Goal: Task Accomplishment & Management: Manage account settings

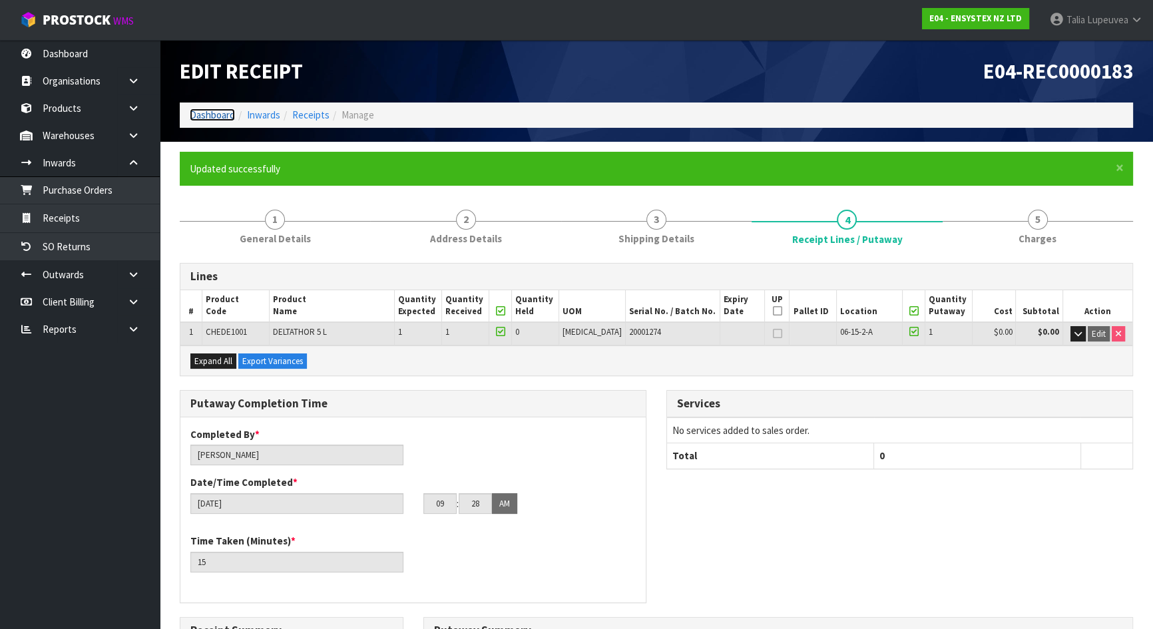
click at [191, 109] on link "Dashboard" at bounding box center [212, 114] width 45 height 13
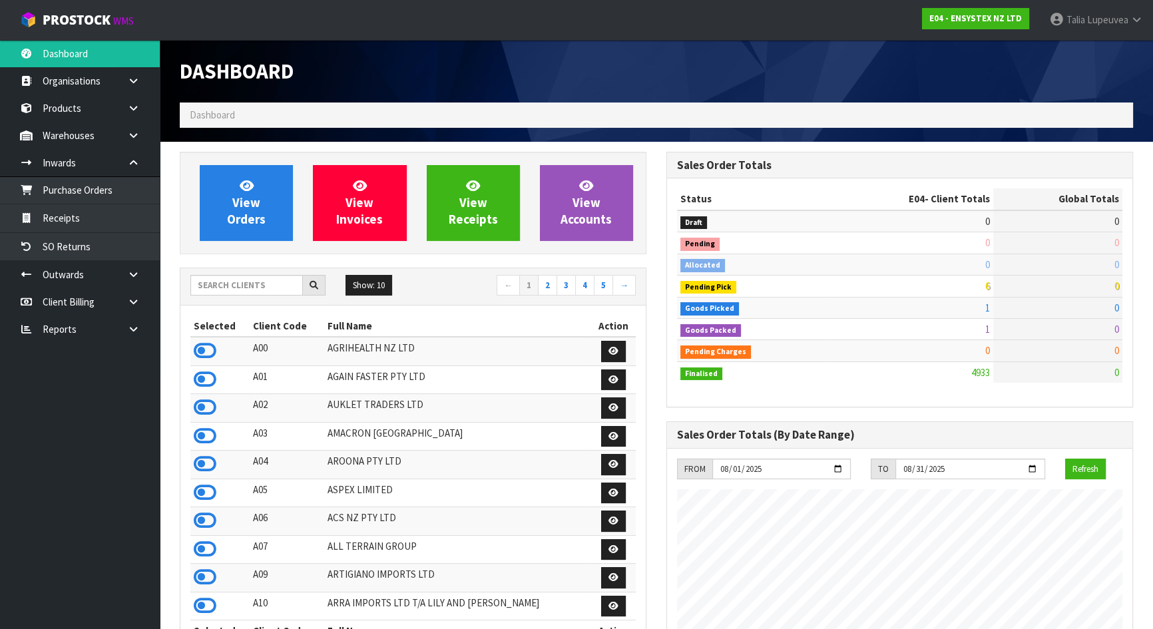
scroll to position [1035, 486]
click at [237, 287] on input "text" at bounding box center [246, 285] width 112 height 21
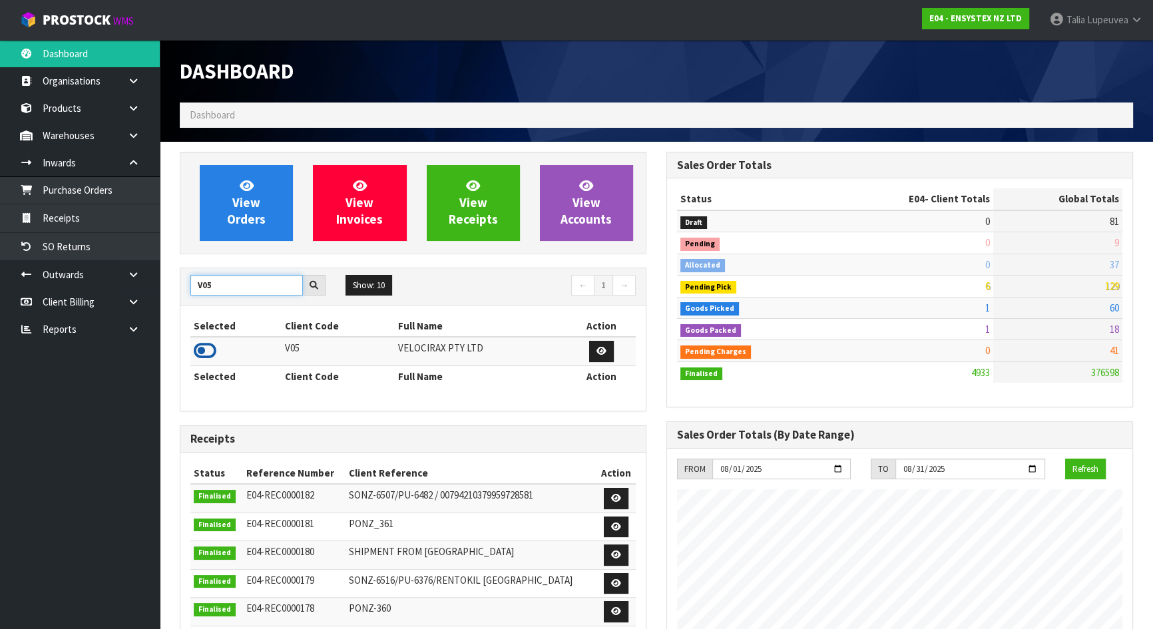
type input "V05"
click at [206, 353] on icon at bounding box center [205, 351] width 23 height 20
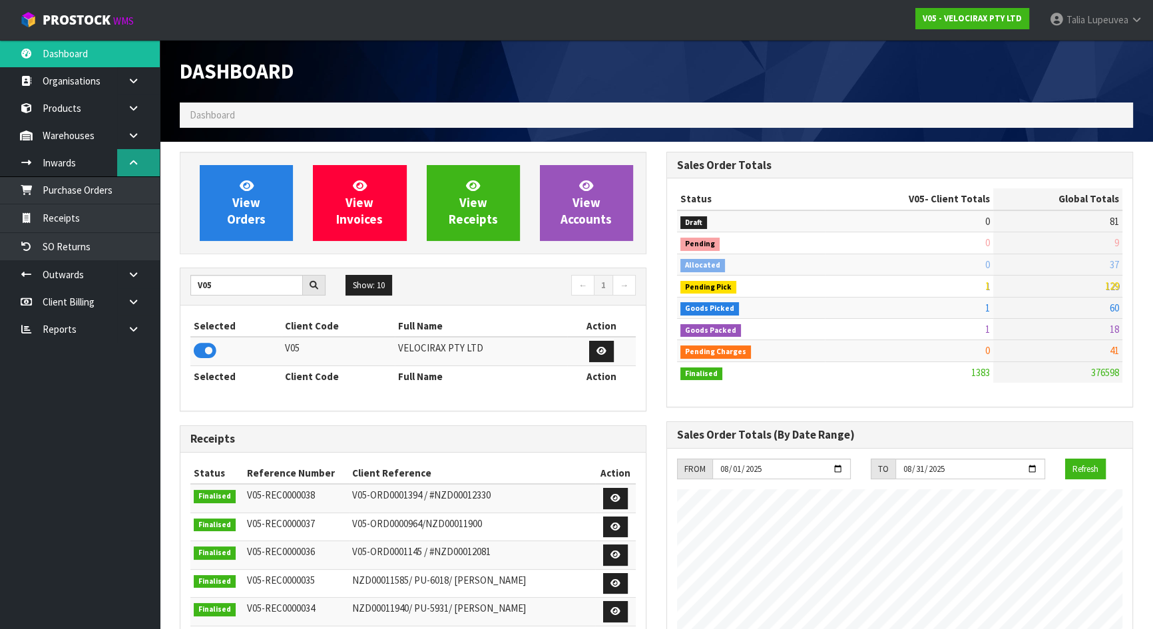
click at [144, 172] on link at bounding box center [138, 162] width 43 height 27
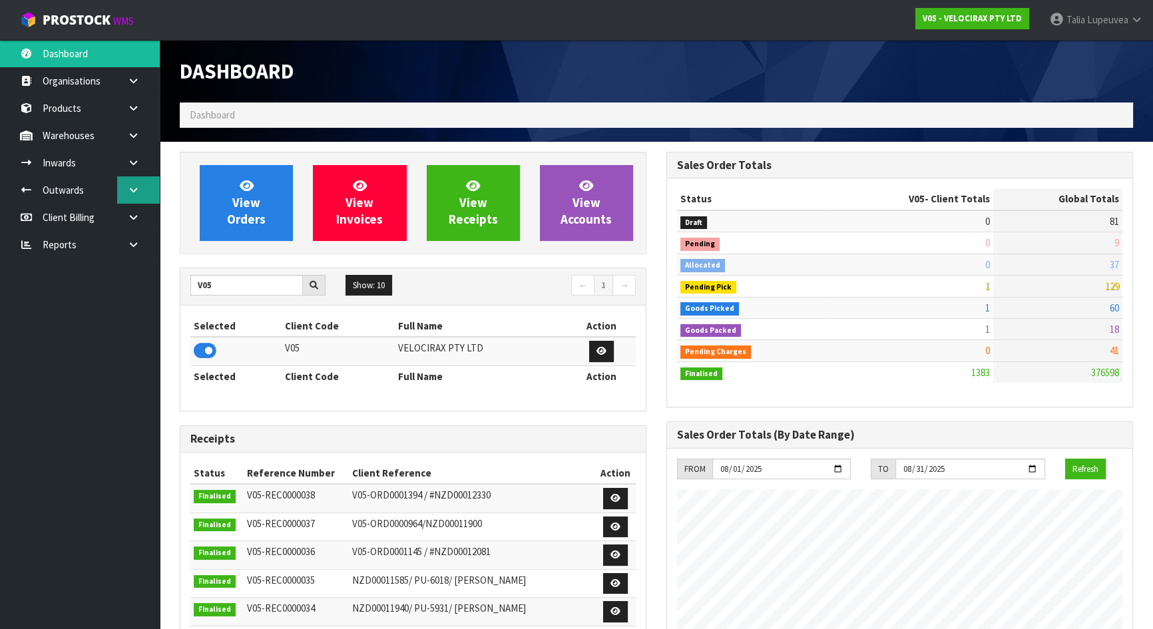
click at [142, 184] on link at bounding box center [138, 189] width 43 height 27
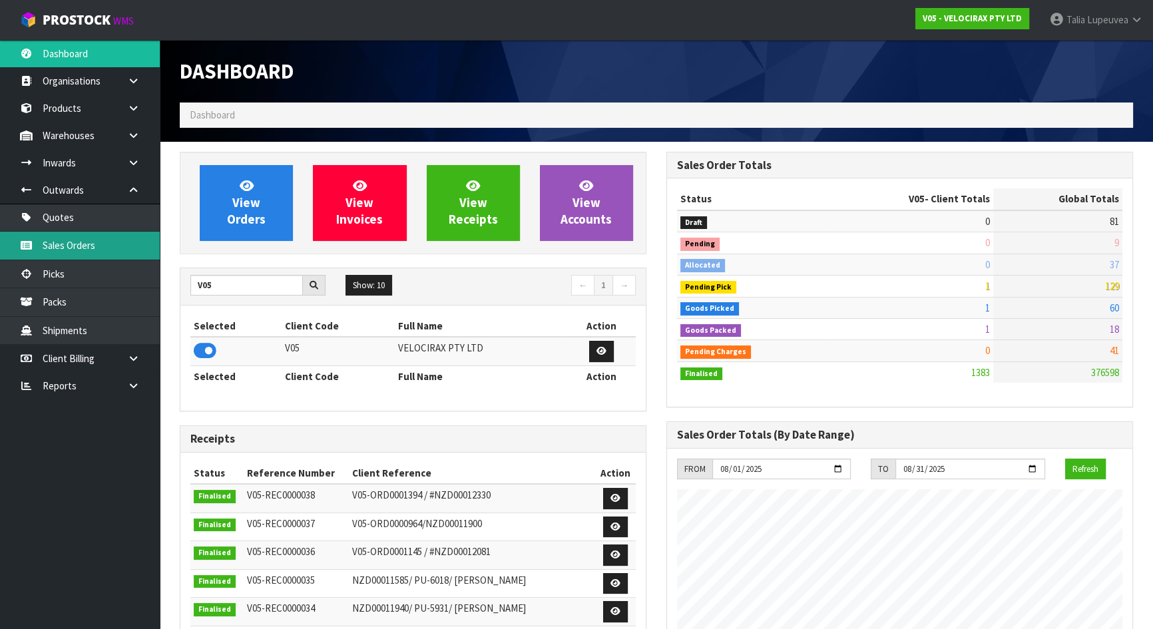
click at [144, 238] on link "Sales Orders" at bounding box center [80, 245] width 160 height 27
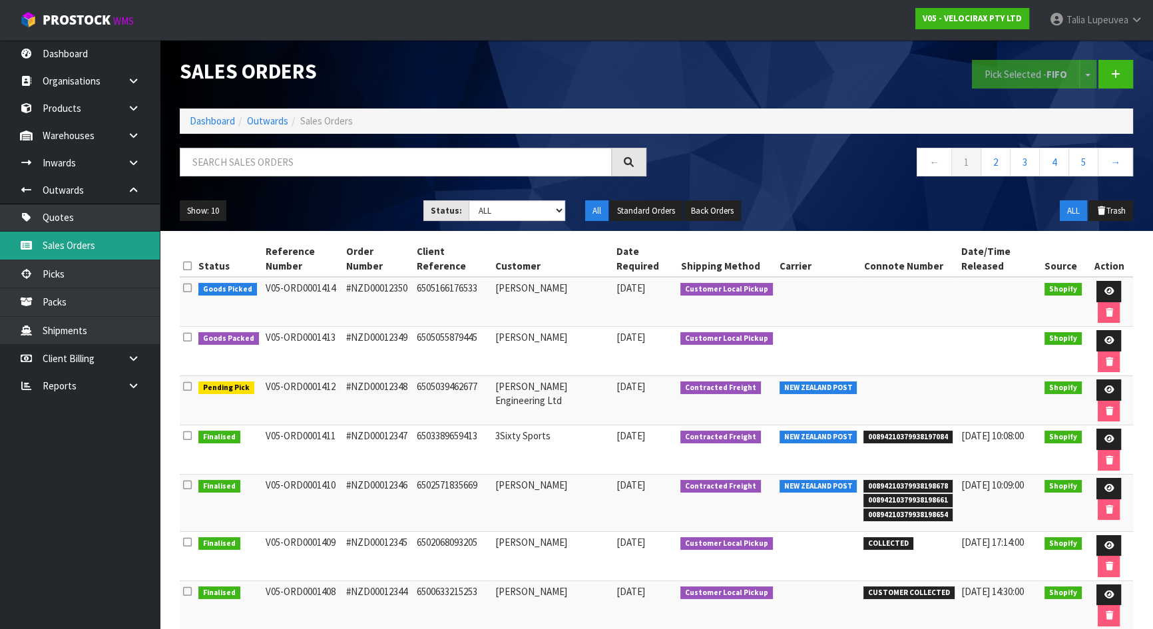
click at [0, 232] on link "Sales Orders" at bounding box center [80, 245] width 160 height 27
click at [419, 159] on input "text" at bounding box center [396, 162] width 432 height 29
type input "JOB-0407514"
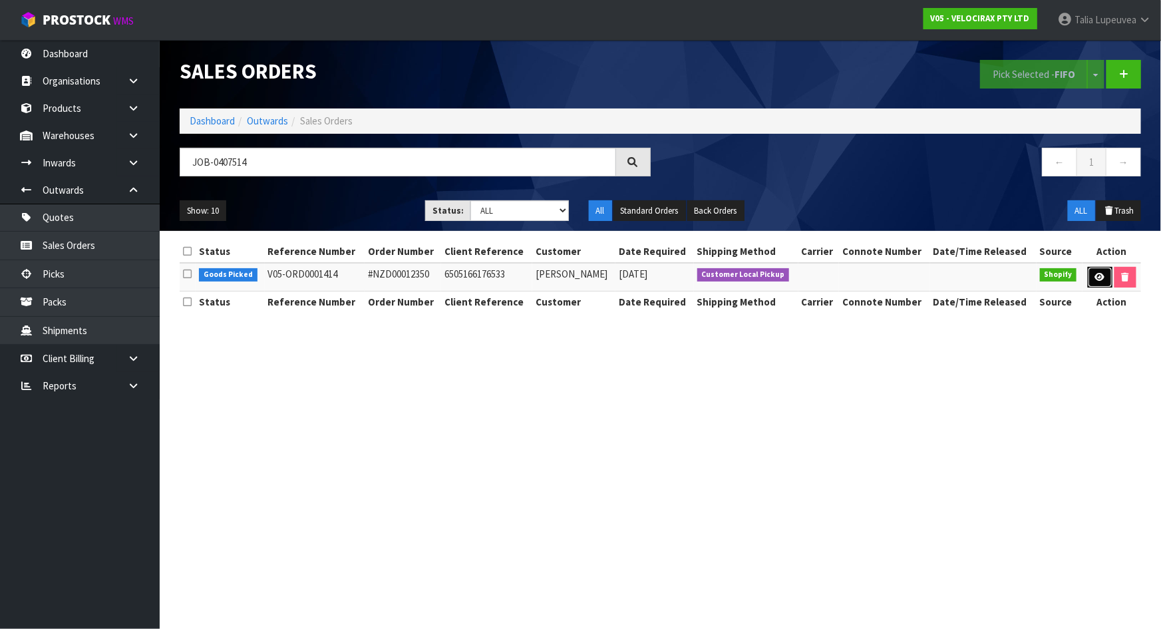
click at [1104, 282] on link at bounding box center [1100, 277] width 25 height 21
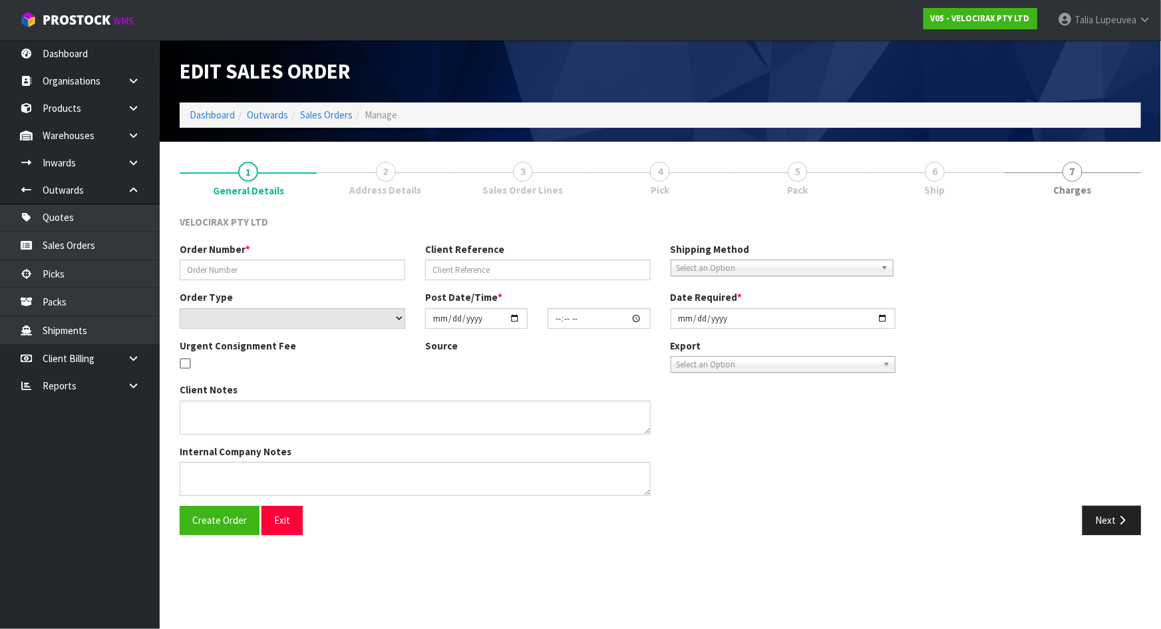
type input "#NZD00012350"
type input "6505166176533"
select select "number:0"
type input "2025-08-13"
type input "11:49:43.000"
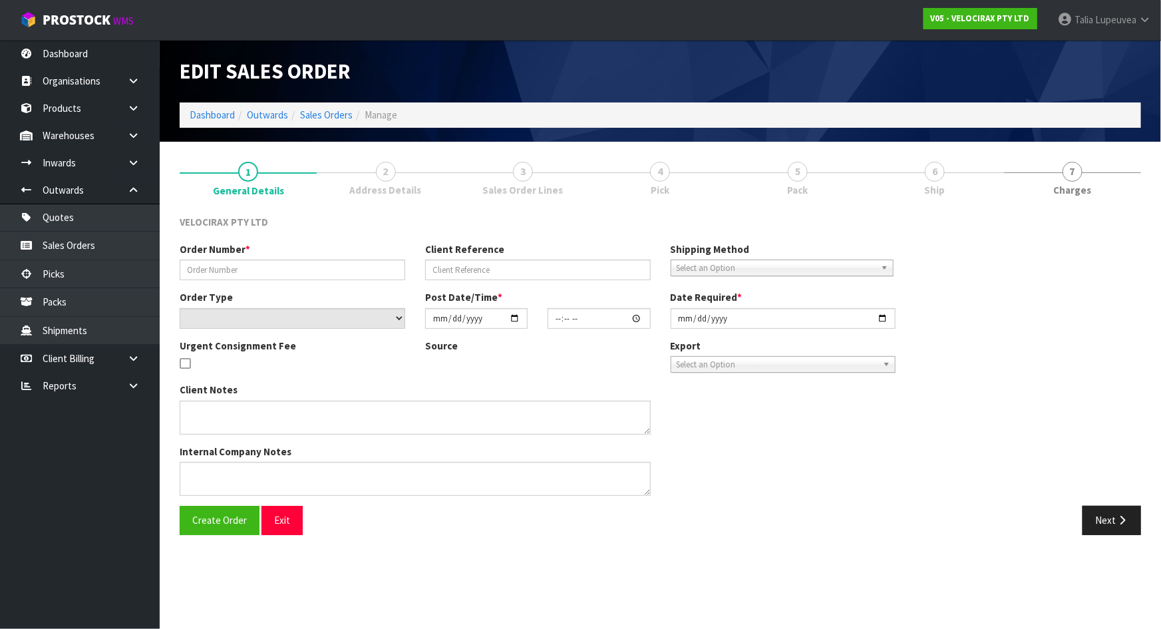
type input "2025-08-13"
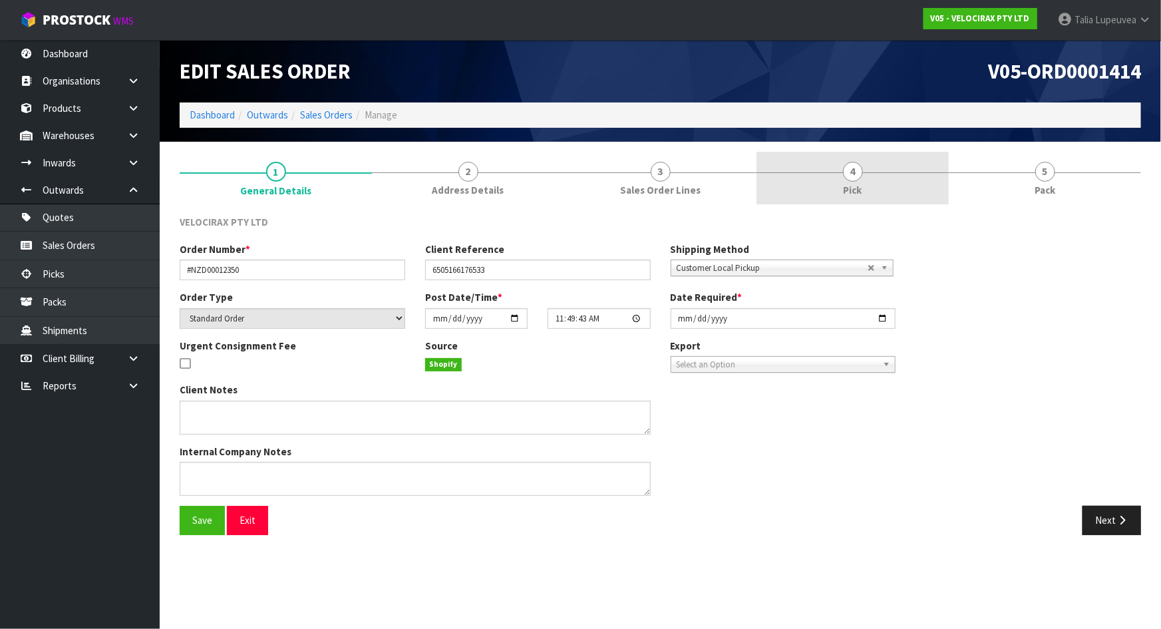
click at [866, 172] on div at bounding box center [853, 172] width 192 height 1
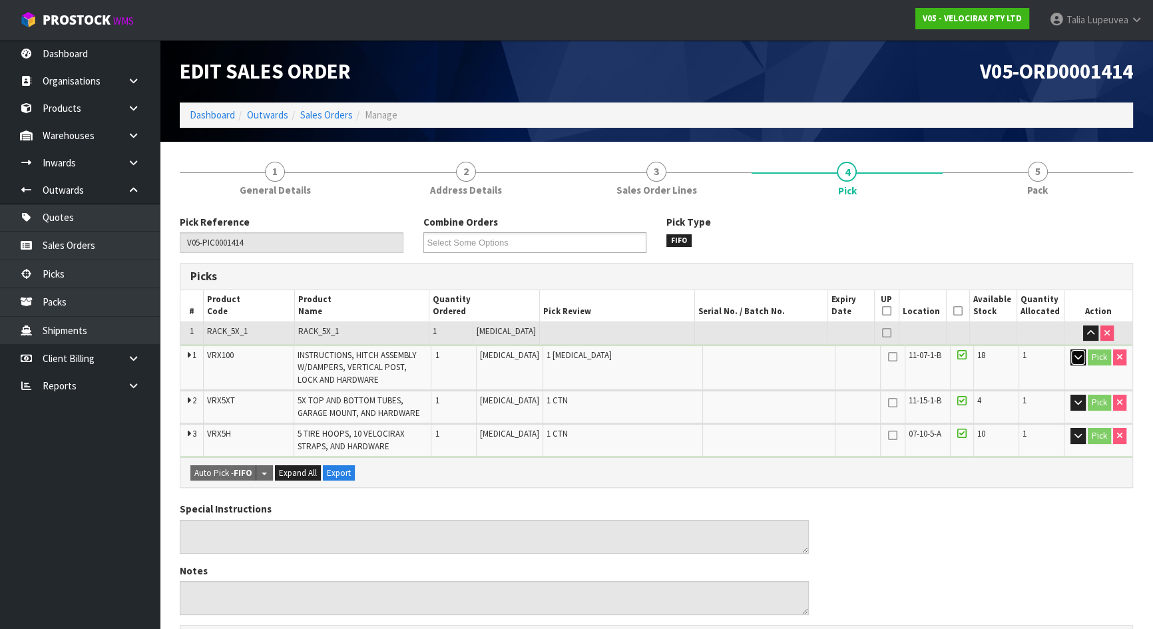
click at [1077, 353] on icon "button" at bounding box center [1077, 357] width 7 height 9
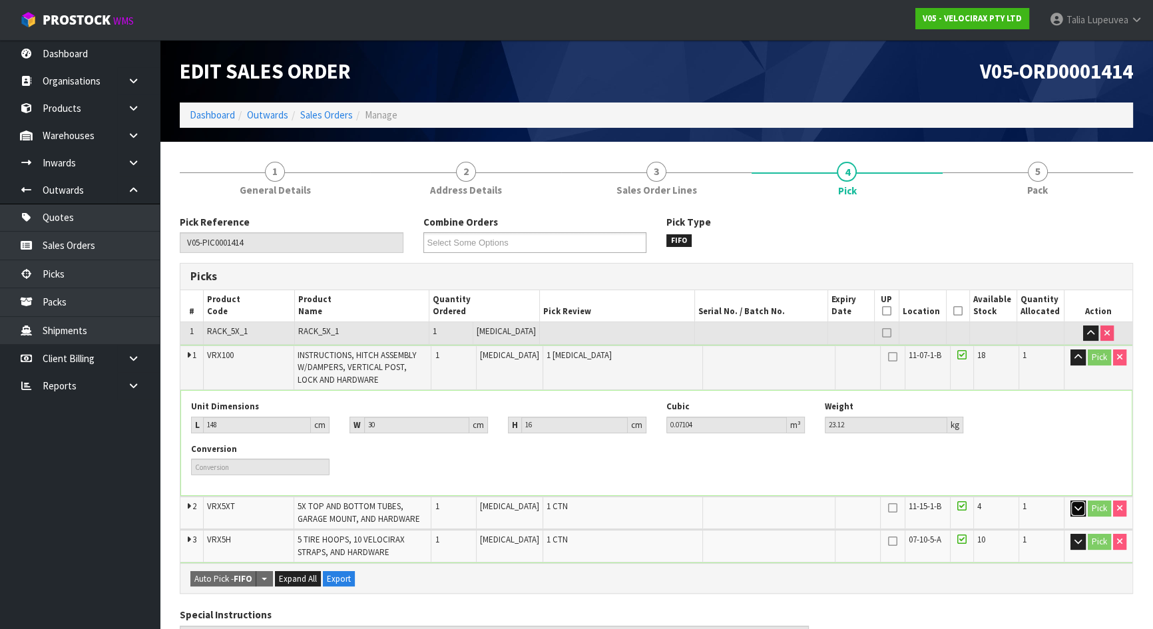
click at [1081, 506] on button "button" at bounding box center [1077, 508] width 15 height 16
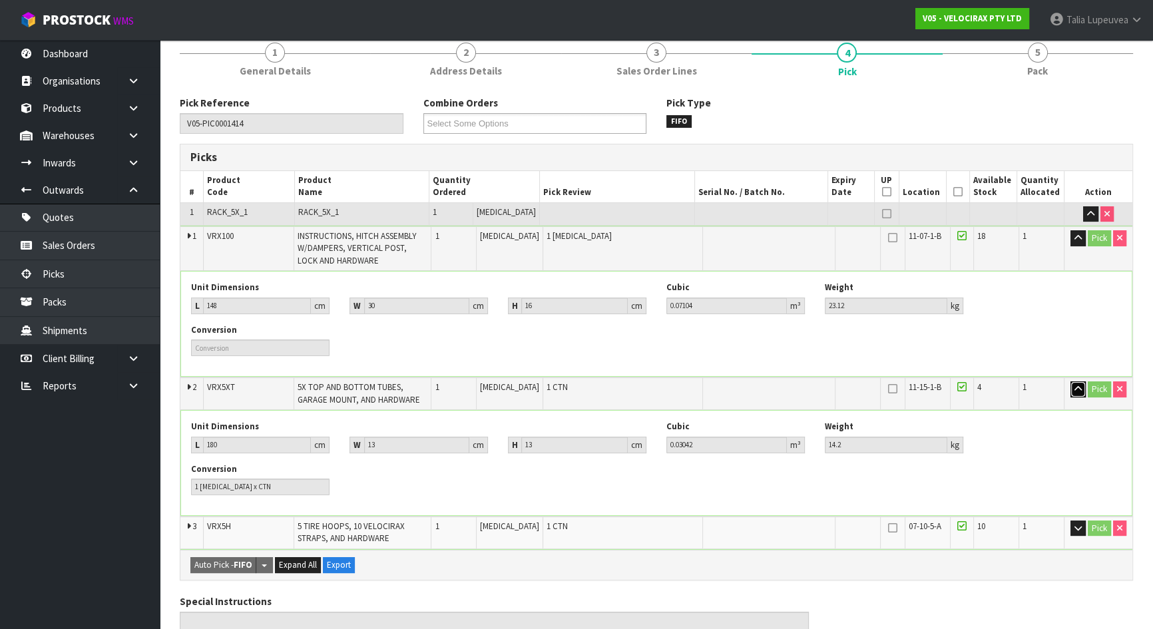
scroll to position [120, 0]
click at [1079, 525] on icon "button" at bounding box center [1077, 526] width 7 height 9
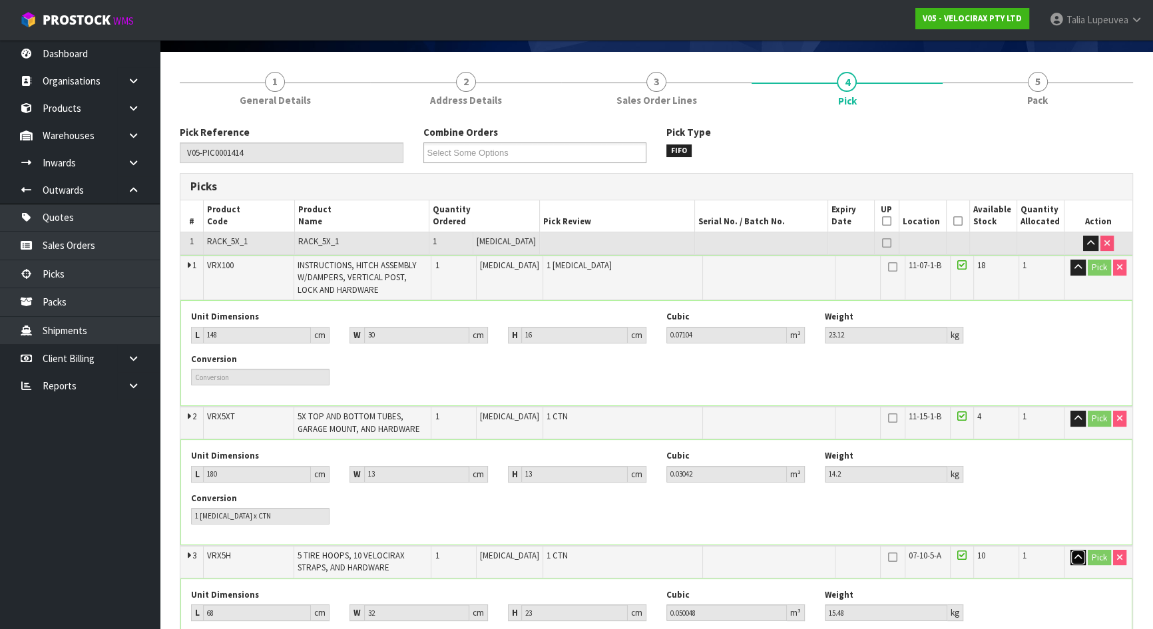
scroll to position [0, 0]
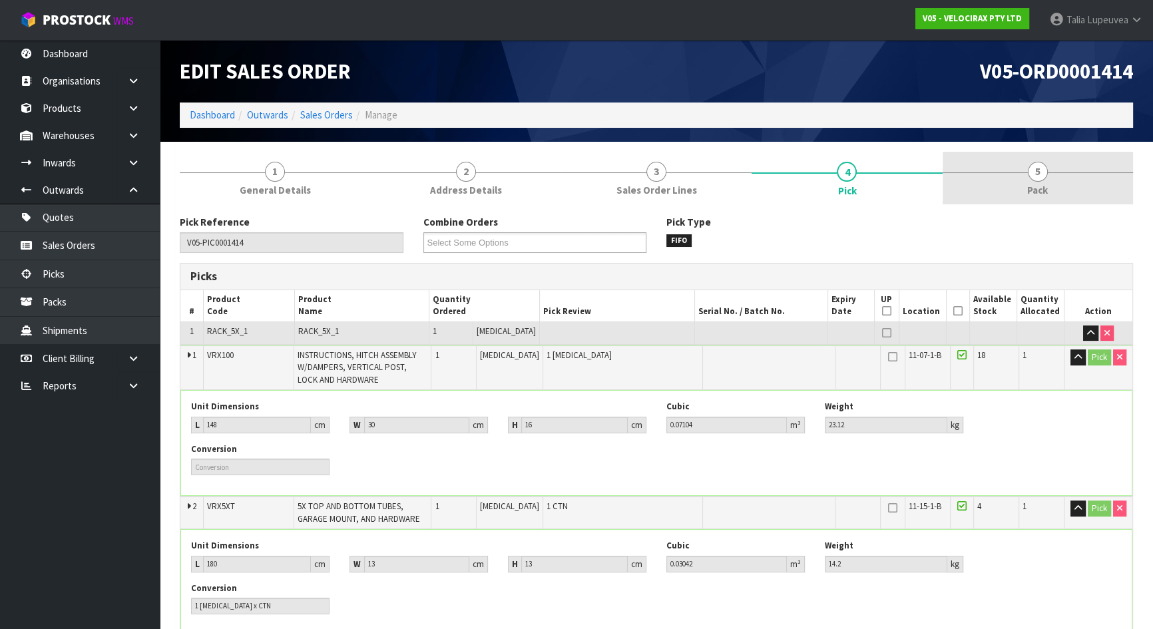
click at [1004, 187] on link "5 Pack" at bounding box center [1037, 178] width 190 height 53
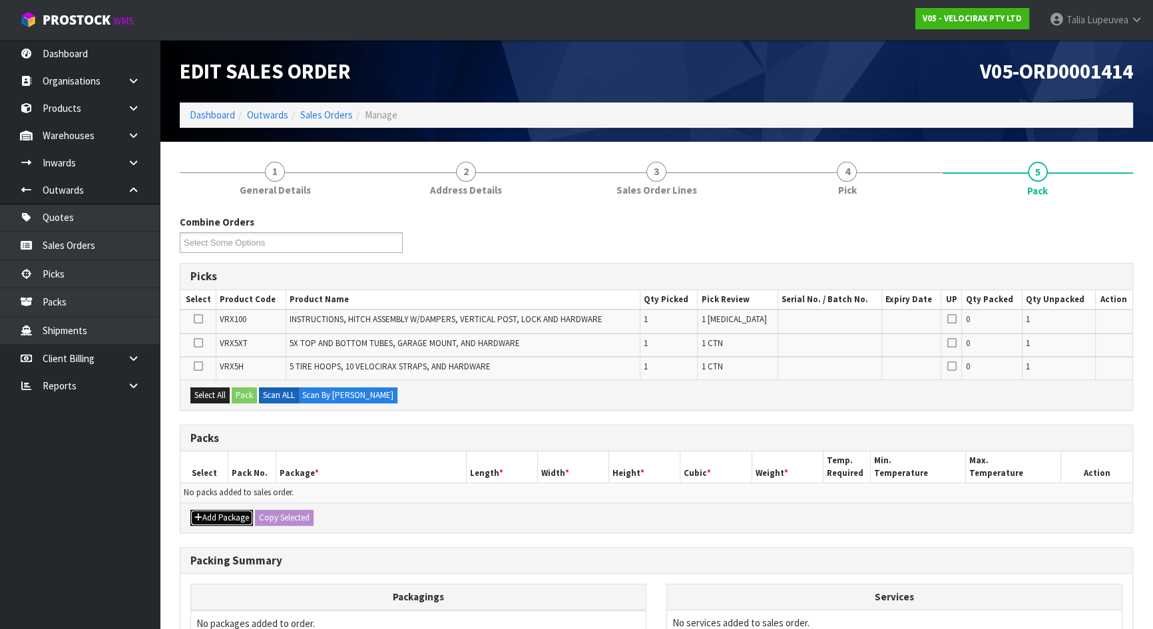
click at [214, 510] on button "Add Package" at bounding box center [221, 518] width 63 height 16
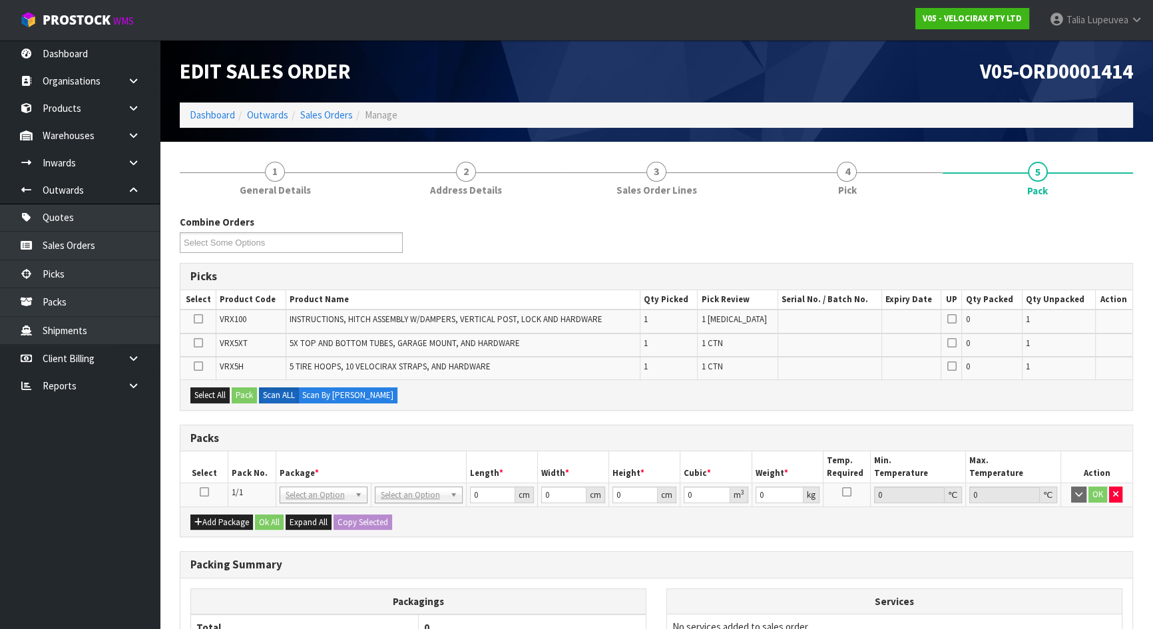
click at [205, 492] on icon at bounding box center [204, 492] width 9 height 1
click at [210, 397] on button "Select All" at bounding box center [209, 395] width 39 height 16
click at [237, 391] on button "Pack" at bounding box center [244, 395] width 25 height 16
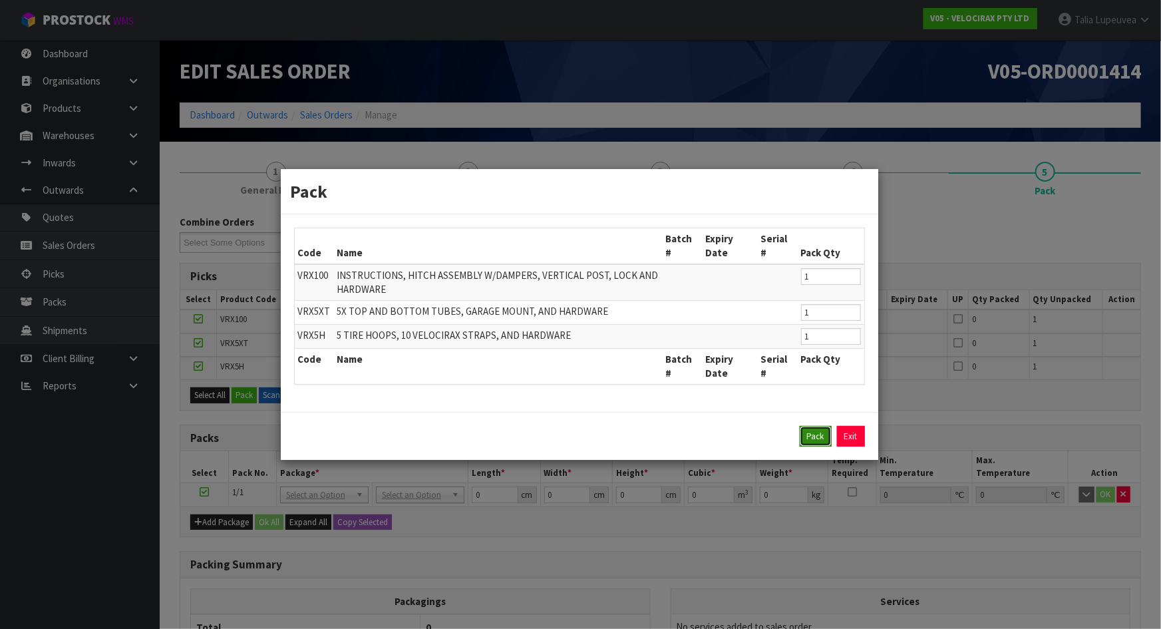
click at [814, 426] on button "Pack" at bounding box center [816, 436] width 32 height 21
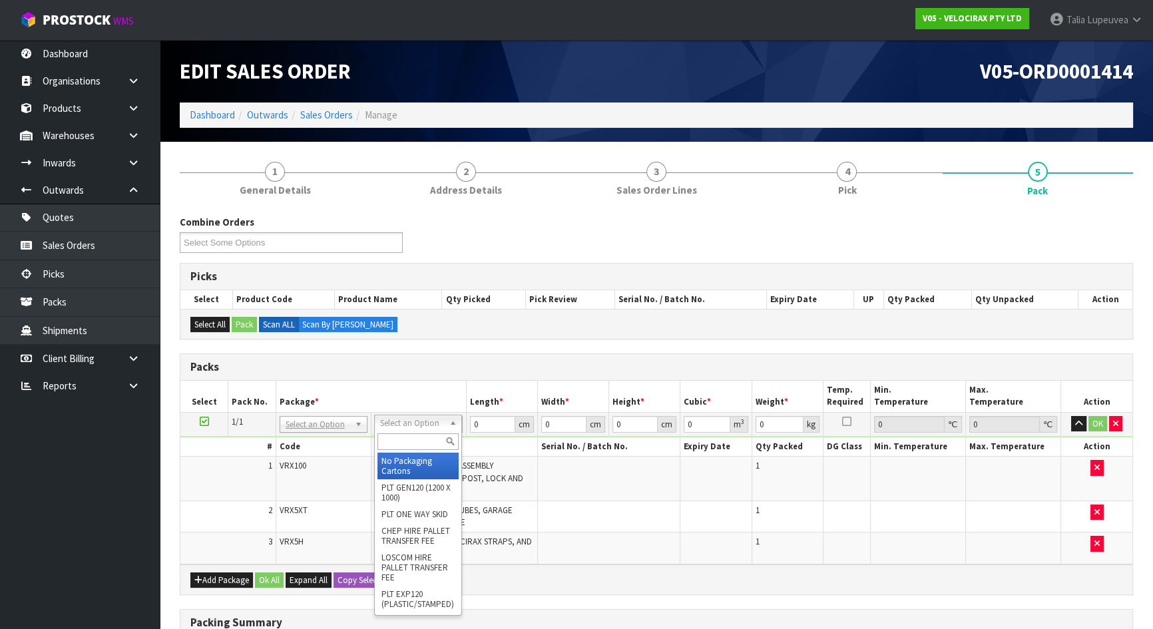
click at [407, 435] on input "text" at bounding box center [417, 441] width 81 height 17
type input "re"
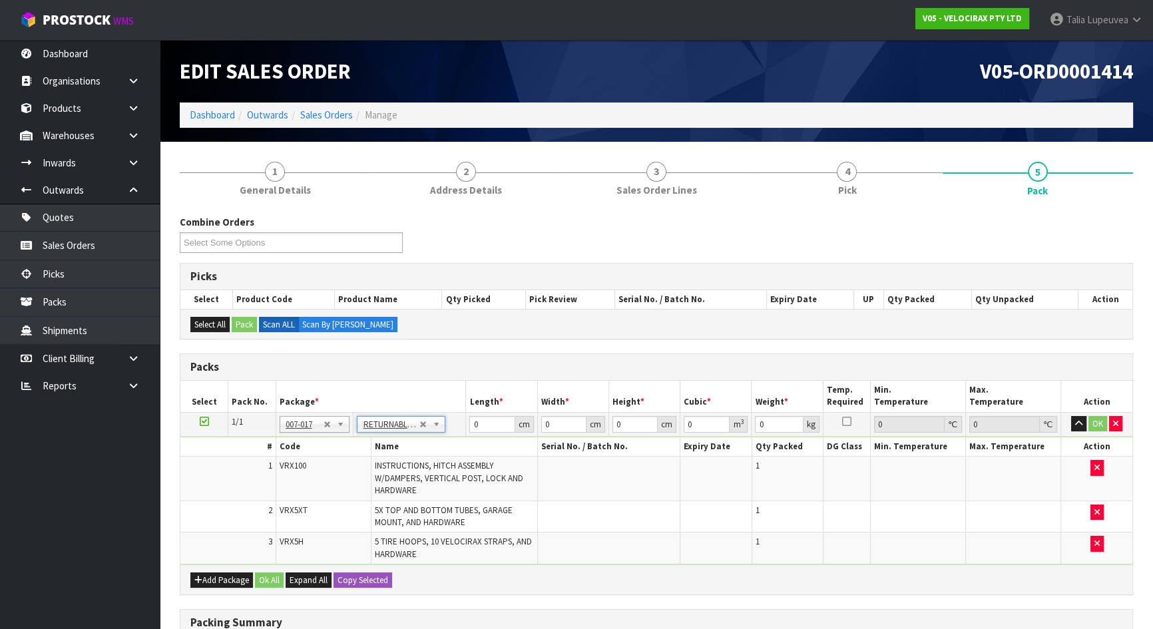
type input "52.8"
drag, startPoint x: 478, startPoint y: 419, endPoint x: 464, endPoint y: 420, distance: 14.0
click at [464, 420] on tr "1/1 NONE 007-001 007-002 007-004 007-009 007-013 007-014 007-015 007-017 007-01…" at bounding box center [656, 424] width 952 height 24
type input "120"
type input "100"
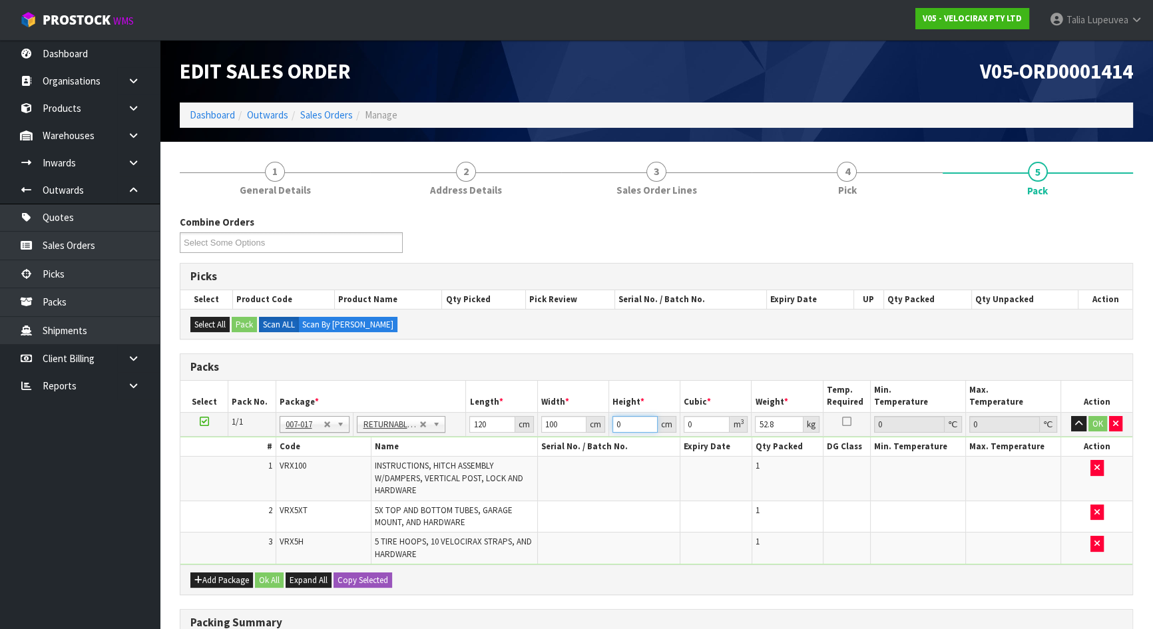
type input "5"
type input "0.06"
type input "50"
type input "0.6"
type input "50"
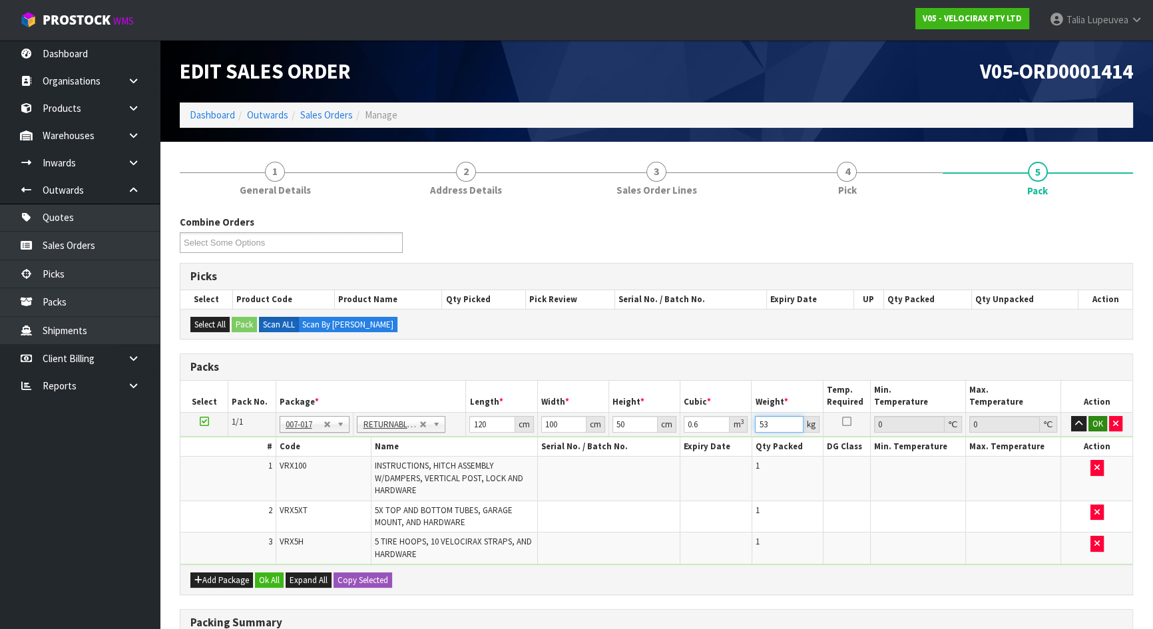
type input "53"
click at [1100, 424] on button "OK" at bounding box center [1097, 424] width 19 height 16
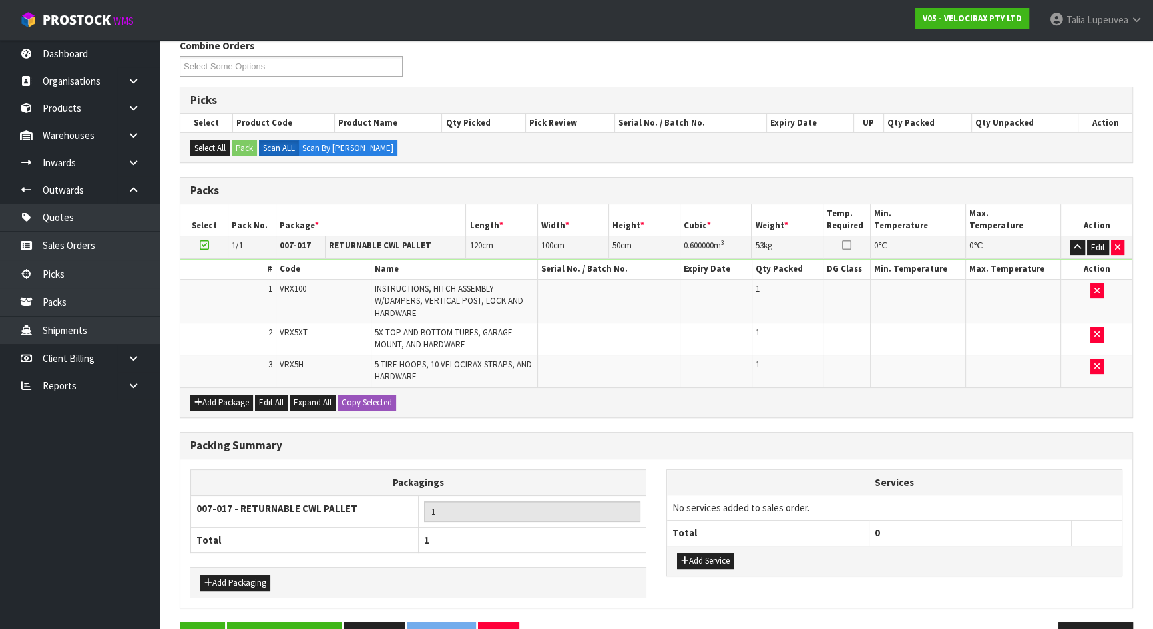
scroll to position [215, 0]
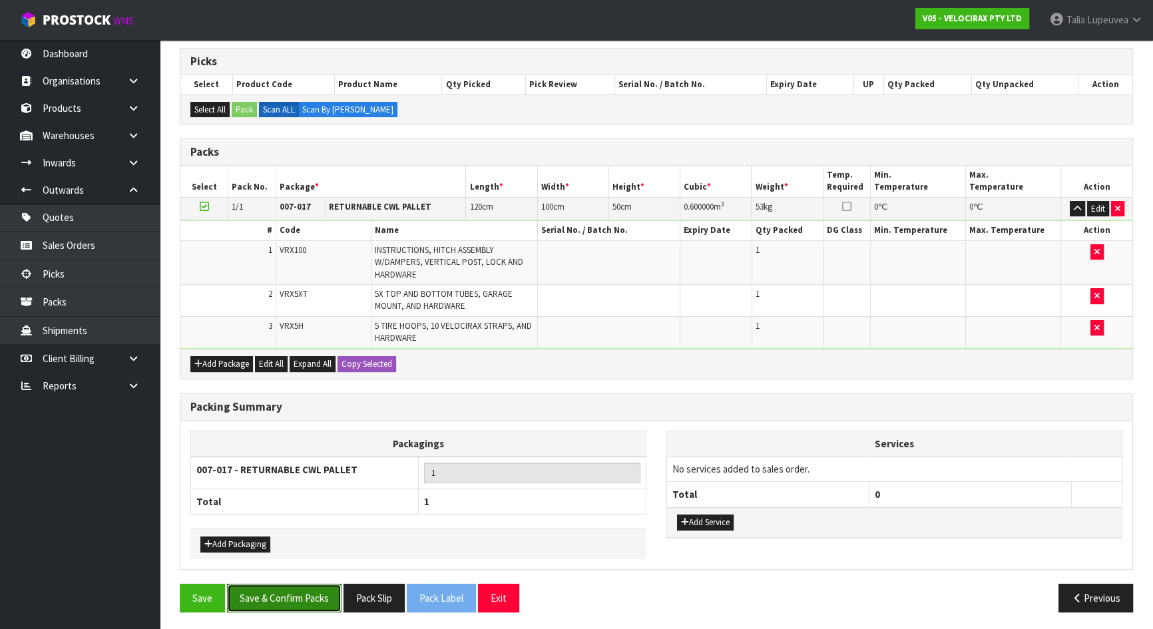
click at [301, 596] on button "Save & Confirm Packs" at bounding box center [284, 598] width 114 height 29
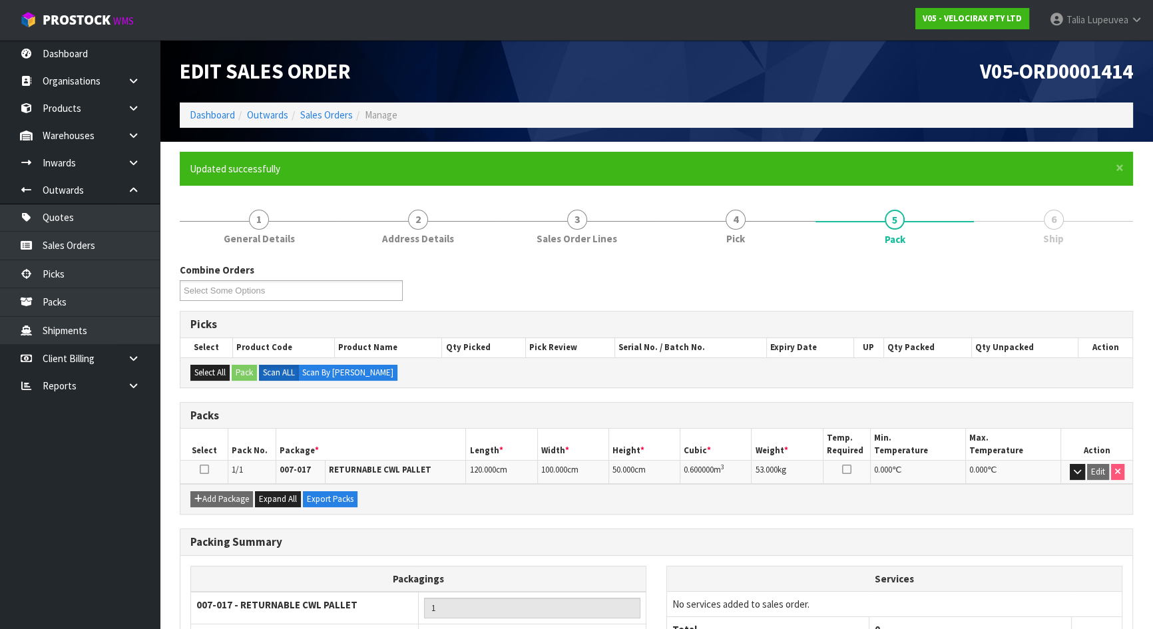
scroll to position [106, 0]
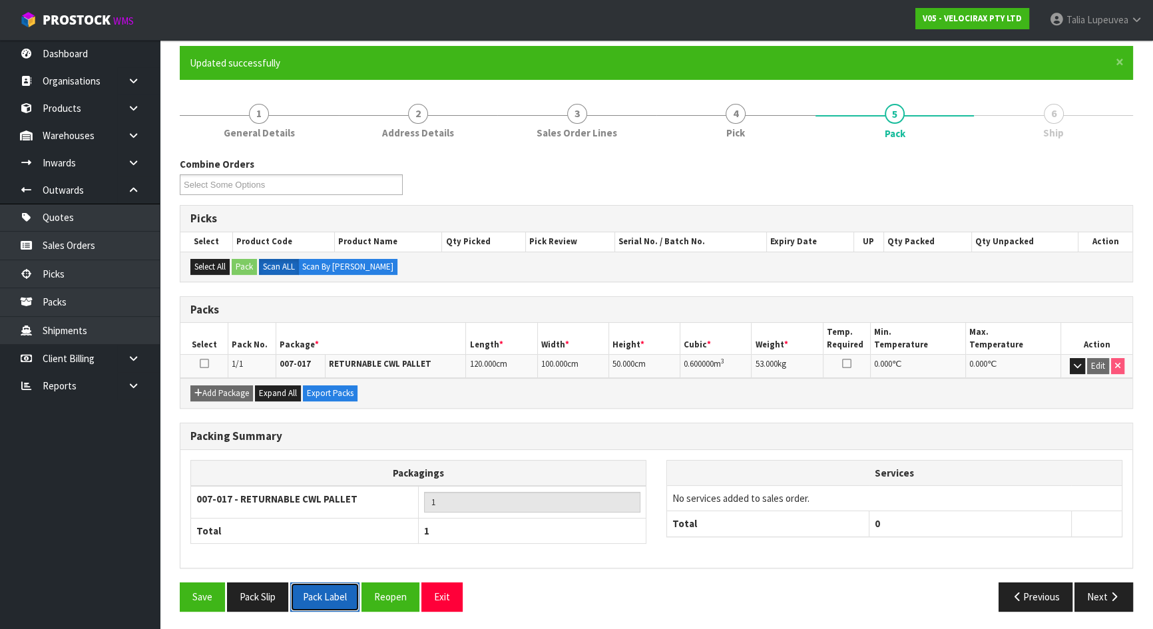
drag, startPoint x: 328, startPoint y: 590, endPoint x: 325, endPoint y: 600, distance: 11.2
click at [328, 590] on button "Pack Label" at bounding box center [324, 596] width 69 height 29
click at [272, 592] on button "Pack Slip" at bounding box center [257, 596] width 61 height 29
click at [267, 600] on button "Pack Slip" at bounding box center [257, 596] width 61 height 29
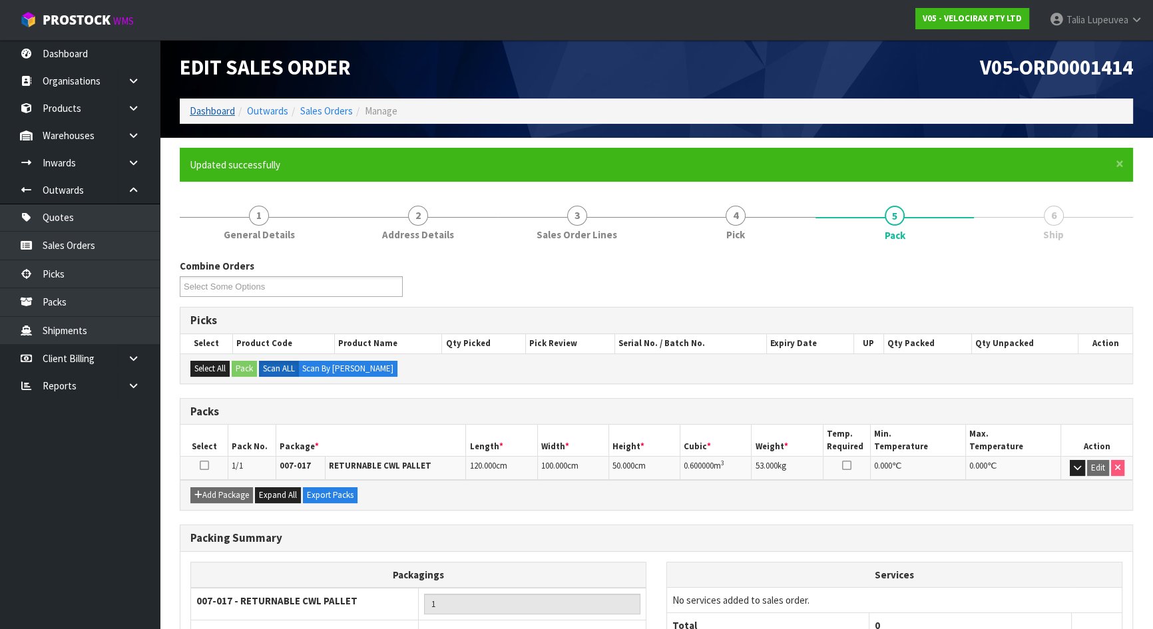
scroll to position [0, 0]
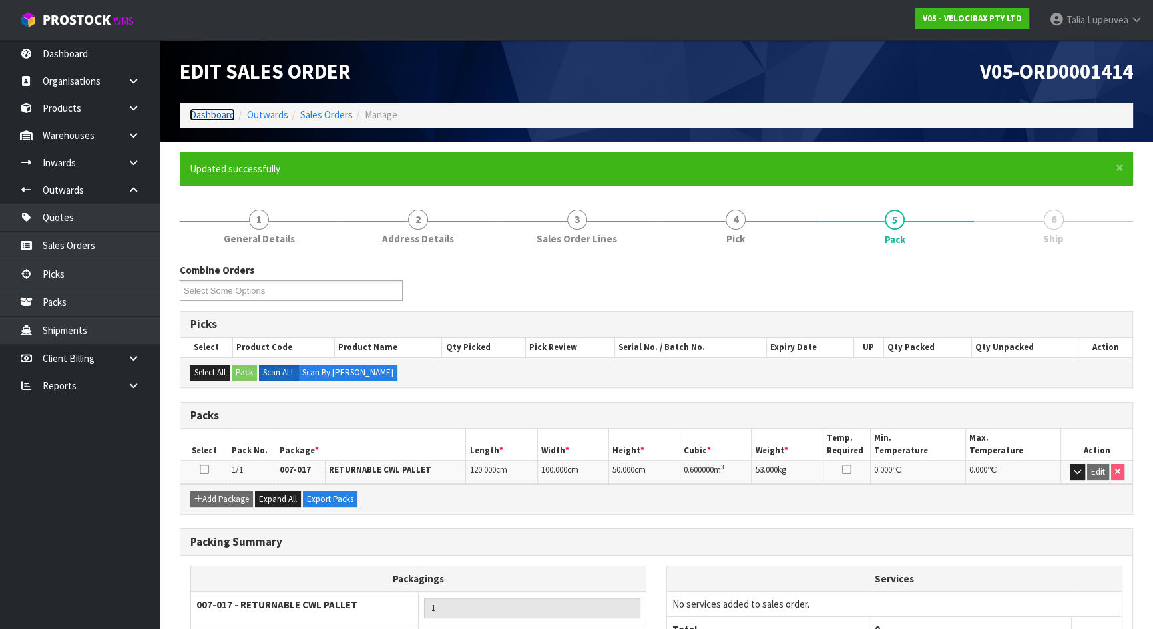
click at [232, 115] on link "Dashboard" at bounding box center [212, 114] width 45 height 13
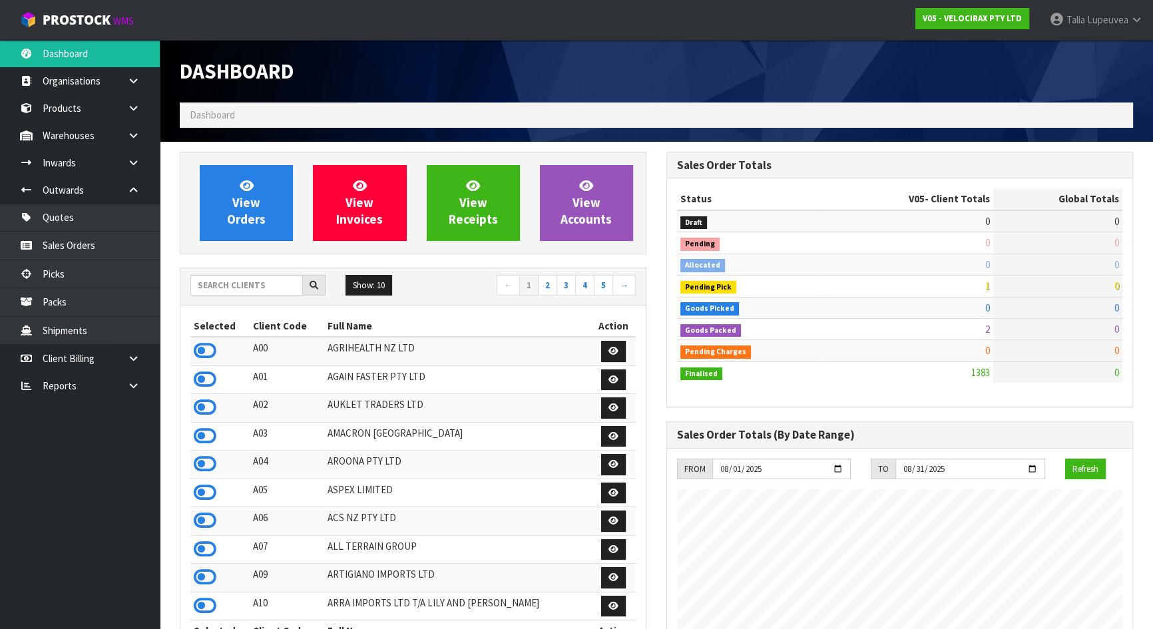
scroll to position [1035, 486]
click at [261, 279] on input "text" at bounding box center [246, 285] width 112 height 21
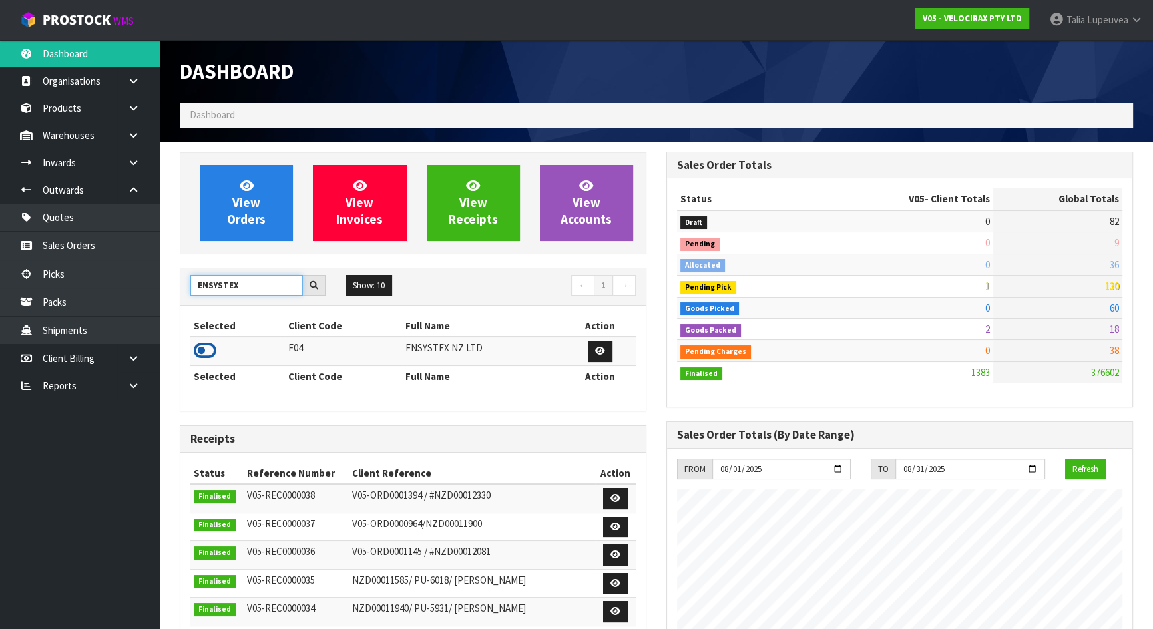
type input "ENSYSTEX"
click at [210, 345] on icon at bounding box center [205, 351] width 23 height 20
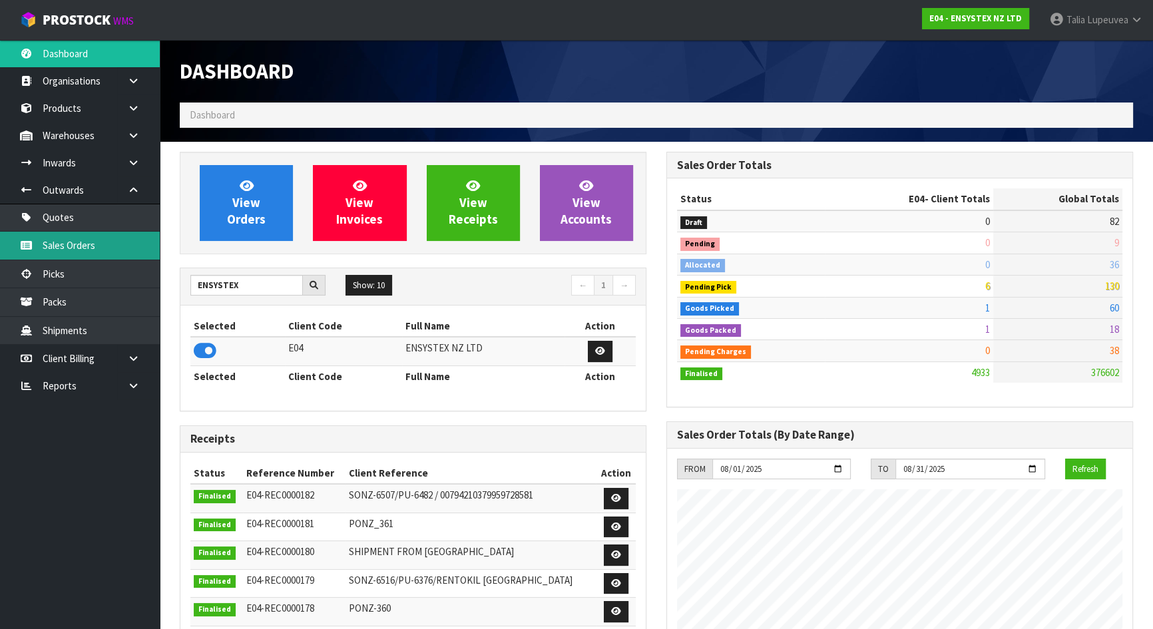
click at [128, 248] on link "Sales Orders" at bounding box center [80, 245] width 160 height 27
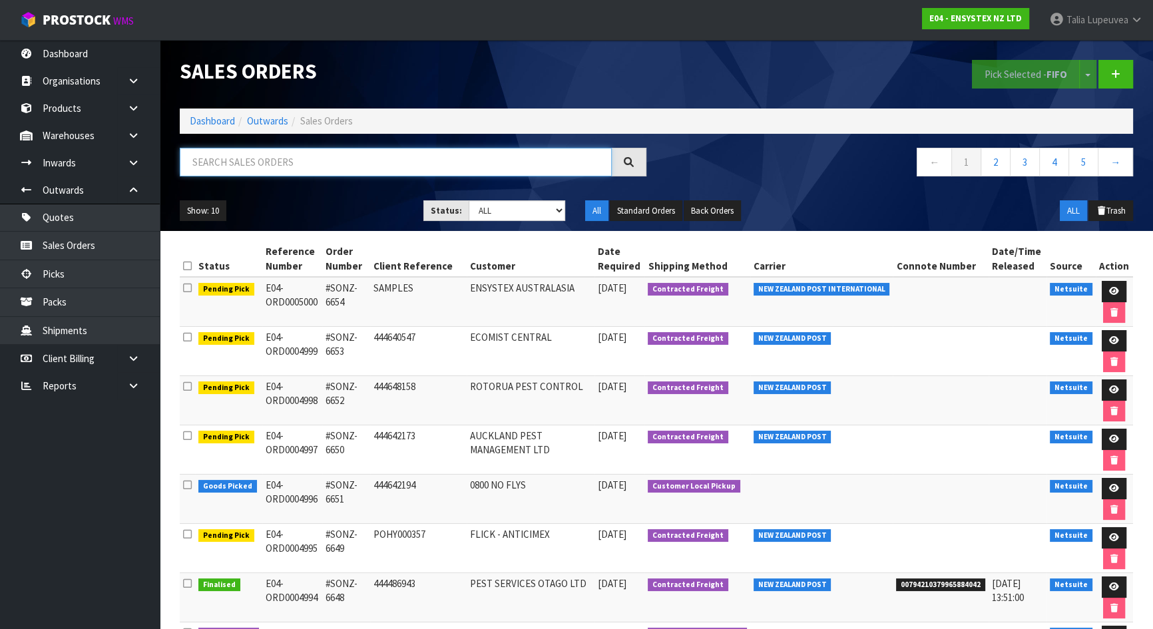
click at [276, 153] on input "text" at bounding box center [396, 162] width 432 height 29
type input "JOB-0407539"
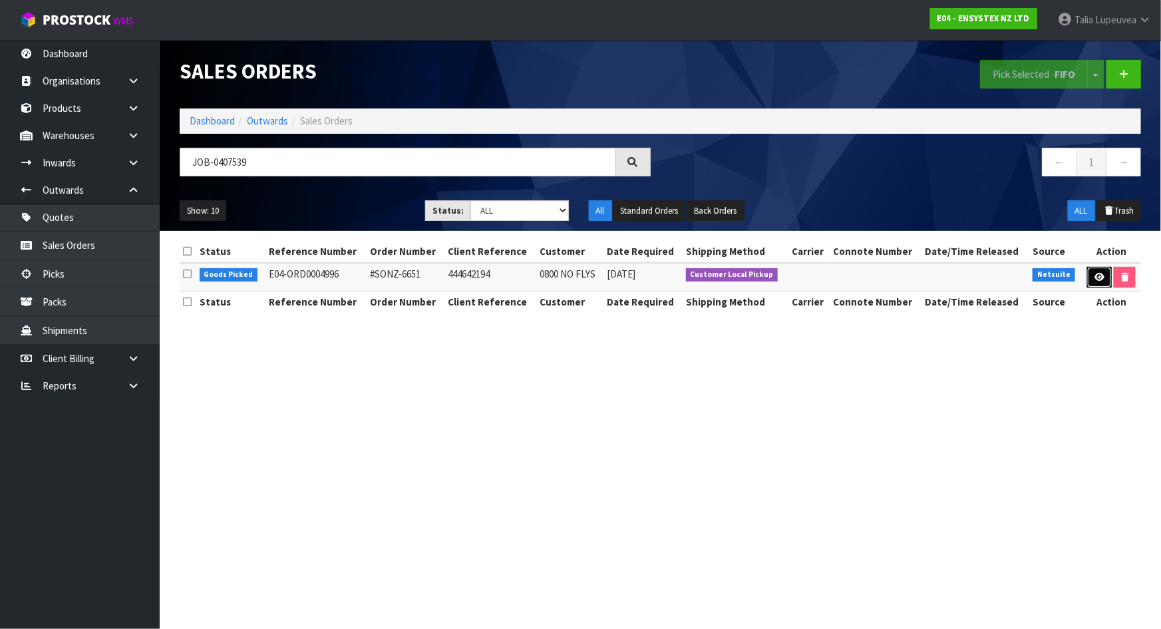
click at [1101, 276] on icon at bounding box center [1100, 277] width 10 height 9
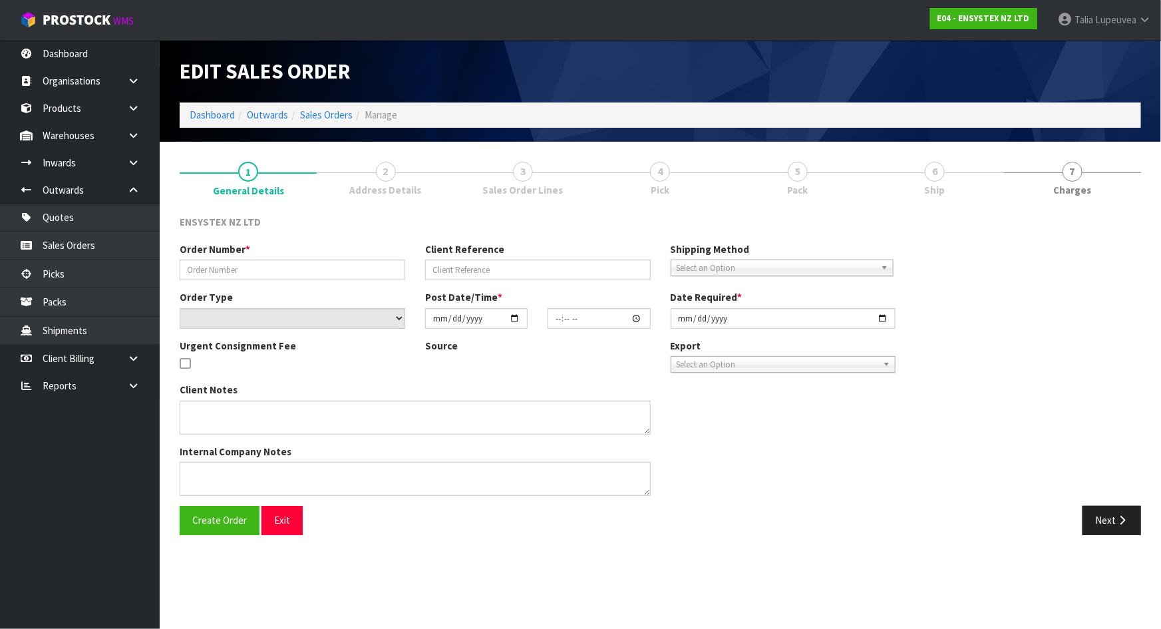
type input "#SONZ-6651"
type input "444642194"
select select "number:0"
type input "[DATE]"
type input "14:15:11.000"
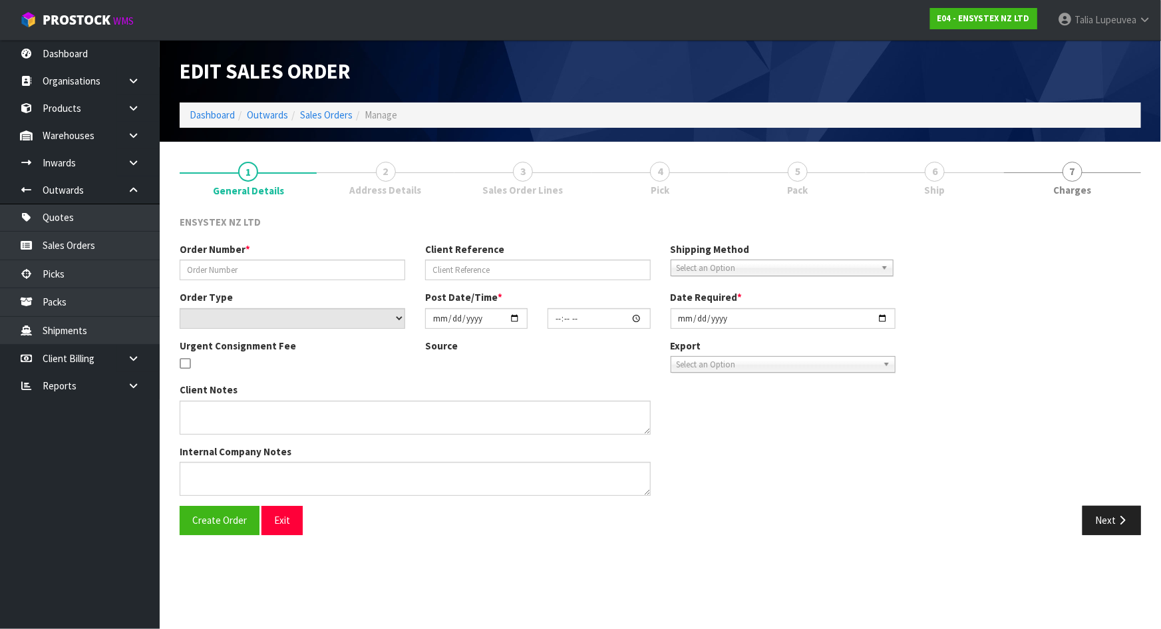
type input "[DATE]"
type textarea "Customer will collect"
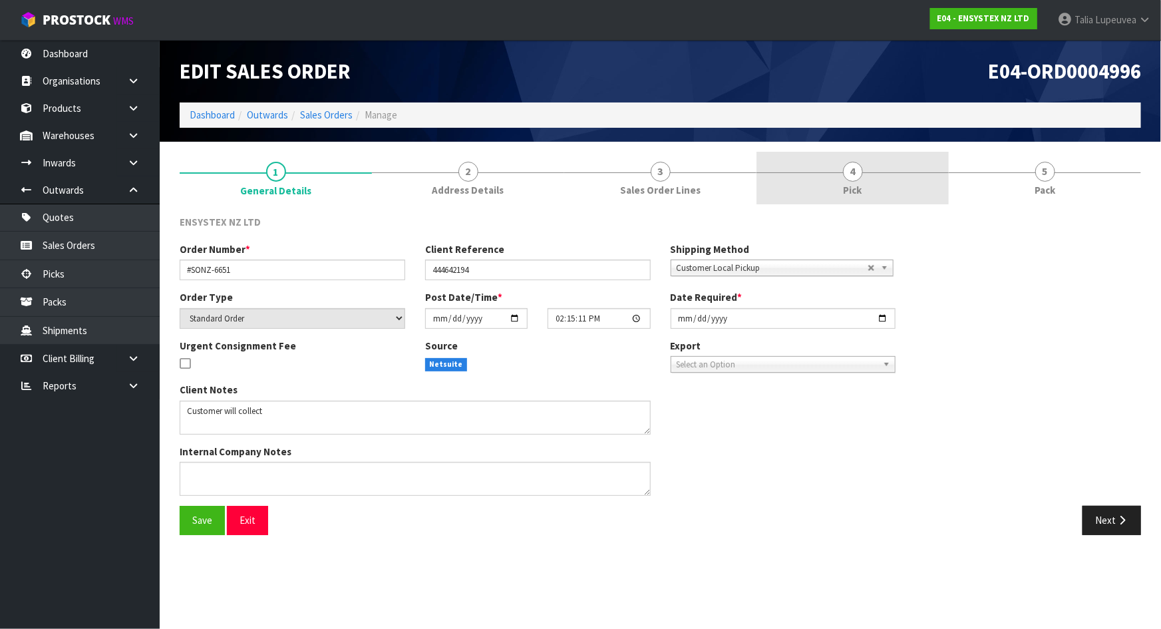
click at [903, 173] on link "4 Pick" at bounding box center [853, 178] width 192 height 53
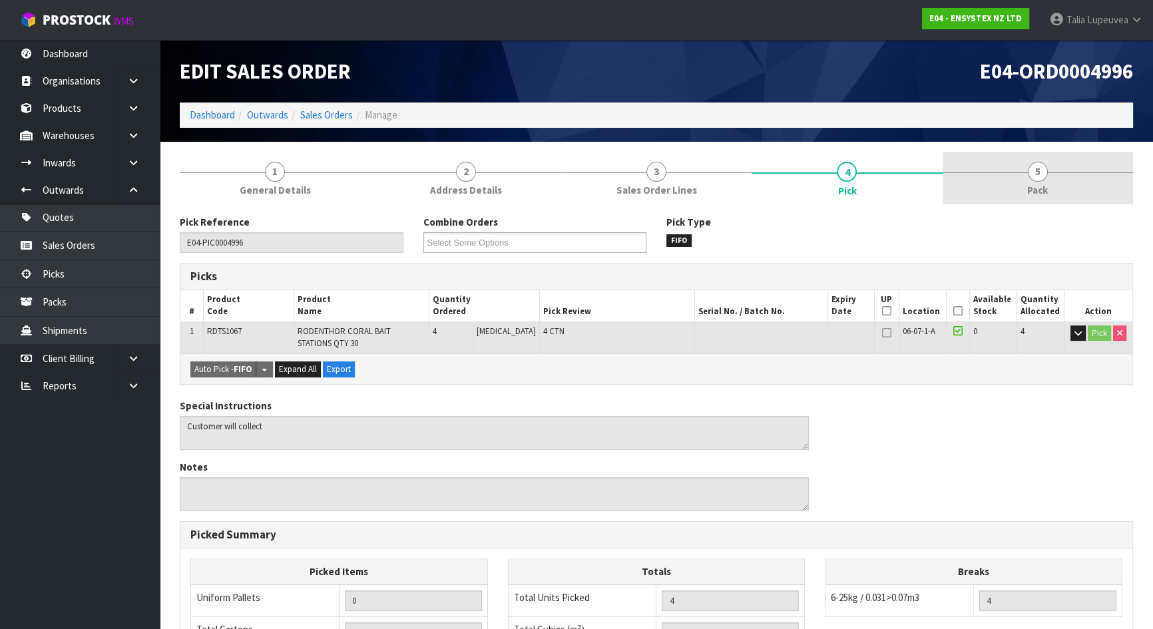
click at [1022, 165] on link "5 Pack" at bounding box center [1037, 178] width 190 height 53
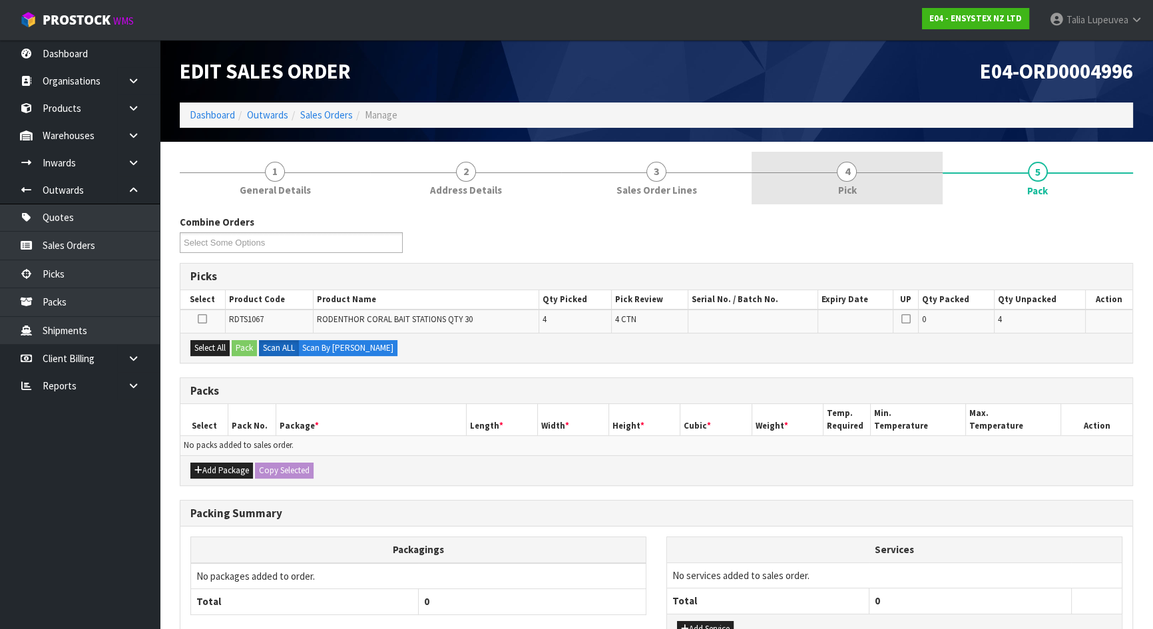
click at [902, 158] on link "4 Pick" at bounding box center [846, 178] width 190 height 53
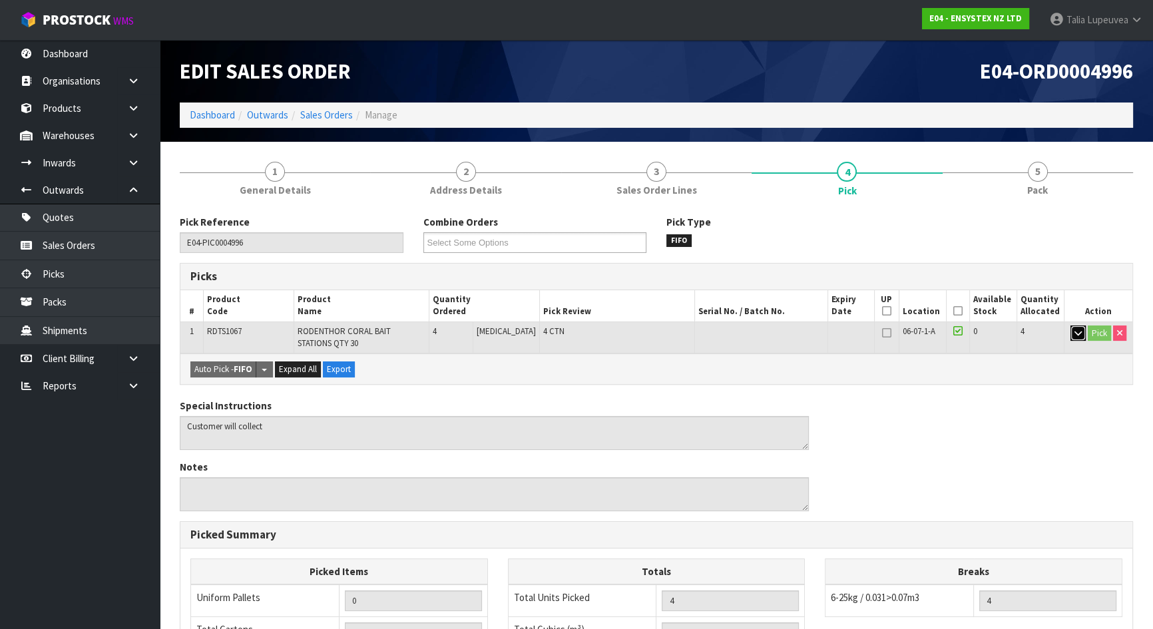
click at [1077, 329] on icon "button" at bounding box center [1077, 333] width 7 height 9
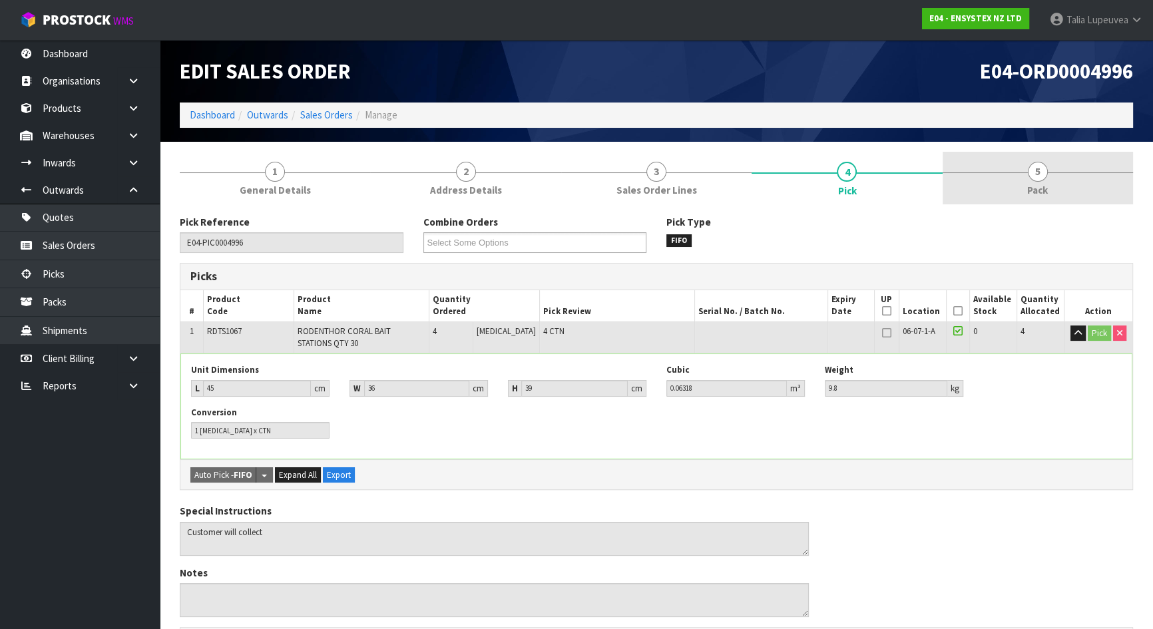
click at [1070, 170] on link "5 Pack" at bounding box center [1037, 178] width 190 height 53
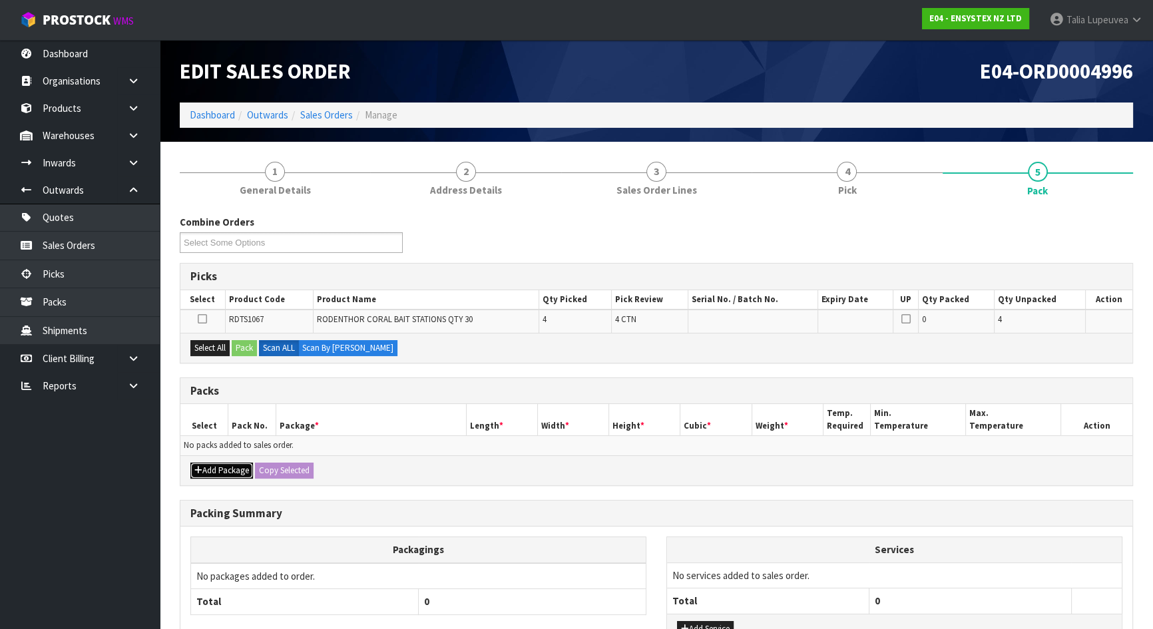
click at [219, 463] on button "Add Package" at bounding box center [221, 470] width 63 height 16
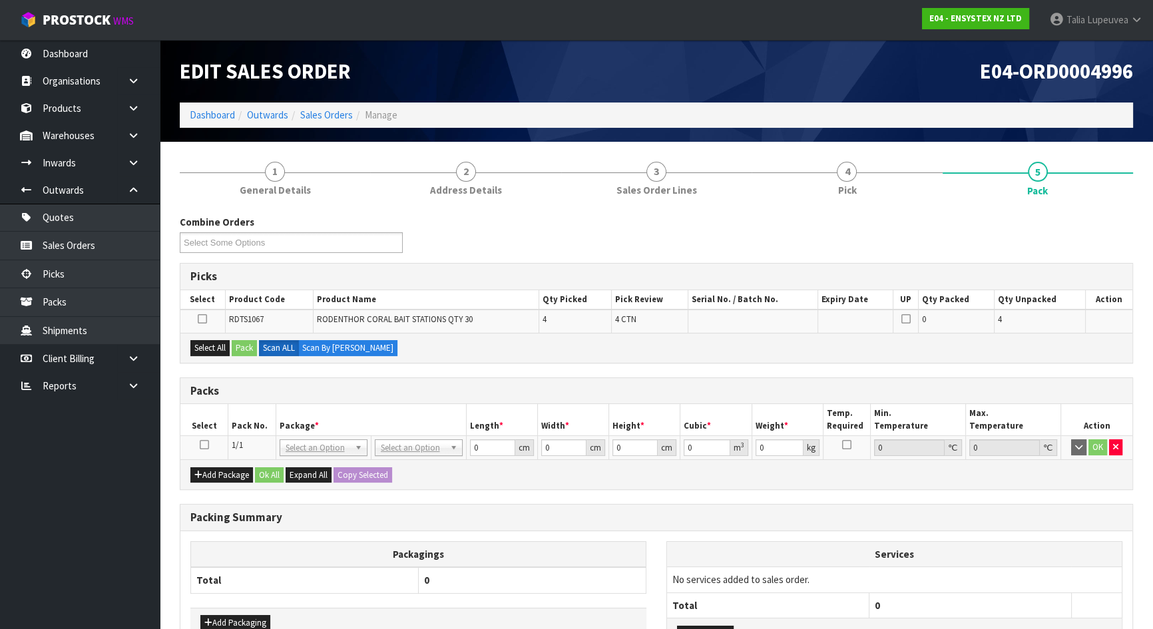
click at [206, 445] on icon at bounding box center [204, 445] width 9 height 1
drag, startPoint x: 235, startPoint y: 372, endPoint x: 250, endPoint y: 362, distance: 17.7
click at [250, 362] on div "Combine Orders E04-ORD0004991 E04-ORD0004993 E04-ORD0004995 E04-ORD0004996 E04-…" at bounding box center [656, 470] width 953 height 511
drag, startPoint x: 207, startPoint y: 343, endPoint x: 242, endPoint y: 343, distance: 35.3
click at [212, 343] on button "Select All" at bounding box center [209, 348] width 39 height 16
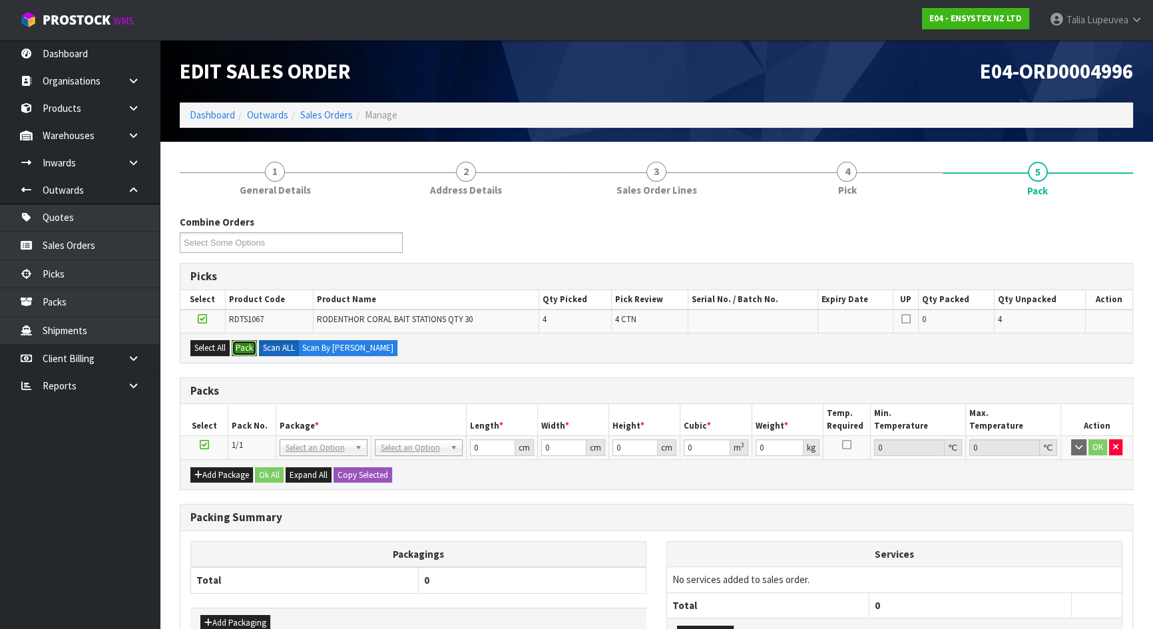
click at [244, 343] on button "Pack" at bounding box center [244, 348] width 25 height 16
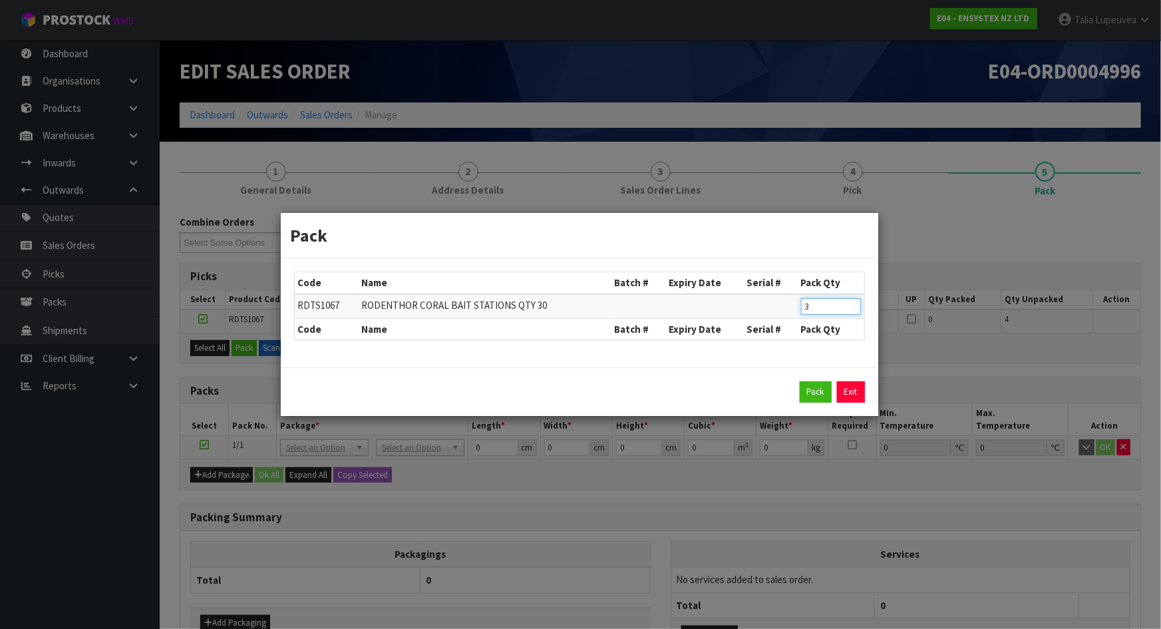
click at [852, 306] on input "3" at bounding box center [831, 306] width 60 height 17
click at [852, 306] on input "2" at bounding box center [831, 306] width 60 height 17
type input "1"
click at [852, 306] on input "1" at bounding box center [831, 306] width 60 height 17
click at [813, 390] on button "Pack" at bounding box center [816, 391] width 32 height 21
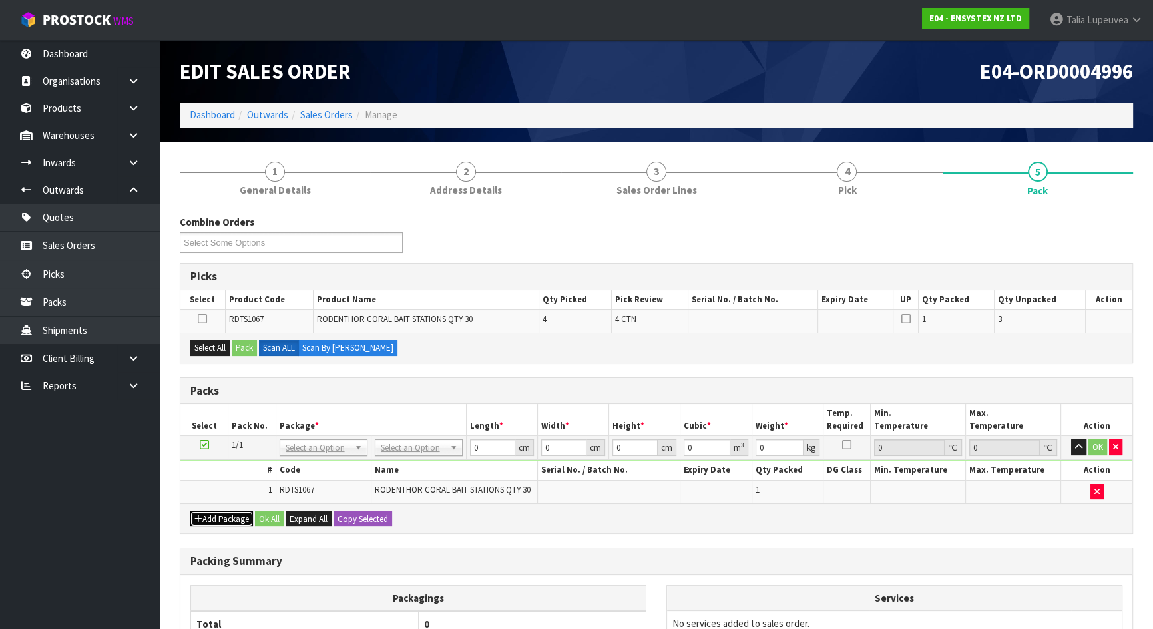
click at [222, 513] on button "Add Package" at bounding box center [221, 519] width 63 height 16
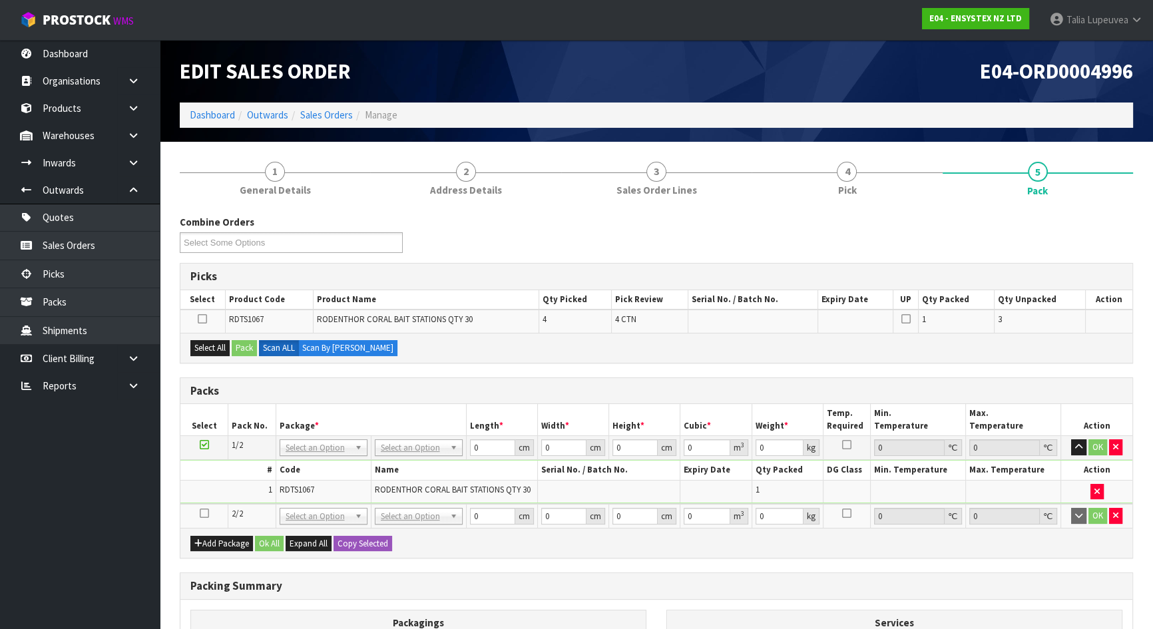
click at [202, 506] on td at bounding box center [204, 516] width 48 height 24
click at [203, 513] on icon at bounding box center [204, 513] width 9 height 1
click at [218, 351] on button "Select All" at bounding box center [209, 348] width 39 height 16
click at [244, 347] on button "Pack" at bounding box center [244, 348] width 25 height 16
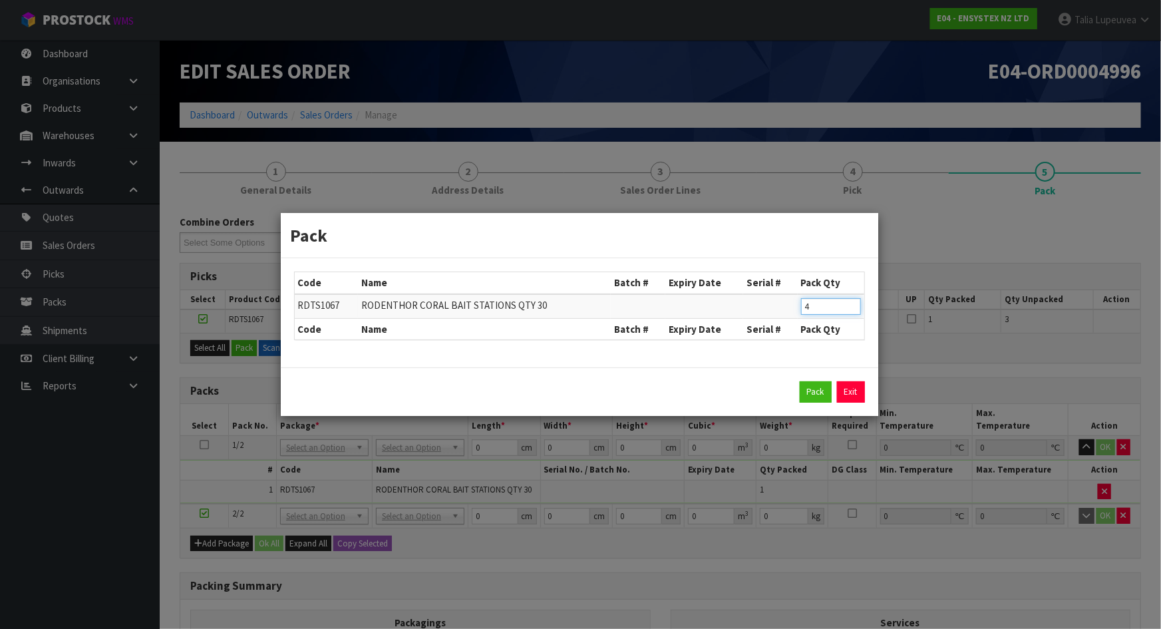
click at [852, 305] on input "4" at bounding box center [831, 306] width 60 height 17
click at [852, 305] on input "5" at bounding box center [831, 306] width 60 height 17
click at [852, 307] on input "4" at bounding box center [831, 306] width 60 height 17
click at [852, 307] on input "3" at bounding box center [831, 306] width 60 height 17
click at [852, 307] on input "2" at bounding box center [831, 306] width 60 height 17
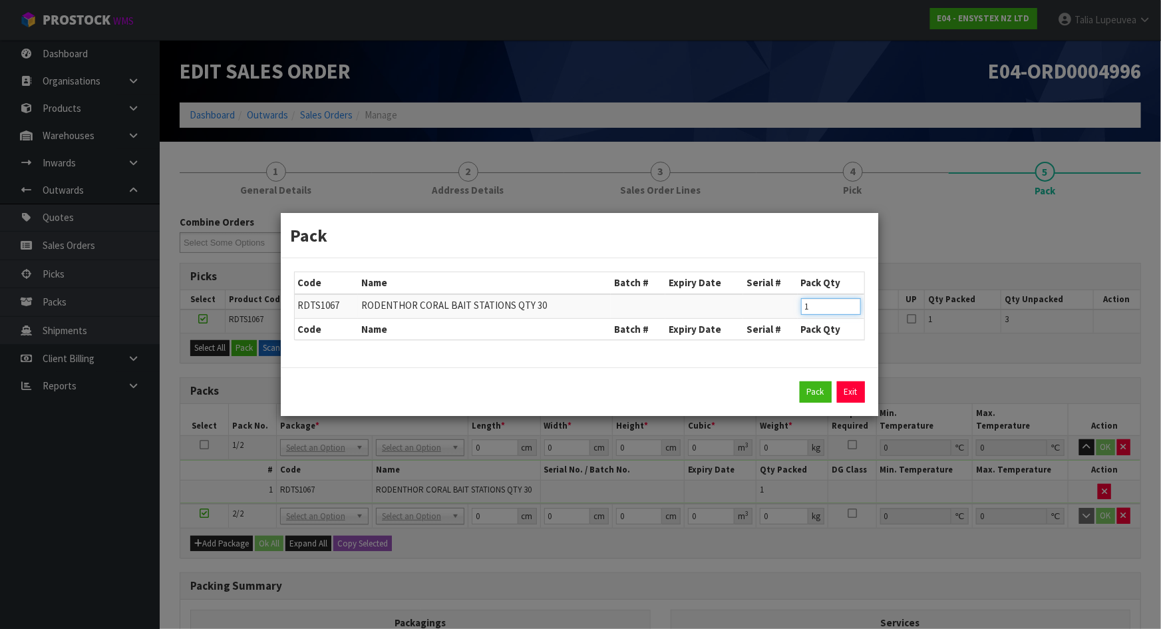
type input "1"
click at [852, 307] on input "1" at bounding box center [831, 306] width 60 height 17
click at [820, 393] on button "Pack" at bounding box center [816, 391] width 32 height 21
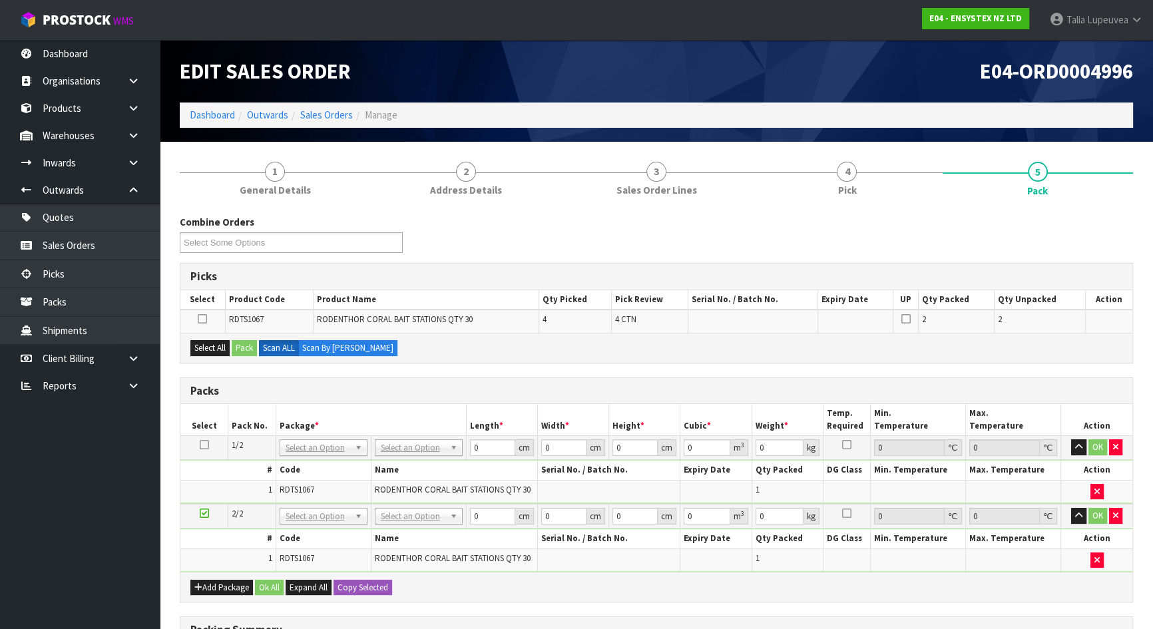
click at [206, 513] on icon at bounding box center [204, 513] width 9 height 1
drag, startPoint x: 219, startPoint y: 351, endPoint x: 230, endPoint y: 349, distance: 10.8
click at [219, 351] on button "Select All" at bounding box center [209, 348] width 39 height 16
click at [240, 349] on button "Pack" at bounding box center [244, 348] width 25 height 16
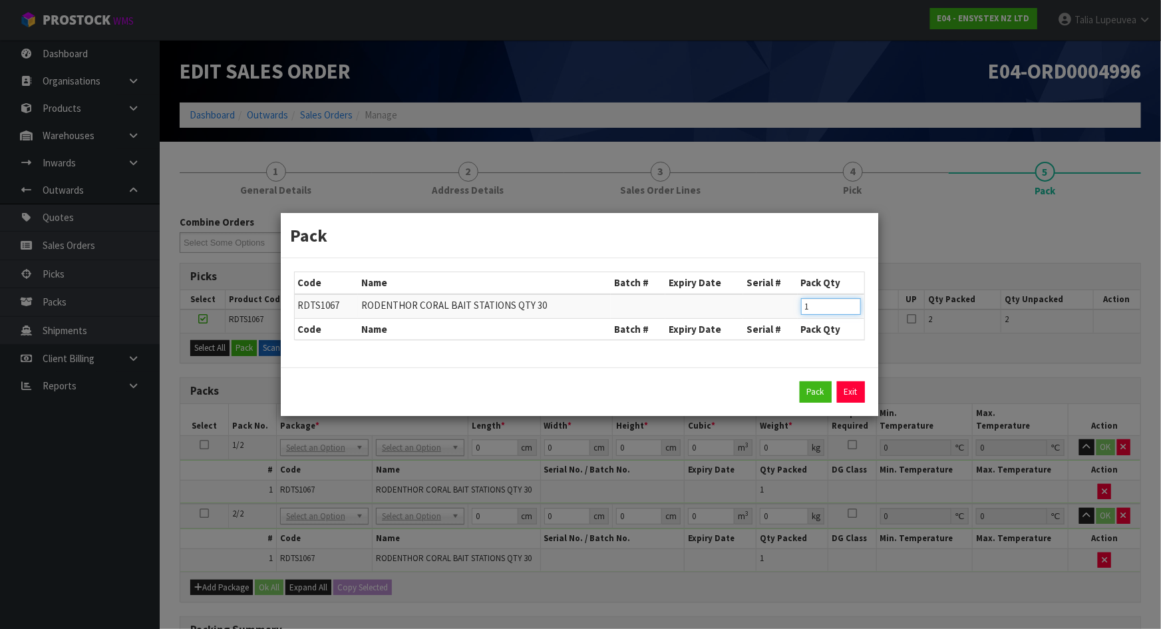
type input "1"
click at [852, 310] on input "1" at bounding box center [831, 306] width 60 height 17
click at [813, 387] on button "Pack" at bounding box center [816, 391] width 32 height 21
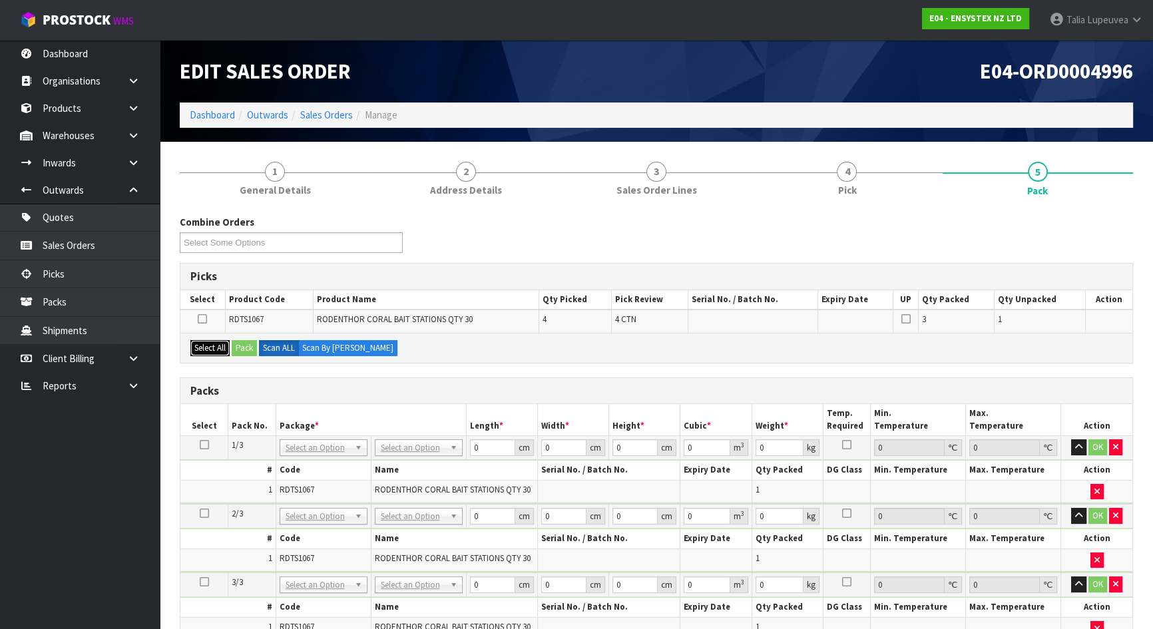
drag, startPoint x: 210, startPoint y: 343, endPoint x: 247, endPoint y: 343, distance: 36.6
click at [212, 343] on button "Select All" at bounding box center [209, 348] width 39 height 16
click at [250, 343] on button "Pack" at bounding box center [244, 348] width 25 height 16
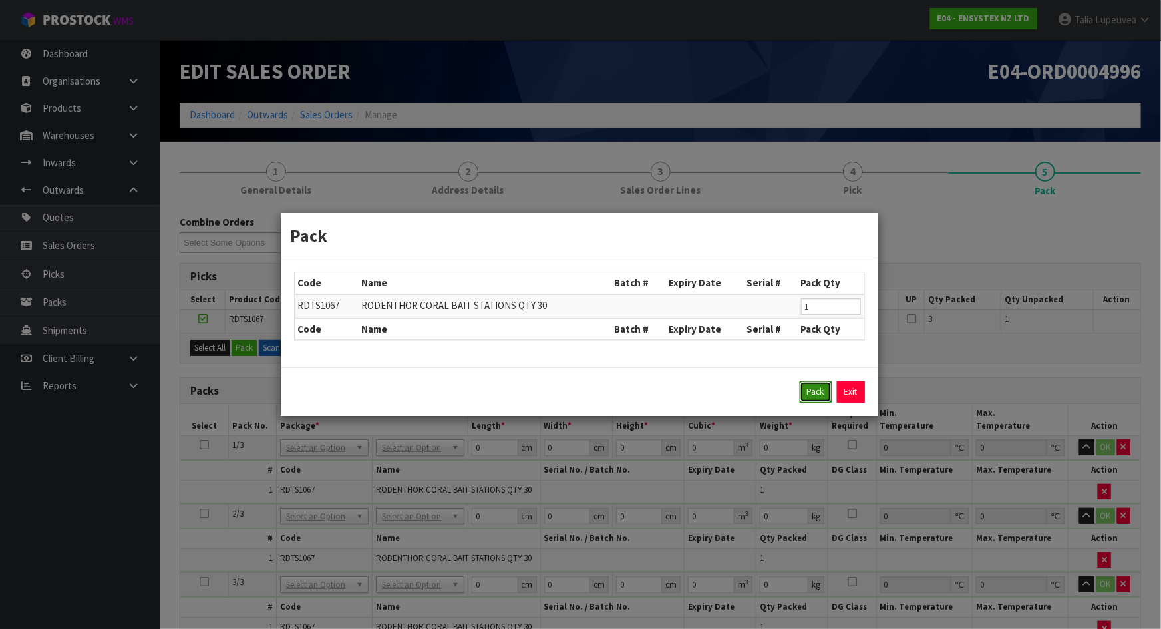
click at [805, 387] on button "Pack" at bounding box center [816, 391] width 32 height 21
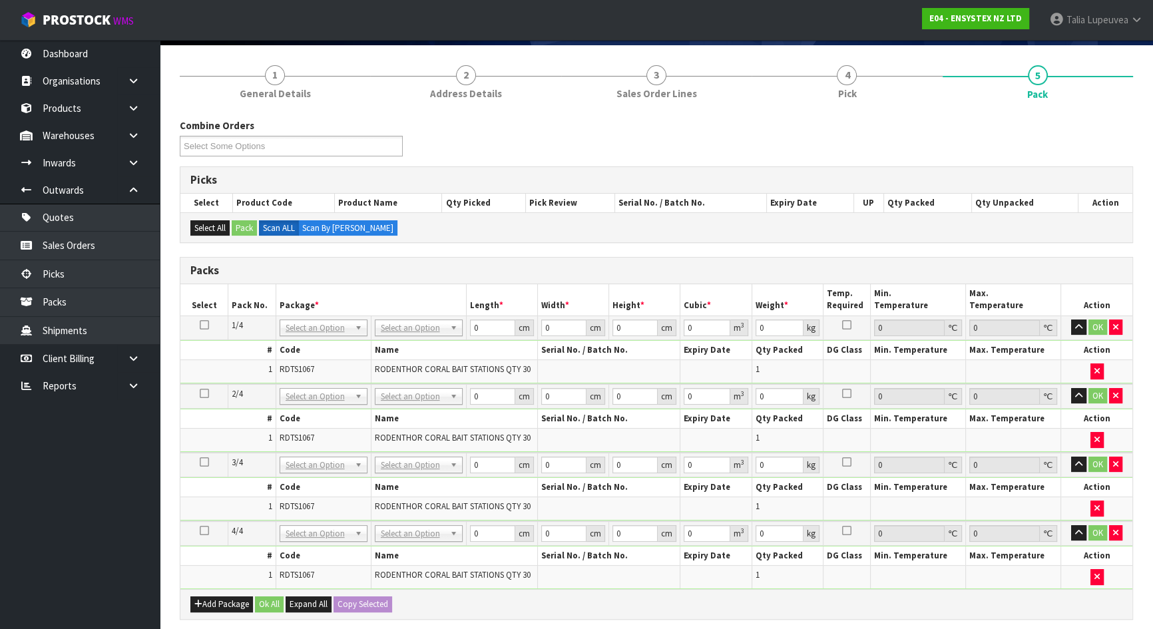
scroll to position [120, 0]
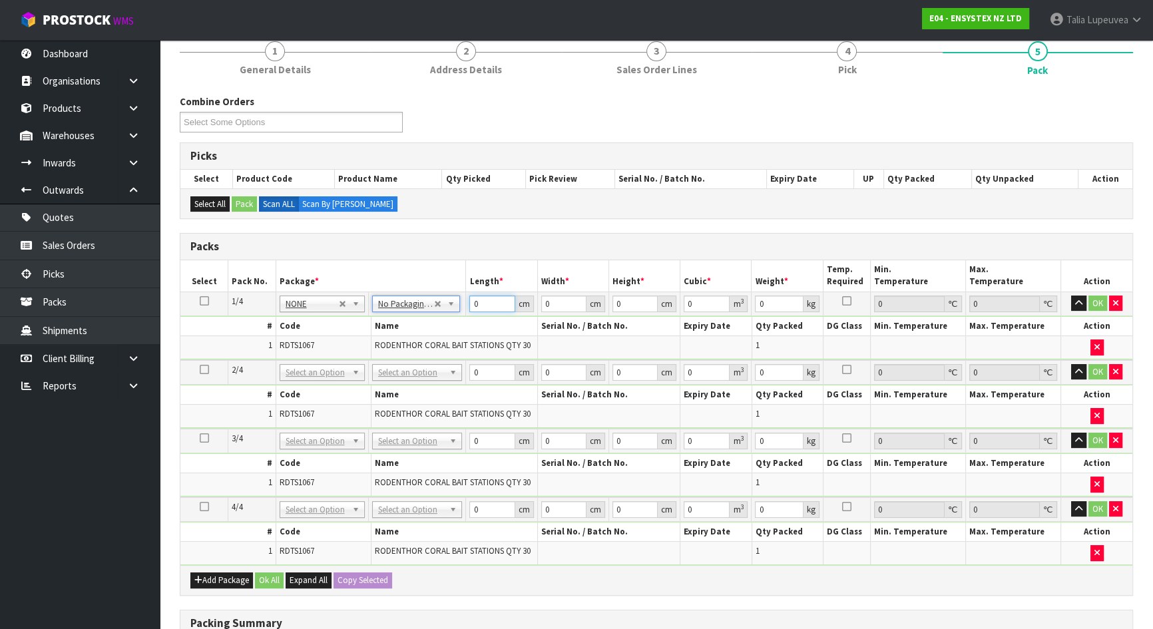
drag, startPoint x: 486, startPoint y: 305, endPoint x: 469, endPoint y: 303, distance: 17.4
click at [469, 303] on input "0" at bounding box center [491, 303] width 45 height 17
type input "45"
type input "36"
type input "3"
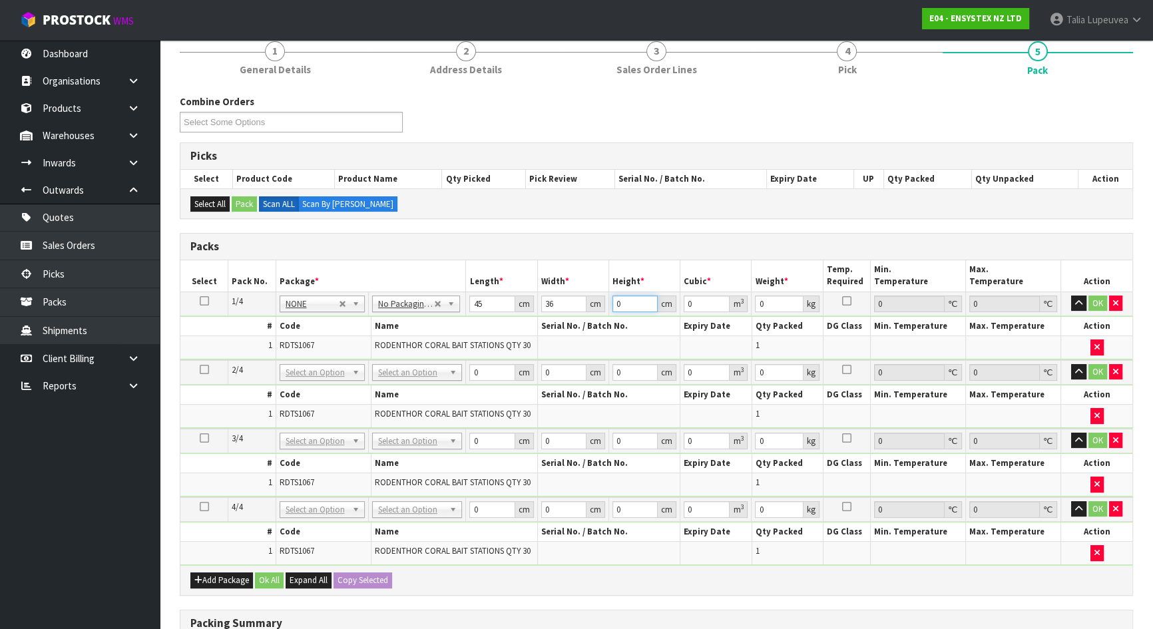
type input "0.00486"
type input "39"
type input "0.06318"
type input "39"
type input "10"
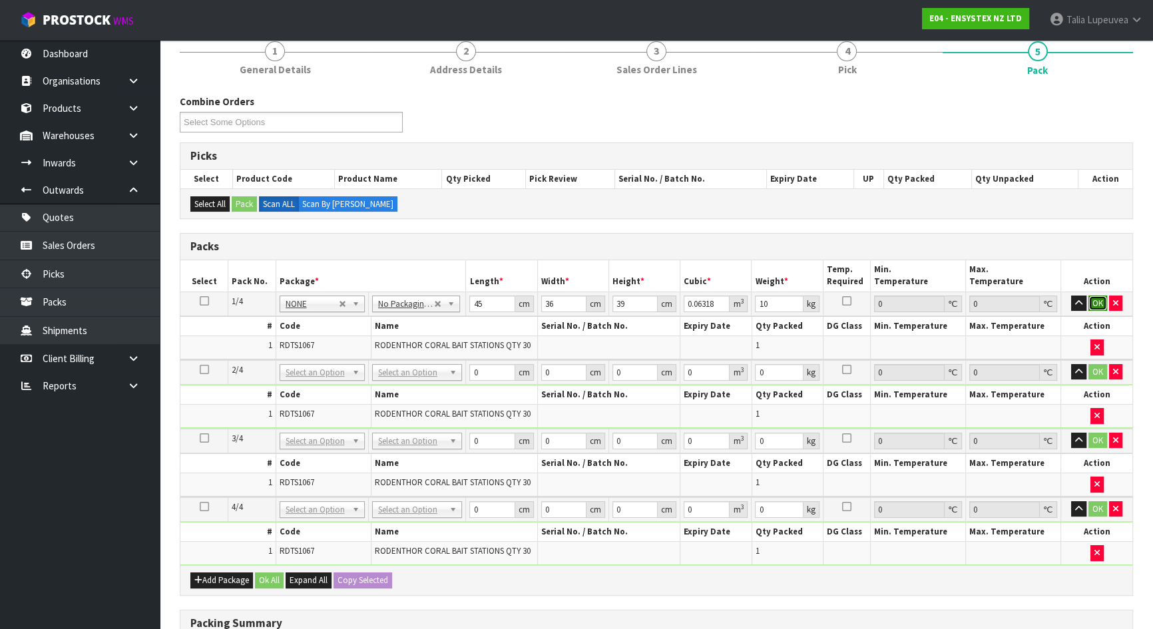
click at [1098, 299] on button "OK" at bounding box center [1097, 303] width 19 height 16
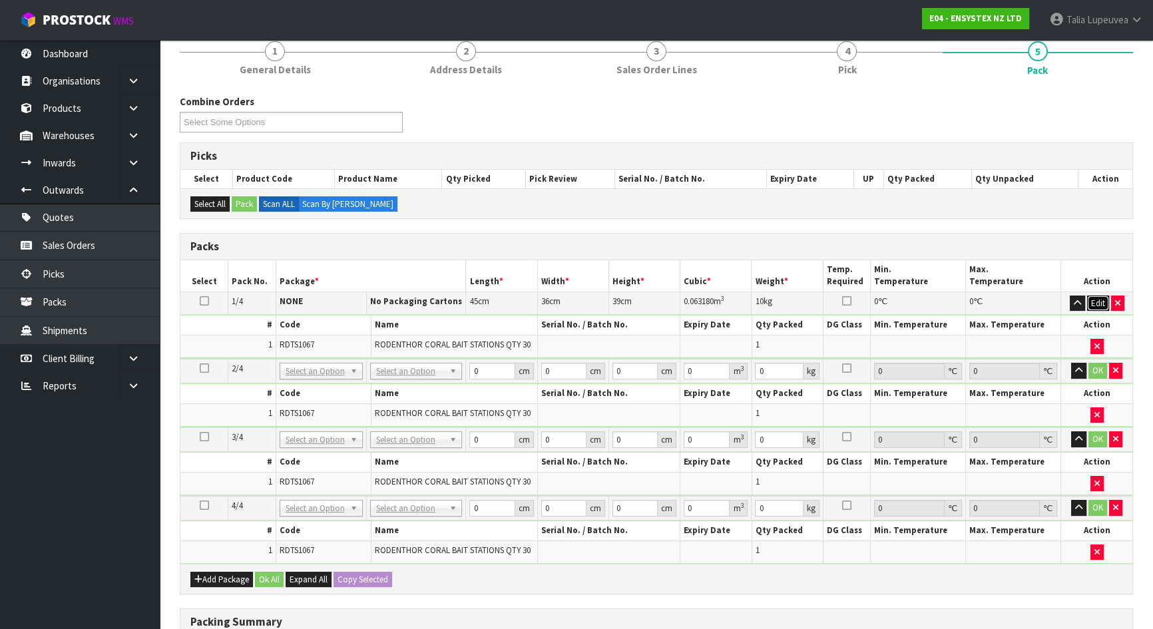
click at [1098, 299] on button "Edit" at bounding box center [1098, 303] width 22 height 16
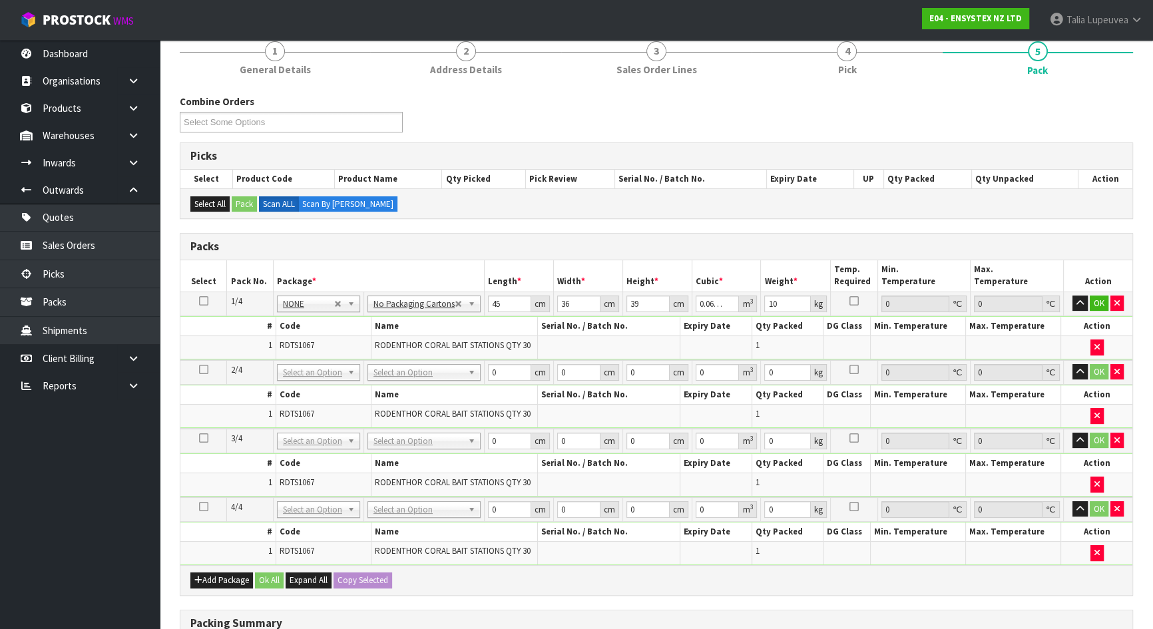
click at [206, 301] on icon at bounding box center [203, 301] width 9 height 1
click at [360, 580] on button "Copy Selected" at bounding box center [362, 580] width 59 height 16
click at [379, 578] on button "Confirm Copy Selected" at bounding box center [377, 580] width 88 height 16
type input "45"
type input "36"
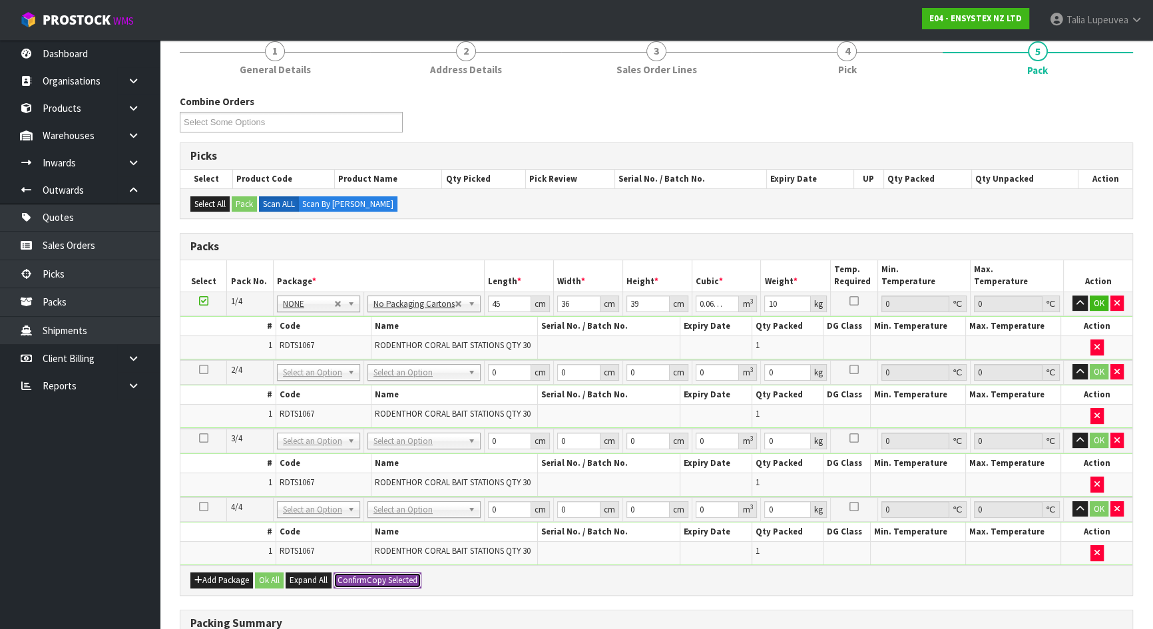
type input "39"
type input "0.06318"
type input "10"
type input "45"
type input "36"
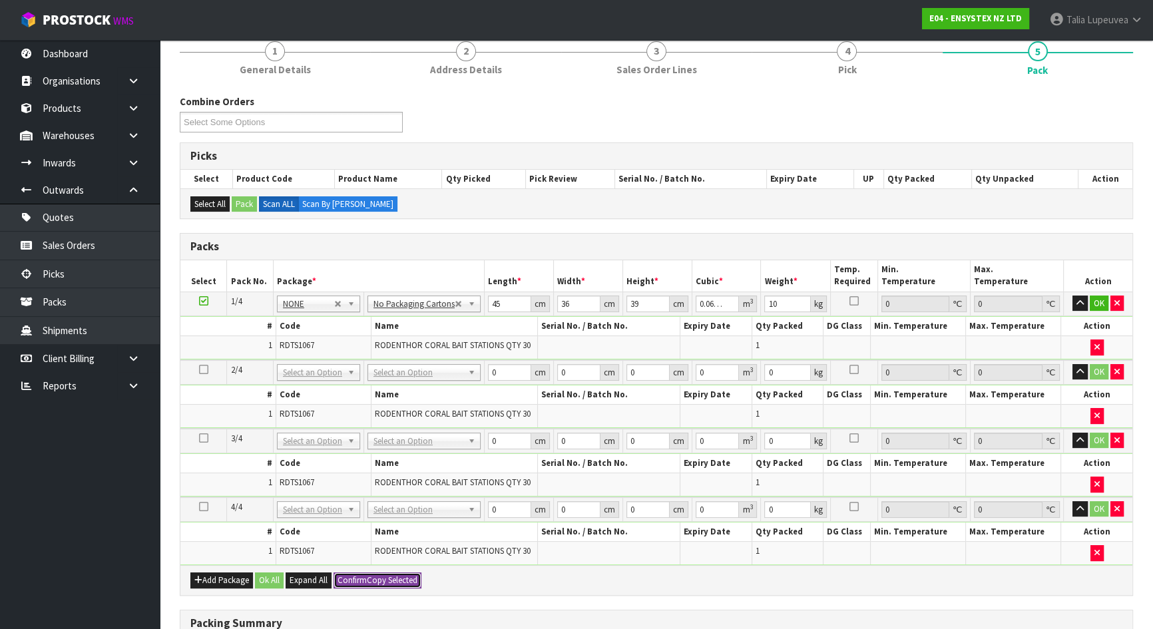
type input "39"
type input "0.06318"
type input "10"
type input "45"
type input "36"
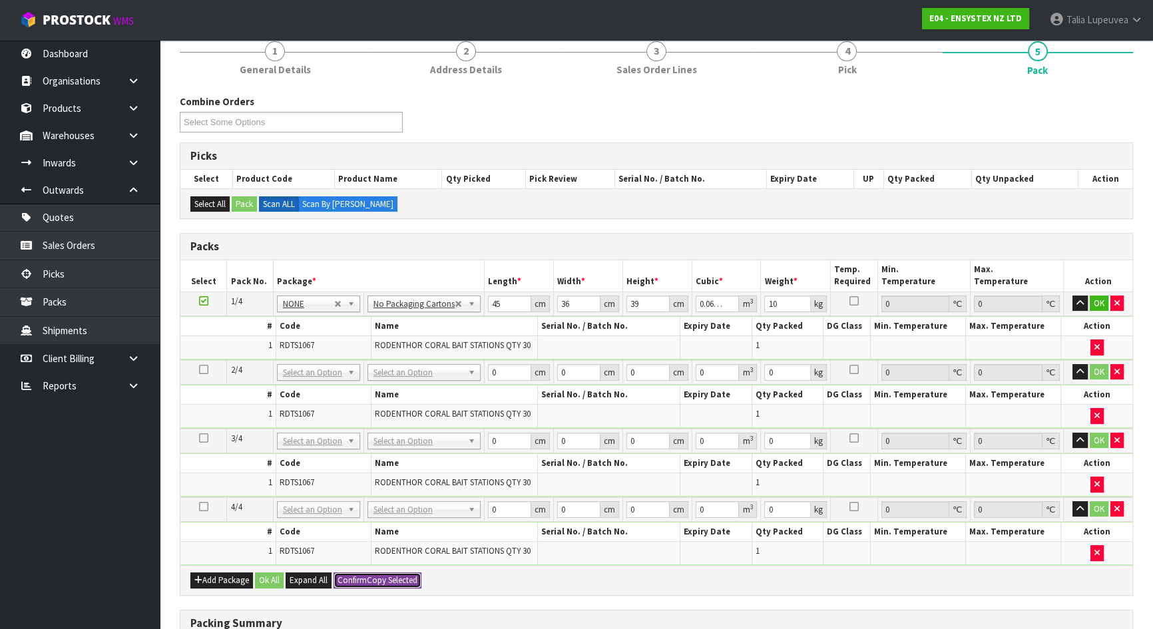
type input "39"
type input "0.06318"
type input "10"
type input "4"
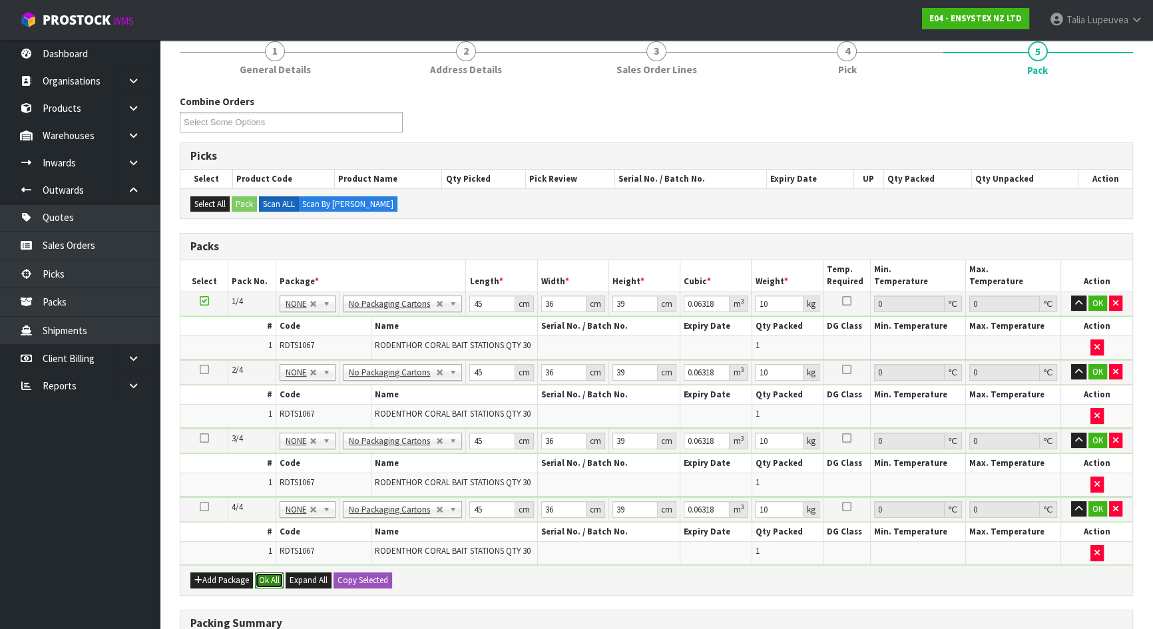
click at [264, 572] on button "Ok All" at bounding box center [269, 580] width 29 height 16
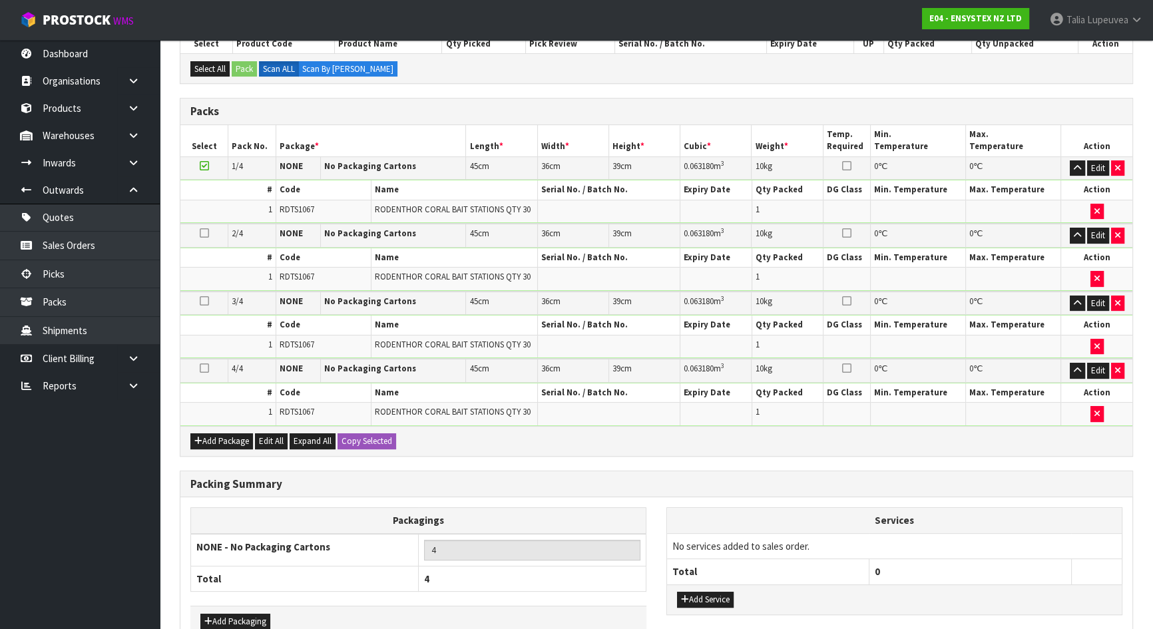
scroll to position [331, 0]
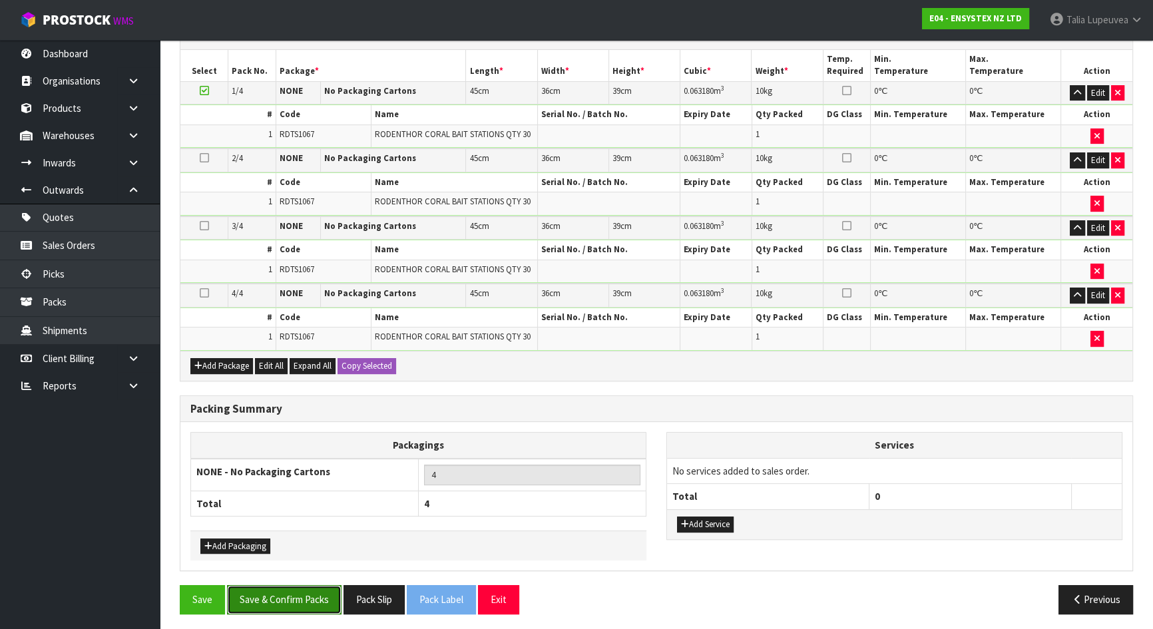
click at [284, 590] on button "Save & Confirm Packs" at bounding box center [284, 599] width 114 height 29
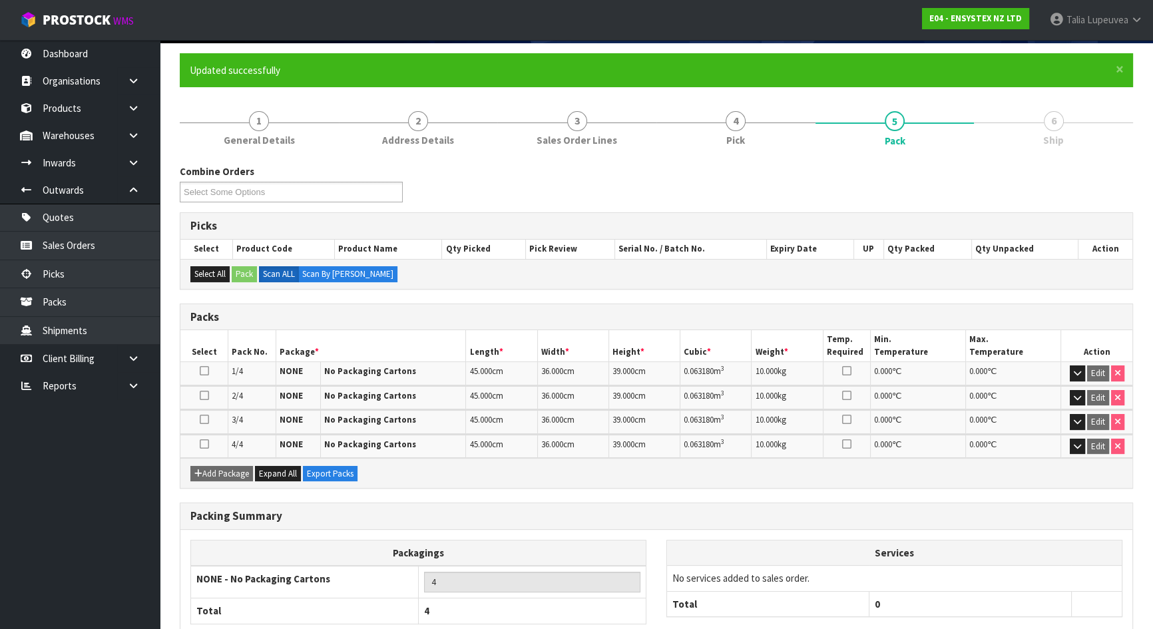
scroll to position [178, 0]
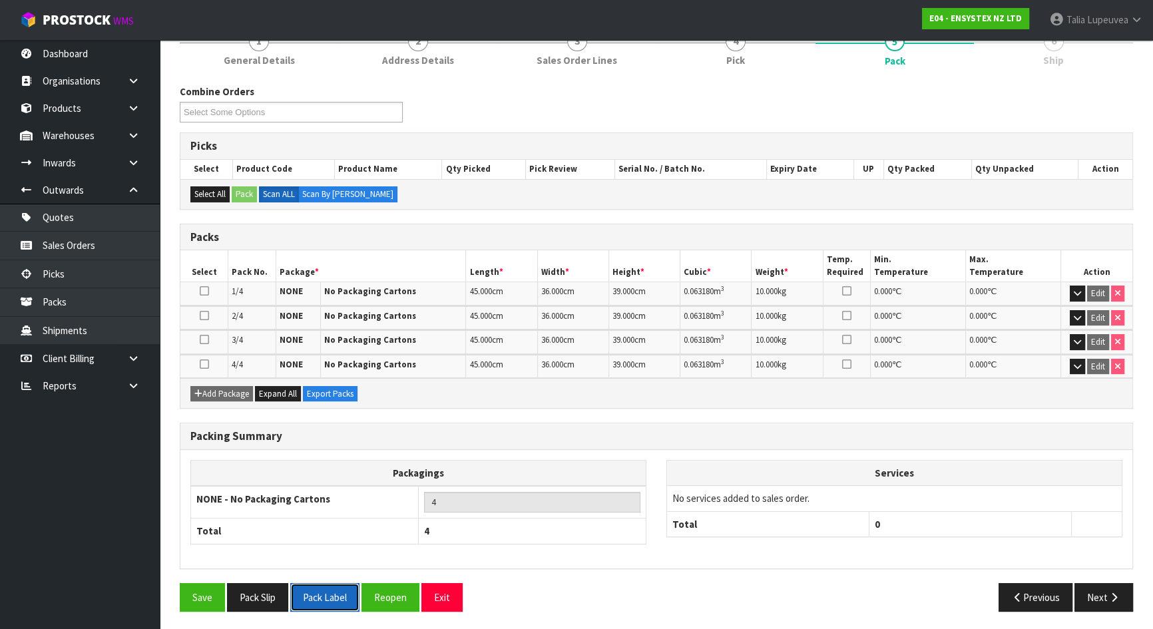
click at [333, 596] on button "Pack Label" at bounding box center [324, 597] width 69 height 29
click at [262, 596] on button "Pack Slip" at bounding box center [257, 597] width 61 height 29
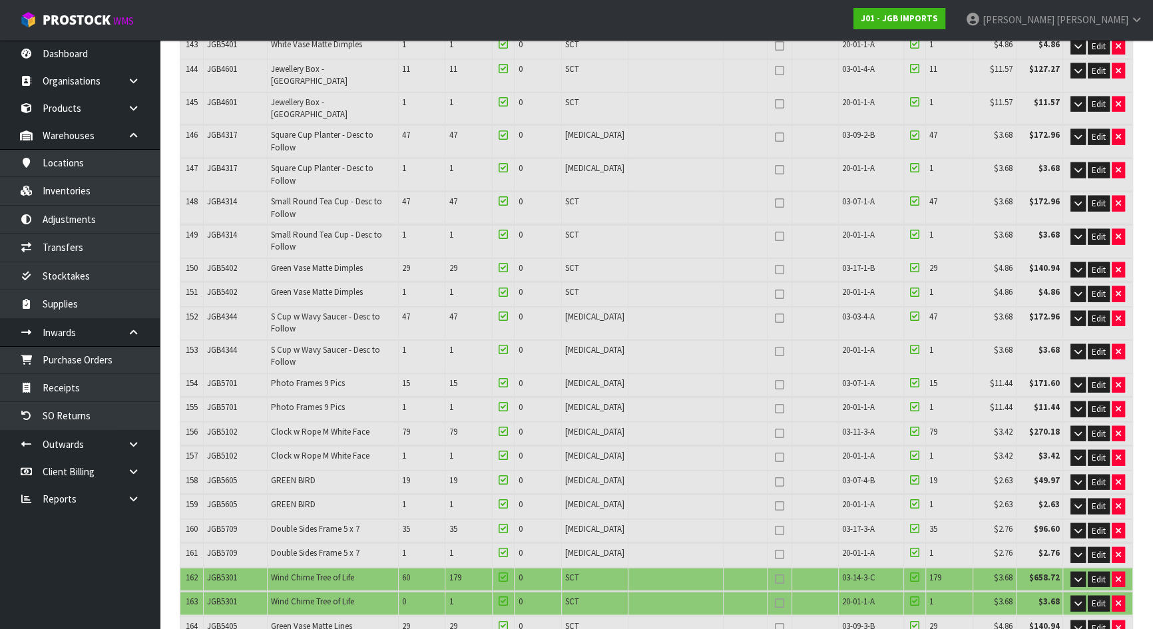
scroll to position [4126, 0]
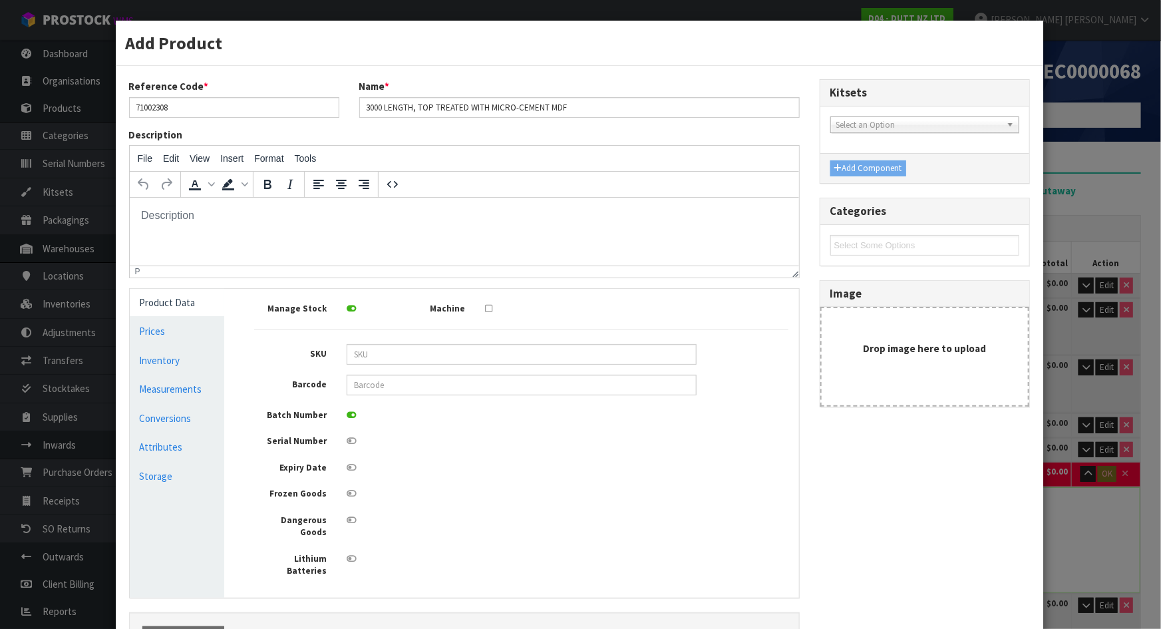
click at [1055, 204] on div "Add Product Reference Code * 71002308 Name * 3000 LENGTH, TOP TREATED WITH MICR…" at bounding box center [580, 314] width 1161 height 629
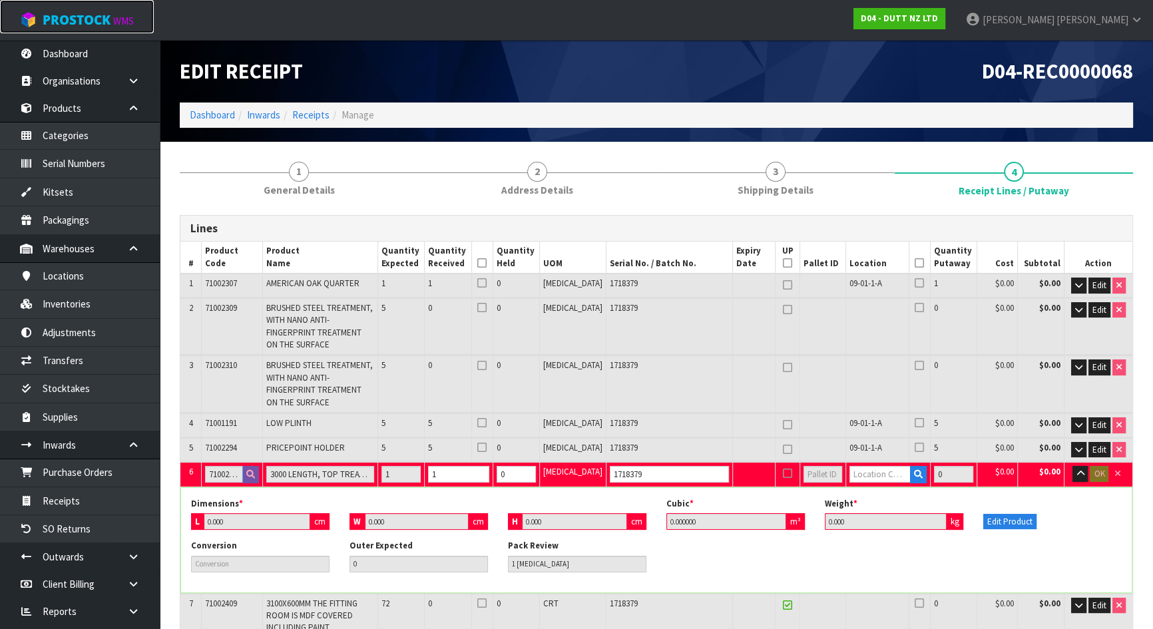
click at [82, 19] on span "ProStock" at bounding box center [77, 19] width 68 height 17
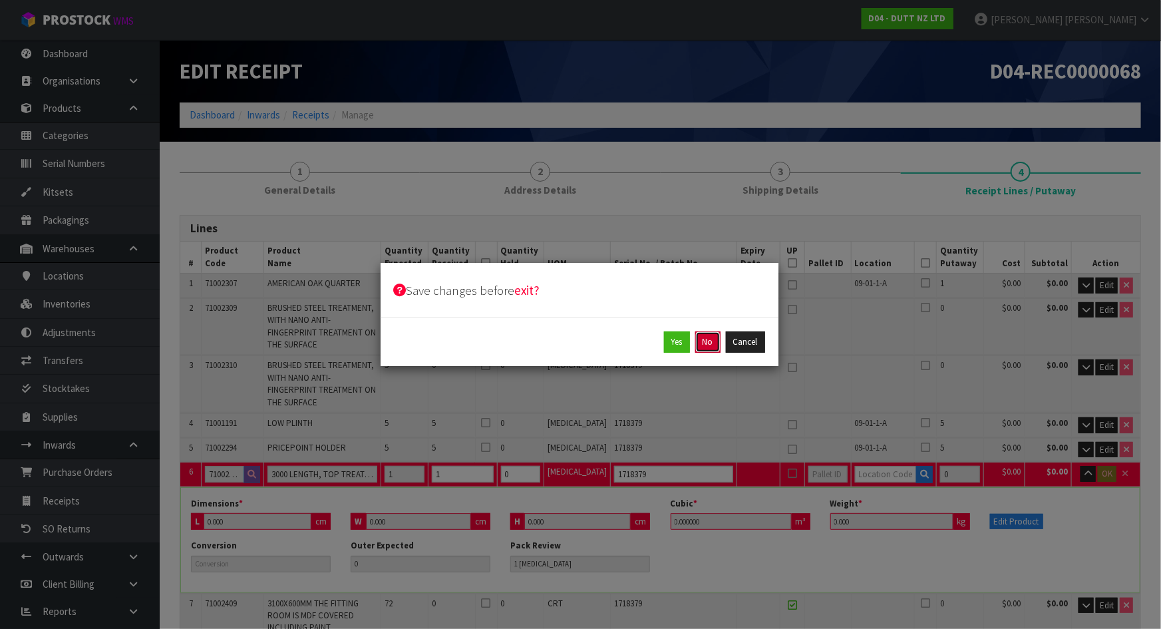
click at [712, 347] on button "No" at bounding box center [707, 341] width 25 height 21
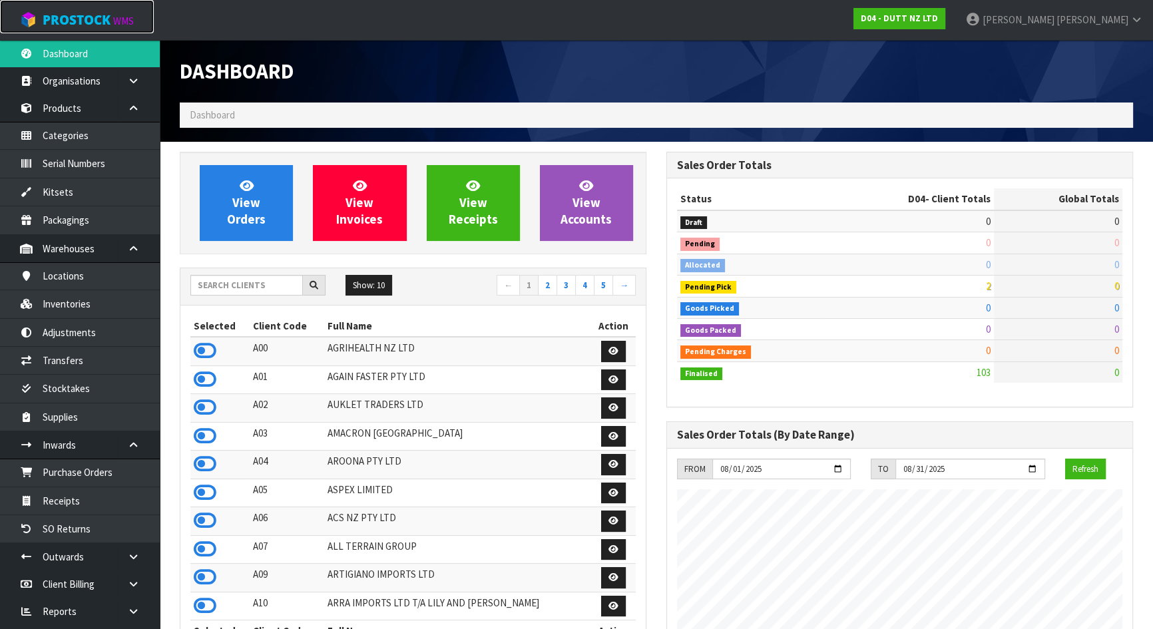
scroll to position [919, 486]
click at [264, 280] on input "text" at bounding box center [246, 285] width 112 height 21
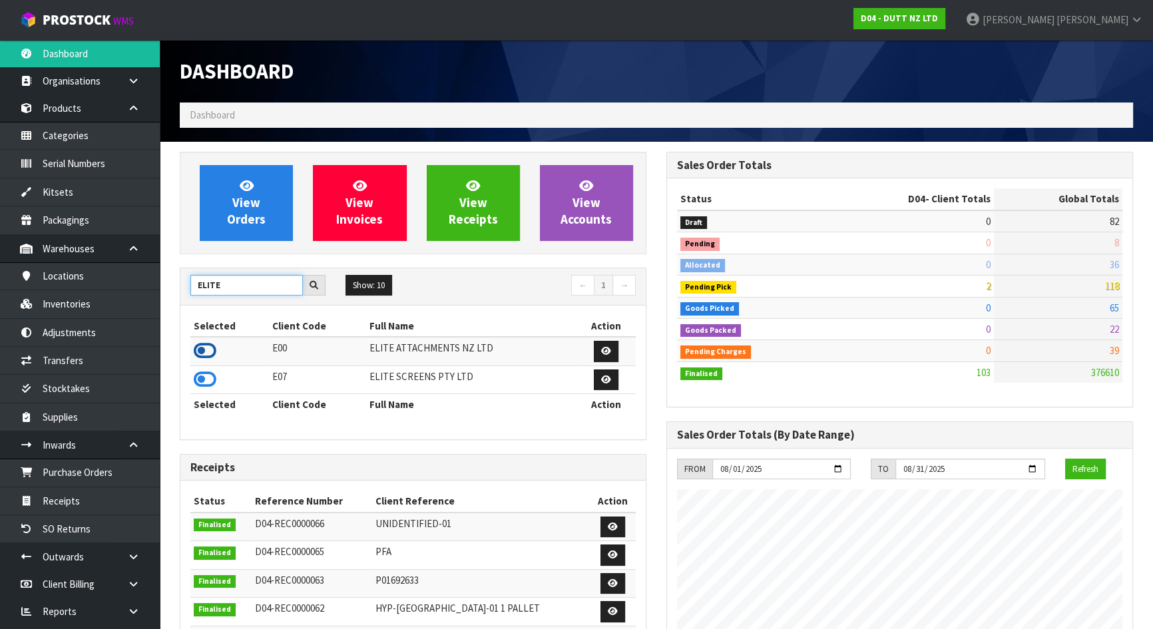
type input "ELITE"
click at [206, 353] on icon at bounding box center [205, 351] width 23 height 20
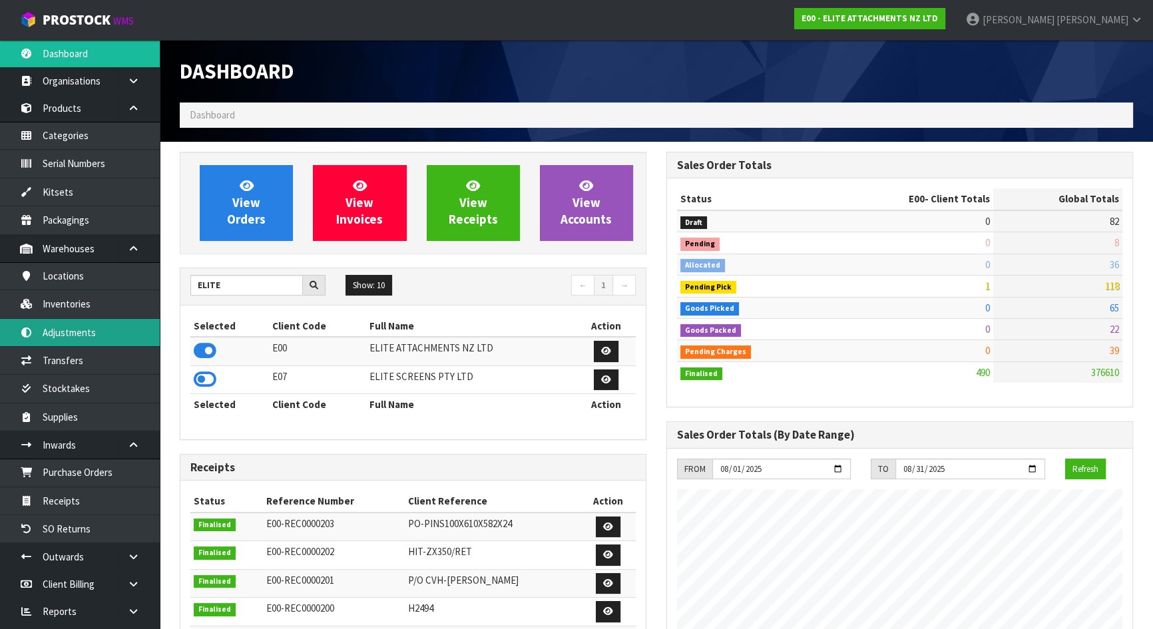
scroll to position [877, 486]
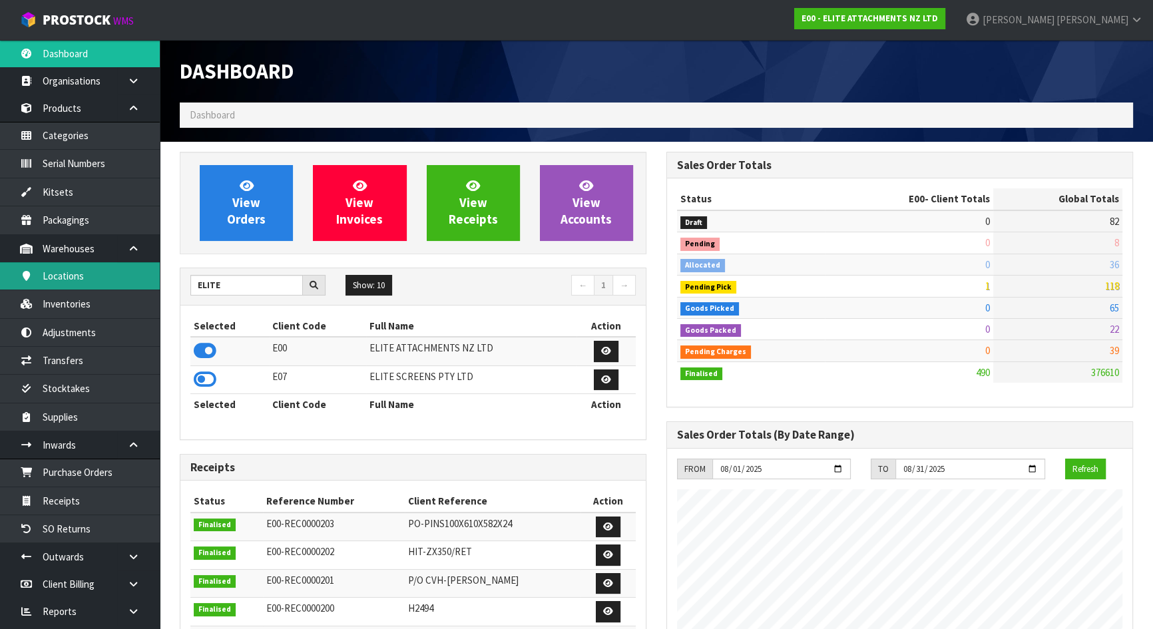
click at [86, 281] on link "Locations" at bounding box center [80, 275] width 160 height 27
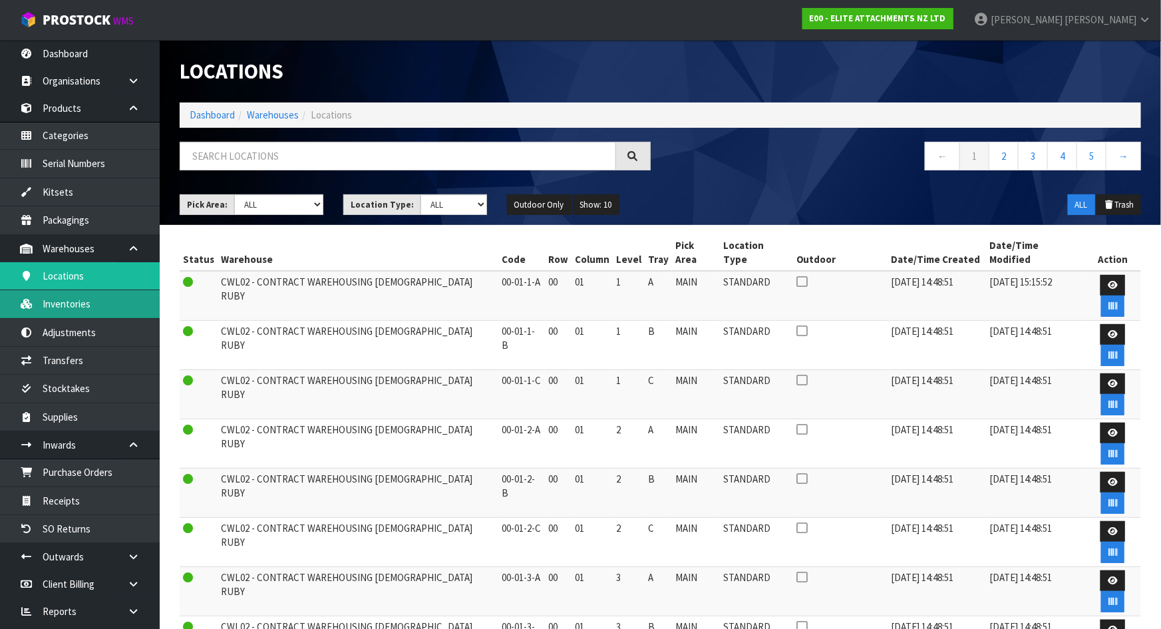
click at [96, 311] on link "Inventories" at bounding box center [80, 303] width 160 height 27
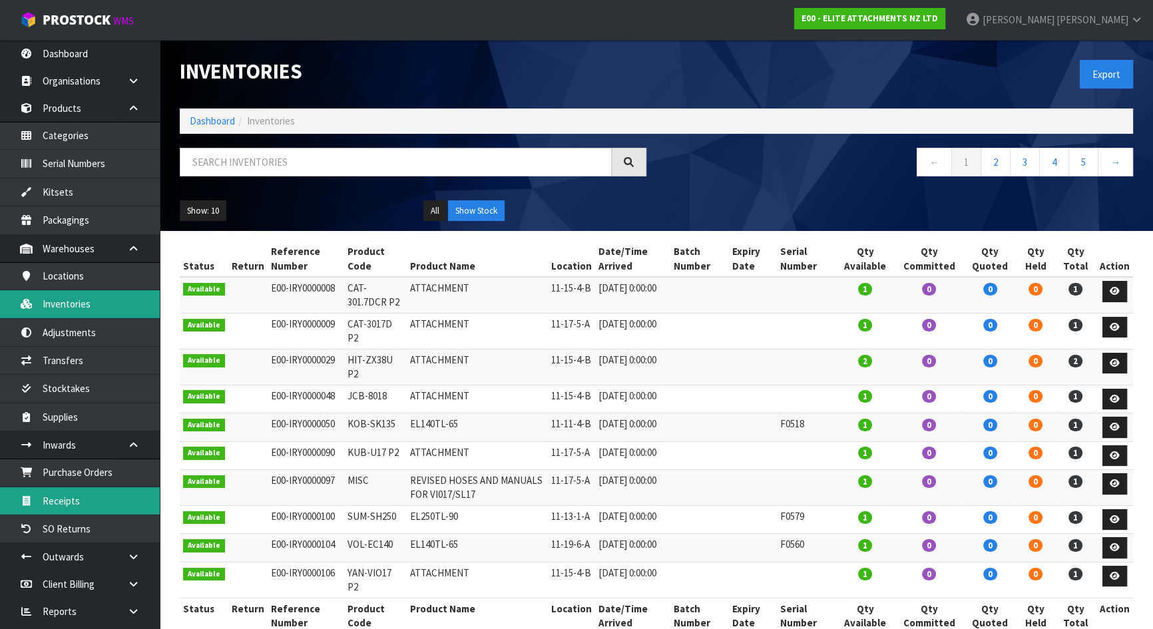
scroll to position [22, 0]
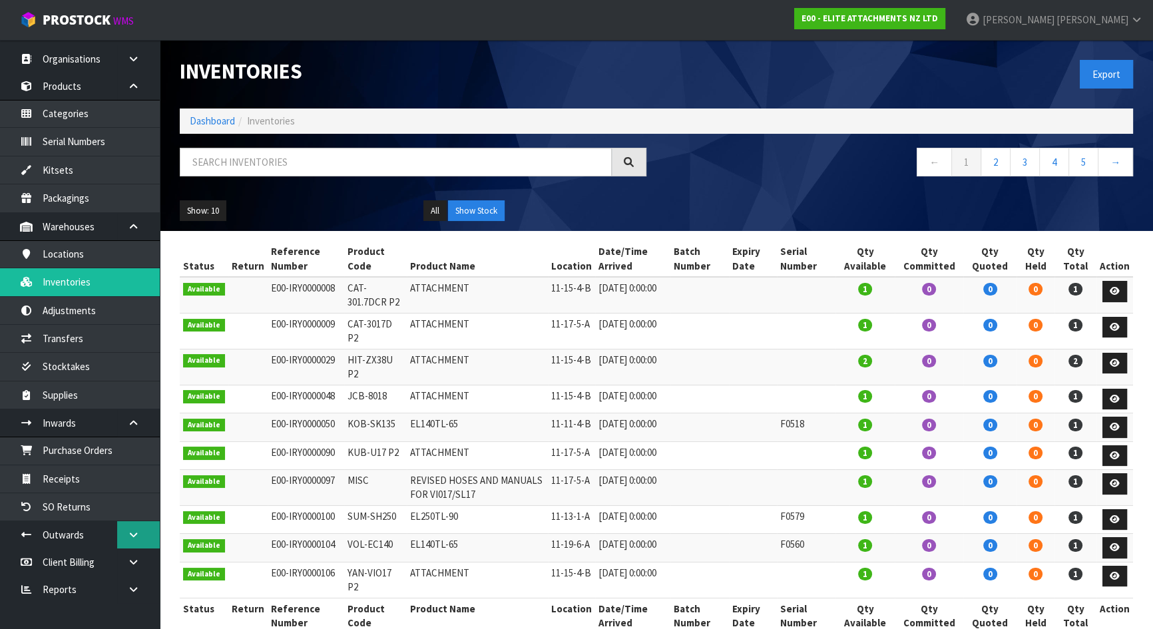
click at [128, 532] on icon at bounding box center [133, 535] width 13 height 10
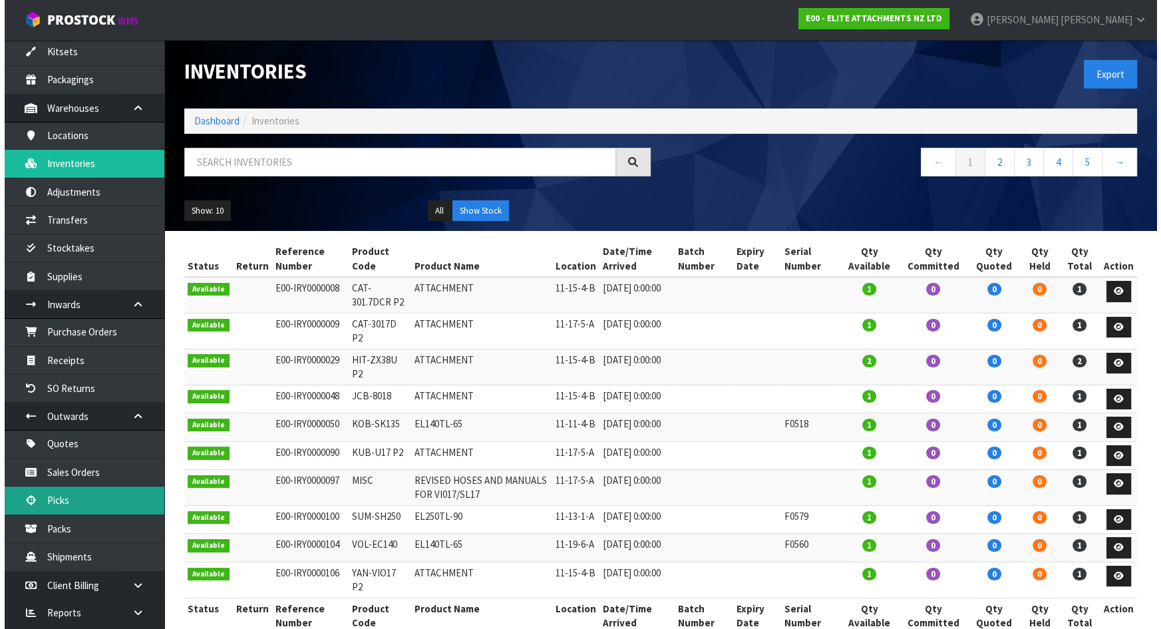
scroll to position [143, 0]
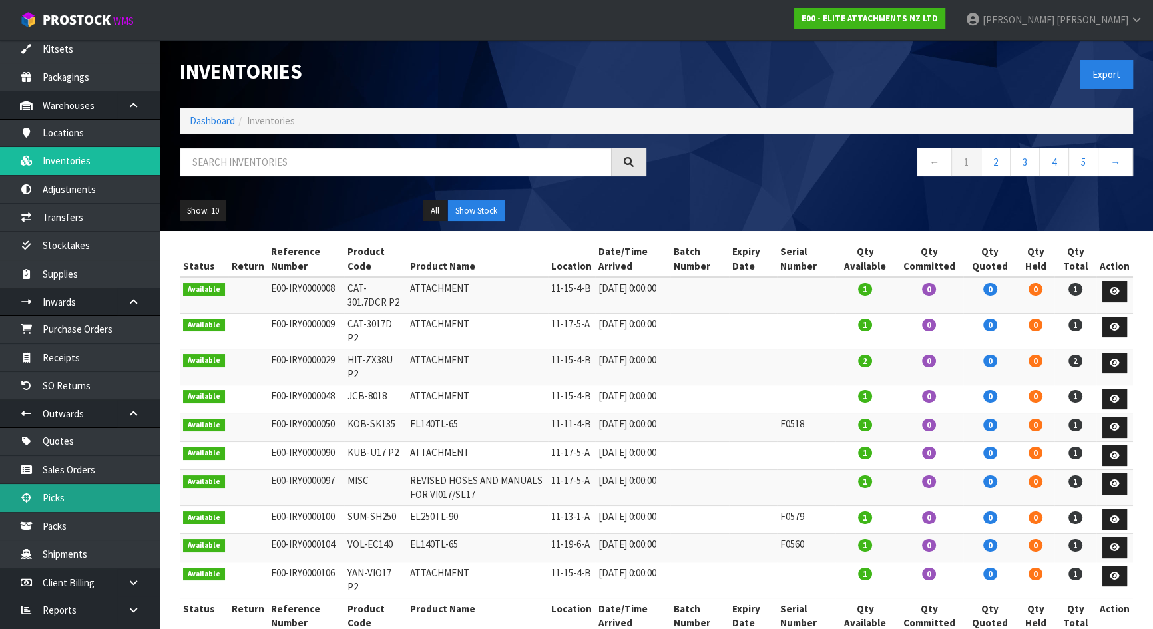
click at [75, 494] on link "Picks" at bounding box center [80, 497] width 160 height 27
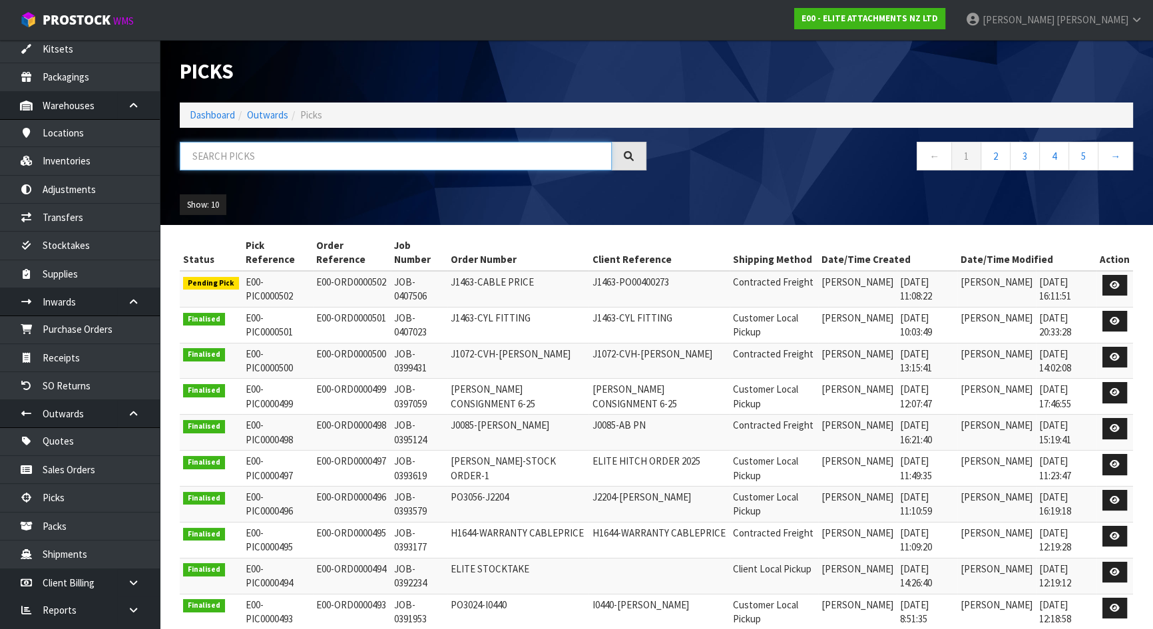
click at [326, 150] on input "text" at bounding box center [396, 156] width 432 height 29
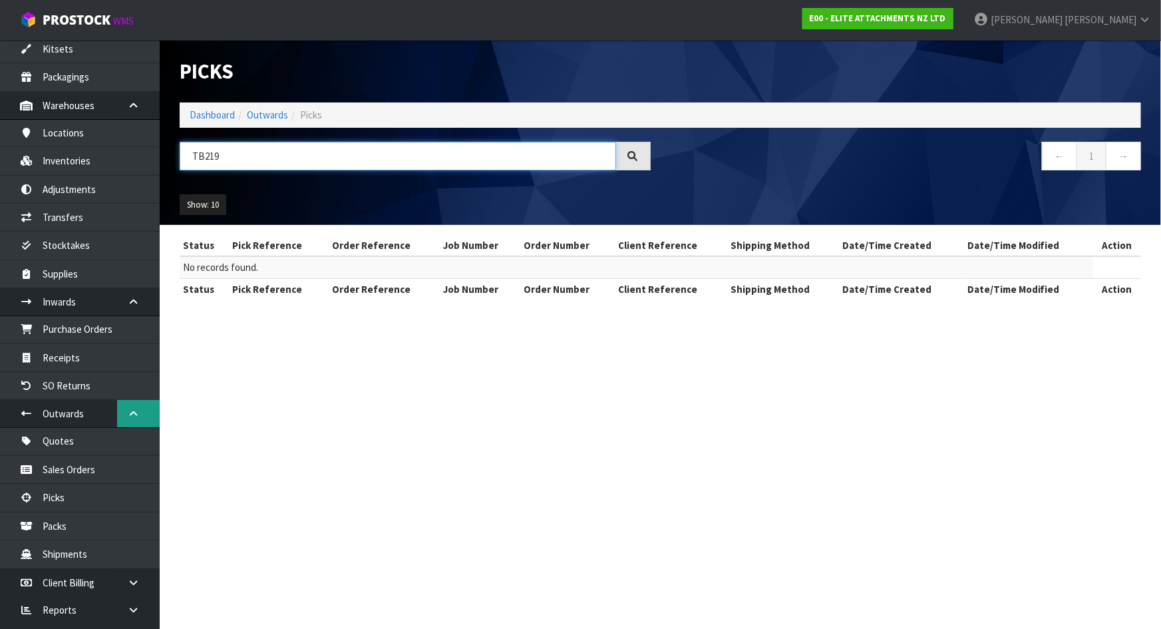
type input "TB219"
click at [136, 418] on link at bounding box center [138, 413] width 43 height 27
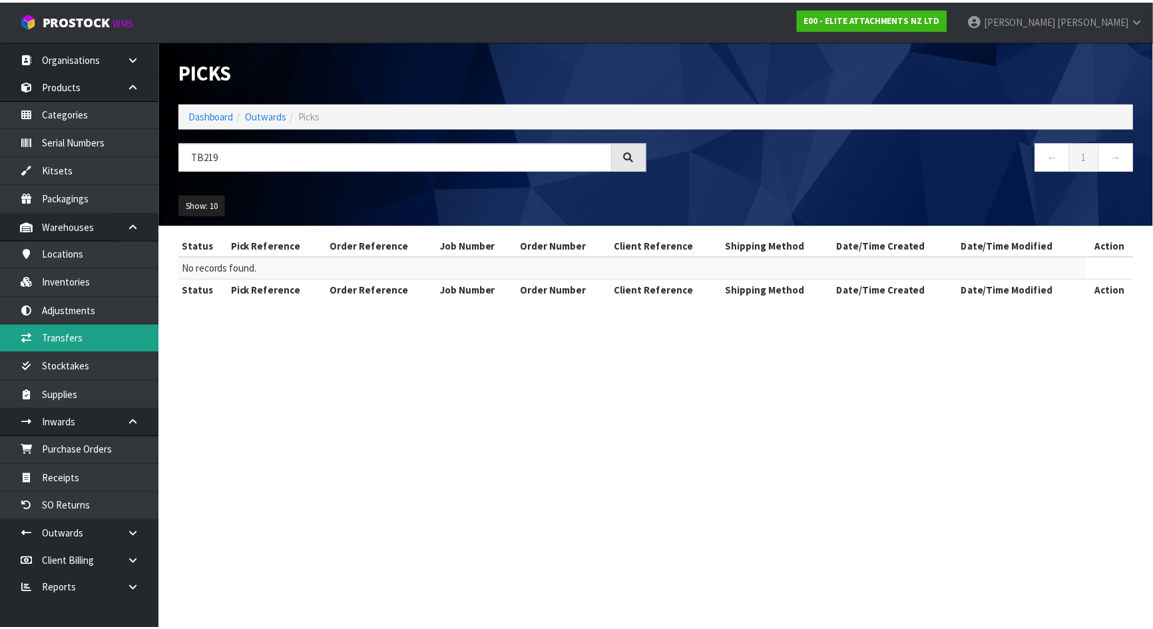
scroll to position [22, 0]
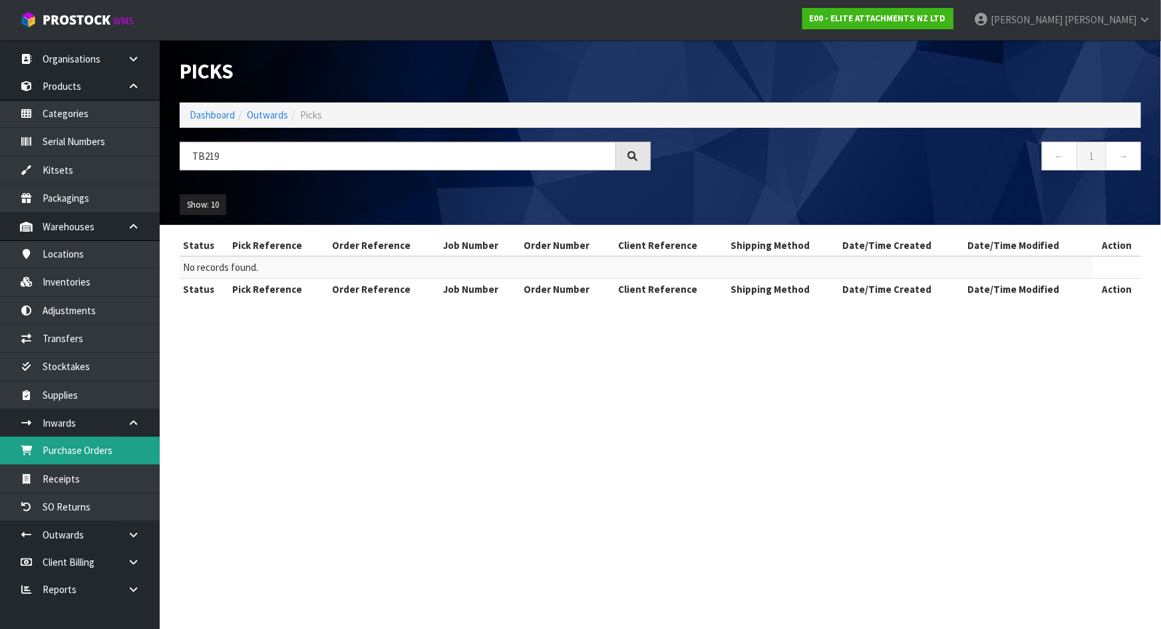
click at [103, 453] on link "Purchase Orders" at bounding box center [80, 450] width 160 height 27
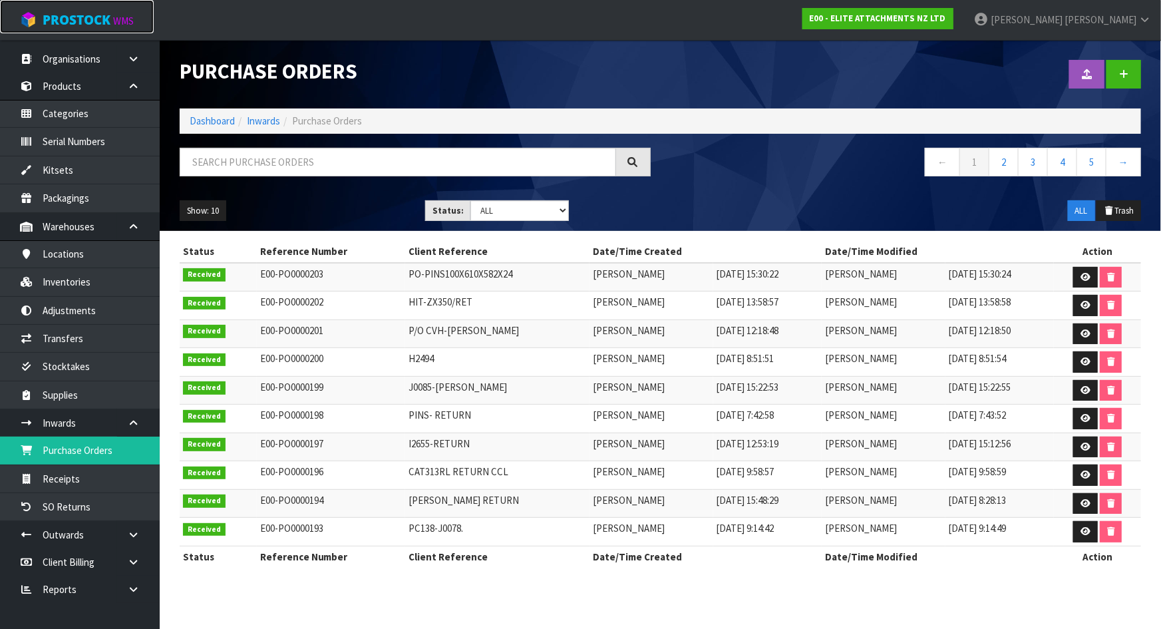
click at [79, 11] on span "ProStock" at bounding box center [77, 19] width 68 height 17
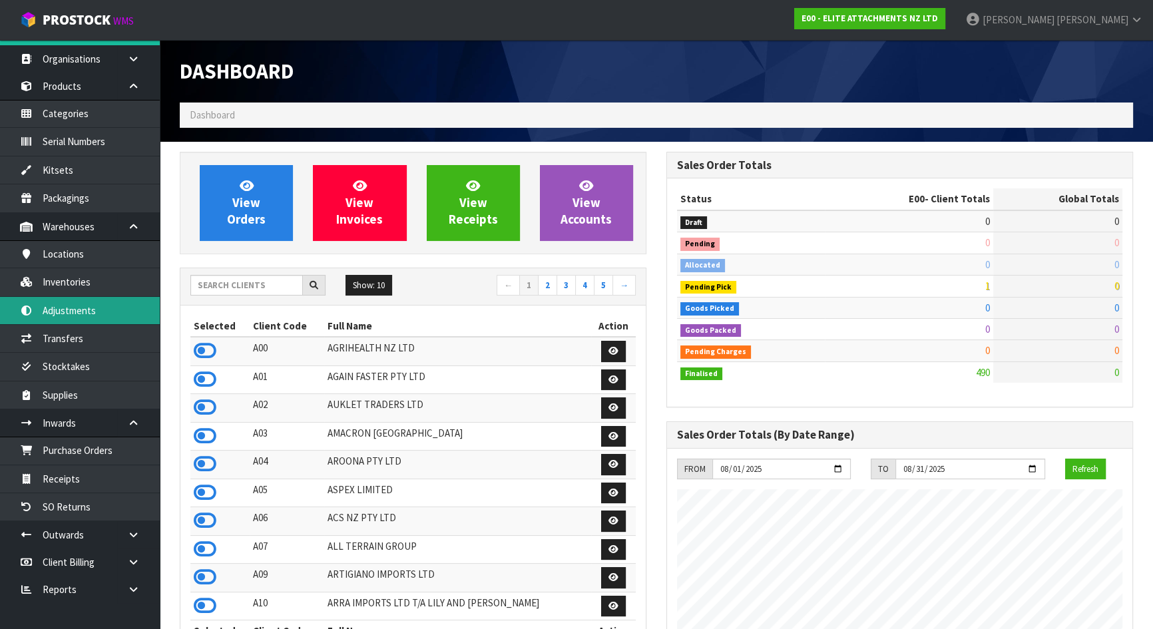
scroll to position [877, 486]
click at [224, 279] on input "text" at bounding box center [246, 285] width 112 height 21
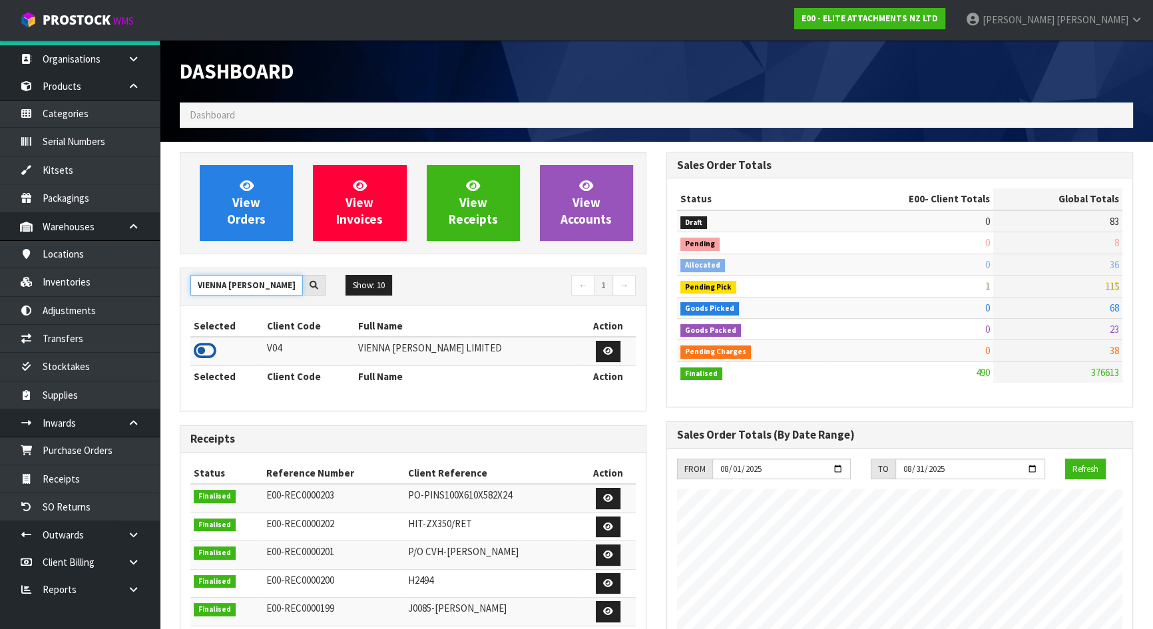
type input "VIENNA WOODS"
click at [200, 345] on icon at bounding box center [205, 351] width 23 height 20
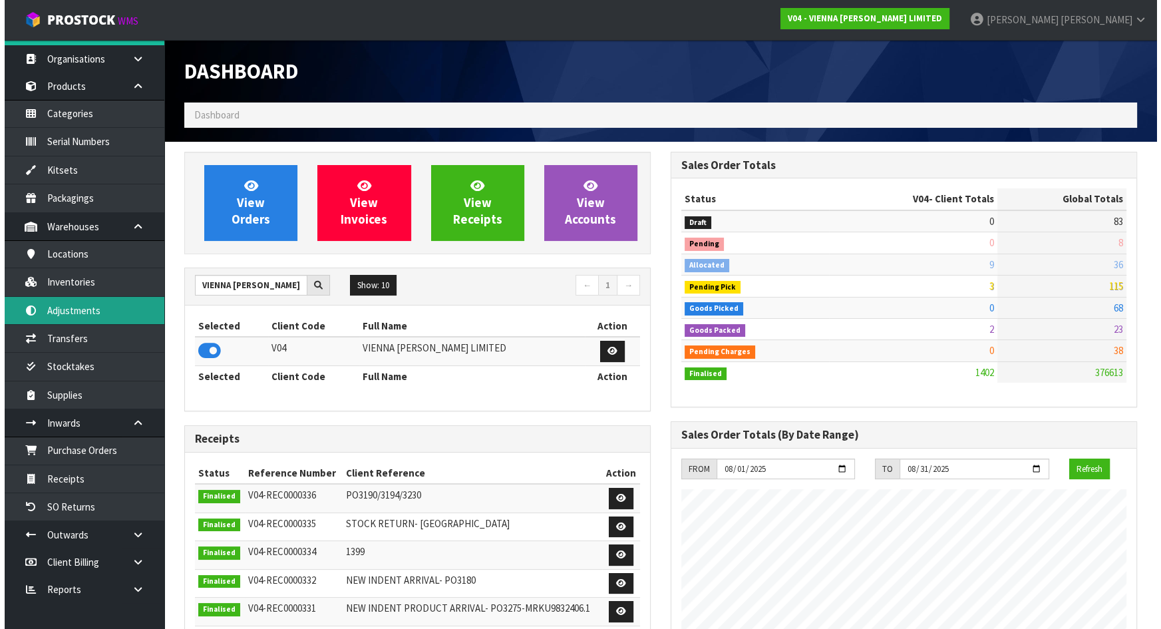
scroll to position [1077, 486]
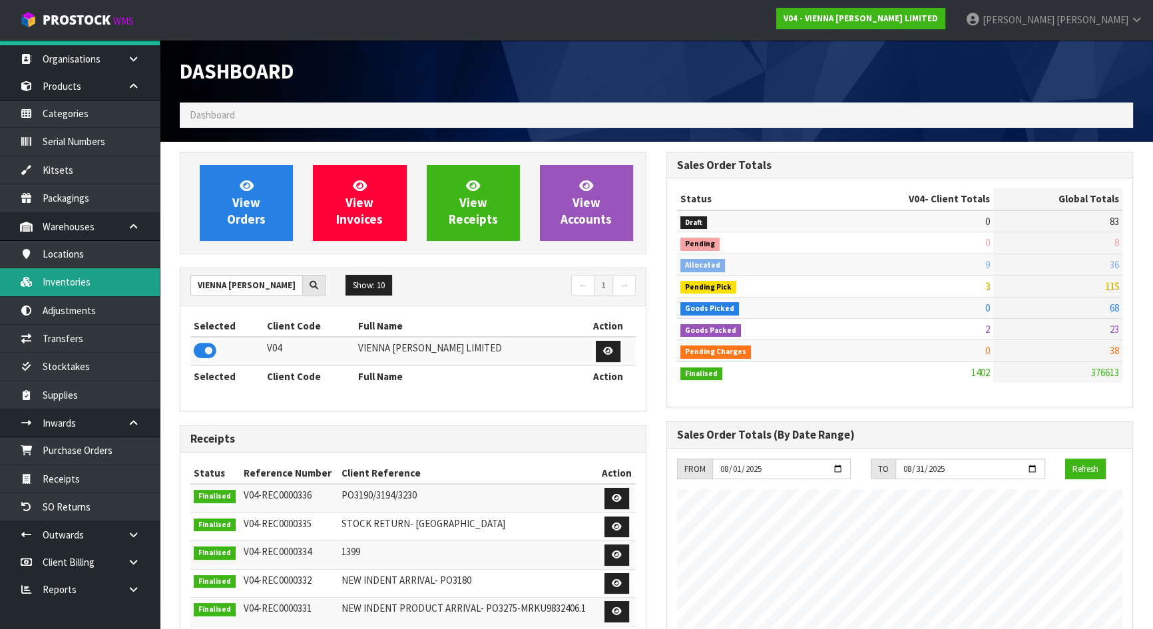
click at [81, 281] on link "Inventories" at bounding box center [80, 281] width 160 height 27
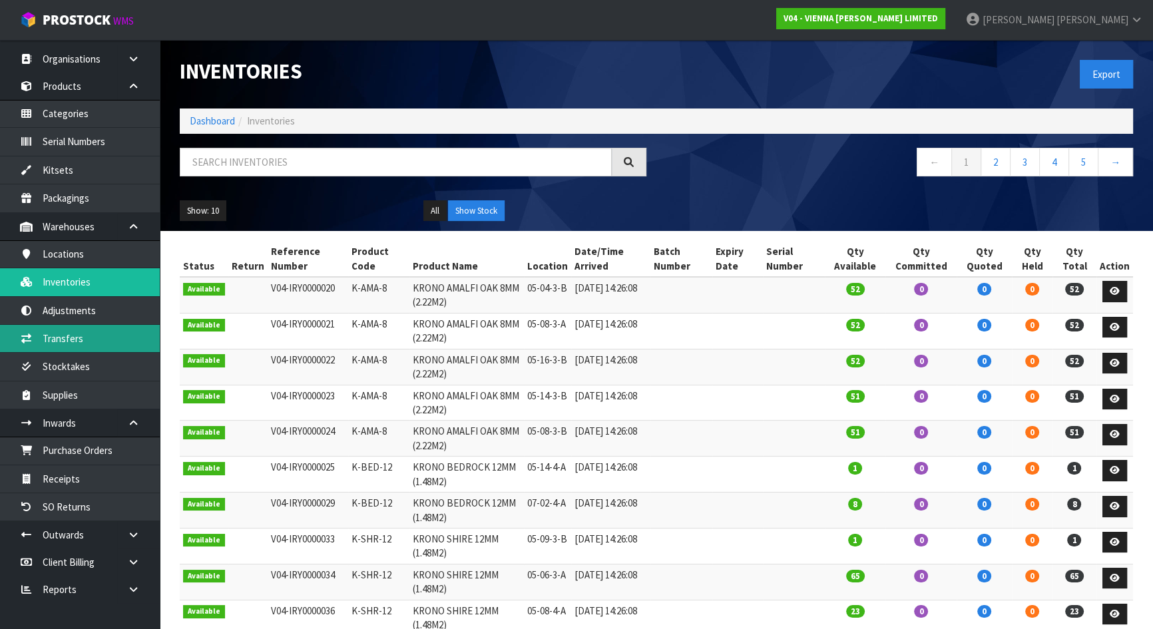
click at [85, 332] on link "Transfers" at bounding box center [80, 338] width 160 height 27
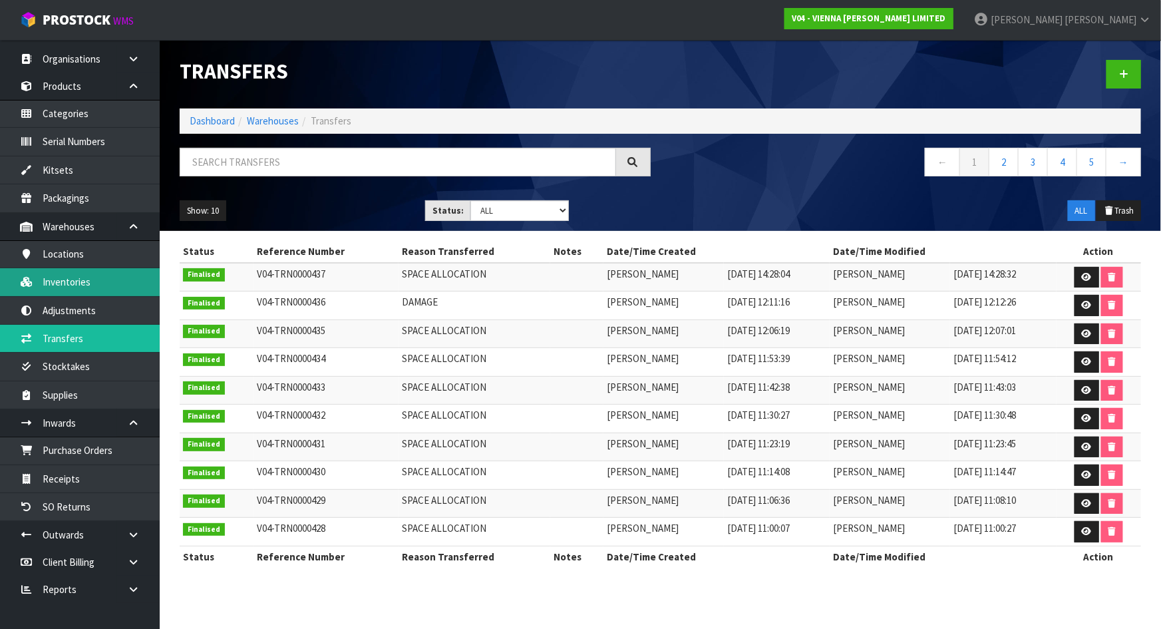
click at [96, 285] on link "Inventories" at bounding box center [80, 281] width 160 height 27
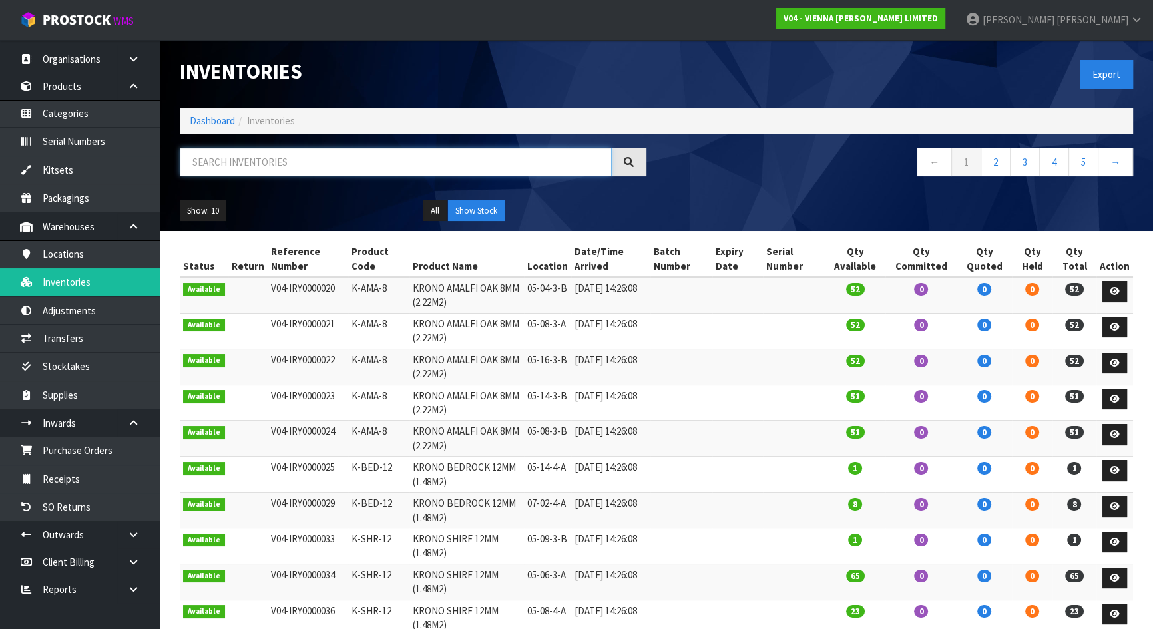
click at [334, 159] on input "text" at bounding box center [396, 162] width 432 height 29
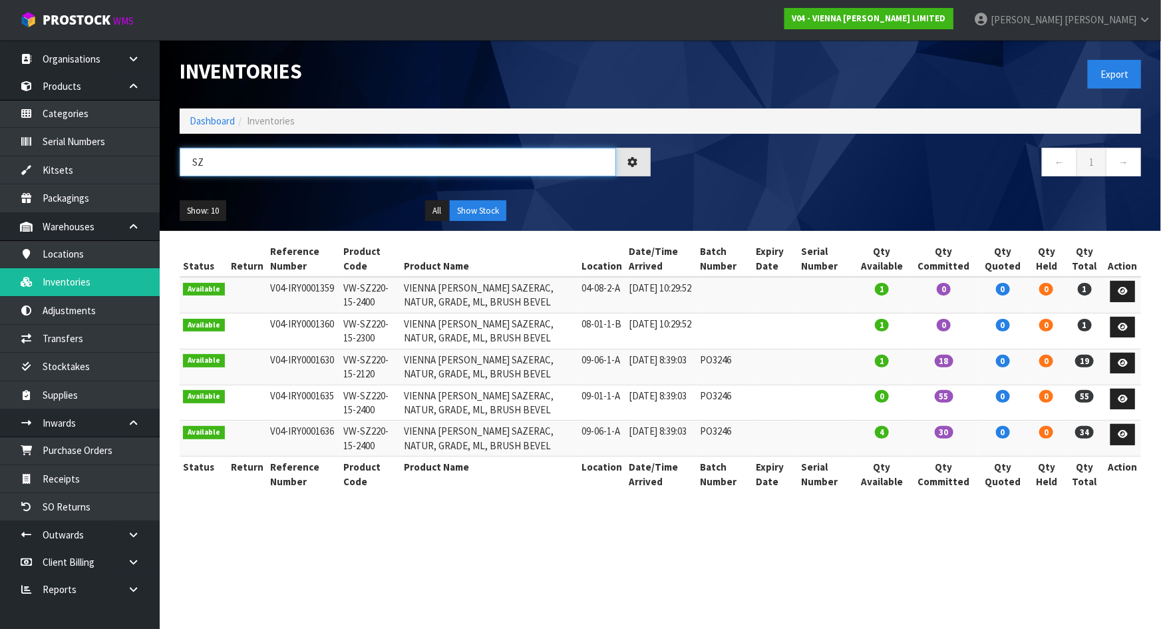
type input "S"
type input "VW-SZ220-15"
click at [690, 446] on td "07/08/2025 8:39:03" at bounding box center [662, 439] width 72 height 36
drag, startPoint x: 570, startPoint y: 433, endPoint x: 604, endPoint y: 434, distance: 33.3
click at [604, 434] on tr "Available V04-IRY0001636 VW-SZ220-15-2400 VIENNA WOODS SAZERAC, NATUR, GRADE, M…" at bounding box center [661, 439] width 962 height 36
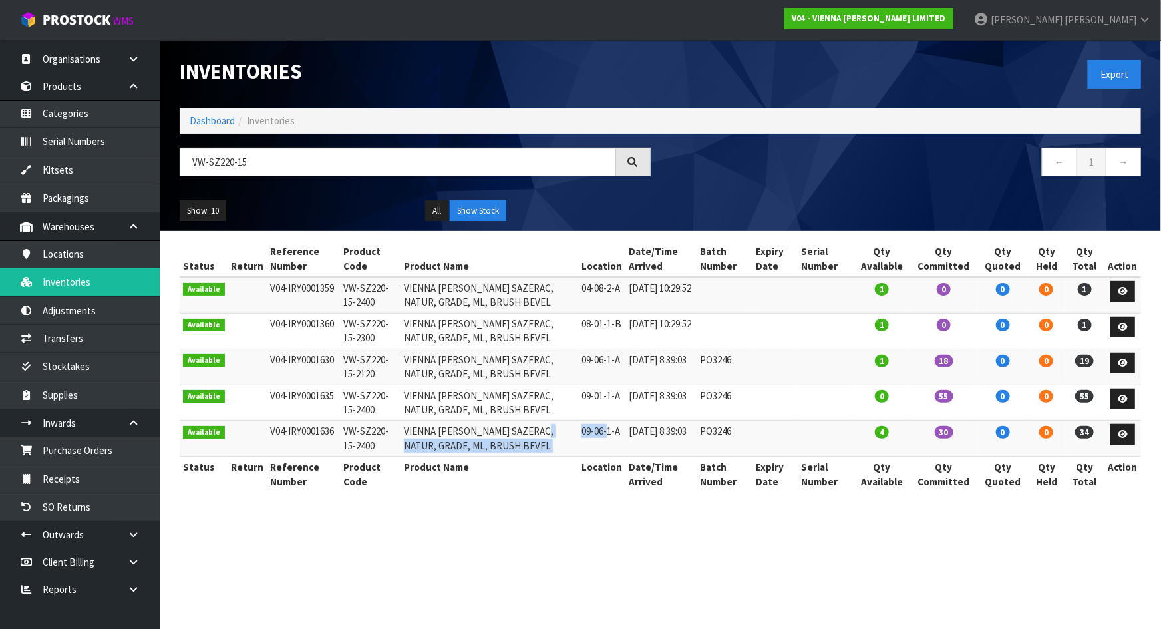
click at [604, 434] on td "09-06-1-A" at bounding box center [601, 439] width 47 height 36
drag, startPoint x: 578, startPoint y: 431, endPoint x: 614, endPoint y: 432, distance: 35.3
click at [614, 432] on td "09-06-1-A" at bounding box center [601, 439] width 47 height 36
copy td "09-06-1-A"
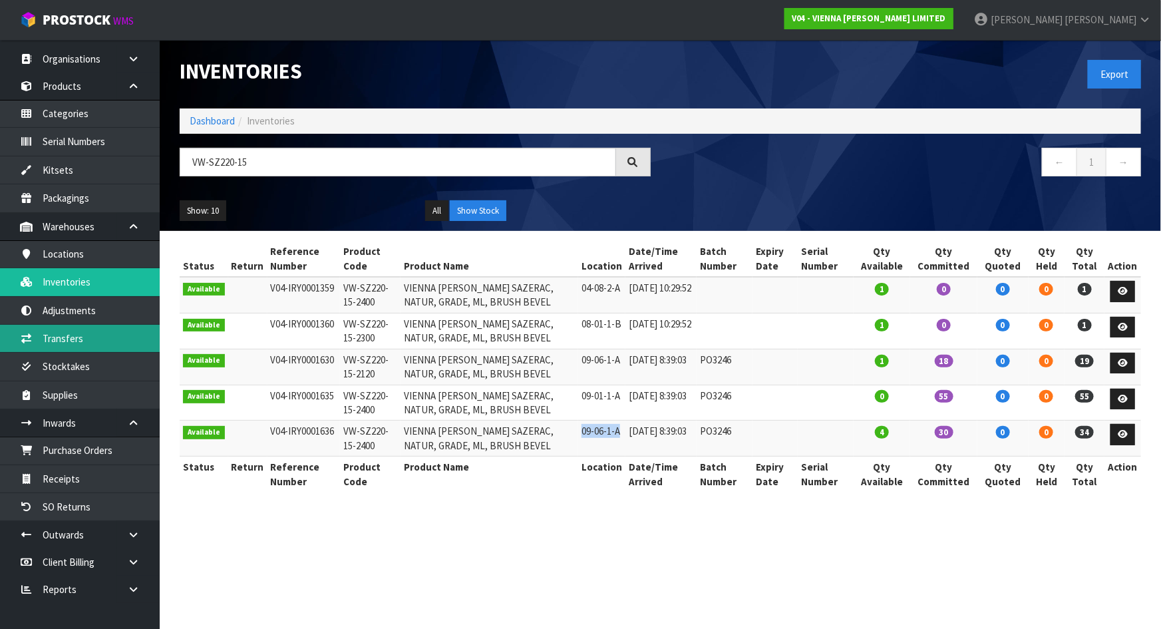
click at [98, 347] on link "Transfers" at bounding box center [80, 338] width 160 height 27
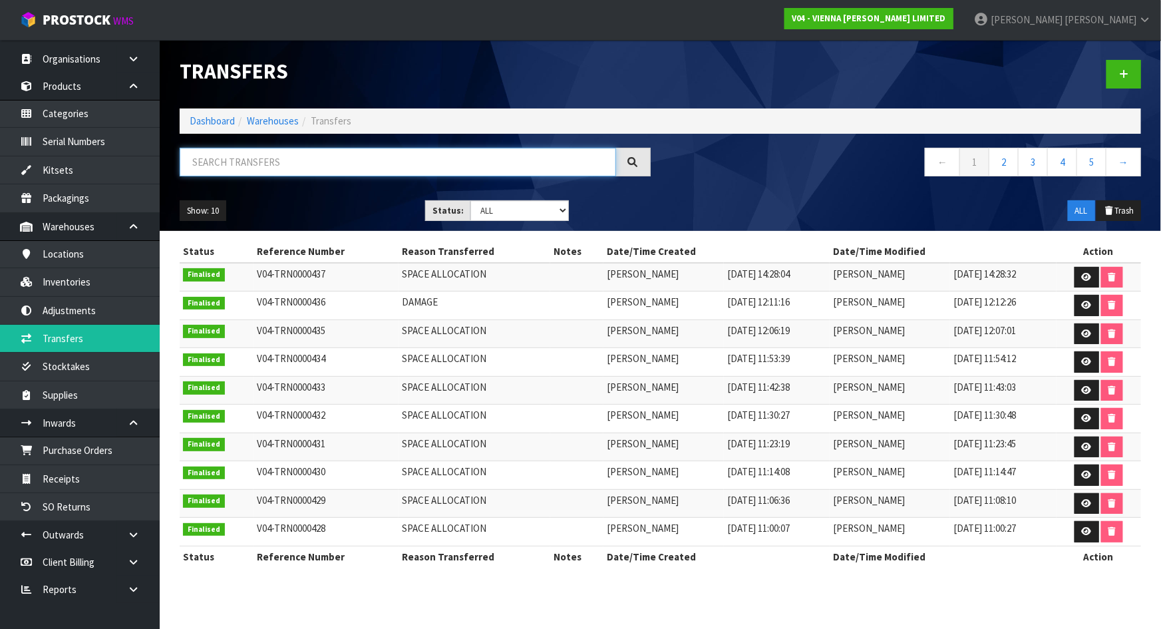
click at [383, 159] on input "text" at bounding box center [398, 162] width 437 height 29
paste input "09-06-1-A"
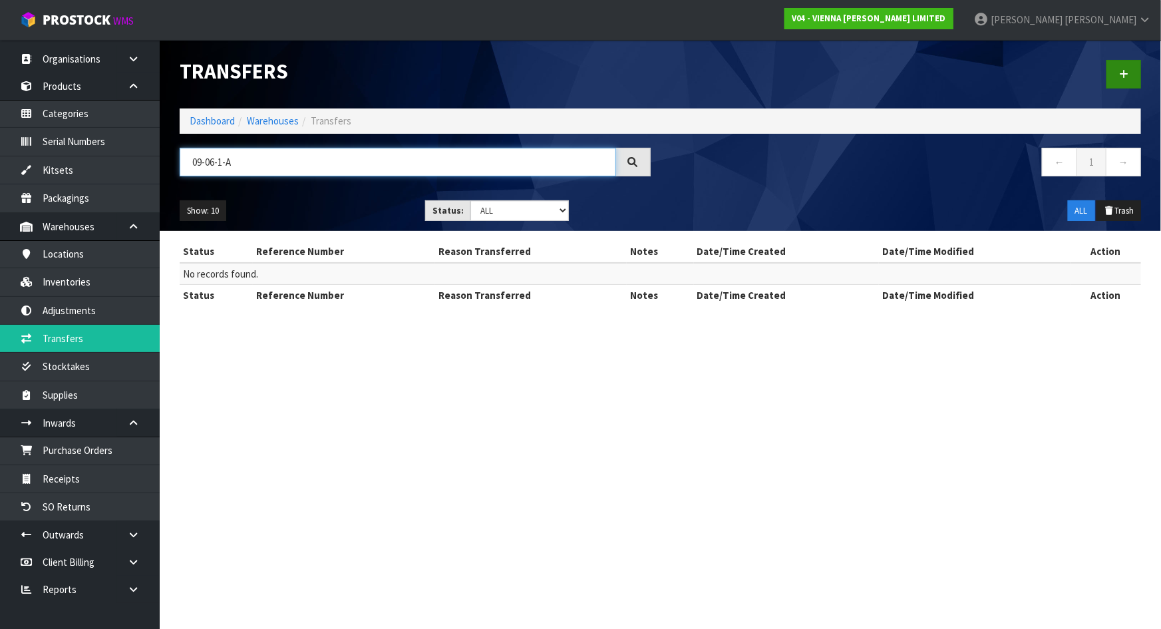
type input "09-06-1-A"
click at [1129, 79] on link at bounding box center [1124, 74] width 35 height 29
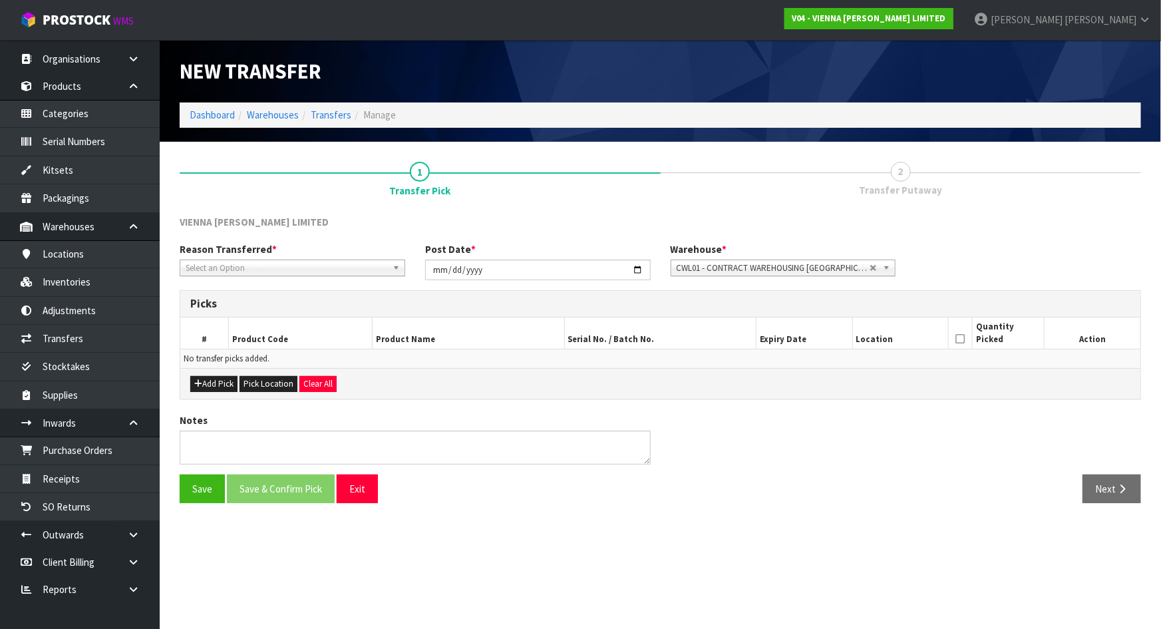
click at [321, 264] on span "Select an Option" at bounding box center [287, 268] width 202 height 16
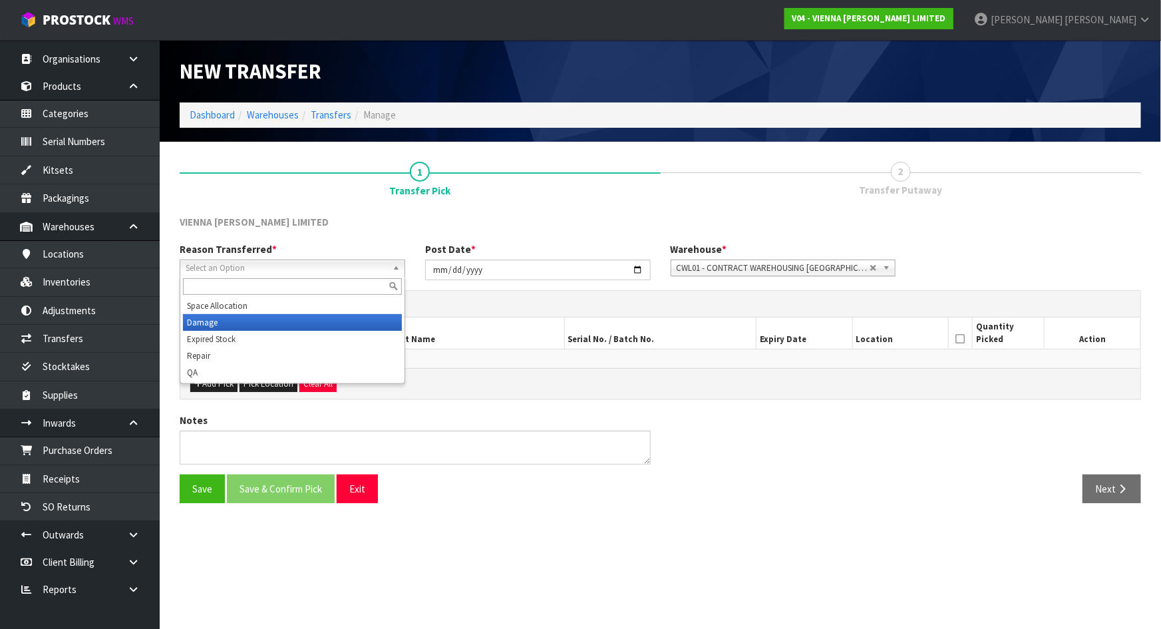
click at [256, 325] on li "Damage" at bounding box center [292, 322] width 219 height 17
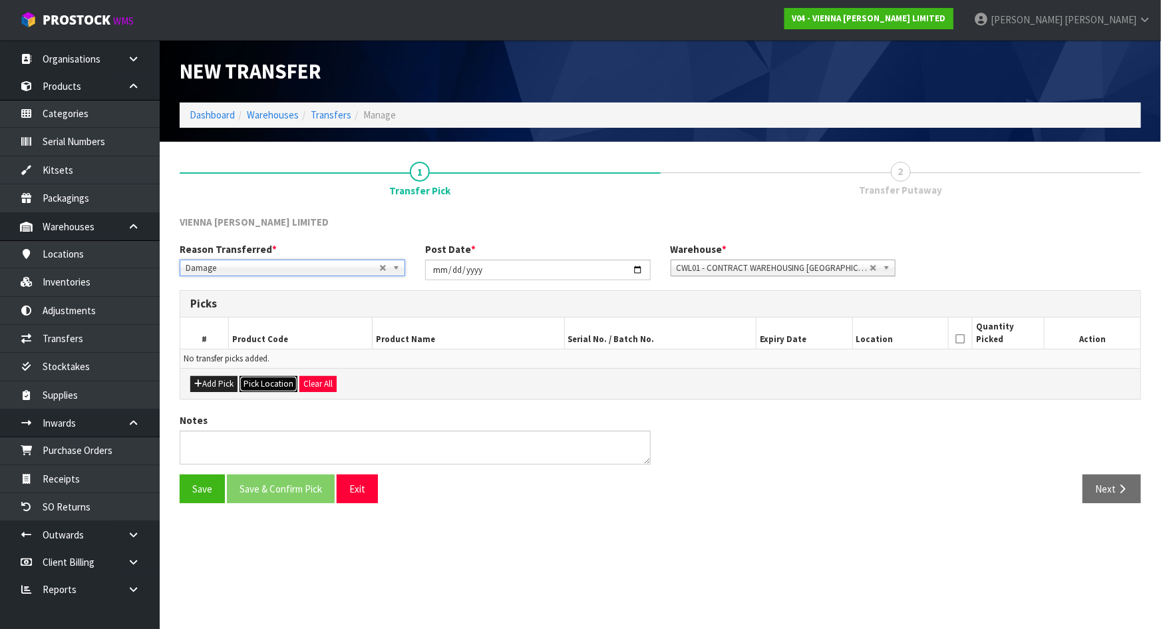
click at [249, 384] on button "Pick Location" at bounding box center [269, 384] width 58 height 16
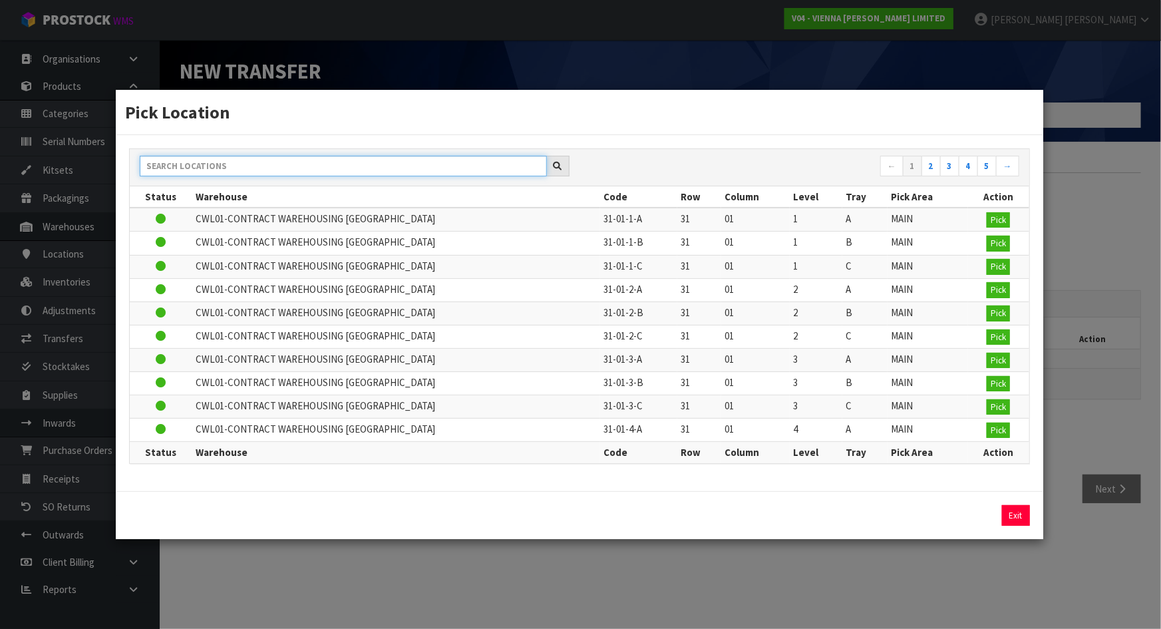
click at [285, 166] on input "text" at bounding box center [343, 166] width 407 height 21
paste input "09-06-1-A"
type input "09-06-1-A"
click at [721, 150] on div "09-06-1-A ← 1 2 3 4 5 → Status Warehouse Code Row Column Level Tray Pick Area A…" at bounding box center [579, 305] width 901 height 315
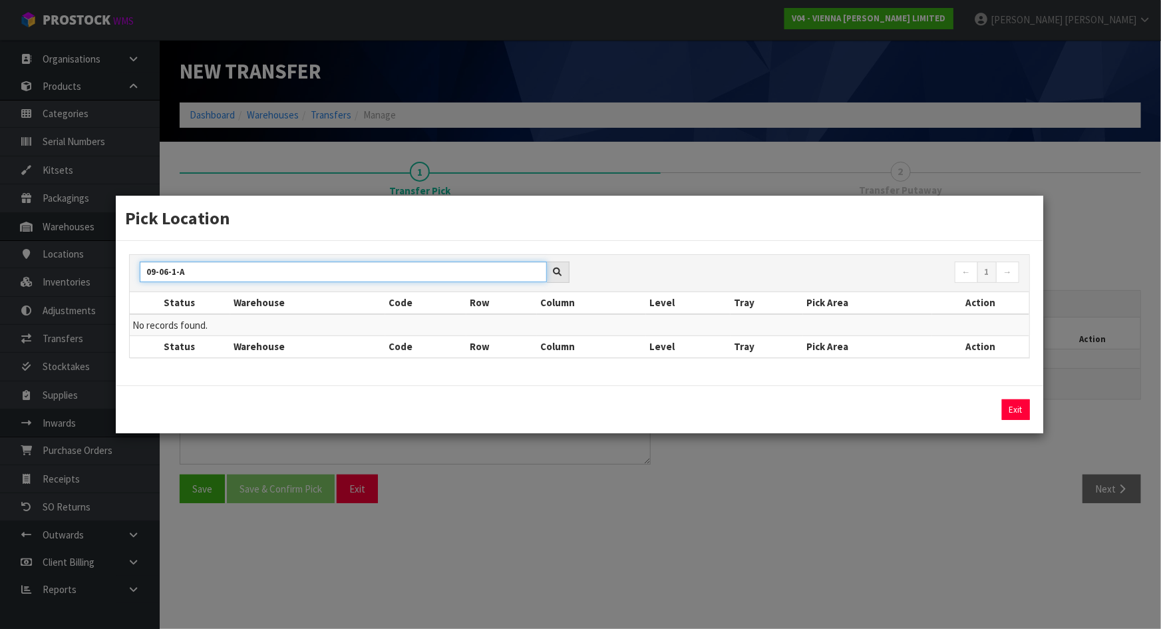
click at [333, 267] on input "09-06-1-A" at bounding box center [343, 272] width 407 height 21
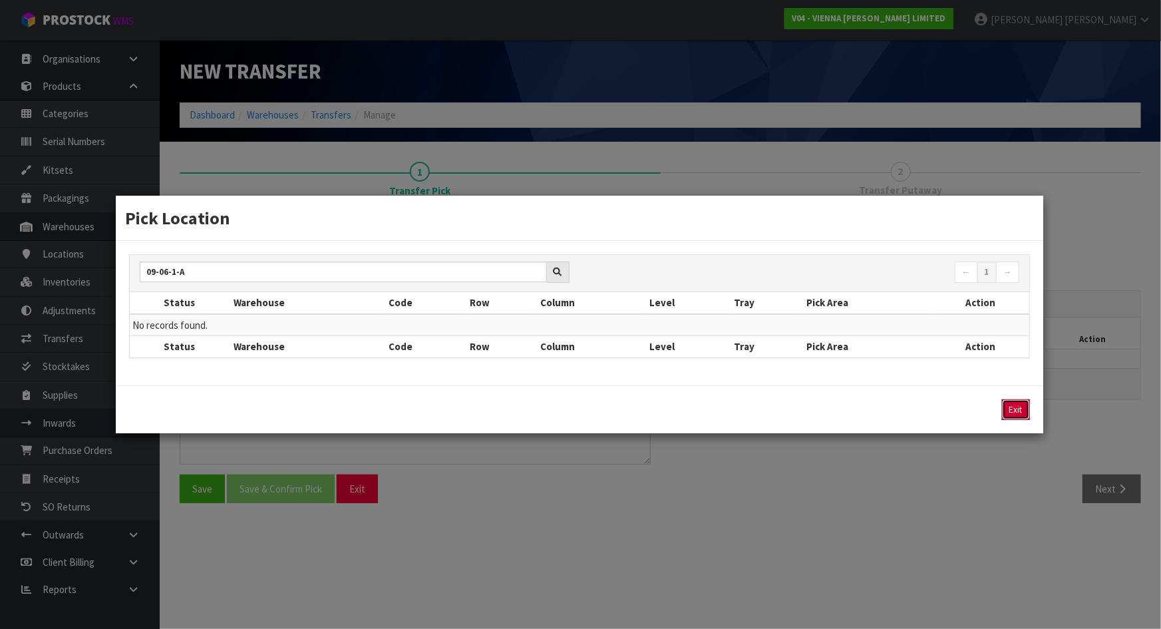
click at [1014, 409] on button "Exit" at bounding box center [1016, 409] width 28 height 21
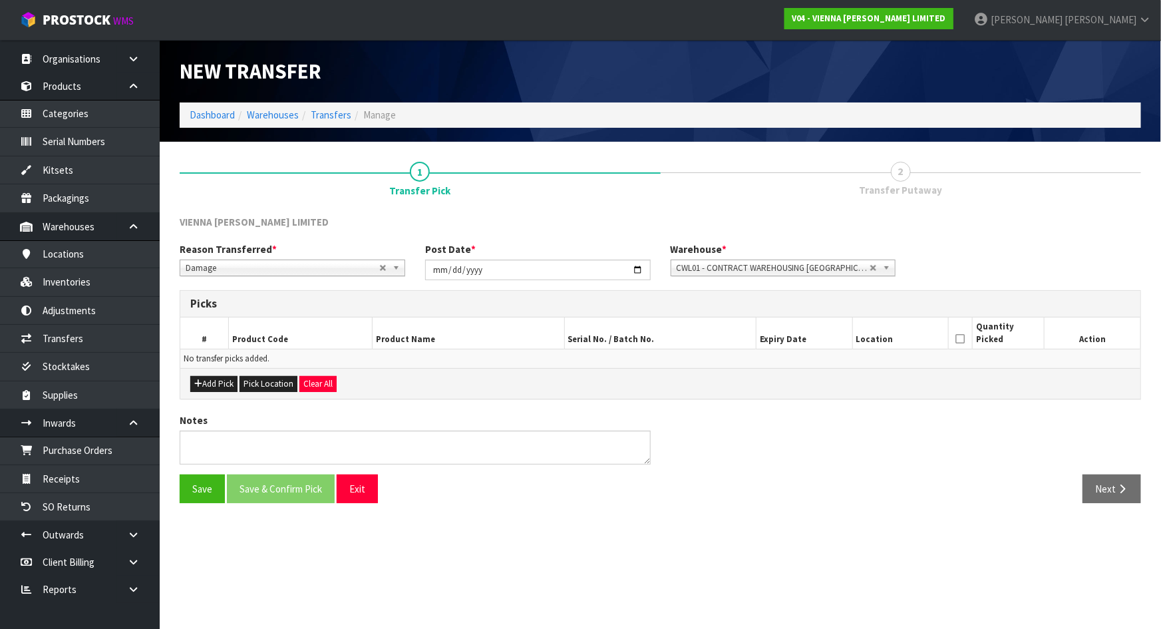
click at [768, 261] on span "CWL01 - CONTRACT WAREHOUSING ALLENS ROAD" at bounding box center [774, 268] width 194 height 16
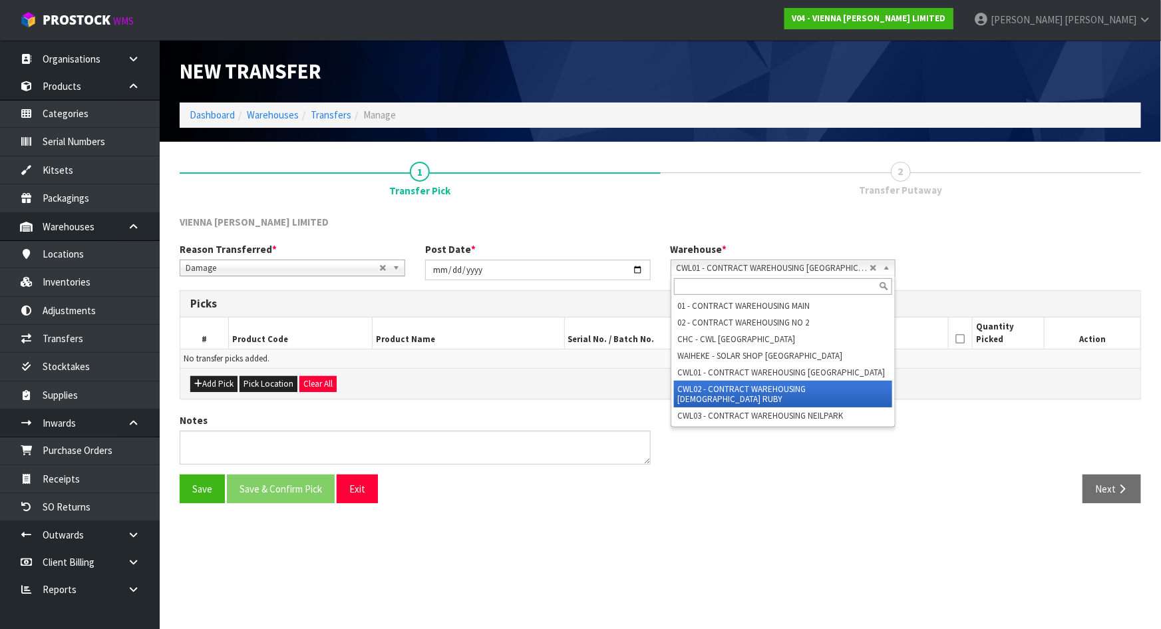
click at [759, 389] on li "CWL02 - CONTRACT WAREHOUSING LADY RUBY" at bounding box center [783, 394] width 219 height 27
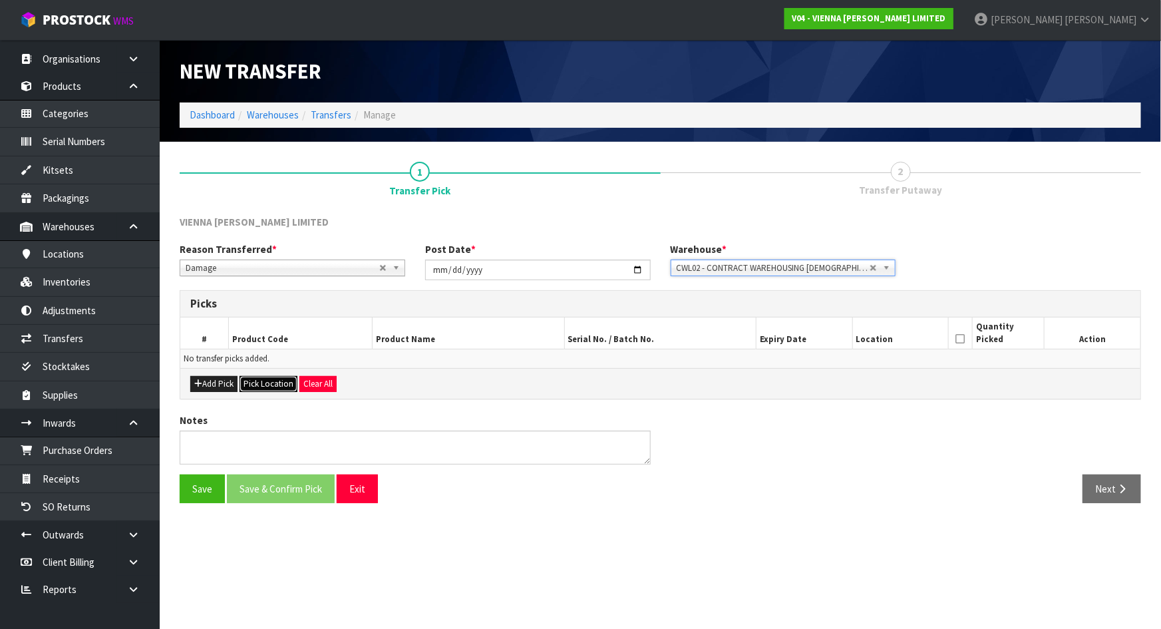
click at [273, 379] on button "Pick Location" at bounding box center [269, 384] width 58 height 16
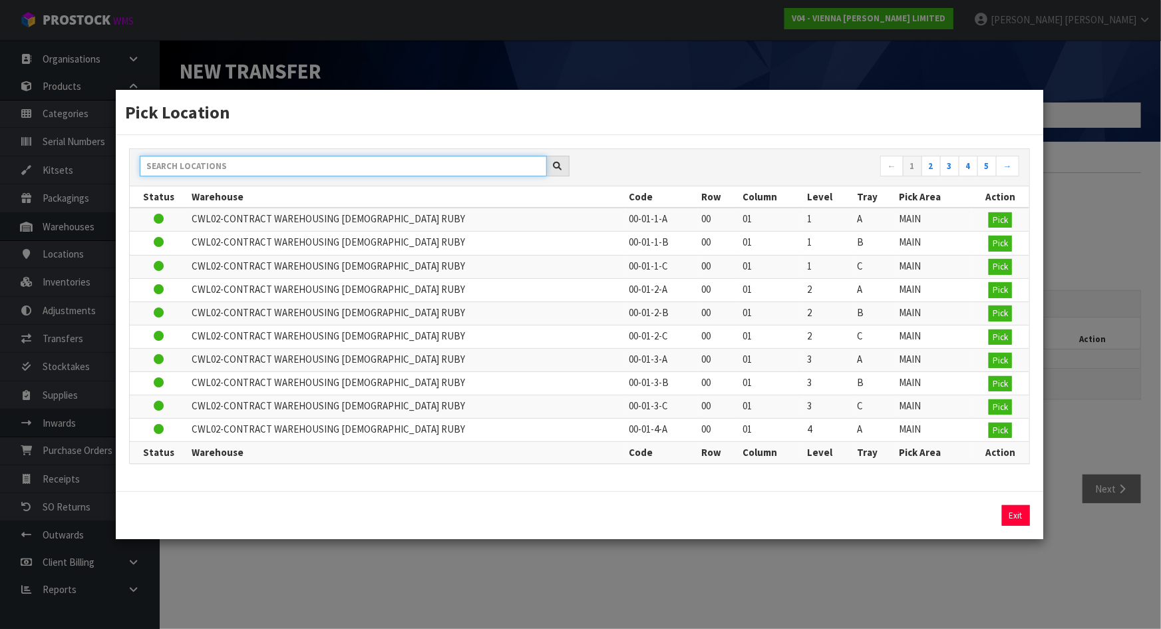
click at [266, 171] on input "text" at bounding box center [343, 166] width 407 height 21
paste input "09-06-1-A"
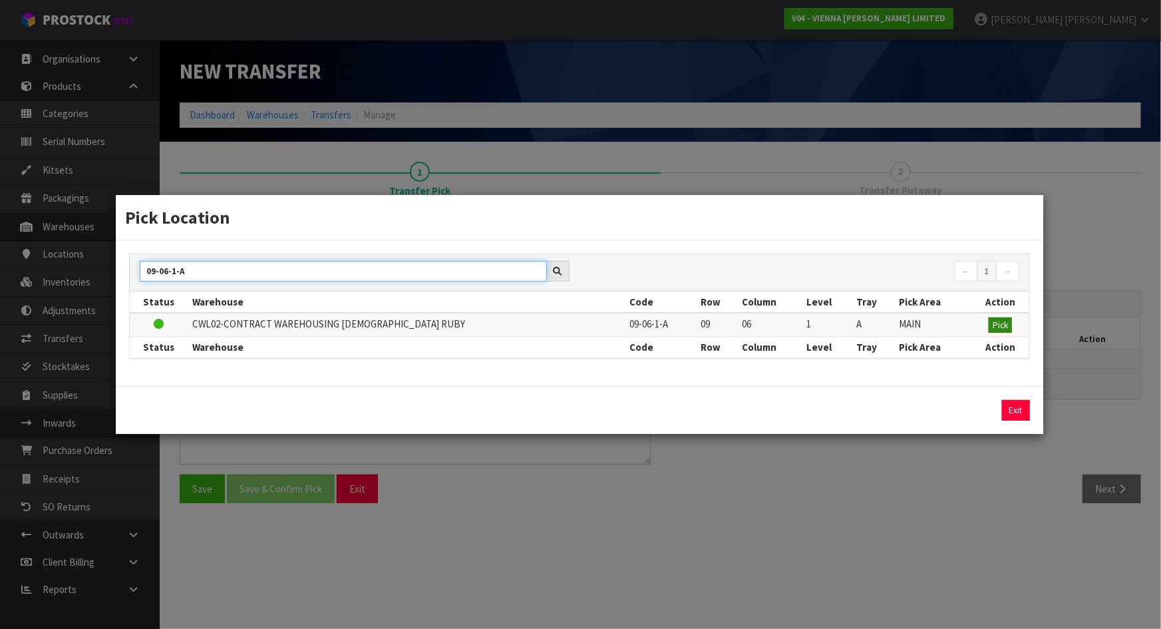
type input "09-06-1-A"
click at [994, 317] on button "Pick" at bounding box center [1000, 325] width 23 height 16
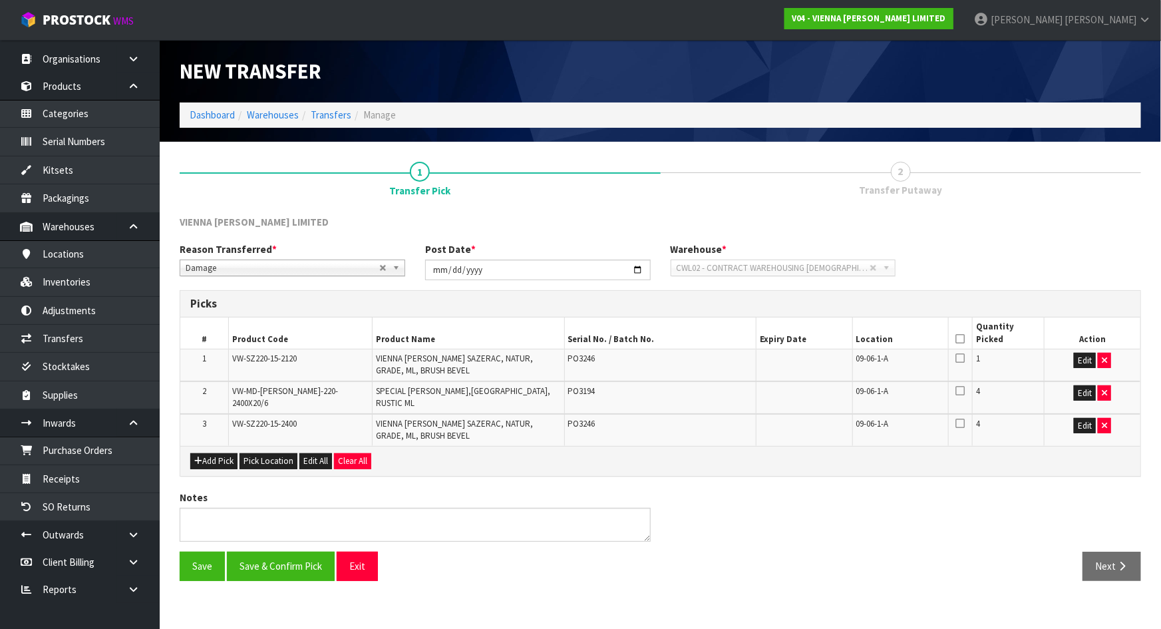
drag, startPoint x: 479, startPoint y: 539, endPoint x: 504, endPoint y: 524, distance: 28.6
click at [480, 539] on div "Notes" at bounding box center [661, 520] width 982 height 61
click at [1103, 363] on icon "button" at bounding box center [1104, 360] width 5 height 9
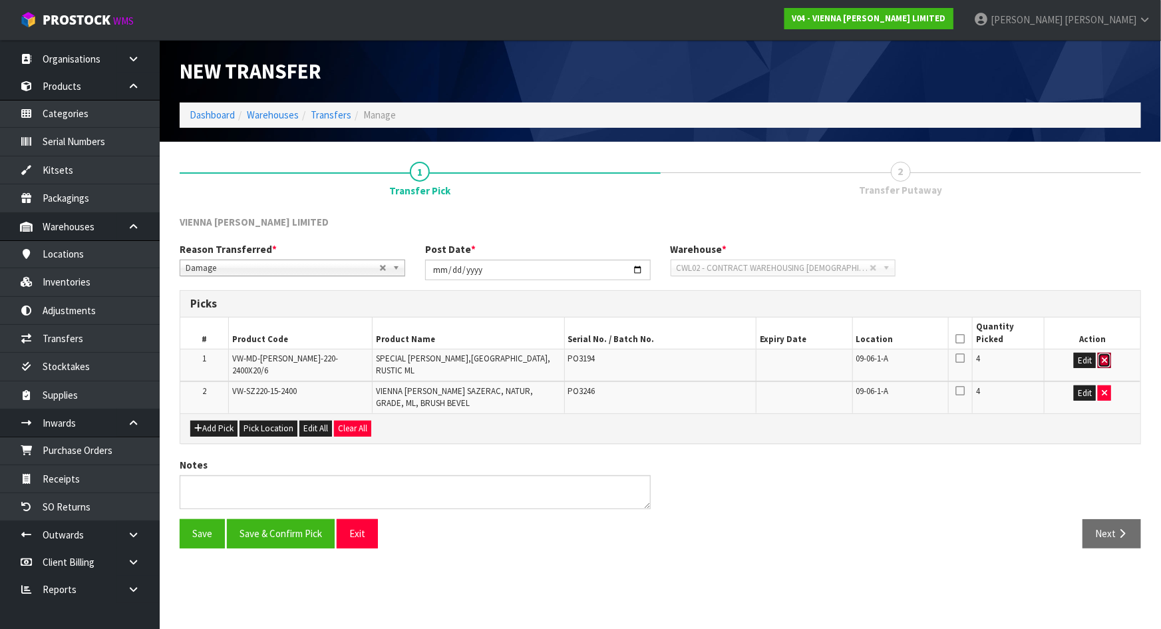
click at [1103, 363] on icon "button" at bounding box center [1104, 360] width 5 height 9
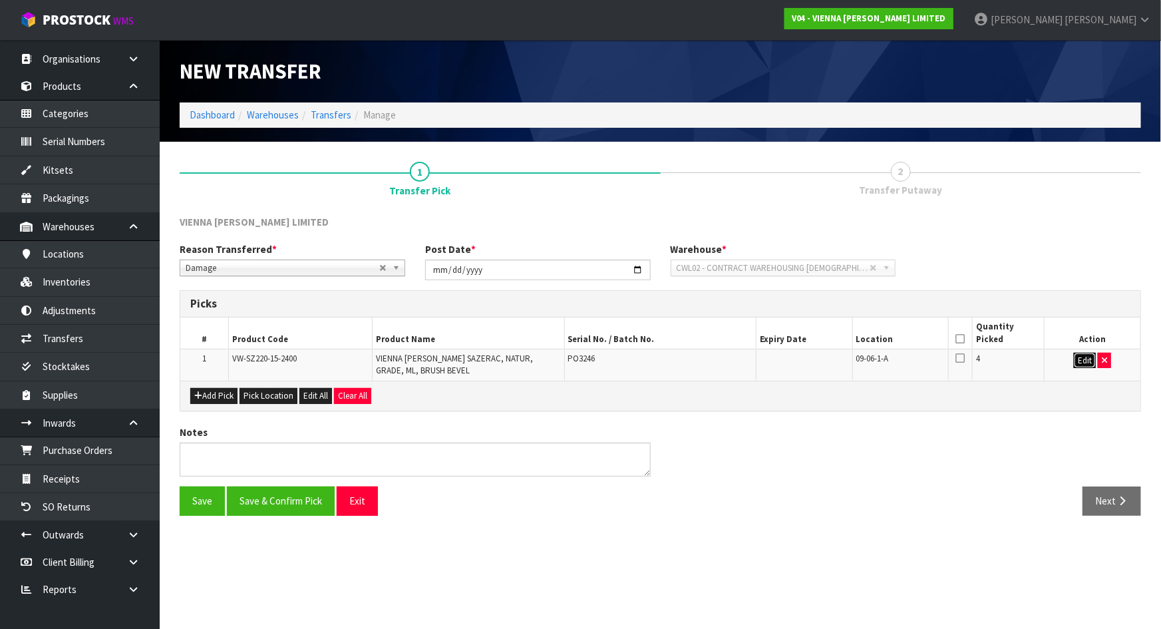
click at [1092, 361] on button "Edit" at bounding box center [1085, 361] width 22 height 16
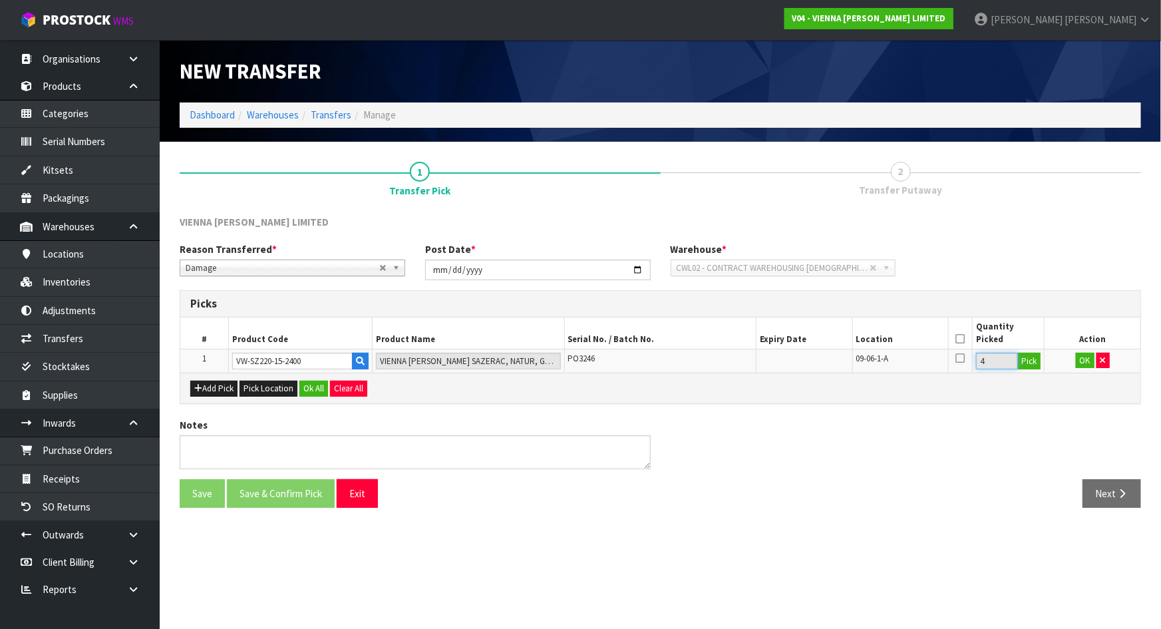
drag, startPoint x: 1007, startPoint y: 359, endPoint x: 954, endPoint y: 361, distance: 52.6
click at [954, 361] on tr "1 VW-SZ220-15-2400 VIENNA WOODS SAZERAC, NATUR, GRADE, ML, BRUSH BEVEL PO3246 0…" at bounding box center [660, 361] width 960 height 24
click at [1032, 399] on div "Add Pick Pick Location Ok All Clear All" at bounding box center [660, 388] width 960 height 30
click at [1099, 360] on button "button" at bounding box center [1103, 361] width 13 height 16
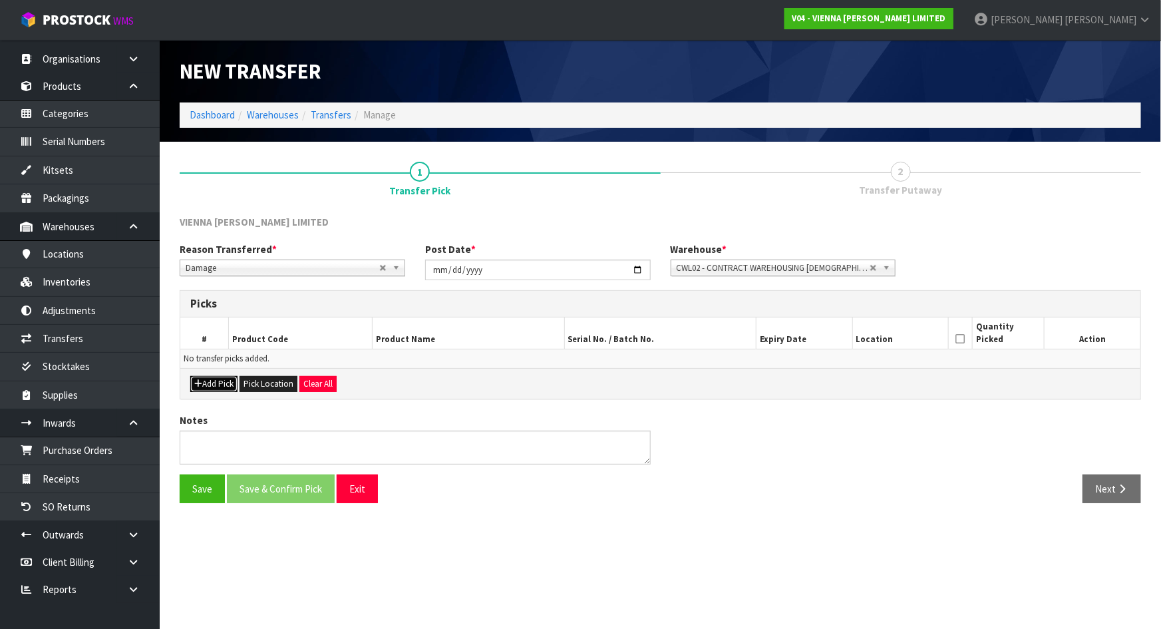
click at [222, 381] on button "Add Pick" at bounding box center [213, 384] width 47 height 16
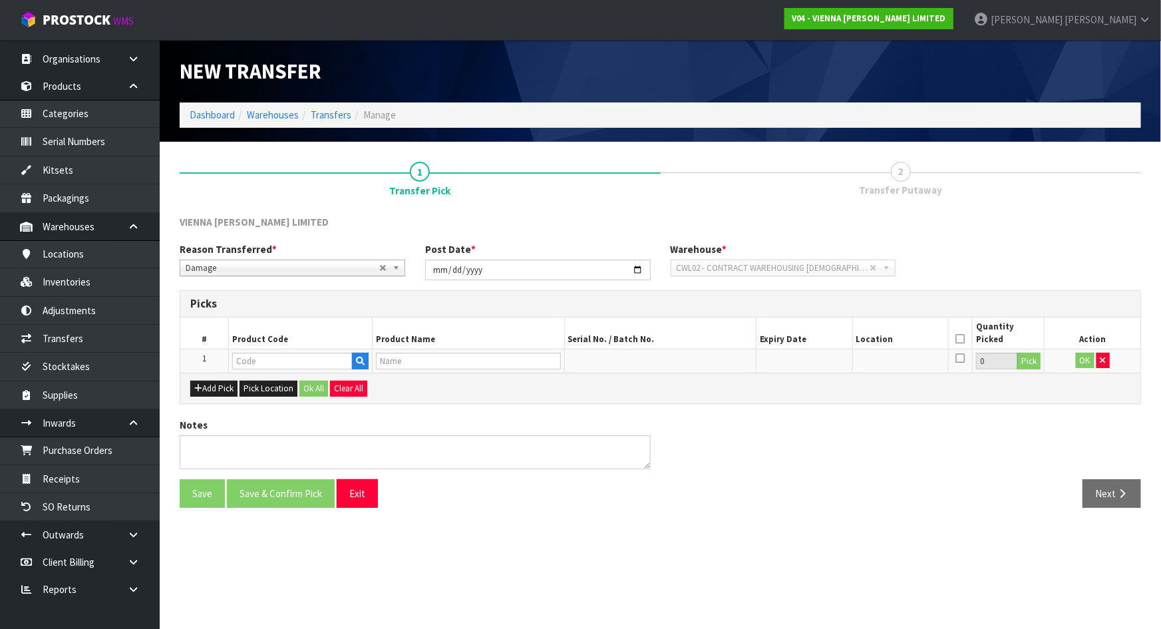
click at [260, 354] on td at bounding box center [300, 361] width 144 height 24
click at [260, 354] on input "text" at bounding box center [292, 361] width 120 height 17
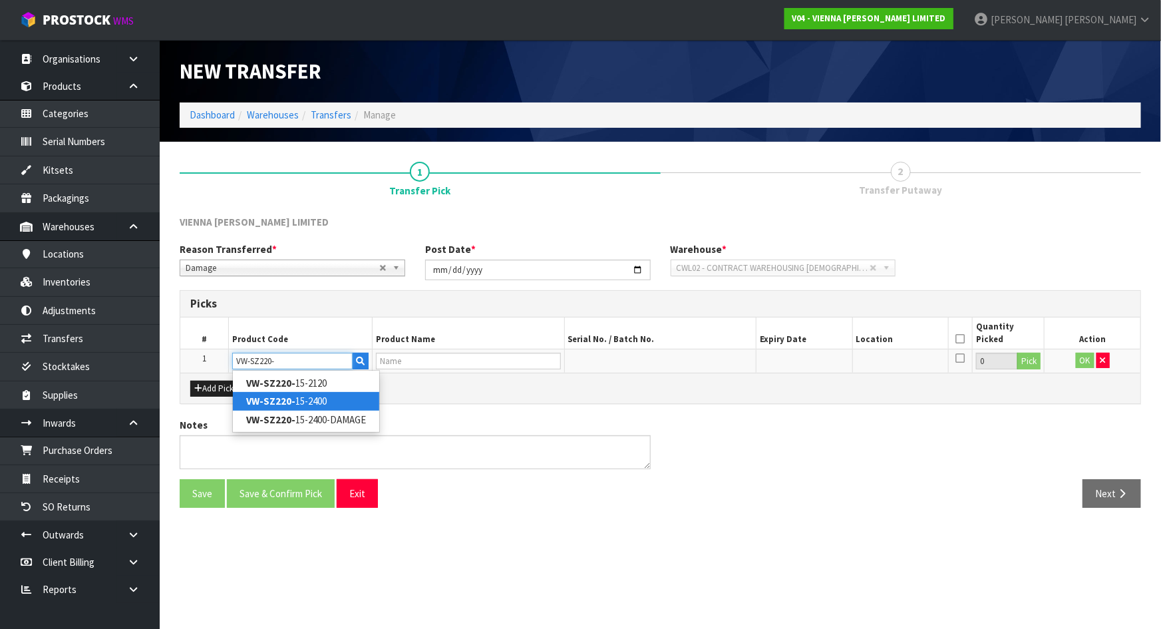
type input "VW-SZ220-"
click at [365, 399] on link "VW-SZ220- 15-2400" at bounding box center [306, 401] width 146 height 18
type input "VW-SZ220-15-2400"
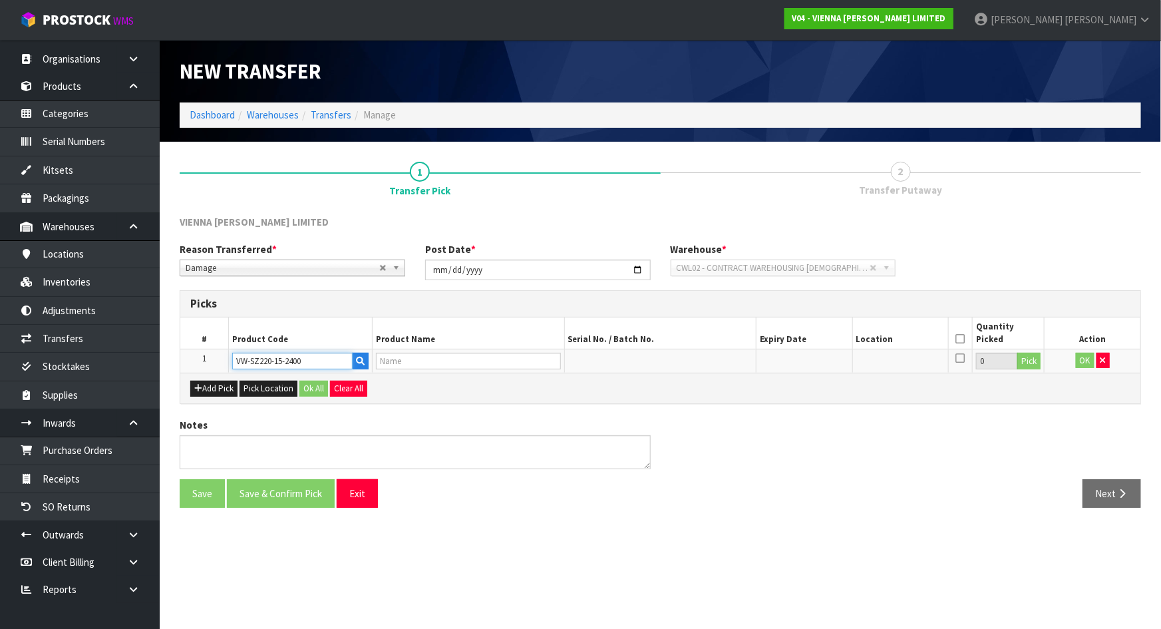
type input "VIENNA WOODS SAZERAC, NATUR, GRADE, ML, BRUSH BEVEL"
click at [546, 404] on div "VIENNA WOODS LIMITED Reason Transferred * Space Allocation Damage Expired Stock…" at bounding box center [661, 366] width 962 height 303
drag, startPoint x: 992, startPoint y: 359, endPoint x: 911, endPoint y: 359, distance: 80.5
click at [911, 359] on tr "1 VW-SZ220-15-2400 VIENNA WOODS SAZERAC, NATUR, GRADE, ML, BRUSH BEVEL 0 Pick OK" at bounding box center [660, 361] width 960 height 24
click at [1033, 363] on button "Pick" at bounding box center [1028, 361] width 23 height 17
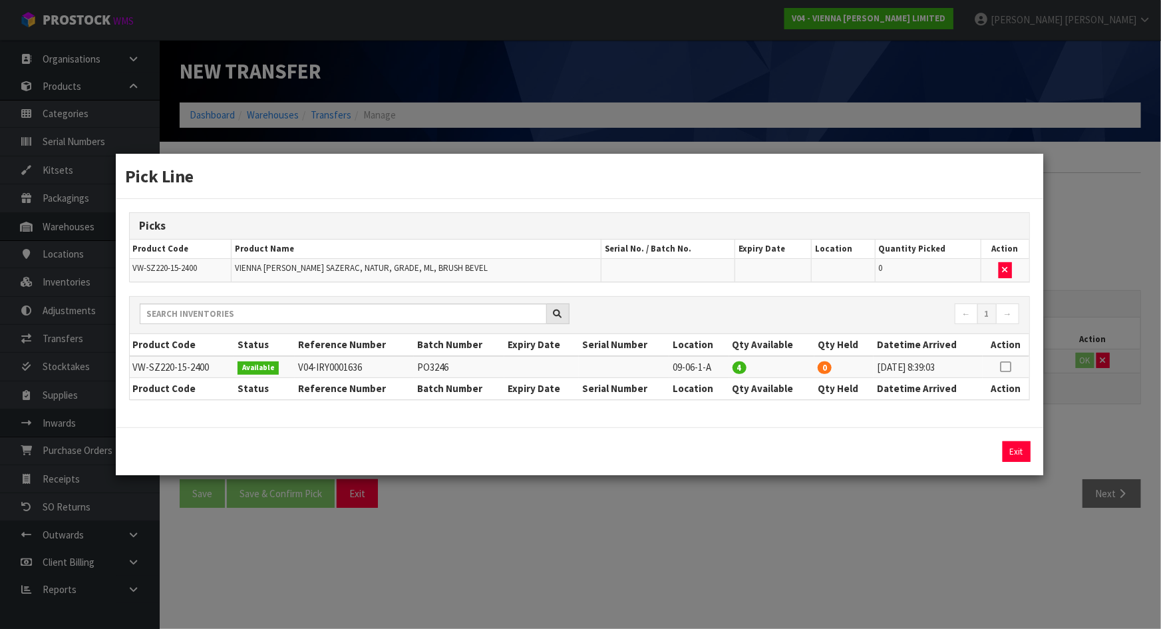
click at [1012, 364] on td at bounding box center [1006, 367] width 46 height 22
click at [1008, 367] on icon at bounding box center [1006, 367] width 11 height 1
drag, startPoint x: 843, startPoint y: 445, endPoint x: 832, endPoint y: 446, distance: 11.3
click at [731, 446] on div "4 Assign Pick Exit" at bounding box center [579, 451] width 921 height 21
type input "2"
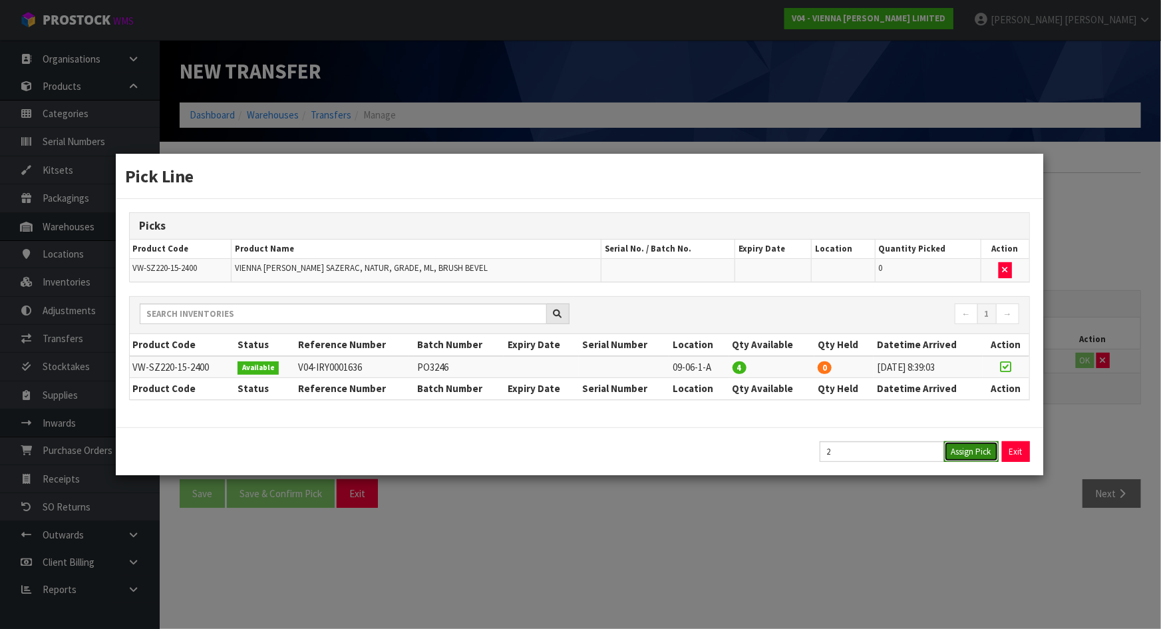
click at [969, 451] on button "Assign Pick" at bounding box center [971, 451] width 55 height 21
type input "2"
click at [1015, 446] on button "Exit" at bounding box center [1017, 451] width 28 height 21
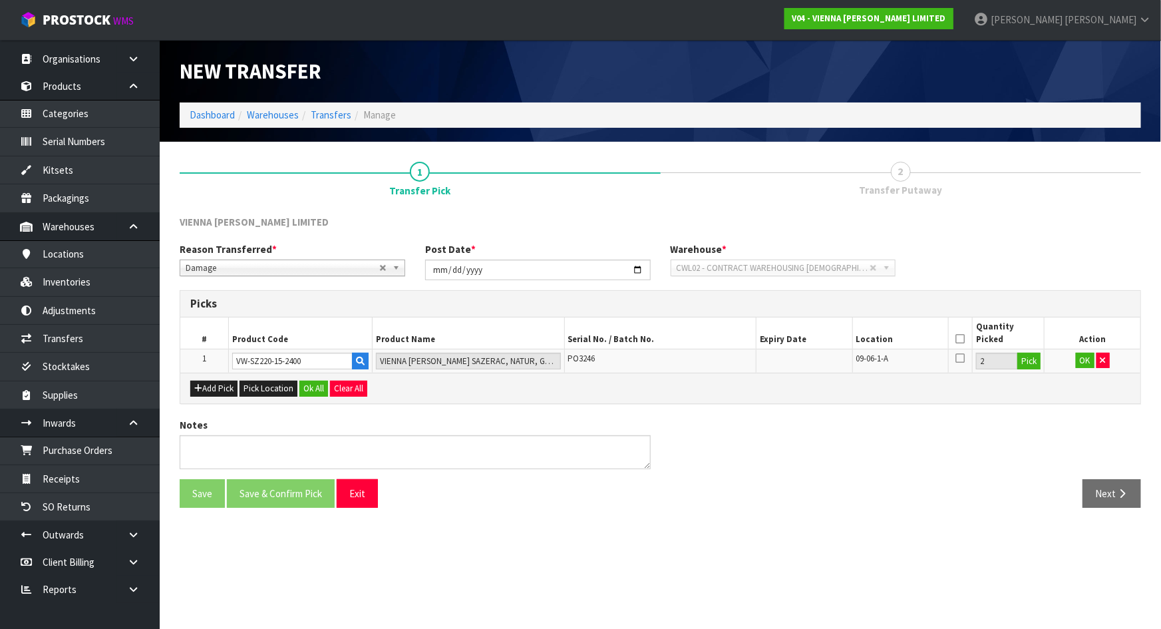
click at [961, 339] on icon at bounding box center [960, 339] width 9 height 1
click at [1081, 367] on button "OK" at bounding box center [1085, 361] width 19 height 16
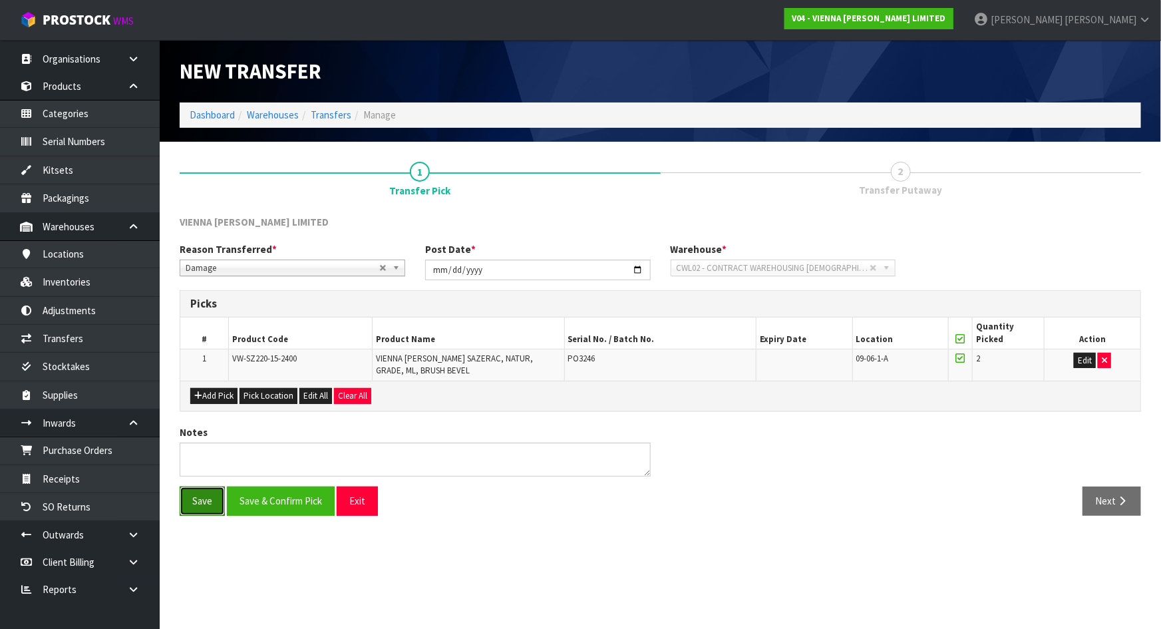
click at [210, 496] on button "Save" at bounding box center [202, 500] width 45 height 29
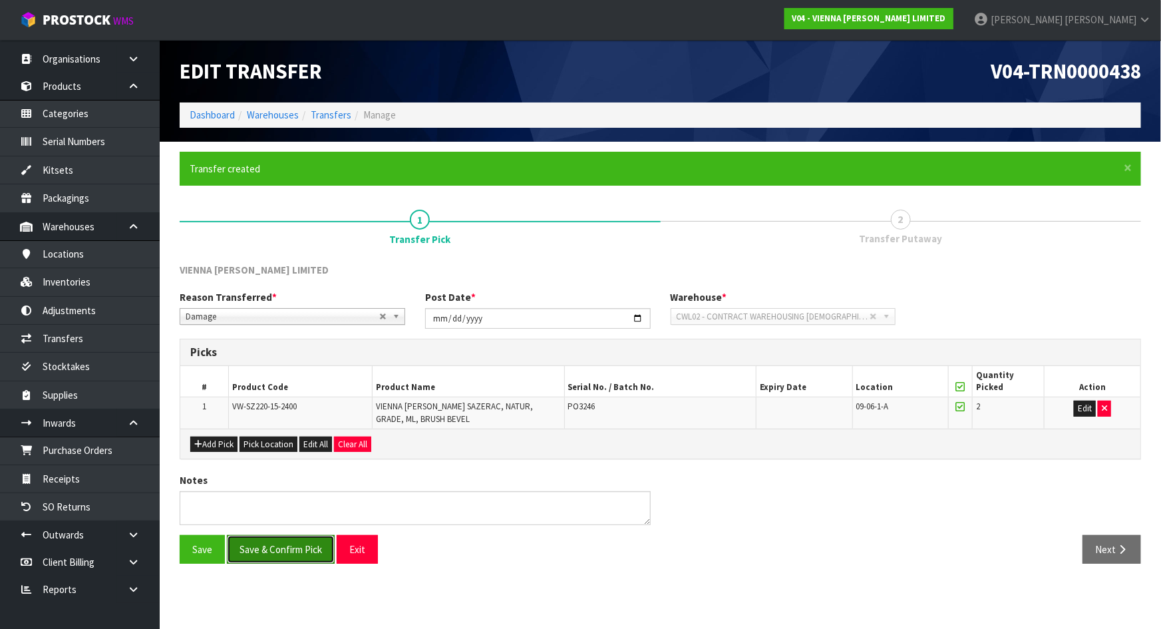
click at [270, 552] on button "Save & Confirm Pick" at bounding box center [281, 549] width 108 height 29
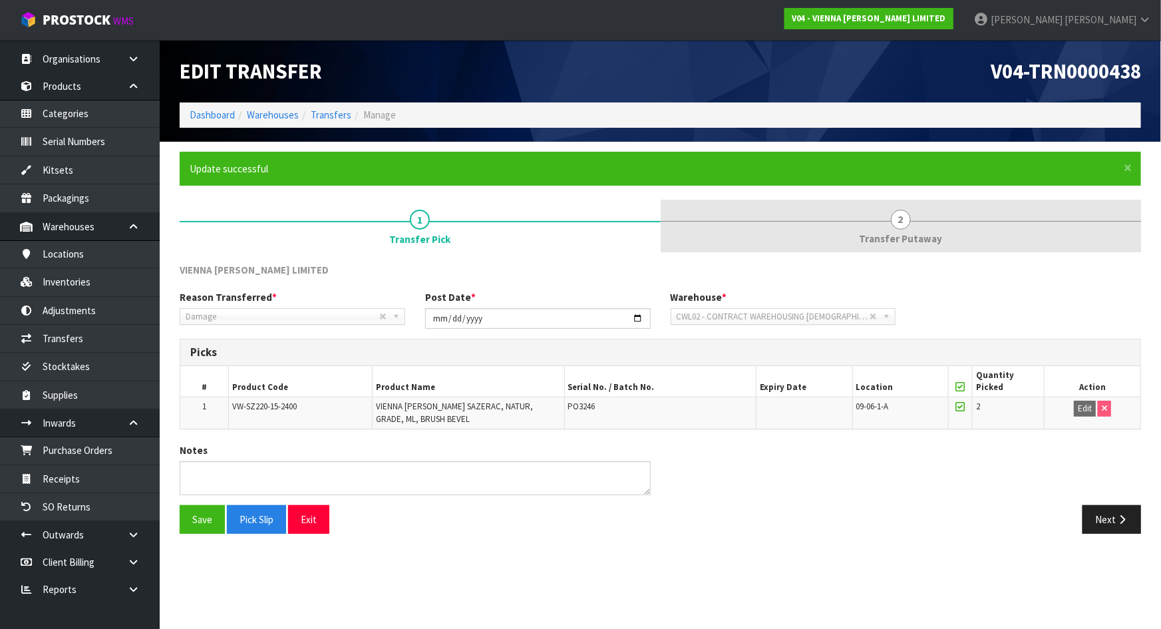
click at [880, 244] on span "Transfer Putaway" at bounding box center [900, 239] width 83 height 14
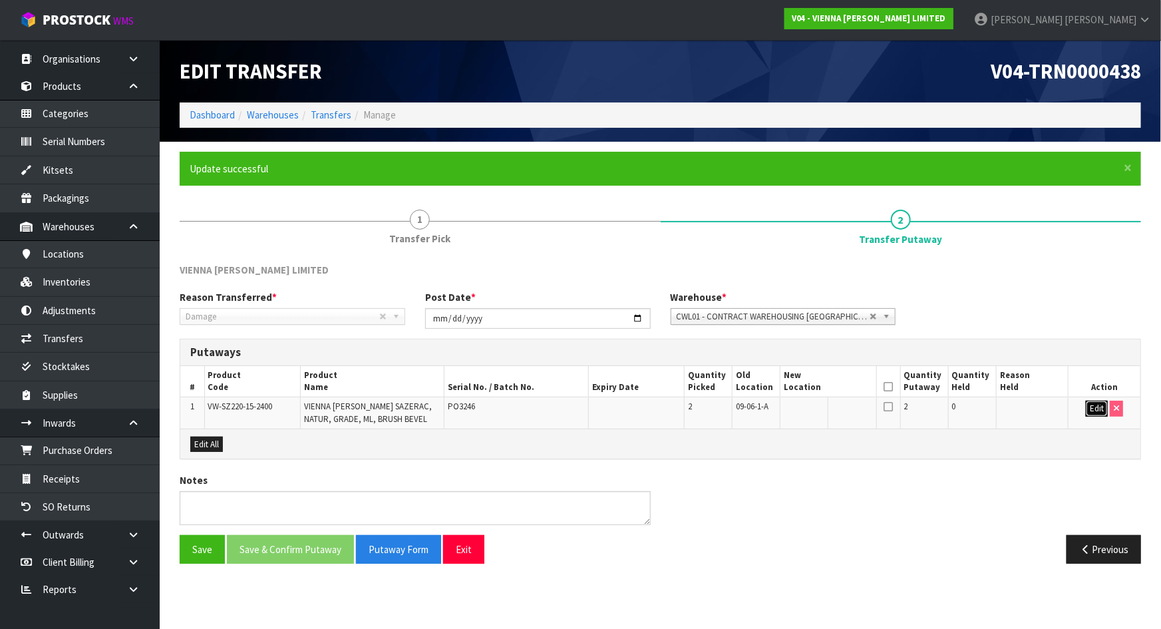
click at [1098, 405] on button "Edit" at bounding box center [1097, 409] width 22 height 16
click at [828, 406] on input "text" at bounding box center [820, 409] width 73 height 17
type input "01-17-2-A"
click at [1015, 407] on td at bounding box center [1032, 412] width 72 height 31
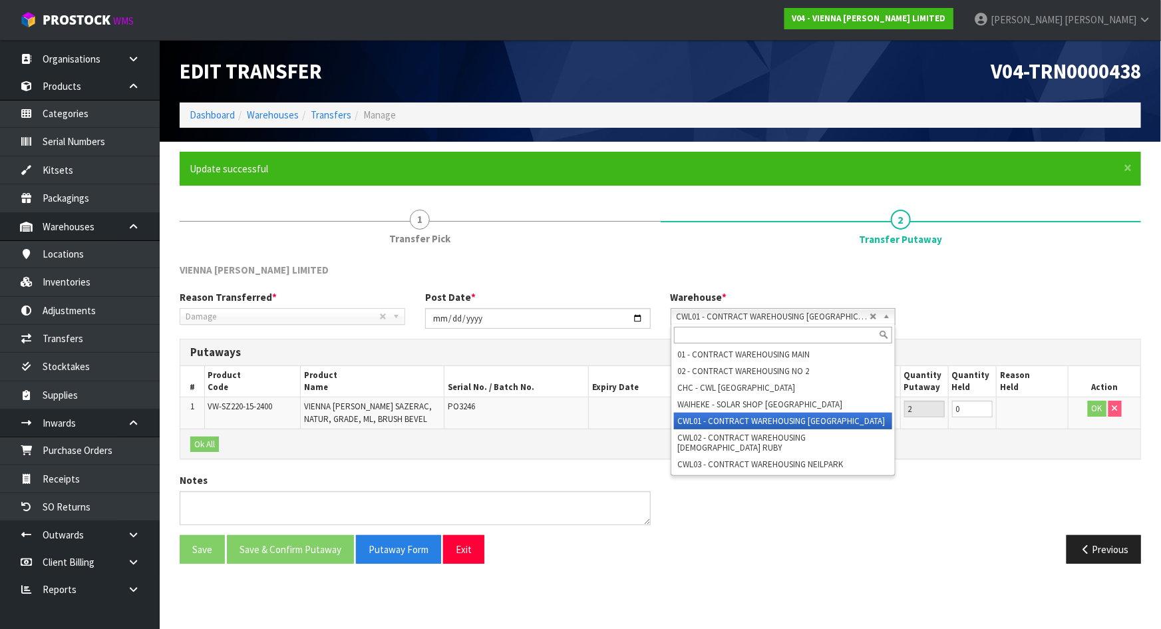
click at [858, 313] on span "CWL01 - CONTRACT WAREHOUSING ALLENS ROAD" at bounding box center [774, 317] width 194 height 16
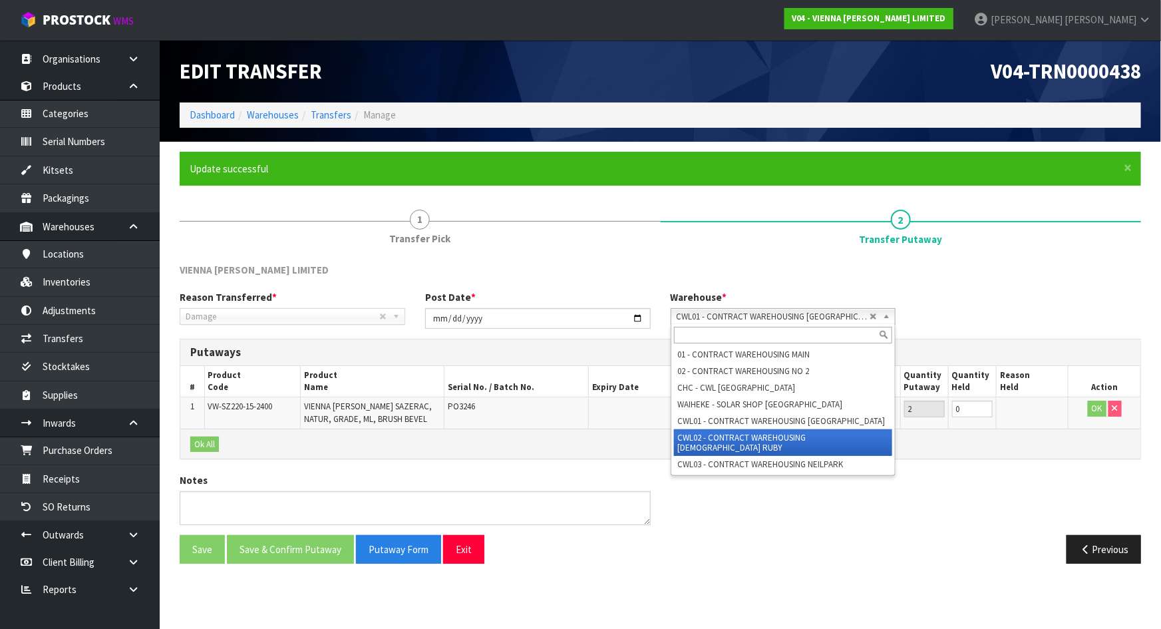
click at [783, 441] on li "CWL02 - CONTRACT WAREHOUSING LADY RUBY" at bounding box center [783, 442] width 219 height 27
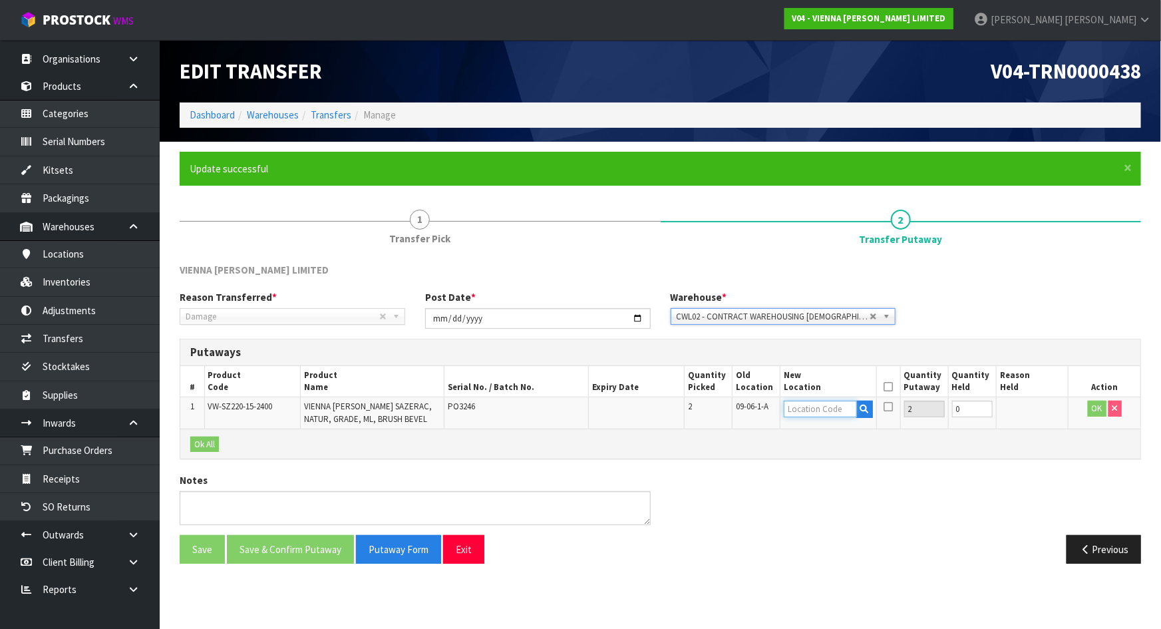
click at [805, 403] on input "text" at bounding box center [820, 409] width 73 height 17
type input "01-17-2"
click at [841, 426] on link "01-17-2 -A" at bounding box center [837, 432] width 105 height 18
type input "01-17-2-A"
drag, startPoint x: 1097, startPoint y: 405, endPoint x: 918, endPoint y: 393, distance: 179.4
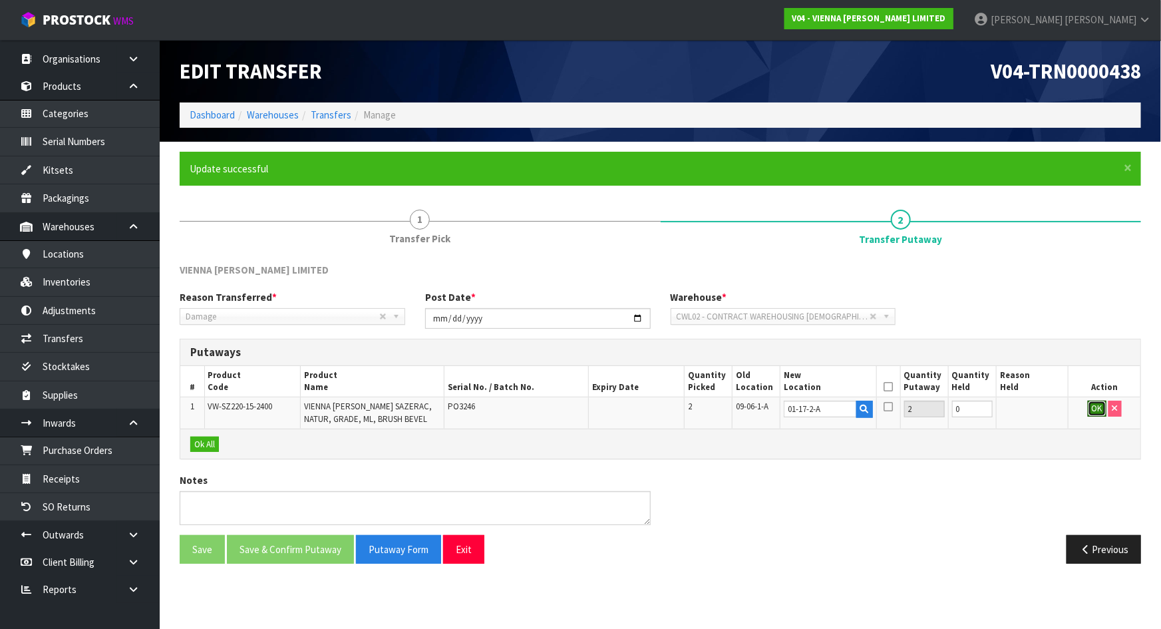
click at [1097, 405] on button "OK" at bounding box center [1097, 409] width 19 height 16
click at [889, 387] on icon at bounding box center [888, 387] width 9 height 1
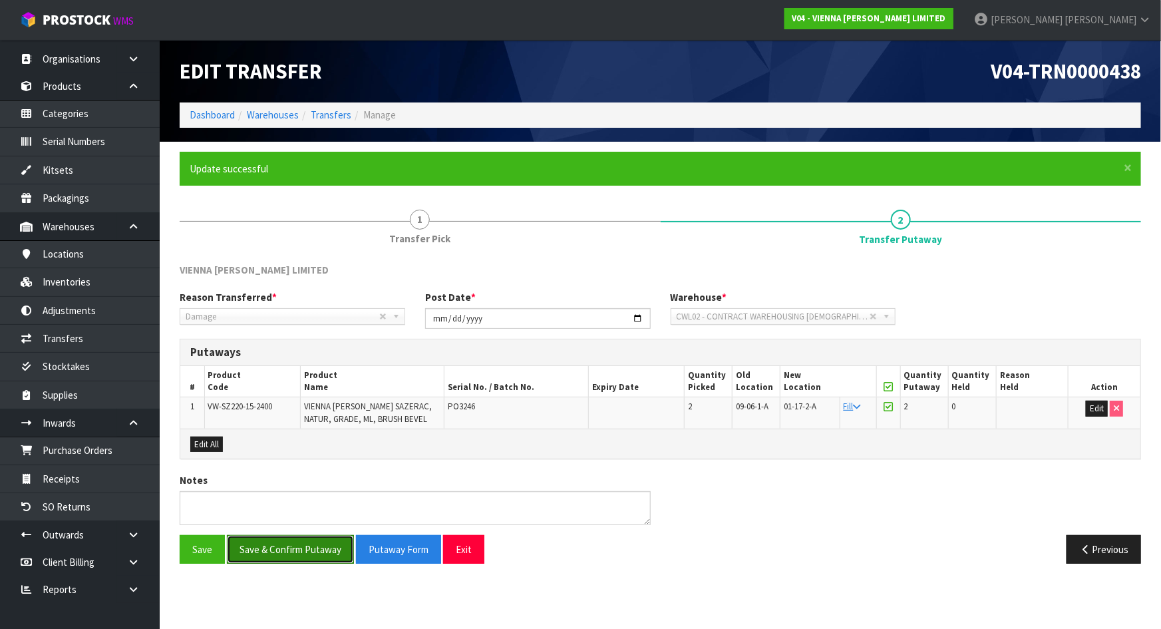
click at [304, 554] on button "Save & Confirm Putaway" at bounding box center [290, 549] width 127 height 29
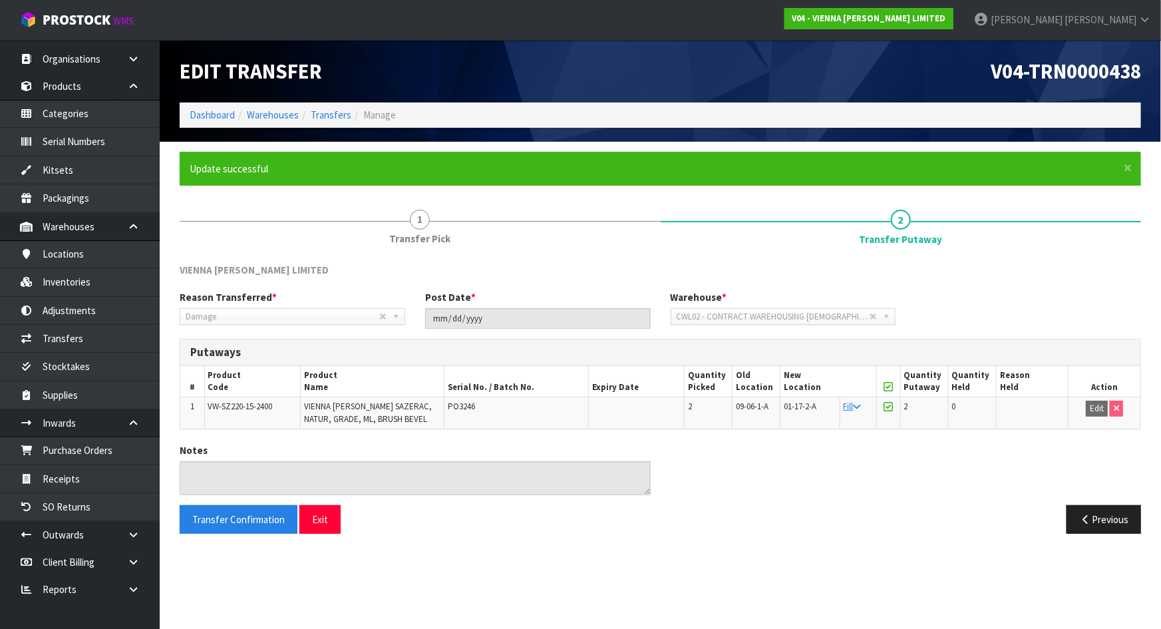
click at [705, 507] on div "Previous" at bounding box center [906, 519] width 491 height 29
click at [907, 468] on div "Notes" at bounding box center [661, 473] width 982 height 61
click at [909, 486] on div "Notes" at bounding box center [661, 473] width 982 height 61
click at [799, 467] on div "Notes" at bounding box center [661, 473] width 982 height 61
click at [739, 405] on span "09-06-1-A" at bounding box center [752, 406] width 33 height 11
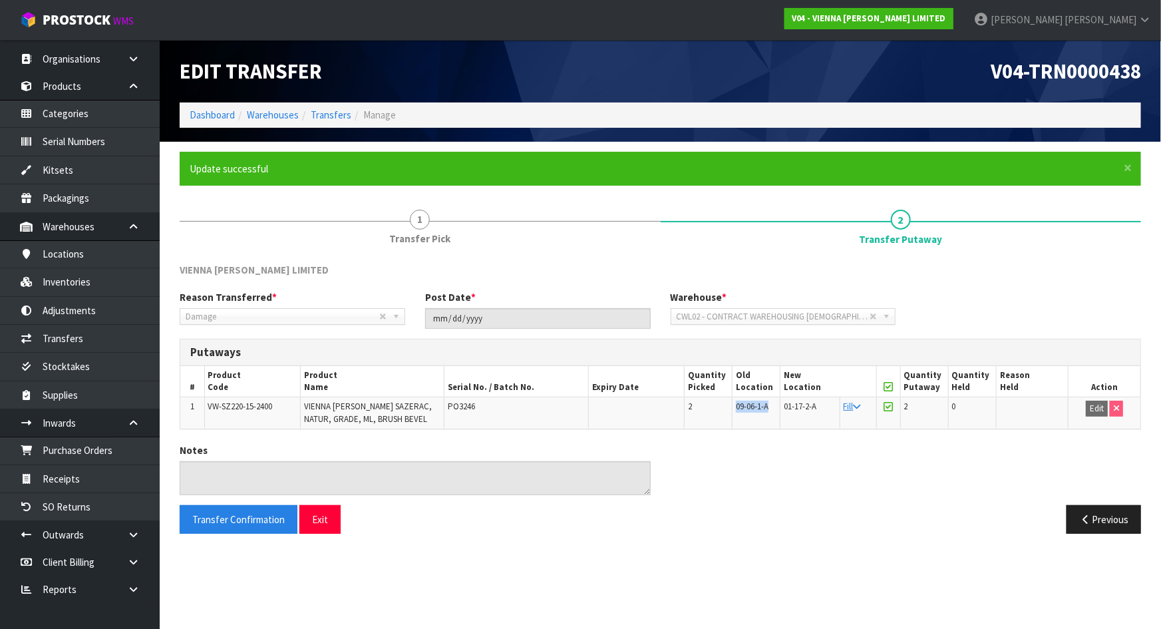
drag, startPoint x: 735, startPoint y: 403, endPoint x: 771, endPoint y: 410, distance: 37.2
click at [771, 410] on td "09-06-1-A" at bounding box center [757, 412] width 48 height 31
copy span "09-06-1-A"
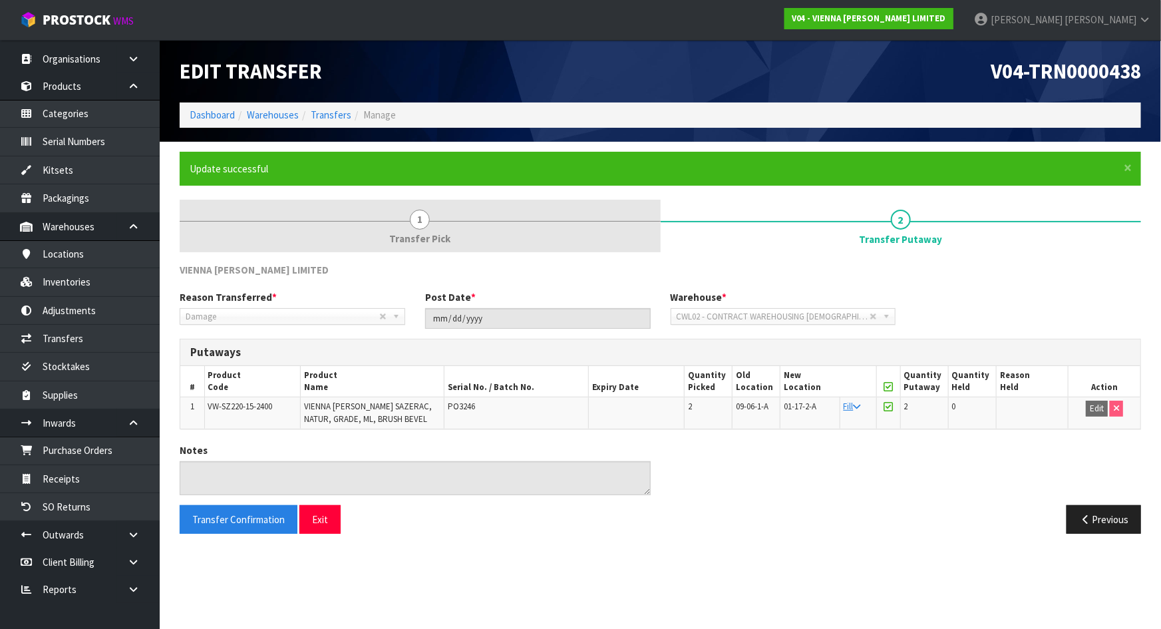
click at [406, 218] on link "1 Transfer Pick" at bounding box center [420, 226] width 481 height 53
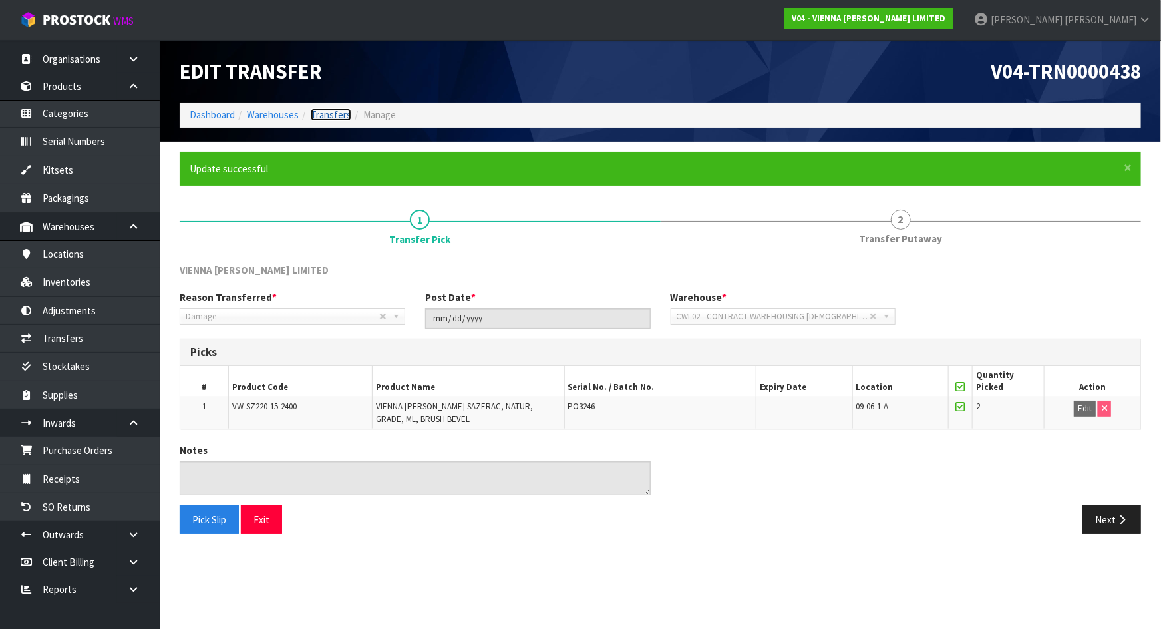
click at [320, 116] on link "Transfers" at bounding box center [331, 114] width 41 height 13
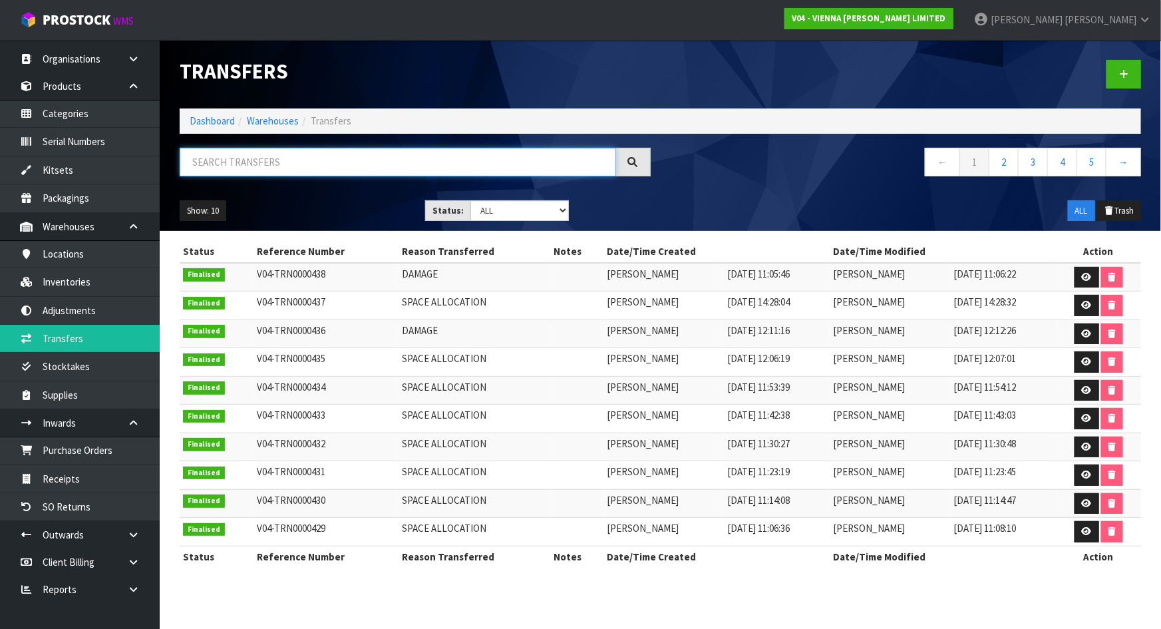
click at [272, 160] on input "text" at bounding box center [398, 162] width 437 height 29
drag, startPoint x: 928, startPoint y: 71, endPoint x: 705, endPoint y: 0, distance: 233.2
click at [926, 70] on div at bounding box center [906, 74] width 491 height 69
click at [266, 170] on input "text" at bounding box center [398, 162] width 437 height 29
click at [103, 60] on link "Organisations" at bounding box center [80, 58] width 160 height 27
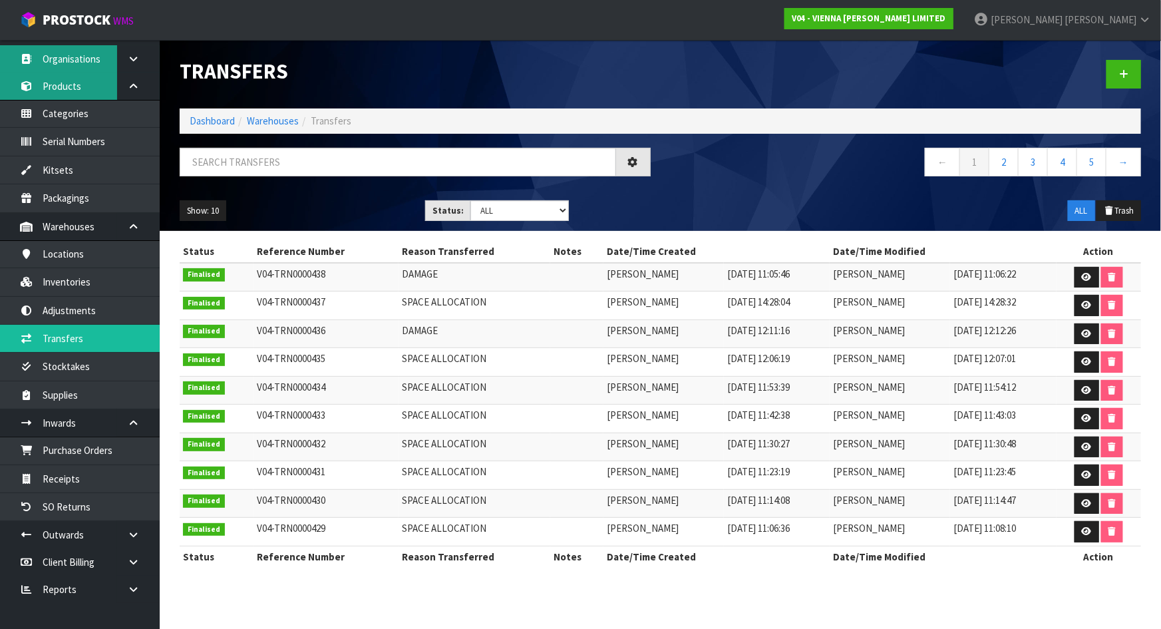
scroll to position [7, 0]
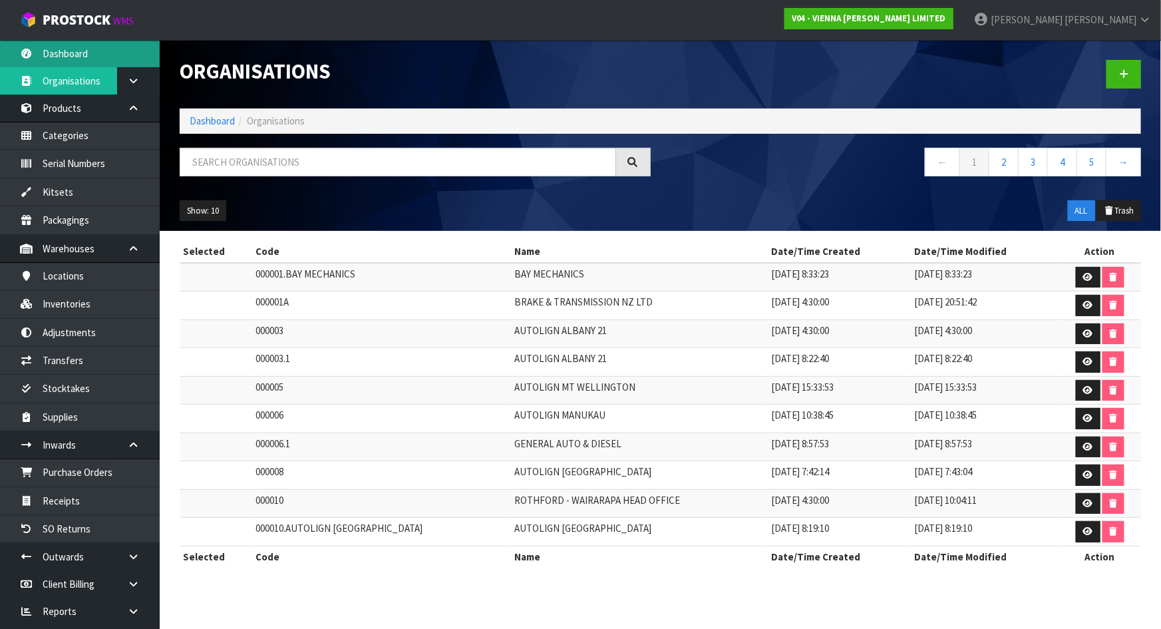
click at [75, 55] on link "Dashboard" at bounding box center [80, 53] width 160 height 27
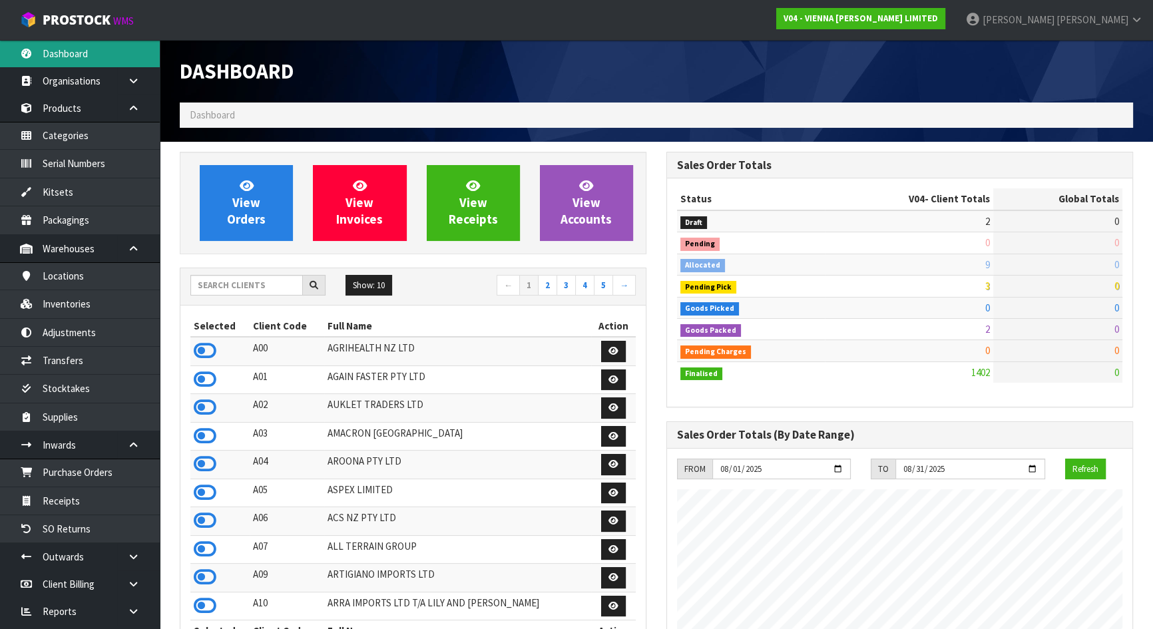
scroll to position [1077, 486]
click at [264, 285] on input "text" at bounding box center [246, 285] width 112 height 21
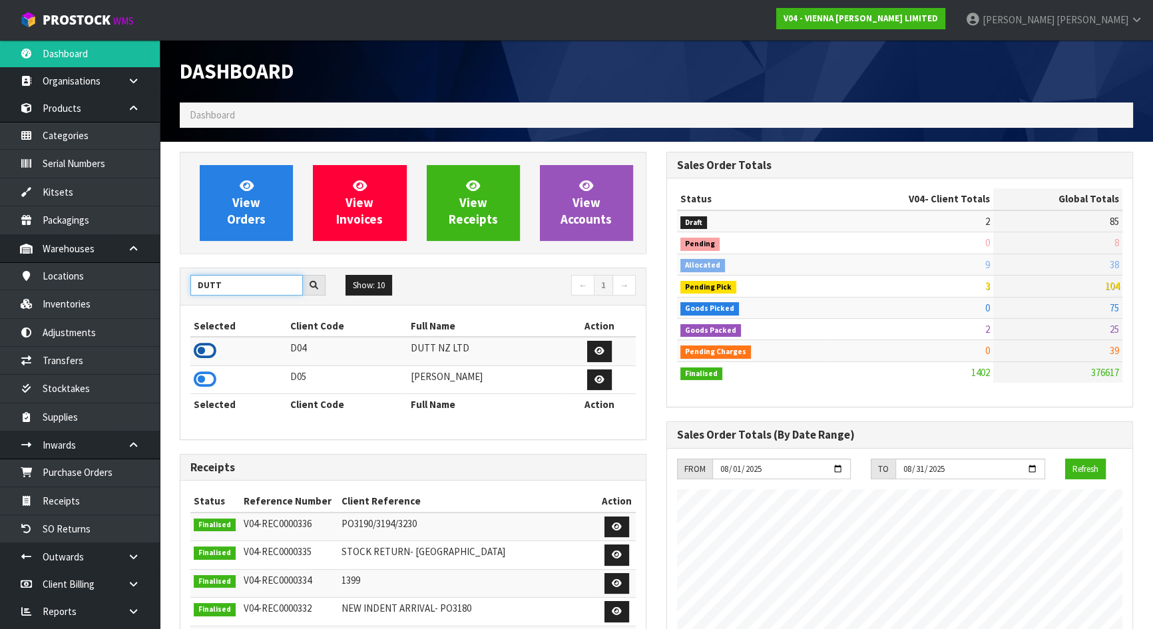
type input "DUTT"
click at [199, 352] on icon at bounding box center [205, 351] width 23 height 20
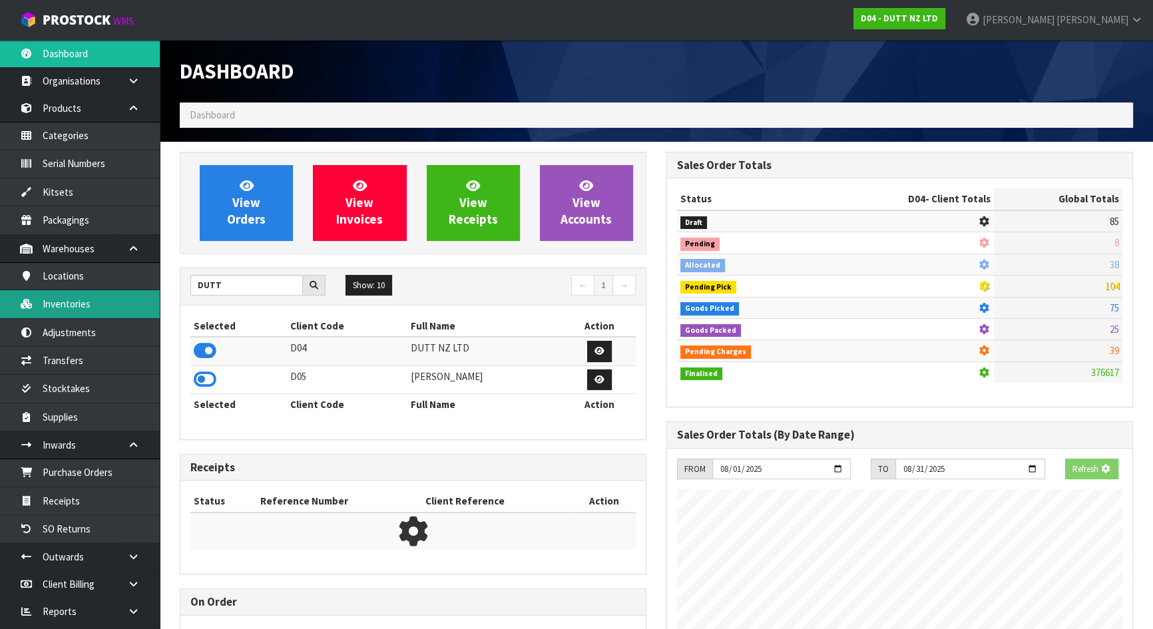
scroll to position [919, 486]
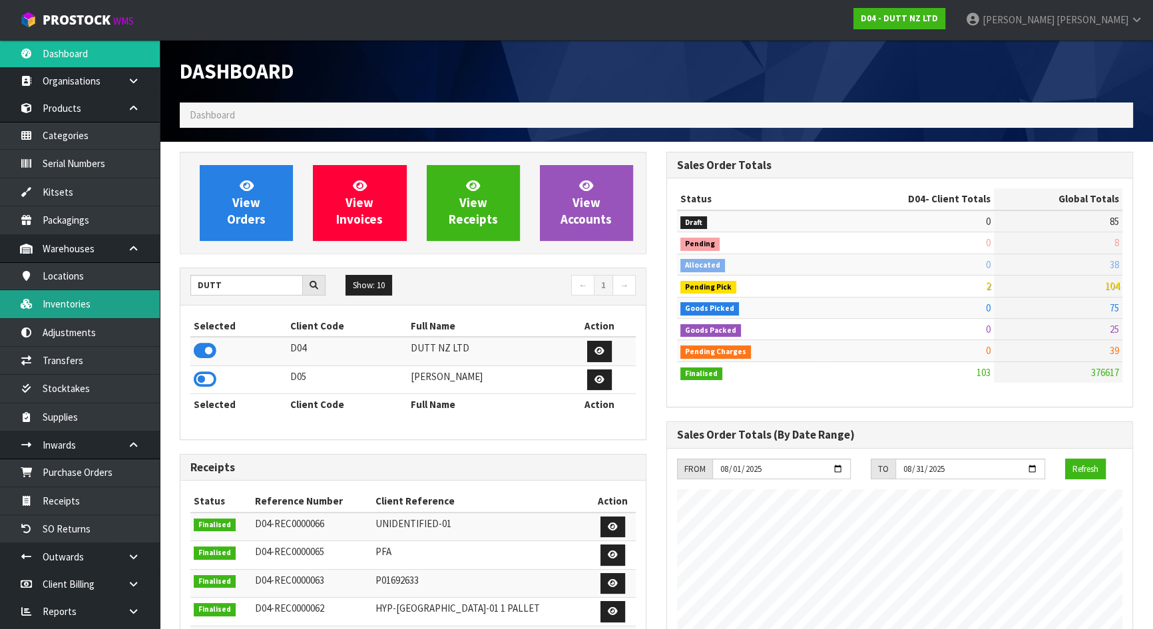
click at [85, 299] on link "Inventories" at bounding box center [80, 303] width 160 height 27
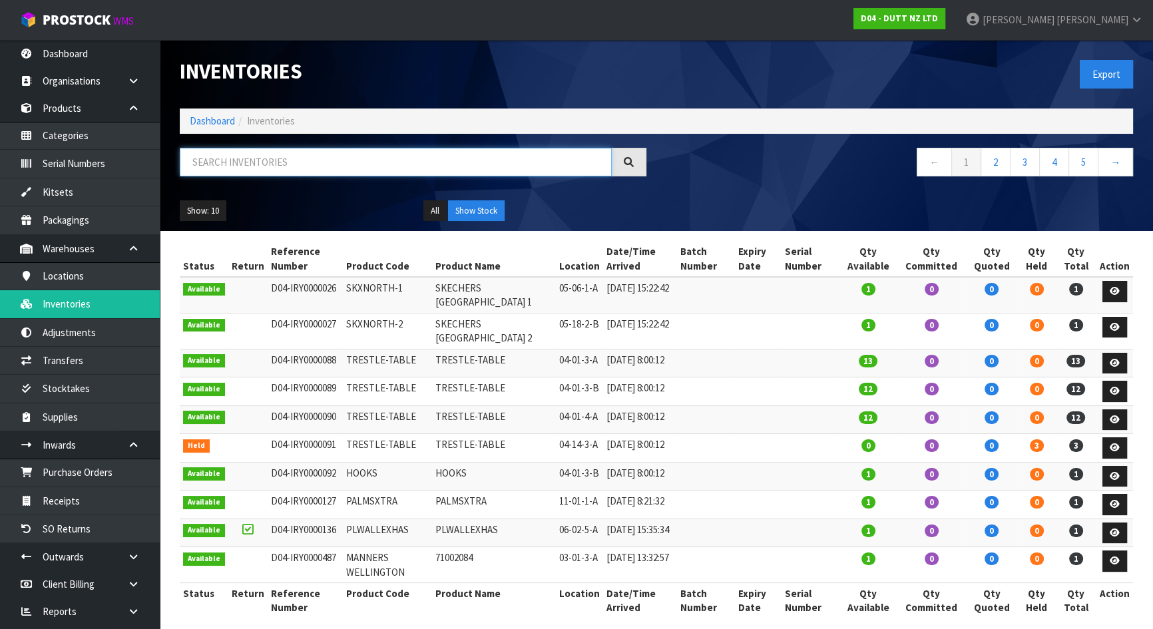
click at [275, 154] on input "text" at bounding box center [396, 162] width 432 height 29
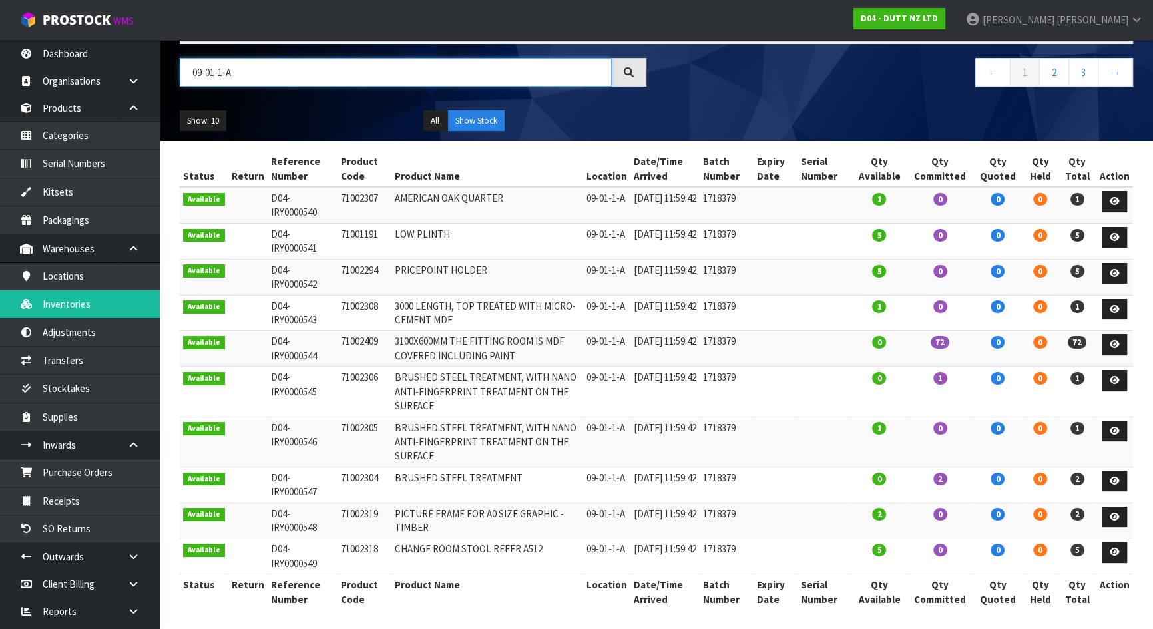
scroll to position [94, 0]
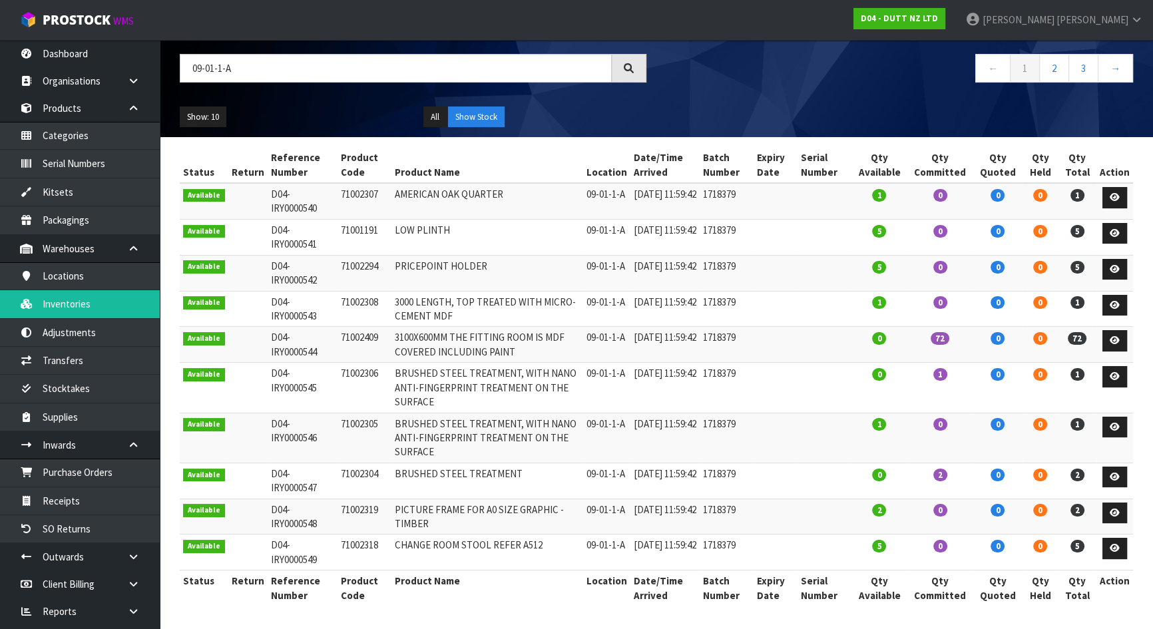
drag, startPoint x: 474, startPoint y: 438, endPoint x: 504, endPoint y: 446, distance: 31.0
click at [478, 439] on td "BRUSHED STEEL TREATMENT, WITH NANO ANTI-FINGERPRINT TREATMENT ON THE SURFACE" at bounding box center [487, 438] width 192 height 50
click at [475, 472] on td "BRUSHED STEEL TREATMENT" at bounding box center [487, 480] width 192 height 36
drag, startPoint x: 296, startPoint y: 60, endPoint x: -9, endPoint y: 61, distance: 304.8
click at [0, 61] on html "Toggle navigation ProStock WMS D04 - DUTT NZ LTD Michael Drugan Logout Dashboar…" at bounding box center [576, 220] width 1153 height 629
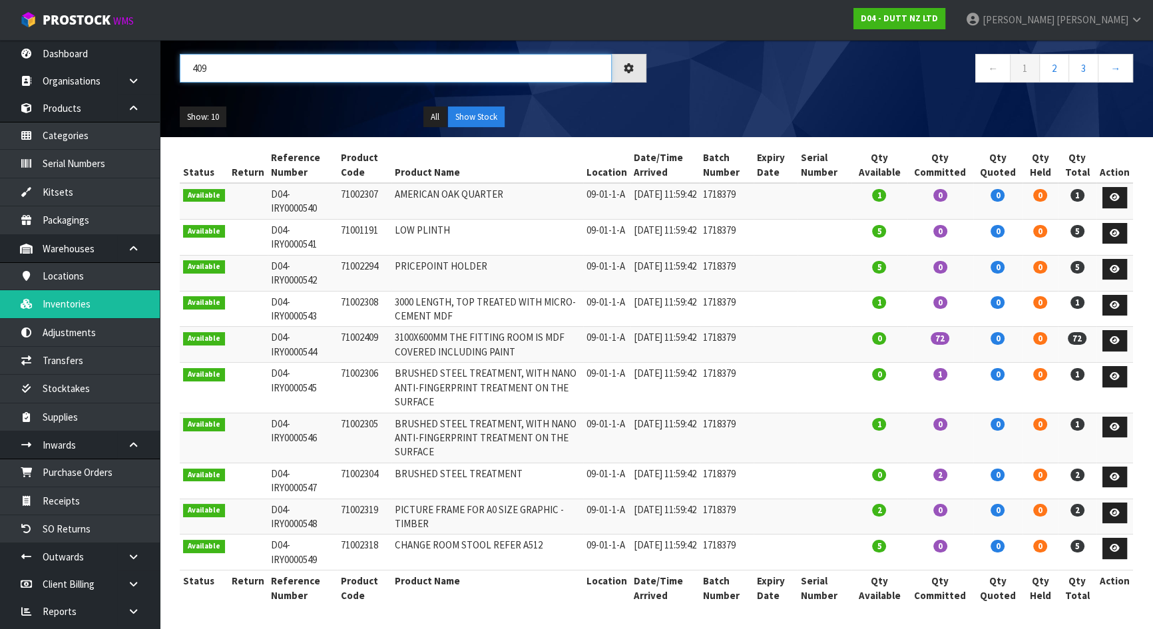
scroll to position [0, 0]
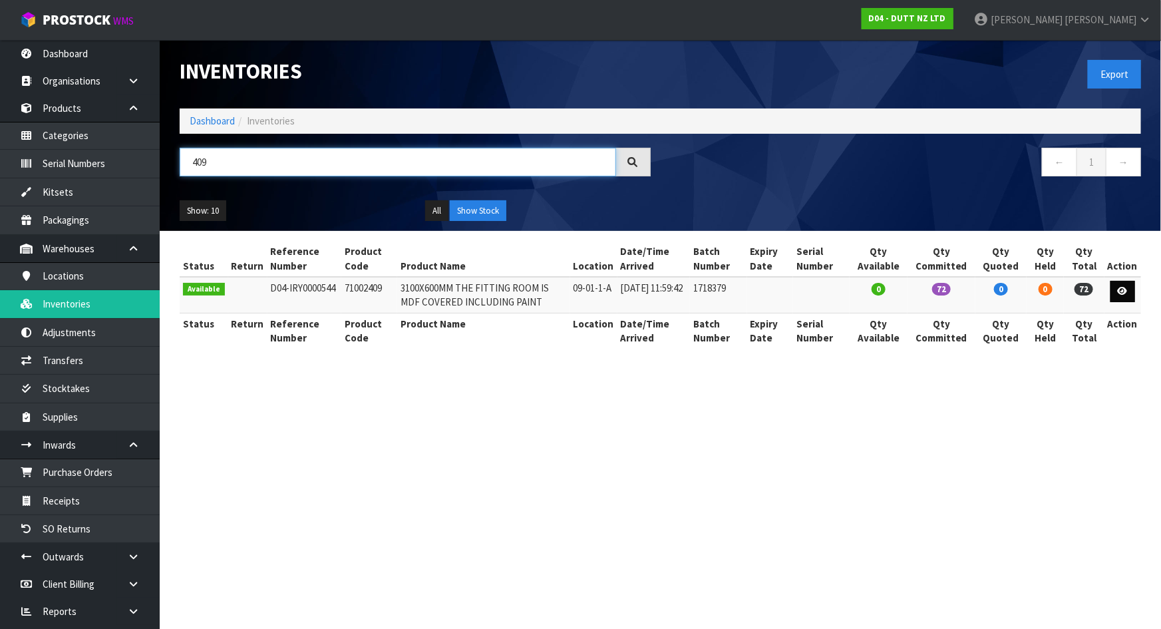
type input "409"
click at [1115, 287] on link at bounding box center [1123, 291] width 25 height 21
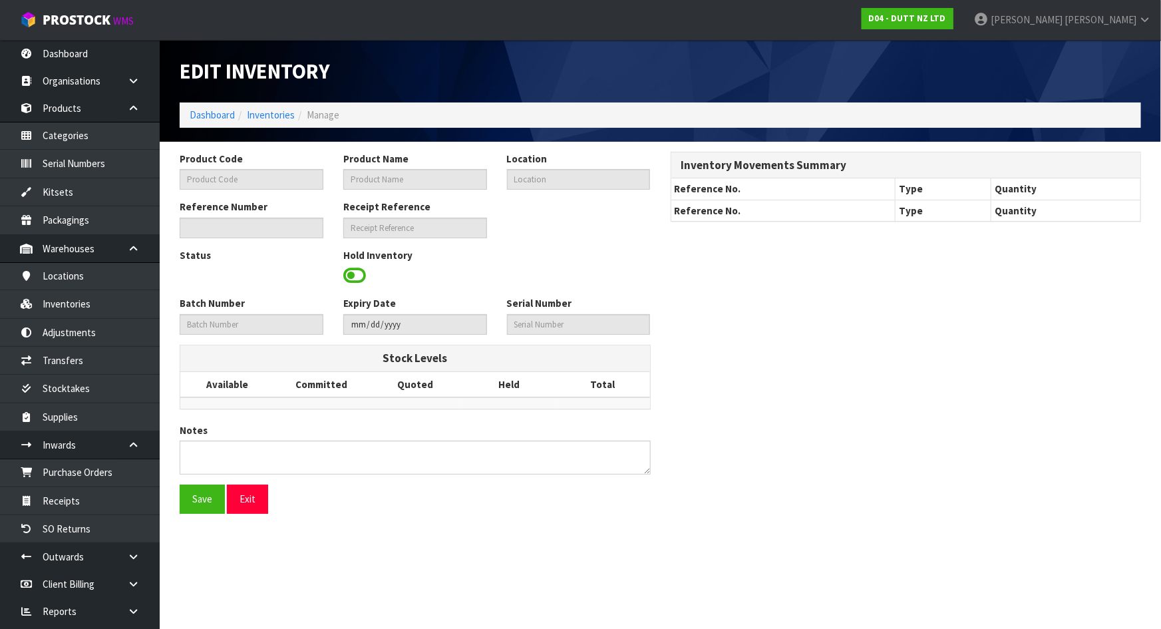
type input "71002409"
type input "3100X600MM THE FITTING ROOM IS MDF COVERED INCLUDING PAINT"
type input "09-01-1-A"
type input "D04-IRY0000544"
type input "D04-REC0000068"
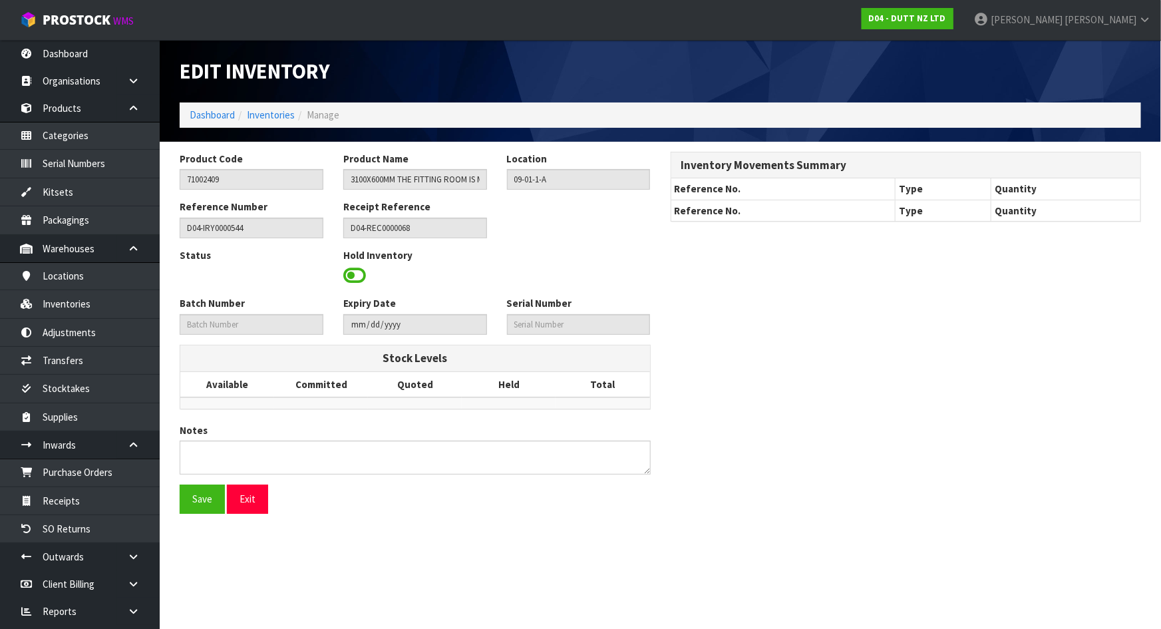
type input "1718379"
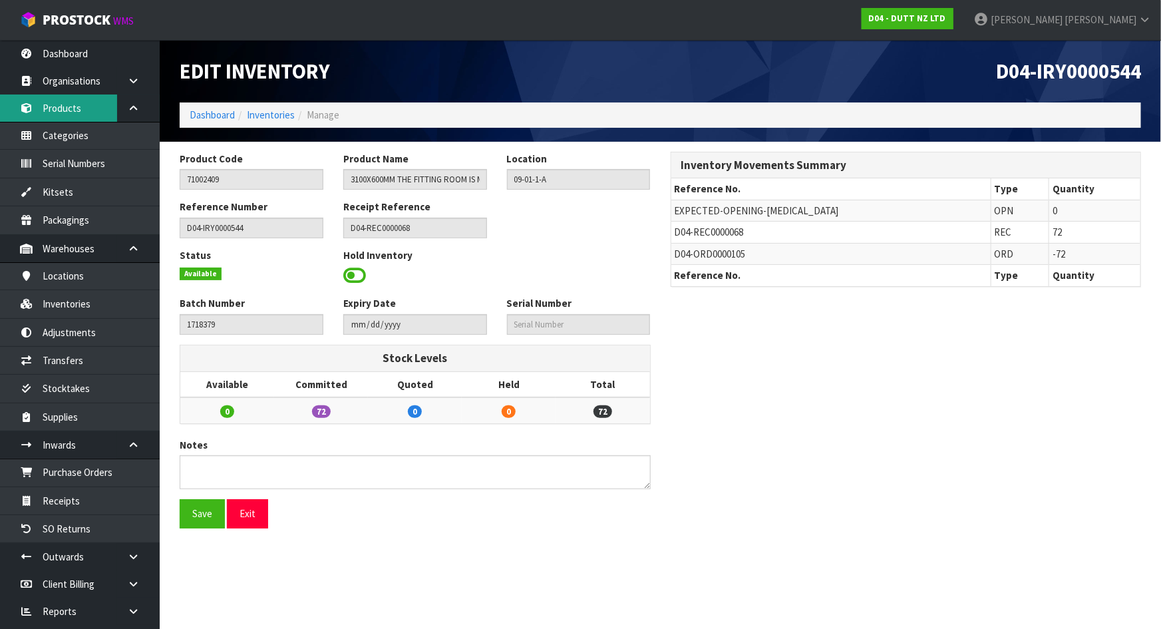
click at [81, 114] on link "Products" at bounding box center [80, 107] width 160 height 27
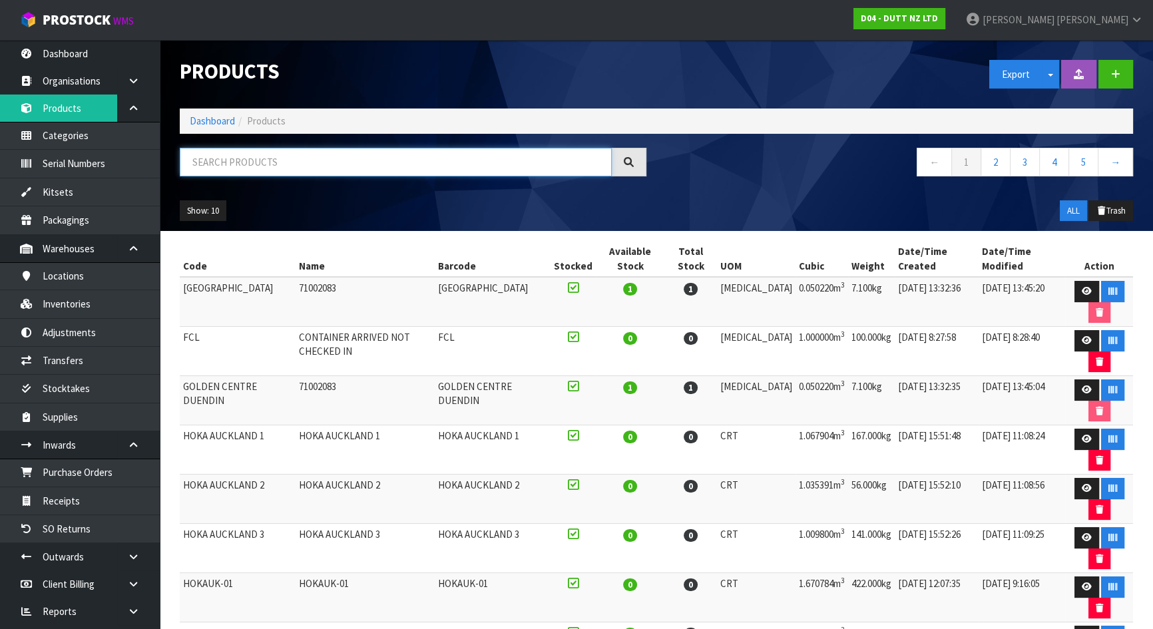
click at [295, 162] on input "text" at bounding box center [396, 162] width 432 height 29
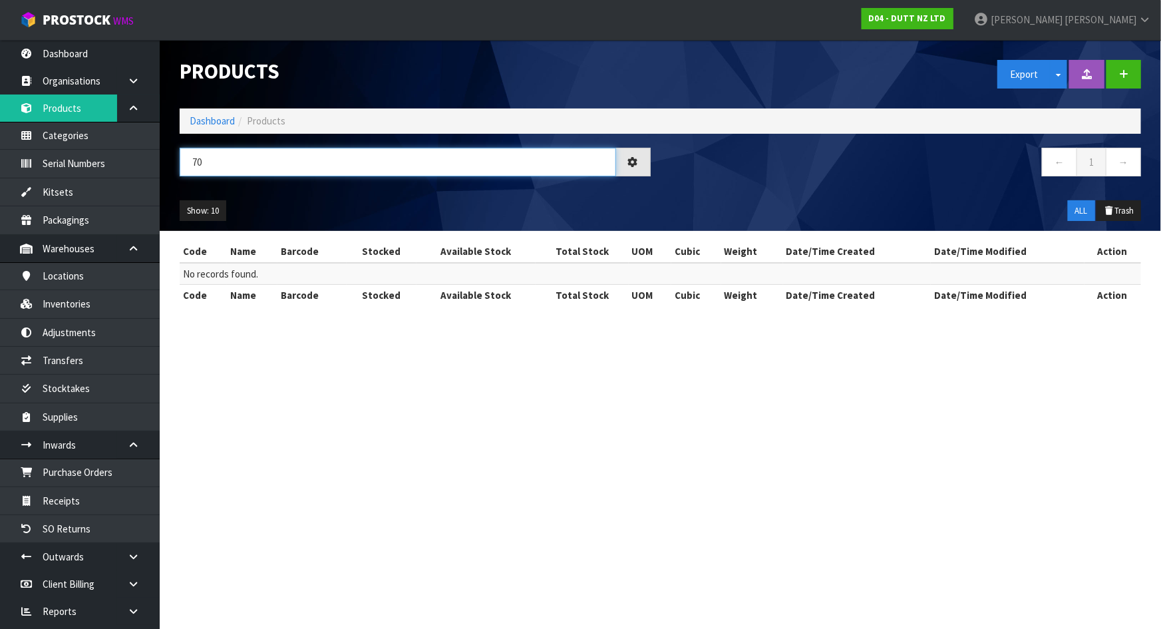
type input "7"
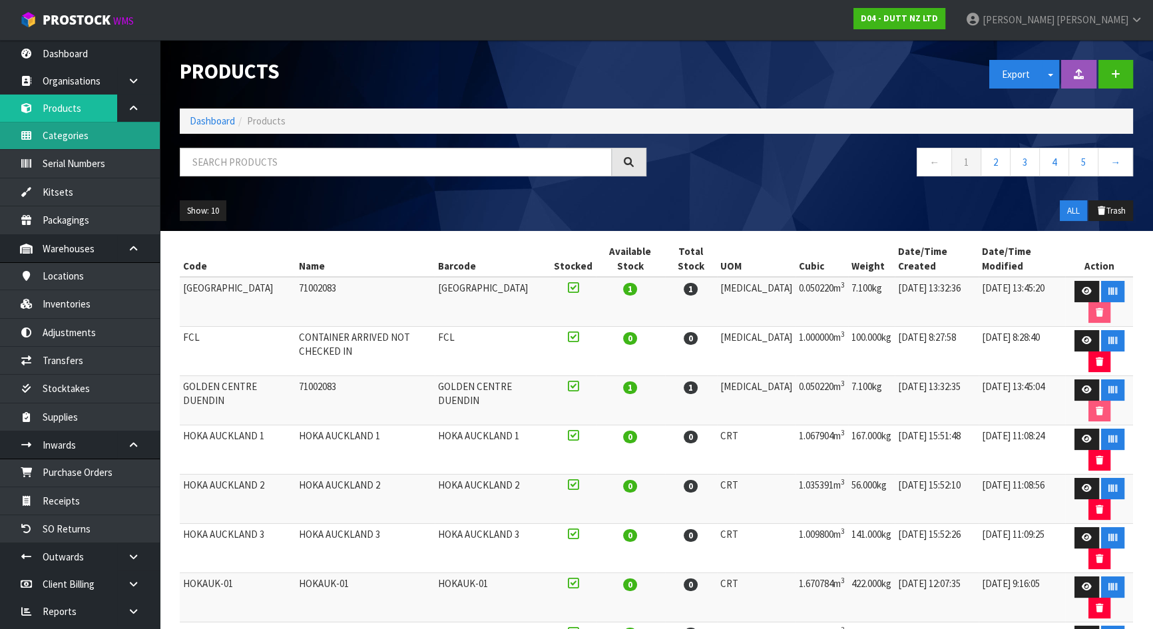
click at [89, 136] on link "Categories" at bounding box center [80, 135] width 160 height 27
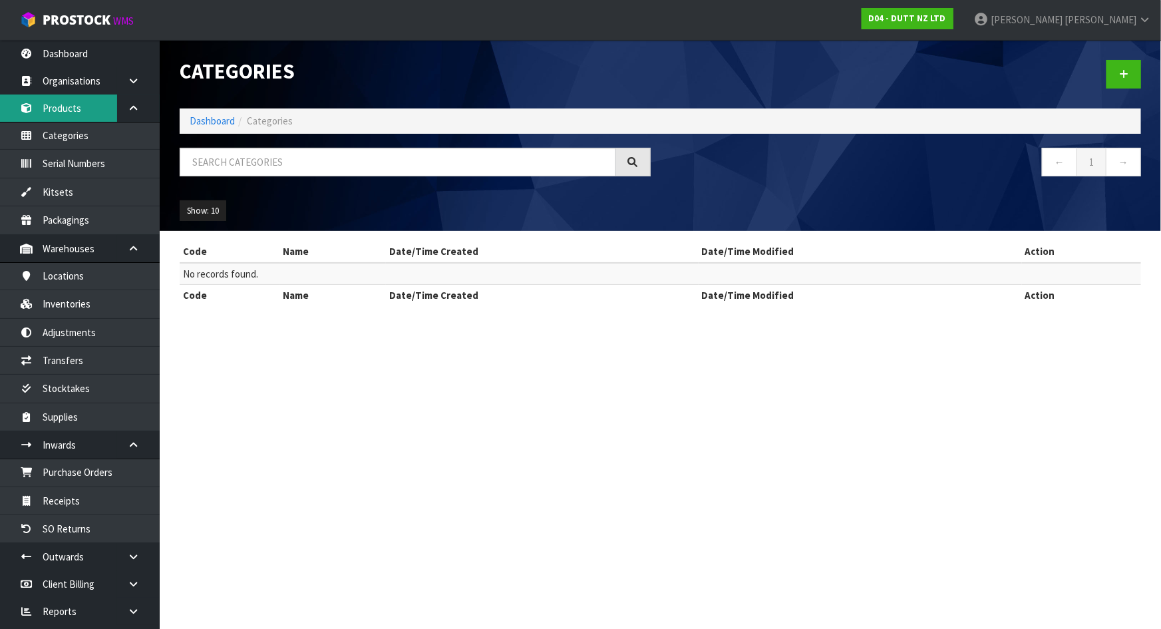
click at [66, 108] on link "Products" at bounding box center [80, 107] width 160 height 27
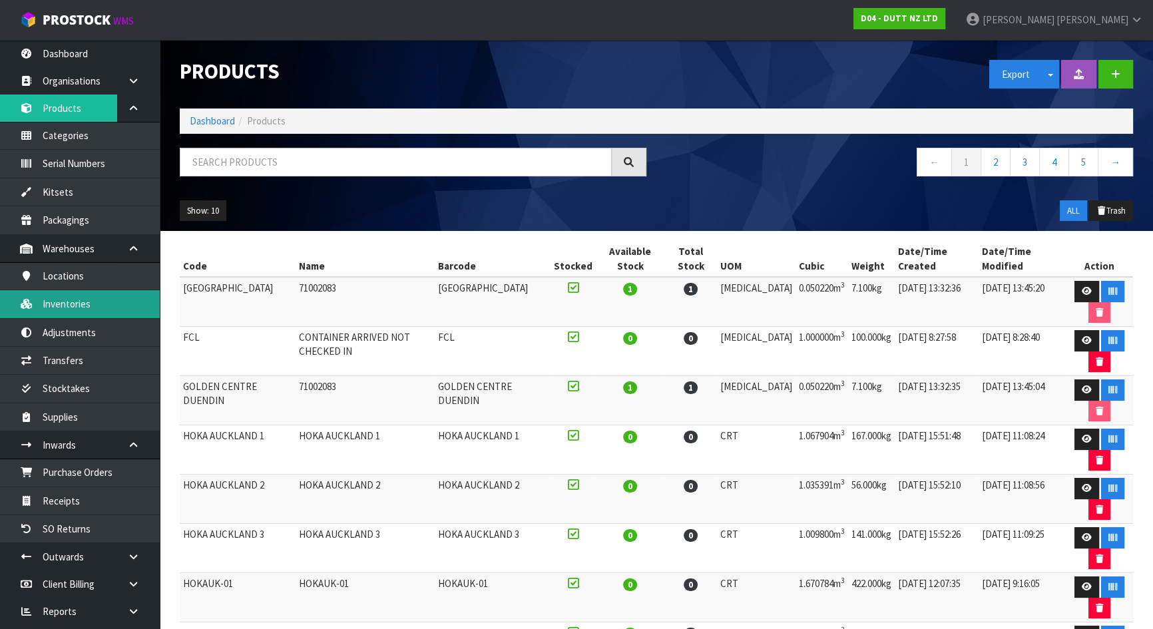
click at [81, 297] on link "Inventories" at bounding box center [80, 303] width 160 height 27
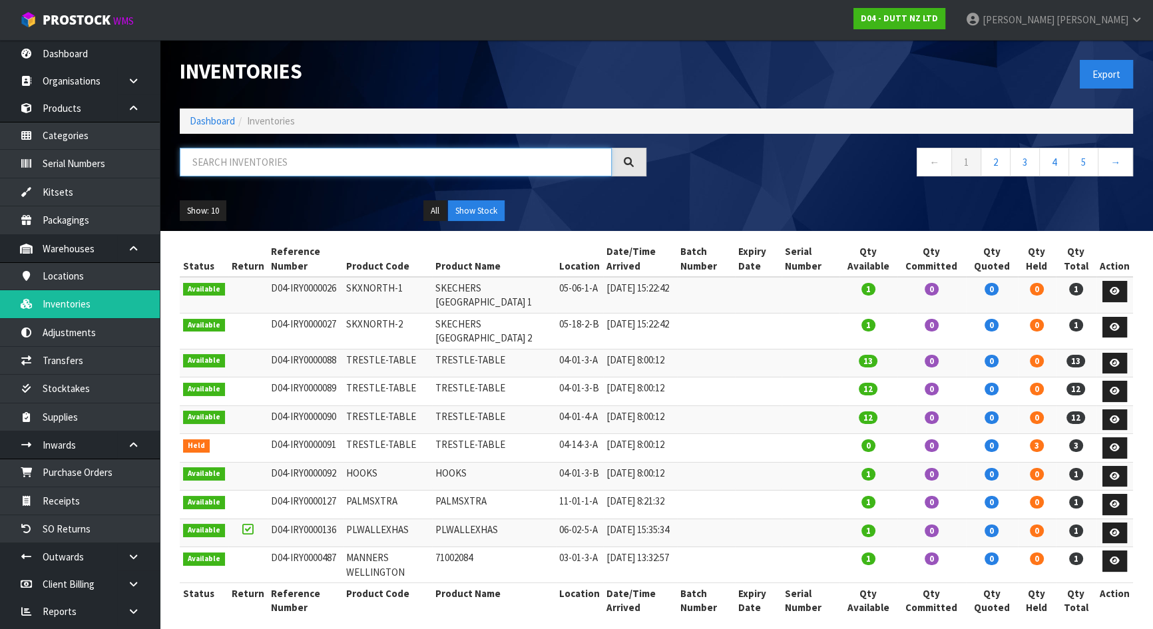
click at [323, 162] on input "text" at bounding box center [396, 162] width 432 height 29
type input "409"
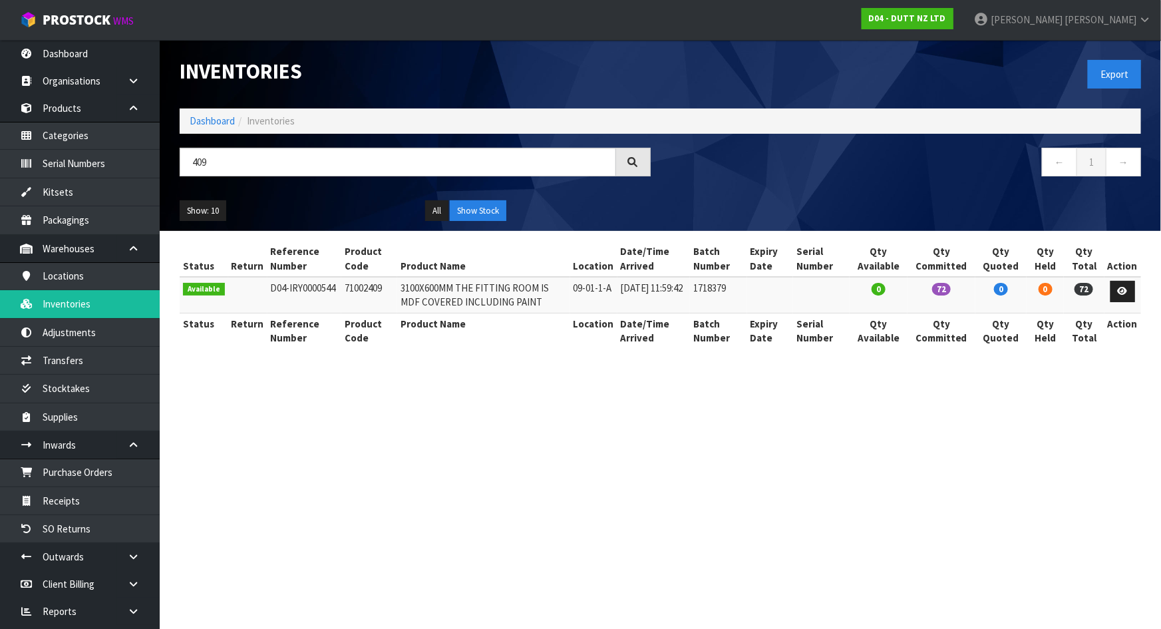
drag, startPoint x: 336, startPoint y: 285, endPoint x: 379, endPoint y: 285, distance: 42.6
click at [379, 285] on td "71002409" at bounding box center [369, 295] width 56 height 36
copy td "71002409"
click at [85, 143] on link "Categories" at bounding box center [80, 135] width 160 height 27
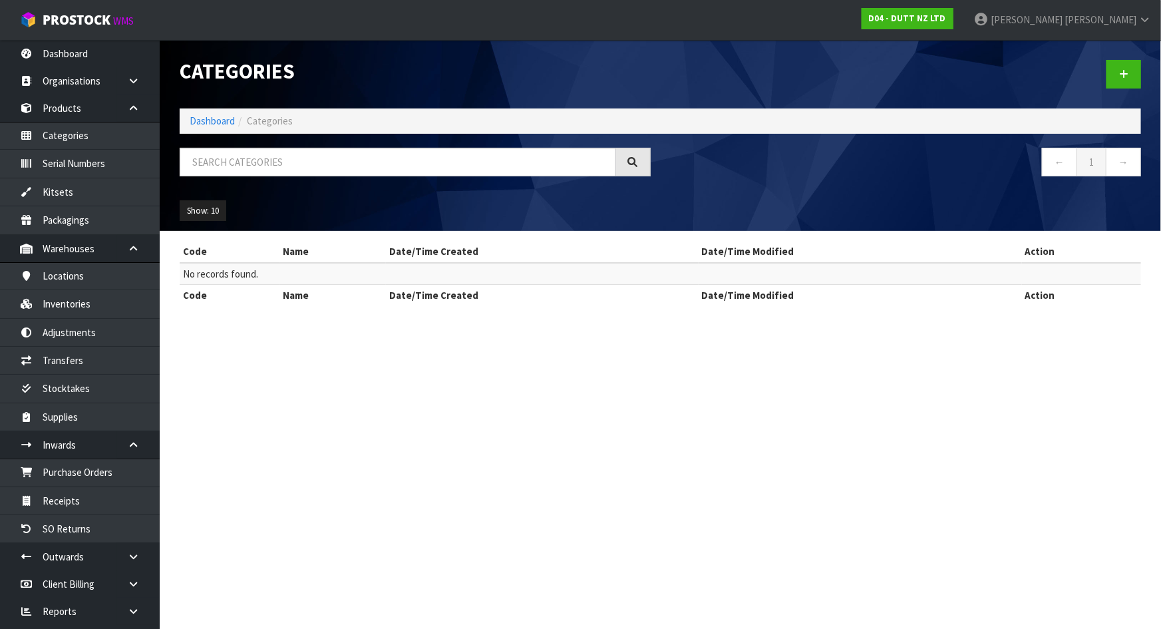
click at [81, 112] on div "Categories Dashboard Categories ← 1 → Show: 10 5 10 25 50 Code Name Date/Time C…" at bounding box center [580, 164] width 1161 height 329
click at [81, 112] on link "Products" at bounding box center [80, 107] width 160 height 27
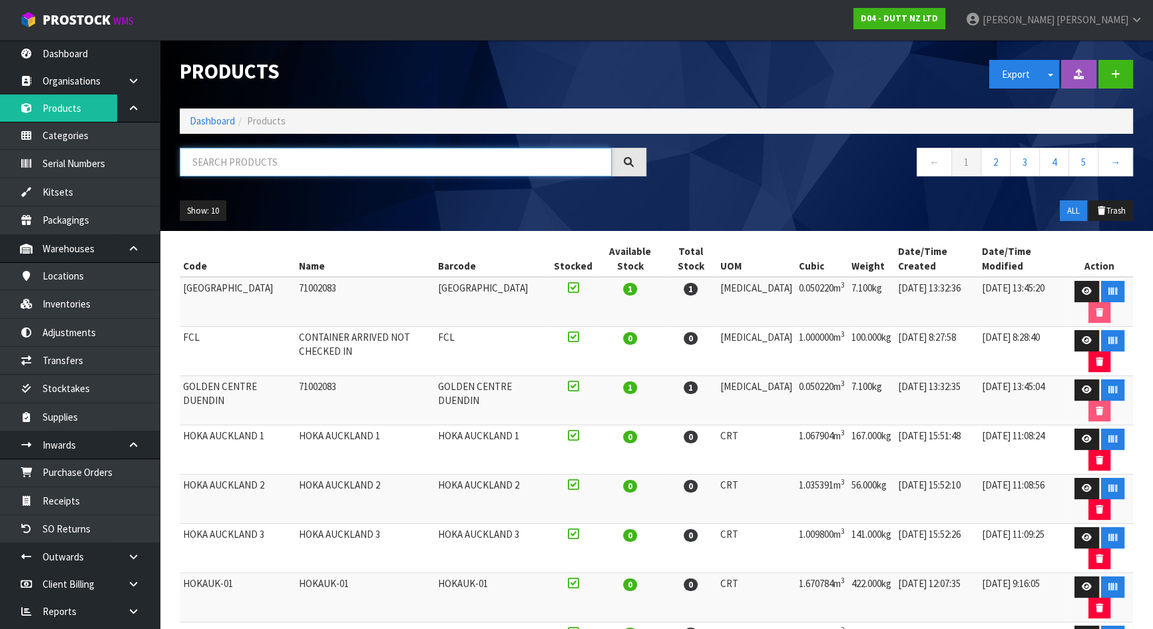
click at [216, 153] on input "text" at bounding box center [396, 162] width 432 height 29
paste input "71002409"
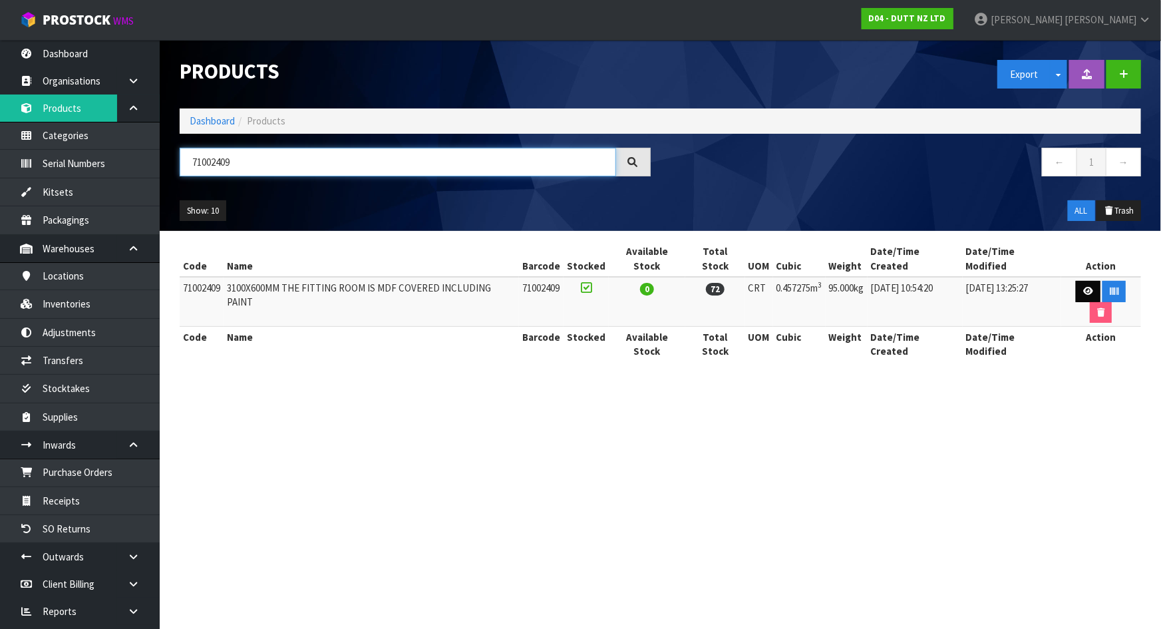
type input "71002409"
click at [1076, 281] on link at bounding box center [1088, 291] width 25 height 21
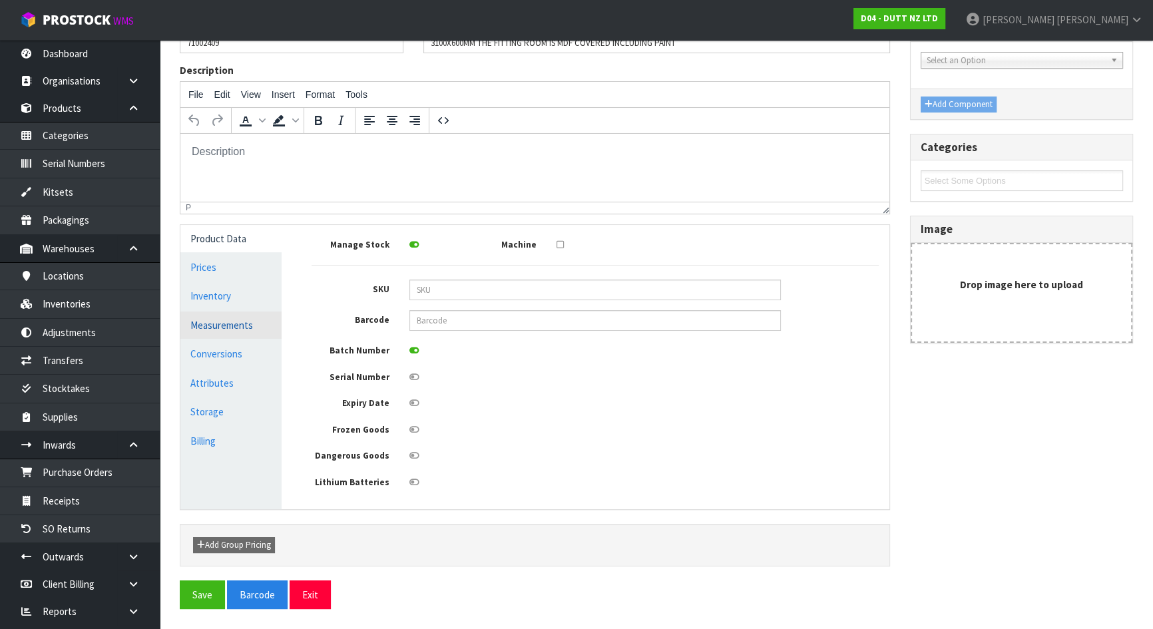
click at [254, 331] on link "Measurements" at bounding box center [230, 324] width 101 height 27
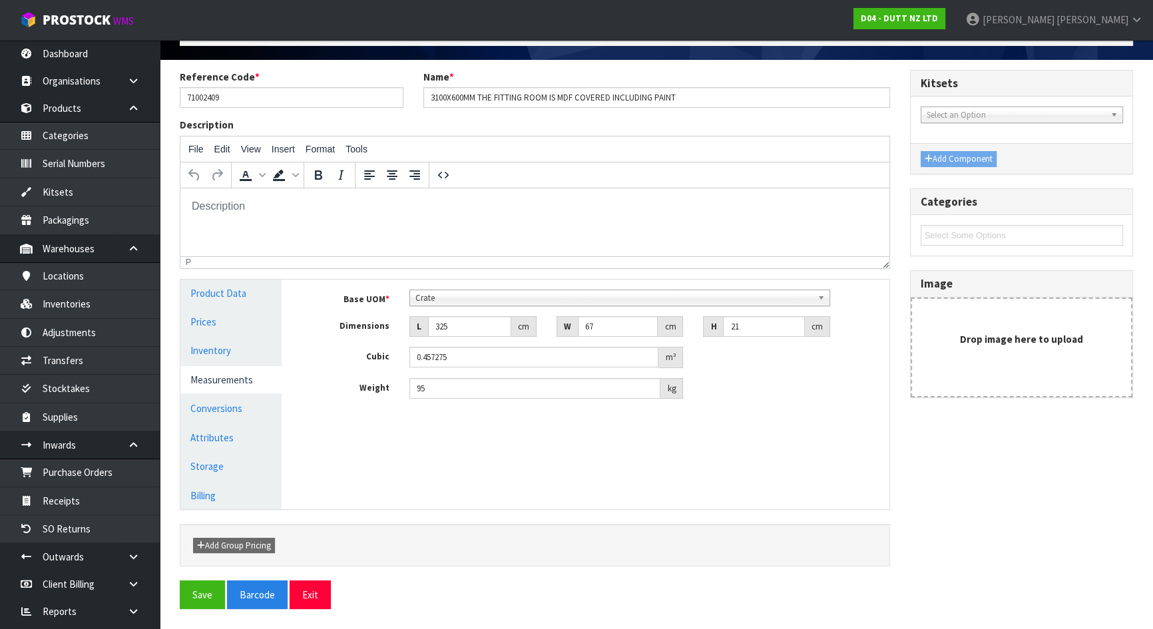
scroll to position [81, 0]
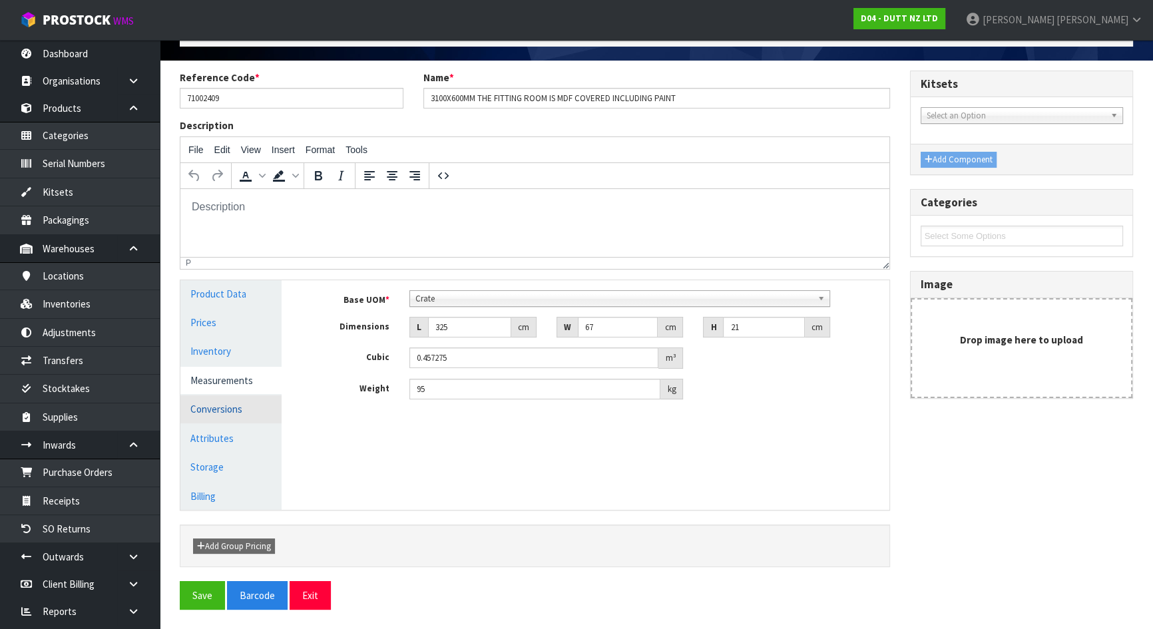
click at [252, 403] on link "Conversions" at bounding box center [230, 408] width 101 height 27
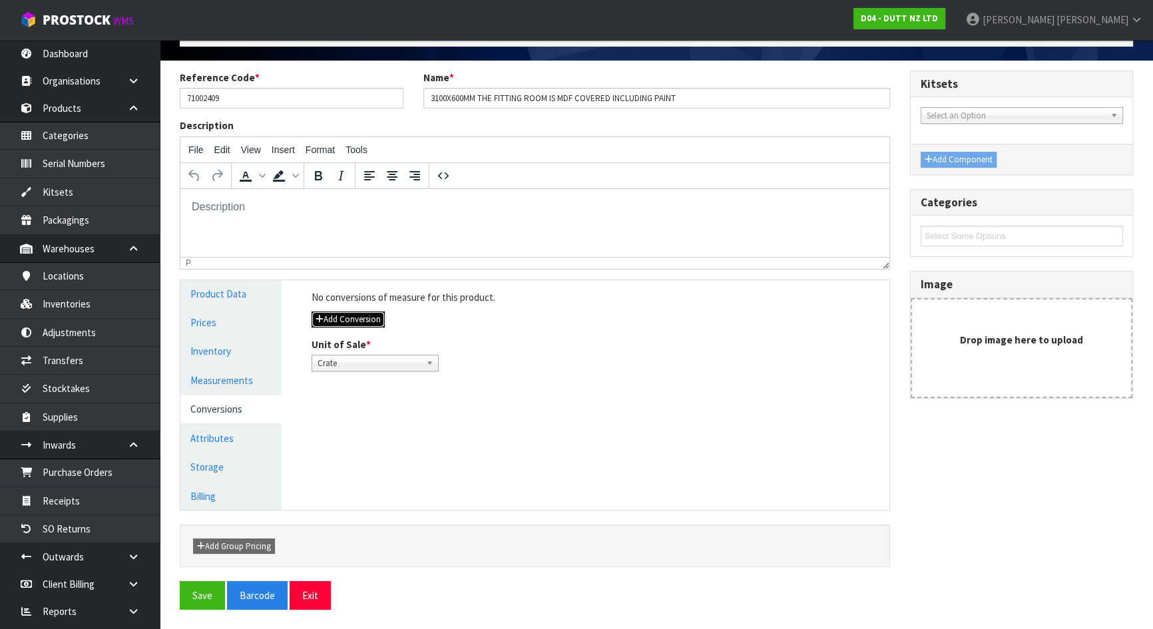
click at [336, 311] on button "Add Conversion" at bounding box center [347, 319] width 73 height 16
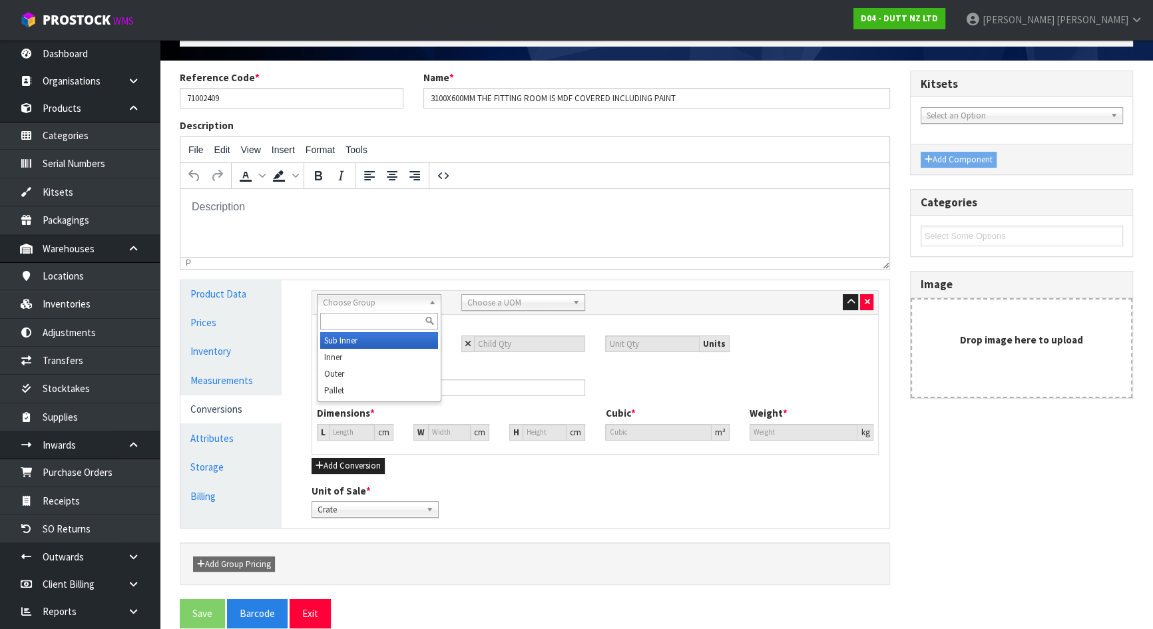
click at [359, 304] on span "Choose Group" at bounding box center [373, 303] width 100 height 16
click at [351, 376] on li "Outer" at bounding box center [379, 373] width 118 height 17
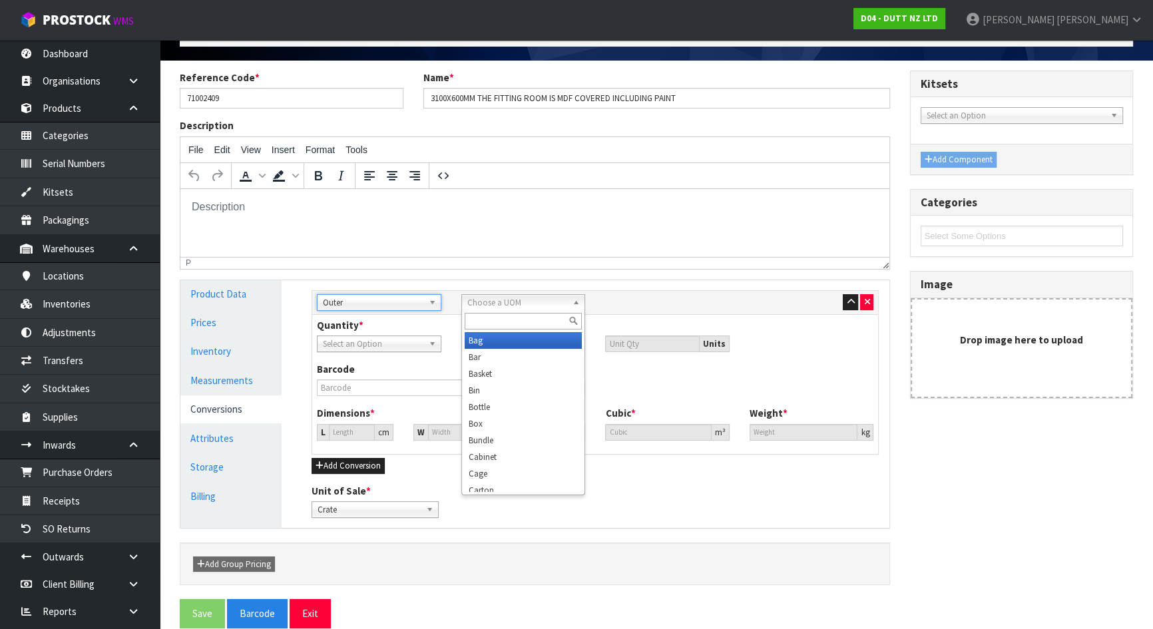
click at [515, 305] on span "Choose a UOM" at bounding box center [517, 303] width 100 height 16
type input "crat"
click at [626, 315] on div "Quantity * Crate Select an Option Units Barcode Dimensions * L cm W cm H cm Cub…" at bounding box center [595, 384] width 566 height 139
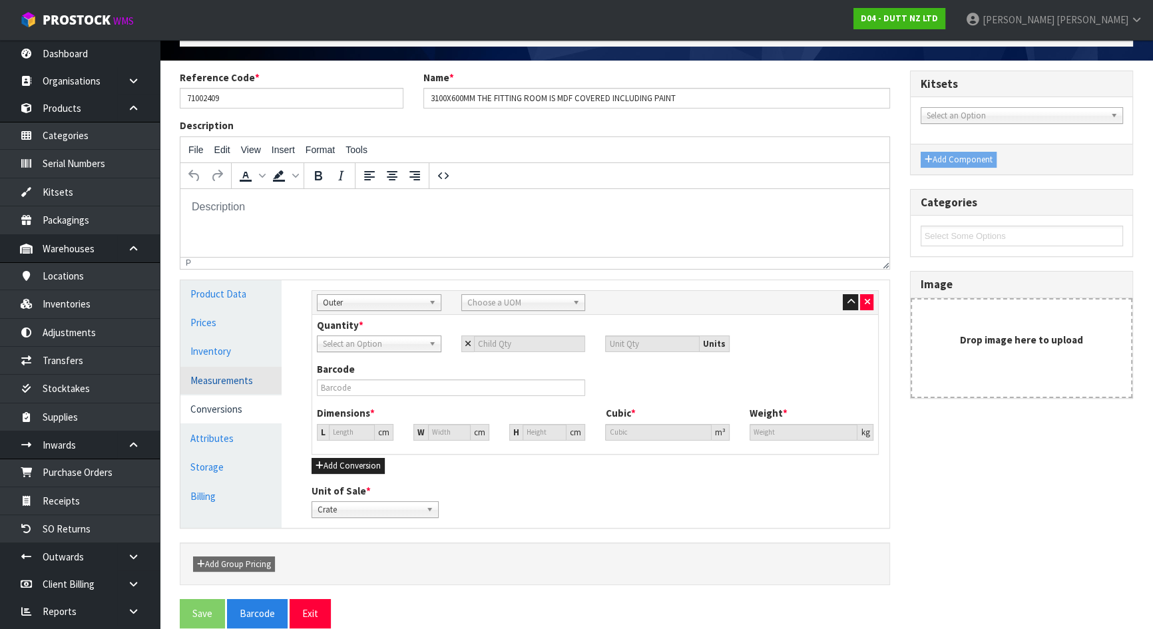
click at [238, 381] on link "Measurements" at bounding box center [230, 380] width 101 height 27
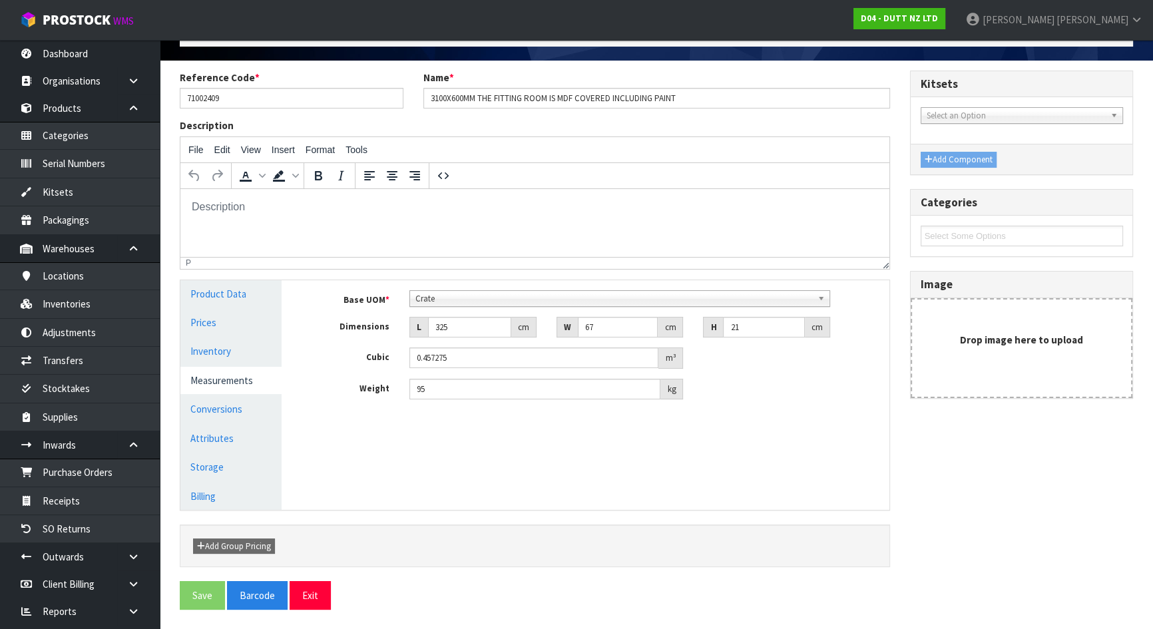
click at [452, 300] on span "Crate" at bounding box center [613, 299] width 397 height 16
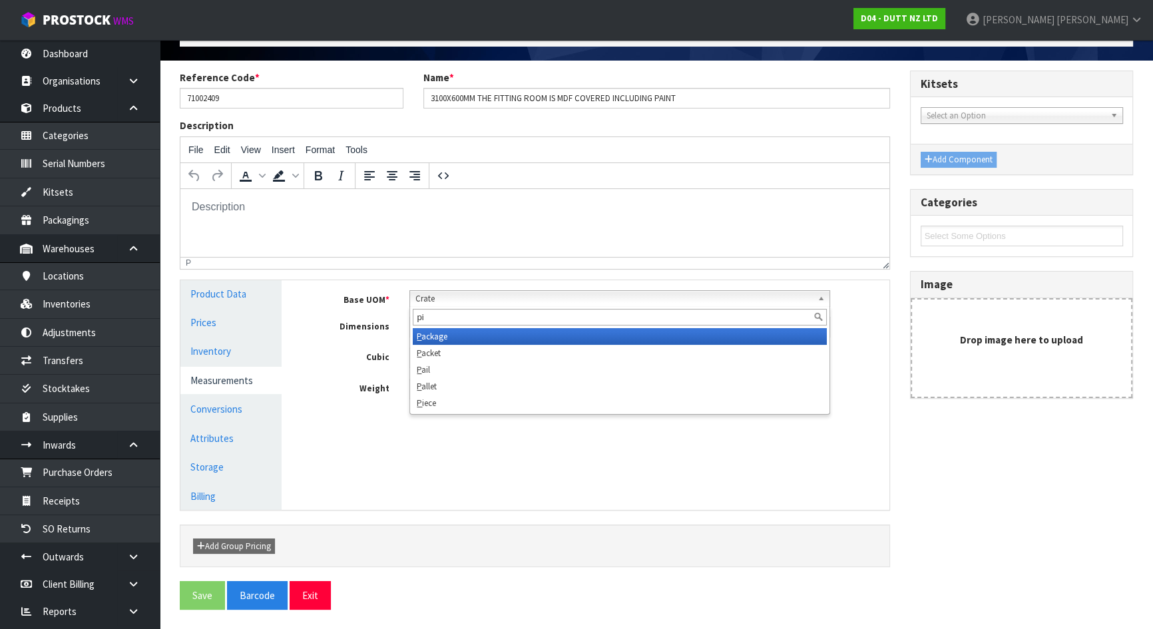
scroll to position [0, 0]
type input "pie"
click at [430, 339] on li "Pie ce" at bounding box center [620, 336] width 414 height 17
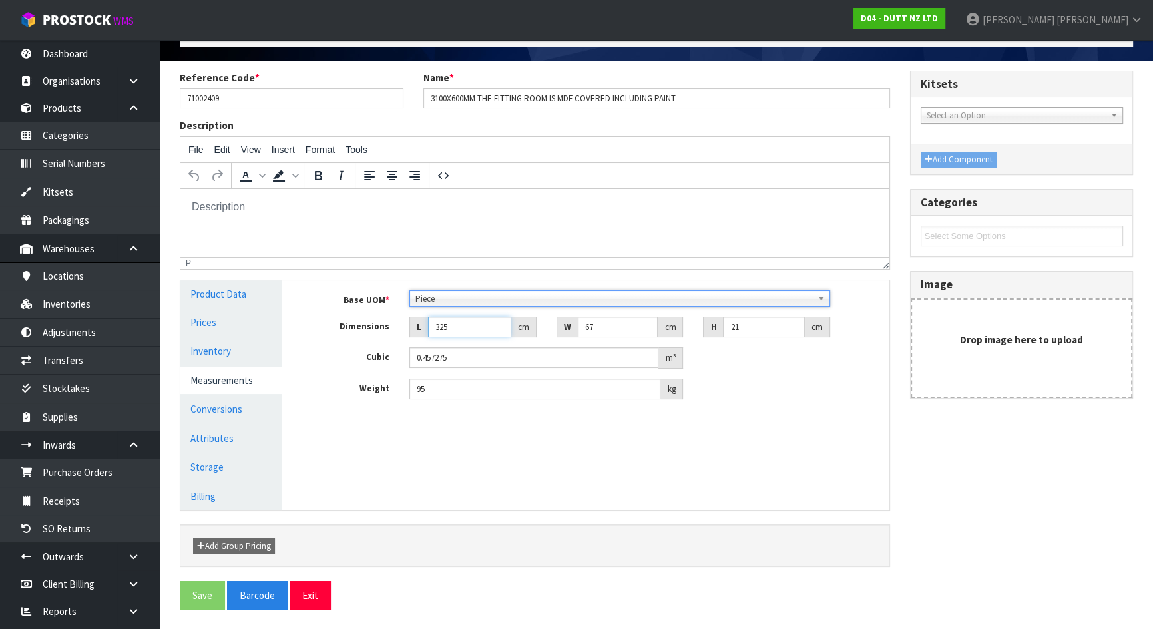
click at [476, 323] on input "325" at bounding box center [469, 327] width 83 height 21
drag, startPoint x: 479, startPoint y: 325, endPoint x: 372, endPoint y: 325, distance: 107.1
click at [372, 325] on div "Dimensions L 325 cm W 67 cm H 21 cm" at bounding box center [594, 327] width 587 height 21
click at [245, 405] on link "Conversions" at bounding box center [230, 408] width 101 height 27
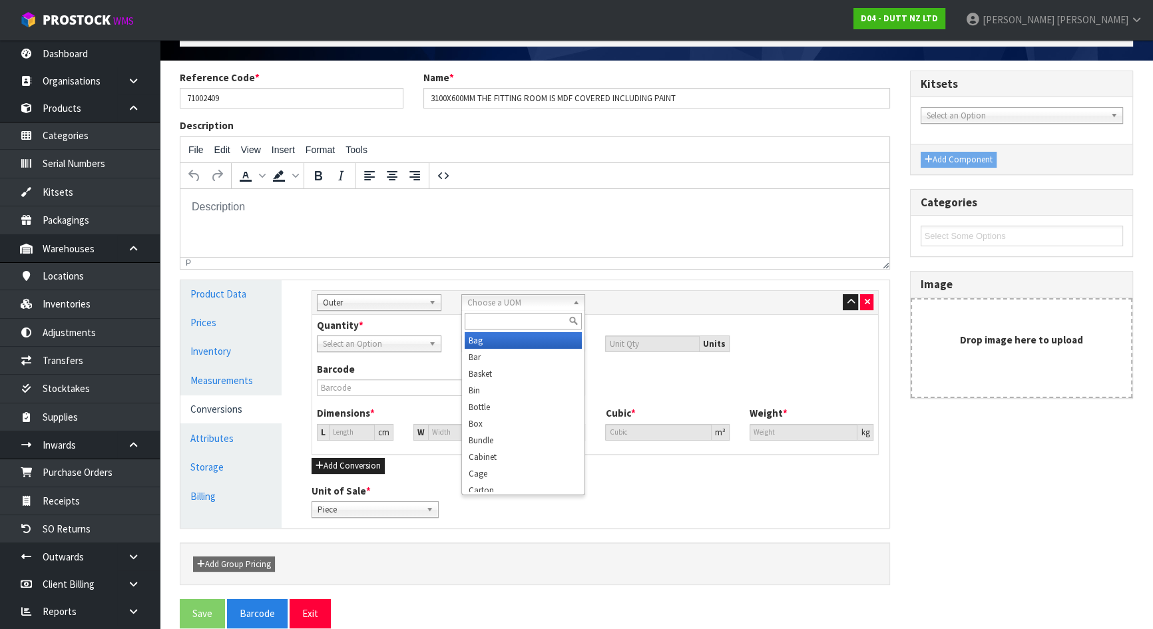
click at [509, 300] on span "Choose a UOM" at bounding box center [517, 303] width 100 height 16
type input "p"
type input "cra"
drag, startPoint x: 658, startPoint y: 297, endPoint x: 677, endPoint y: 297, distance: 18.6
click at [659, 297] on div "Sub Inner Inner Outer Pallet Outer Sub Inner Inner Outer Pallet Bag Bar Basket …" at bounding box center [595, 302] width 576 height 17
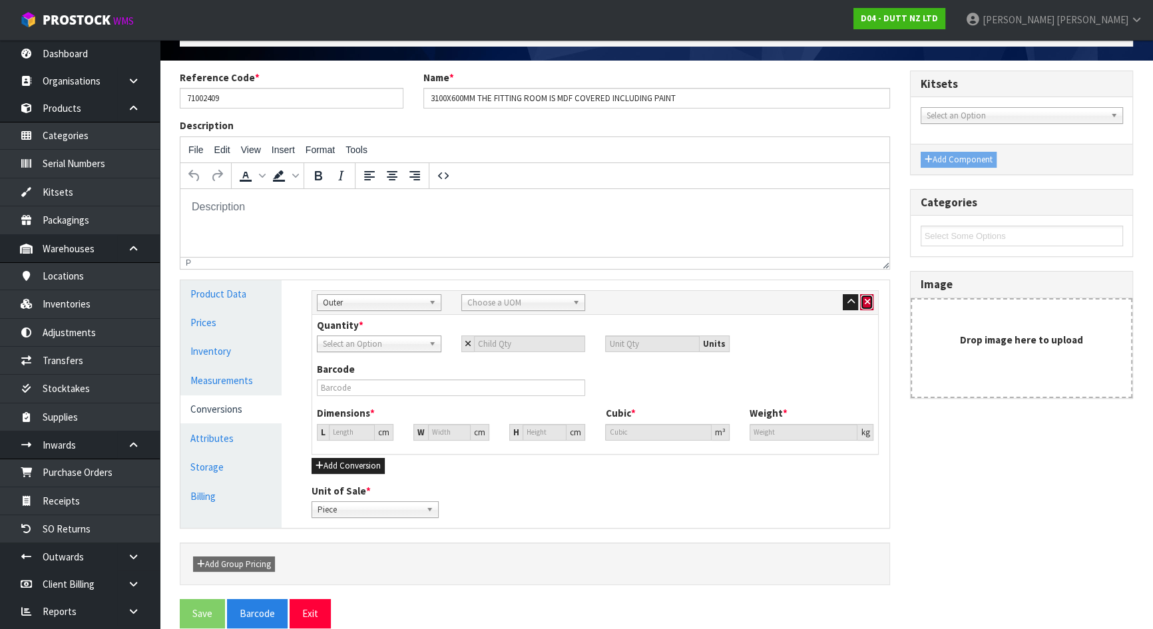
click at [867, 302] on icon "button" at bounding box center [866, 301] width 5 height 9
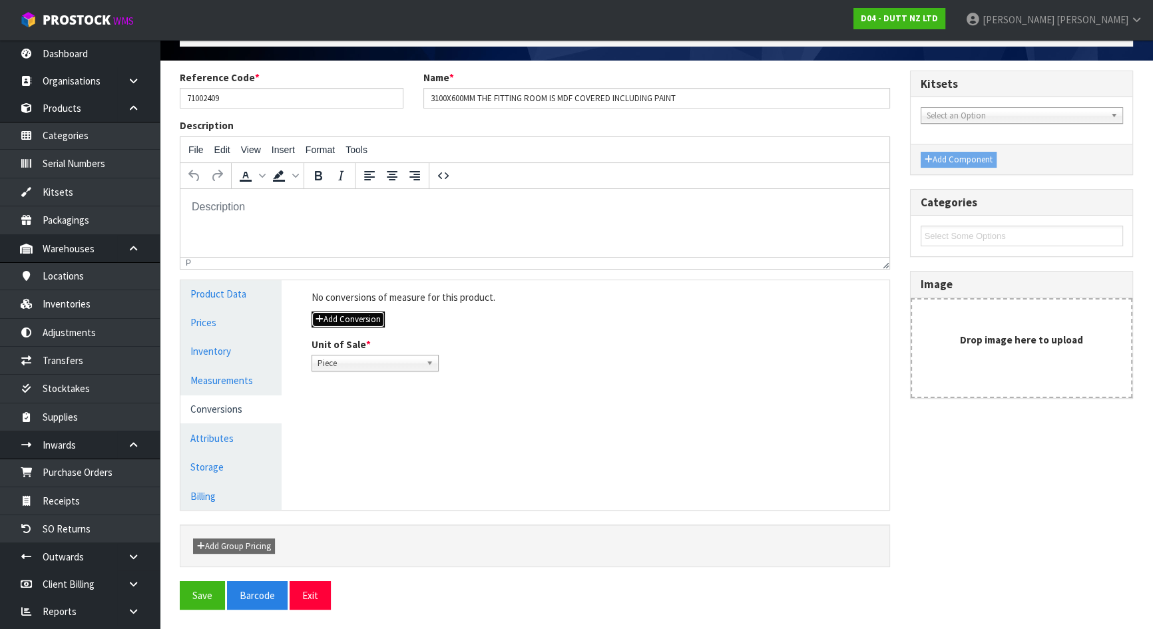
click at [363, 313] on button "Add Conversion" at bounding box center [347, 319] width 73 height 16
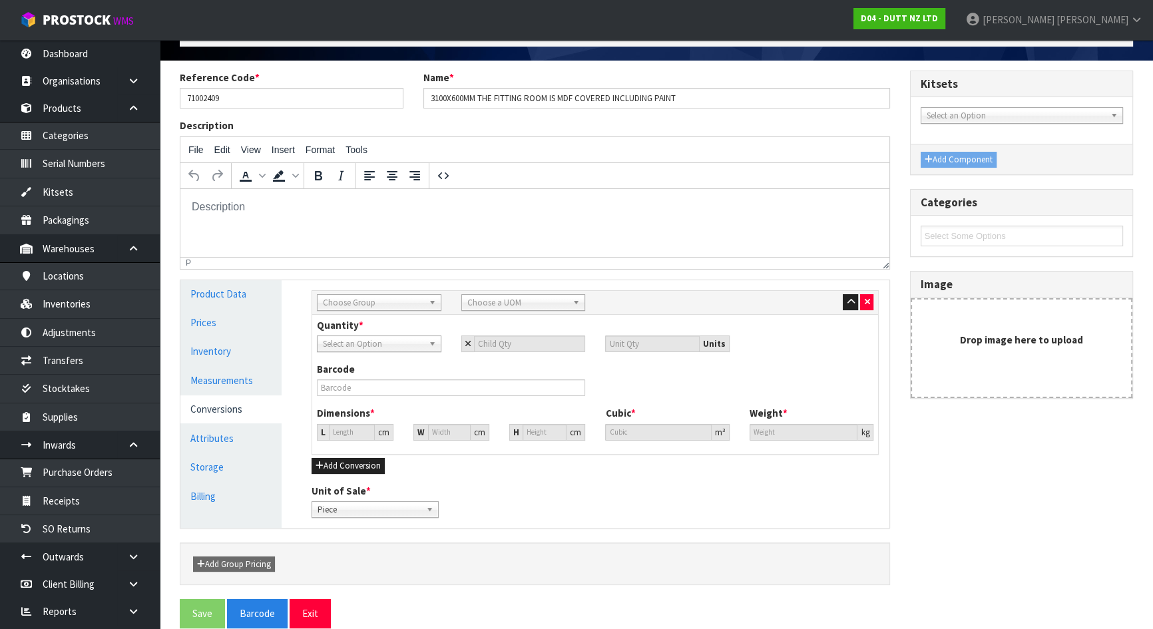
click at [374, 300] on span "Choose Group" at bounding box center [373, 303] width 100 height 16
type input "c"
click at [364, 366] on li "Outer" at bounding box center [379, 373] width 118 height 17
click at [491, 299] on span "Choose a UOM" at bounding box center [517, 303] width 100 height 16
type input "cra"
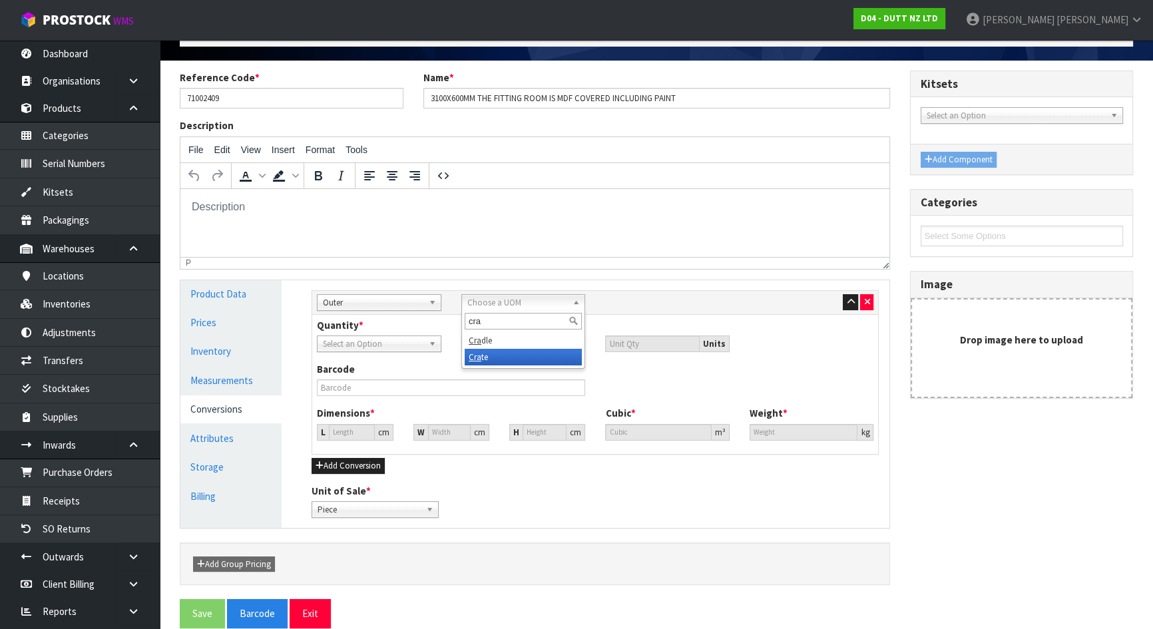
click at [487, 353] on li "Cra te" at bounding box center [523, 357] width 118 height 17
click at [501, 347] on input "number" at bounding box center [530, 343] width 112 height 17
type input "7"
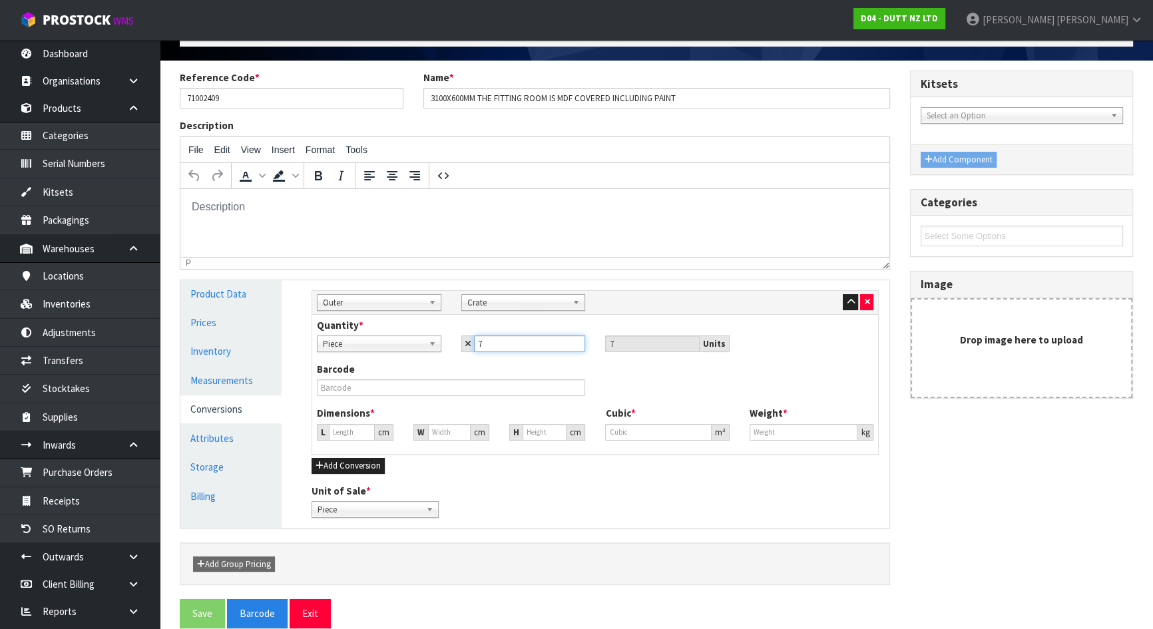
type input "72"
type input "320.506"
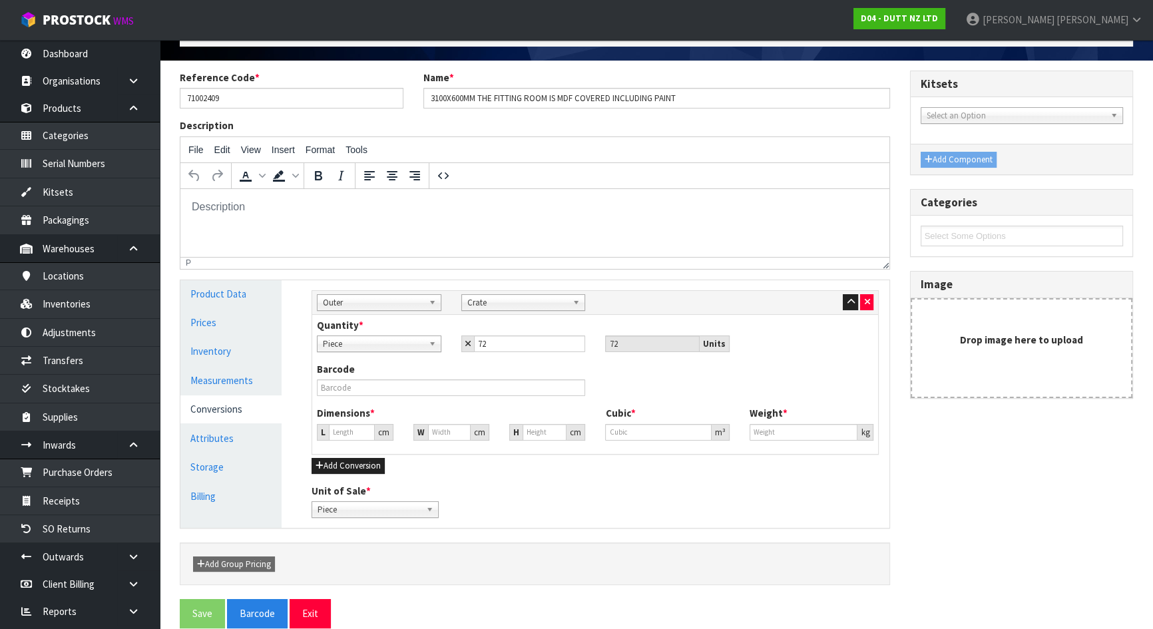
type input "320.506"
type input "32.9238"
type input "6840"
click at [433, 362] on div "Barcode" at bounding box center [451, 379] width 288 height 34
click at [353, 431] on input "320.506" at bounding box center [351, 432] width 45 height 17
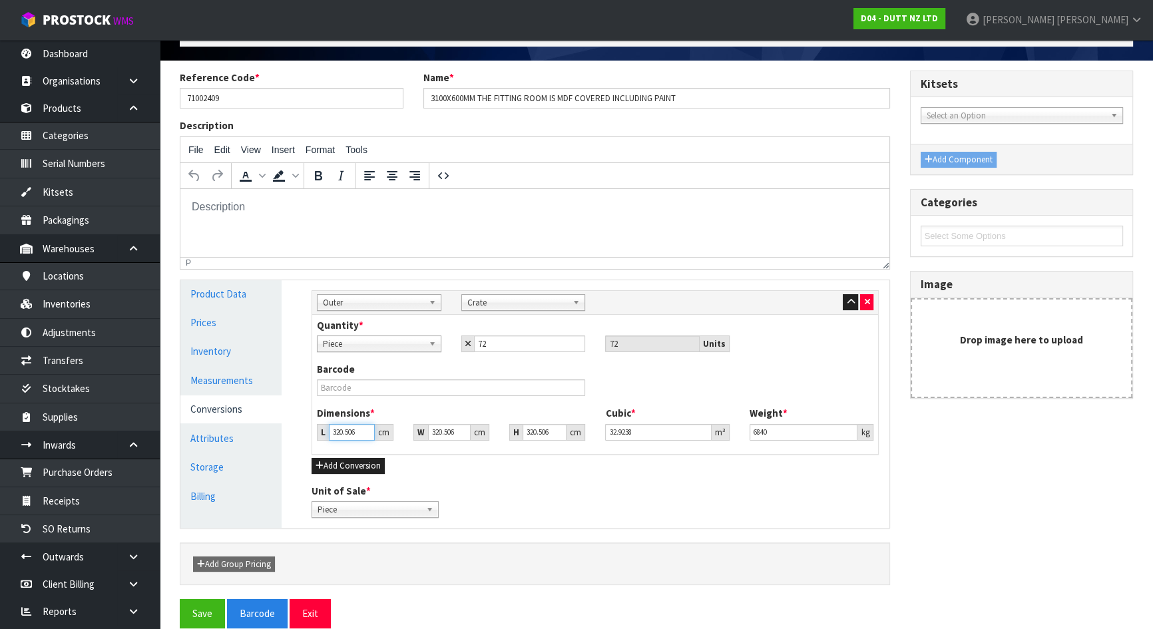
drag, startPoint x: 351, startPoint y: 431, endPoint x: 292, endPoint y: 433, distance: 59.3
click at [292, 433] on div "Manage Stock Machine SKU Barcode Batch Number Serial Number Expiry Date Frozen …" at bounding box center [594, 404] width 607 height 248
drag, startPoint x: 358, startPoint y: 432, endPoint x: 301, endPoint y: 432, distance: 57.2
click at [301, 432] on div "Sub Inner Inner Outer Pallet Outer Sub Inner Inner Outer Pallet Bag Bar Basket …" at bounding box center [594, 404] width 587 height 248
paste input "5"
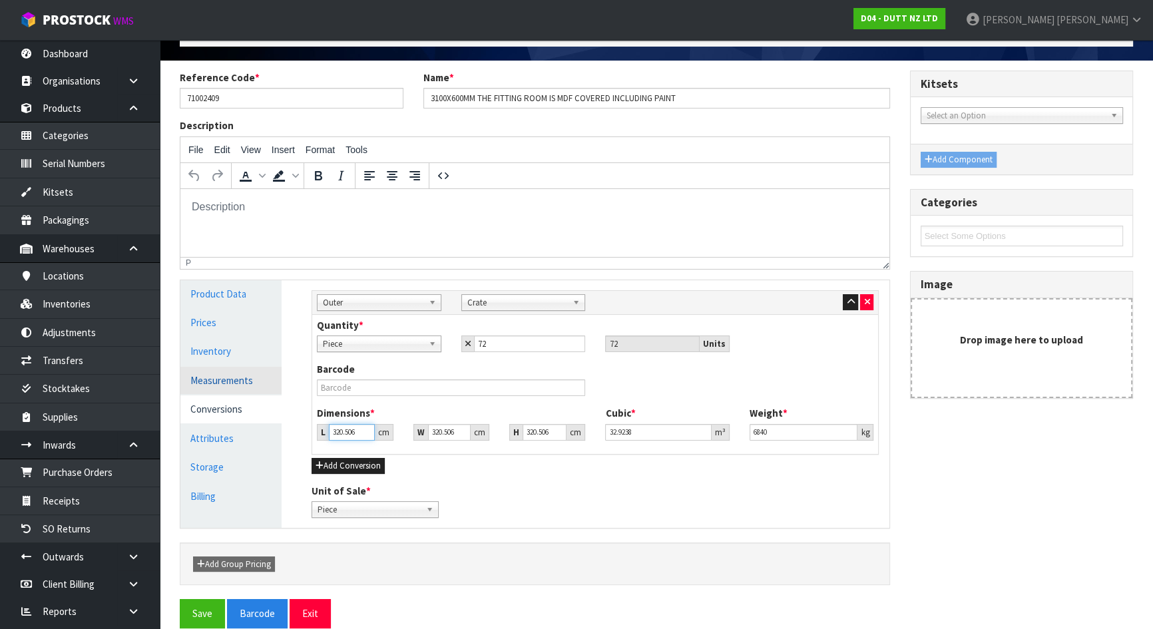
type input "325"
type input "33.385331"
type input "325"
click at [227, 385] on link "Measurements" at bounding box center [230, 380] width 101 height 27
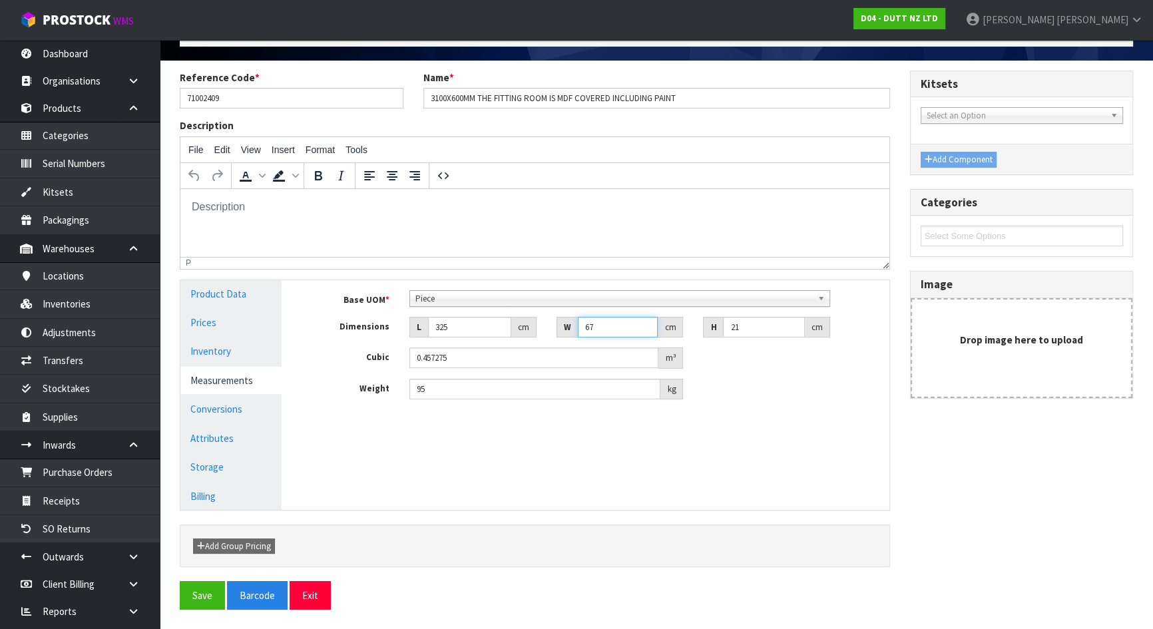
drag, startPoint x: 610, startPoint y: 323, endPoint x: 451, endPoint y: 322, distance: 159.0
click at [451, 322] on div "Dimensions L 325 cm W 67 cm H 21 cm" at bounding box center [594, 327] width 587 height 21
click at [211, 404] on link "Conversions" at bounding box center [230, 408] width 101 height 27
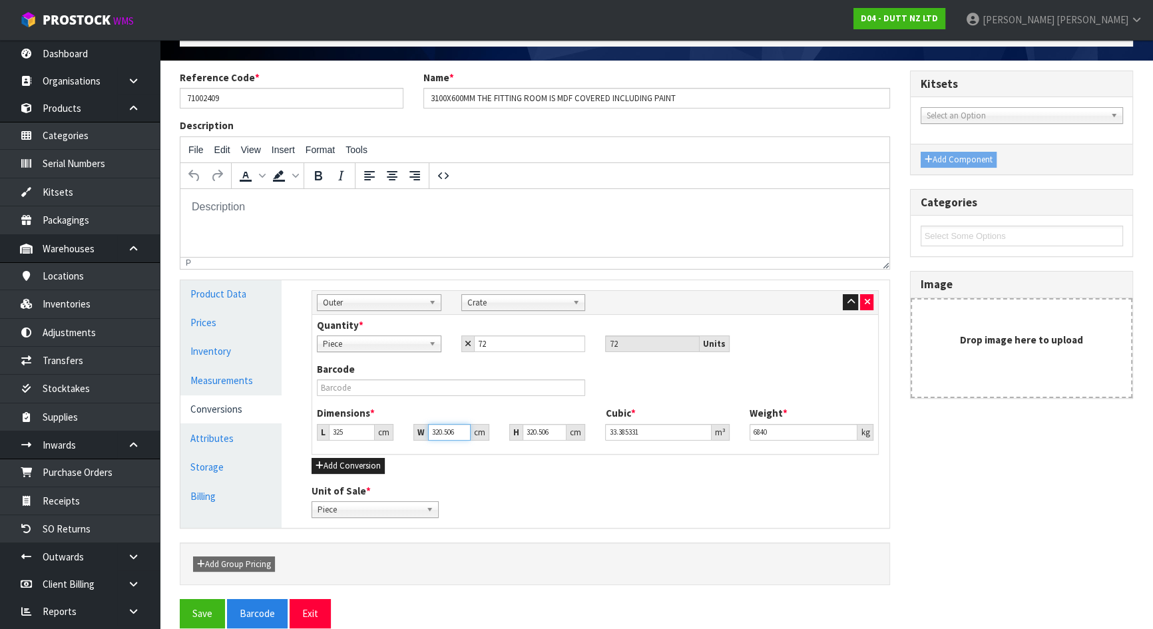
drag, startPoint x: 455, startPoint y: 433, endPoint x: 372, endPoint y: 423, distance: 83.8
click at [375, 424] on div "L 325 cm W 320.506 cm H 320.506 cm" at bounding box center [451, 432] width 288 height 17
paste input "67"
type input "67"
type input "6.979018"
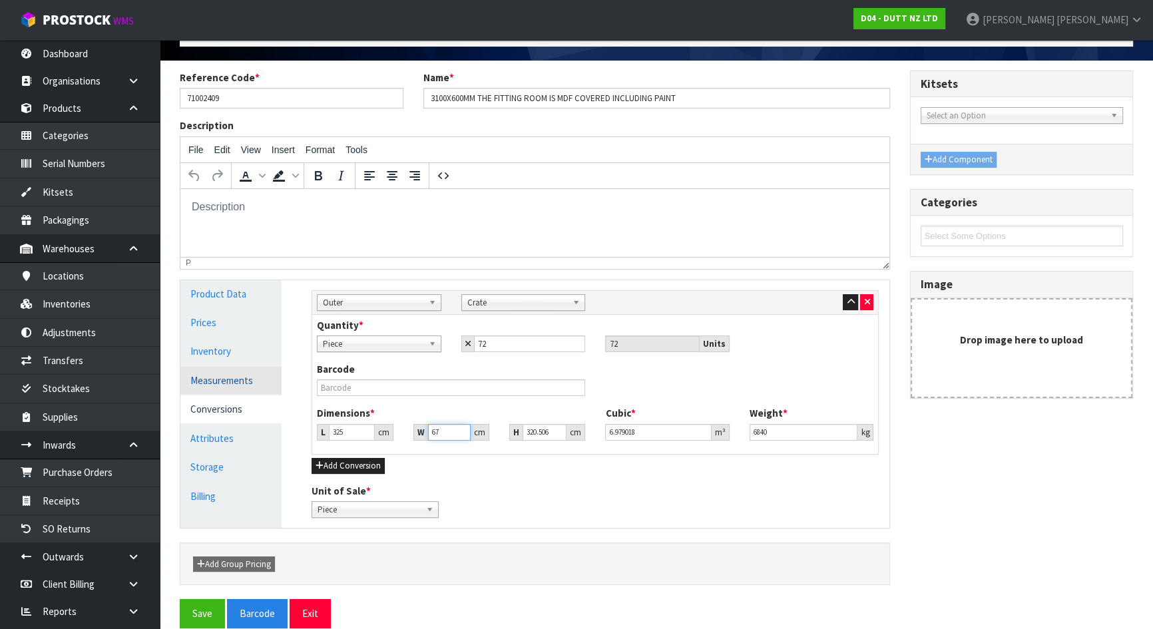
type input "67"
click at [233, 383] on link "Measurements" at bounding box center [230, 380] width 101 height 27
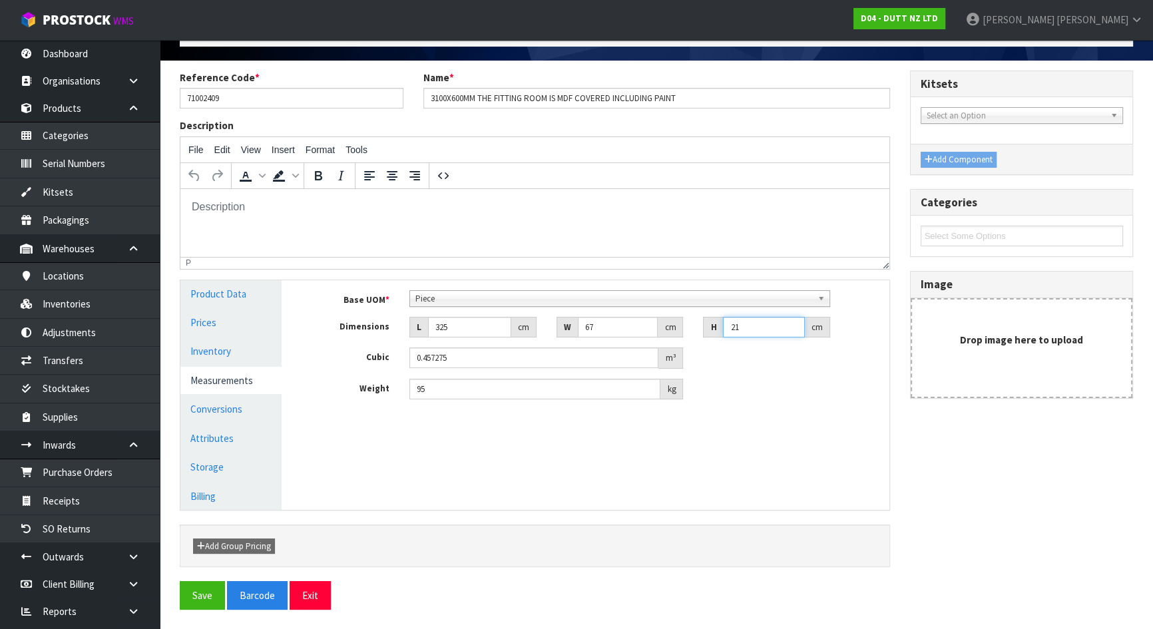
drag, startPoint x: 722, startPoint y: 329, endPoint x: 612, endPoint y: 321, distance: 110.8
click at [612, 321] on div "Dimensions L 325 cm W 67 cm H 21 cm" at bounding box center [594, 327] width 587 height 21
click at [228, 406] on link "Conversions" at bounding box center [230, 408] width 101 height 27
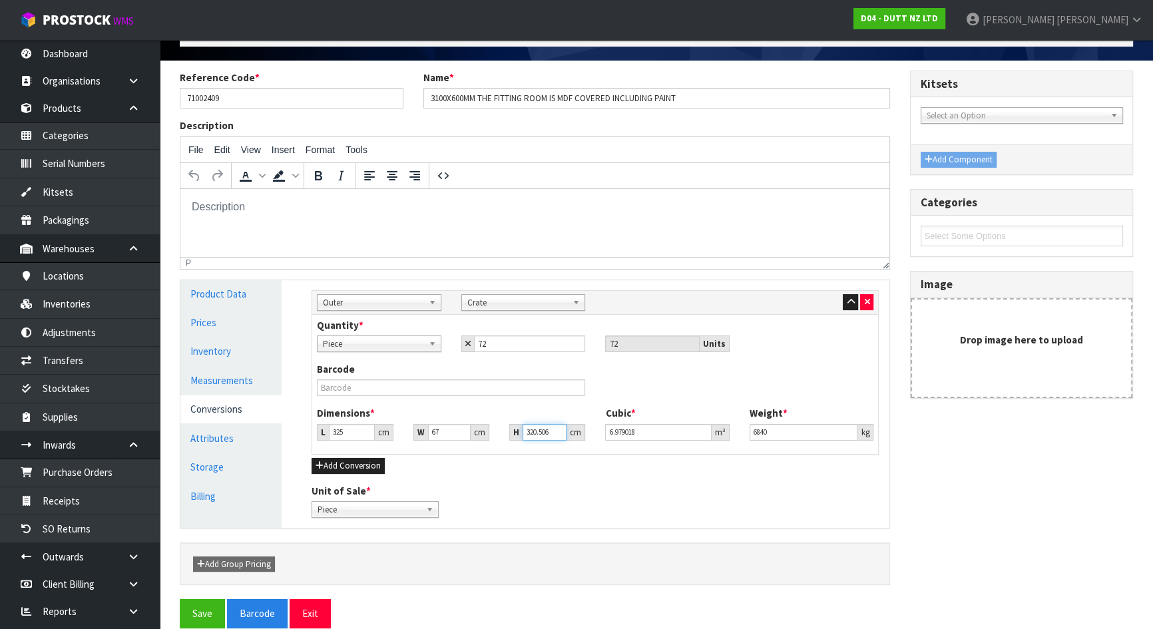
drag, startPoint x: 548, startPoint y: 435, endPoint x: 435, endPoint y: 423, distance: 113.8
click at [435, 424] on div "L 325 cm W 67 cm H 320.506 cm" at bounding box center [451, 432] width 288 height 17
paste input "21"
type input "21"
type input "0.457275"
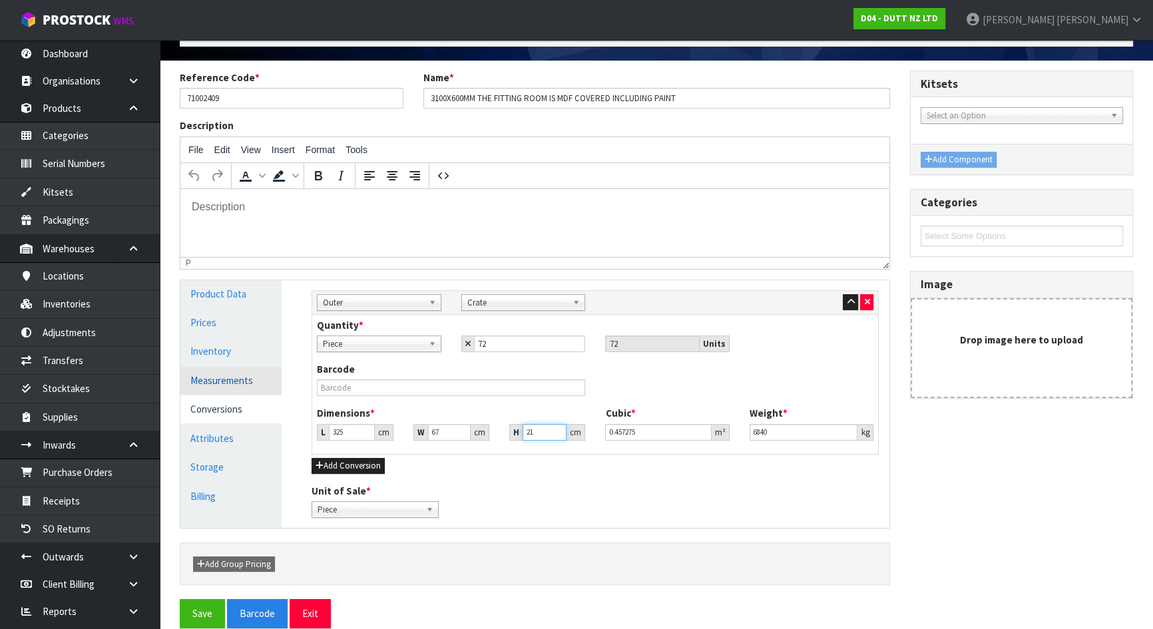
type input "21"
click at [248, 382] on link "Measurements" at bounding box center [230, 380] width 101 height 27
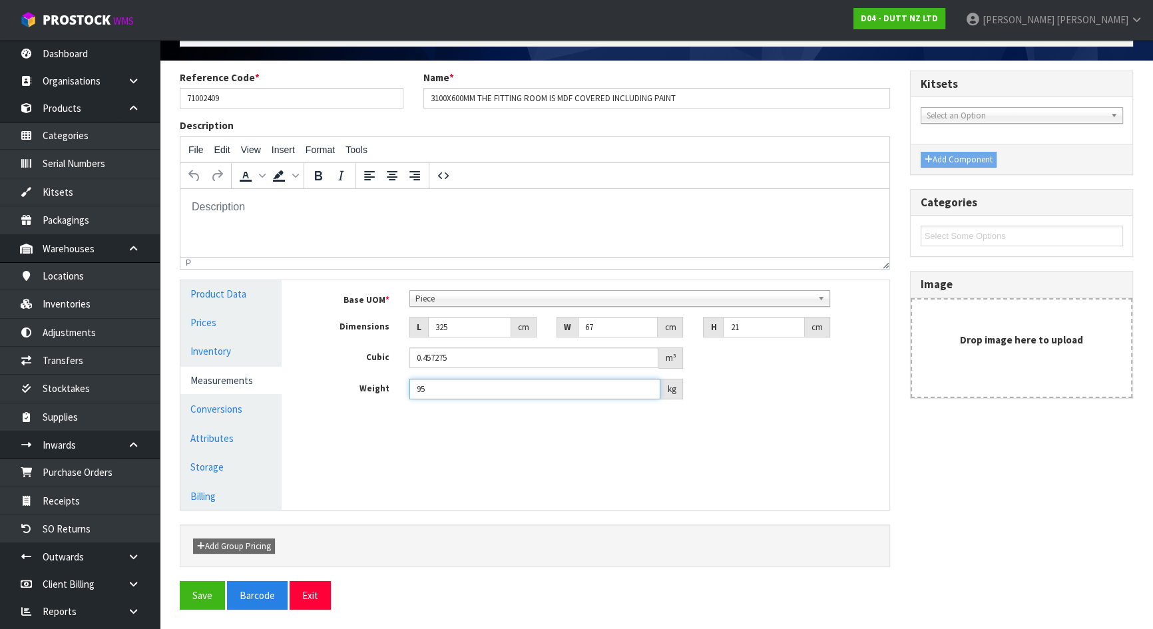
drag, startPoint x: 399, startPoint y: 385, endPoint x: 225, endPoint y: 371, distance: 174.9
click at [227, 373] on div "Product Data Prices Inventory Measurements Conversions Attributes Storage Billi…" at bounding box center [534, 395] width 729 height 230
click at [212, 405] on link "Conversions" at bounding box center [230, 408] width 101 height 27
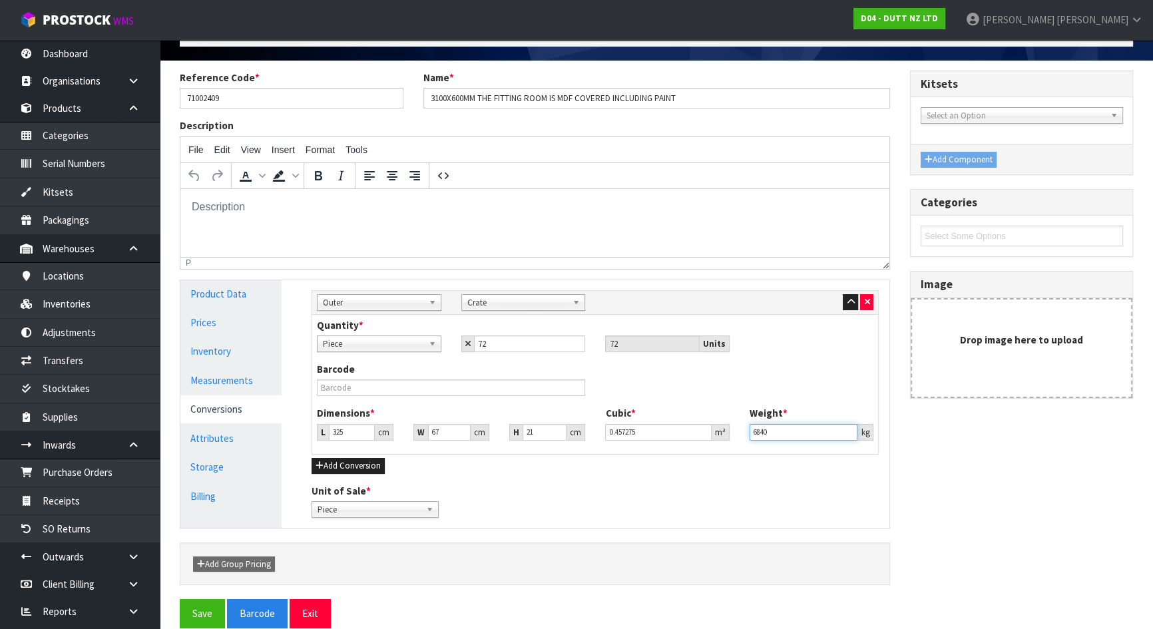
drag, startPoint x: 791, startPoint y: 430, endPoint x: 560, endPoint y: 409, distance: 231.2
click at [560, 409] on div "Dimensions * L 325 cm W 67 cm H 21 cm Cubic * 0.457275 m³ Weight * 6840 kg" at bounding box center [595, 428] width 576 height 44
paste input "95"
type input "95"
click at [681, 472] on div "Sub Inner Inner Outer Pallet Outer Sub Inner Inner Outer Pallet Bag Bar Basket …" at bounding box center [594, 404] width 587 height 248
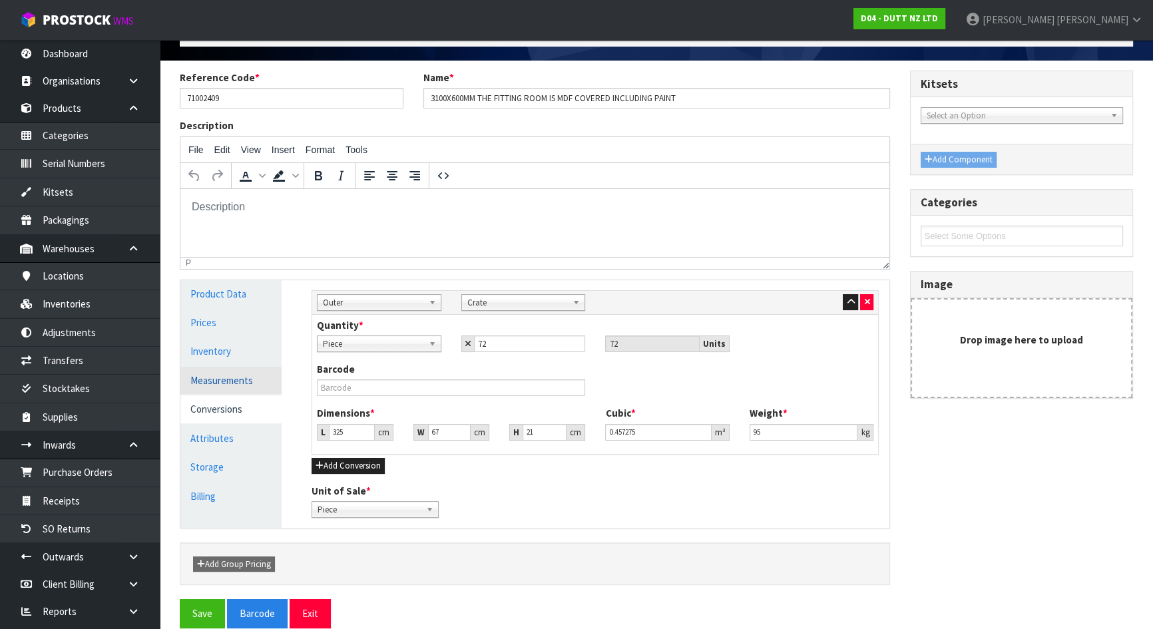
click at [226, 385] on link "Measurements" at bounding box center [230, 380] width 101 height 27
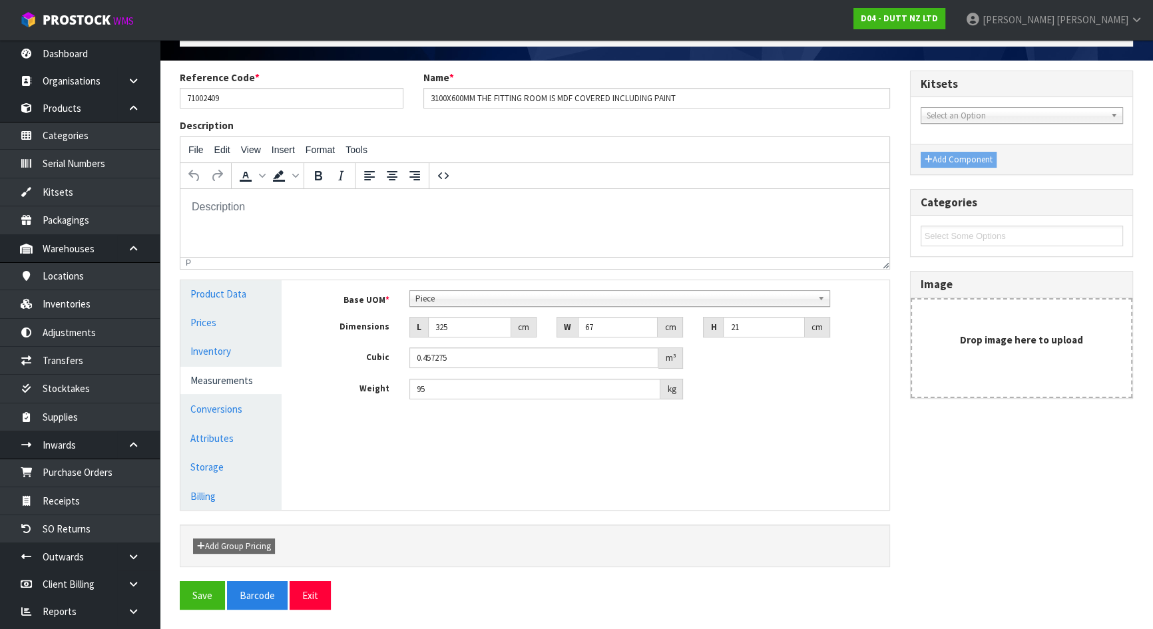
click at [349, 386] on label "Weight" at bounding box center [350, 387] width 98 height 17
click at [421, 423] on div "Manage Stock Machine SKU Barcode Batch Number Serial Number Expiry Date Frozen …" at bounding box center [594, 395] width 607 height 230
click at [232, 413] on link "Conversions" at bounding box center [230, 408] width 101 height 27
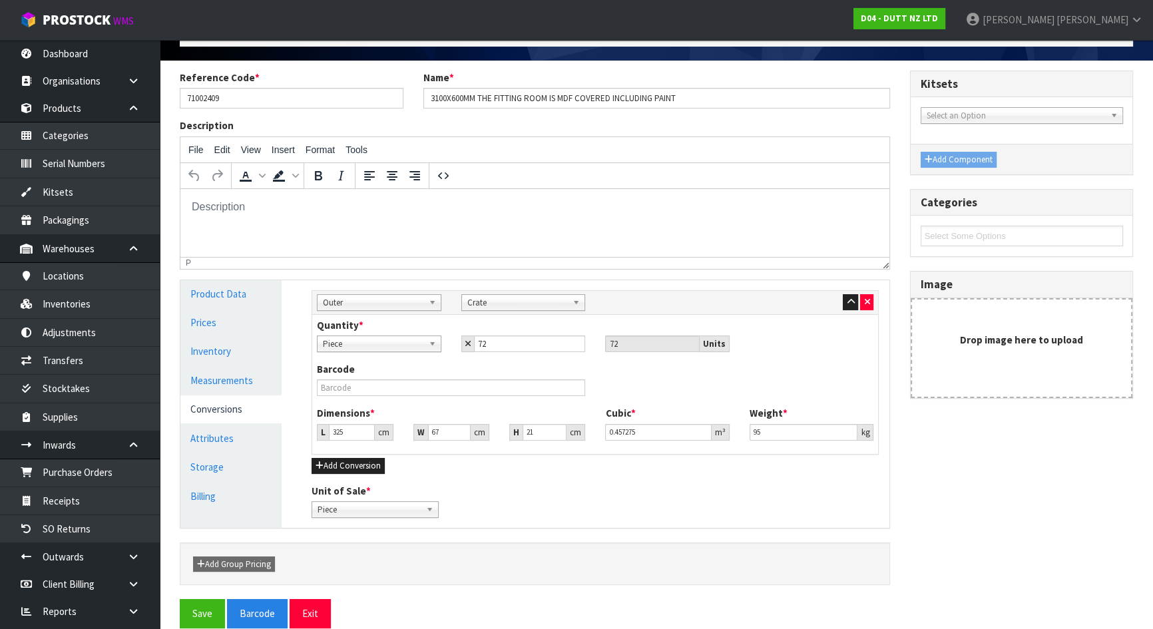
click at [631, 323] on div "Quantity * Piece Crate Piece 72 72 Units" at bounding box center [595, 335] width 576 height 34
click at [623, 375] on div "Barcode" at bounding box center [595, 384] width 576 height 44
click at [464, 492] on div "Unit of Sale * Piece Crate Piece" at bounding box center [594, 501] width 587 height 34
click at [476, 490] on div "Unit of Sale * Piece Crate Piece" at bounding box center [594, 501] width 587 height 34
click at [220, 383] on link "Measurements" at bounding box center [230, 380] width 101 height 27
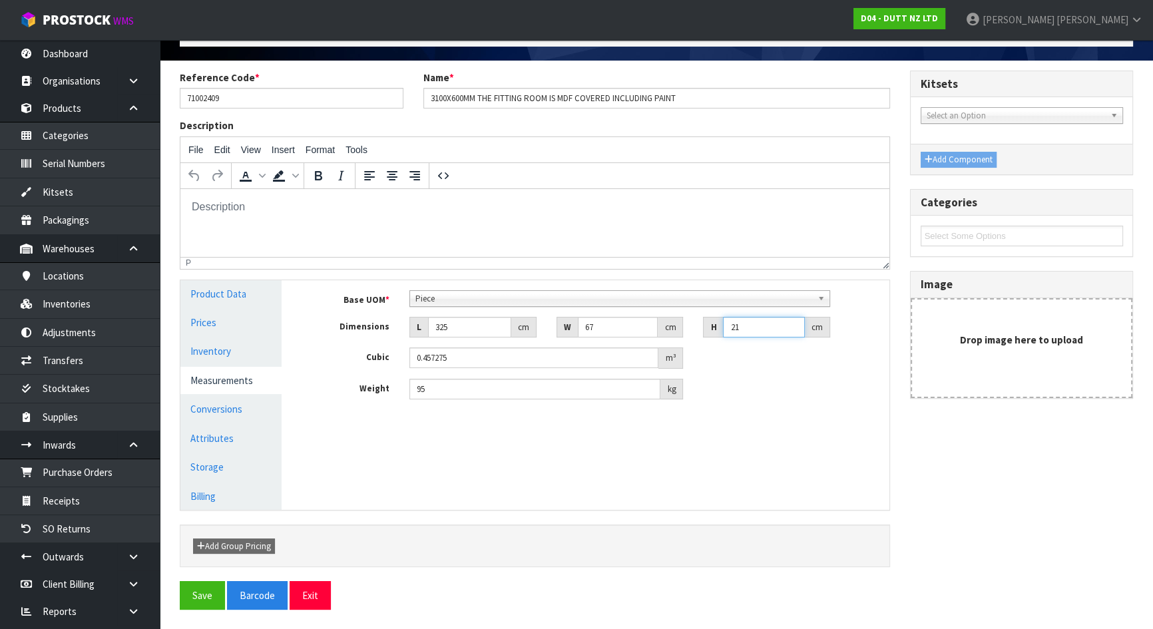
click at [755, 329] on input "21" at bounding box center [764, 327] width 82 height 21
click at [745, 391] on div "Weight 95 kg" at bounding box center [594, 389] width 587 height 21
click at [500, 469] on div "Manage Stock Machine SKU Barcode Batch Number Serial Number Expiry Date Frozen …" at bounding box center [594, 395] width 607 height 230
click at [248, 416] on link "Conversions" at bounding box center [230, 408] width 101 height 27
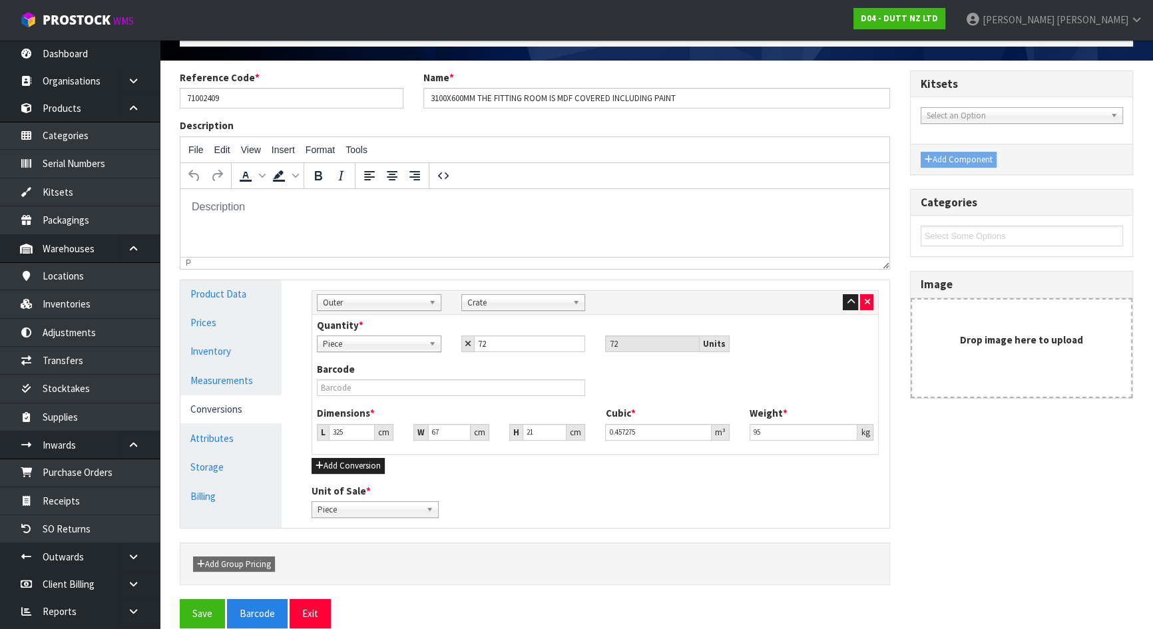
click at [493, 263] on div "p" at bounding box center [532, 262] width 692 height 9
click at [513, 343] on input "72" at bounding box center [530, 343] width 112 height 17
click at [490, 373] on div "Barcode" at bounding box center [451, 379] width 288 height 34
click at [237, 385] on link "Measurements" at bounding box center [230, 380] width 101 height 27
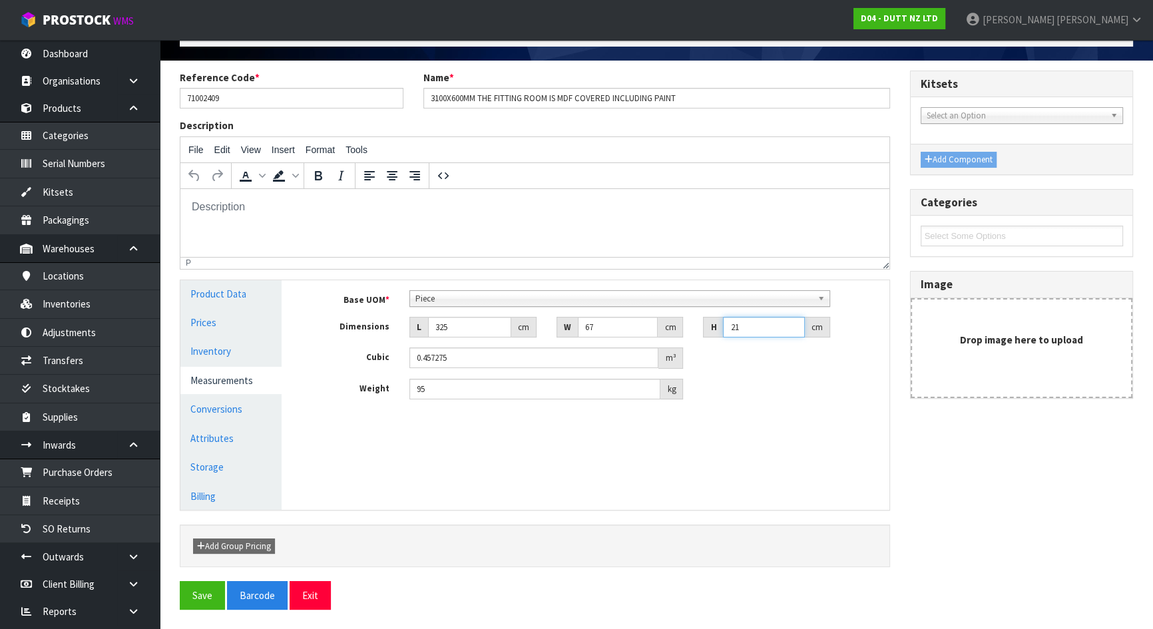
drag, startPoint x: 755, startPoint y: 331, endPoint x: 653, endPoint y: 330, distance: 102.5
click at [653, 330] on div "Dimensions L 325 cm W 67 cm H 21 cm" at bounding box center [594, 327] width 587 height 21
type input "2"
type input "0.04355"
type input "2"
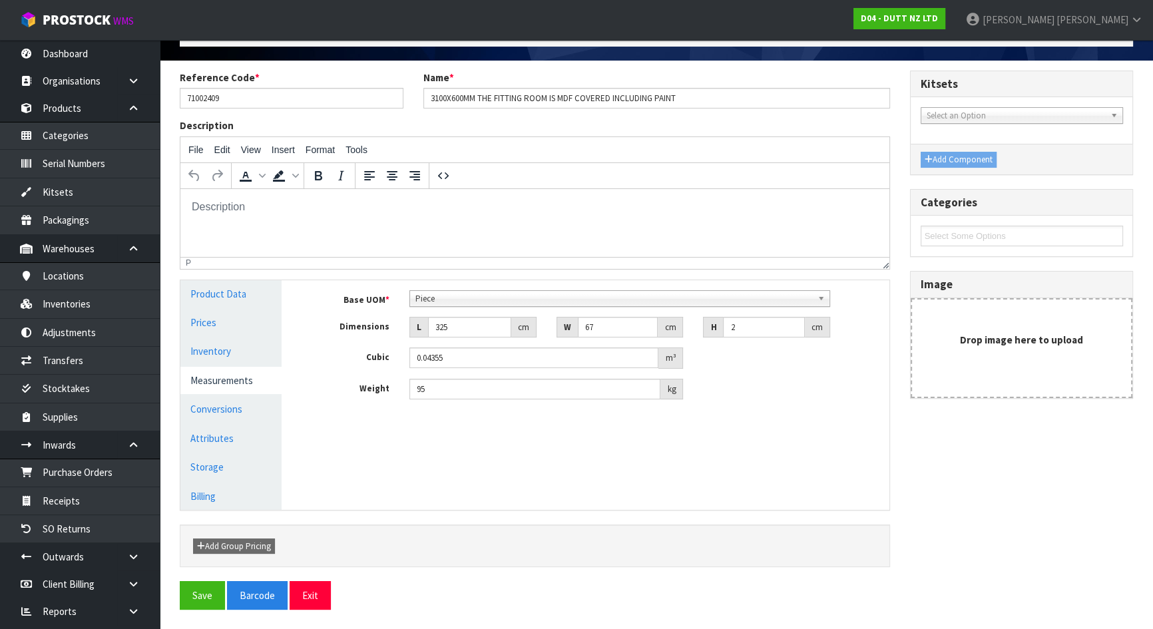
click at [780, 355] on div "Cubic 0.04355 m³" at bounding box center [594, 357] width 587 height 21
drag, startPoint x: 504, startPoint y: 388, endPoint x: 345, endPoint y: 384, distance: 159.8
click at [345, 384] on div "Weight 95 kg" at bounding box center [594, 389] width 587 height 21
click at [393, 406] on div "Base UOM * Bag Bar Basket Bin Bottle Box Bundle Cabinet Cage Carton Case Coil C…" at bounding box center [594, 350] width 587 height 140
click at [246, 413] on link "Conversions" at bounding box center [230, 408] width 101 height 27
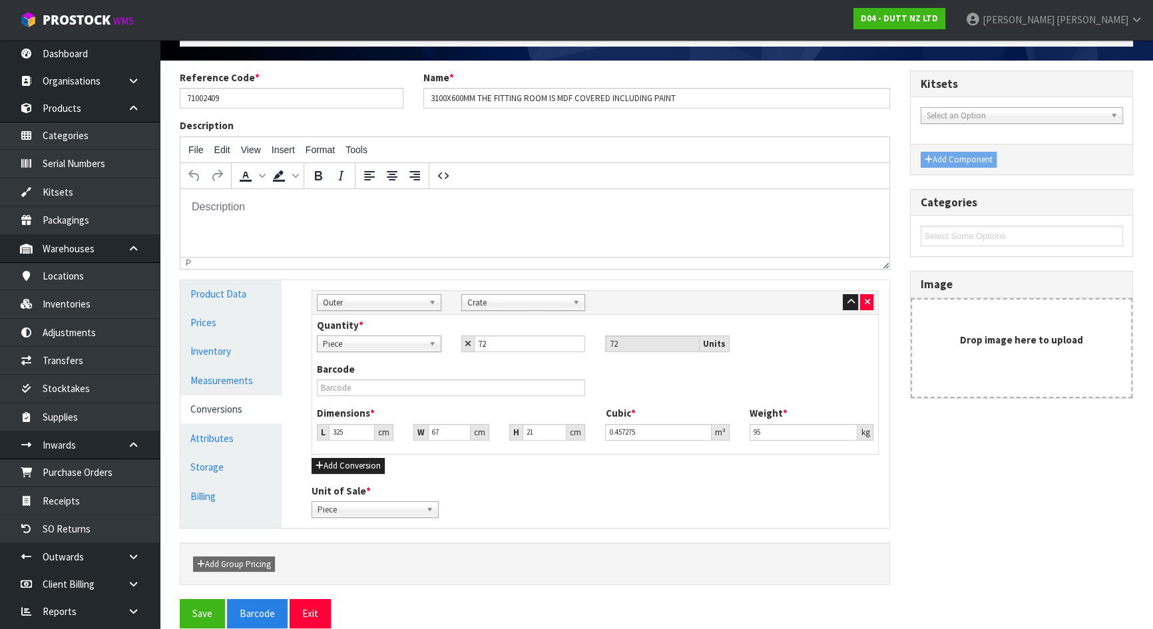
click at [518, 488] on div "Unit of Sale * Piece Crate Piece" at bounding box center [594, 501] width 587 height 34
click at [243, 380] on link "Measurements" at bounding box center [230, 380] width 101 height 27
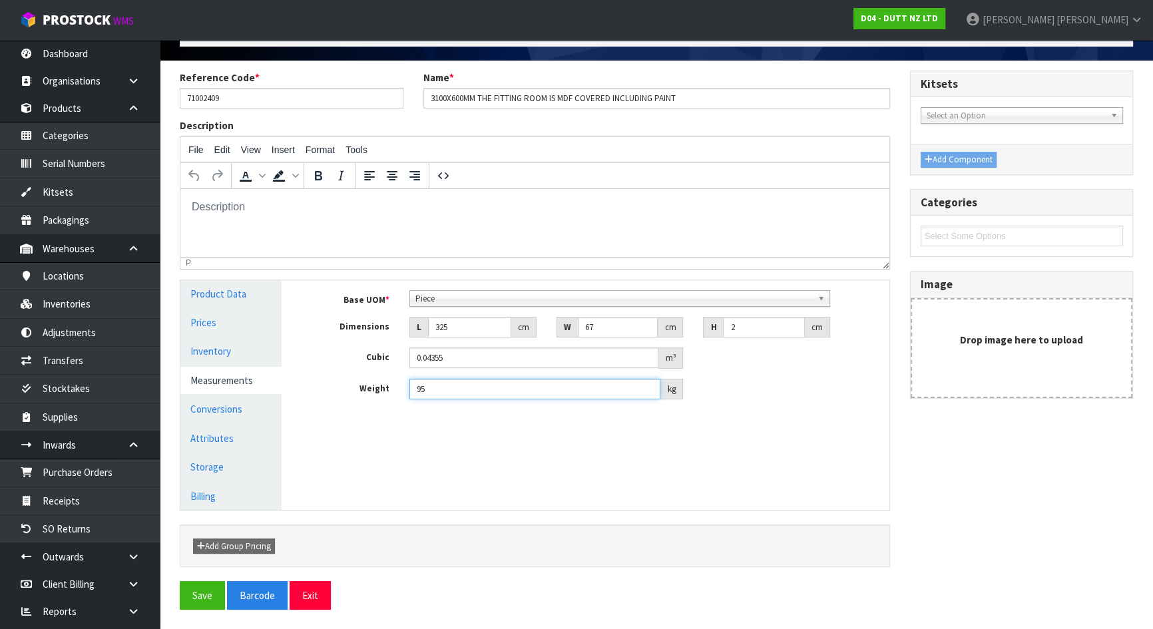
drag, startPoint x: 470, startPoint y: 381, endPoint x: 341, endPoint y: 384, distance: 129.1
click at [341, 384] on div "Weight 95 kg" at bounding box center [594, 389] width 587 height 21
type input "1"
click at [437, 427] on div "Manage Stock Machine SKU Barcode Batch Number Serial Number Expiry Date Frozen …" at bounding box center [594, 395] width 607 height 230
click at [229, 403] on link "Conversions" at bounding box center [230, 408] width 101 height 27
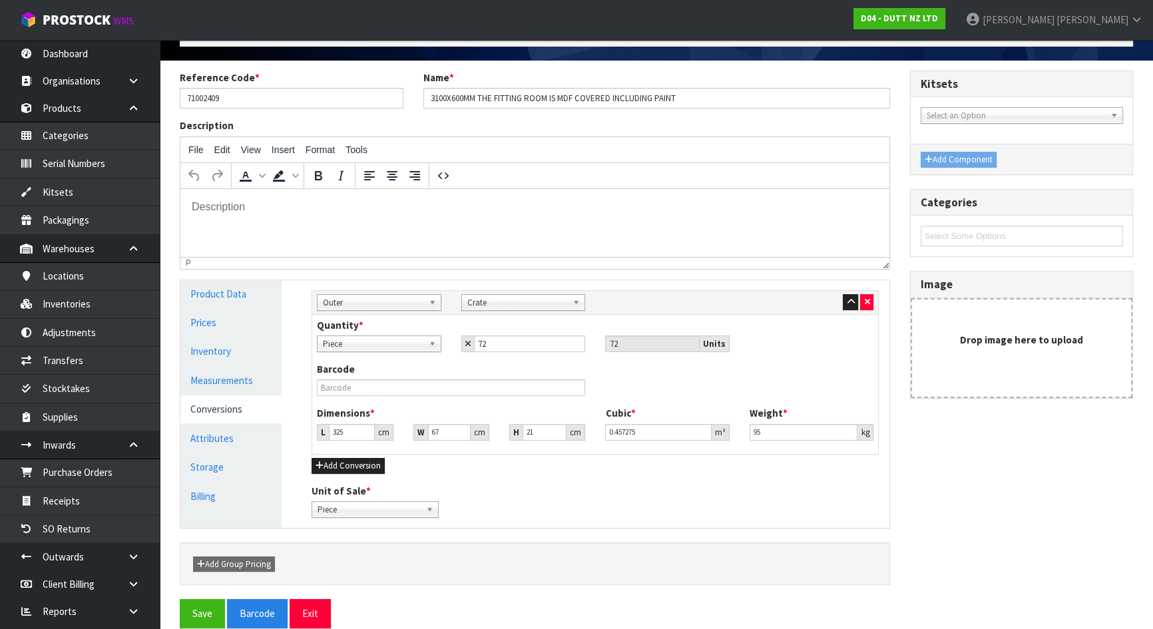
click at [577, 363] on div "Barcode" at bounding box center [451, 379] width 288 height 34
click at [212, 373] on link "Measurements" at bounding box center [230, 380] width 101 height 27
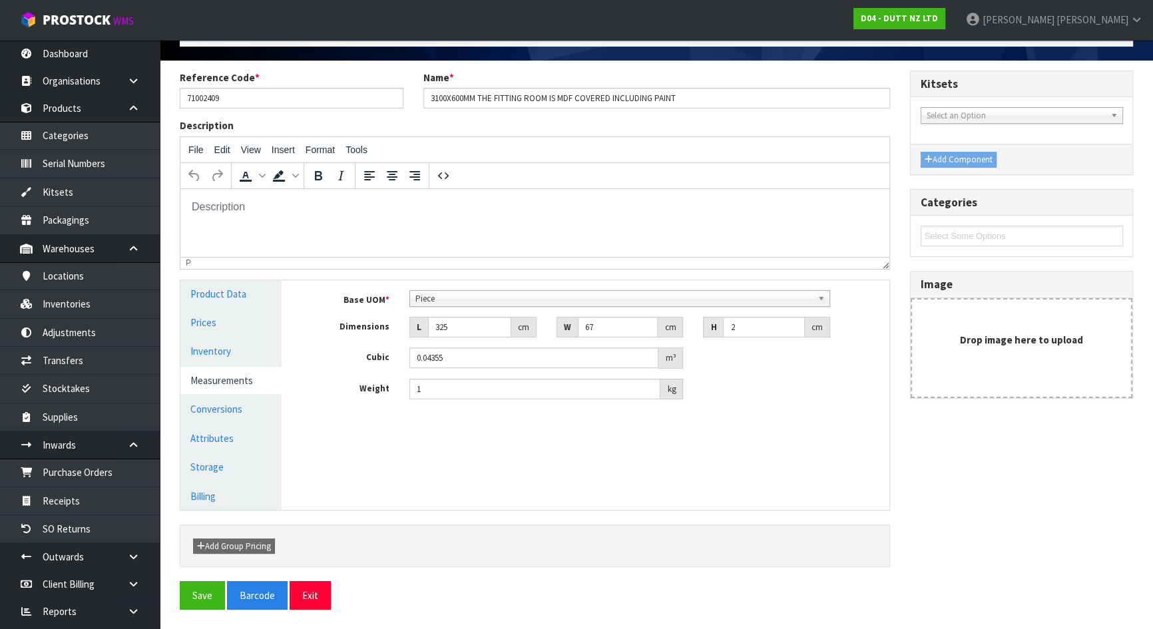
click at [413, 446] on div "Manage Stock Machine SKU Barcode Batch Number Serial Number Expiry Date Frozen …" at bounding box center [594, 395] width 607 height 230
click at [618, 325] on input "67" at bounding box center [618, 327] width 81 height 21
drag, startPoint x: 460, startPoint y: 325, endPoint x: 385, endPoint y: 321, distance: 75.3
click at [386, 321] on div "Dimensions L 325 cm W 67 cm H 2 cm" at bounding box center [594, 327] width 587 height 21
type input "1"
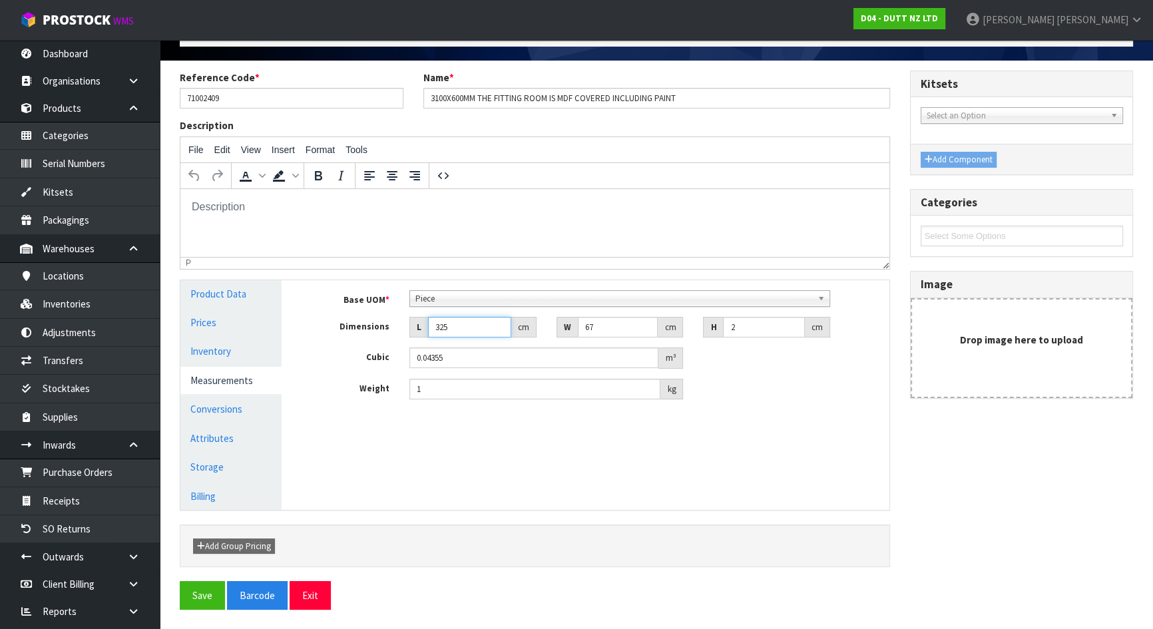
type input "0.000134"
type input "10"
type input "0.00134"
type input "1"
type input "0.000134"
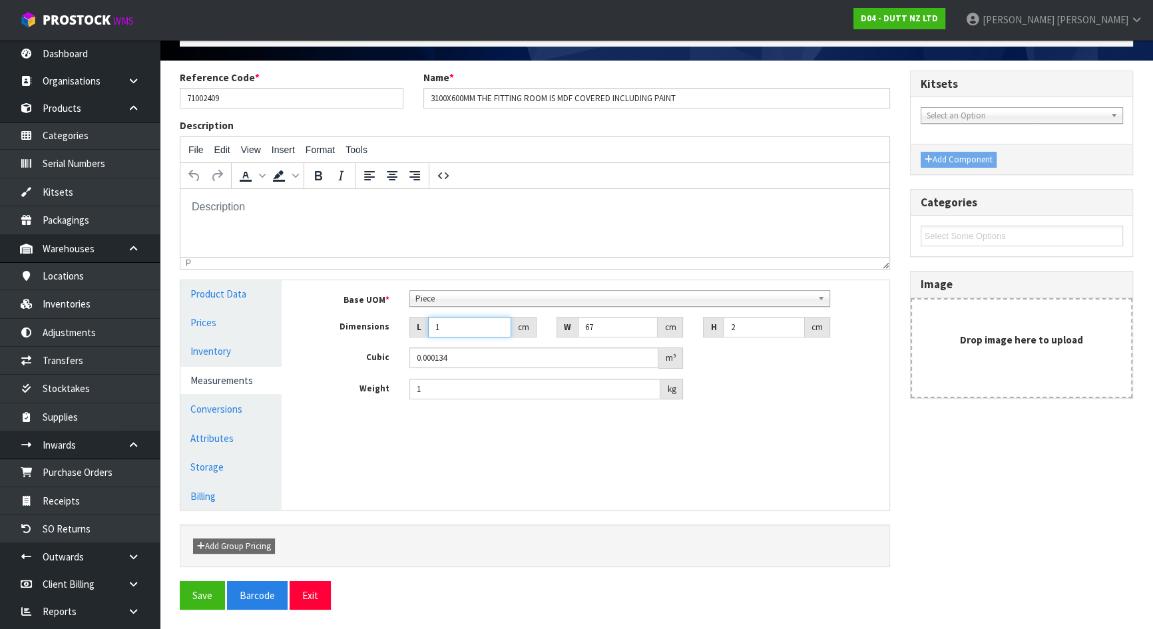
type input "325"
type input "0.04355"
click at [599, 327] on input "67" at bounding box center [618, 327] width 81 height 21
drag, startPoint x: 599, startPoint y: 327, endPoint x: 555, endPoint y: 329, distance: 44.0
click at [555, 329] on div "W 67 cm" at bounding box center [619, 327] width 147 height 21
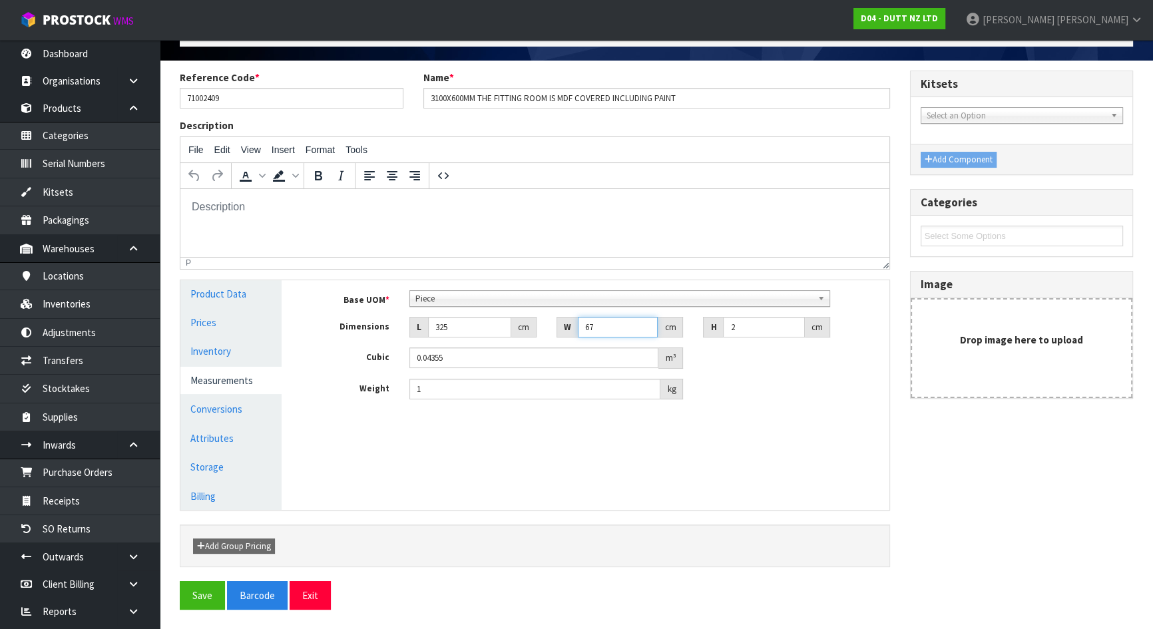
type input "1"
type input "0.00065"
type input "10"
type input "0.0065"
type input "10"
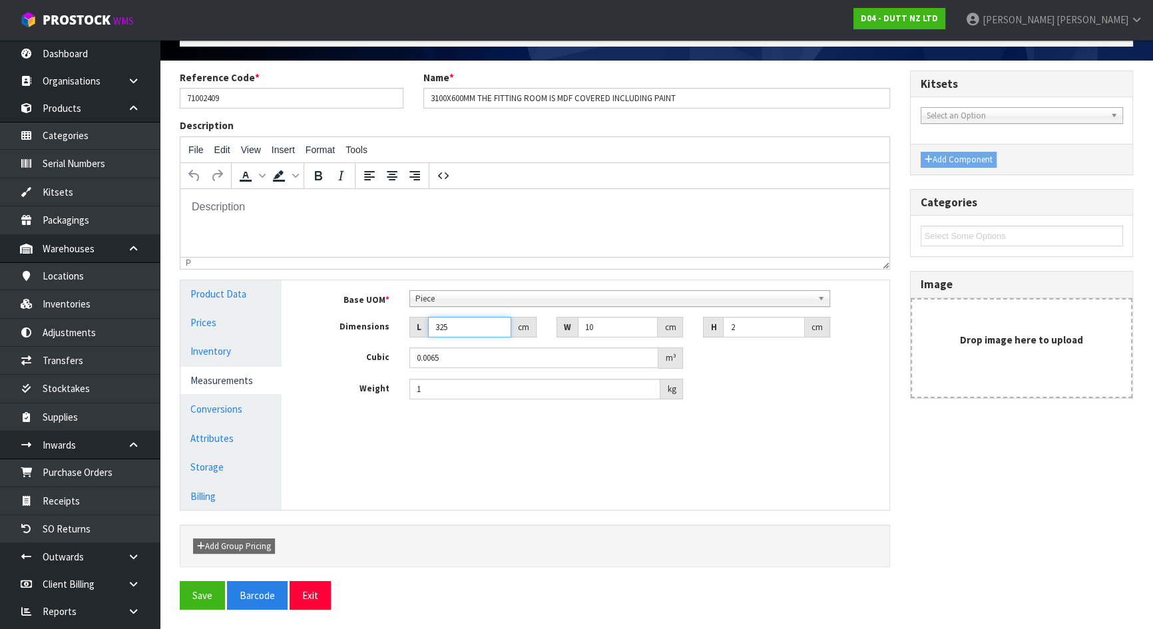
click at [463, 323] on input "325" at bounding box center [469, 327] width 83 height 21
drag, startPoint x: 462, startPoint y: 325, endPoint x: 437, endPoint y: 327, distance: 26.0
click at [437, 327] on input "325" at bounding box center [469, 327] width 83 height 21
click at [793, 385] on div "Weight 1 kg" at bounding box center [594, 389] width 587 height 21
click at [506, 446] on div "Manage Stock Machine SKU Barcode Batch Number Serial Number Expiry Date Frozen …" at bounding box center [594, 395] width 607 height 230
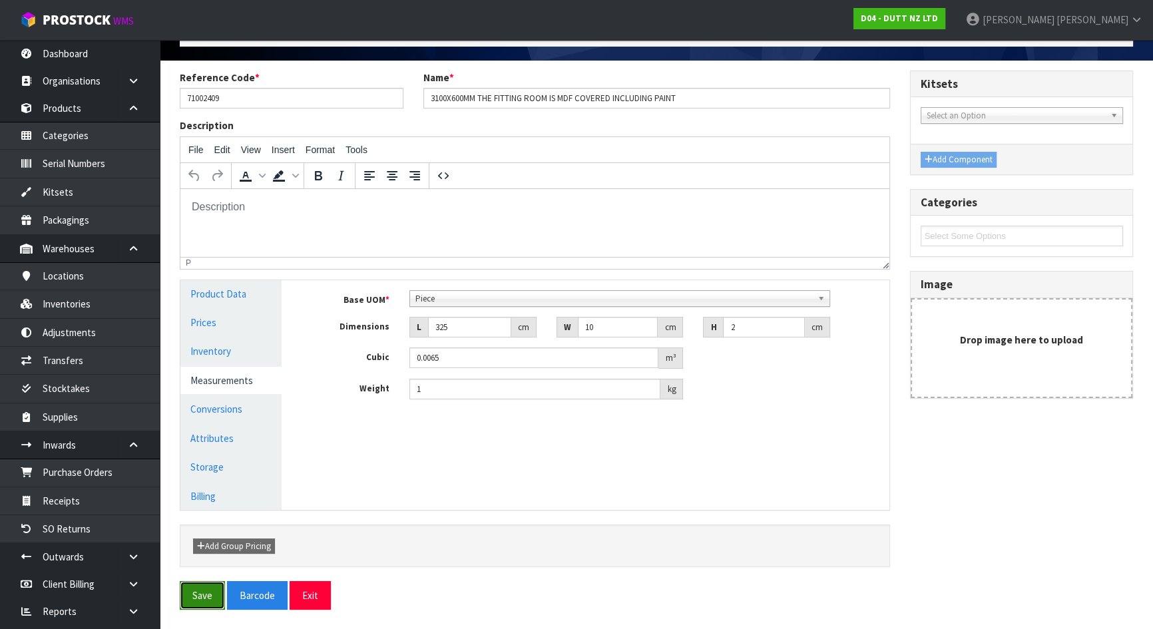
click at [198, 598] on button "Save" at bounding box center [202, 595] width 45 height 29
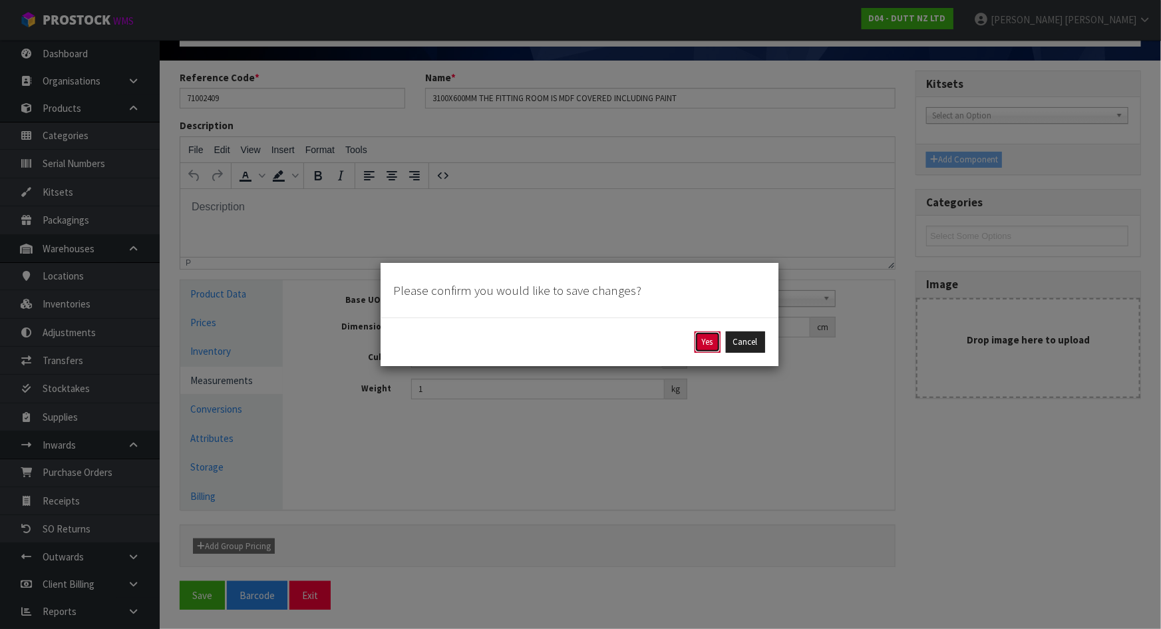
click at [706, 344] on button "Yes" at bounding box center [708, 341] width 26 height 21
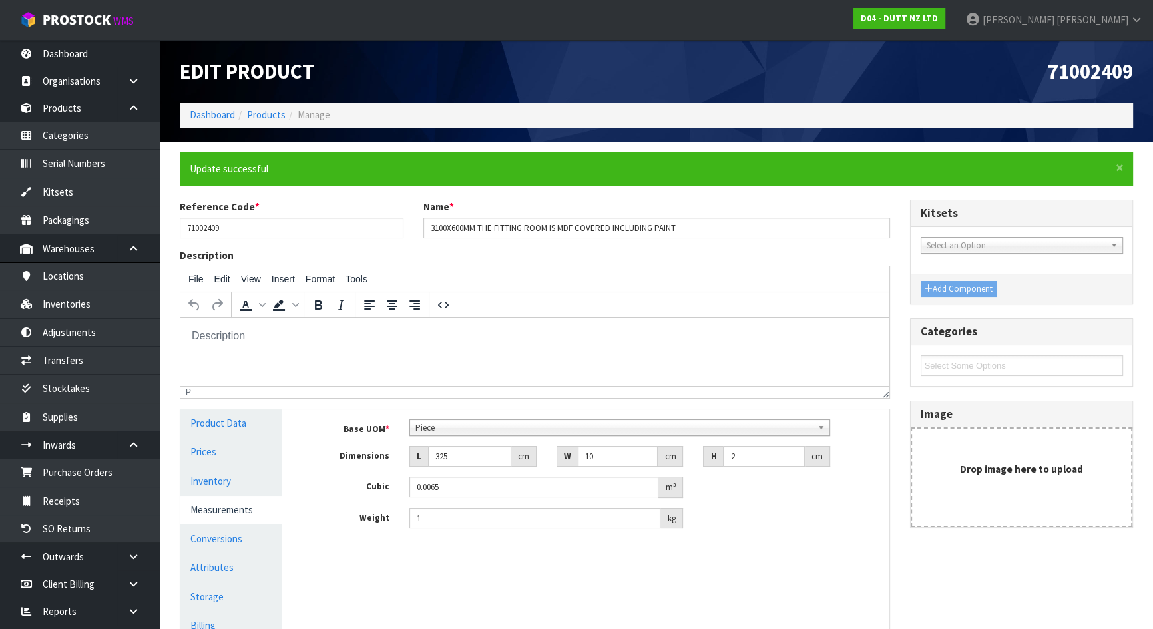
scroll to position [129, 0]
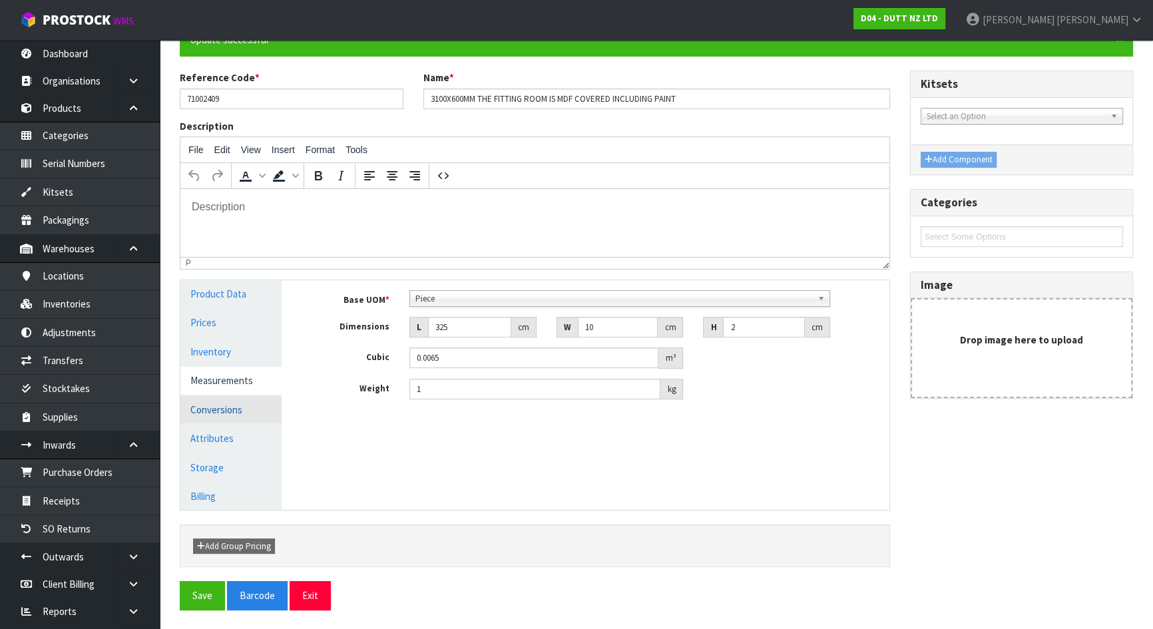
click at [220, 407] on link "Conversions" at bounding box center [230, 409] width 101 height 27
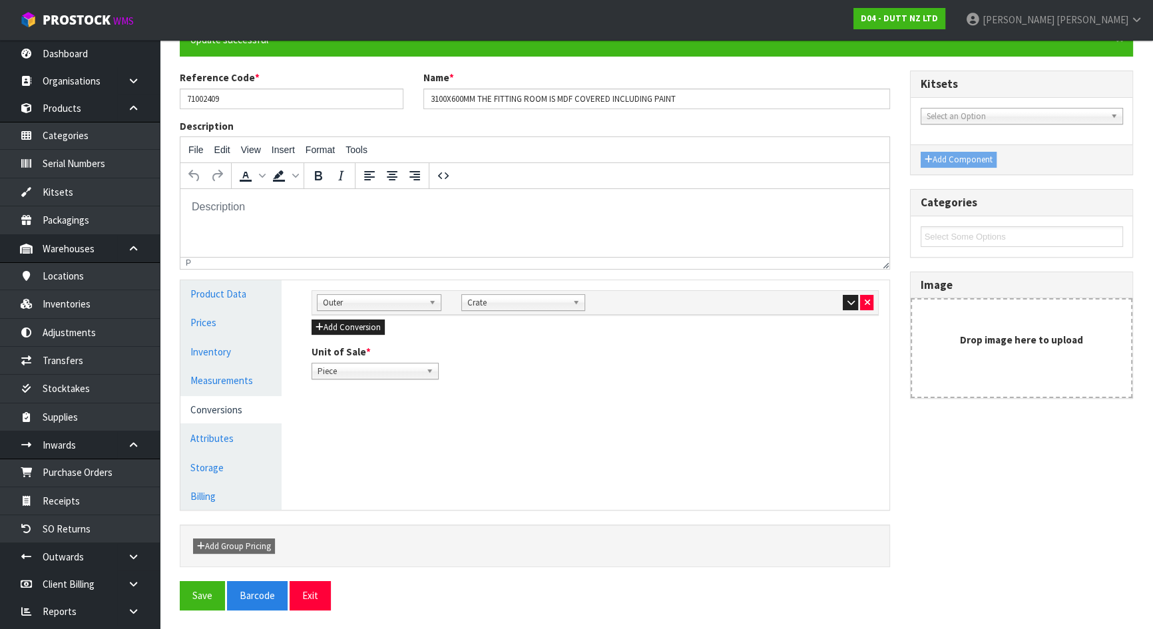
click at [620, 377] on div "Unit of Sale * Piece Crate Piece" at bounding box center [594, 362] width 587 height 34
click at [851, 302] on icon "button" at bounding box center [849, 302] width 7 height 9
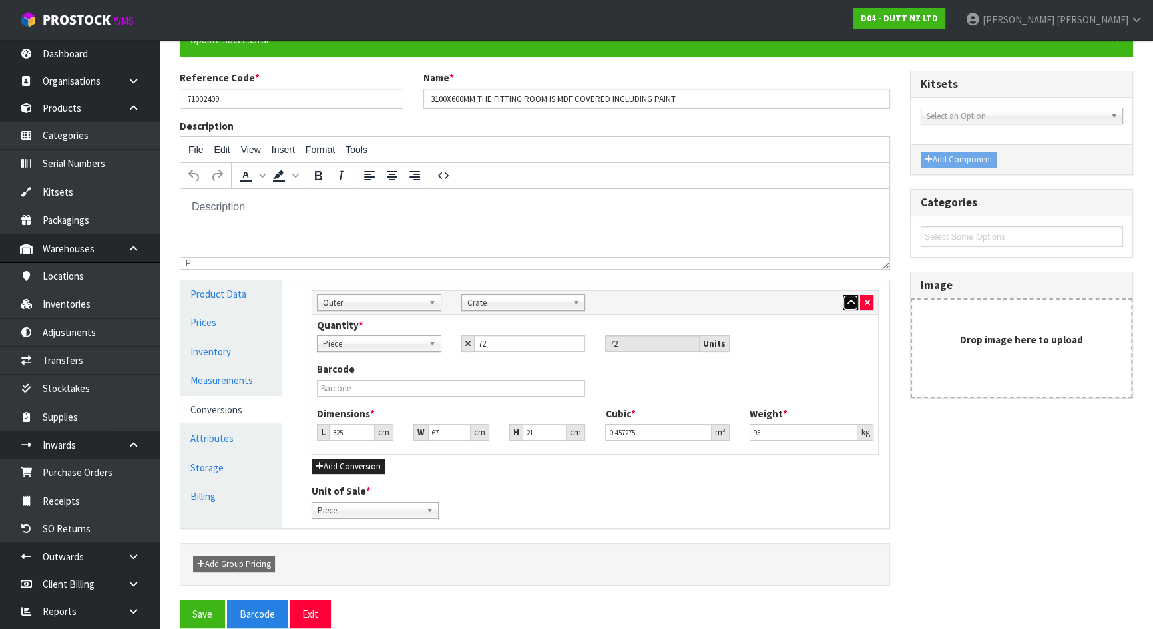
click at [851, 302] on icon "button" at bounding box center [849, 302] width 7 height 9
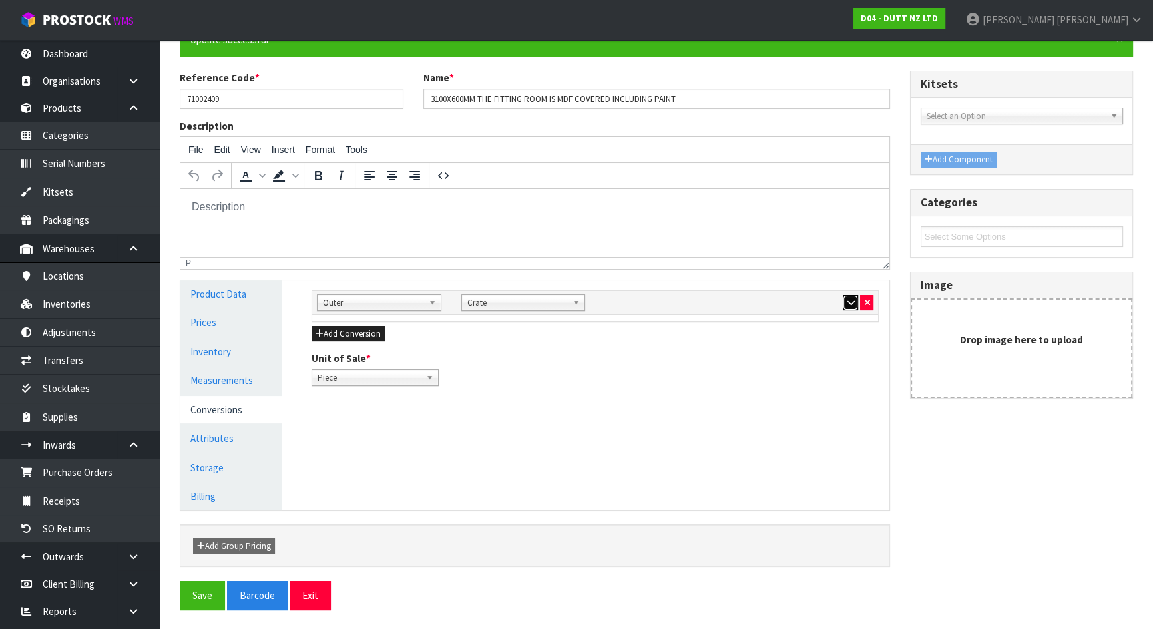
click at [851, 302] on icon "button" at bounding box center [849, 302] width 7 height 9
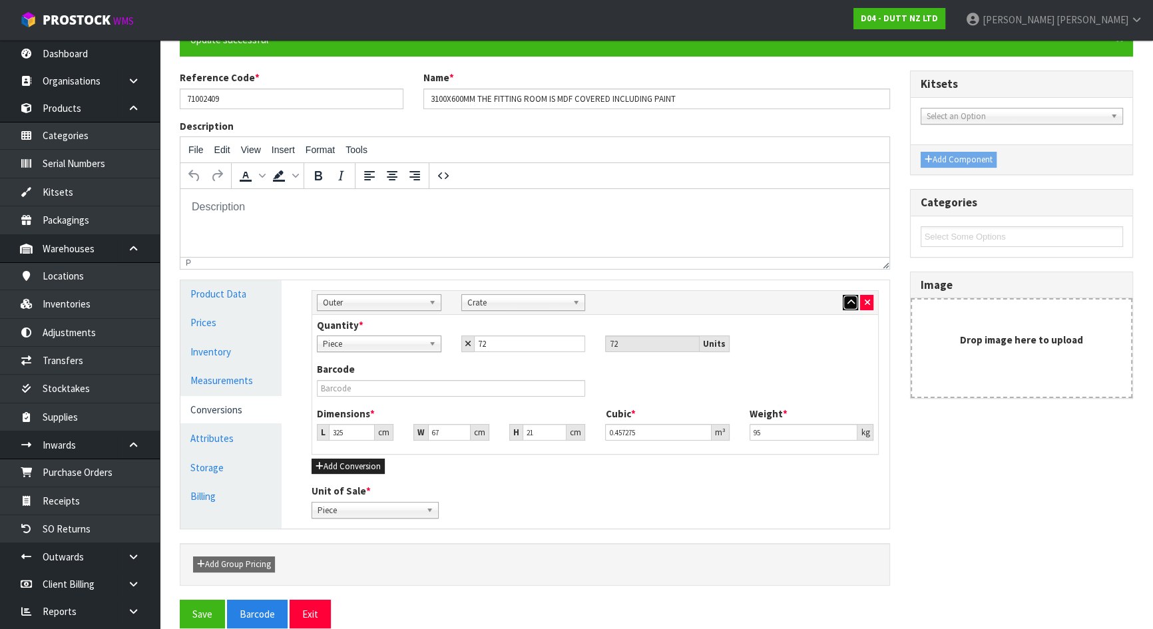
click at [851, 302] on icon "button" at bounding box center [849, 302] width 7 height 9
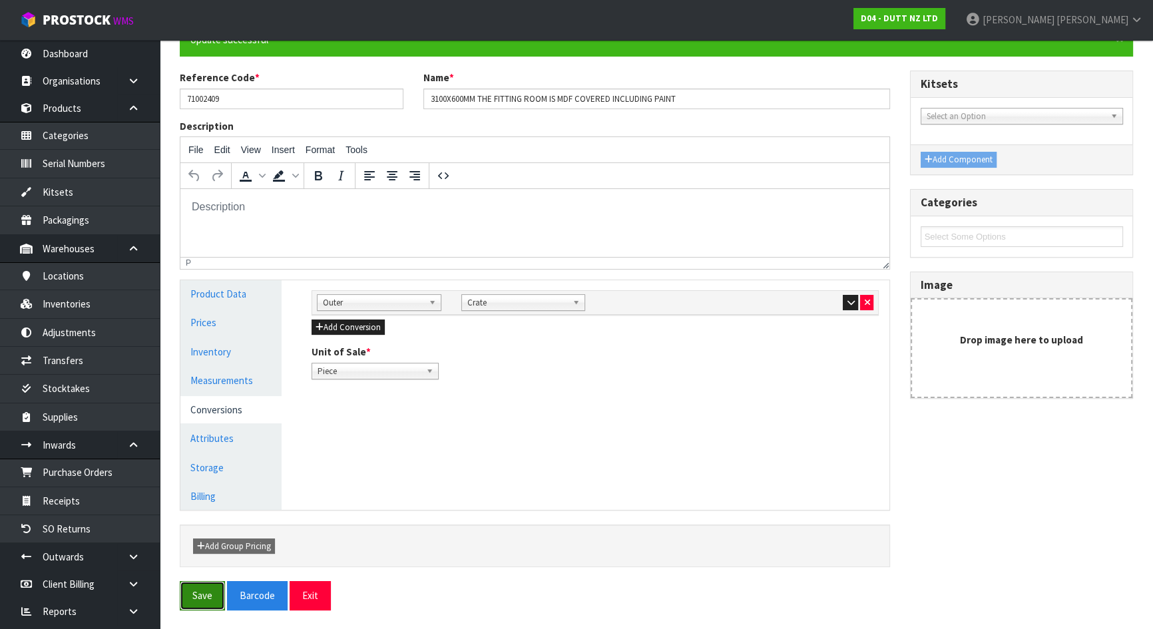
click at [189, 598] on button "Save" at bounding box center [202, 595] width 45 height 29
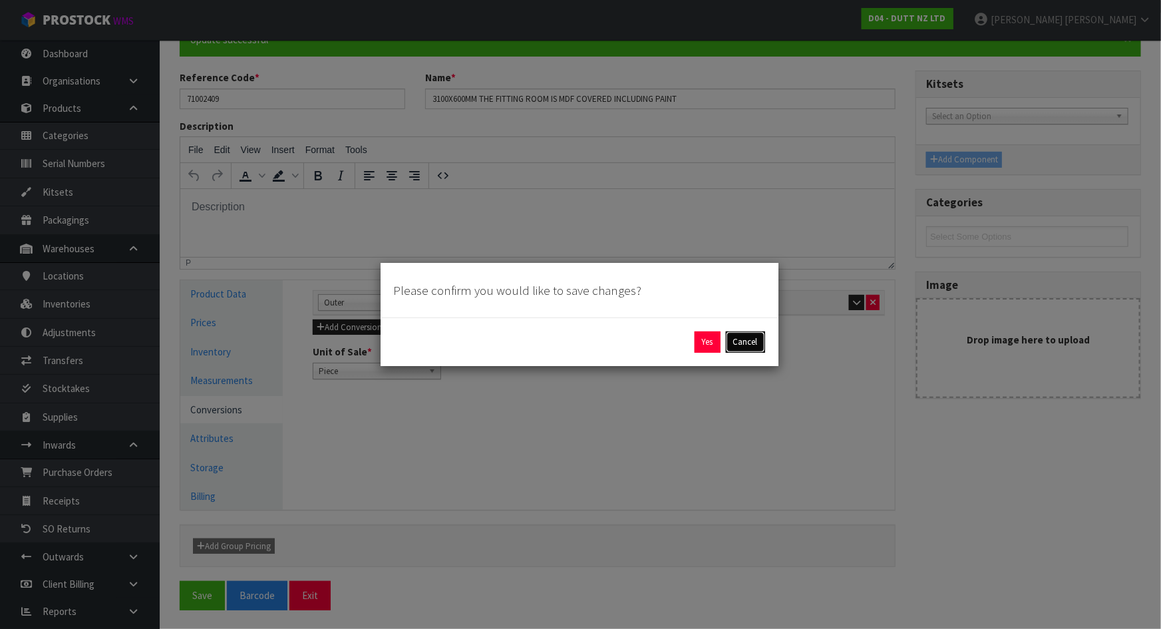
click at [743, 337] on button "Cancel" at bounding box center [745, 341] width 39 height 21
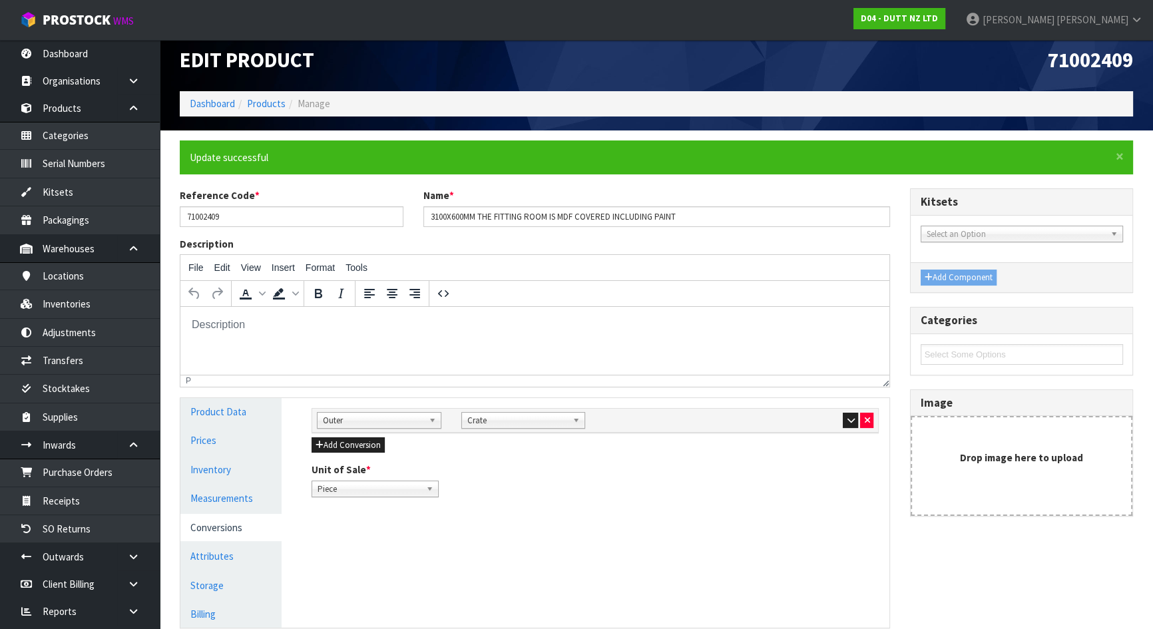
scroll to position [0, 0]
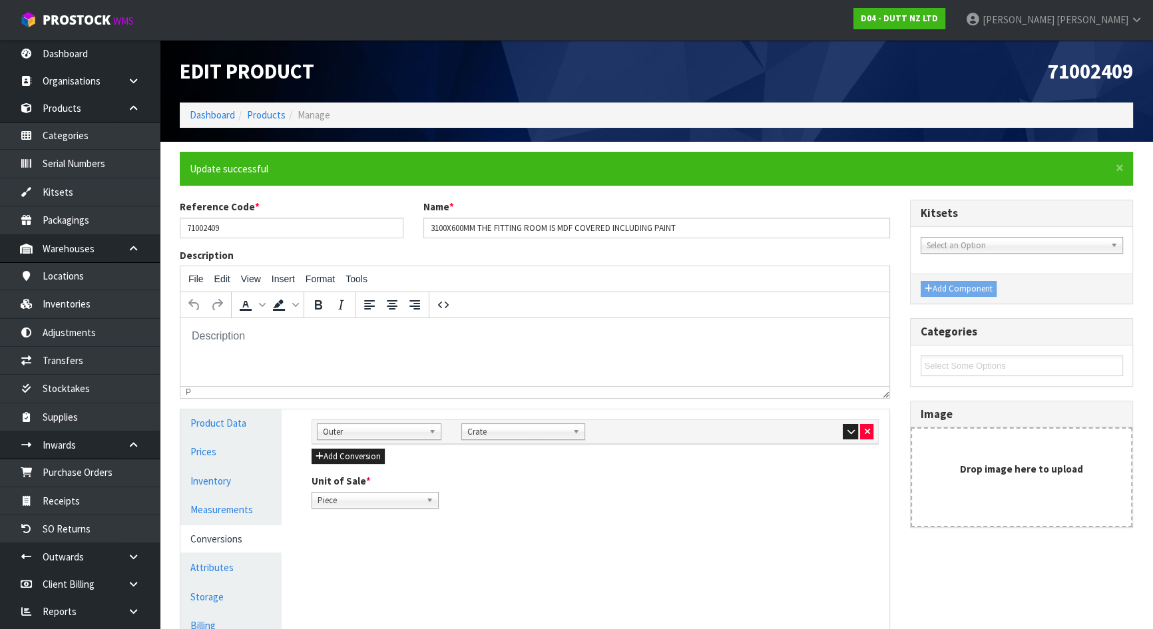
click at [685, 277] on div "File Edit View Insert Format Tools" at bounding box center [534, 279] width 709 height 26
click at [39, 51] on link "Dashboard" at bounding box center [80, 53] width 160 height 27
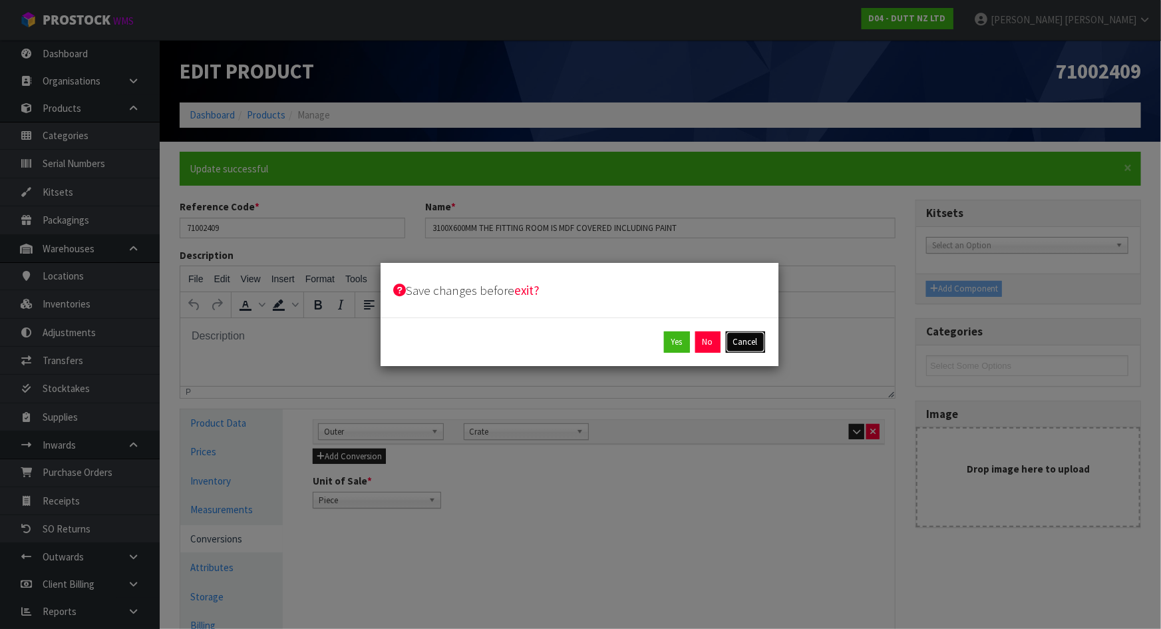
click at [746, 338] on button "Cancel" at bounding box center [745, 341] width 39 height 21
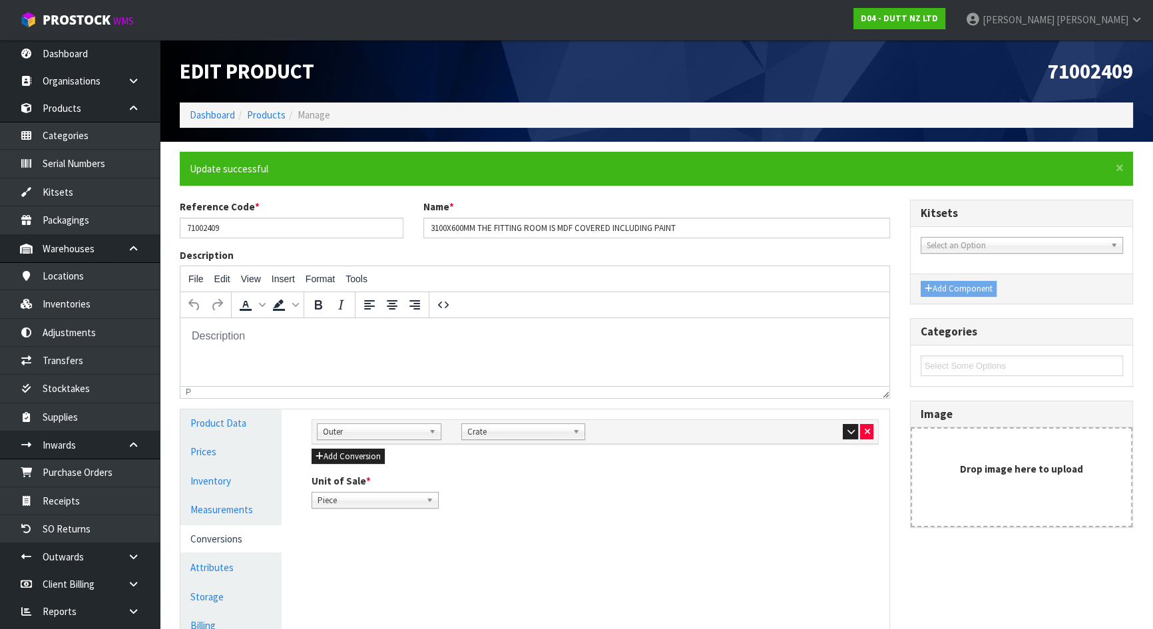
click at [746, 338] on p at bounding box center [534, 336] width 687 height 15
click at [86, 51] on link "Dashboard" at bounding box center [80, 53] width 160 height 27
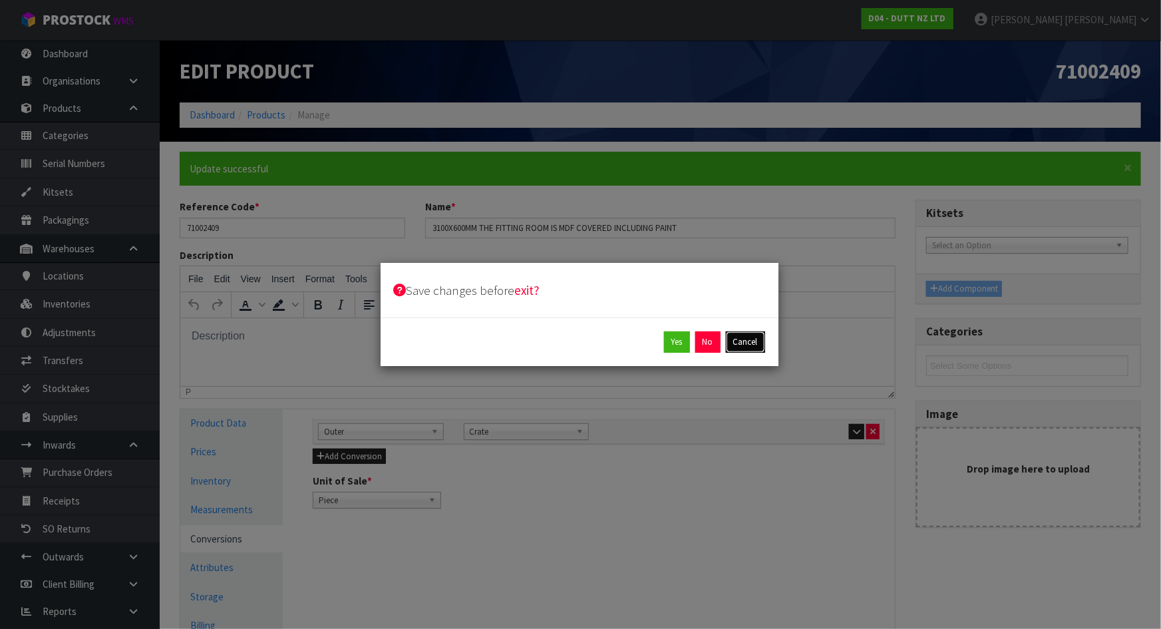
click at [743, 339] on button "Cancel" at bounding box center [745, 341] width 39 height 21
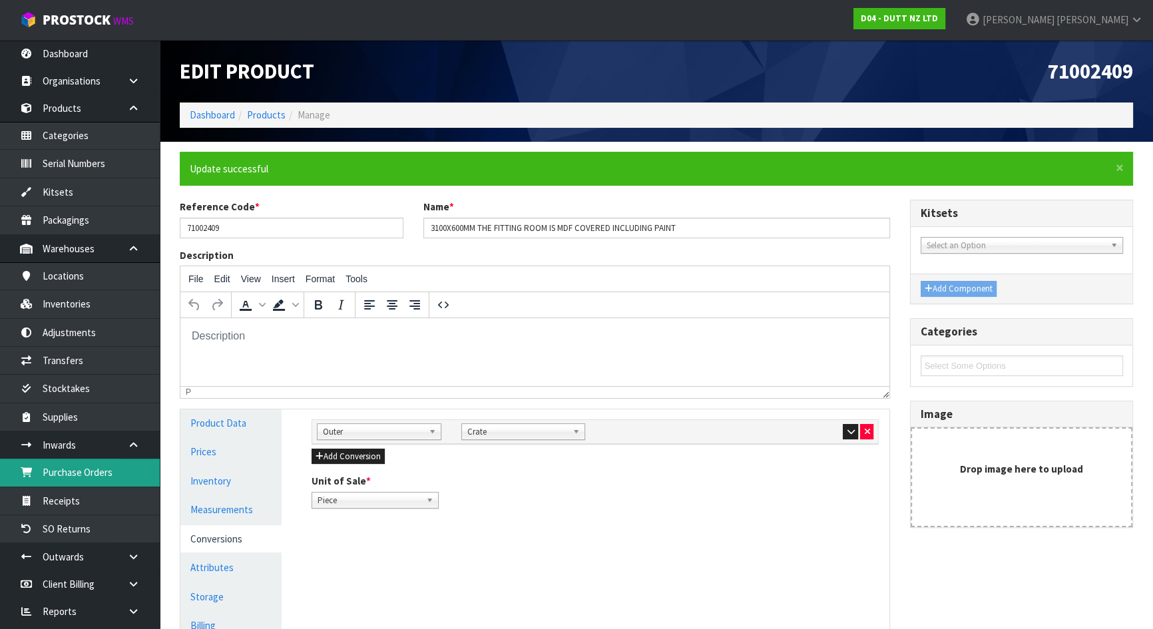
click at [84, 460] on link "Purchase Orders" at bounding box center [80, 471] width 160 height 27
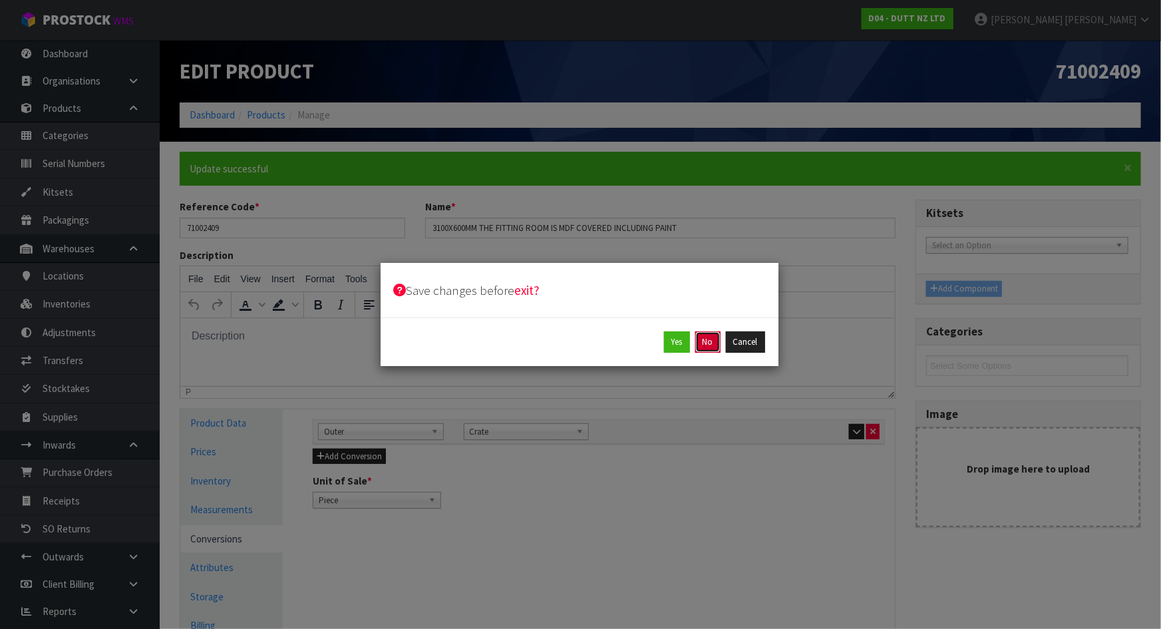
click at [716, 339] on button "No" at bounding box center [707, 341] width 25 height 21
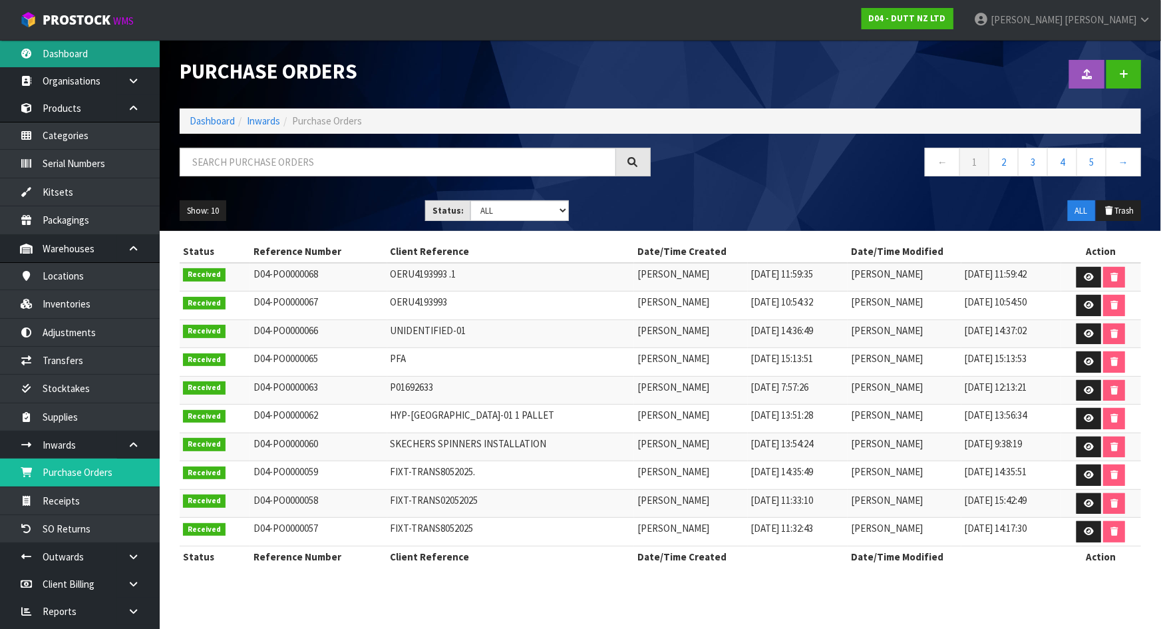
click at [85, 55] on link "Dashboard" at bounding box center [80, 53] width 160 height 27
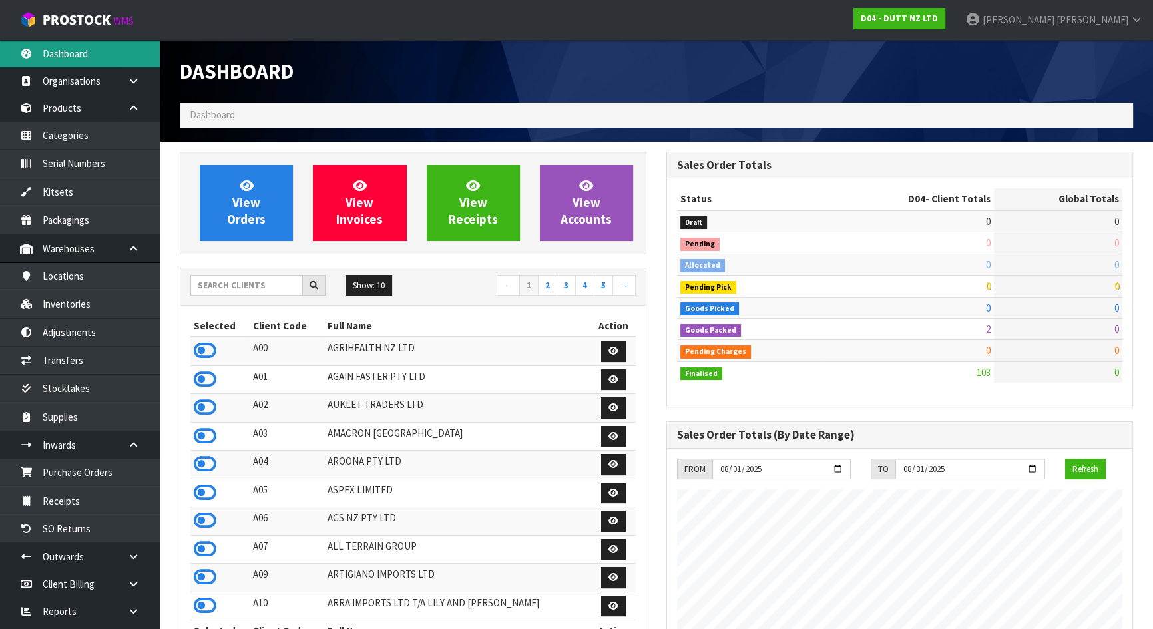
scroll to position [919, 486]
click at [258, 287] on input "text" at bounding box center [246, 285] width 112 height 21
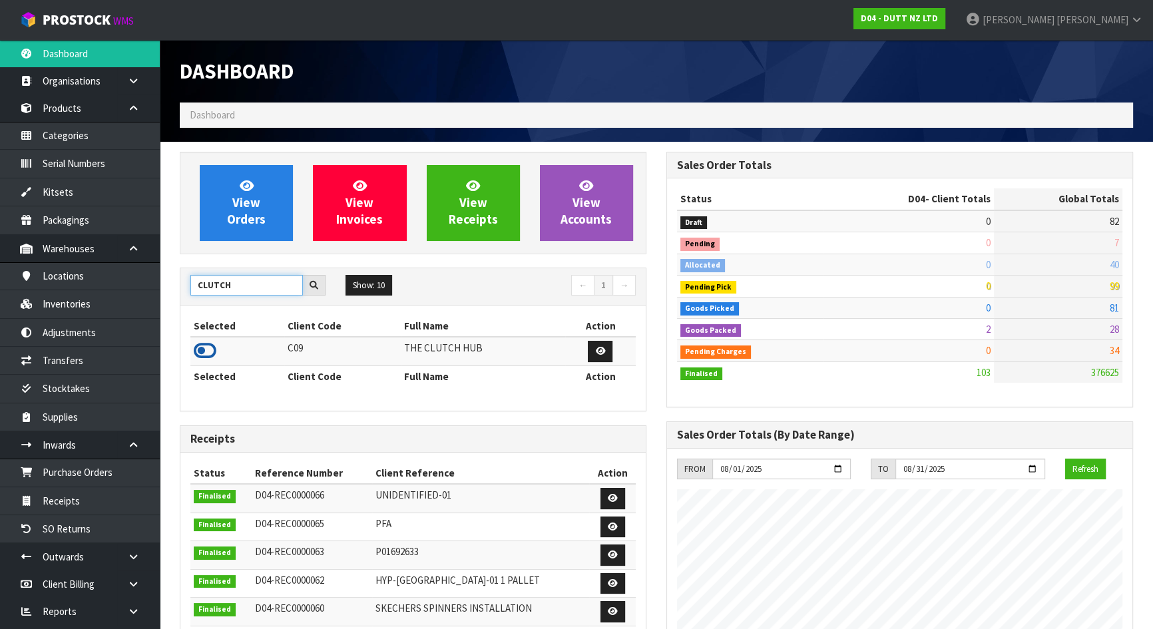
type input "CLUTCH"
click at [208, 344] on icon at bounding box center [205, 351] width 23 height 20
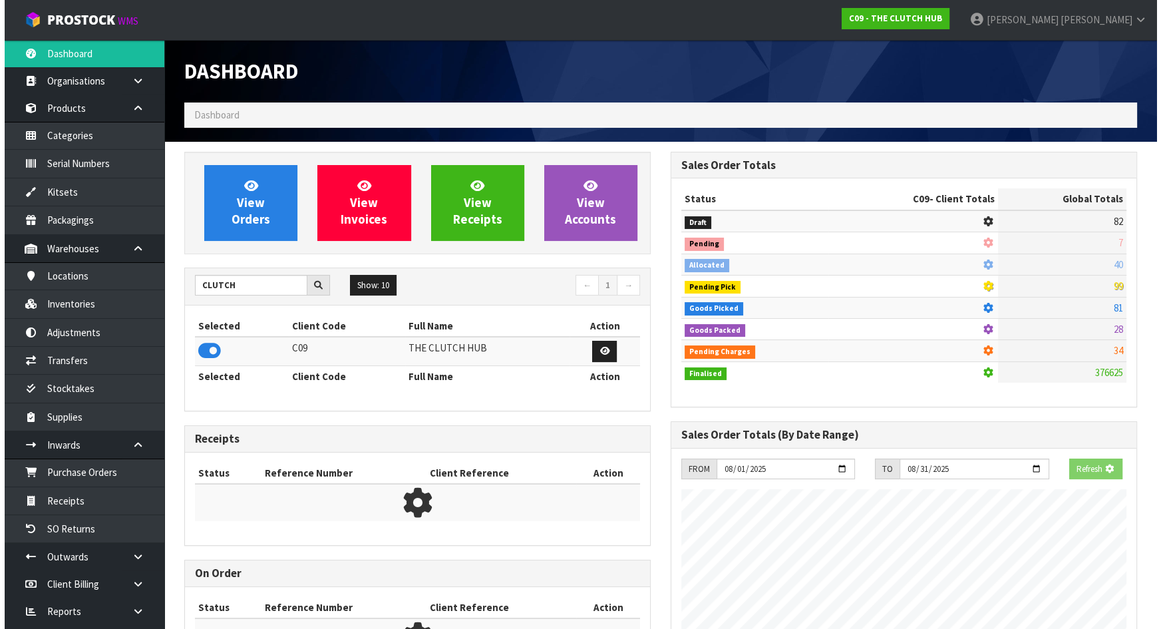
scroll to position [963, 486]
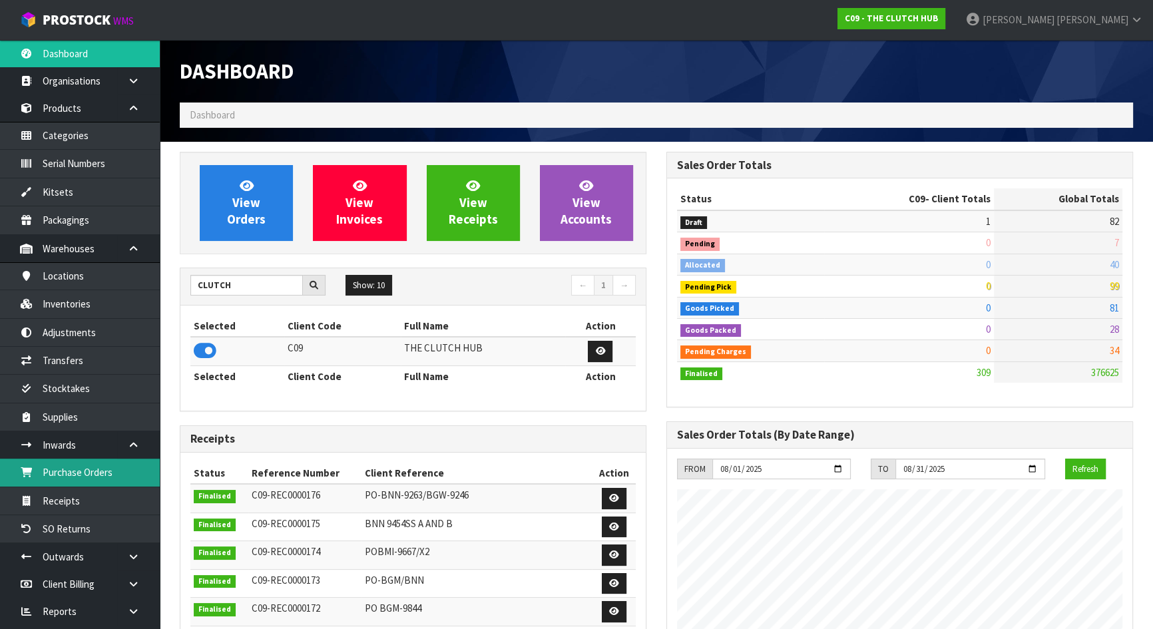
click at [89, 470] on link "Purchase Orders" at bounding box center [80, 471] width 160 height 27
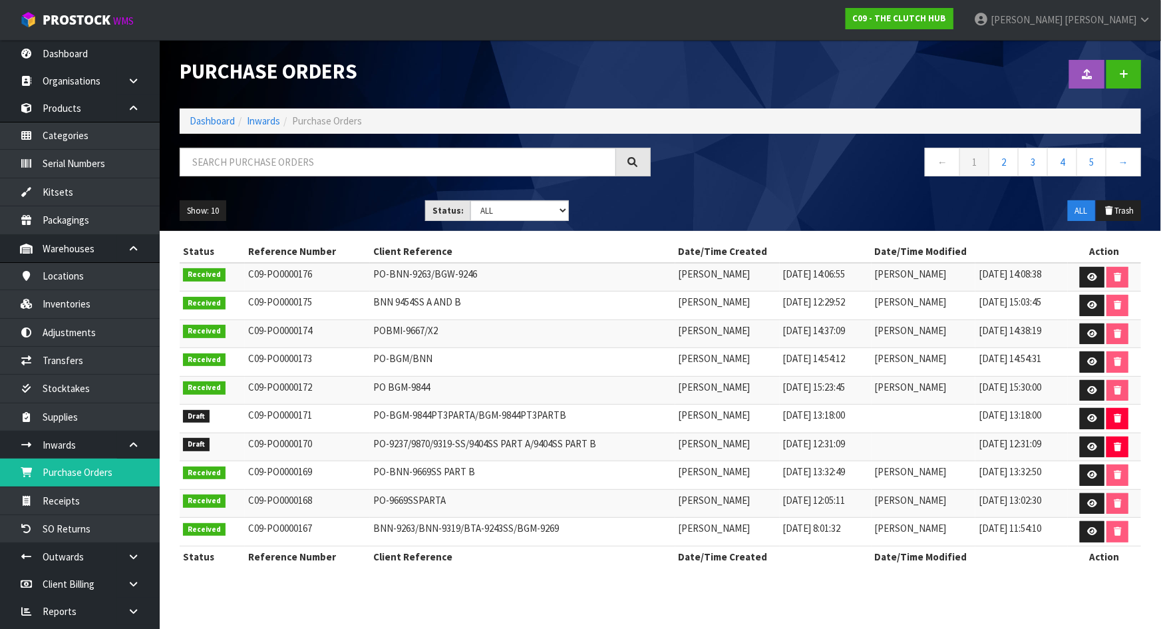
click at [718, 150] on nav "← 1 2 3 4 5 →" at bounding box center [906, 164] width 471 height 33
click at [1125, 71] on icon at bounding box center [1123, 74] width 9 height 10
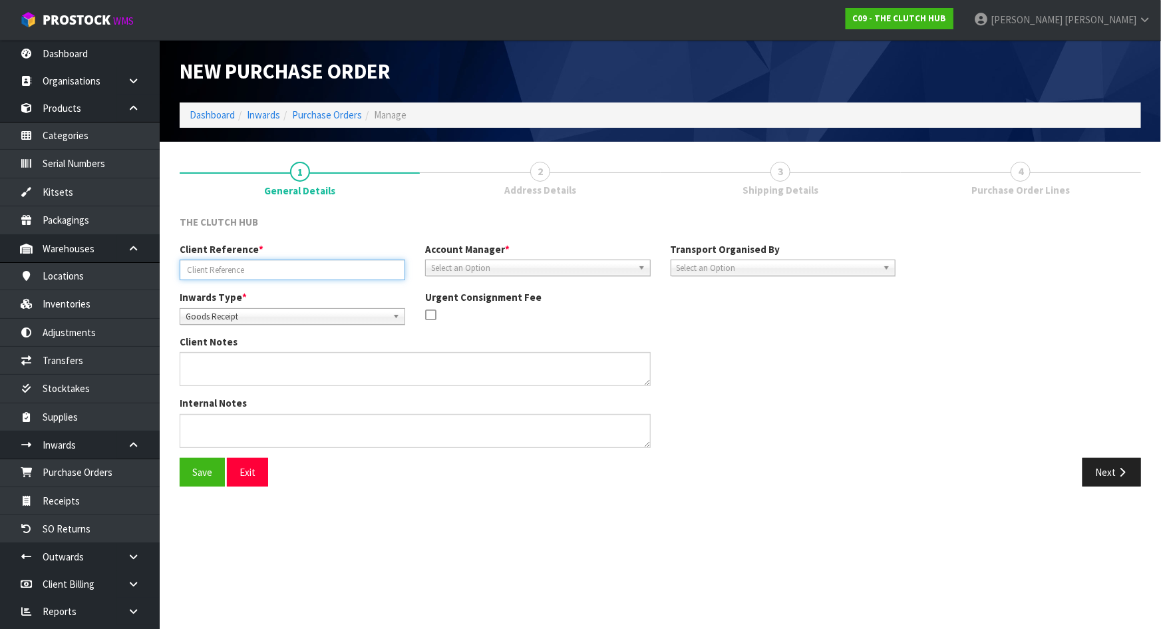
click at [278, 273] on input "text" at bounding box center [293, 270] width 226 height 21
click at [606, 332] on div "Inwards Type * Goods Receipt Goods Returned Goods Receipt Urgent Consignment Fee" at bounding box center [538, 312] width 736 height 45
click at [560, 190] on span "Address Details" at bounding box center [540, 190] width 72 height 14
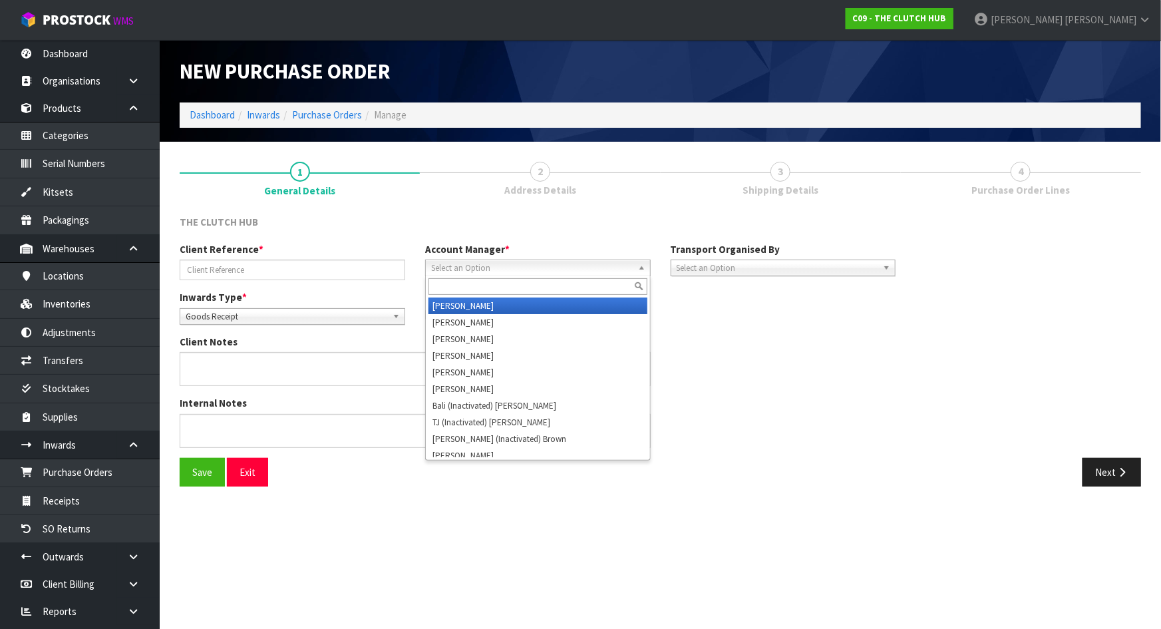
click at [531, 266] on span "Select an Option" at bounding box center [532, 268] width 202 height 16
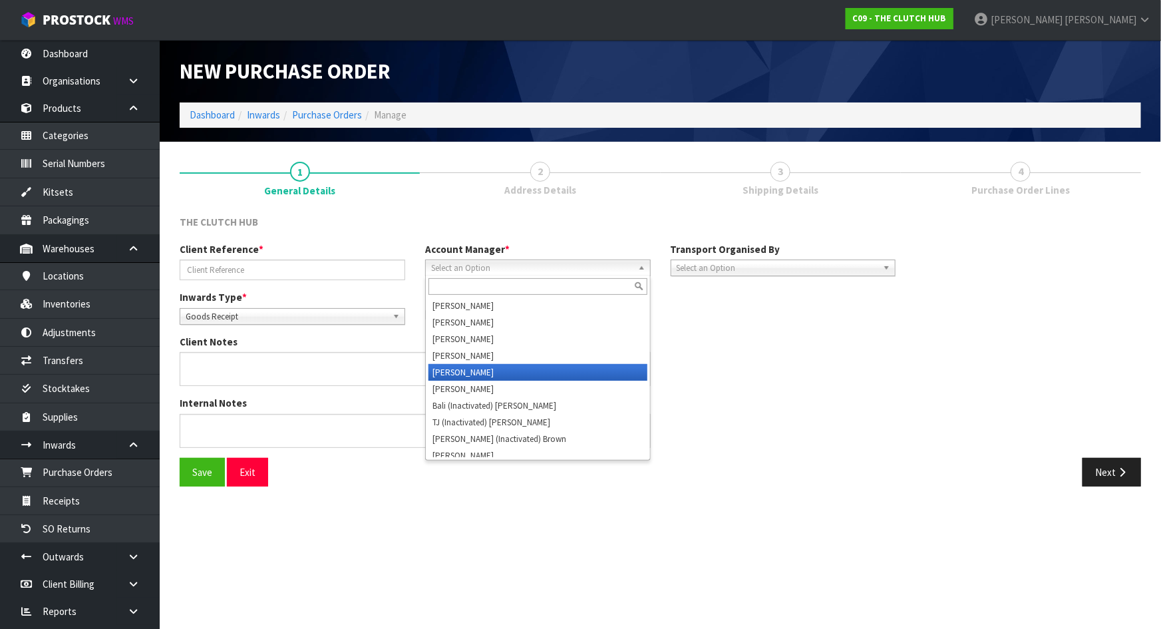
click at [475, 371] on li "Vineeta Lingam" at bounding box center [538, 372] width 219 height 17
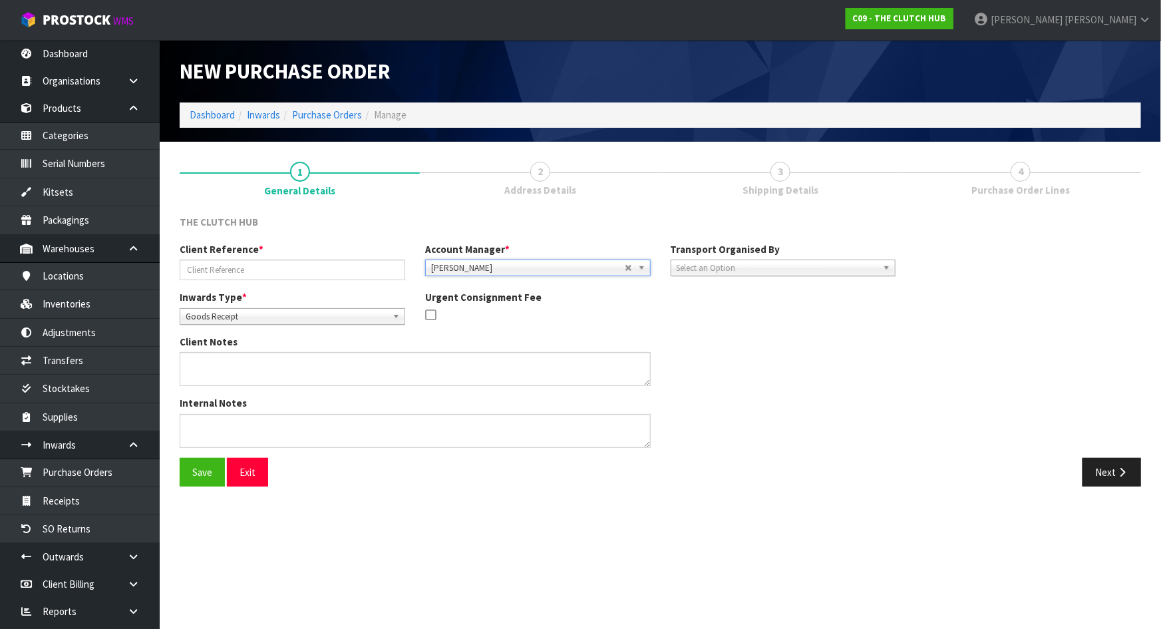
click at [739, 266] on span "Select an Option" at bounding box center [778, 268] width 202 height 16
click at [699, 337] on li "Client" at bounding box center [783, 339] width 219 height 17
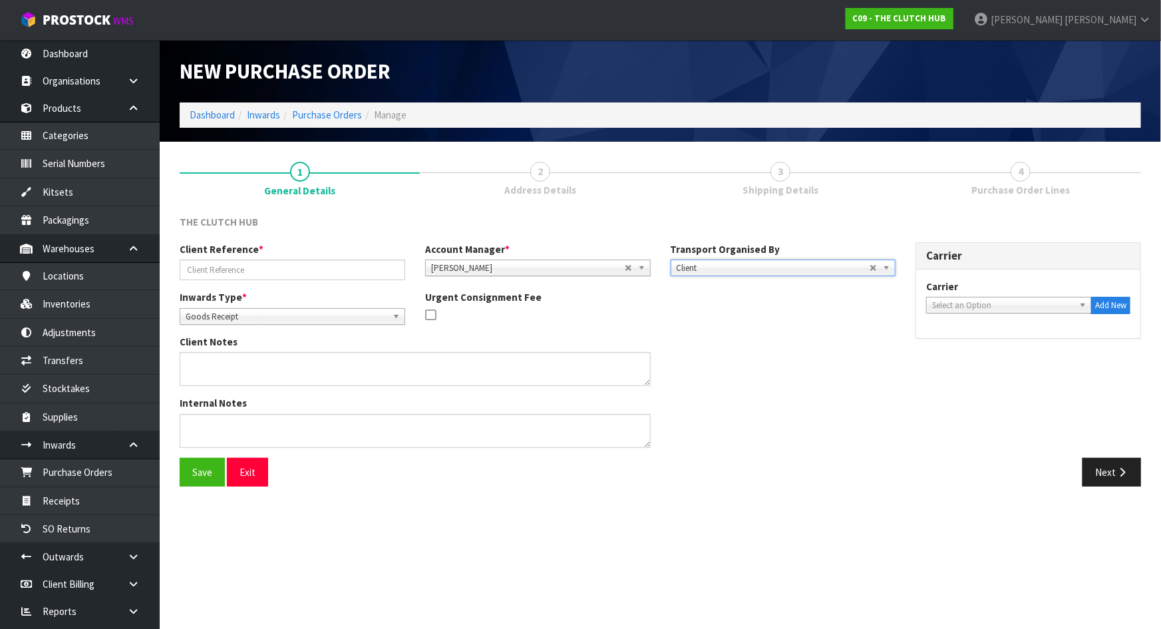
click at [956, 305] on span "Select an Option" at bounding box center [1003, 305] width 142 height 16
type input "d"
type input "fe"
click at [989, 348] on li "FE DEX WORLD SERVICE CENTER - FEDEX WORLD SERVICE CENTER" at bounding box center [1009, 348] width 159 height 27
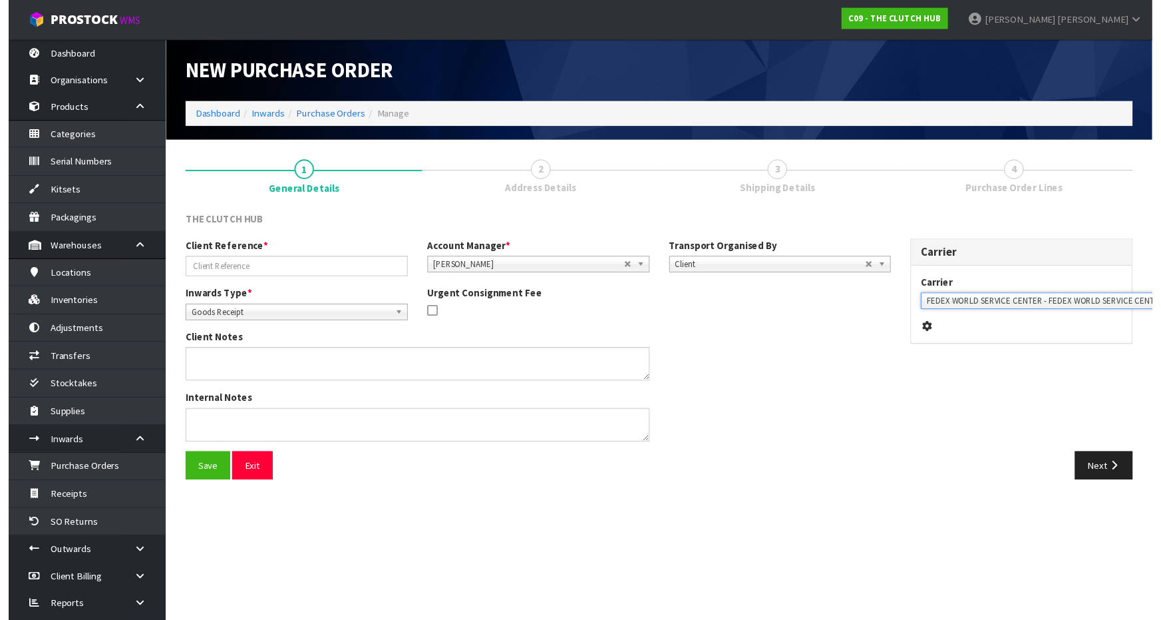
scroll to position [0, 29]
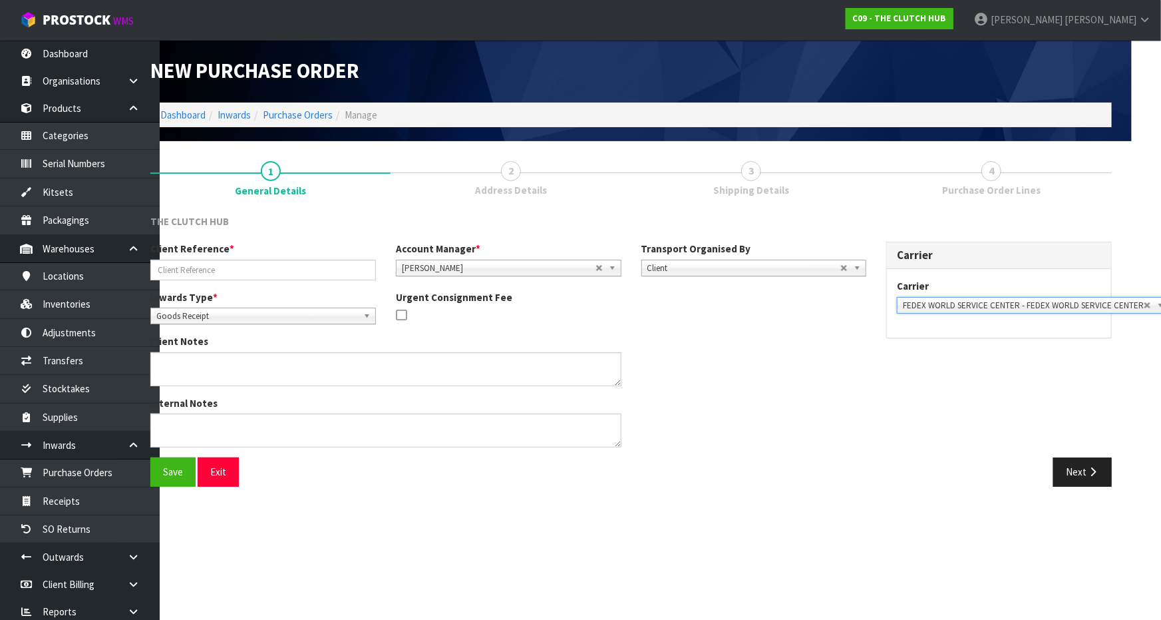
click at [849, 422] on div "Internal Notes" at bounding box center [508, 426] width 736 height 61
click at [1090, 474] on icon "button" at bounding box center [1093, 471] width 13 height 10
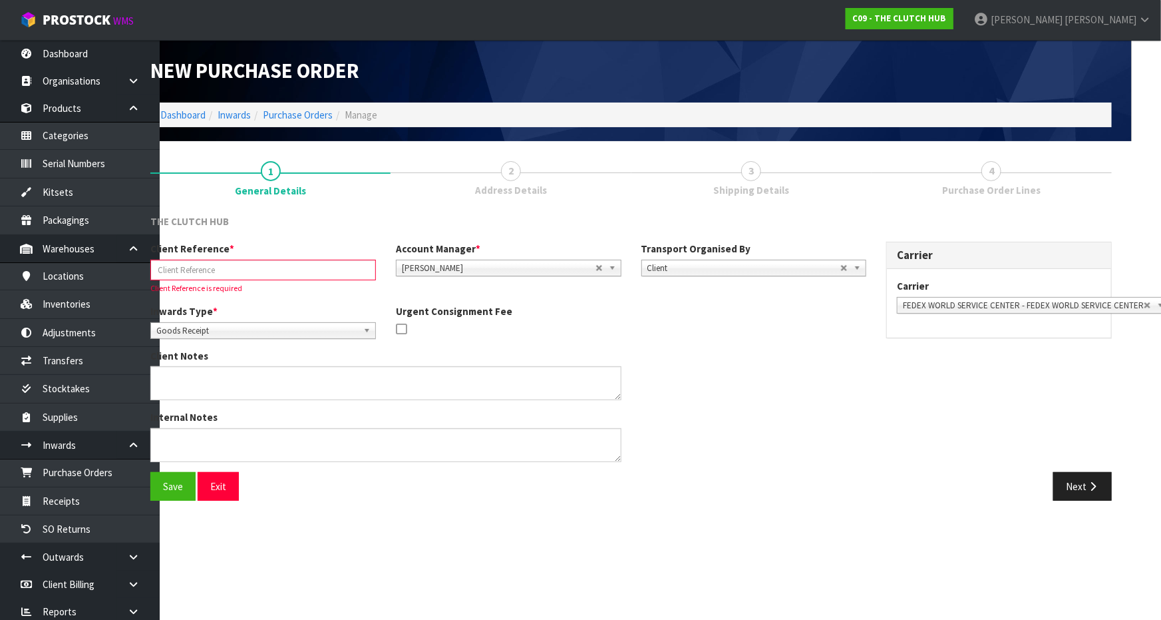
click at [748, 459] on div "Internal Notes" at bounding box center [508, 440] width 736 height 61
click at [208, 266] on input "text" at bounding box center [263, 270] width 226 height 21
paste input "BVW-9932 PART A AND B"
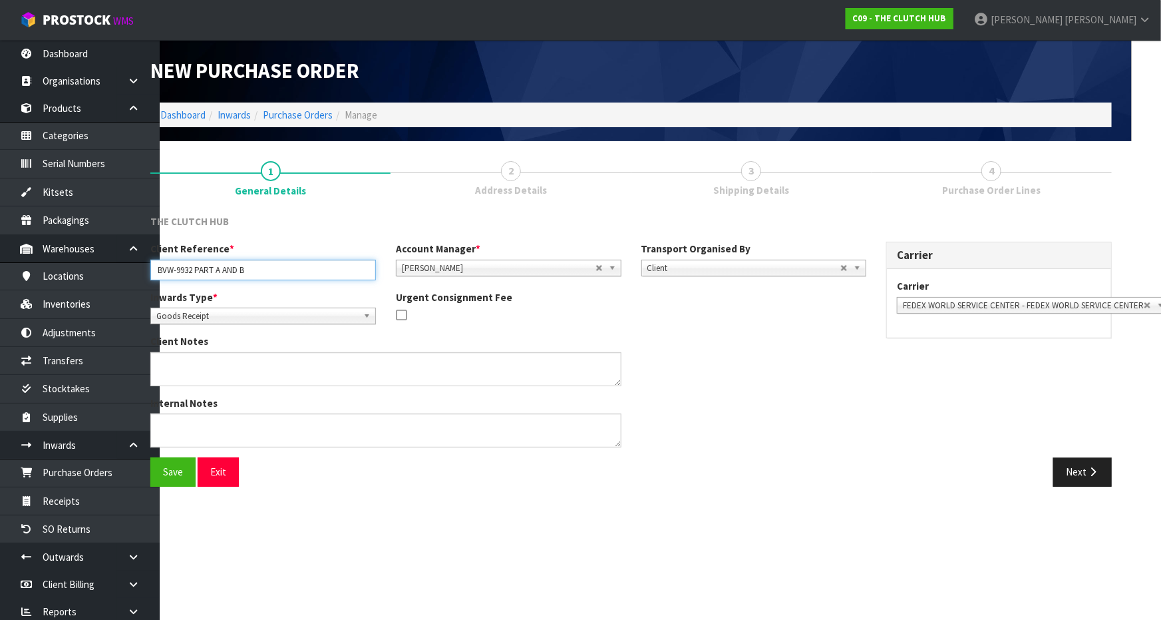
type input "BVW-9932 PART A AND B"
click at [512, 328] on div "Inwards Type * Goods Receipt Goods Returned Goods Receipt Urgent Consignment Fee" at bounding box center [508, 312] width 736 height 45
drag, startPoint x: 282, startPoint y: 268, endPoint x: 67, endPoint y: 260, distance: 215.7
click at [67, 260] on body "Toggle navigation ProStock WMS C09 - THE CLUTCH HUB Michael Drugan Logout Dashb…" at bounding box center [551, 310] width 1161 height 620
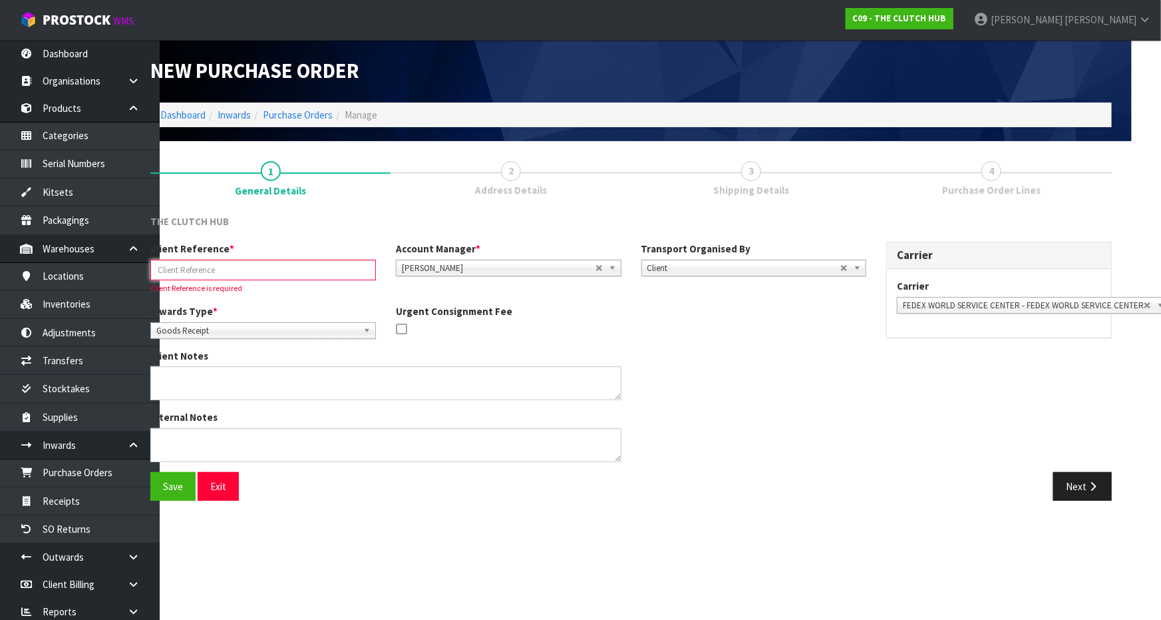
click at [242, 272] on input "text" at bounding box center [263, 270] width 226 height 21
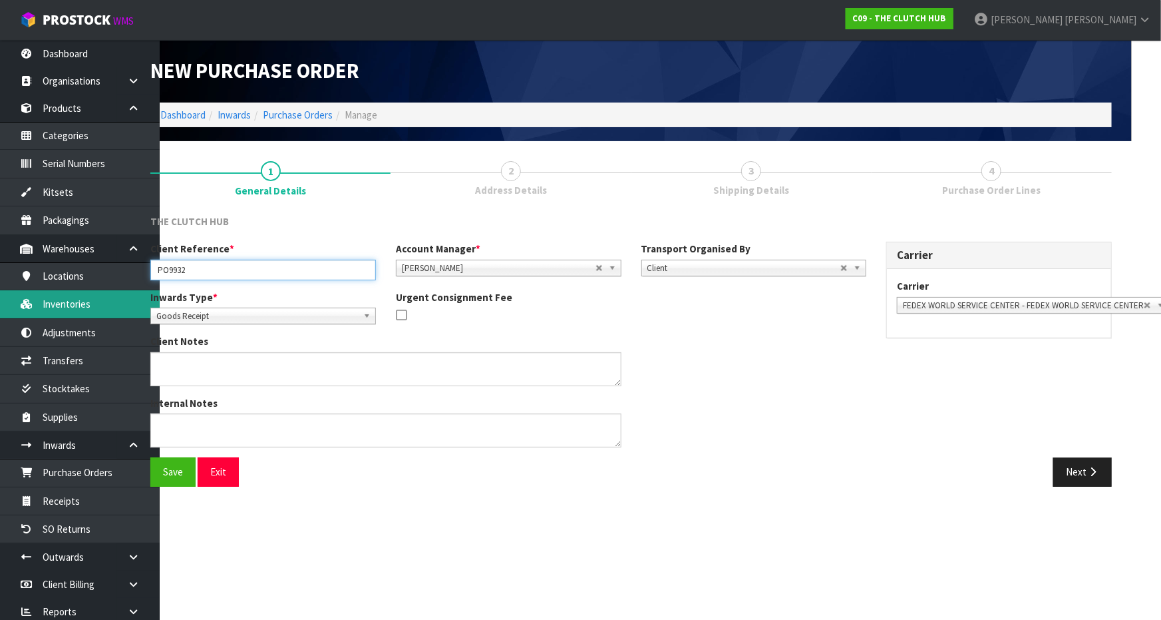
type input "PO9932"
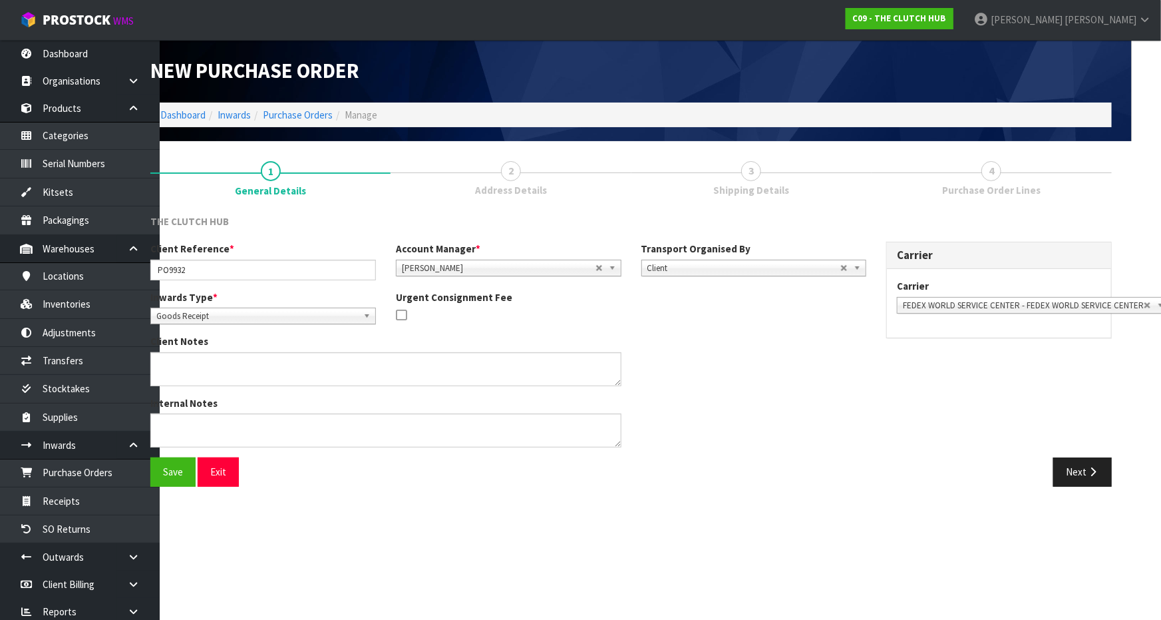
click at [764, 359] on div "Client Notes" at bounding box center [508, 364] width 736 height 61
click at [868, 407] on div "Internal Notes" at bounding box center [508, 426] width 736 height 61
click at [1075, 468] on button "Next" at bounding box center [1082, 471] width 59 height 29
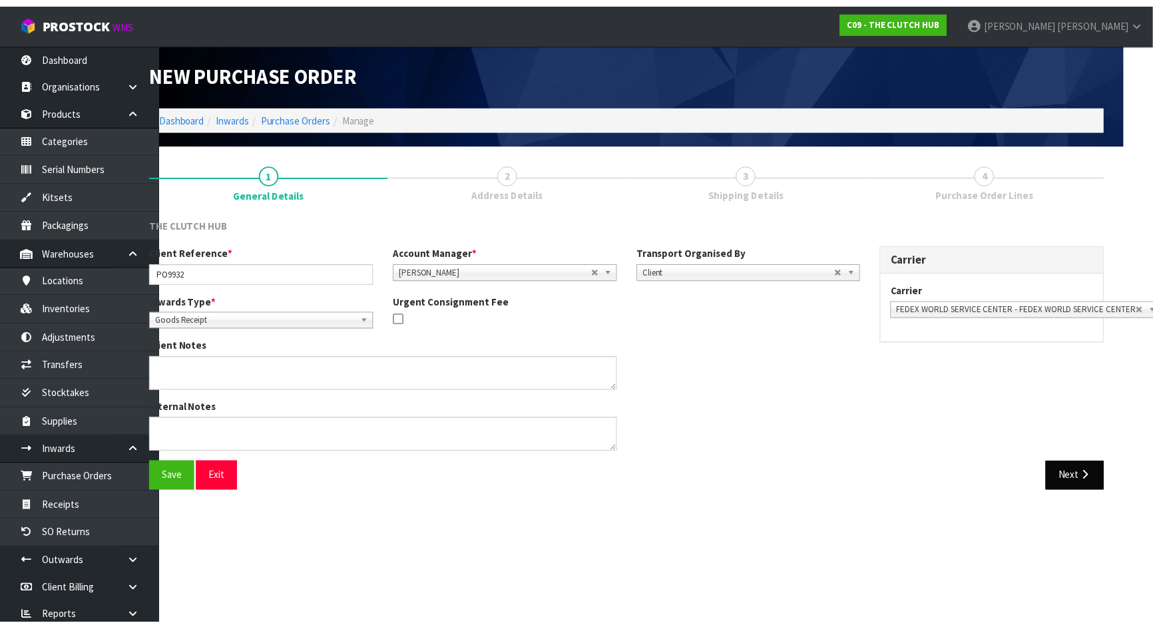
scroll to position [0, 0]
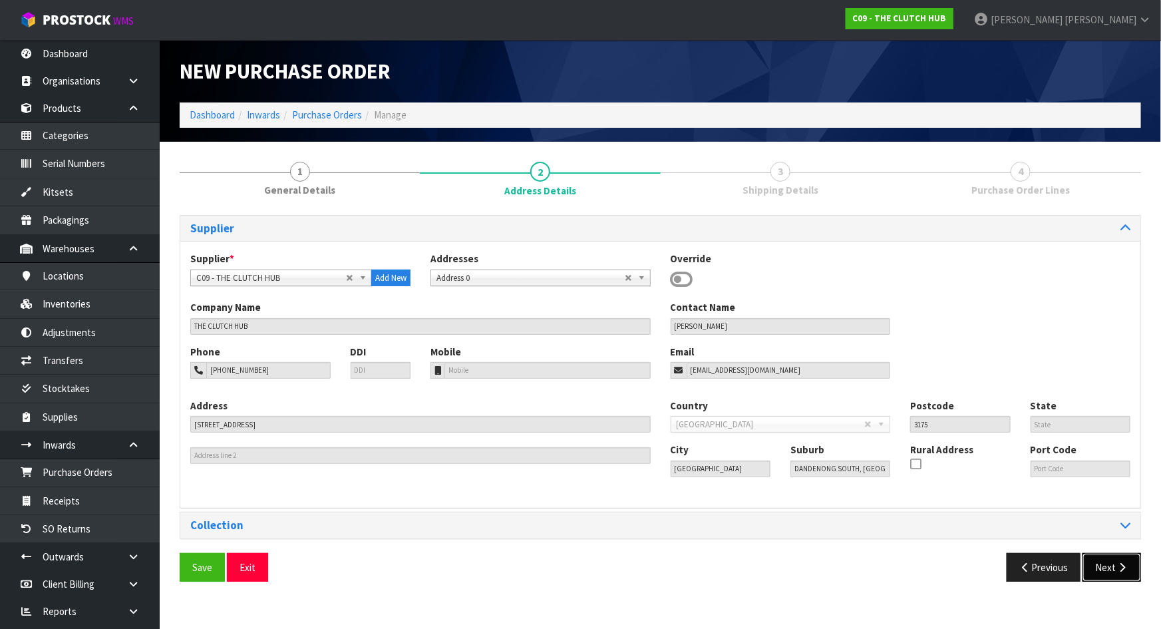
click at [1100, 557] on button "Next" at bounding box center [1112, 567] width 59 height 29
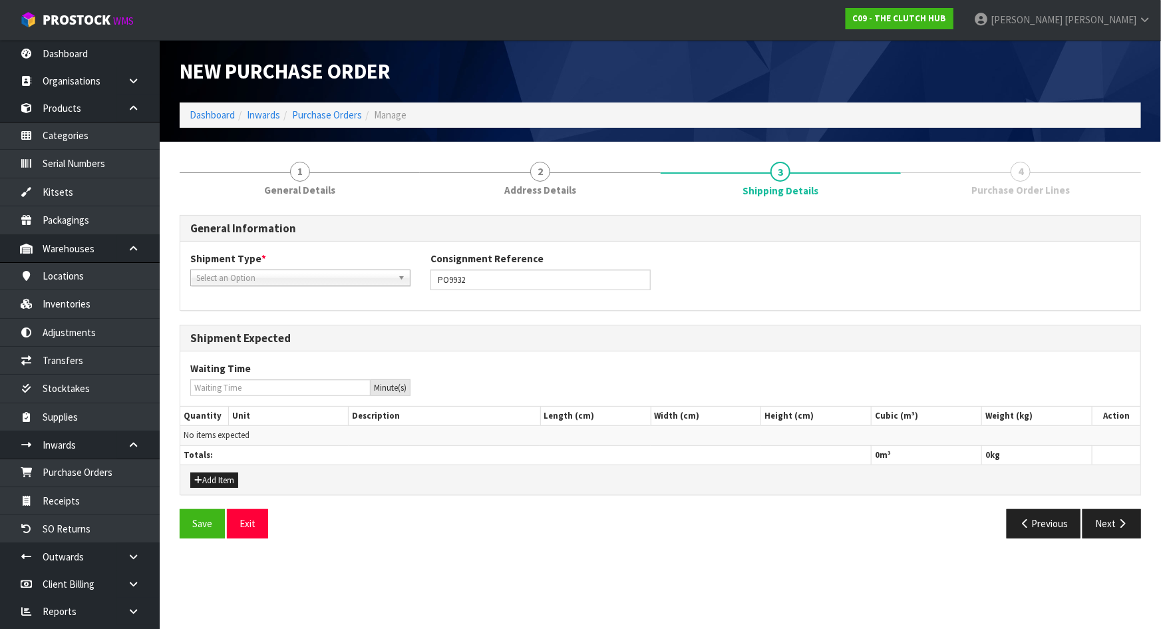
click at [512, 296] on div "Shipment Type * LCL National LCL International FCL-20ft FCL-40ft Select an Opti…" at bounding box center [660, 276] width 960 height 48
click at [466, 277] on input "PO9932" at bounding box center [541, 280] width 220 height 21
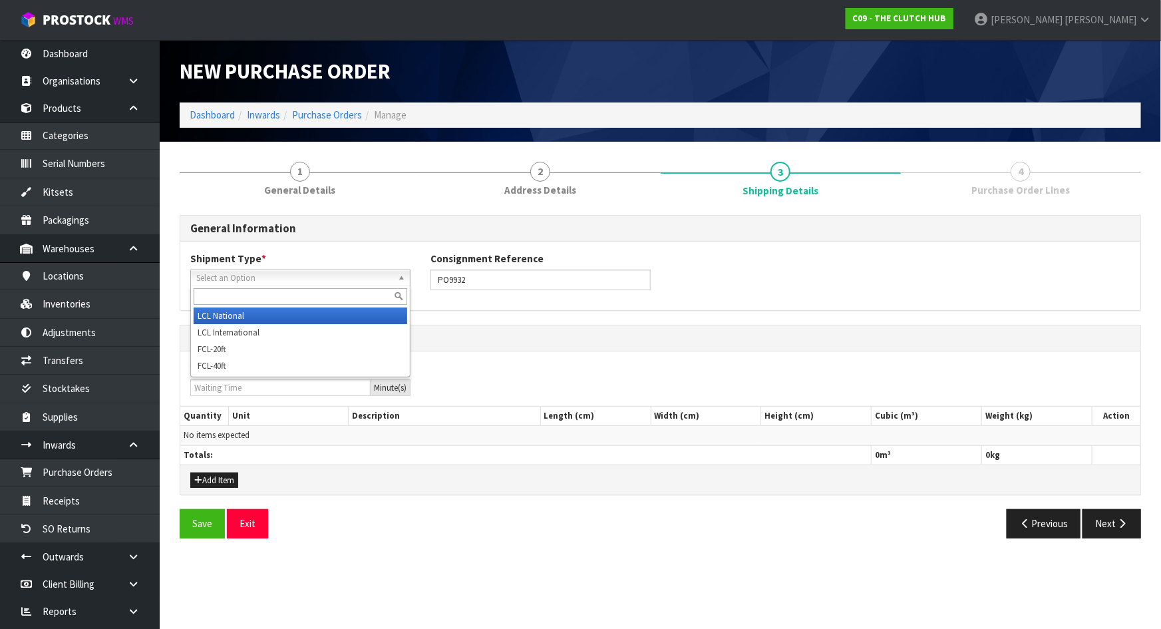
click at [318, 283] on span "Select an Option" at bounding box center [294, 278] width 196 height 16
click at [297, 311] on li "LCL National" at bounding box center [301, 315] width 214 height 17
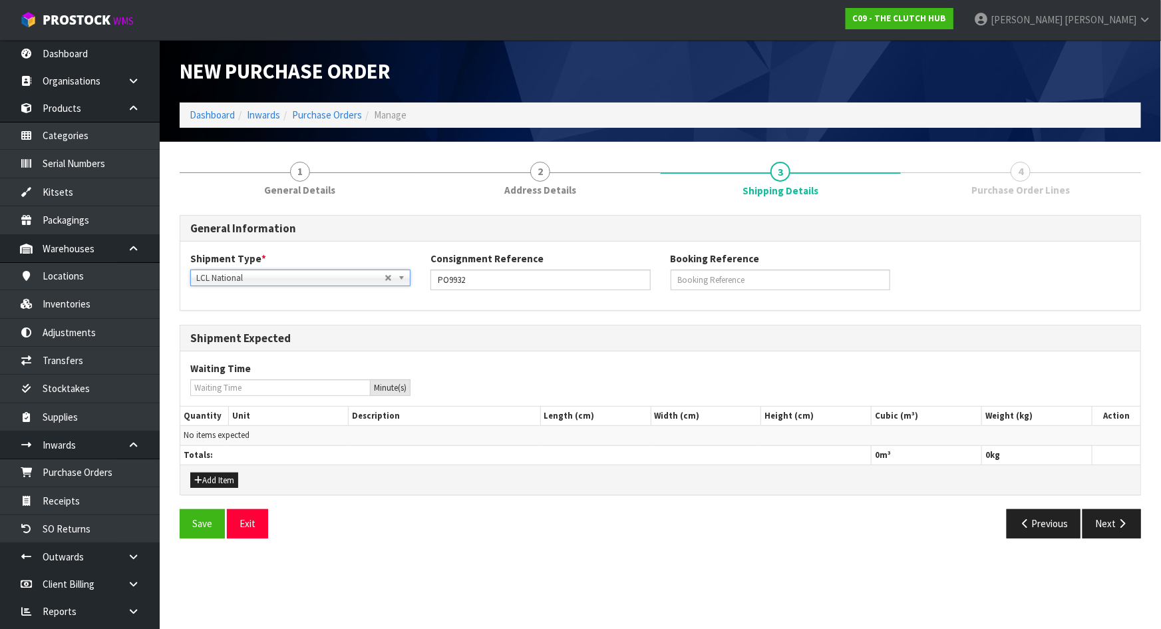
click at [456, 349] on div "Shipment Expected" at bounding box center [660, 338] width 960 height 27
click at [212, 482] on button "Add Item" at bounding box center [214, 480] width 48 height 16
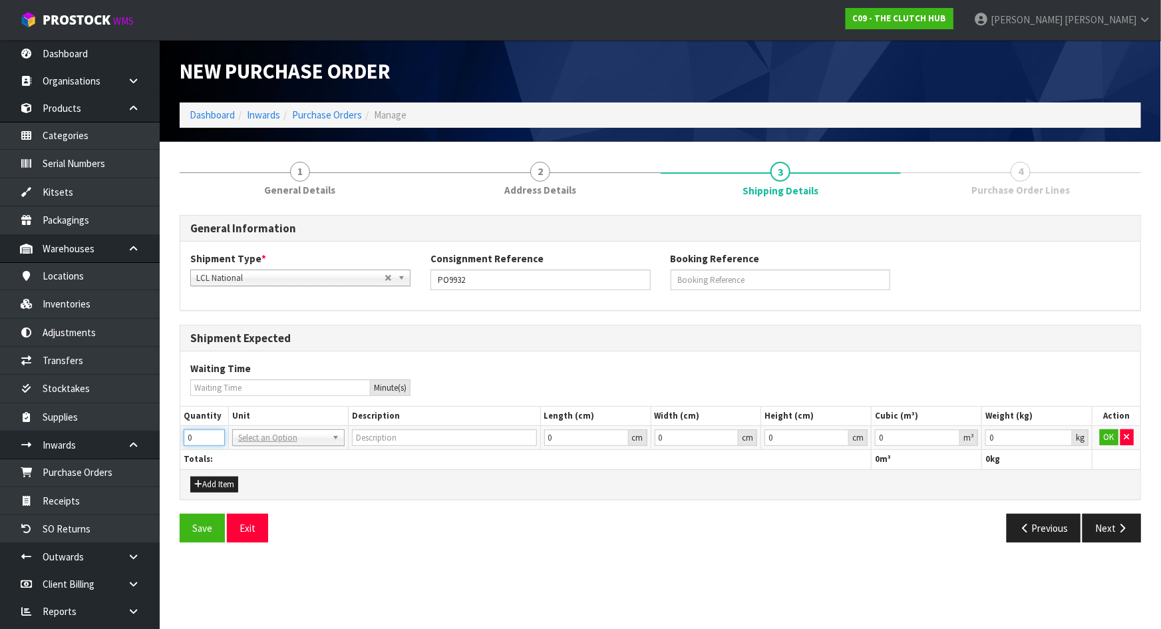
drag, startPoint x: 208, startPoint y: 439, endPoint x: 172, endPoint y: 438, distance: 36.6
click at [172, 438] on div "1 General Details 2 Address Details 3 Shipping Details 4 Purchase Order Lines G…" at bounding box center [661, 352] width 982 height 401
drag, startPoint x: 202, startPoint y: 433, endPoint x: 104, endPoint y: 433, distance: 98.5
click at [104, 433] on body "Toggle navigation ProStock WMS C09 - THE CLUTCH HUB Michael Drugan Logout Dashb…" at bounding box center [580, 314] width 1161 height 629
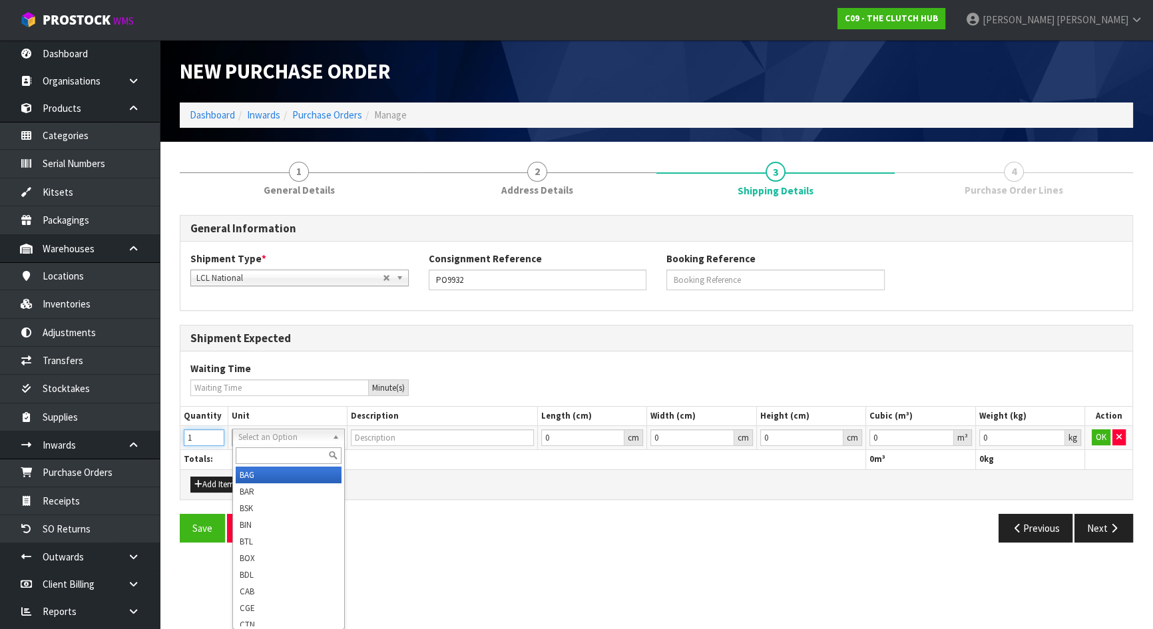
type input "1"
click at [275, 452] on input "text" at bounding box center [289, 455] width 106 height 17
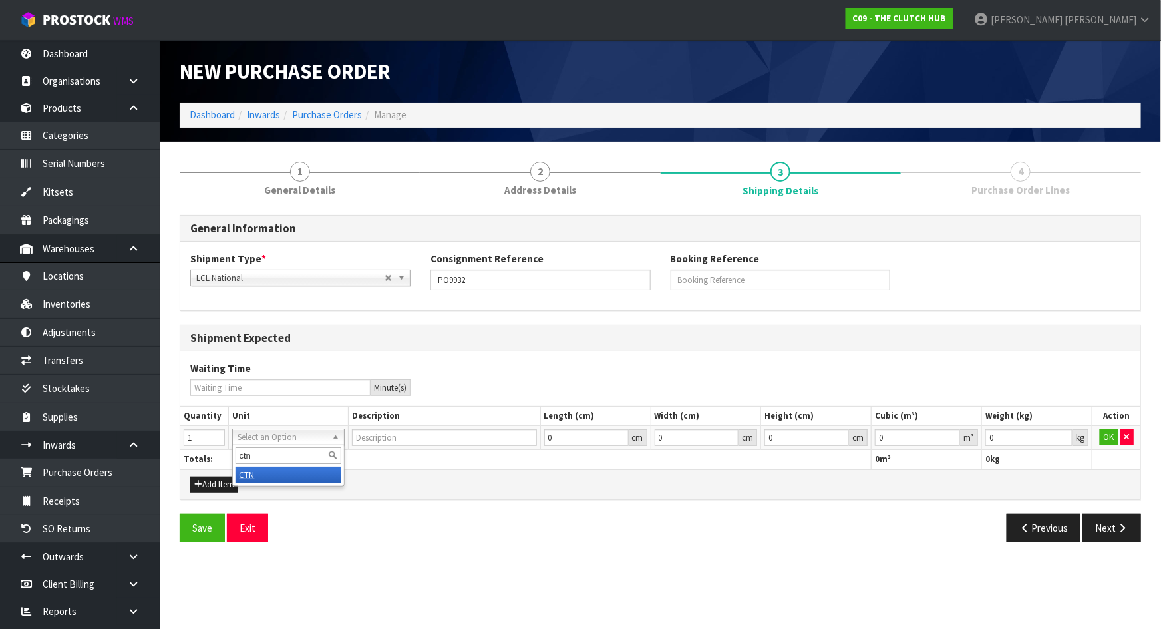
type input "ctn"
type input "CARTON"
drag, startPoint x: 206, startPoint y: 435, endPoint x: 133, endPoint y: 436, distance: 73.2
click at [132, 436] on body "Toggle navigation ProStock WMS C09 - THE CLUTCH HUB Michael Drugan Logout Dashb…" at bounding box center [580, 314] width 1161 height 629
type input "2"
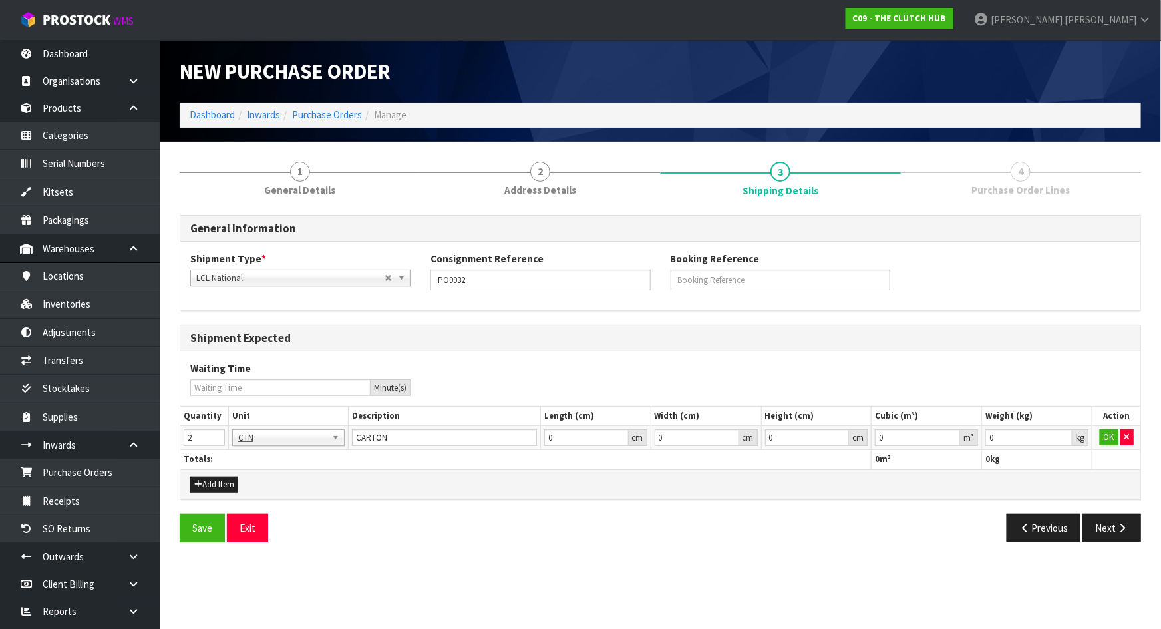
click at [374, 494] on div "Add Item" at bounding box center [660, 484] width 960 height 30
drag, startPoint x: 520, startPoint y: 512, endPoint x: 532, endPoint y: 513, distance: 12.7
click at [532, 514] on div "Save Exit" at bounding box center [415, 528] width 491 height 29
click at [1113, 430] on button "OK" at bounding box center [1109, 437] width 19 height 16
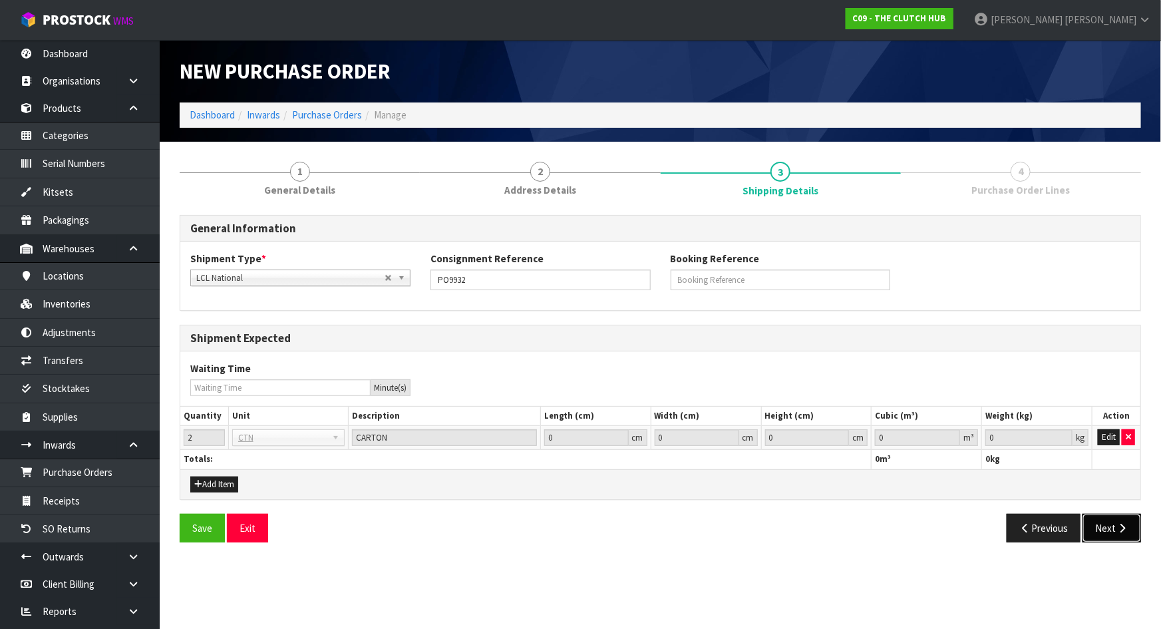
click at [1123, 532] on button "Next" at bounding box center [1112, 528] width 59 height 29
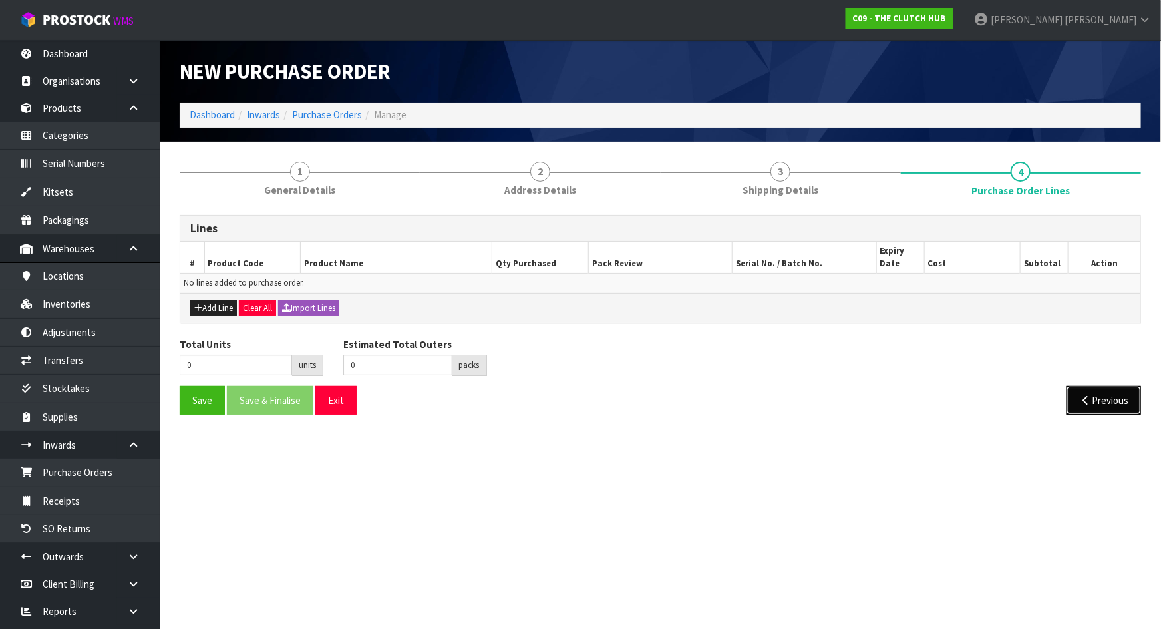
click at [1103, 405] on button "Previous" at bounding box center [1104, 400] width 75 height 29
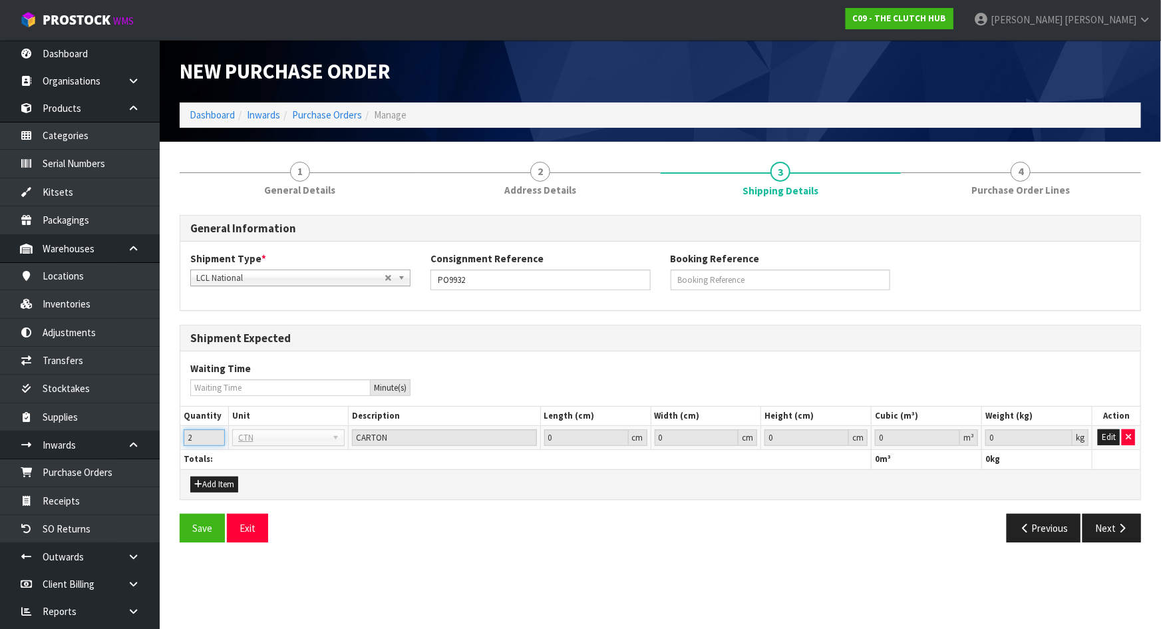
click at [196, 441] on input "2" at bounding box center [204, 437] width 41 height 17
click at [1110, 433] on button "Edit" at bounding box center [1109, 437] width 22 height 16
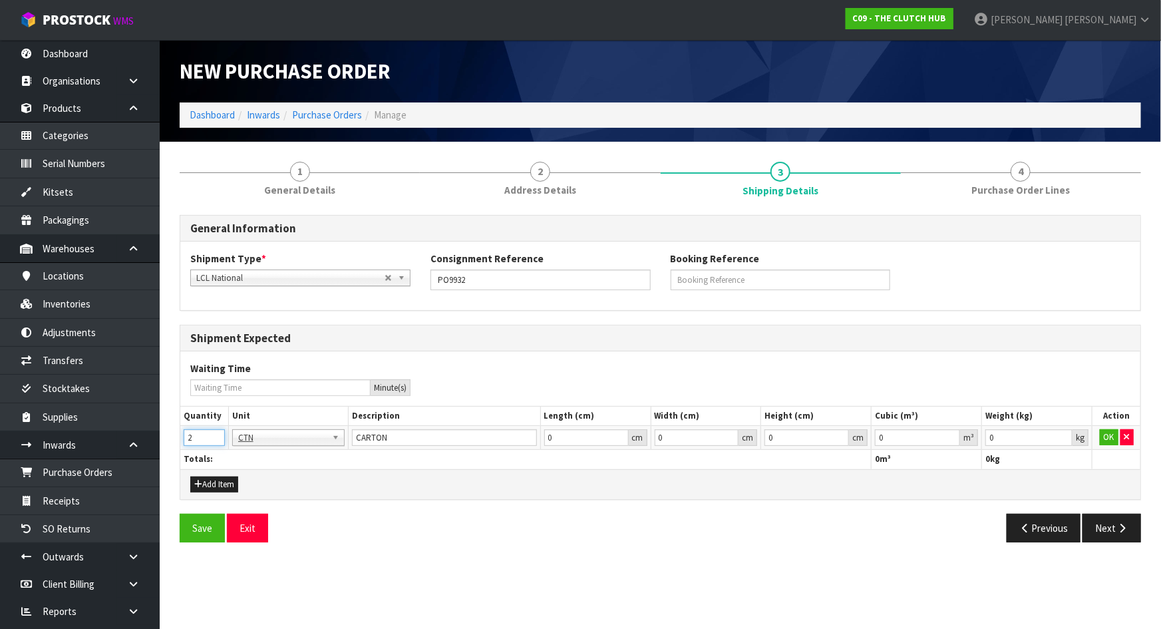
drag, startPoint x: 192, startPoint y: 436, endPoint x: 156, endPoint y: 431, distance: 36.9
click at [156, 431] on body "Toggle navigation ProStock WMS C09 - THE CLUTCH HUB Michael Drugan Logout Dashb…" at bounding box center [580, 314] width 1161 height 629
click at [260, 460] on th "Totals:" at bounding box center [525, 459] width 691 height 19
click at [1106, 439] on button "OK" at bounding box center [1109, 437] width 19 height 16
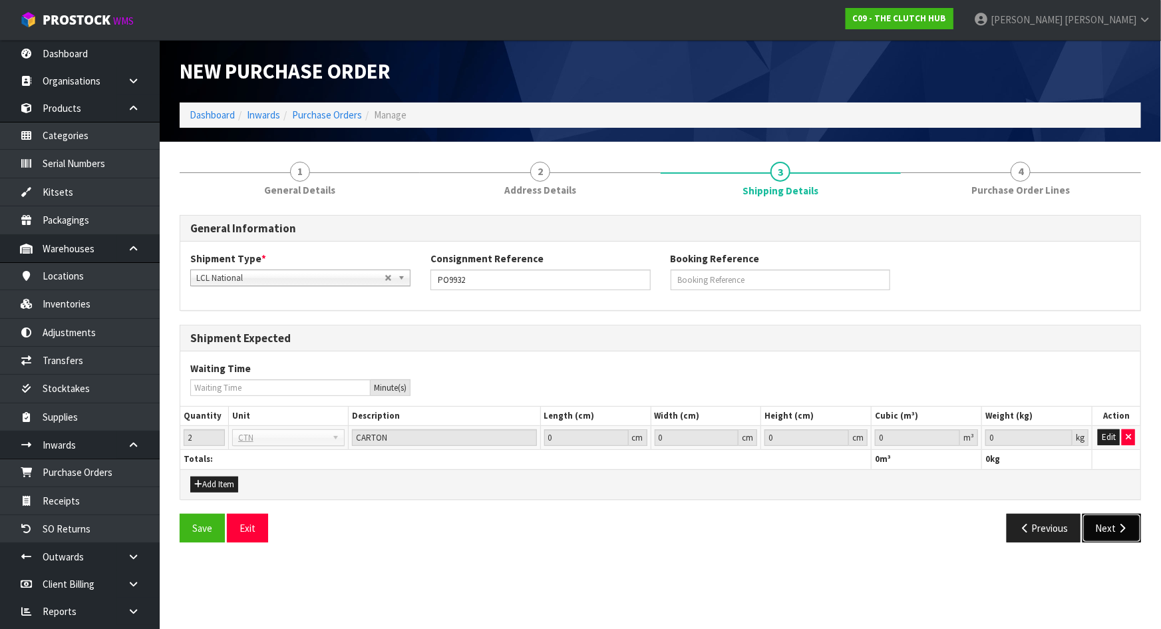
click at [1111, 540] on button "Next" at bounding box center [1112, 528] width 59 height 29
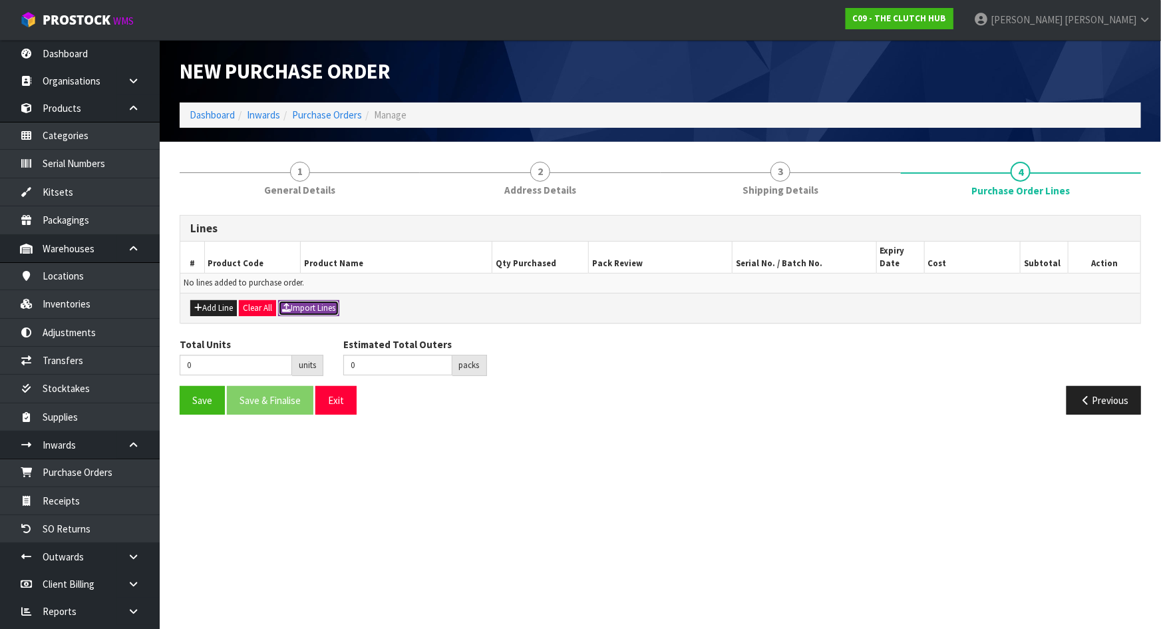
click at [324, 307] on button "Import Lines" at bounding box center [308, 308] width 61 height 16
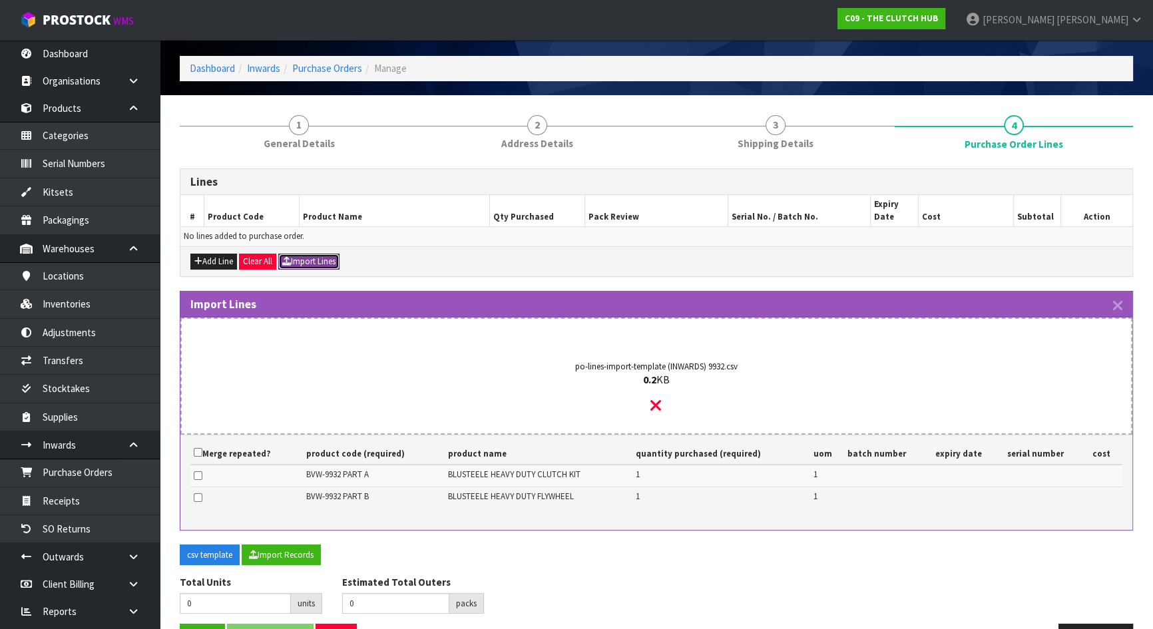
scroll to position [87, 0]
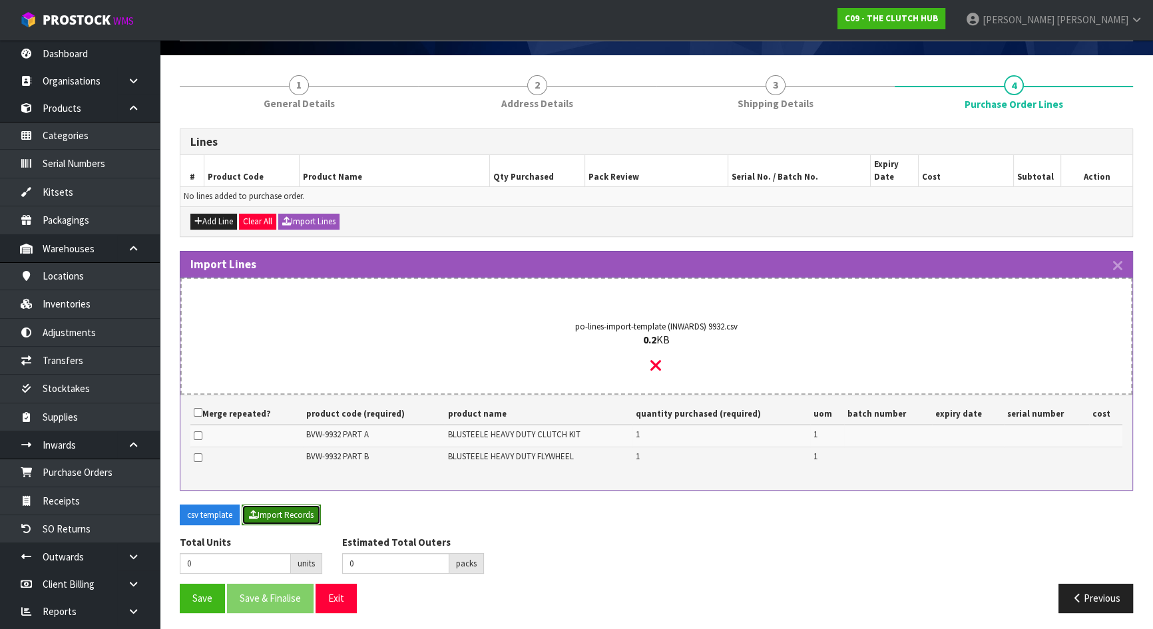
click at [264, 509] on button "Import Records" at bounding box center [281, 514] width 79 height 21
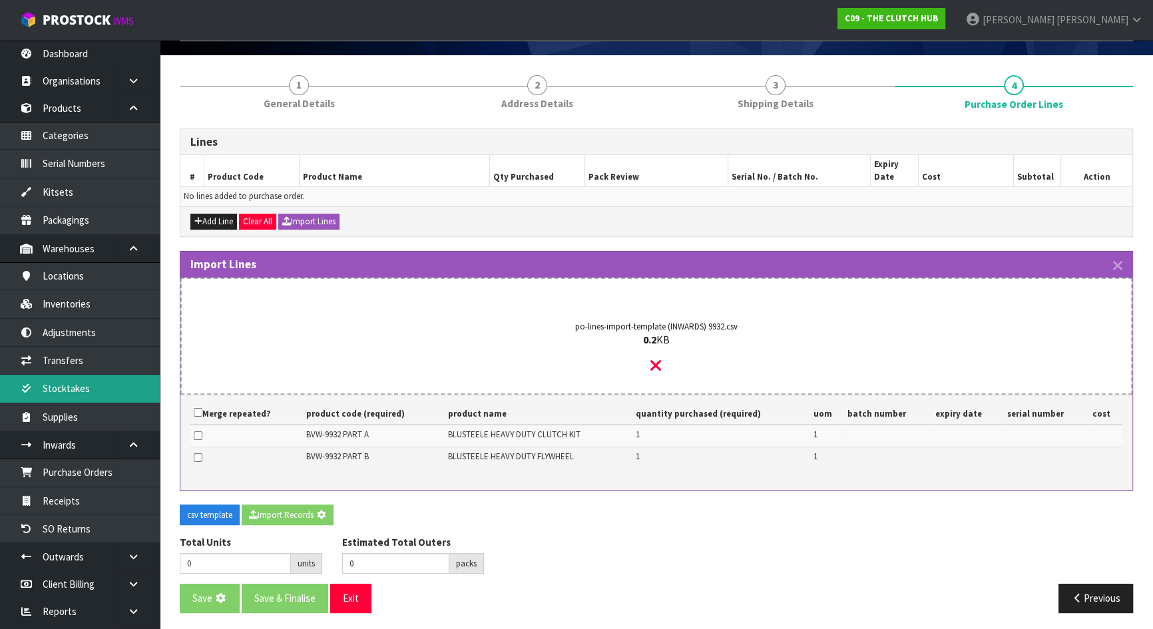
type input "2"
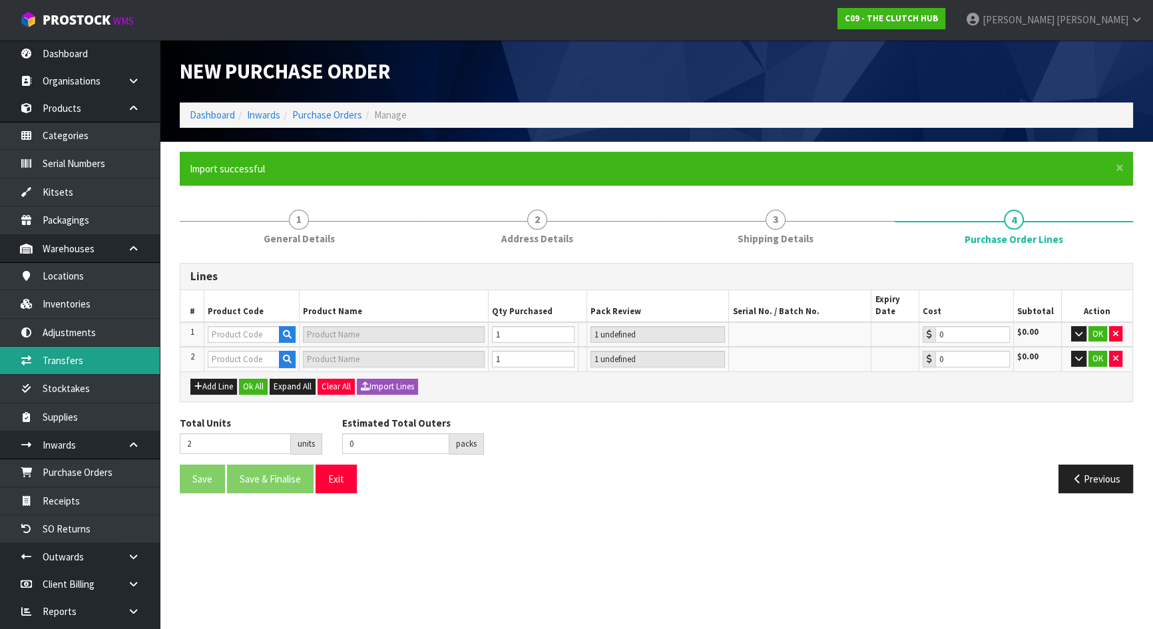
scroll to position [0, 0]
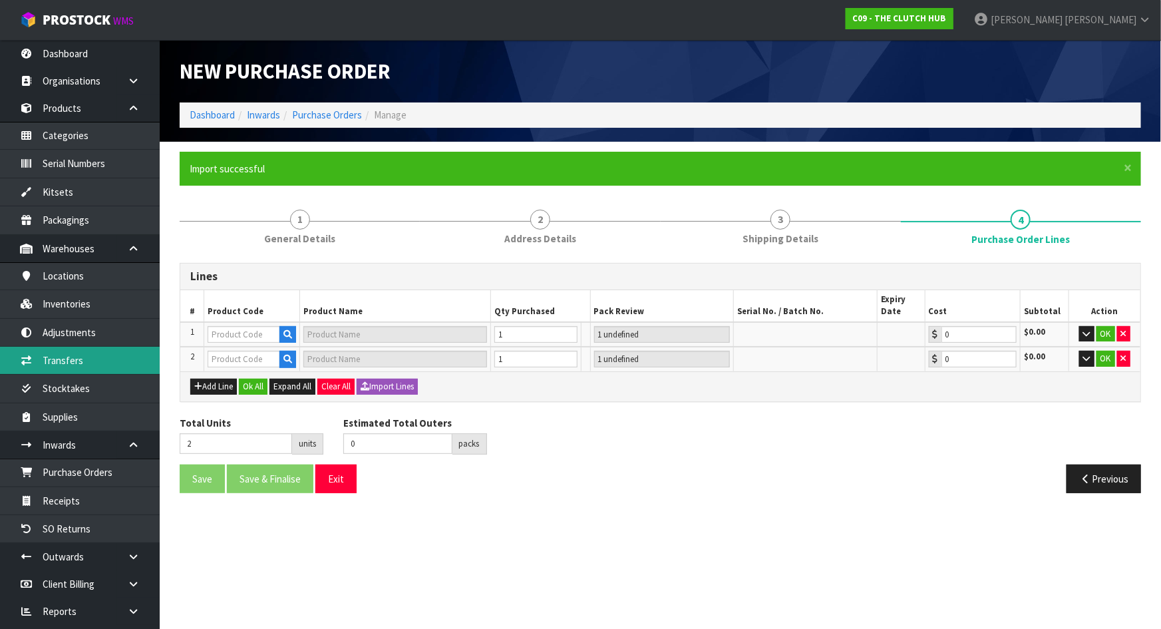
type input "BVW-9932 PART A"
type input "BLUSTEELE HEAVY DUTY CLUTCH KIT"
type input "1 PCE"
type input "0.00"
type input "BVW-9932 PART B"
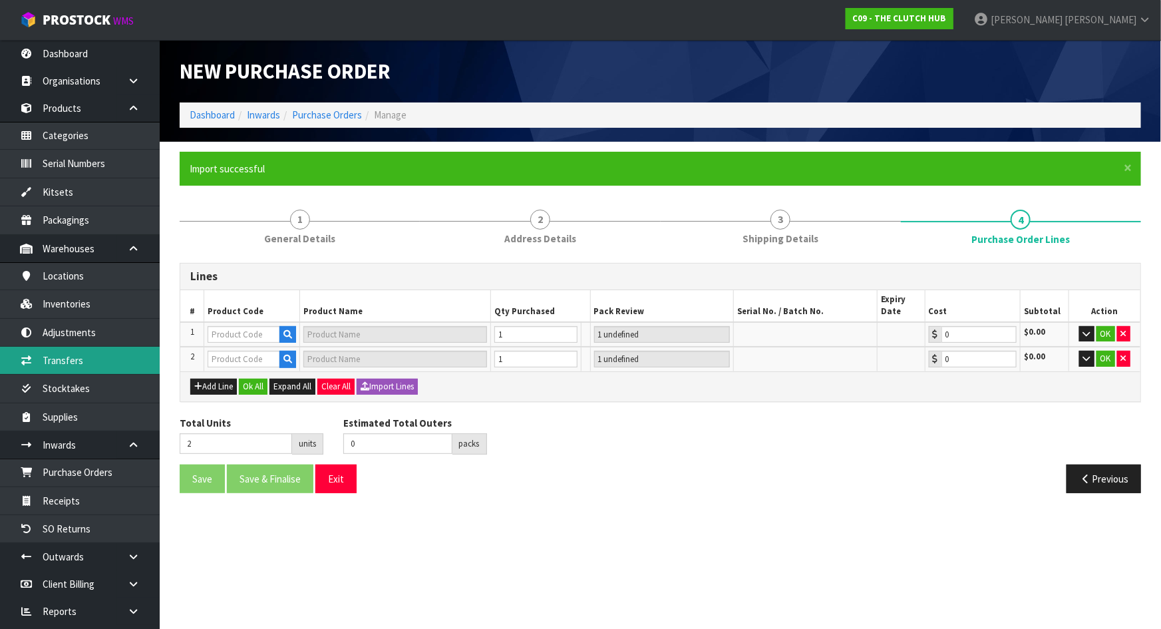
type input "BLUSTEELE HEAVY DUTY FLYWHEEL"
type input "1 PCE"
type input "0.00"
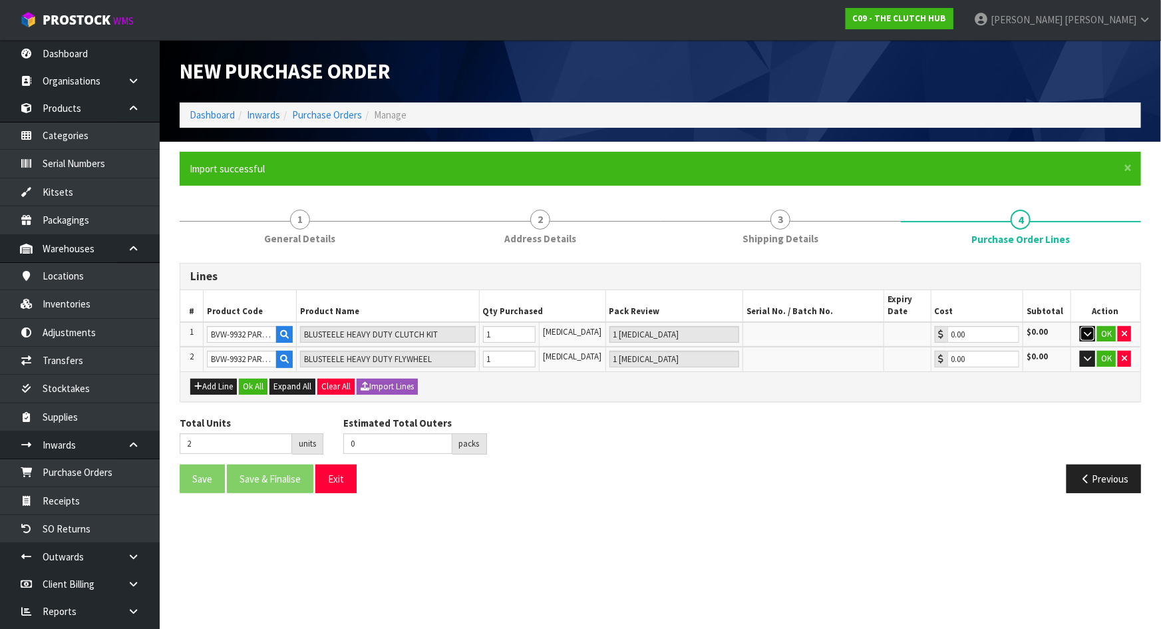
click at [1082, 334] on button "button" at bounding box center [1087, 334] width 15 height 16
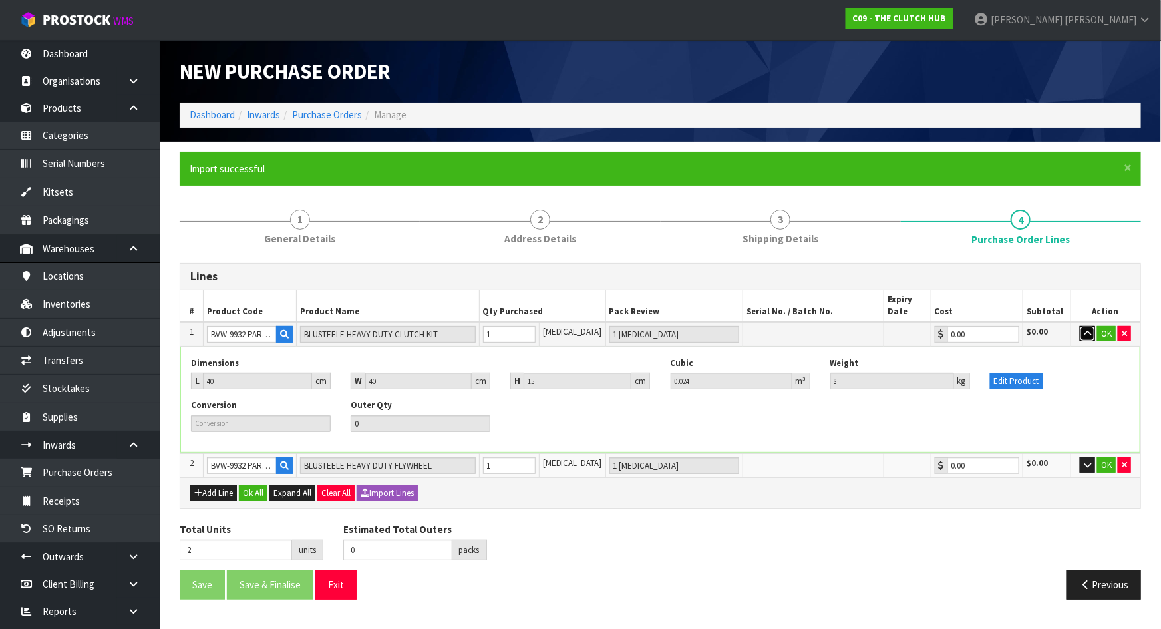
click at [1088, 332] on icon "button" at bounding box center [1087, 333] width 7 height 9
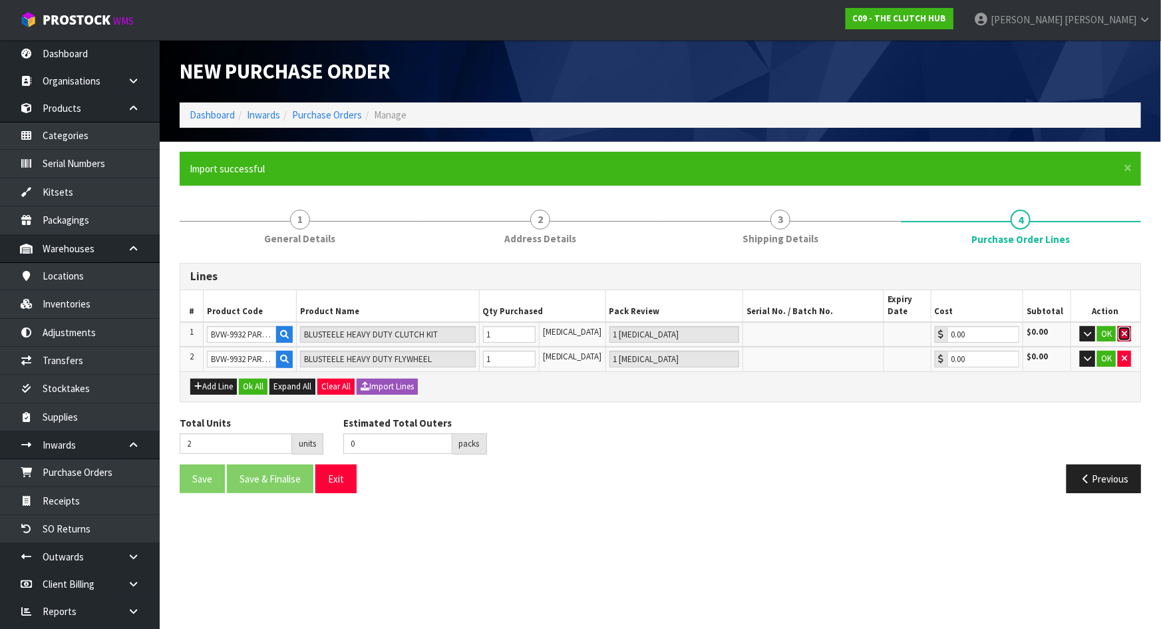
click at [1123, 330] on icon "button" at bounding box center [1124, 333] width 5 height 9
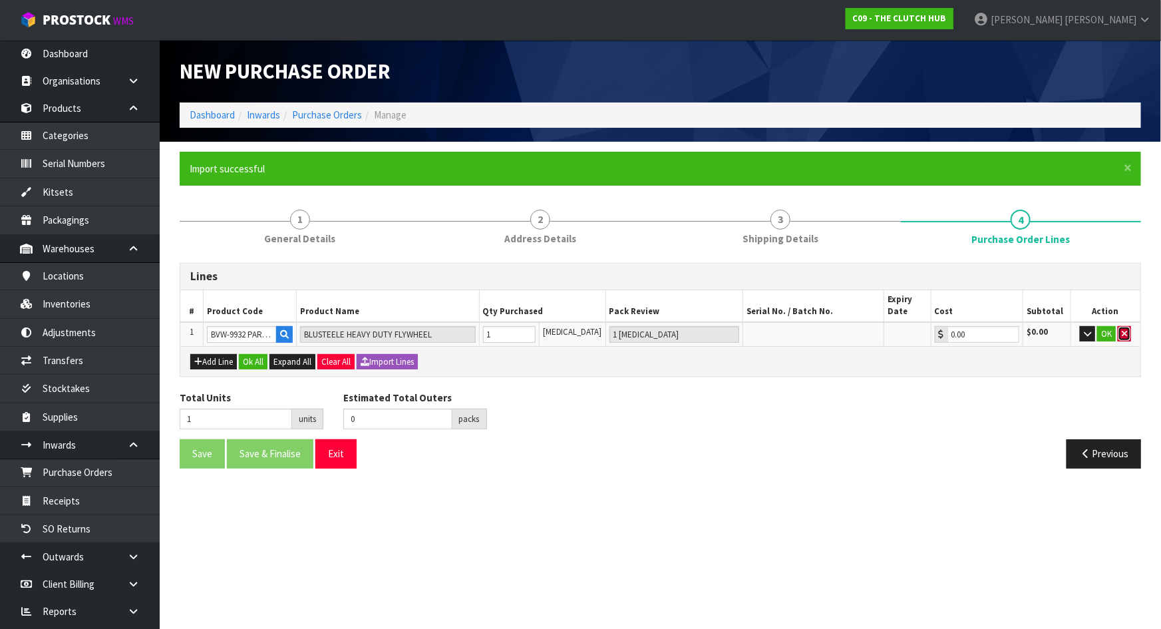
click at [1126, 335] on icon "button" at bounding box center [1124, 333] width 5 height 9
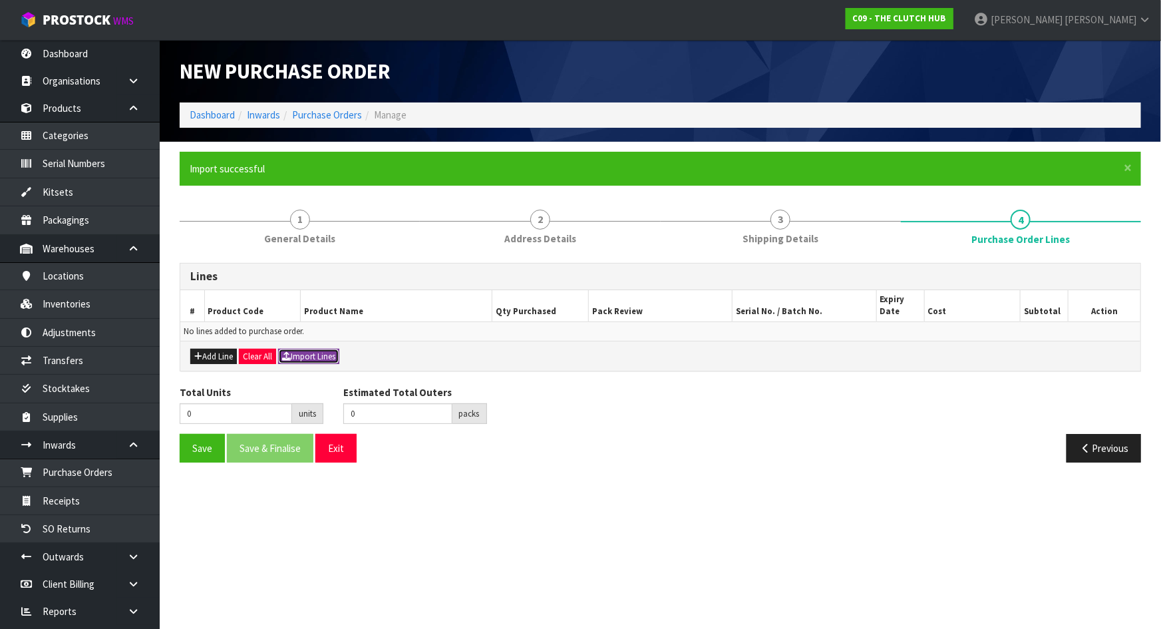
click at [334, 353] on button "Import Lines" at bounding box center [308, 357] width 61 height 16
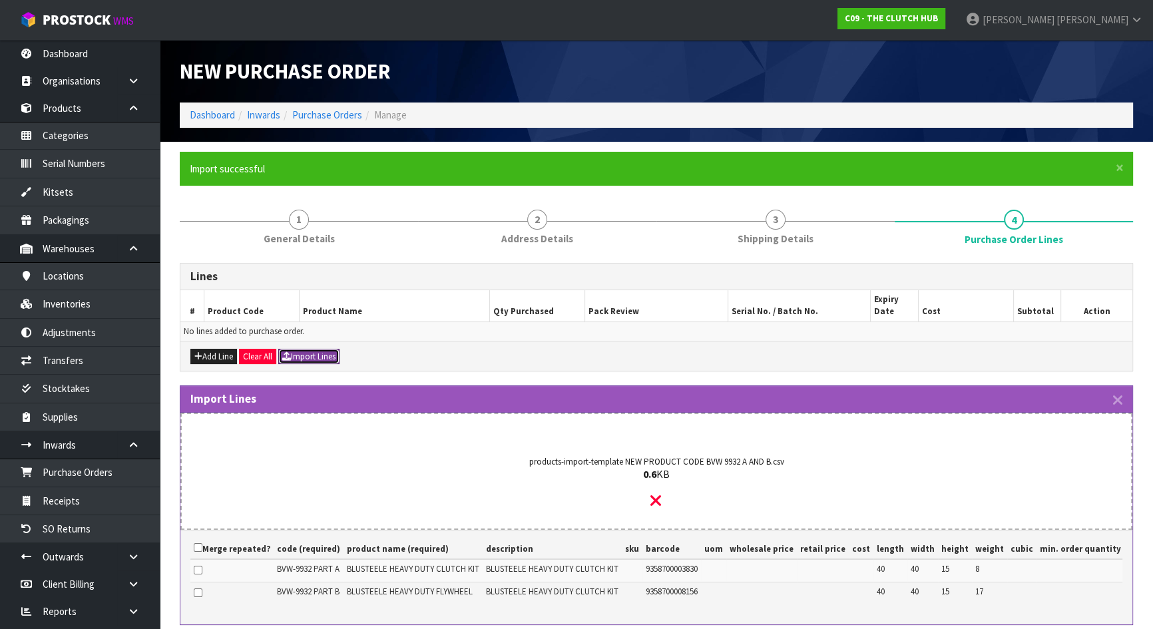
scroll to position [144, 0]
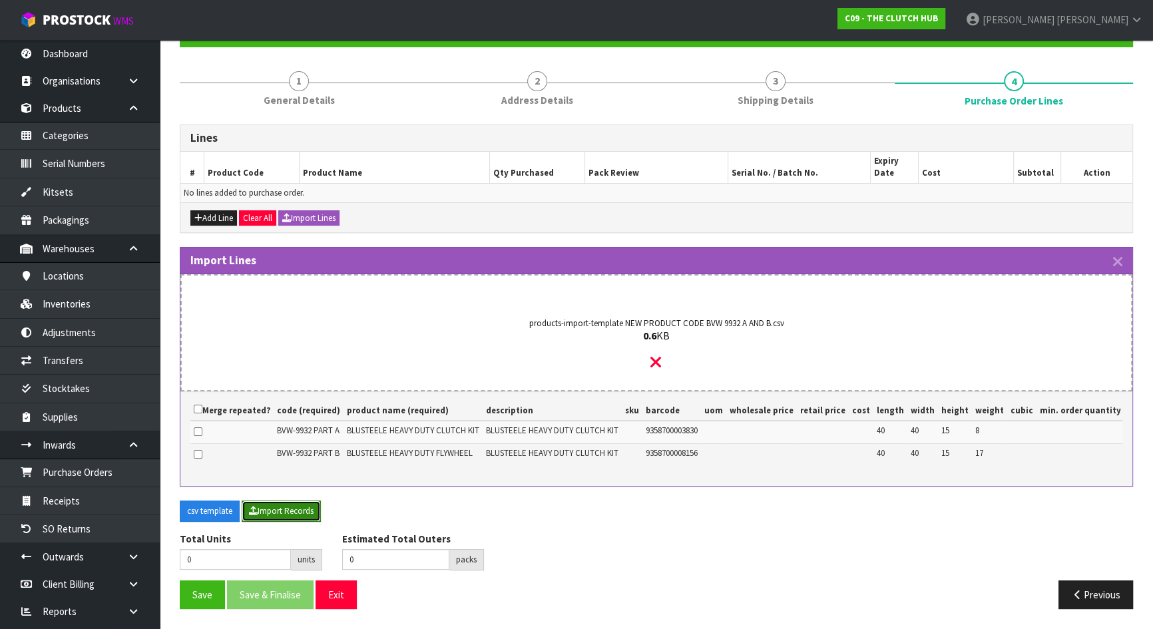
click at [276, 516] on button "Import Records" at bounding box center [281, 510] width 79 height 21
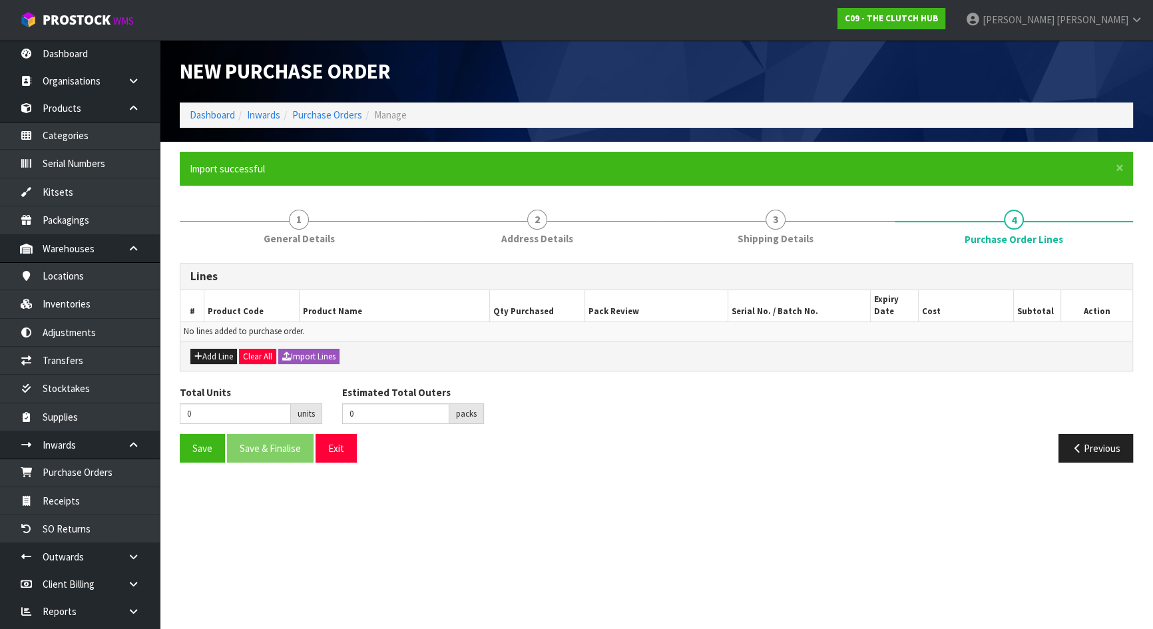
scroll to position [0, 0]
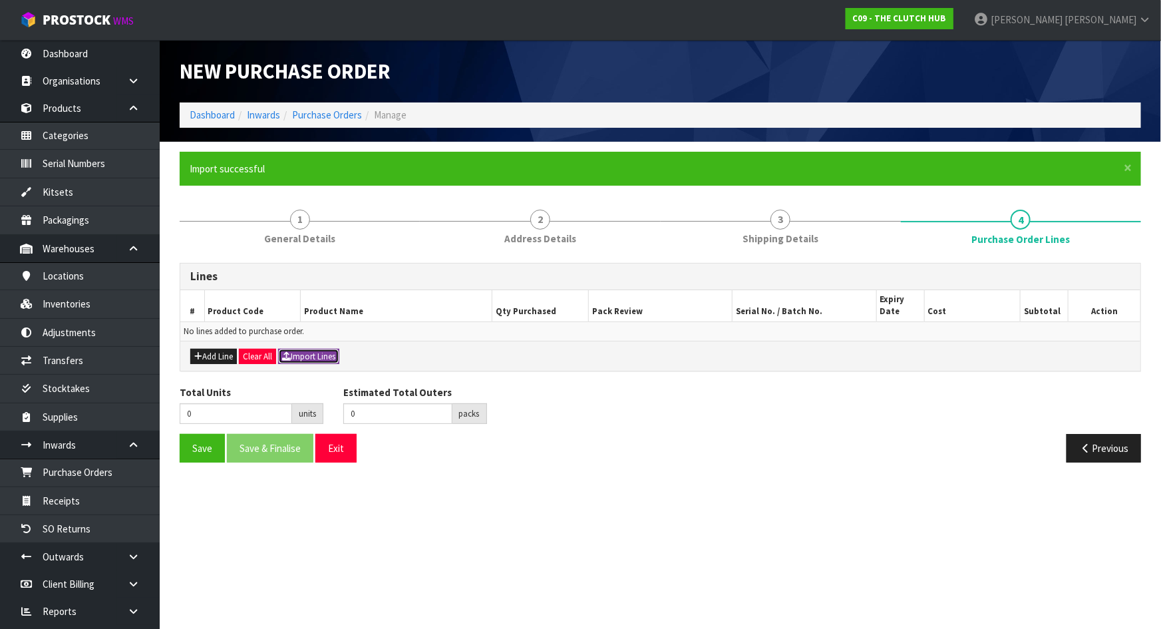
click at [324, 355] on button "Import Lines" at bounding box center [308, 357] width 61 height 16
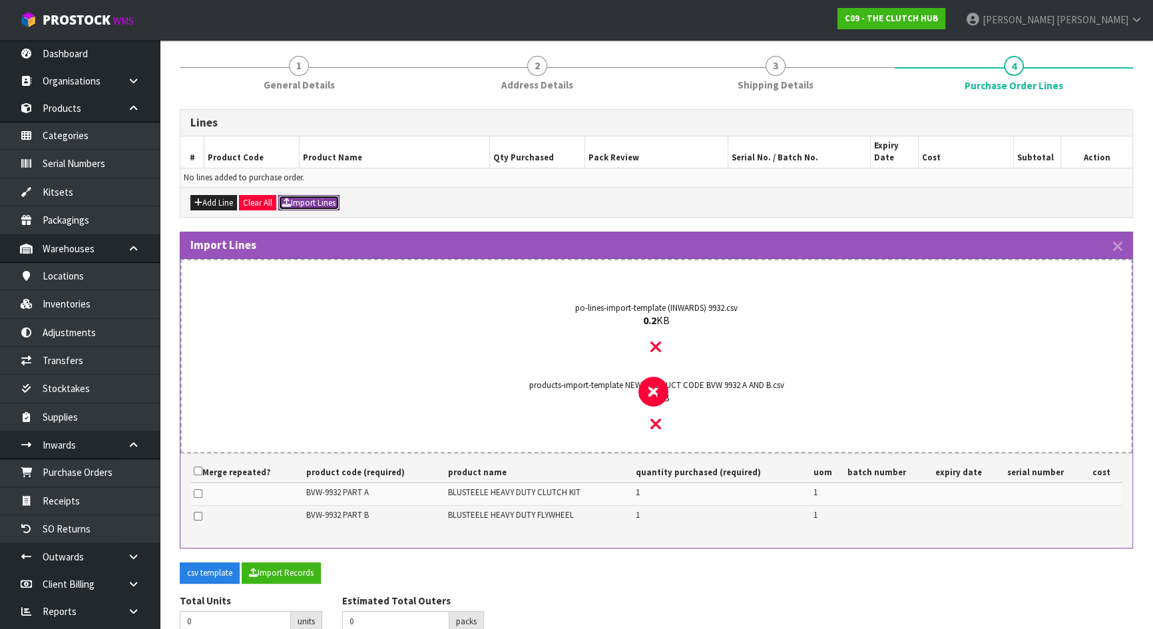
scroll to position [181, 0]
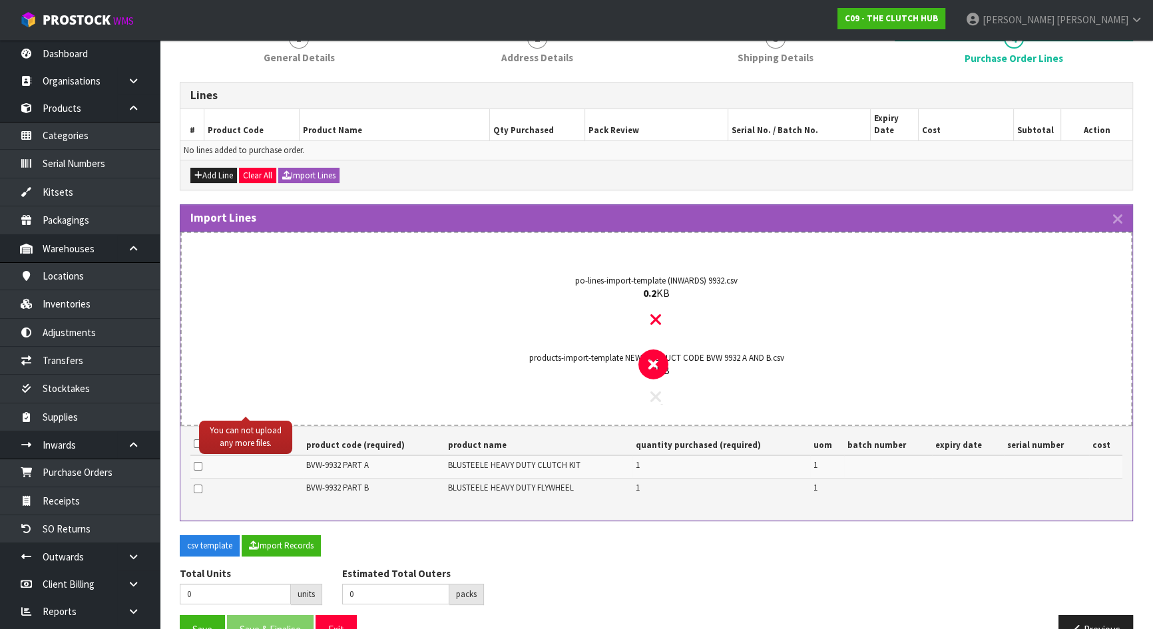
click at [658, 394] on icon at bounding box center [655, 396] width 11 height 17
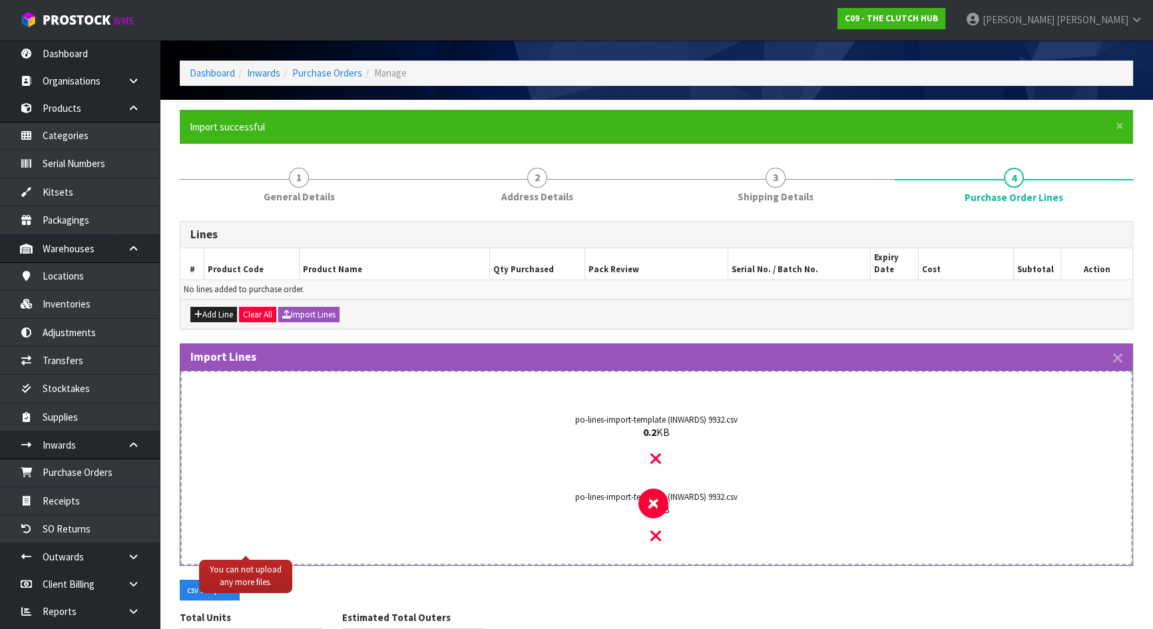
scroll to position [119, 0]
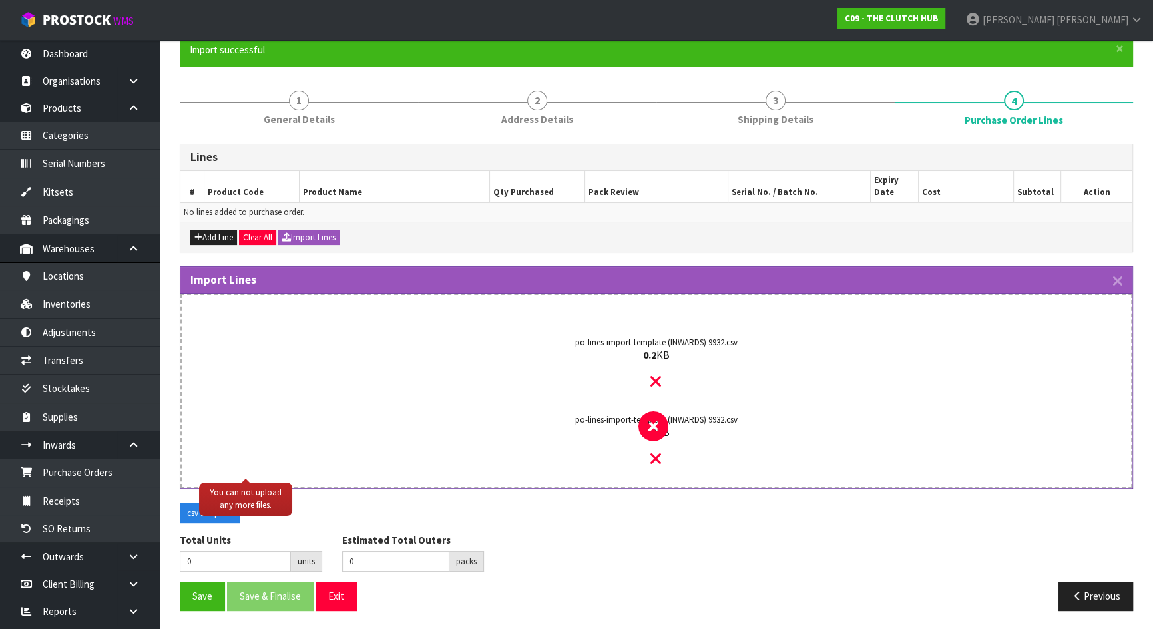
click at [649, 458] on div "po-lines-import-template (INWARDS) 9932.csv 0.2 KB" at bounding box center [656, 441] width 901 height 90
click at [657, 385] on icon at bounding box center [655, 381] width 11 height 17
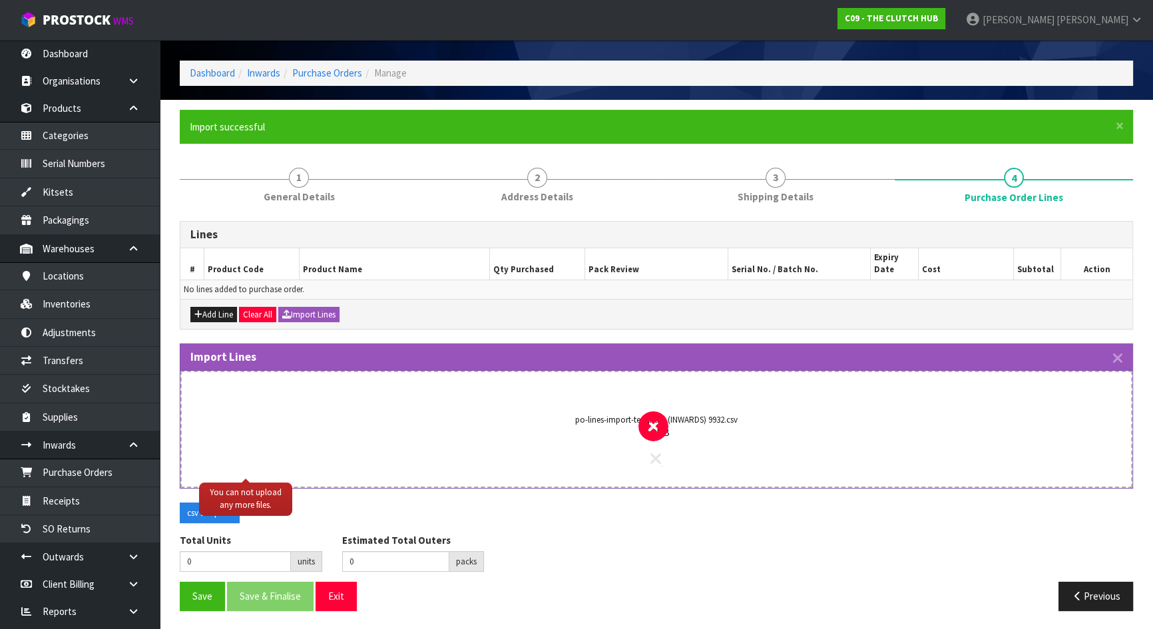
click at [653, 458] on icon at bounding box center [655, 458] width 11 height 17
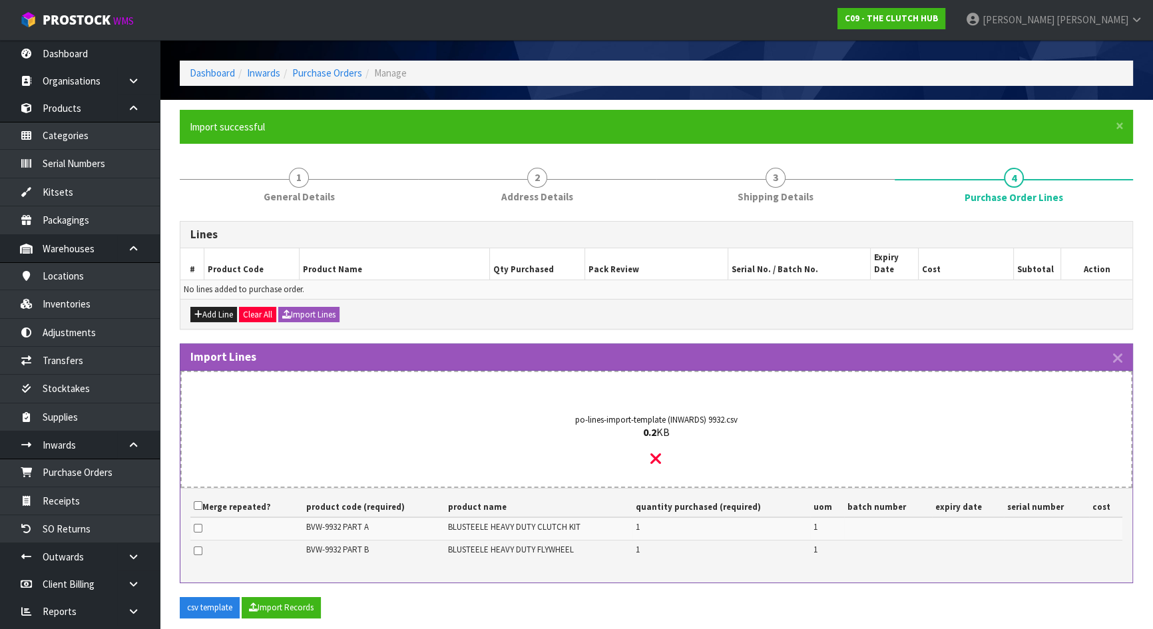
scroll to position [135, 0]
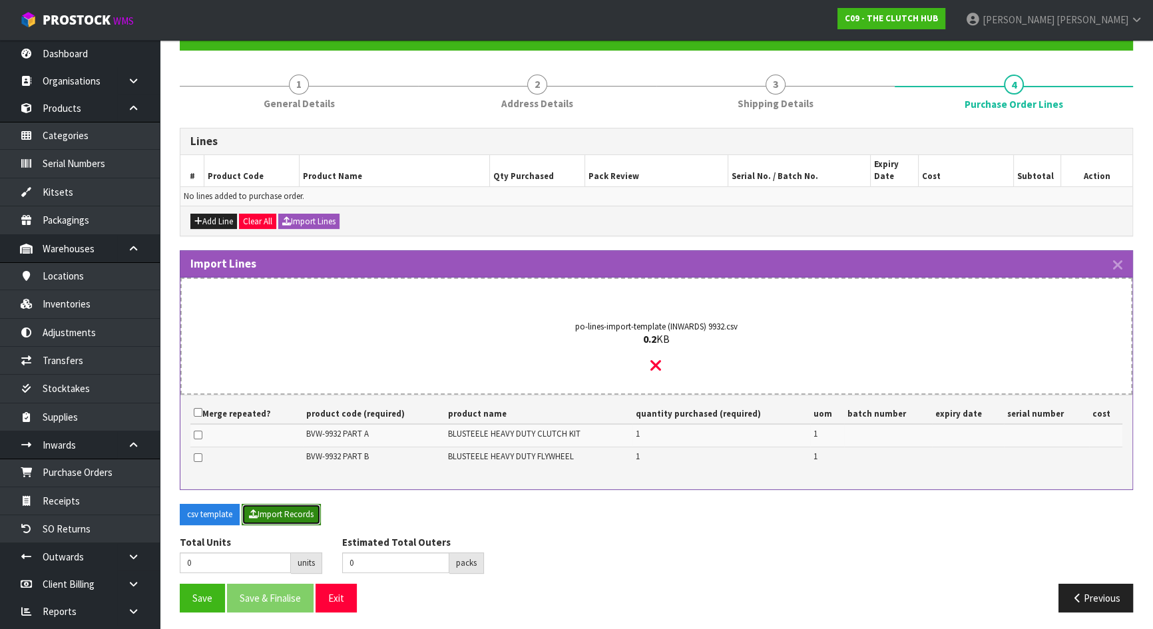
click at [283, 506] on button "Import Records" at bounding box center [281, 514] width 79 height 21
type input "2"
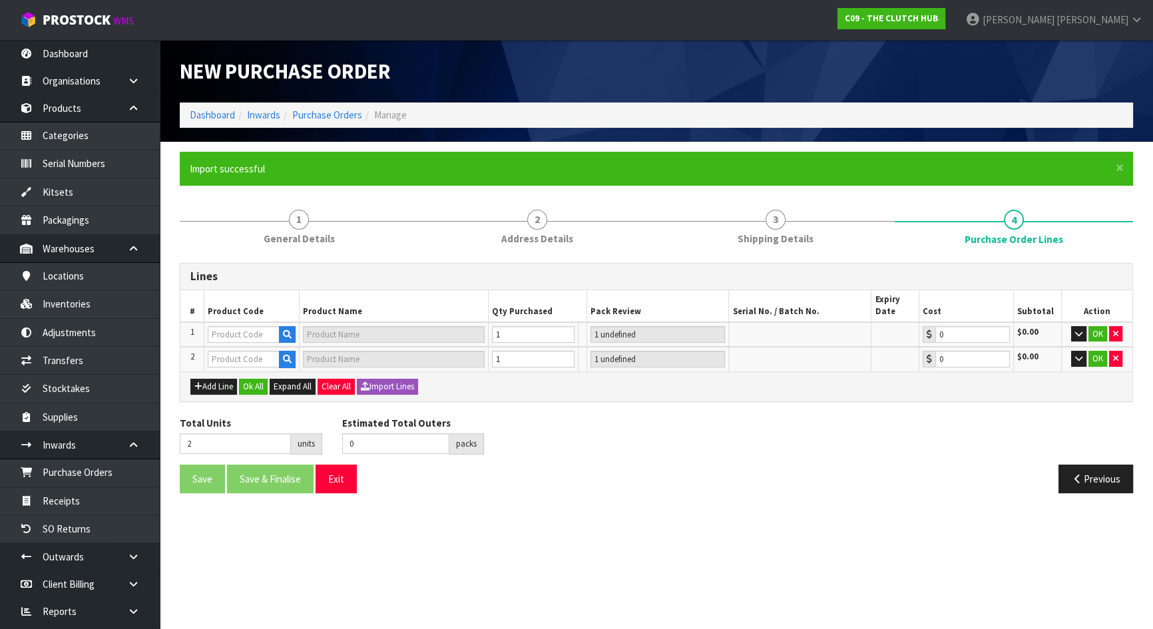
scroll to position [0, 0]
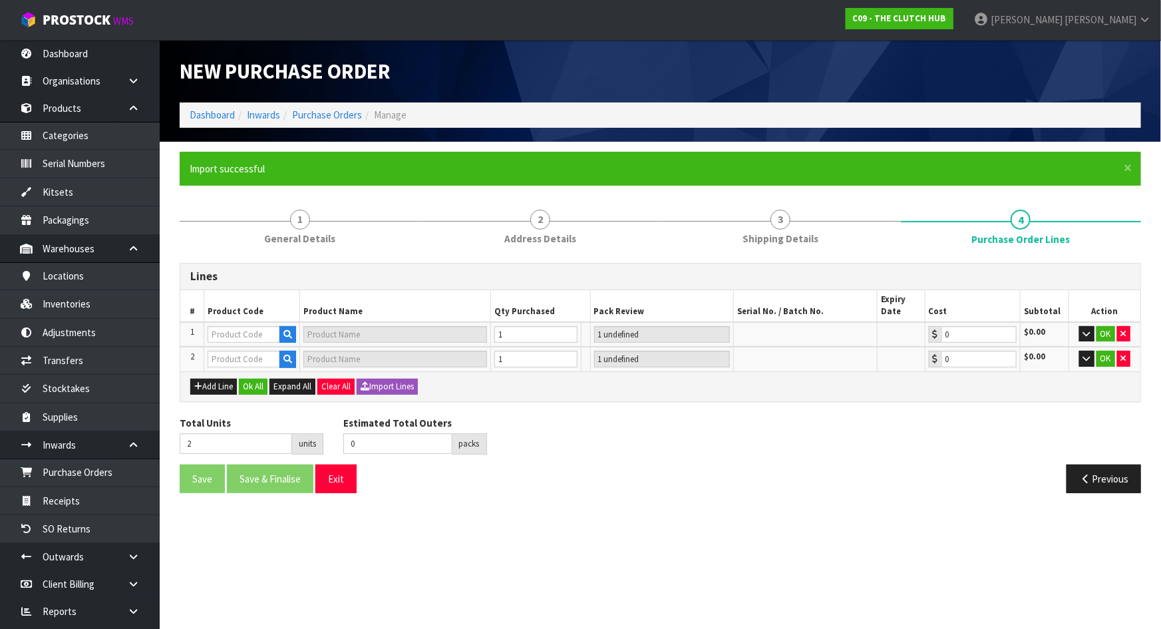
type input "BVW-9932 PART A"
type input "BLUSTEELE HEAVY DUTY CLUTCH KIT"
type input "1 PCE"
type input "0.00"
type input "BVW-9932 PART B"
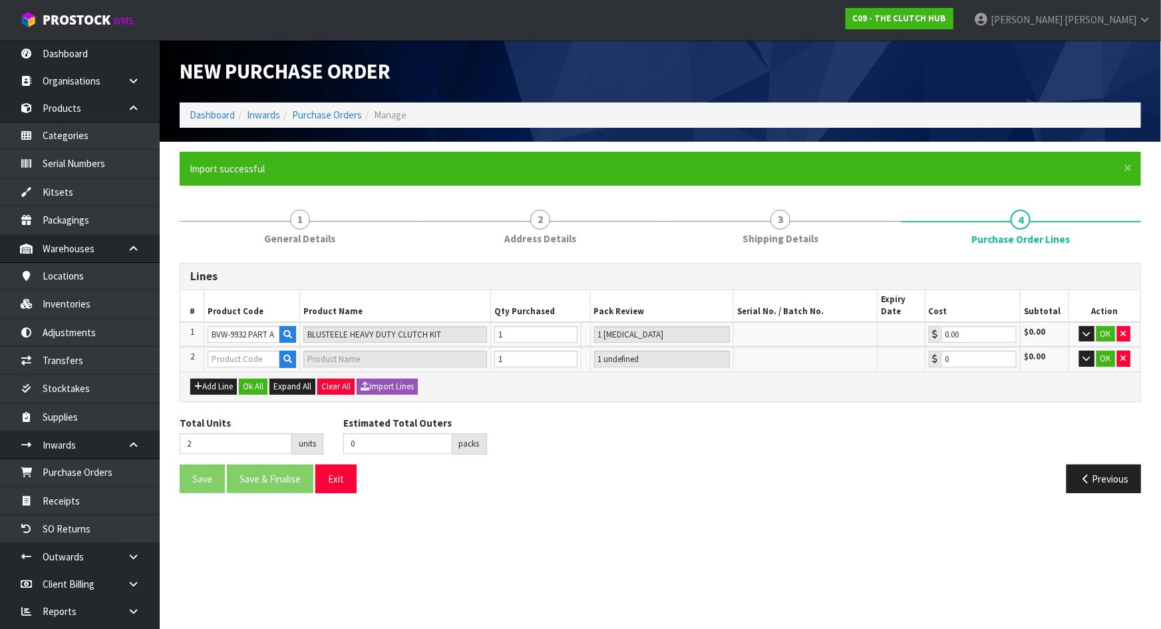
type input "BLUSTEELE HEAVY DUTY FLYWHEEL"
type input "1 PCE"
type input "0.00"
click at [1091, 332] on button "button" at bounding box center [1087, 334] width 15 height 16
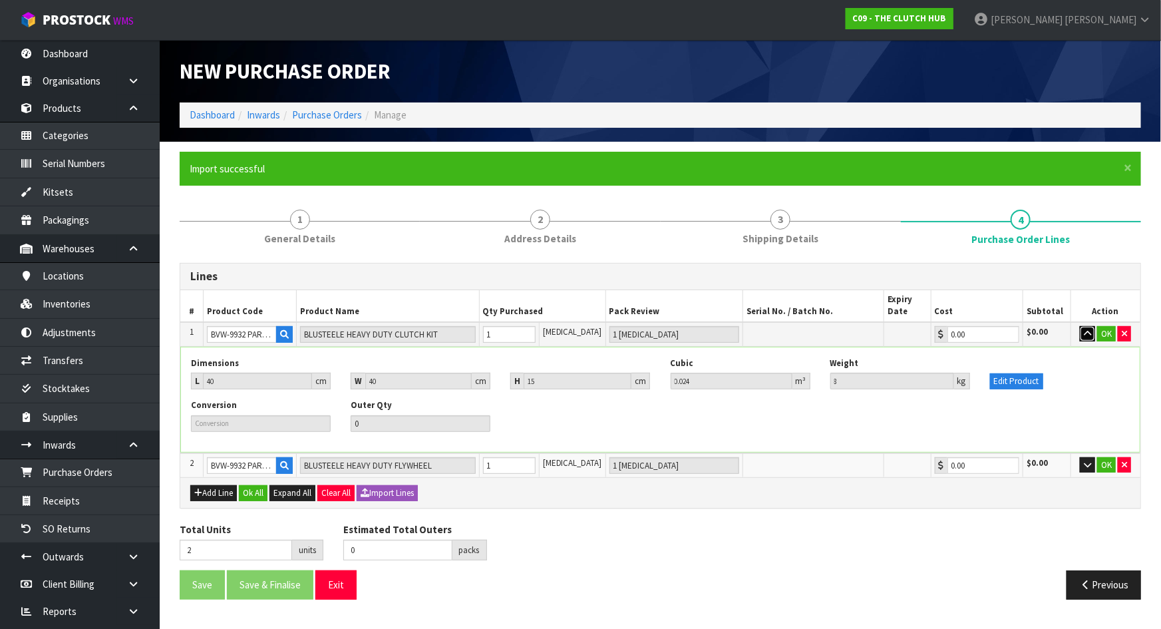
click at [1080, 331] on button "button" at bounding box center [1087, 334] width 15 height 16
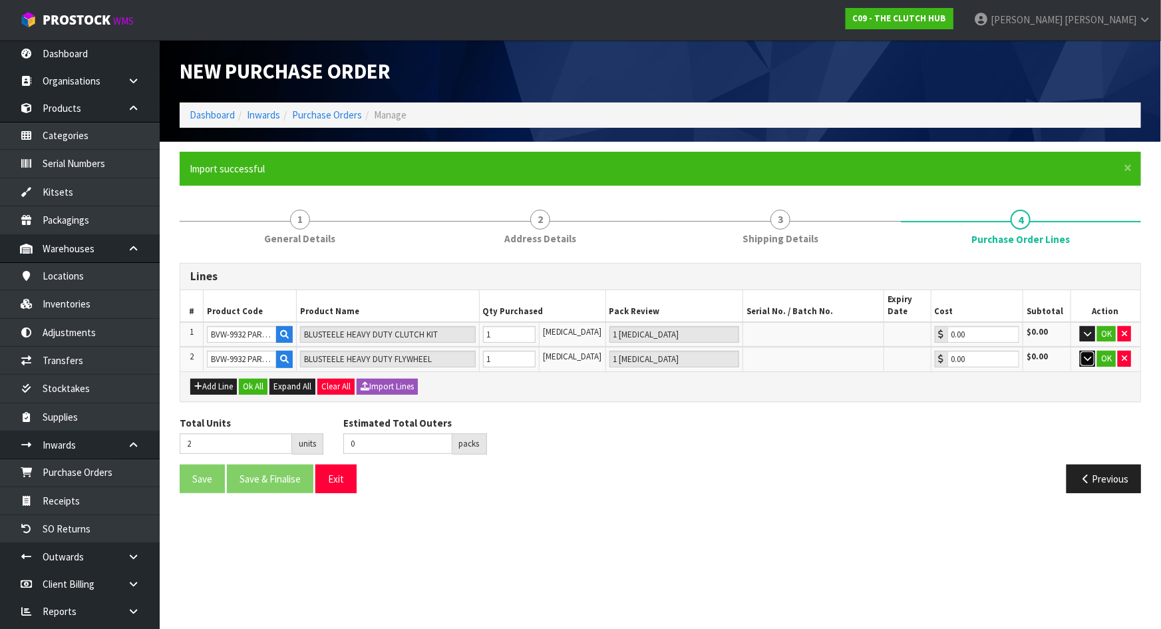
click at [1080, 352] on button "button" at bounding box center [1087, 359] width 15 height 16
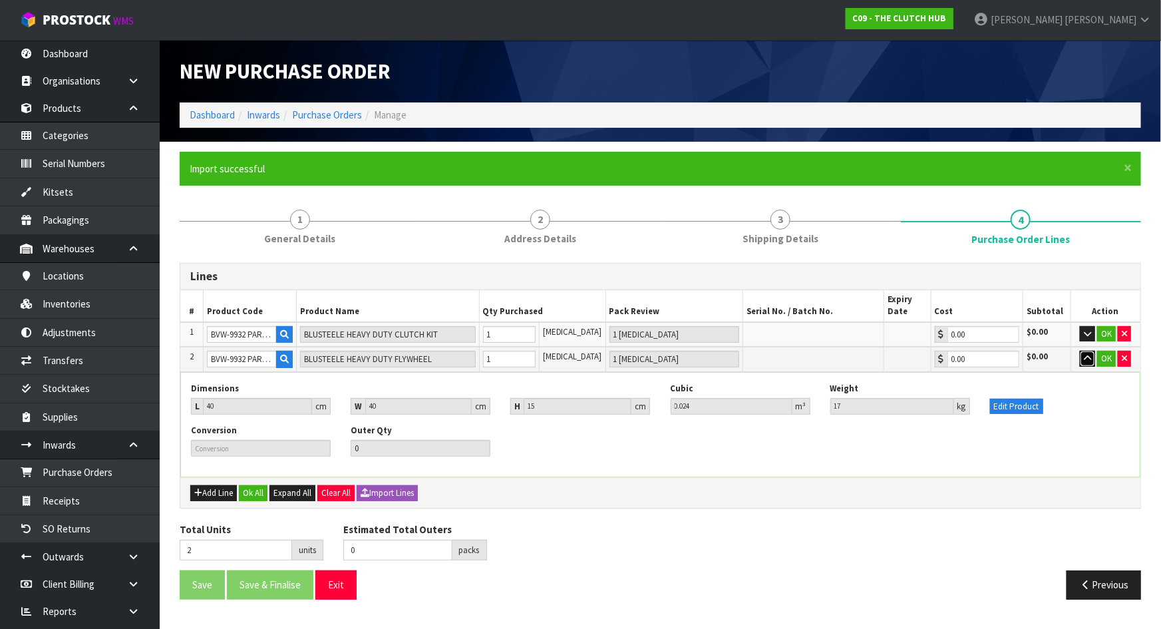
click at [1080, 352] on button "button" at bounding box center [1087, 359] width 15 height 16
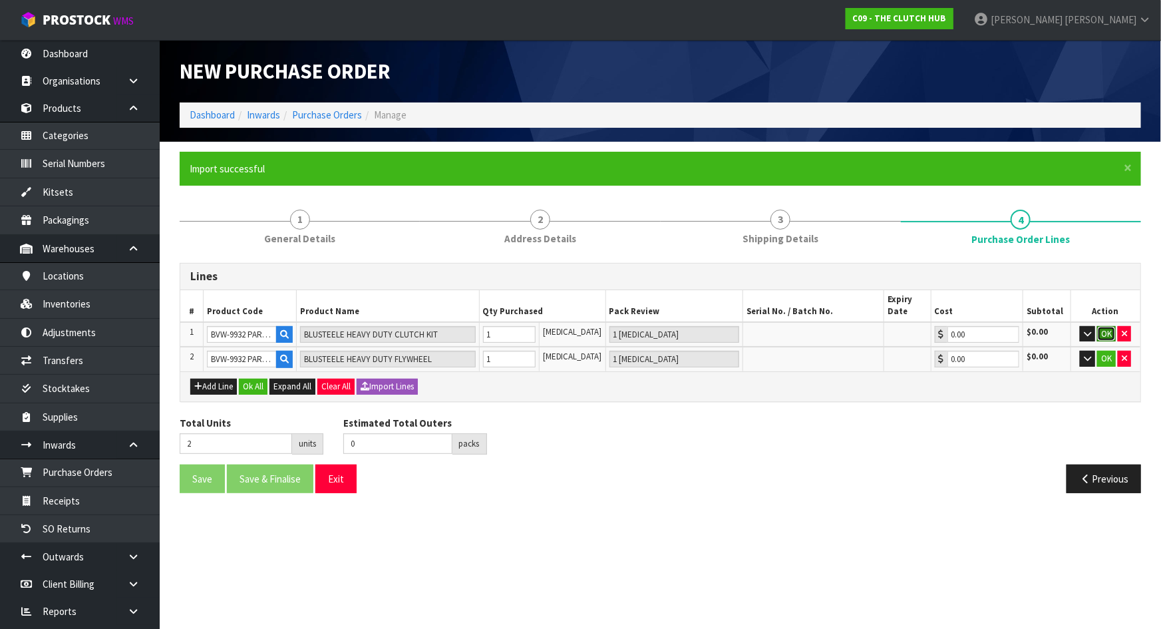
click at [1105, 333] on button "OK" at bounding box center [1106, 334] width 19 height 16
click at [1111, 353] on button "OK" at bounding box center [1106, 359] width 19 height 16
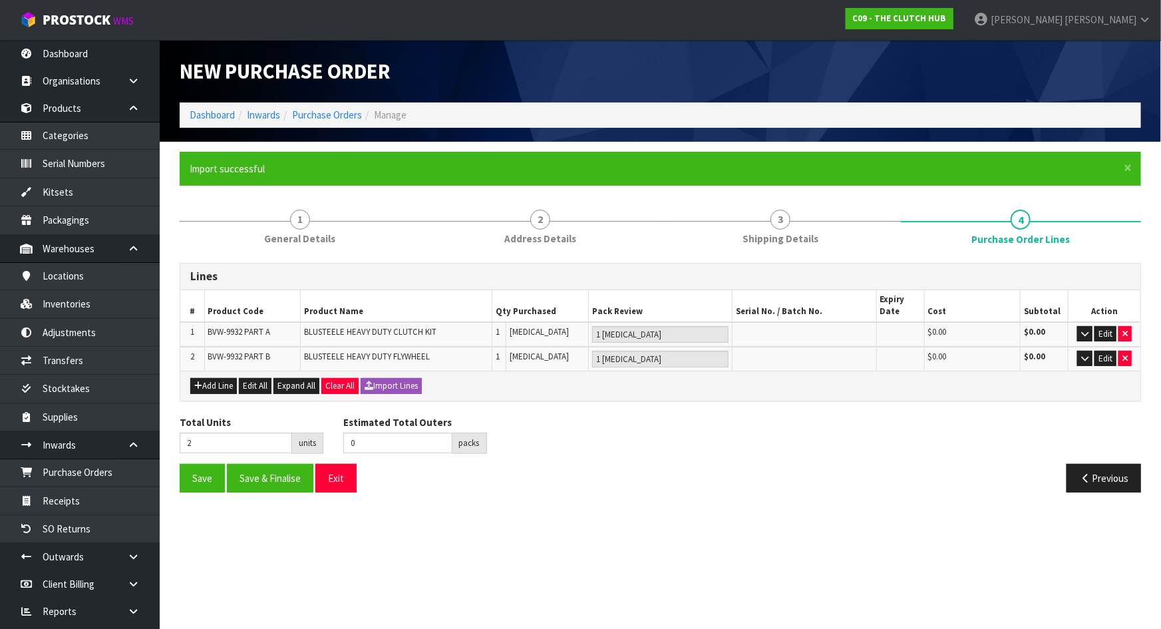
drag, startPoint x: 745, startPoint y: 464, endPoint x: 508, endPoint y: 403, distance: 244.0
click at [745, 465] on div "Previous" at bounding box center [906, 478] width 491 height 29
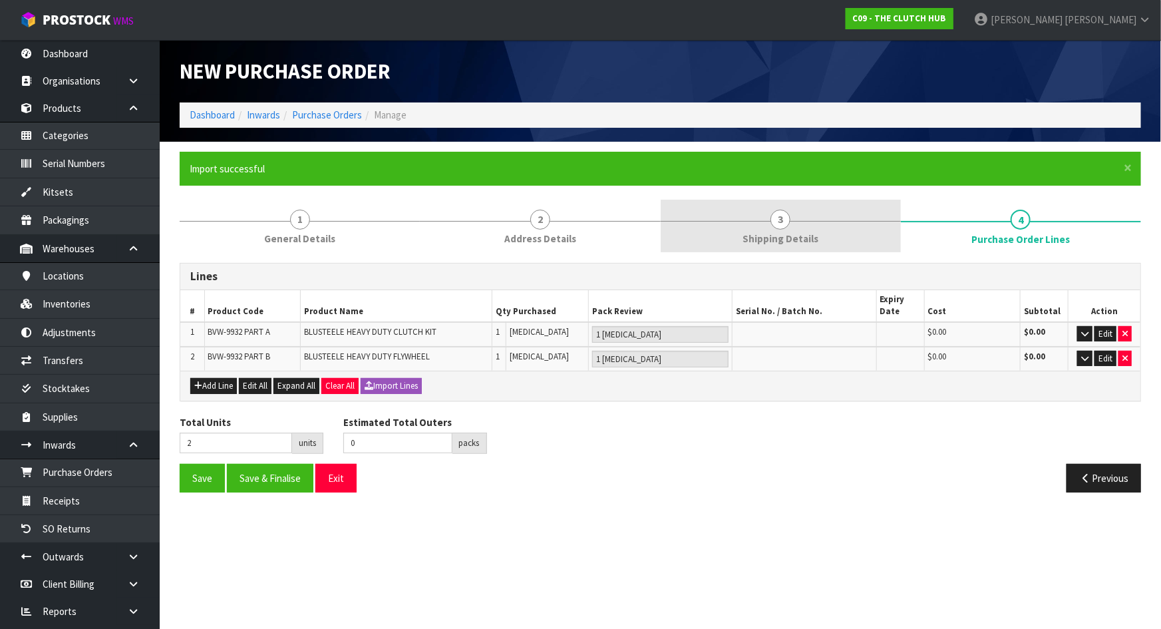
click at [565, 223] on link "2 Address Details" at bounding box center [540, 226] width 240 height 53
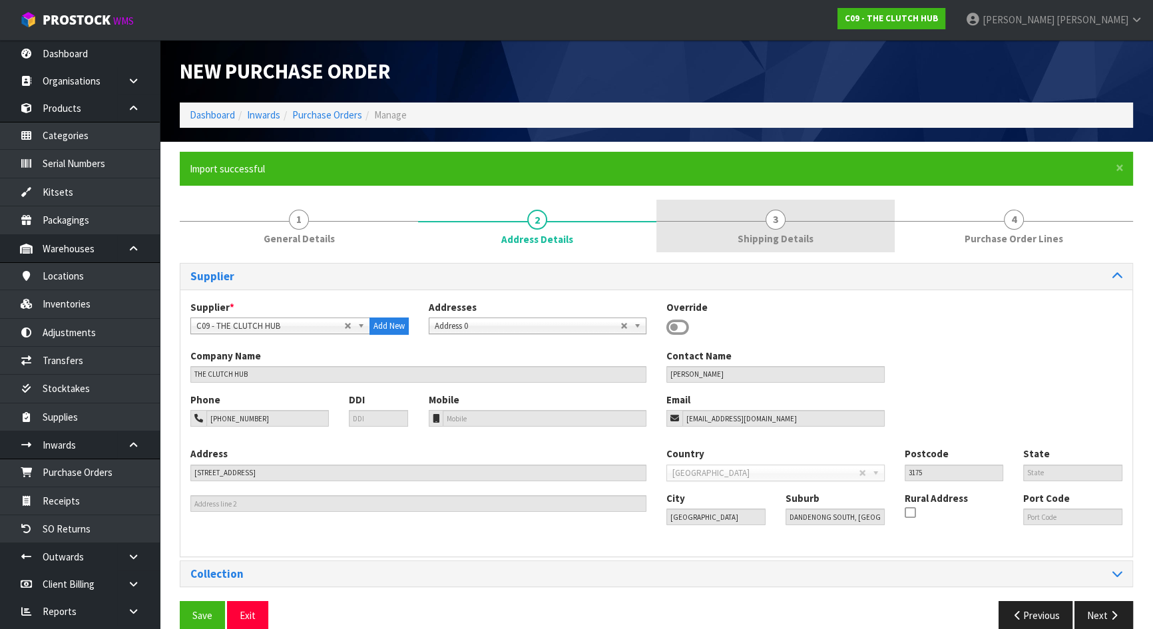
click at [748, 232] on span "Shipping Details" at bounding box center [775, 239] width 76 height 14
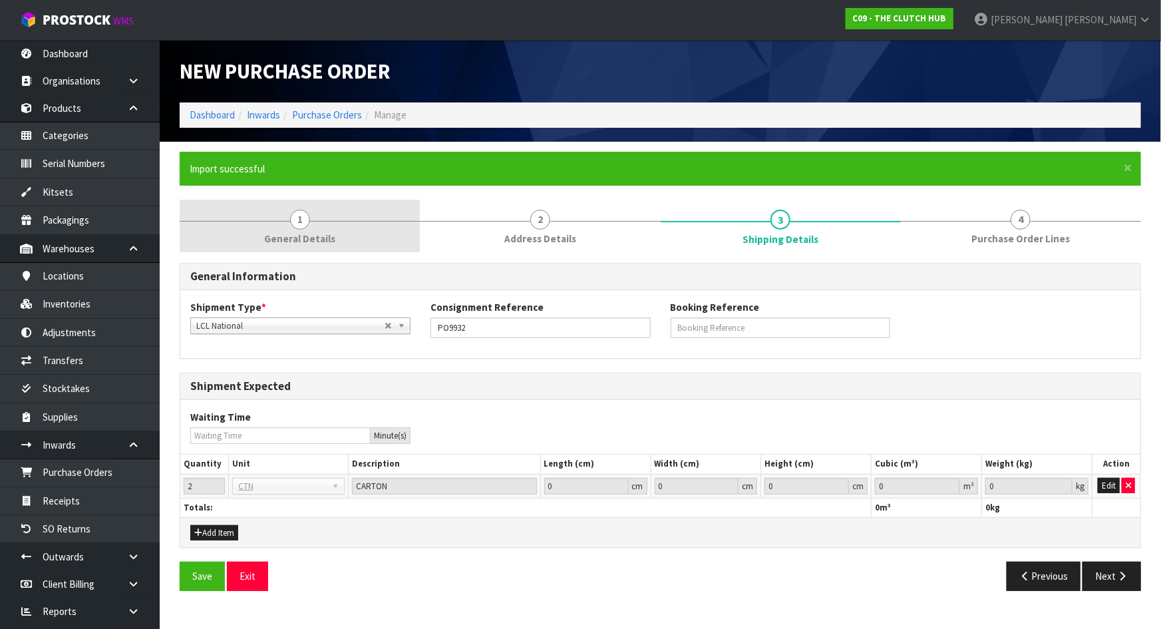
click at [337, 224] on link "1 General Details" at bounding box center [300, 226] width 240 height 53
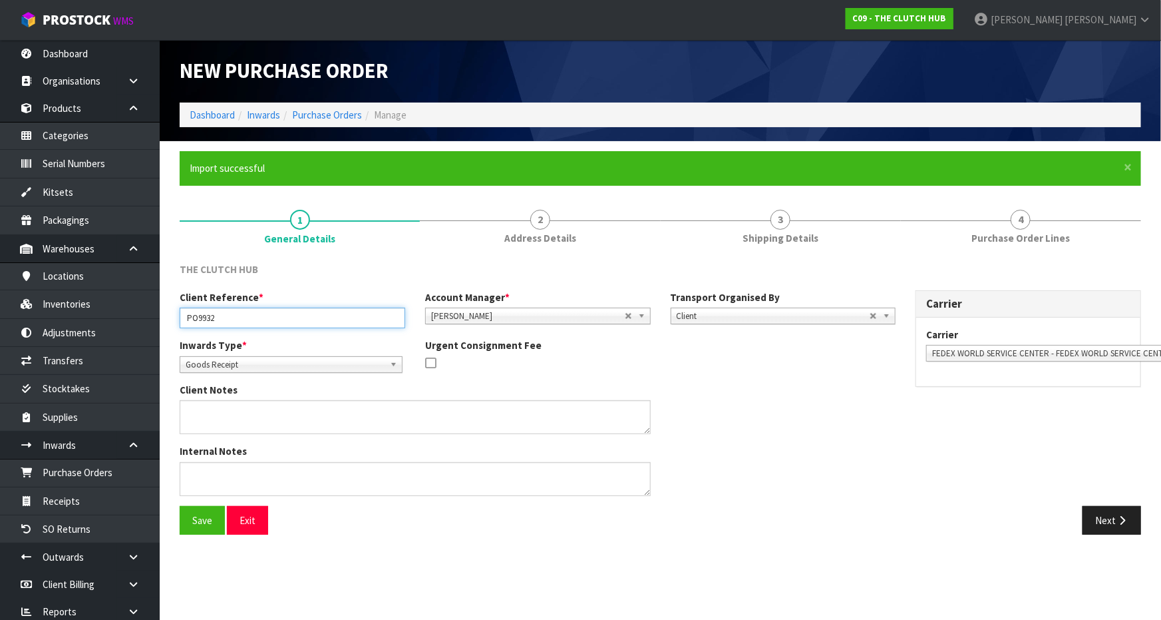
click at [226, 323] on input "PO9932" at bounding box center [293, 317] width 226 height 21
drag, startPoint x: 196, startPoint y: 316, endPoint x: 203, endPoint y: 315, distance: 7.4
click at [196, 315] on input "PO9932" at bounding box center [293, 317] width 226 height 21
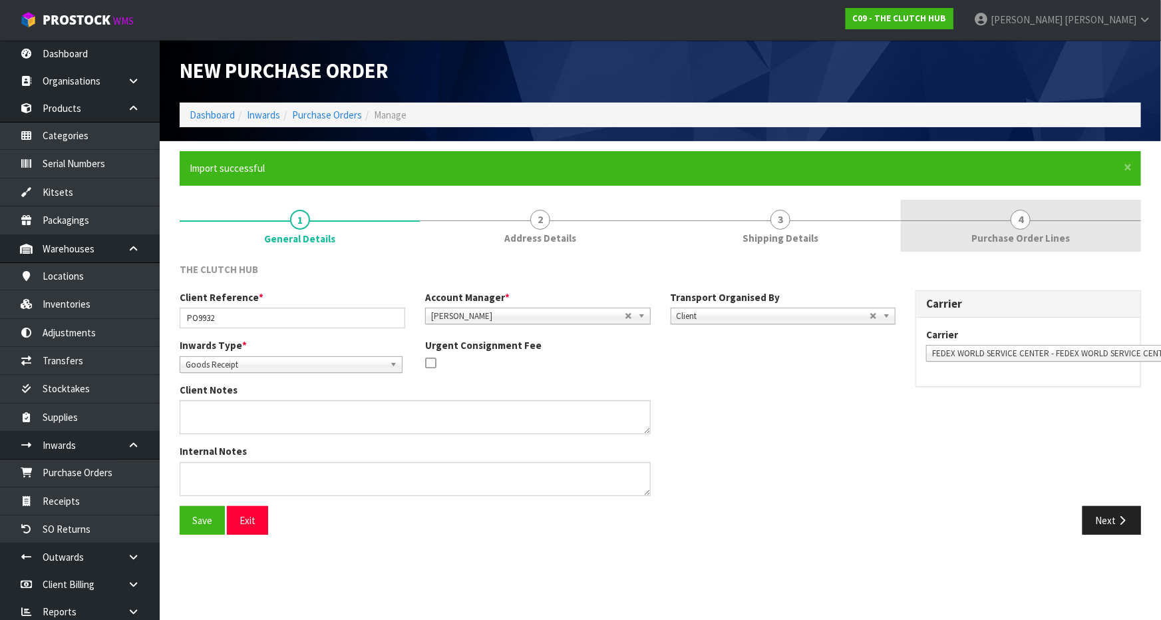
click at [968, 228] on link "4 Purchase Order Lines" at bounding box center [1021, 226] width 240 height 53
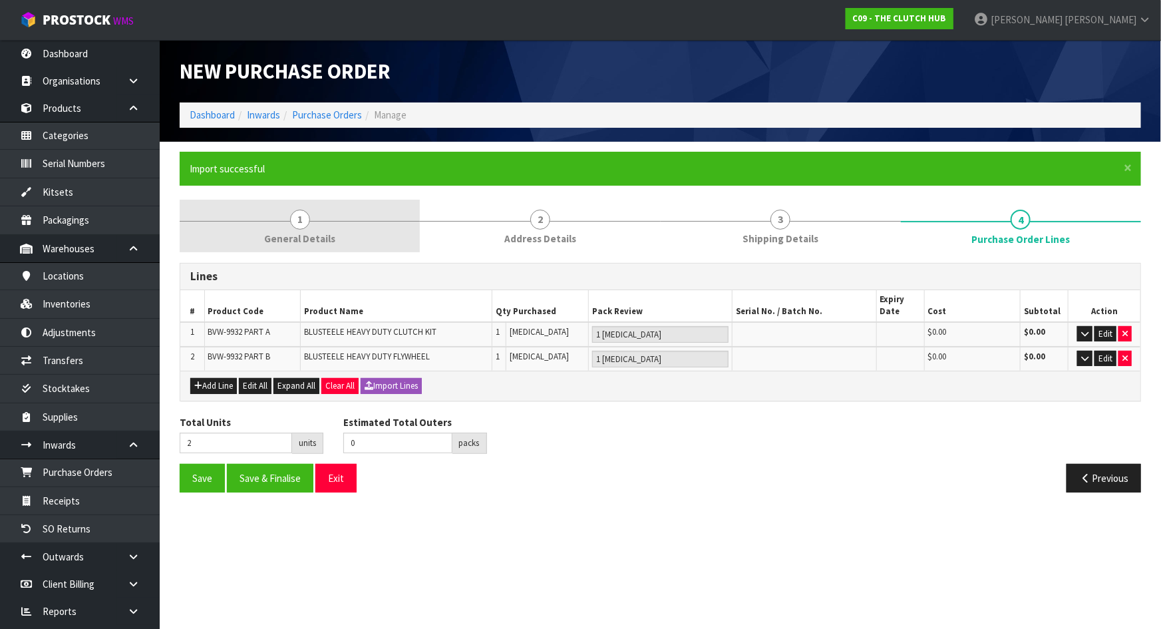
click at [297, 217] on span "1" at bounding box center [300, 220] width 20 height 20
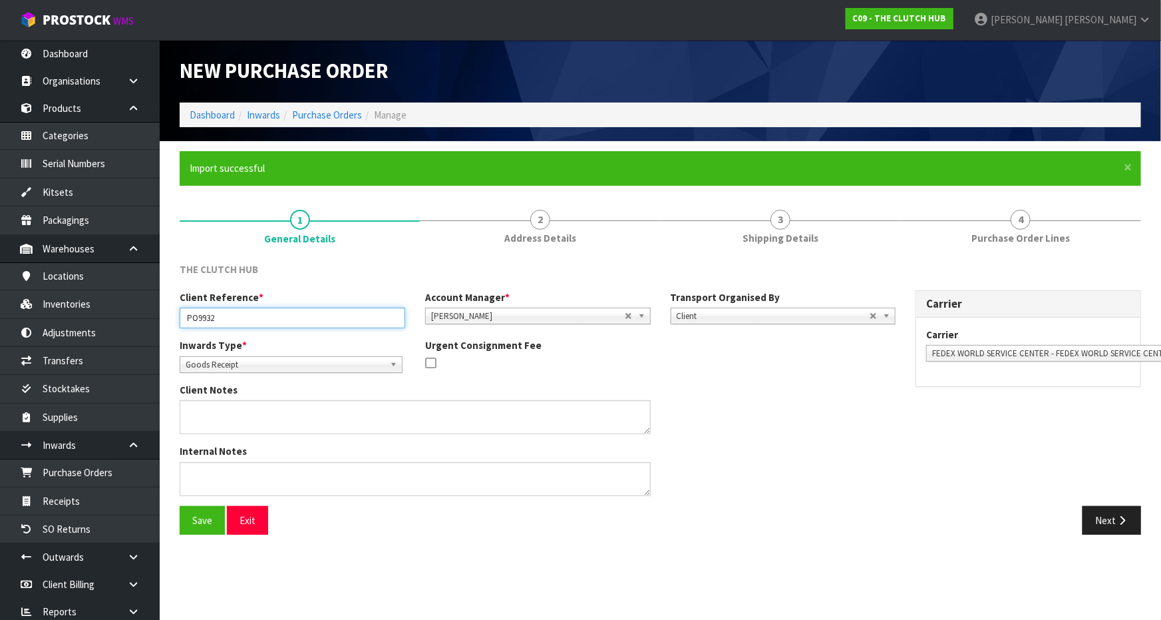
drag, startPoint x: 199, startPoint y: 318, endPoint x: 264, endPoint y: 329, distance: 66.1
click at [199, 318] on input "PO9932" at bounding box center [293, 317] width 226 height 21
click at [840, 437] on div "Client Notes" at bounding box center [538, 413] width 736 height 61
click at [311, 313] on input "PO 9932" at bounding box center [293, 317] width 226 height 21
type input "PO 9932"
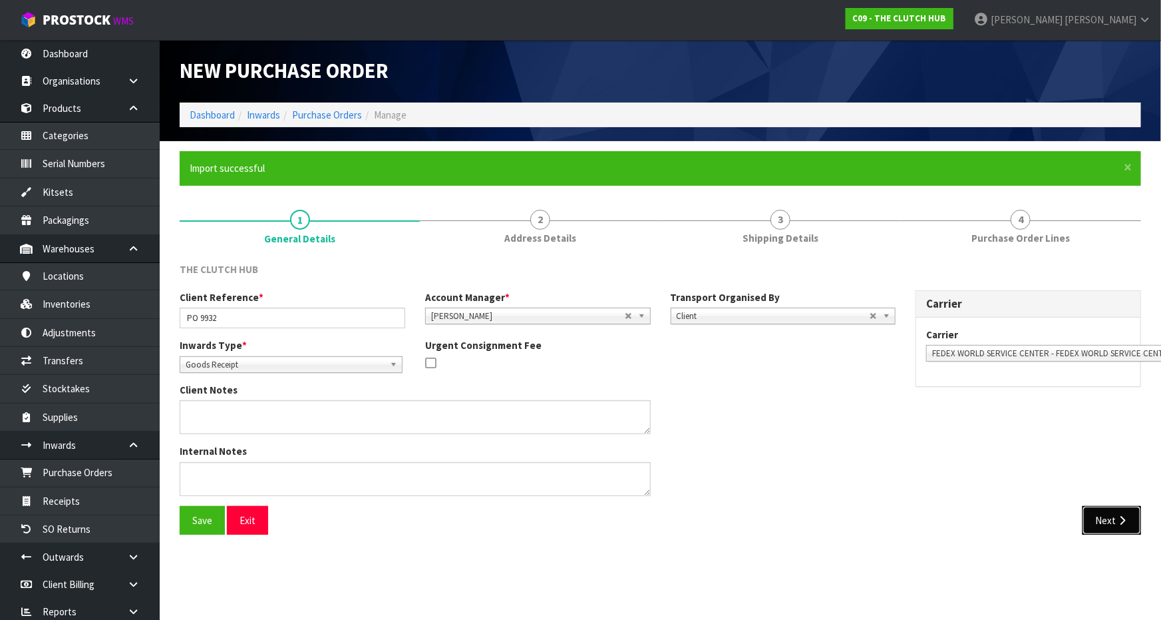
click at [1125, 528] on button "Next" at bounding box center [1112, 520] width 59 height 29
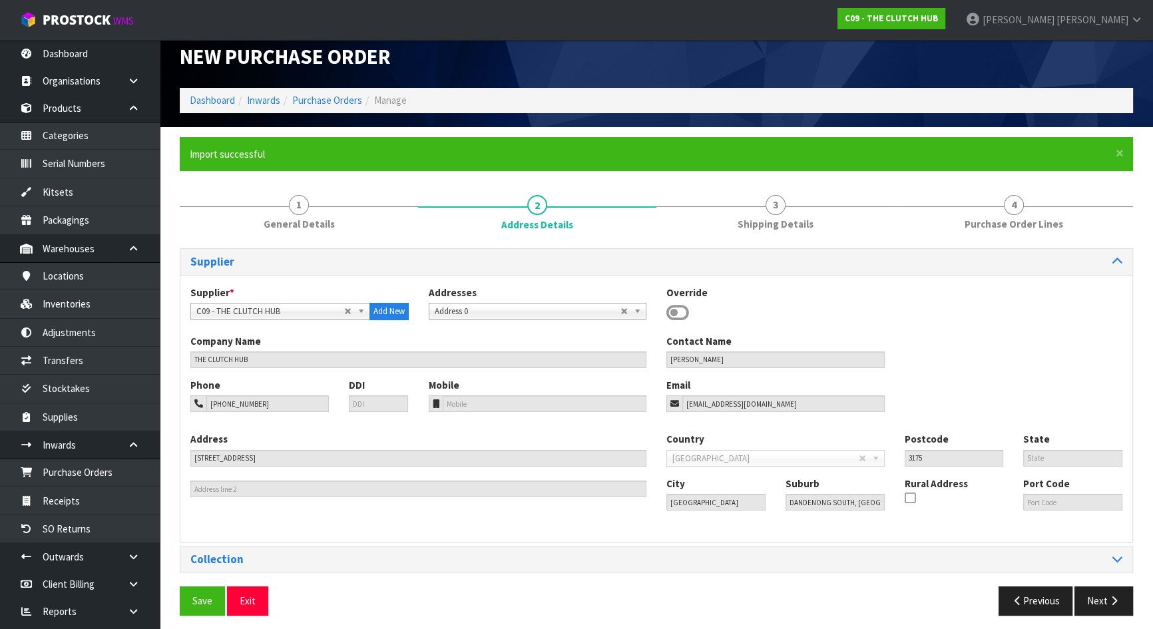
scroll to position [21, 0]
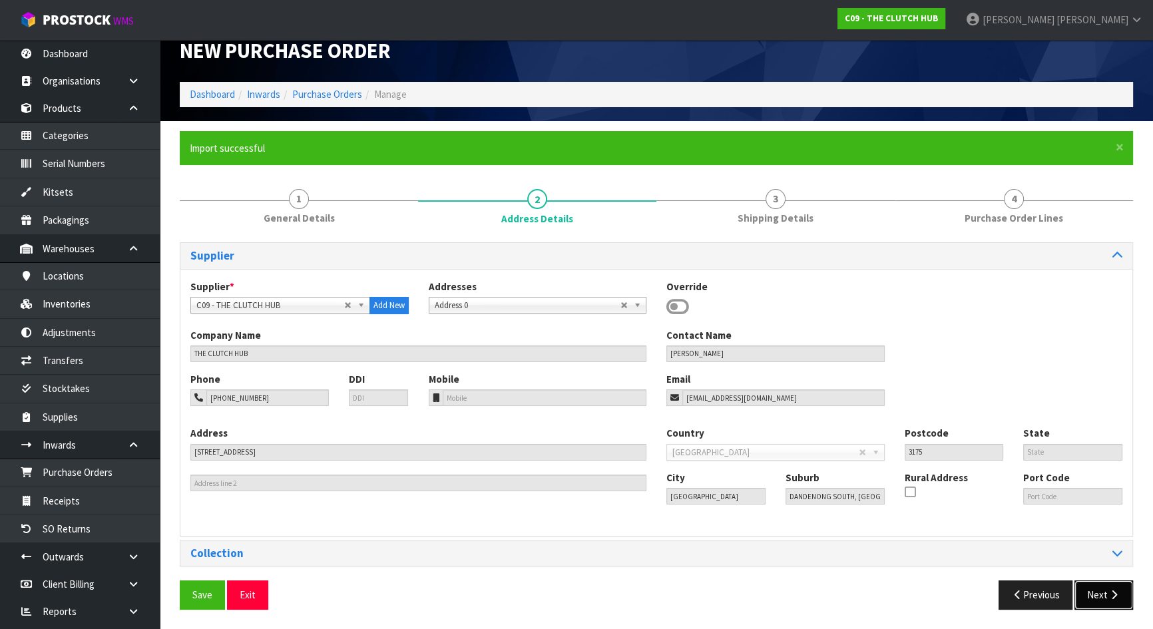
click at [1100, 591] on button "Next" at bounding box center [1103, 594] width 59 height 29
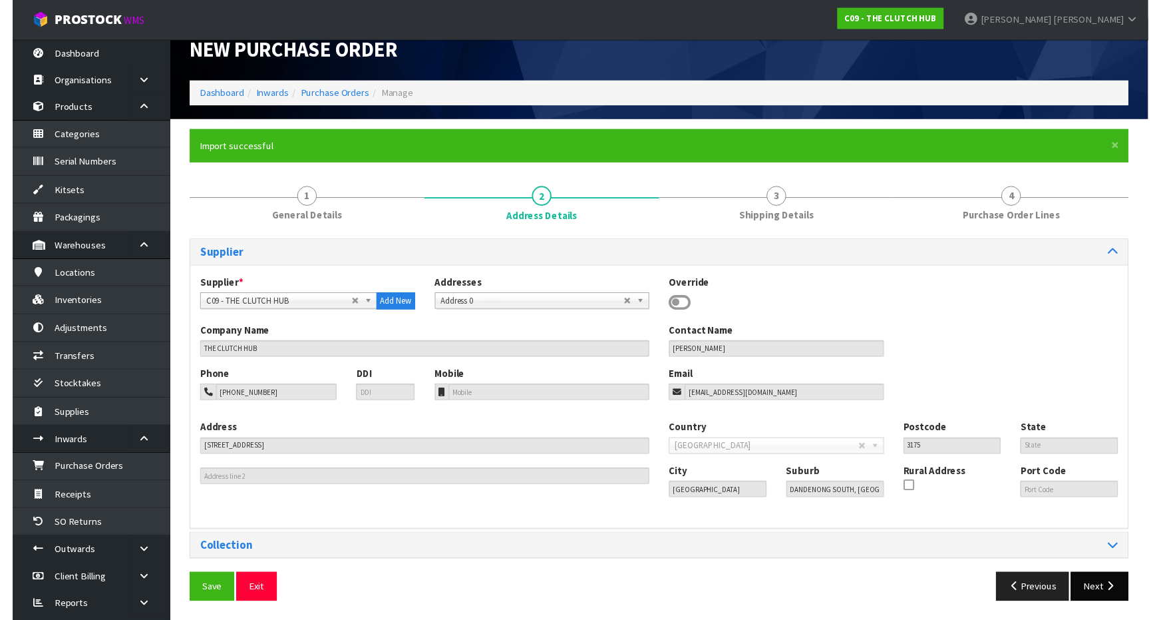
scroll to position [0, 0]
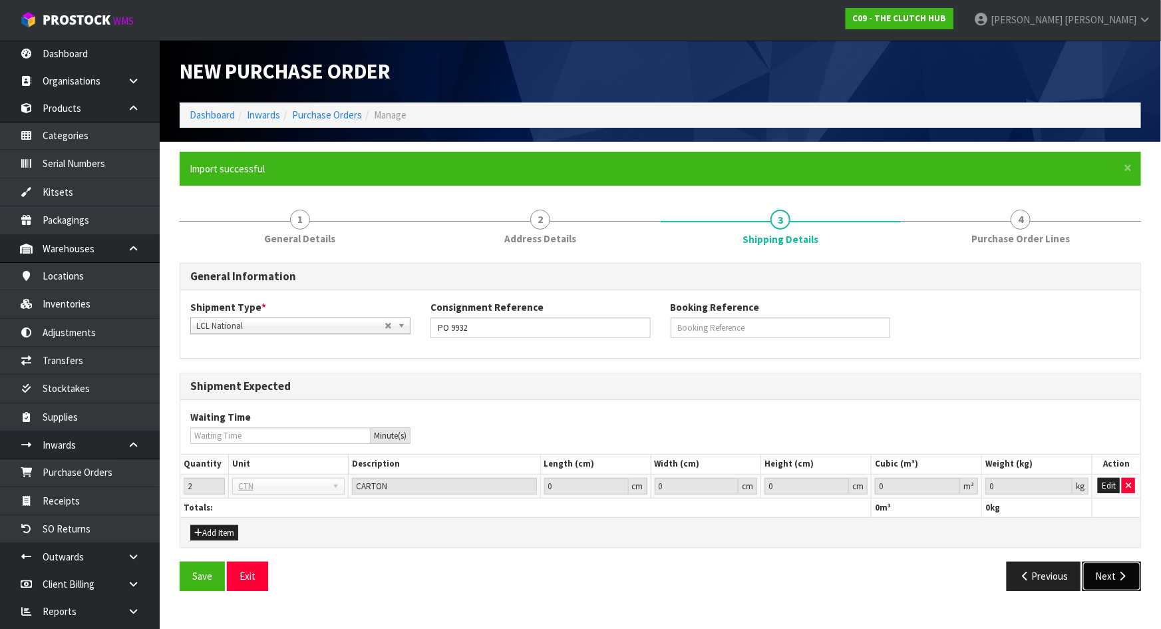
click at [1107, 578] on button "Next" at bounding box center [1112, 576] width 59 height 29
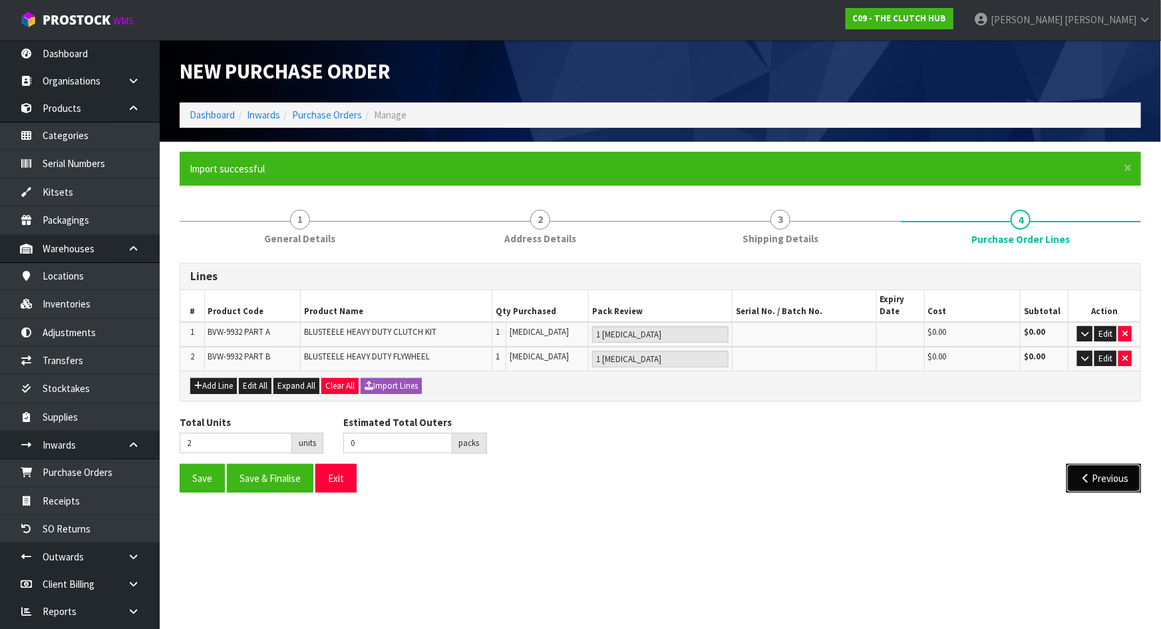
click at [1091, 479] on button "Previous" at bounding box center [1104, 478] width 75 height 29
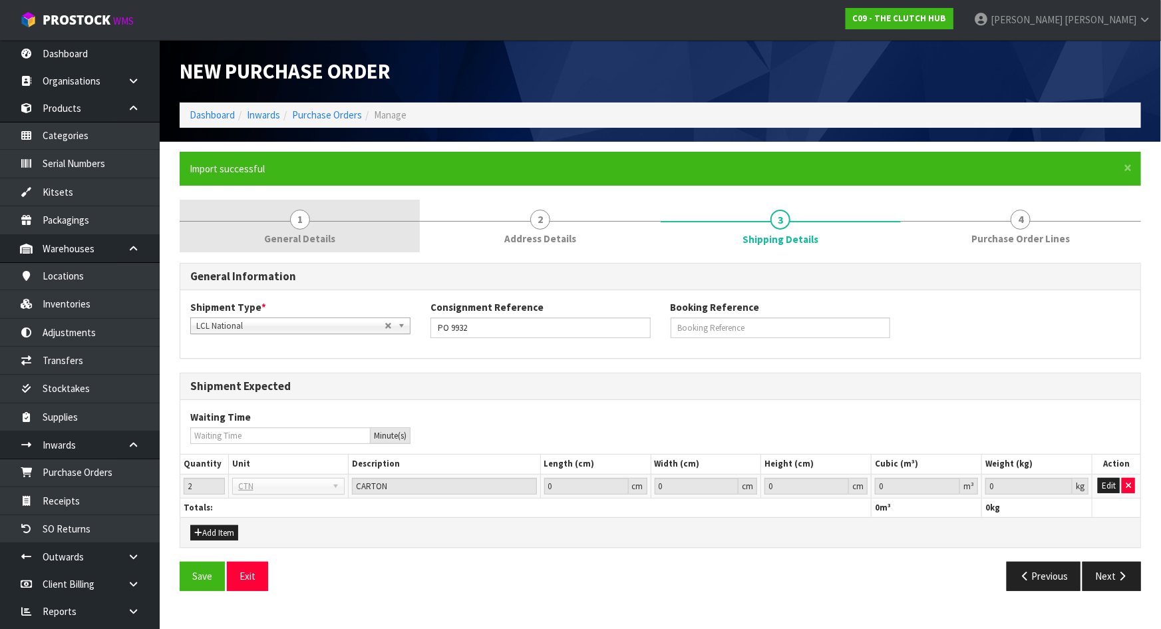
click at [306, 226] on link "1 General Details" at bounding box center [300, 226] width 240 height 53
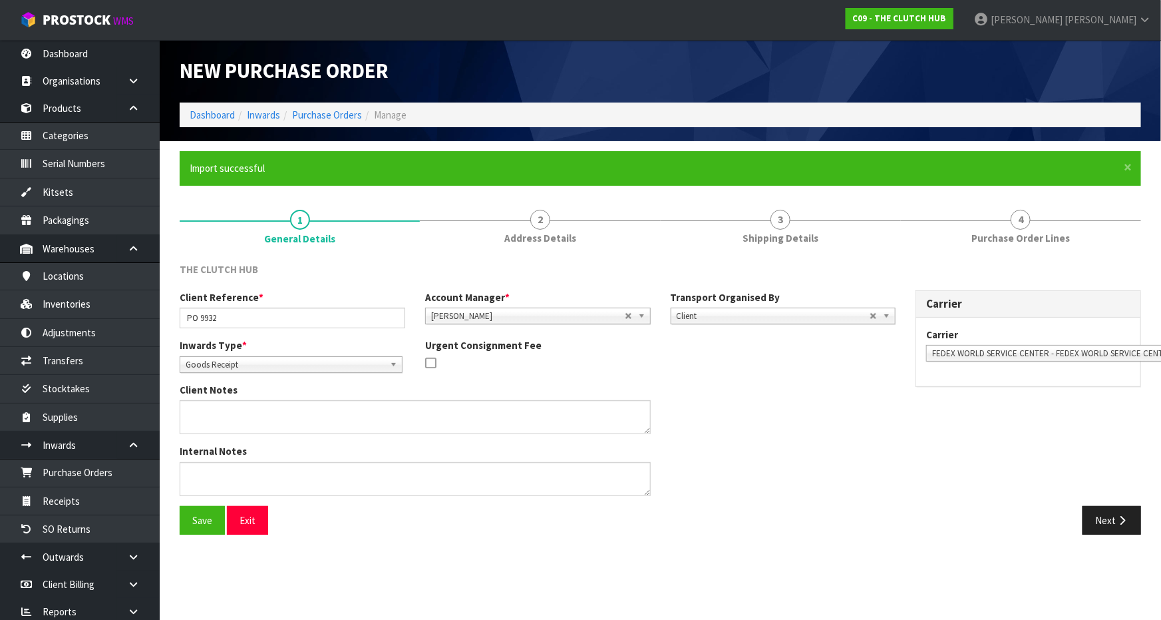
drag, startPoint x: 916, startPoint y: 436, endPoint x: 934, endPoint y: 441, distance: 18.6
click at [918, 437] on div "Client Reference * PO 9932 Account Manager * Zubair Moolla Rod Giles Kirsty Gil…" at bounding box center [661, 398] width 982 height 216
click at [1027, 492] on div "Client Reference * PO 9932 Account Manager * Zubair Moolla Rod Giles Kirsty Gil…" at bounding box center [661, 398] width 982 height 216
click at [922, 457] on div "Client Reference * PO 9932 Account Manager * Zubair Moolla Rod Giles Kirsty Gil…" at bounding box center [661, 398] width 982 height 216
click at [821, 435] on div "Client Notes" at bounding box center [538, 413] width 736 height 61
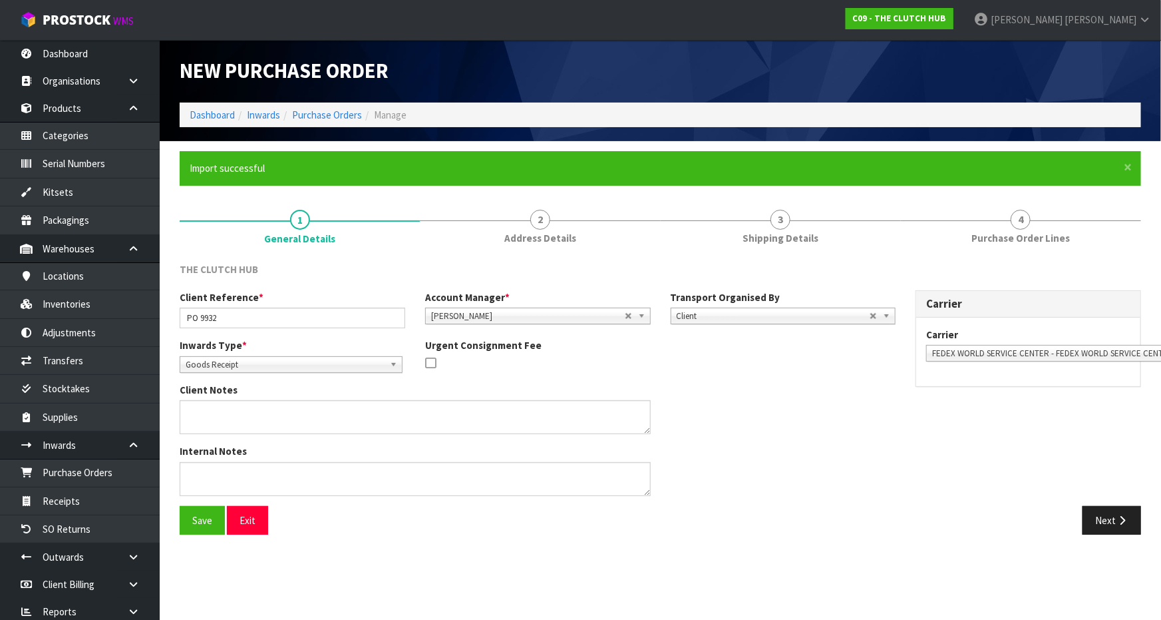
click at [874, 440] on div "Client Notes" at bounding box center [538, 413] width 736 height 61
click at [1121, 520] on icon "button" at bounding box center [1122, 520] width 13 height 10
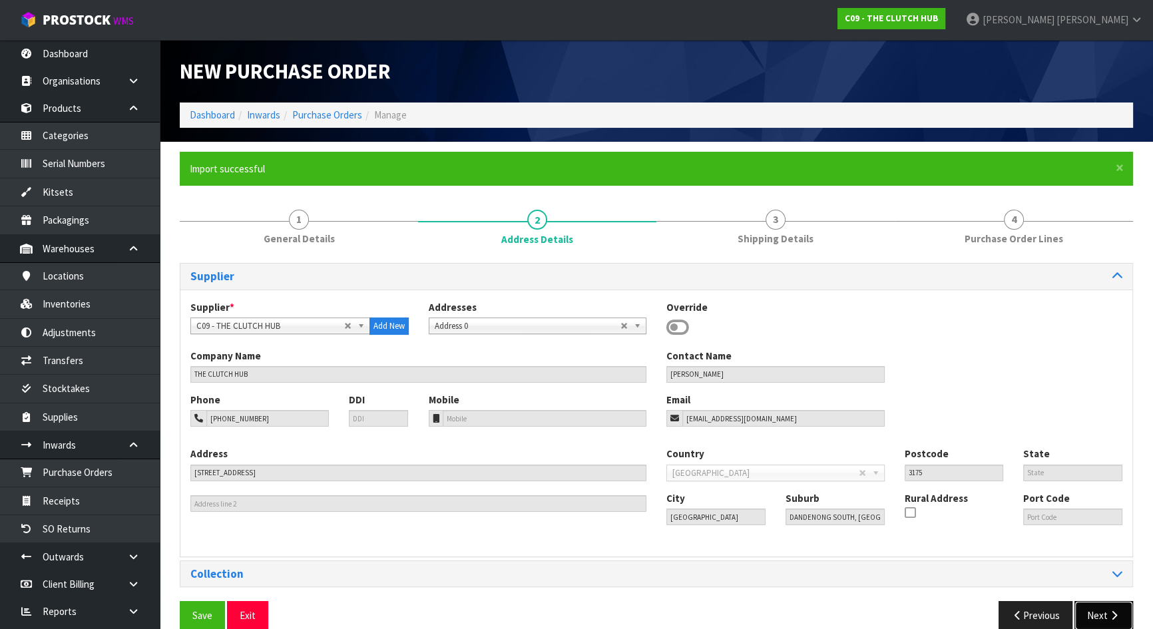
click at [1120, 618] on button "Next" at bounding box center [1103, 615] width 59 height 29
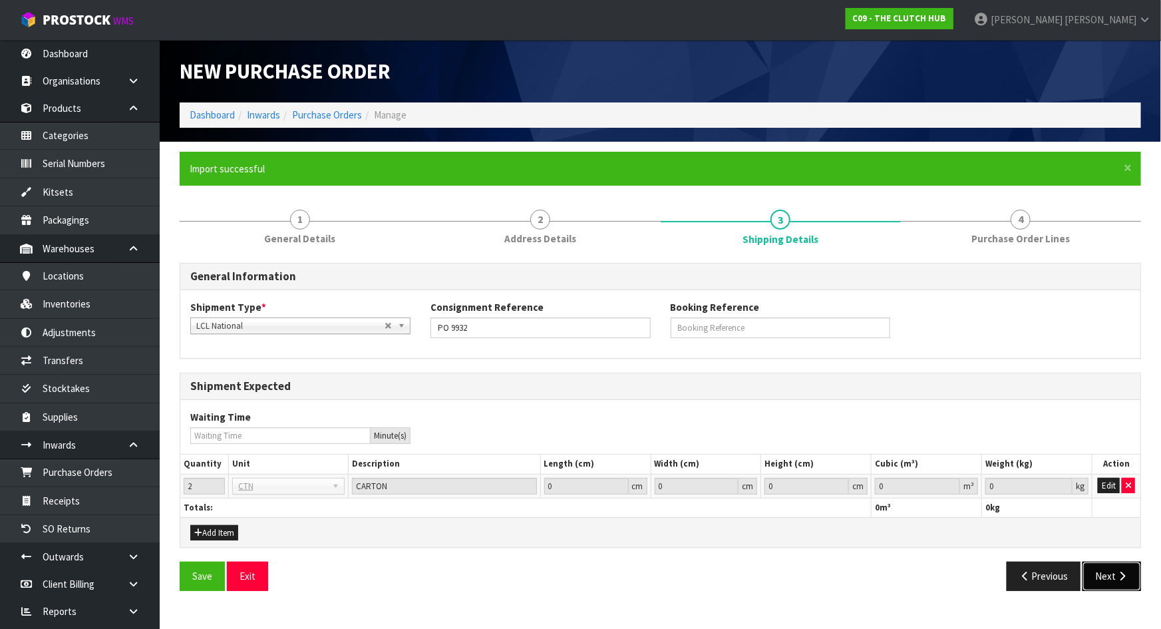
click at [1112, 567] on button "Next" at bounding box center [1112, 576] width 59 height 29
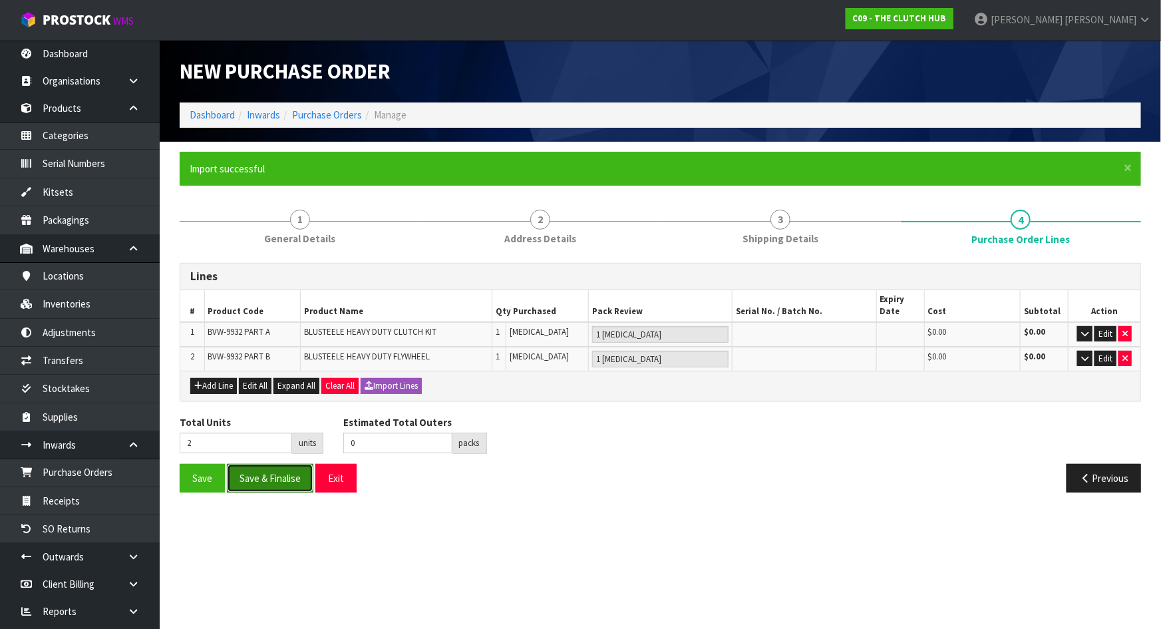
click at [252, 479] on button "Save & Finalise" at bounding box center [270, 478] width 87 height 29
type input "0"
click at [733, 512] on section "Edit Purchase Order Dashboard Inwards Purchase Orders Manage × Close Purchase O…" at bounding box center [580, 314] width 1161 height 629
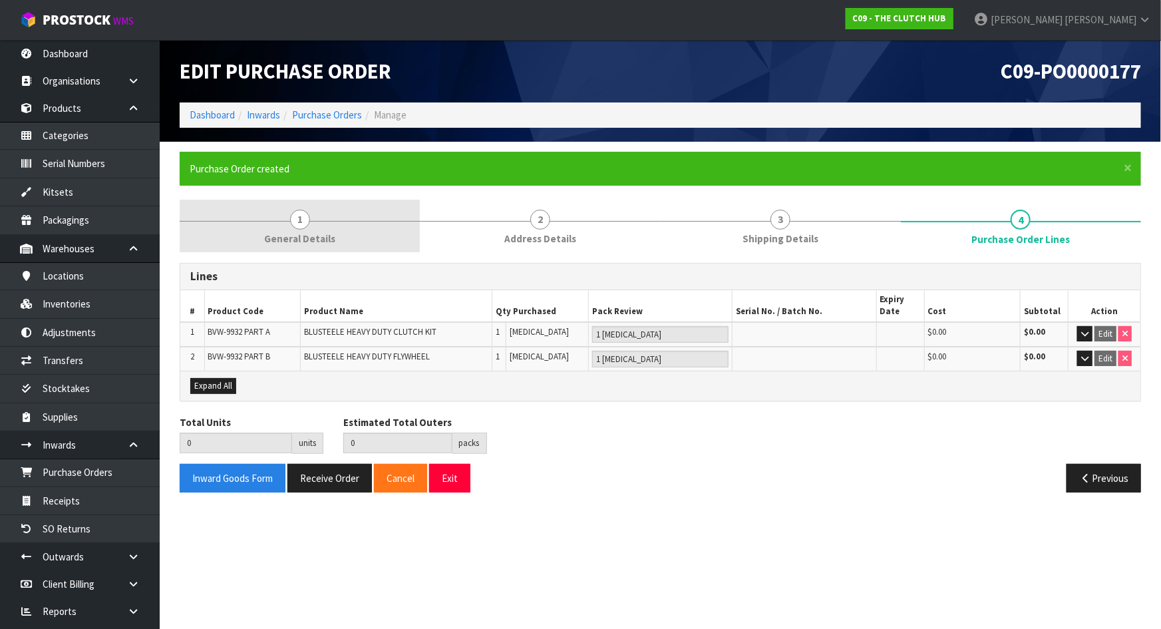
click at [280, 226] on link "1 General Details" at bounding box center [300, 226] width 240 height 53
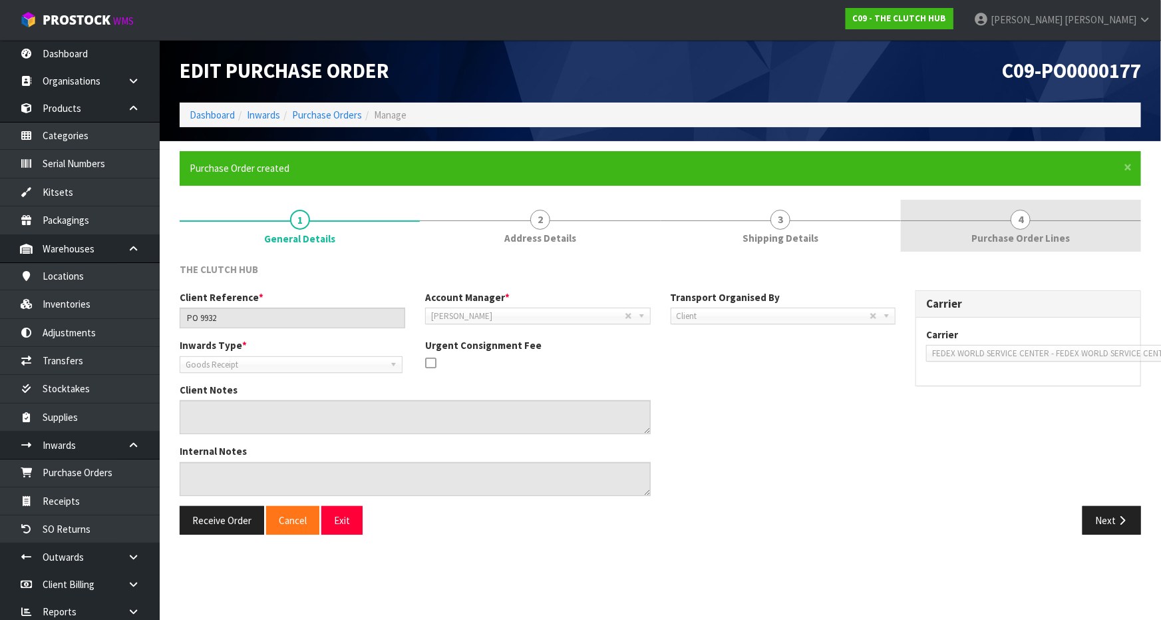
click at [1001, 220] on div at bounding box center [1021, 220] width 240 height 1
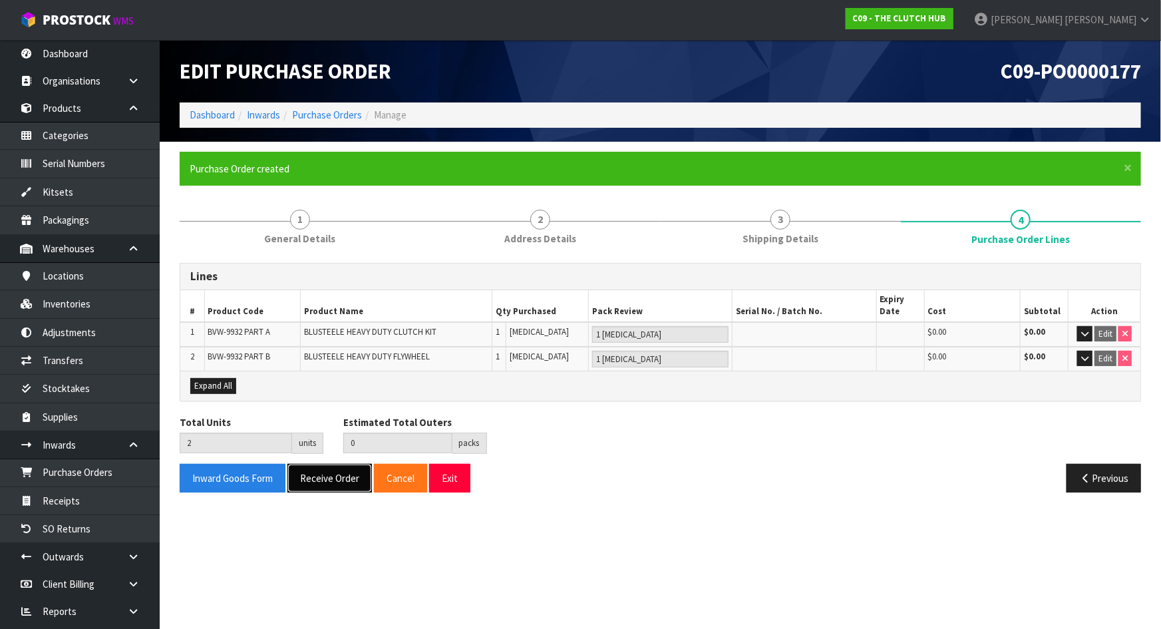
click at [337, 477] on button "Receive Order" at bounding box center [329, 478] width 85 height 29
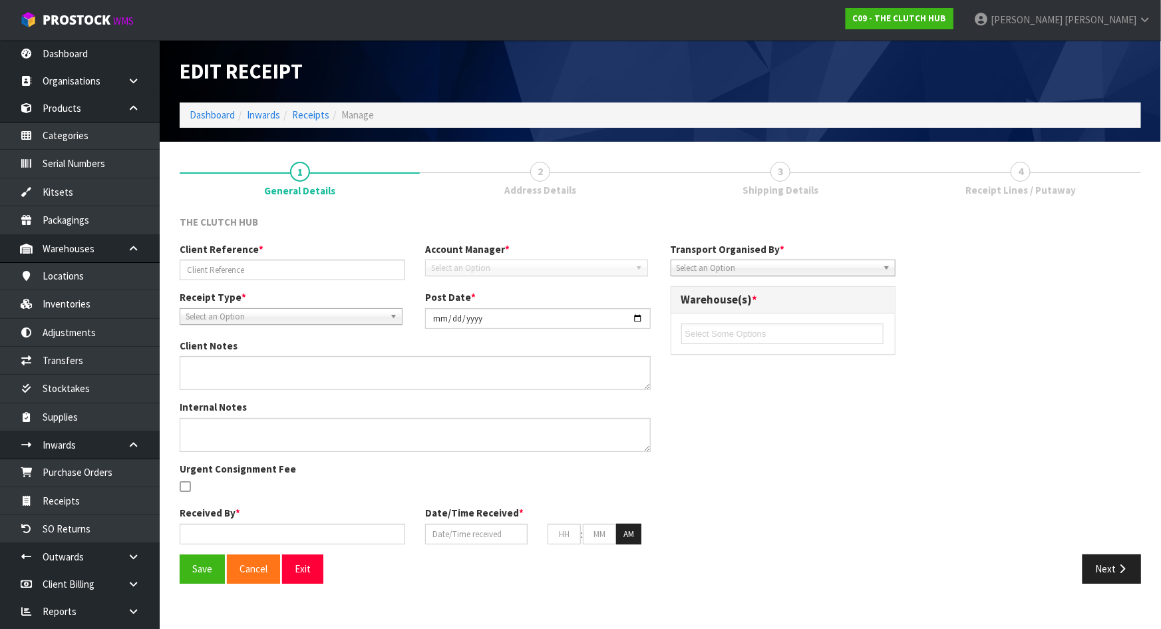
type input "PO 9932"
type input "[DATE]"
type input "Michael Drugan"
type input "[DATE]"
type input "11"
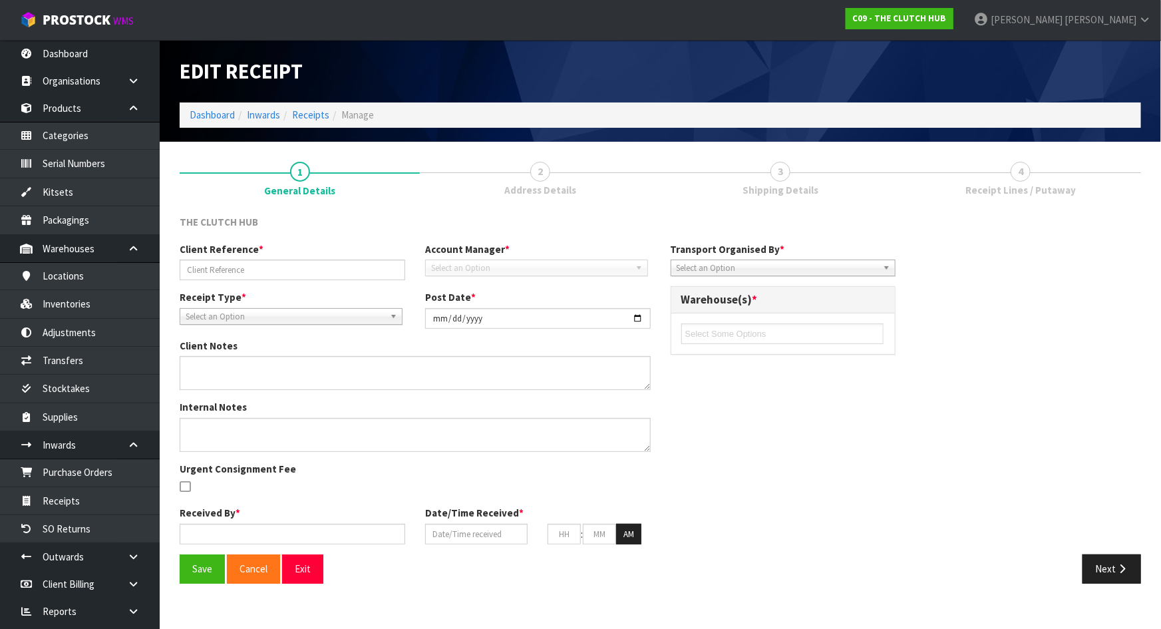
type input "49"
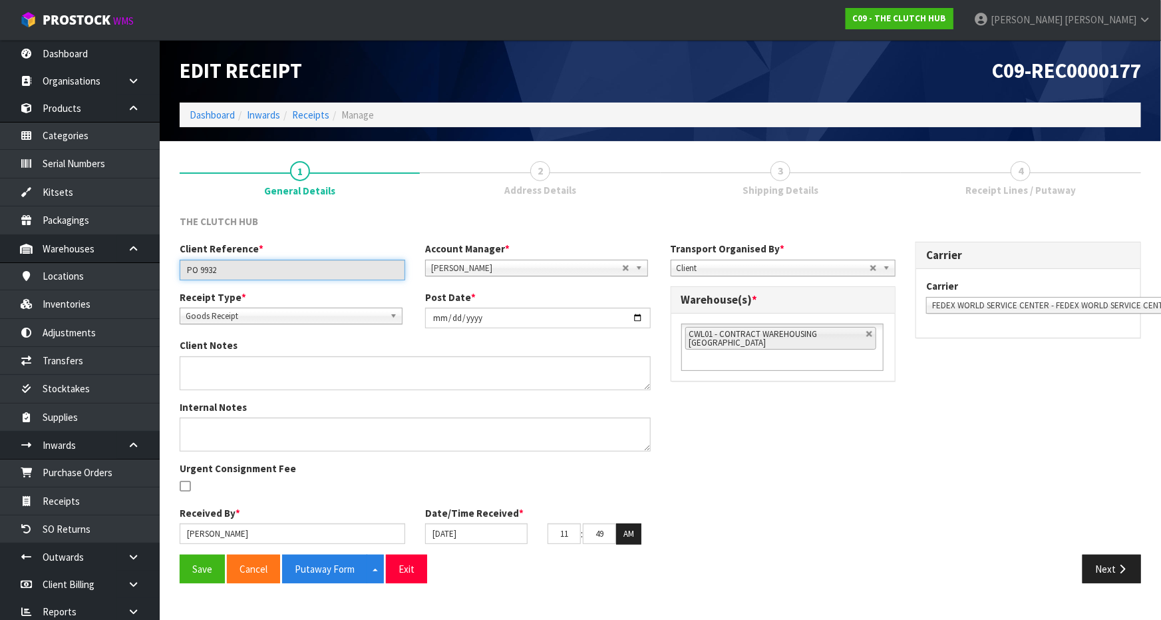
click at [277, 264] on input "PO 9932" at bounding box center [293, 270] width 226 height 21
drag, startPoint x: 235, startPoint y: 275, endPoint x: 143, endPoint y: 266, distance: 92.4
click at [143, 266] on body "Toggle navigation ProStock WMS C09 - THE CLUTCH HUB Michael Drugan Logout Dashb…" at bounding box center [580, 310] width 1161 height 620
click at [281, 272] on input "PO 9932" at bounding box center [293, 270] width 226 height 21
click at [826, 460] on div "Client Reference * PO 9932 Account Manager * Zubair Moolla Rod Giles Kirsty Gil…" at bounding box center [661, 398] width 982 height 312
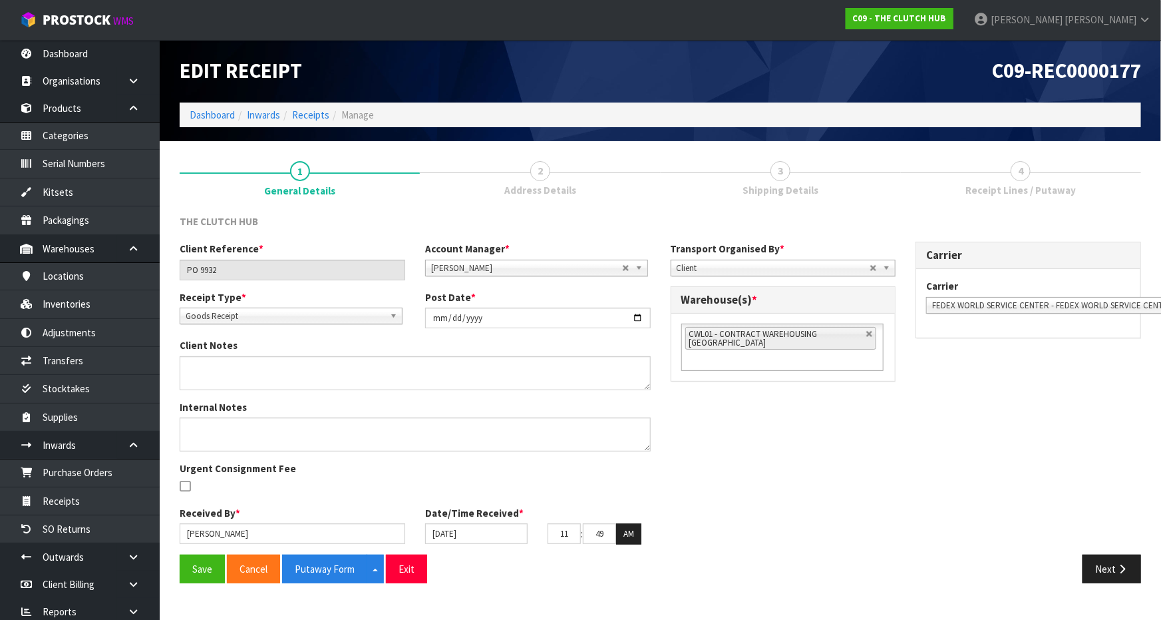
click at [875, 336] on li "CWL01 - CONTRACT WAREHOUSING ALLENS ROAD" at bounding box center [780, 338] width 191 height 23
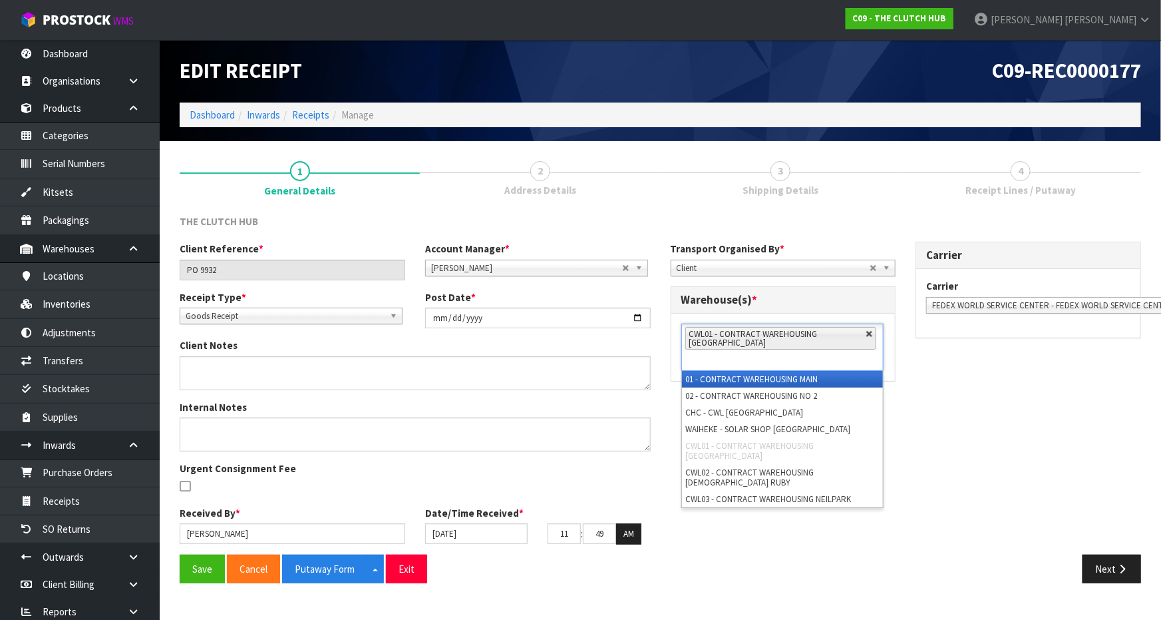
click at [872, 332] on link at bounding box center [870, 334] width 8 height 8
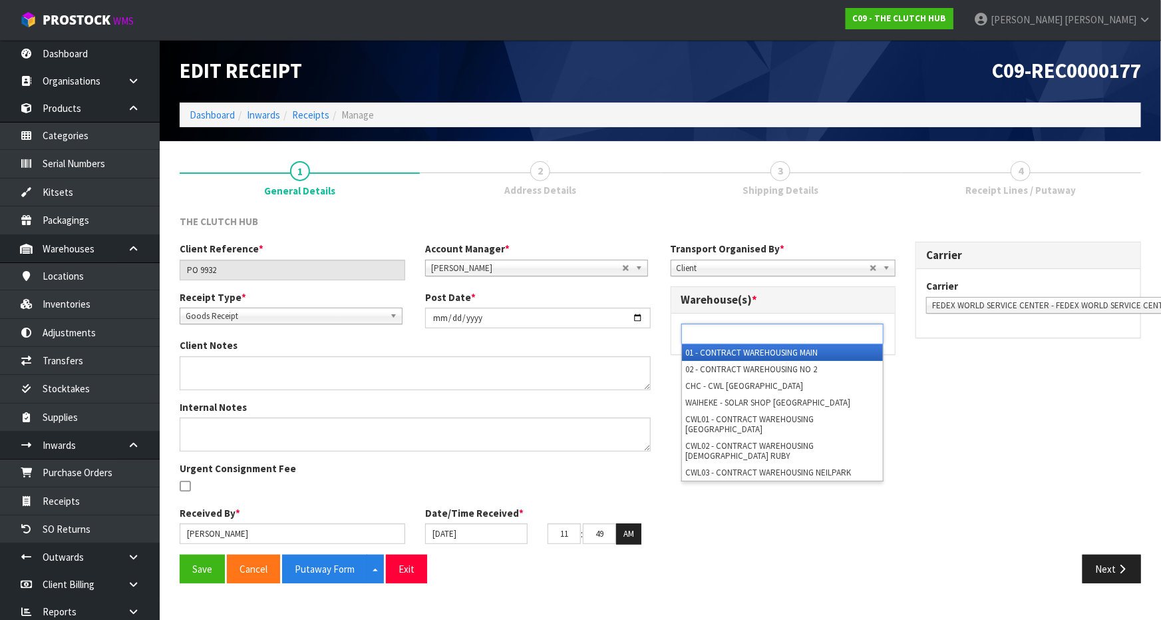
click at [872, 332] on ul at bounding box center [782, 333] width 202 height 21
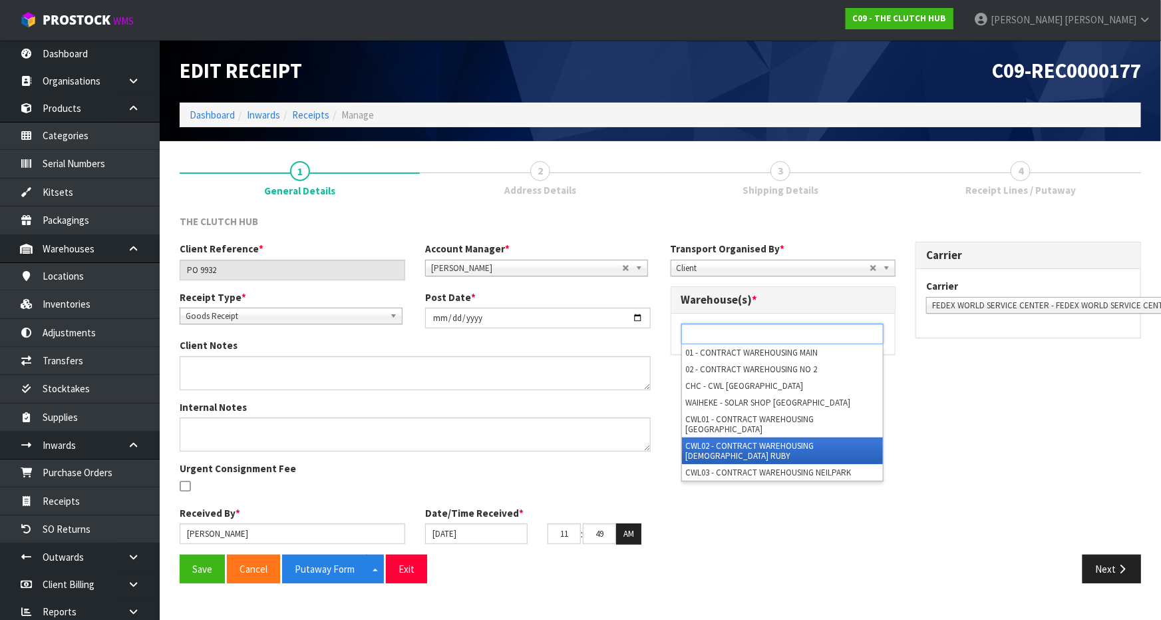
click at [789, 437] on li "CWL02 - CONTRACT WAREHOUSING LADY RUBY" at bounding box center [782, 450] width 201 height 27
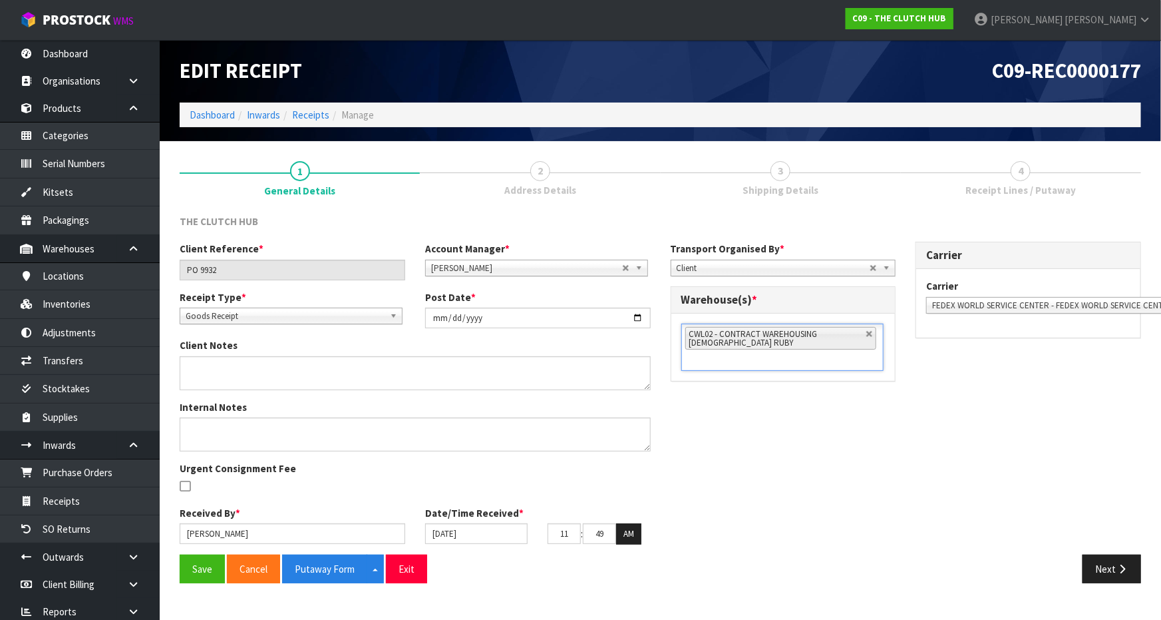
click at [985, 430] on div "Client Reference * PO 9932 Account Manager * Zubair Moolla Rod Giles Kirsty Gil…" at bounding box center [661, 398] width 982 height 312
click at [922, 375] on div "Client Reference * PO 9932 Account Manager * Zubair Moolla Rod Giles Kirsty Gil…" at bounding box center [661, 398] width 982 height 312
click at [688, 221] on div "THE CLUTCH HUB" at bounding box center [661, 227] width 982 height 27
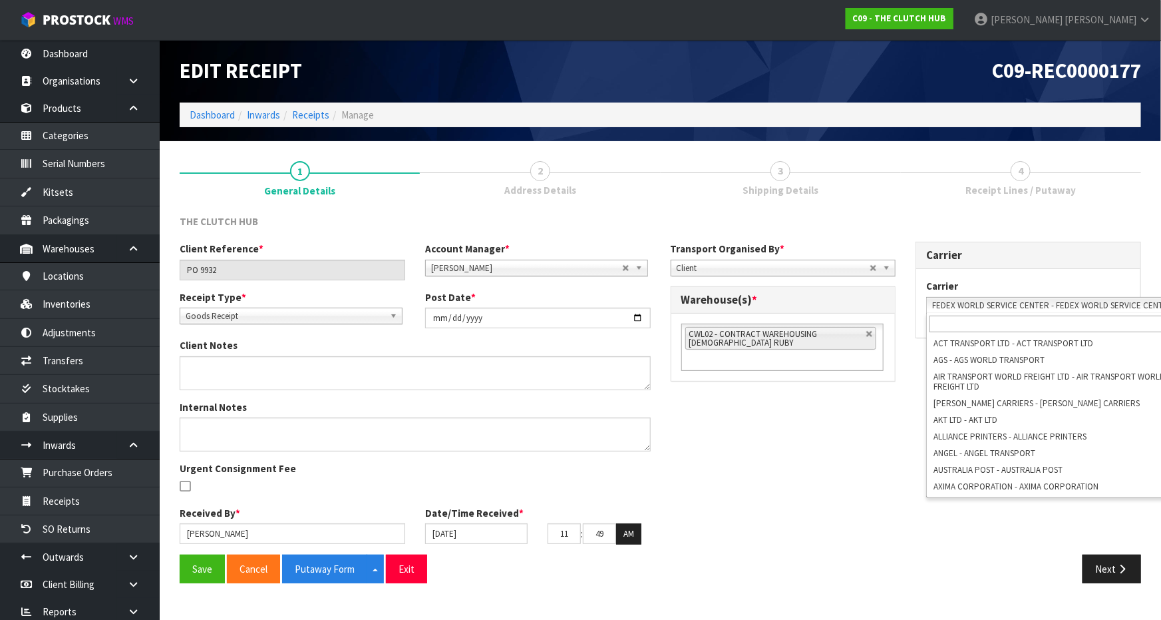
scroll to position [0, 29]
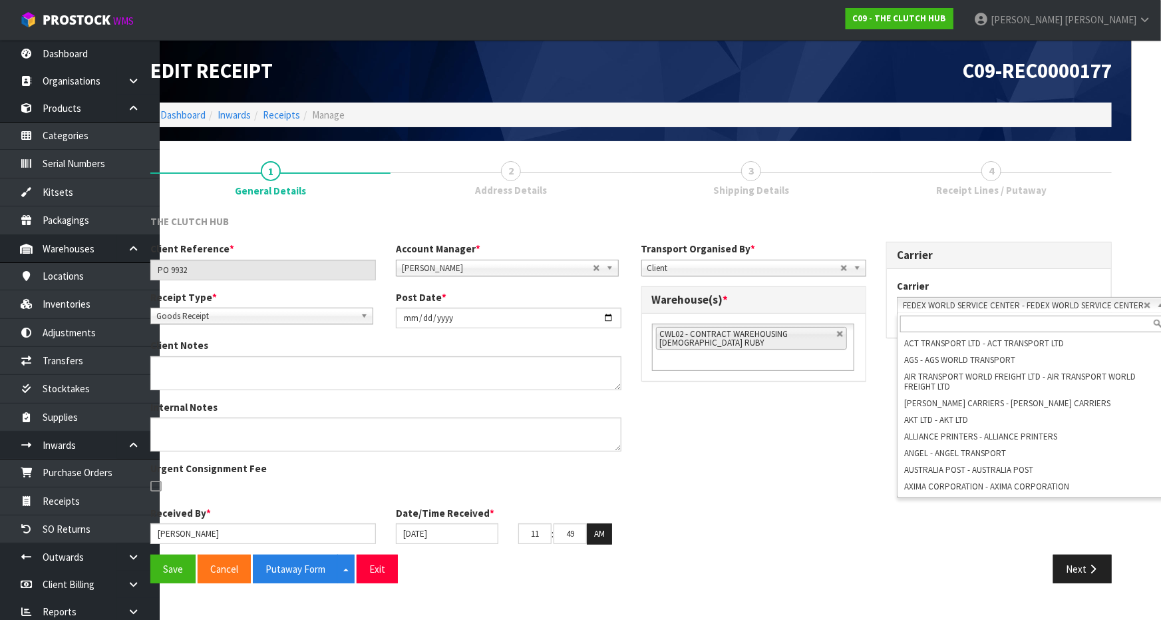
click at [1078, 311] on span "FEDEX WORLD SERVICE CENTER - FEDEX WORLD SERVICE CENTER" at bounding box center [1023, 305] width 241 height 16
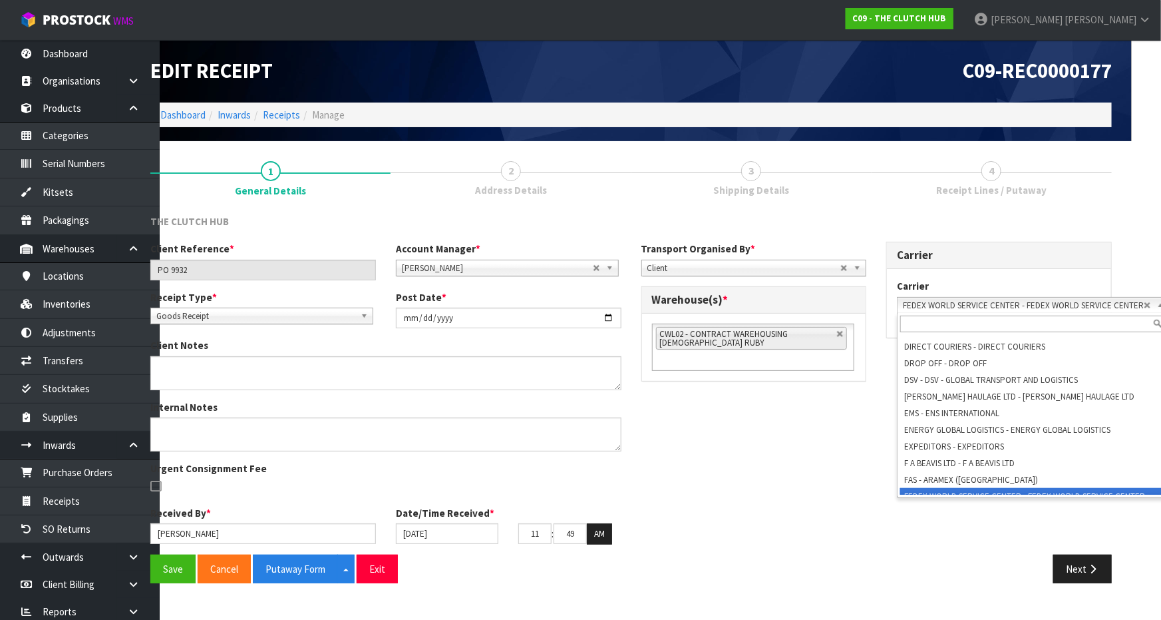
click at [988, 294] on div "Carrier ACT TRANSPORT LTD - ACT TRANSPORT LTD AGS - AGS WORLD TRANSPORT AIR TRA…" at bounding box center [999, 296] width 204 height 35
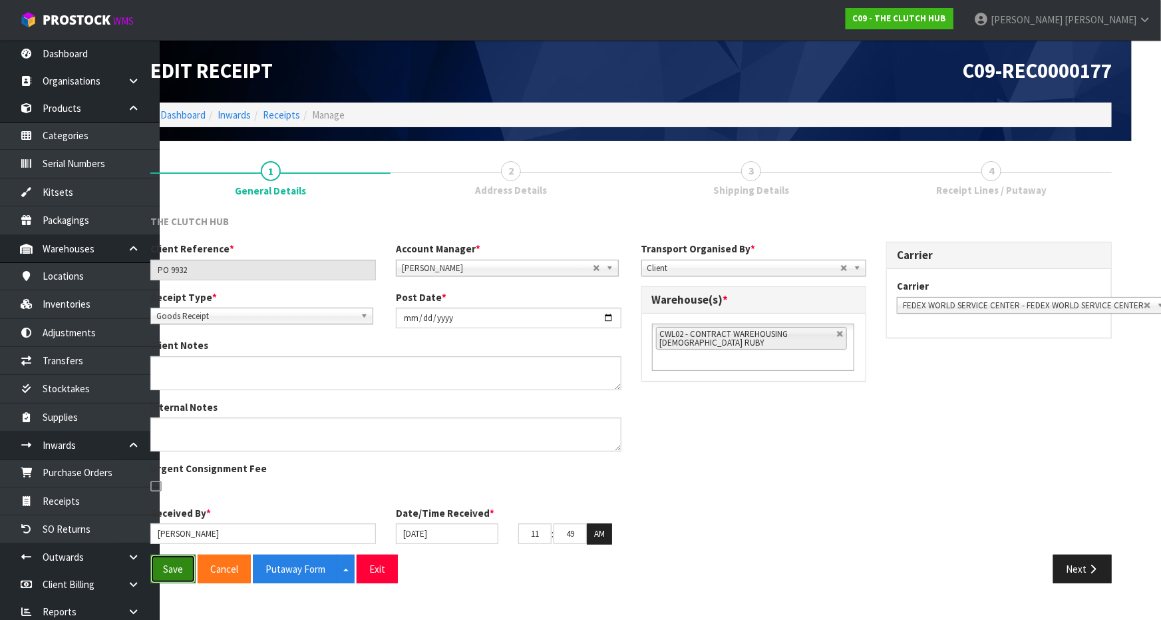
click at [173, 568] on button "Save" at bounding box center [172, 568] width 45 height 29
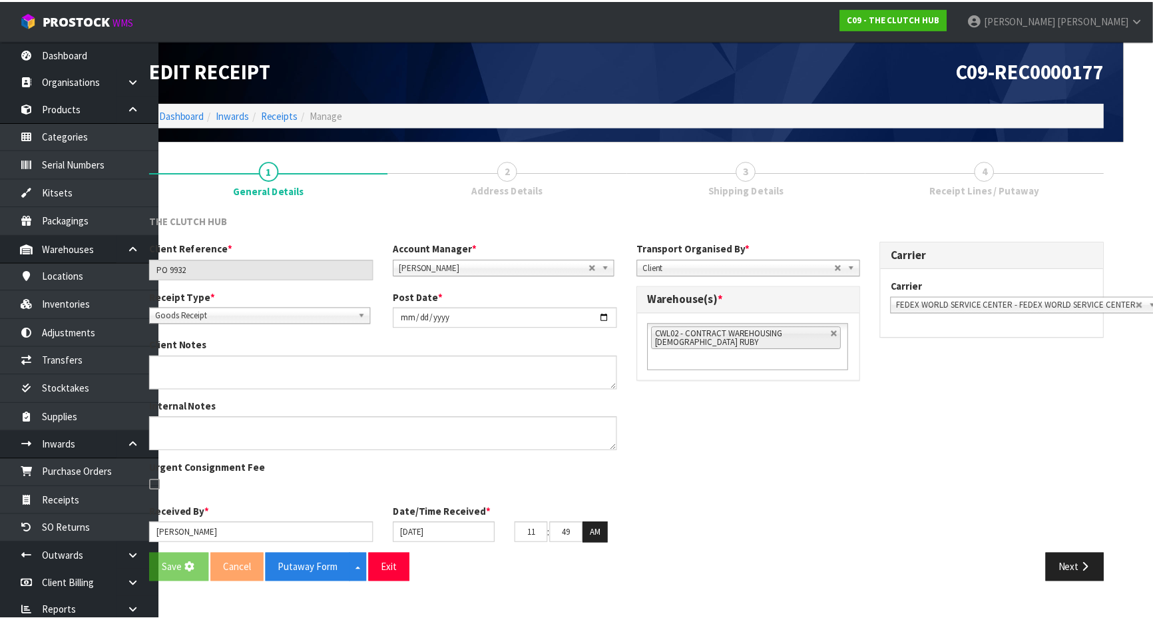
scroll to position [0, 0]
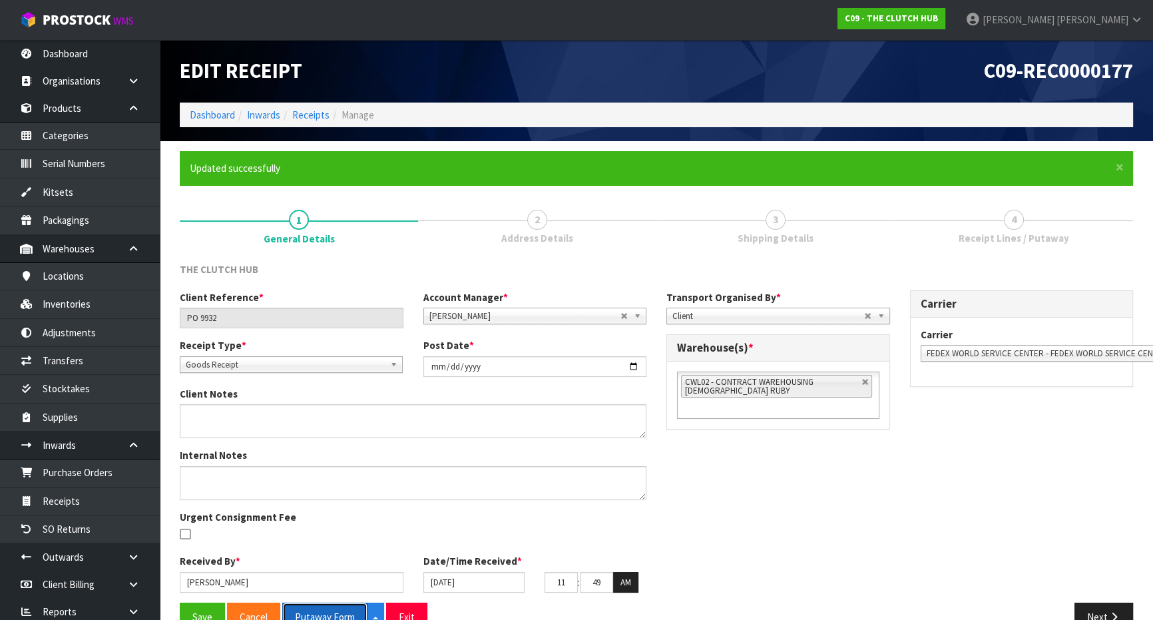
click at [338, 605] on button "Putaway Form" at bounding box center [324, 616] width 85 height 29
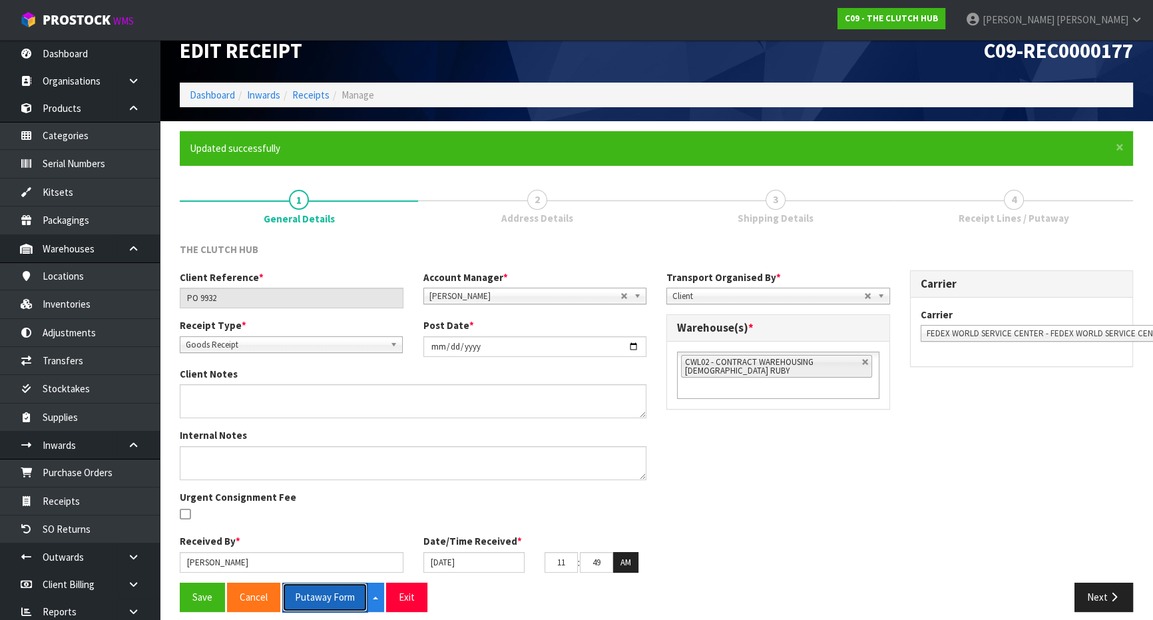
scroll to position [31, 0]
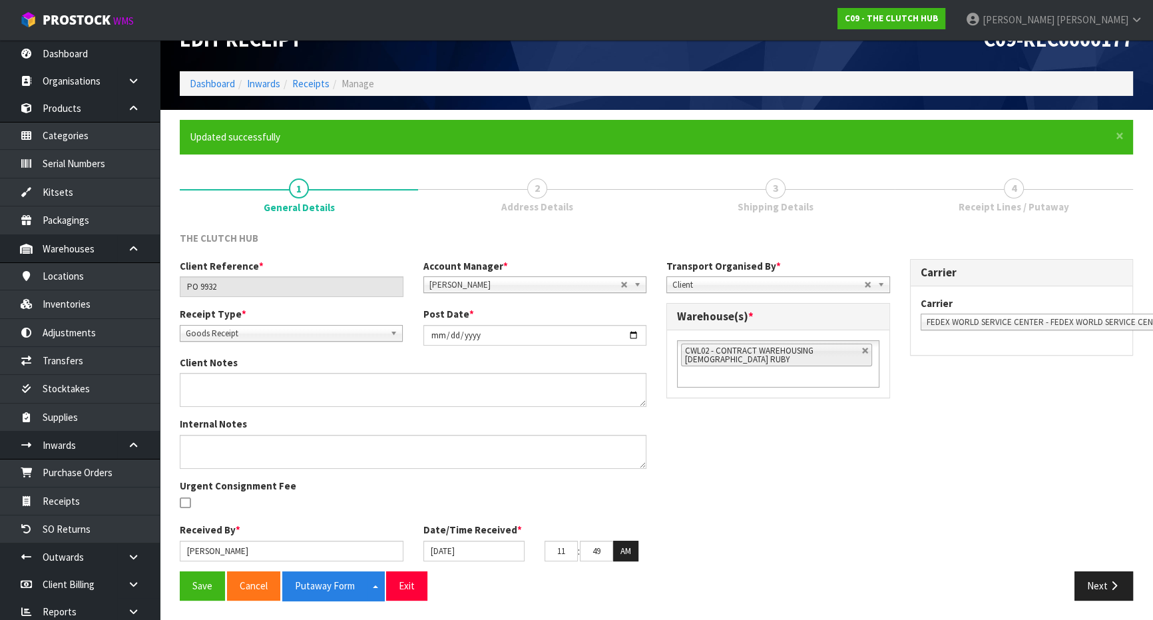
click at [1091, 570] on div "Client Reference * PO 9932 Account Manager * Zubair Moolla Rod Giles Kirsty Gil…" at bounding box center [656, 415] width 973 height 312
click at [1091, 579] on button "Next" at bounding box center [1103, 585] width 59 height 29
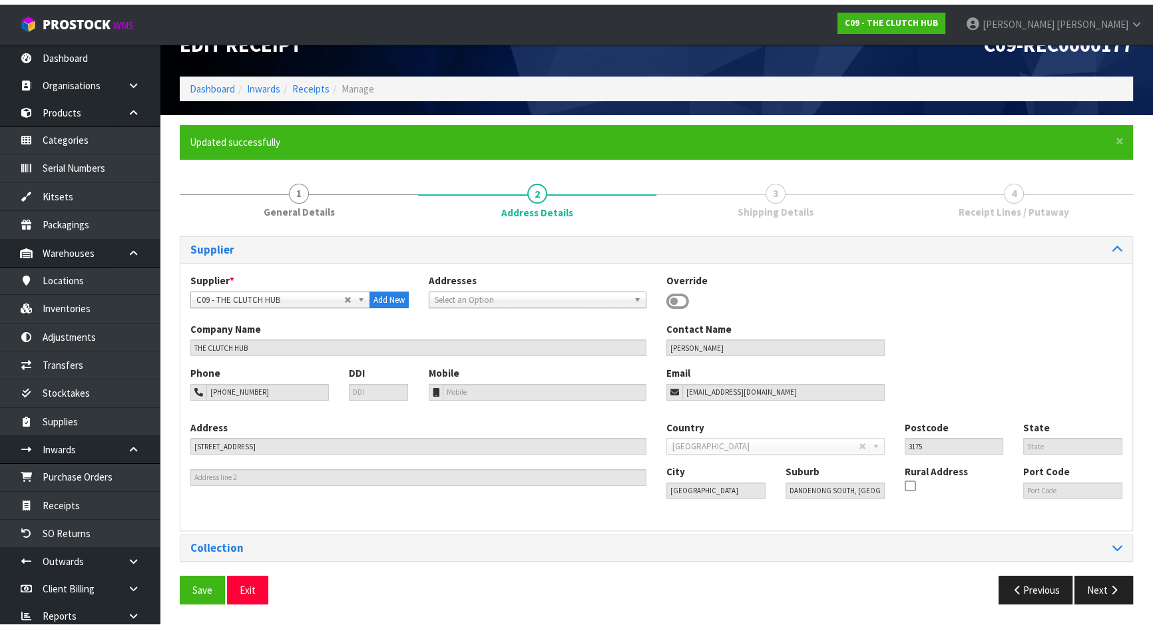
scroll to position [0, 0]
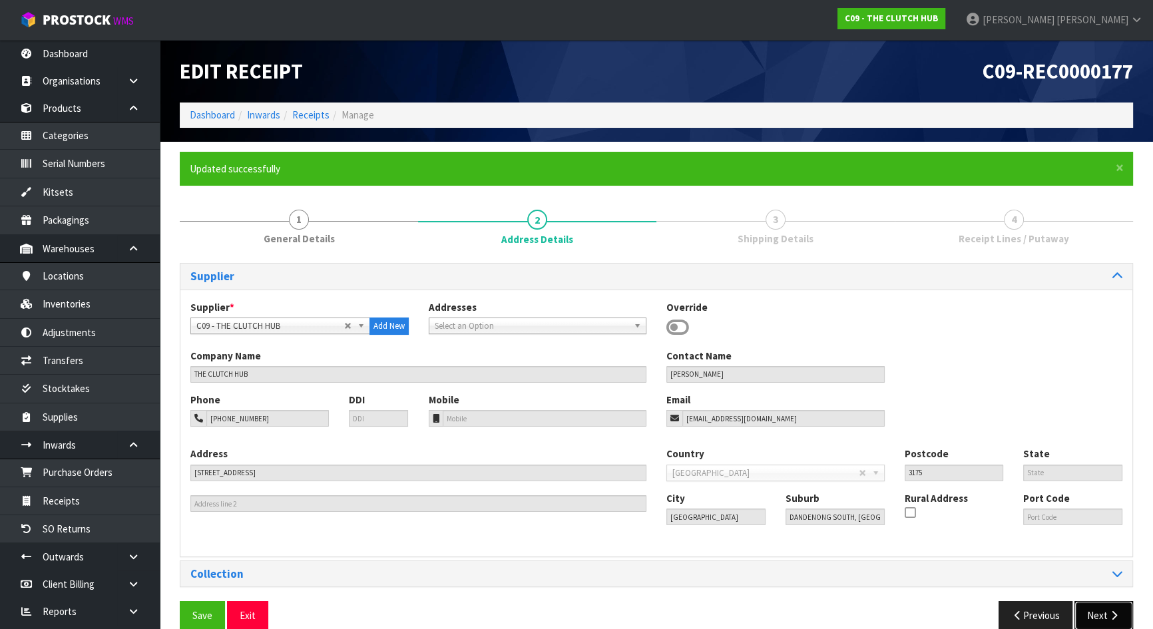
click at [1110, 614] on icon "button" at bounding box center [1113, 615] width 13 height 10
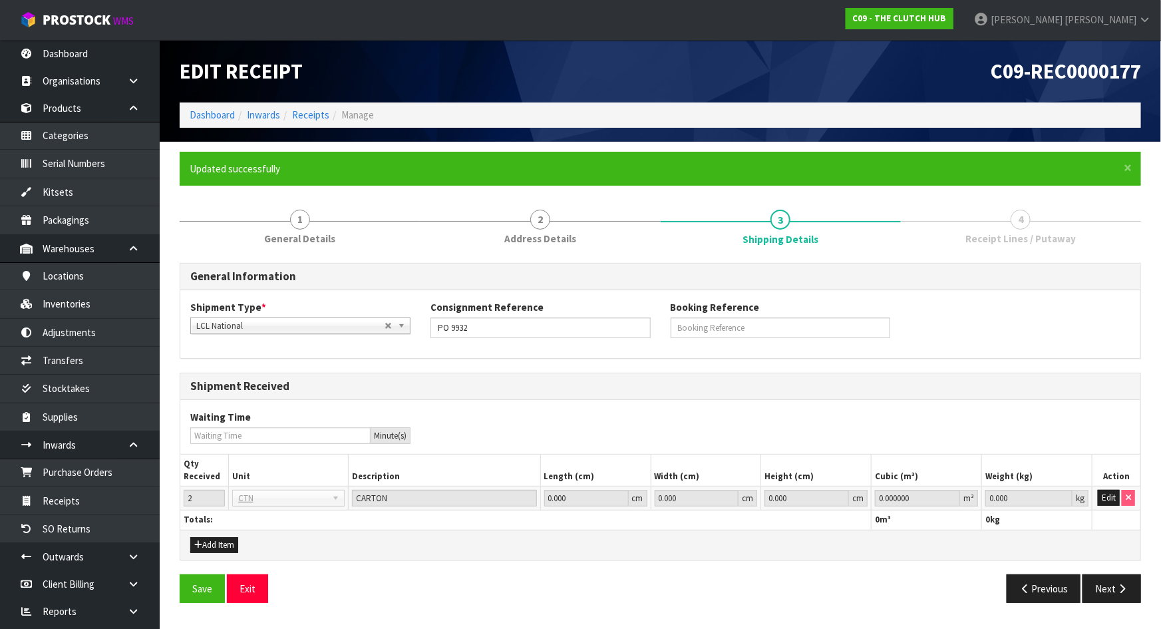
click at [496, 386] on h3 "Shipment Received" at bounding box center [660, 386] width 940 height 13
click at [1101, 583] on button "Next" at bounding box center [1112, 588] width 59 height 29
click at [1107, 500] on button "Edit" at bounding box center [1109, 498] width 22 height 16
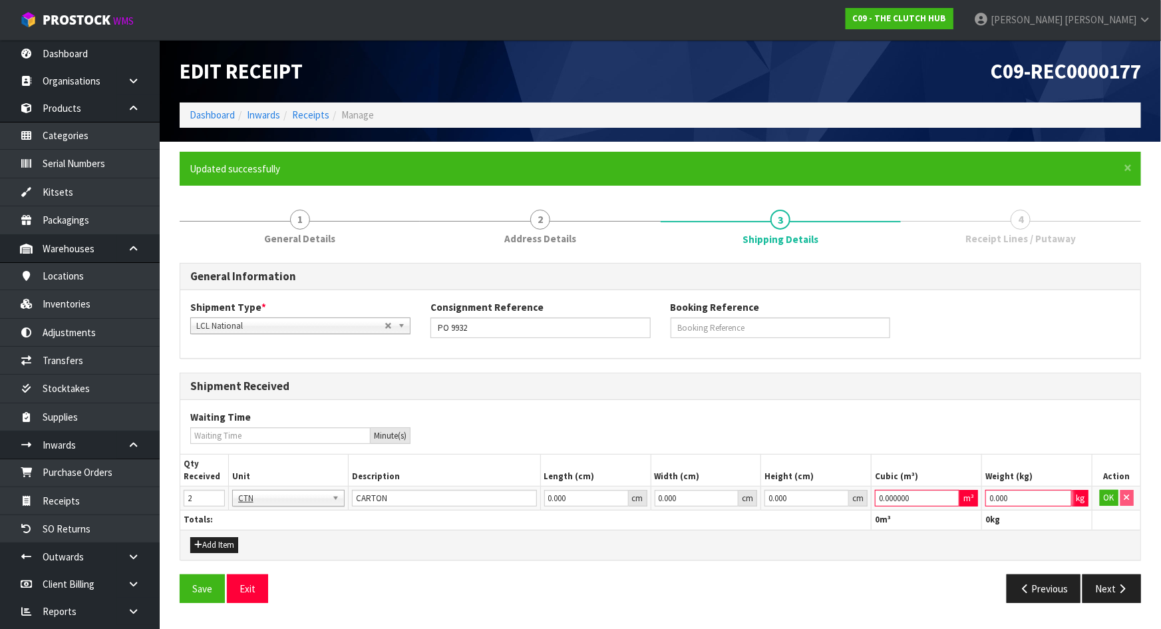
drag, startPoint x: 1026, startPoint y: 494, endPoint x: 819, endPoint y: 507, distance: 207.4
click at [789, 507] on tr "2 BAG BAR BSK BIN BTL BOX BDL CAB CGE CTN CSE COI CRA CRT CBE CYL DRM JAR MTR P…" at bounding box center [660, 498] width 960 height 24
type input "1"
drag, startPoint x: 918, startPoint y: 498, endPoint x: 744, endPoint y: 485, distance: 174.2
click at [744, 486] on tr "2 BAG BAR BSK BIN BTL BOX BDL CAB CGE CTN CSE COI CRA CRT CBE CYL DRM JAR MTR P…" at bounding box center [660, 498] width 960 height 24
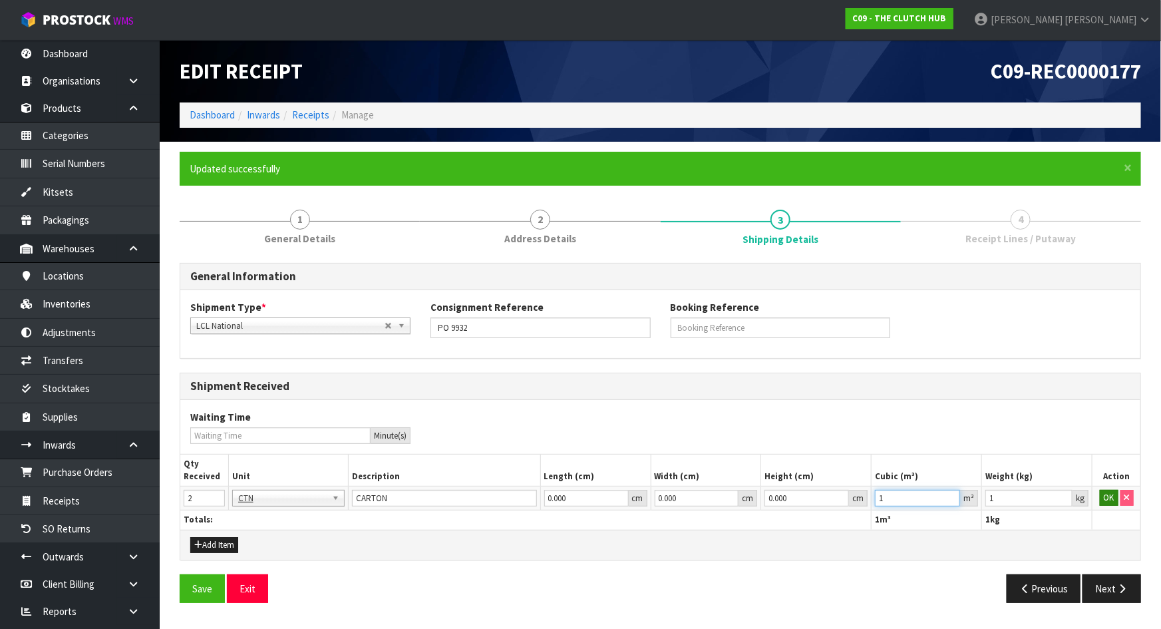
type input "1"
click at [1107, 500] on button "OK" at bounding box center [1109, 498] width 19 height 16
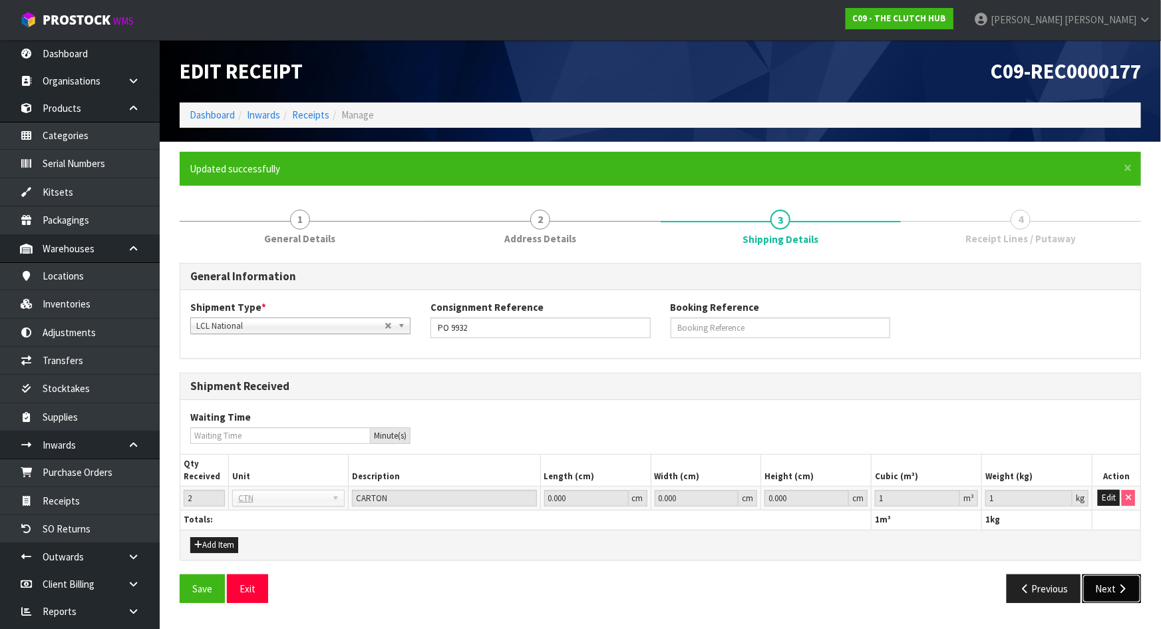
click at [1115, 587] on button "Next" at bounding box center [1112, 588] width 59 height 29
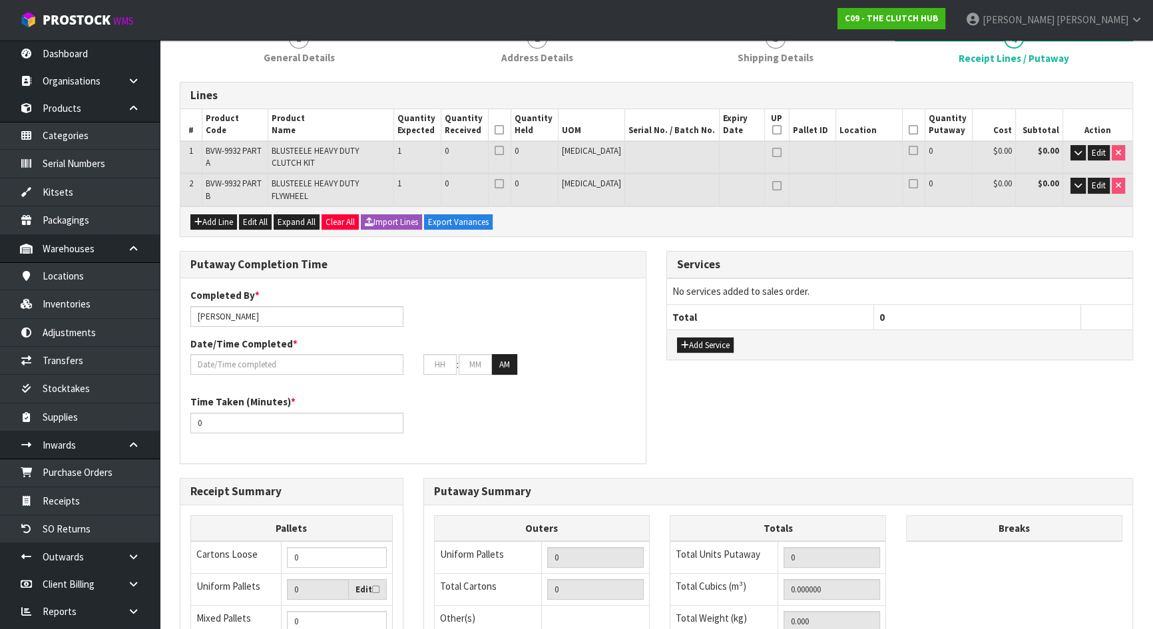
click at [653, 393] on div "Putaway Completion Time Completed By * Michael Drugan Date/Time Completed * : :…" at bounding box center [413, 364] width 486 height 226
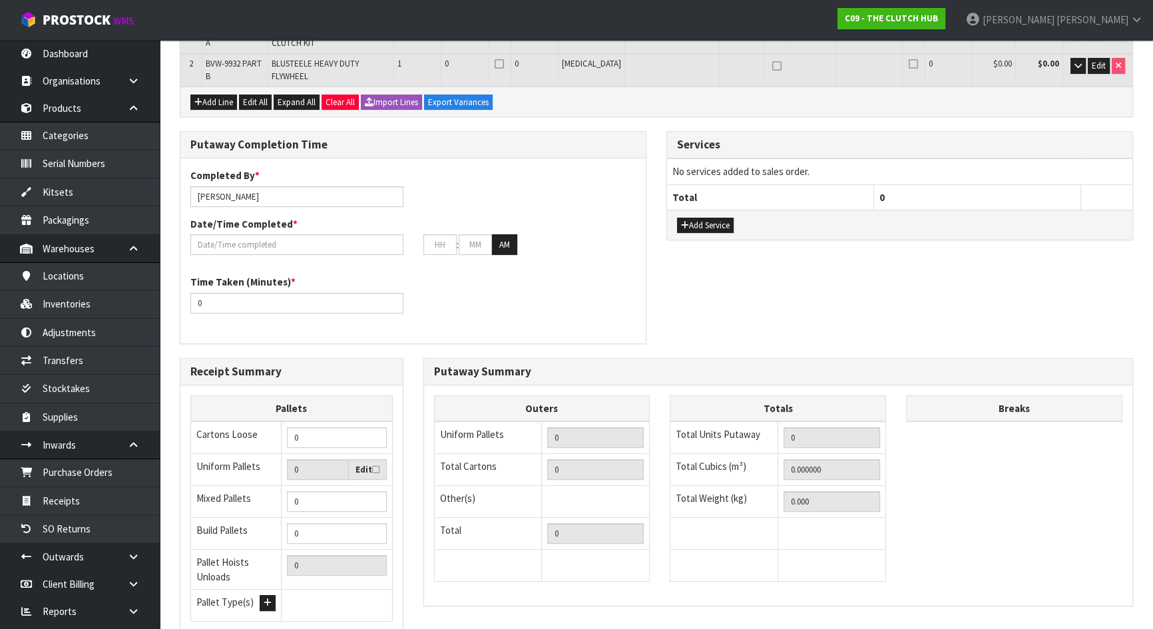
scroll to position [302, 0]
click at [278, 239] on div "Completed By * Michael Drugan Date/Time Completed * : : AM" at bounding box center [412, 215] width 465 height 96
click at [281, 234] on div "Completed By * Michael Drugan Date/Time Completed * : : AM" at bounding box center [412, 215] width 465 height 96
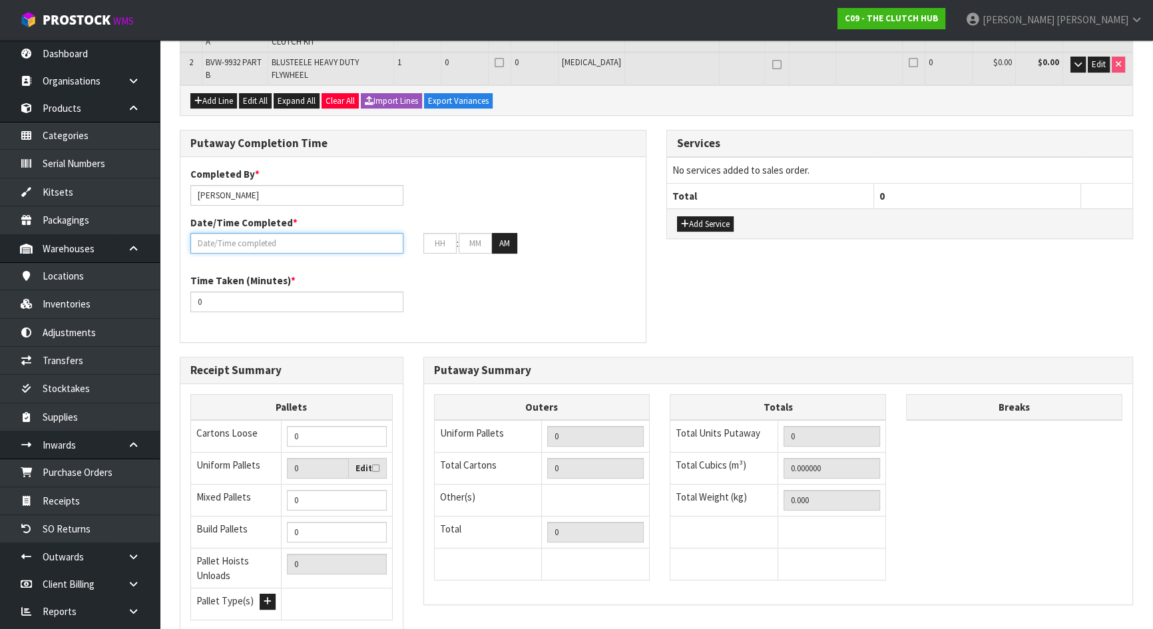
click at [281, 233] on input "text" at bounding box center [296, 243] width 213 height 21
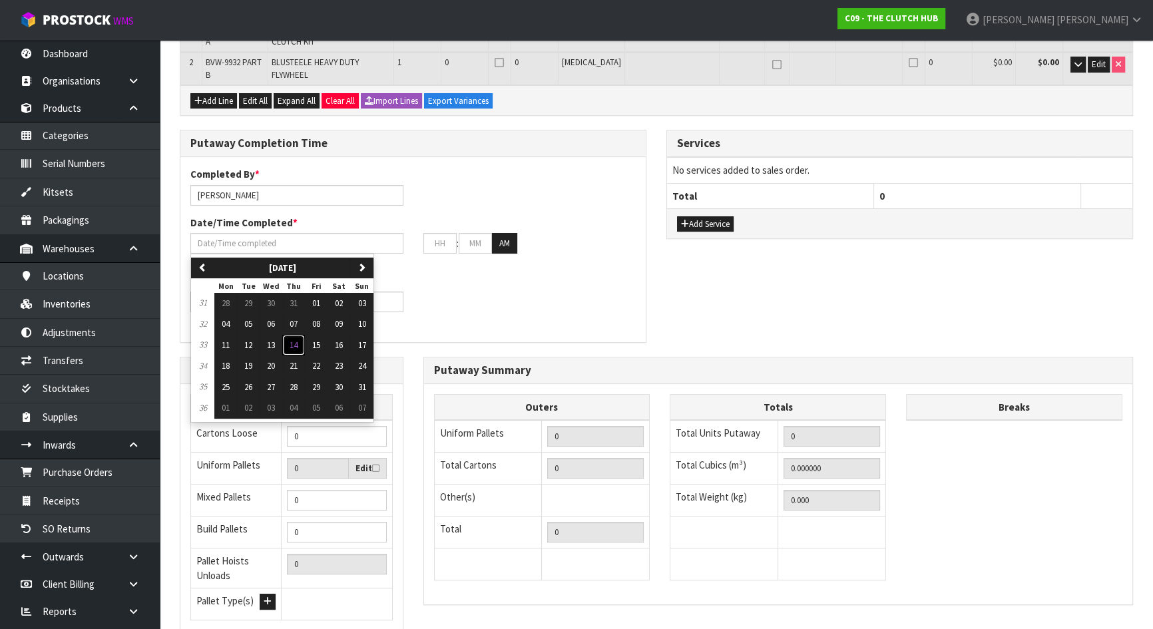
click at [299, 335] on button "14" at bounding box center [293, 345] width 23 height 21
type input "[DATE]"
type input "12"
type input "00"
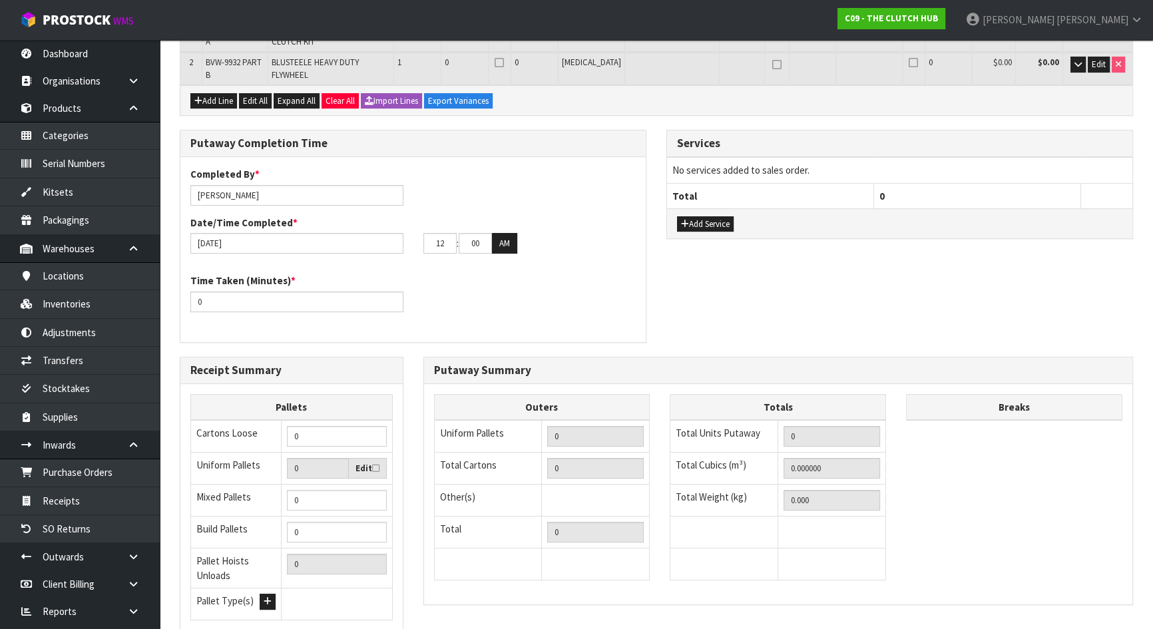
click at [428, 287] on div "Time Taken (Minutes) * 0" at bounding box center [412, 297] width 465 height 48
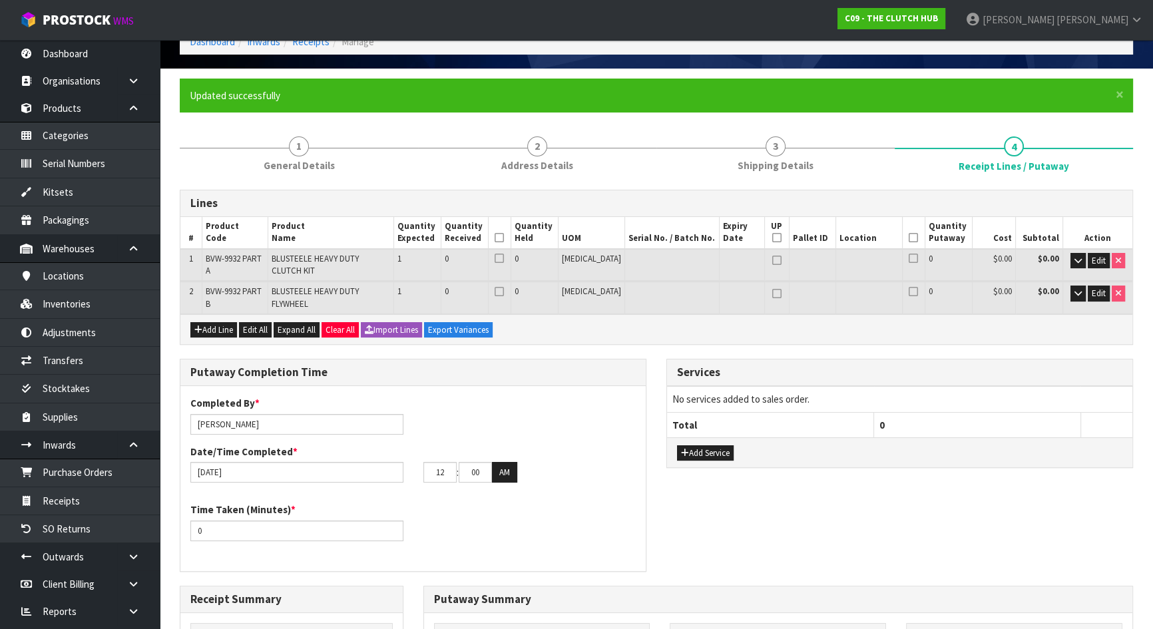
scroll to position [0, 0]
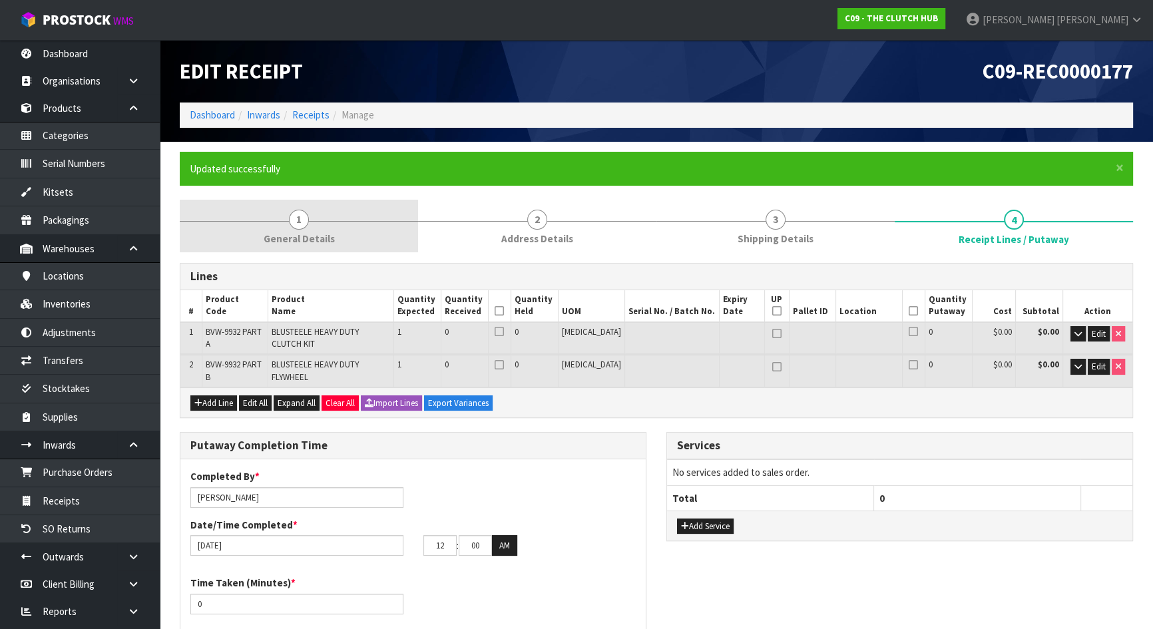
click at [301, 224] on span "1" at bounding box center [299, 220] width 20 height 20
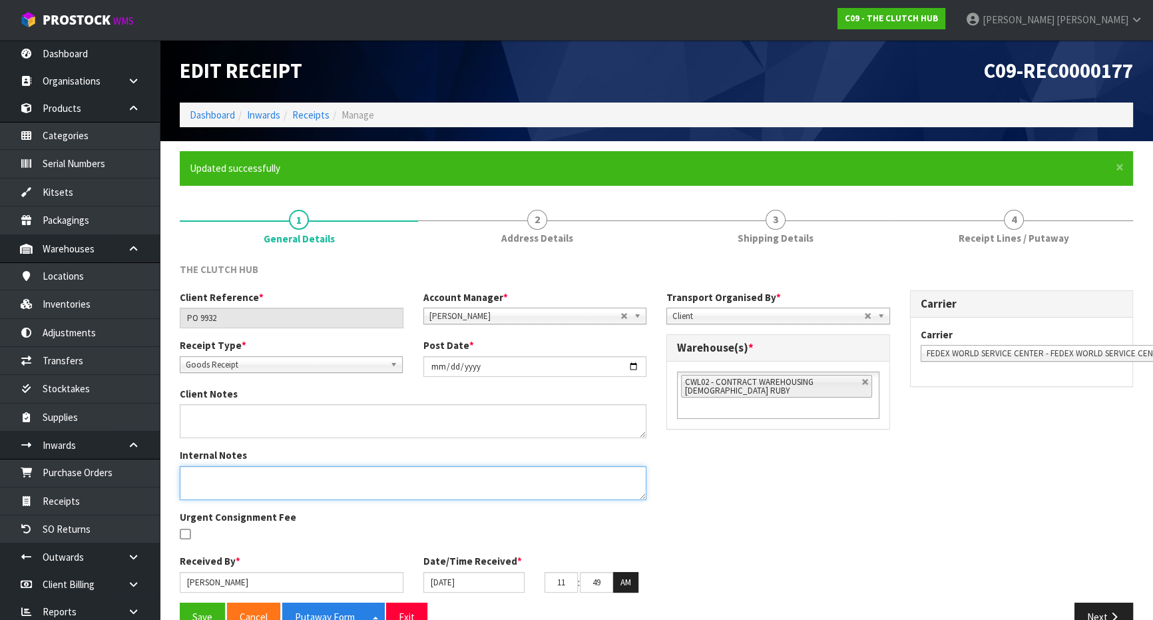
click at [252, 478] on textarea at bounding box center [413, 483] width 466 height 34
click at [281, 473] on textarea at bounding box center [413, 483] width 466 height 34
paste textarea "BVW-9932 PART A AND B"
type textarea "BVW-9932 PART A AND B"
click at [748, 478] on div "Client Reference * PO 9932 Account Manager * Zubair Moolla Rod Giles Kirsty Gil…" at bounding box center [656, 446] width 973 height 312
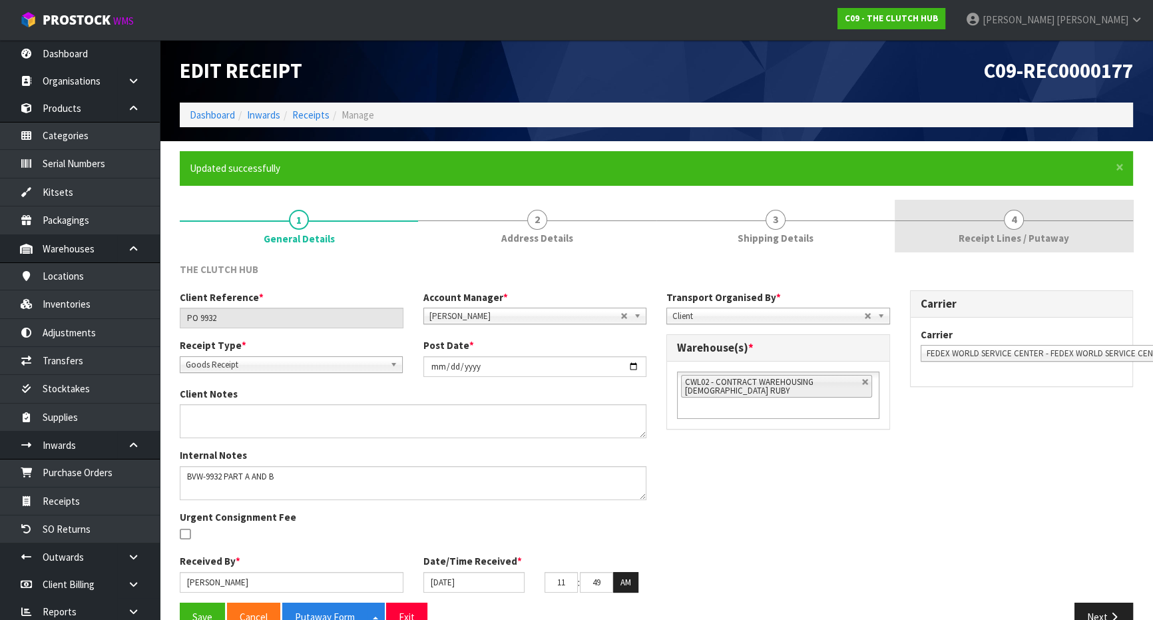
click at [1021, 233] on span "Receipt Lines / Putaway" at bounding box center [1013, 238] width 110 height 14
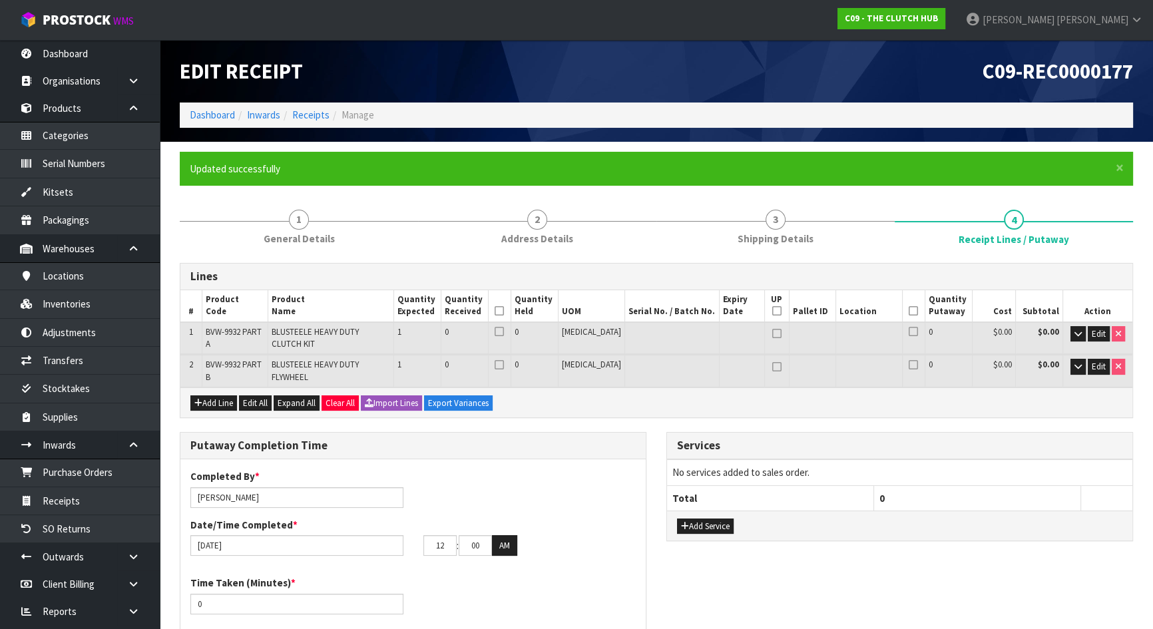
click at [647, 432] on div "Putaway Completion Time Completed By * Michael Drugan Date/Time Completed * 14/…" at bounding box center [413, 545] width 486 height 226
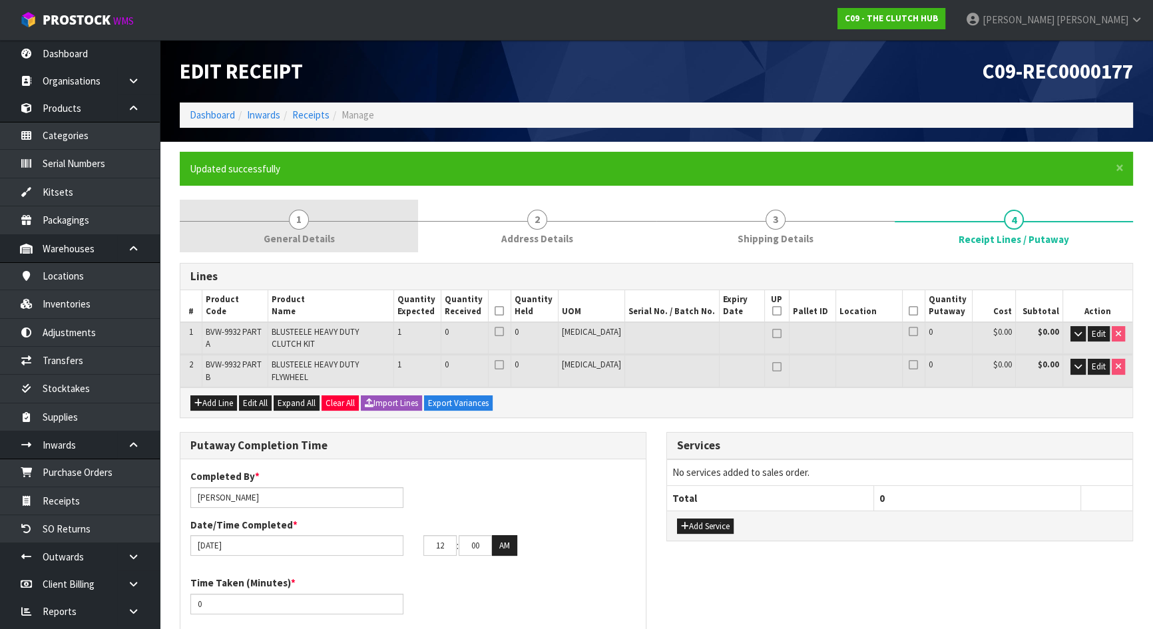
click at [333, 236] on link "1 General Details" at bounding box center [299, 226] width 238 height 53
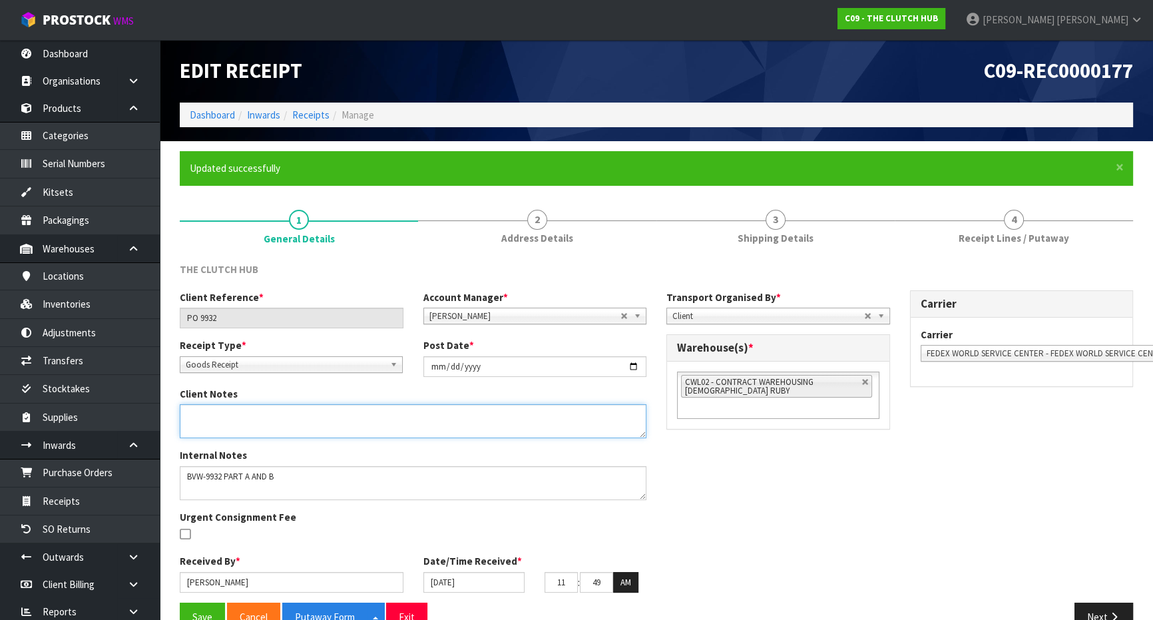
click at [273, 426] on textarea at bounding box center [413, 421] width 466 height 34
paste textarea "BVW-9932 PART A AND B"
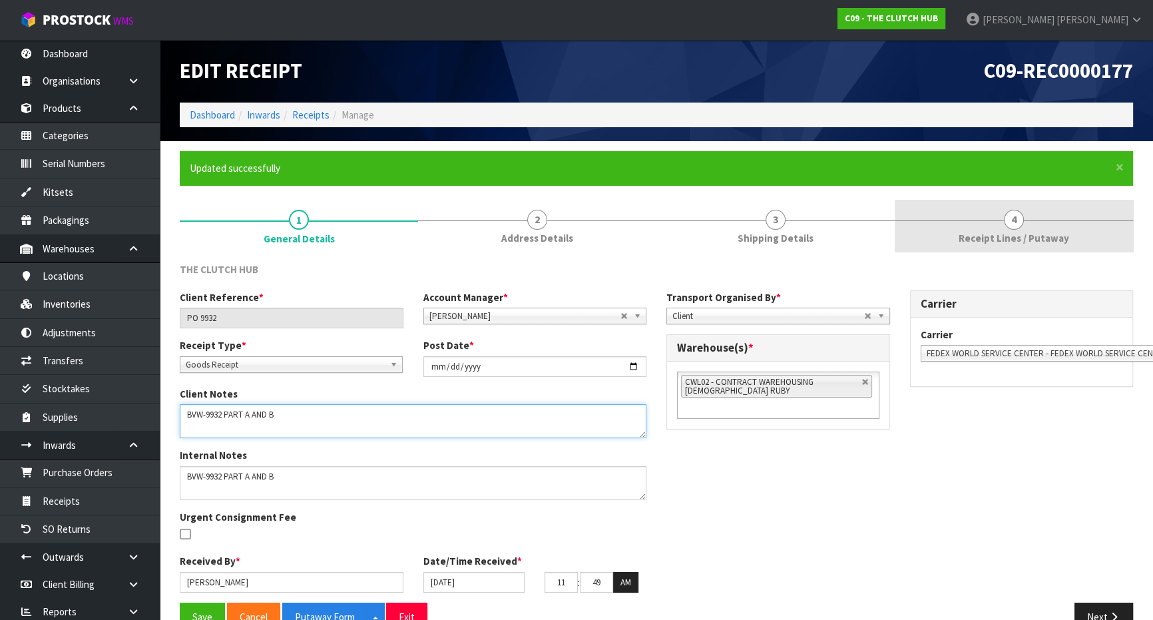
type textarea "BVW-9932 PART A AND B"
click at [995, 226] on link "4 Receipt Lines / Putaway" at bounding box center [1013, 226] width 238 height 53
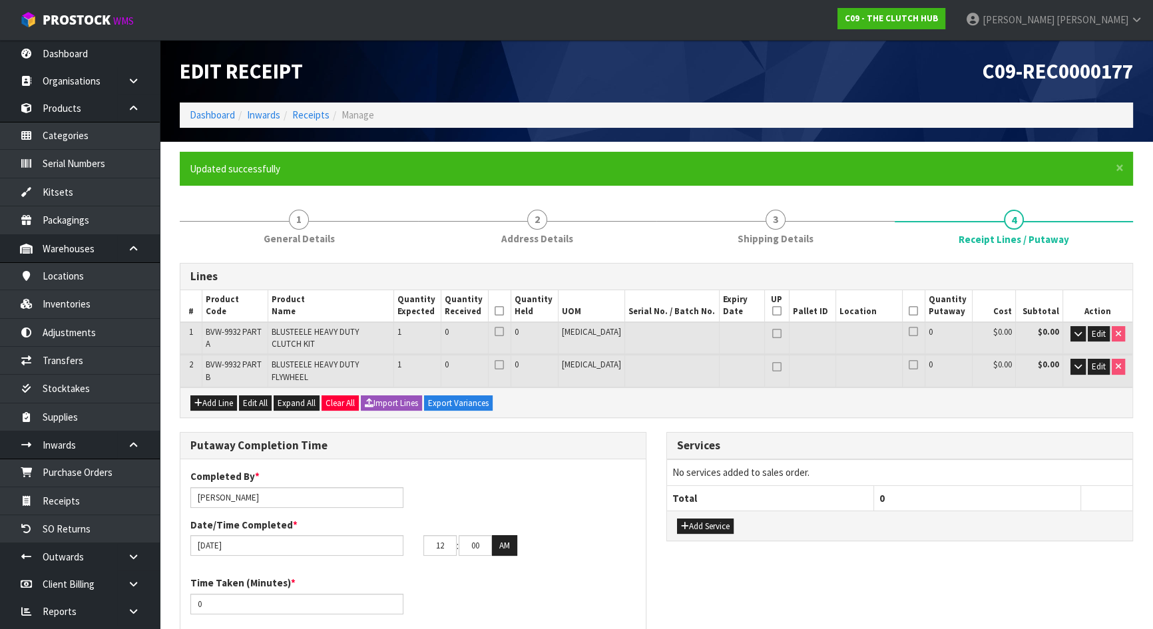
click at [657, 432] on div "Services No services added to sales order. Total 0 Add Service" at bounding box center [899, 493] width 486 height 123
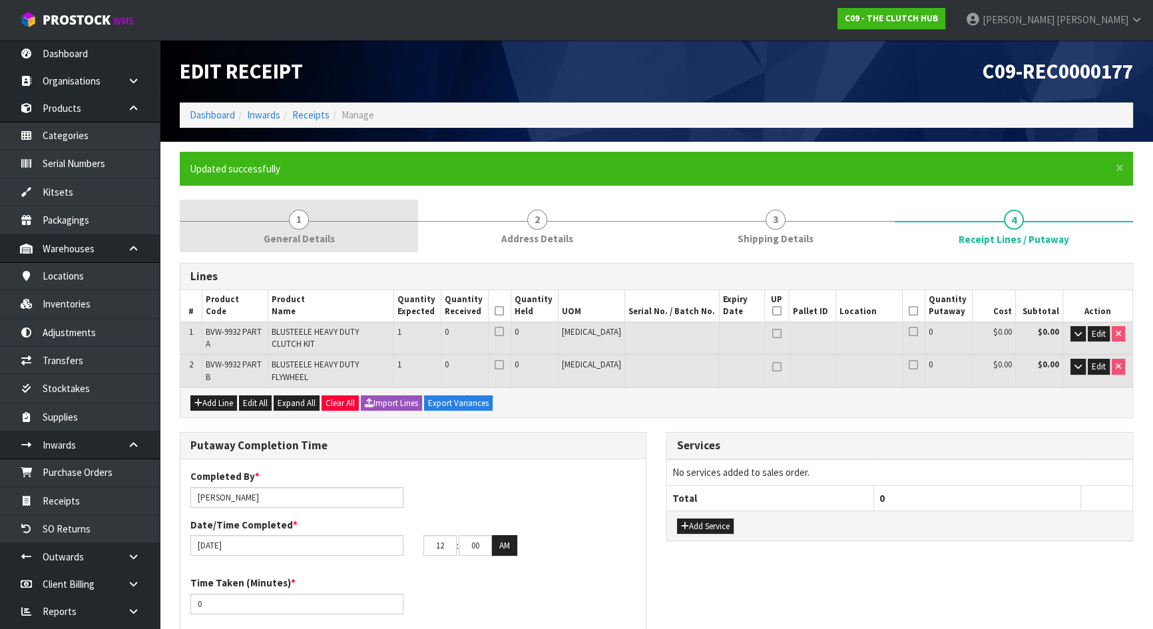
click at [304, 220] on span "1" at bounding box center [299, 220] width 20 height 20
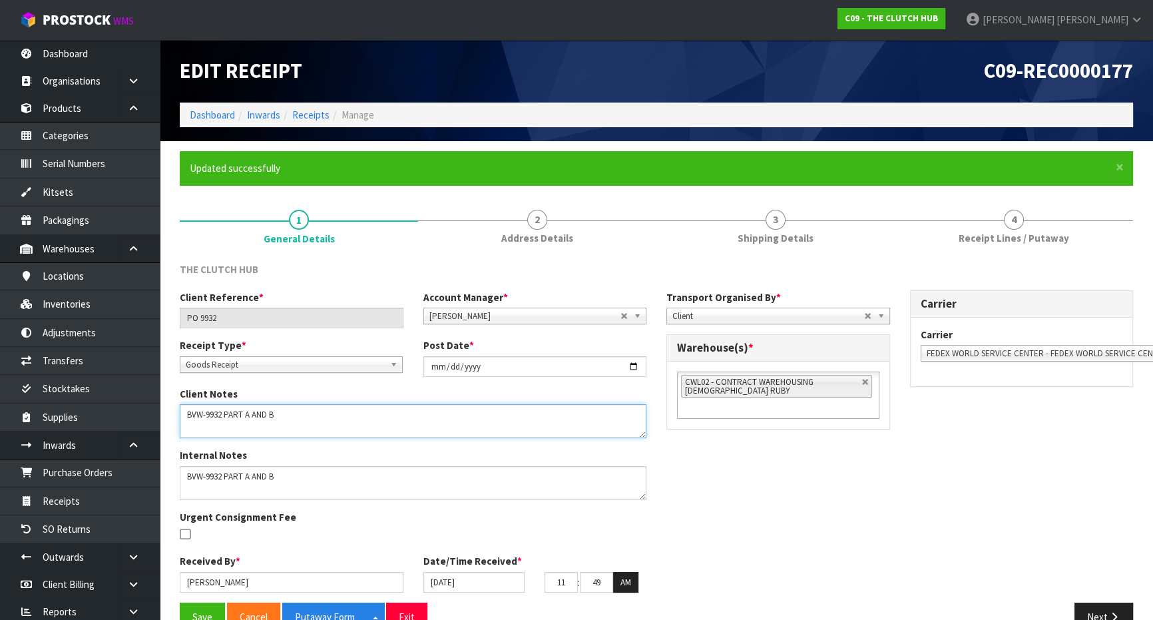
drag, startPoint x: 304, startPoint y: 419, endPoint x: -59, endPoint y: 405, distance: 362.9
click at [0, 405] on html "Toggle navigation ProStock WMS C09 - THE CLUTCH HUB Michael Drugan Logout Dashb…" at bounding box center [576, 310] width 1153 height 620
click at [984, 212] on link "4 Receipt Lines / Putaway" at bounding box center [1013, 226] width 238 height 53
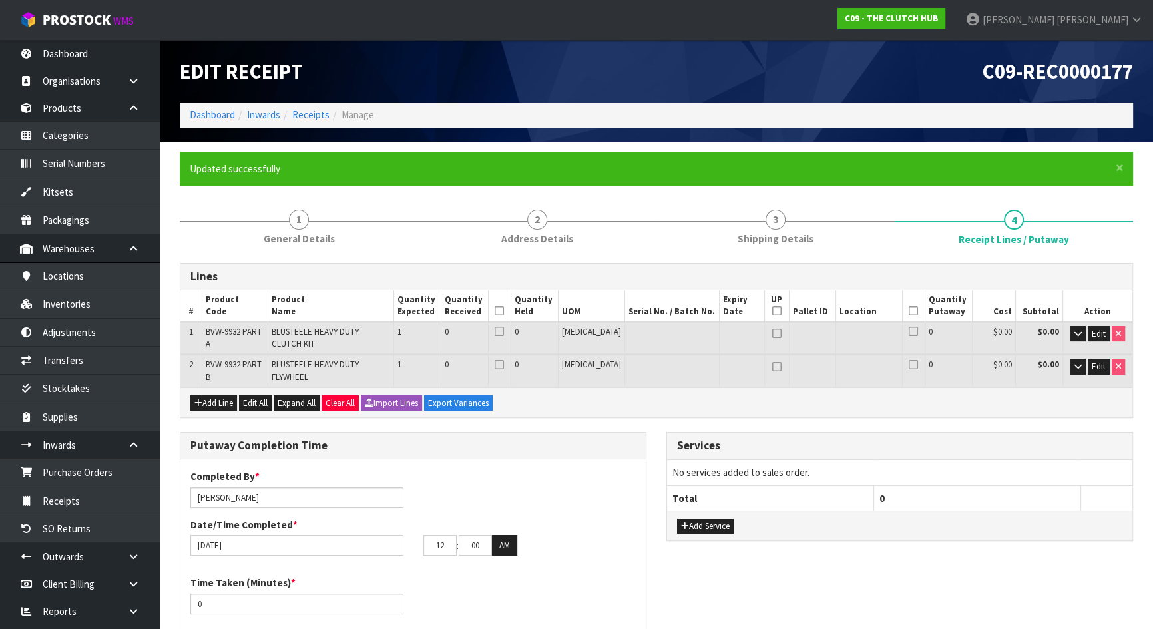
click at [655, 432] on div "Putaway Completion Time Completed By * Michael Drugan Date/Time Completed * 14/…" at bounding box center [656, 545] width 973 height 226
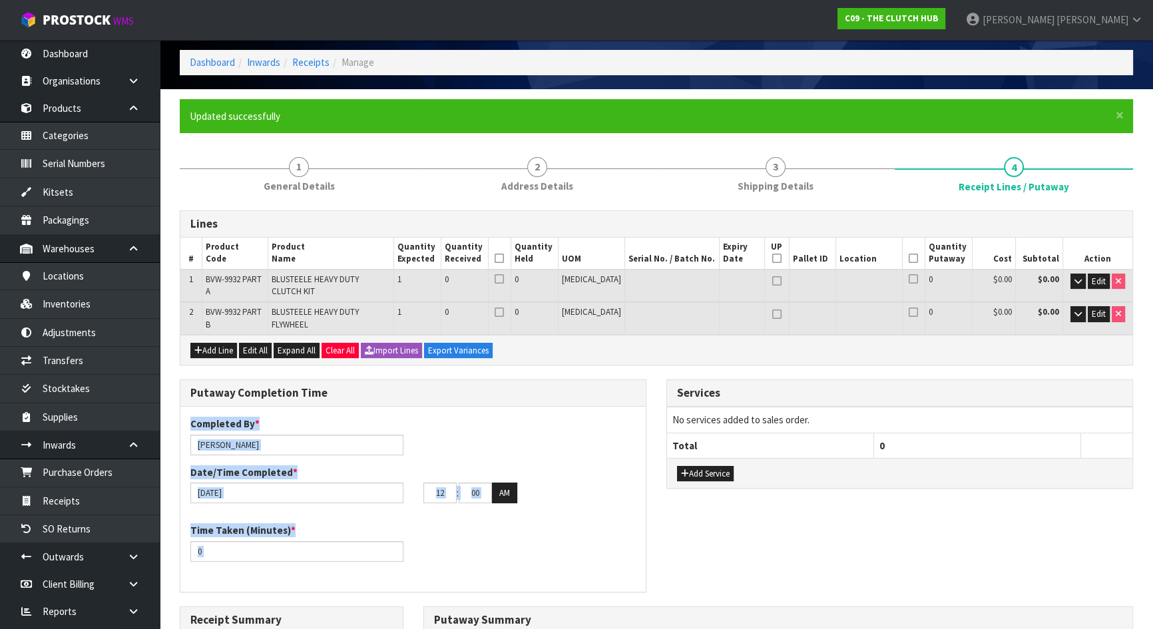
scroll to position [120, 0]
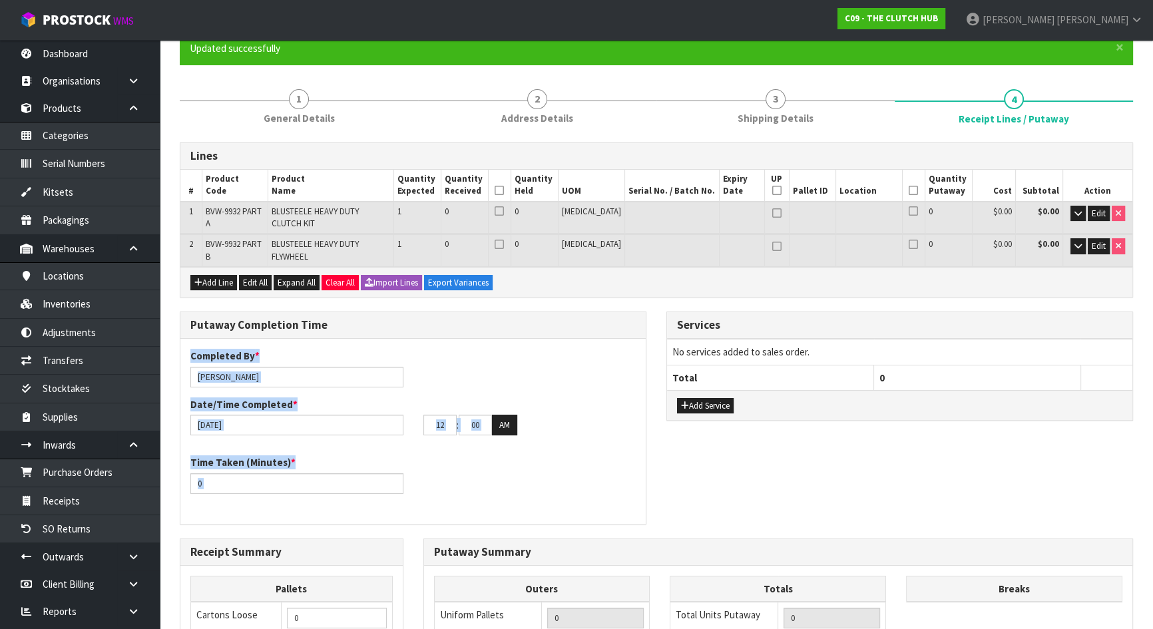
click at [655, 423] on div "Putaway Completion Time Completed By * Michael Drugan Date/Time Completed * 14/…" at bounding box center [413, 424] width 486 height 226
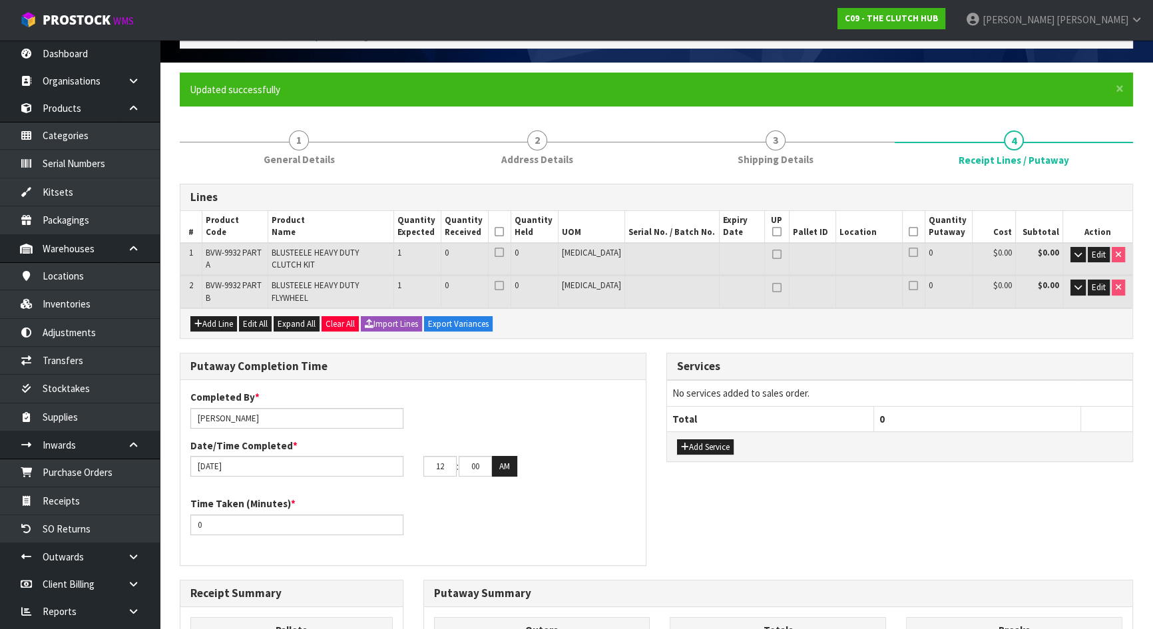
scroll to position [60, 0]
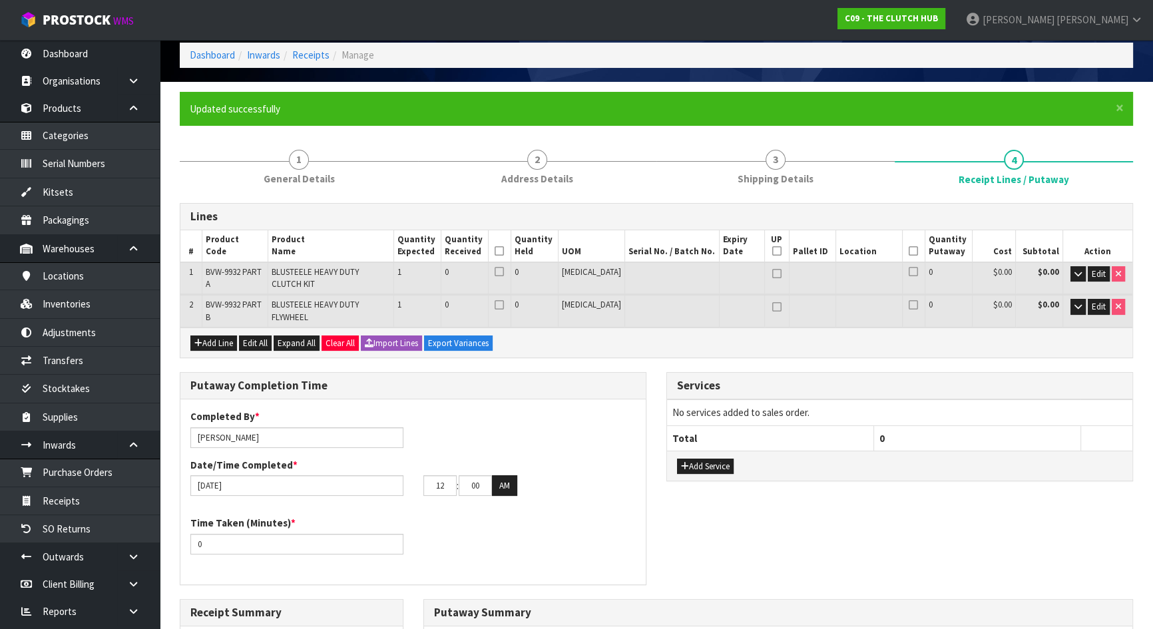
click at [504, 252] on icon at bounding box center [498, 251] width 9 height 1
click at [1077, 274] on icon "button" at bounding box center [1077, 274] width 7 height 9
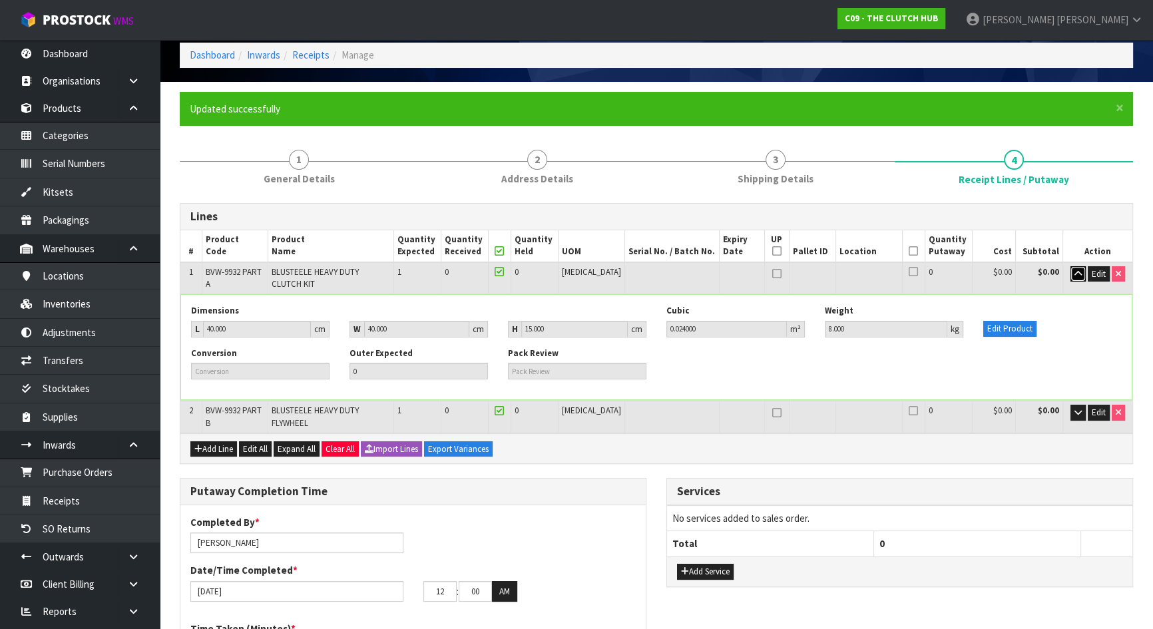
click at [1080, 273] on icon "button" at bounding box center [1077, 274] width 7 height 9
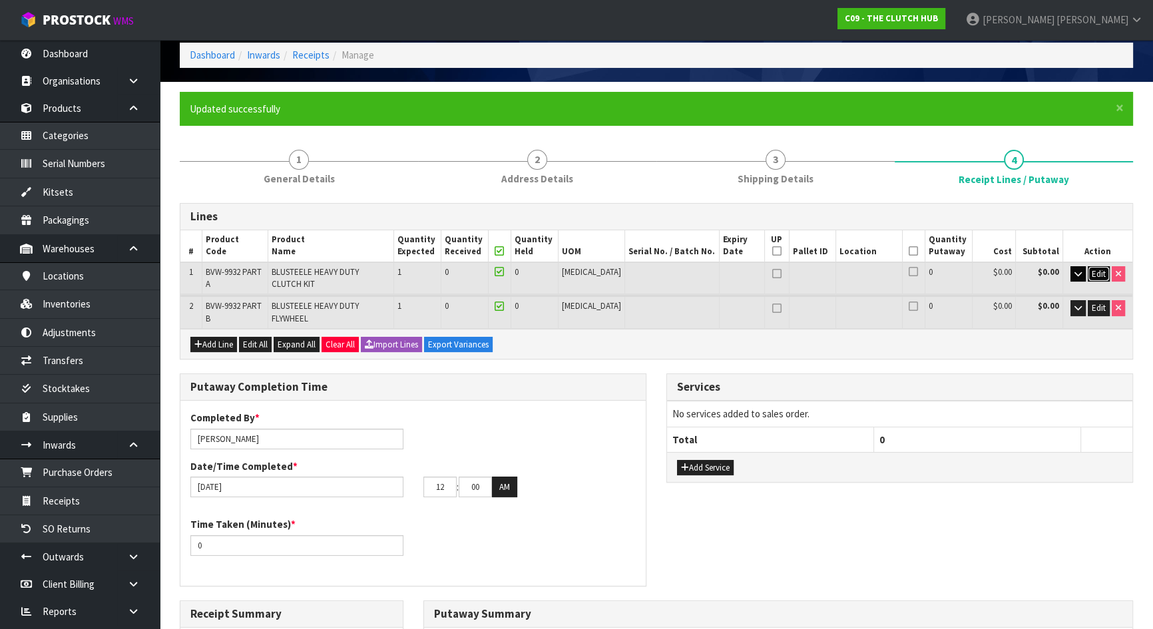
click at [1091, 271] on span "Edit" at bounding box center [1098, 273] width 14 height 11
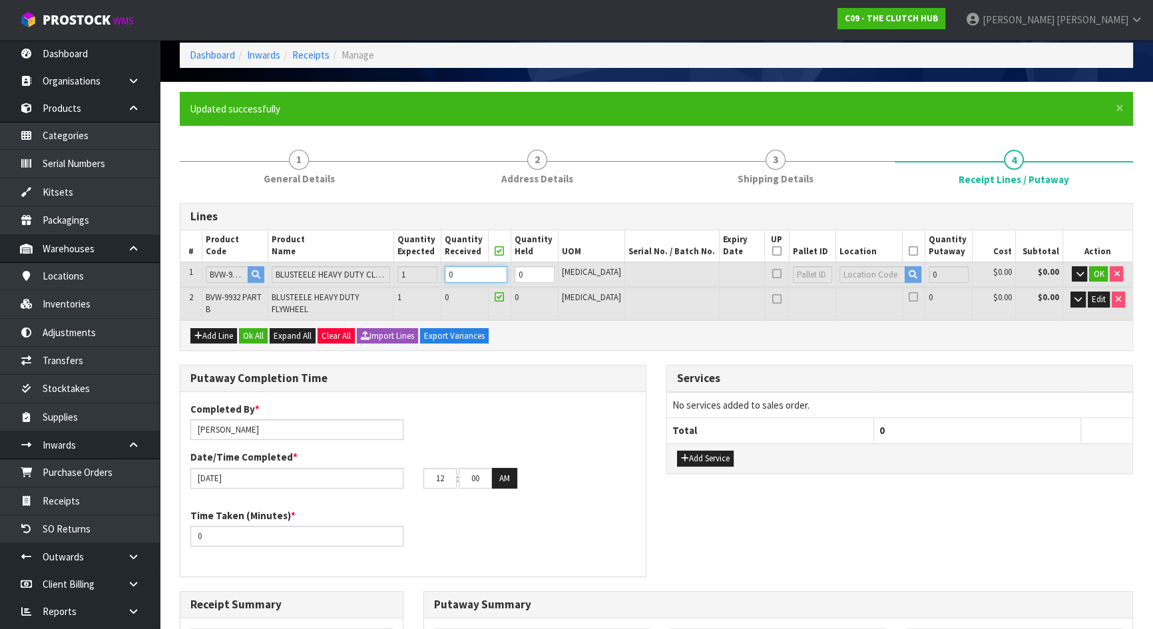
click at [399, 272] on tr "1 BVW-9932 PART A BLUSTEELE HEAVY DUTY CLUTCH KIT 1 0 0 PCE 0 $0.00 $0.00 OK" at bounding box center [656, 274] width 952 height 25
type input "0.024"
type input "8"
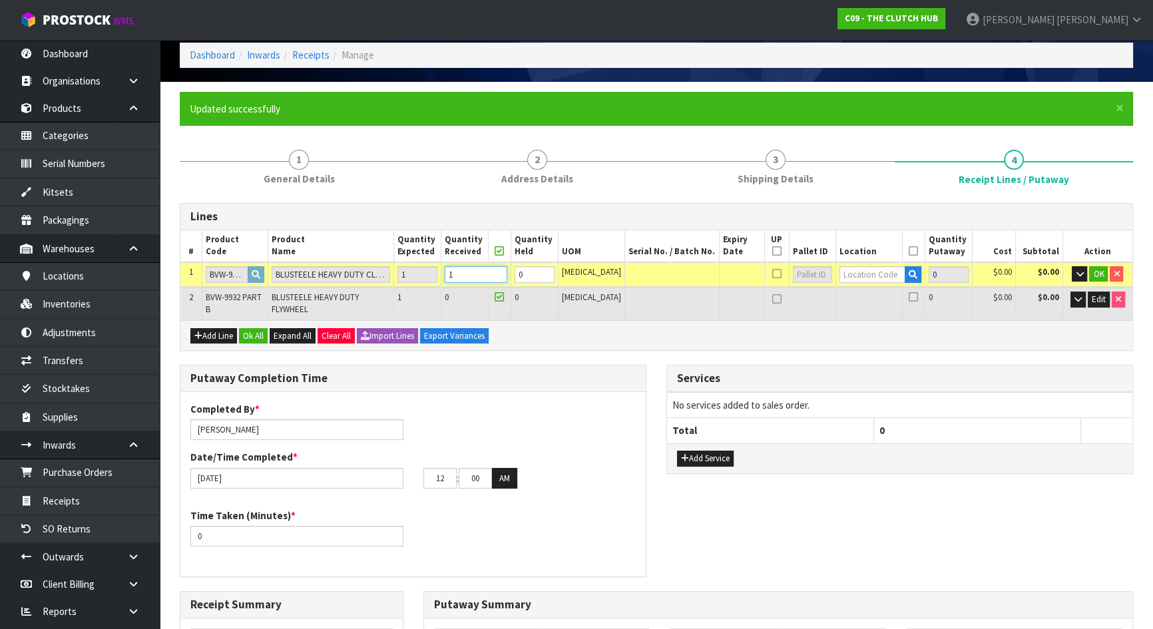
type input "1"
click at [488, 293] on td "0" at bounding box center [464, 303] width 47 height 32
click at [1102, 272] on span "OK" at bounding box center [1098, 273] width 11 height 11
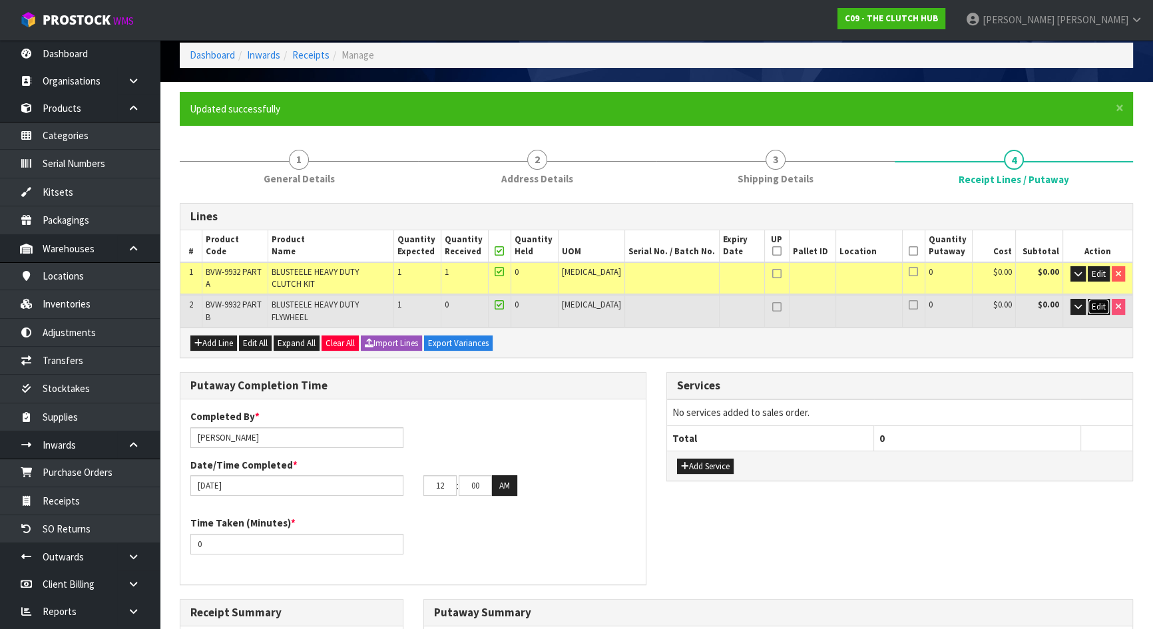
click at [1097, 301] on span "Edit" at bounding box center [1098, 306] width 14 height 11
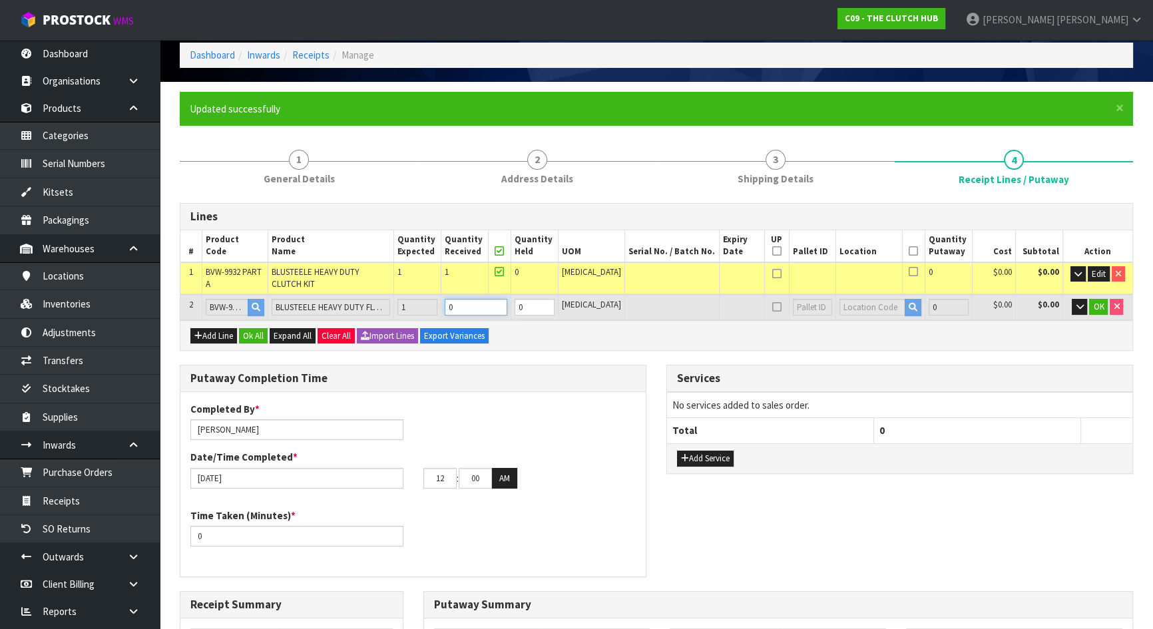
click at [405, 295] on tr "2 BVW-9932 PART B BLUSTEELE HEAVY DUTY FLYWHEEL 1 0 0 PCE 0 $0.00 $0.00 OK" at bounding box center [656, 307] width 952 height 25
type input "0.048"
type input "25"
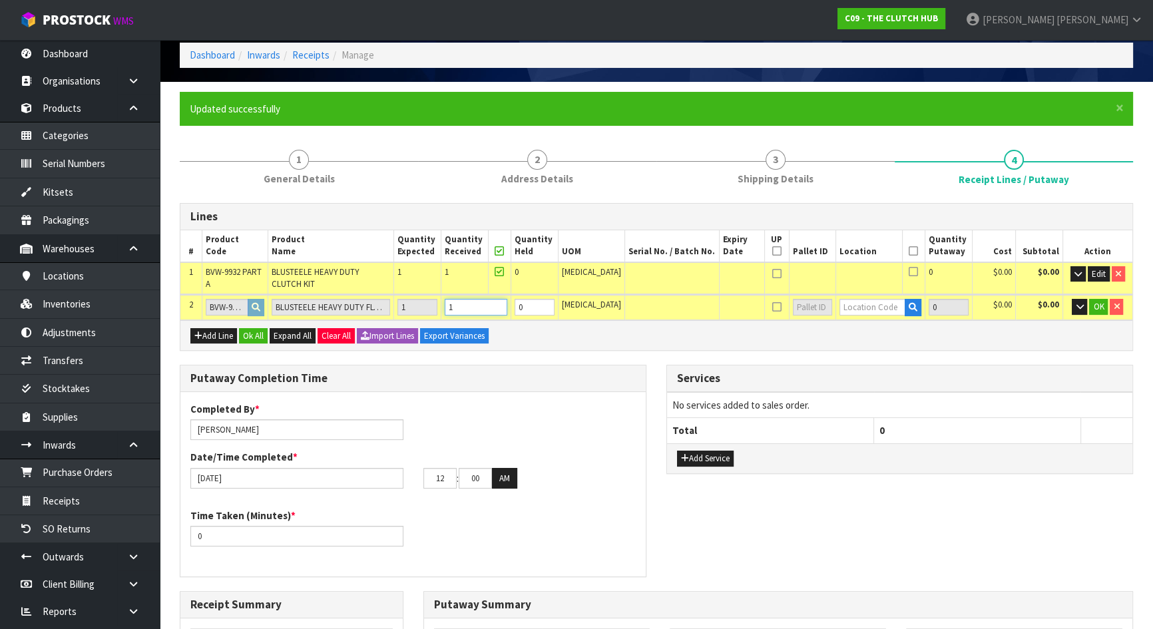
type input "1"
drag, startPoint x: 670, startPoint y: 333, endPoint x: 706, endPoint y: 336, distance: 36.1
click at [671, 333] on div "Add Line Ok All Expand All Clear All Import Lines Export Variances" at bounding box center [656, 335] width 952 height 30
click at [1101, 273] on span "Edit" at bounding box center [1098, 273] width 14 height 11
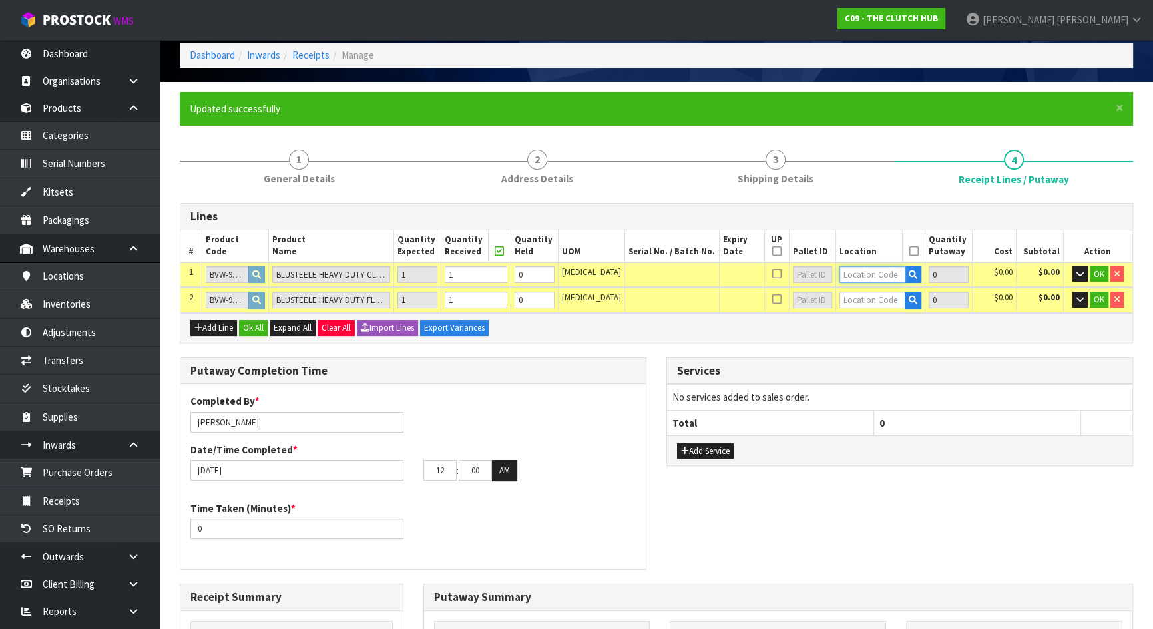
click at [854, 277] on input "text" at bounding box center [872, 274] width 66 height 17
drag, startPoint x: 564, startPoint y: 350, endPoint x: 543, endPoint y: 362, distance: 24.4
click at [566, 350] on div "Lines # Product Code Product Name Quantity Expected Quantity Received Quantity …" at bounding box center [656, 579] width 953 height 753
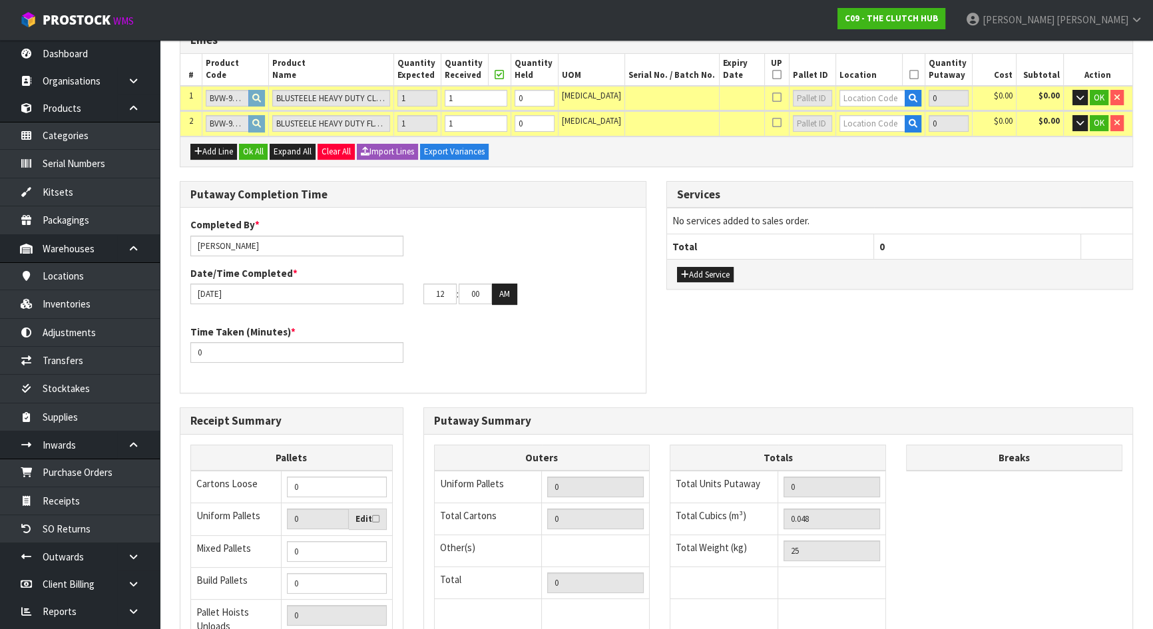
scroll to position [242, 0]
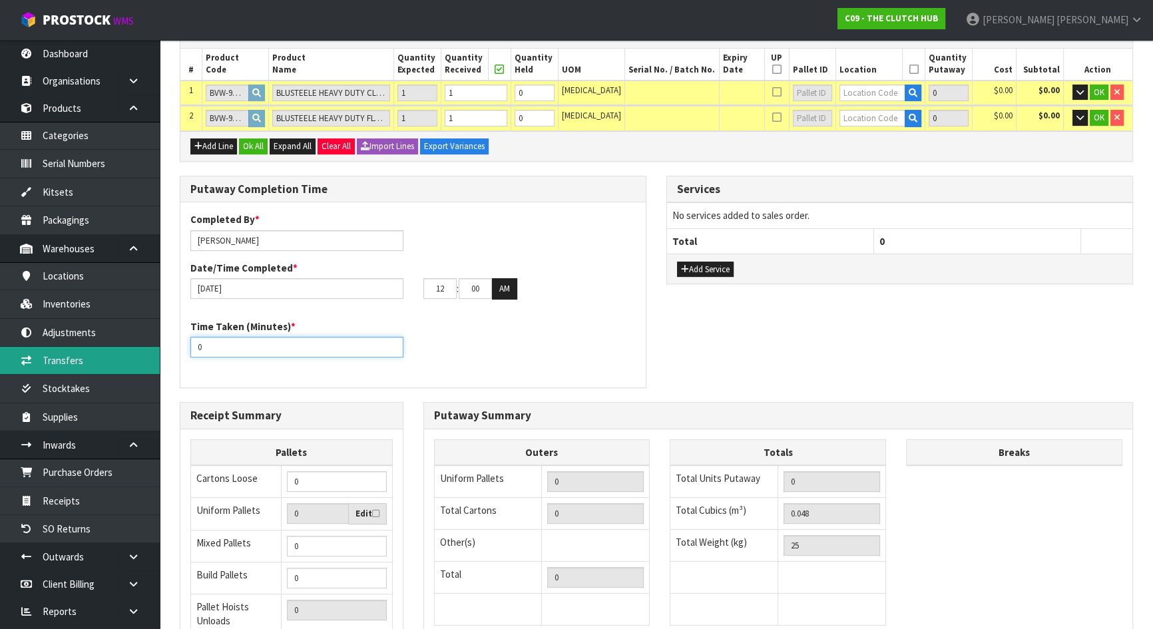
drag, startPoint x: 250, startPoint y: 351, endPoint x: 121, endPoint y: 355, distance: 128.5
click at [121, 355] on body "Toggle navigation ProStock WMS C09 - THE CLUTCH HUB Michael Drugan Logout Dashb…" at bounding box center [576, 72] width 1153 height 629
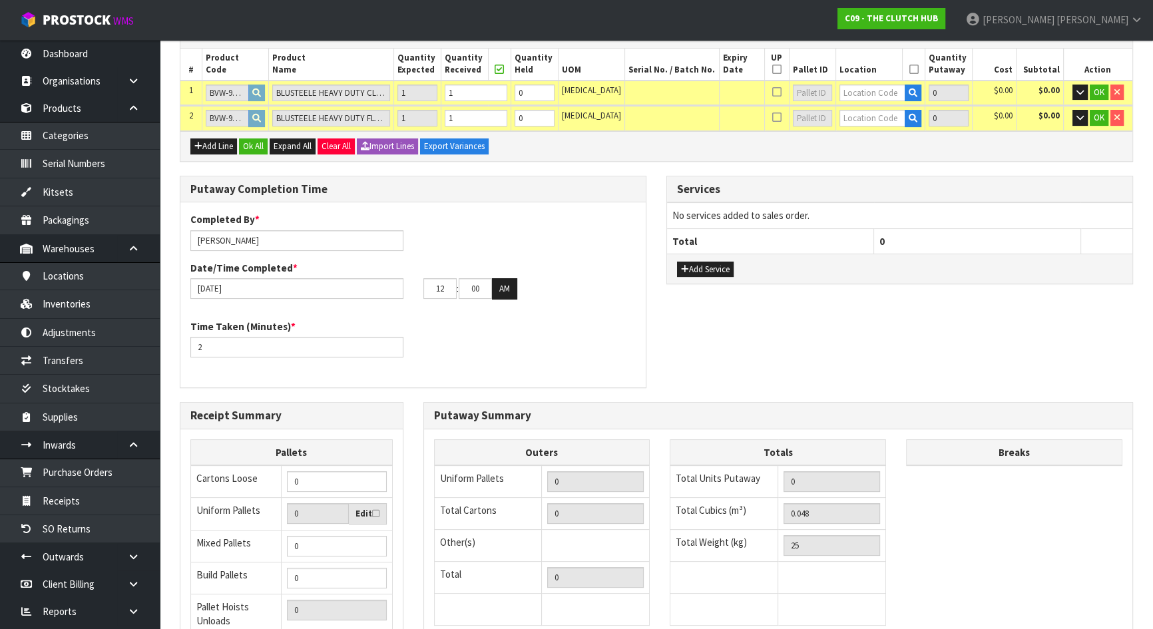
click at [454, 363] on div "Time Taken (Minutes) * 2" at bounding box center [412, 343] width 465 height 48
drag, startPoint x: 234, startPoint y: 337, endPoint x: 170, endPoint y: 343, distance: 64.2
click at [177, 340] on div "Putaway Completion Time Completed By * Michael Drugan Date/Time Completed * 14/…" at bounding box center [413, 289] width 486 height 226
type input "15"
click at [428, 349] on div "Time Taken (Minutes) * 15" at bounding box center [412, 343] width 465 height 48
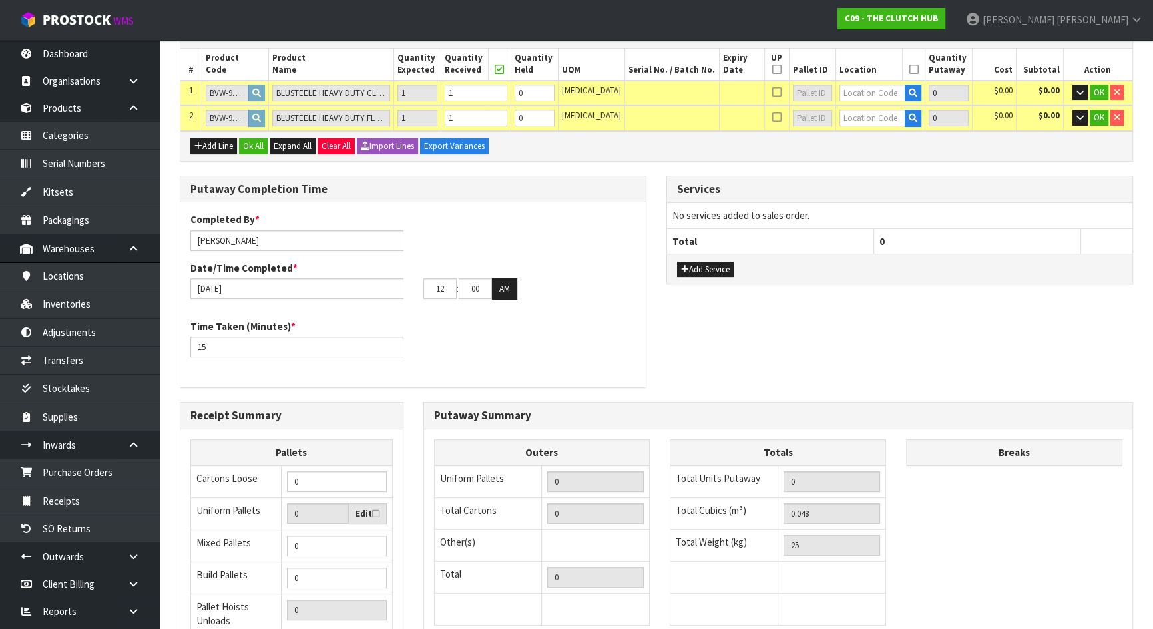
click at [444, 315] on div "Completed By * Michael Drugan Date/Time Completed * 14/08/2025 12 : 00 : 00 AM …" at bounding box center [412, 294] width 465 height 165
click at [445, 281] on input "12" at bounding box center [439, 288] width 33 height 21
drag, startPoint x: 447, startPoint y: 286, endPoint x: 352, endPoint y: 287, distance: 94.5
click at [352, 287] on div "14/08/2025 12 : 00 : 00 AM" at bounding box center [412, 288] width 465 height 21
type input "11"
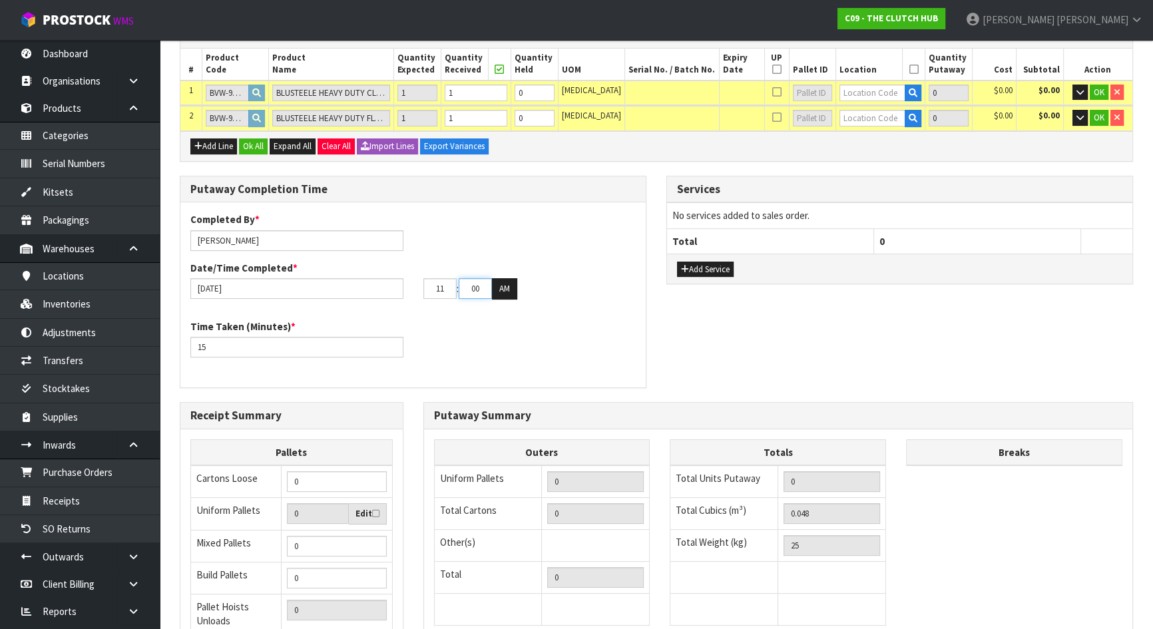
drag, startPoint x: 482, startPoint y: 287, endPoint x: 431, endPoint y: 283, distance: 51.4
click at [431, 283] on tr "11 : 00 : 00 AM" at bounding box center [470, 288] width 94 height 21
type input "50"
drag, startPoint x: 473, startPoint y: 346, endPoint x: 394, endPoint y: 335, distance: 79.9
click at [472, 347] on div "Time Taken (Minutes) * 15" at bounding box center [412, 343] width 465 height 48
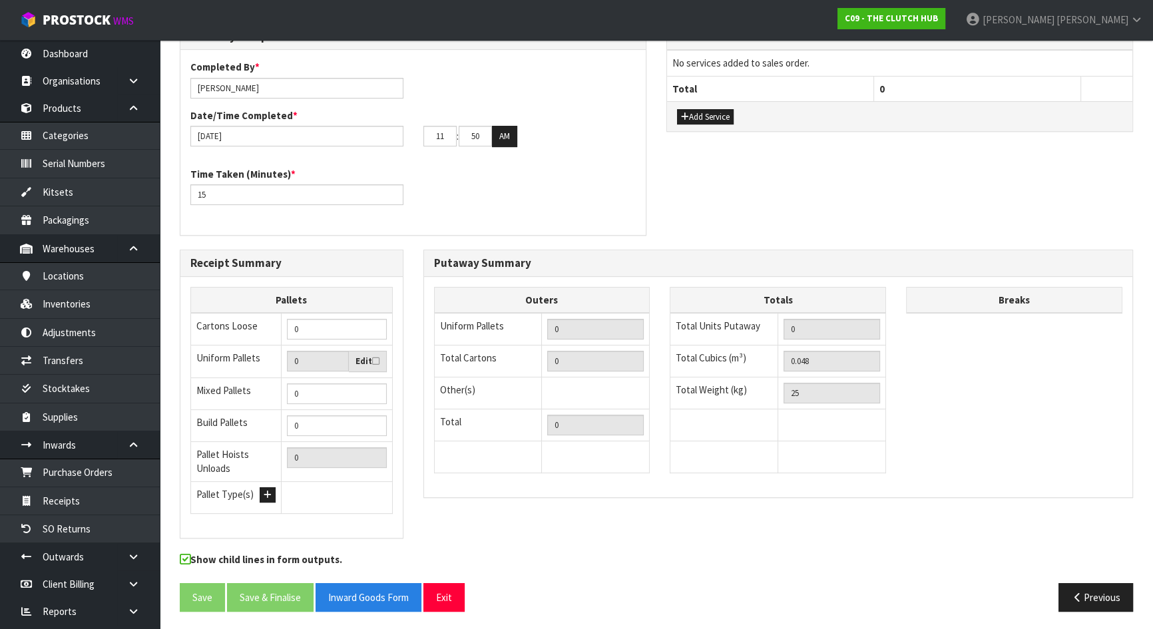
click at [406, 222] on div "Completed By * Michael Drugan Date/Time Completed * 14/08/2025 11 : 50 : 00 AM …" at bounding box center [412, 142] width 465 height 165
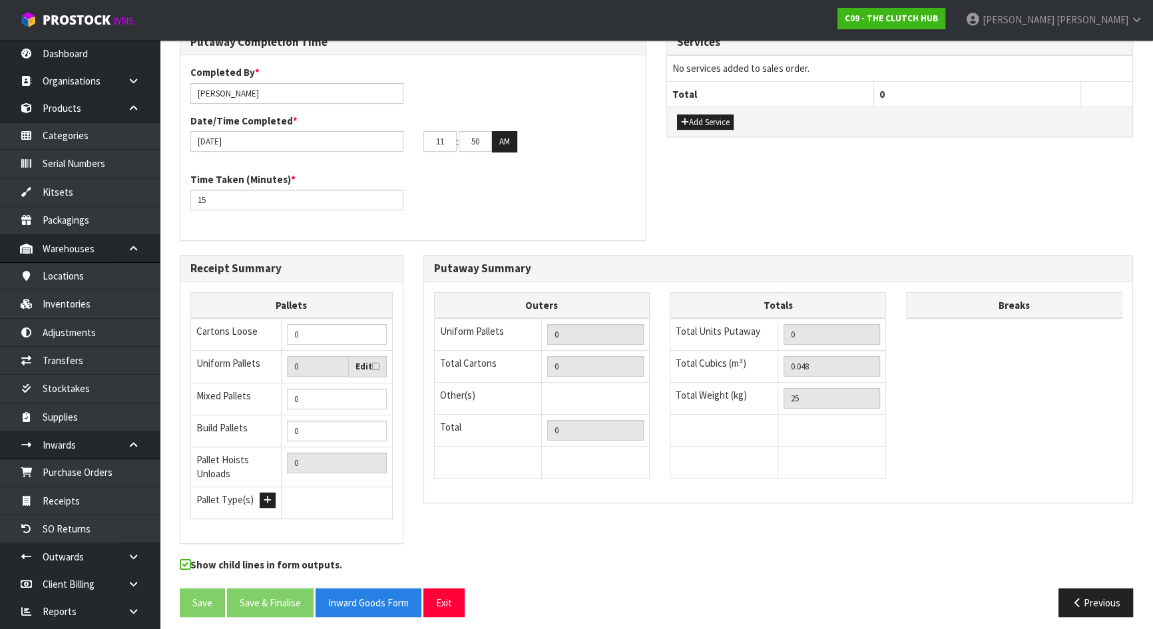
scroll to position [394, 0]
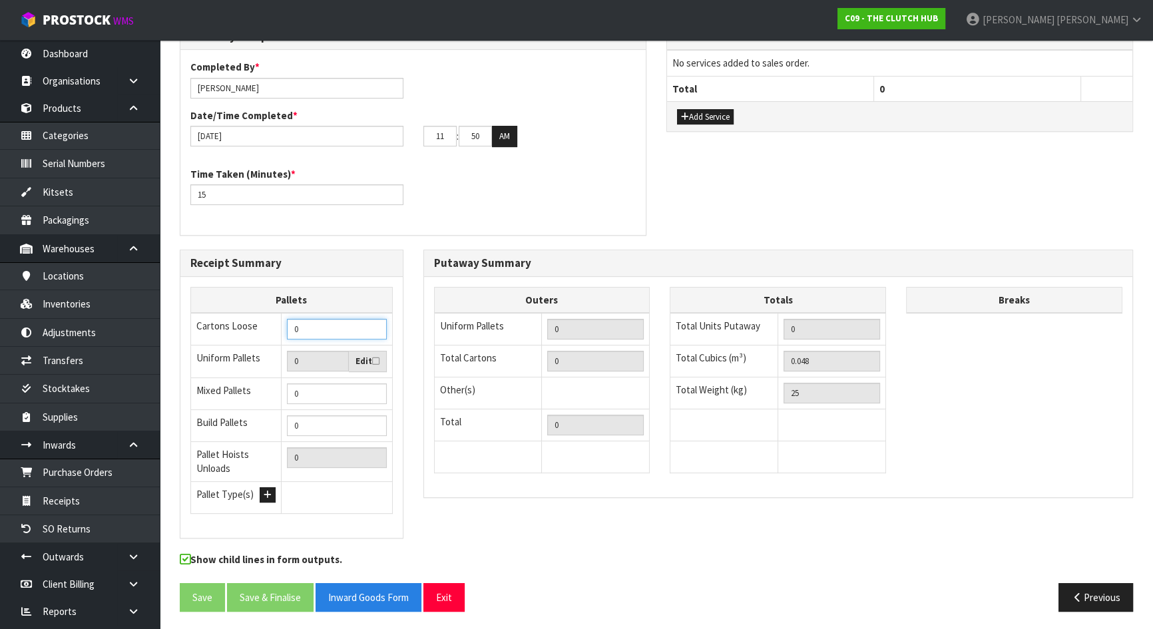
click at [329, 332] on input "0" at bounding box center [336, 329] width 99 height 21
drag, startPoint x: 332, startPoint y: 328, endPoint x: 234, endPoint y: 334, distance: 98.0
click at [220, 329] on tr "Cartons Loose 0" at bounding box center [292, 329] width 202 height 33
type input "2"
click at [425, 466] on div "Outers Uniform Pallets 0 Total Cartons 0 Other(s) Bag x 0 Bar x 0 Basket x 0 Bi…" at bounding box center [542, 387] width 236 height 200
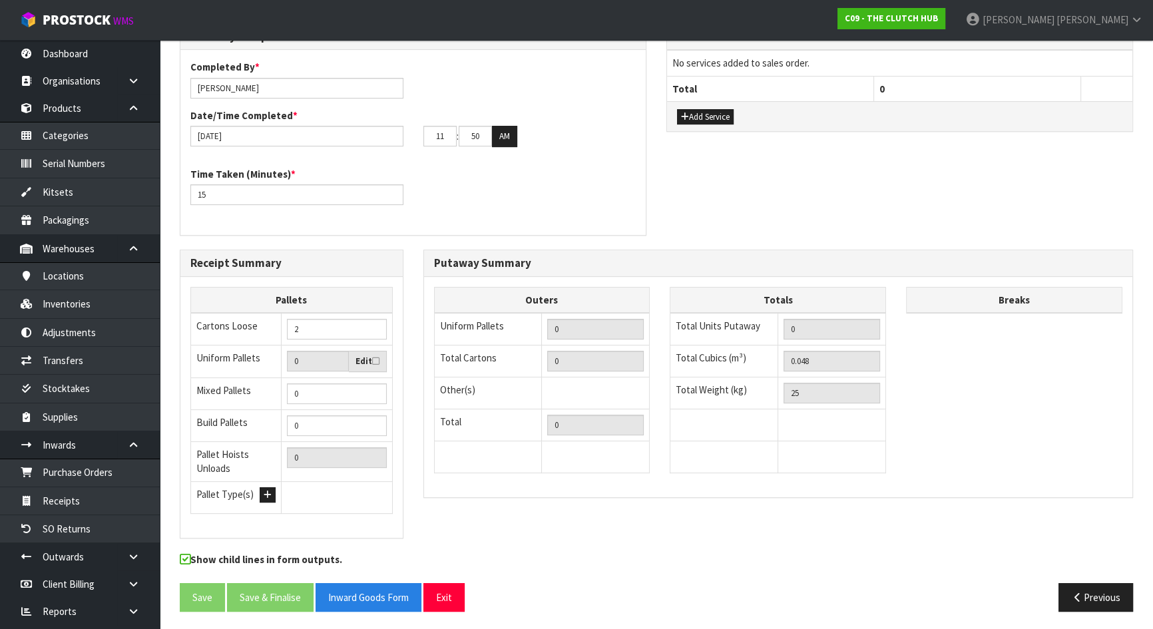
click at [421, 449] on div "Putaway Summary Outers Uniform Pallets 0 Total Cartons 0 Other(s) Bag x 0 Bar x…" at bounding box center [778, 381] width 730 height 262
click at [421, 532] on div "Receipt Summary Pallets Cartons Loose 2 Uniform Pallets 0 Edit Mixed Pallets 0 …" at bounding box center [656, 401] width 973 height 302
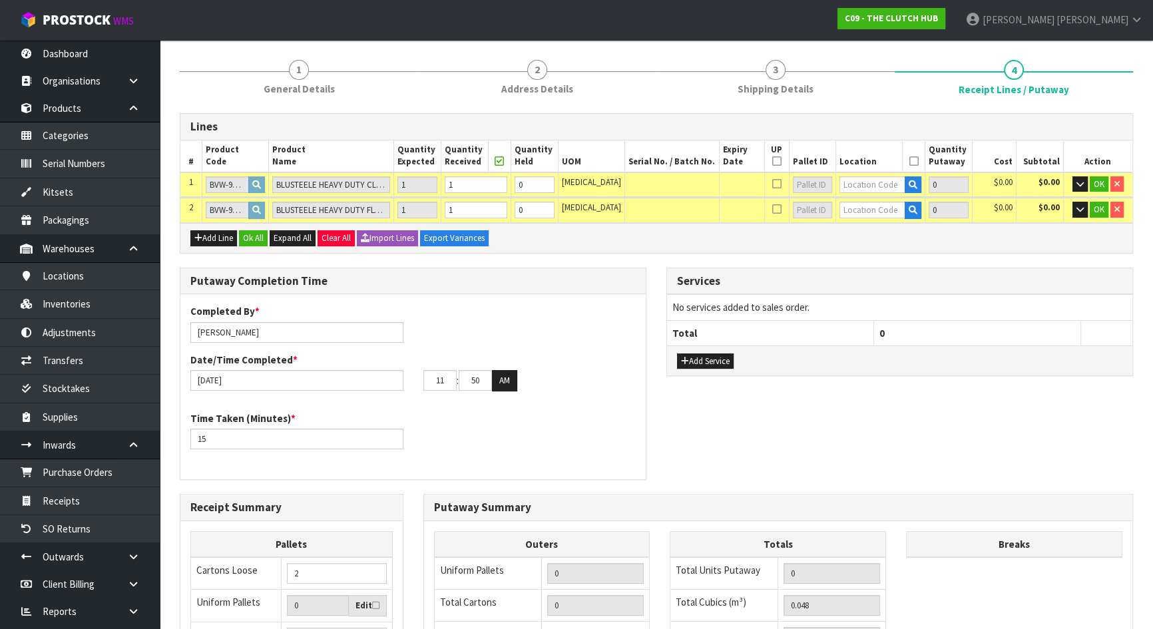
scroll to position [92, 0]
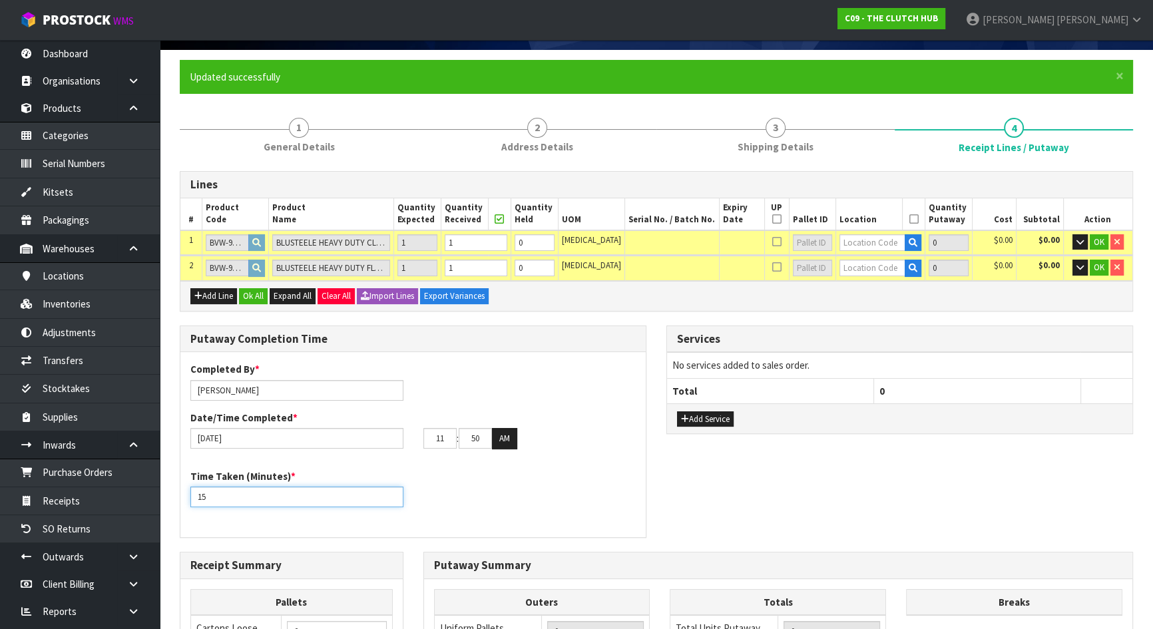
click at [615, 525] on div "Completed By * Michael Drugan Date/Time Completed * 14/08/2025 11 : 50 : 00 AM …" at bounding box center [412, 444] width 465 height 185
click at [850, 244] on input "text" at bounding box center [872, 242] width 66 height 17
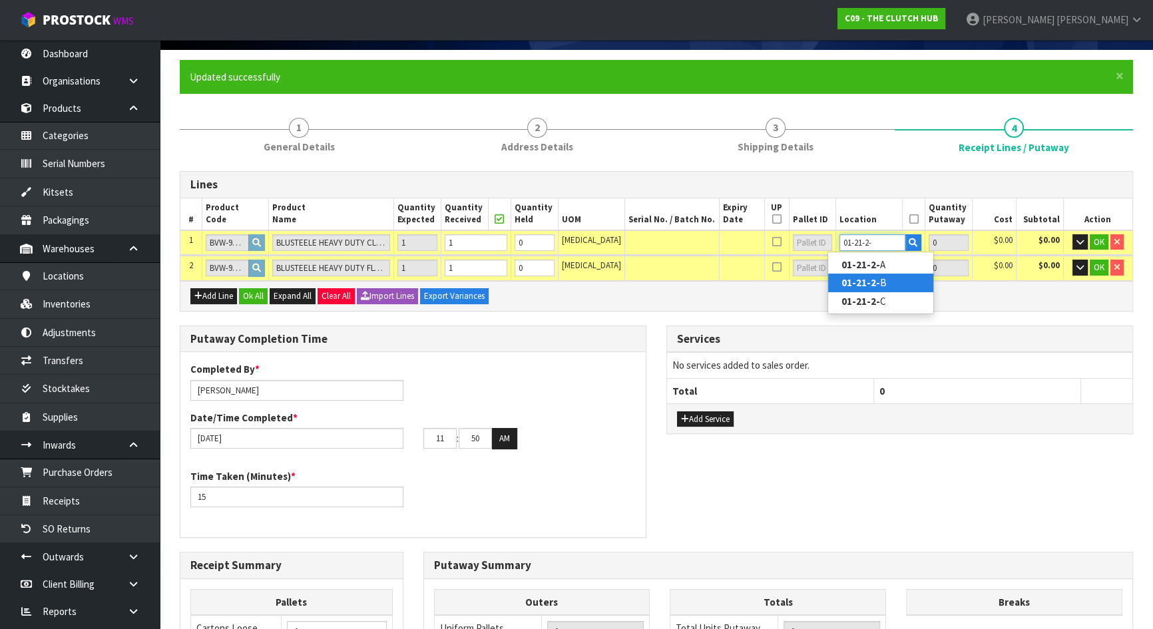
type input "01-21-2-"
click at [870, 281] on strong "01-21-2-" at bounding box center [860, 282] width 39 height 13
type input "1"
type input "01-21-2-B"
type input "1"
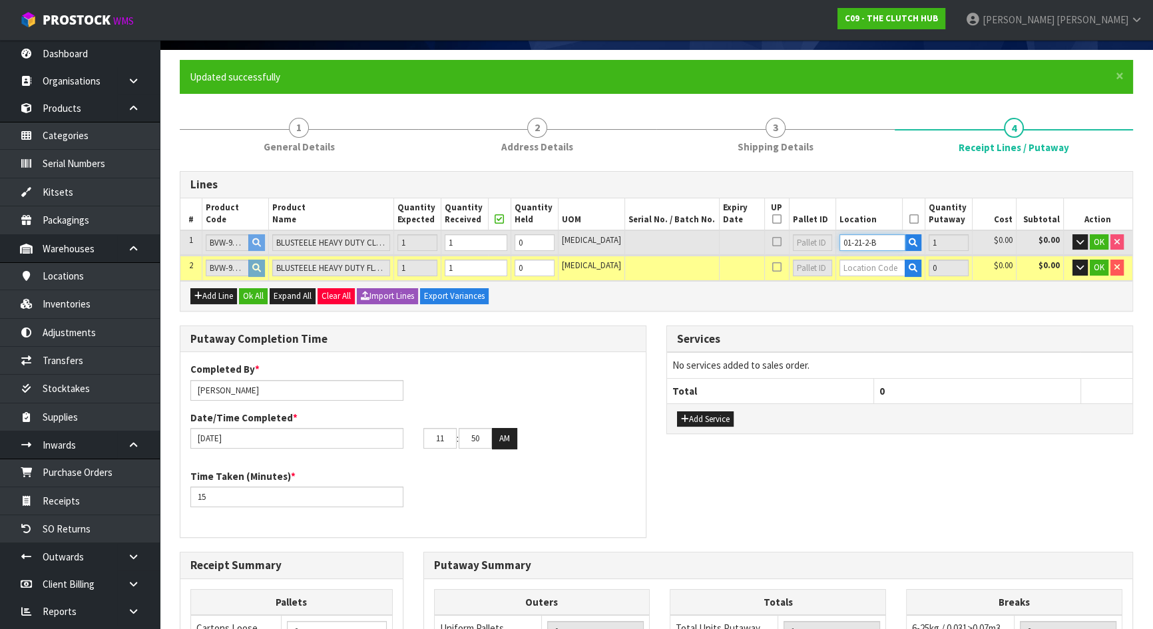
click at [878, 242] on input "01-21-2-B" at bounding box center [872, 242] width 66 height 17
drag, startPoint x: 878, startPoint y: 242, endPoint x: 743, endPoint y: 226, distance: 135.9
click at [743, 226] on table "# Product Code Product Name Quantity Expected Quantity Received Quantity Held U…" at bounding box center [656, 239] width 952 height 83
click at [843, 270] on input "text" at bounding box center [872, 268] width 66 height 17
paste input "01-21-2-B"
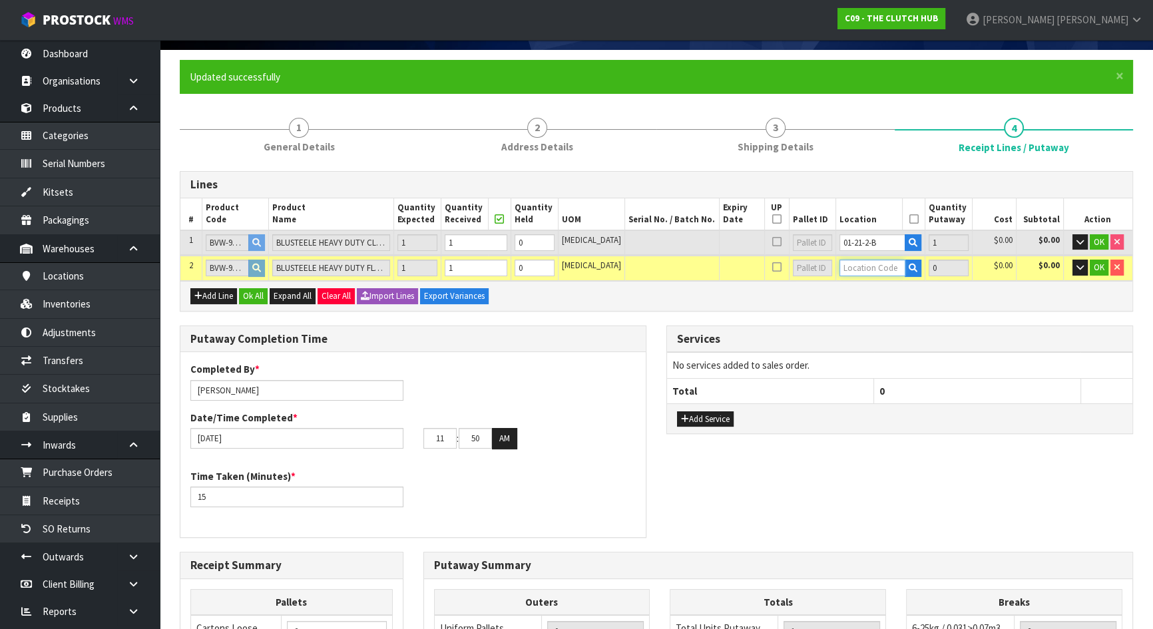
type input "01-21-2-B"
type input "2"
type input "1"
type input "01-21-2-B"
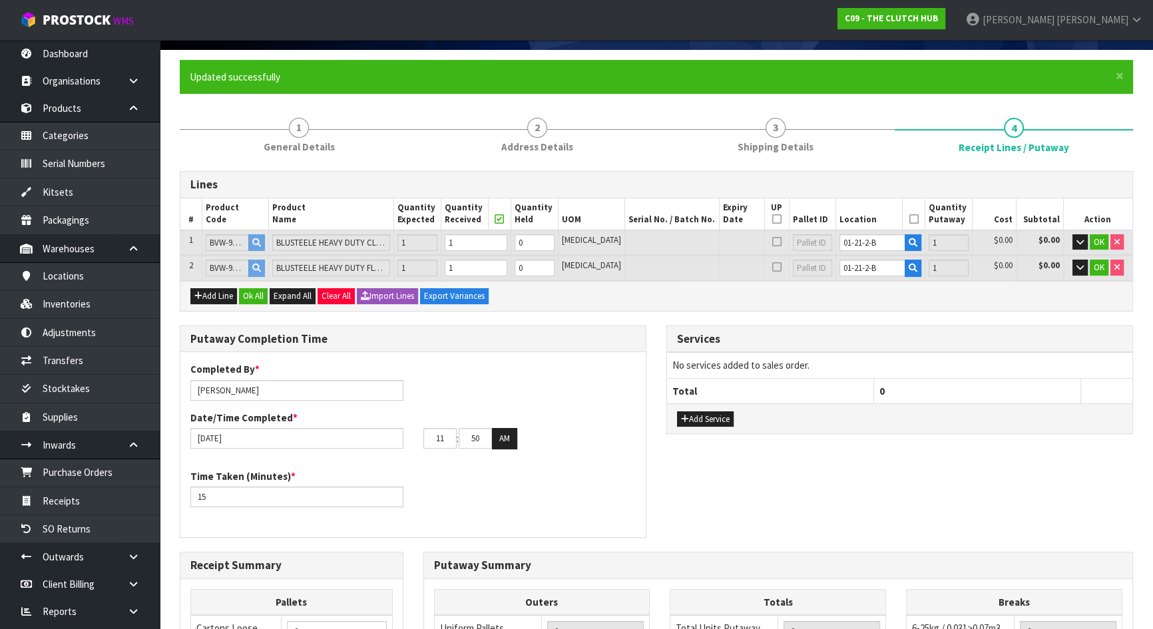
click at [1018, 312] on div "Lines # Product Code Product Name Quantity Expected Quantity Received Quantity …" at bounding box center [656, 547] width 953 height 753
click at [1093, 266] on span "OK" at bounding box center [1098, 267] width 11 height 11
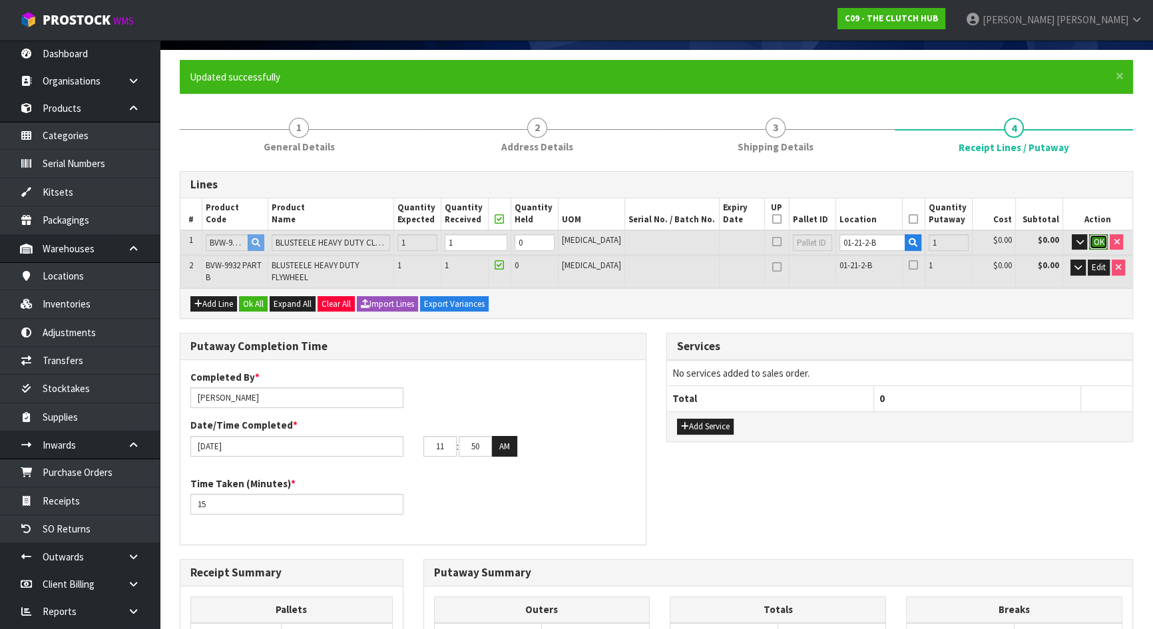
click at [1095, 244] on span "OK" at bounding box center [1098, 241] width 11 height 11
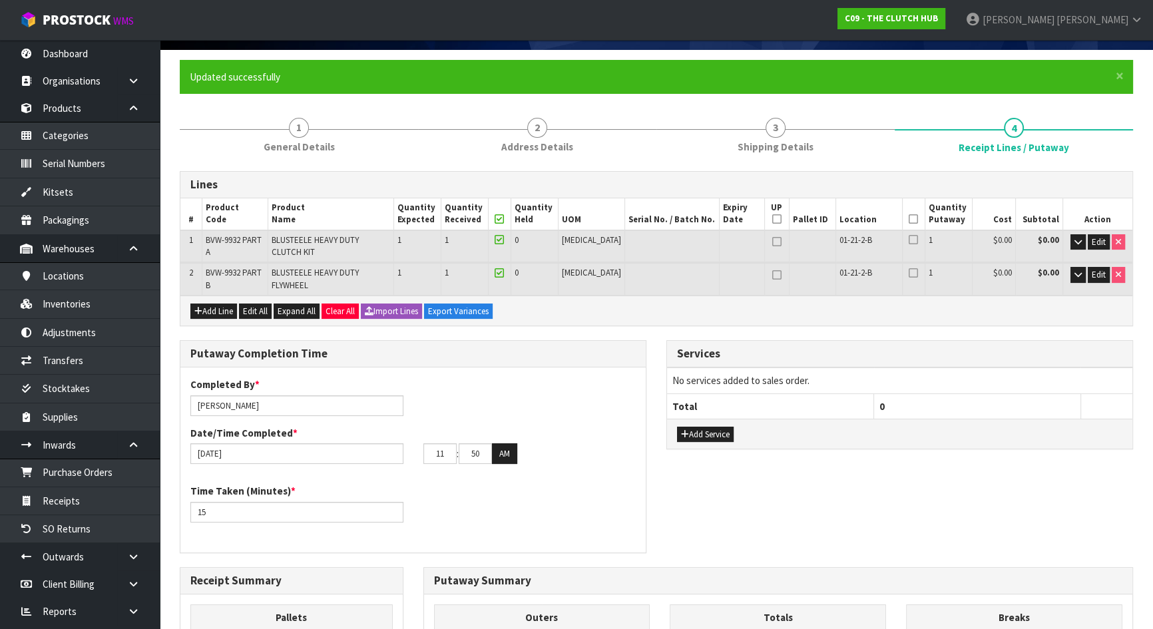
click at [908, 295] on div "Add Line Edit All Expand All Clear All Import Lines Export Variances" at bounding box center [656, 310] width 952 height 30
click at [916, 216] on th at bounding box center [913, 214] width 23 height 32
click at [910, 219] on icon at bounding box center [912, 219] width 9 height 1
click at [784, 301] on div "Add Line Edit All Expand All Clear All Import Lines Export Variances" at bounding box center [656, 310] width 952 height 30
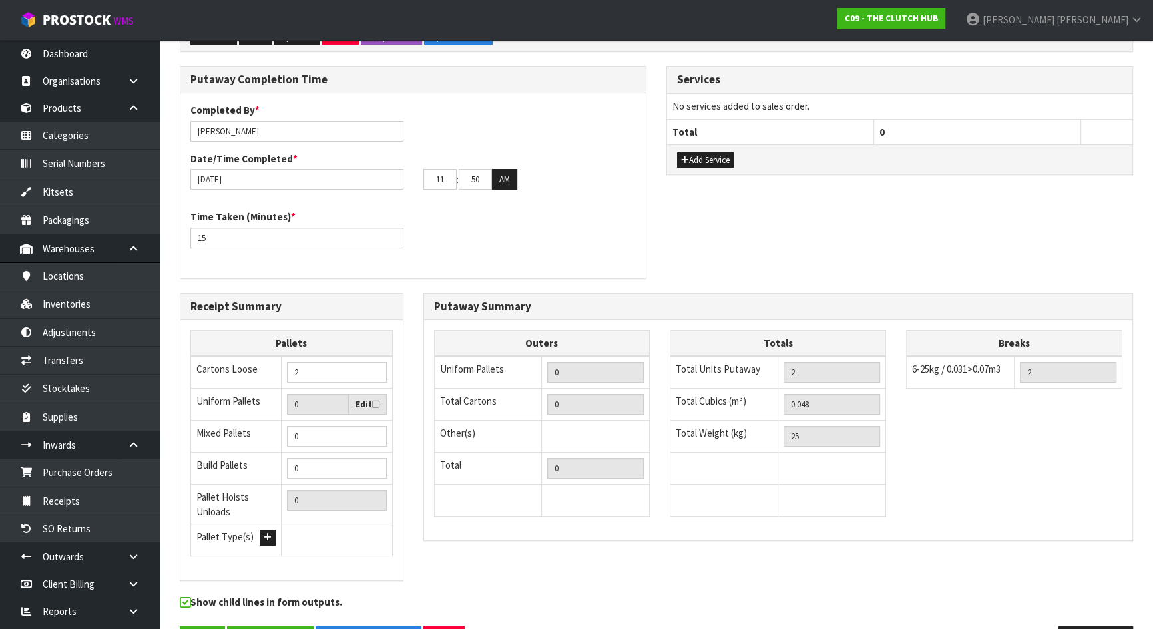
scroll to position [392, 0]
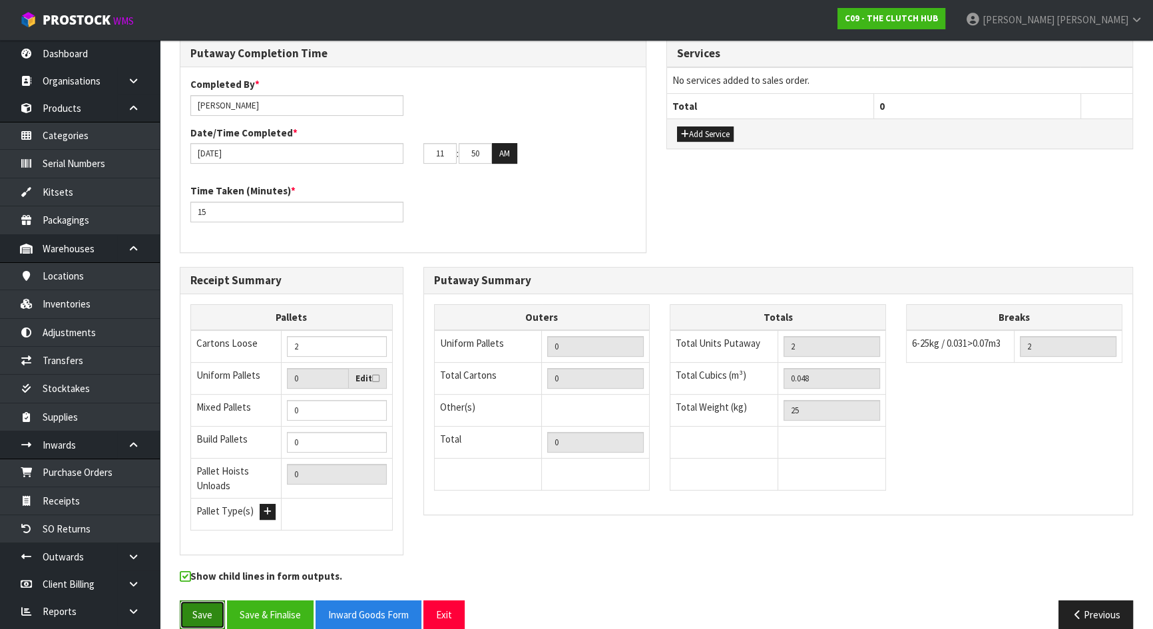
click at [207, 600] on button "Save" at bounding box center [202, 614] width 45 height 29
drag, startPoint x: 842, startPoint y: 357, endPoint x: 542, endPoint y: 357, distance: 300.8
click at [542, 357] on div "Outers Uniform Pallets 0 Total Cartons 0 Other(s) Bag x 0 Bar x 0 Basket x 0 Bi…" at bounding box center [778, 404] width 709 height 200
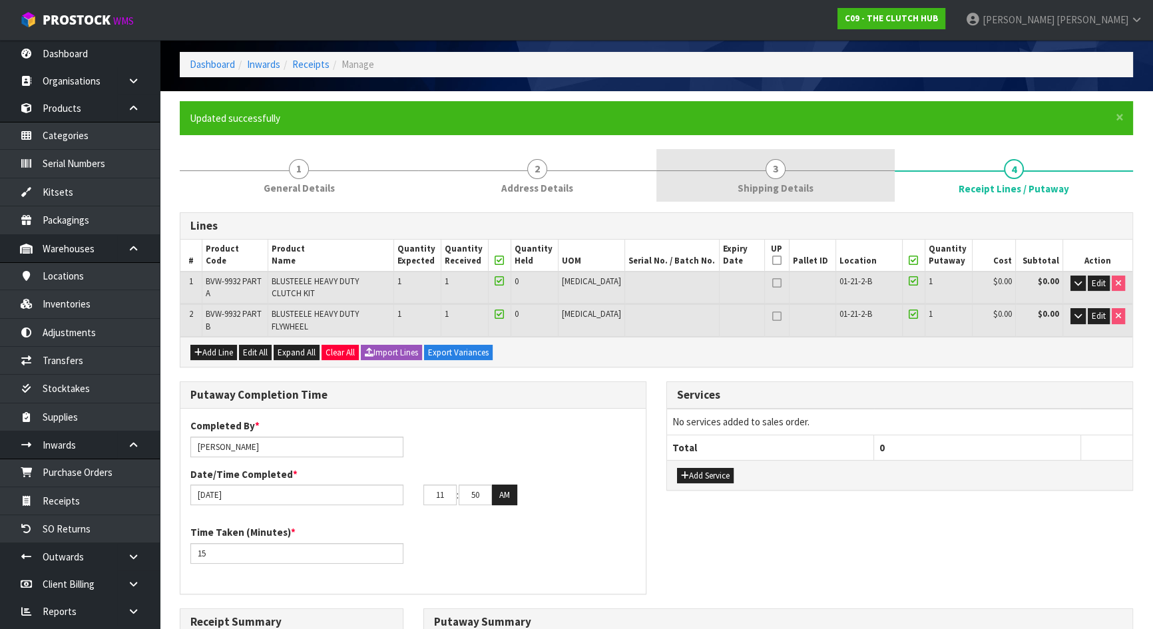
scroll to position [0, 0]
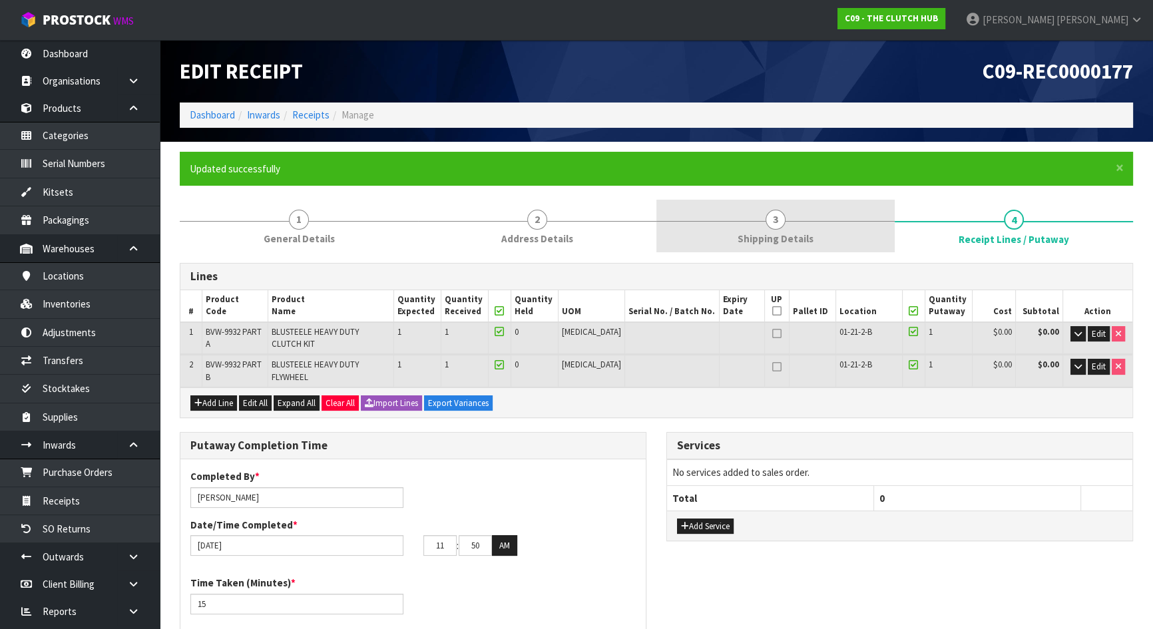
click at [789, 211] on link "3 Shipping Details" at bounding box center [775, 226] width 238 height 53
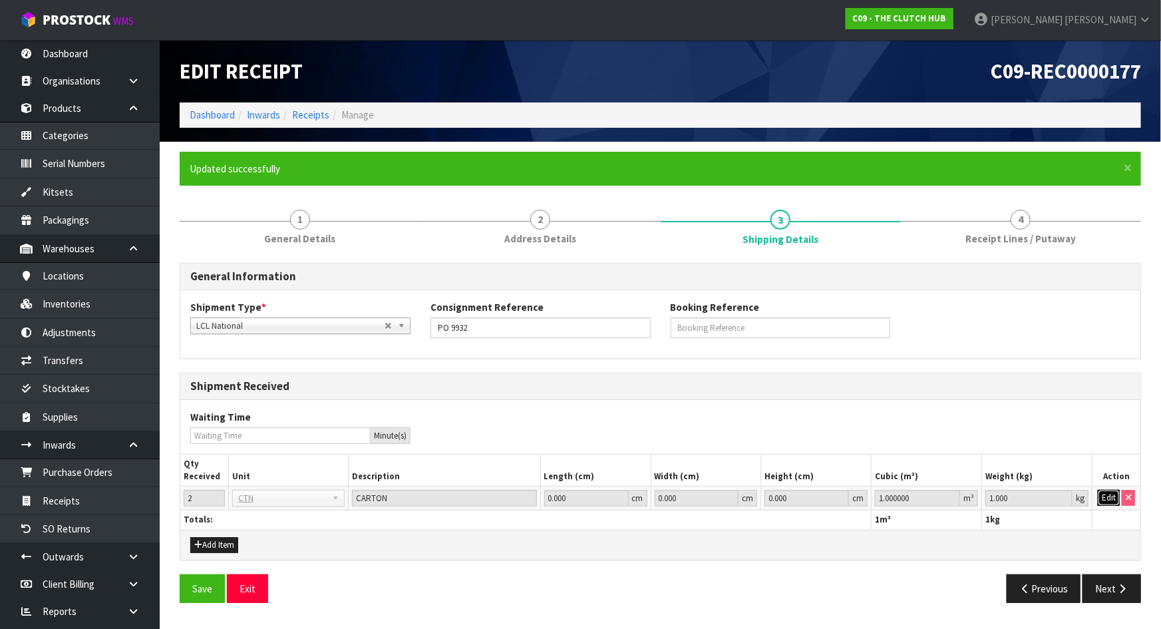
click at [1109, 496] on button "Edit" at bounding box center [1109, 498] width 22 height 16
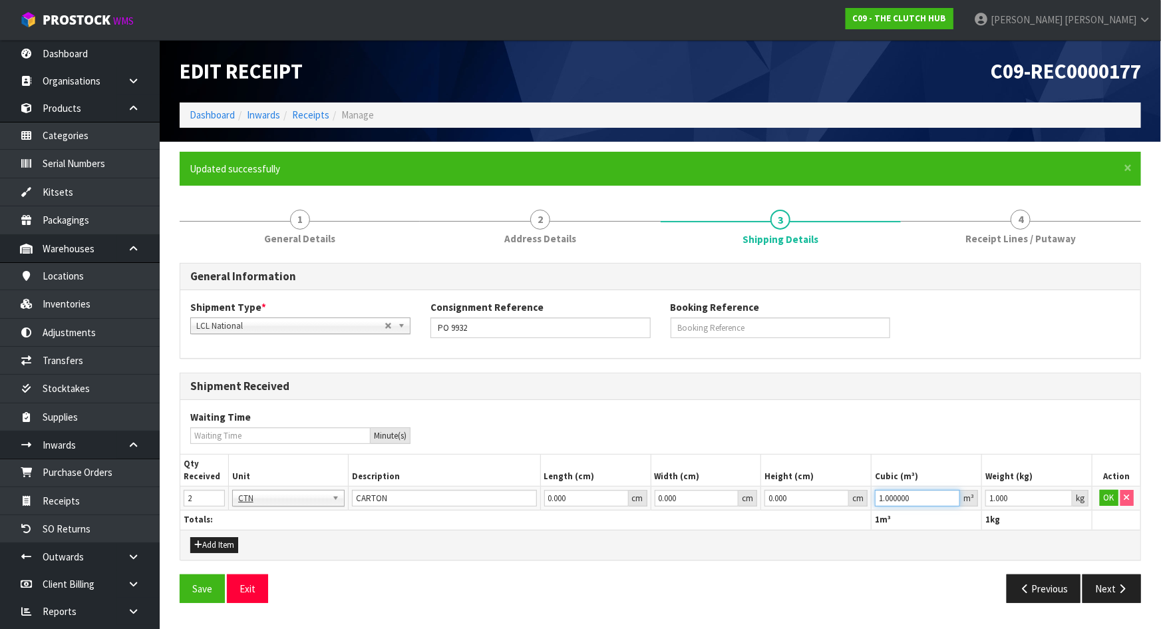
drag, startPoint x: 923, startPoint y: 499, endPoint x: 702, endPoint y: 479, distance: 221.8
click at [703, 479] on table "Qty Received Unit Description Length (cm) Width (cm) Height (cm) Cubic (m³) Wei…" at bounding box center [660, 491] width 960 height 75
paste input "0.048"
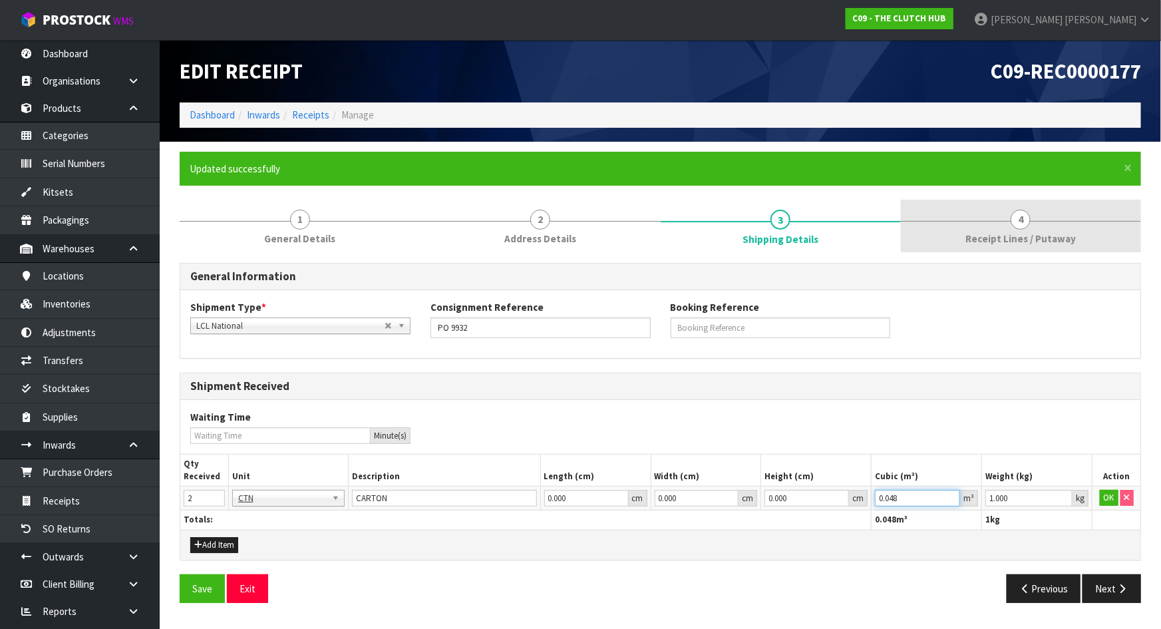
type input "0.048"
click at [967, 229] on link "4 Receipt Lines / Putaway" at bounding box center [1021, 226] width 240 height 53
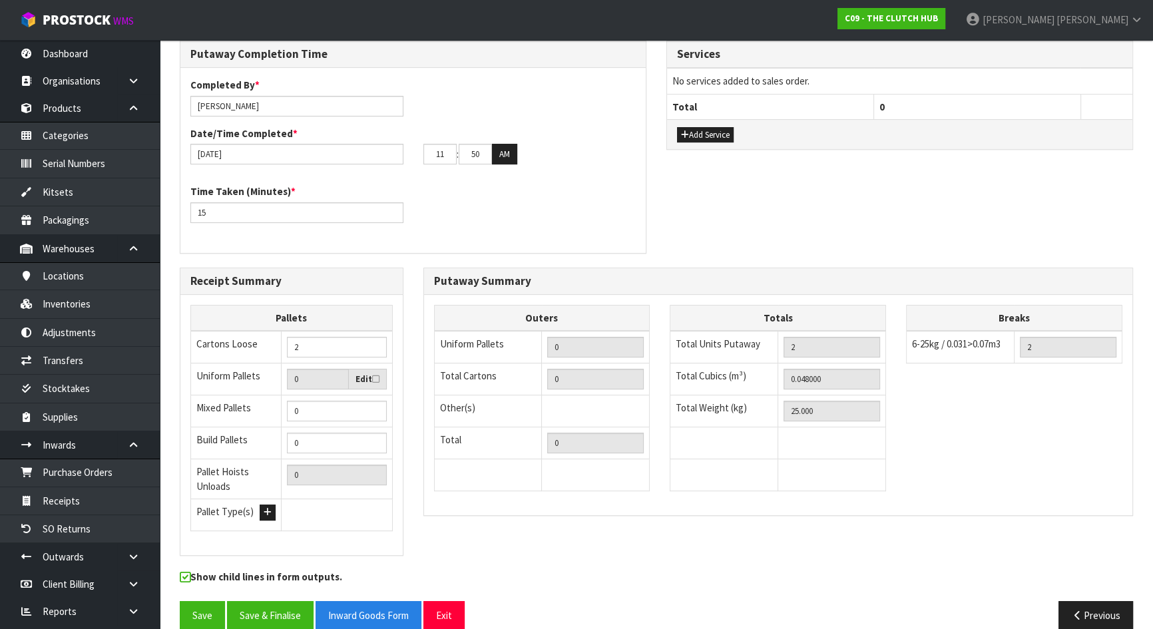
scroll to position [392, 0]
drag, startPoint x: 840, startPoint y: 393, endPoint x: 611, endPoint y: 393, distance: 229.6
click at [564, 393] on div "Outers Uniform Pallets 0 Total Cartons 0 Other(s) Bag x 0 Bar x 0 Basket x 0 Bi…" at bounding box center [778, 404] width 709 height 200
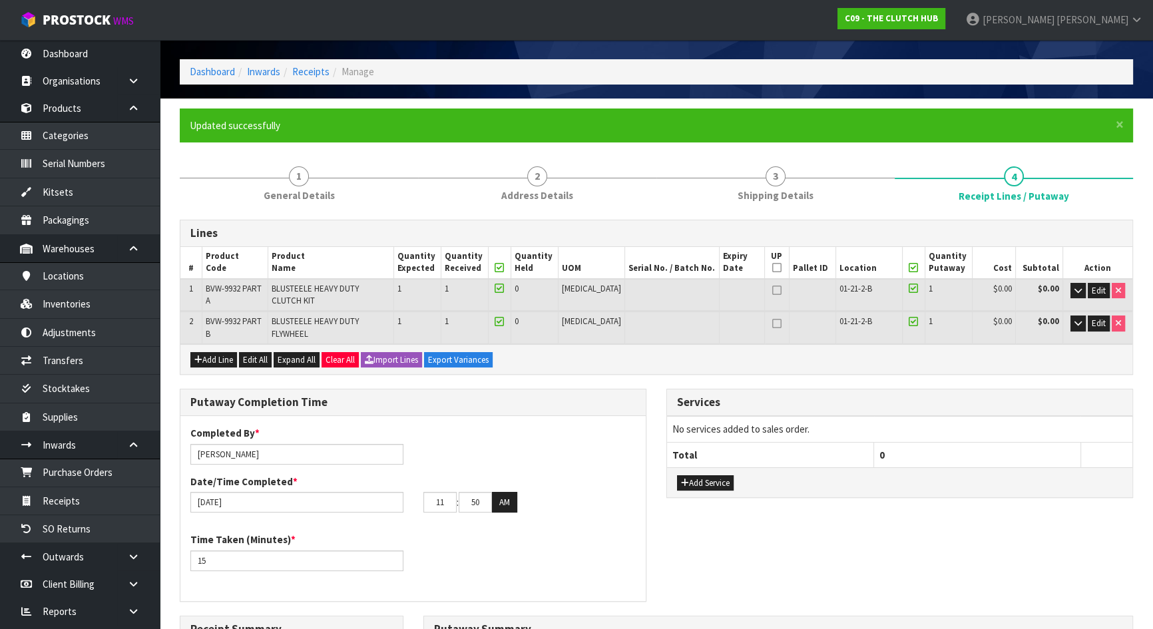
scroll to position [0, 0]
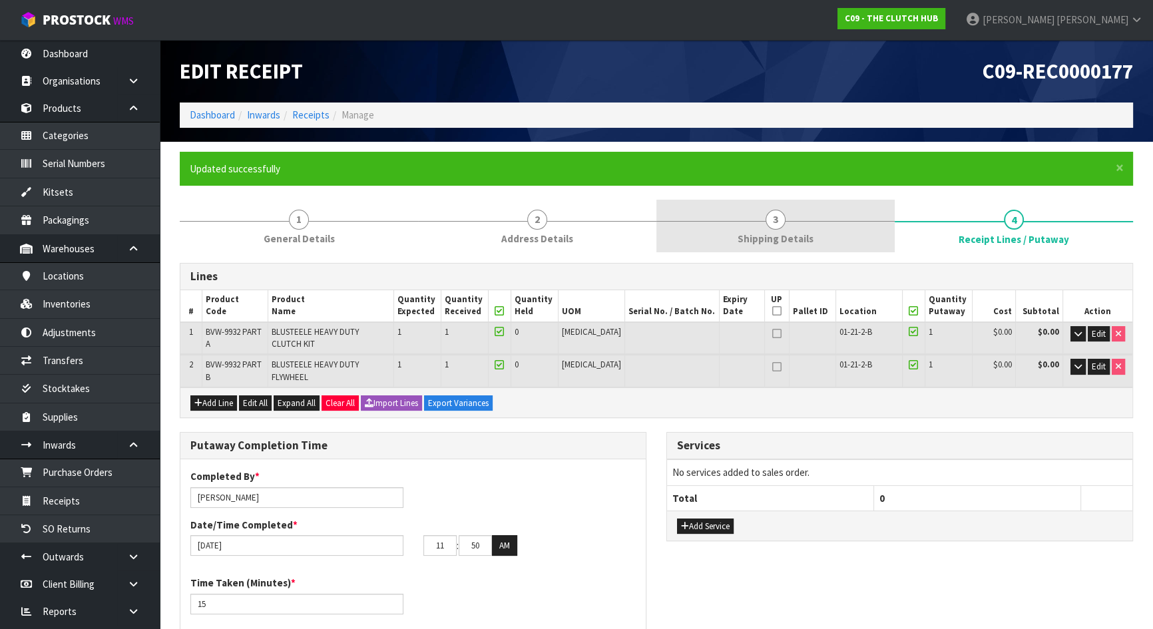
click at [732, 240] on link "3 Shipping Details" at bounding box center [775, 226] width 238 height 53
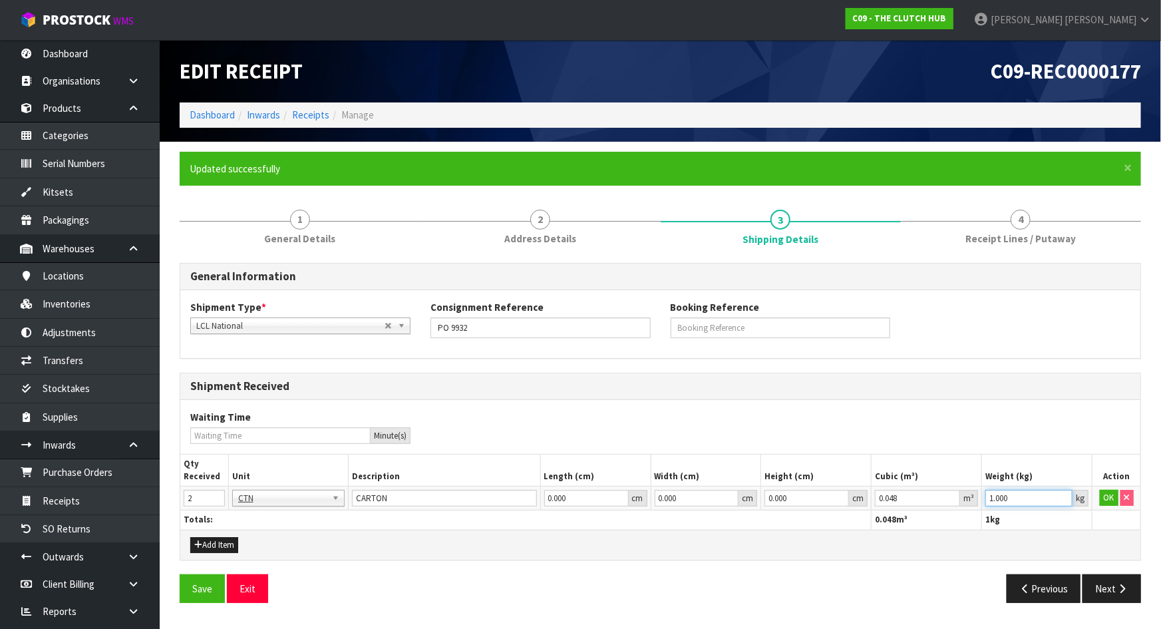
drag, startPoint x: 1036, startPoint y: 498, endPoint x: 842, endPoint y: 486, distance: 194.1
click at [844, 484] on table "Qty Received Unit Description Length (cm) Width (cm) Height (cm) Cubic (m³) Wei…" at bounding box center [660, 491] width 960 height 75
paste input "25"
type input "25"
click at [1109, 501] on button "OK" at bounding box center [1109, 498] width 19 height 16
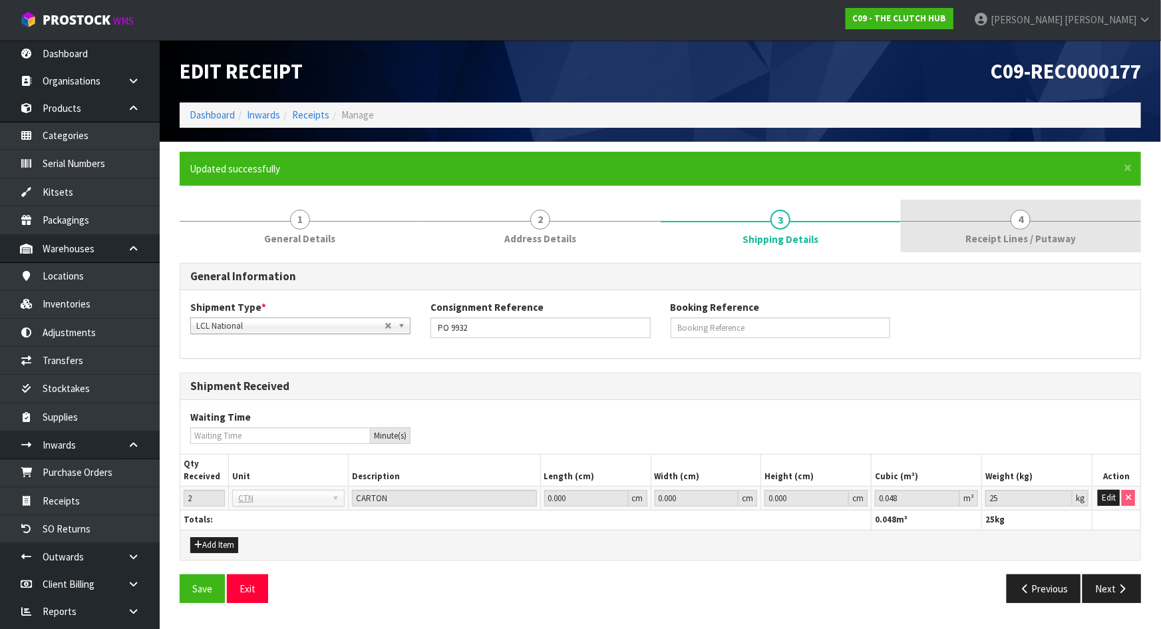
click at [1020, 234] on span "Receipt Lines / Putaway" at bounding box center [1021, 239] width 110 height 14
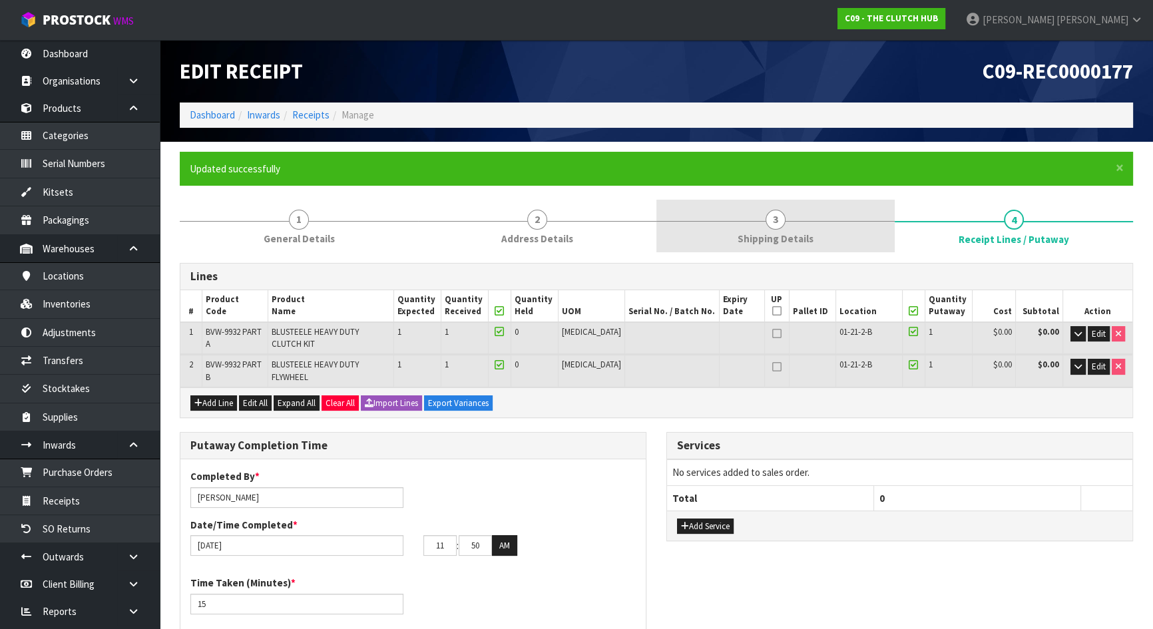
click at [796, 215] on link "3 Shipping Details" at bounding box center [775, 226] width 238 height 53
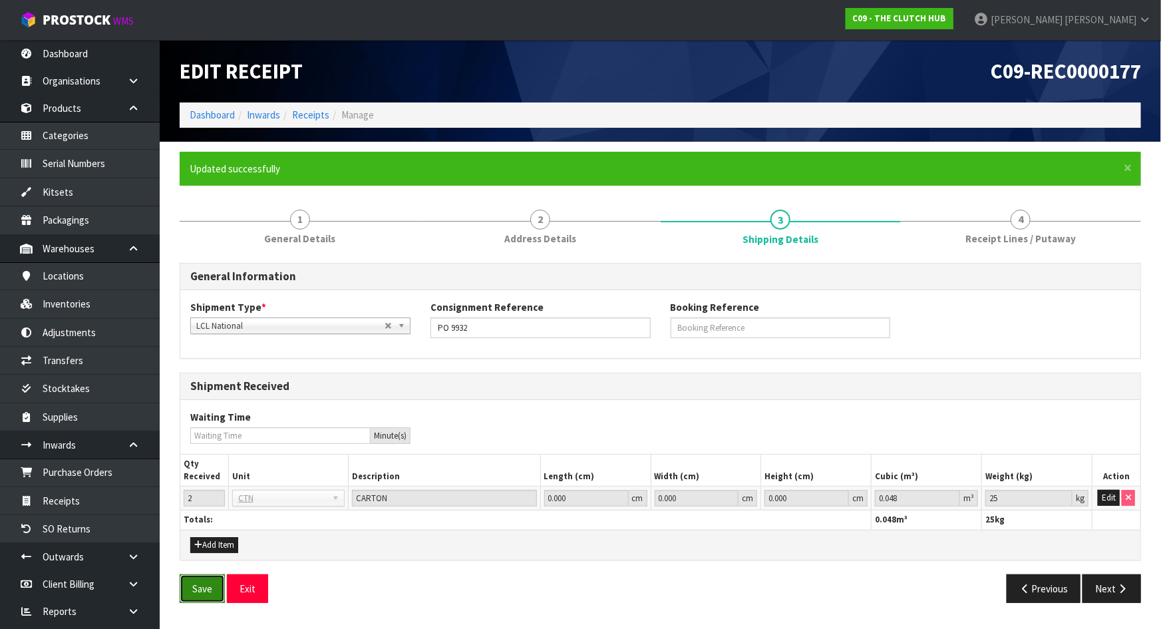
click at [199, 582] on button "Save" at bounding box center [202, 588] width 45 height 29
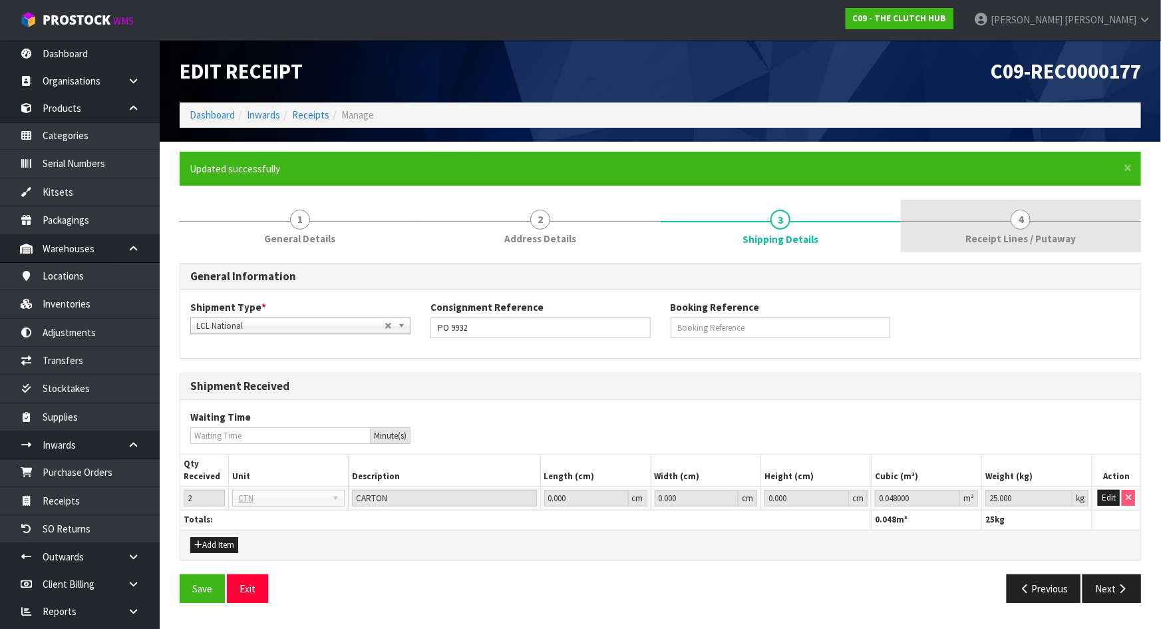
click at [1025, 228] on link "4 Receipt Lines / Putaway" at bounding box center [1021, 226] width 240 height 53
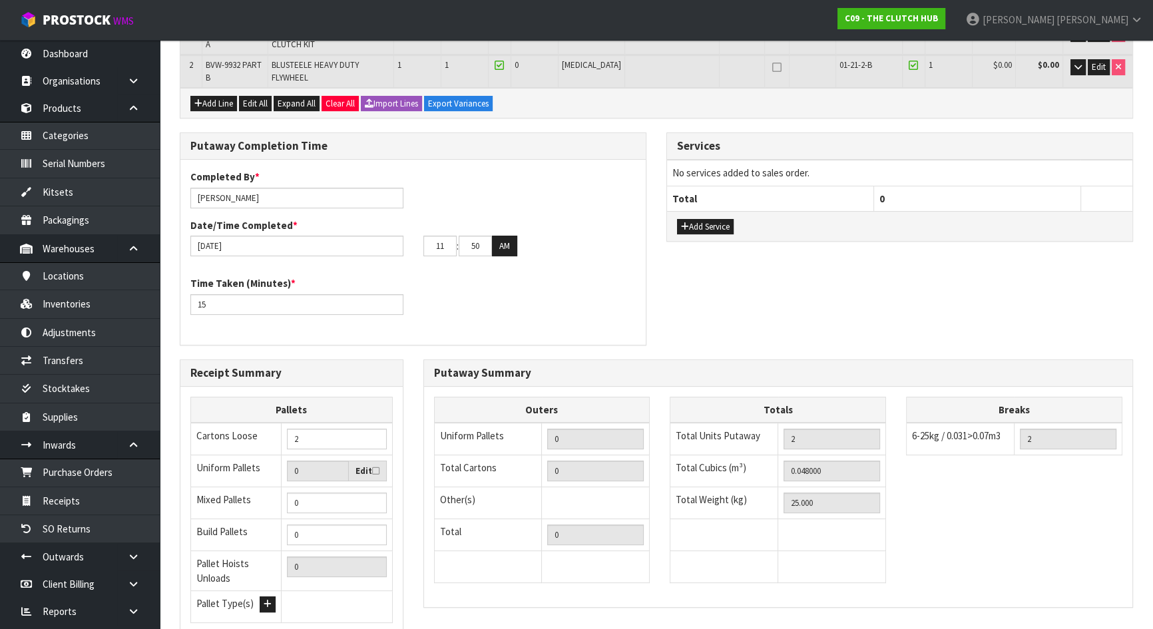
scroll to position [392, 0]
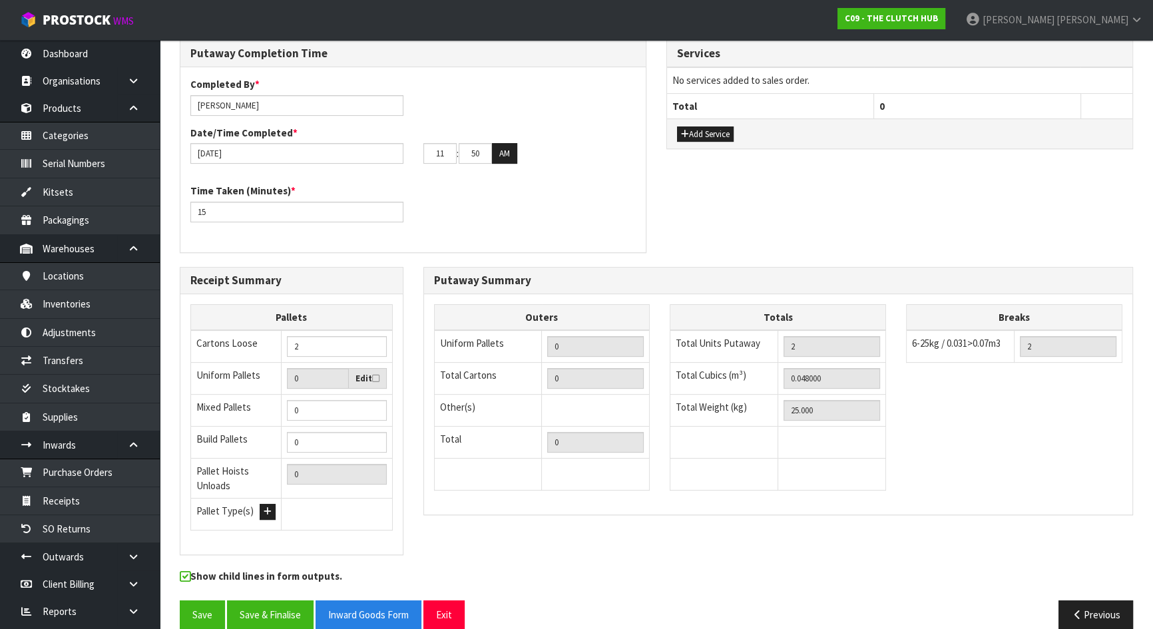
click at [413, 516] on div "Receipt Summary Pallets Cartons Loose 2 Uniform Pallets 0 Edit Mixed Pallets 0 …" at bounding box center [656, 418] width 973 height 302
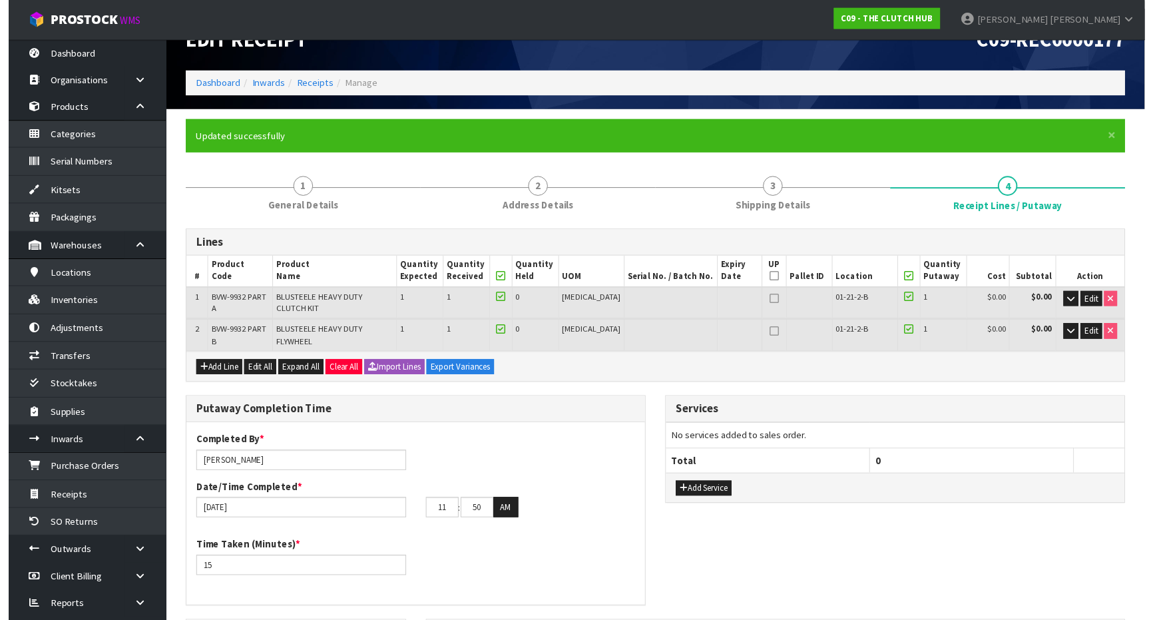
scroll to position [0, 0]
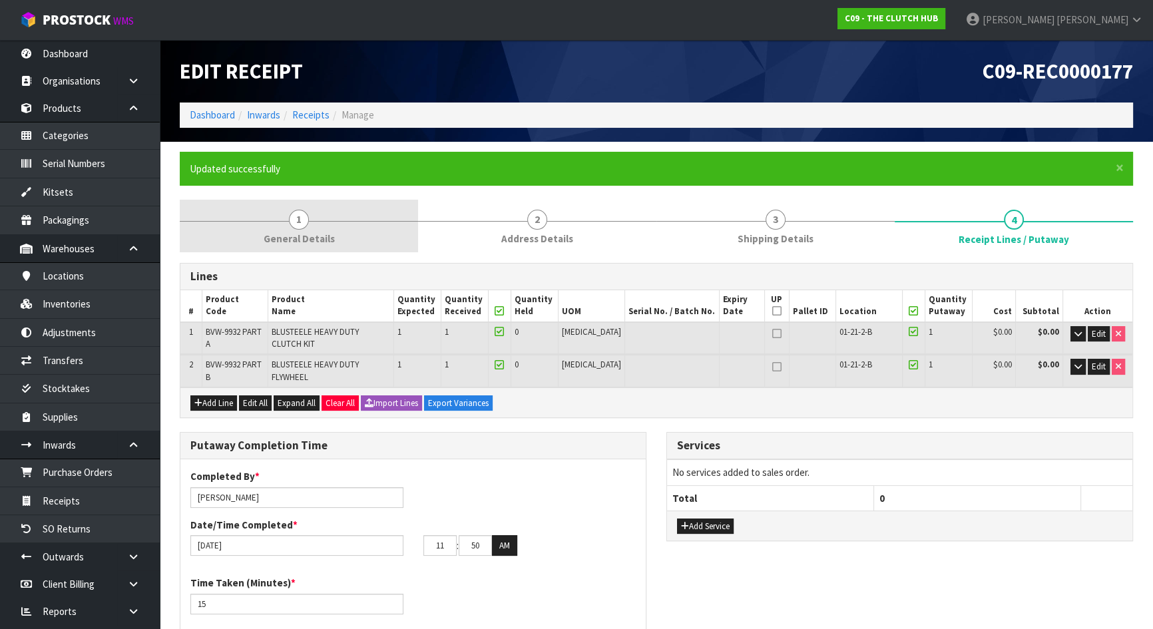
click at [332, 224] on link "1 General Details" at bounding box center [299, 226] width 238 height 53
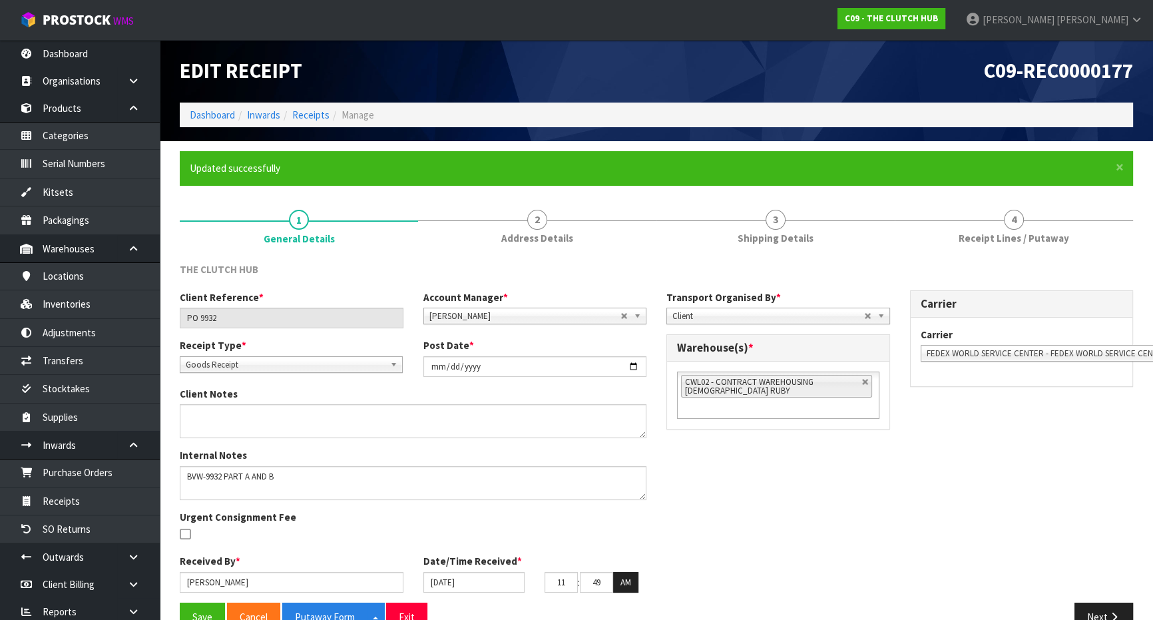
click at [731, 493] on div "Client Reference * PO 9932 Account Manager * Zubair Moolla Rod Giles Kirsty Gil…" at bounding box center [656, 446] width 973 height 312
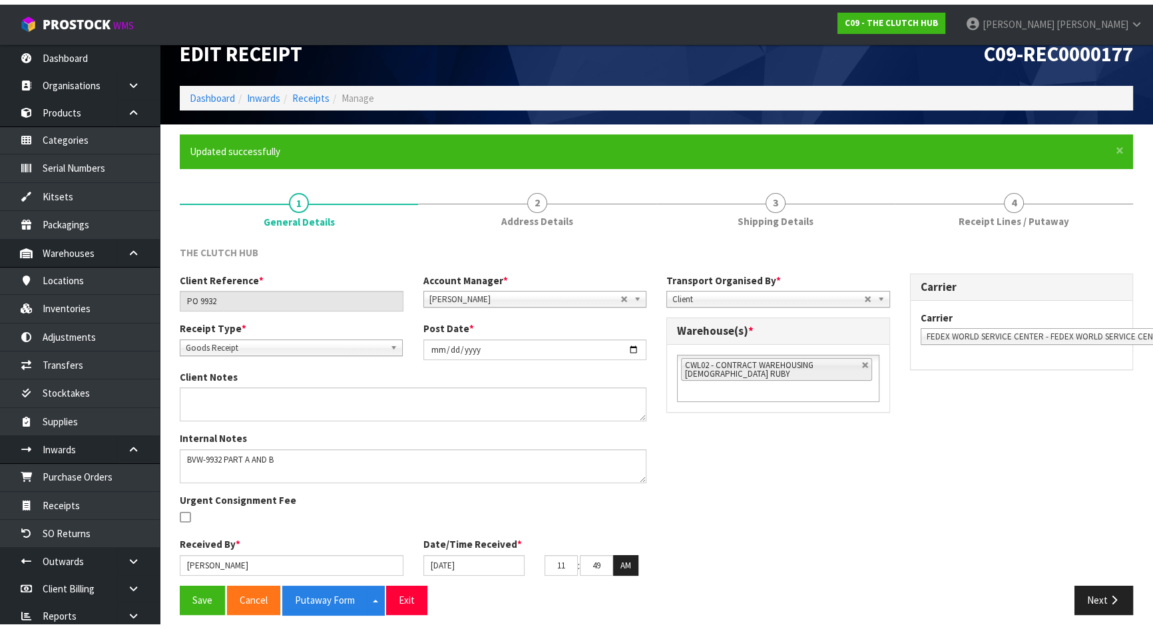
scroll to position [31, 0]
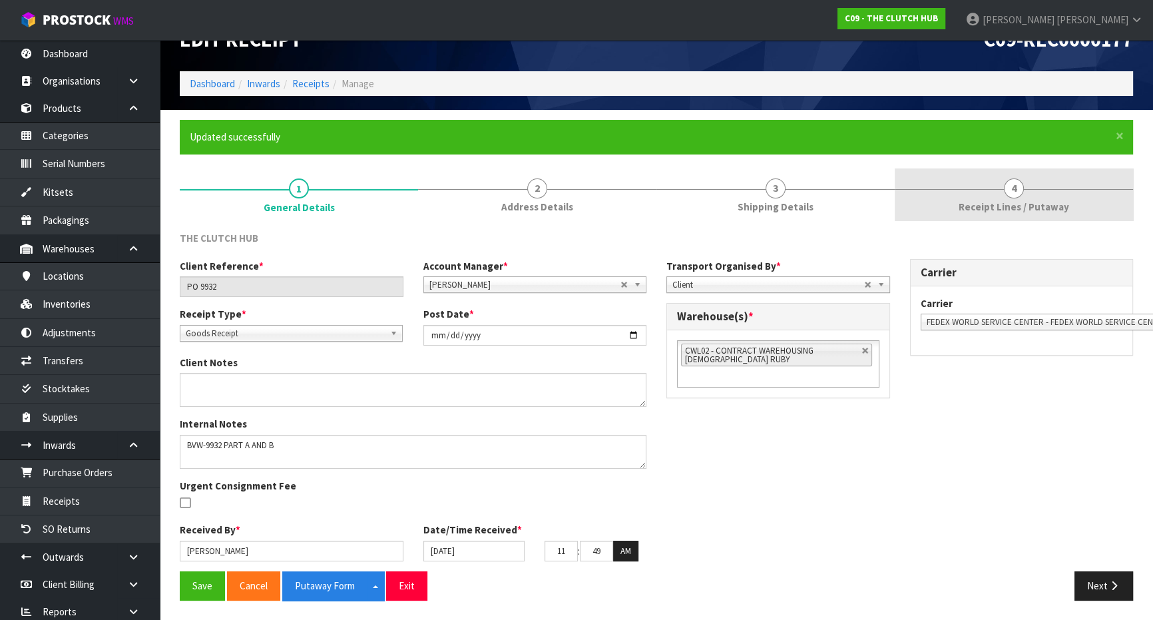
click at [1002, 200] on span "Receipt Lines / Putaway" at bounding box center [1013, 207] width 110 height 14
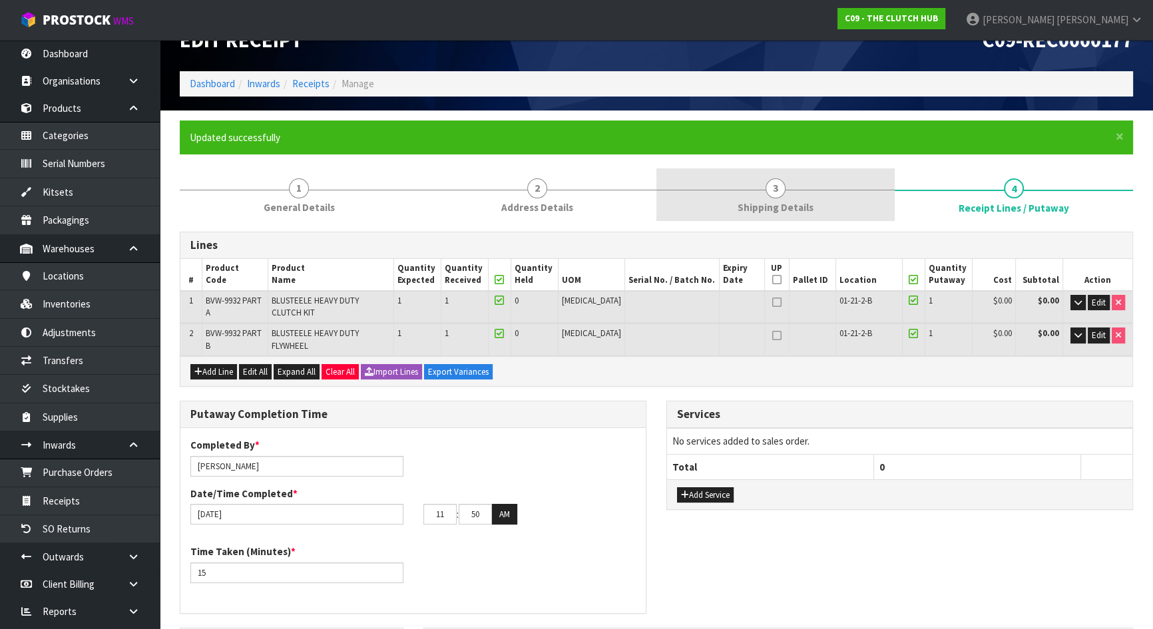
click at [821, 196] on link "3 Shipping Details" at bounding box center [775, 194] width 238 height 53
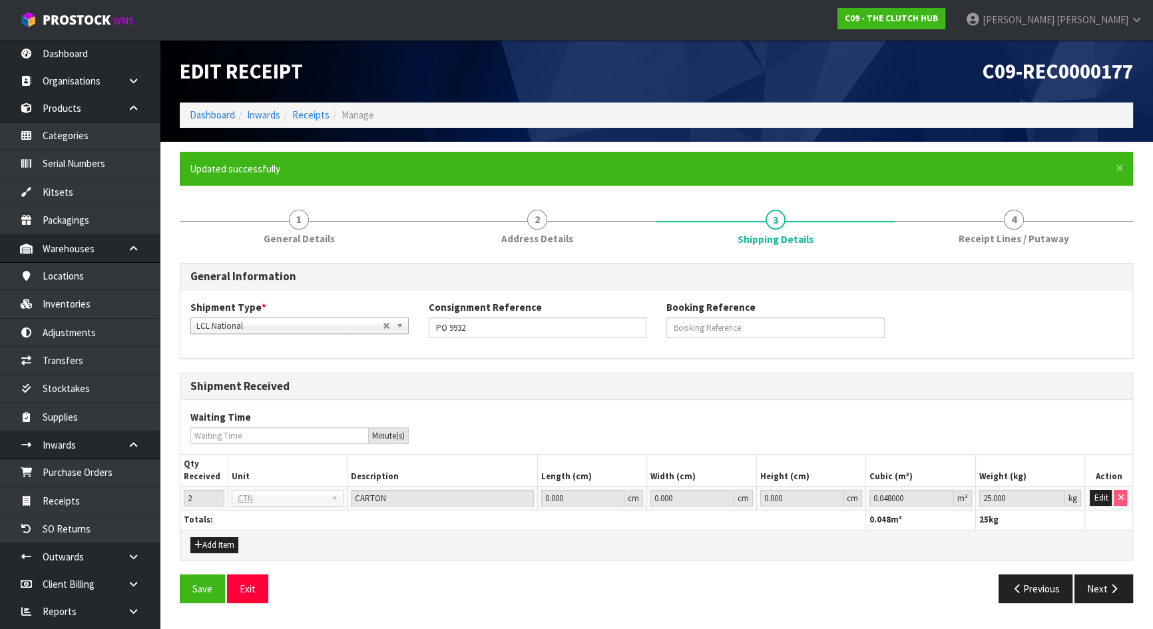
scroll to position [0, 0]
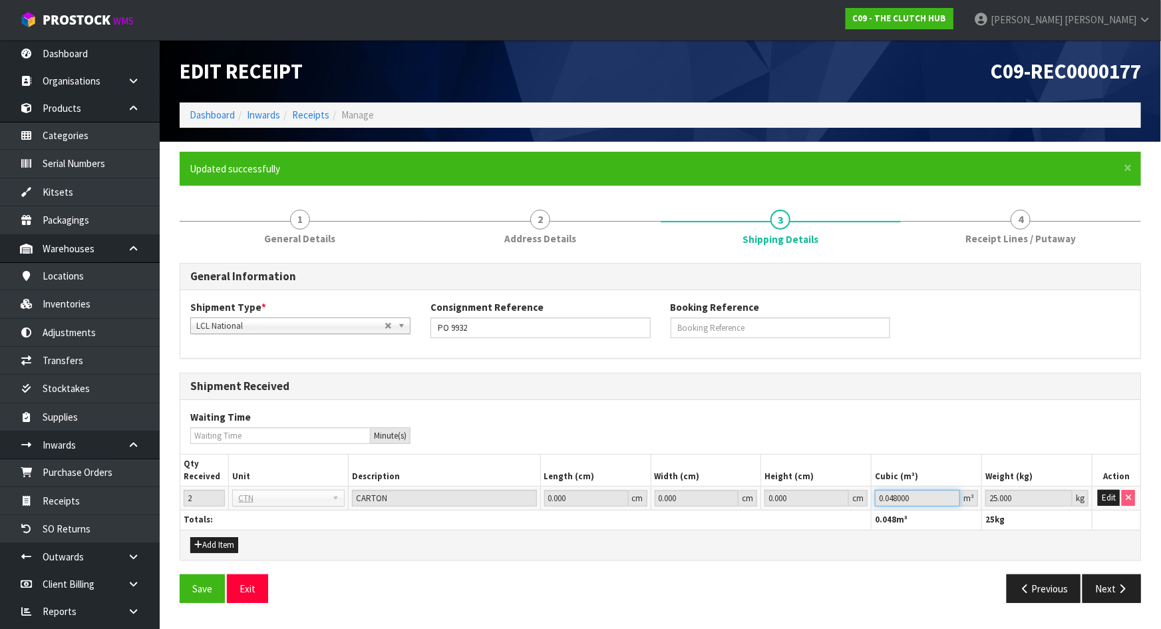
click at [889, 500] on input "0.048000" at bounding box center [917, 498] width 85 height 17
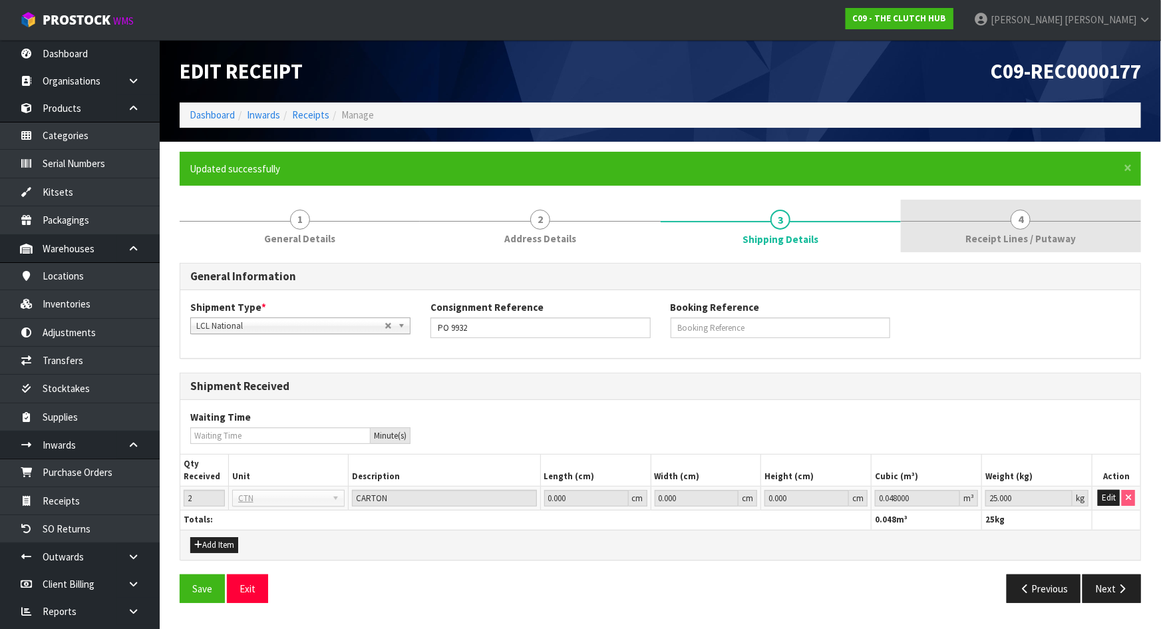
click at [1081, 223] on link "4 Receipt Lines / Putaway" at bounding box center [1021, 226] width 240 height 53
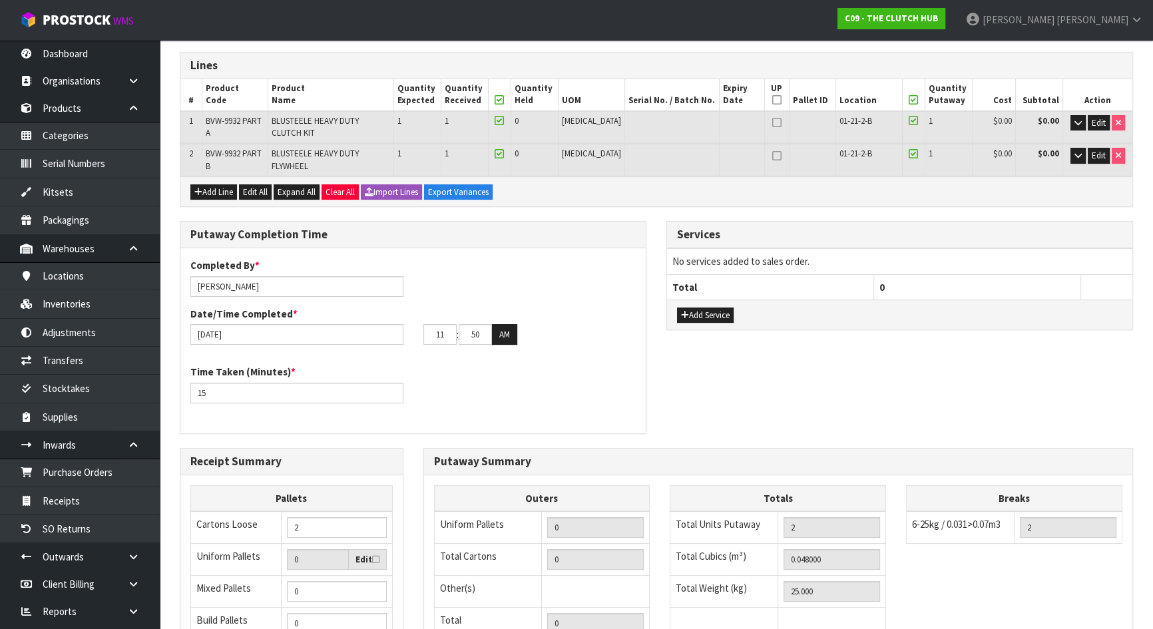
scroll to position [210, 0]
click at [725, 379] on div "Putaway Completion Time Completed By * Michael Drugan Date/Time Completed * 14/…" at bounding box center [656, 335] width 973 height 226
click at [650, 393] on div "Putaway Completion Time Completed By * Michael Drugan Date/Time Completed * 14/…" at bounding box center [413, 335] width 486 height 226
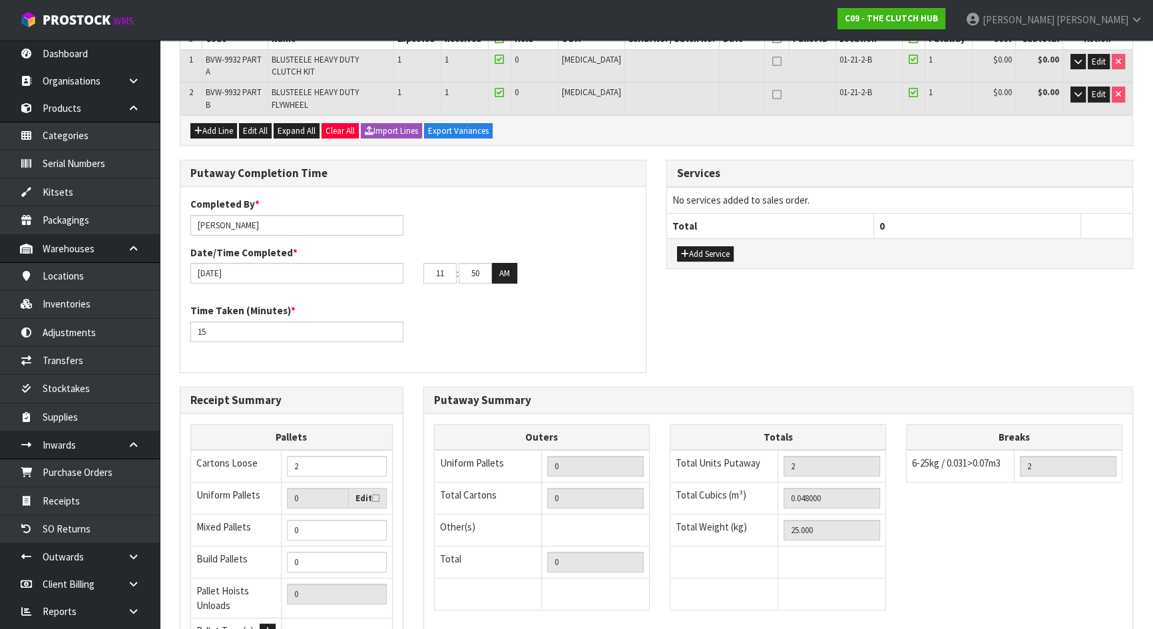
scroll to position [392, 0]
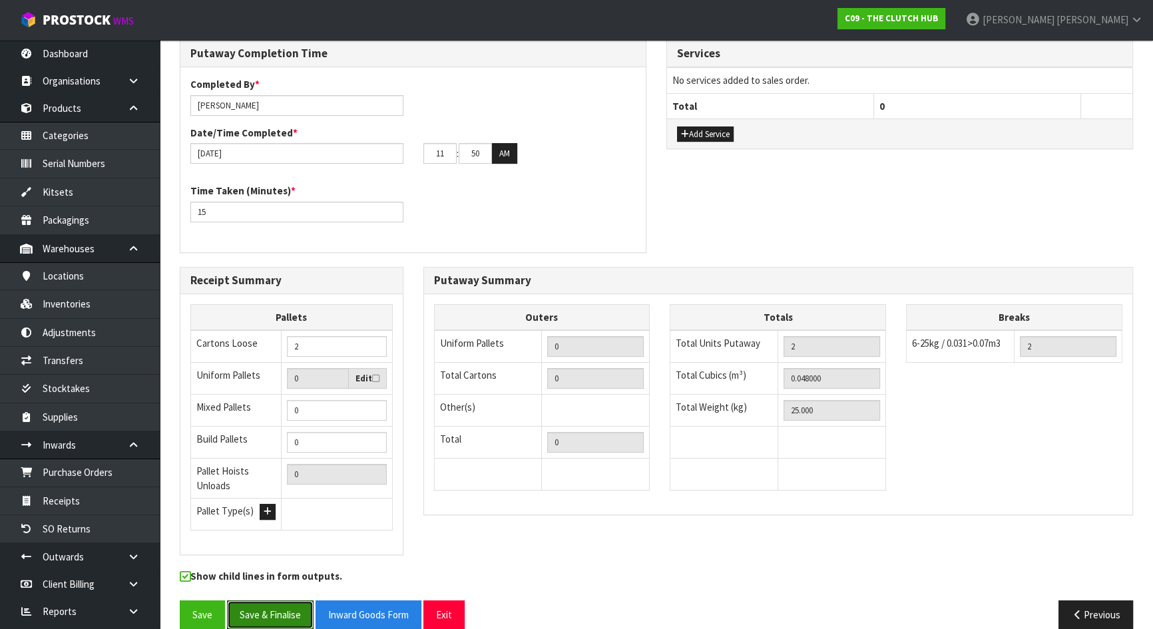
drag, startPoint x: 273, startPoint y: 592, endPoint x: 395, endPoint y: 550, distance: 128.8
click at [393, 547] on div "Lines # Product Code Product Name Quantity Expected Quantity Received Quantity …" at bounding box center [656, 255] width 953 height 768
click at [279, 600] on button "Save & Finalise" at bounding box center [270, 614] width 87 height 29
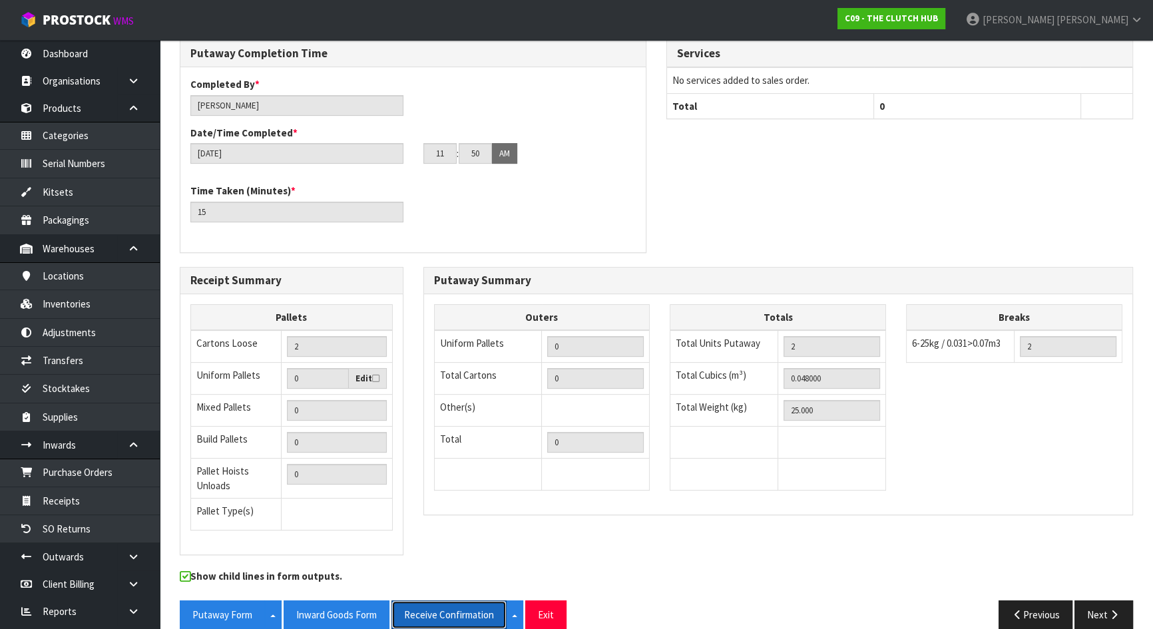
drag, startPoint x: 422, startPoint y: 590, endPoint x: 446, endPoint y: 540, distance: 55.4
click at [446, 540] on div "Lines # Product Code Product Name Quantity Expected Quantity Received Quantity …" at bounding box center [656, 255] width 953 height 768
click at [339, 600] on button "Inward Goods Form" at bounding box center [336, 614] width 106 height 29
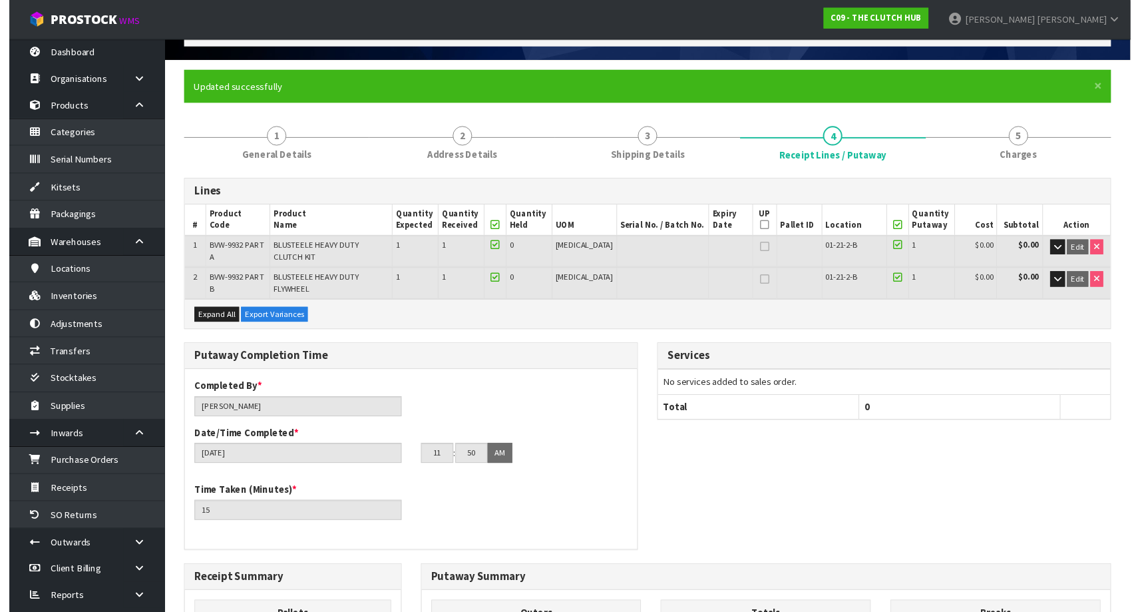
scroll to position [0, 0]
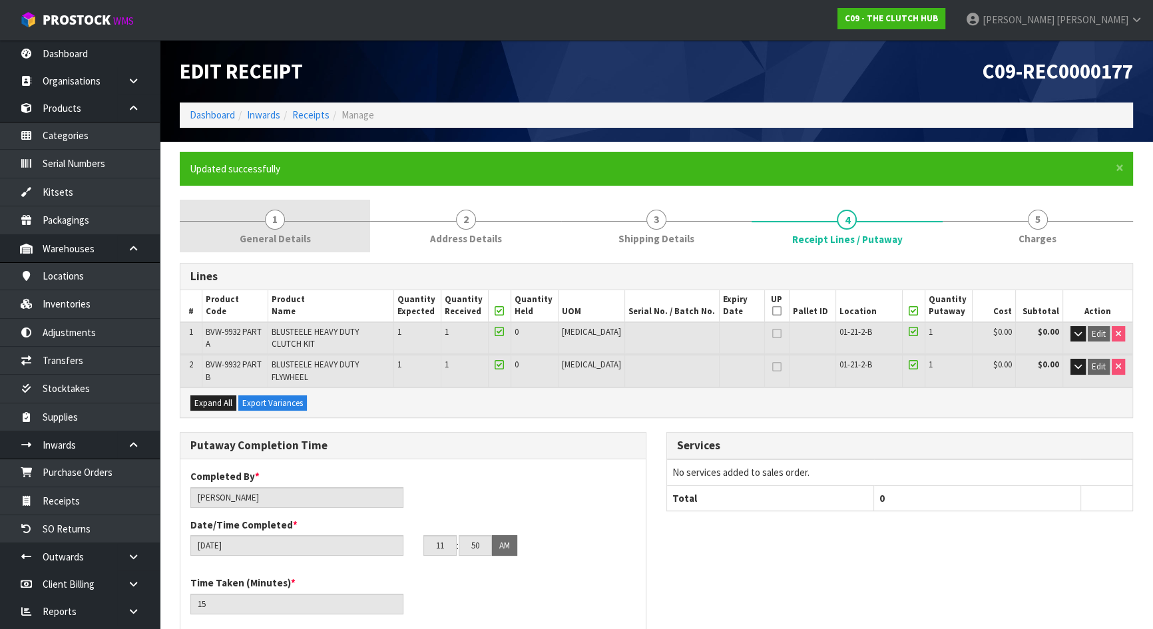
drag, startPoint x: 258, startPoint y: 256, endPoint x: 274, endPoint y: 234, distance: 27.7
click at [280, 214] on span "1" at bounding box center [275, 220] width 20 height 20
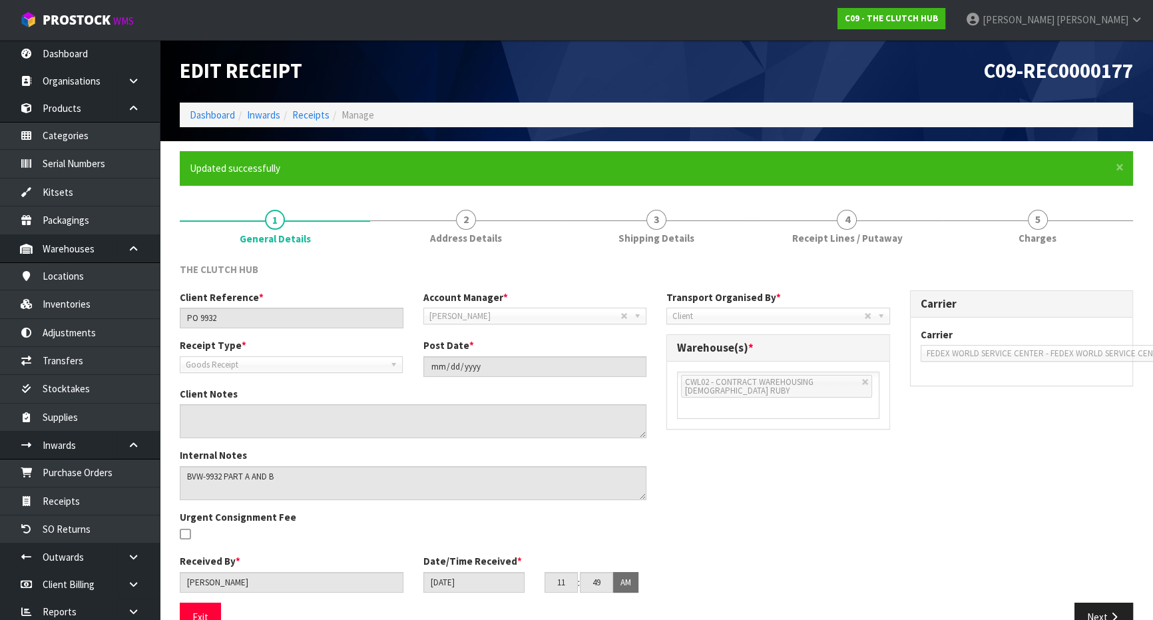
click at [329, 114] on li "Manage" at bounding box center [351, 115] width 45 height 14
click at [323, 115] on link "Receipts" at bounding box center [310, 114] width 37 height 13
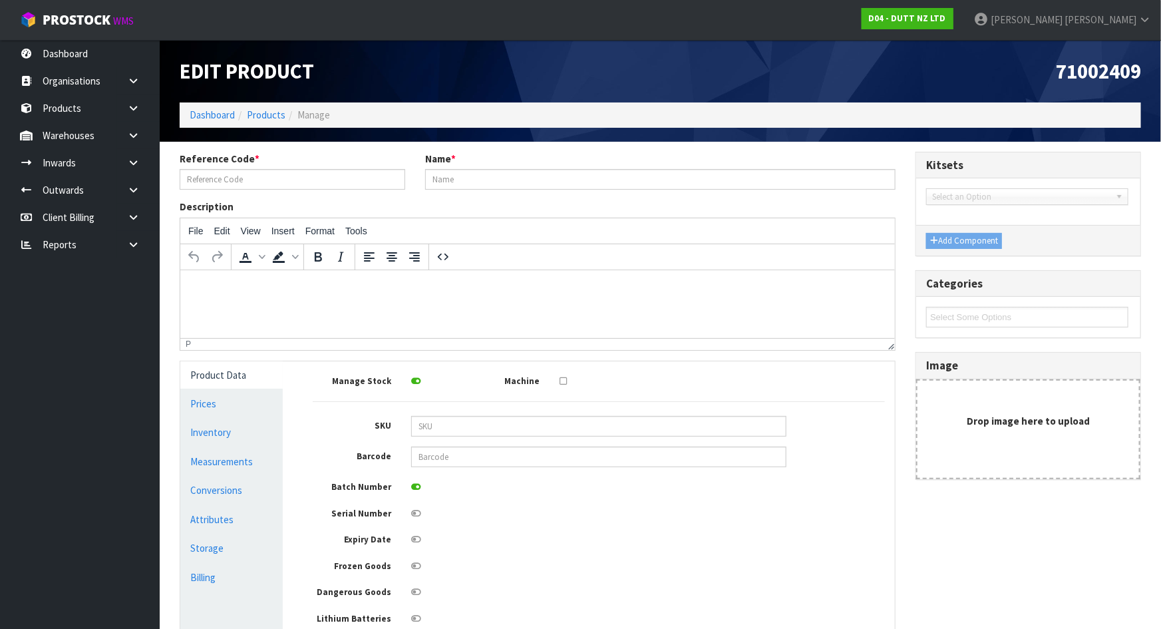
type input "71002409"
type input "3100X600MM THE FITTING ROOM IS MDF COVERED INCLUDING PAINT"
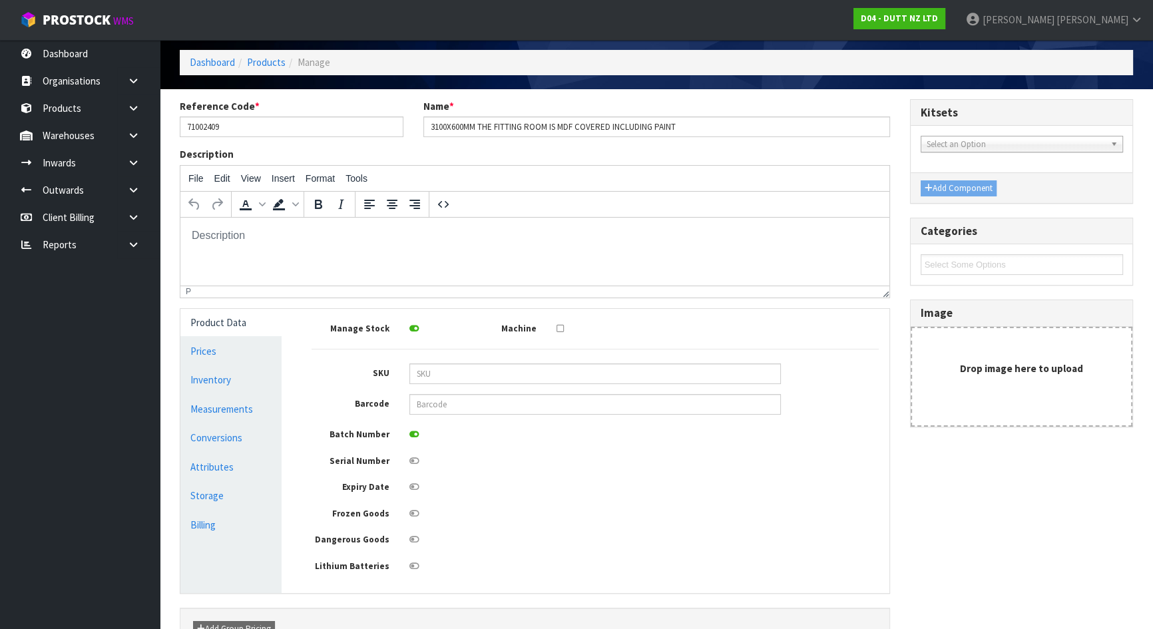
scroll to position [120, 0]
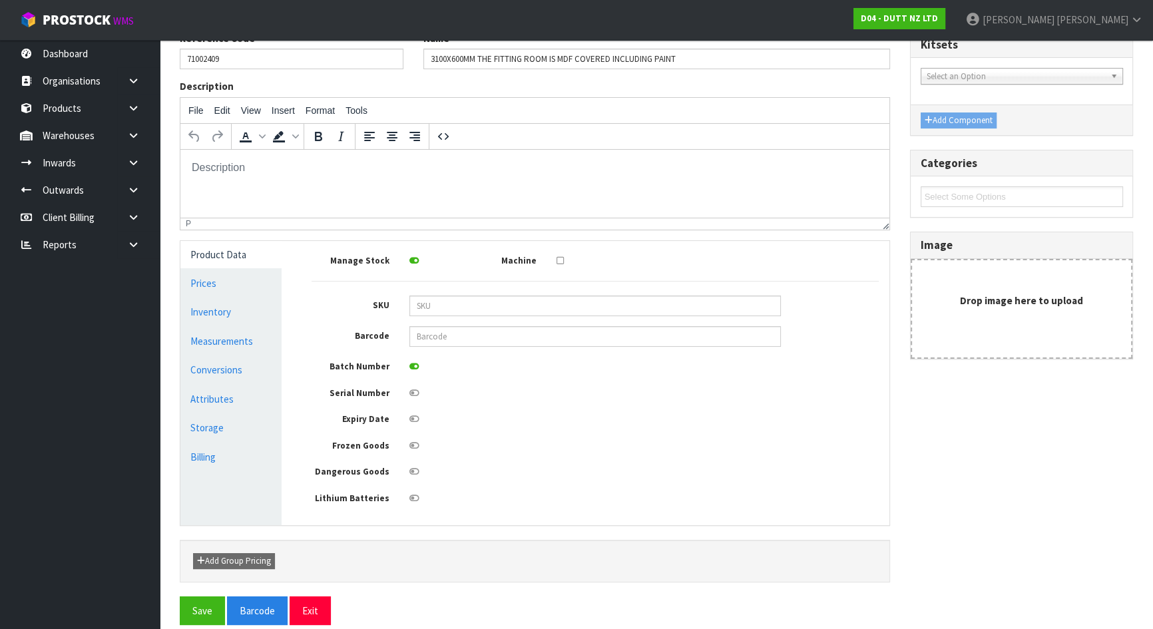
click at [520, 435] on div "Manage Stock Machine SKU Barcode Batch Number Serial Number Expiry Date Frozen …" at bounding box center [594, 378] width 567 height 254
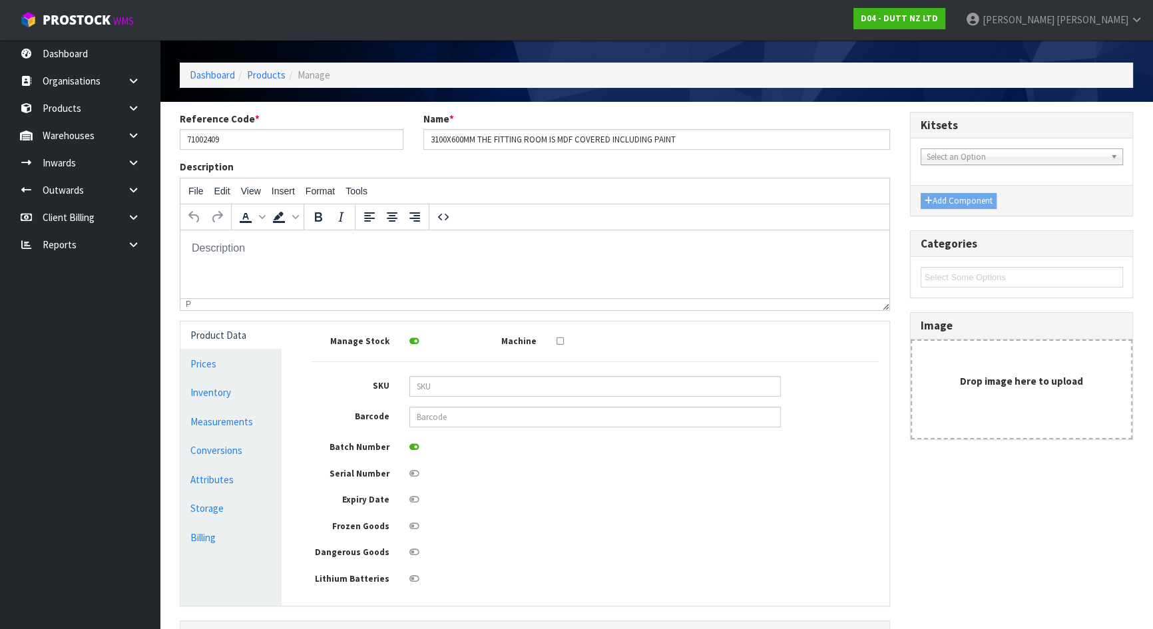
scroll to position [0, 0]
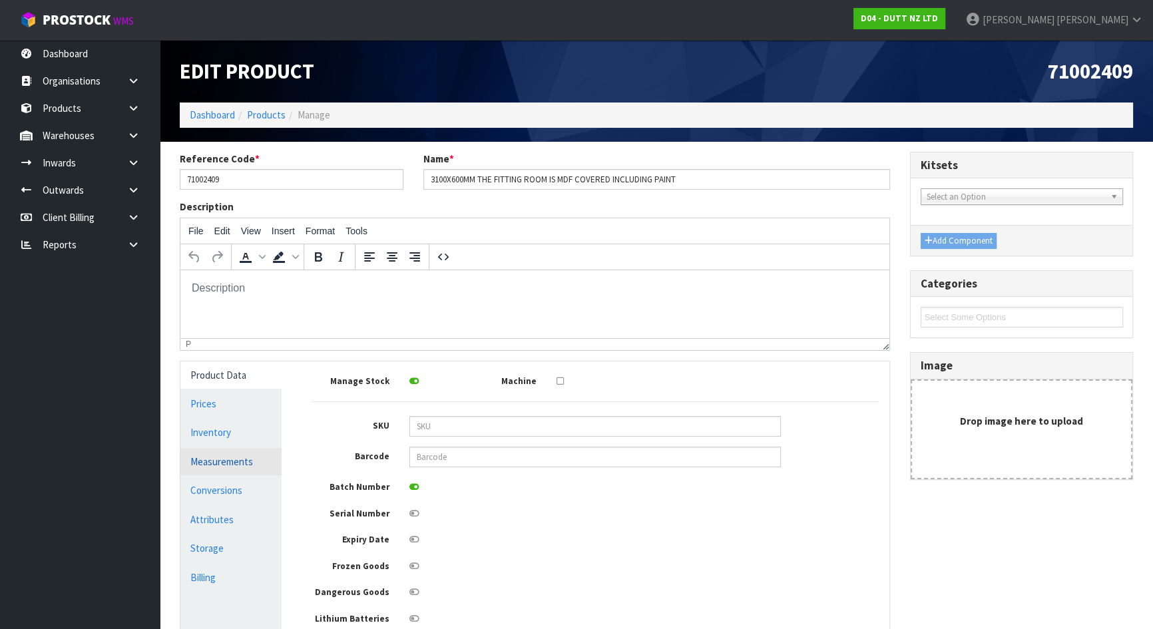
click at [239, 466] on link "Measurements" at bounding box center [230, 461] width 101 height 27
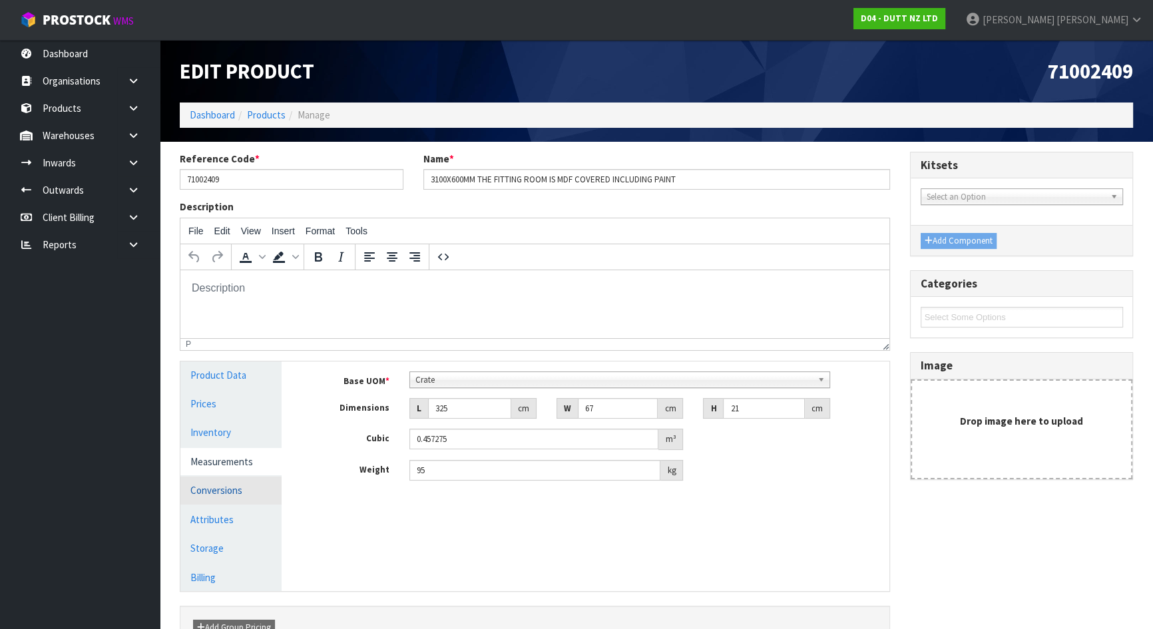
click at [232, 490] on link "Conversions" at bounding box center [230, 489] width 101 height 27
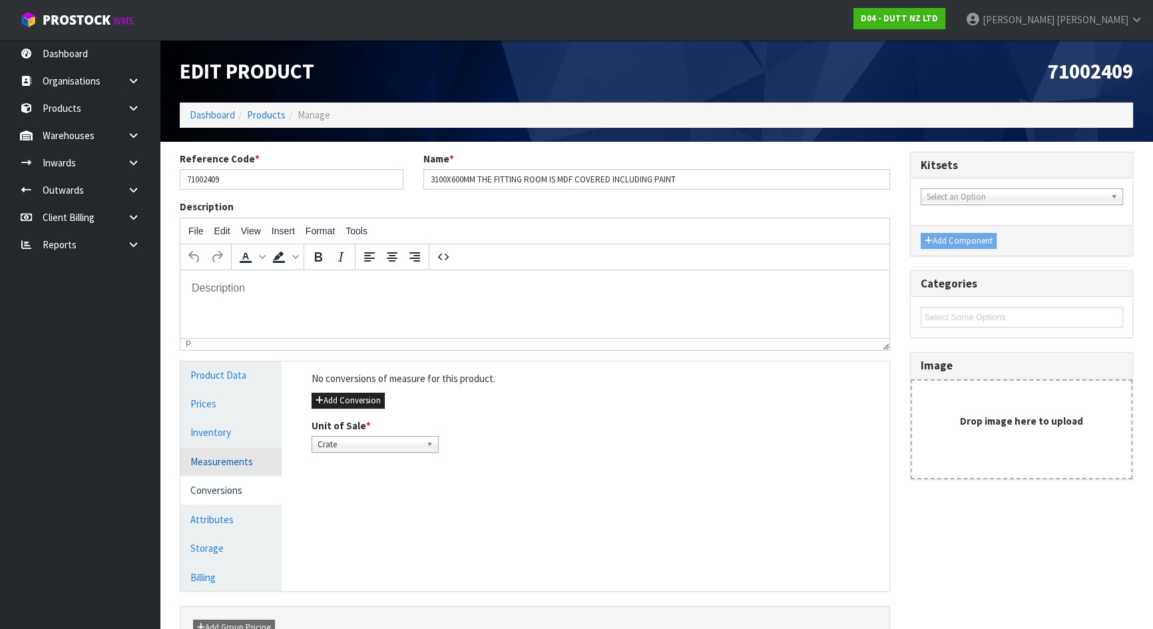
click at [239, 461] on link "Measurements" at bounding box center [230, 461] width 101 height 27
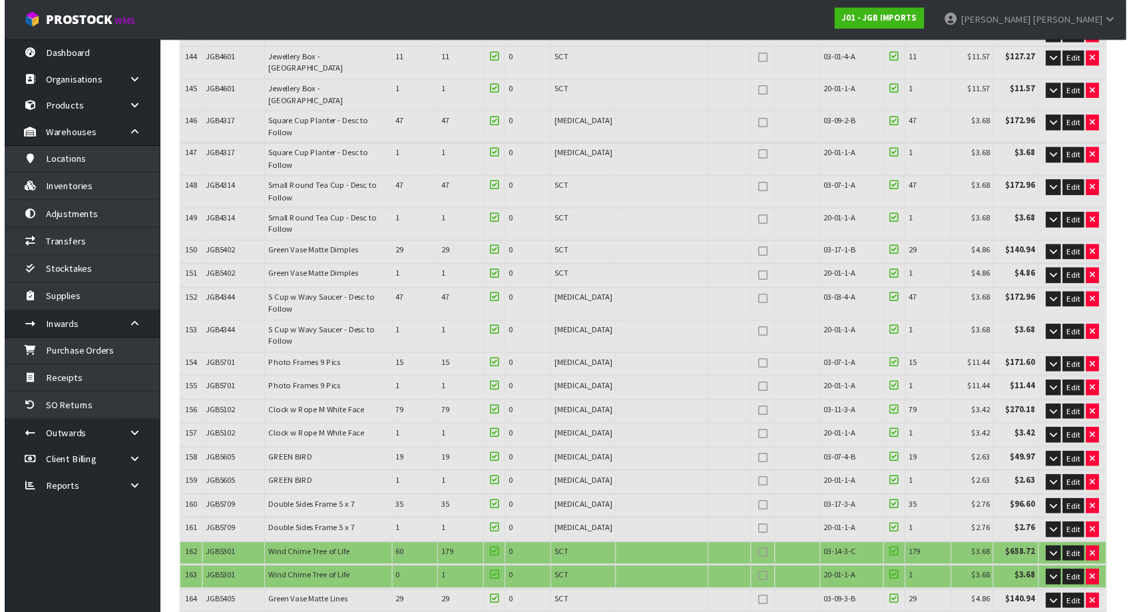
scroll to position [4269, 0]
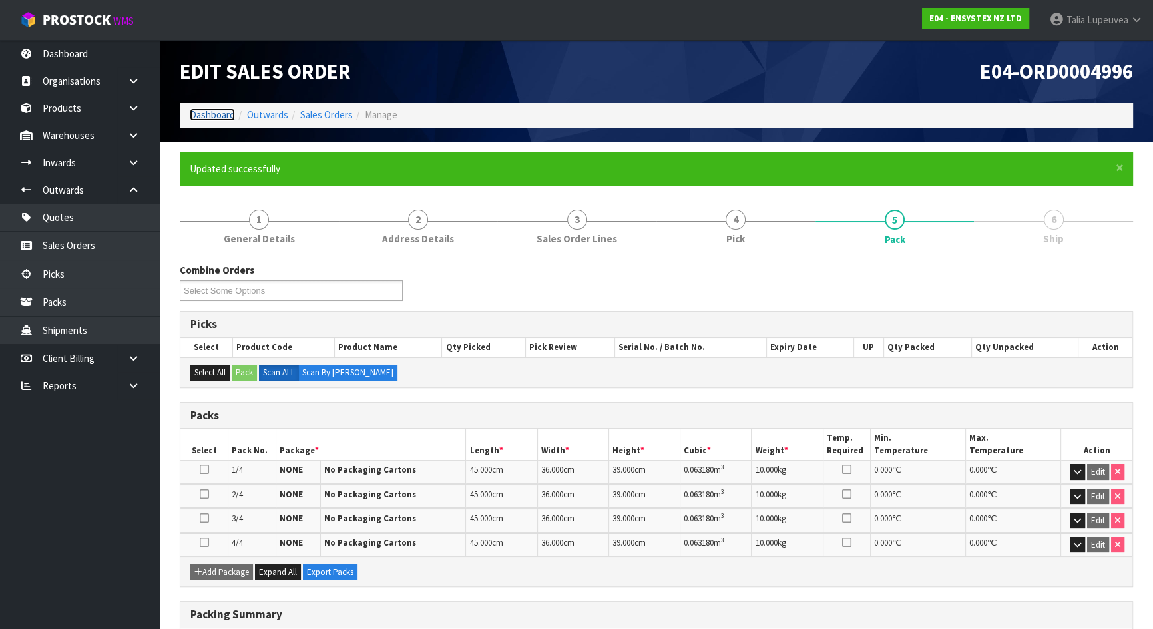
click at [228, 113] on link "Dashboard" at bounding box center [212, 114] width 45 height 13
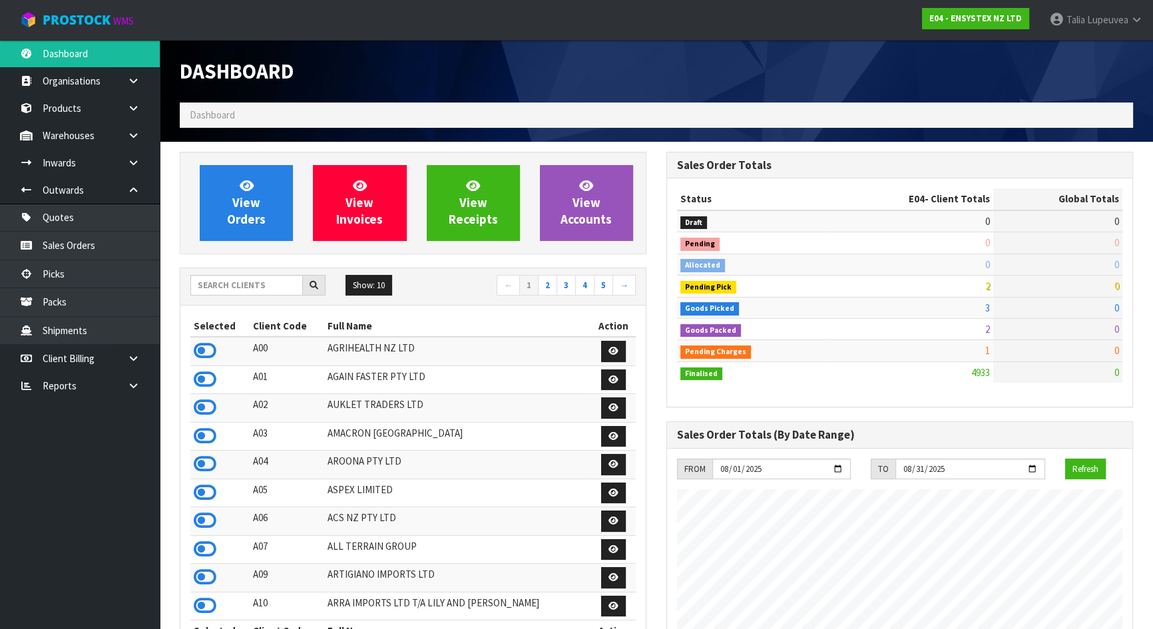
scroll to position [1035, 486]
click at [247, 289] on input "text" at bounding box center [246, 285] width 112 height 21
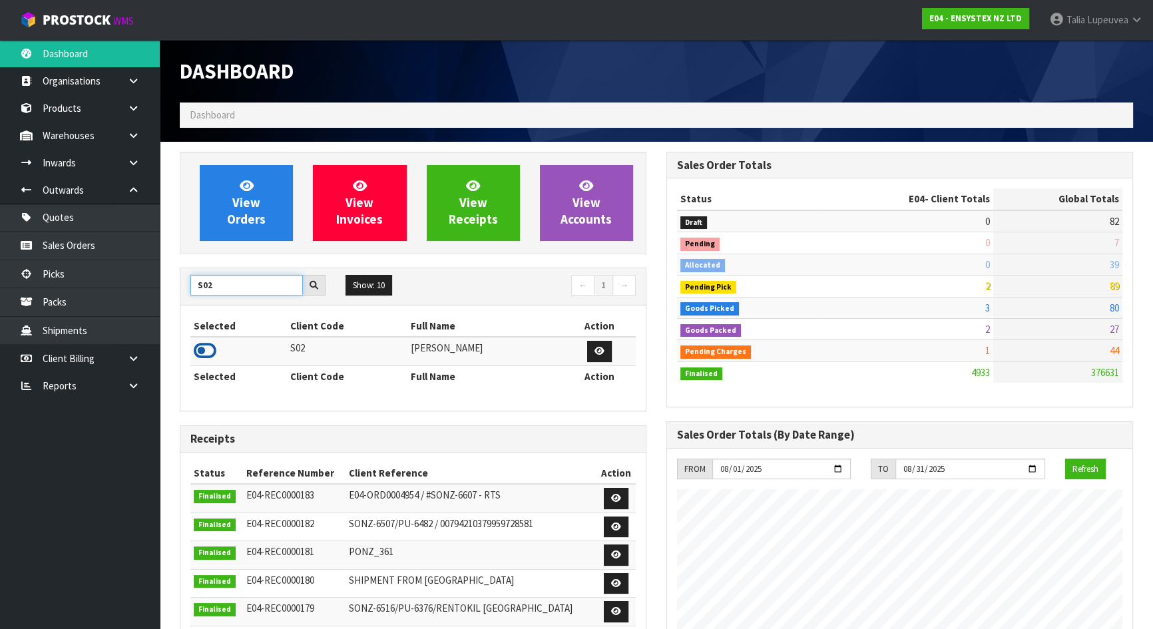
type input "S02"
click at [202, 353] on icon at bounding box center [205, 351] width 23 height 20
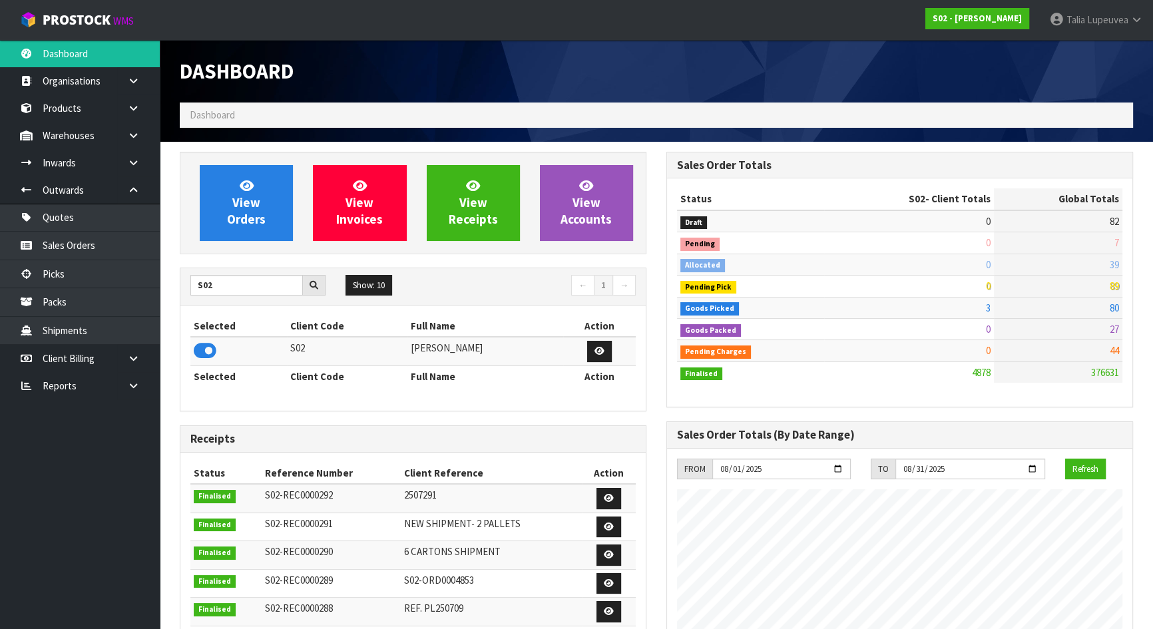
scroll to position [1006, 486]
click at [118, 242] on link "Sales Orders" at bounding box center [80, 245] width 160 height 27
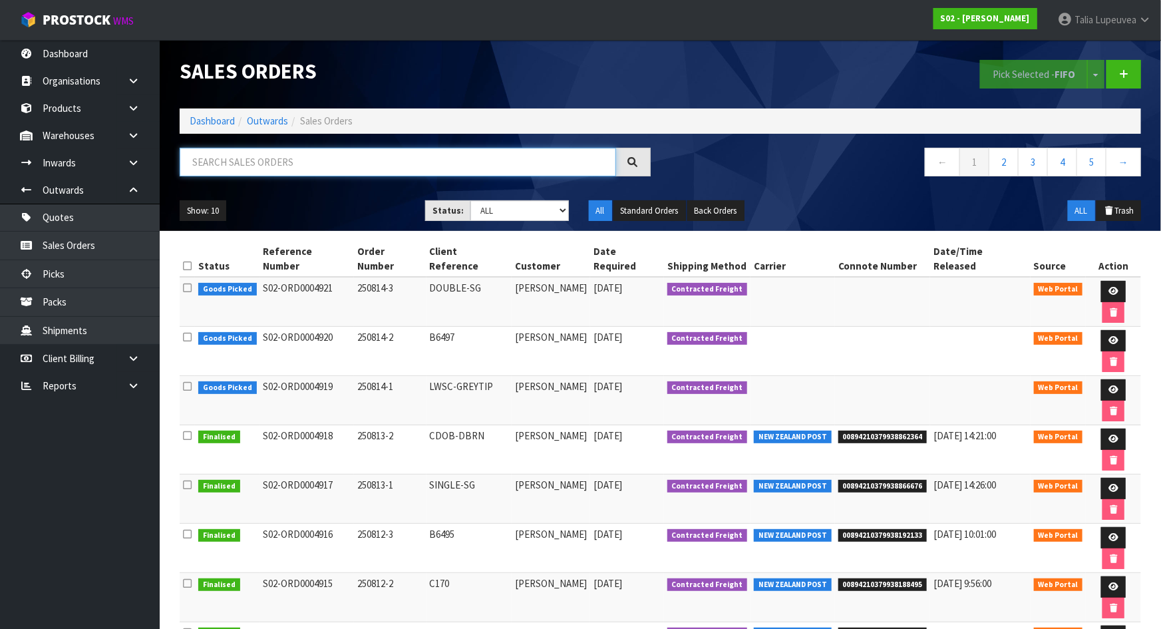
click at [252, 170] on input "text" at bounding box center [398, 162] width 437 height 29
type input "JOB-0407599"
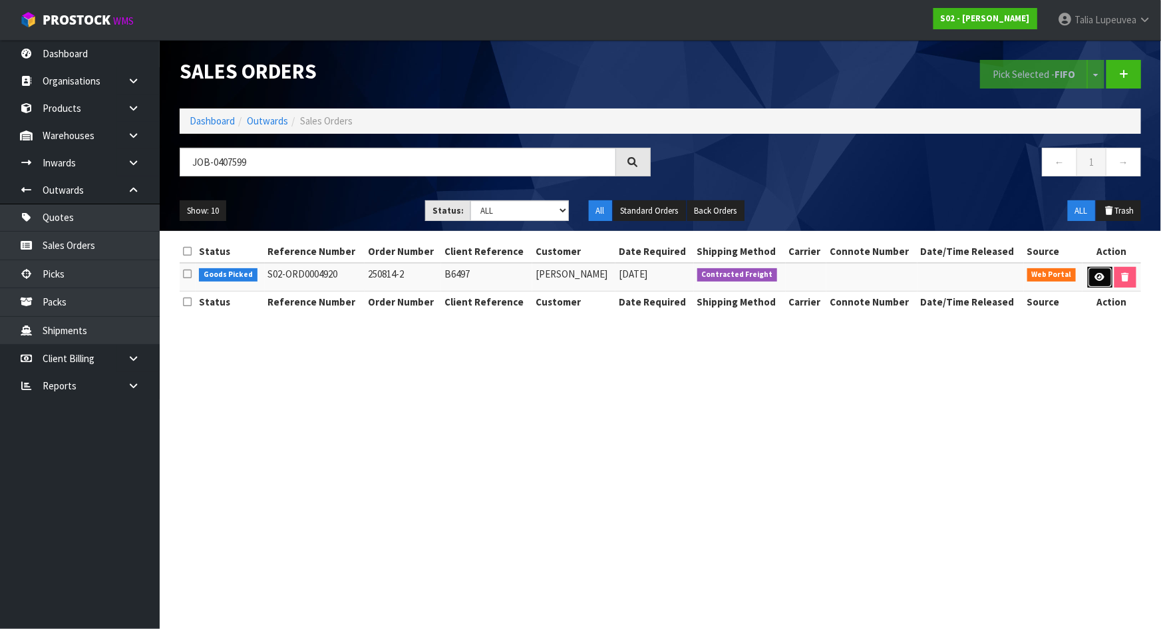
click at [1107, 279] on link at bounding box center [1100, 277] width 25 height 21
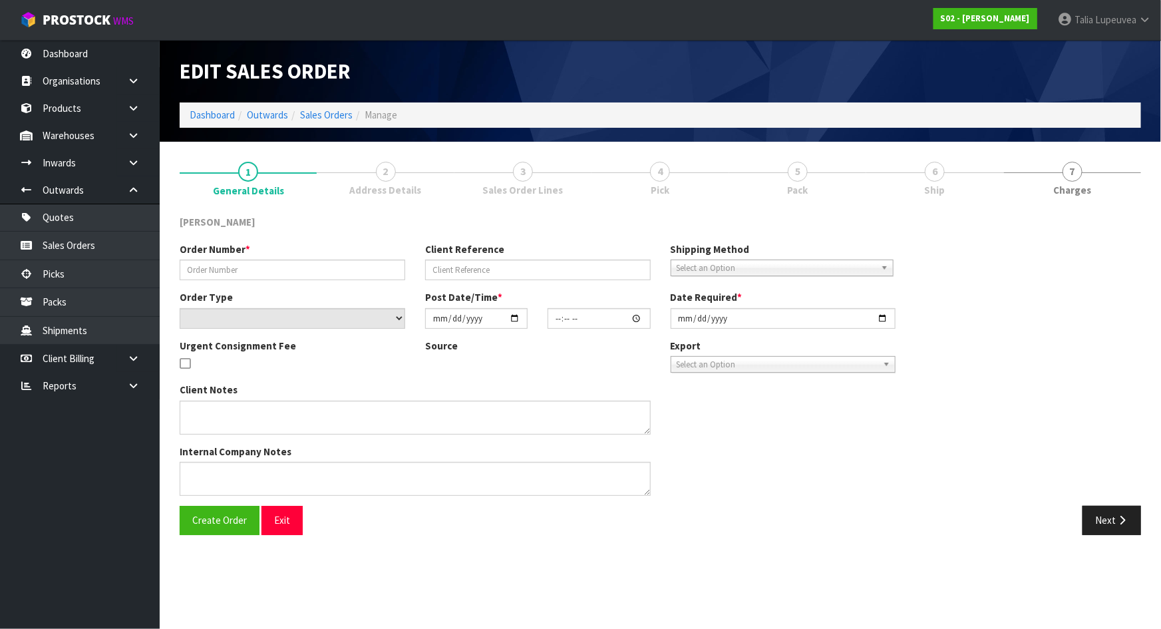
type input "250814-2"
type input "B6497"
select select "number:0"
type input "2025-08-13"
type input "23:35:00.000"
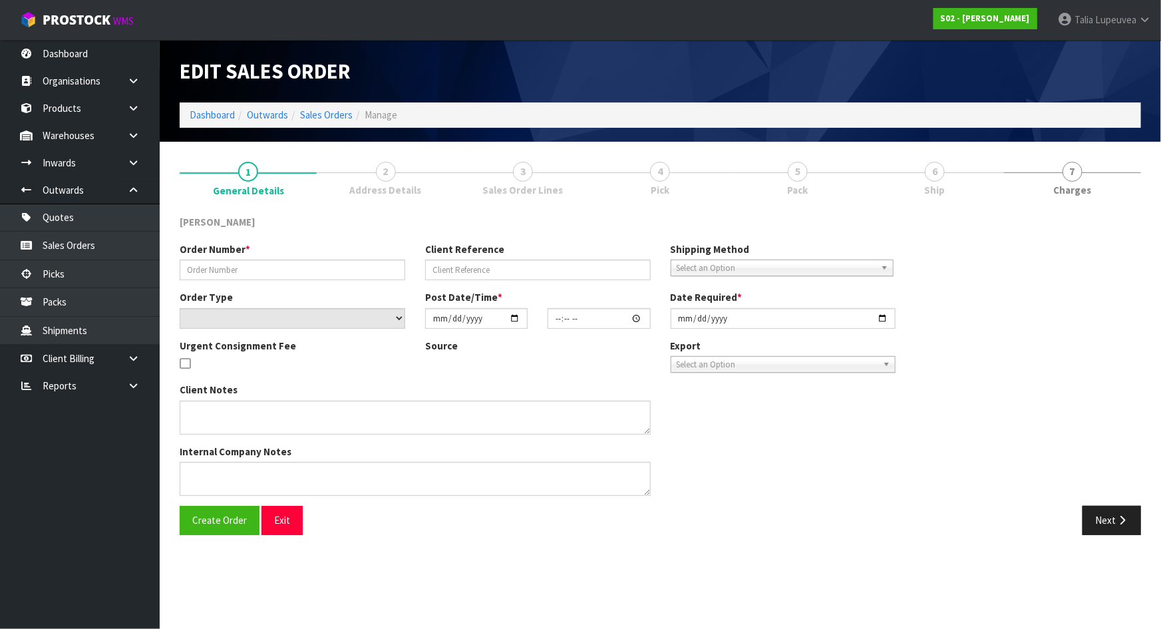
type input "2025-08-14"
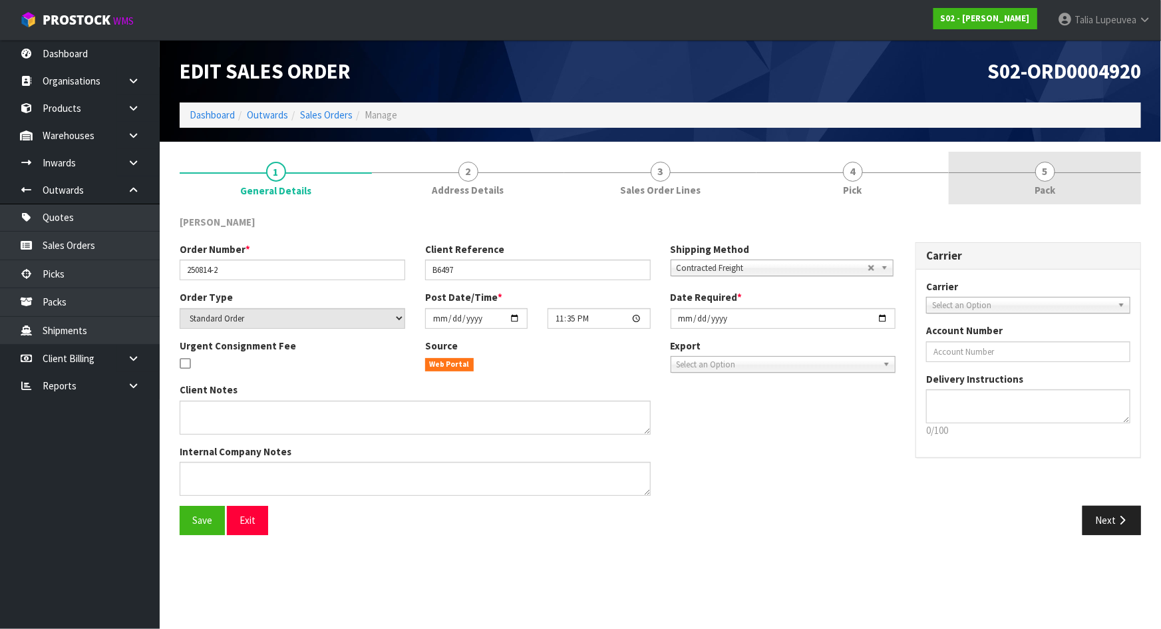
click at [1067, 174] on link "5 Pack" at bounding box center [1045, 178] width 192 height 53
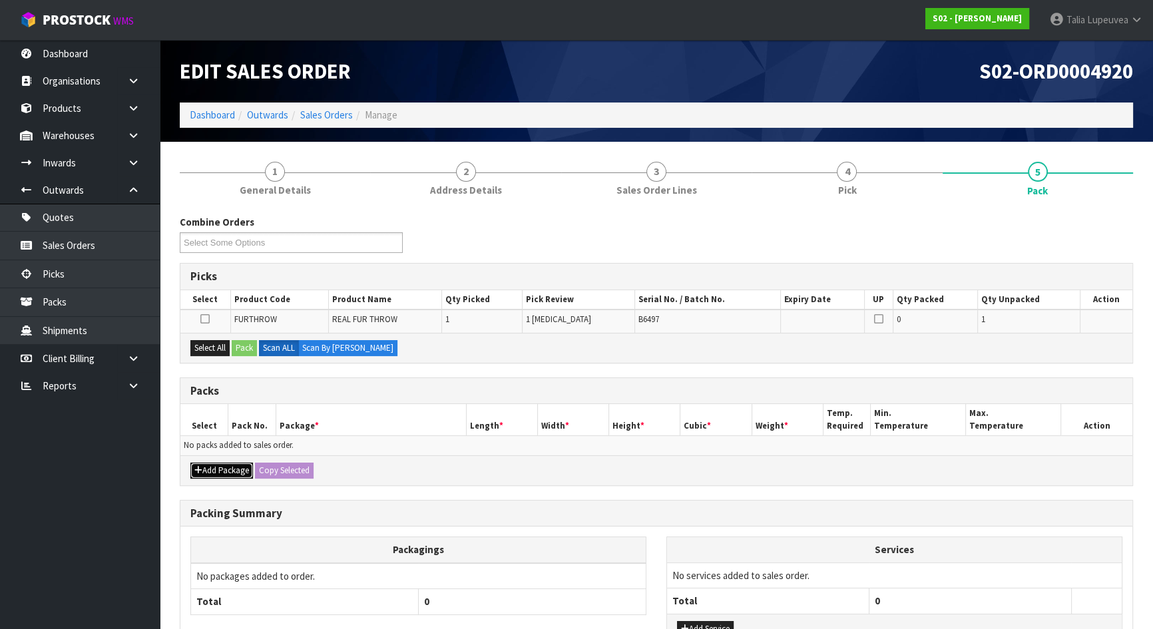
click at [214, 462] on button "Add Package" at bounding box center [221, 470] width 63 height 16
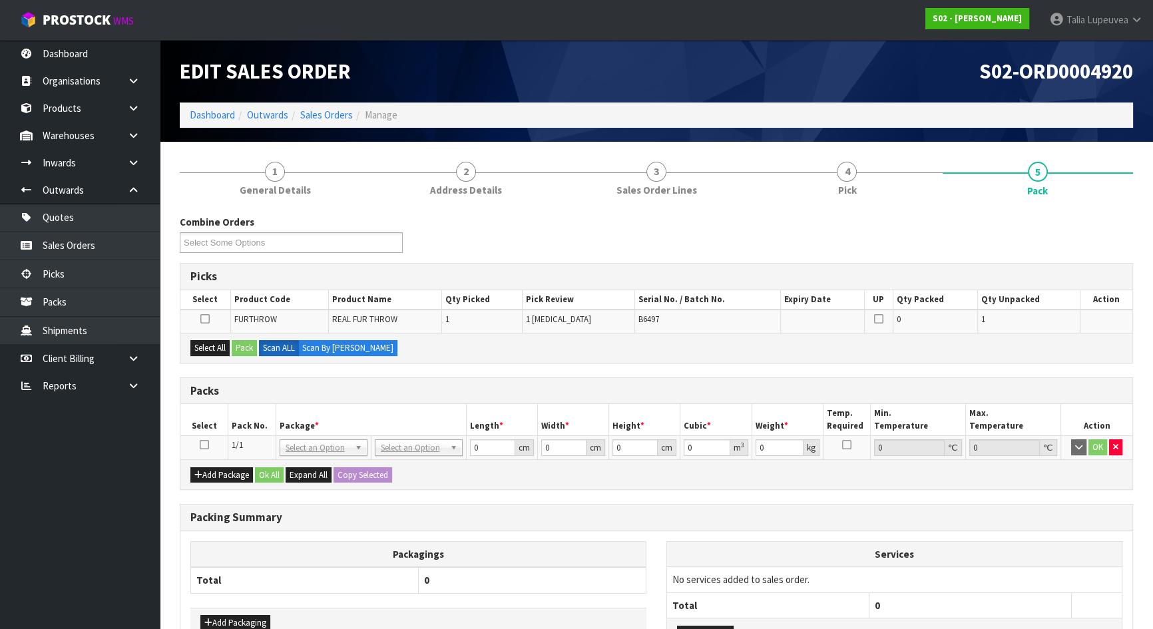
click at [201, 445] on icon at bounding box center [204, 445] width 9 height 1
click at [218, 344] on button "Select All" at bounding box center [209, 348] width 39 height 16
click at [242, 343] on button "Pack" at bounding box center [244, 348] width 25 height 16
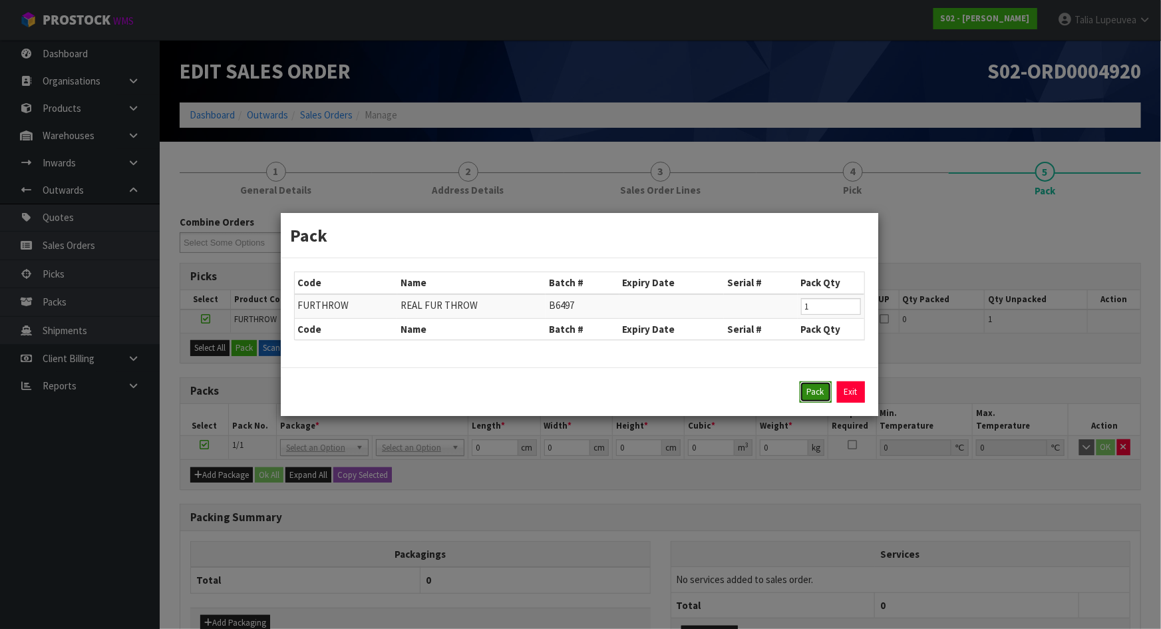
click at [820, 387] on button "Pack" at bounding box center [816, 391] width 32 height 21
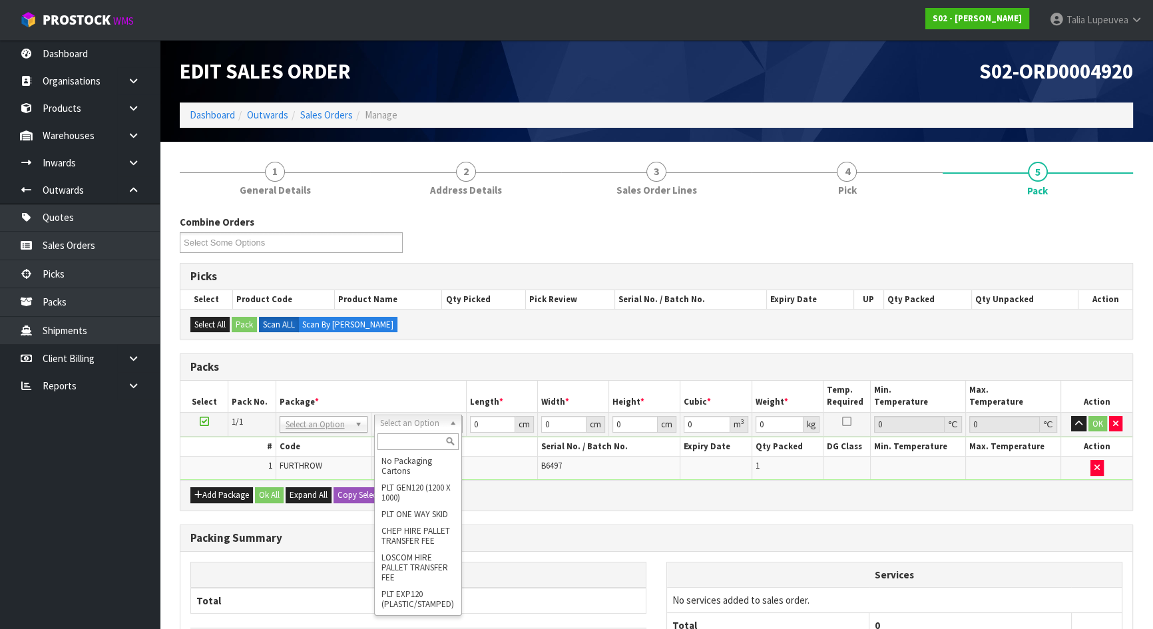
click at [405, 439] on input "text" at bounding box center [417, 441] width 81 height 17
type input "ctna4"
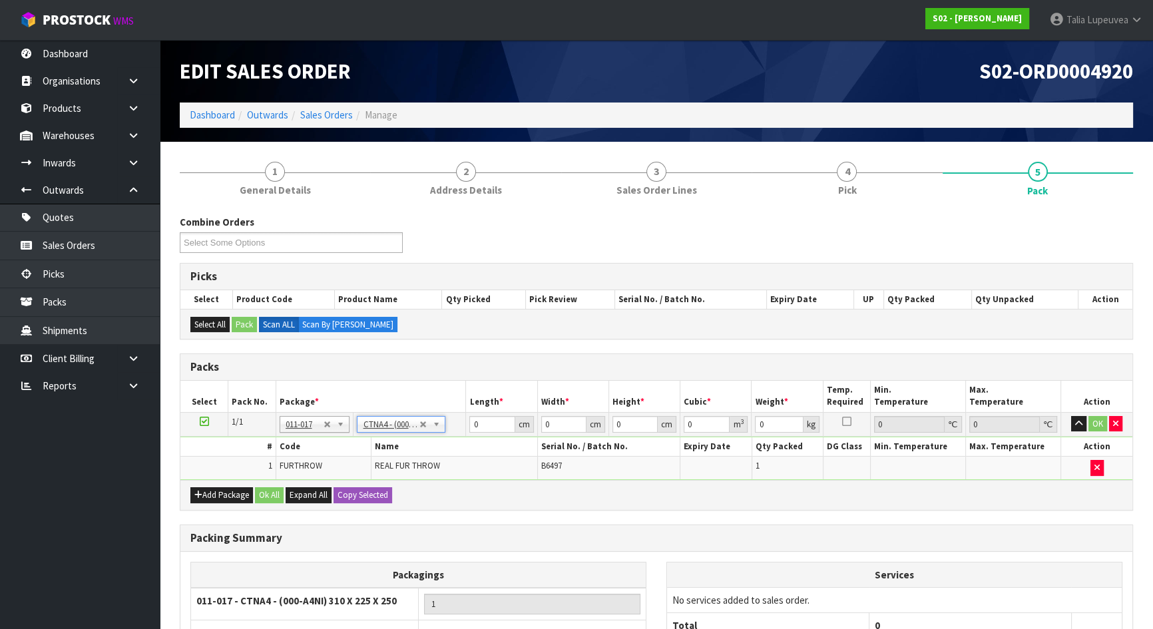
type input "31"
type input "22.5"
type input "25"
type input "0.017438"
type input "1.76"
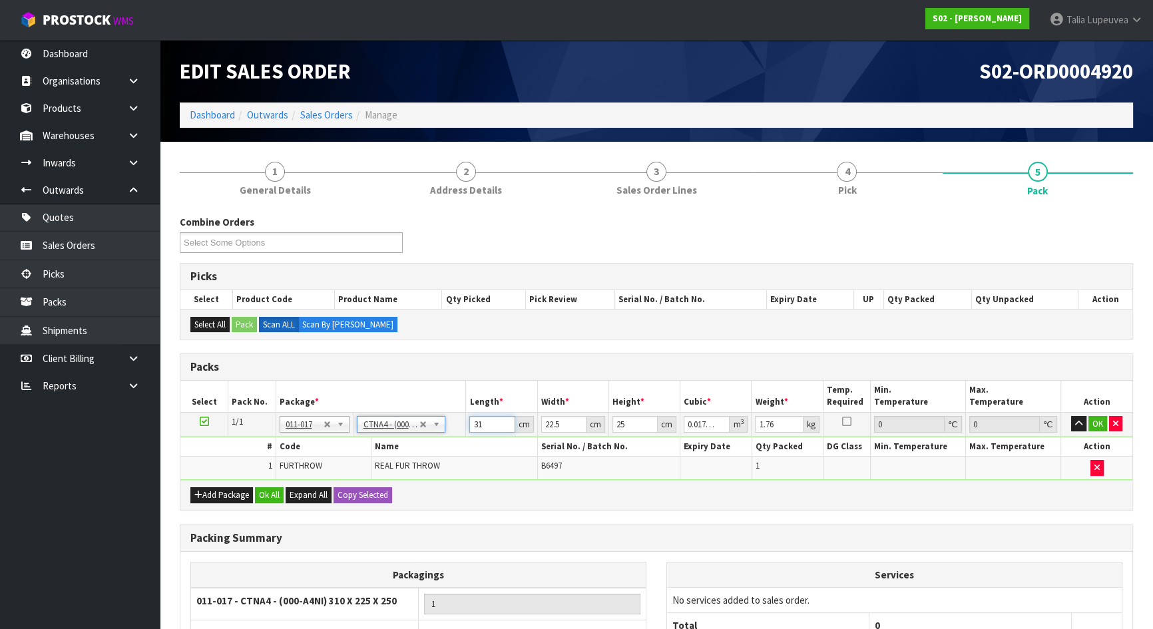
drag, startPoint x: 490, startPoint y: 419, endPoint x: 462, endPoint y: 421, distance: 28.0
click at [462, 421] on tr "1/1 NONE 007-001 007-002 007-004 007-009 007-013 007-014 007-015 007-017 007-01…" at bounding box center [656, 424] width 952 height 24
type input "3"
type input "0.001687"
type input "33"
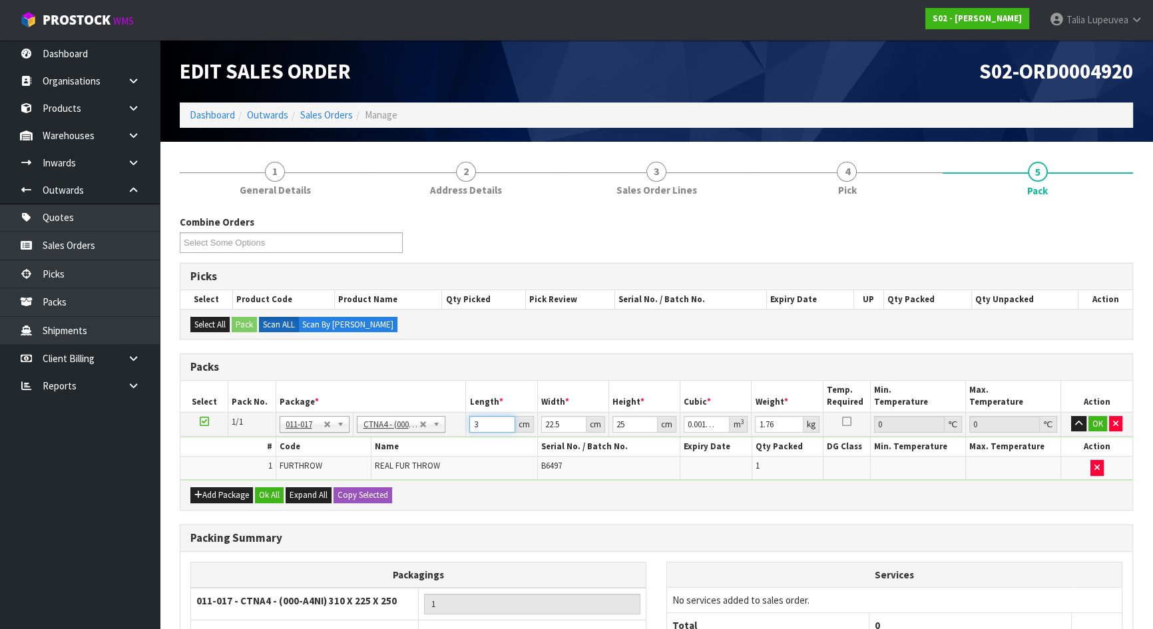
type input "0.018563"
type input "33"
type input "2"
type input "0.00165"
type input "23"
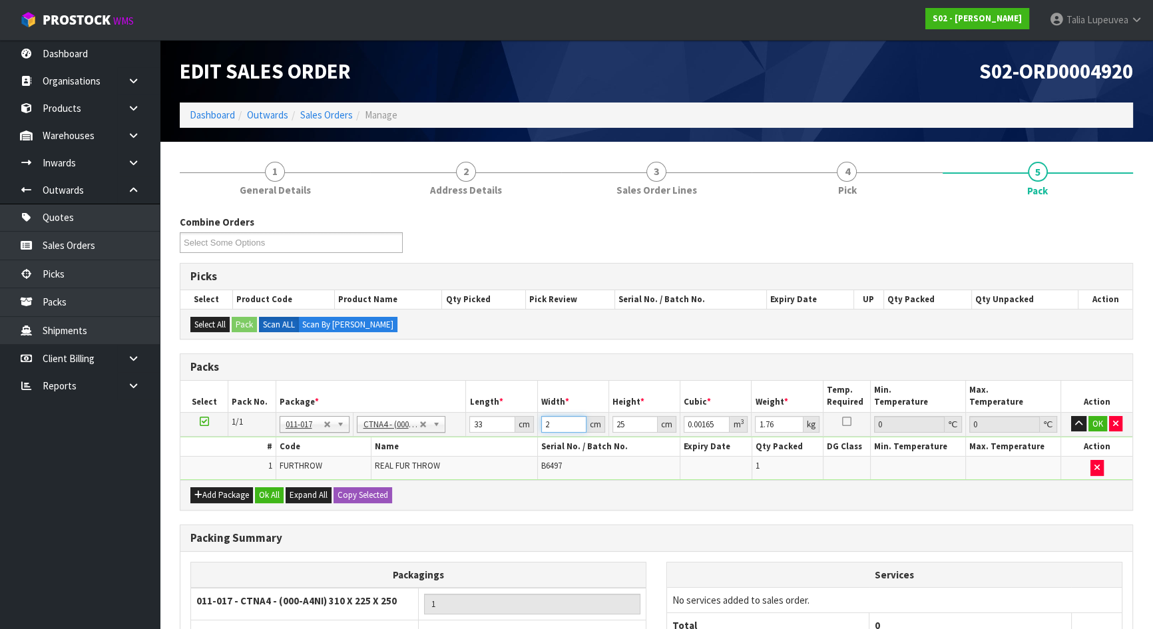
type input "0.018975"
type input "23"
type input "2"
type input "0.001518"
type input "27"
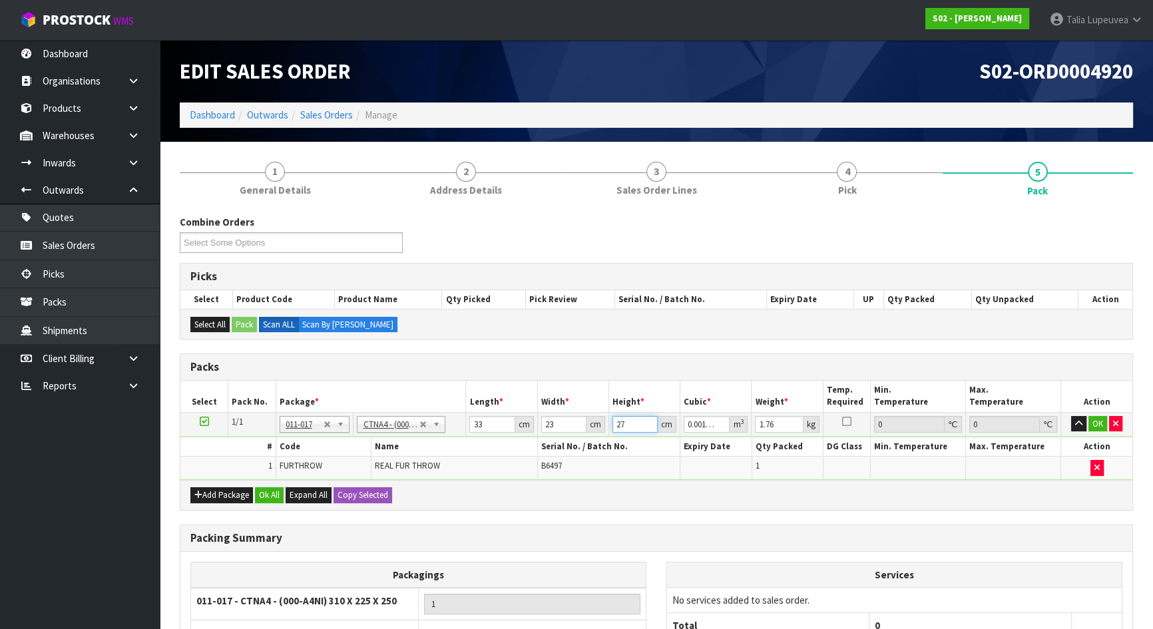
type input "0.020493"
type input "27"
type input "2"
click at [1097, 416] on button "OK" at bounding box center [1097, 424] width 19 height 16
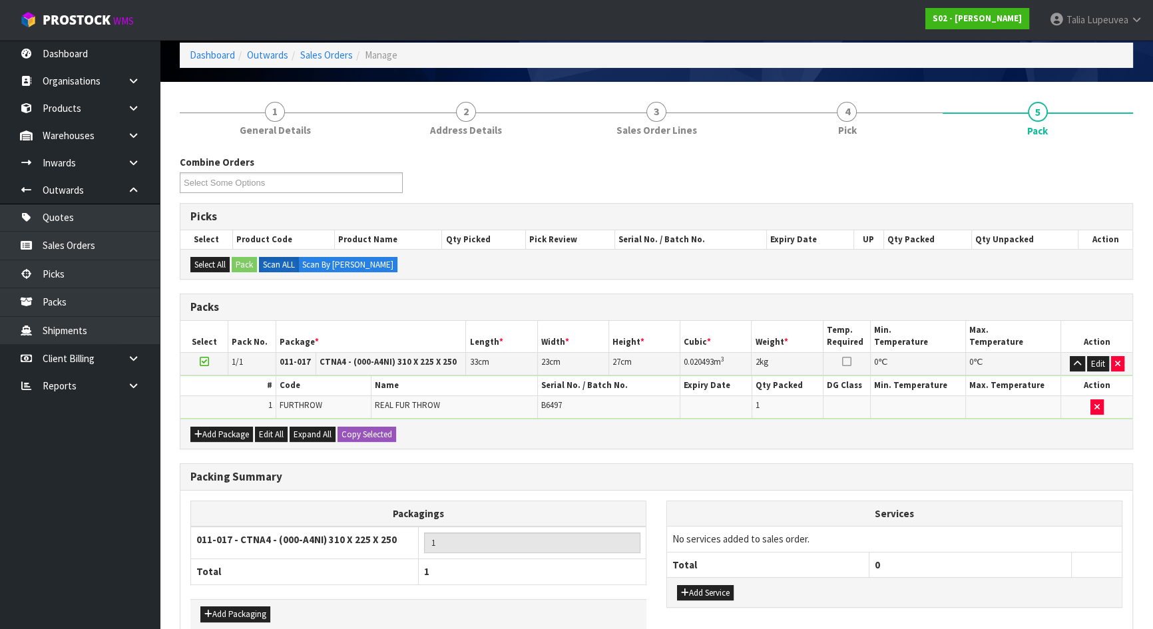
scroll to position [130, 0]
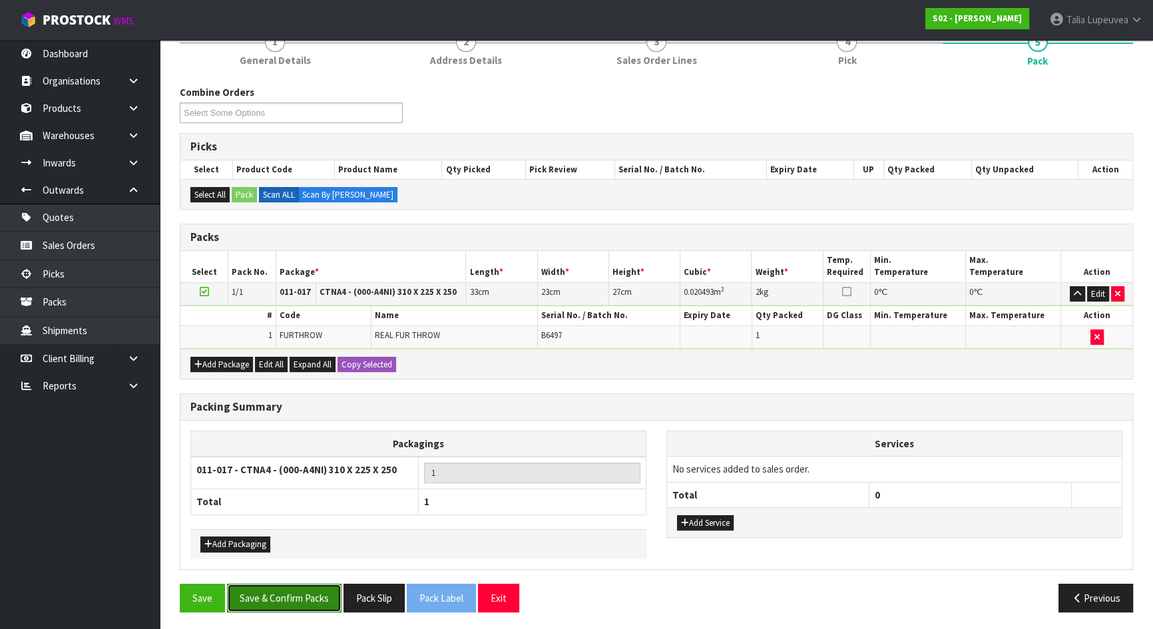
click at [299, 584] on button "Save & Confirm Packs" at bounding box center [284, 598] width 114 height 29
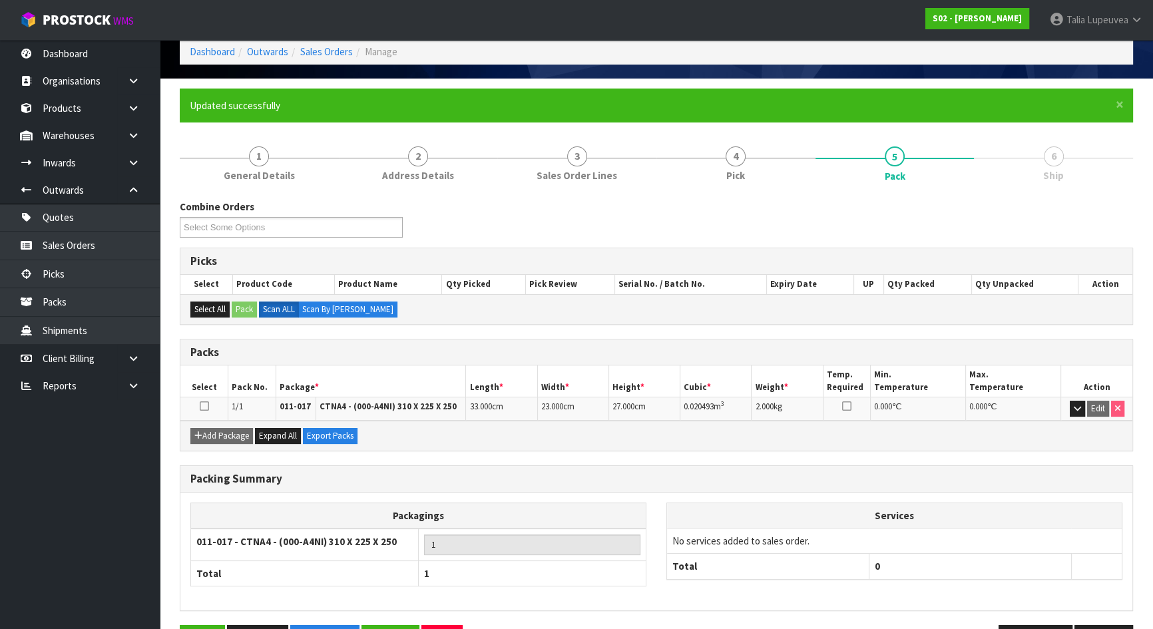
scroll to position [106, 0]
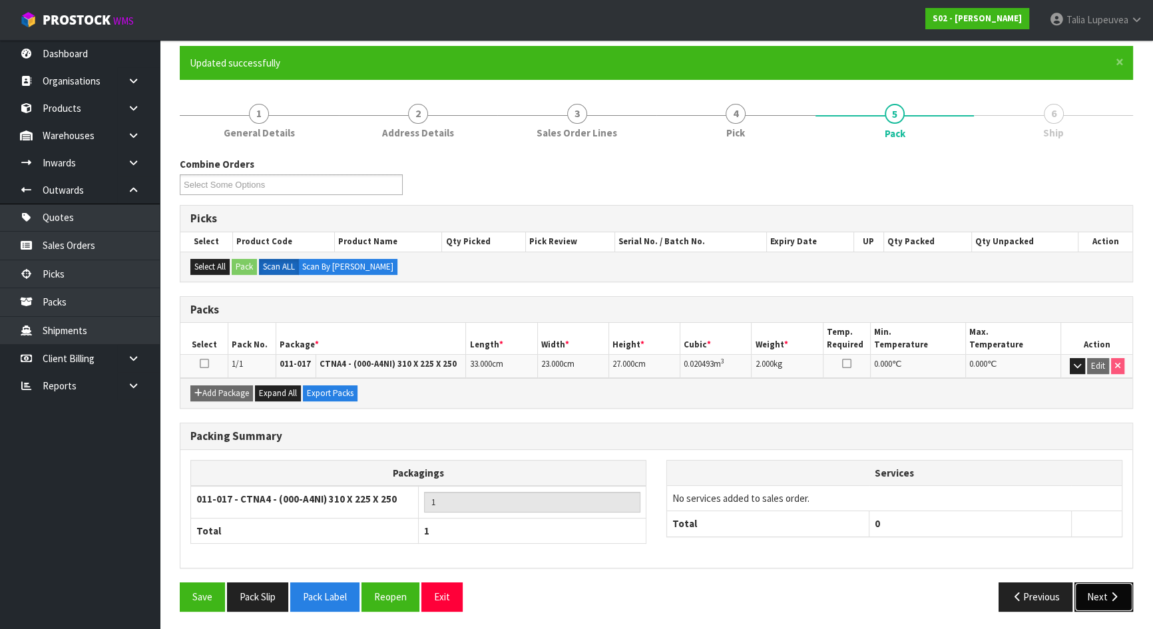
click at [1091, 584] on button "Next" at bounding box center [1103, 596] width 59 height 29
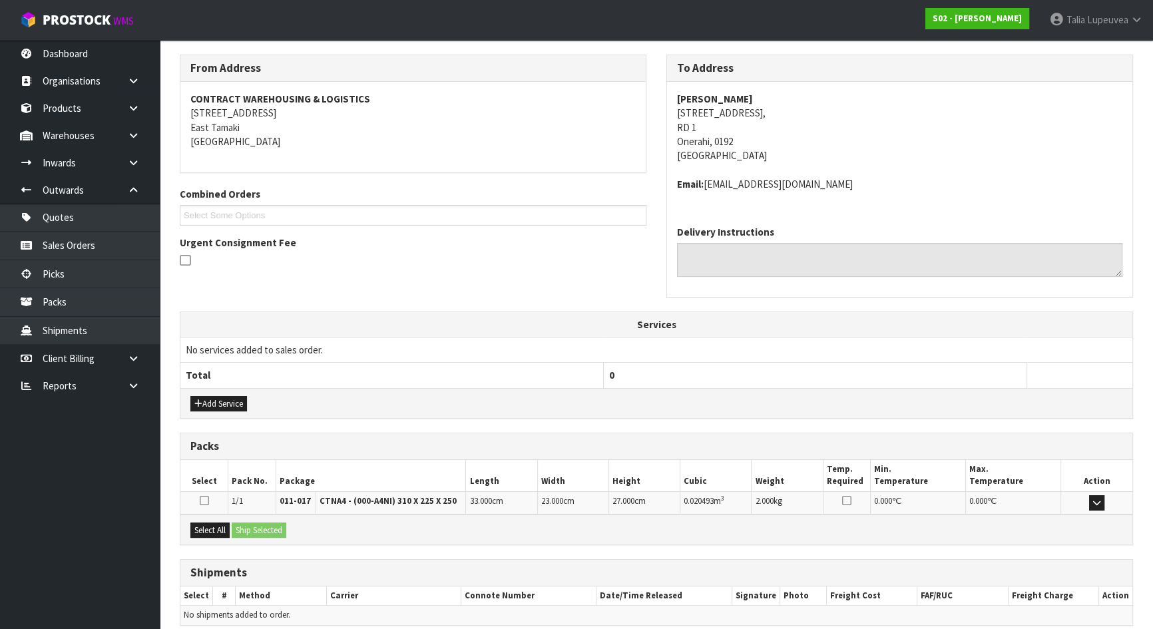
scroll to position [266, 0]
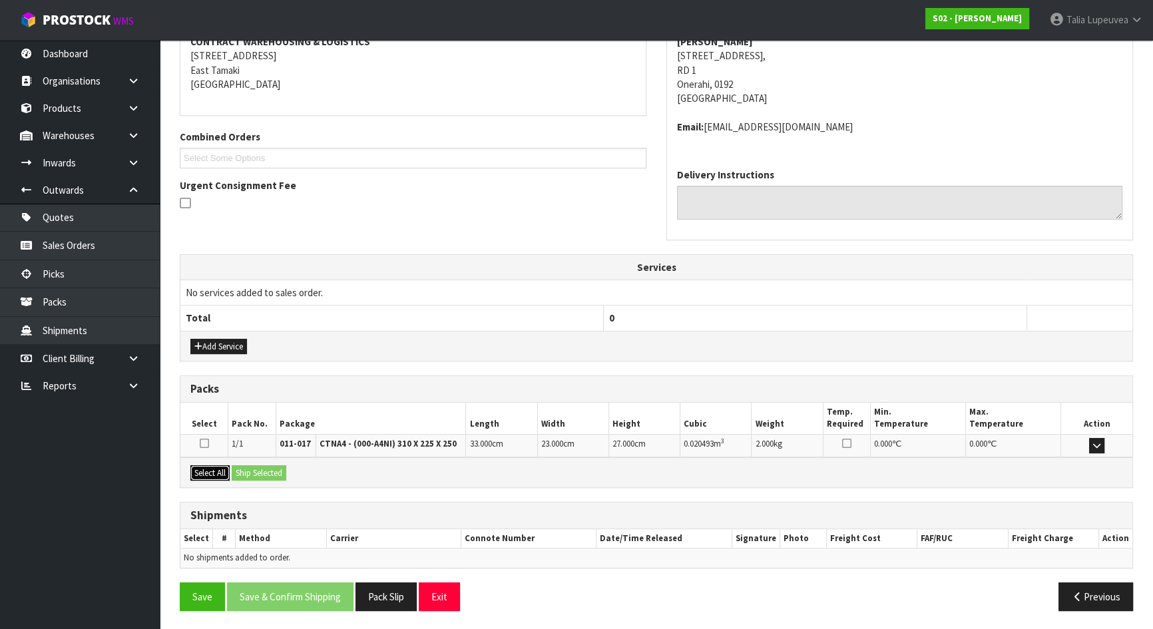
click at [215, 465] on button "Select All" at bounding box center [209, 473] width 39 height 16
click at [265, 466] on button "Ship Selected" at bounding box center [259, 473] width 55 height 16
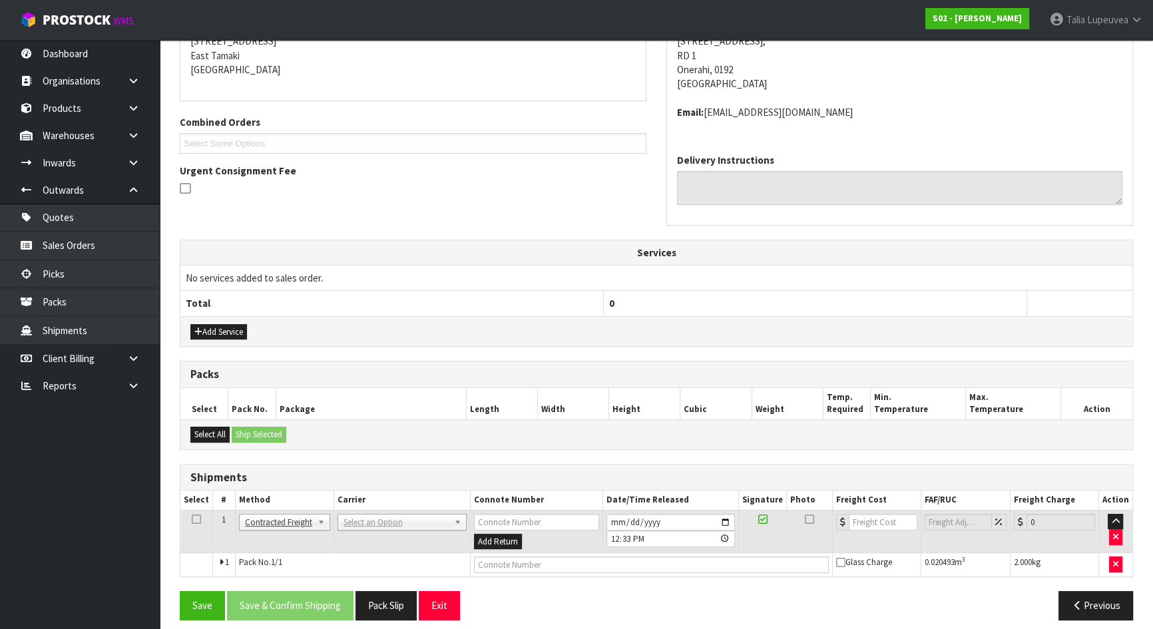
scroll to position [289, 0]
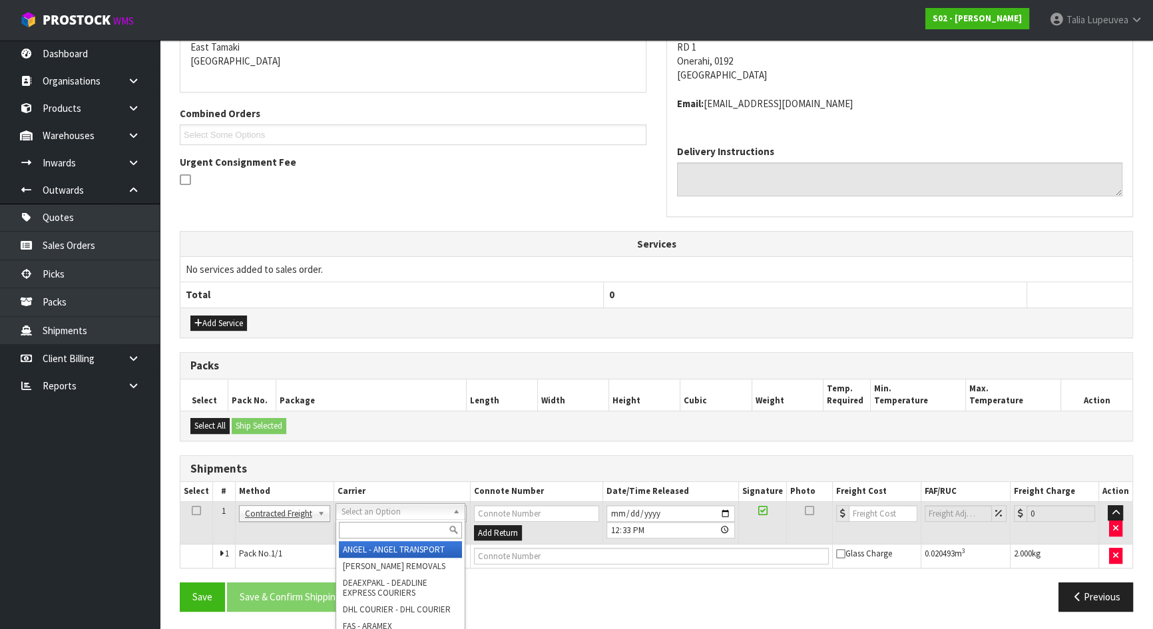
click at [401, 526] on input "text" at bounding box center [400, 530] width 123 height 17
type input "nzp"
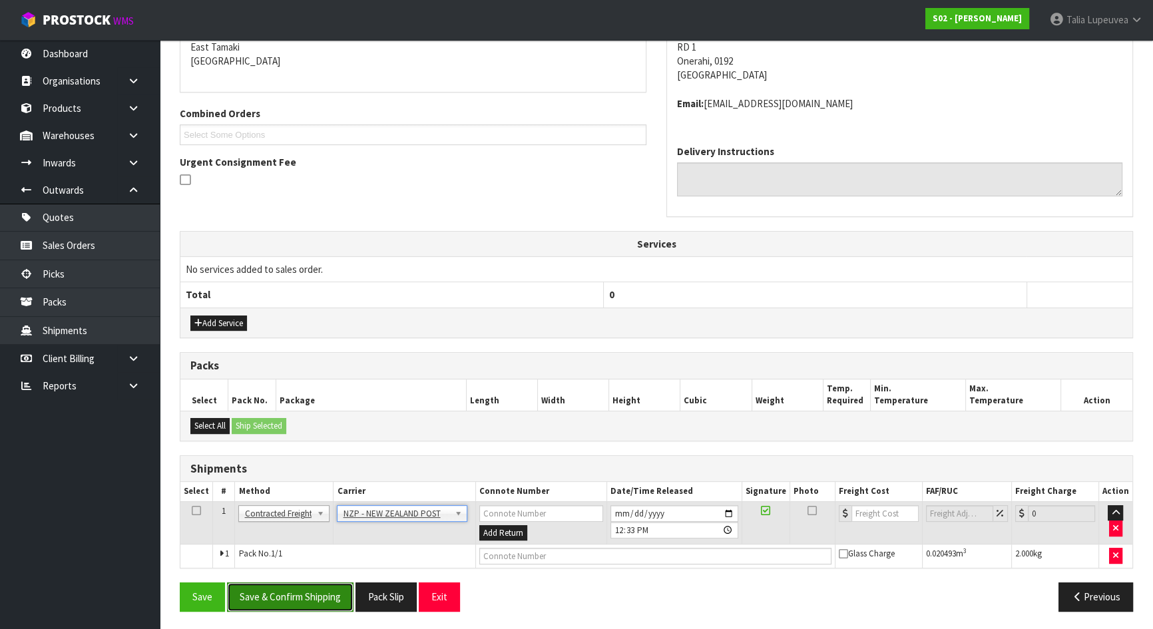
click at [295, 589] on button "Save & Confirm Shipping" at bounding box center [290, 596] width 126 height 29
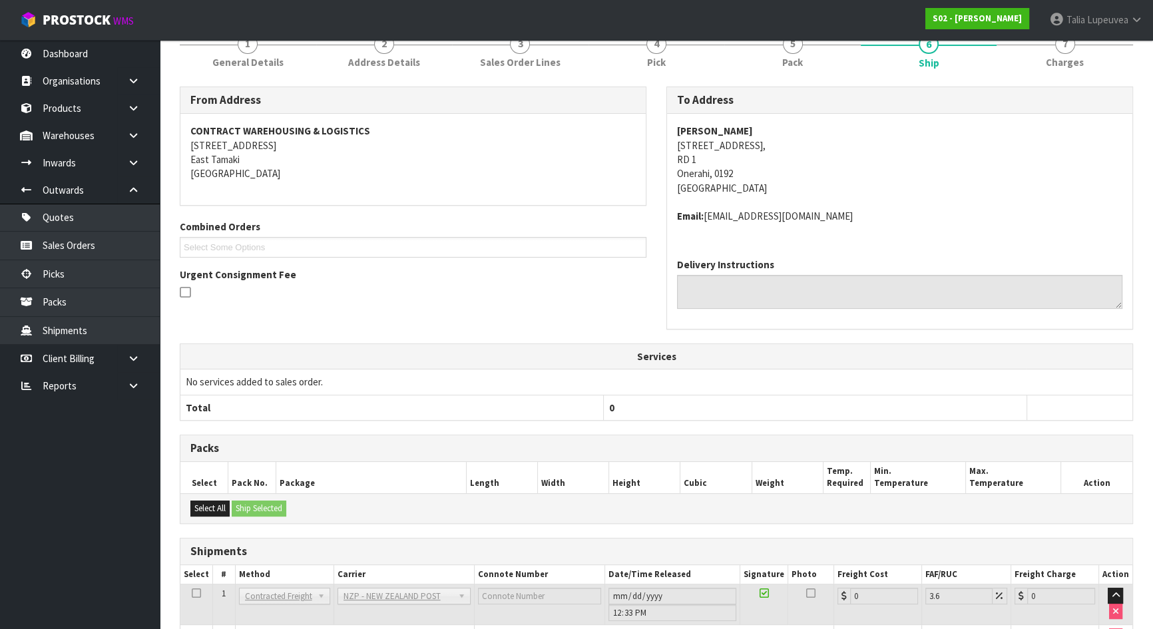
scroll to position [270, 0]
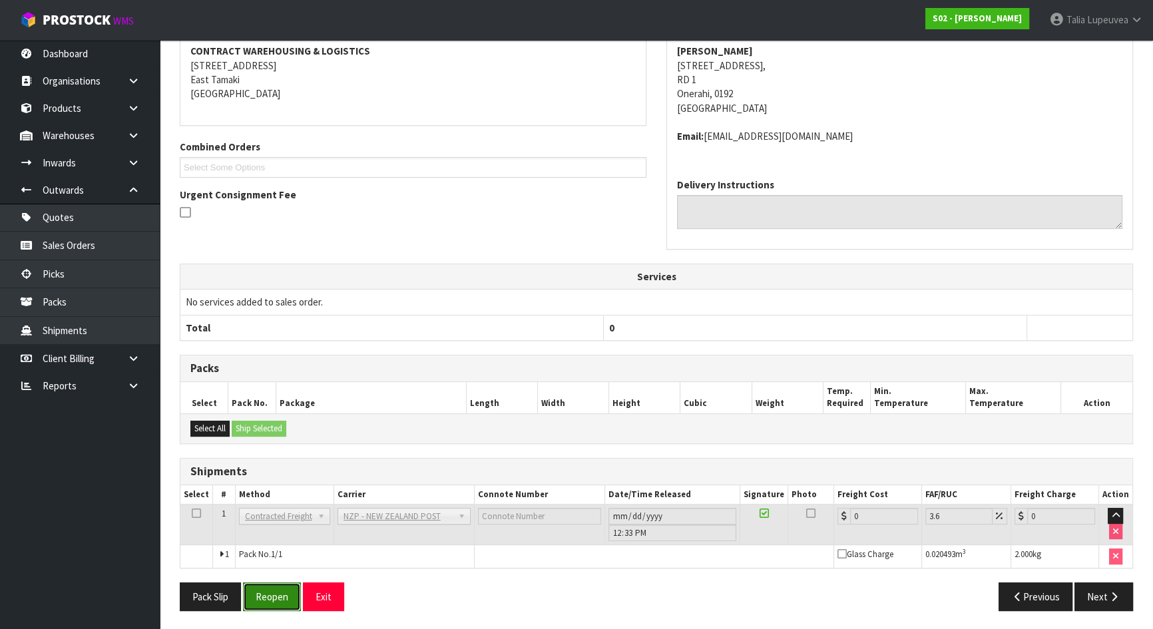
click at [277, 601] on button "Reopen" at bounding box center [272, 596] width 58 height 29
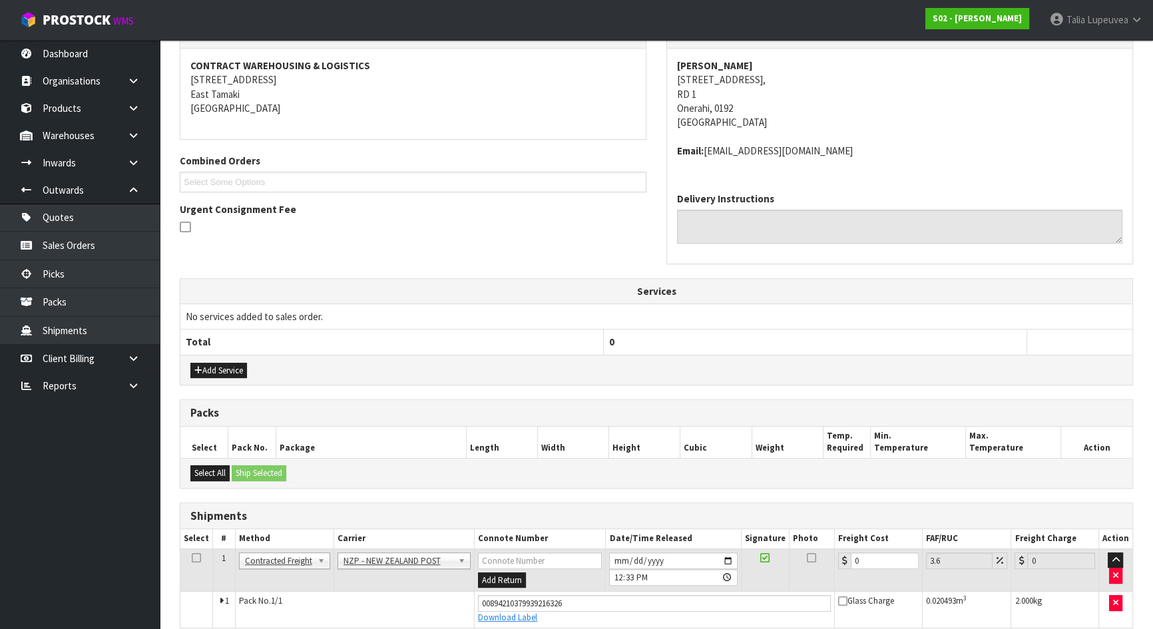
scroll to position [301, 0]
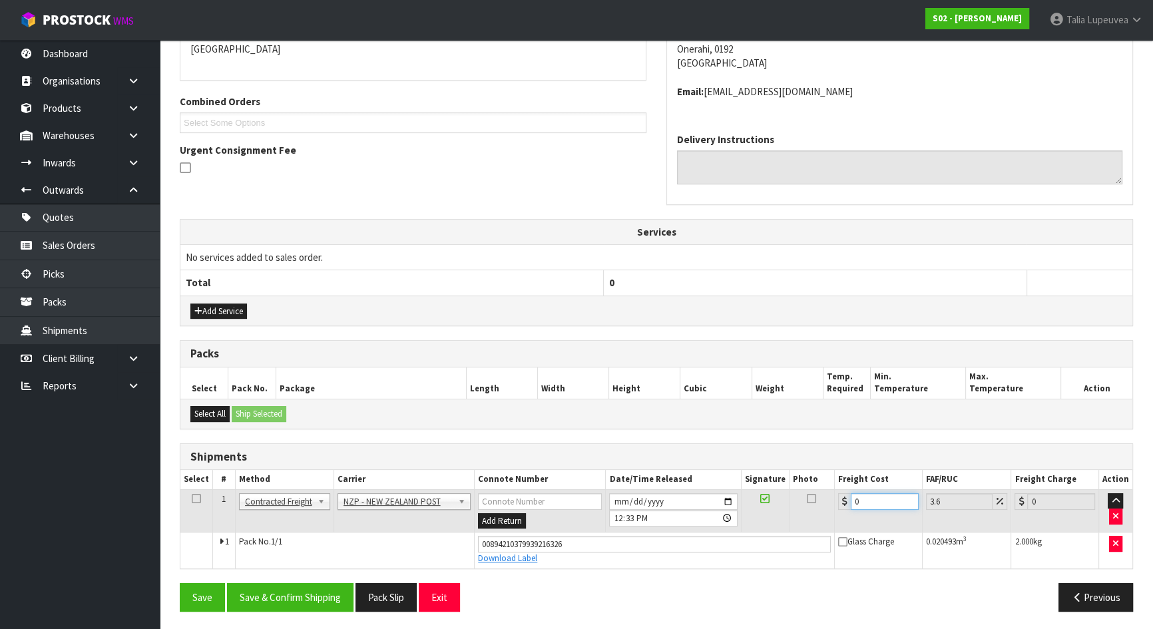
drag, startPoint x: 866, startPoint y: 502, endPoint x: 833, endPoint y: 505, distance: 32.7
click at [834, 505] on td "0" at bounding box center [878, 510] width 88 height 43
type input "1"
type input "1.04"
type input "11"
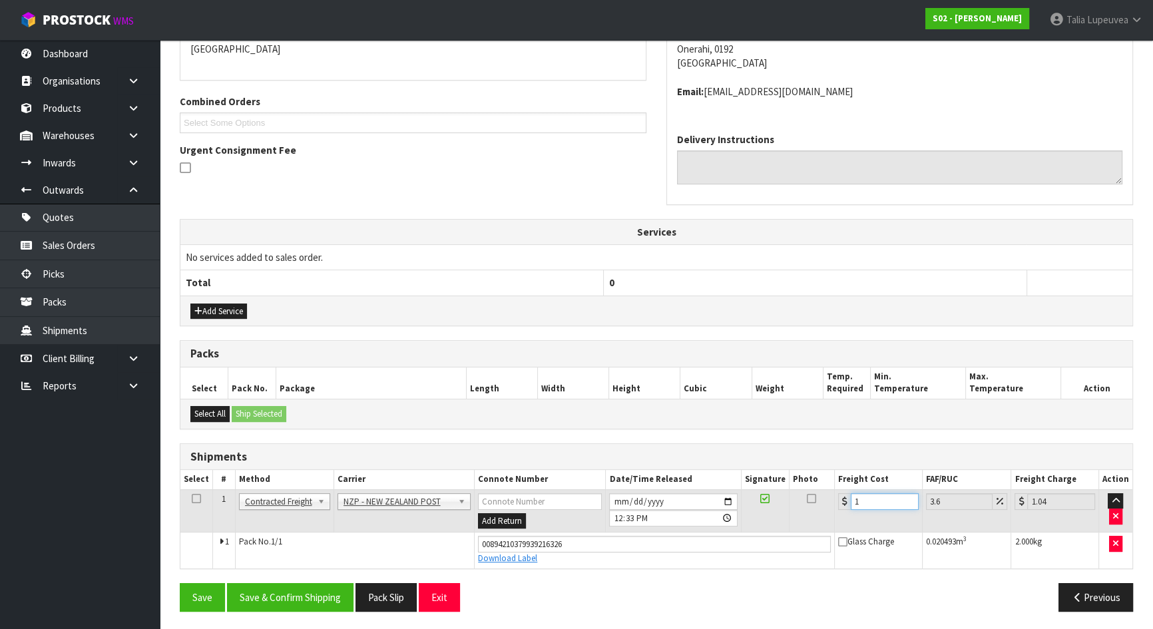
type input "11.4"
type input "11.9"
type input "12.33"
type input "11.90"
click at [303, 592] on button "Save & Confirm Shipping" at bounding box center [290, 597] width 126 height 29
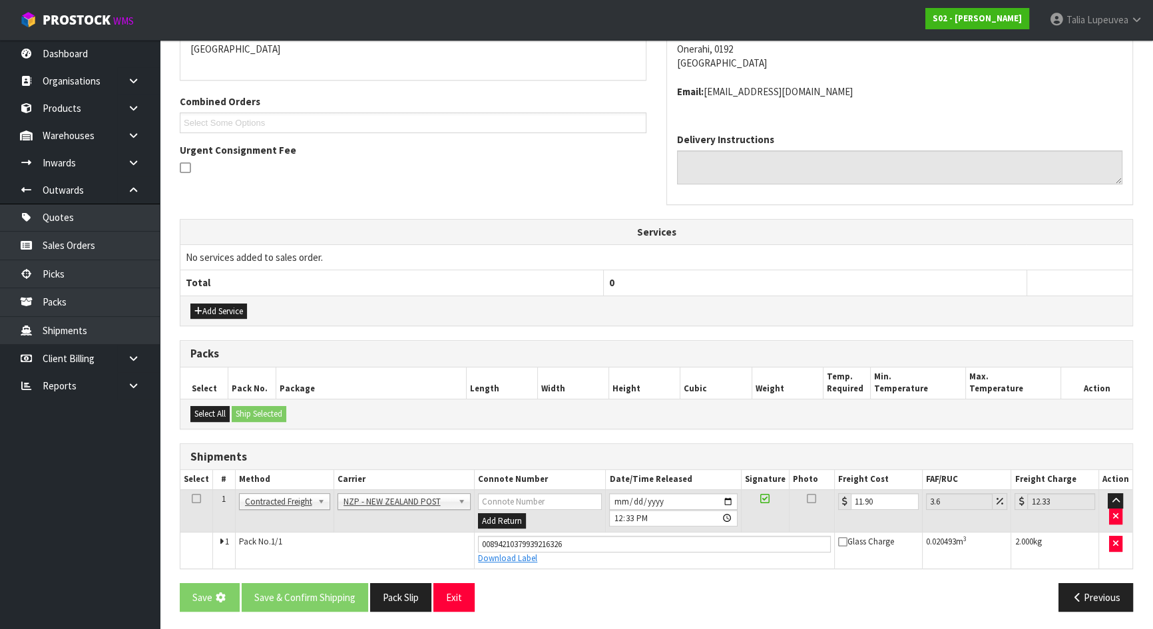
scroll to position [0, 0]
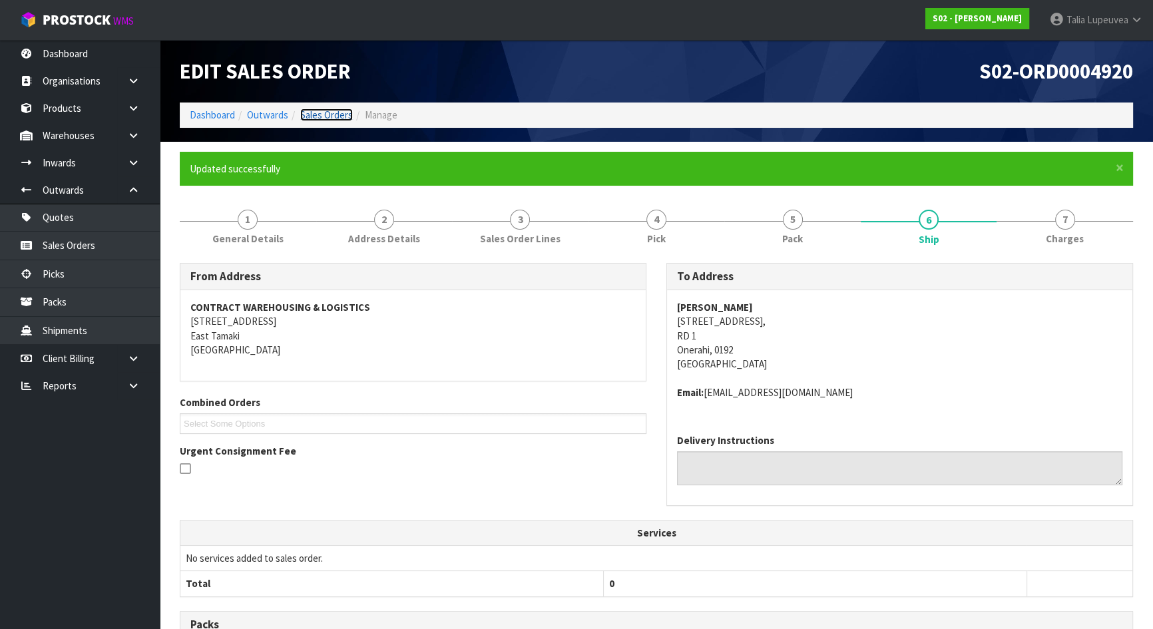
click at [315, 115] on link "Sales Orders" at bounding box center [326, 114] width 53 height 13
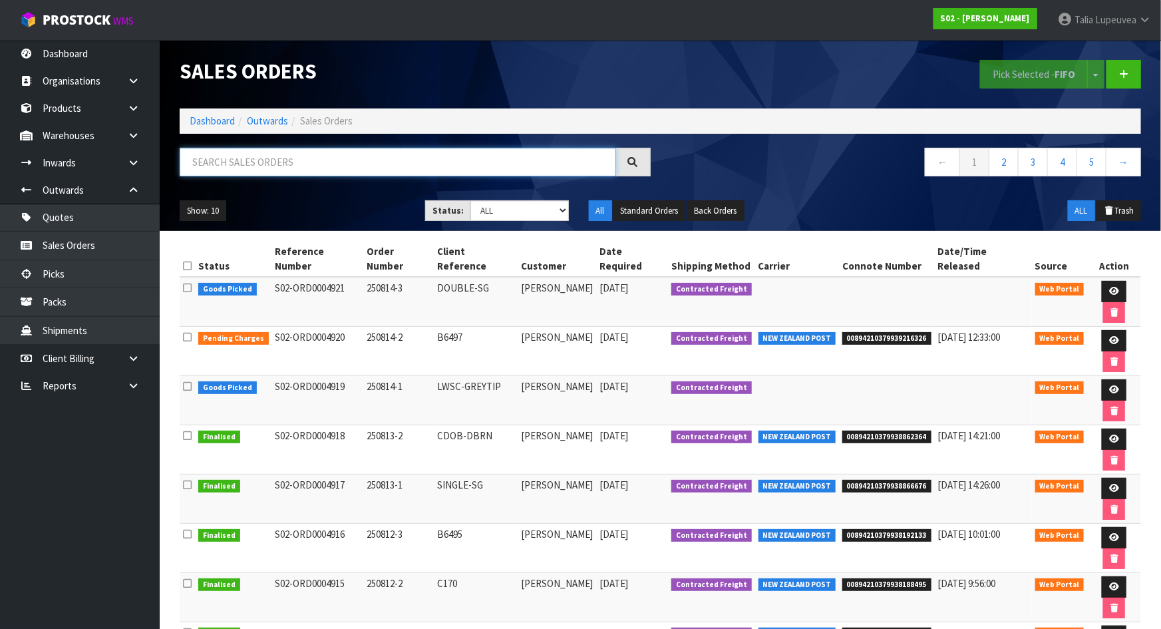
click at [281, 159] on input "text" at bounding box center [398, 162] width 437 height 29
click at [220, 115] on link "Dashboard" at bounding box center [212, 120] width 45 height 13
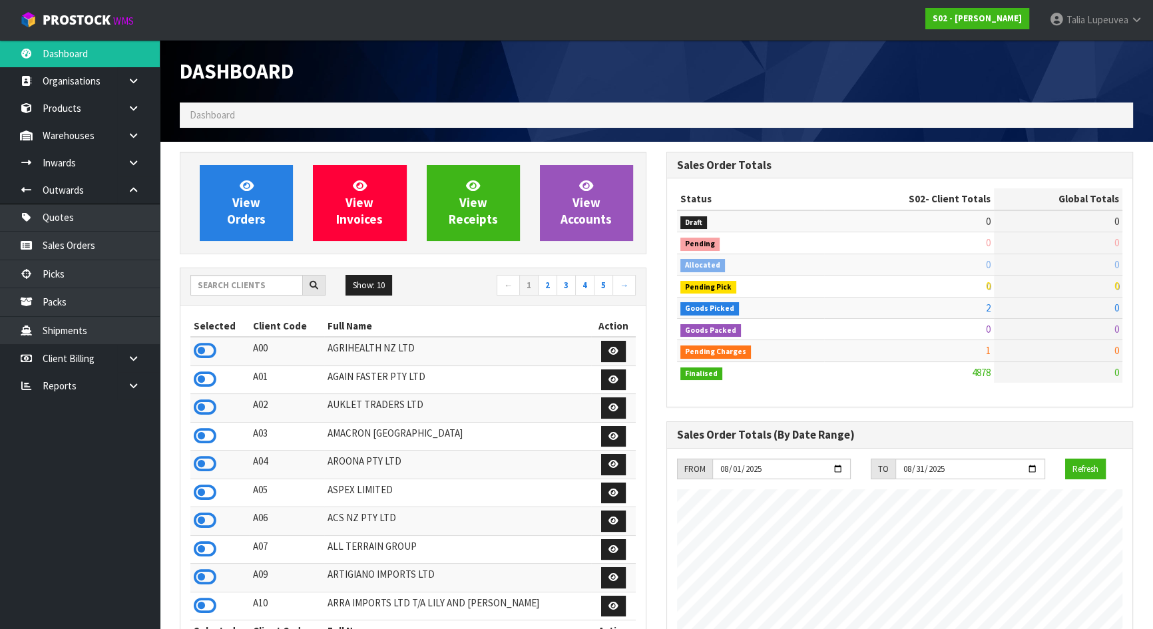
scroll to position [1006, 486]
click at [225, 282] on input "text" at bounding box center [246, 285] width 112 height 21
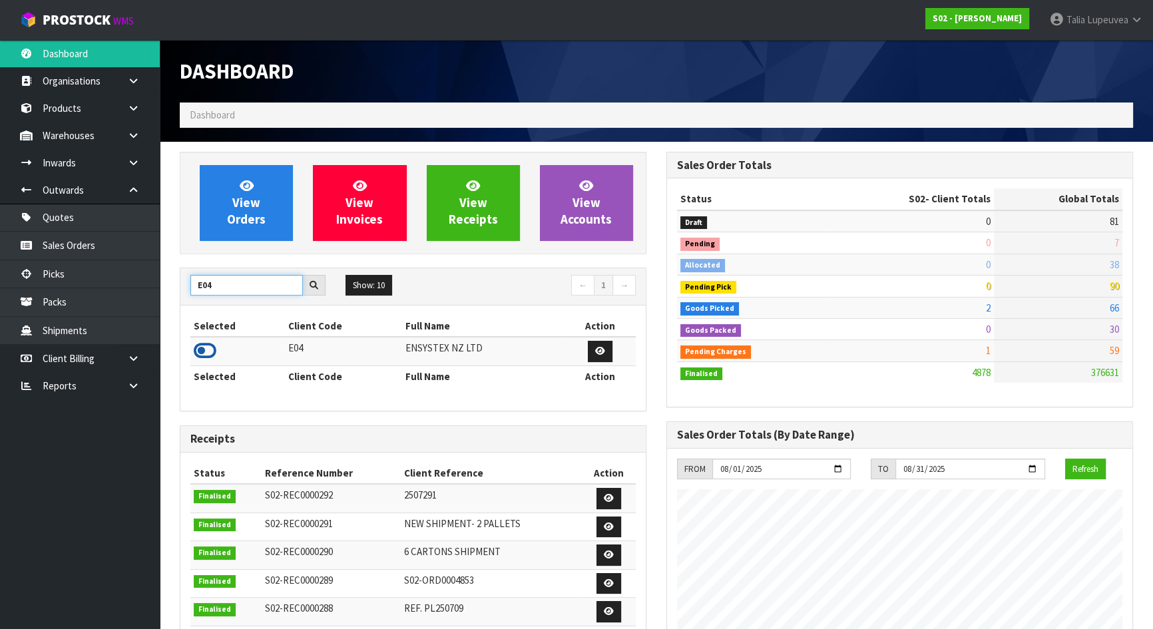
type input "E04"
click at [208, 347] on icon at bounding box center [205, 351] width 23 height 20
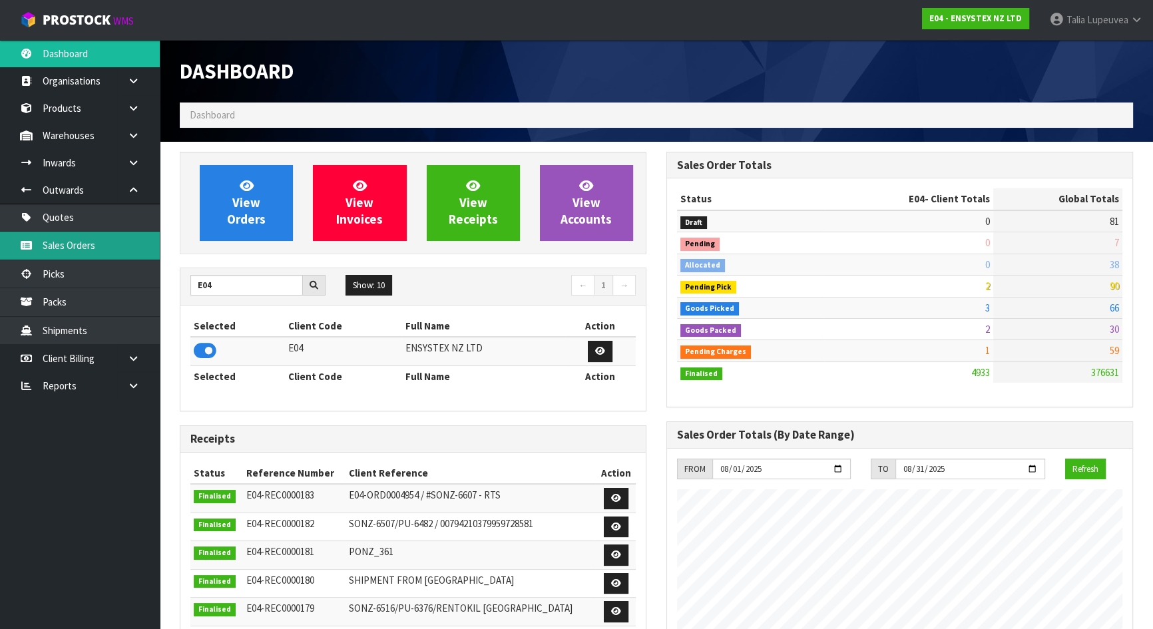
scroll to position [1035, 486]
click at [66, 247] on link "Sales Orders" at bounding box center [80, 245] width 160 height 27
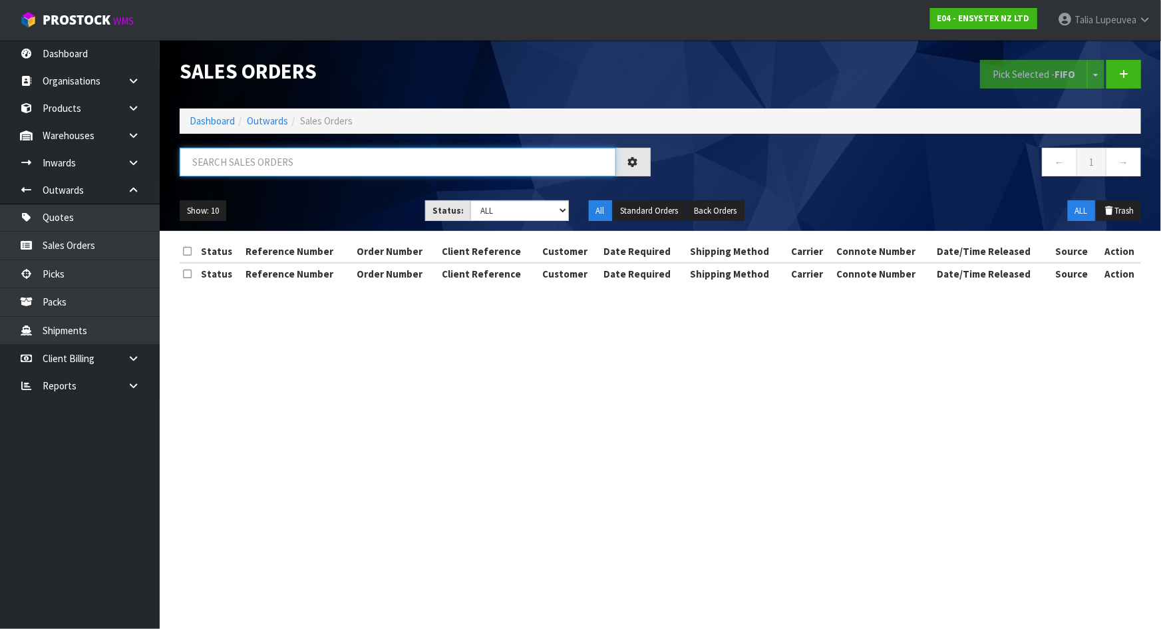
click at [304, 159] on input "text" at bounding box center [398, 162] width 437 height 29
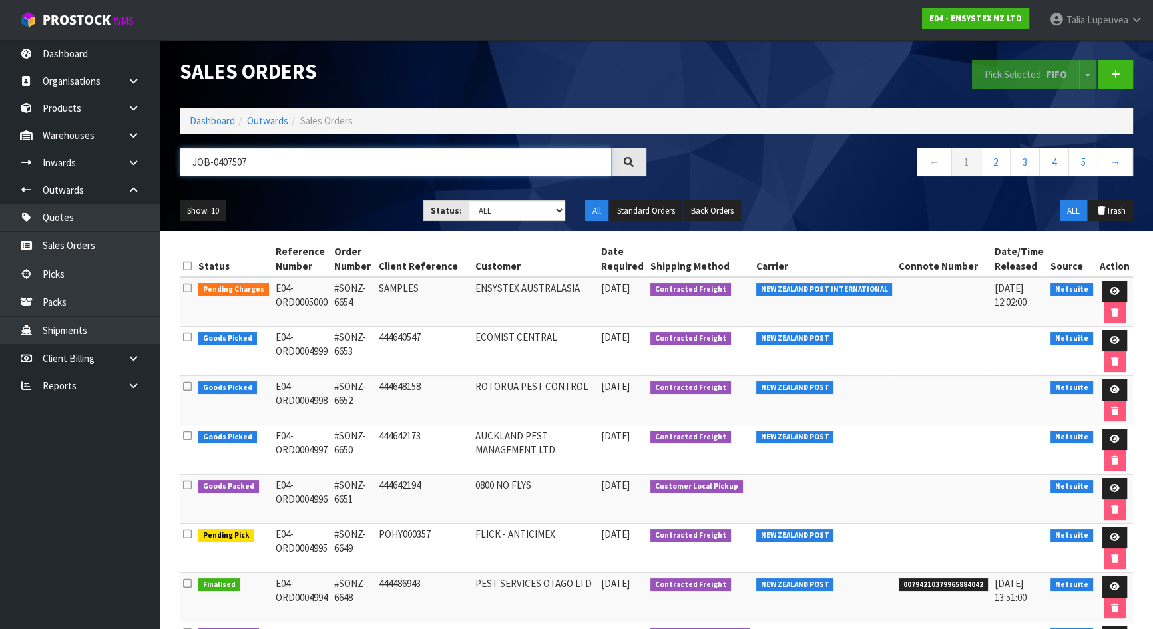
type input "JOB-0407507"
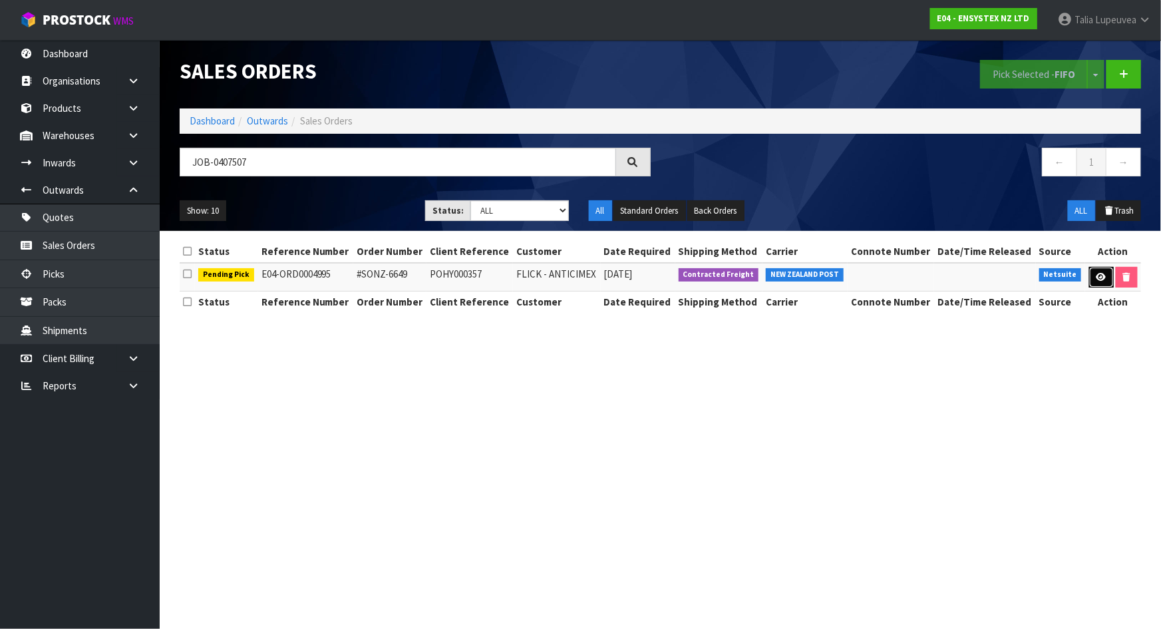
click at [1103, 279] on icon at bounding box center [1102, 277] width 10 height 9
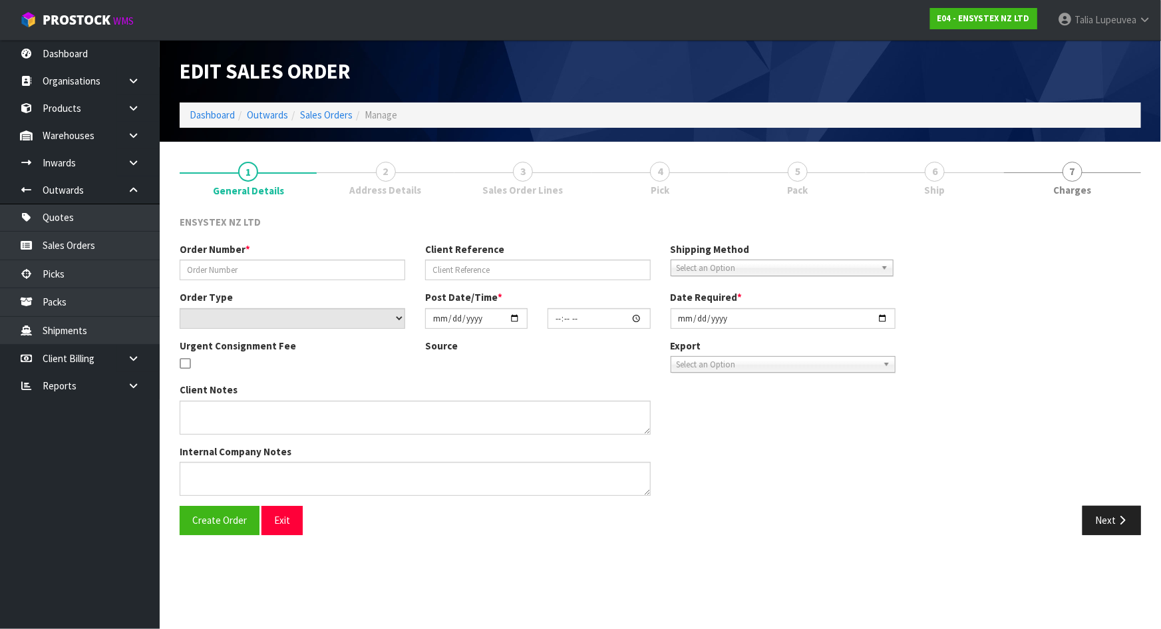
type input "#SONZ-6649"
type input "POHY000357"
select select "number:0"
type input "[DATE]"
type input "11:30:07.000"
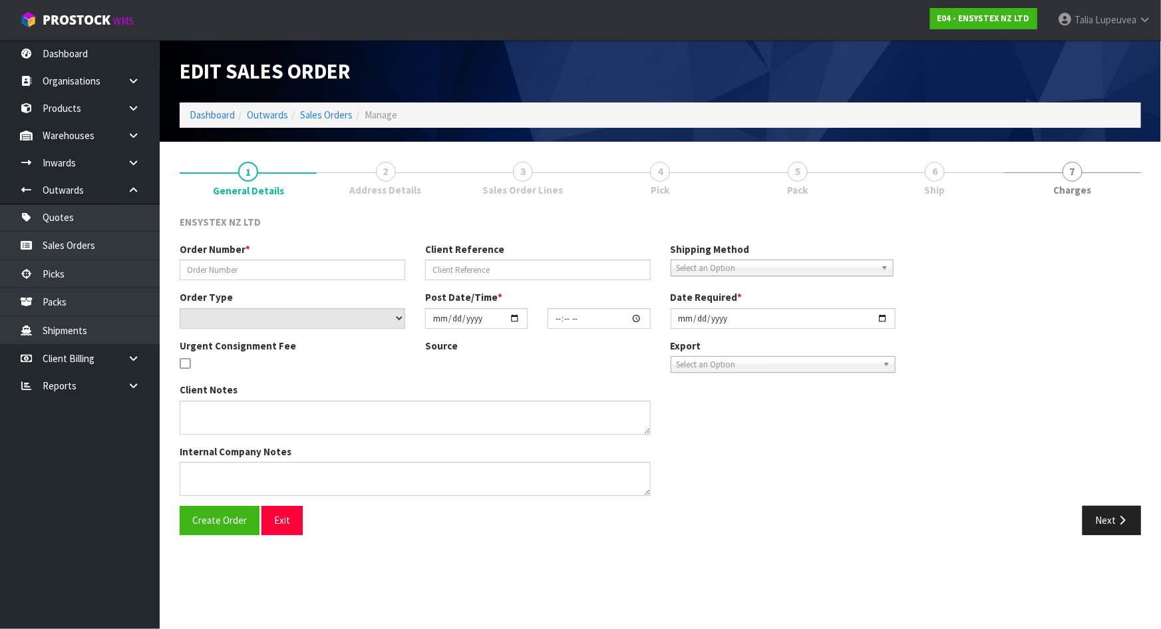
type input "[DATE]"
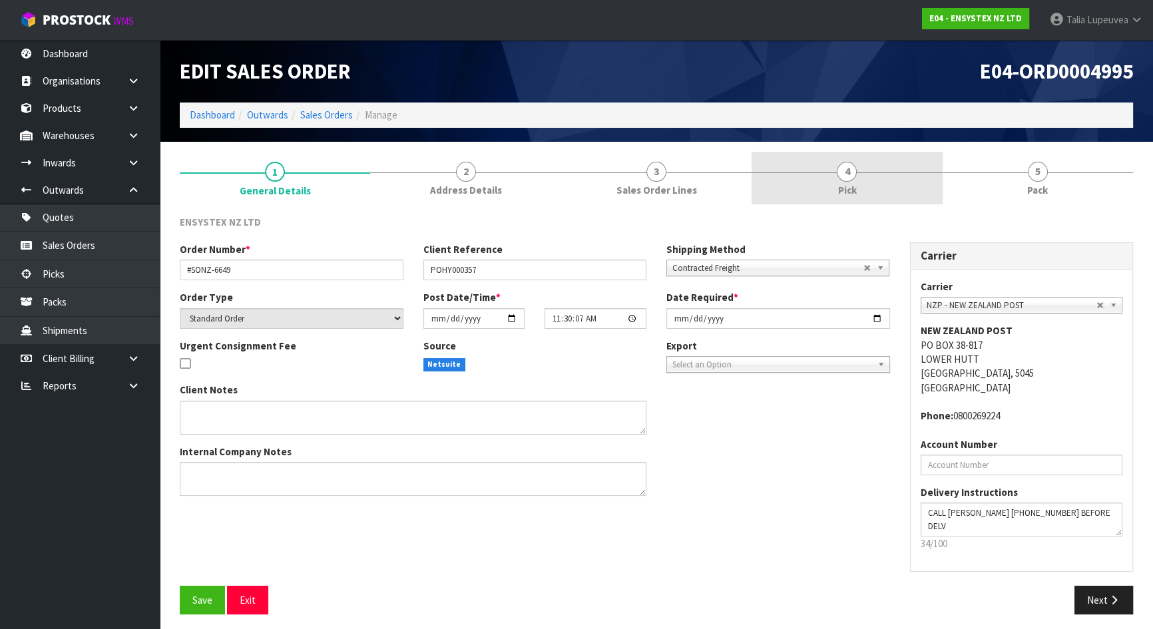
click at [858, 181] on link "4 Pick" at bounding box center [846, 178] width 190 height 53
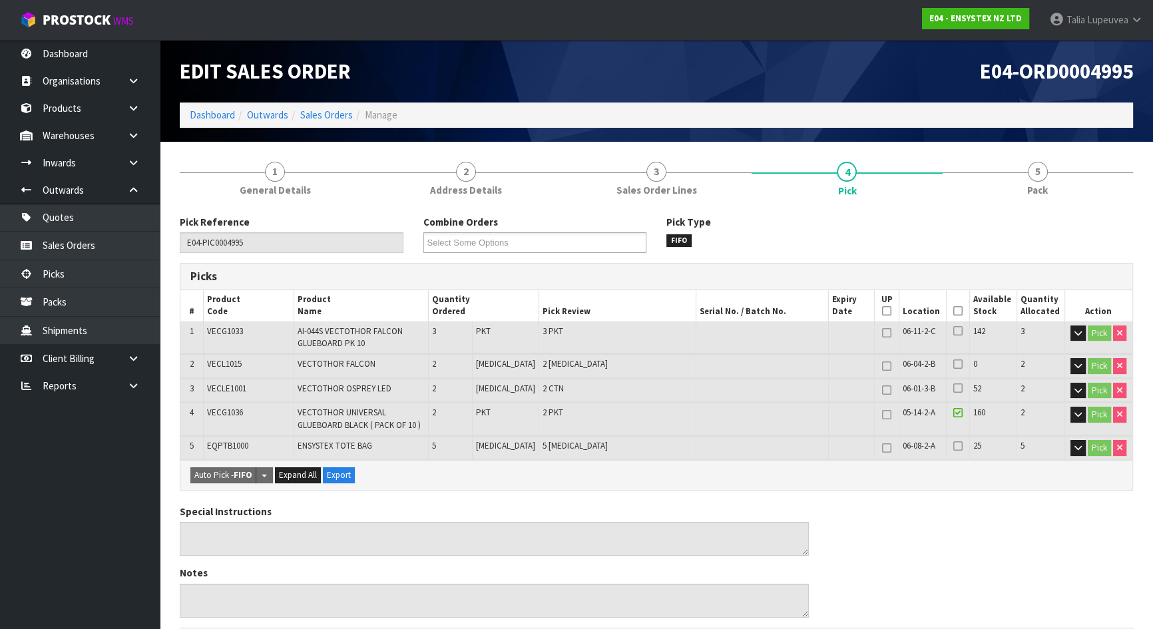
click at [953, 311] on icon at bounding box center [957, 311] width 9 height 1
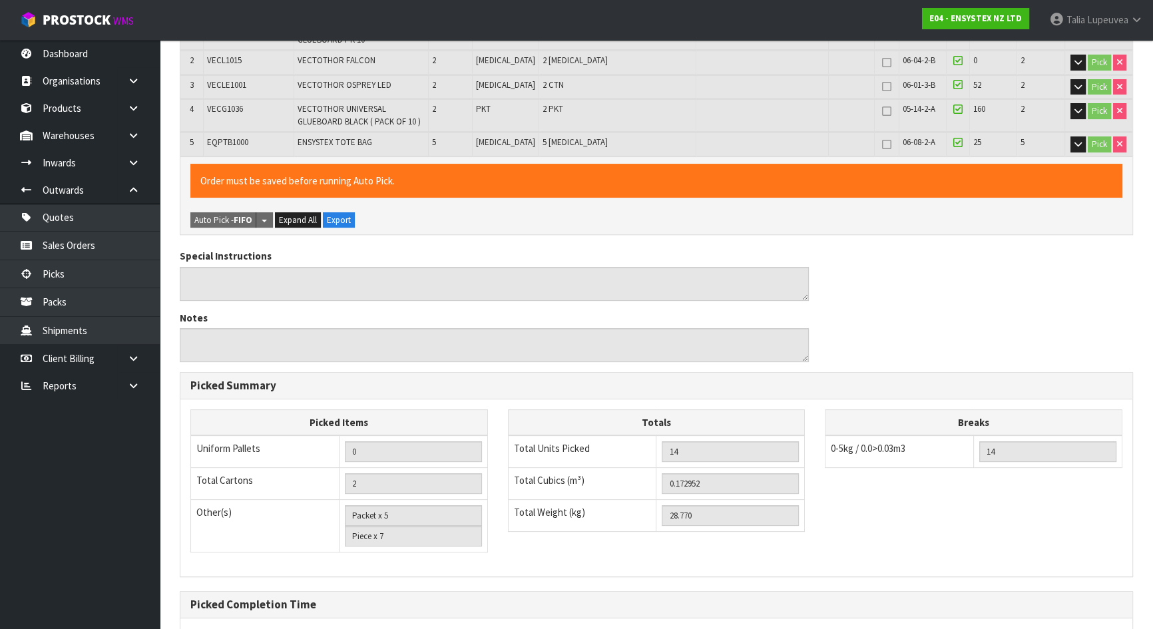
scroll to position [431, 0]
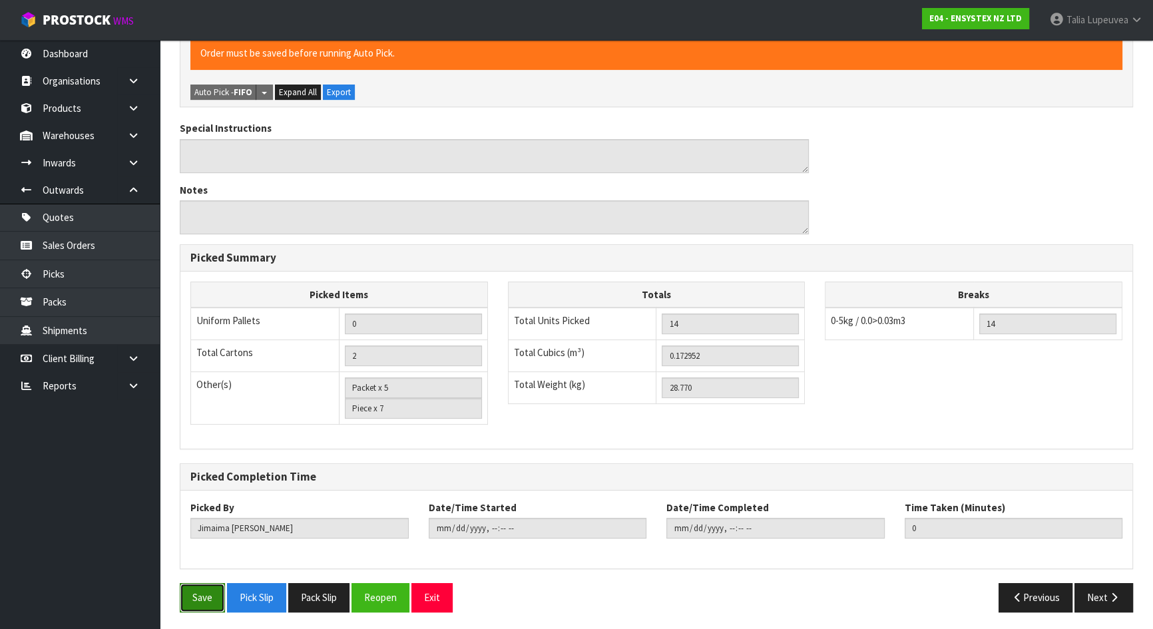
click at [213, 594] on button "Save" at bounding box center [202, 597] width 45 height 29
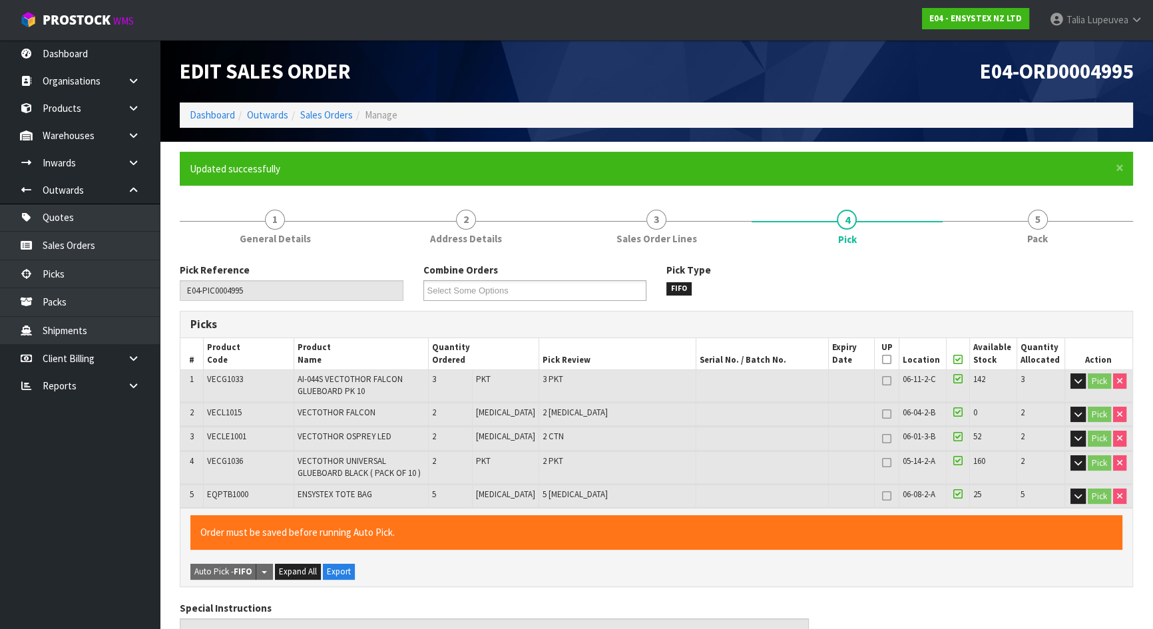
type input "Talia Lupeuvea"
type input "2025-08-14T12:48:02"
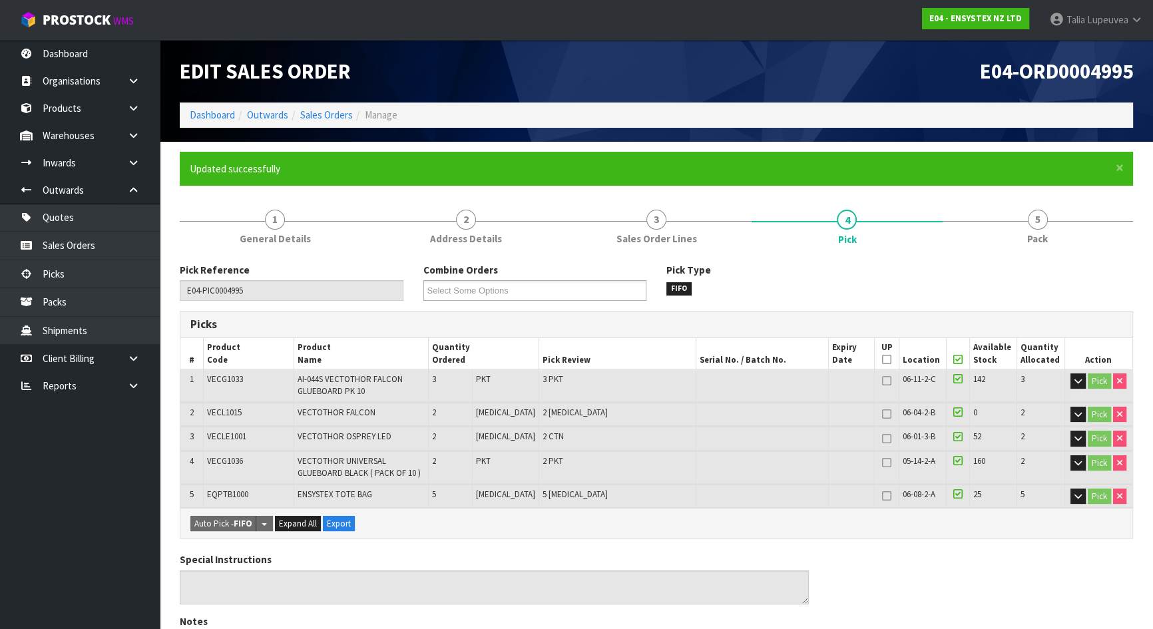
click at [965, 224] on link "5 Pack" at bounding box center [1037, 226] width 190 height 53
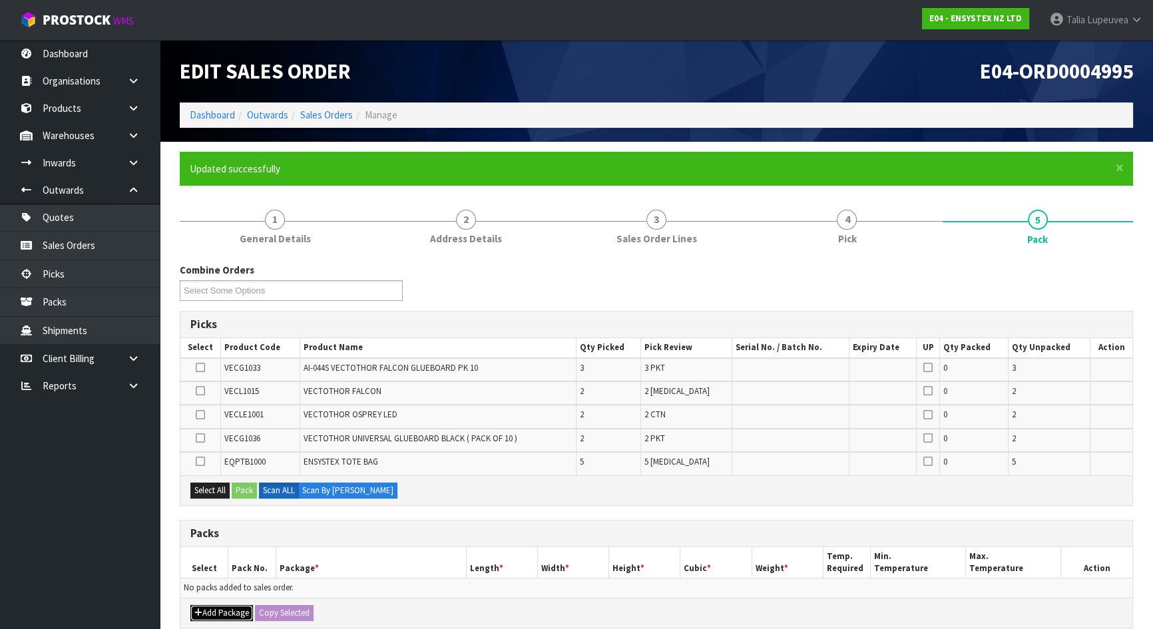
click at [242, 605] on button "Add Package" at bounding box center [221, 613] width 63 height 16
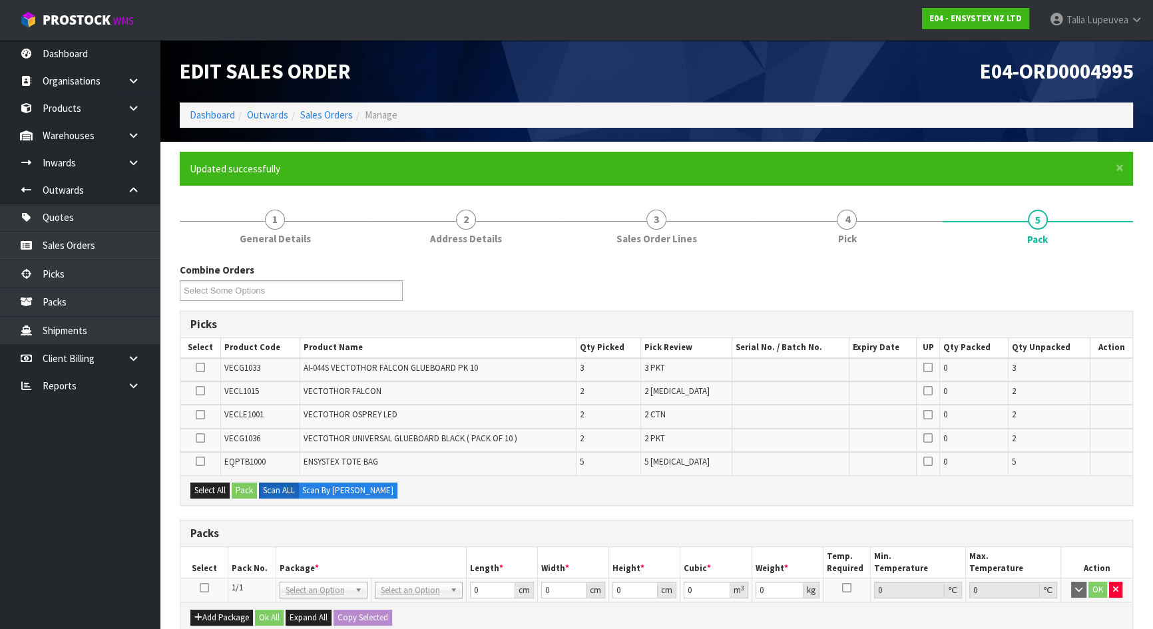
click at [202, 588] on icon at bounding box center [204, 588] width 9 height 1
click at [217, 490] on button "Select All" at bounding box center [209, 490] width 39 height 16
click at [202, 461] on icon at bounding box center [200, 461] width 9 height 1
click at [0, 0] on input "checkbox" at bounding box center [0, 0] width 0 height 0
click at [252, 483] on button "Pack" at bounding box center [244, 490] width 25 height 16
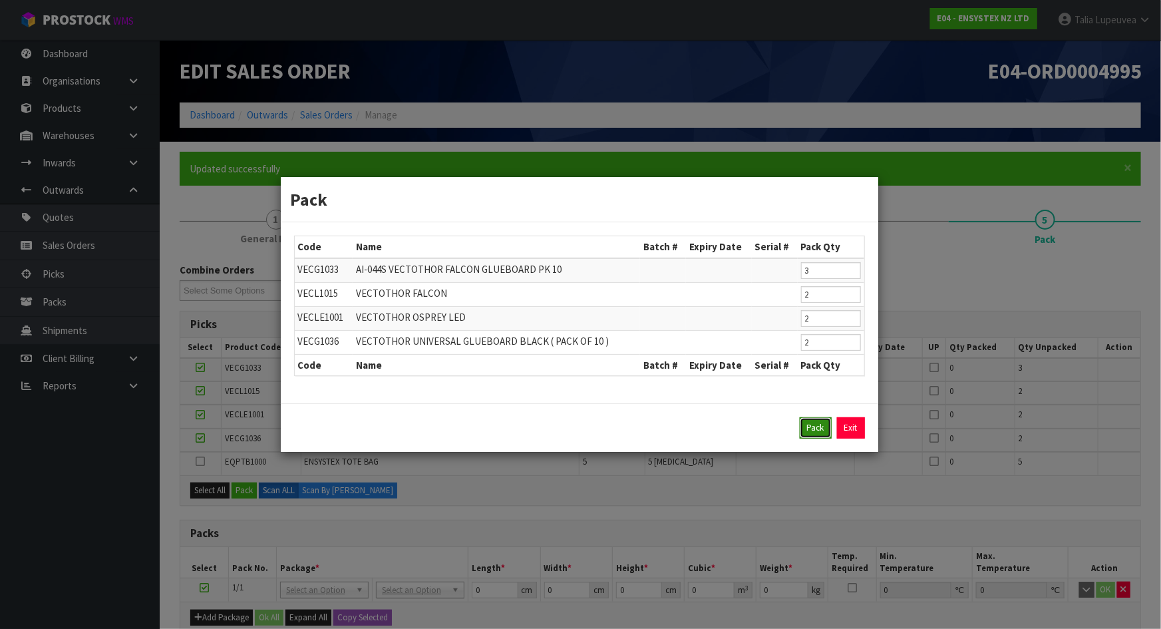
click at [818, 427] on button "Pack" at bounding box center [816, 427] width 32 height 21
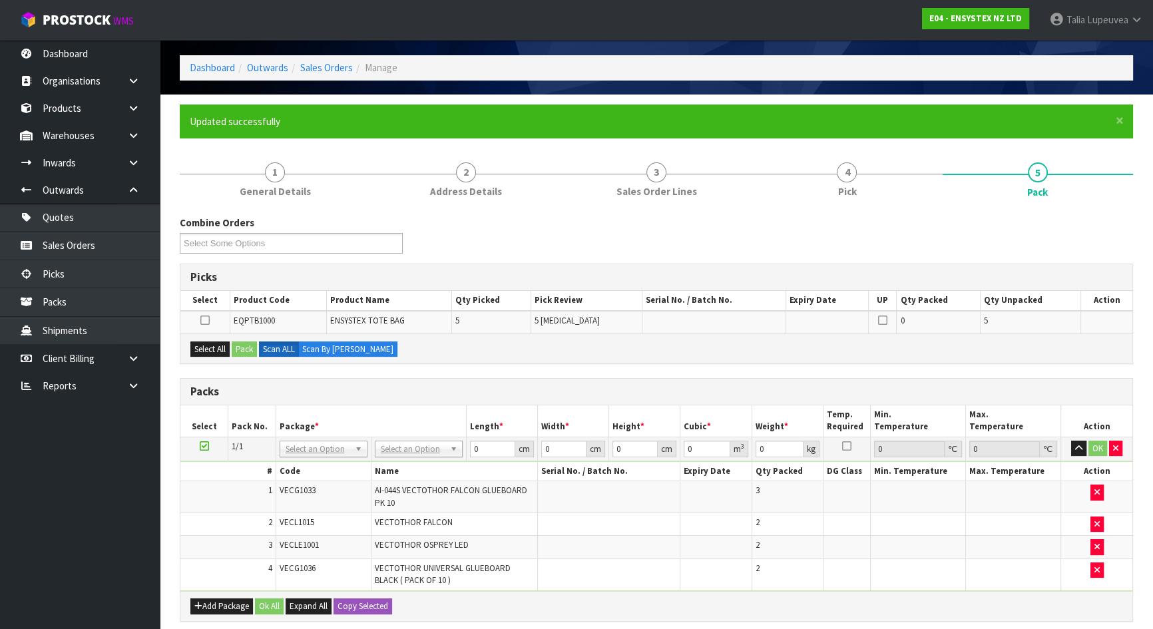
scroll to position [282, 0]
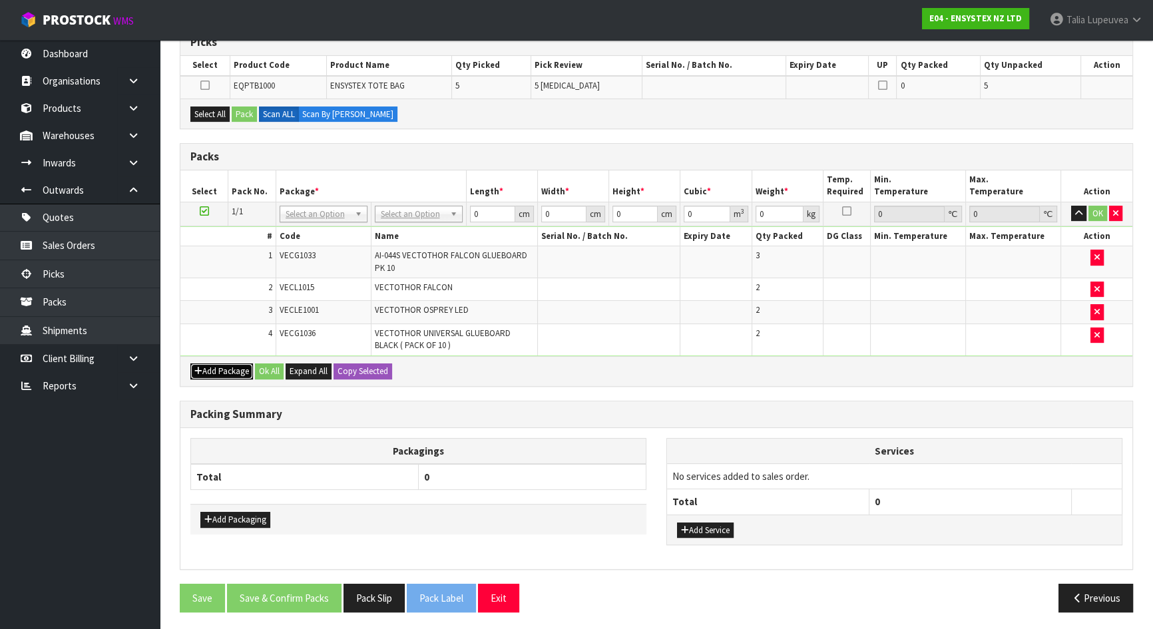
click at [220, 367] on button "Add Package" at bounding box center [221, 371] width 63 height 16
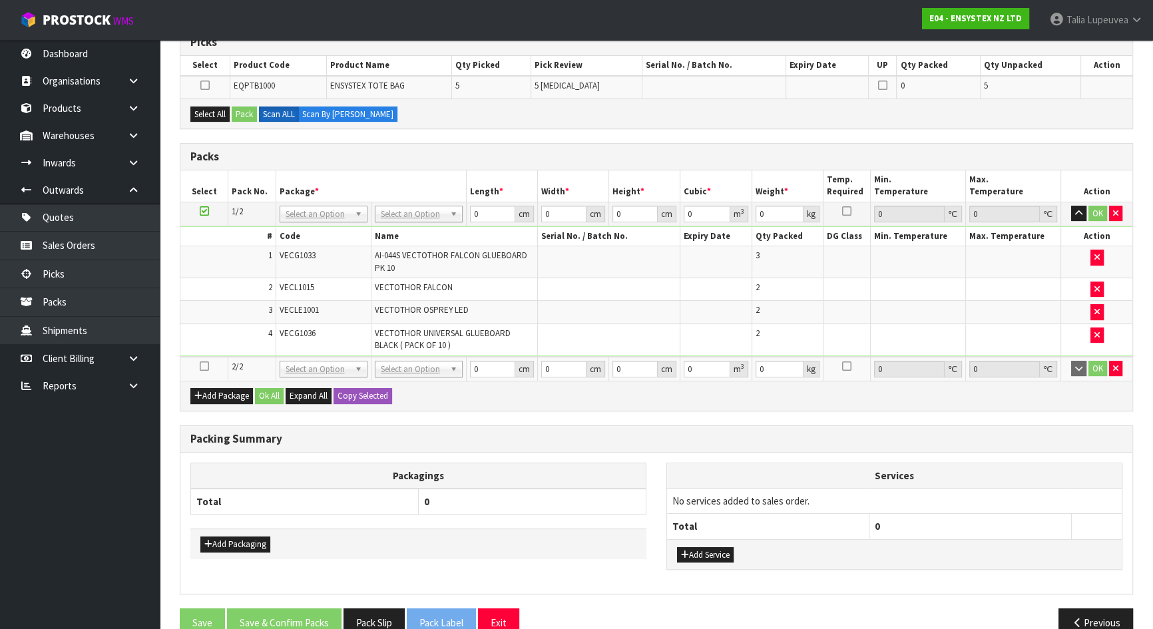
click at [203, 366] on icon at bounding box center [204, 366] width 9 height 1
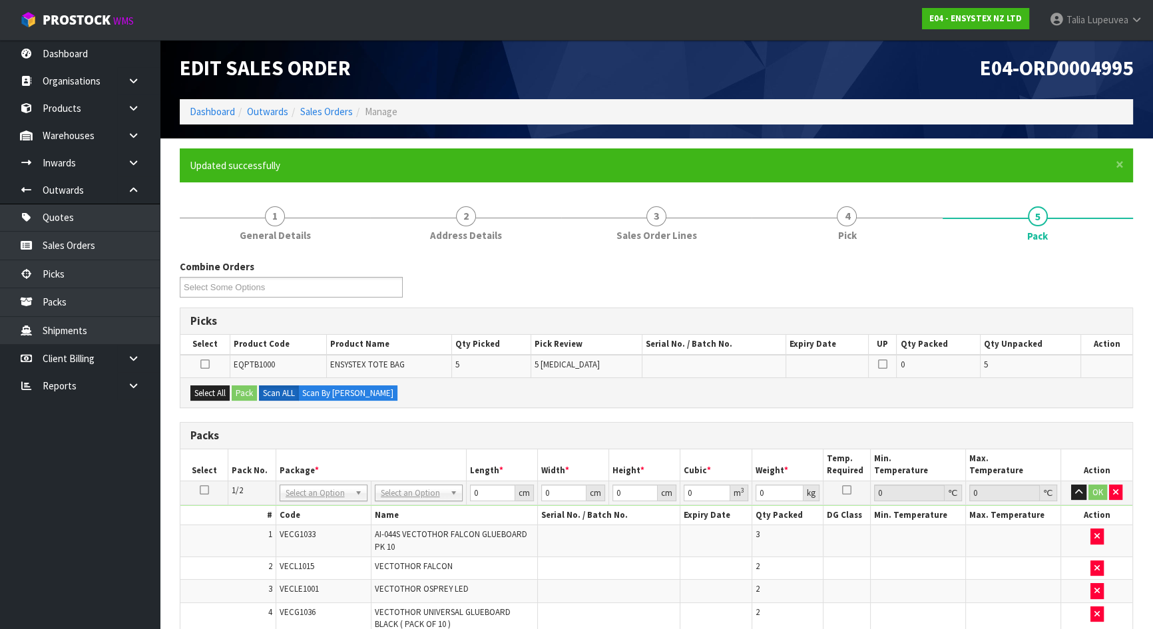
scroll to position [0, 0]
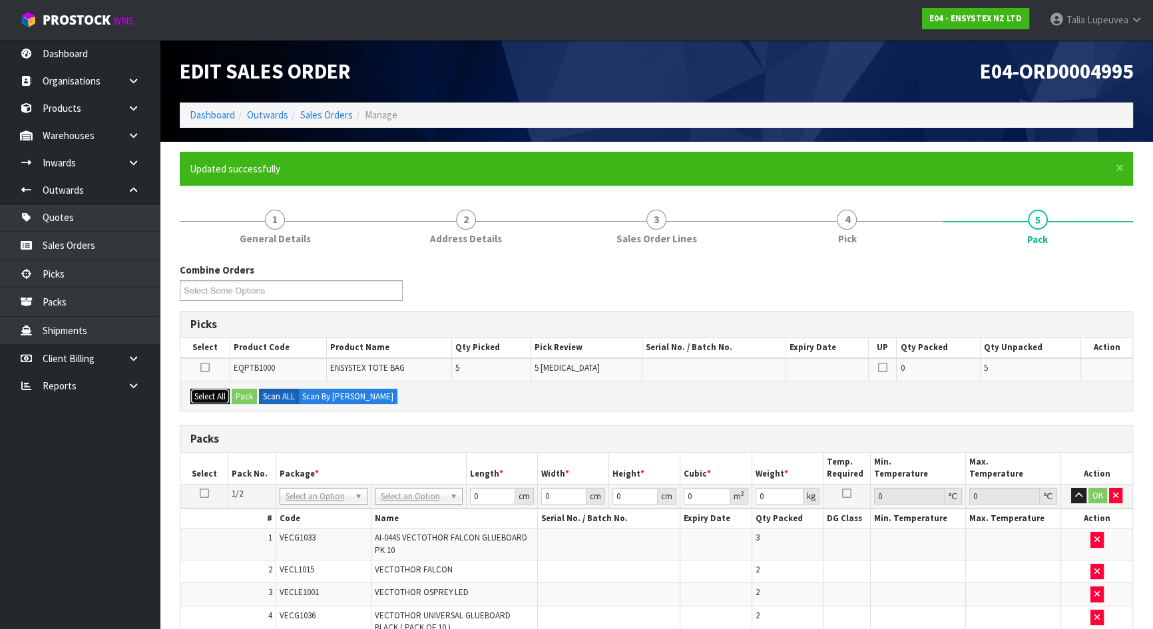
click at [214, 389] on button "Select All" at bounding box center [209, 397] width 39 height 16
click at [242, 389] on button "Pack" at bounding box center [244, 397] width 25 height 16
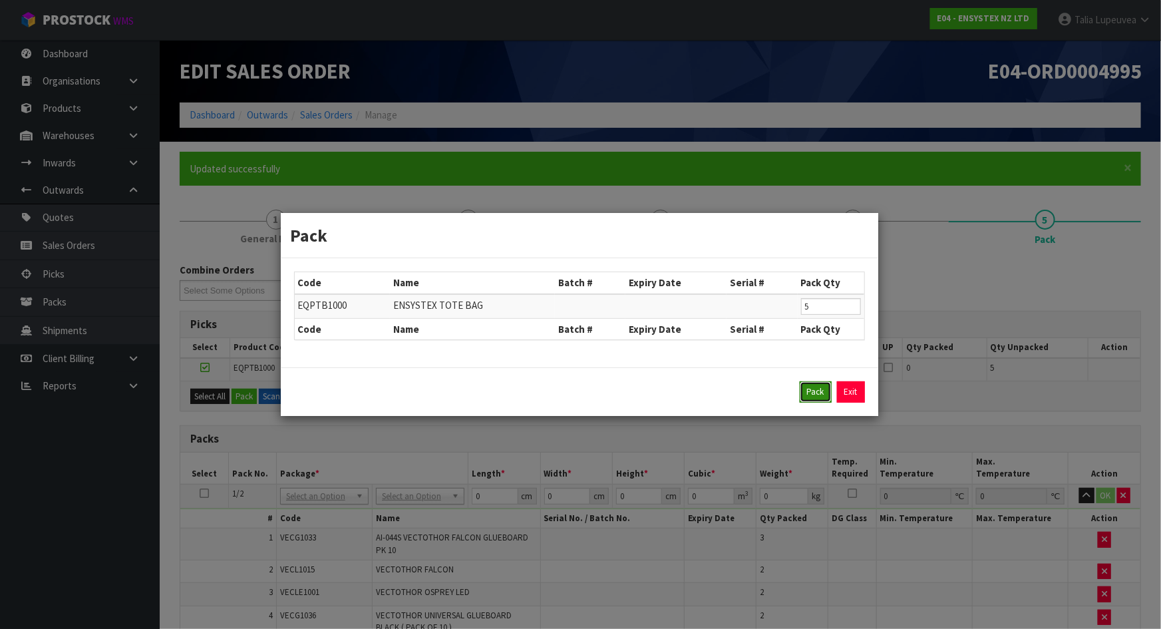
click at [814, 386] on button "Pack" at bounding box center [816, 391] width 32 height 21
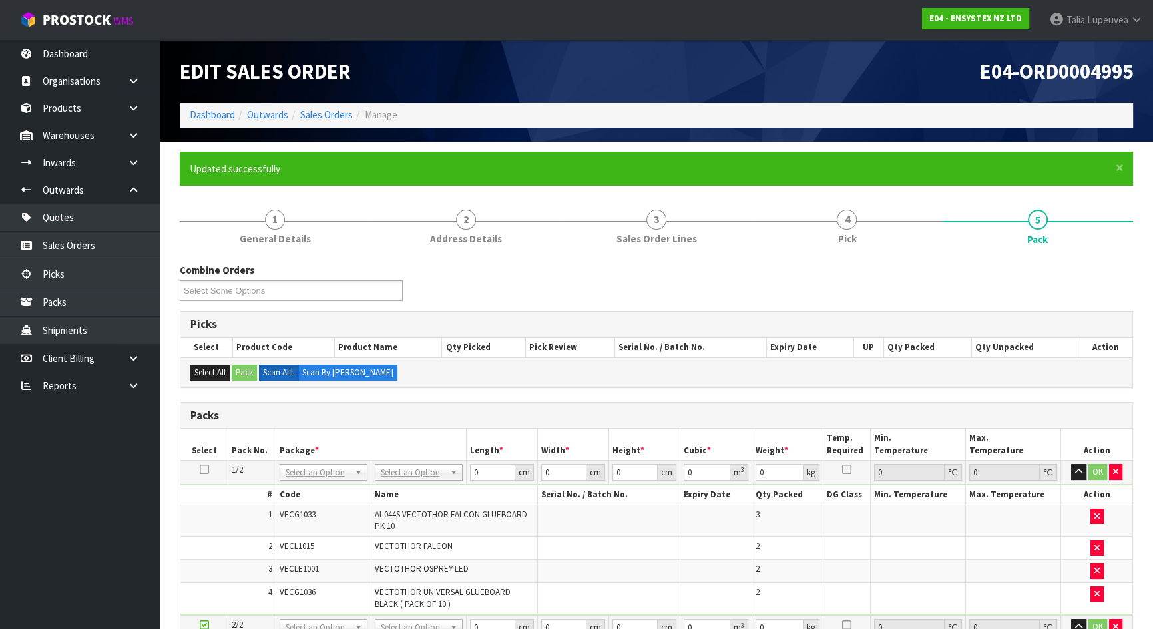
scroll to position [326, 0]
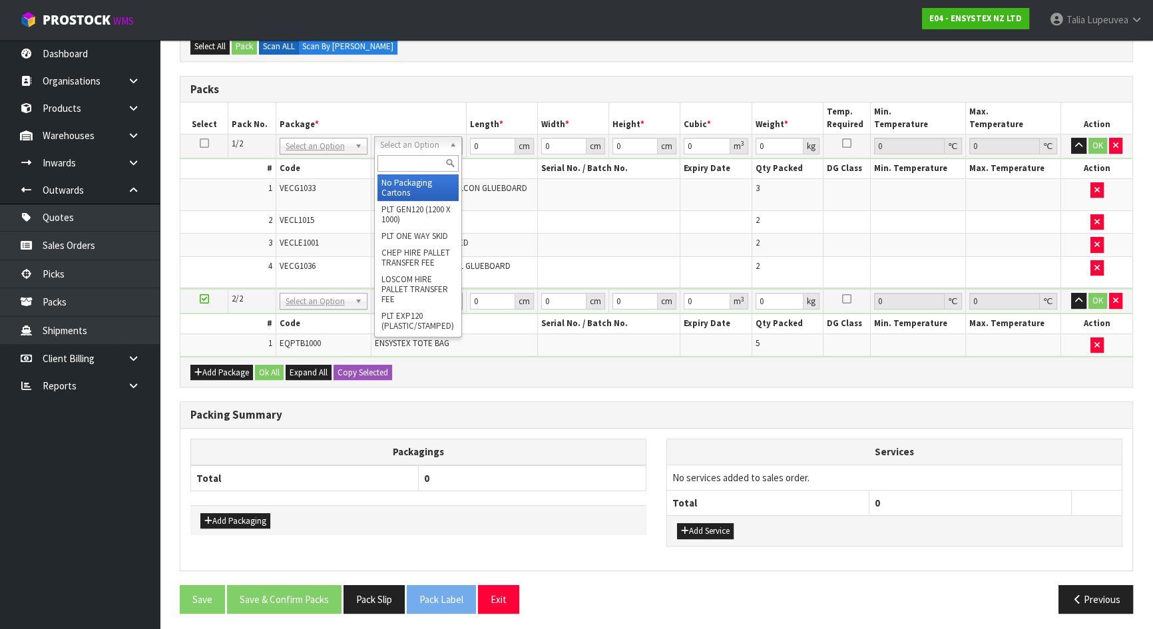
click at [421, 160] on input "text" at bounding box center [417, 163] width 81 height 17
type input "ctn9"
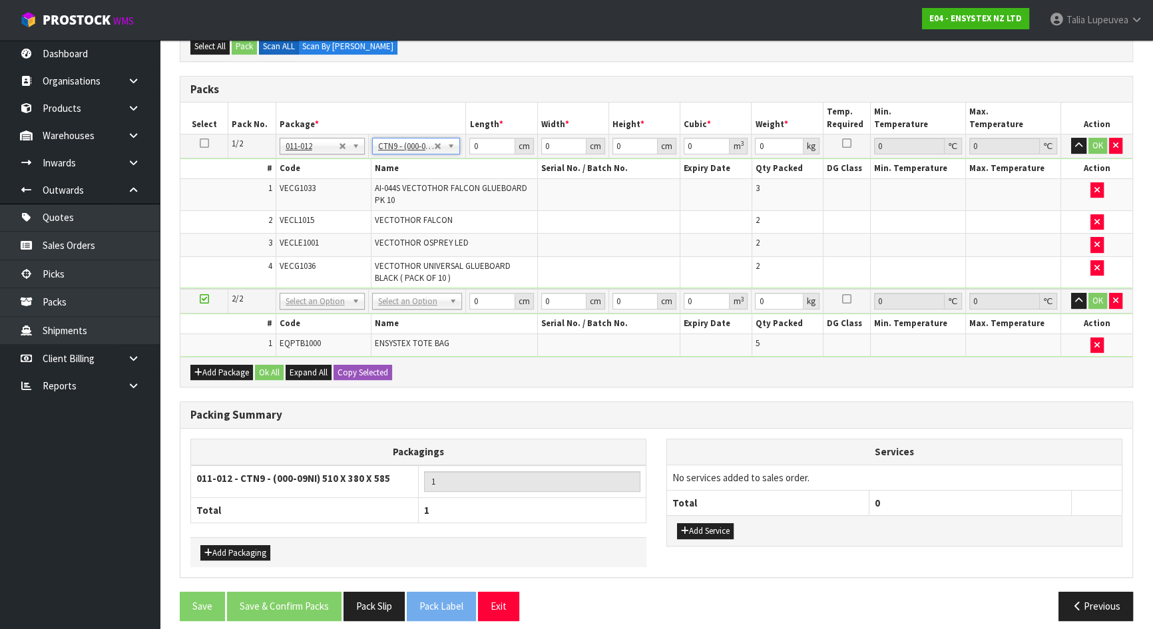
type input "51"
type input "38"
type input "58.5"
type input "0.113373"
type input "18.97"
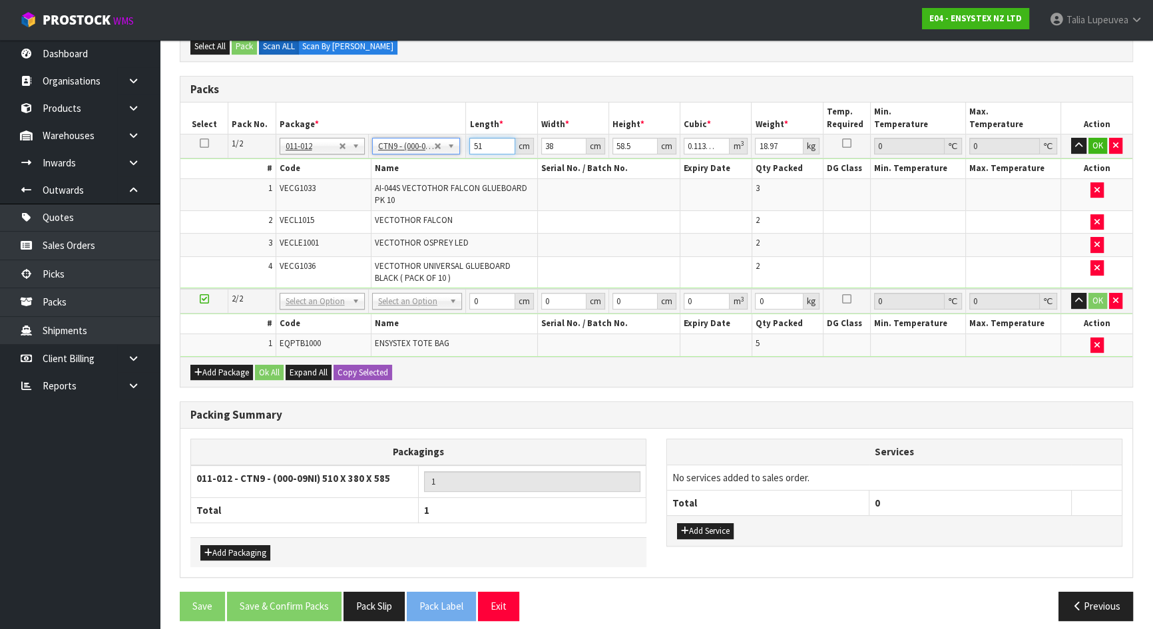
drag, startPoint x: 479, startPoint y: 144, endPoint x: 491, endPoint y: 142, distance: 12.3
click at [491, 142] on input "51" at bounding box center [491, 146] width 45 height 17
type input "15"
type input "0.033345"
click at [478, 140] on input "15" at bounding box center [491, 146] width 45 height 17
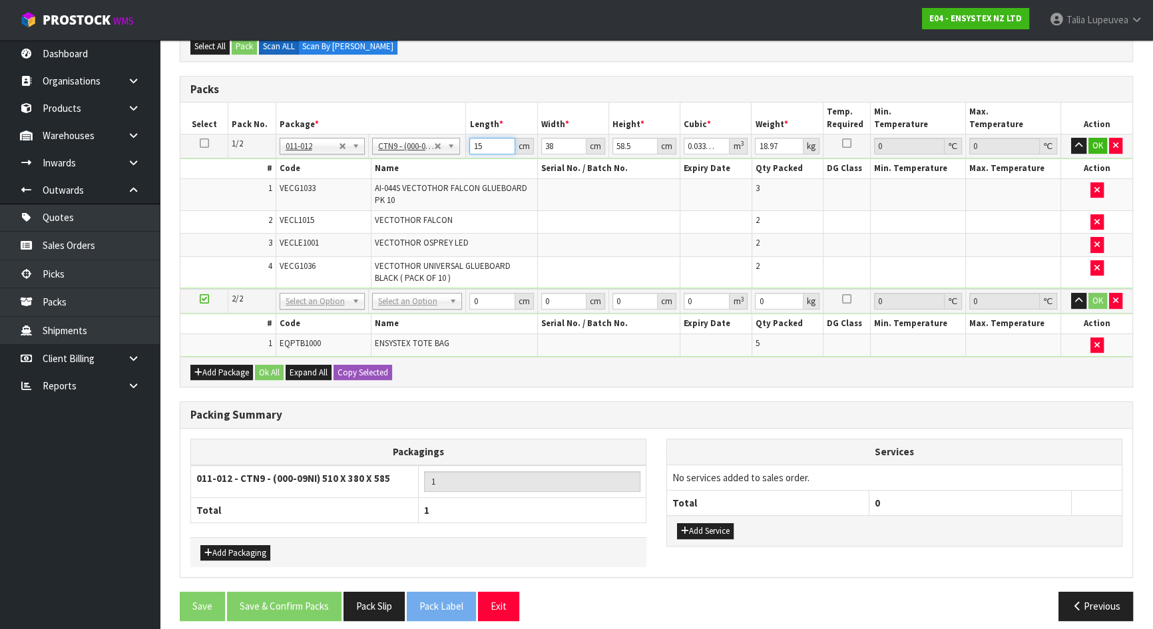
click at [479, 141] on input "15" at bounding box center [491, 146] width 45 height 17
type input "5"
type input "0.011115"
type input "52"
type input "0.115596"
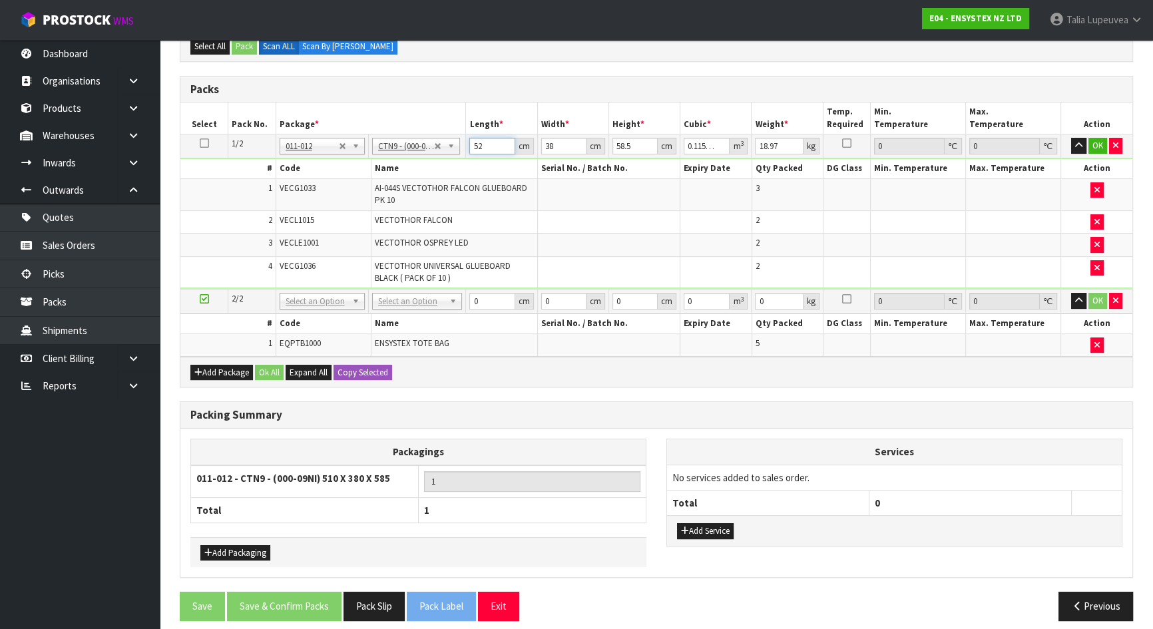
type input "52"
type input "3"
type input "0.009126"
type input "39"
type input "0.118638"
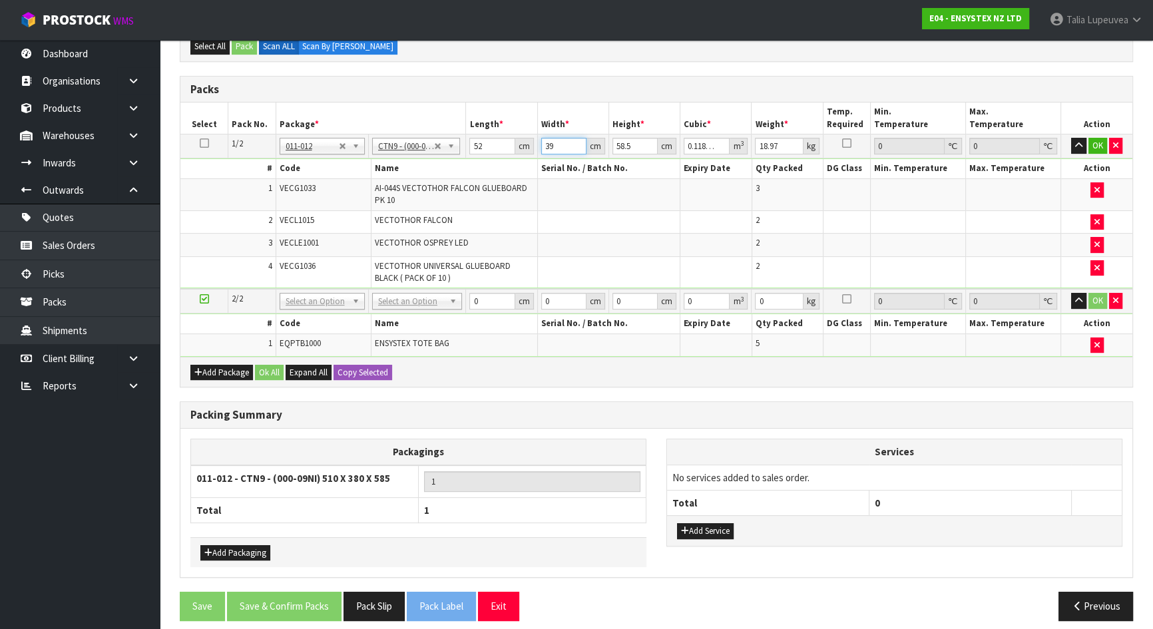
type input "39"
type input "5"
type input "0.01014"
type input "58"
type input "0.117624"
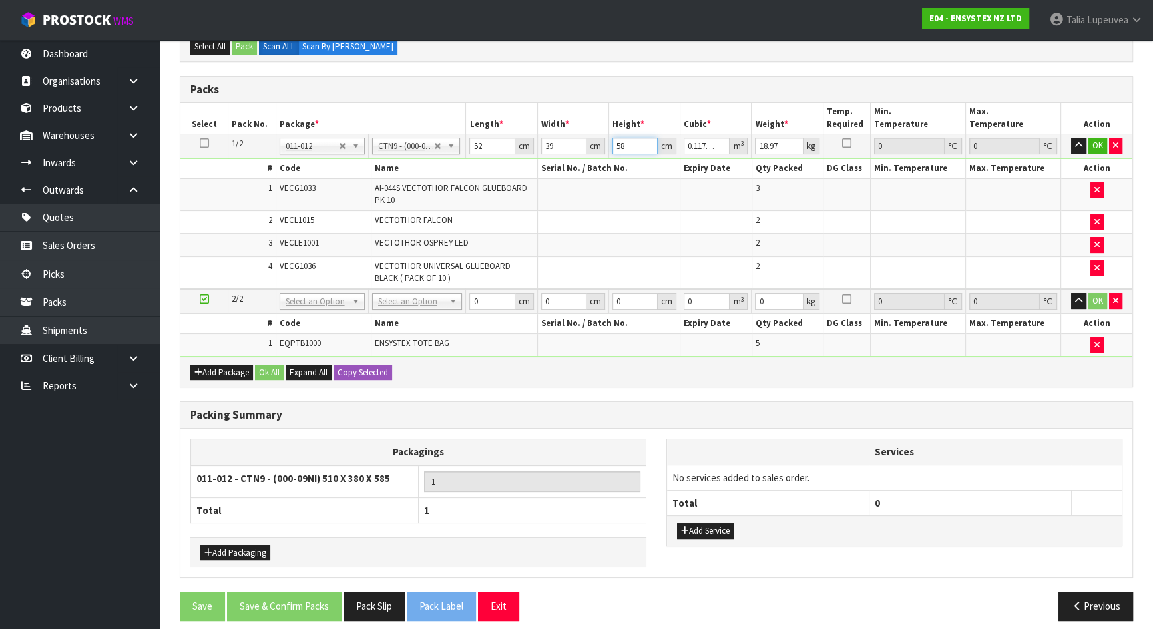
type input "58"
type input "18"
click at [1090, 139] on button "OK" at bounding box center [1097, 146] width 19 height 16
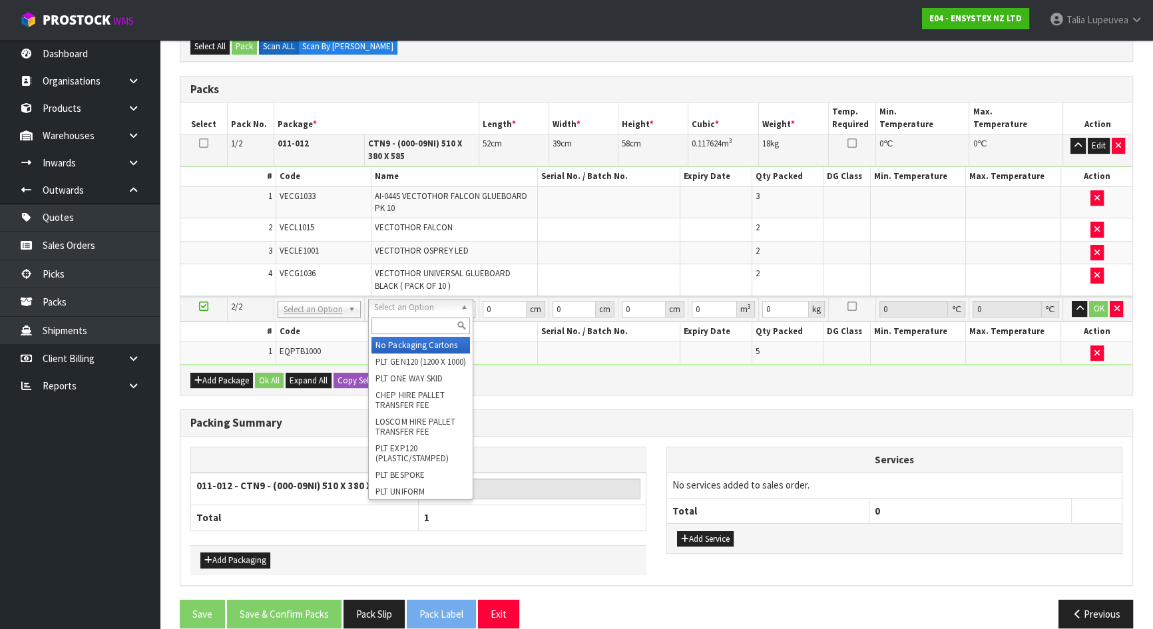
click at [417, 325] on input "text" at bounding box center [420, 325] width 98 height 17
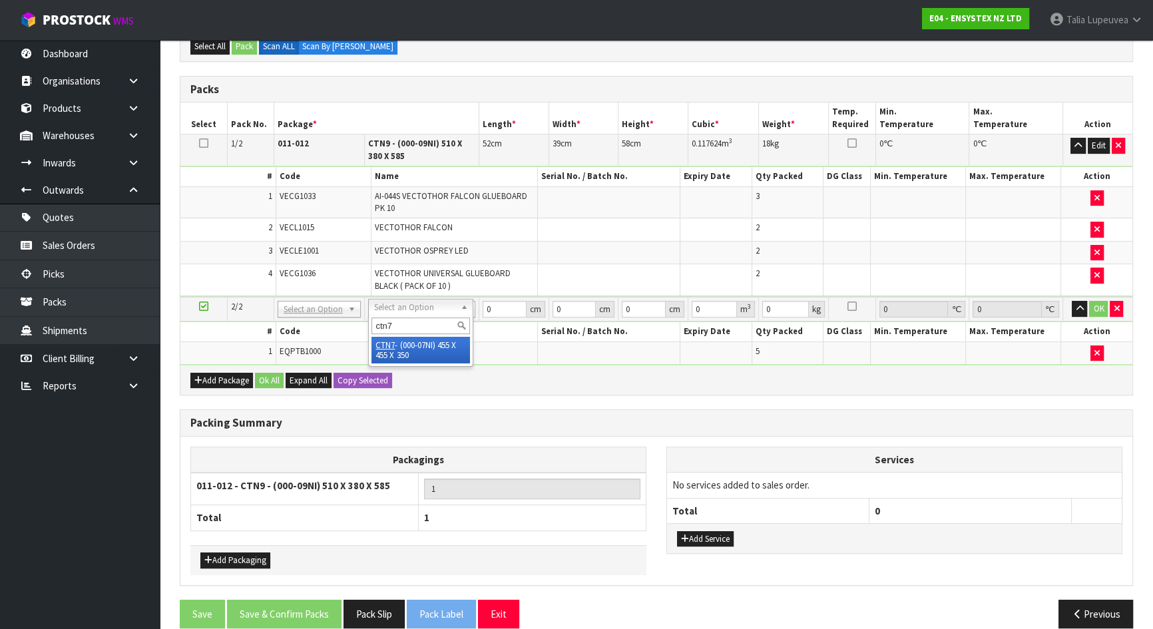
type input "ctn7"
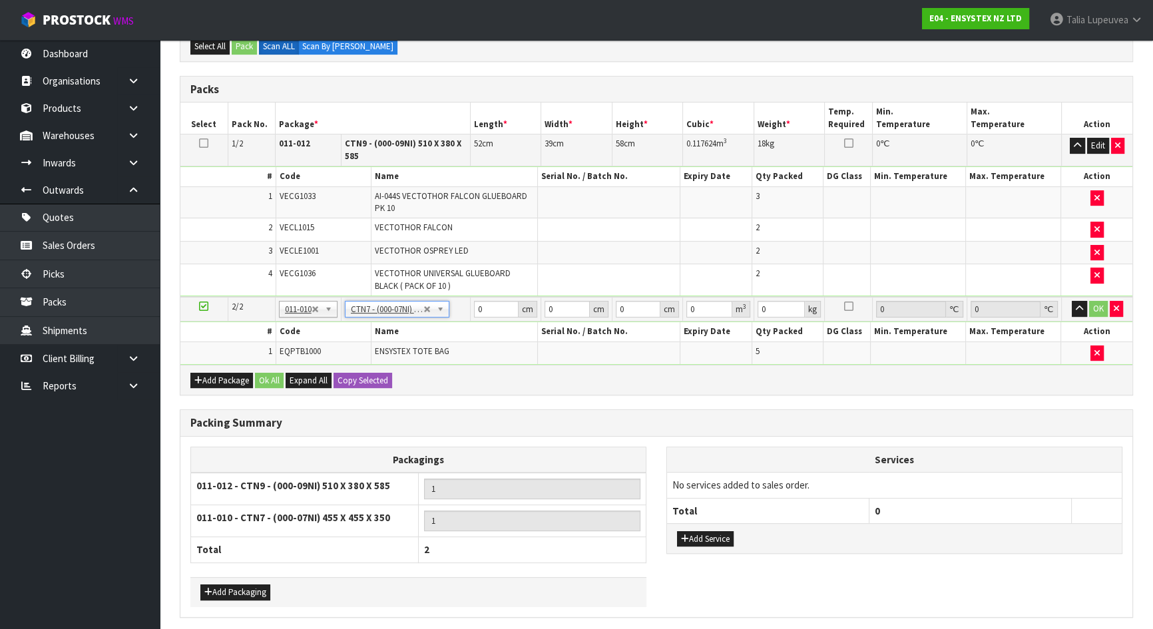
type input "45.5"
type input "35"
type input "0.072459"
type input "10.2"
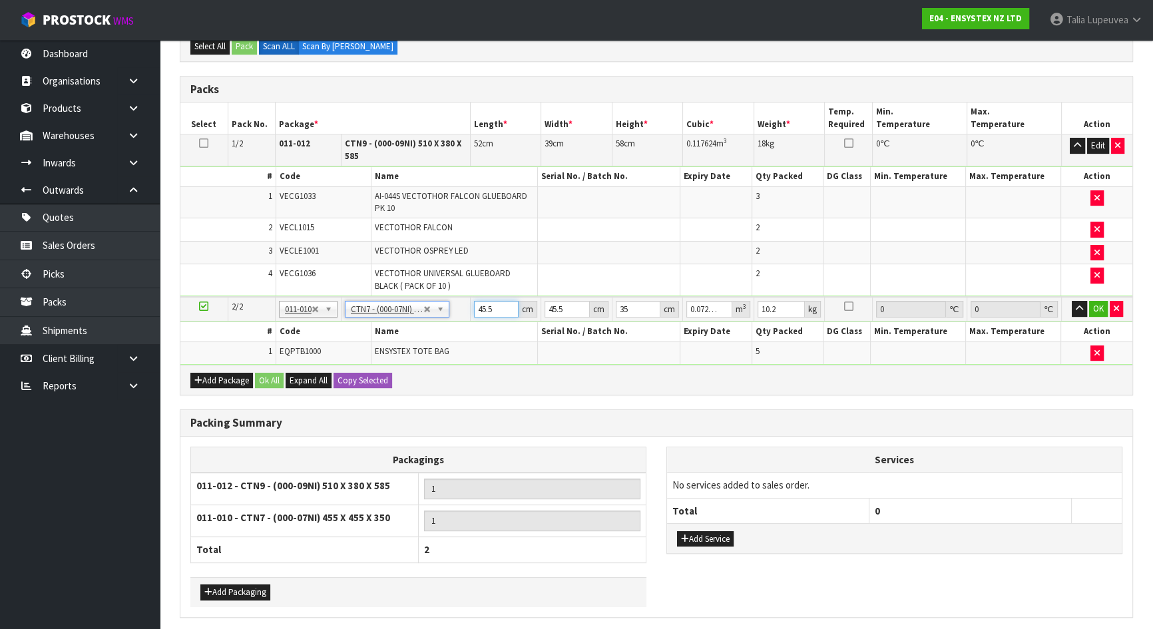
drag, startPoint x: 494, startPoint y: 306, endPoint x: 464, endPoint y: 302, distance: 30.2
click at [464, 302] on tr "2/2 NONE 007-001 007-002 007-004 007-009 007-013 007-014 007-015 007-017 007-01…" at bounding box center [656, 309] width 952 height 25
type input "4"
type input "0.00637"
type input "47"
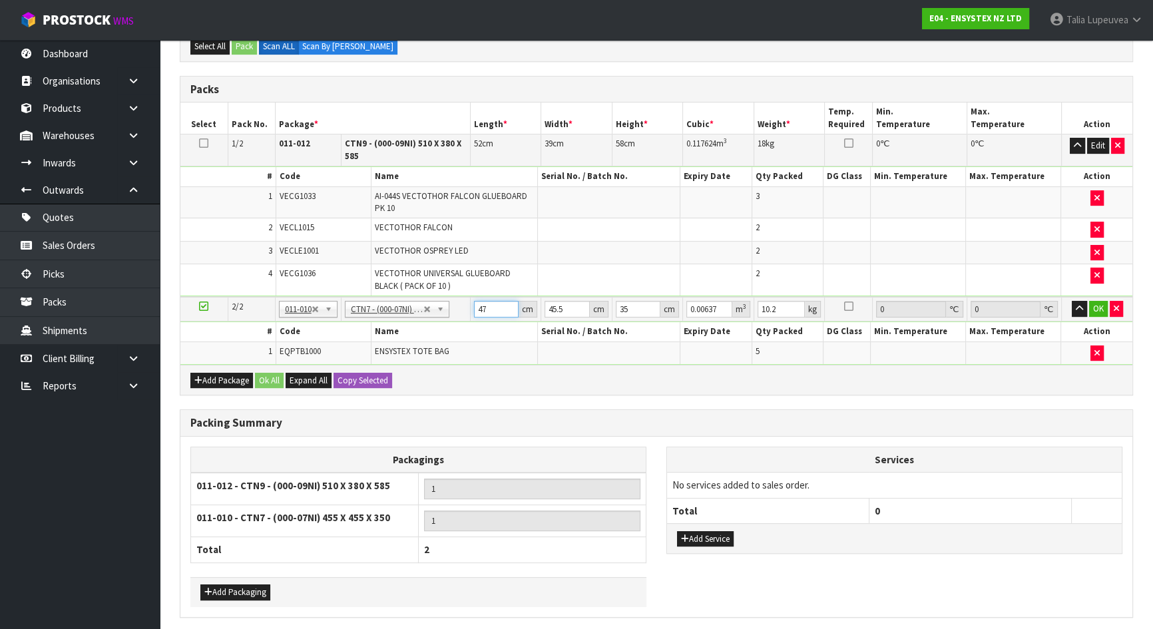
type input "0.074847"
type input "47"
type input "4"
type input "0.00658"
type input "47"
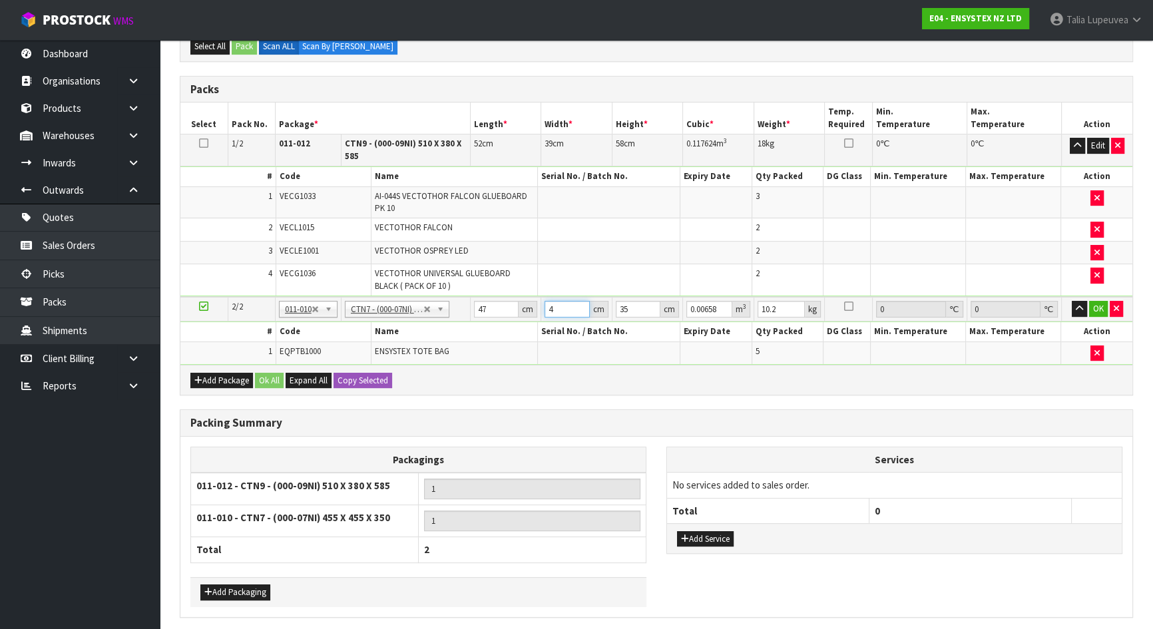
type input "0.077315"
type input "47"
drag, startPoint x: 628, startPoint y: 303, endPoint x: 605, endPoint y: 304, distance: 23.3
click at [605, 304] on tr "2/2 NONE 007-001 007-002 007-004 007-009 007-013 007-014 007-015 007-017 007-01…" at bounding box center [656, 309] width 952 height 25
type input "3"
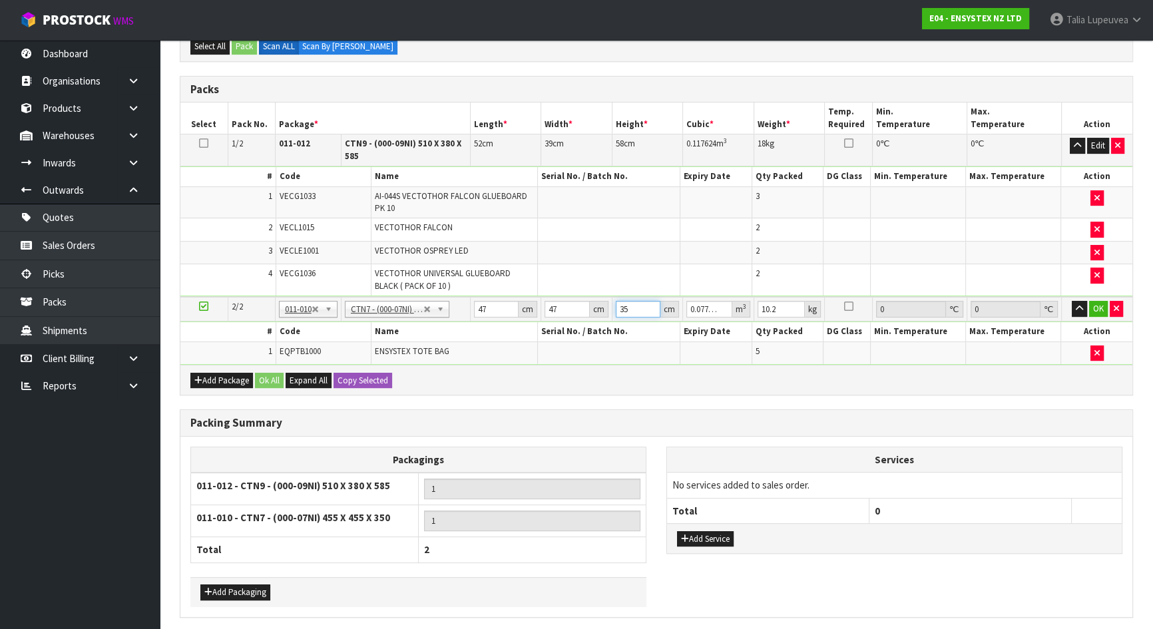
type input "0.006627"
type input "36"
type input "0.079524"
type input "36"
type input "7"
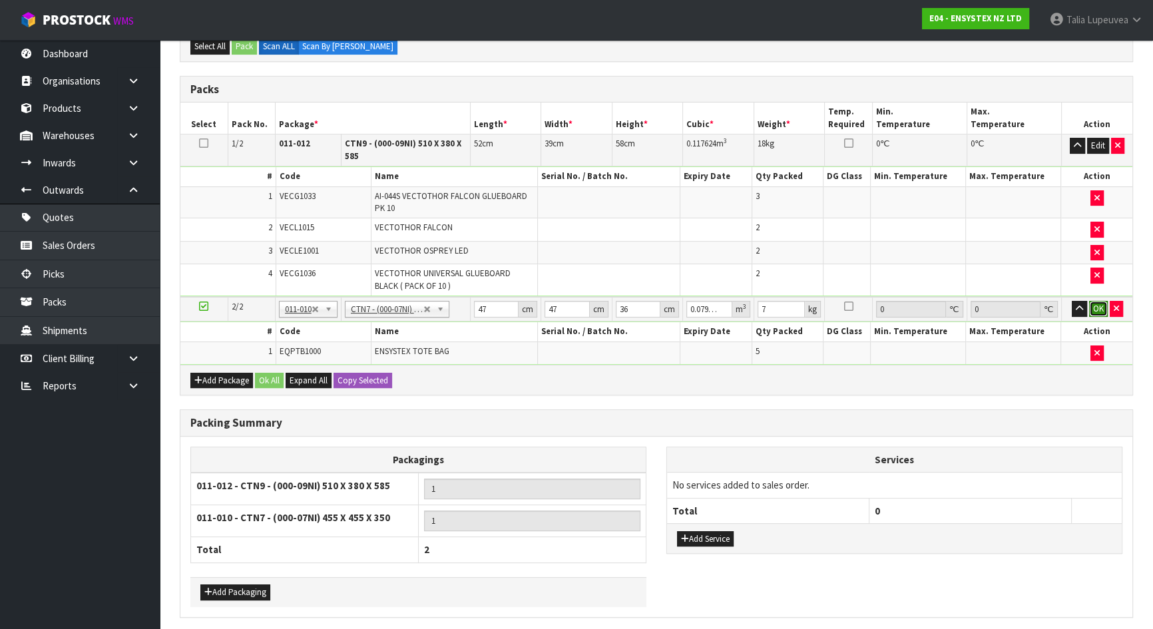
click at [1103, 302] on button "OK" at bounding box center [1098, 309] width 19 height 16
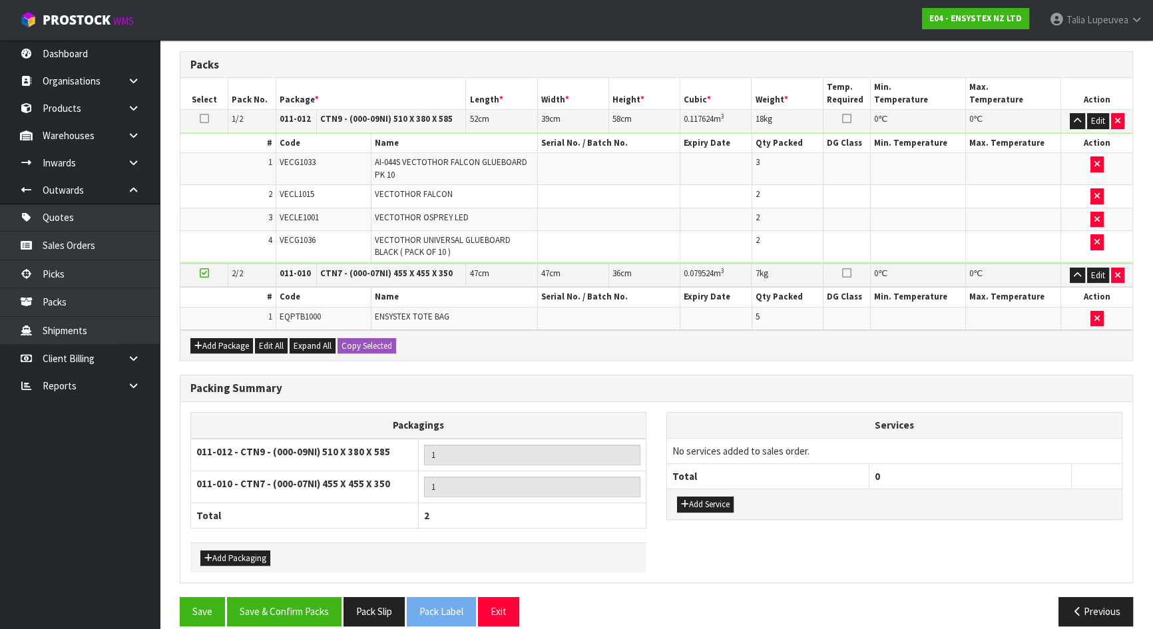
scroll to position [363, 0]
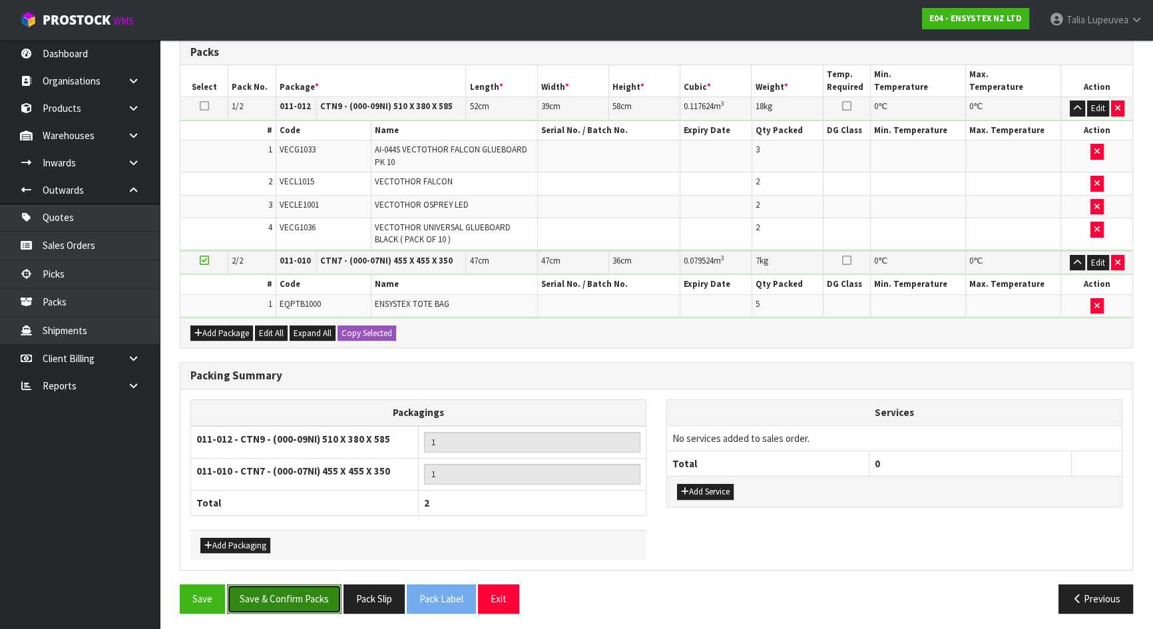
click at [332, 592] on button "Save & Confirm Packs" at bounding box center [284, 598] width 114 height 29
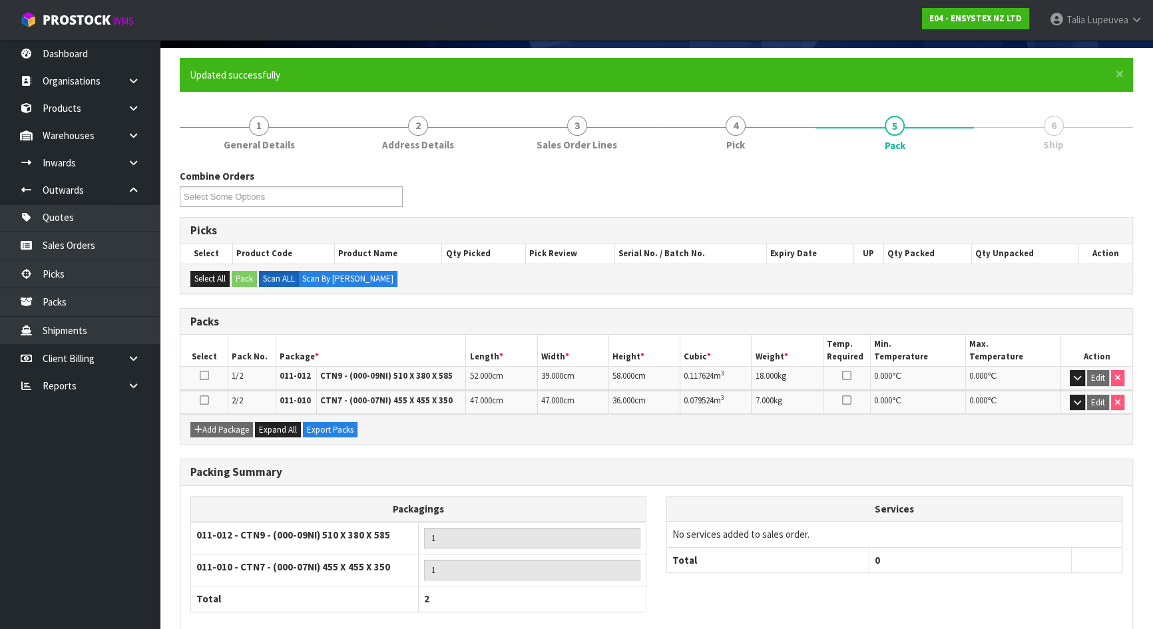
scroll to position [162, 0]
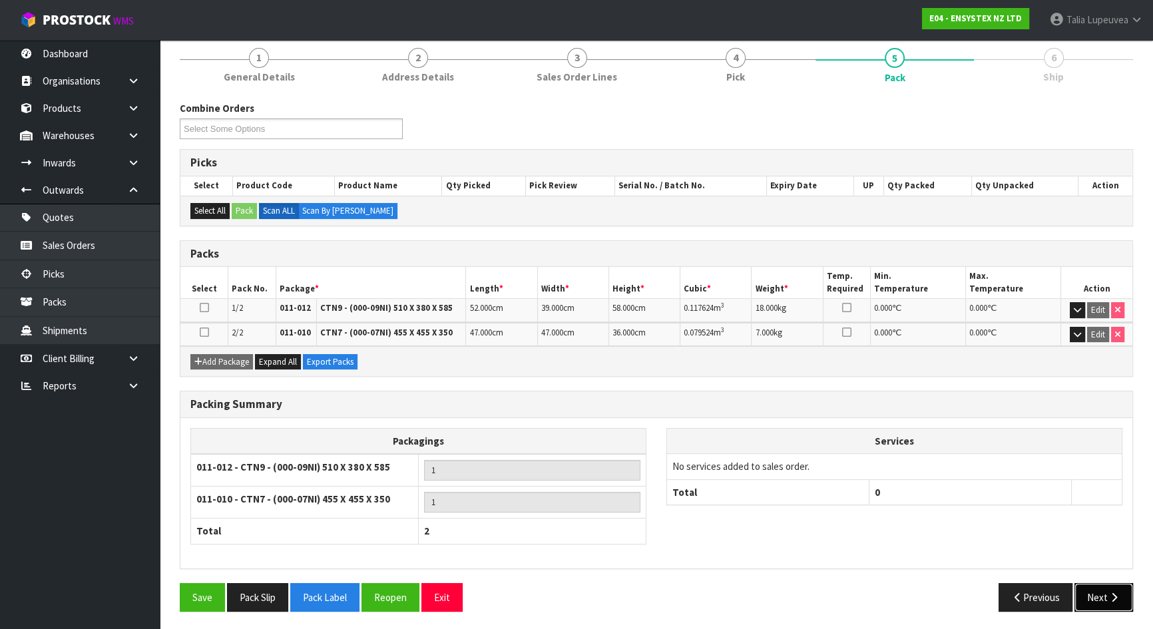
click at [1099, 585] on button "Next" at bounding box center [1103, 597] width 59 height 29
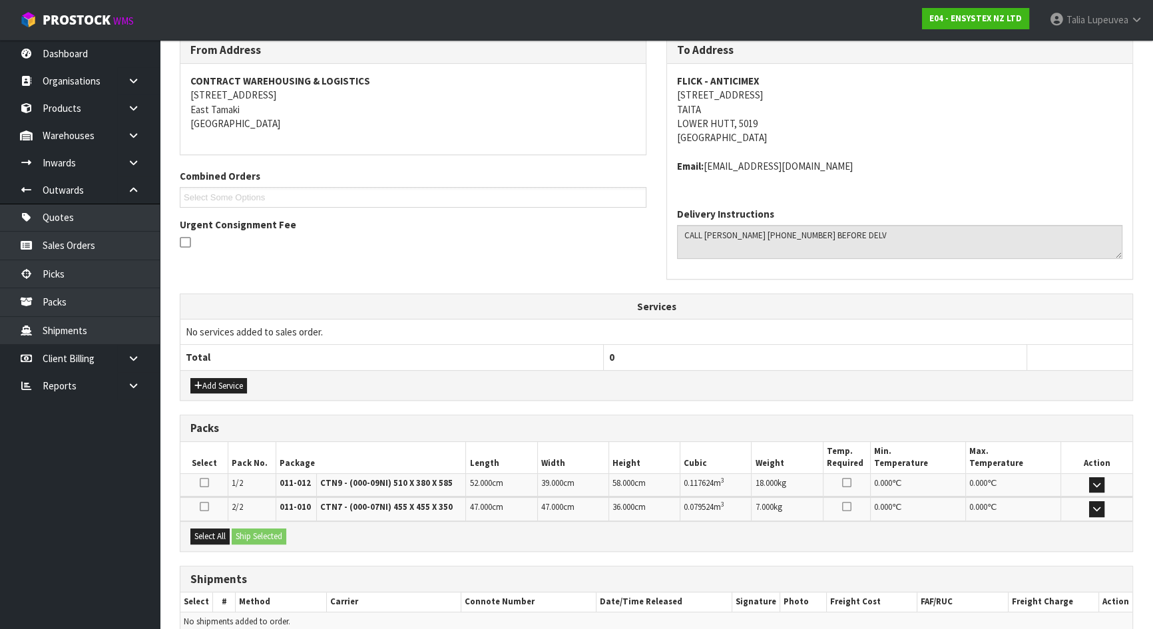
scroll to position [289, 0]
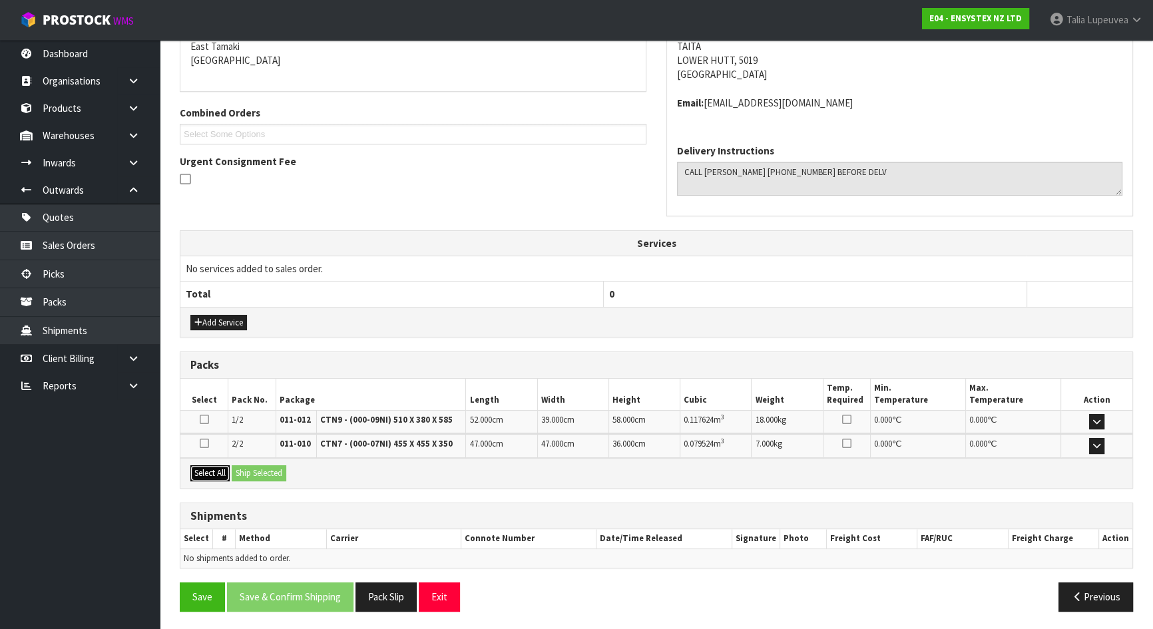
click at [219, 469] on button "Select All" at bounding box center [209, 473] width 39 height 16
click at [275, 469] on button "Ship Selected" at bounding box center [259, 473] width 55 height 16
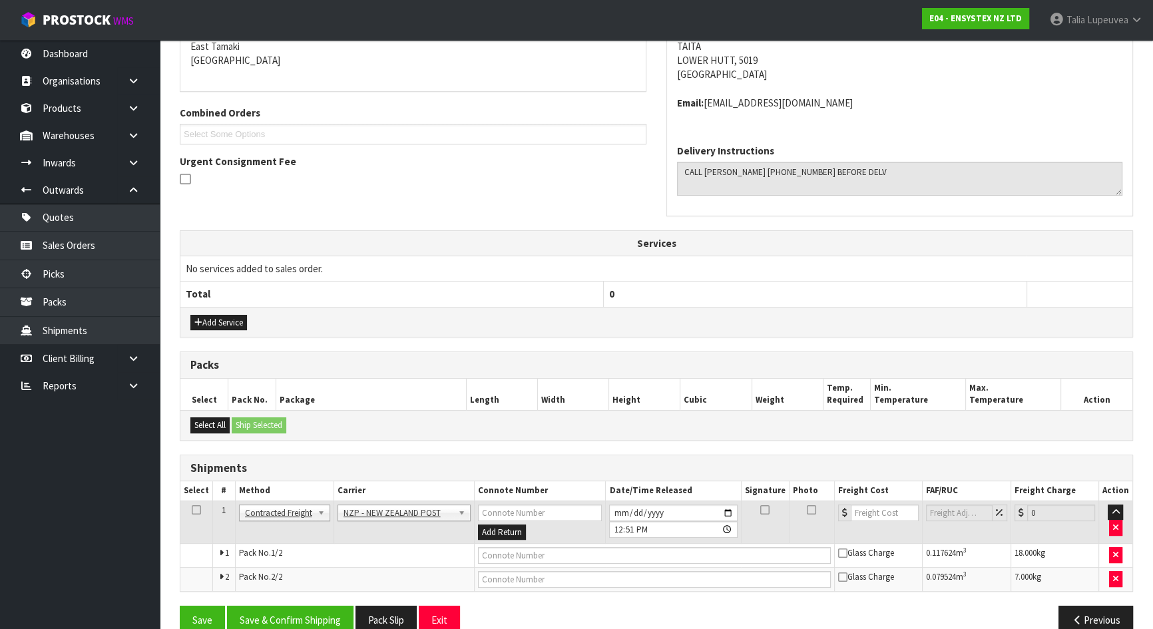
scroll to position [313, 0]
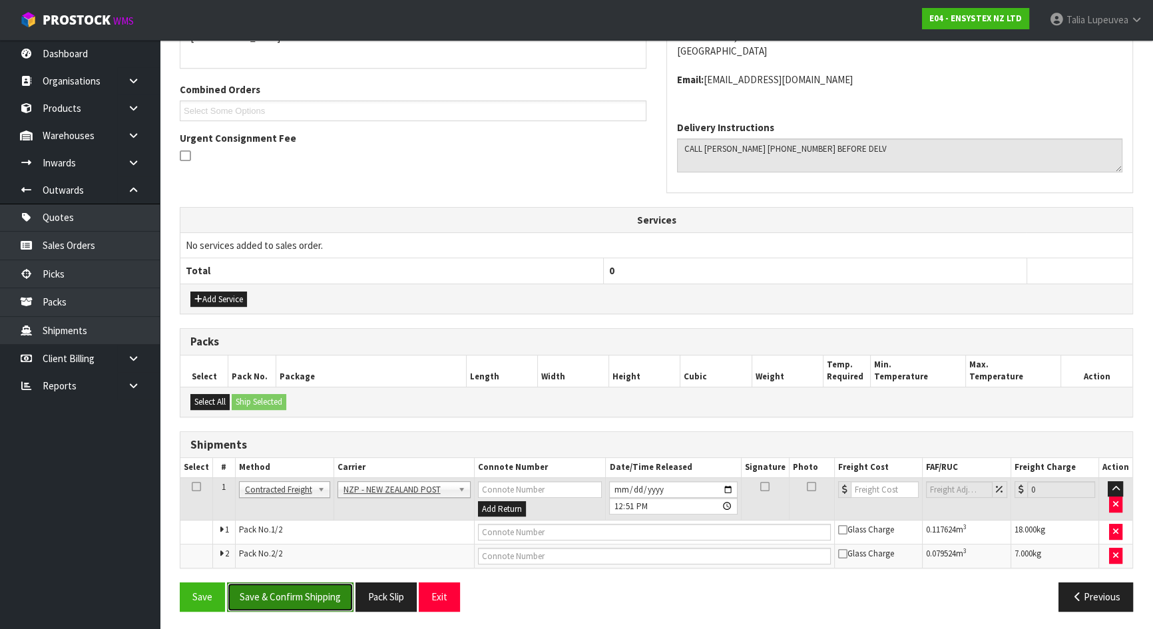
click at [332, 585] on button "Save & Confirm Shipping" at bounding box center [290, 596] width 126 height 29
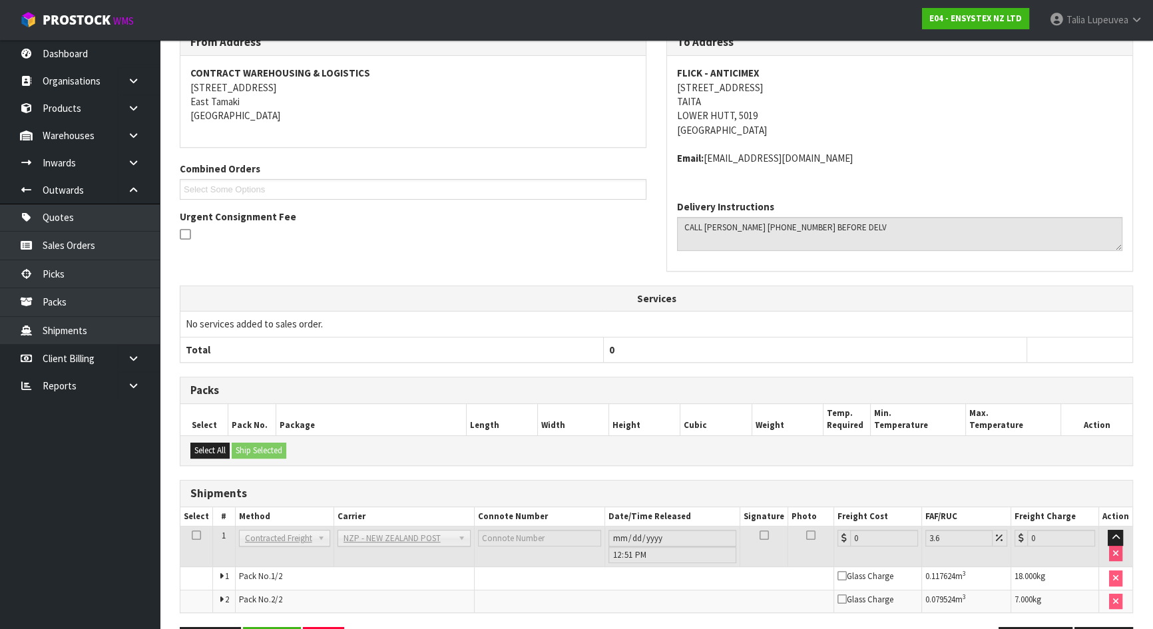
scroll to position [293, 0]
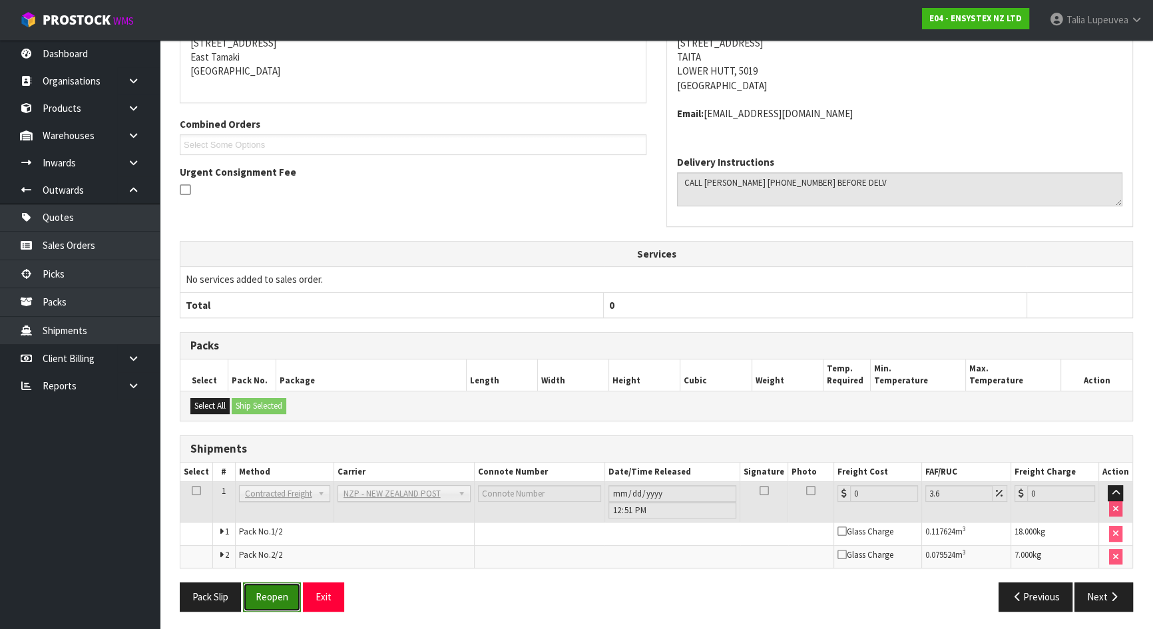
click at [290, 600] on button "Reopen" at bounding box center [272, 596] width 58 height 29
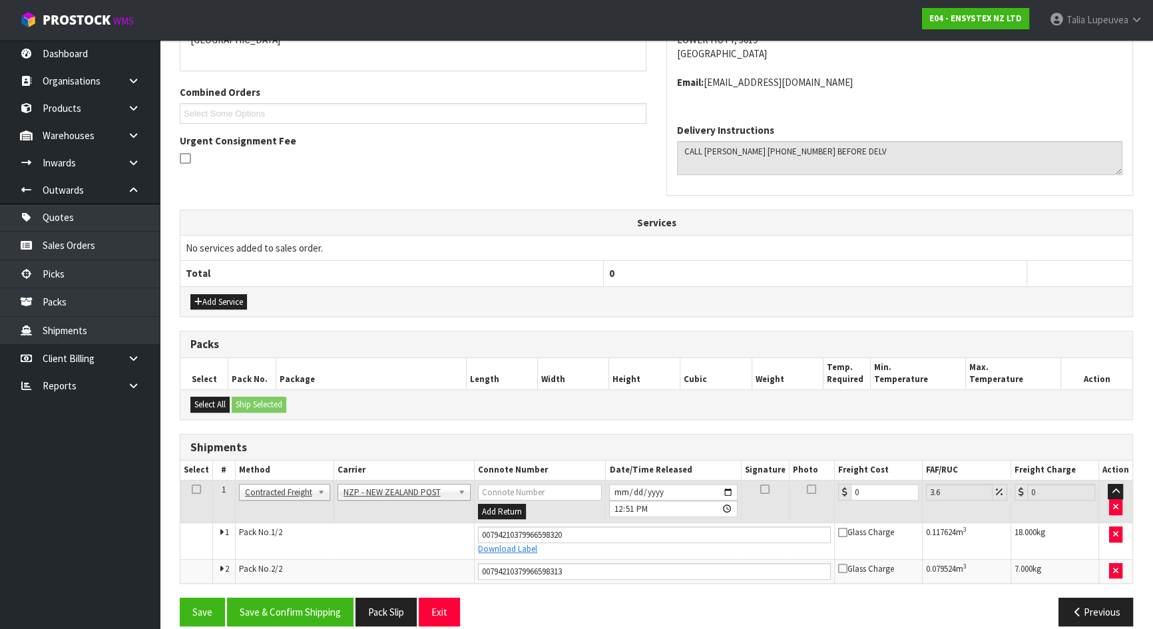
scroll to position [325, 0]
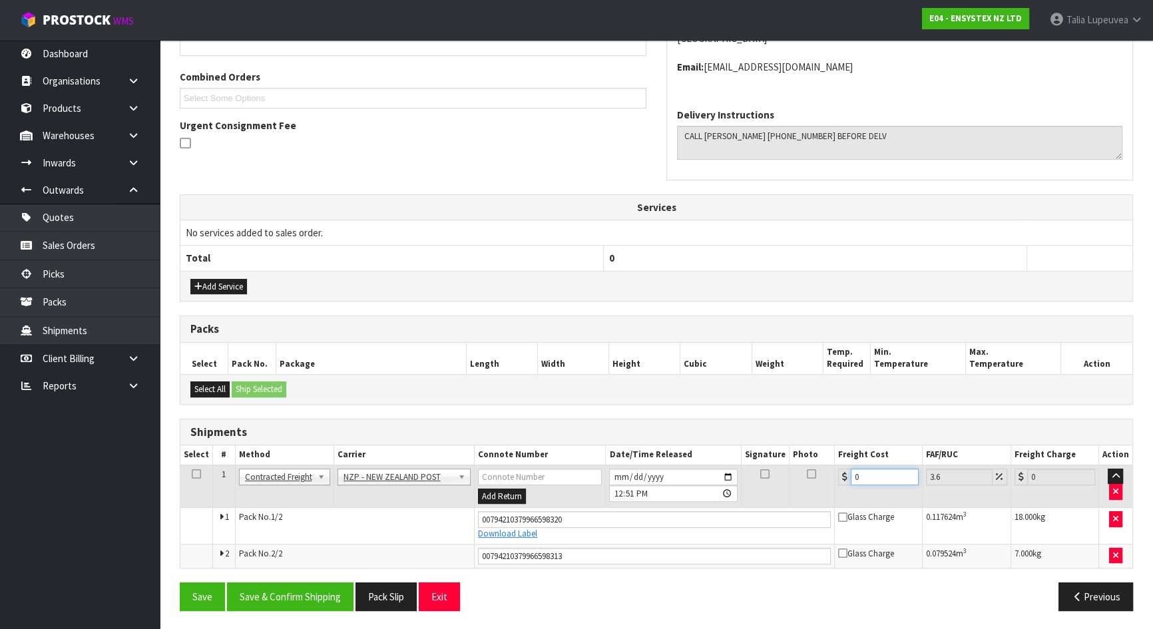
drag, startPoint x: 870, startPoint y: 479, endPoint x: 846, endPoint y: 482, distance: 24.2
click at [846, 482] on div "0" at bounding box center [878, 476] width 81 height 17
type input "3"
type input "3.11"
type input "32"
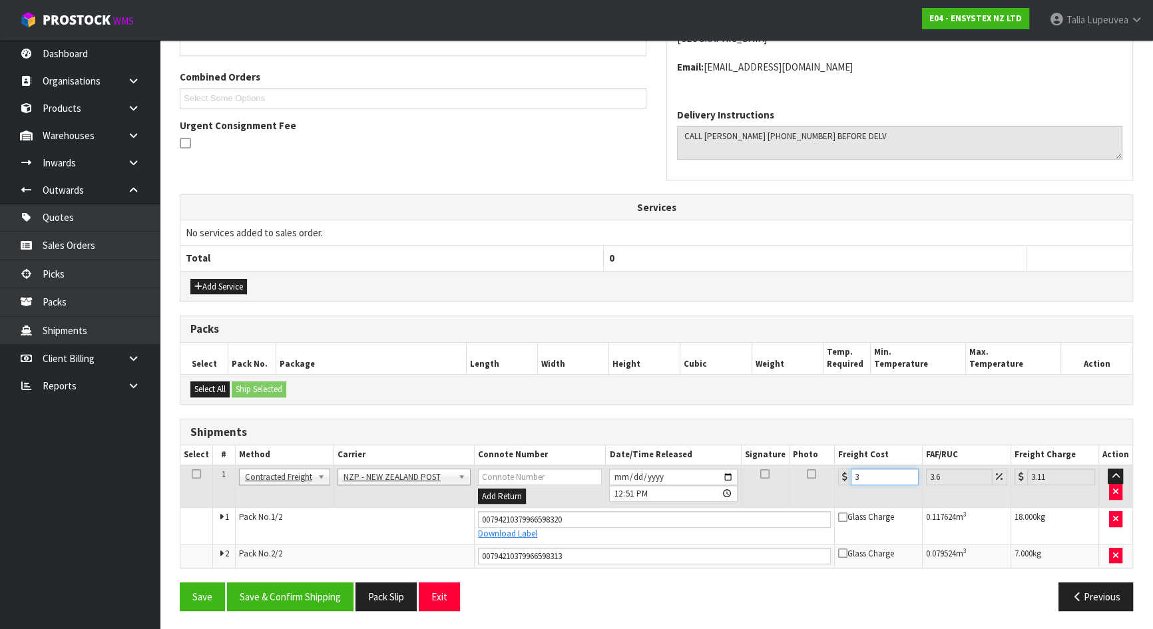
type input "33.15"
type input "32.2"
type input "33.36"
type input "32.26"
type input "33.42"
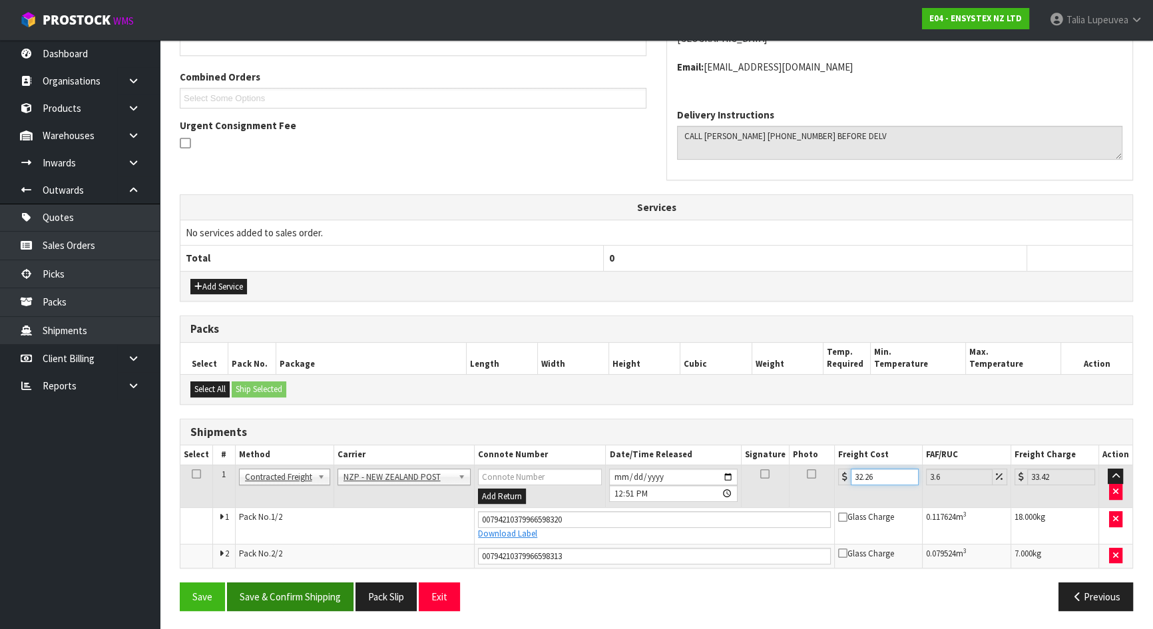
type input "32.26"
click at [320, 600] on button "Save & Confirm Shipping" at bounding box center [290, 596] width 126 height 29
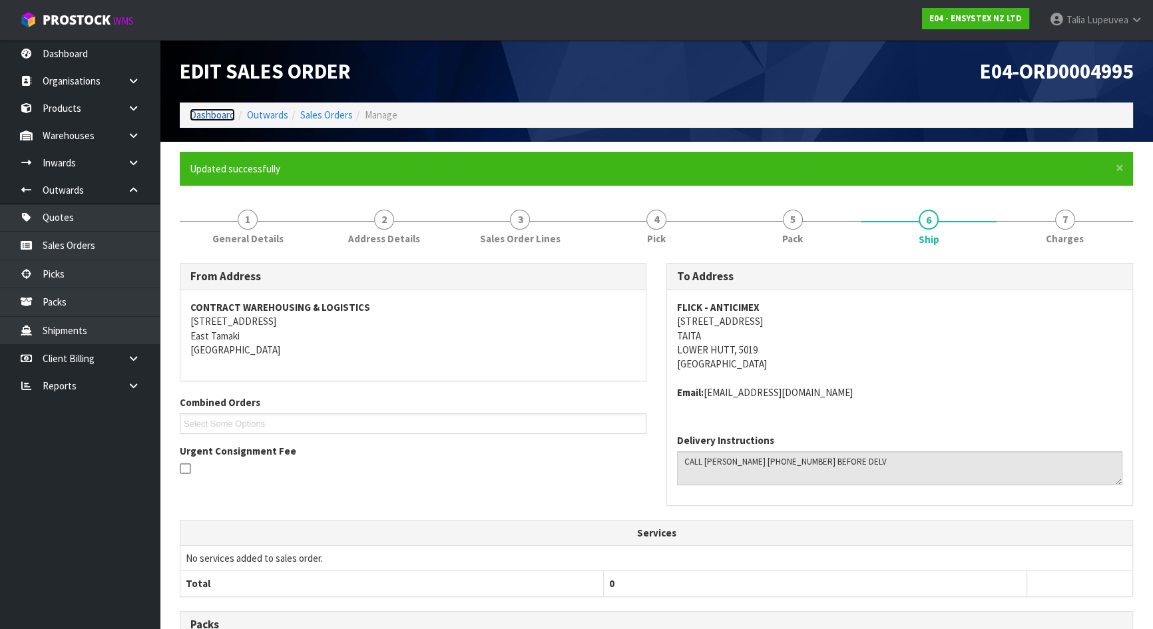
click at [190, 120] on link "Dashboard" at bounding box center [212, 114] width 45 height 13
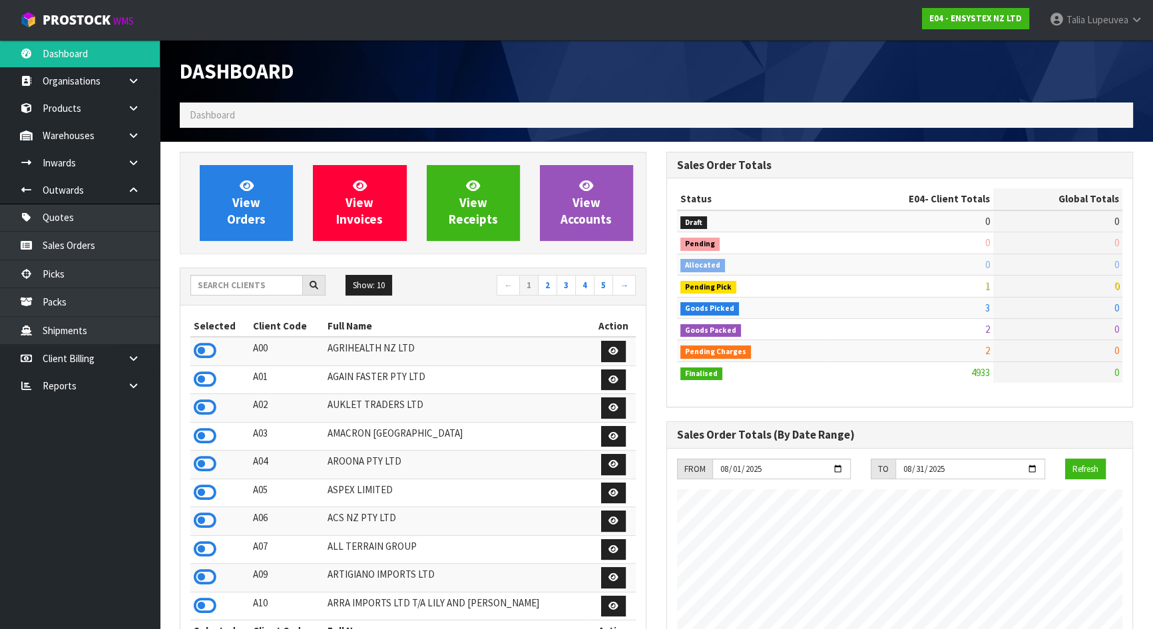
scroll to position [1035, 486]
click at [283, 286] on input "text" at bounding box center [246, 285] width 112 height 21
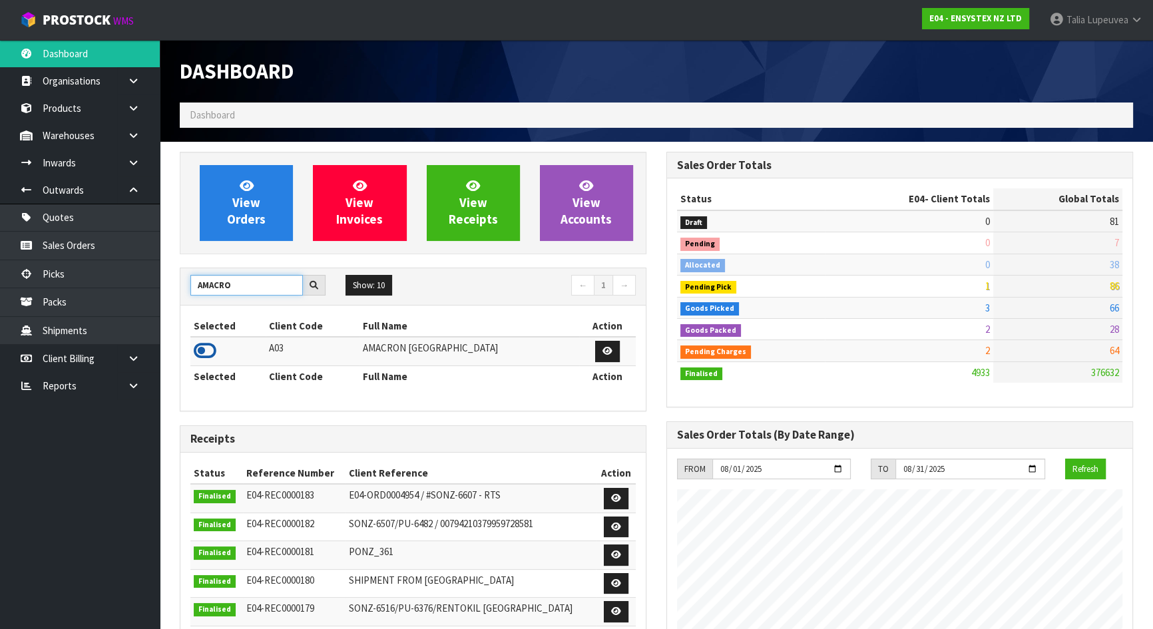
type input "AMACRO"
click at [202, 347] on icon at bounding box center [205, 351] width 23 height 20
click at [202, 349] on icon at bounding box center [205, 351] width 23 height 20
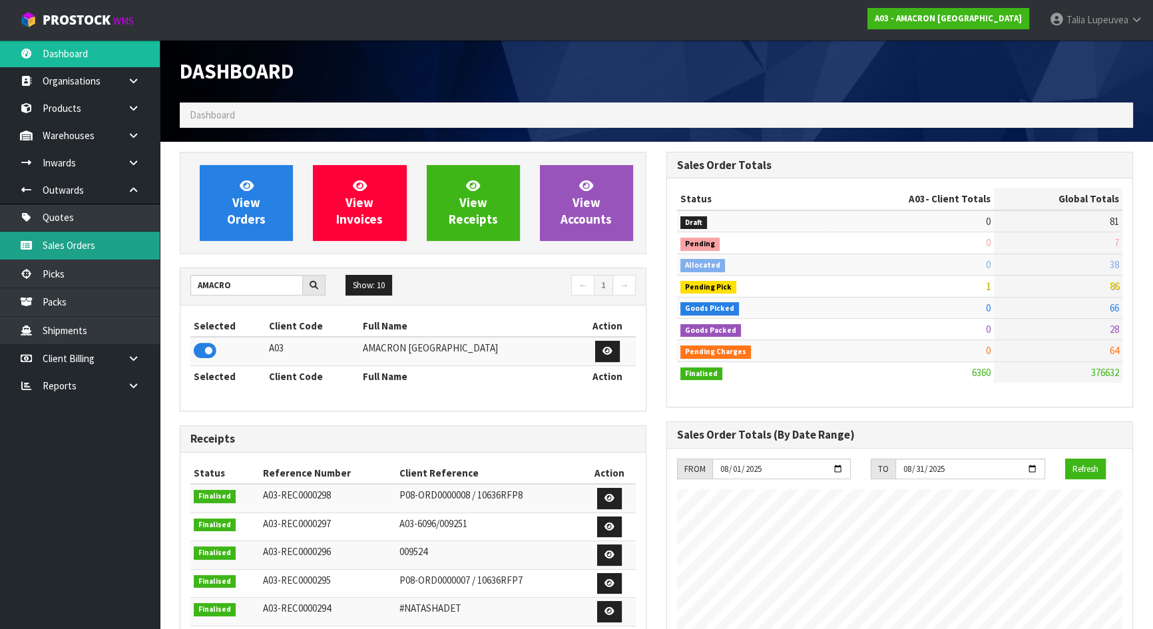
scroll to position [856, 486]
click at [128, 246] on link "Sales Orders" at bounding box center [80, 245] width 160 height 27
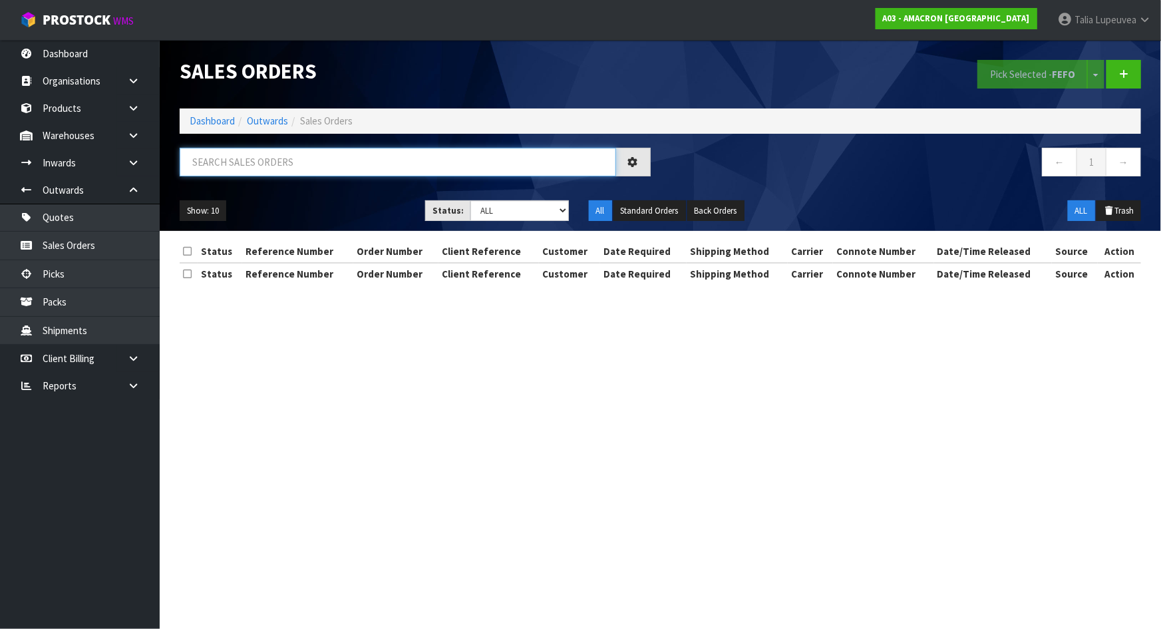
click at [260, 158] on input "text" at bounding box center [398, 162] width 437 height 29
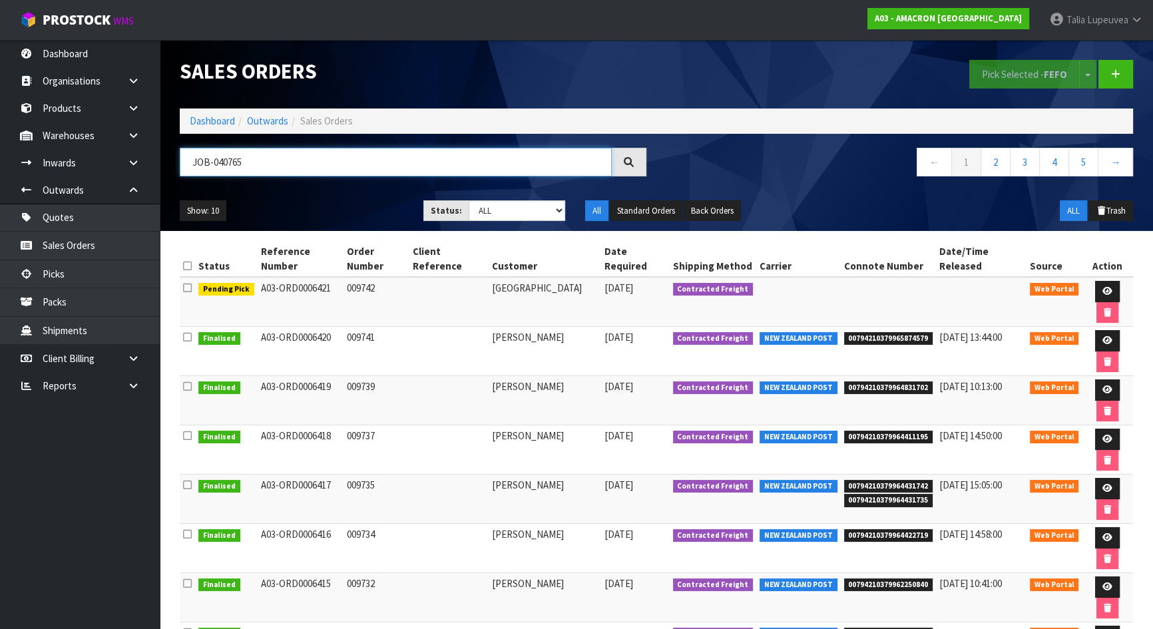
type input "JOB-0407659"
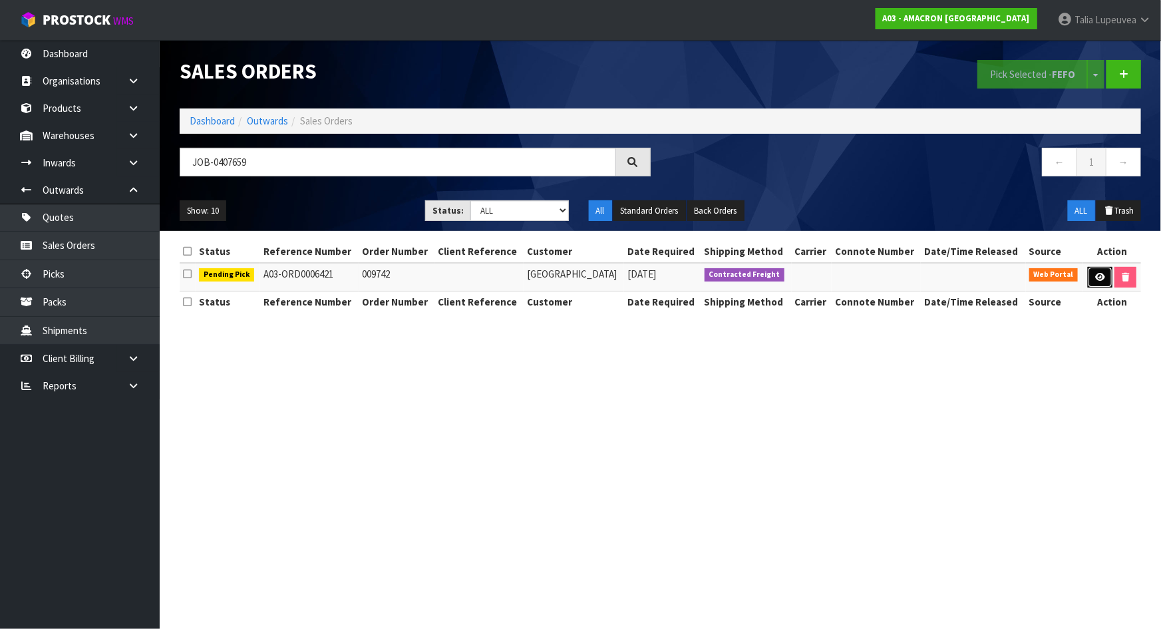
click at [1096, 275] on icon at bounding box center [1100, 277] width 10 height 9
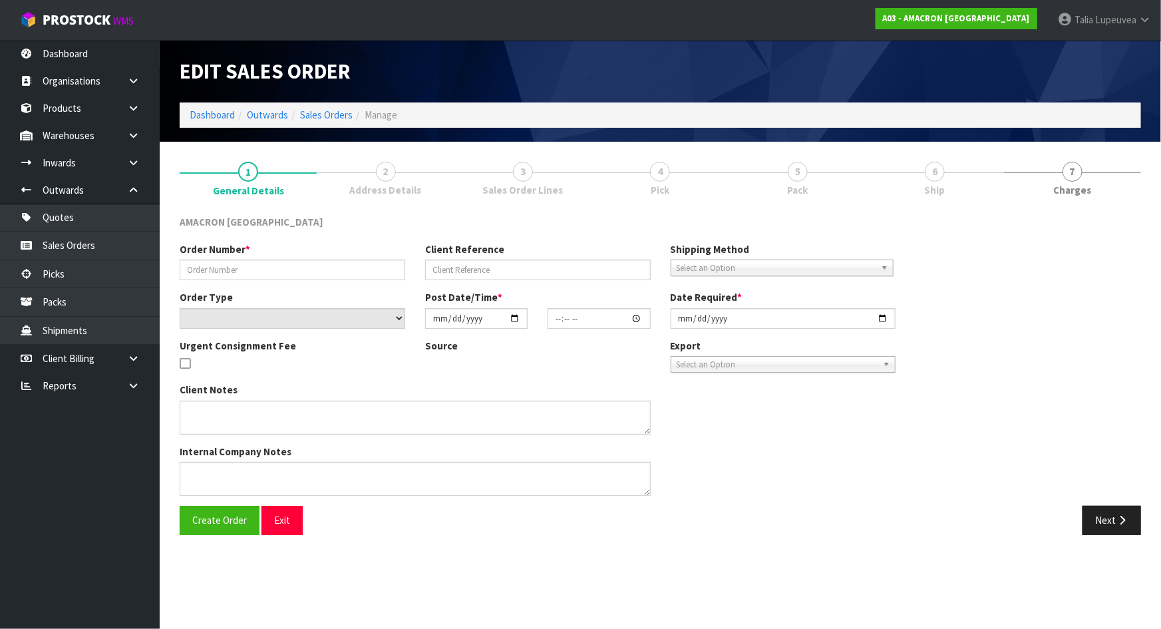
type input "009742"
select select "number:0"
type input "[DATE]"
type input "10:51:00.000"
type input "[DATE]"
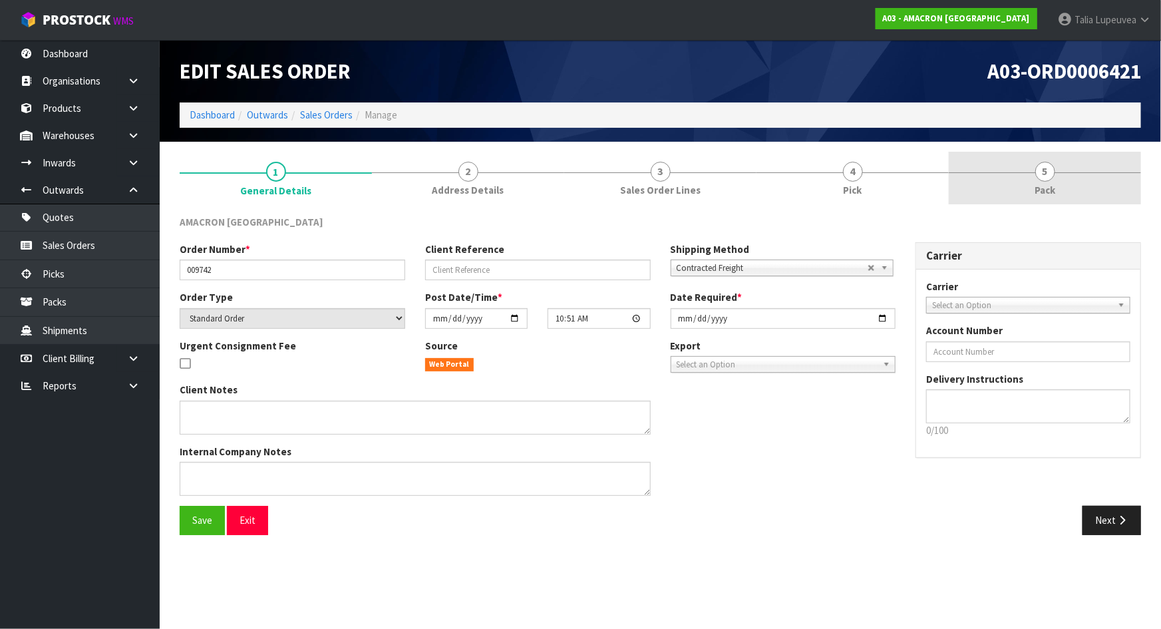
click at [1053, 192] on span "Pack" at bounding box center [1045, 190] width 21 height 14
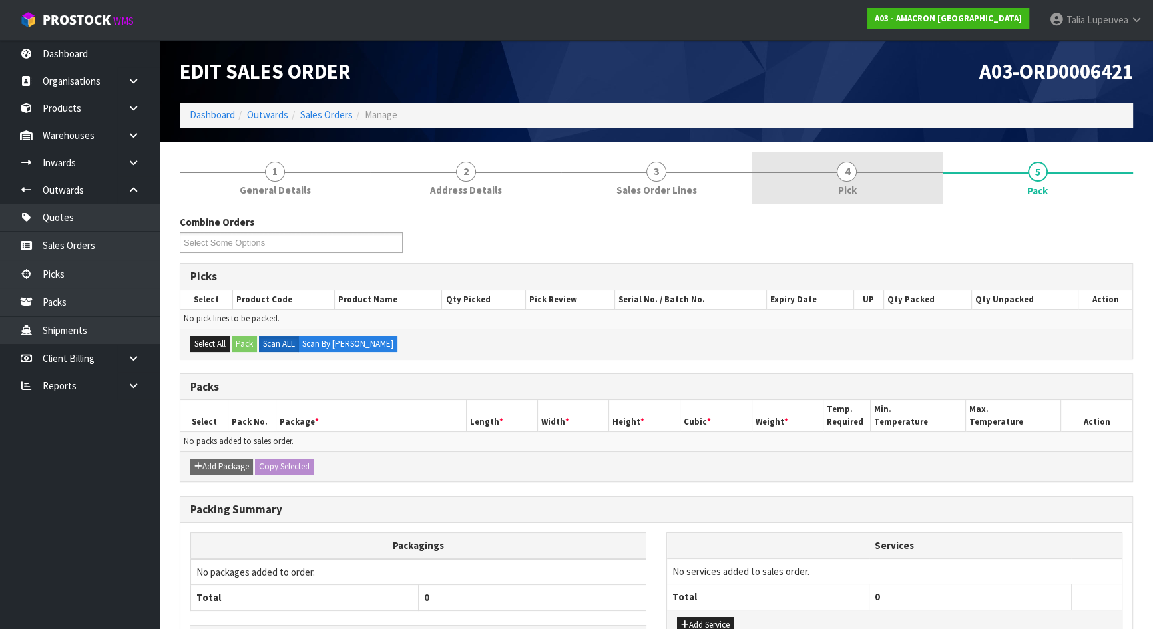
click at [854, 159] on link "4 Pick" at bounding box center [846, 178] width 190 height 53
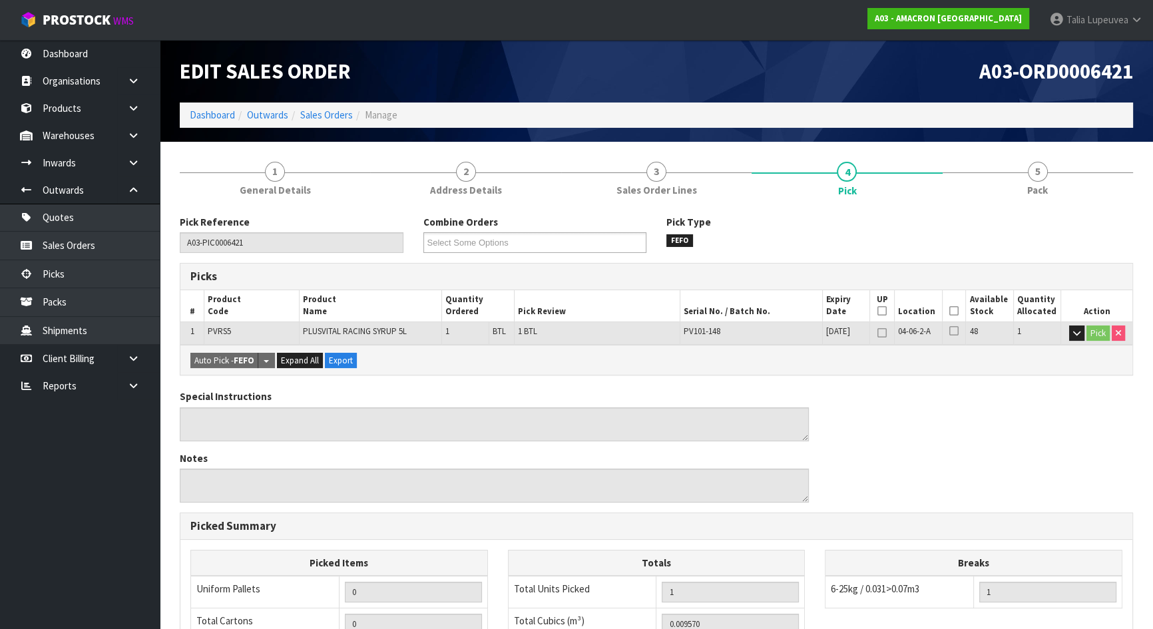
click at [885, 311] on icon at bounding box center [881, 311] width 9 height 1
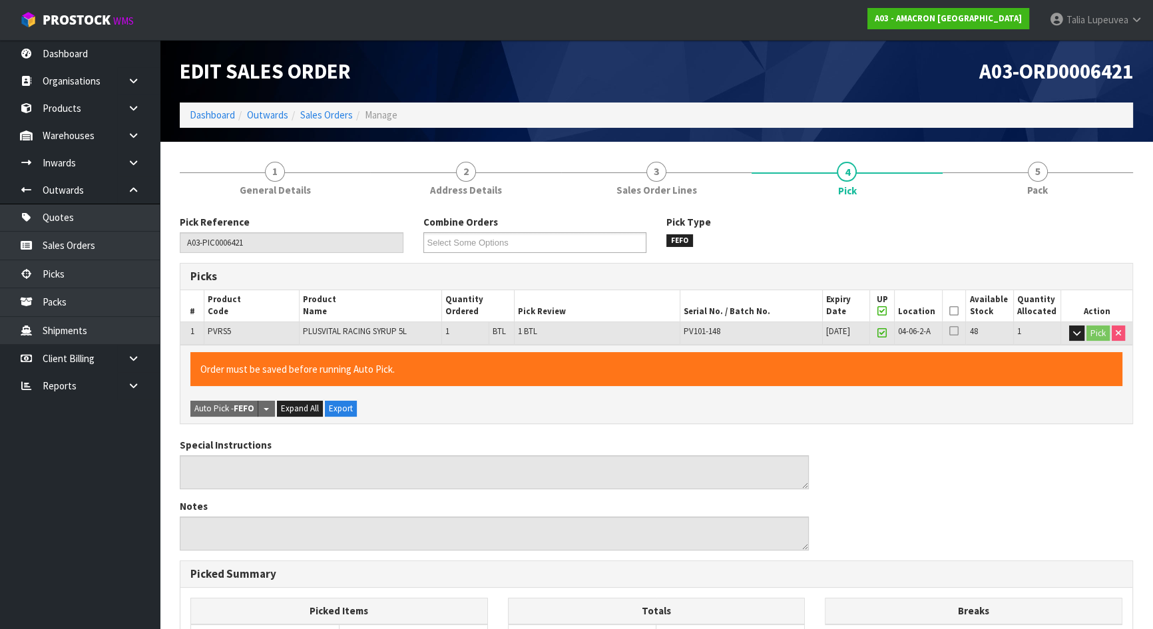
click at [882, 311] on icon at bounding box center [881, 311] width 9 height 1
type input "0"
click at [954, 311] on icon at bounding box center [953, 311] width 9 height 1
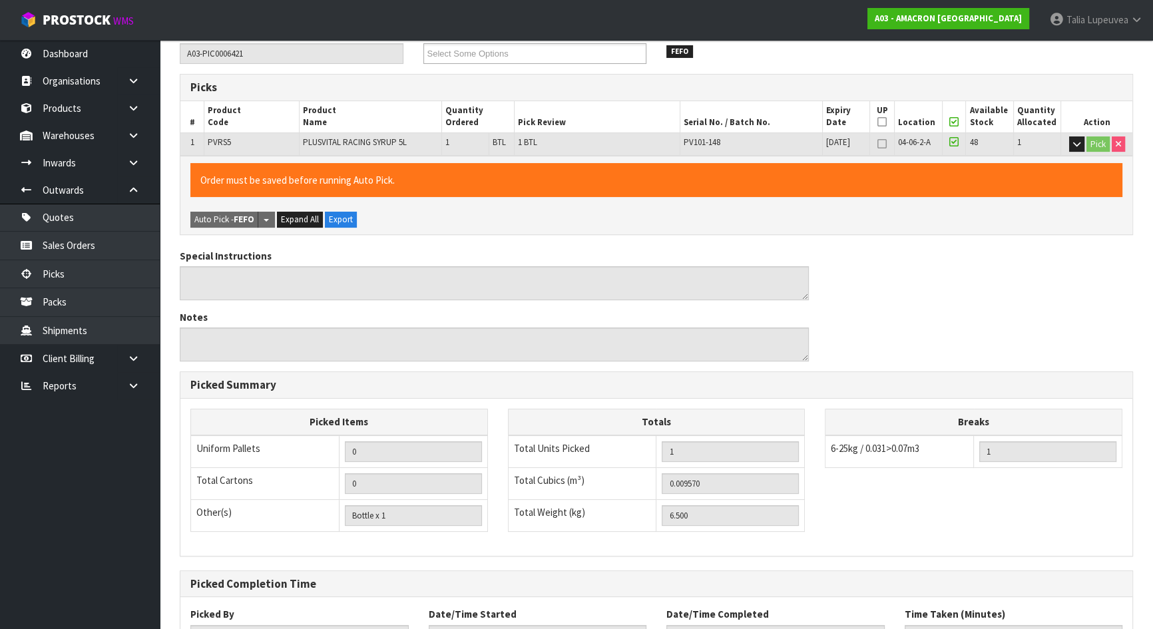
scroll to position [297, 0]
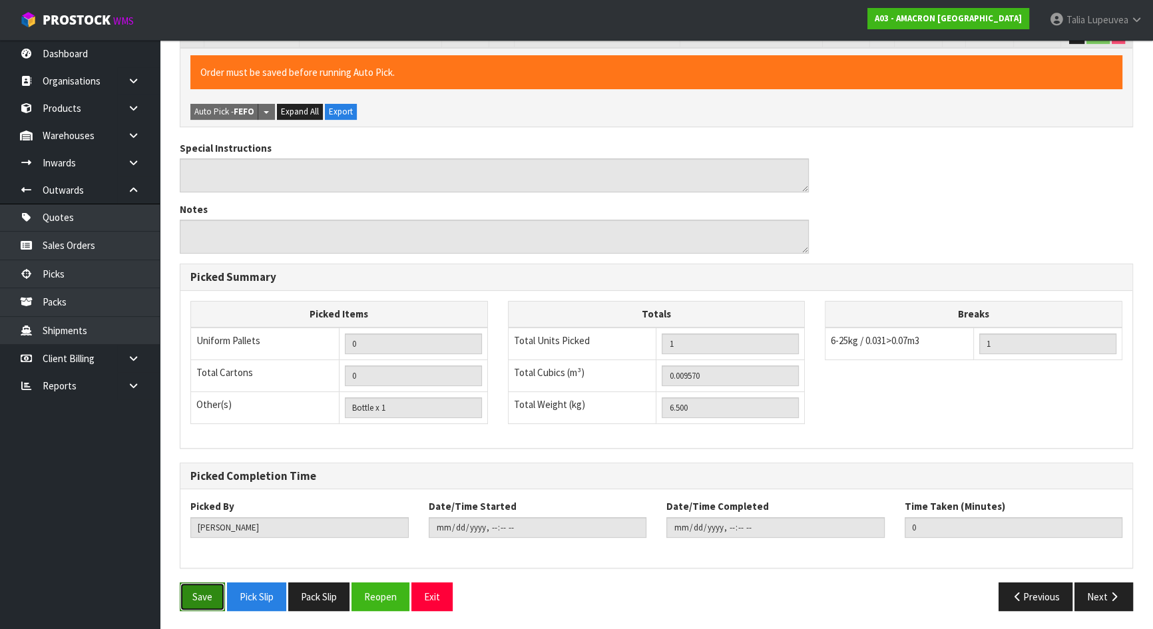
click at [218, 586] on button "Save" at bounding box center [202, 596] width 45 height 29
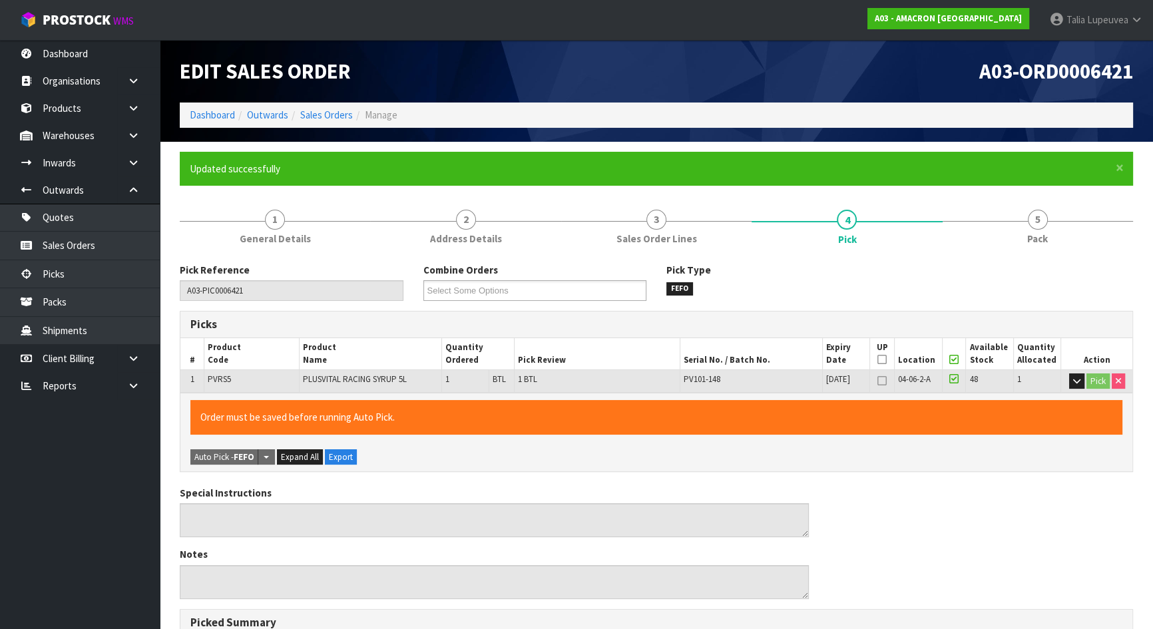
type input "Talia Lupeuvea"
type input "2025-08-14T12:56:25"
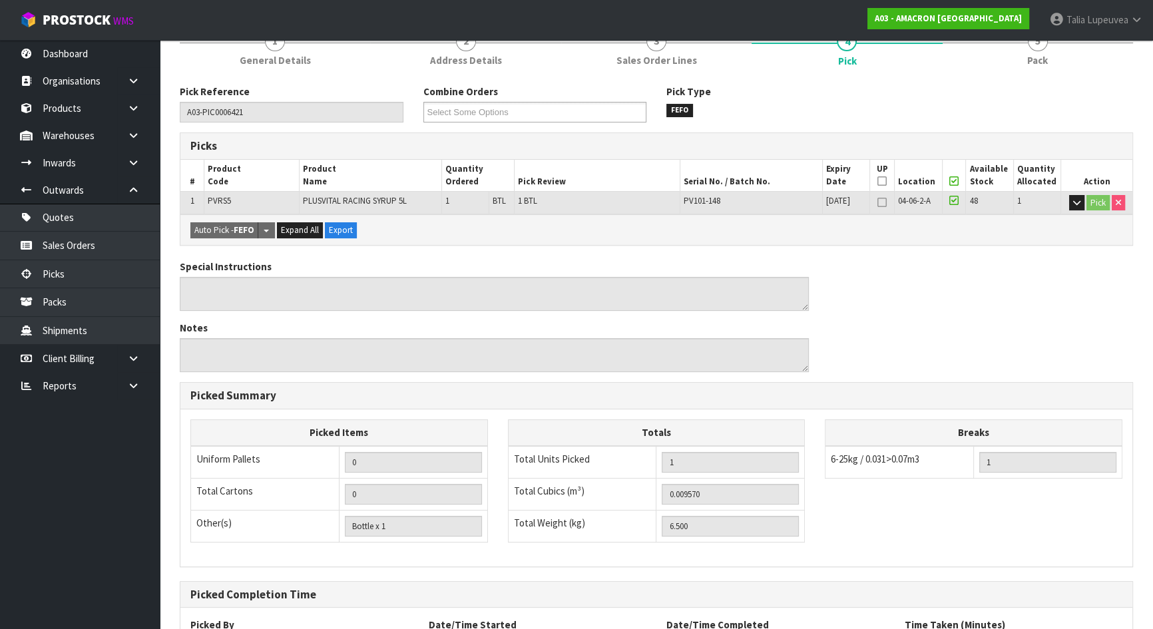
scroll to position [297, 0]
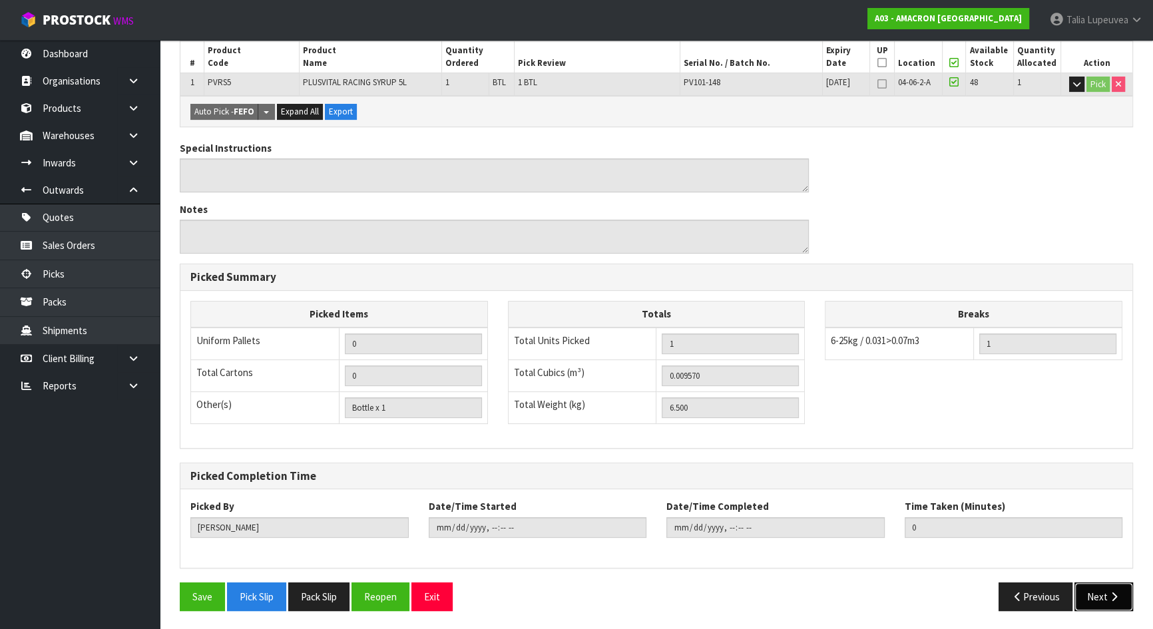
click at [1078, 586] on button "Next" at bounding box center [1103, 596] width 59 height 29
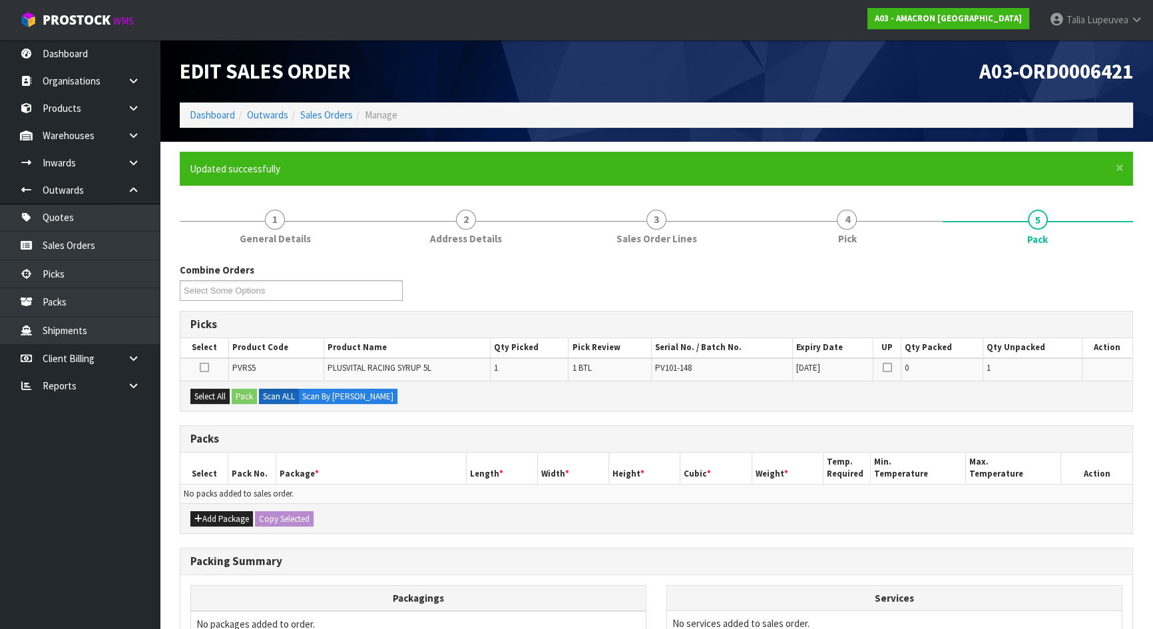
scroll to position [148, 0]
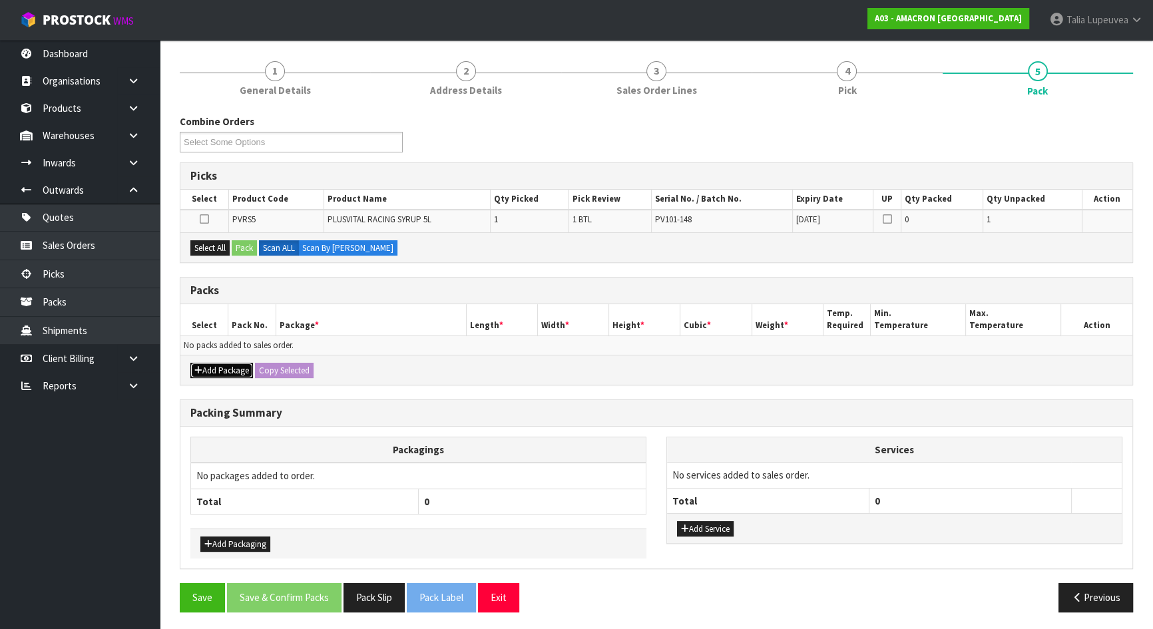
drag, startPoint x: 222, startPoint y: 367, endPoint x: 220, endPoint y: 358, distance: 9.5
click at [222, 366] on button "Add Package" at bounding box center [221, 371] width 63 height 16
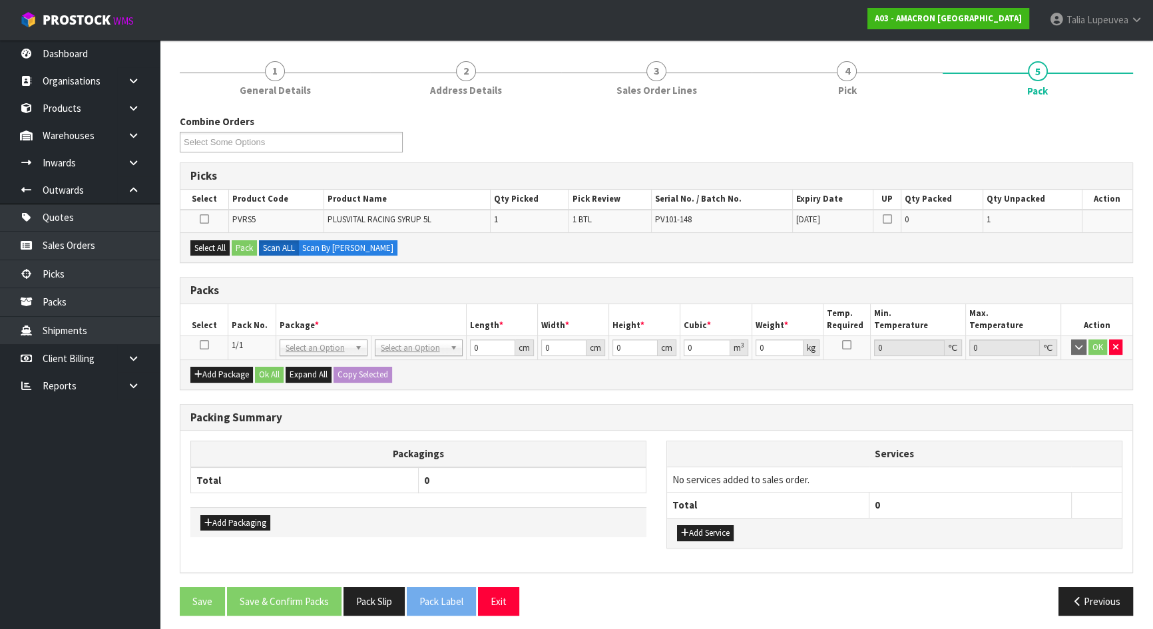
click at [206, 345] on icon at bounding box center [204, 345] width 9 height 1
click at [222, 244] on button "Select All" at bounding box center [209, 248] width 39 height 16
click at [259, 248] on div "Select All Pack Scan ALL Scan By Quantity" at bounding box center [656, 247] width 952 height 30
click at [251, 250] on button "Pack" at bounding box center [244, 248] width 25 height 16
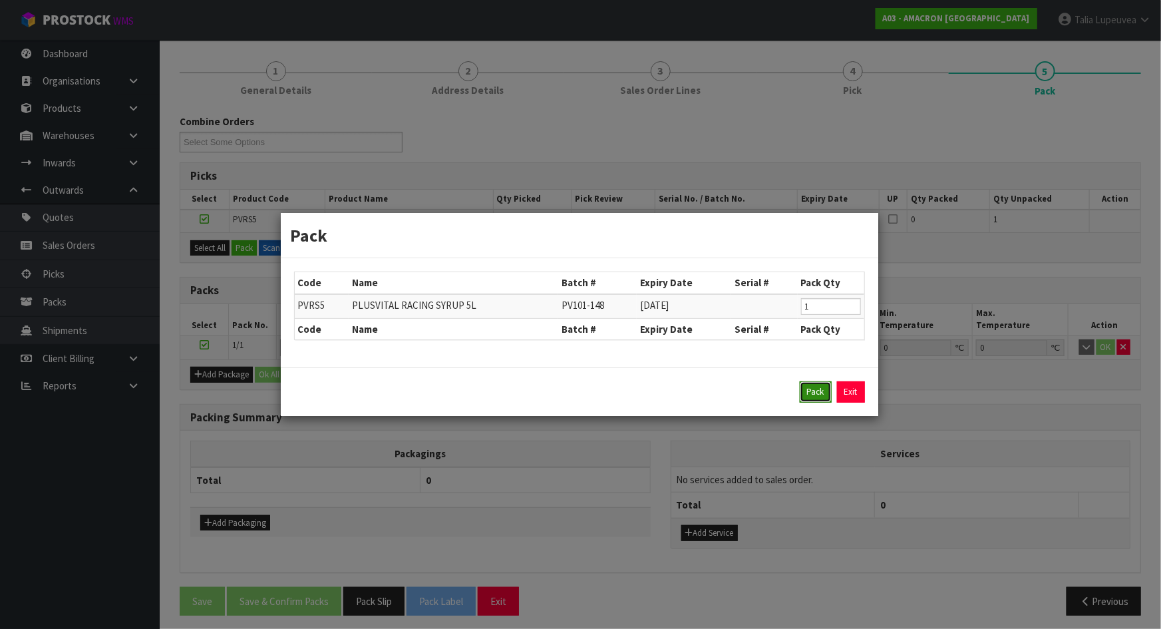
click at [820, 392] on button "Pack" at bounding box center [816, 391] width 32 height 21
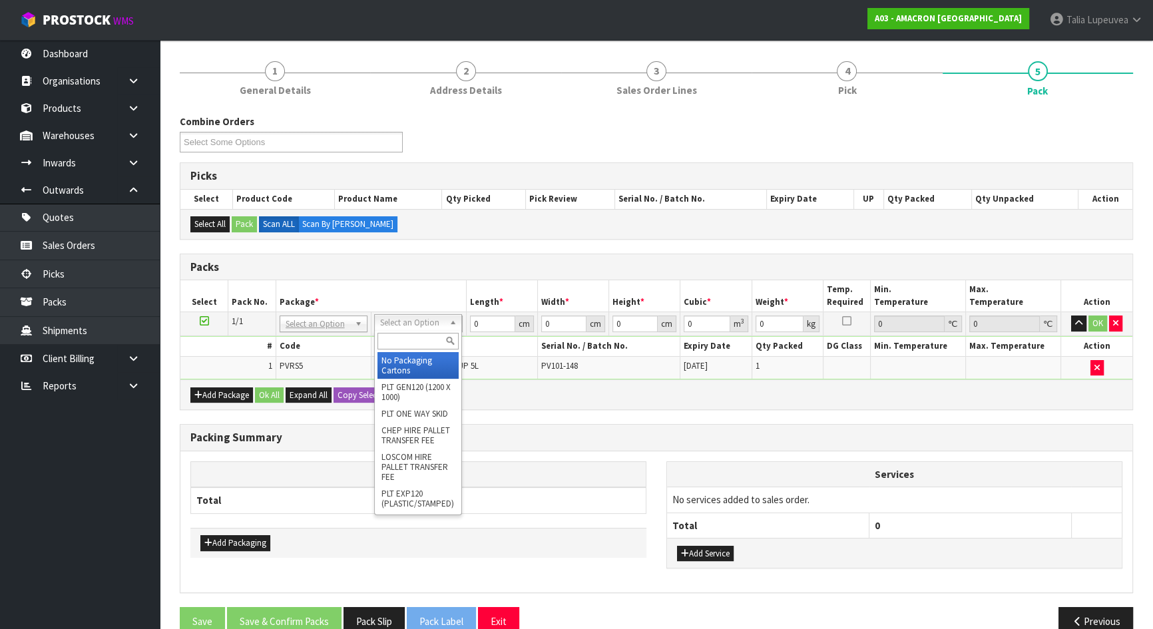
click at [399, 342] on input "text" at bounding box center [417, 341] width 81 height 17
type input "ctna4"
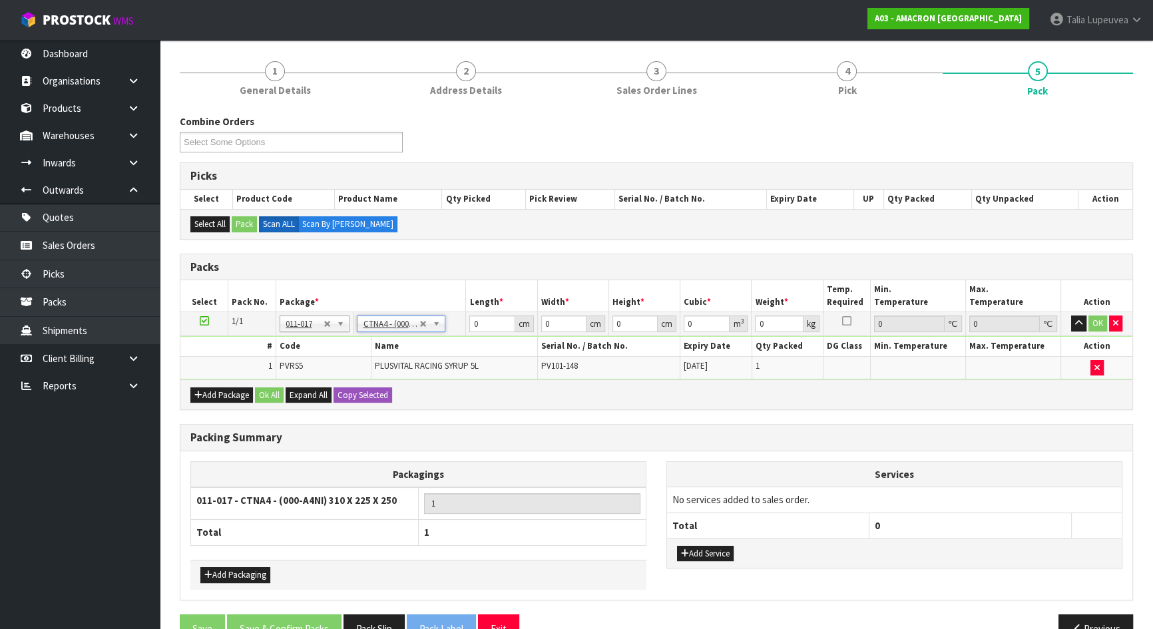
type input "31"
type input "22.5"
type input "25"
type input "0.017438"
type input "6.7"
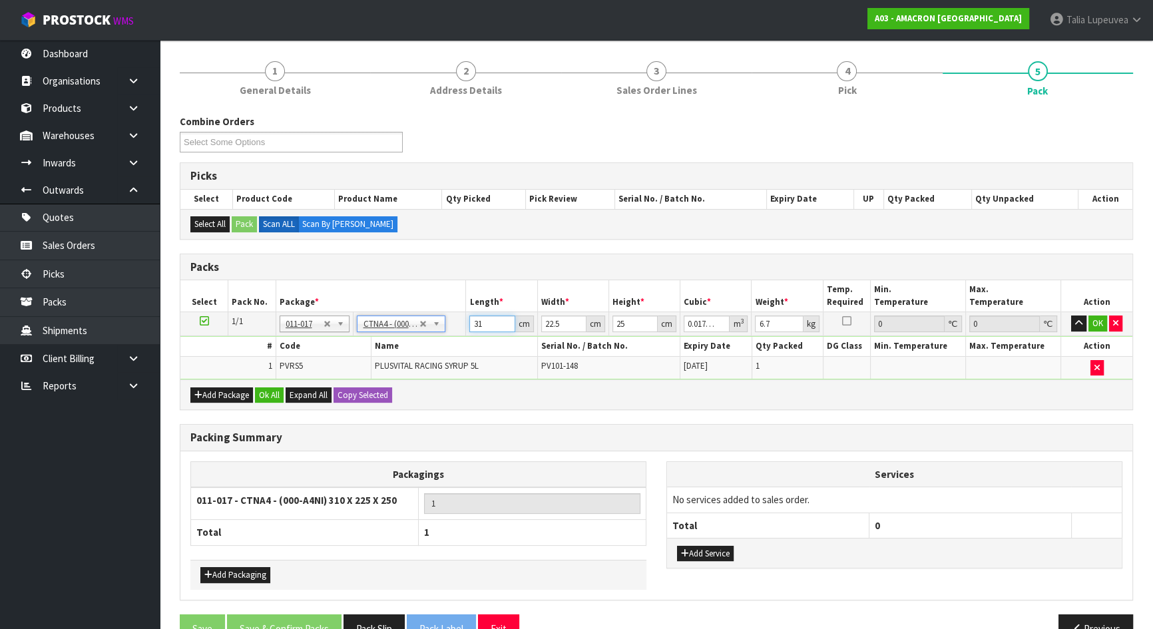
drag, startPoint x: 488, startPoint y: 319, endPoint x: 443, endPoint y: 329, distance: 47.1
click at [443, 329] on tr "1/1 NONE 007-001 007-002 007-004 007-009 007-013 007-014 007-015 007-017 007-01…" at bounding box center [656, 324] width 952 height 24
type input "3"
type input "0.001687"
type input "32"
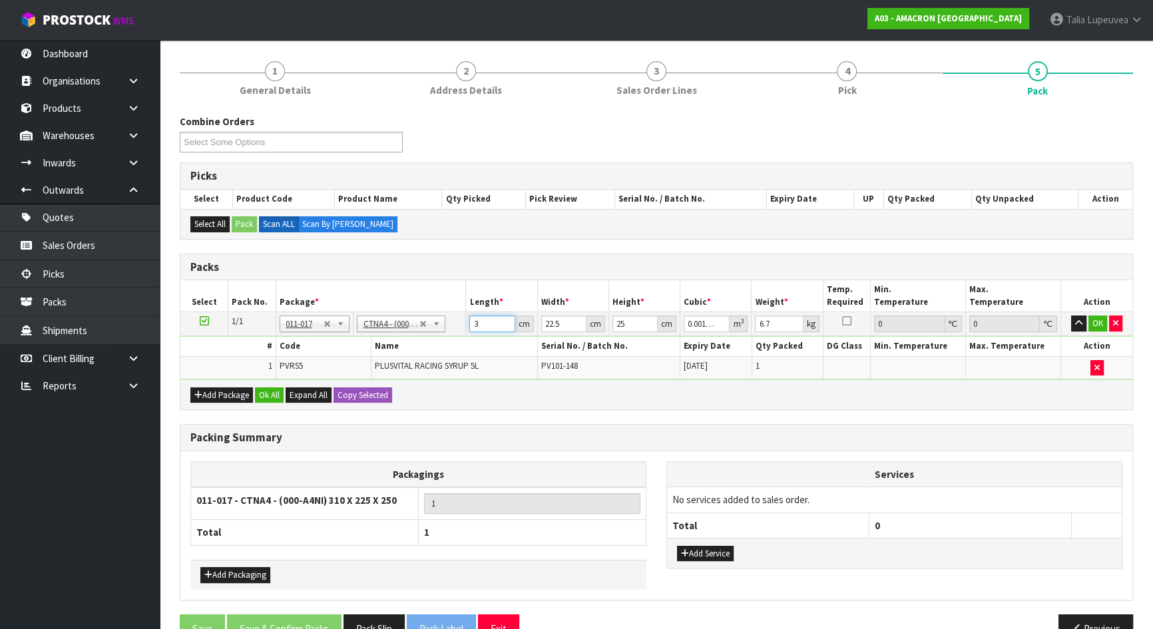
type input "0.018"
type input "32"
type input "2"
type input "0.0016"
type input "26"
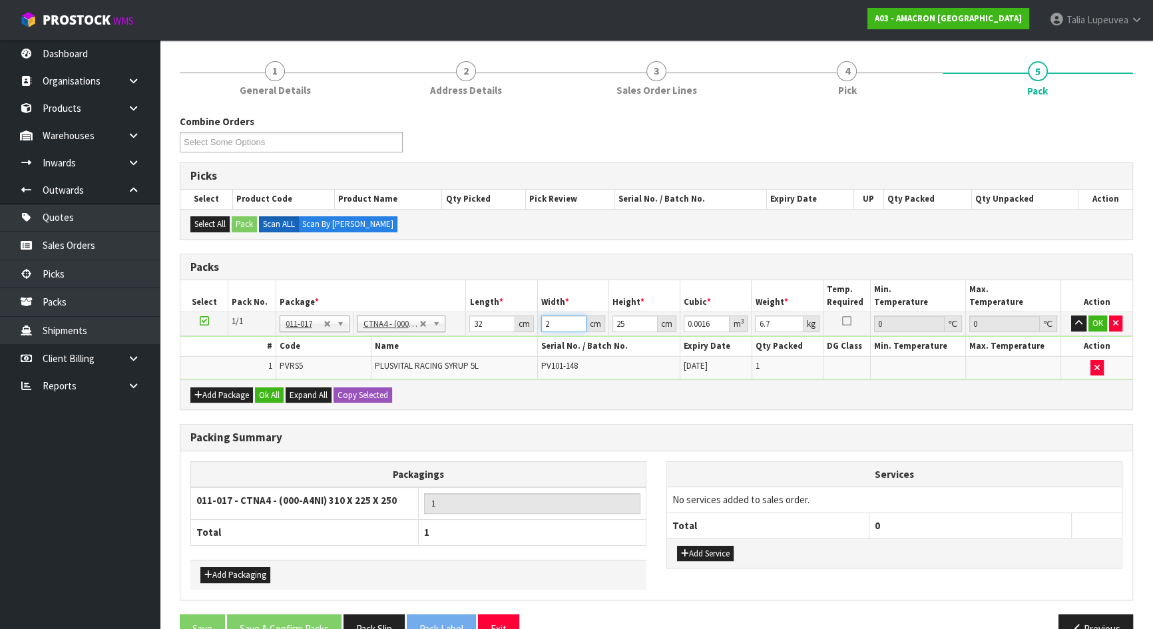
type input "0.0208"
type input "26"
type input "1"
type input "0.000832"
type input "15"
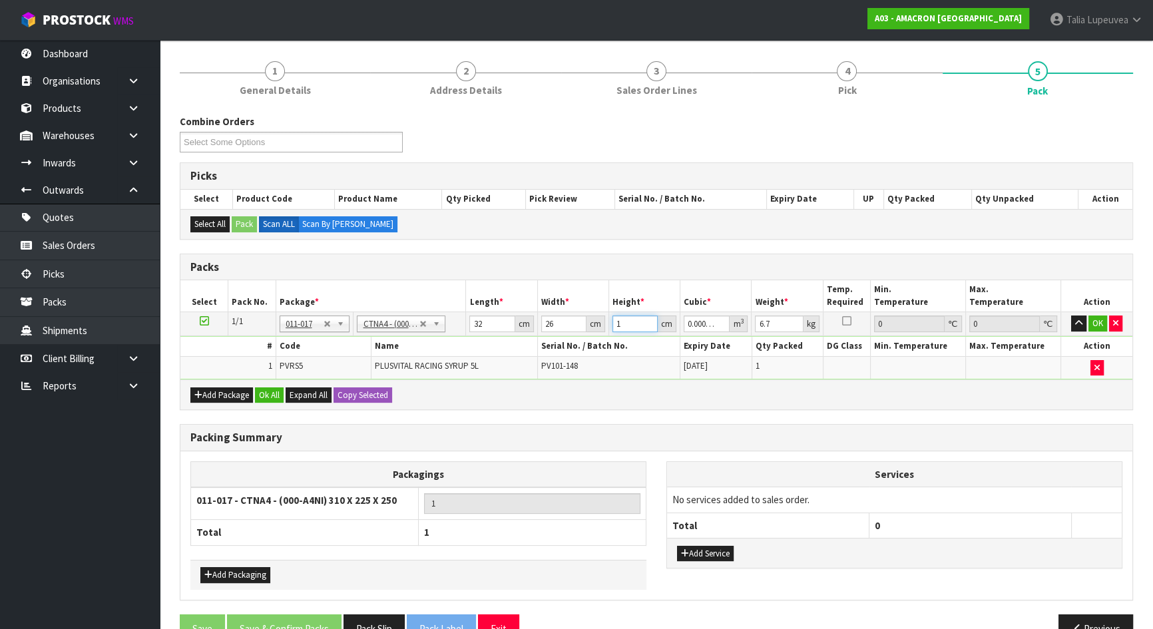
type input "0.01248"
type input "15"
type input "7"
click at [1100, 324] on button "OK" at bounding box center [1097, 323] width 19 height 16
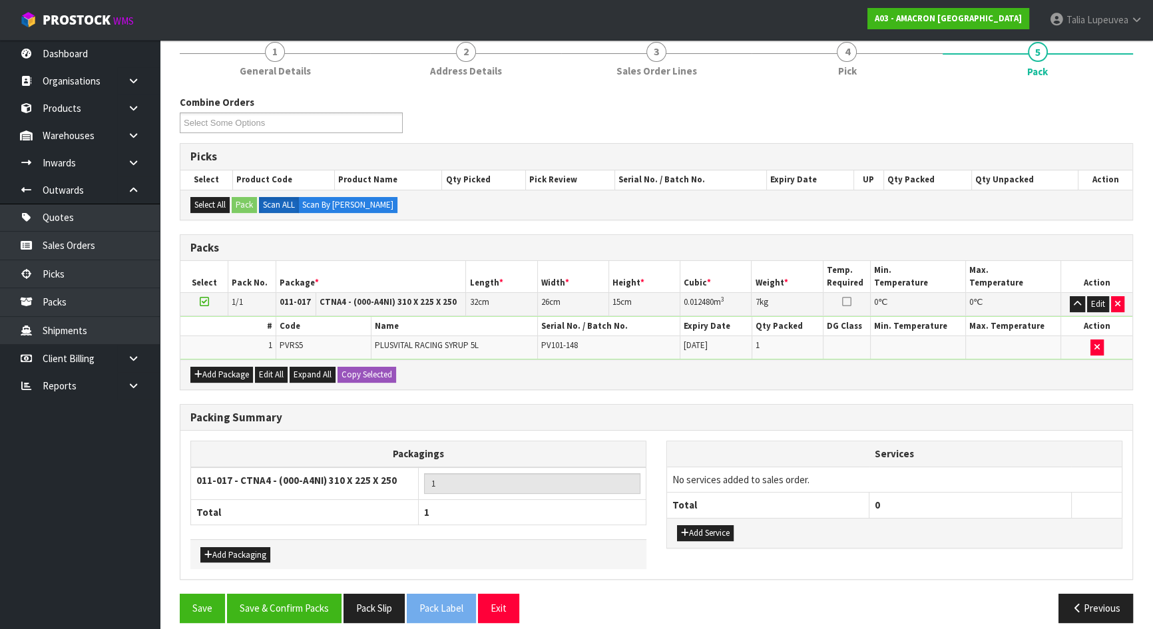
scroll to position [178, 0]
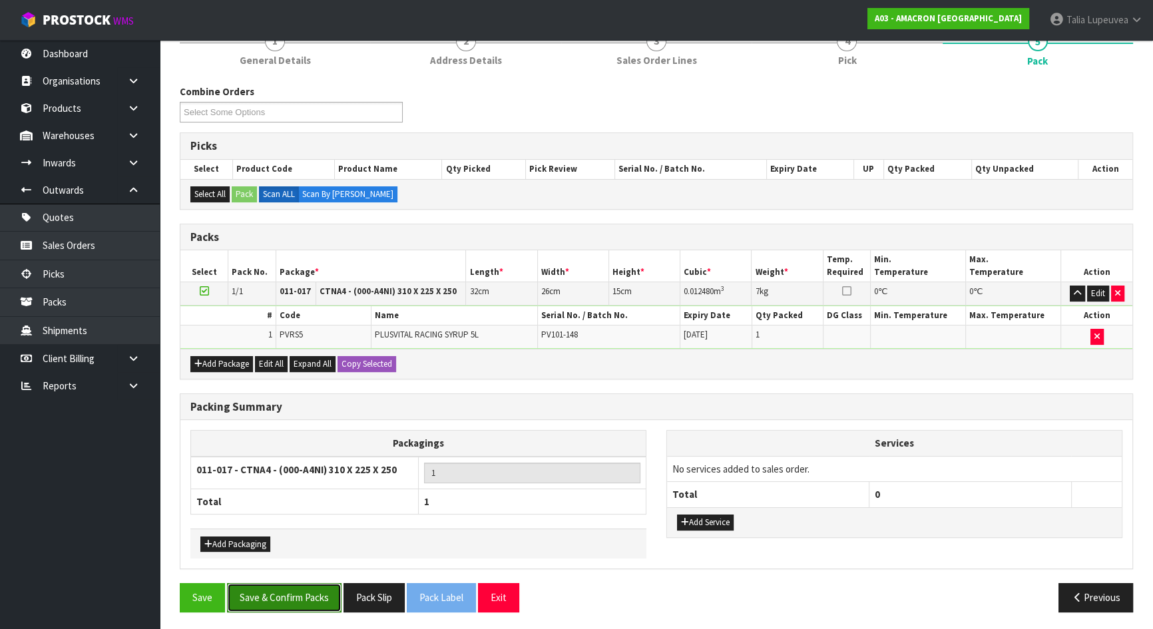
click at [266, 593] on button "Save & Confirm Packs" at bounding box center [284, 597] width 114 height 29
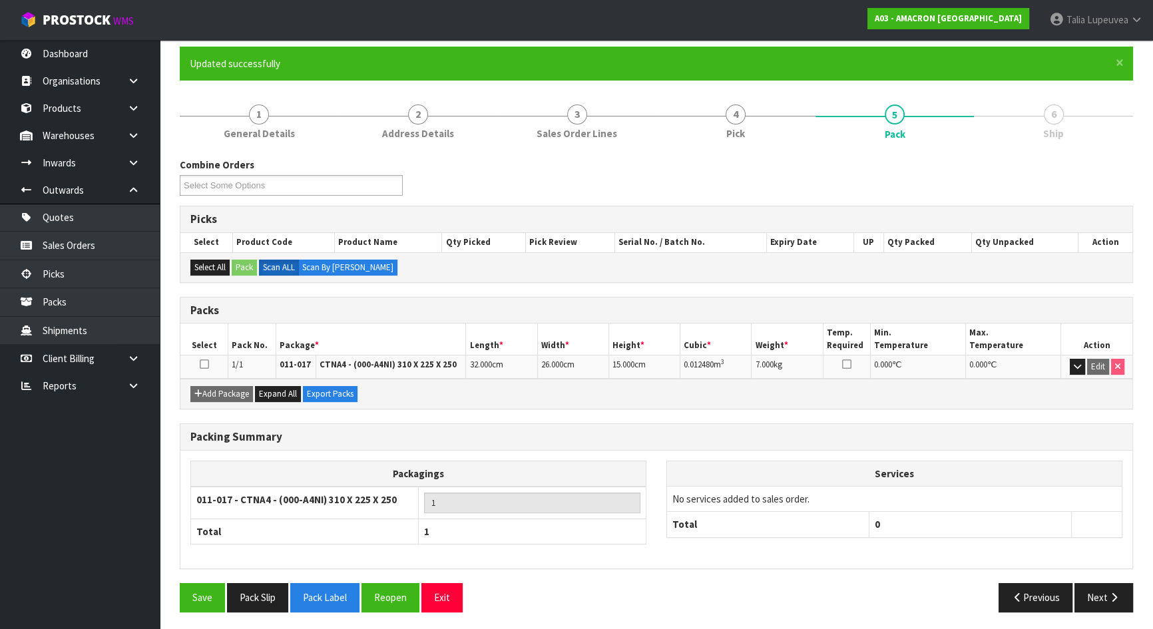
scroll to position [106, 0]
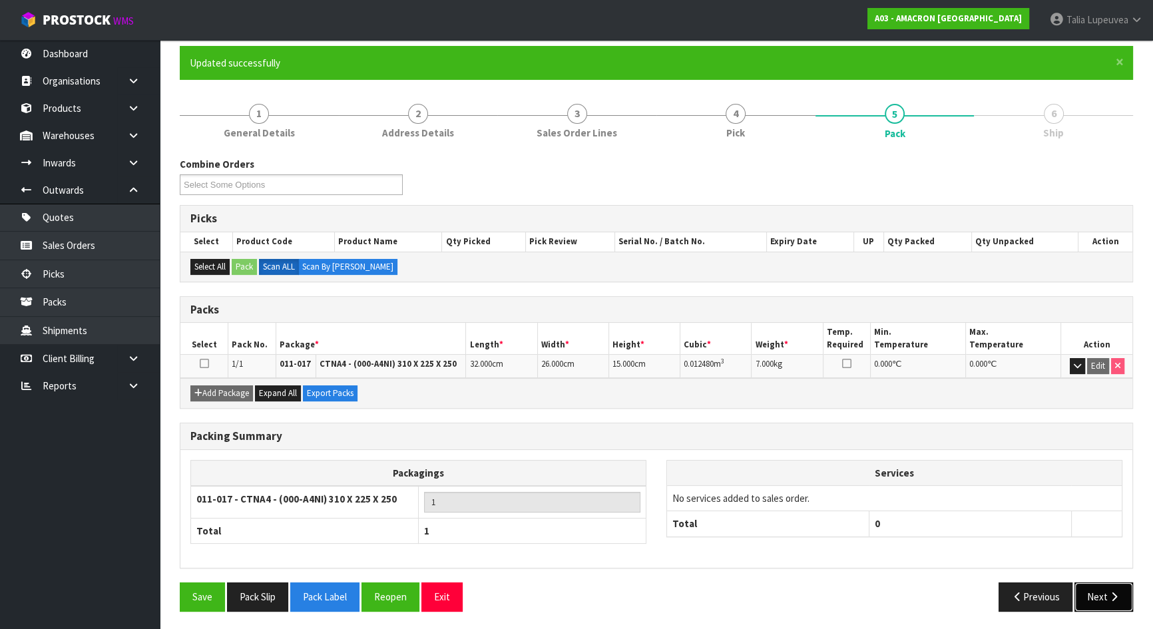
click at [1098, 585] on button "Next" at bounding box center [1103, 596] width 59 height 29
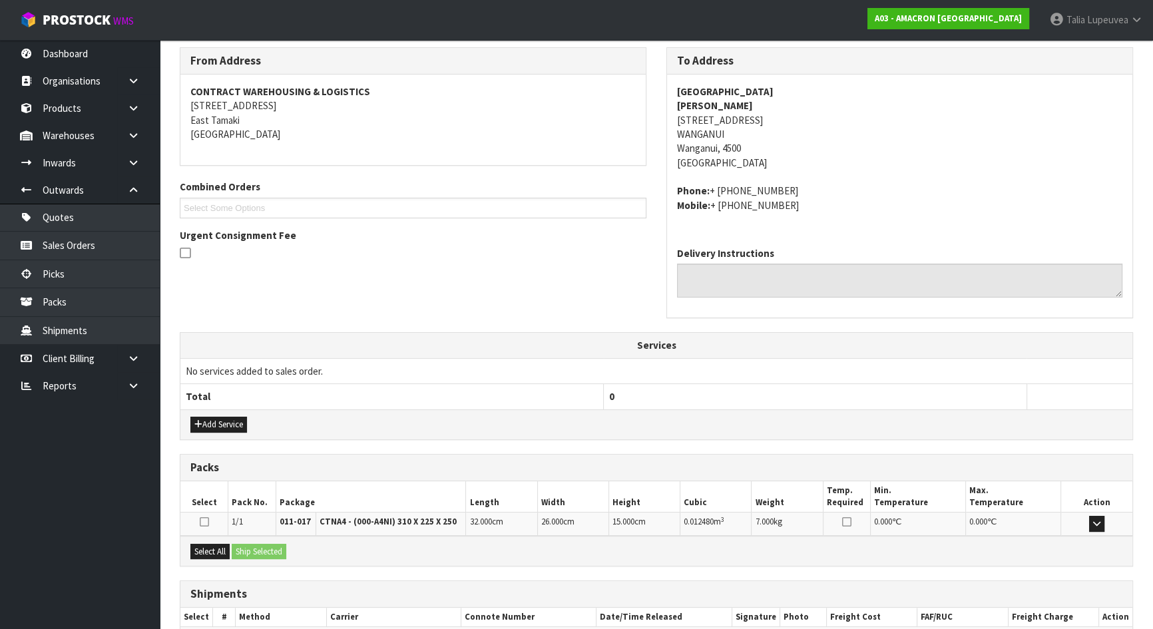
scroll to position [293, 0]
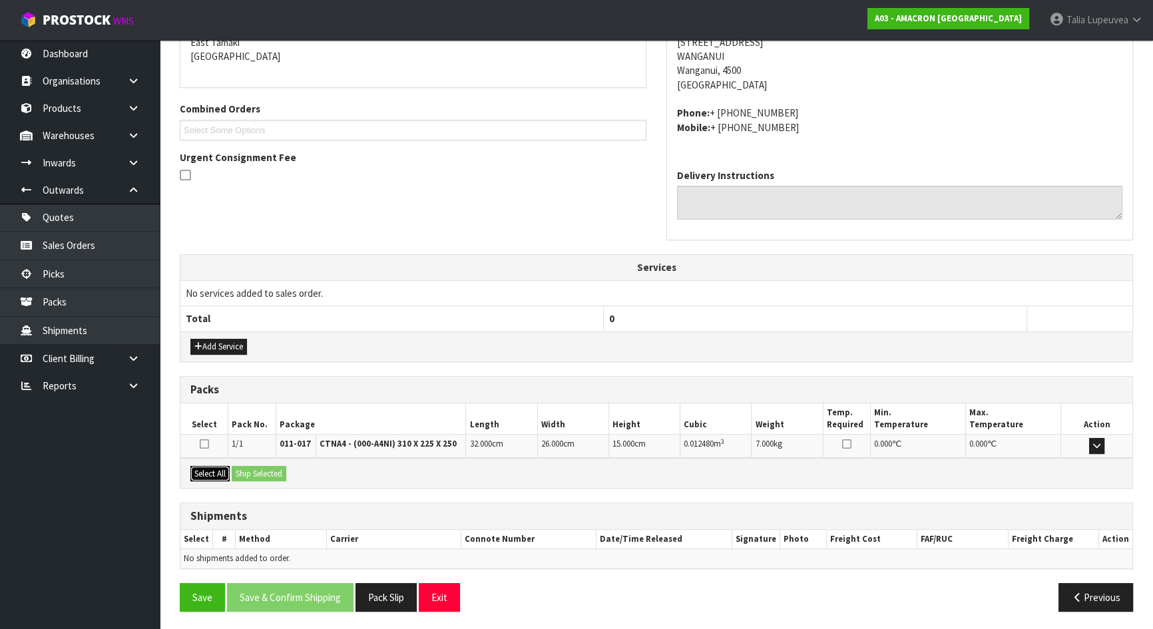
click at [218, 472] on button "Select All" at bounding box center [209, 474] width 39 height 16
drag, startPoint x: 248, startPoint y: 472, endPoint x: 270, endPoint y: 472, distance: 22.0
click at [249, 472] on button "Ship Selected" at bounding box center [259, 474] width 55 height 16
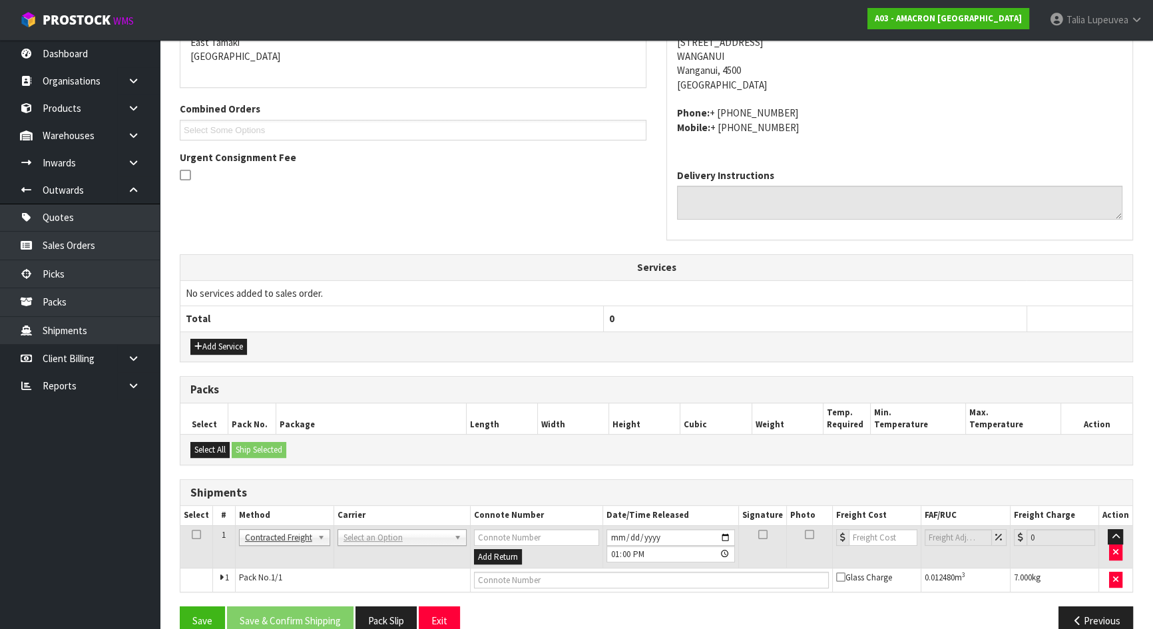
scroll to position [317, 0]
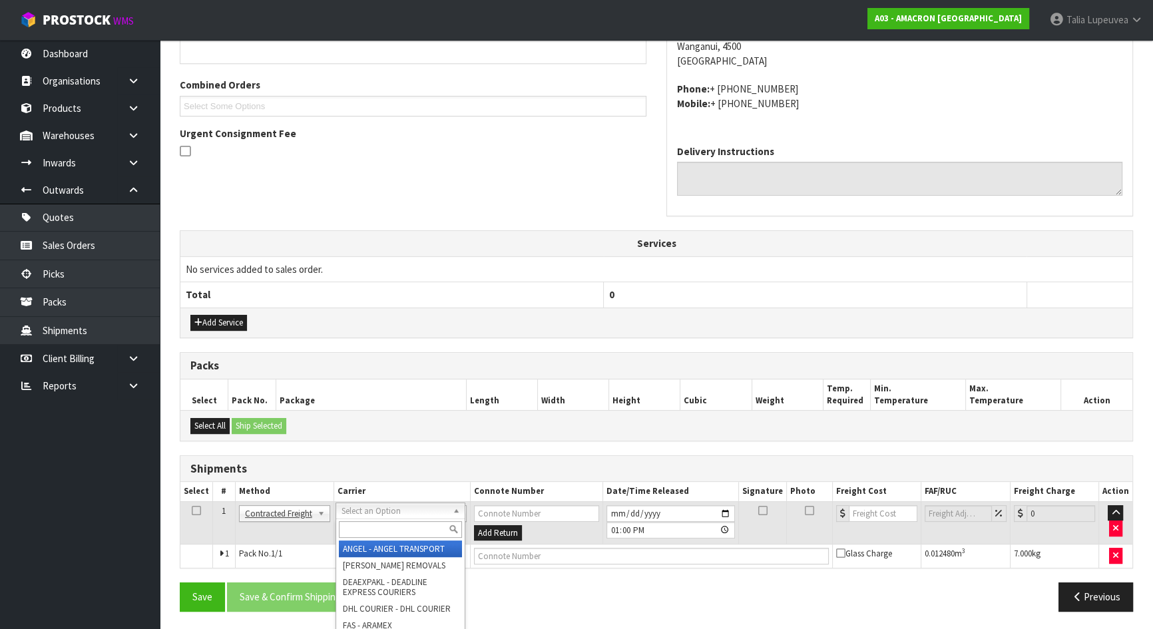
drag, startPoint x: 399, startPoint y: 505, endPoint x: 397, endPoint y: 522, distance: 16.8
click at [397, 525] on input "text" at bounding box center [400, 529] width 123 height 17
type input "nzp"
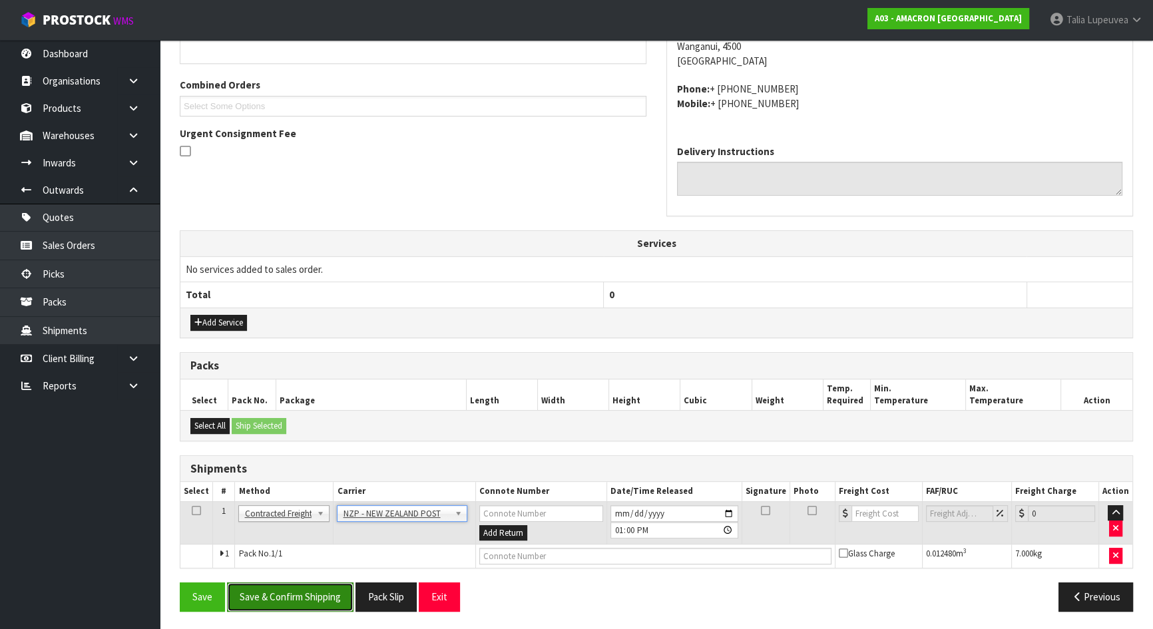
click at [317, 584] on button "Save & Confirm Shipping" at bounding box center [290, 596] width 126 height 29
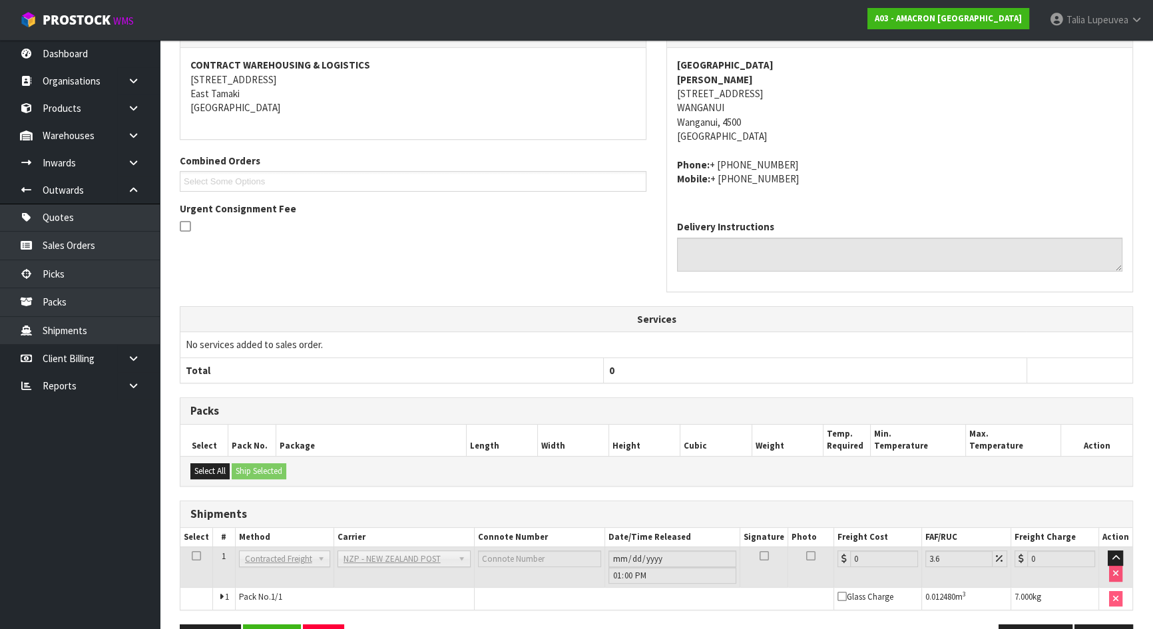
scroll to position [299, 0]
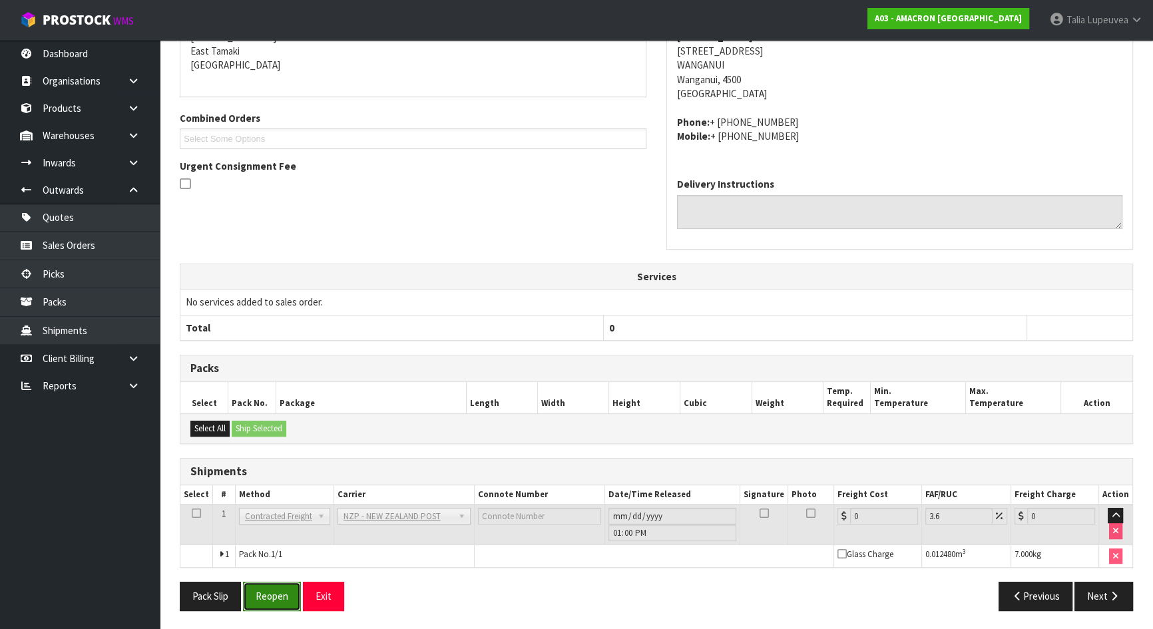
click at [277, 590] on button "Reopen" at bounding box center [272, 596] width 58 height 29
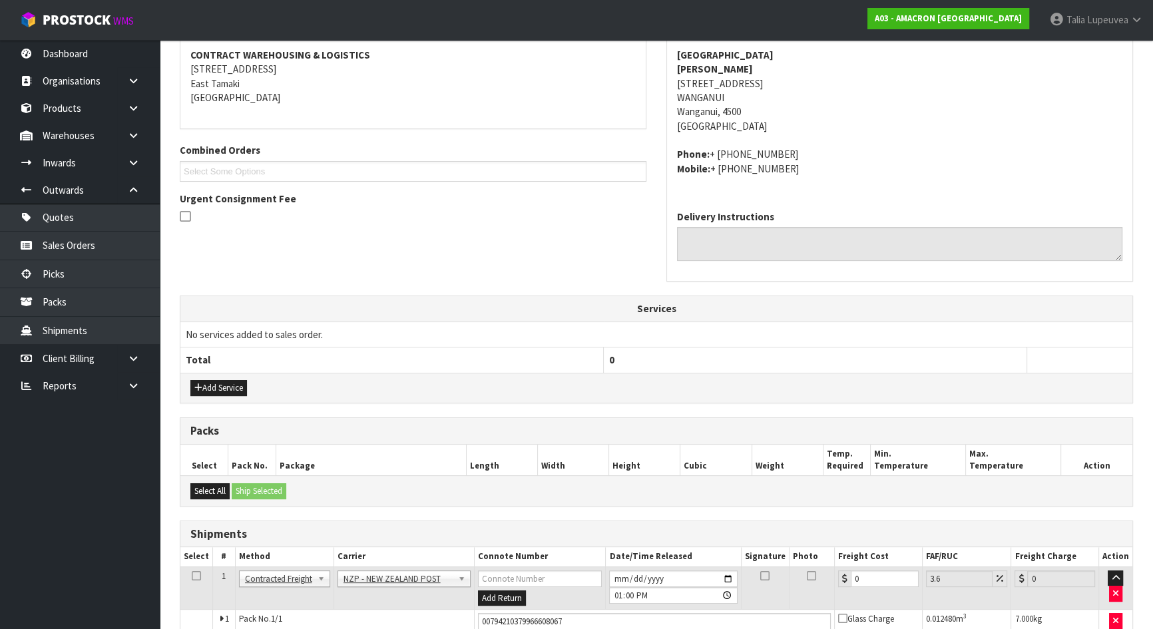
scroll to position [329, 0]
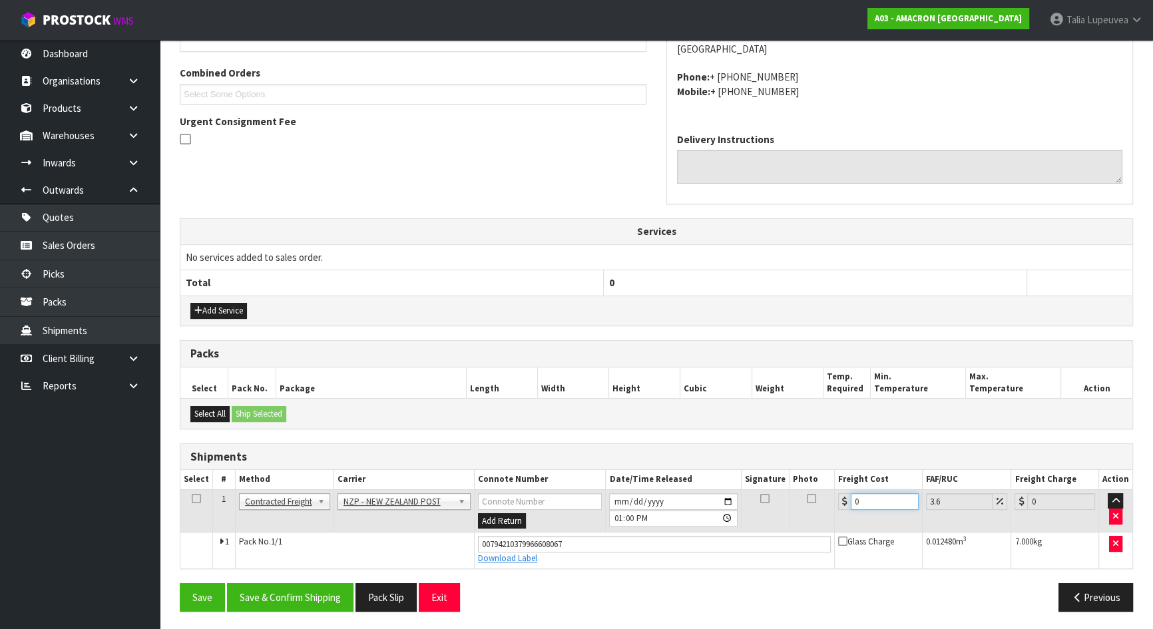
drag, startPoint x: 866, startPoint y: 502, endPoint x: 842, endPoint y: 510, distance: 26.1
click at [844, 498] on div "0" at bounding box center [878, 501] width 81 height 17
type input "8"
type input "8.29"
type input "8.00"
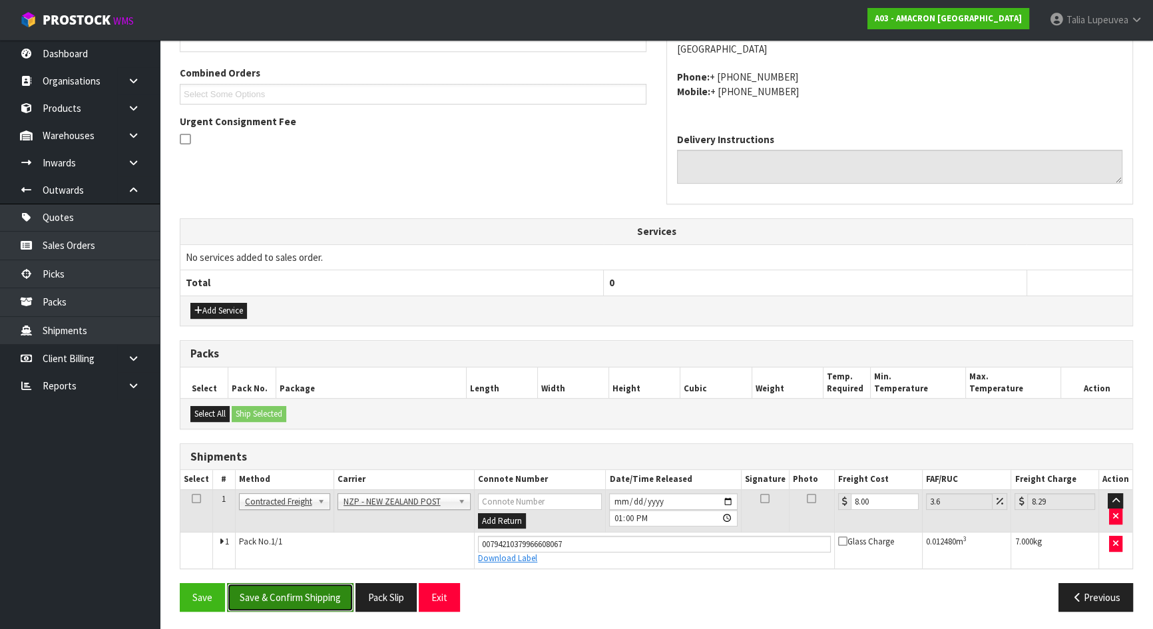
click at [314, 585] on button "Save & Confirm Shipping" at bounding box center [290, 597] width 126 height 29
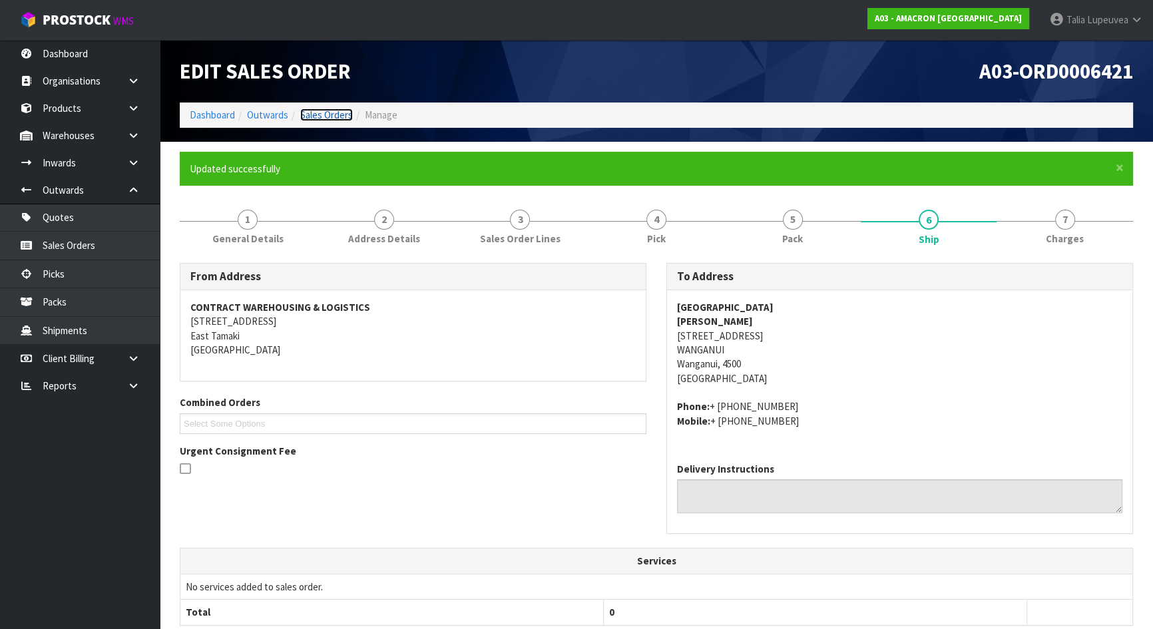
click at [332, 116] on link "Sales Orders" at bounding box center [326, 114] width 53 height 13
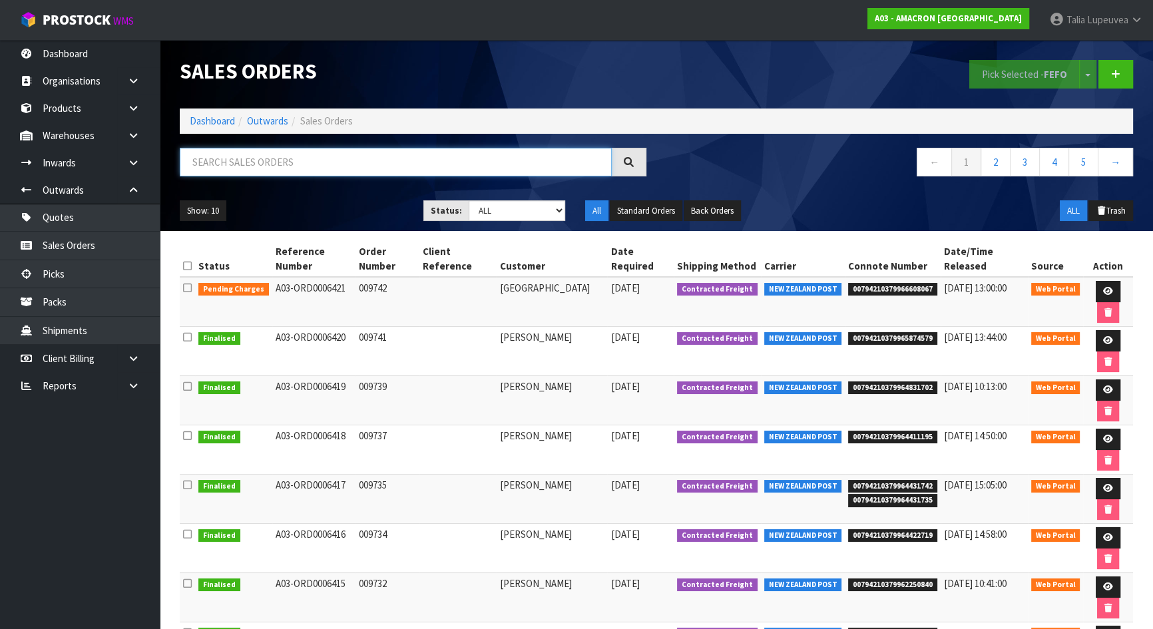
click at [341, 160] on input "text" at bounding box center [396, 162] width 432 height 29
click at [218, 118] on link "Dashboard" at bounding box center [212, 120] width 45 height 13
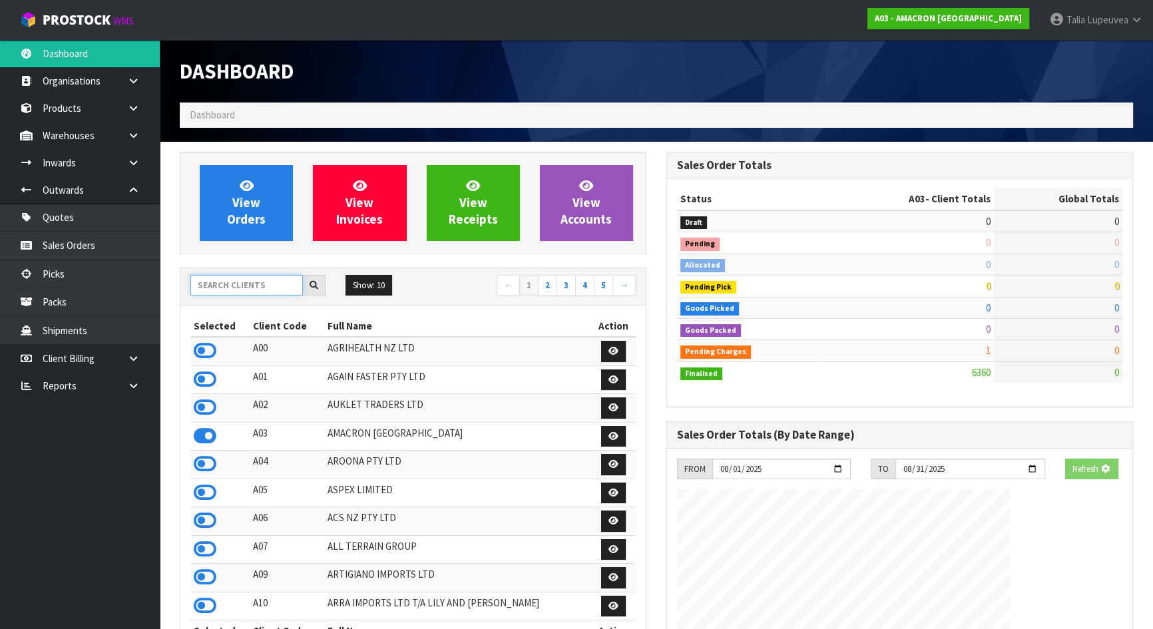
click at [279, 283] on input "text" at bounding box center [246, 285] width 112 height 21
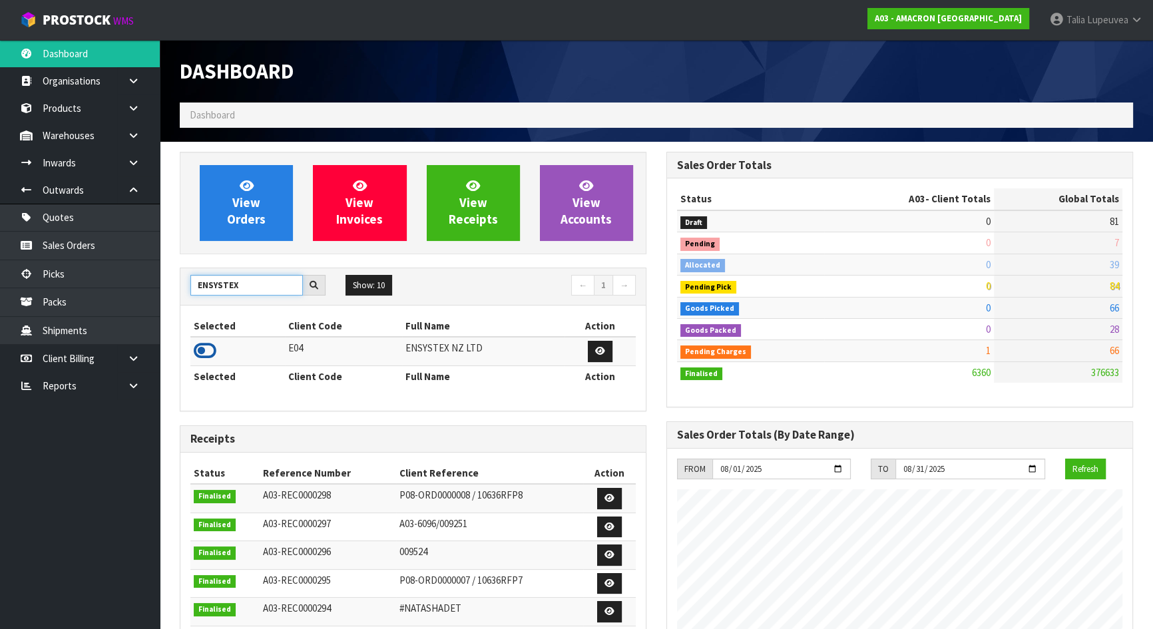
type input "ENSYSTEX"
click at [198, 344] on icon at bounding box center [205, 351] width 23 height 20
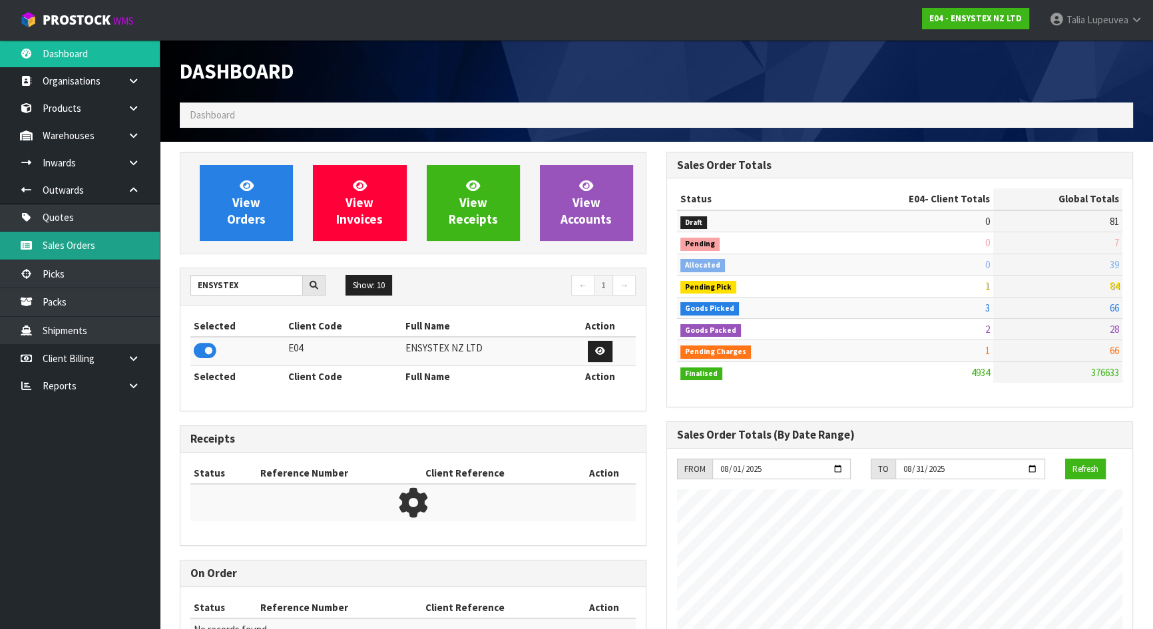
scroll to position [1035, 486]
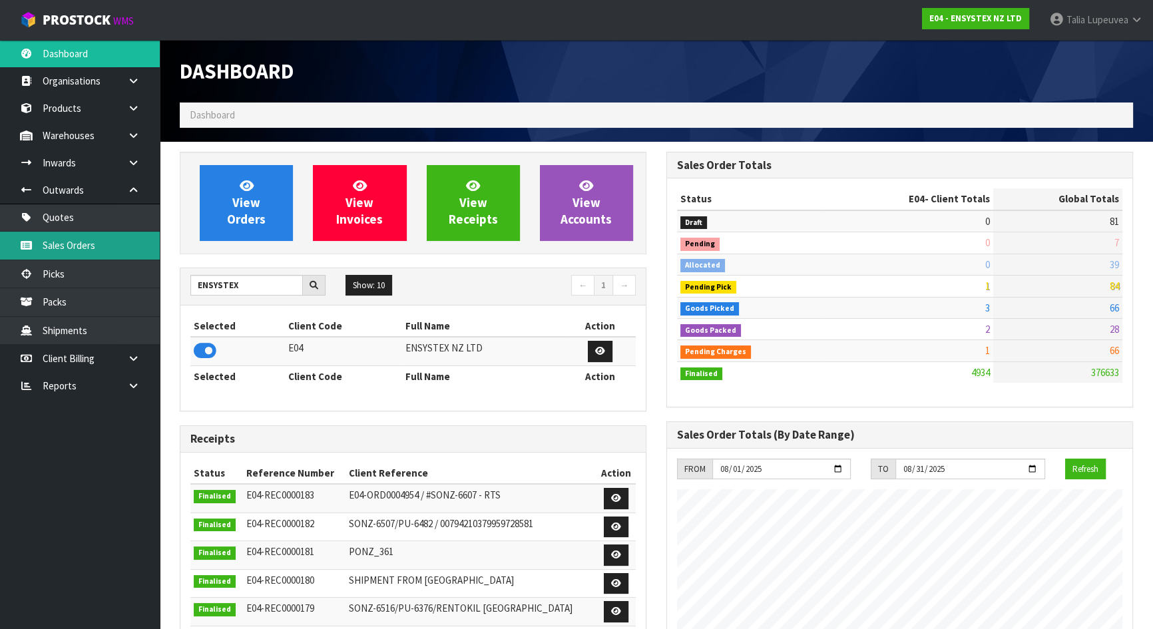
click at [113, 245] on link "Sales Orders" at bounding box center [80, 245] width 160 height 27
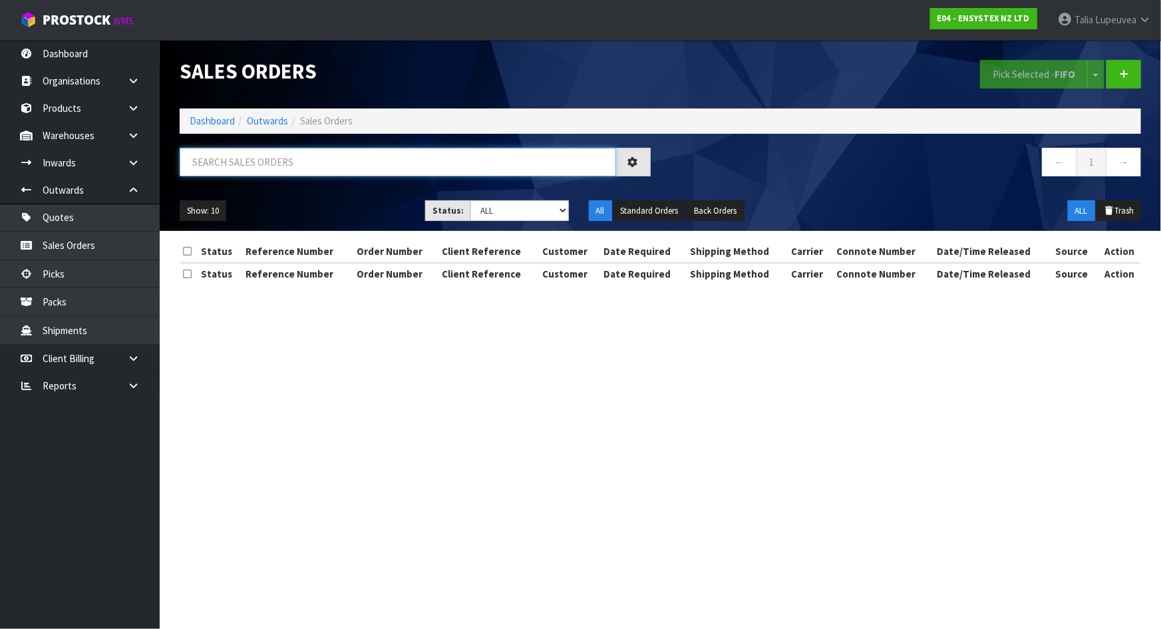
click at [327, 161] on input "text" at bounding box center [398, 162] width 437 height 29
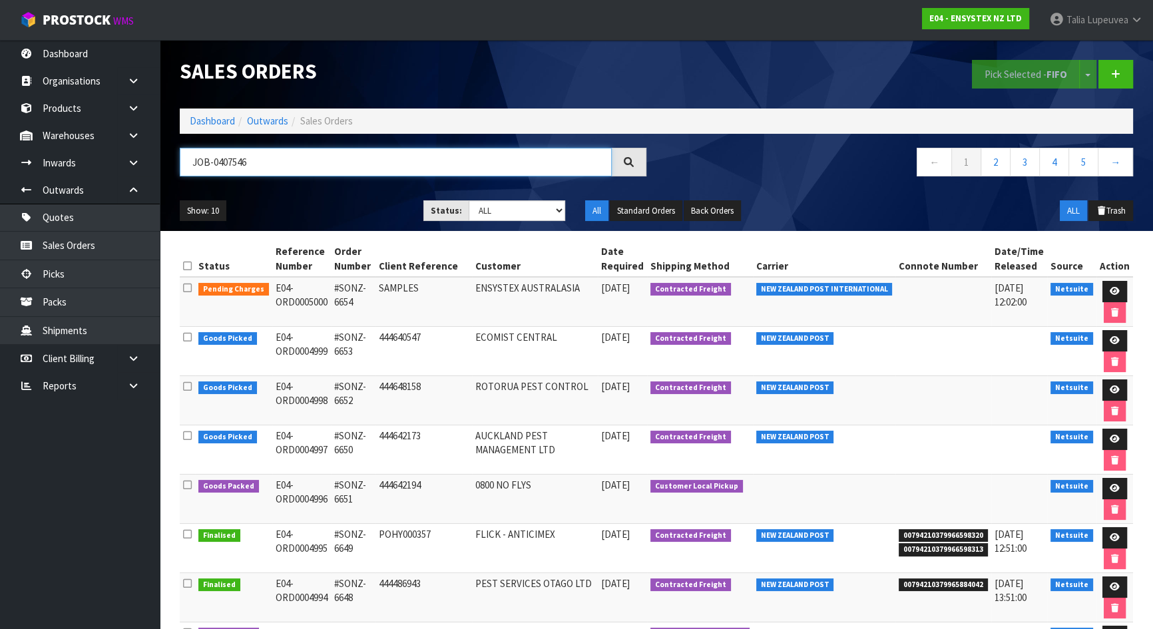
type input "JOB-0407546"
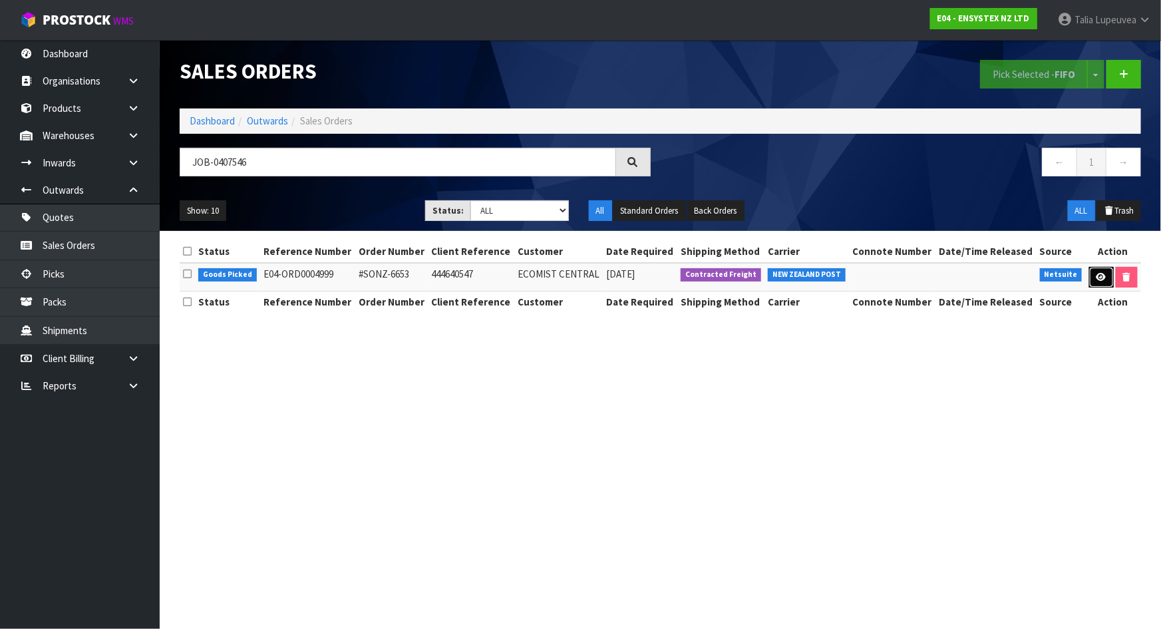
click at [1102, 276] on icon at bounding box center [1102, 277] width 10 height 9
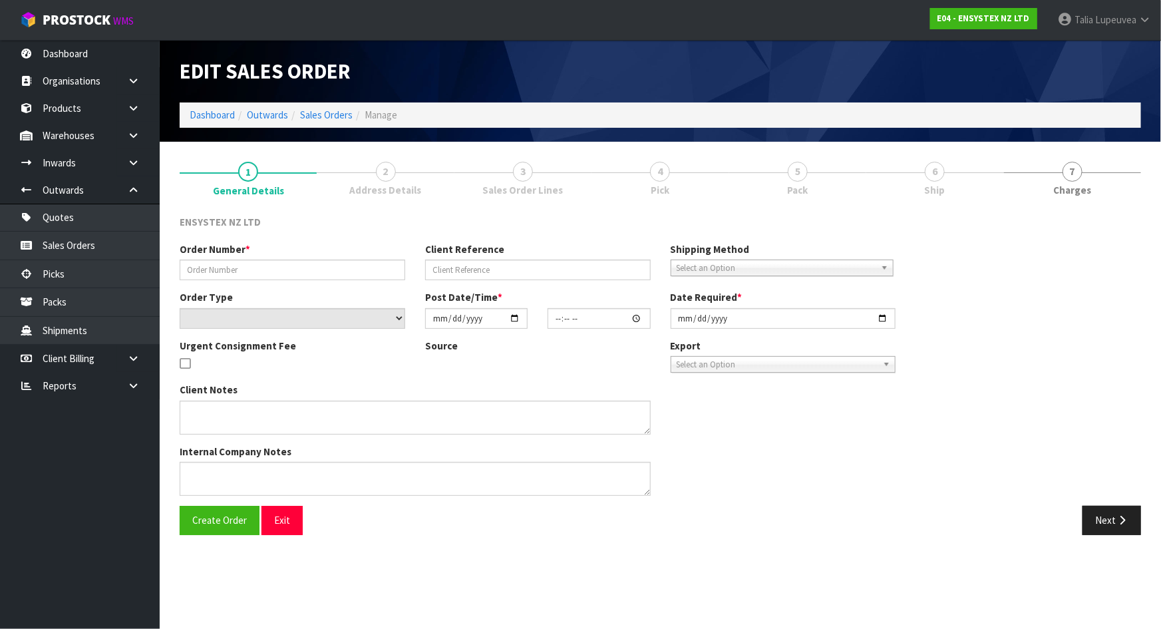
type input "#SONZ-6653"
type input "444640547"
select select "number:0"
type input "[DATE]"
type input "15:00:09.000"
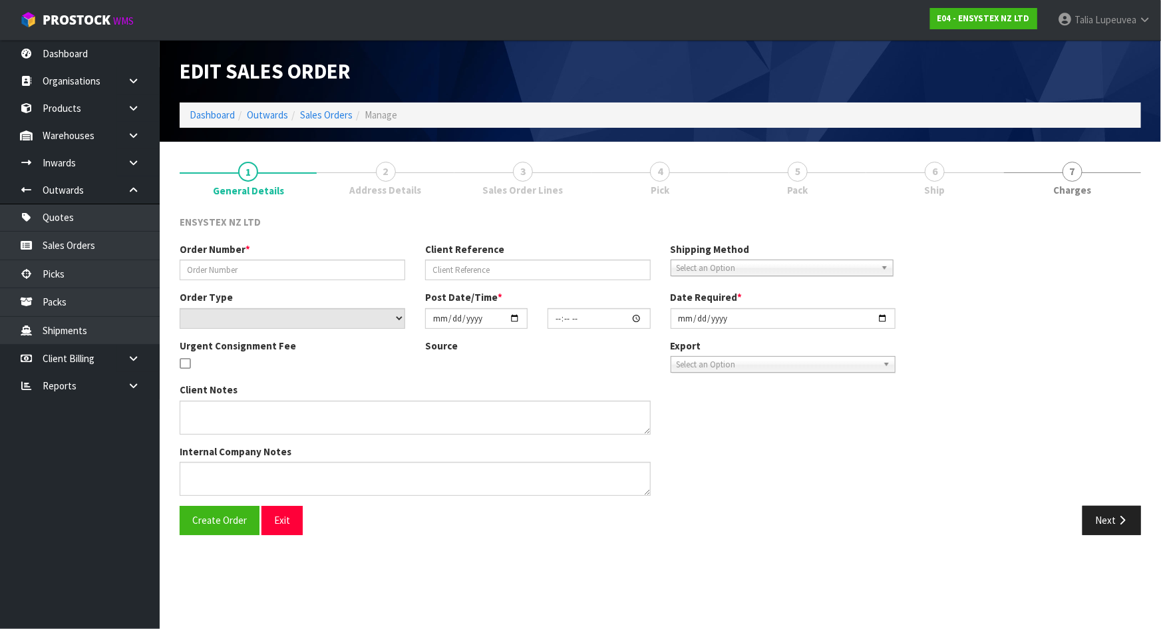
type input "[DATE]"
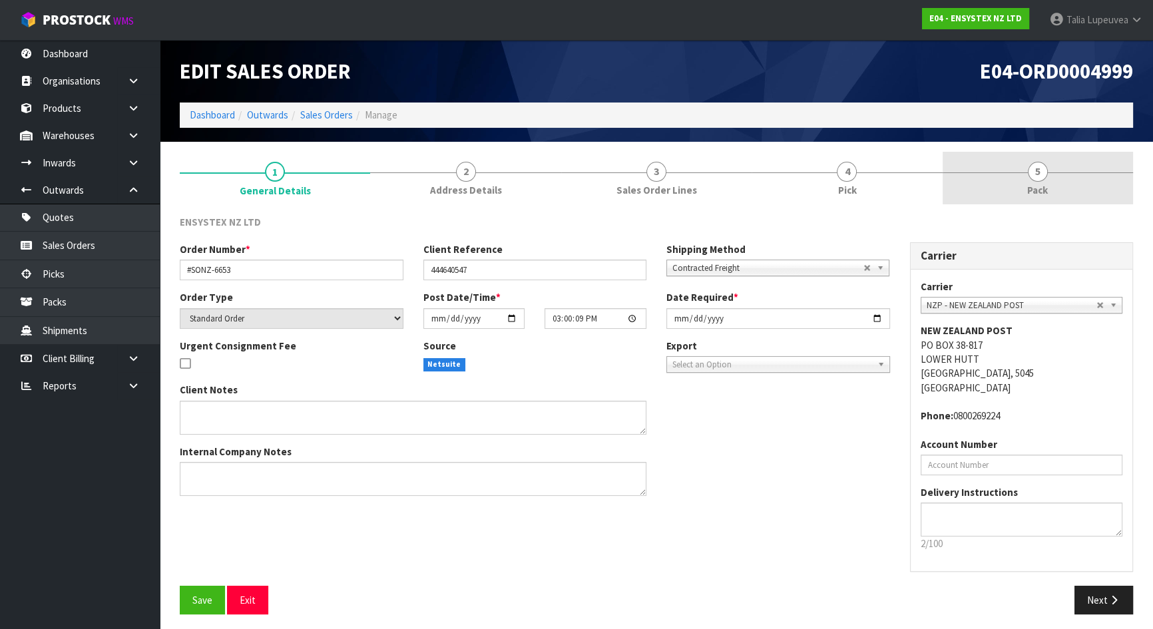
click at [1055, 196] on link "5 Pack" at bounding box center [1037, 178] width 190 height 53
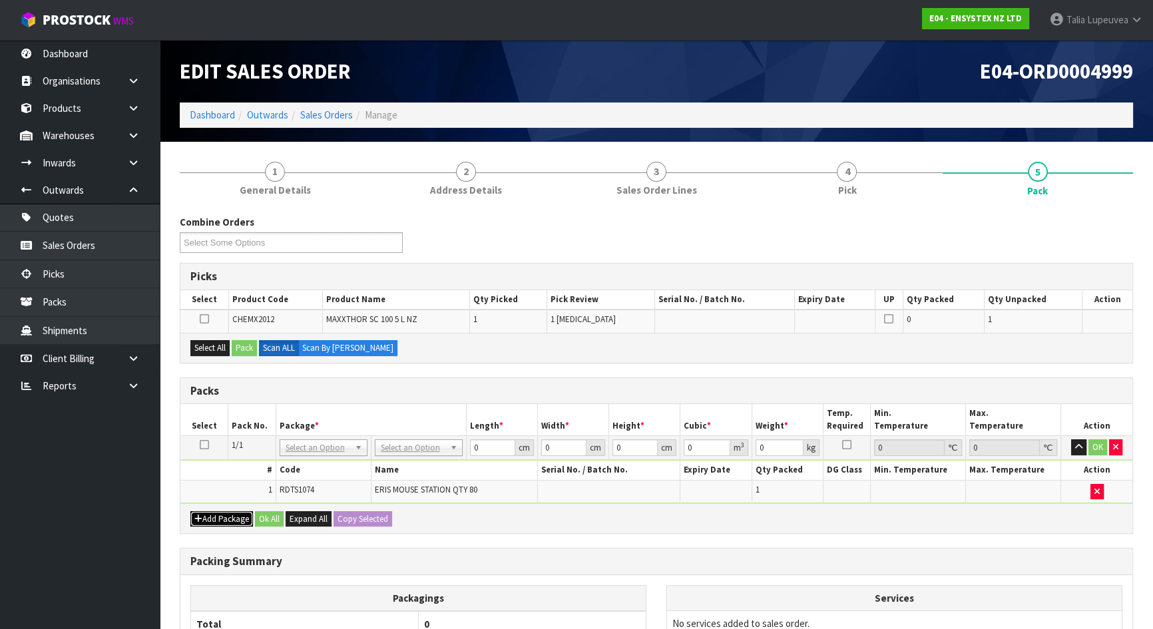
click at [238, 511] on button "Add Package" at bounding box center [221, 519] width 63 height 16
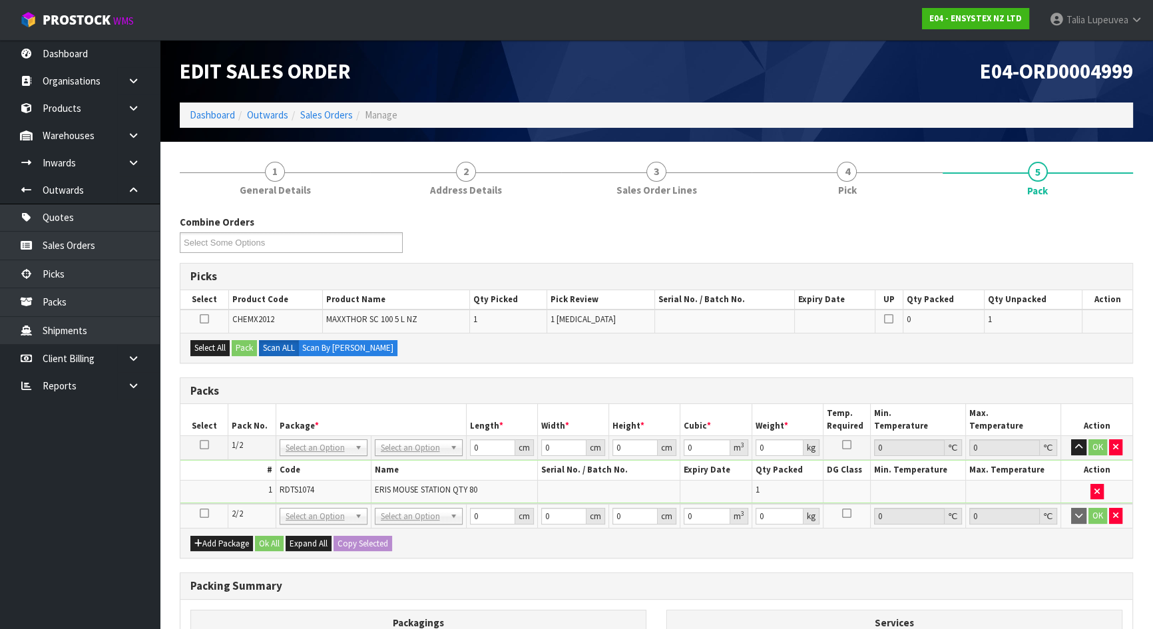
click at [204, 513] on icon at bounding box center [204, 513] width 9 height 1
click at [213, 346] on button "Select All" at bounding box center [209, 348] width 39 height 16
click at [246, 346] on button "Pack" at bounding box center [244, 348] width 25 height 16
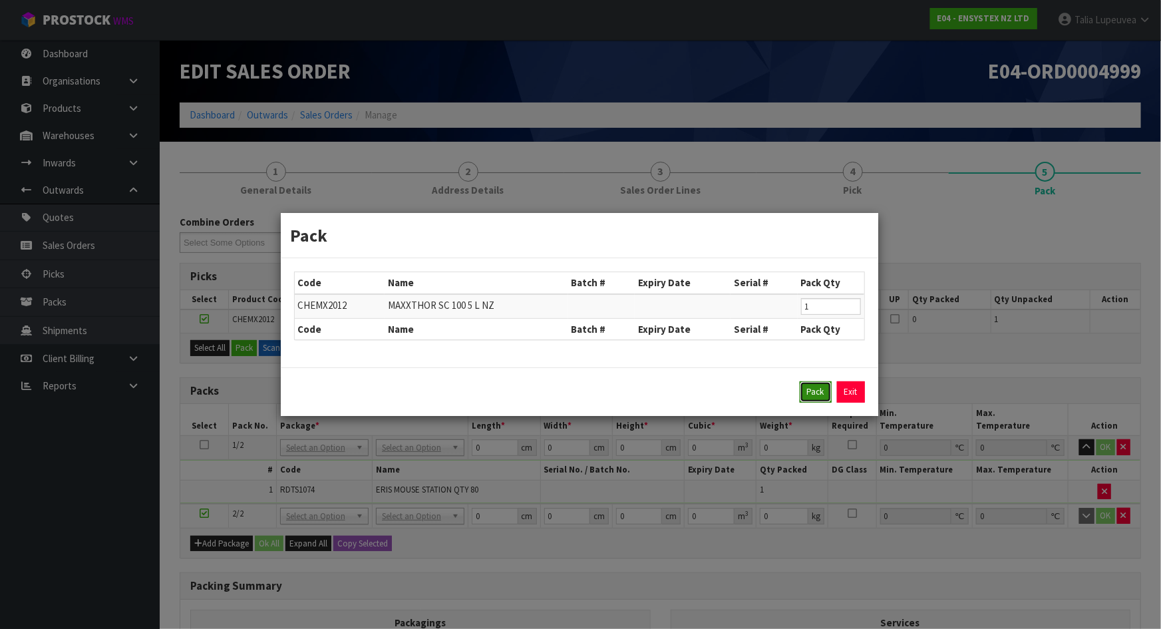
click at [801, 387] on button "Pack" at bounding box center [816, 391] width 32 height 21
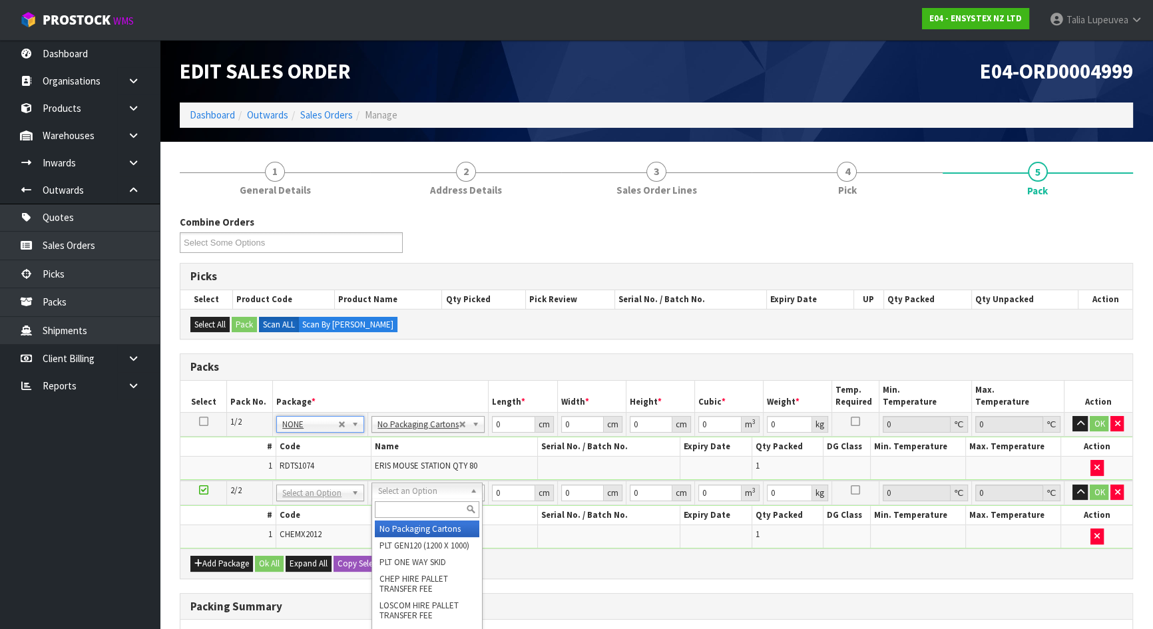
click at [425, 506] on input "text" at bounding box center [427, 509] width 104 height 17
type input "oc"
type input "6"
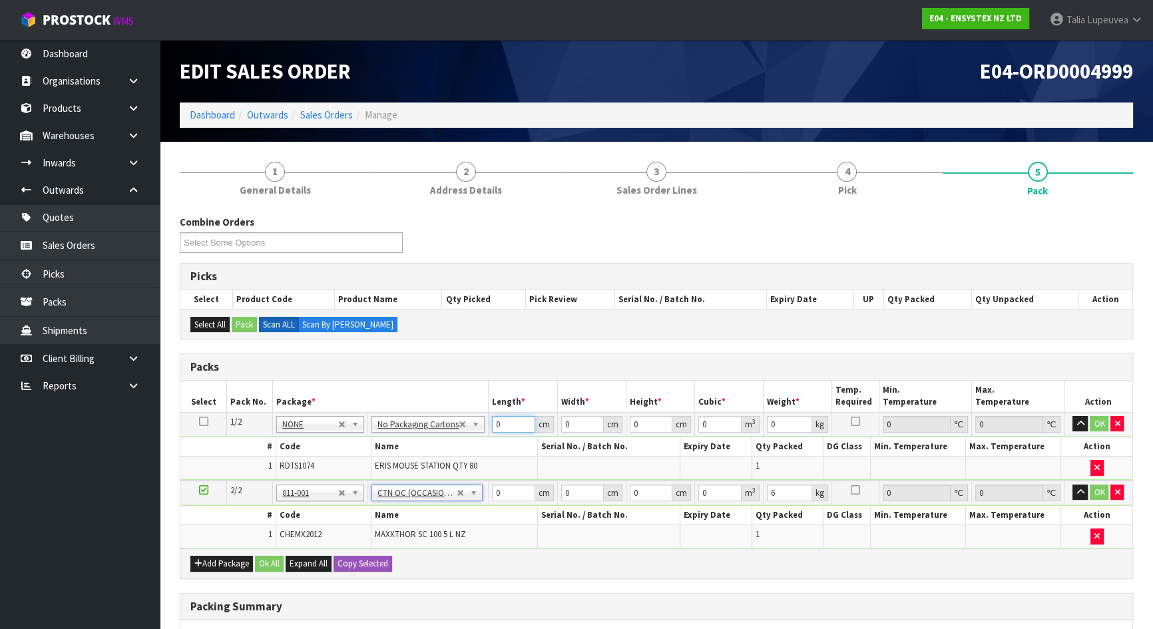
drag, startPoint x: 500, startPoint y: 425, endPoint x: 486, endPoint y: 427, distance: 14.0
click at [488, 427] on td "0 cm" at bounding box center [522, 424] width 69 height 24
type input "45"
type input "36"
type input "4"
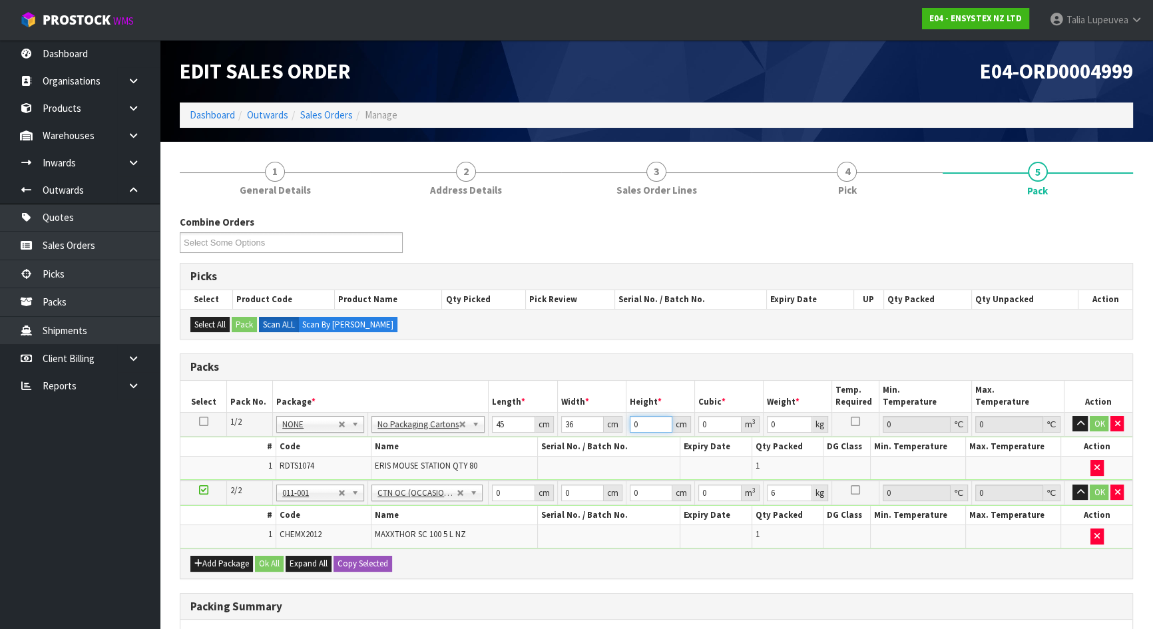
type input "0.00648"
type input "40"
type input "0.0648"
type input "40"
type input "10"
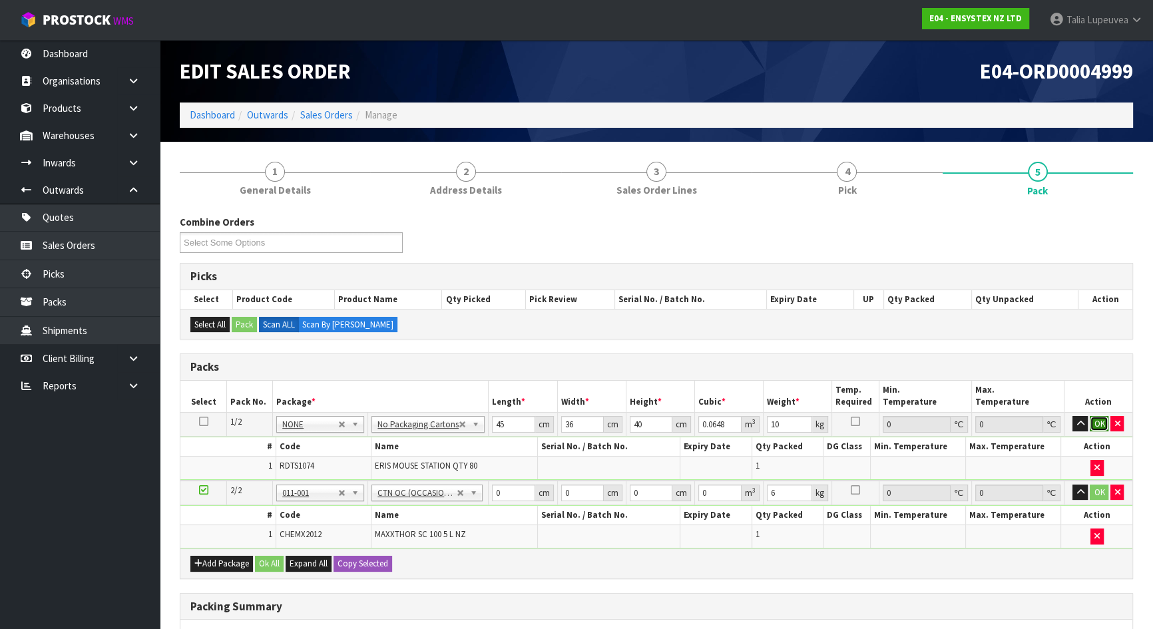
click at [1092, 424] on button "OK" at bounding box center [1098, 424] width 19 height 16
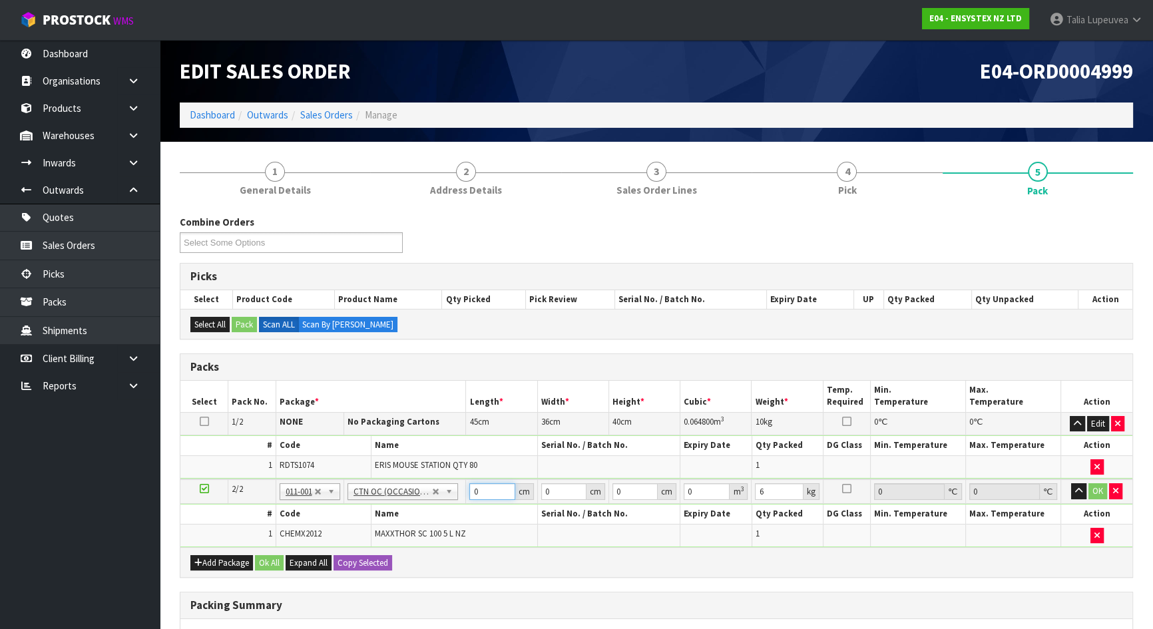
drag, startPoint x: 486, startPoint y: 494, endPoint x: 454, endPoint y: 504, distance: 32.8
click at [454, 504] on tbody "2/2 NONE 007-001 007-002 007-004 007-009 007-013 007-014 007-015 007-017 007-01…" at bounding box center [656, 513] width 952 height 68
type input "25"
type input "20"
type input "3"
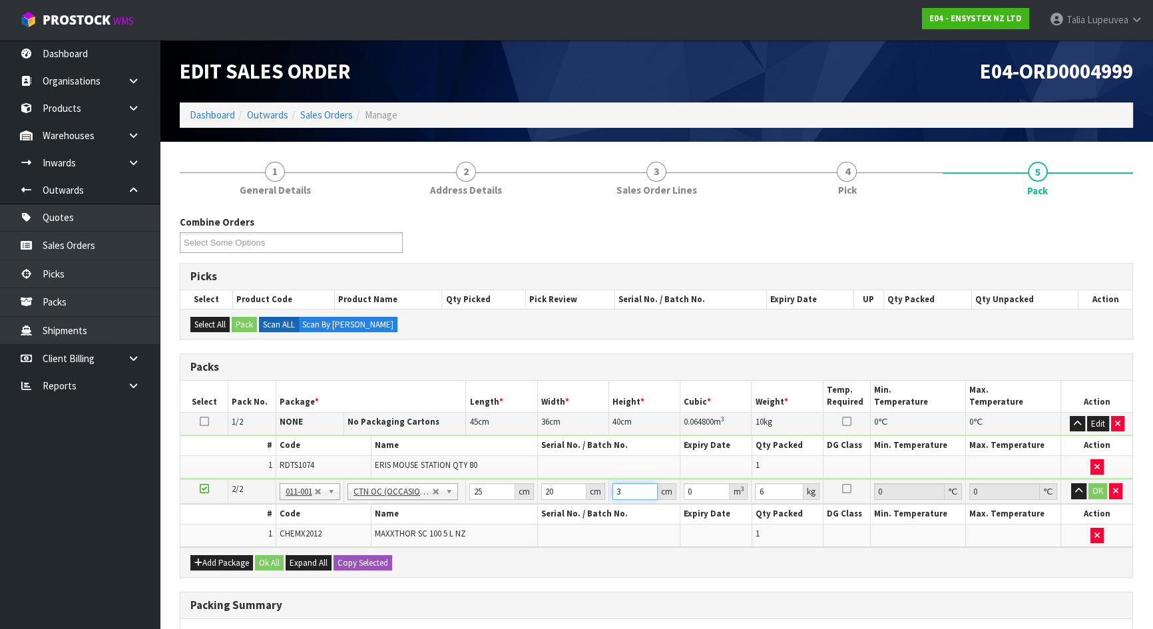
type input "0.0015"
type input "34"
type input "0.017"
type input "34"
click at [1098, 488] on button "OK" at bounding box center [1097, 491] width 19 height 16
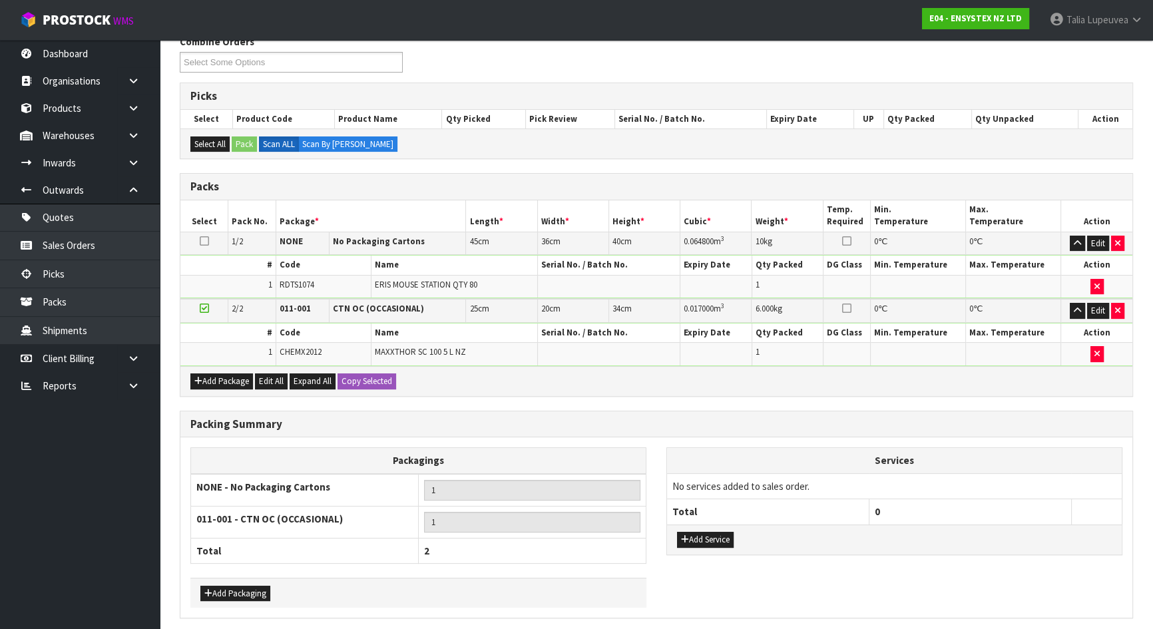
scroll to position [229, 0]
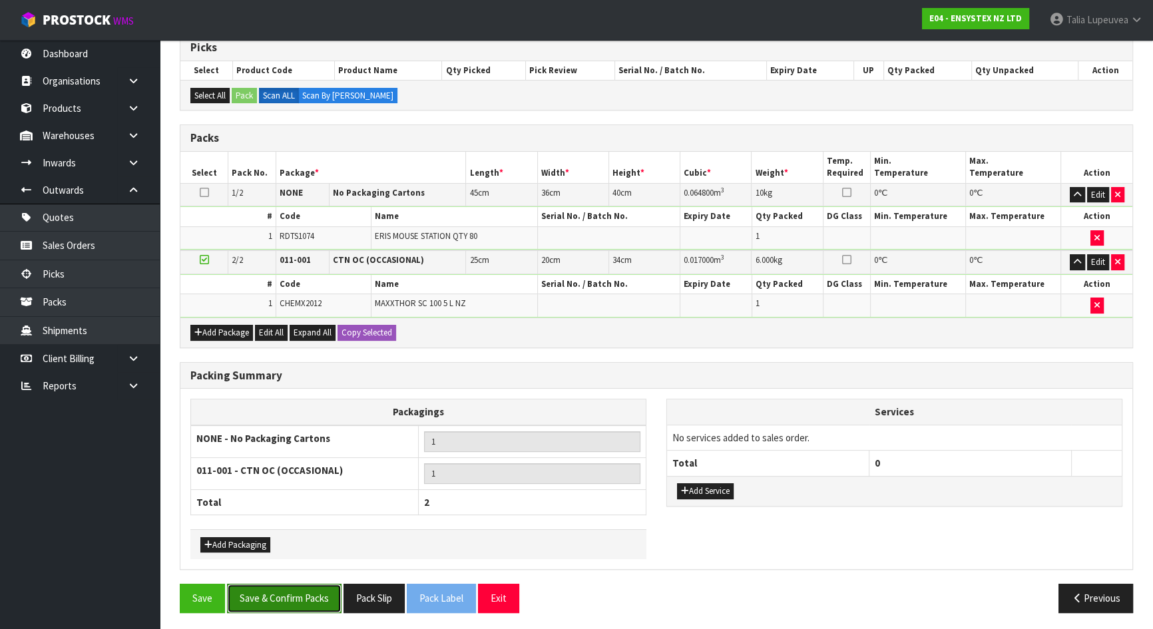
click at [311, 588] on button "Save & Confirm Packs" at bounding box center [284, 598] width 114 height 29
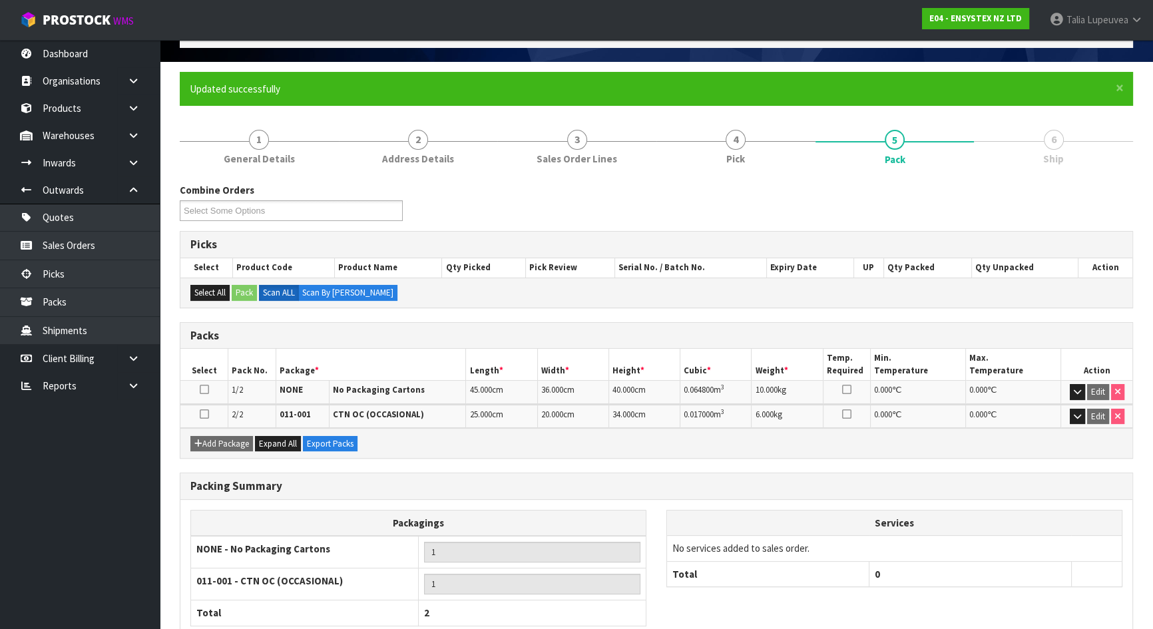
scroll to position [162, 0]
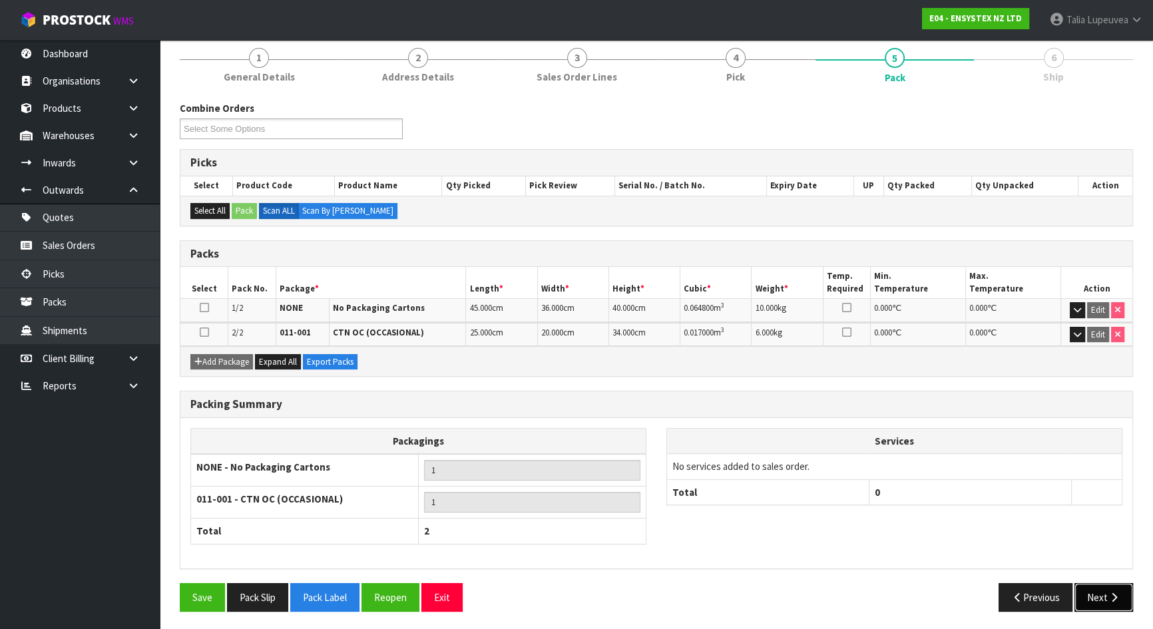
click at [1101, 588] on button "Next" at bounding box center [1103, 597] width 59 height 29
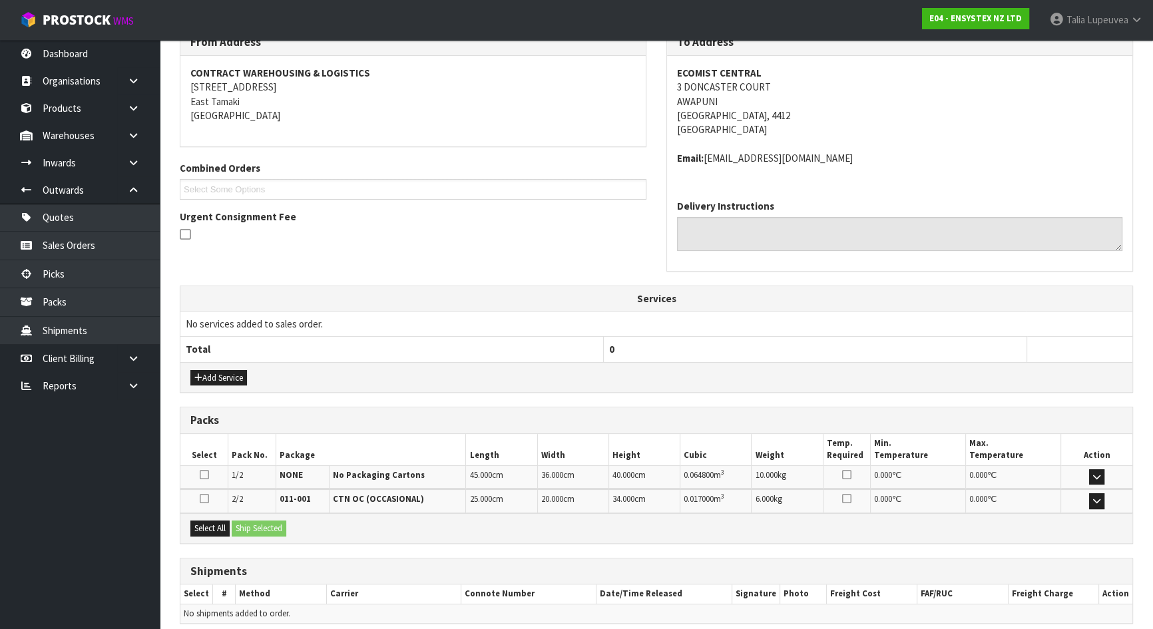
scroll to position [289, 0]
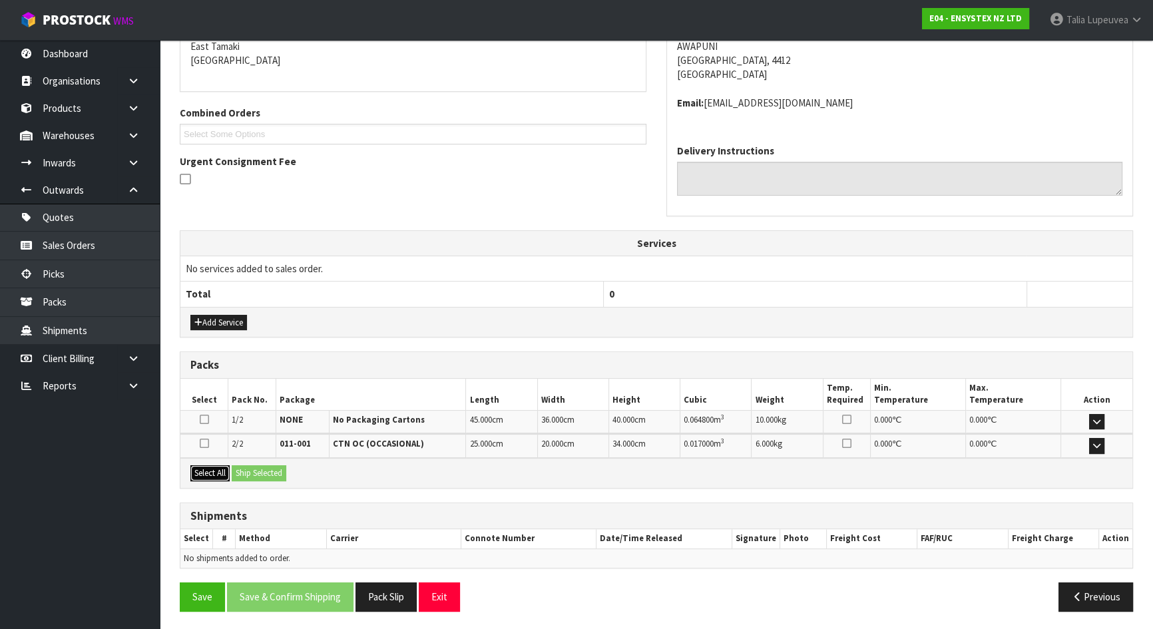
drag, startPoint x: 212, startPoint y: 466, endPoint x: 260, endPoint y: 475, distance: 48.0
click at [213, 467] on button "Select All" at bounding box center [209, 473] width 39 height 16
click at [261, 475] on button "Ship Selected" at bounding box center [259, 473] width 55 height 16
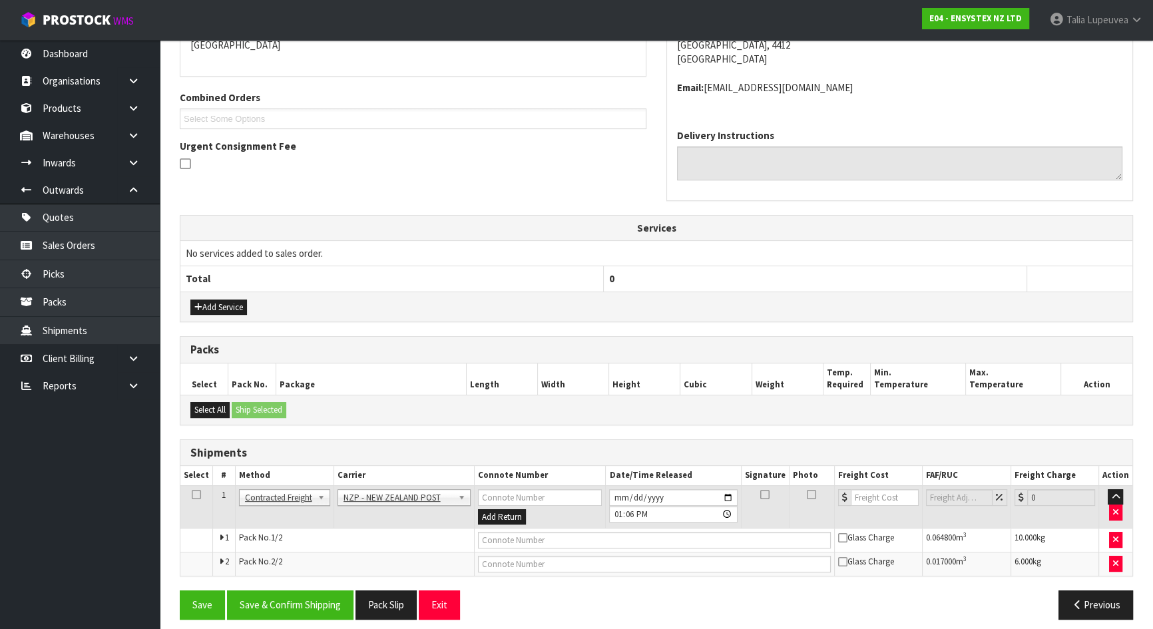
scroll to position [313, 0]
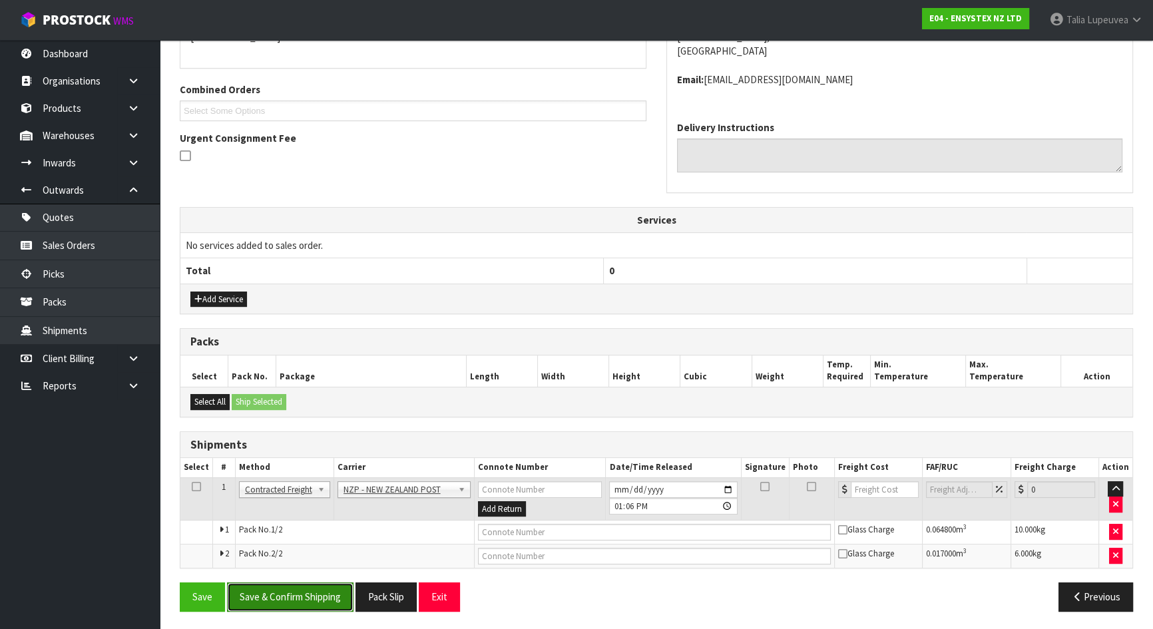
click at [304, 598] on button "Save & Confirm Shipping" at bounding box center [290, 596] width 126 height 29
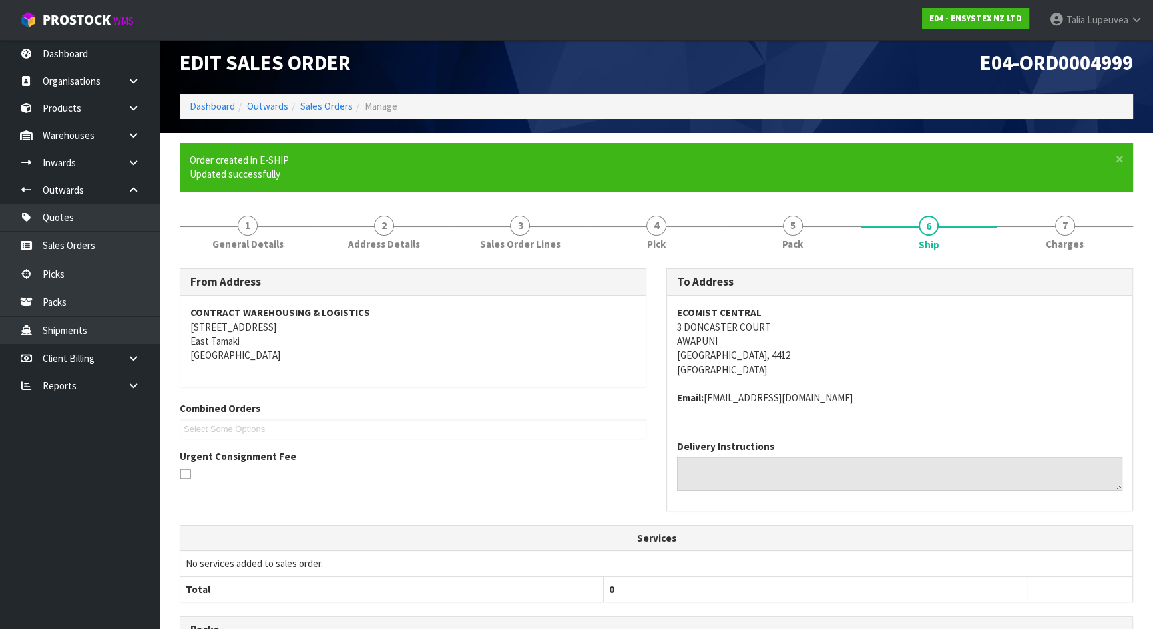
scroll to position [293, 0]
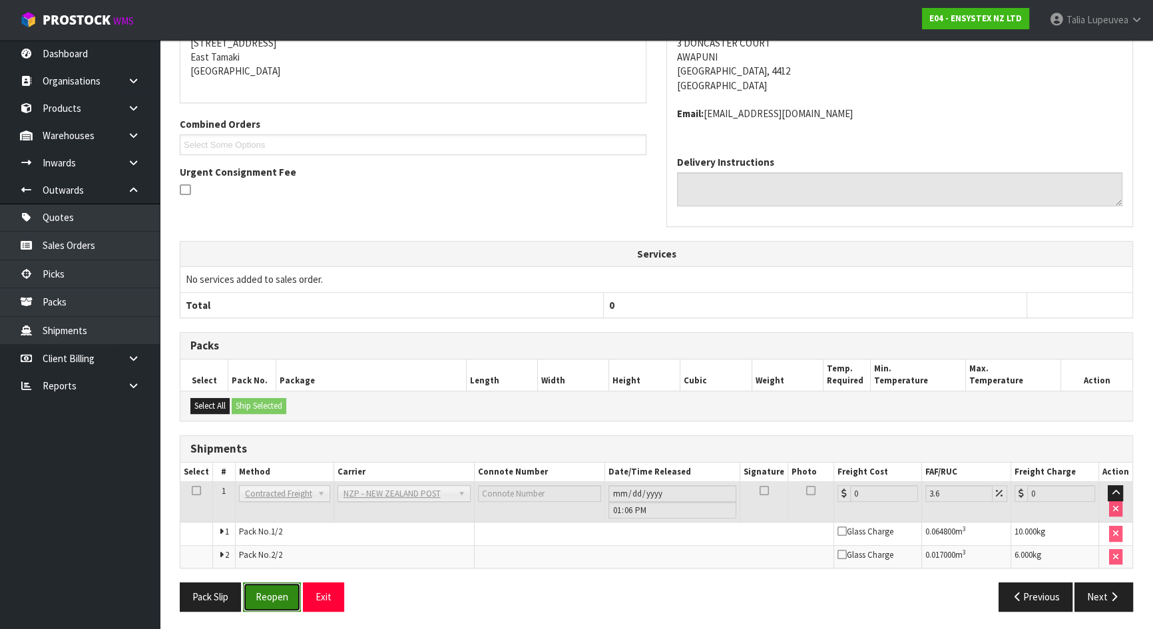
click at [263, 602] on button "Reopen" at bounding box center [272, 596] width 58 height 29
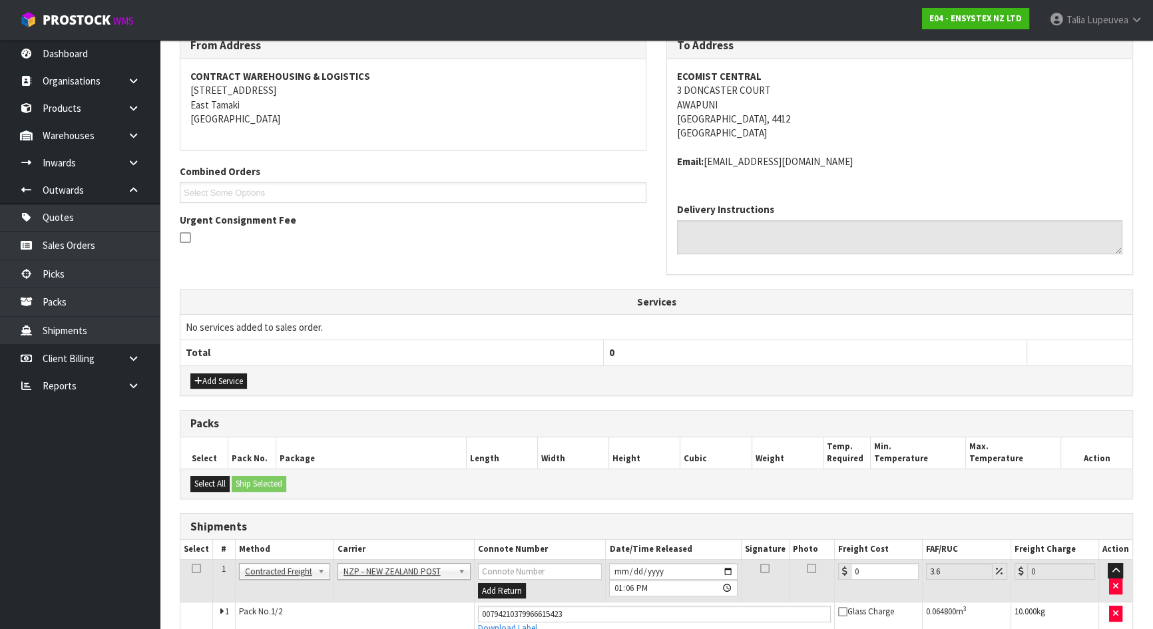
scroll to position [325, 0]
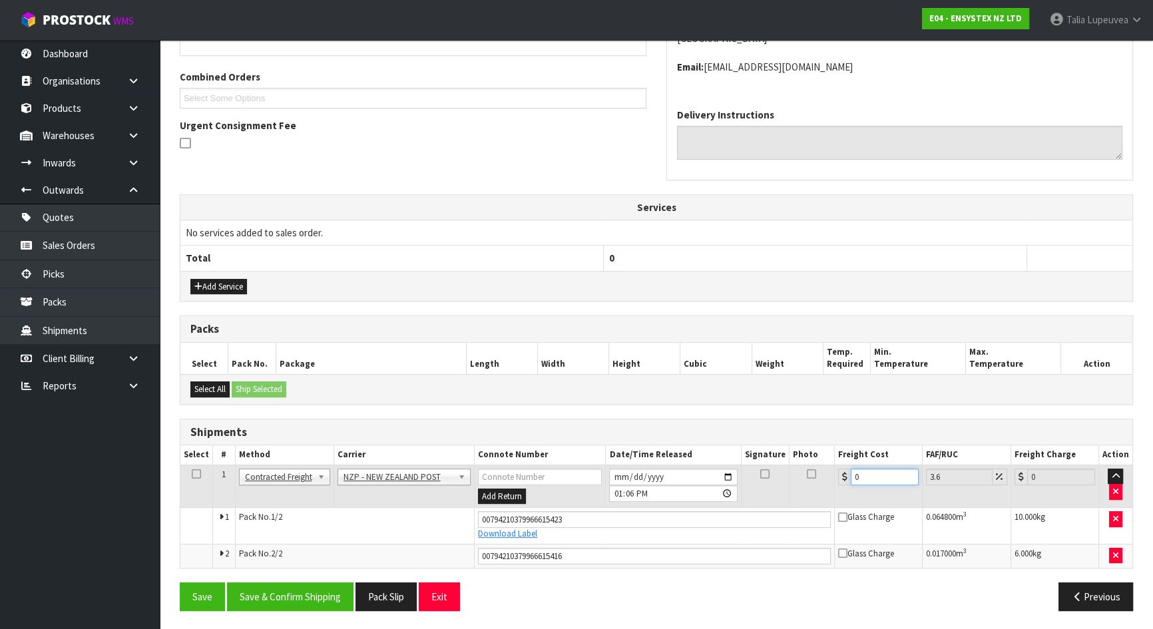
drag, startPoint x: 872, startPoint y: 474, endPoint x: 850, endPoint y: 482, distance: 23.4
click at [850, 482] on input "0" at bounding box center [884, 476] width 68 height 17
type input "1"
type input "1.04"
type input "18"
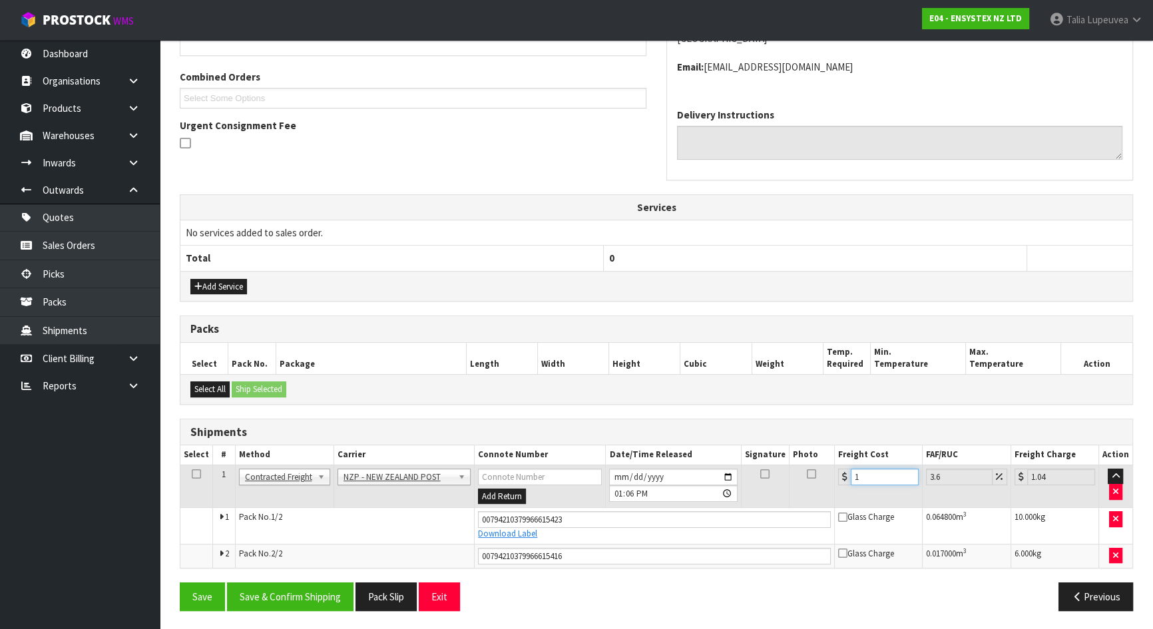
type input "18.65"
type input "18.4"
type input "19.06"
type input "18.44"
type input "19.1"
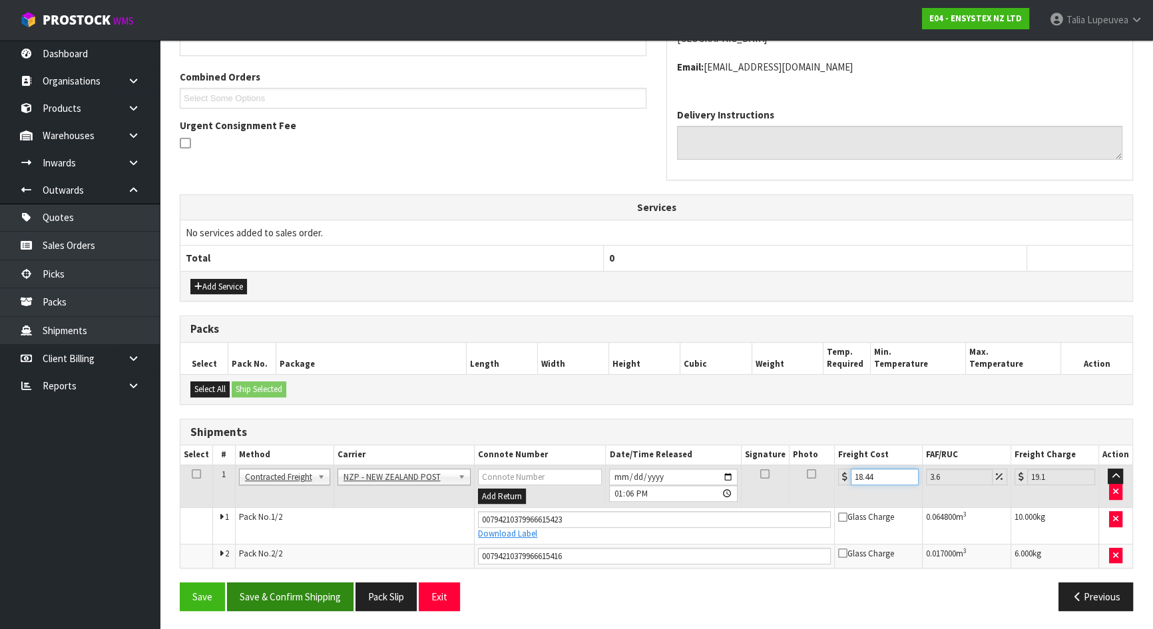
type input "18.44"
drag, startPoint x: 293, startPoint y: 598, endPoint x: 283, endPoint y: 607, distance: 13.2
click at [293, 598] on button "Save & Confirm Shipping" at bounding box center [290, 596] width 126 height 29
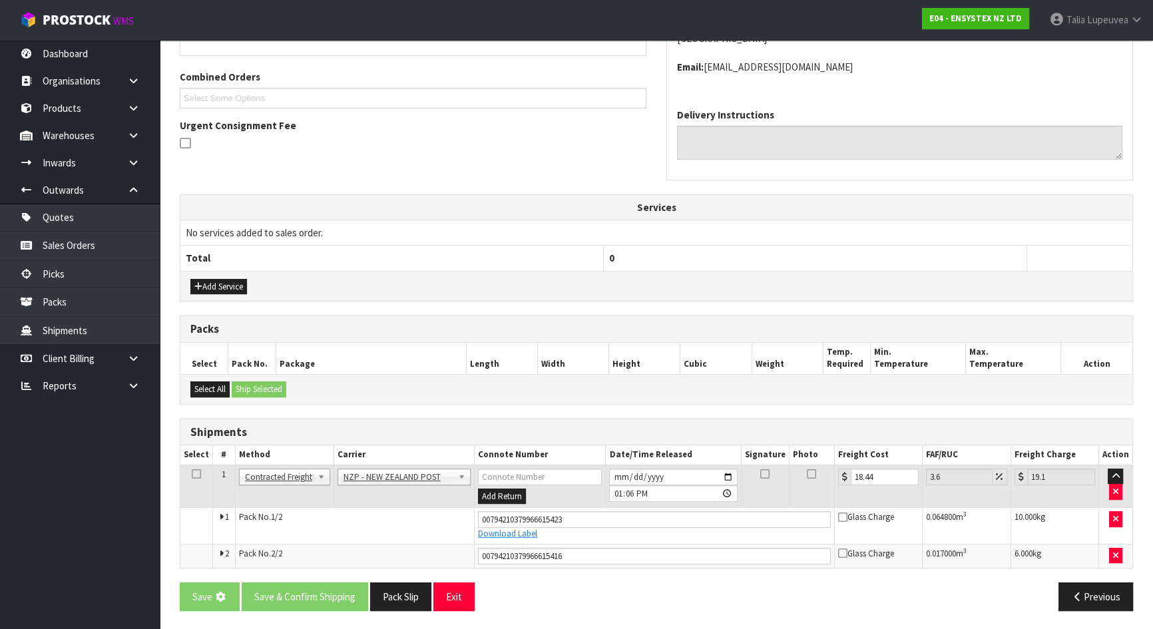
scroll to position [0, 0]
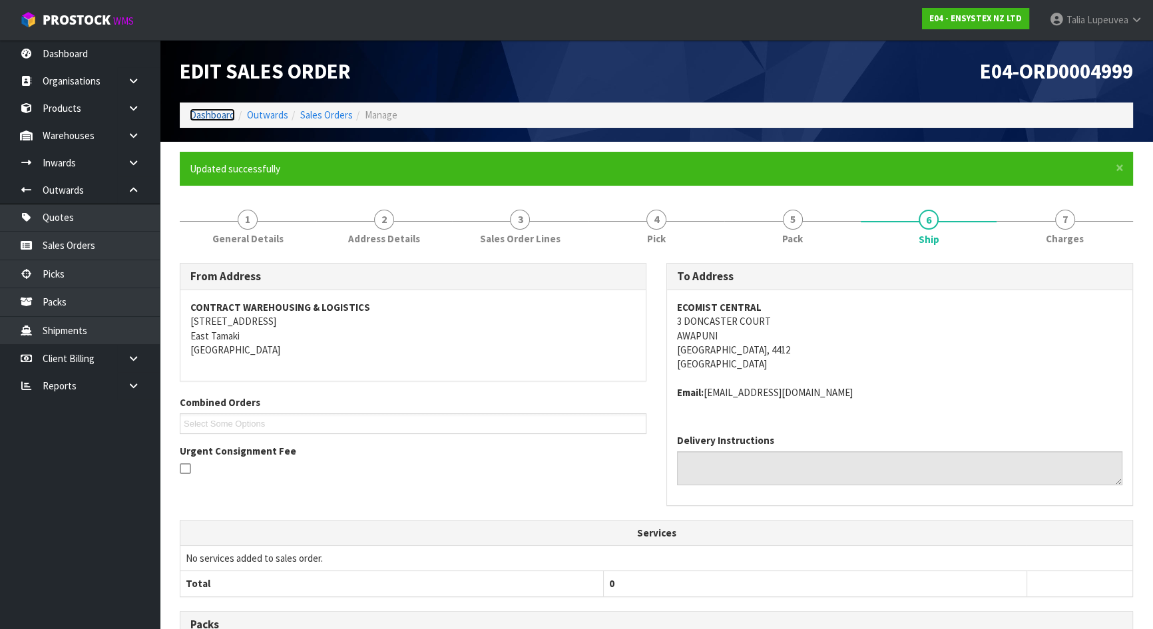
click at [200, 116] on link "Dashboard" at bounding box center [212, 114] width 45 height 13
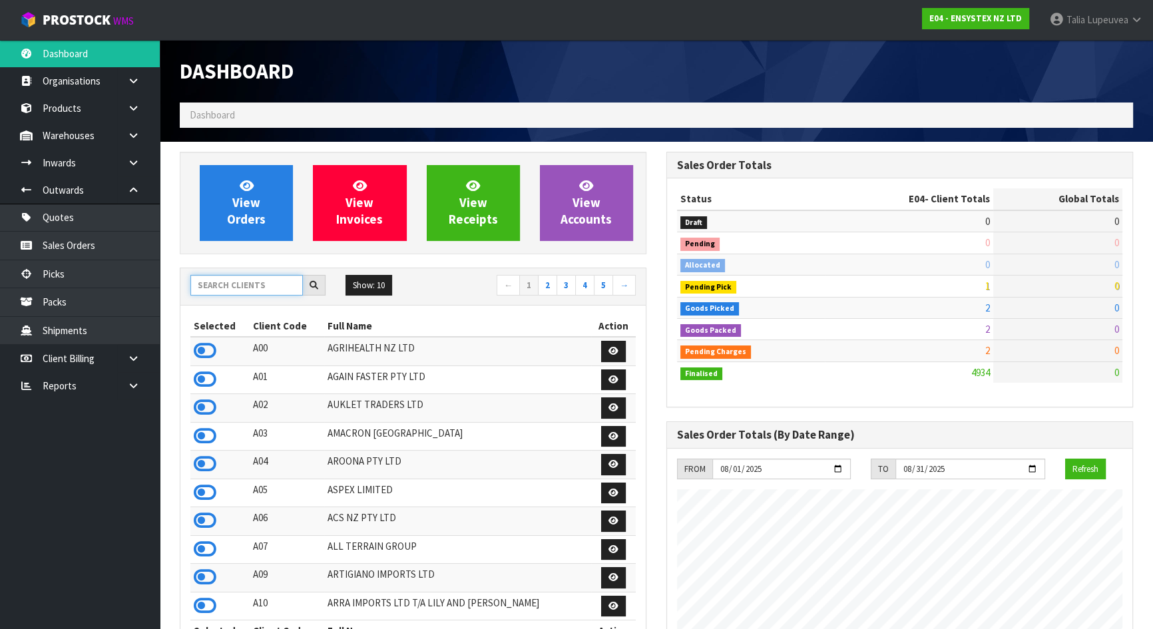
scroll to position [1035, 486]
click at [238, 287] on input "text" at bounding box center [246, 285] width 112 height 21
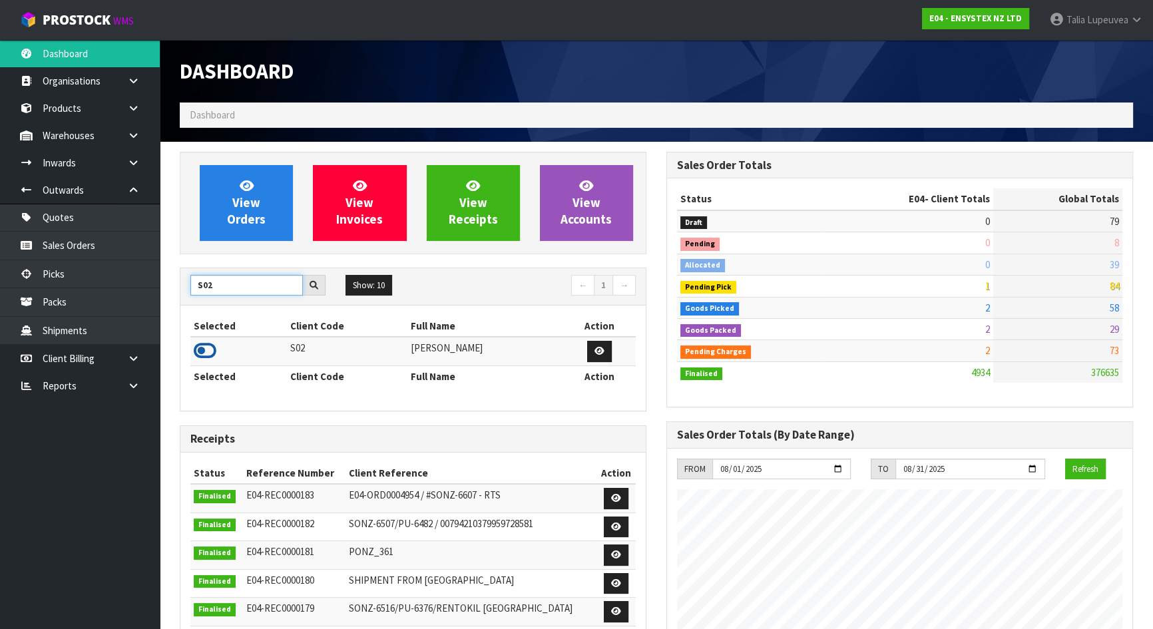
type input "S02"
click at [208, 347] on icon at bounding box center [205, 351] width 23 height 20
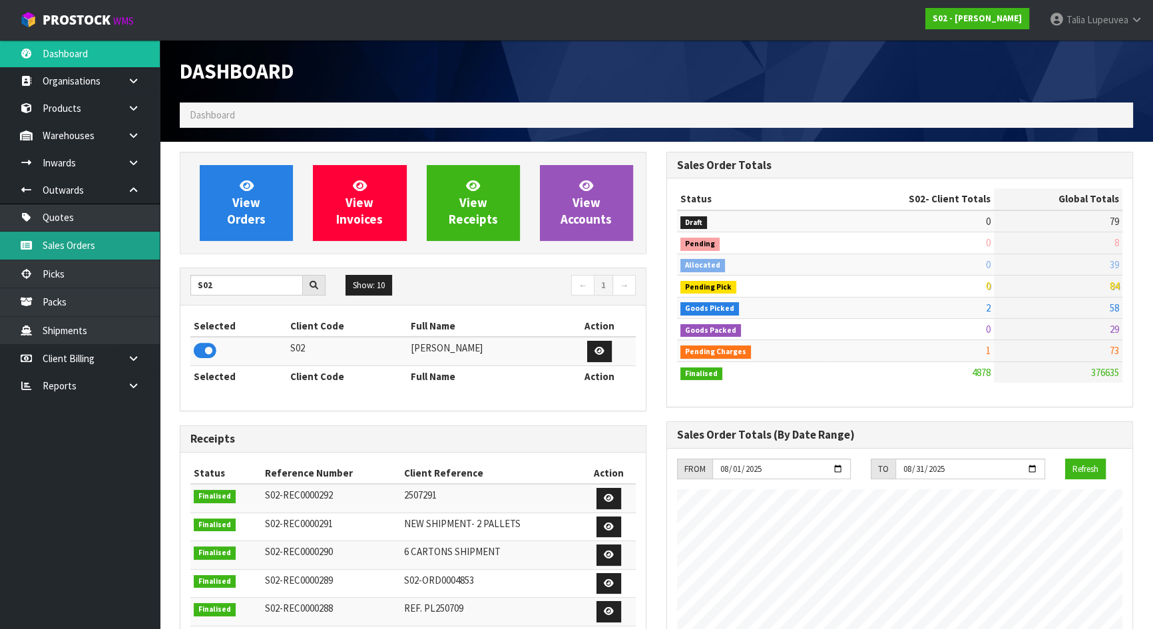
scroll to position [1006, 486]
click at [132, 242] on link "Sales Orders" at bounding box center [80, 245] width 160 height 27
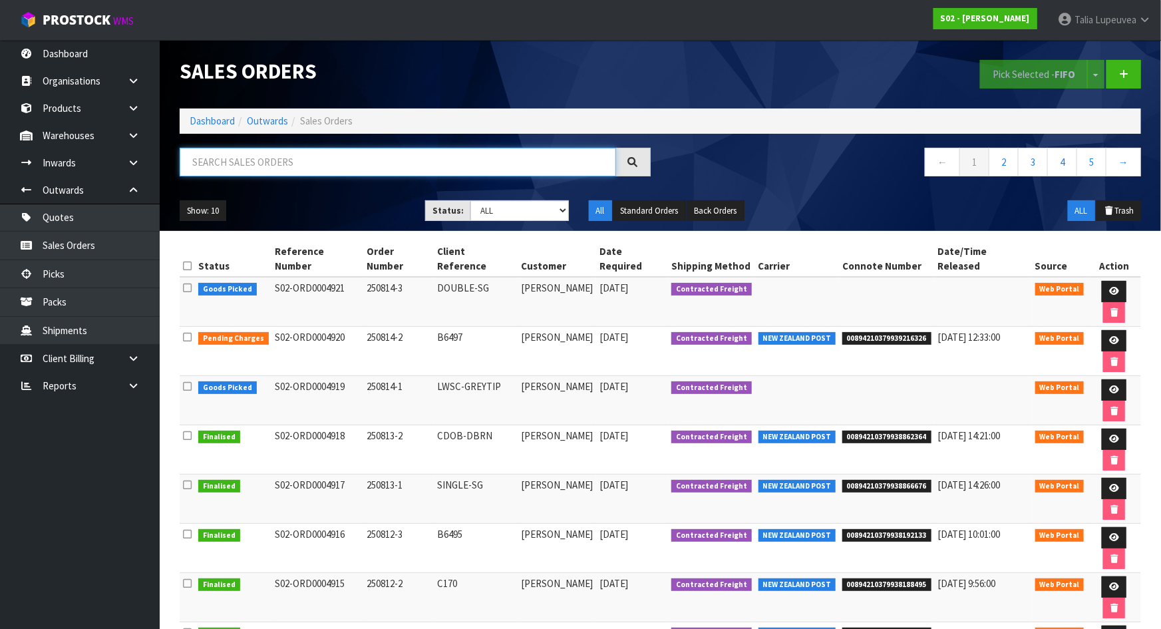
click at [346, 166] on input "text" at bounding box center [398, 162] width 437 height 29
type input "JOB-0407574"
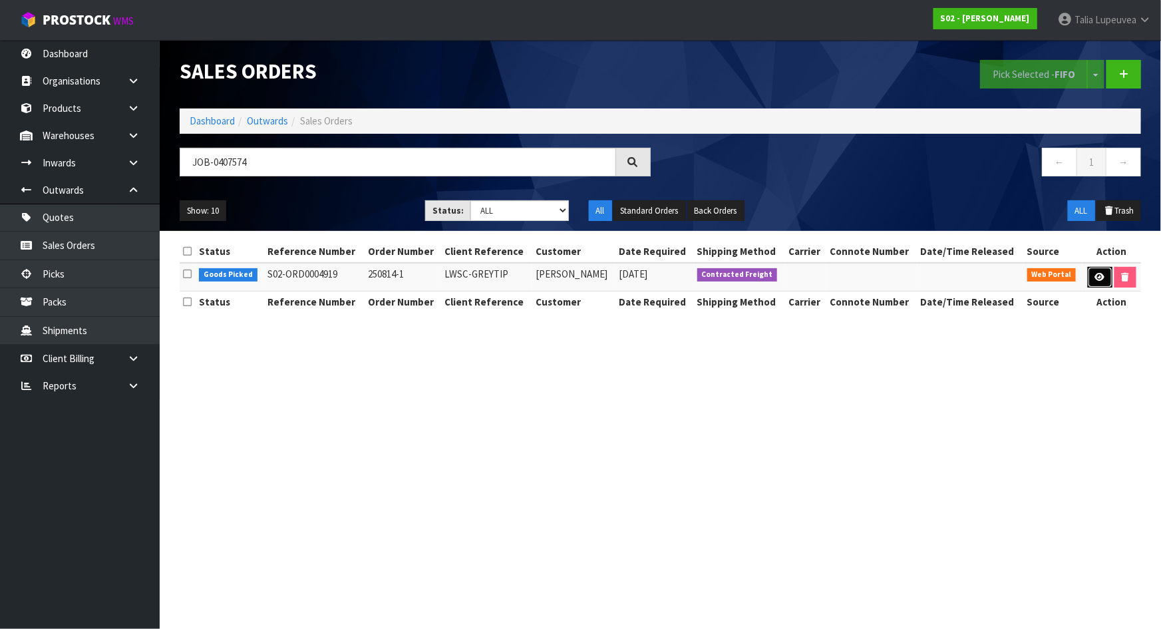
click at [1099, 267] on link at bounding box center [1100, 277] width 25 height 21
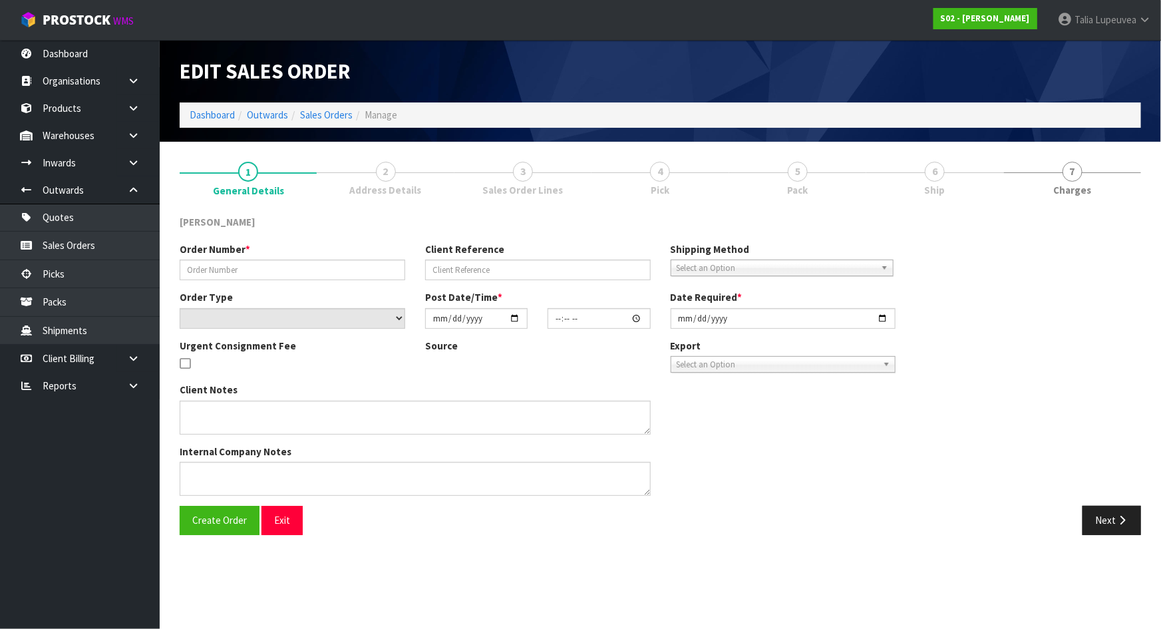
type input "250814-1"
type input "LWSC-GREYTIP"
select select "number:0"
type input "[DATE]"
type input "16:25:00.000"
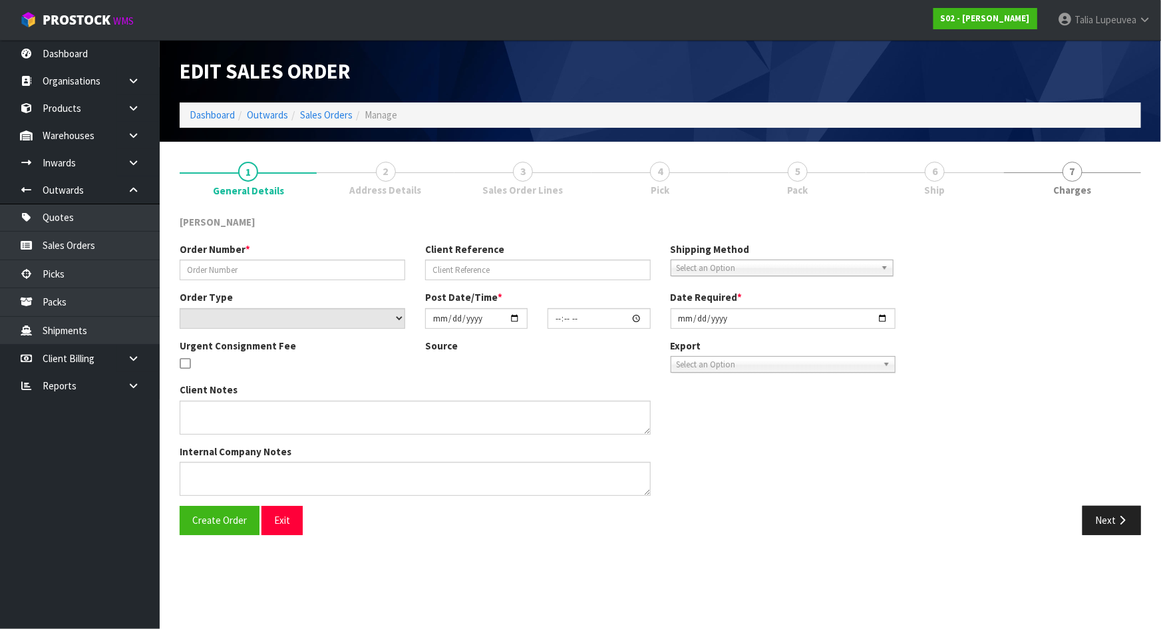
type input "[DATE]"
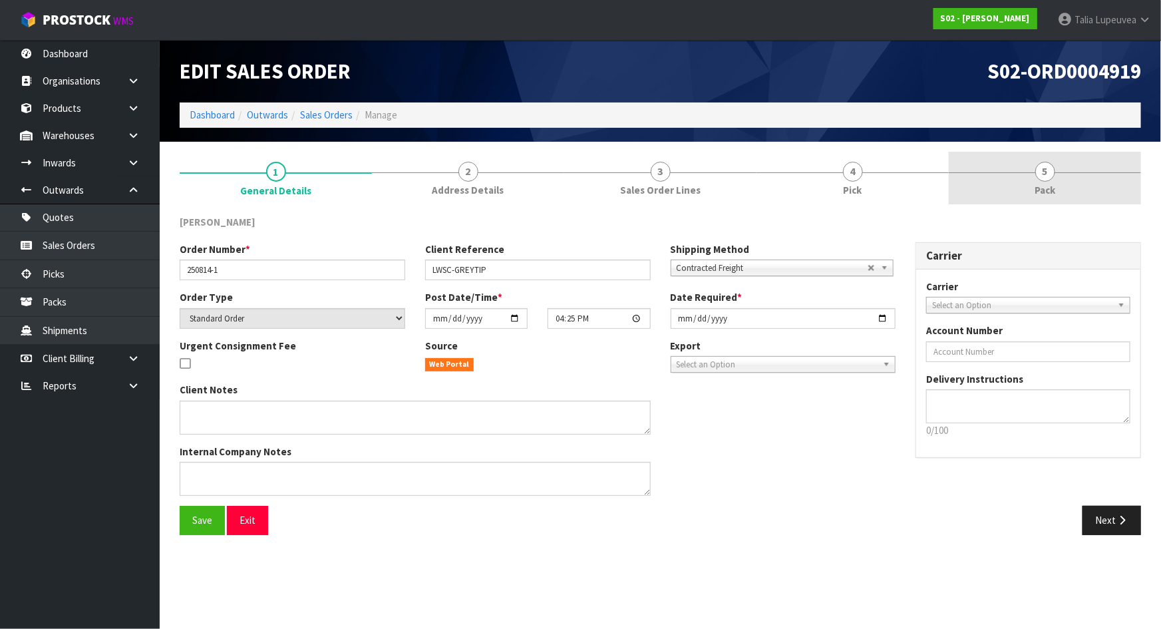
click at [1026, 178] on link "5 Pack" at bounding box center [1045, 178] width 192 height 53
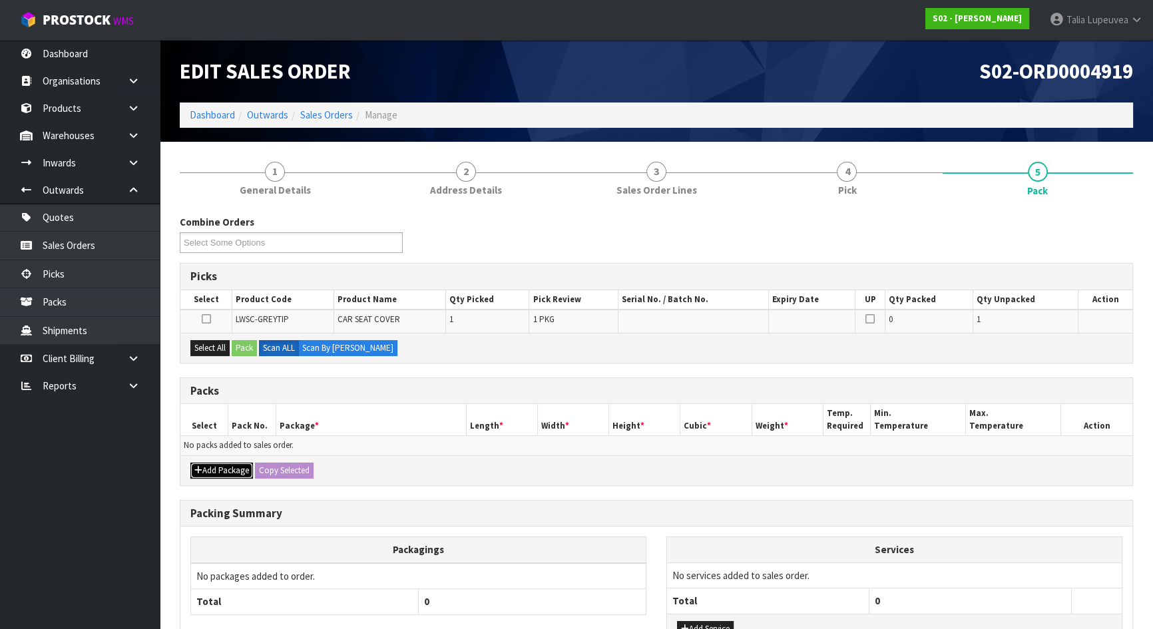
click at [228, 464] on button "Add Package" at bounding box center [221, 470] width 63 height 16
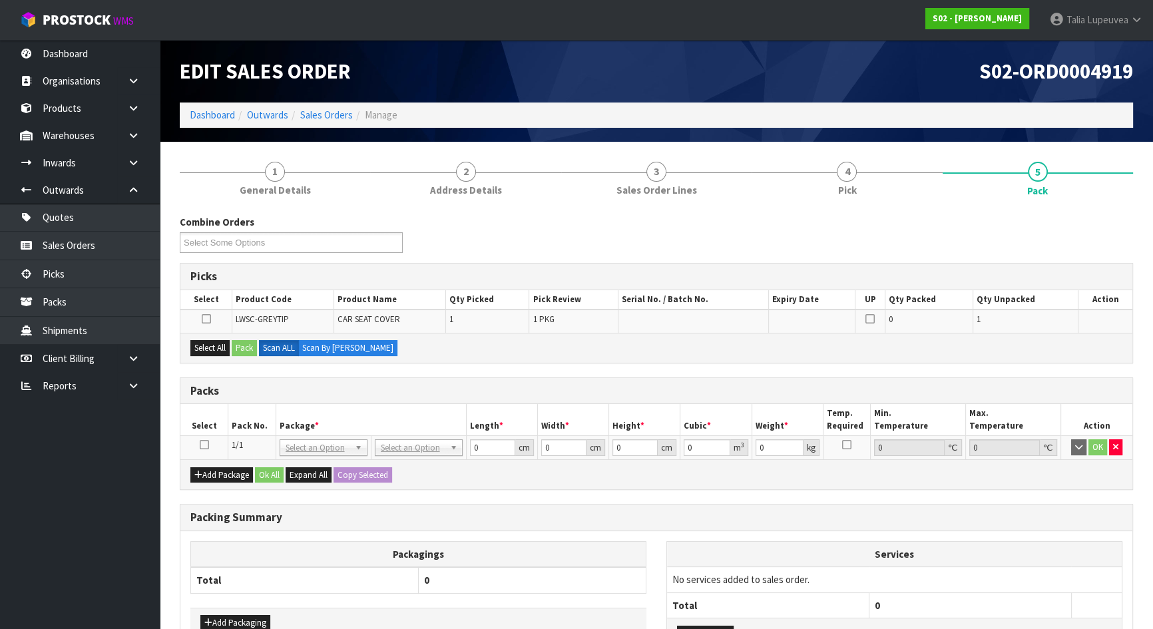
click at [202, 445] on icon at bounding box center [204, 445] width 9 height 1
click at [212, 340] on button "Select All" at bounding box center [209, 348] width 39 height 16
click at [237, 340] on button "Pack" at bounding box center [244, 348] width 25 height 16
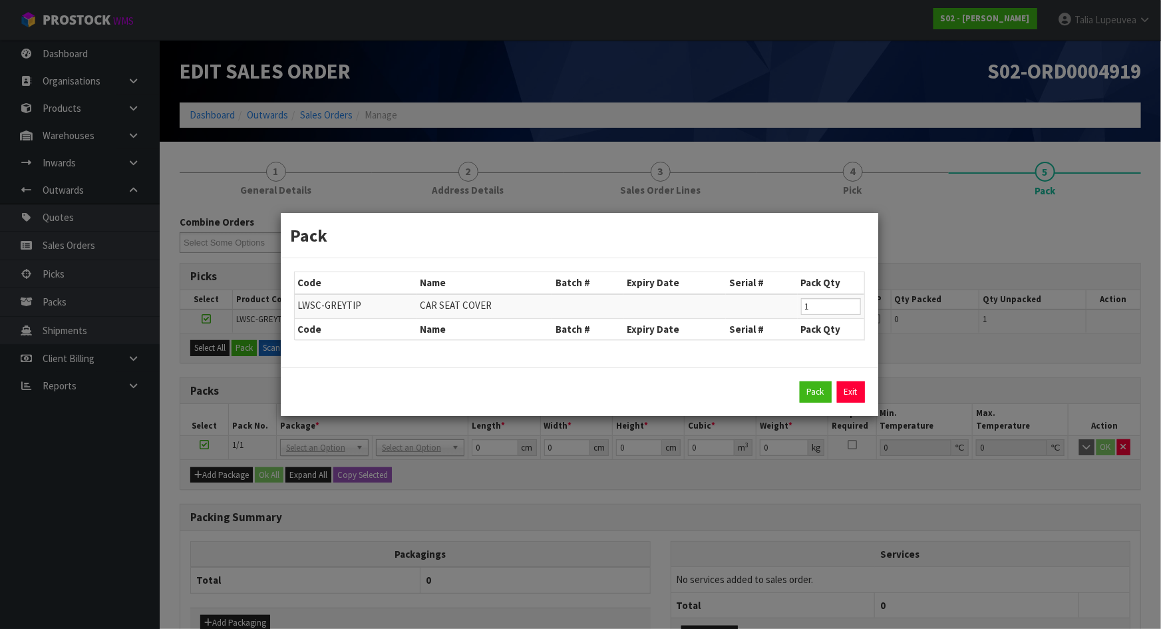
click at [821, 405] on div "Pack Exit" at bounding box center [580, 391] width 598 height 49
click at [809, 393] on button "Pack" at bounding box center [816, 391] width 32 height 21
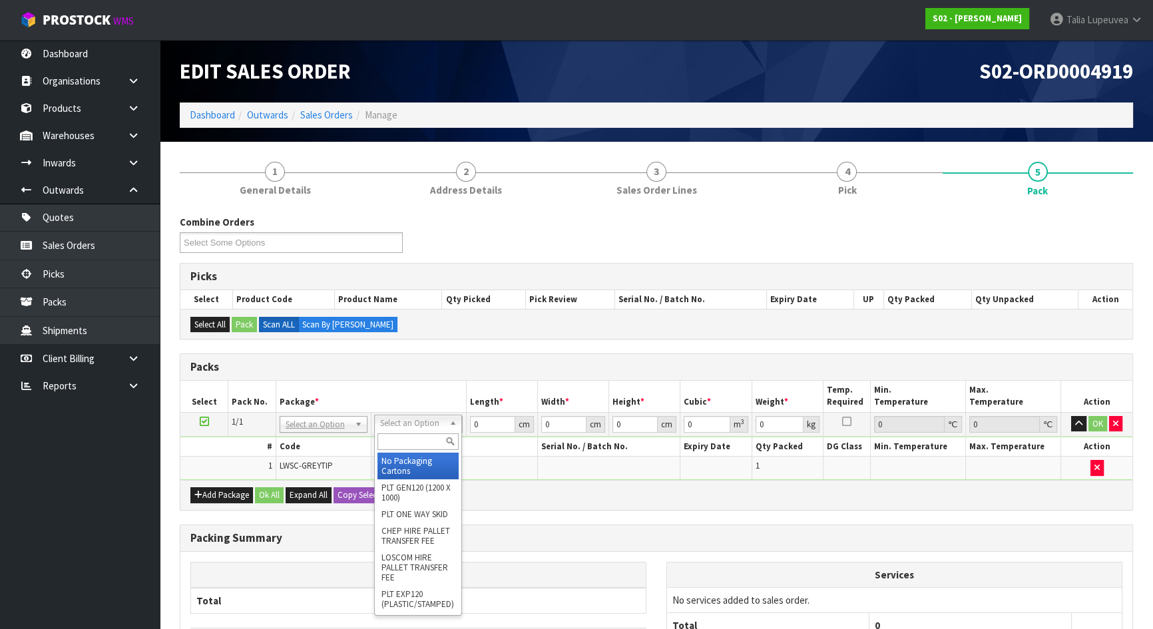
click at [404, 437] on input "text" at bounding box center [417, 441] width 81 height 17
type input "ctn7"
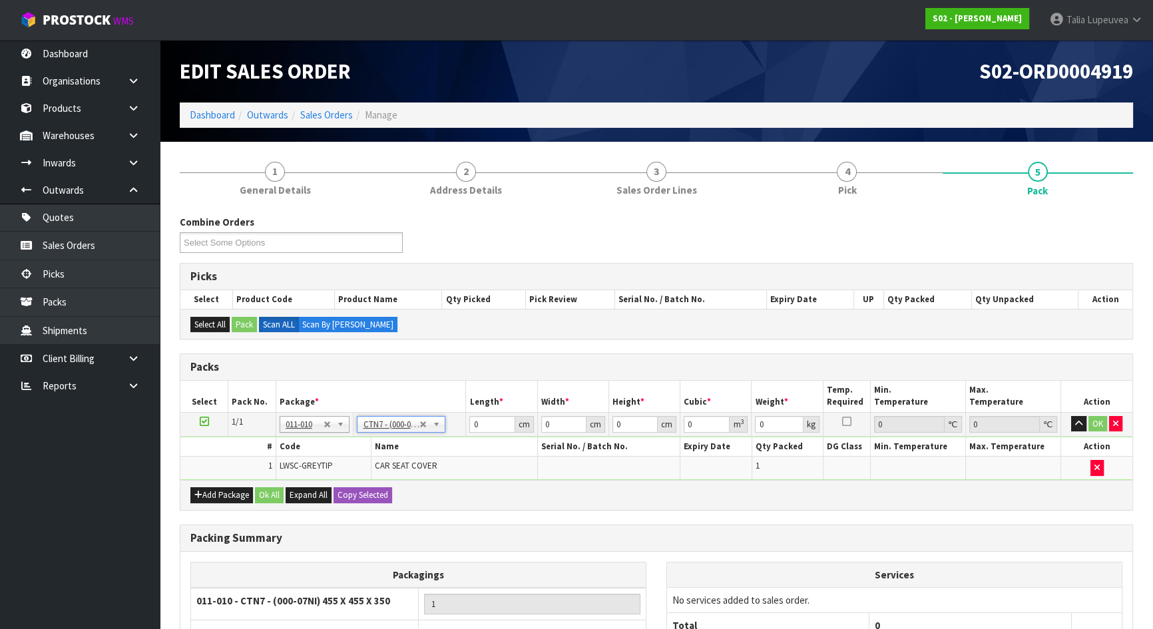
type input "45.5"
type input "35"
type input "0.072459"
type input "3.5"
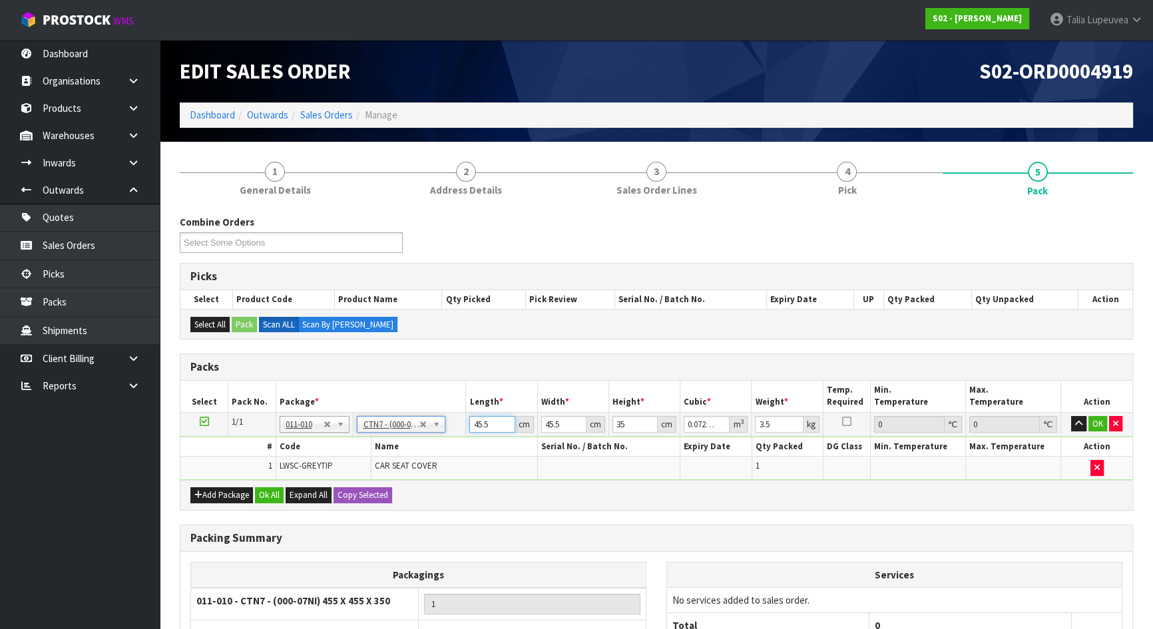
click at [484, 420] on input "45.5" at bounding box center [491, 424] width 45 height 17
click at [484, 421] on input "45.5" at bounding box center [491, 424] width 45 height 17
type input "4"
type input "0.00637"
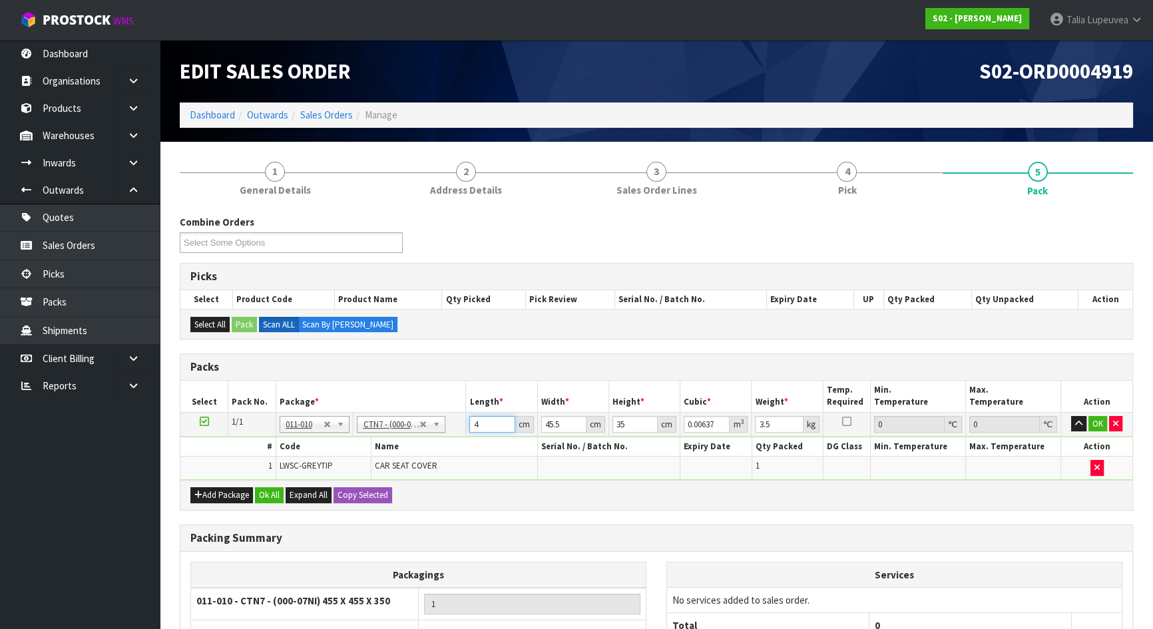
type input "45"
type input "0.071663"
type input "45"
type input "3"
type input "0.004725"
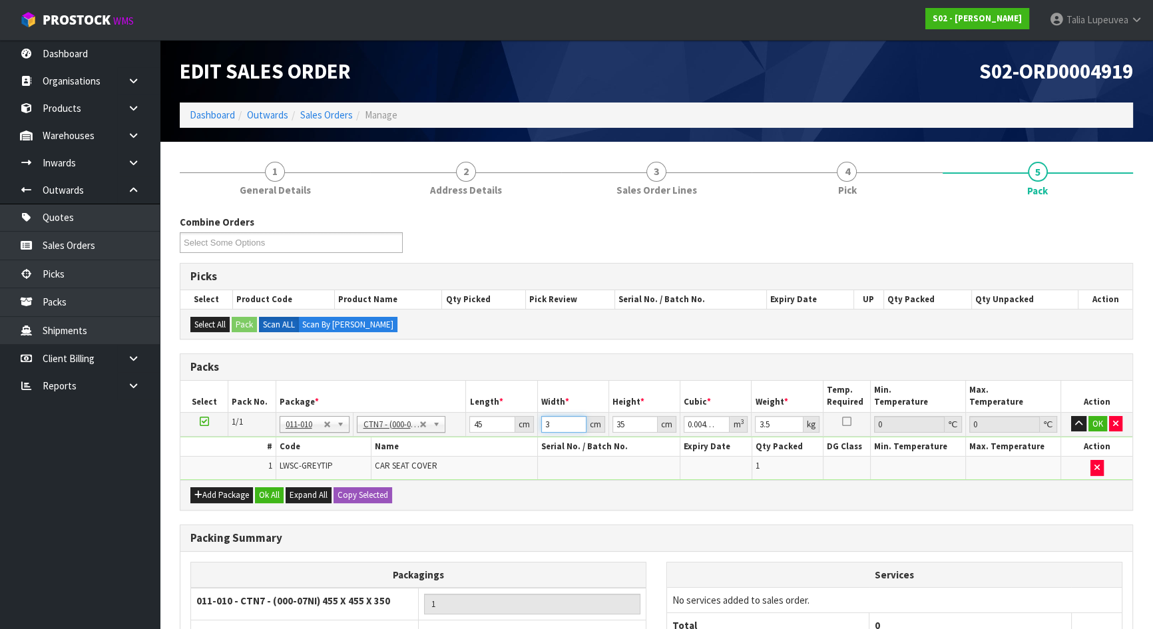
type input "32"
type input "0.0504"
type input "32"
type input "2"
type input "0.00288"
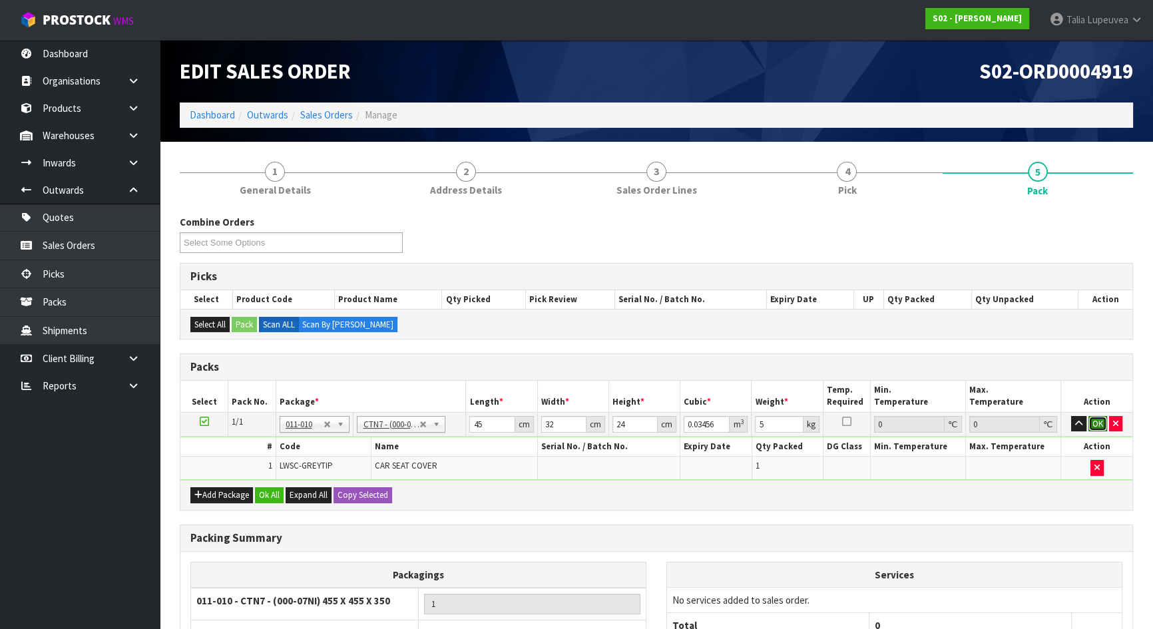
click at [1102, 424] on button "OK" at bounding box center [1097, 424] width 19 height 16
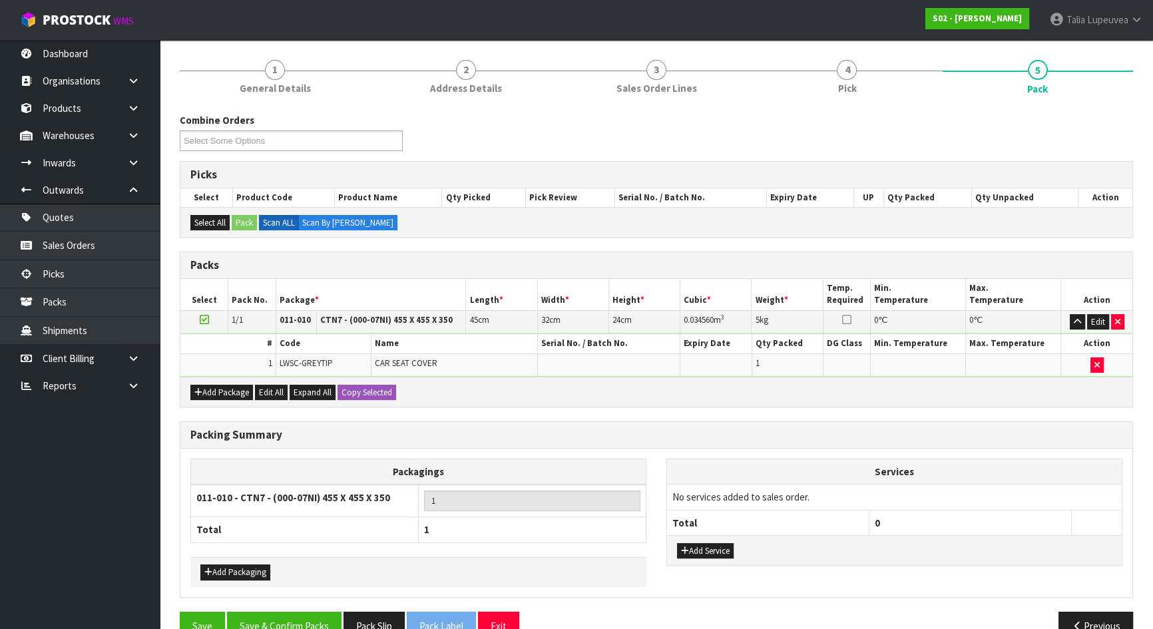
scroll to position [130, 0]
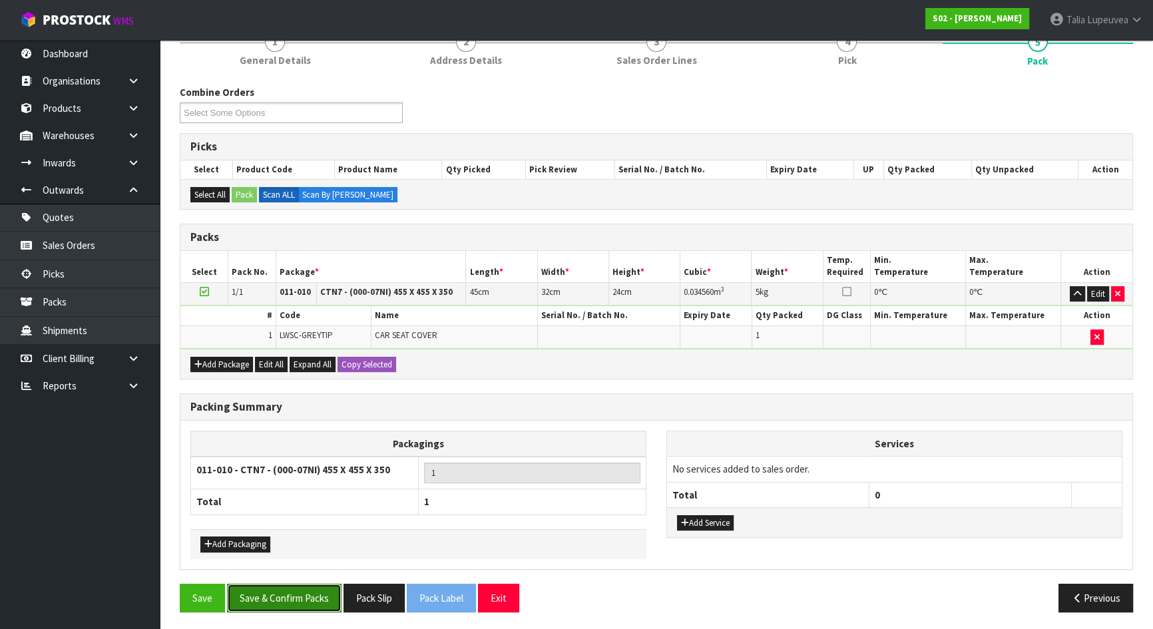
drag, startPoint x: 244, startPoint y: 593, endPoint x: 264, endPoint y: 591, distance: 19.4
click at [246, 593] on button "Save & Confirm Packs" at bounding box center [284, 598] width 114 height 29
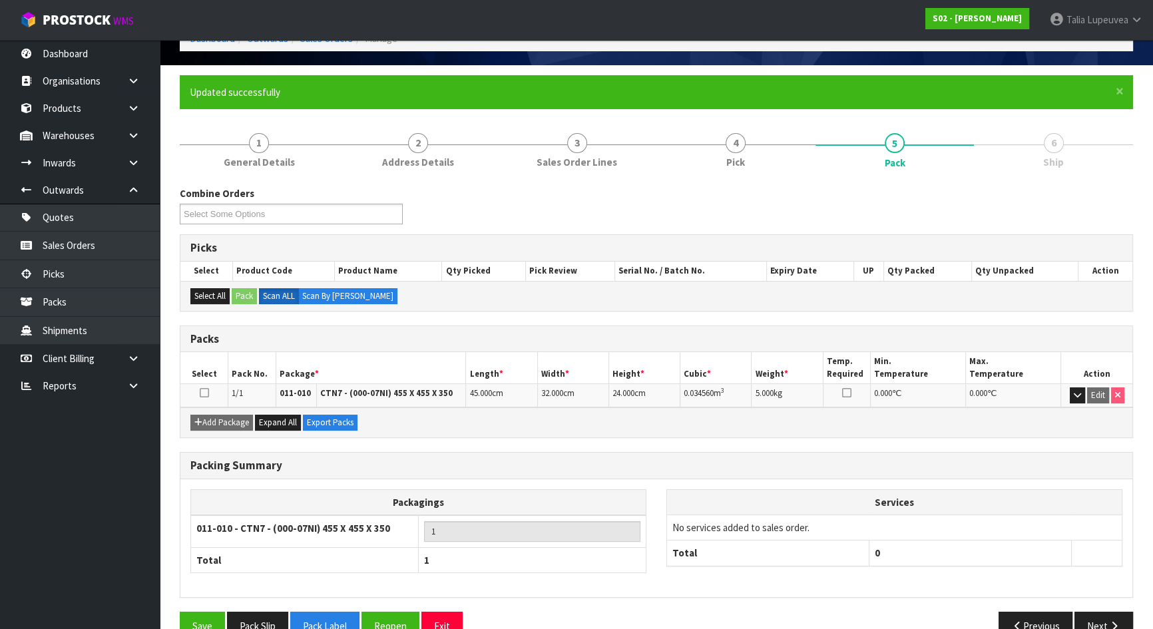
scroll to position [106, 0]
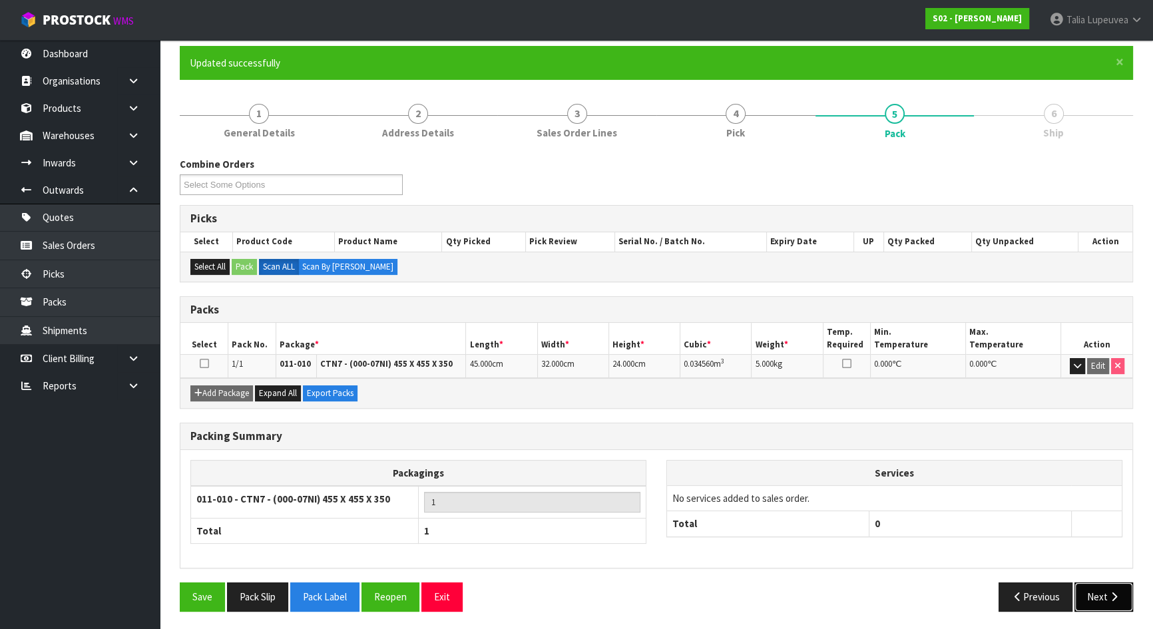
click at [1113, 596] on icon "button" at bounding box center [1113, 597] width 13 height 10
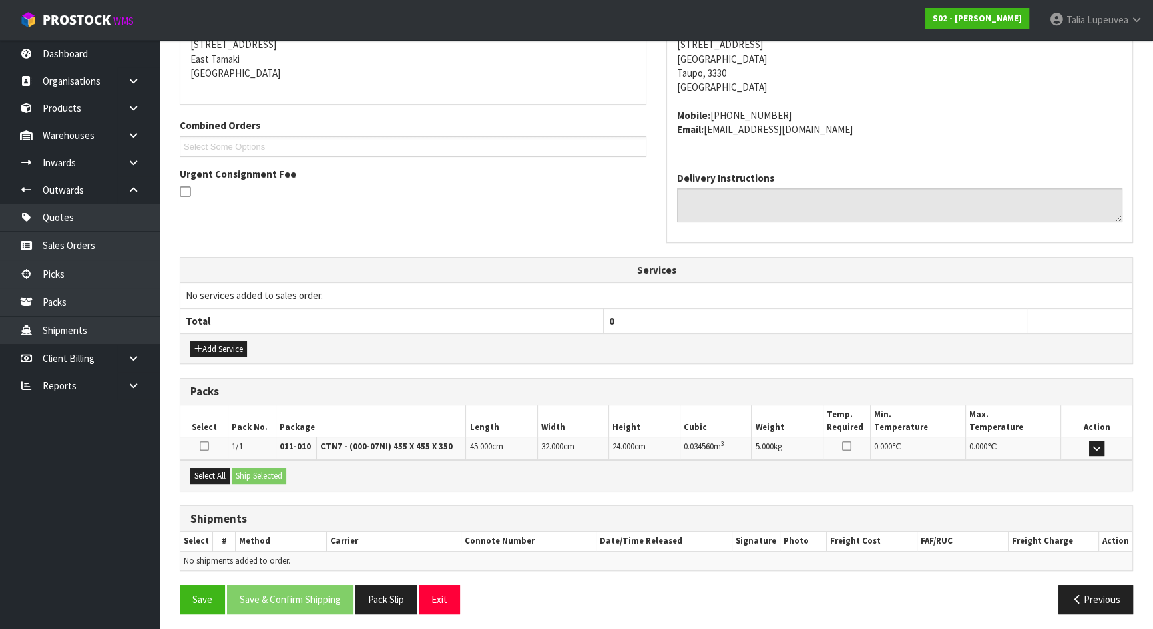
scroll to position [279, 0]
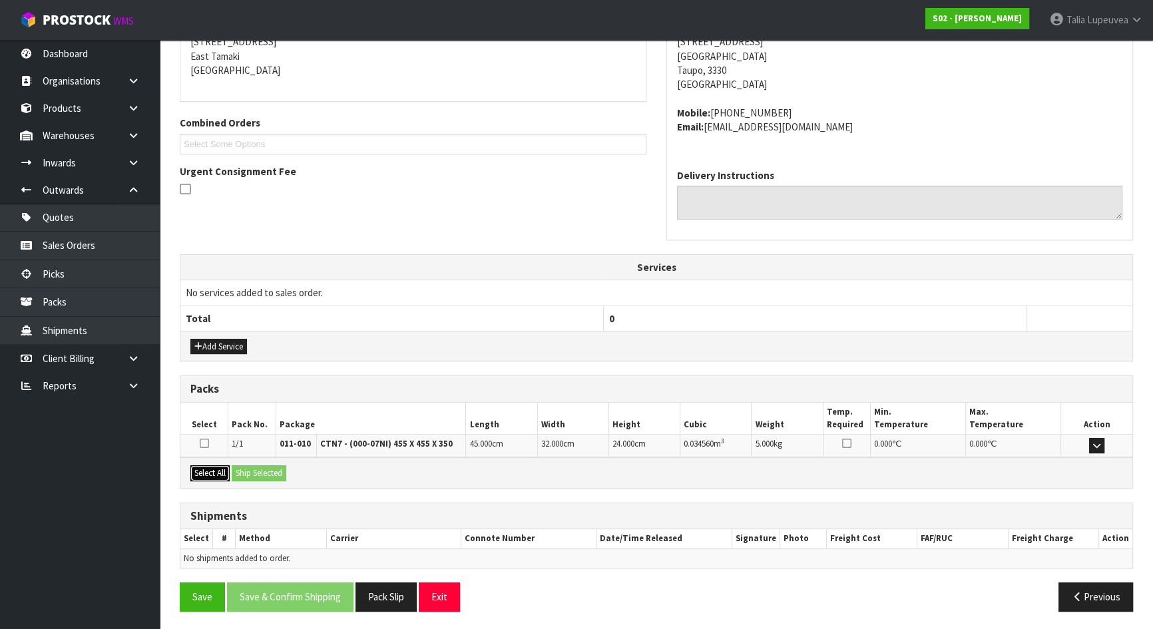
click at [209, 465] on button "Select All" at bounding box center [209, 473] width 39 height 16
click at [254, 469] on button "Ship Selected" at bounding box center [259, 473] width 55 height 16
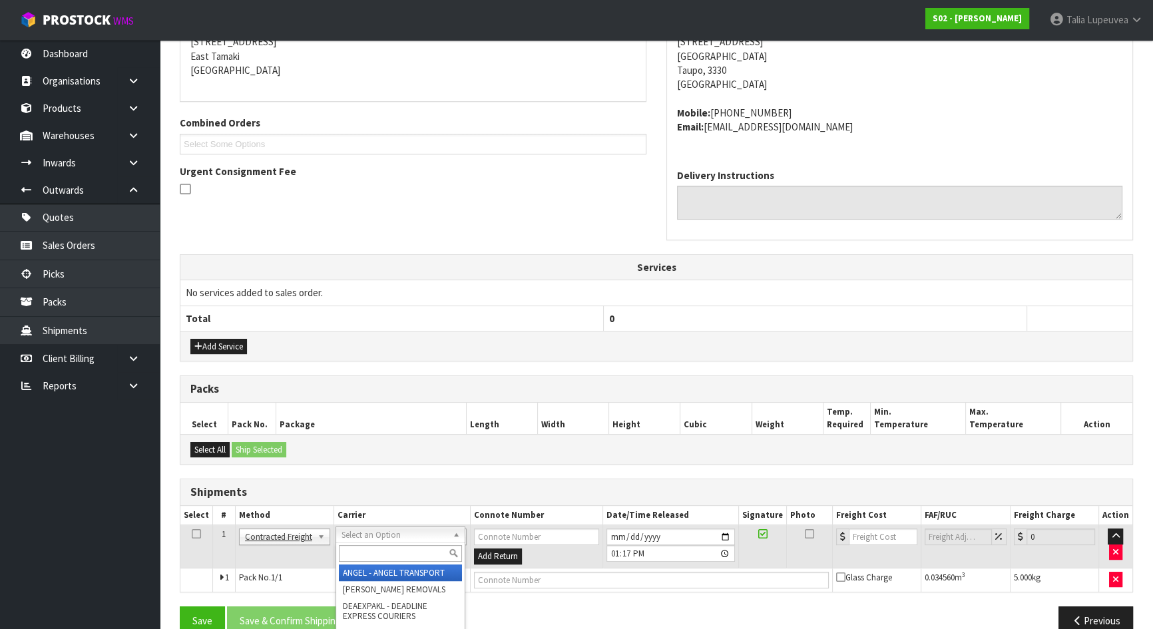
drag, startPoint x: 379, startPoint y: 548, endPoint x: 371, endPoint y: 544, distance: 8.9
click at [378, 549] on input "text" at bounding box center [400, 553] width 123 height 17
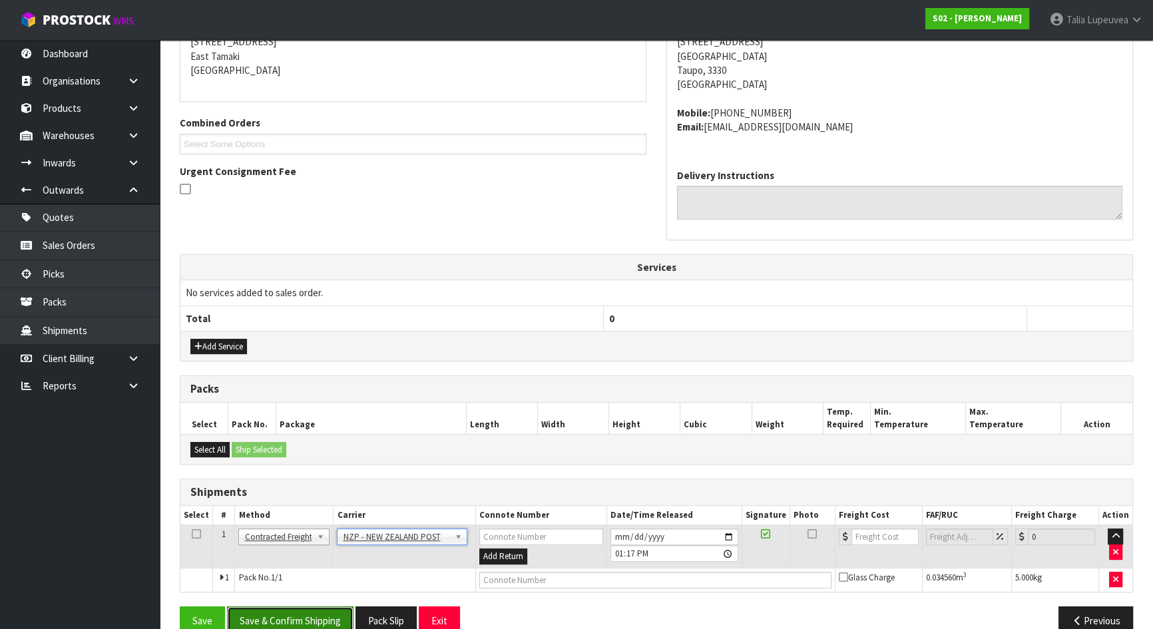
click at [323, 606] on button "Save & Confirm Shipping" at bounding box center [290, 620] width 126 height 29
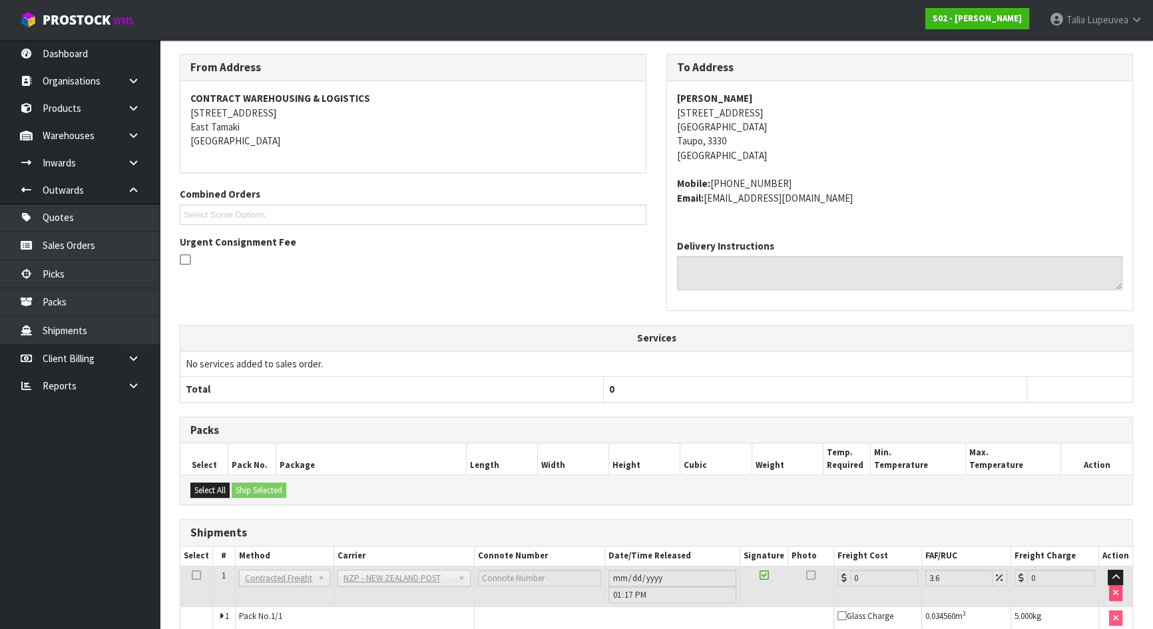
scroll to position [285, 0]
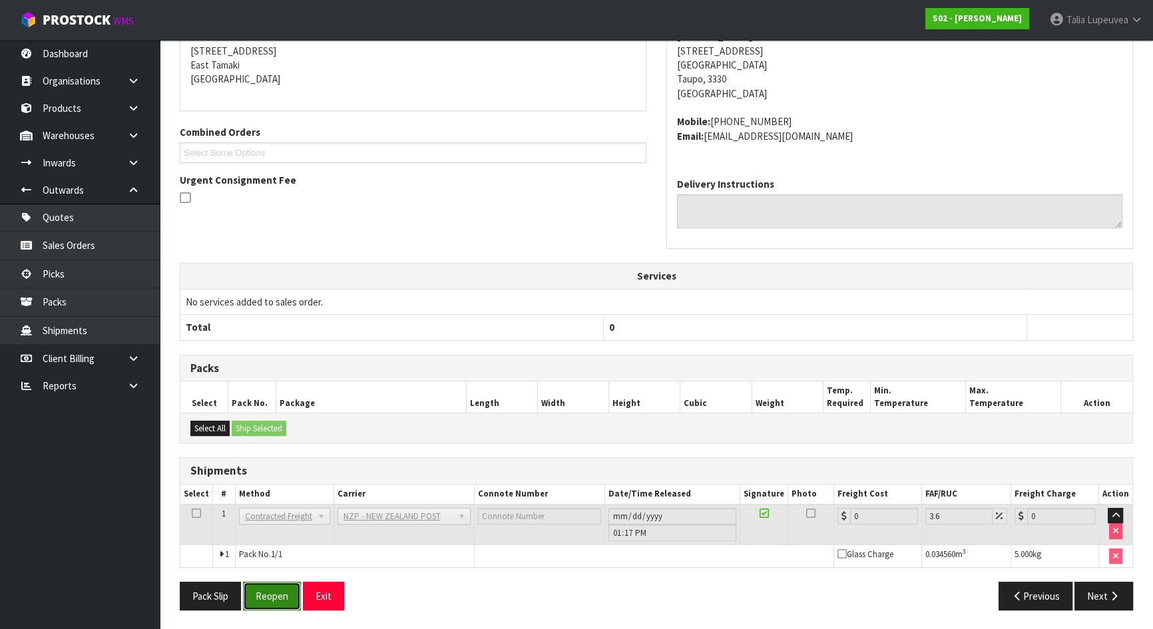
click at [269, 593] on button "Reopen" at bounding box center [272, 596] width 58 height 29
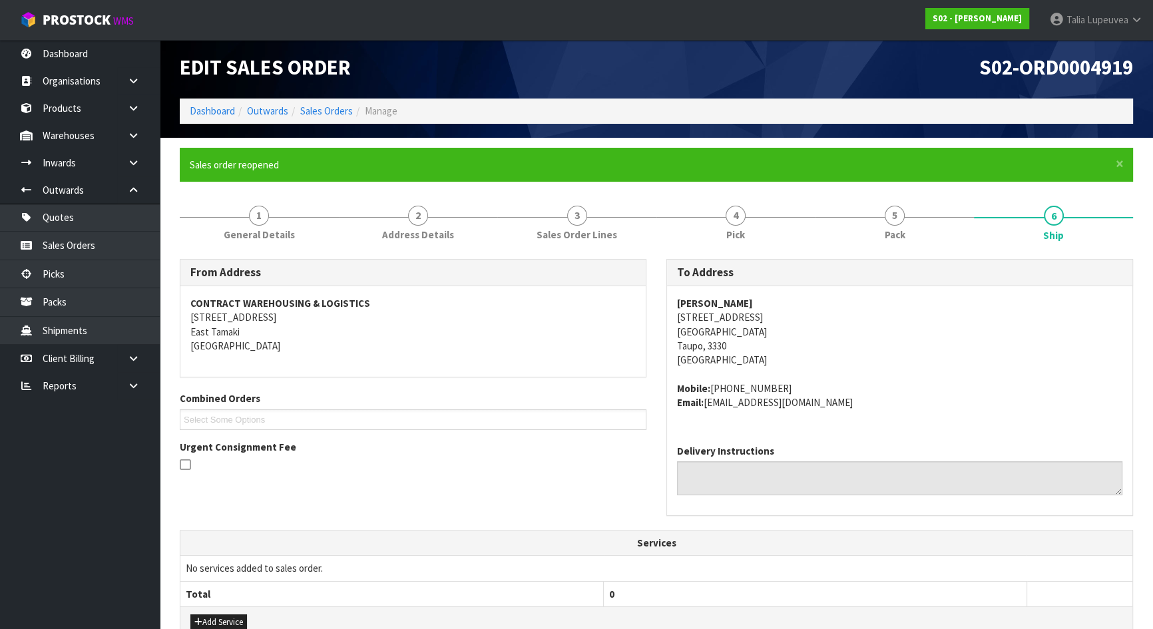
scroll to position [315, 0]
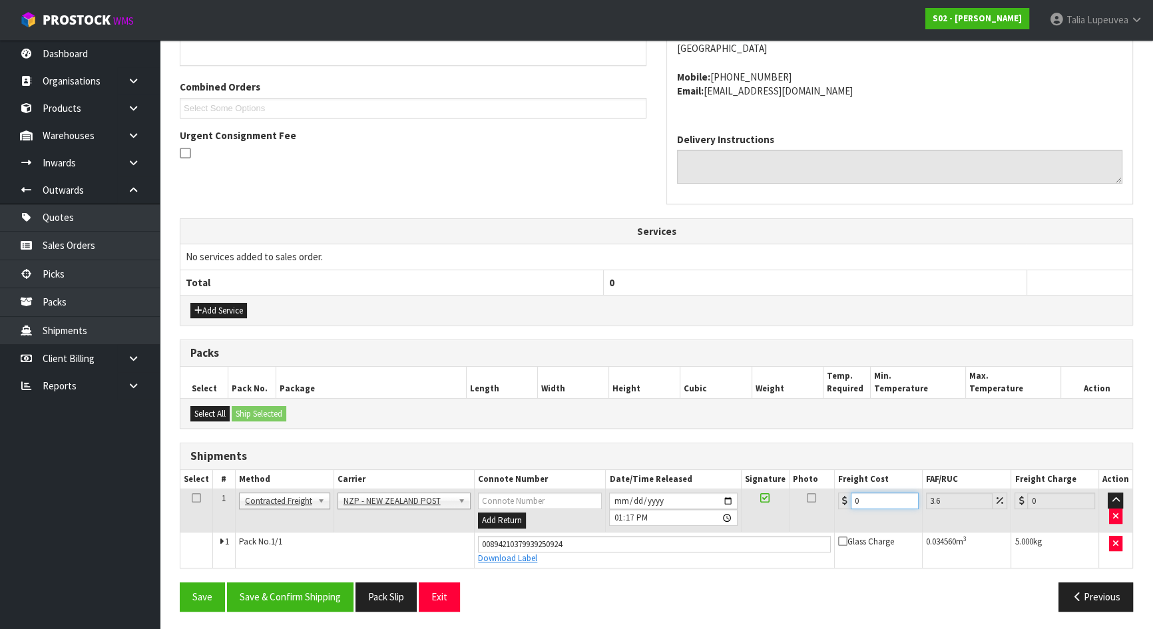
drag, startPoint x: 865, startPoint y: 500, endPoint x: 839, endPoint y: 504, distance: 26.3
click at [845, 502] on div "0" at bounding box center [878, 500] width 81 height 17
click at [336, 596] on button "Save & Confirm Shipping" at bounding box center [290, 596] width 126 height 29
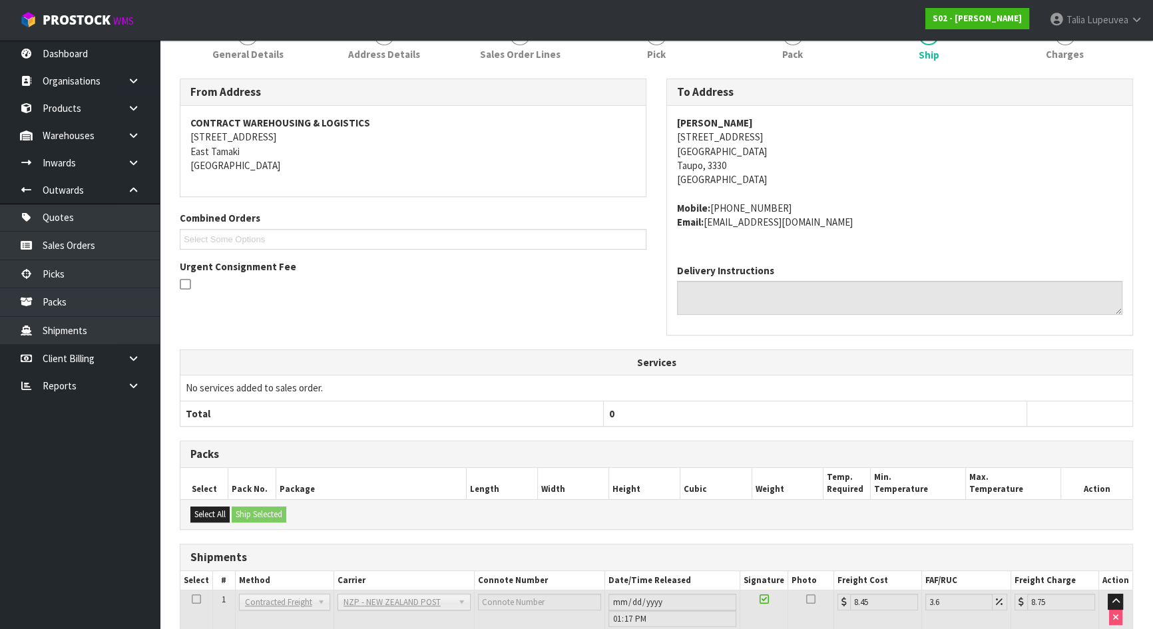
scroll to position [279, 0]
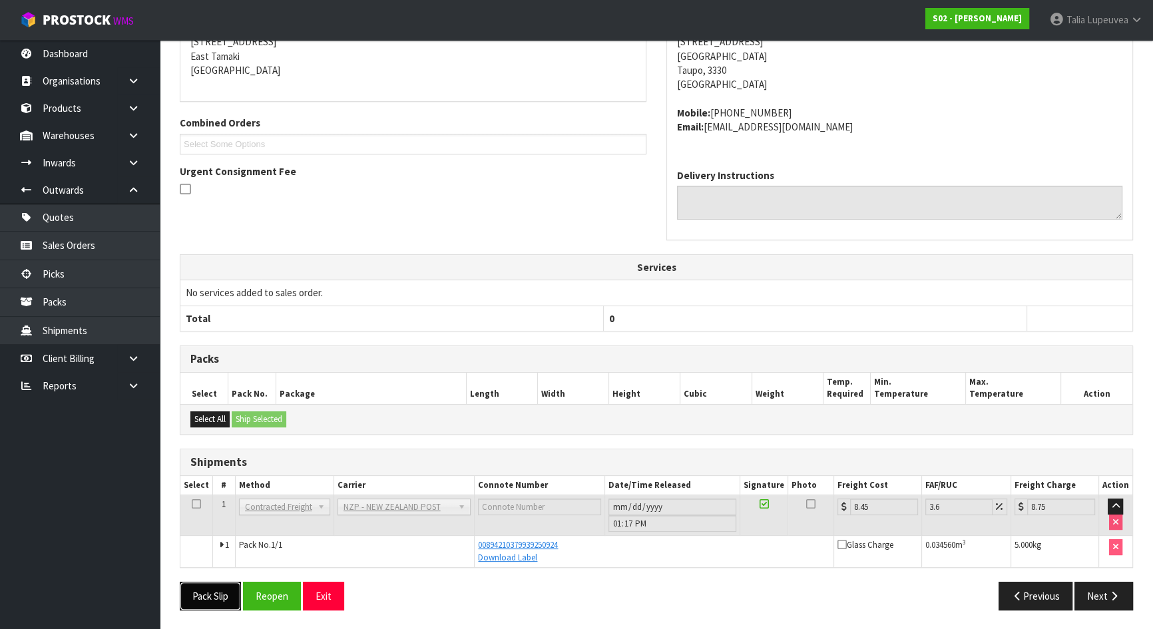
click at [223, 596] on button "Pack Slip" at bounding box center [210, 596] width 61 height 29
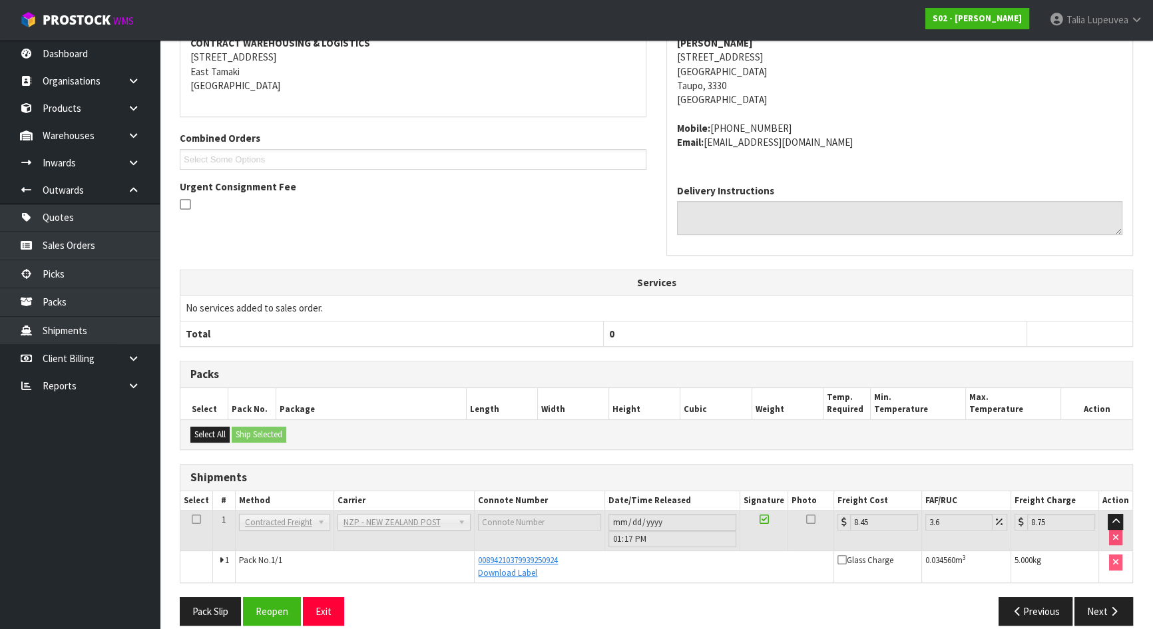
scroll to position [0, 0]
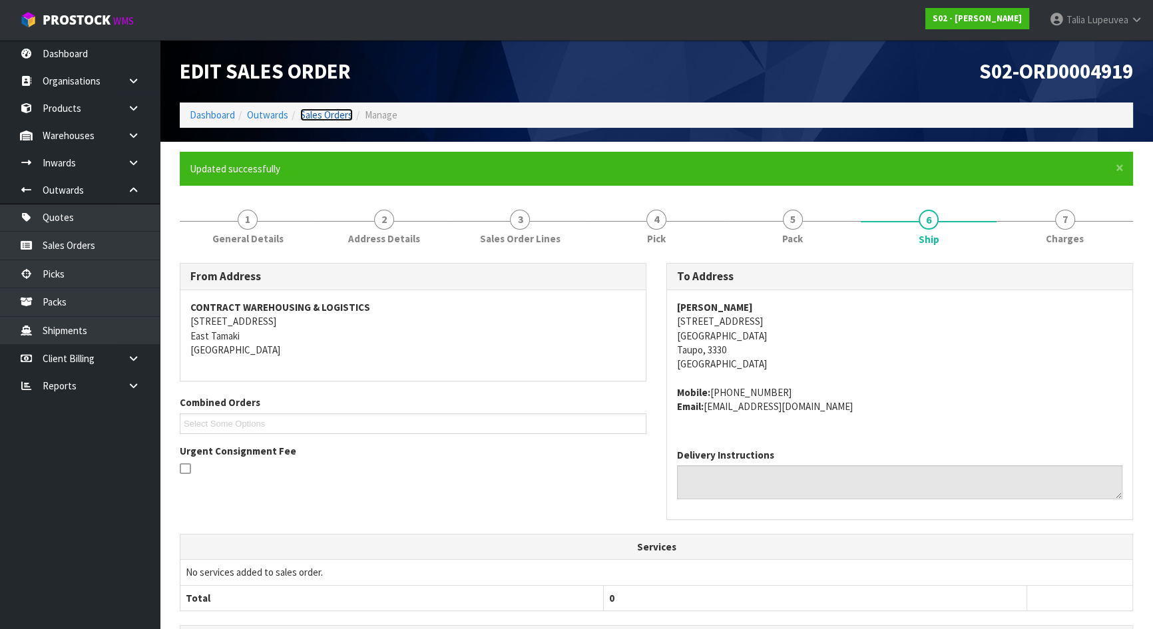
click at [335, 116] on link "Sales Orders" at bounding box center [326, 114] width 53 height 13
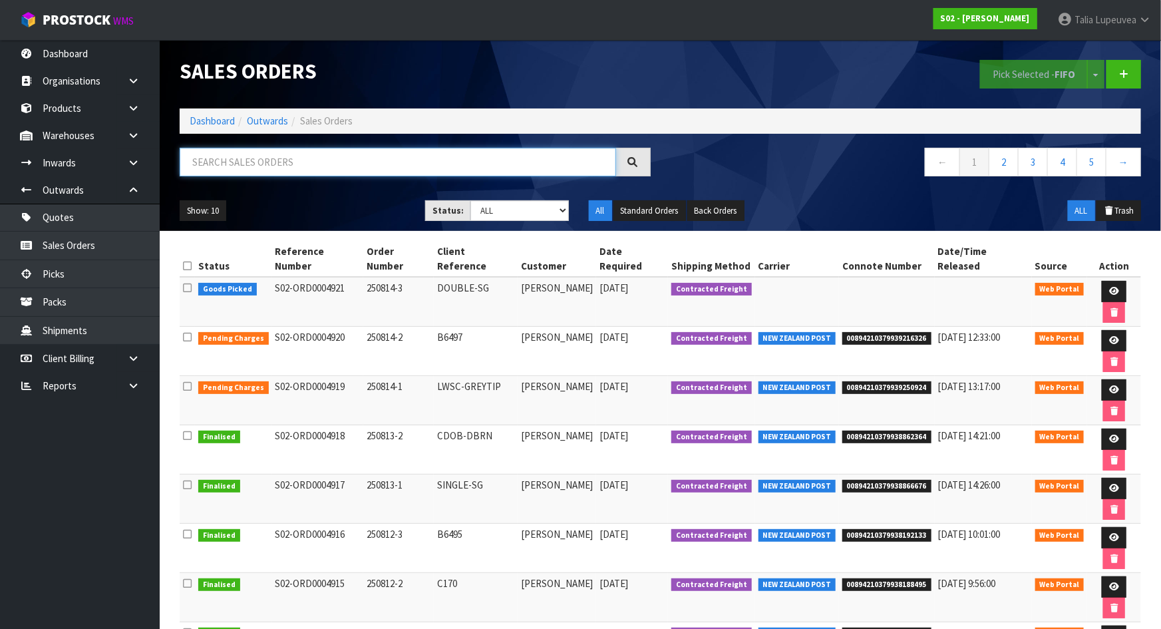
click at [351, 167] on input "text" at bounding box center [398, 162] width 437 height 29
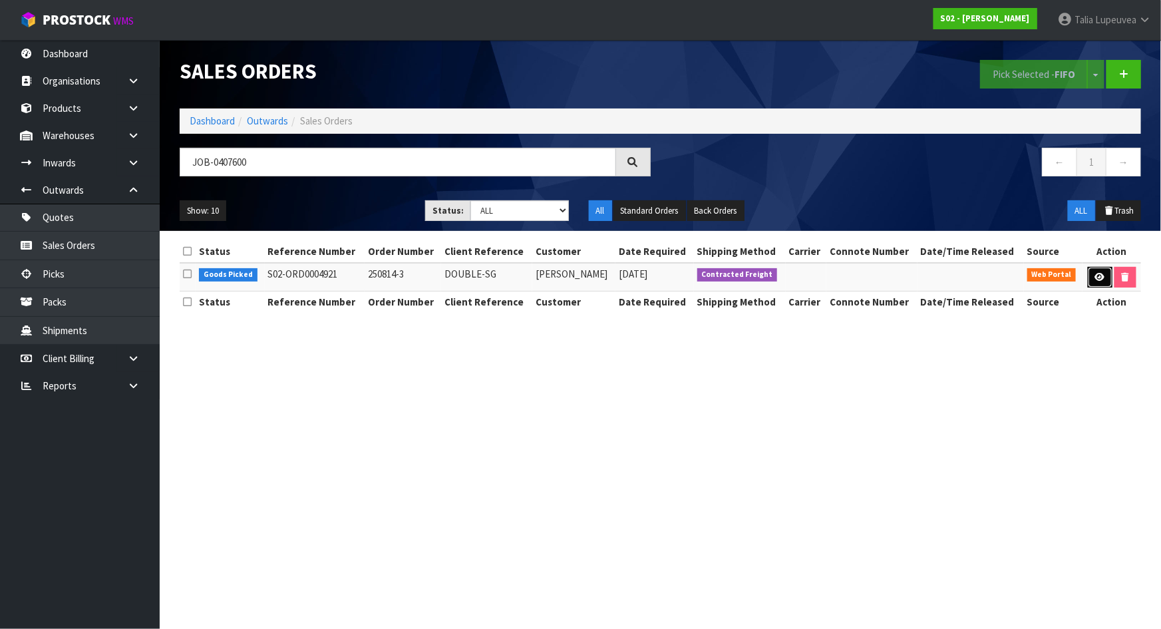
click at [1097, 267] on link at bounding box center [1100, 277] width 25 height 21
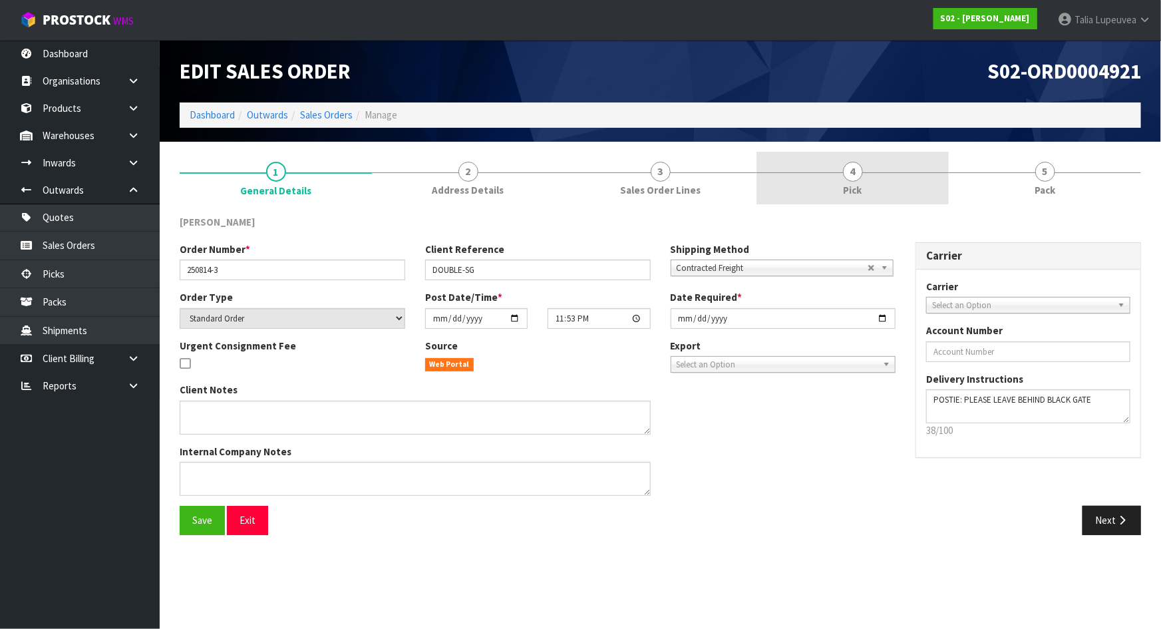
click at [889, 184] on link "4 Pick" at bounding box center [853, 178] width 192 height 53
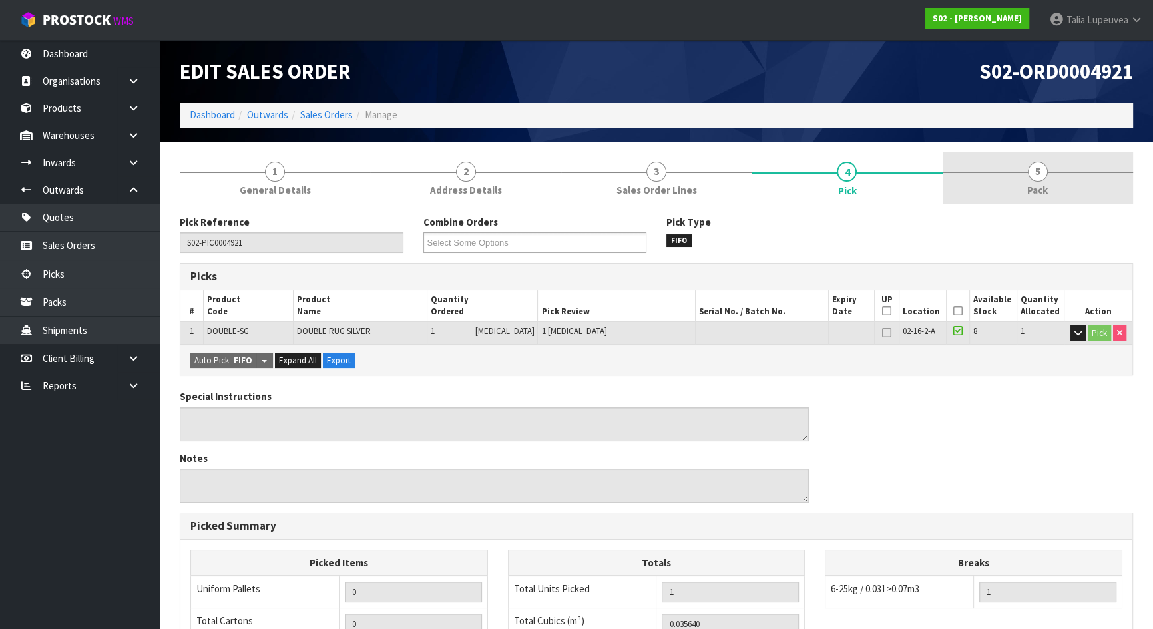
click at [1005, 180] on link "5 Pack" at bounding box center [1037, 178] width 190 height 53
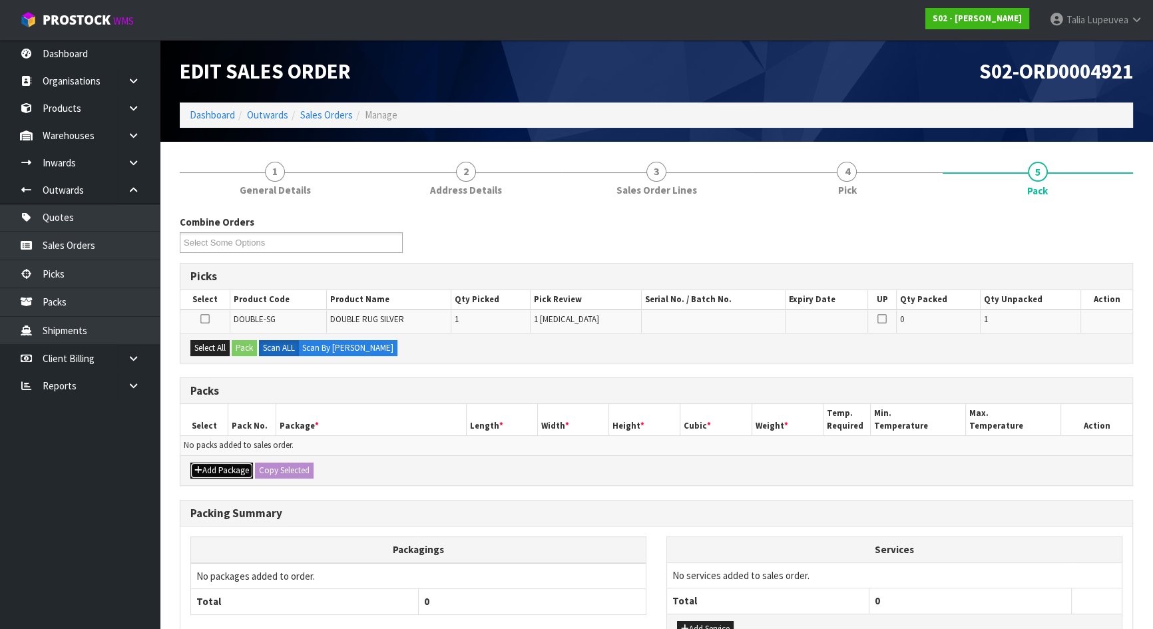
click at [230, 462] on button "Add Package" at bounding box center [221, 470] width 63 height 16
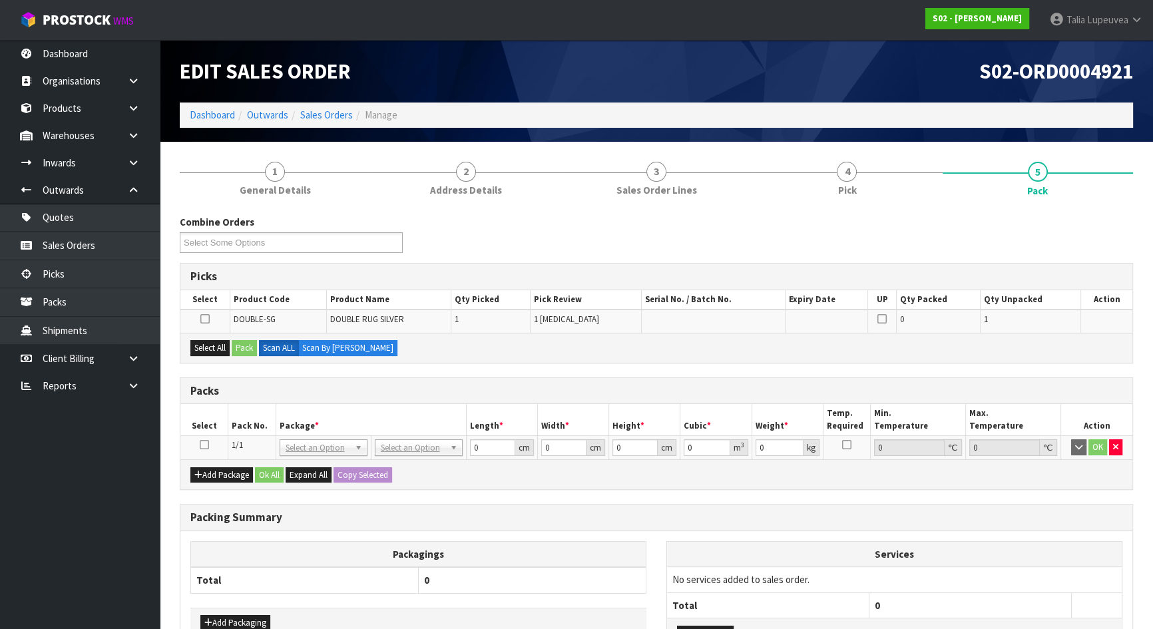
click at [205, 445] on icon at bounding box center [204, 445] width 9 height 1
click at [212, 345] on button "Select All" at bounding box center [209, 348] width 39 height 16
click at [241, 345] on button "Pack" at bounding box center [244, 348] width 25 height 16
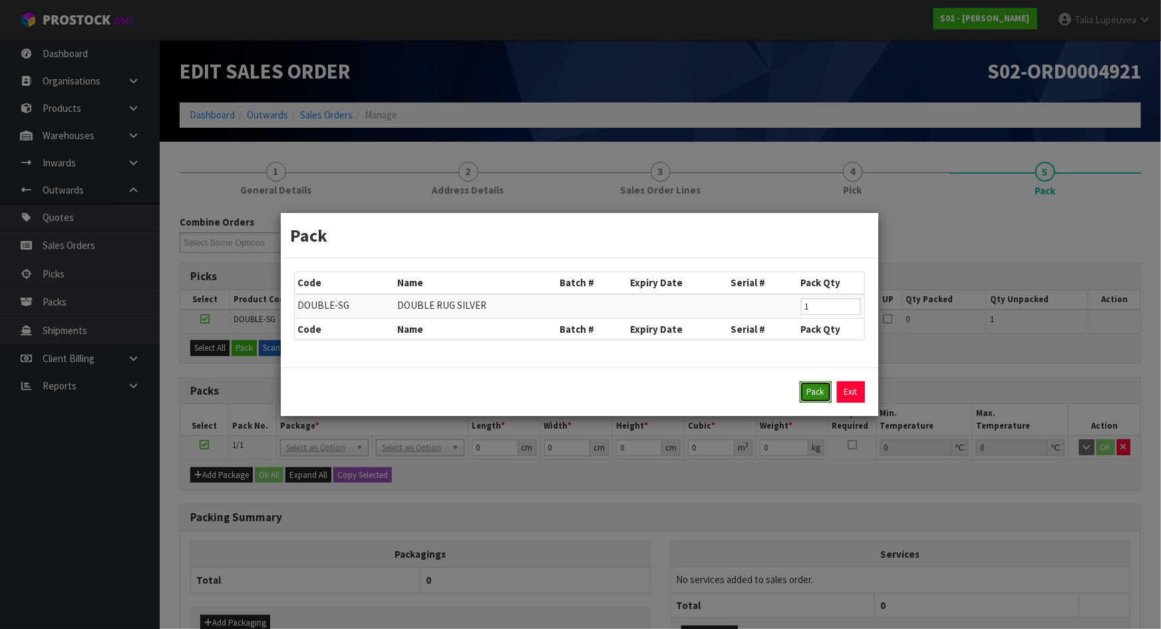
click at [817, 386] on button "Pack" at bounding box center [816, 391] width 32 height 21
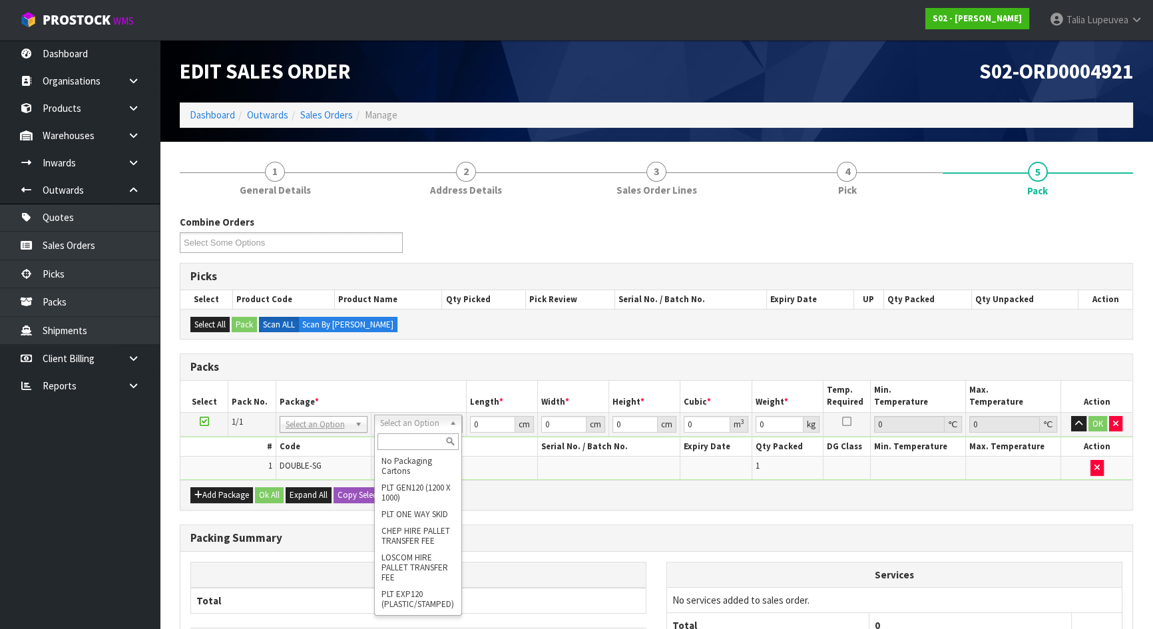
click at [423, 438] on input "text" at bounding box center [417, 441] width 81 height 17
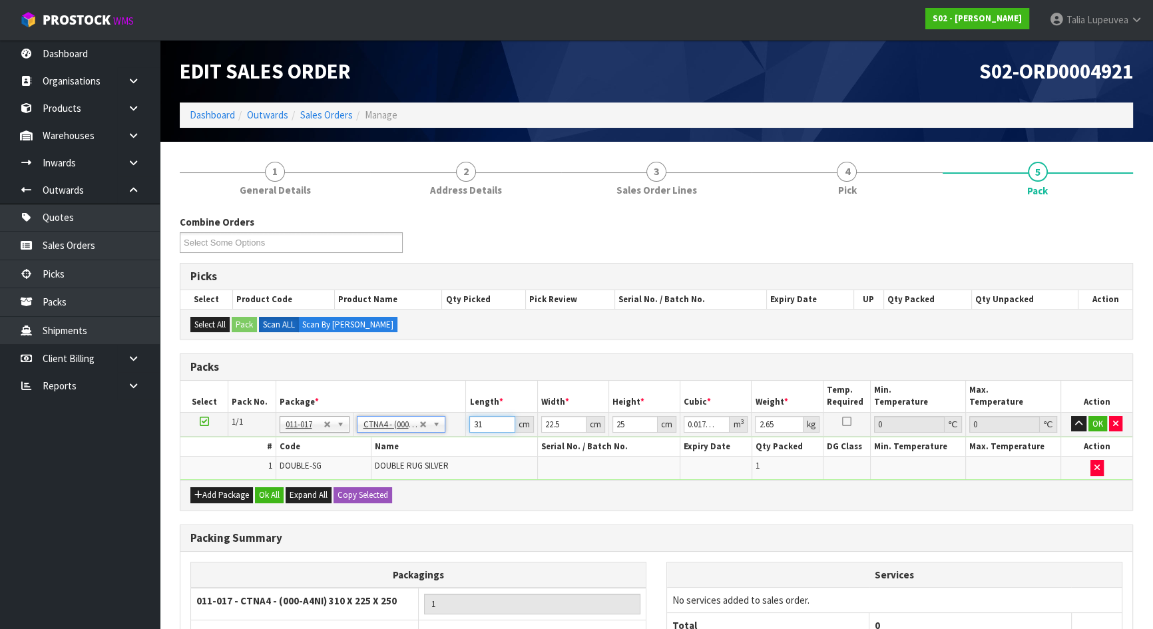
drag, startPoint x: 488, startPoint y: 421, endPoint x: 463, endPoint y: 429, distance: 26.3
click at [463, 429] on tr "1/1 NONE 007-001 007-002 007-004 007-009 007-013 007-014 007-015 007-017 007-01…" at bounding box center [656, 424] width 952 height 24
click at [1103, 419] on button "OK" at bounding box center [1097, 424] width 19 height 16
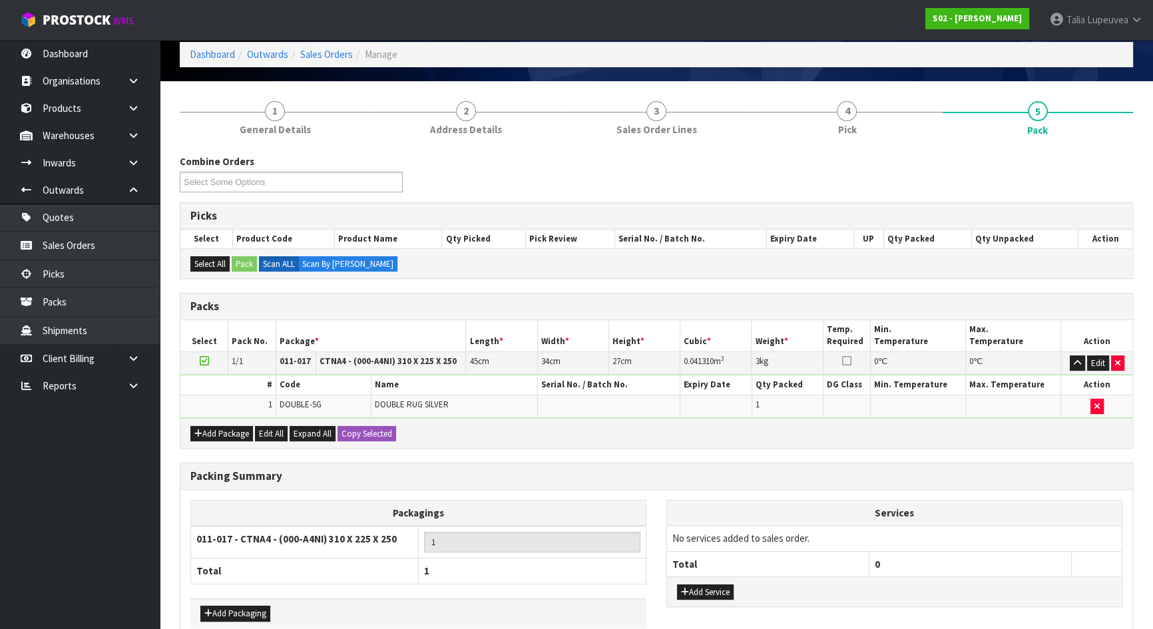
scroll to position [130, 0]
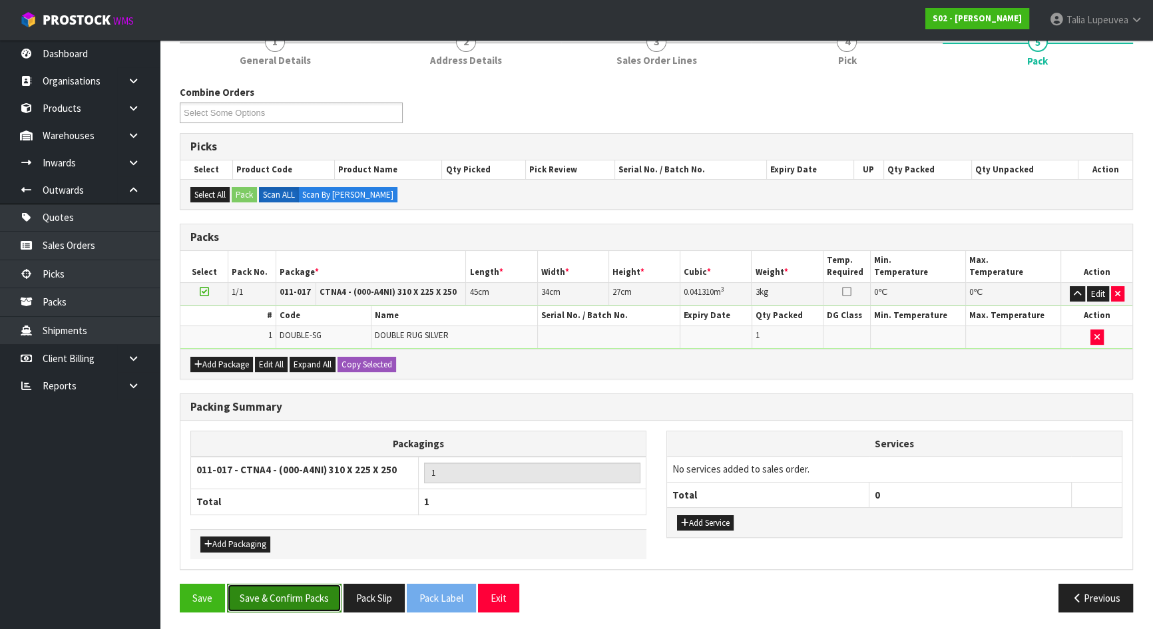
click at [301, 586] on button "Save & Confirm Packs" at bounding box center [284, 598] width 114 height 29
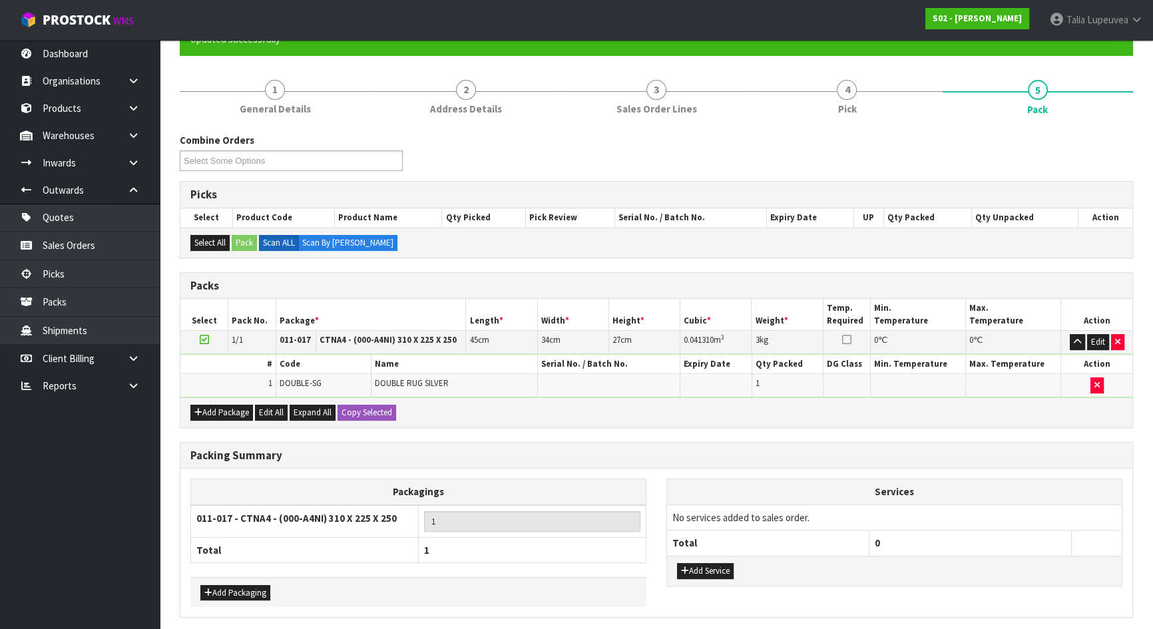
scroll to position [0, 0]
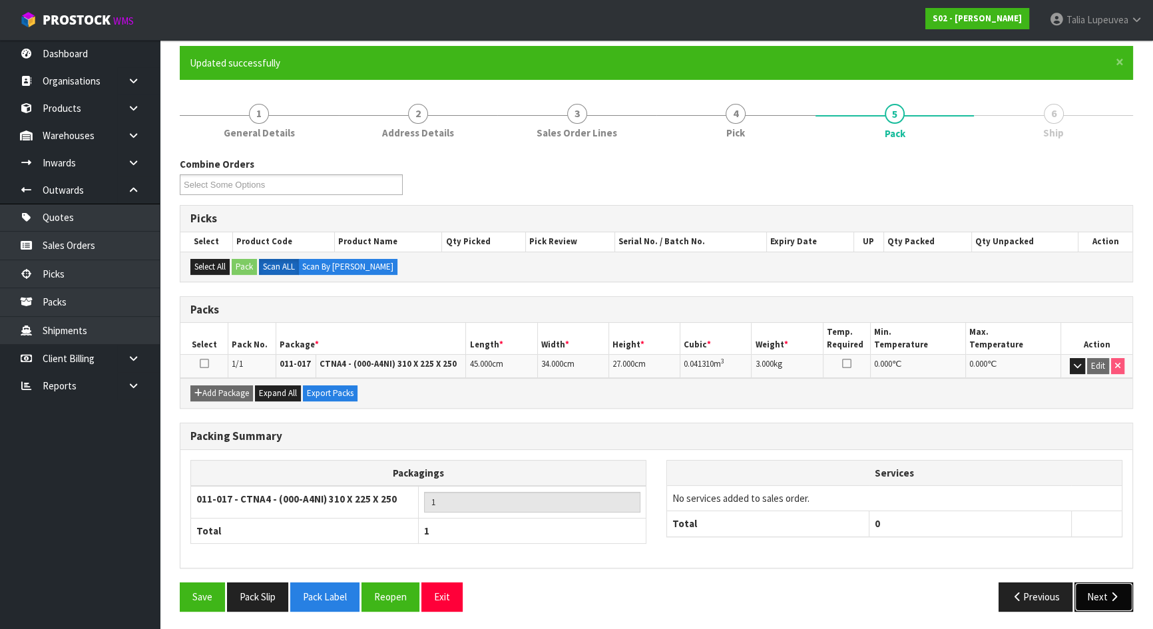
click at [1092, 598] on button "Next" at bounding box center [1103, 596] width 59 height 29
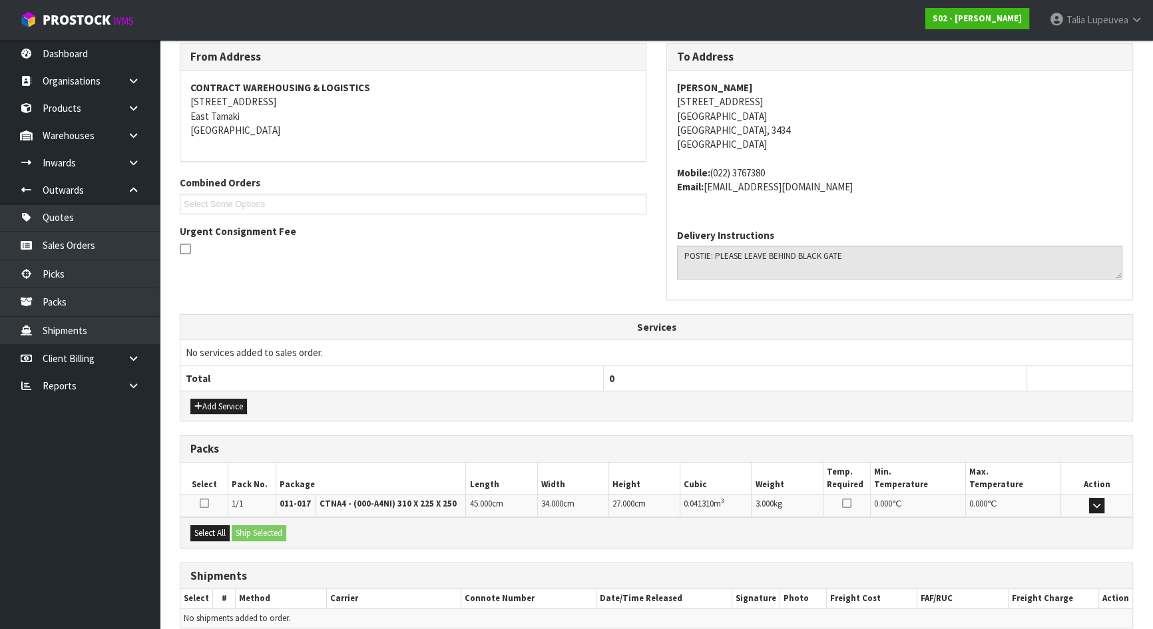
scroll to position [279, 0]
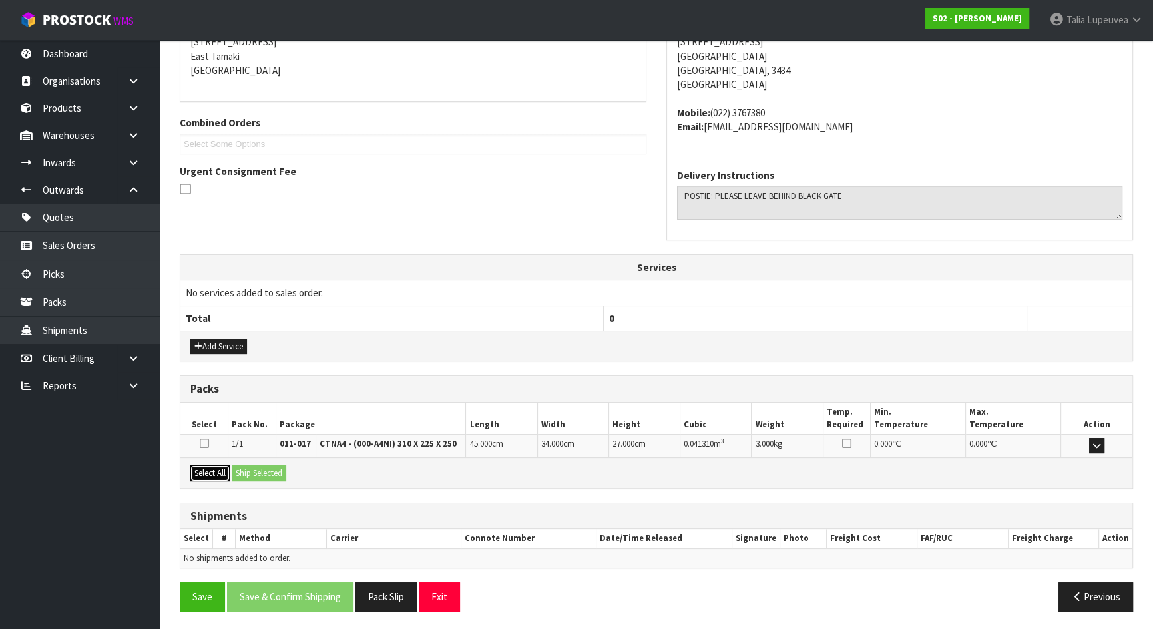
click at [212, 473] on button "Select All" at bounding box center [209, 473] width 39 height 16
click at [250, 472] on button "Ship Selected" at bounding box center [259, 473] width 55 height 16
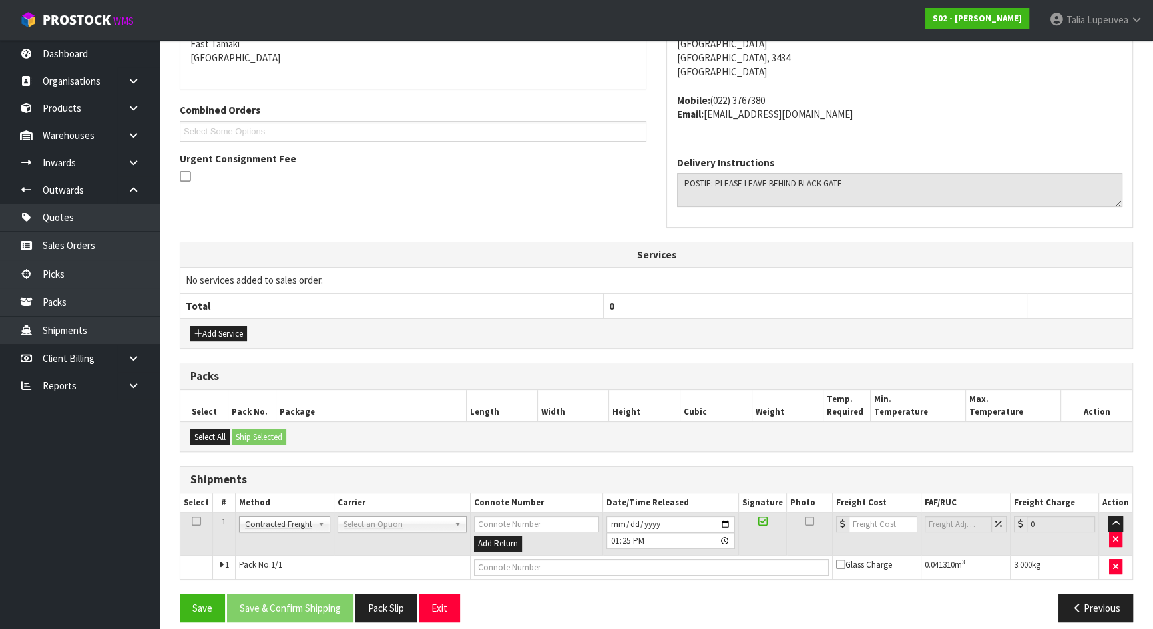
scroll to position [303, 0]
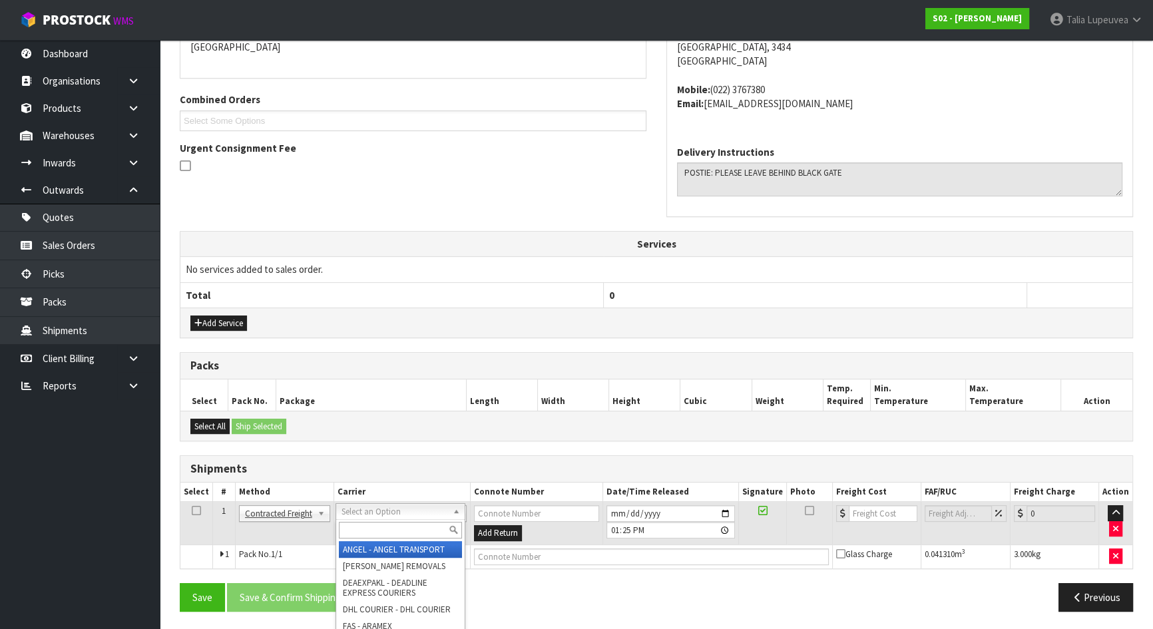
click at [373, 522] on input "text" at bounding box center [400, 530] width 123 height 17
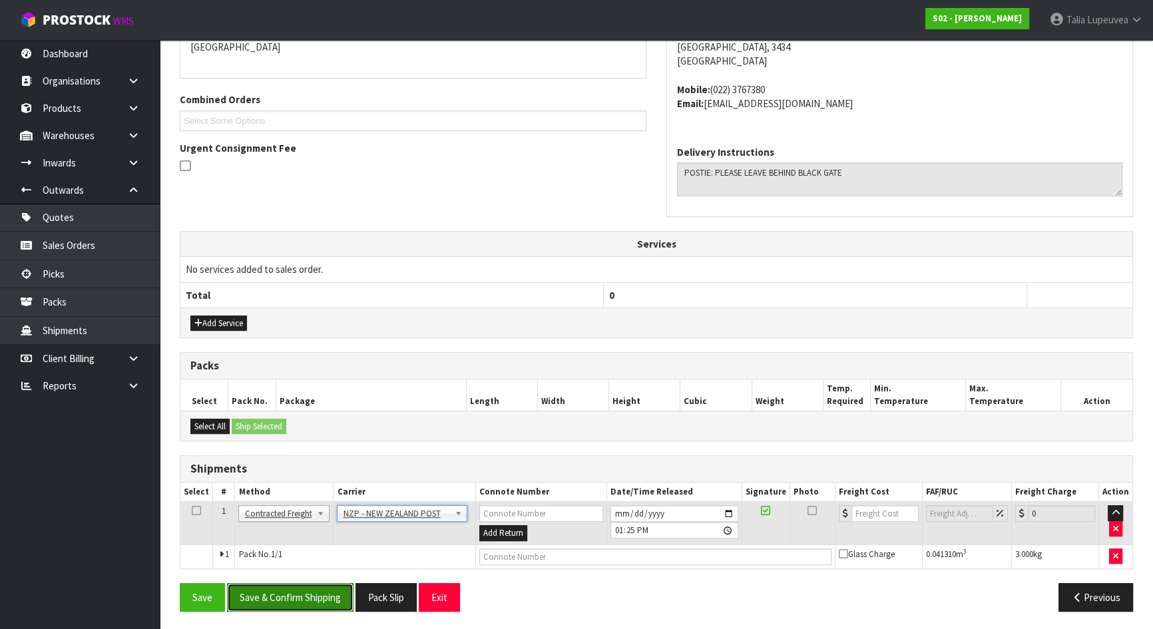
click at [315, 596] on button "Save & Confirm Shipping" at bounding box center [290, 597] width 126 height 29
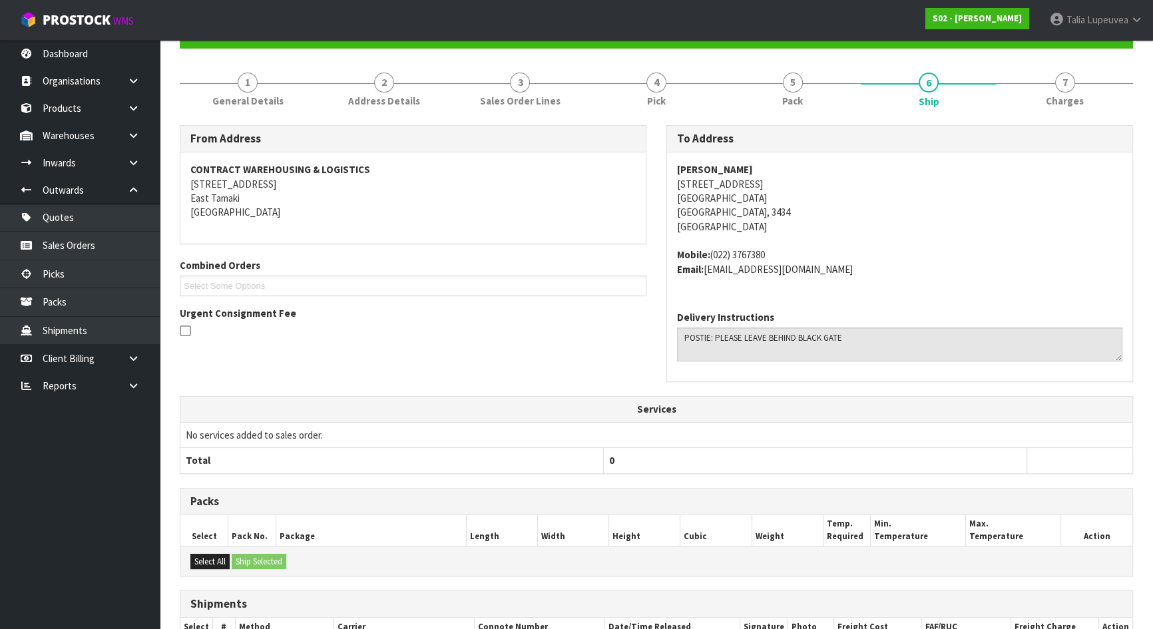
scroll to position [285, 0]
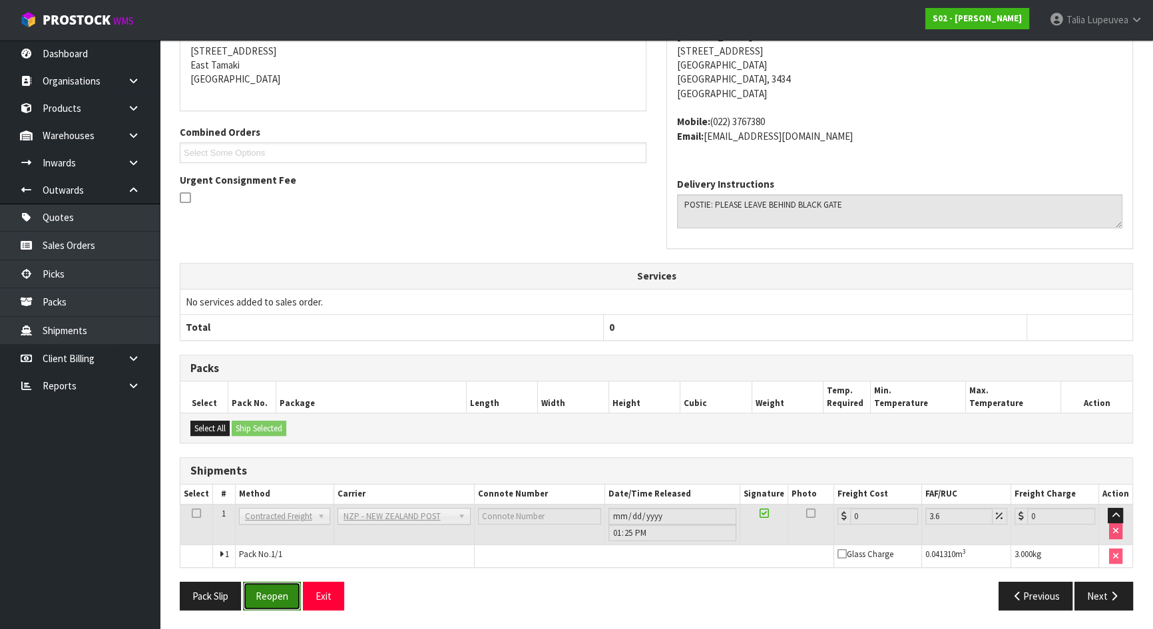
click at [284, 599] on button "Reopen" at bounding box center [272, 596] width 58 height 29
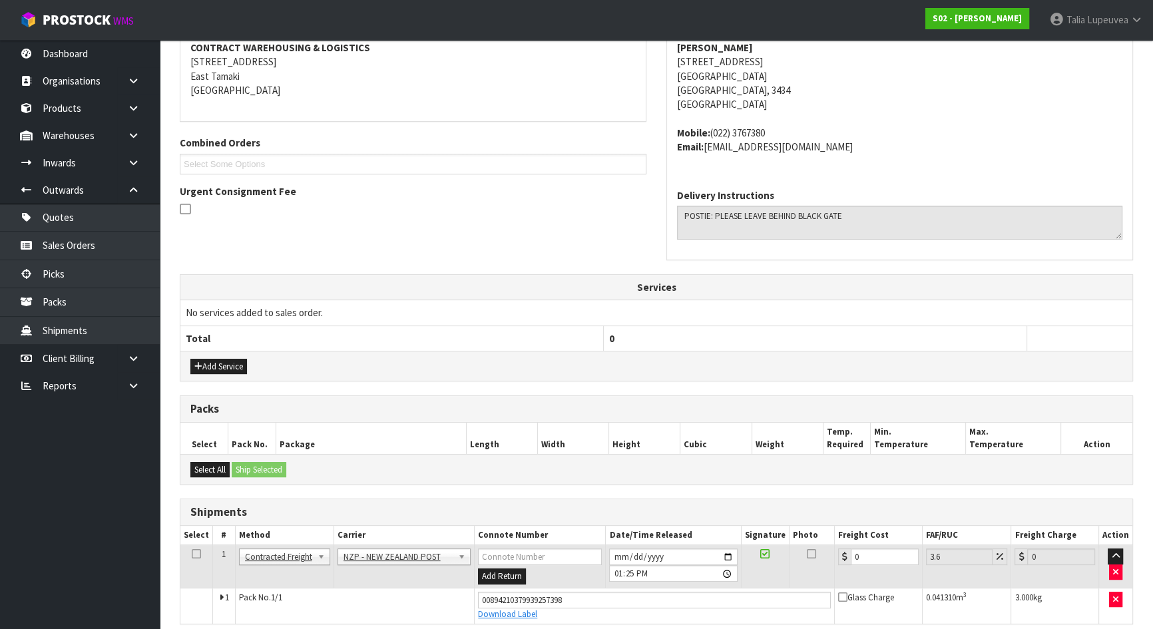
scroll to position [315, 0]
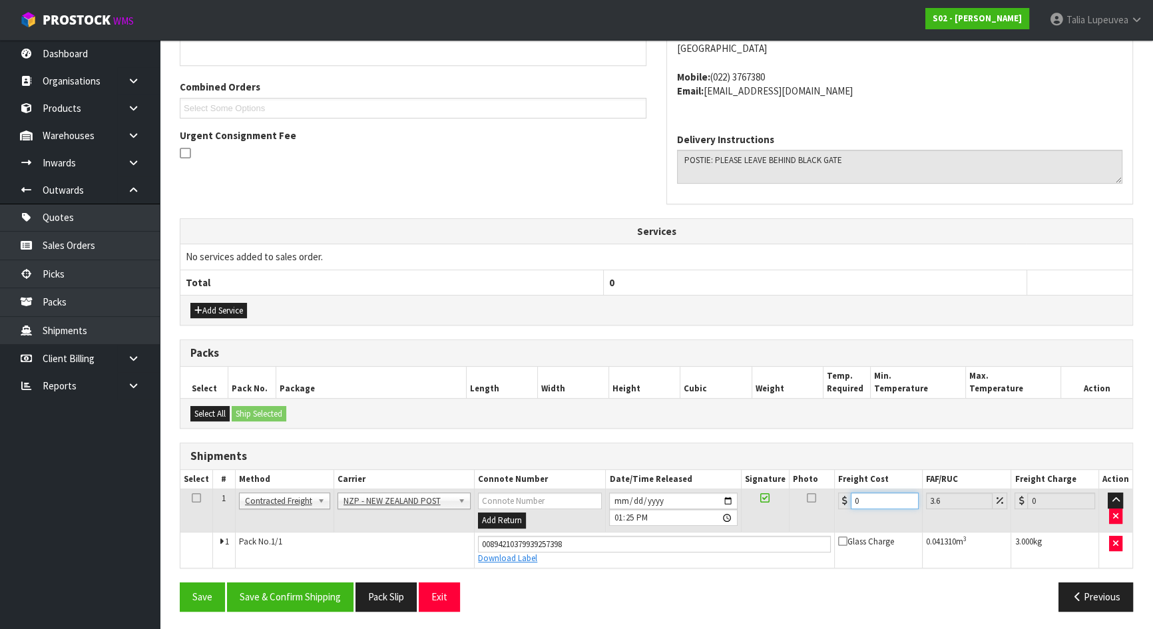
drag, startPoint x: 884, startPoint y: 496, endPoint x: 842, endPoint y: 502, distance: 42.4
click at [842, 502] on div "0" at bounding box center [878, 500] width 81 height 17
click at [331, 586] on button "Save & Confirm Shipping" at bounding box center [290, 596] width 126 height 29
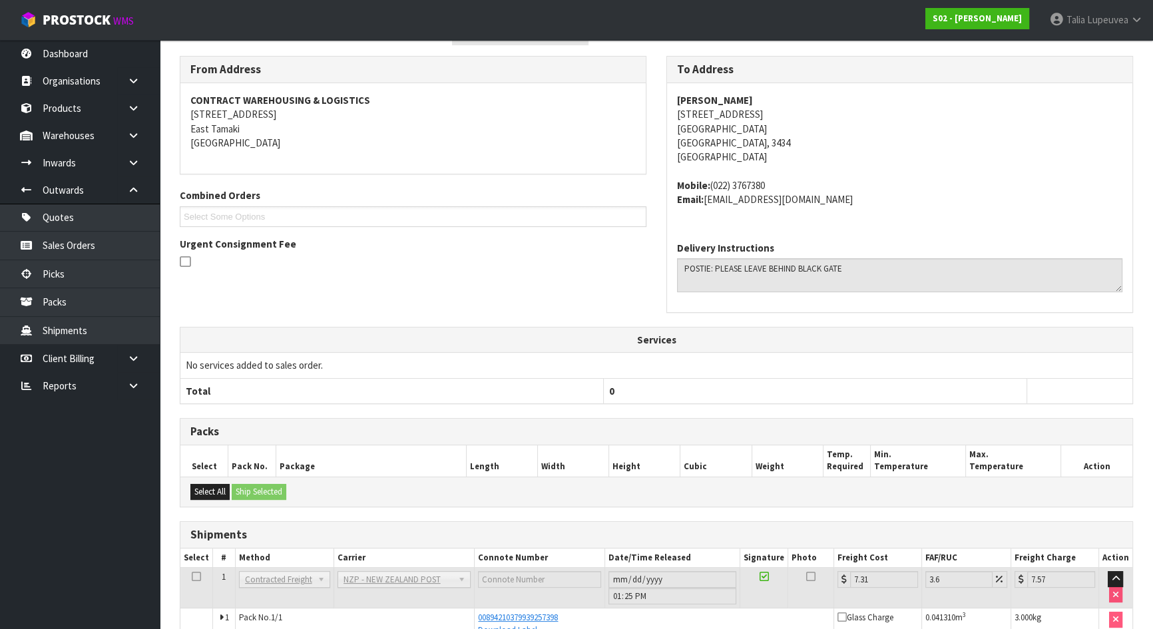
scroll to position [0, 0]
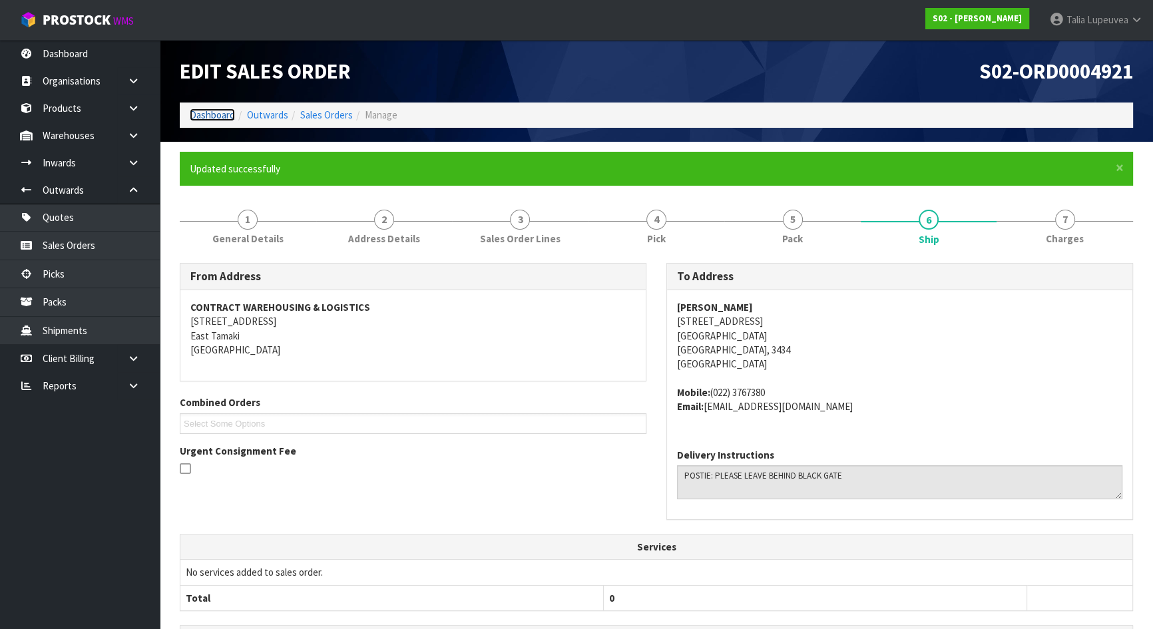
click at [200, 112] on link "Dashboard" at bounding box center [212, 114] width 45 height 13
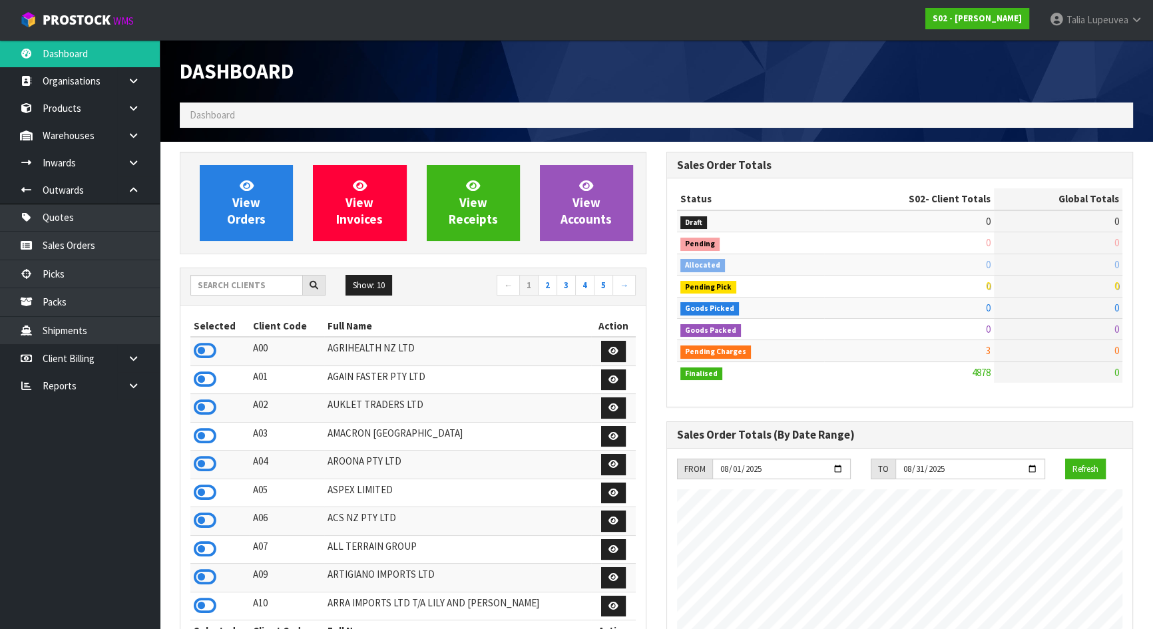
scroll to position [1006, 486]
click at [246, 287] on input "text" at bounding box center [246, 285] width 112 height 21
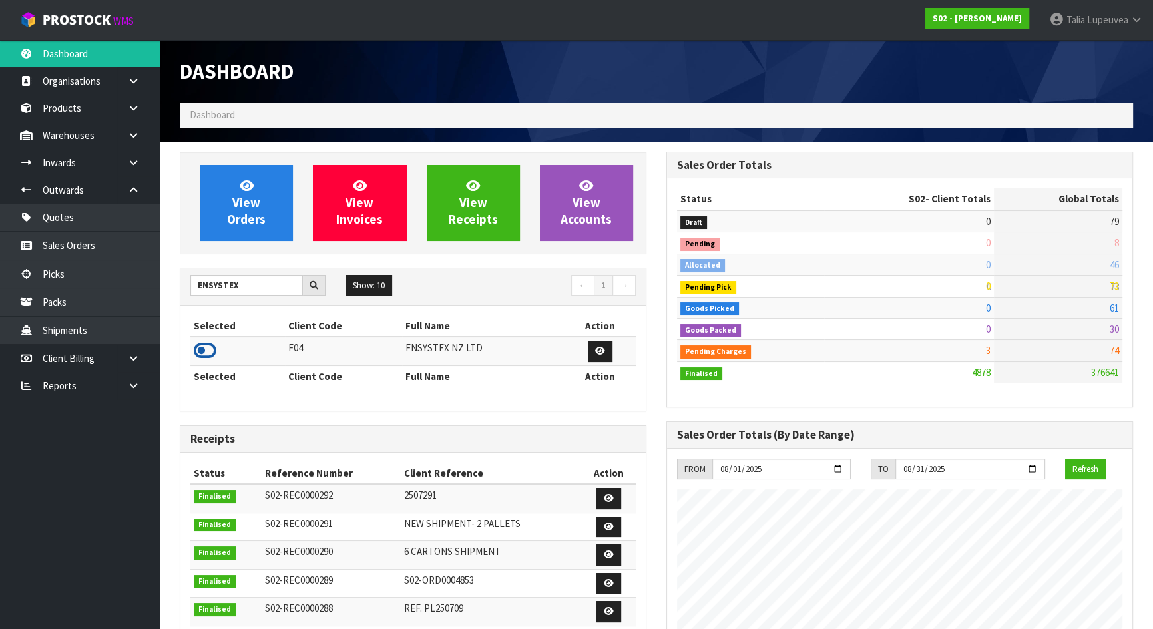
click at [208, 353] on icon at bounding box center [205, 351] width 23 height 20
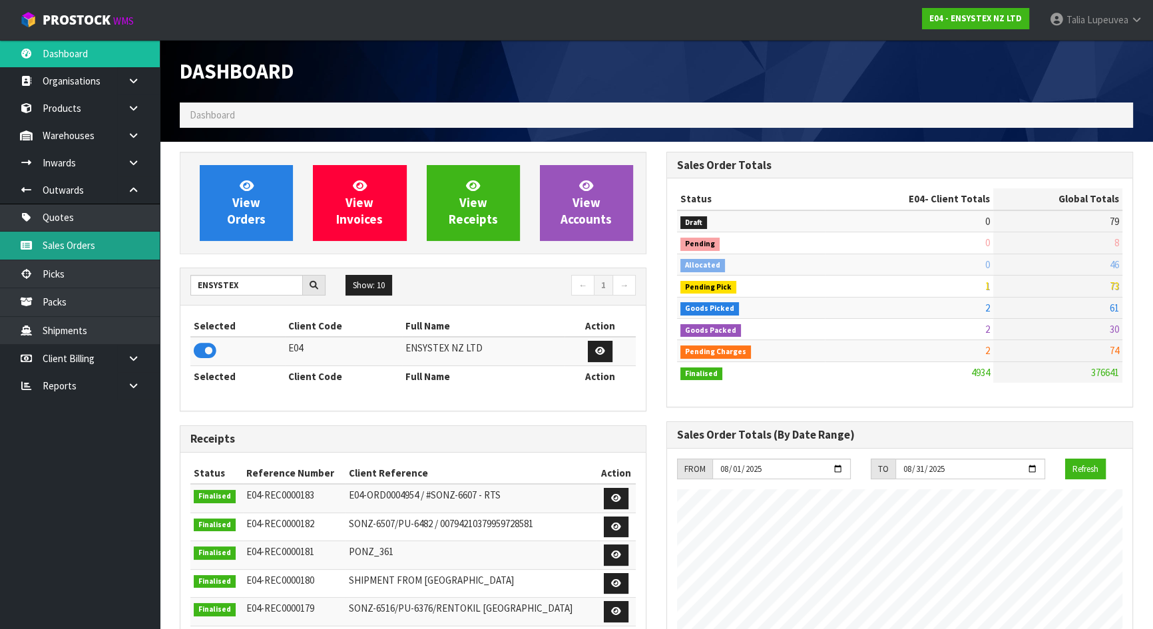
scroll to position [1035, 486]
click at [114, 245] on link "Sales Orders" at bounding box center [80, 245] width 160 height 27
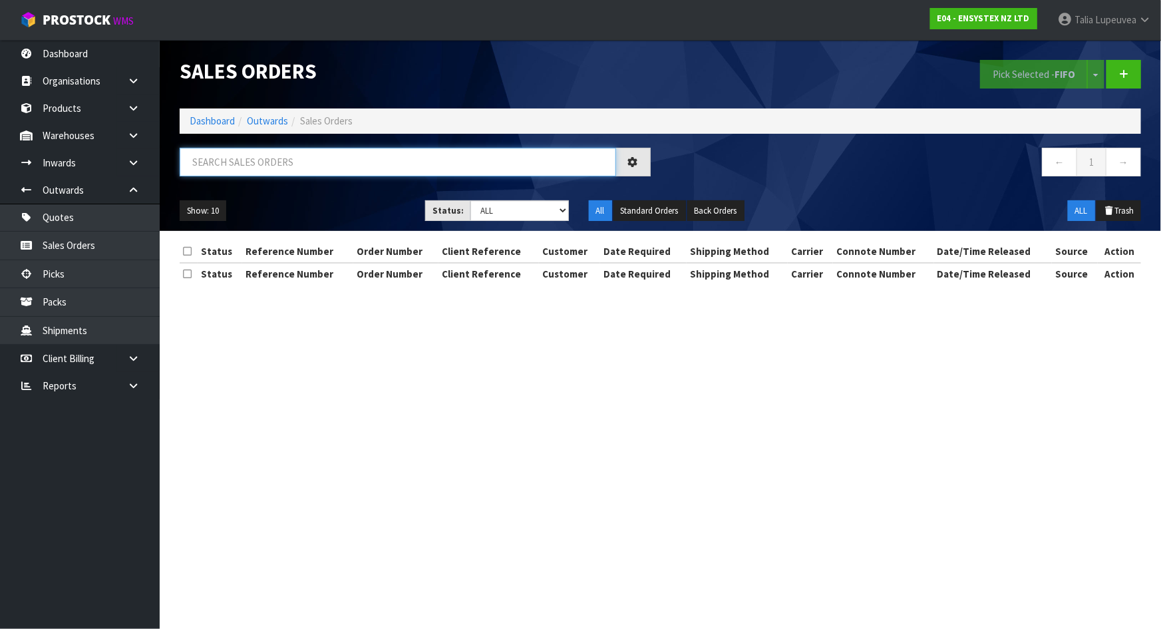
click at [295, 160] on input "text" at bounding box center [398, 162] width 437 height 29
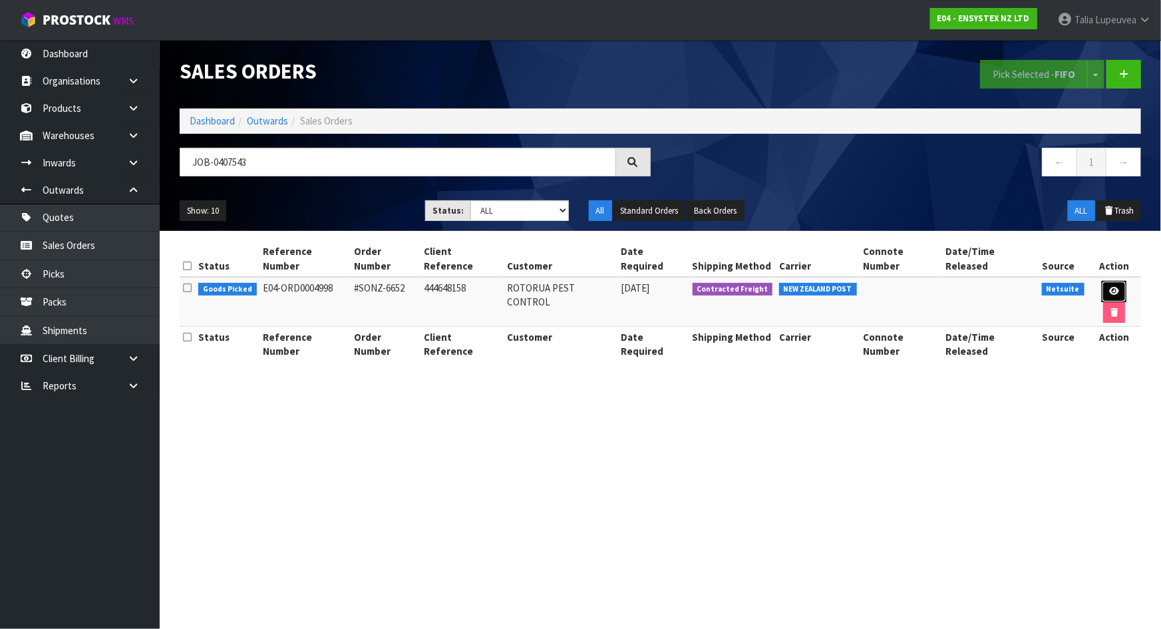
click at [1102, 281] on link at bounding box center [1114, 291] width 25 height 21
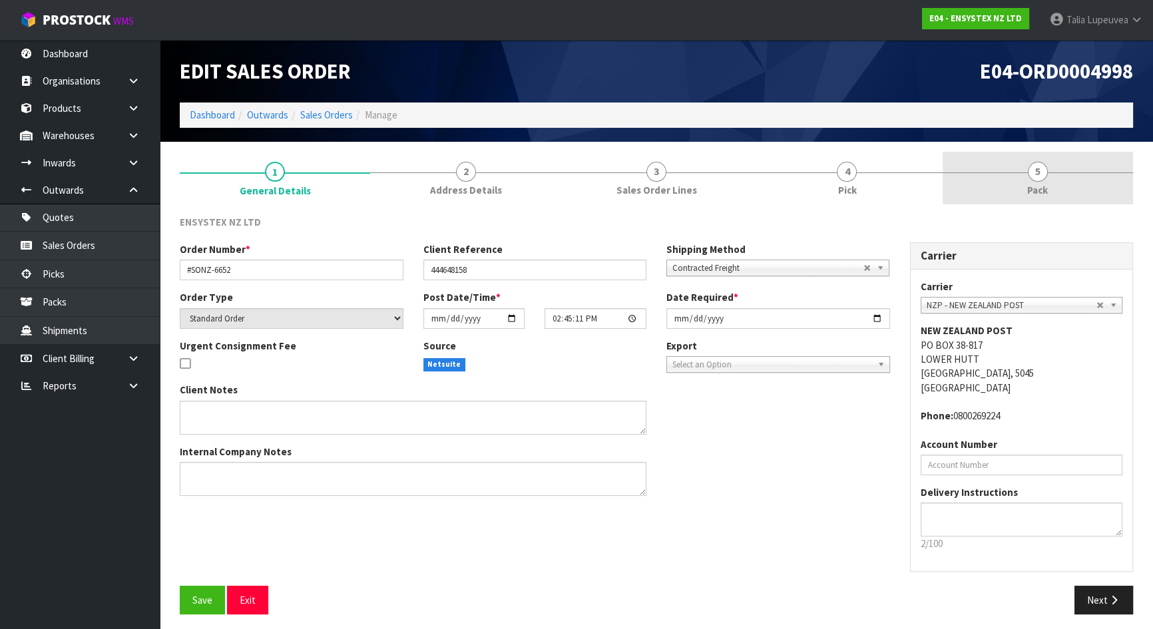
click at [1041, 169] on span "5" at bounding box center [1037, 172] width 20 height 20
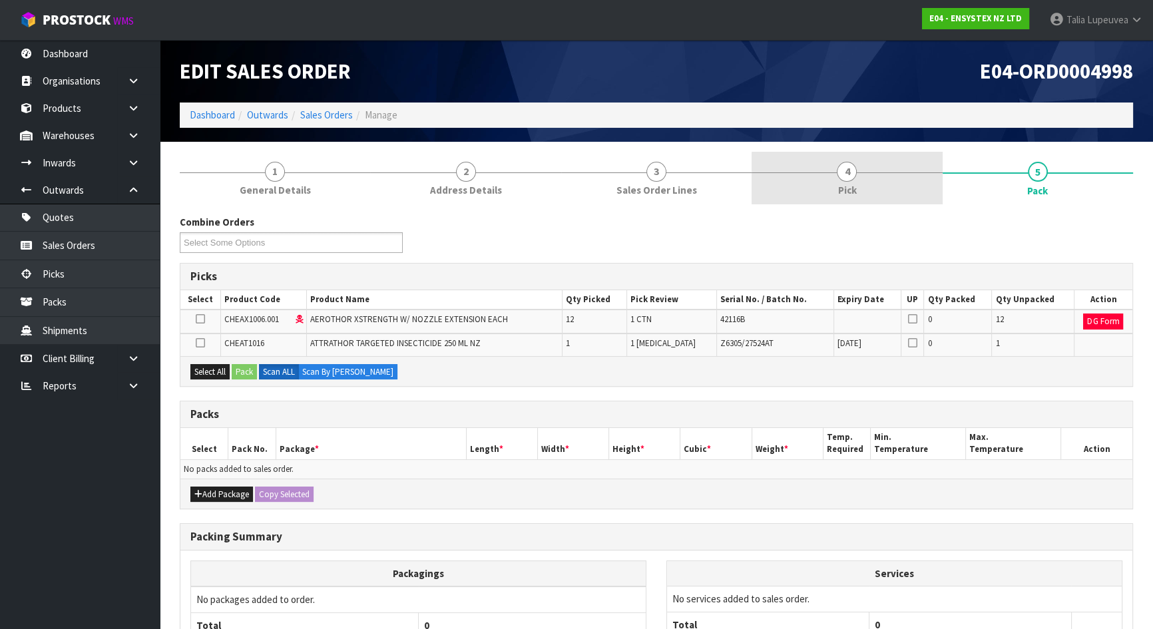
click at [884, 190] on link "4 Pick" at bounding box center [846, 178] width 190 height 53
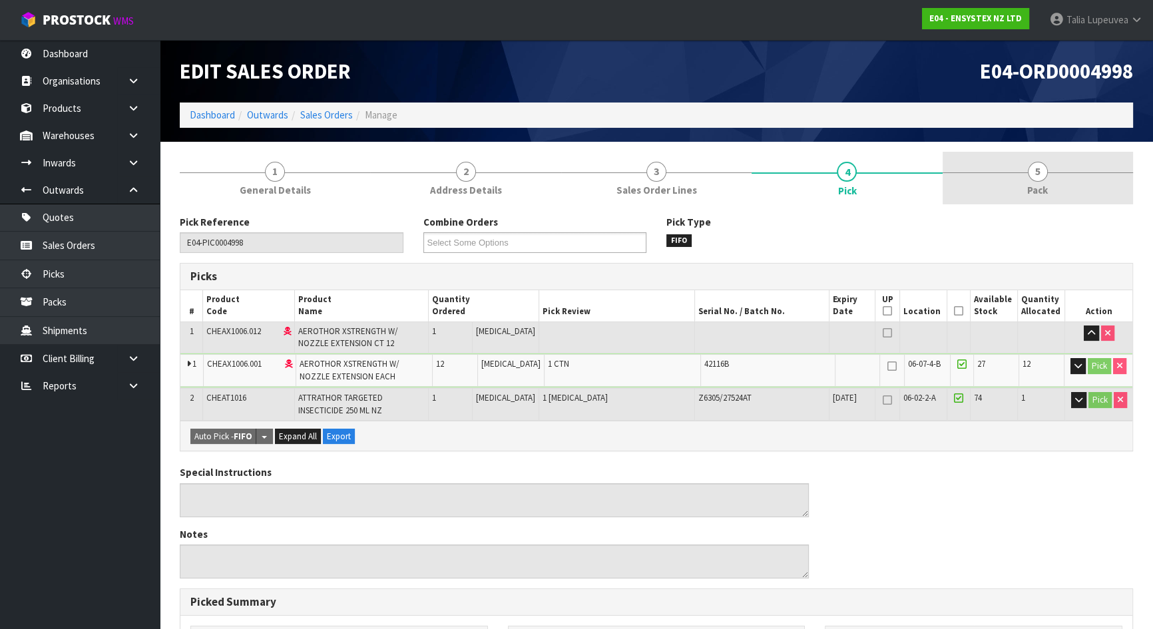
click at [1015, 199] on link "5 Pack" at bounding box center [1037, 178] width 190 height 53
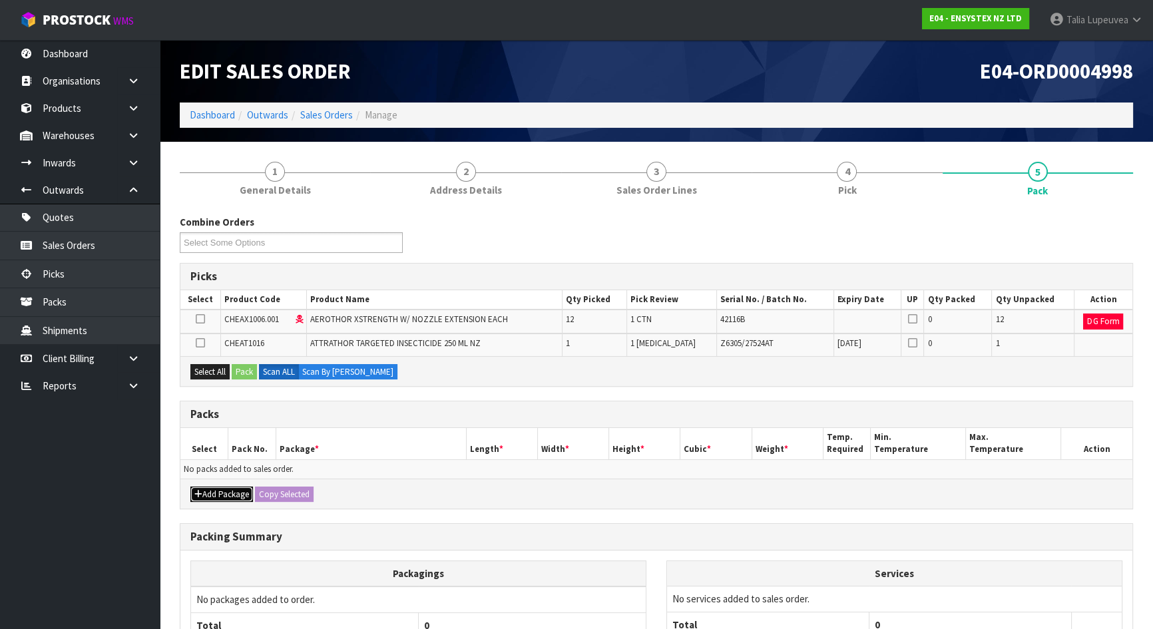
click at [226, 488] on button "Add Package" at bounding box center [221, 494] width 63 height 16
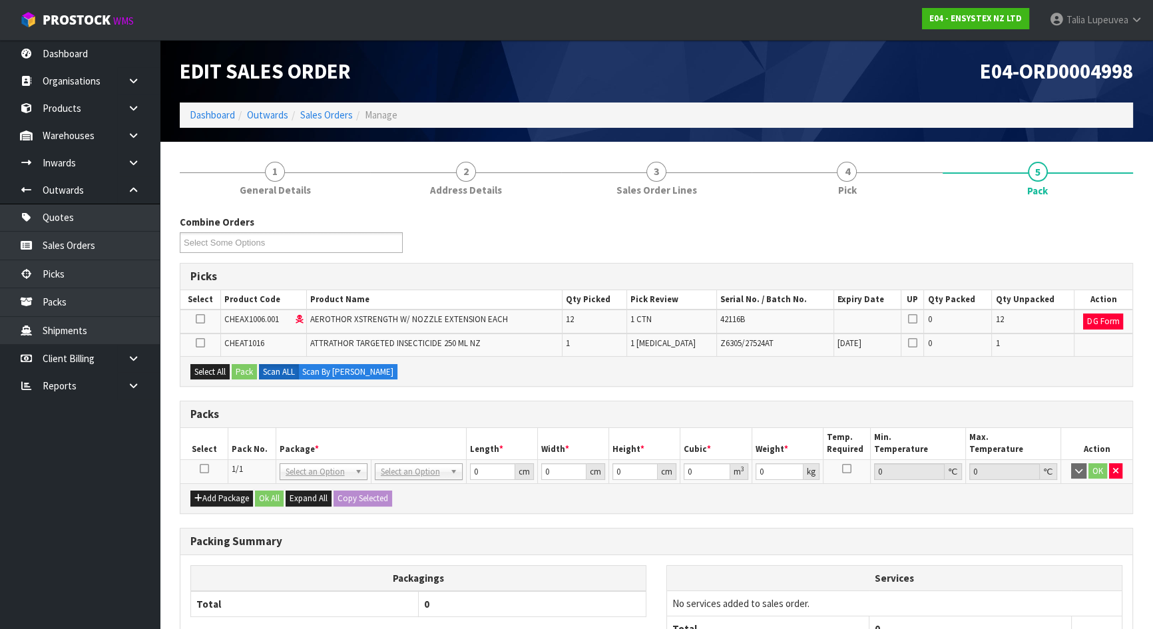
click at [210, 466] on td at bounding box center [204, 471] width 48 height 24
click at [206, 468] on icon at bounding box center [204, 468] width 9 height 1
drag, startPoint x: 212, startPoint y: 367, endPoint x: 266, endPoint y: 363, distance: 54.0
click at [216, 367] on button "Select All" at bounding box center [209, 372] width 39 height 16
click at [248, 366] on button "Pack" at bounding box center [244, 372] width 25 height 16
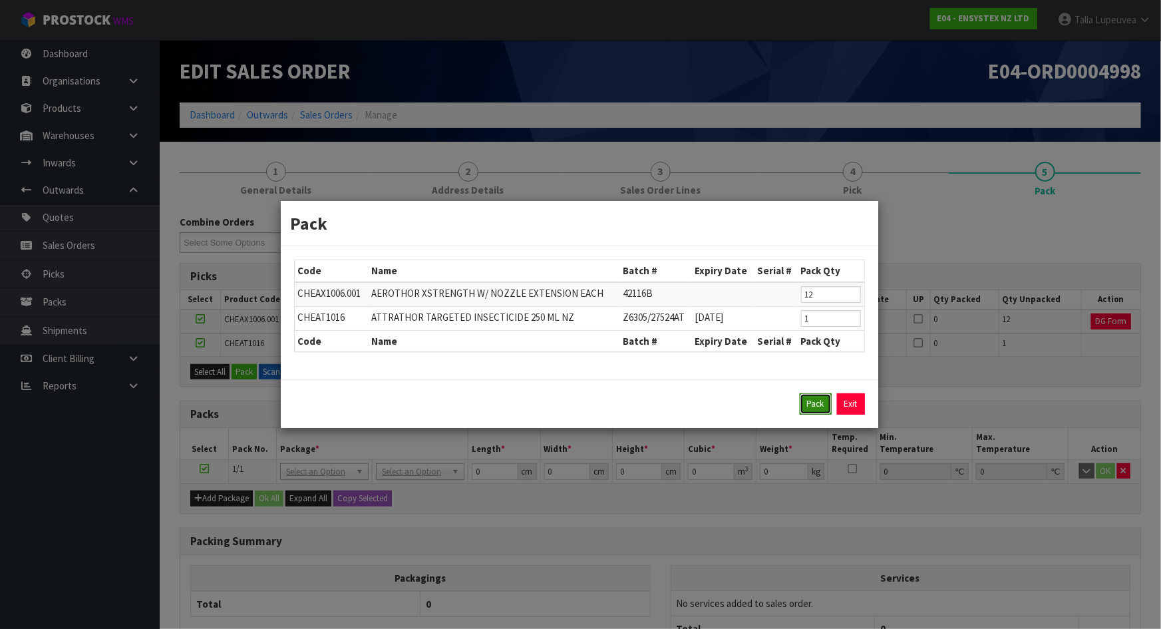
click at [819, 403] on button "Pack" at bounding box center [816, 403] width 32 height 21
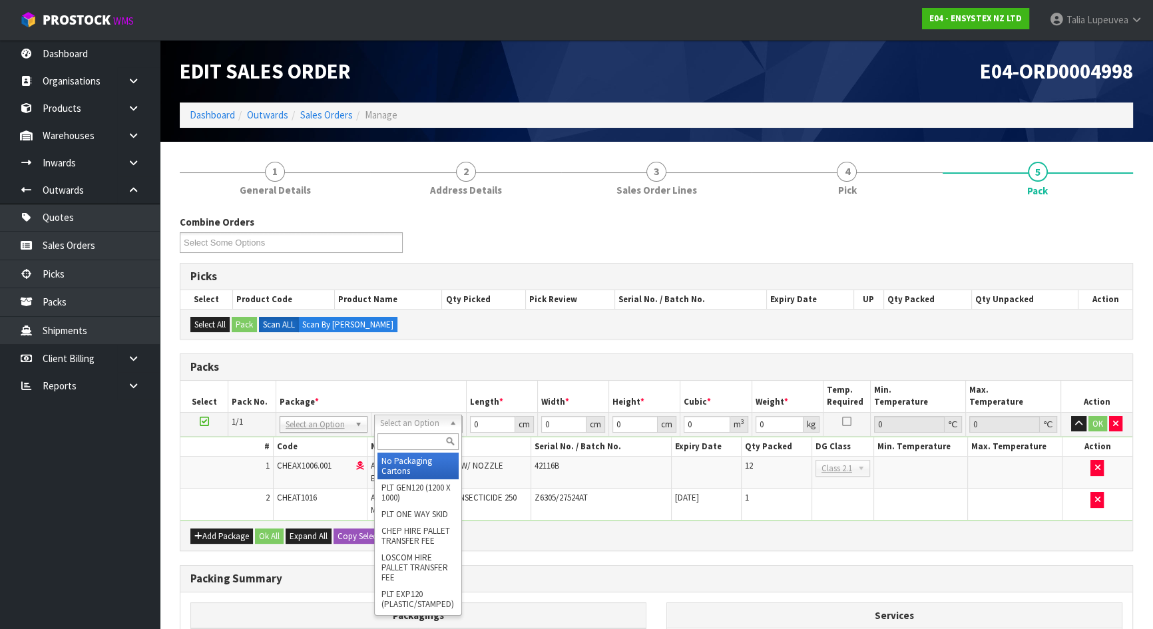
click at [403, 451] on div at bounding box center [418, 442] width 87 height 22
click at [411, 433] on input "text" at bounding box center [417, 441] width 81 height 17
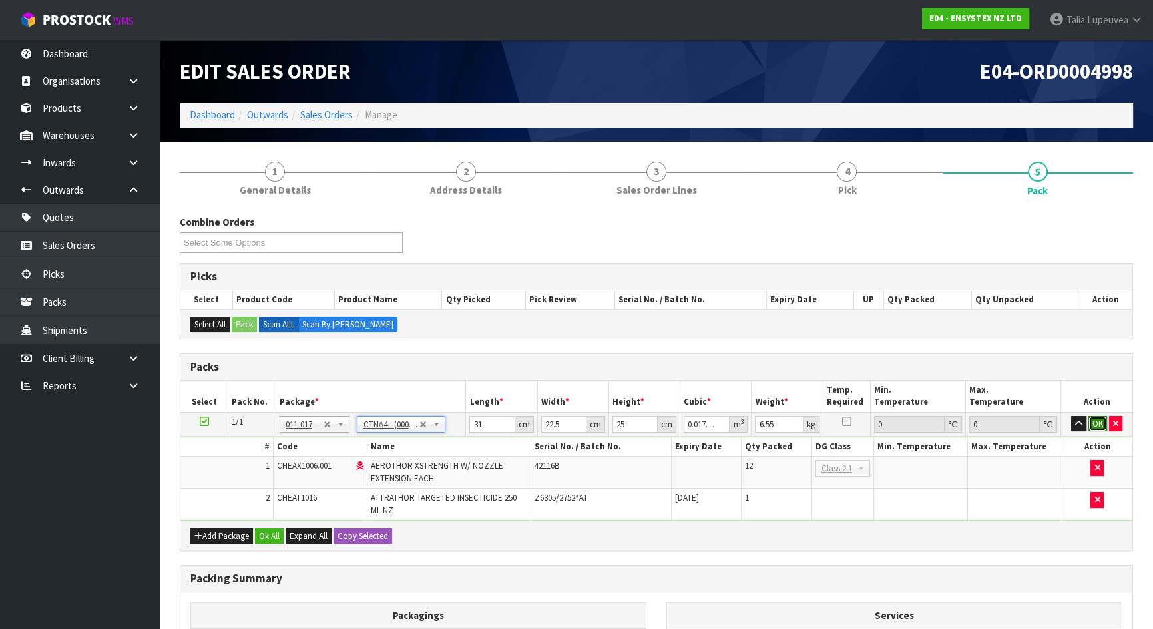
click at [1099, 422] on button "OK" at bounding box center [1097, 424] width 19 height 16
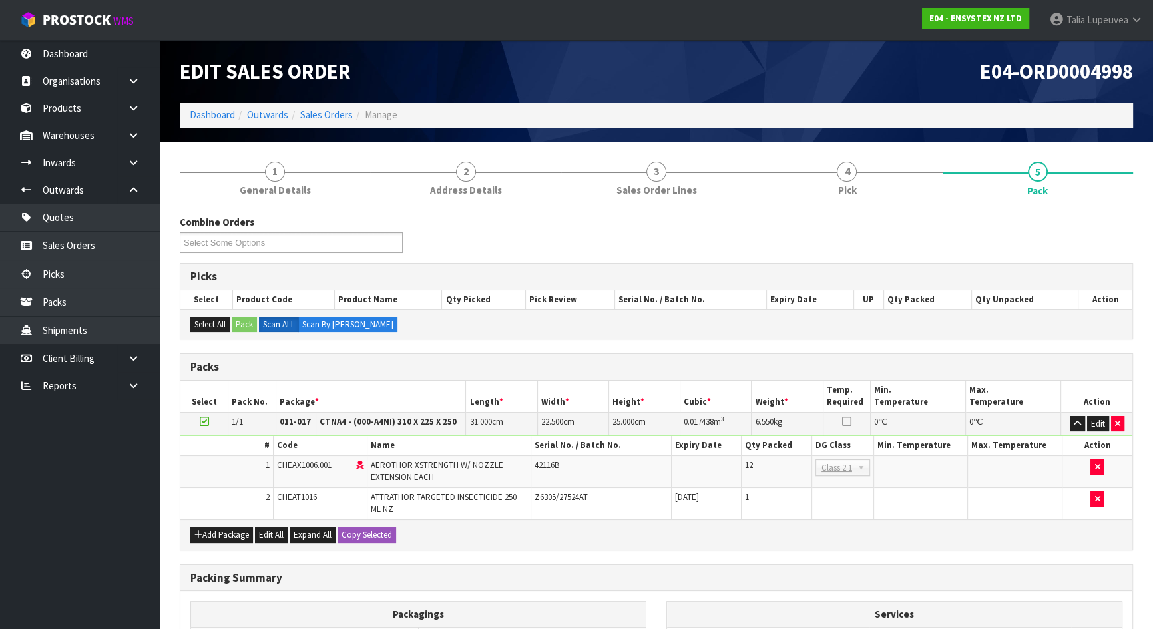
scroll to position [171, 0]
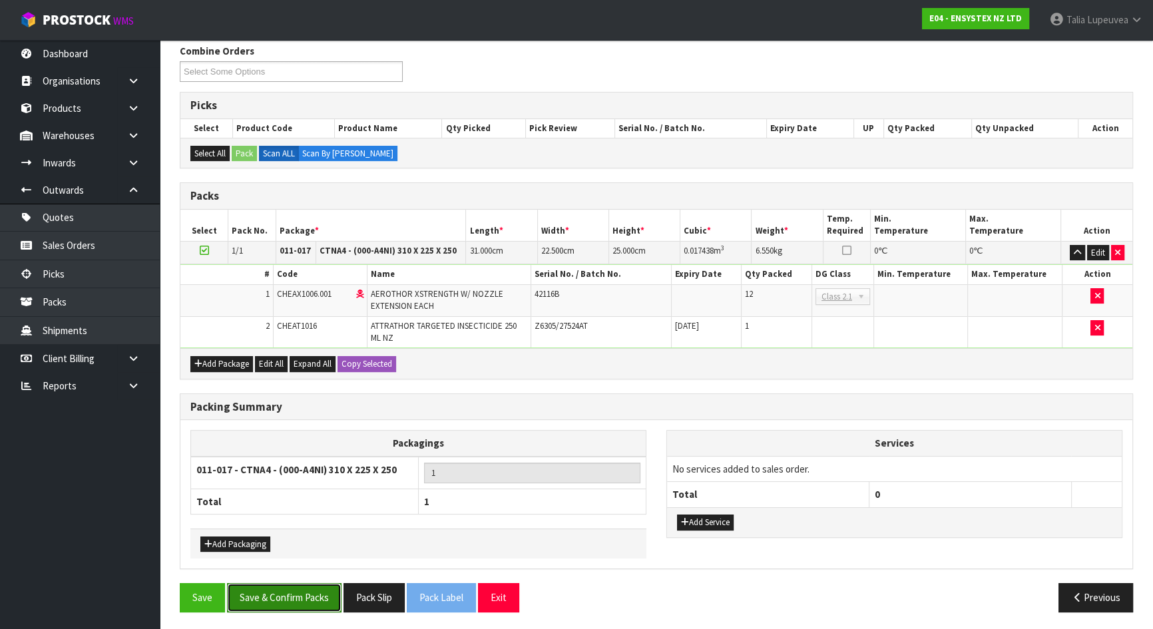
click at [297, 590] on button "Save & Confirm Packs" at bounding box center [284, 597] width 114 height 29
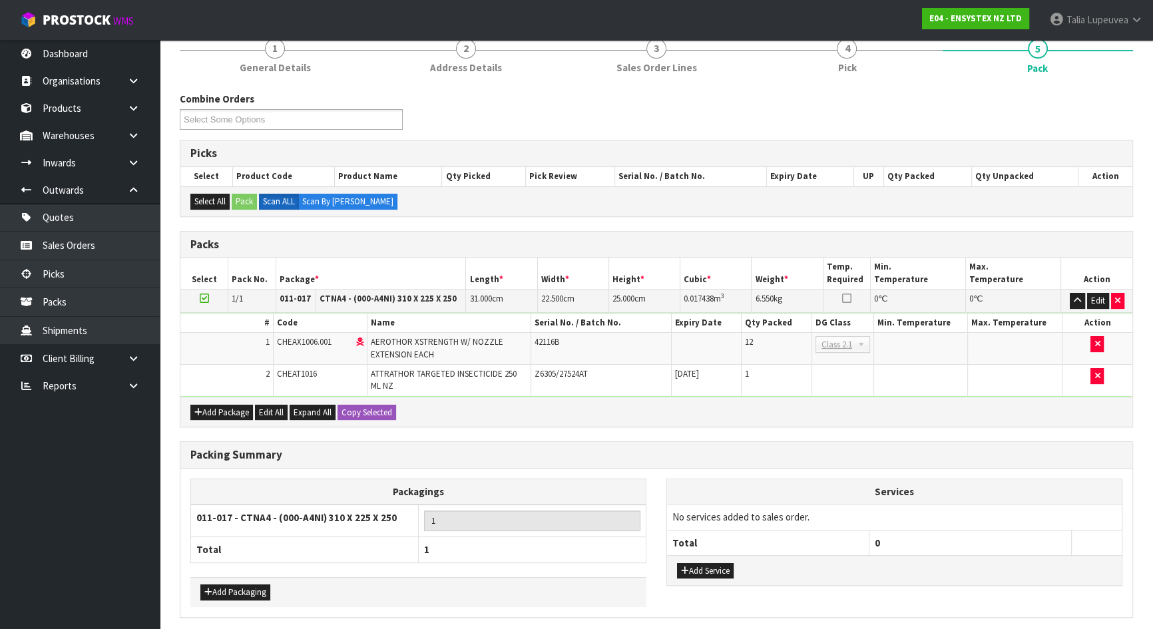
scroll to position [0, 0]
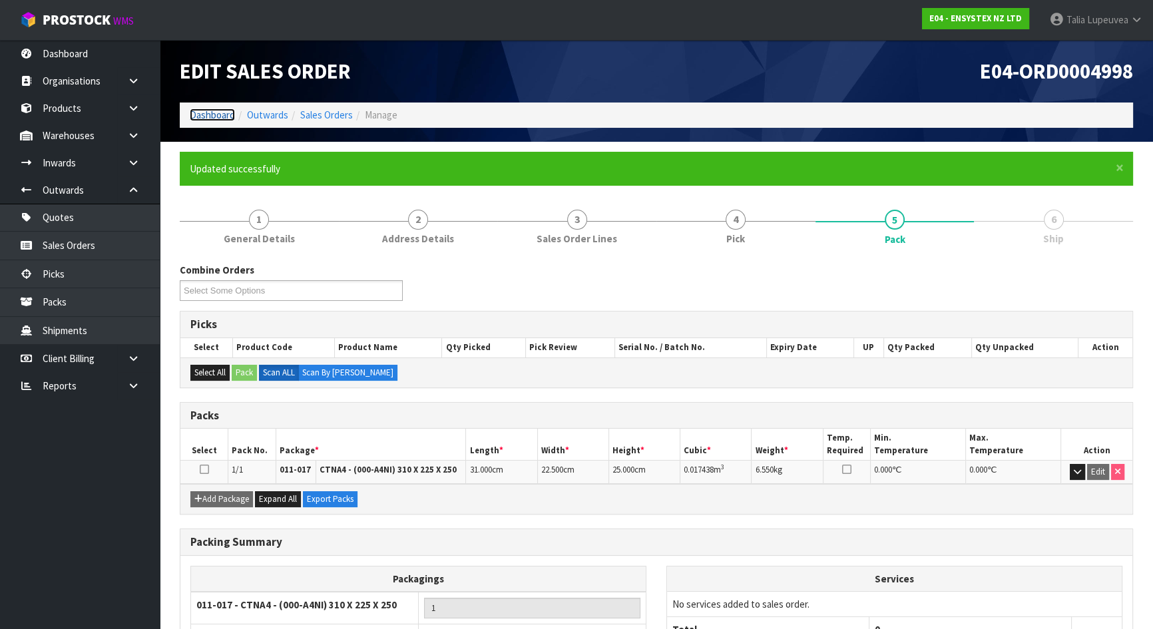
click at [218, 109] on link "Dashboard" at bounding box center [212, 114] width 45 height 13
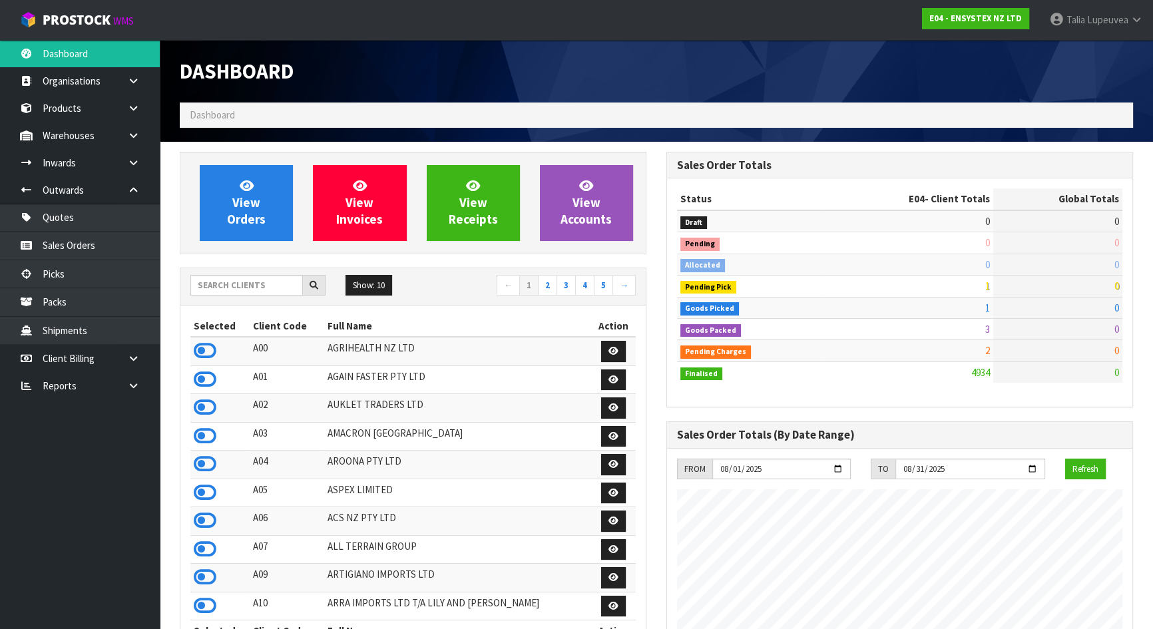
scroll to position [1035, 486]
click at [206, 289] on input "text" at bounding box center [246, 285] width 112 height 21
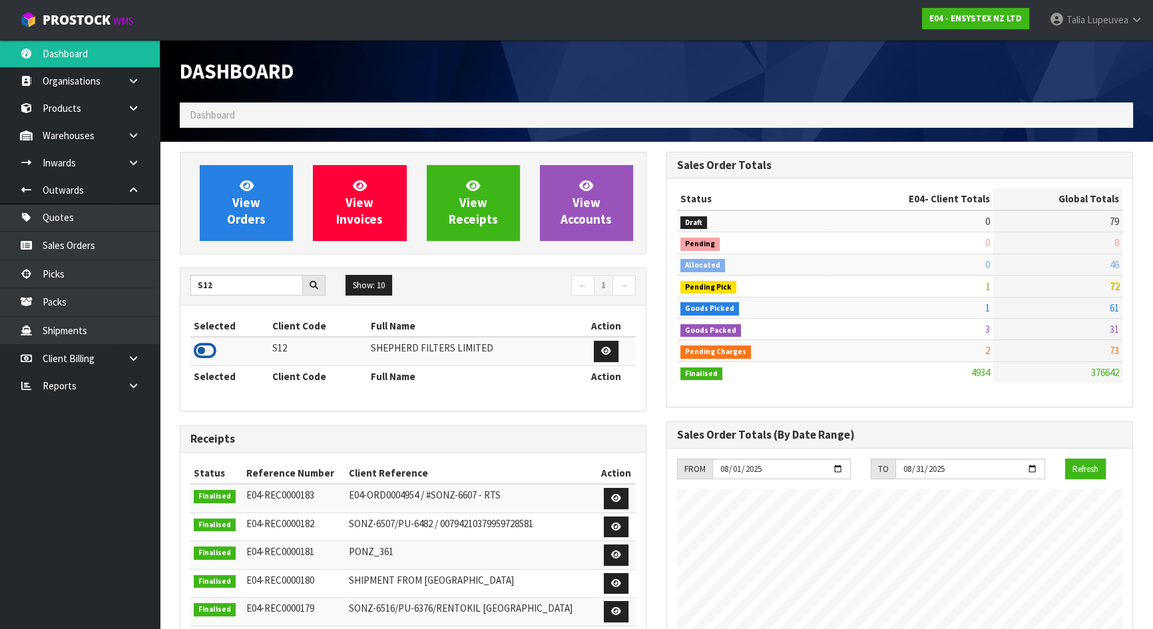
click at [206, 346] on icon at bounding box center [205, 351] width 23 height 20
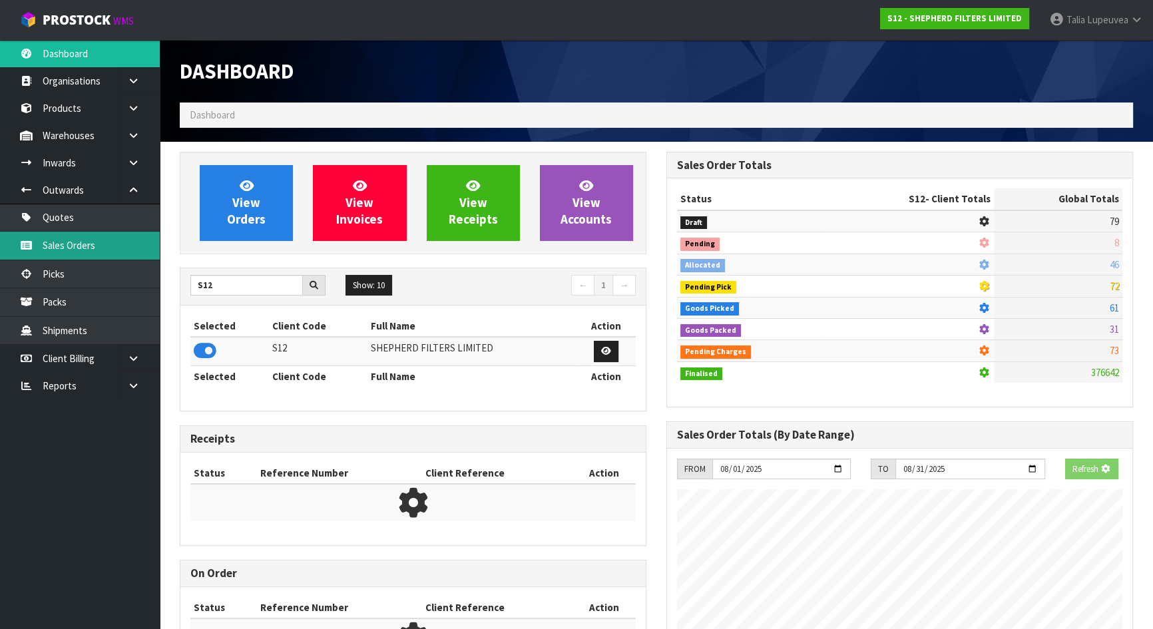
scroll to position [934, 486]
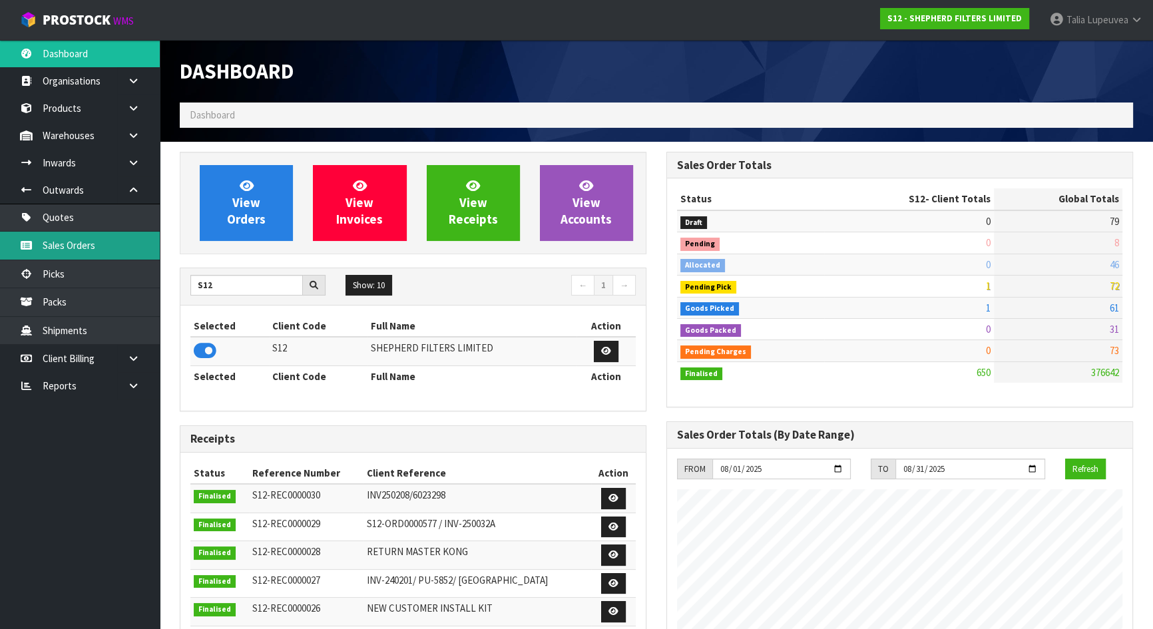
click at [148, 243] on link "Sales Orders" at bounding box center [80, 245] width 160 height 27
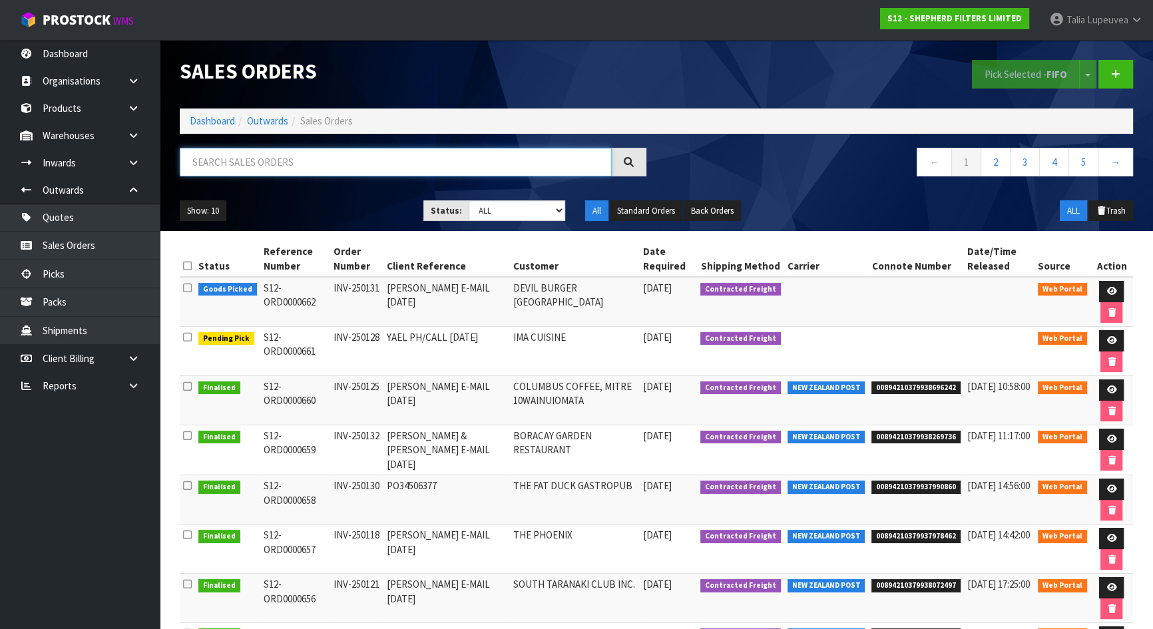
click at [256, 161] on input "text" at bounding box center [396, 162] width 432 height 29
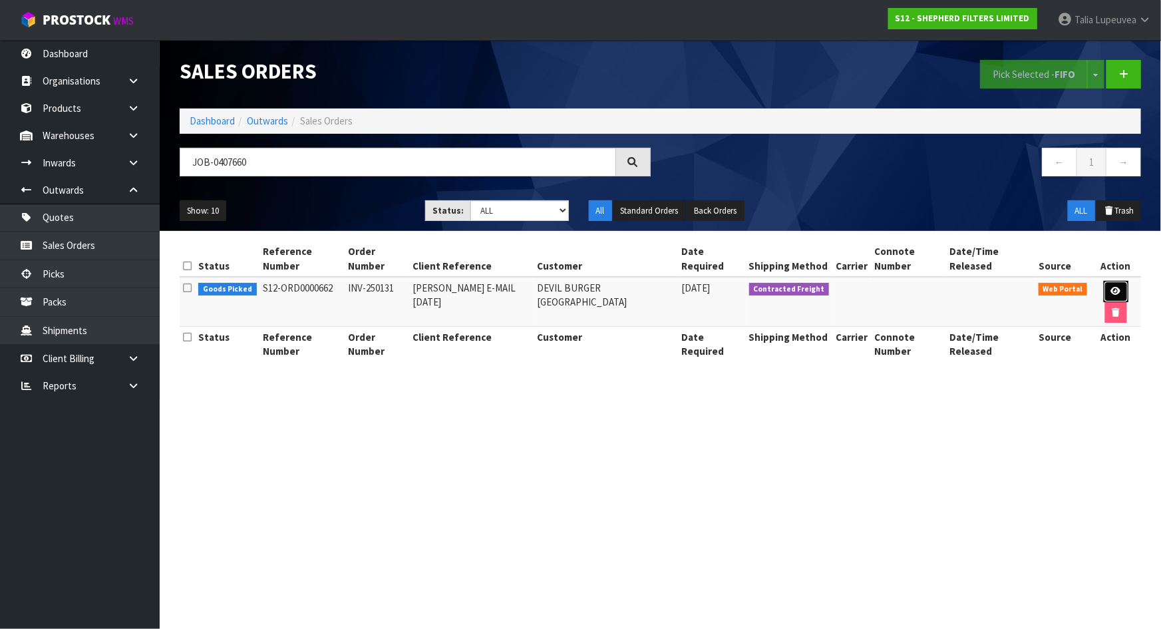
click at [1109, 281] on link at bounding box center [1116, 291] width 25 height 21
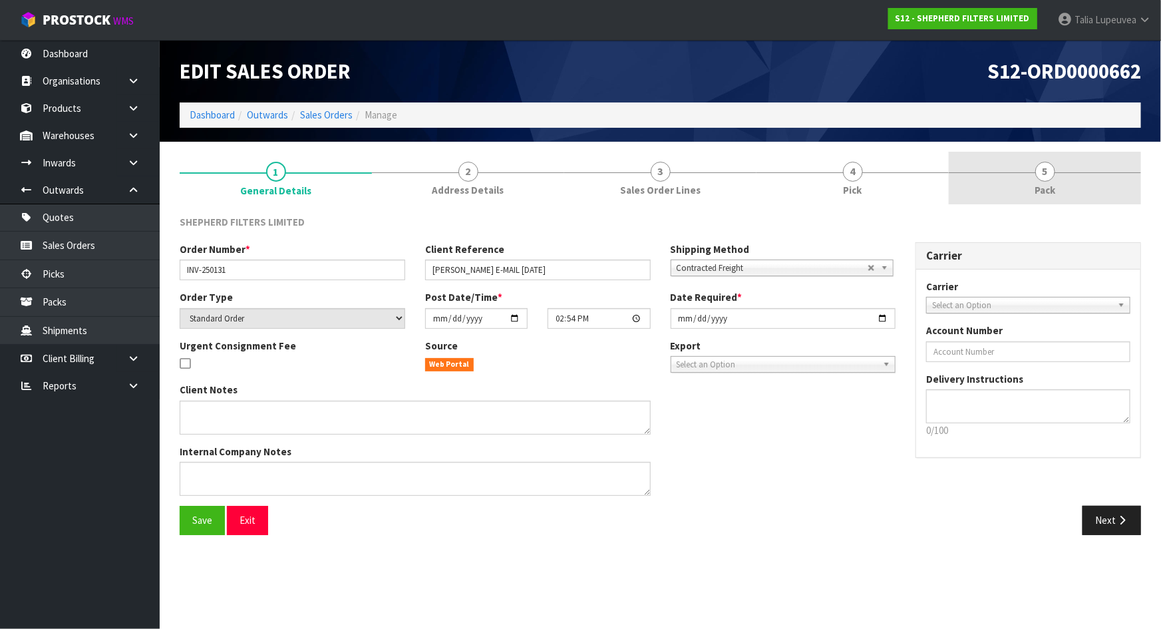
click at [1009, 183] on link "5 Pack" at bounding box center [1045, 178] width 192 height 53
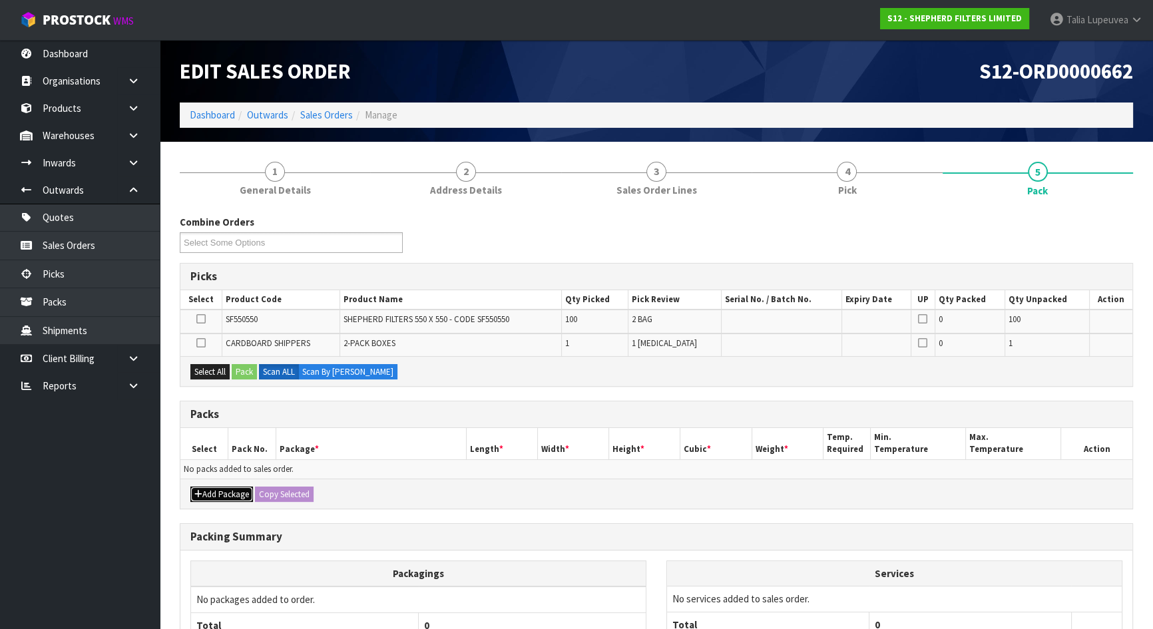
click at [224, 489] on button "Add Package" at bounding box center [221, 494] width 63 height 16
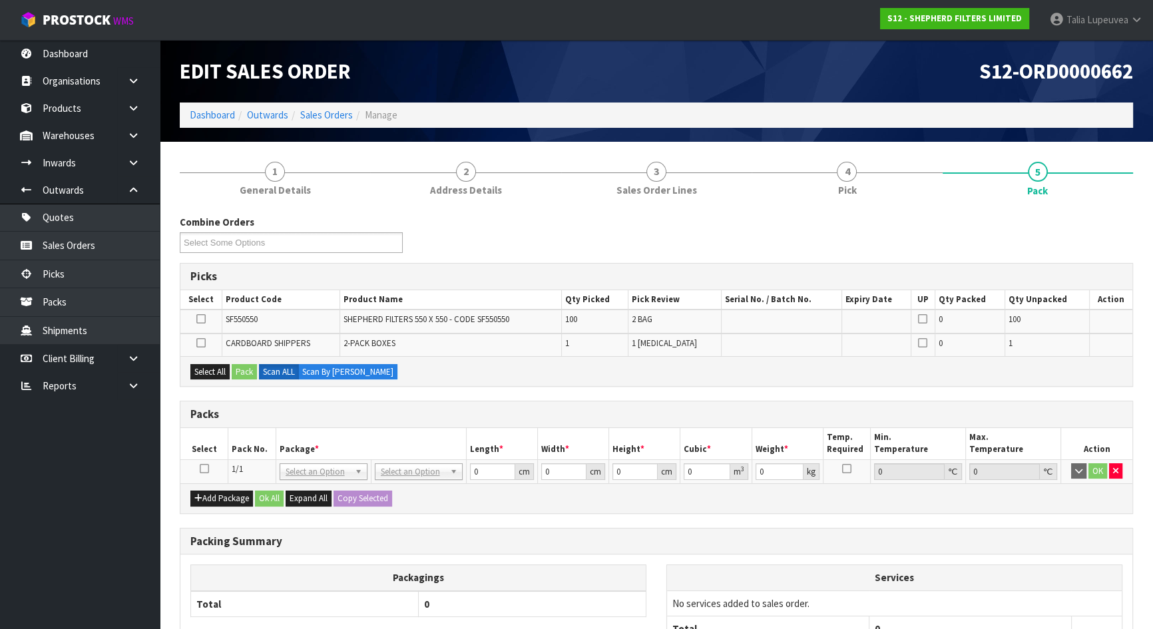
click at [198, 465] on td at bounding box center [204, 471] width 48 height 24
click at [205, 468] on icon at bounding box center [204, 468] width 9 height 1
click at [210, 372] on button "Select All" at bounding box center [209, 372] width 39 height 16
click at [245, 373] on button "Pack" at bounding box center [244, 372] width 25 height 16
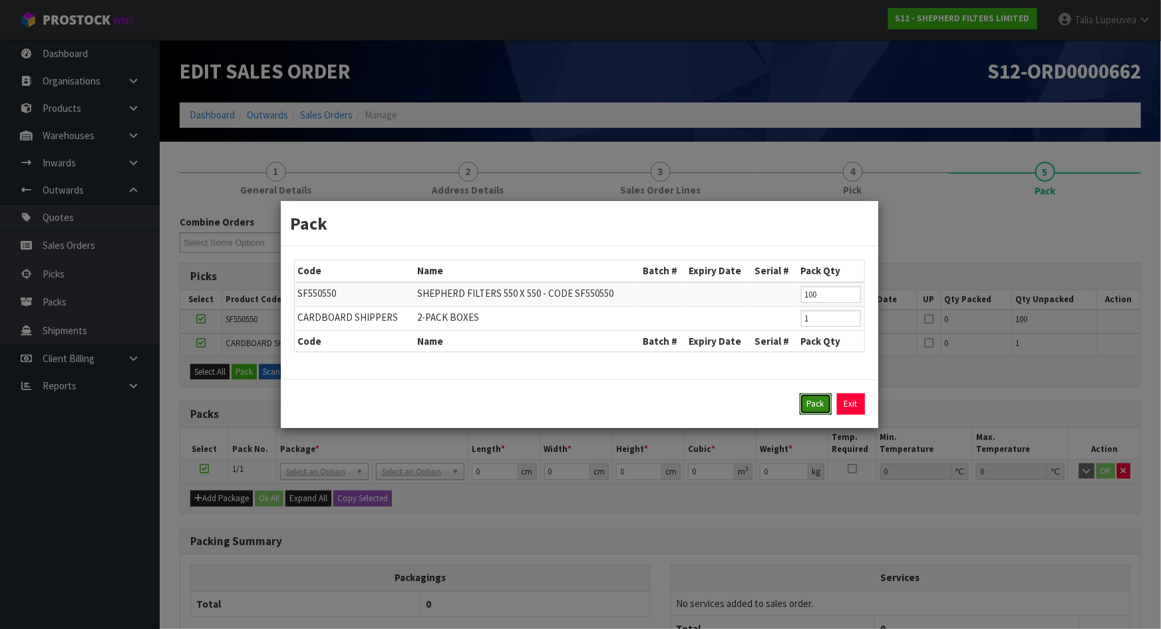
click at [820, 412] on button "Pack" at bounding box center [816, 403] width 32 height 21
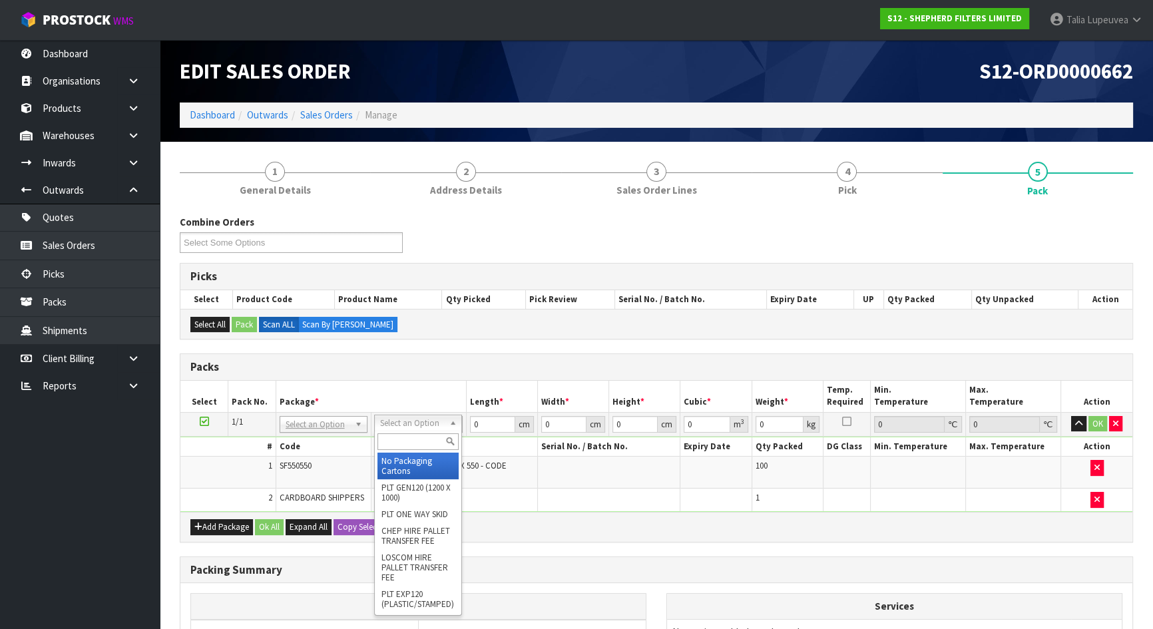
click at [422, 437] on input "text" at bounding box center [417, 441] width 81 height 17
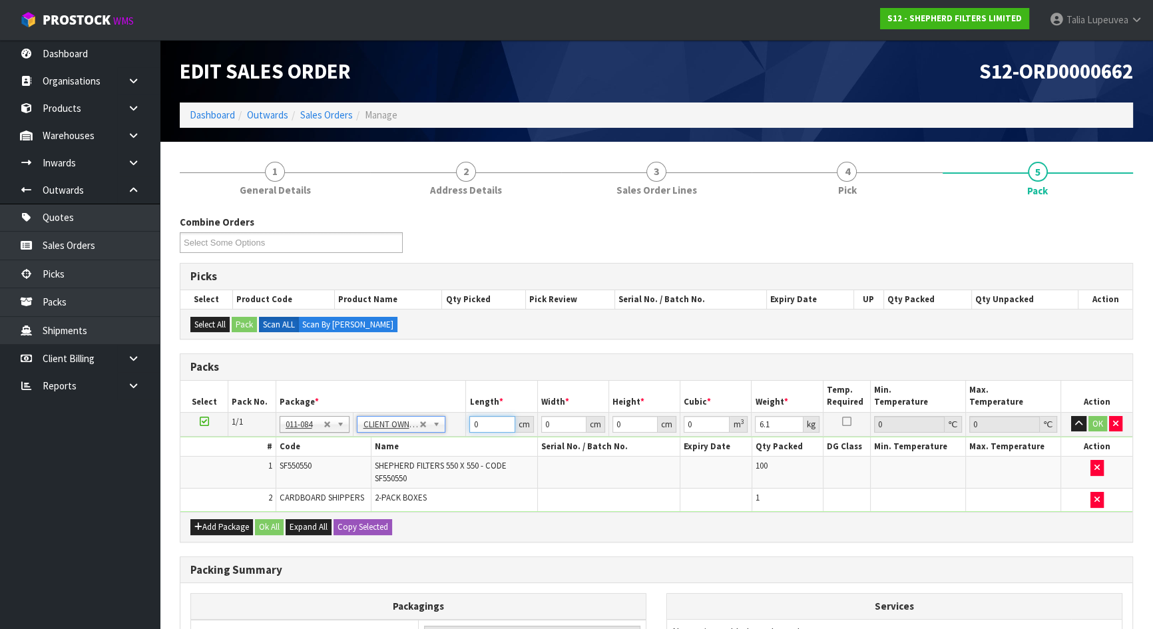
drag, startPoint x: 477, startPoint y: 425, endPoint x: 464, endPoint y: 423, distance: 12.7
click at [464, 424] on tr "1/1 NONE 007-001 007-002 007-004 007-009 007-013 007-014 007-015 007-017 007-01…" at bounding box center [656, 424] width 952 height 24
click at [1096, 424] on button "OK" at bounding box center [1097, 424] width 19 height 16
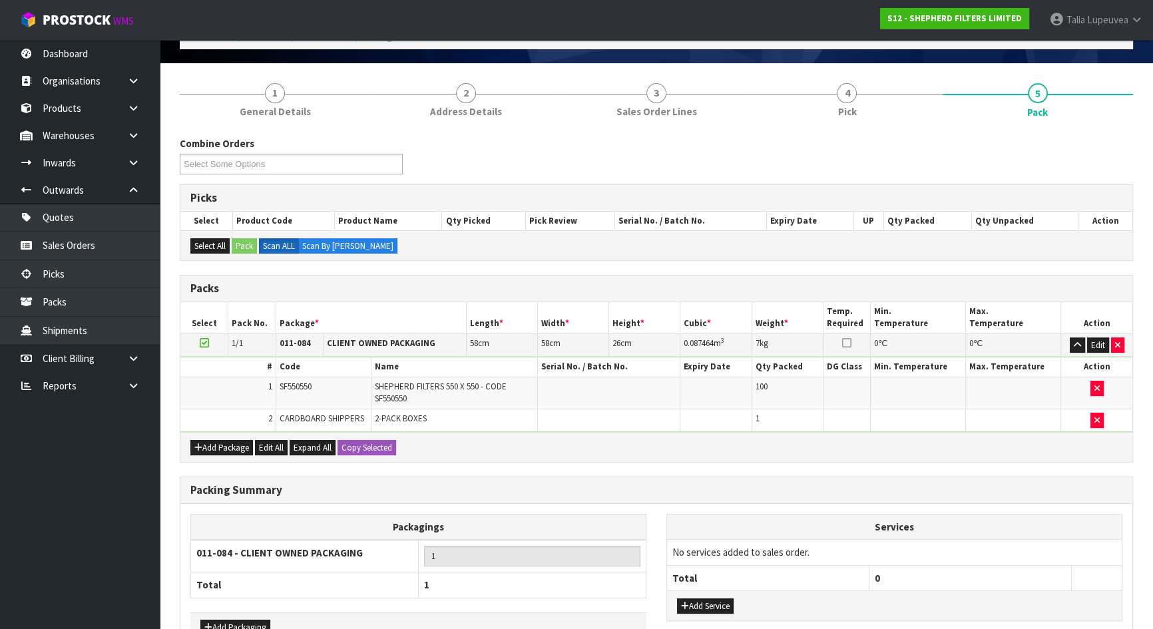
scroll to position [162, 0]
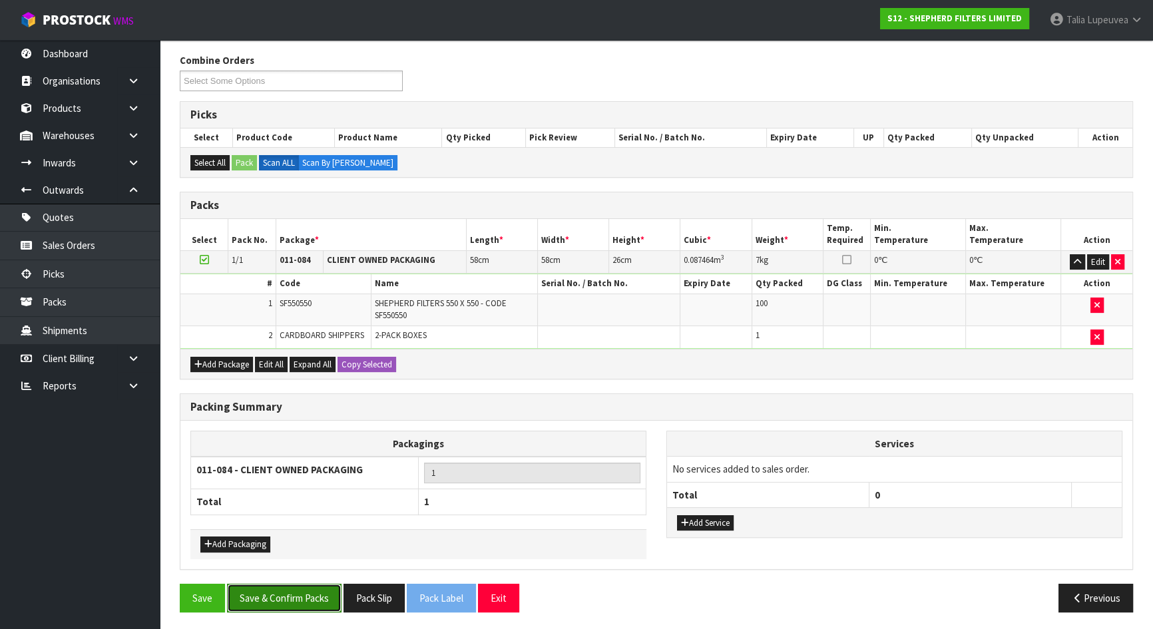
click at [275, 591] on button "Save & Confirm Packs" at bounding box center [284, 598] width 114 height 29
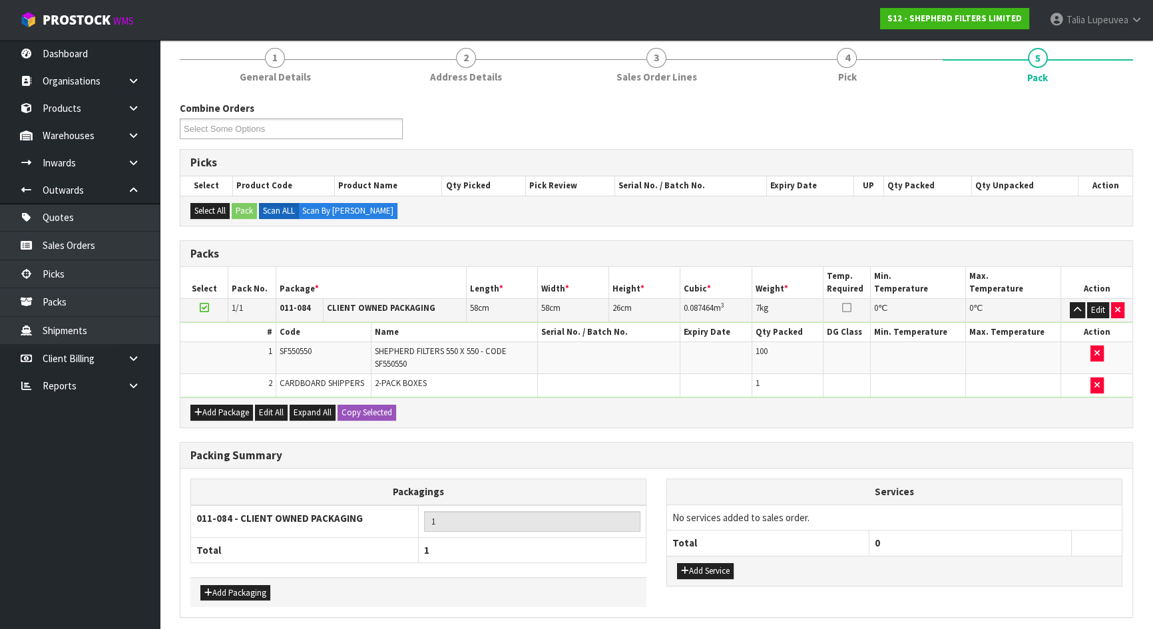
scroll to position [0, 0]
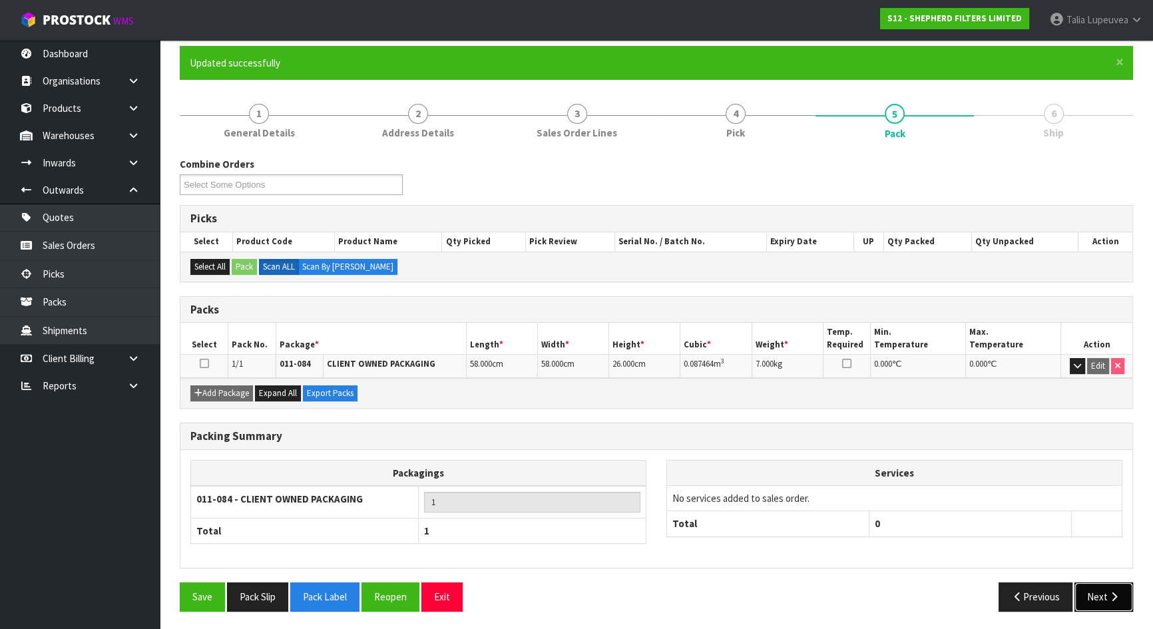
click at [1099, 585] on button "Next" at bounding box center [1103, 596] width 59 height 29
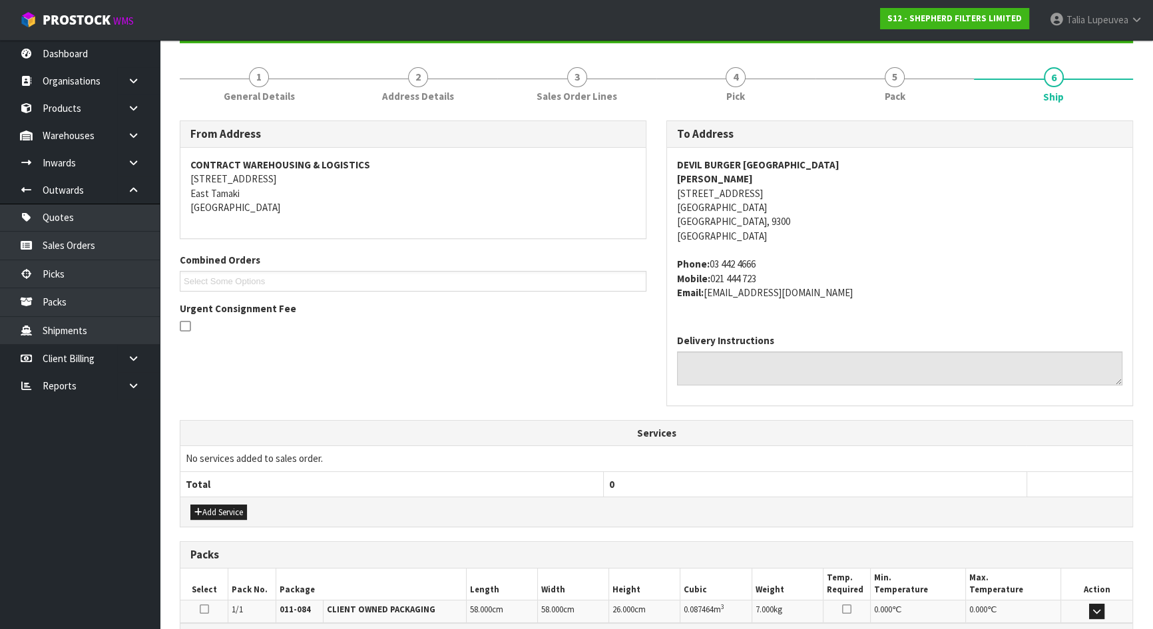
scroll to position [307, 0]
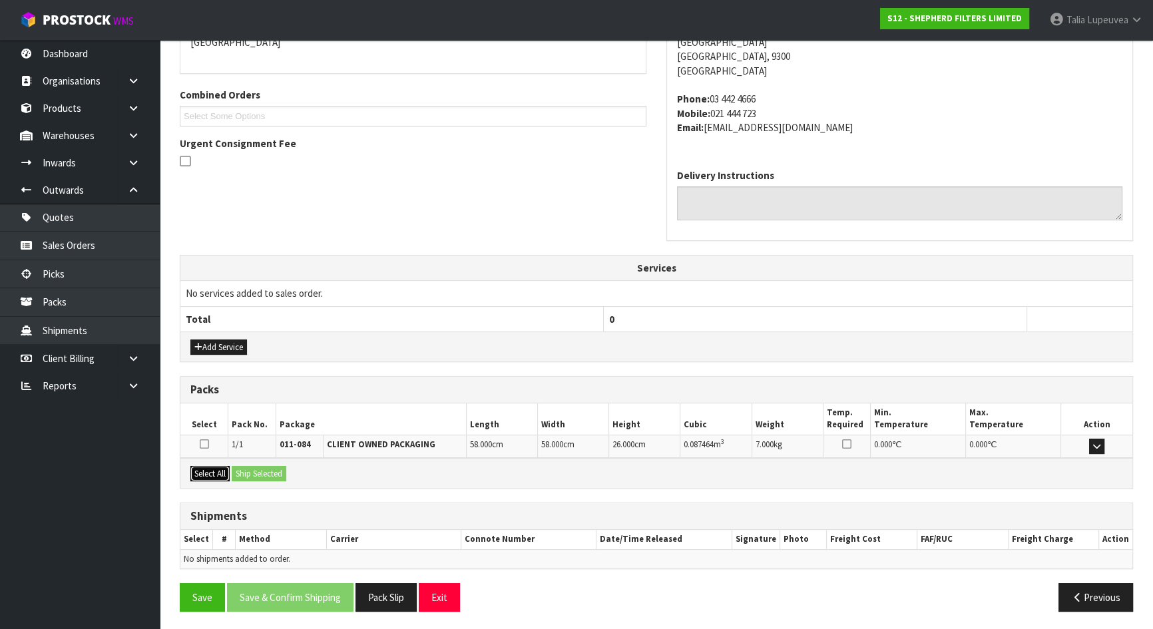
click at [222, 472] on button "Select All" at bounding box center [209, 474] width 39 height 16
click at [284, 473] on button "Ship Selected" at bounding box center [259, 474] width 55 height 16
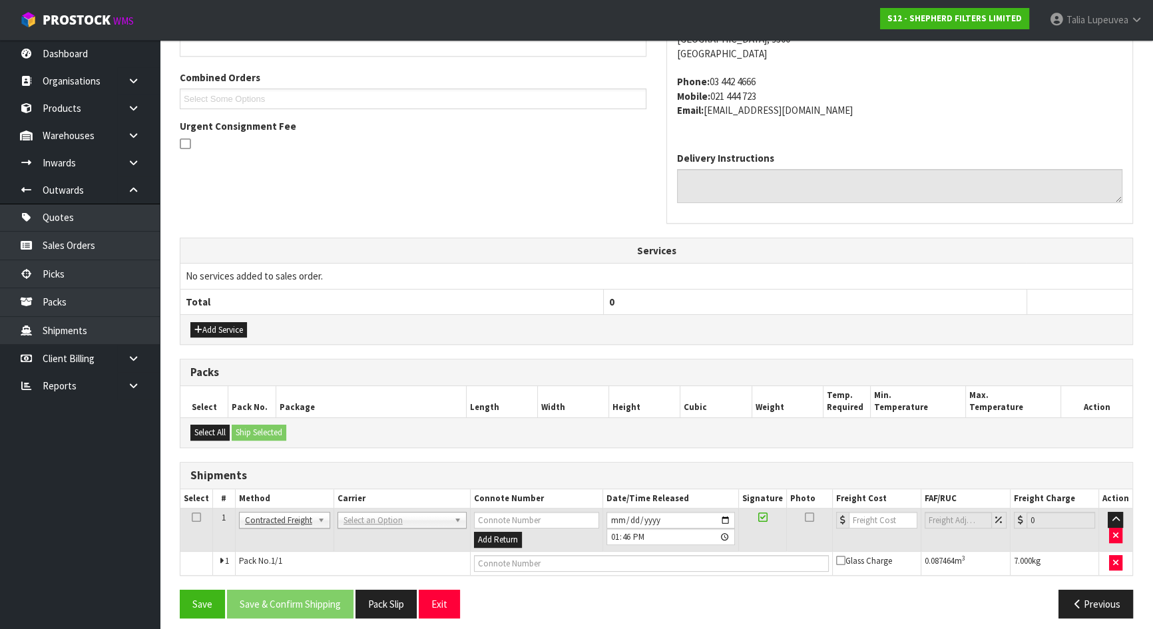
scroll to position [332, 0]
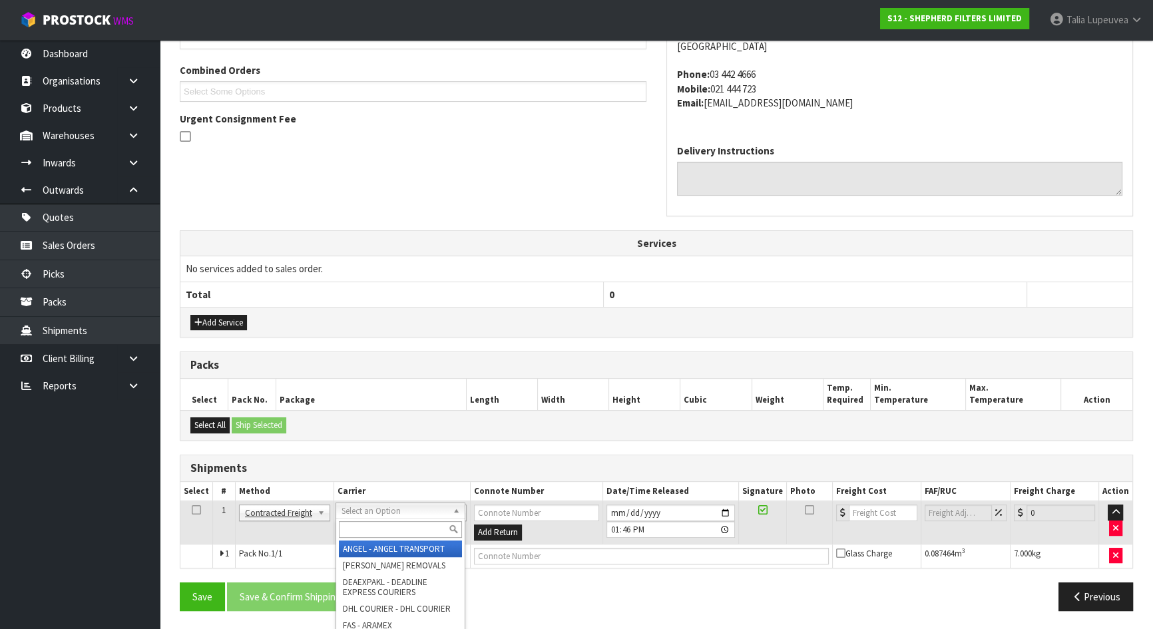
click at [387, 524] on input "text" at bounding box center [400, 529] width 123 height 17
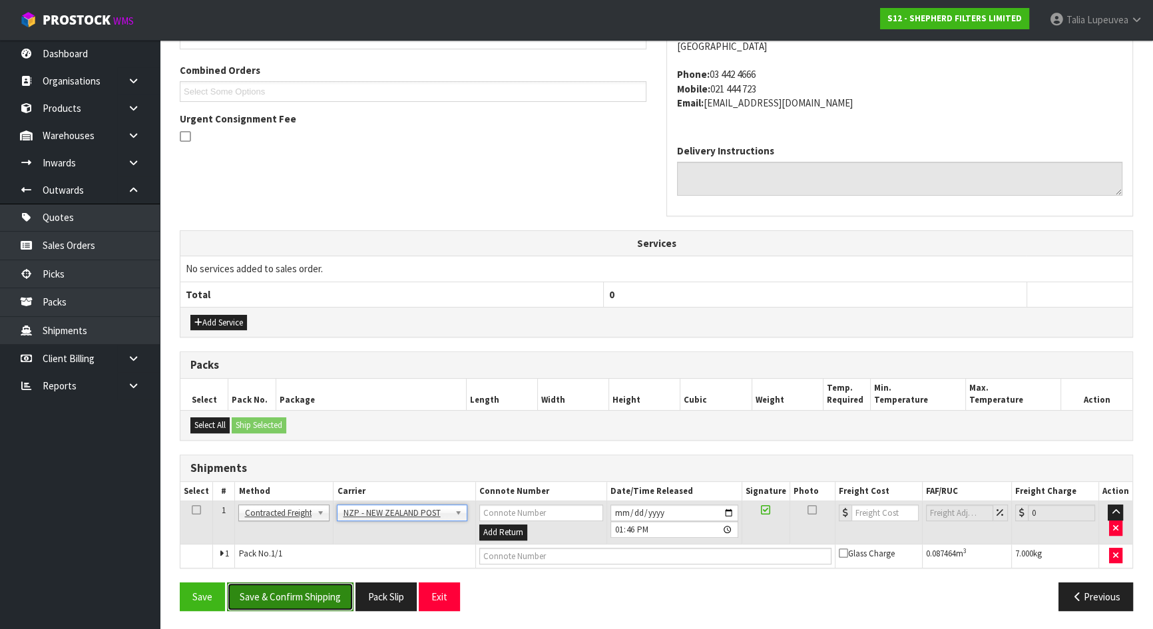
click at [322, 583] on button "Save & Confirm Shipping" at bounding box center [290, 596] width 126 height 29
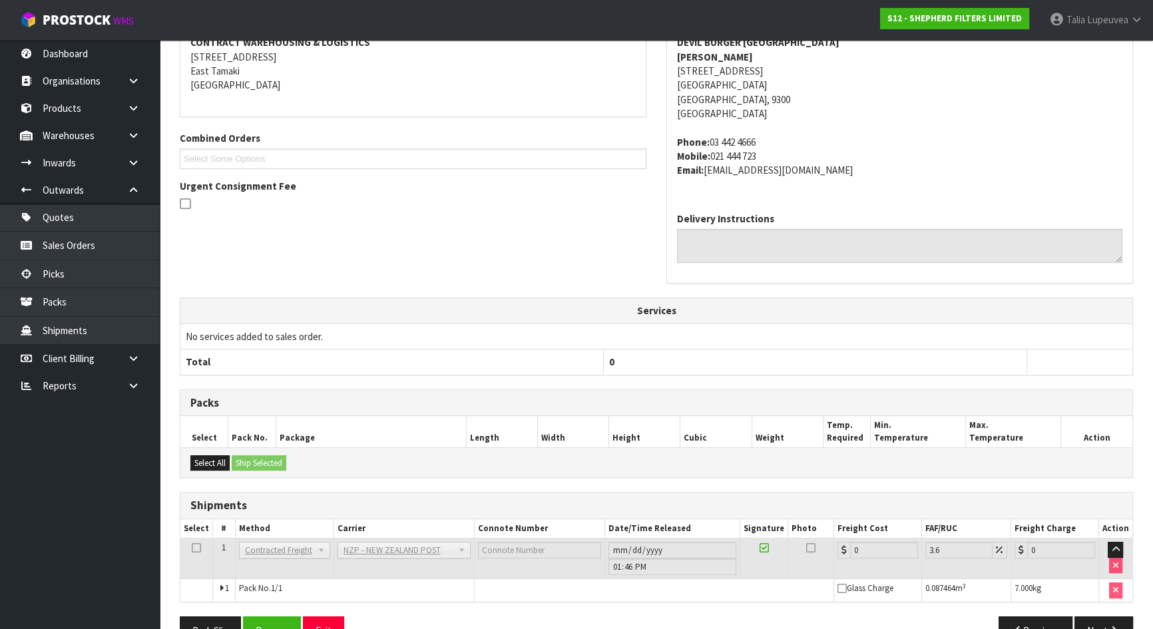
scroll to position [313, 0]
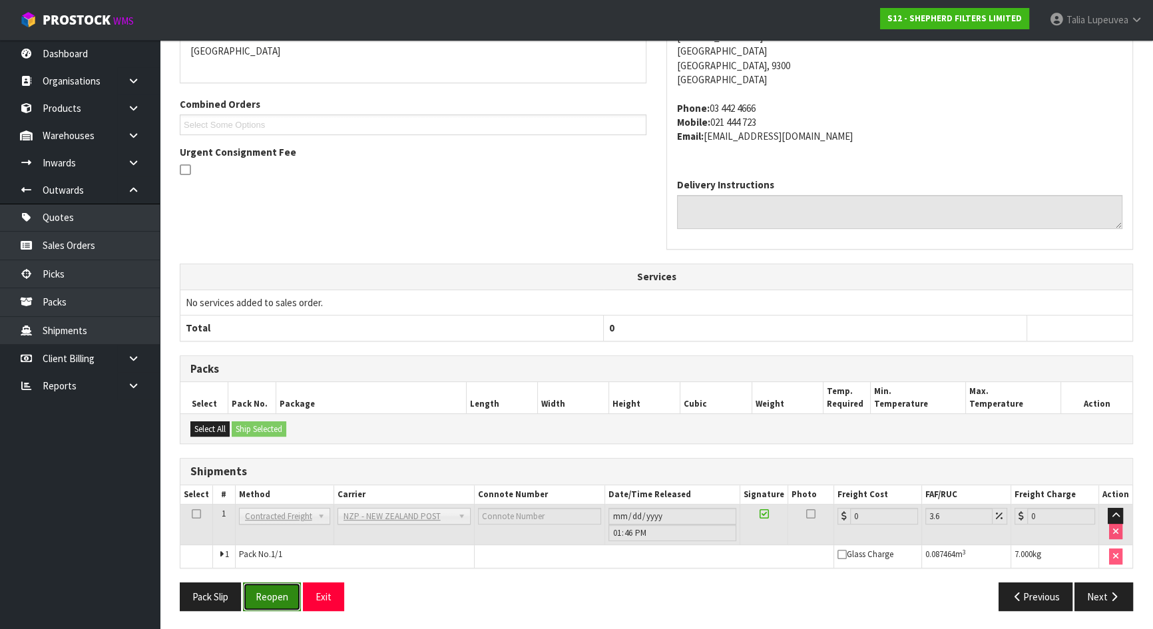
click at [268, 597] on button "Reopen" at bounding box center [272, 596] width 58 height 29
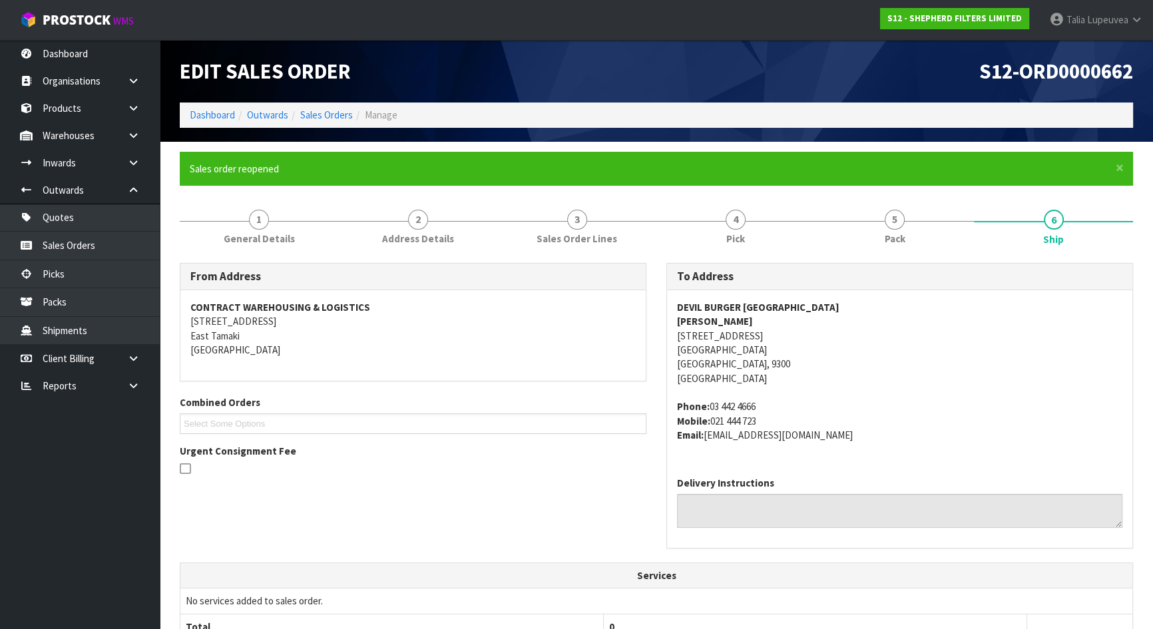
scroll to position [299, 0]
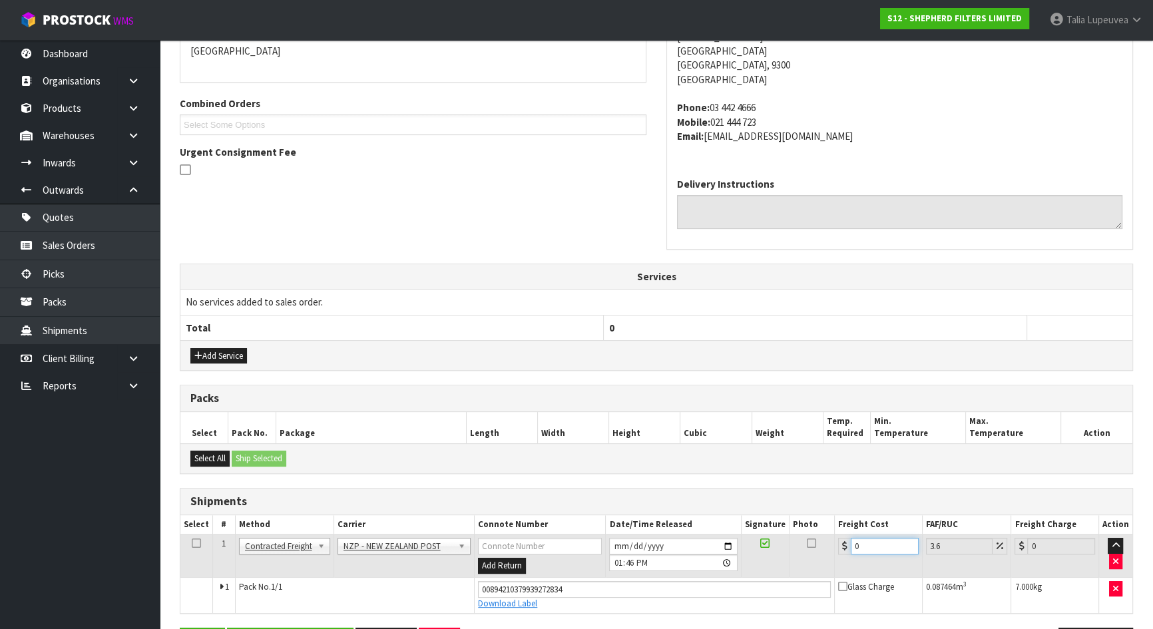
click at [855, 544] on input "0" at bounding box center [884, 546] width 68 height 17
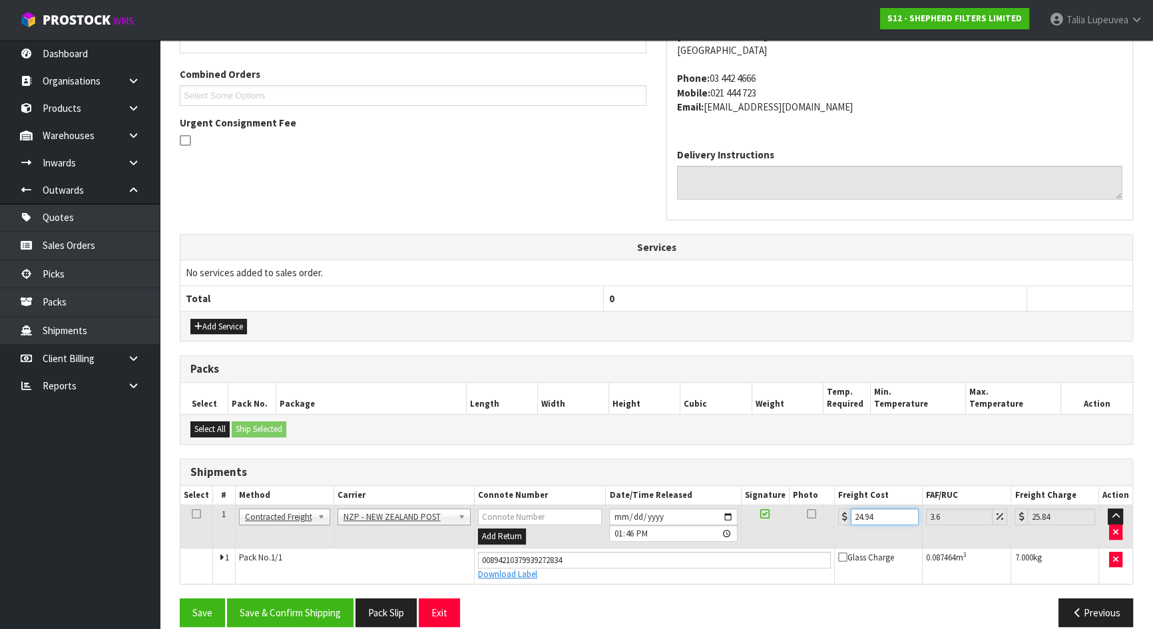
scroll to position [344, 0]
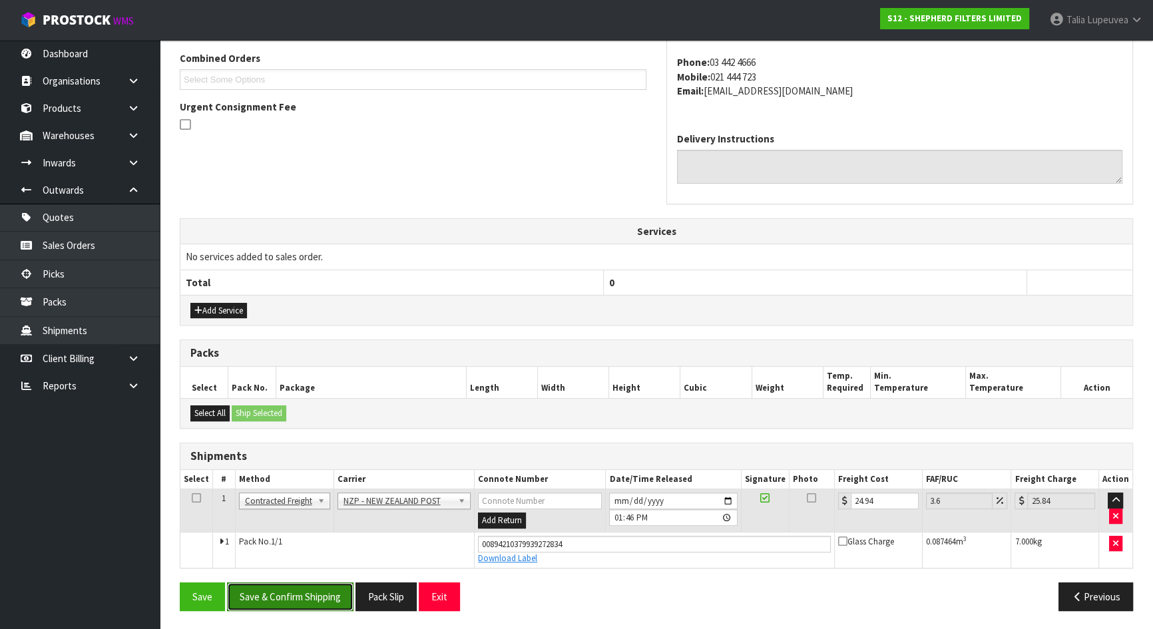
click at [290, 596] on button "Save & Confirm Shipping" at bounding box center [290, 596] width 126 height 29
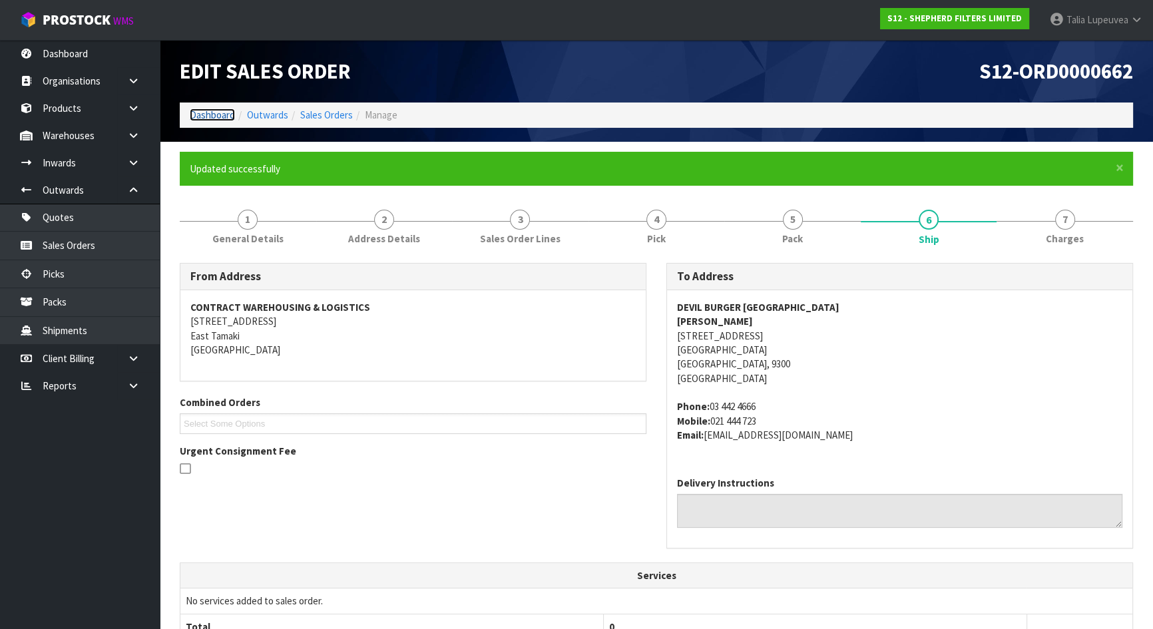
click at [216, 114] on link "Dashboard" at bounding box center [212, 114] width 45 height 13
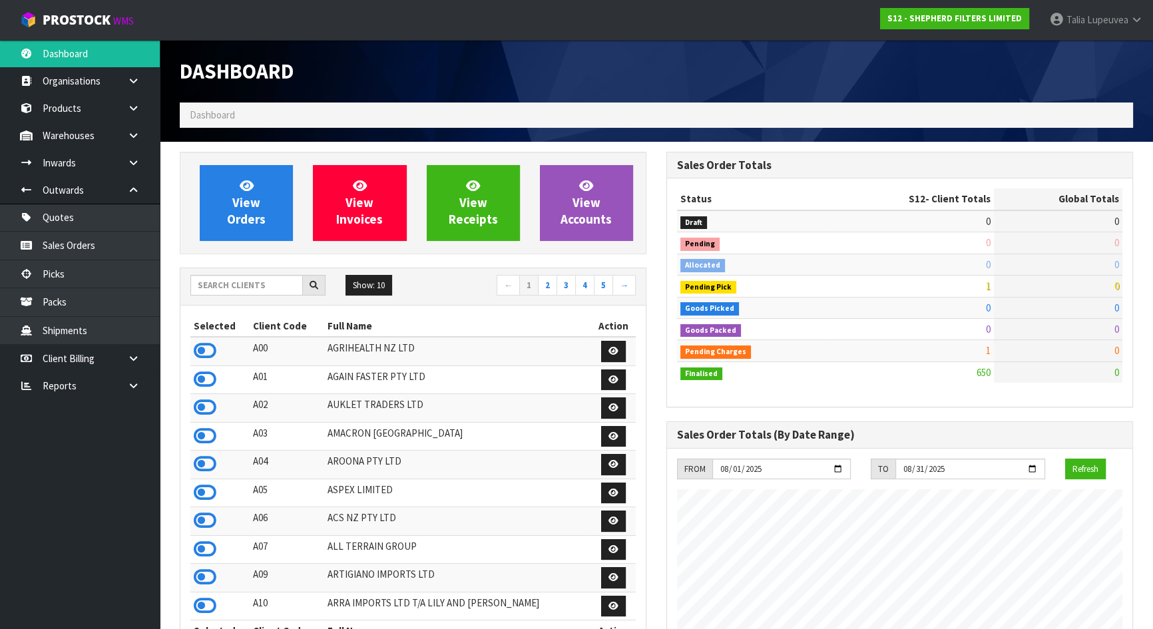
scroll to position [934, 486]
click at [249, 286] on input "text" at bounding box center [246, 285] width 112 height 21
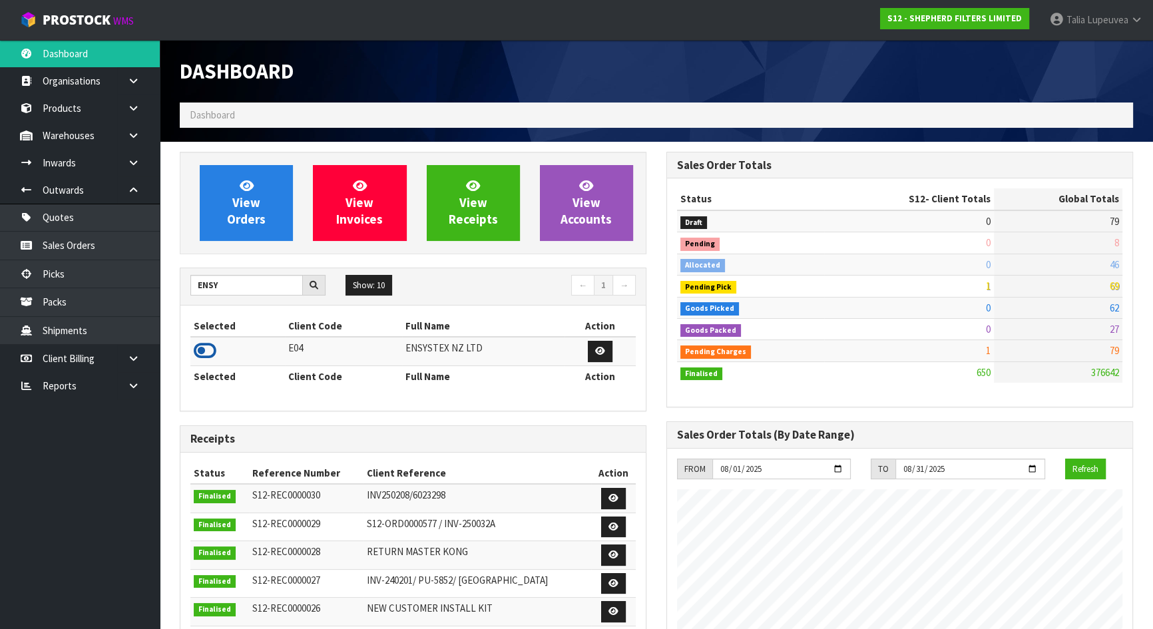
click at [208, 349] on icon at bounding box center [205, 351] width 23 height 20
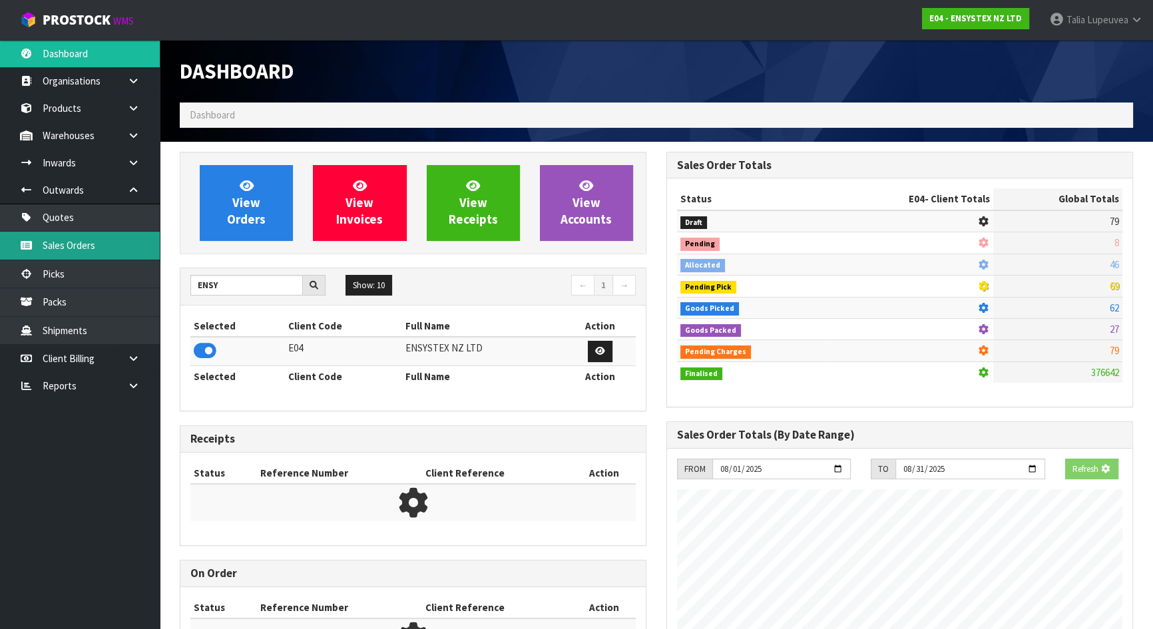
scroll to position [1035, 486]
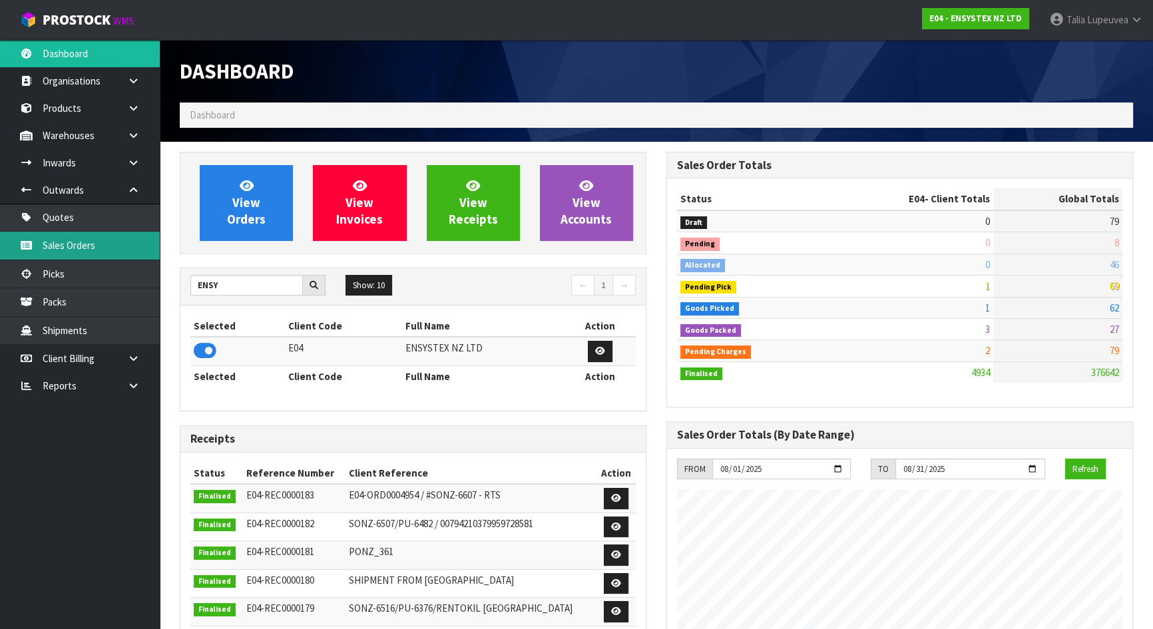
click at [146, 246] on link "Sales Orders" at bounding box center [80, 245] width 160 height 27
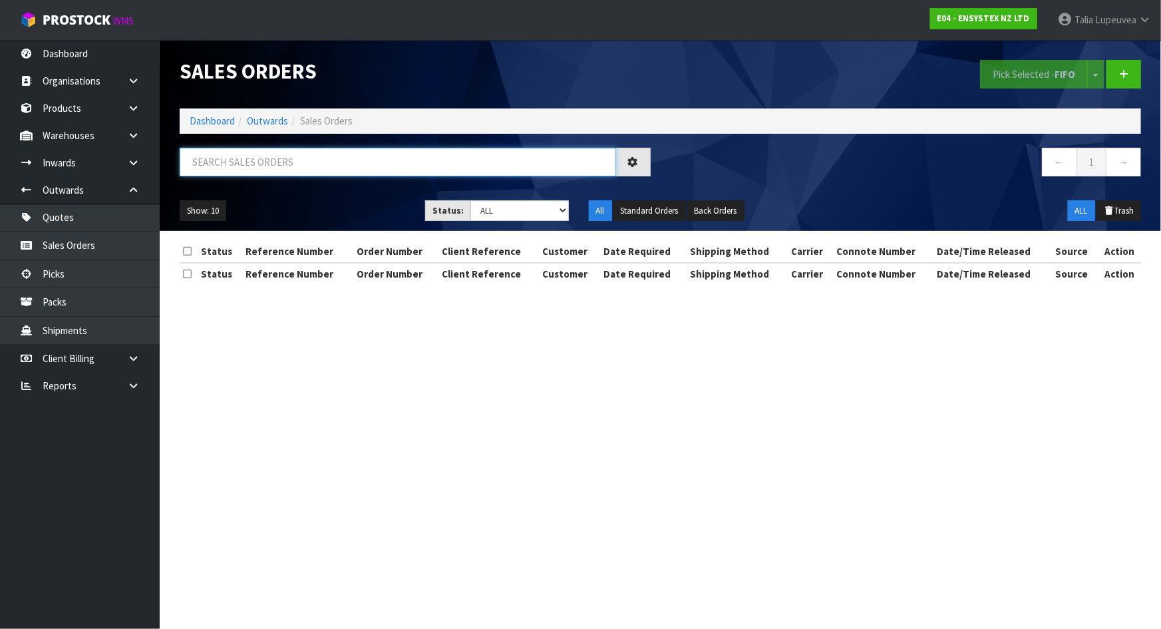
click at [331, 159] on input "text" at bounding box center [398, 162] width 437 height 29
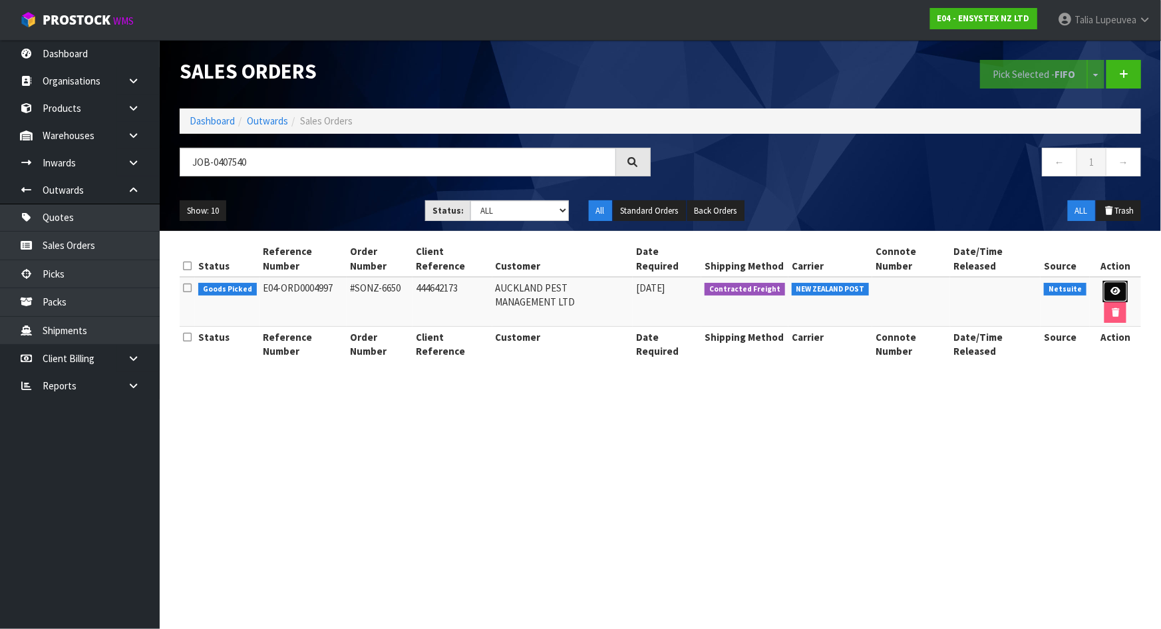
click at [1121, 289] on link at bounding box center [1115, 291] width 25 height 21
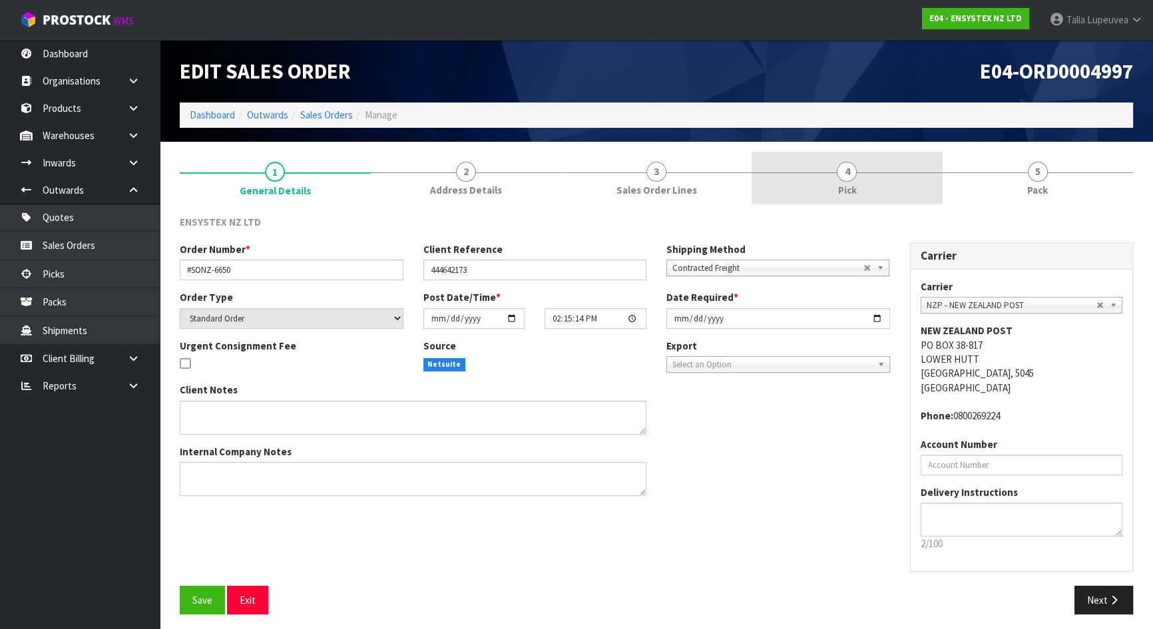
click at [892, 171] on link "4 Pick" at bounding box center [846, 178] width 190 height 53
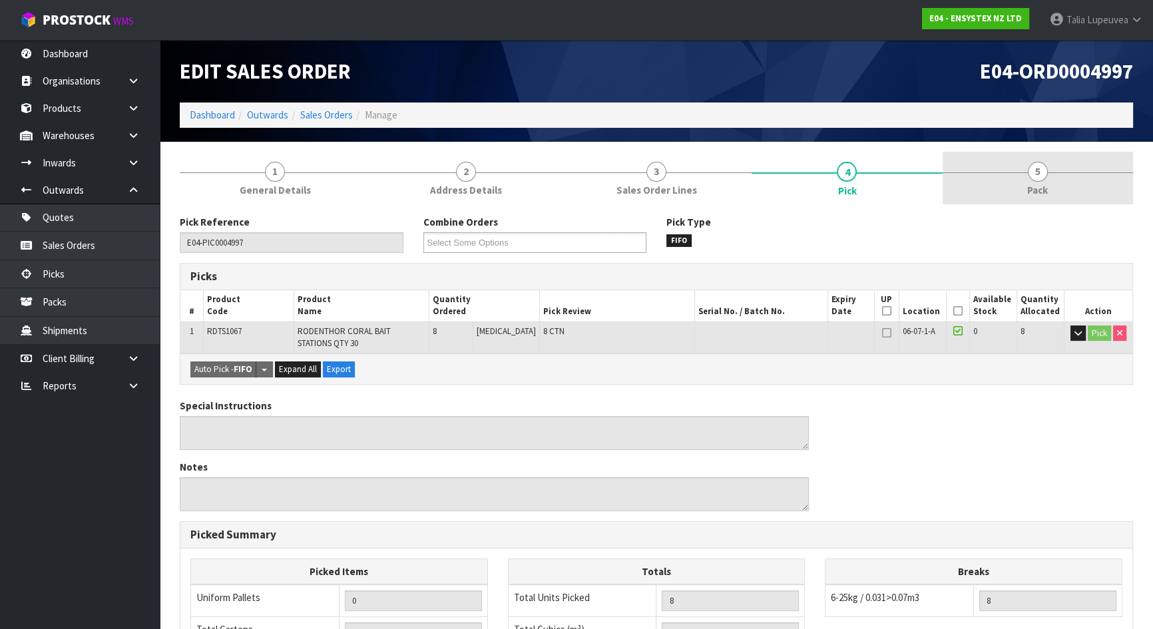
click at [1039, 159] on link "5 Pack" at bounding box center [1037, 178] width 190 height 53
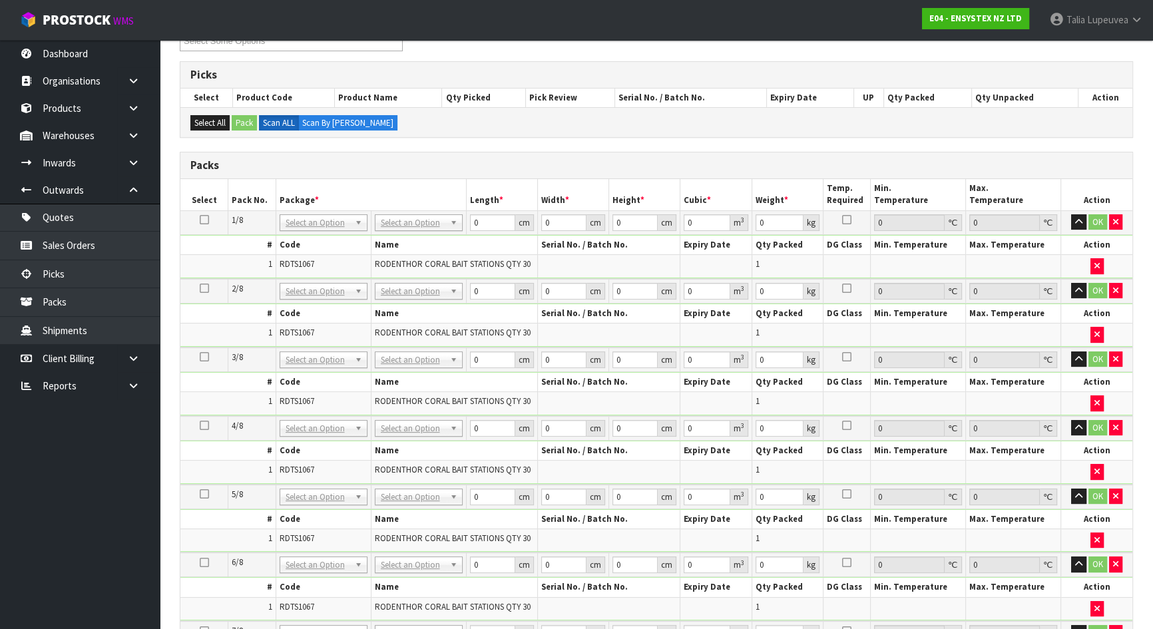
scroll to position [221, 0]
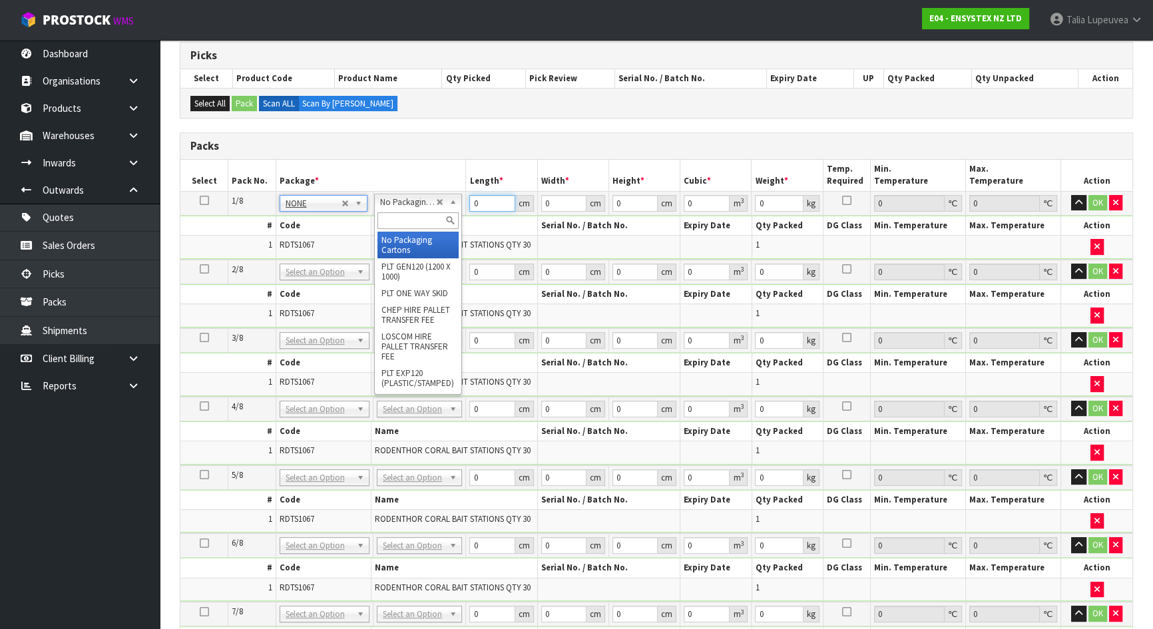
click at [491, 202] on input "0" at bounding box center [491, 203] width 45 height 17
click at [486, 202] on input "0" at bounding box center [492, 203] width 45 height 17
click at [479, 203] on input "0" at bounding box center [492, 203] width 45 height 17
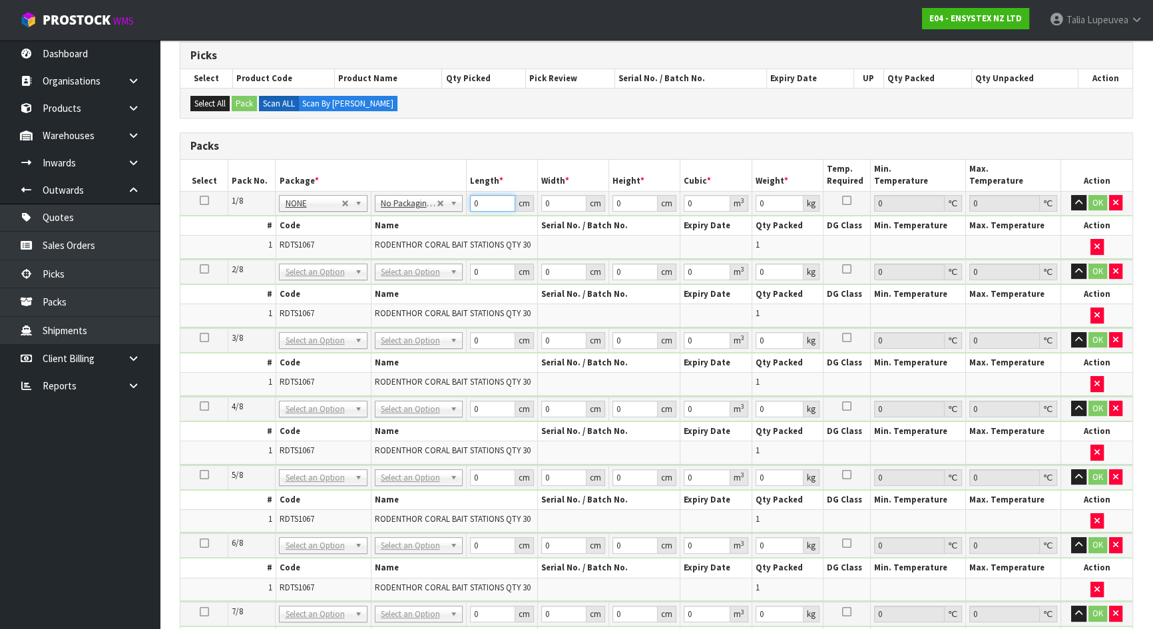
click at [479, 203] on input "0" at bounding box center [492, 203] width 45 height 17
click at [199, 200] on icon at bounding box center [203, 200] width 9 height 1
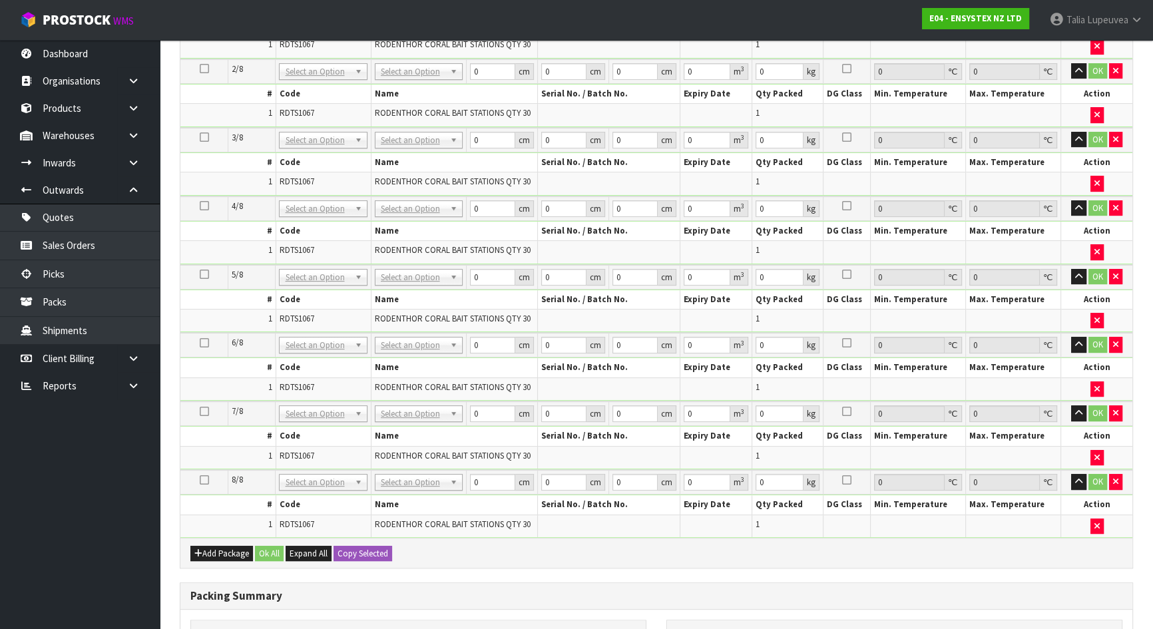
scroll to position [607, 0]
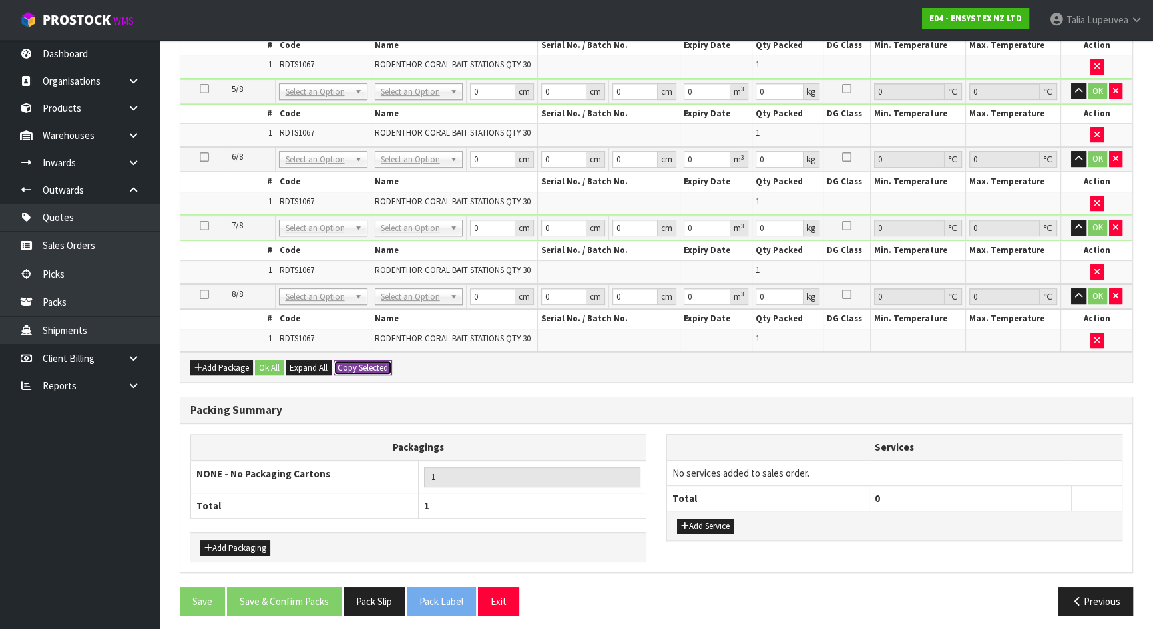
click at [360, 360] on button "Copy Selected" at bounding box center [362, 368] width 59 height 16
click at [360, 362] on span "Confirm" at bounding box center [351, 367] width 29 height 11
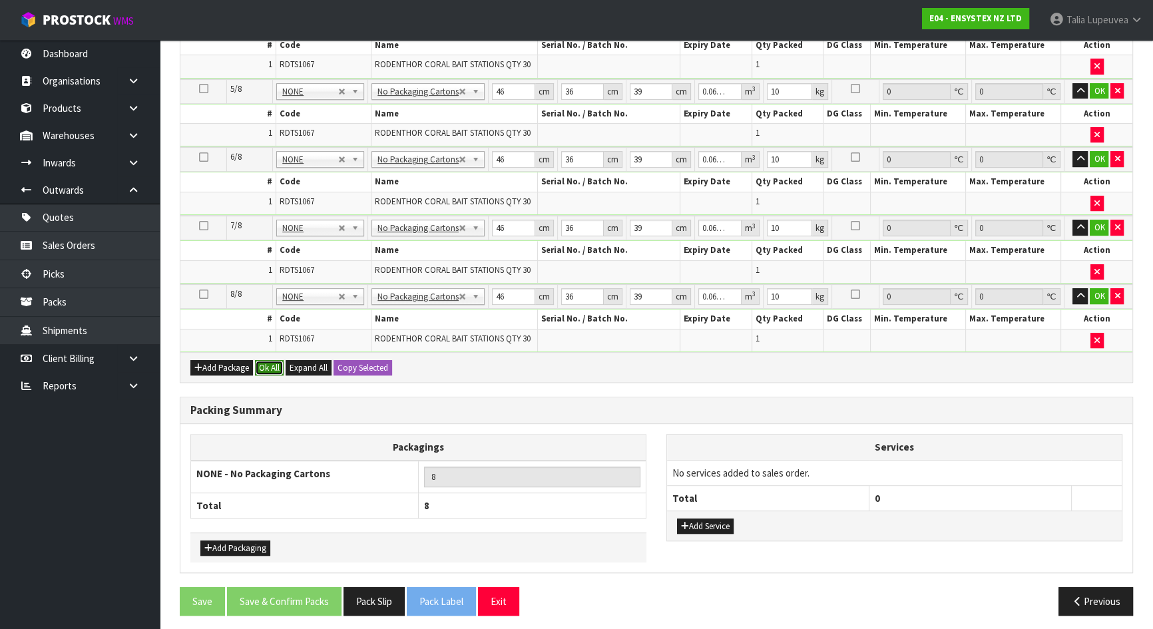
click at [270, 360] on button "Ok All" at bounding box center [269, 368] width 29 height 16
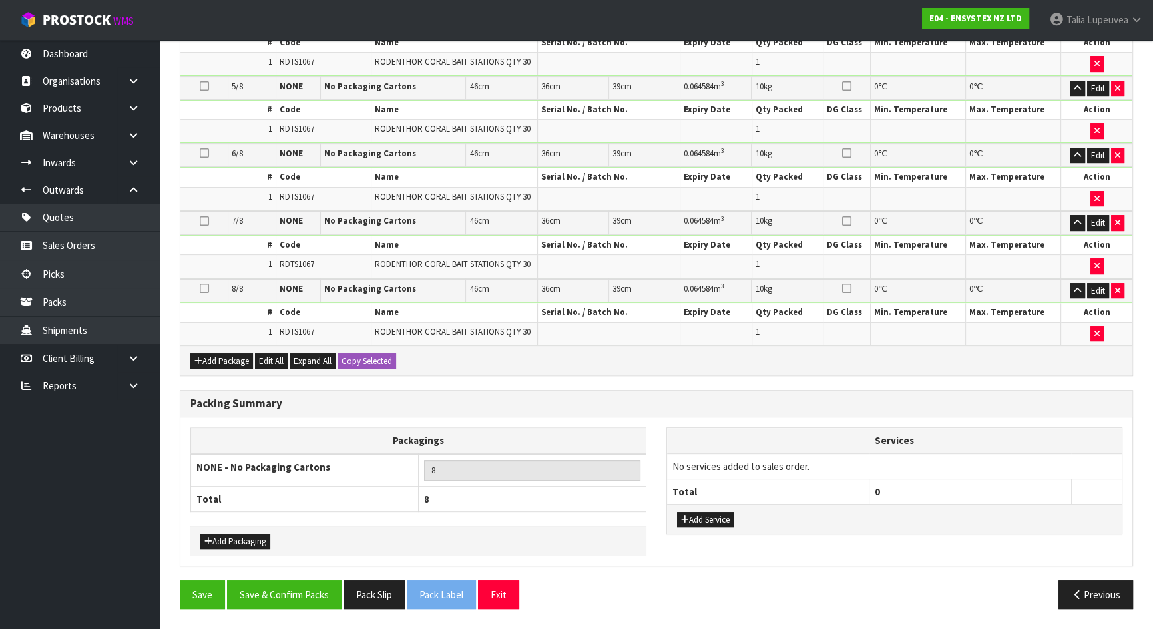
scroll to position [599, 0]
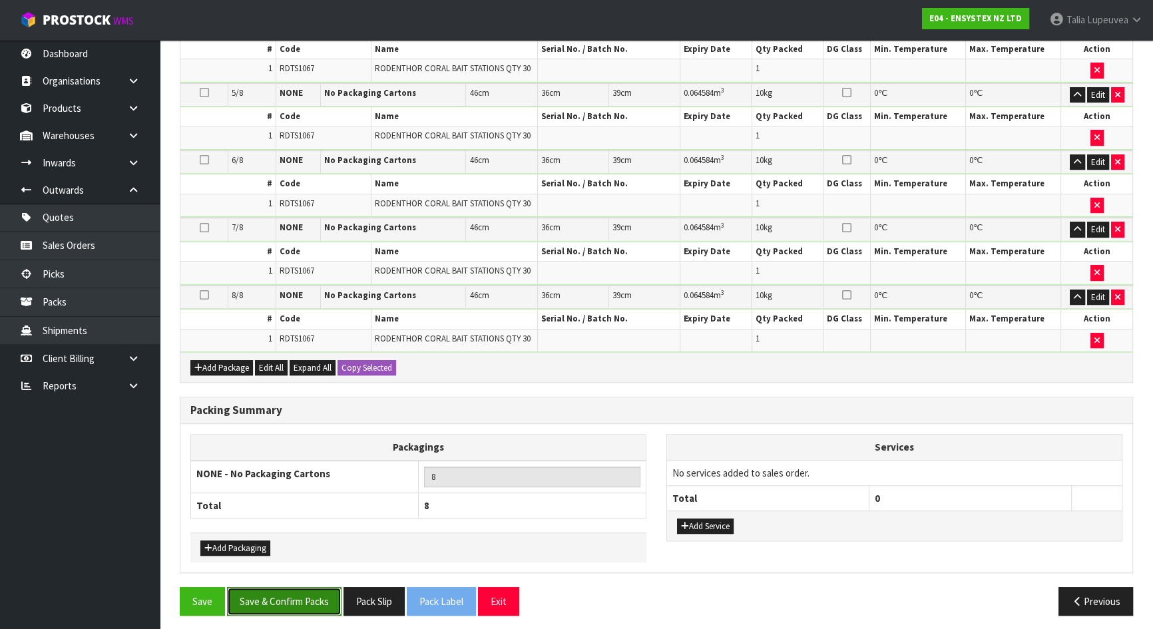
click at [309, 594] on button "Save & Confirm Packs" at bounding box center [284, 601] width 114 height 29
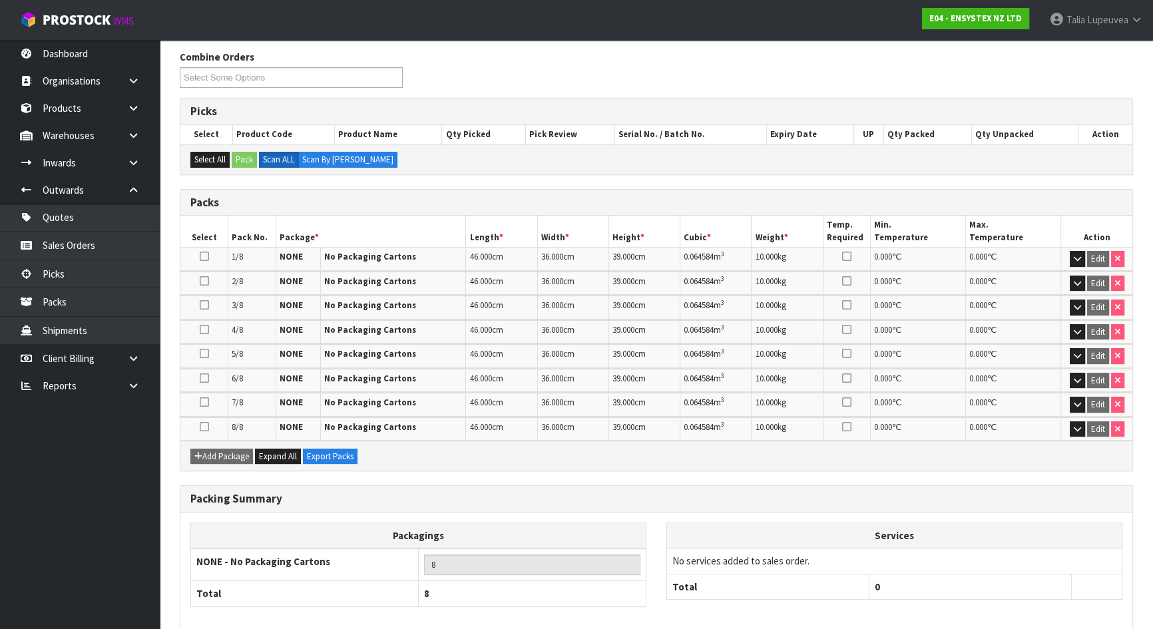
scroll to position [274, 0]
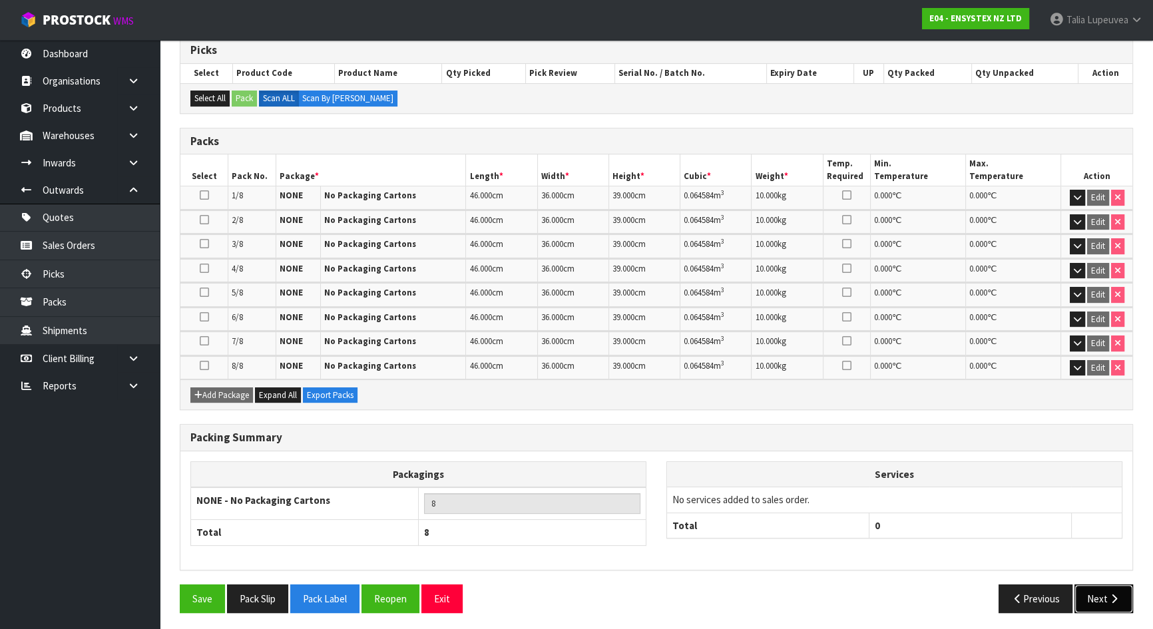
click at [1108, 596] on icon "button" at bounding box center [1113, 599] width 13 height 10
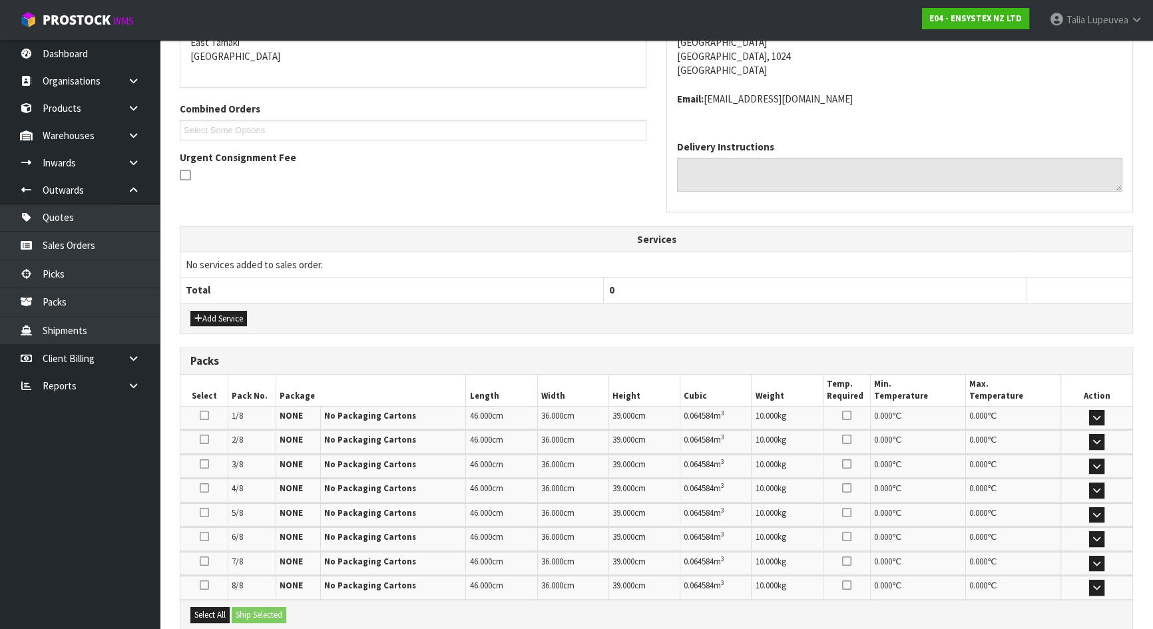
scroll to position [363, 0]
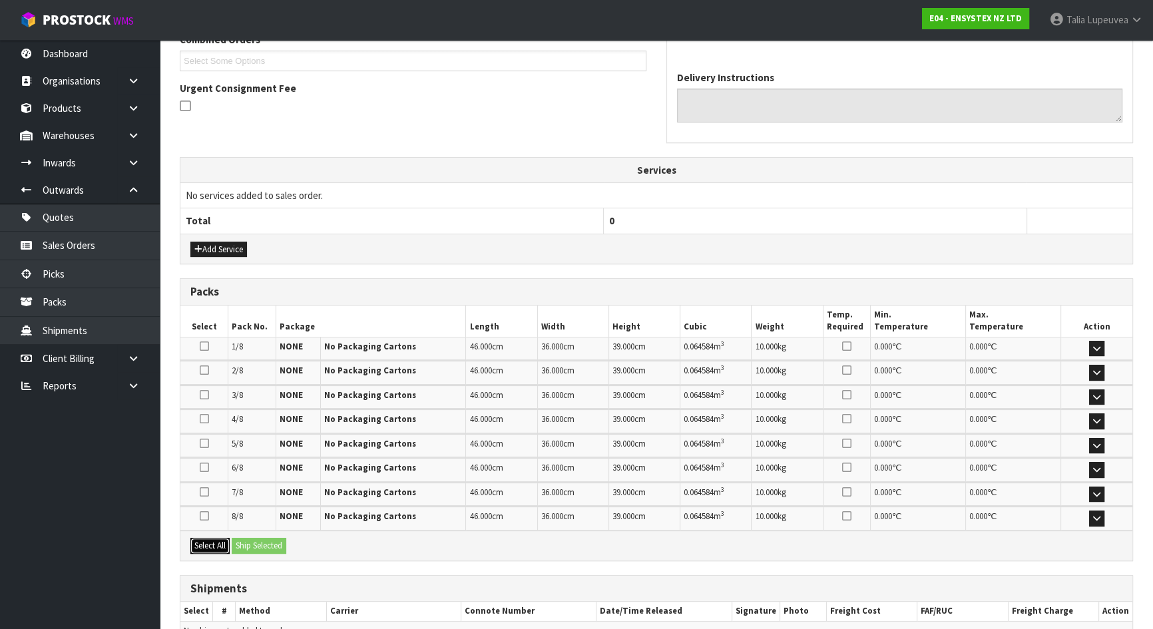
click at [209, 540] on button "Select All" at bounding box center [209, 546] width 39 height 16
click at [244, 544] on button "Ship Selected" at bounding box center [259, 546] width 55 height 16
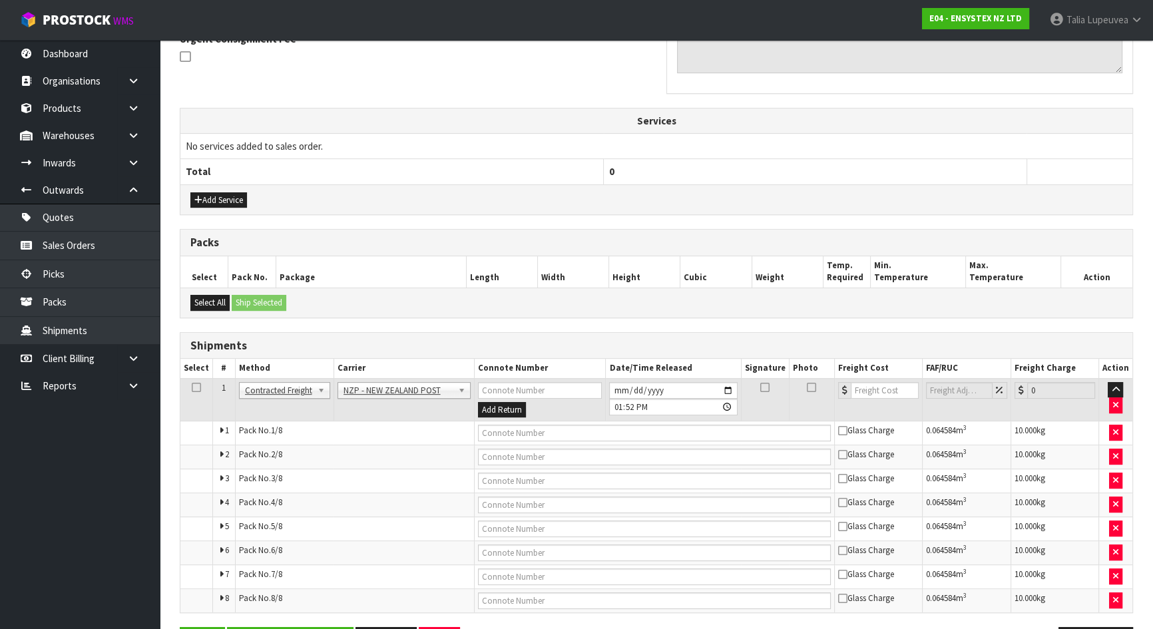
scroll to position [456, 0]
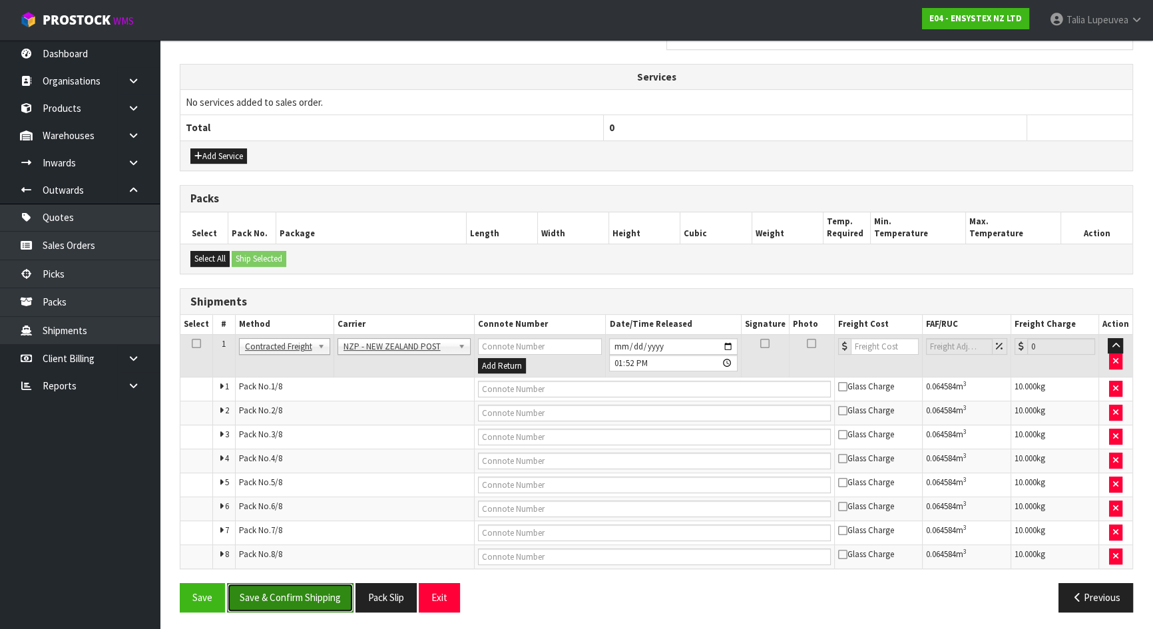
drag, startPoint x: 293, startPoint y: 600, endPoint x: 295, endPoint y: 590, distance: 9.4
click at [293, 598] on button "Save & Confirm Shipping" at bounding box center [290, 597] width 126 height 29
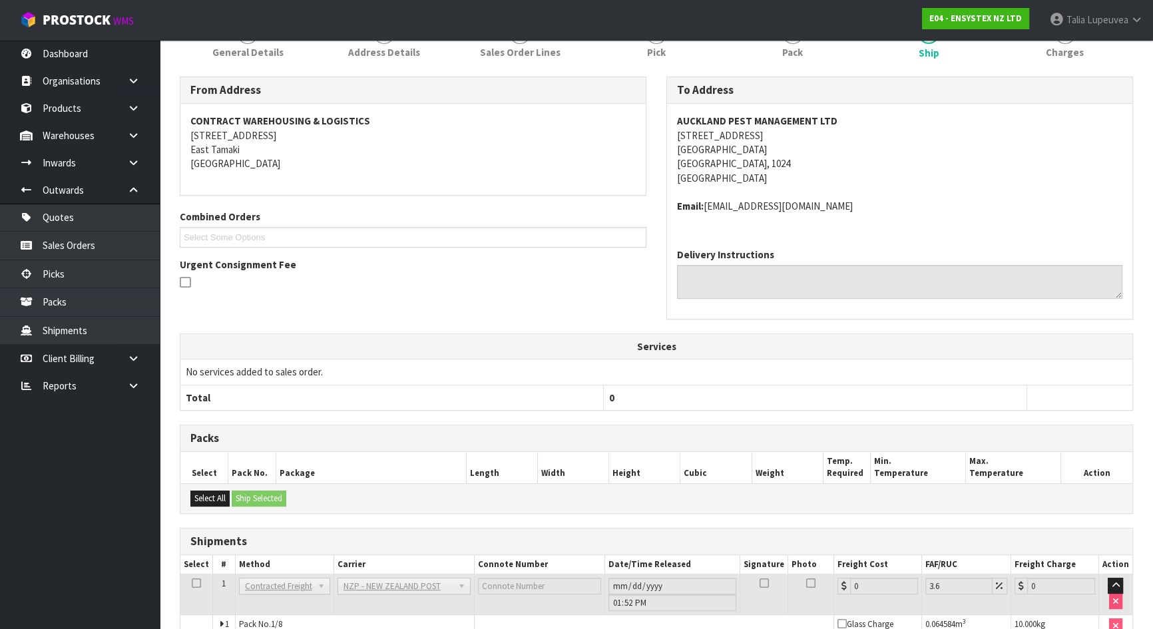
scroll to position [423, 0]
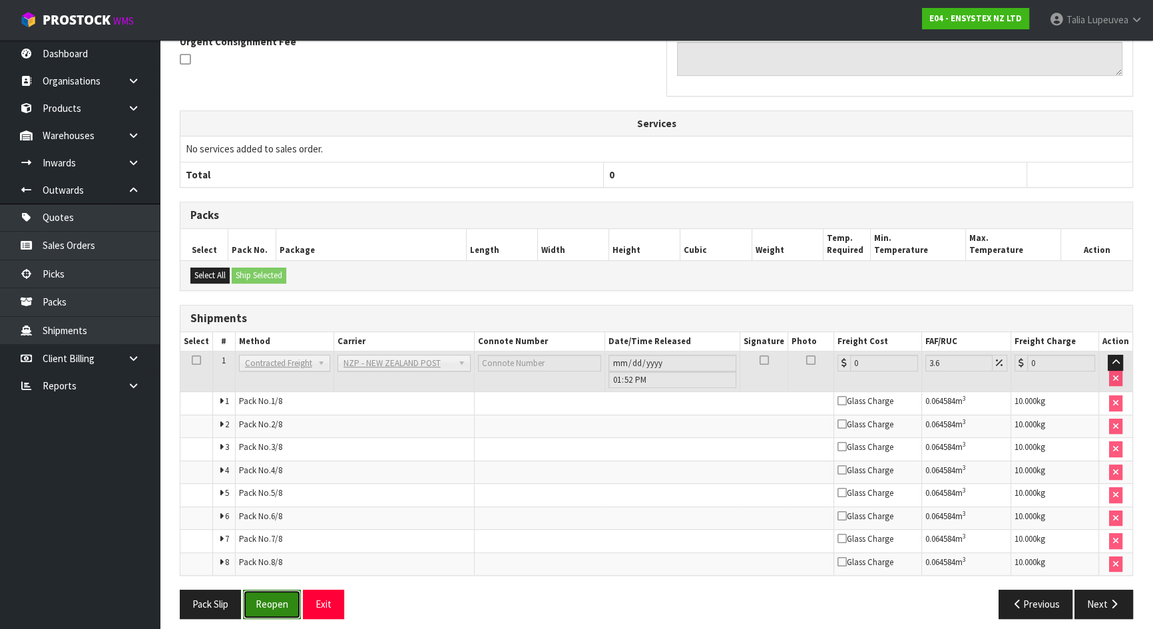
click at [260, 598] on button "Reopen" at bounding box center [272, 604] width 58 height 29
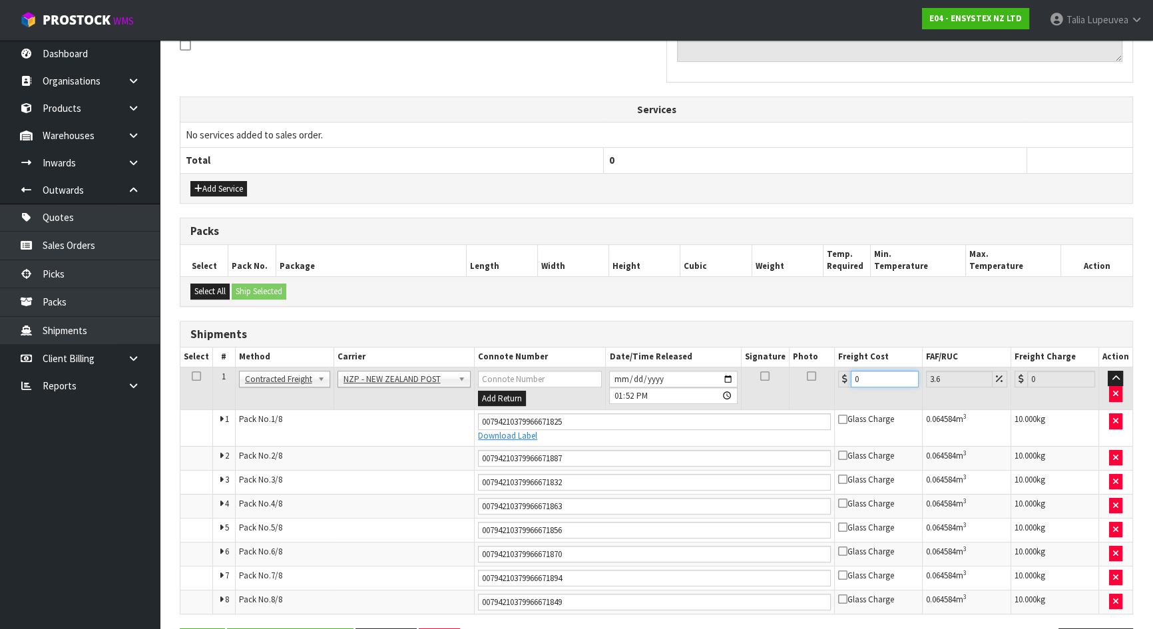
drag, startPoint x: 858, startPoint y: 373, endPoint x: 845, endPoint y: 377, distance: 14.1
click at [845, 377] on div "0" at bounding box center [878, 379] width 81 height 17
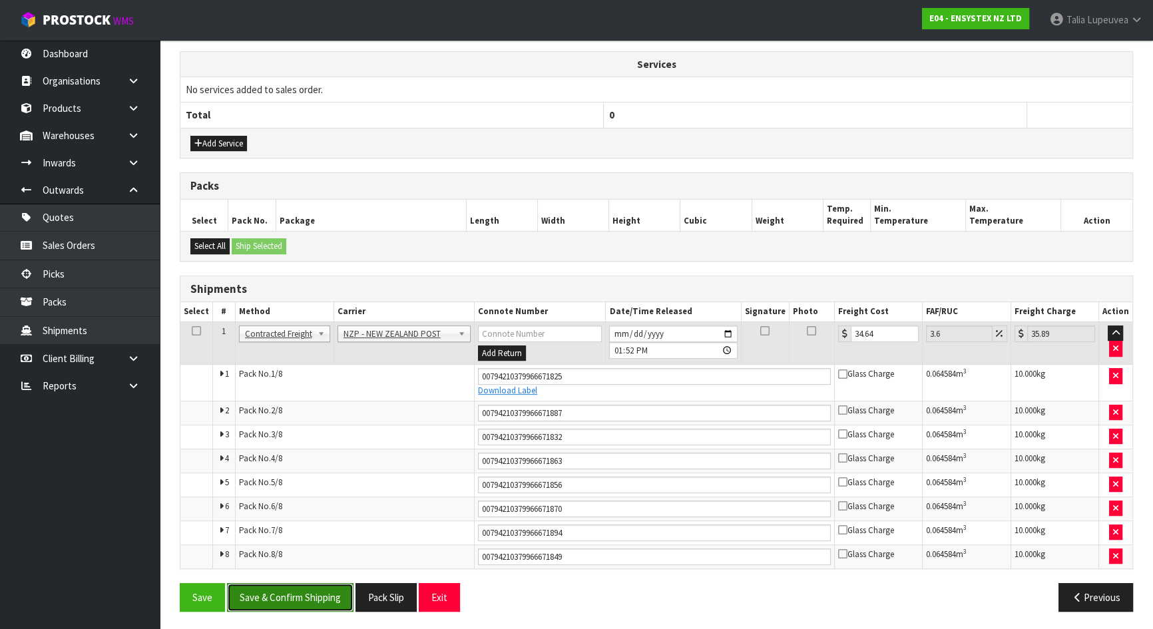
click at [281, 597] on button "Save & Confirm Shipping" at bounding box center [290, 597] width 126 height 29
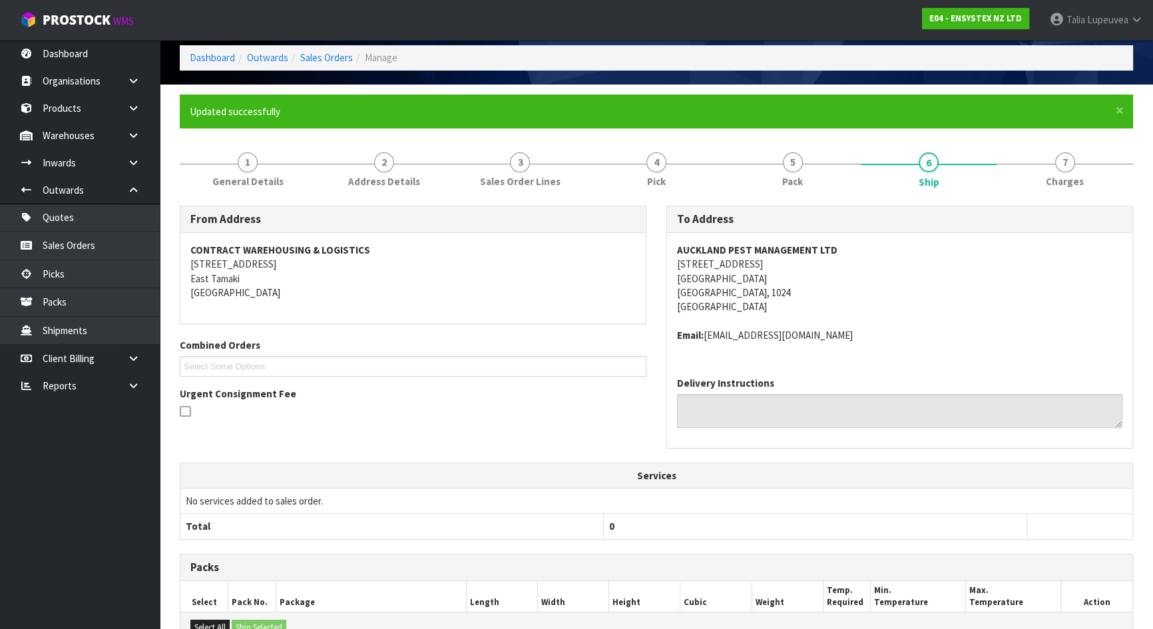
scroll to position [0, 0]
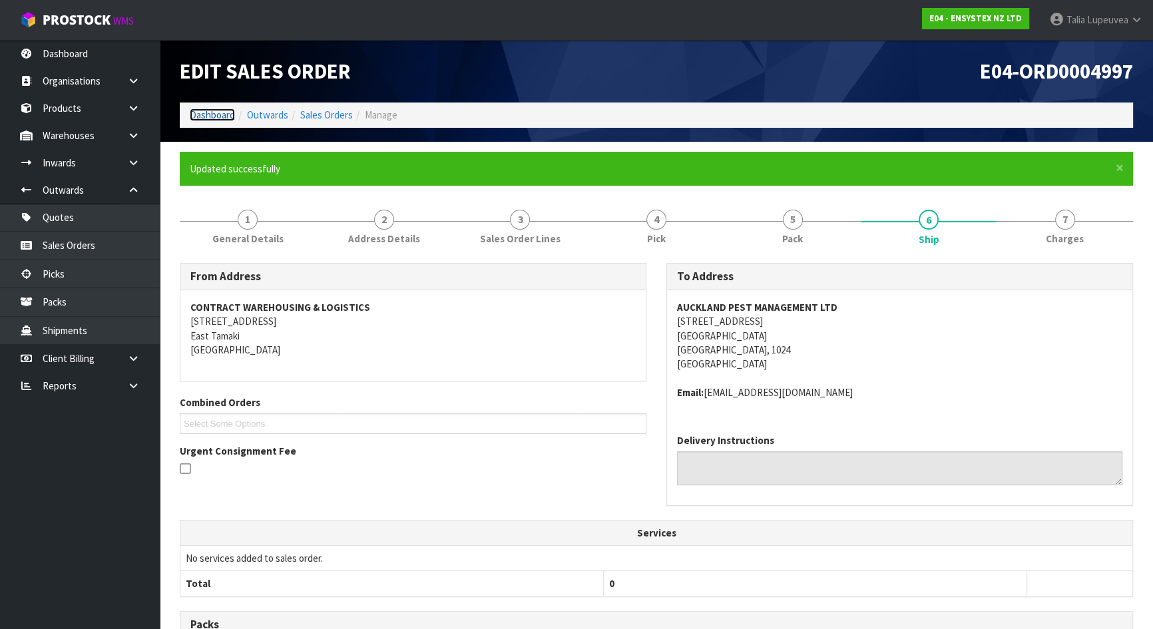
click at [219, 115] on link "Dashboard" at bounding box center [212, 114] width 45 height 13
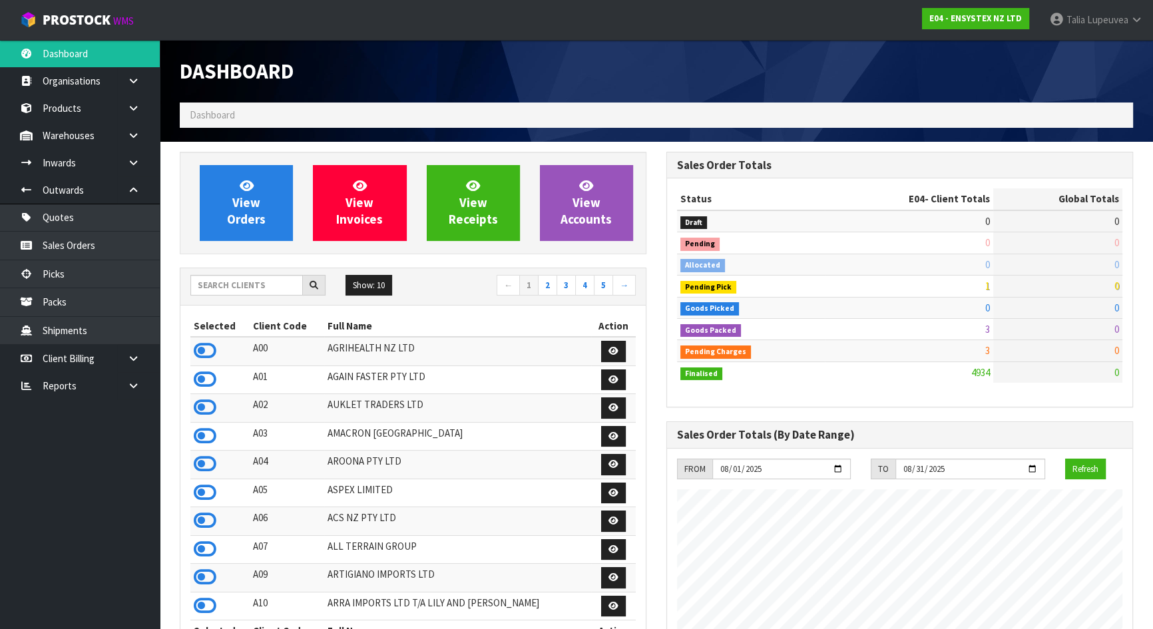
scroll to position [1035, 486]
click at [249, 283] on input "text" at bounding box center [246, 285] width 112 height 21
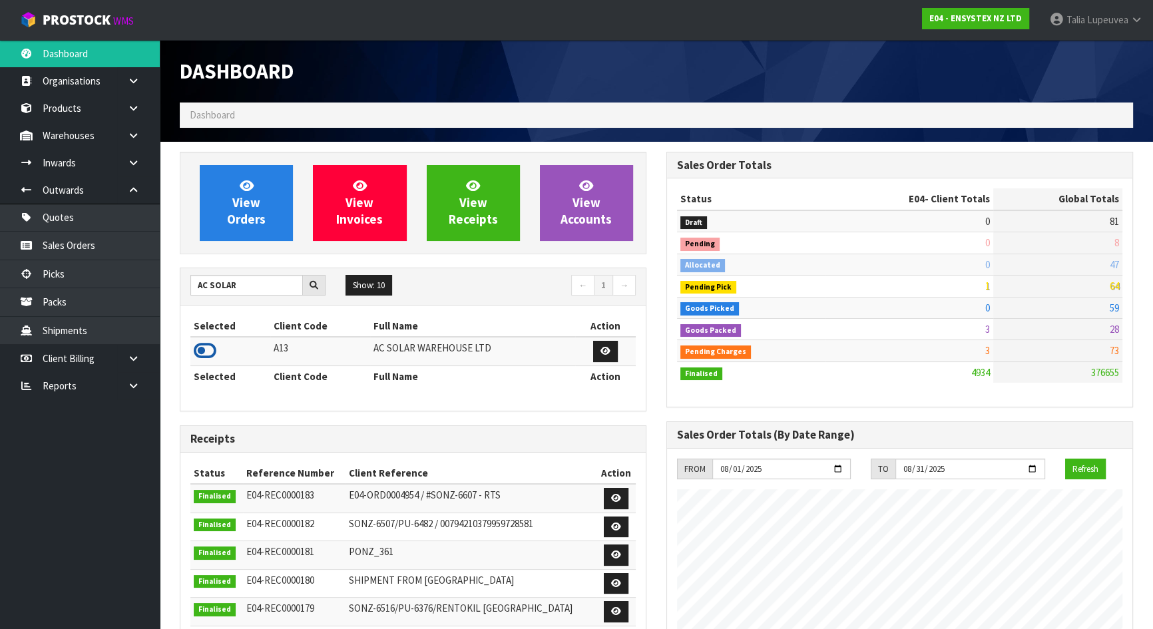
click at [210, 347] on icon at bounding box center [205, 351] width 23 height 20
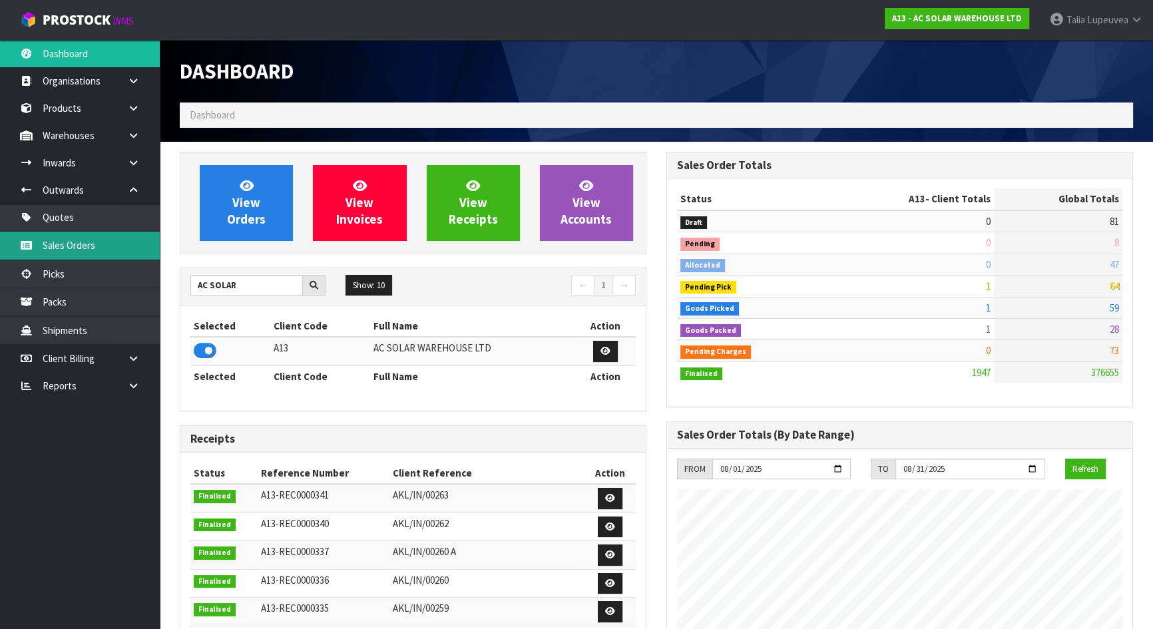
drag, startPoint x: 136, startPoint y: 255, endPoint x: 128, endPoint y: 249, distance: 10.5
click at [135, 254] on link "Sales Orders" at bounding box center [80, 245] width 160 height 27
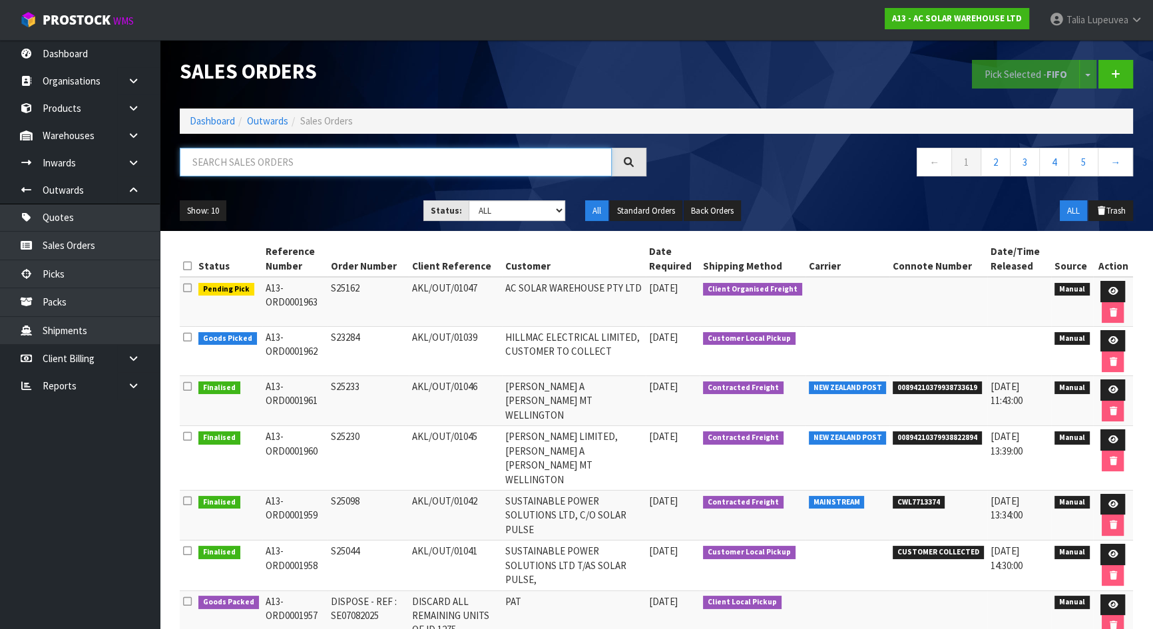
click at [425, 174] on input "text" at bounding box center [396, 162] width 432 height 29
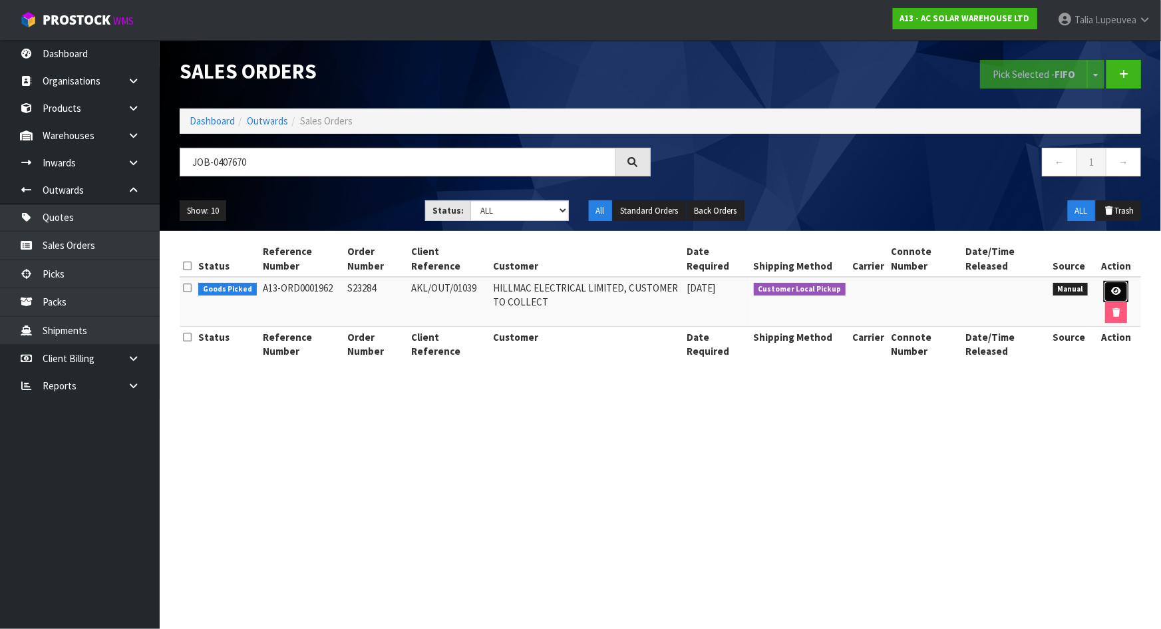
click at [1121, 289] on link at bounding box center [1116, 291] width 25 height 21
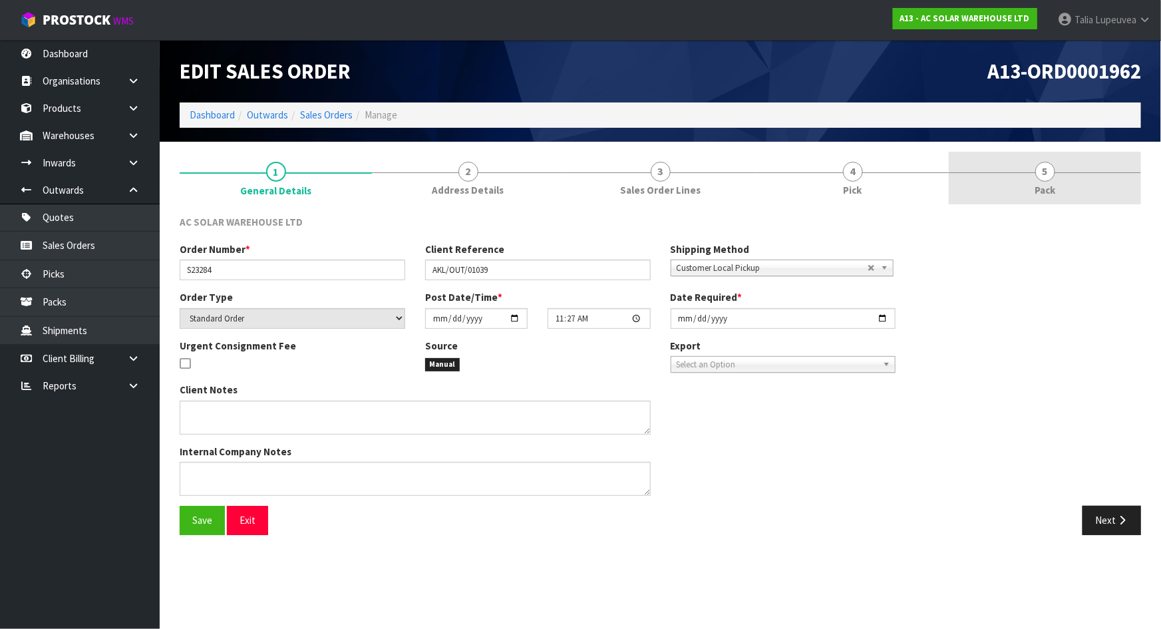
click at [1051, 178] on span "5" at bounding box center [1045, 172] width 20 height 20
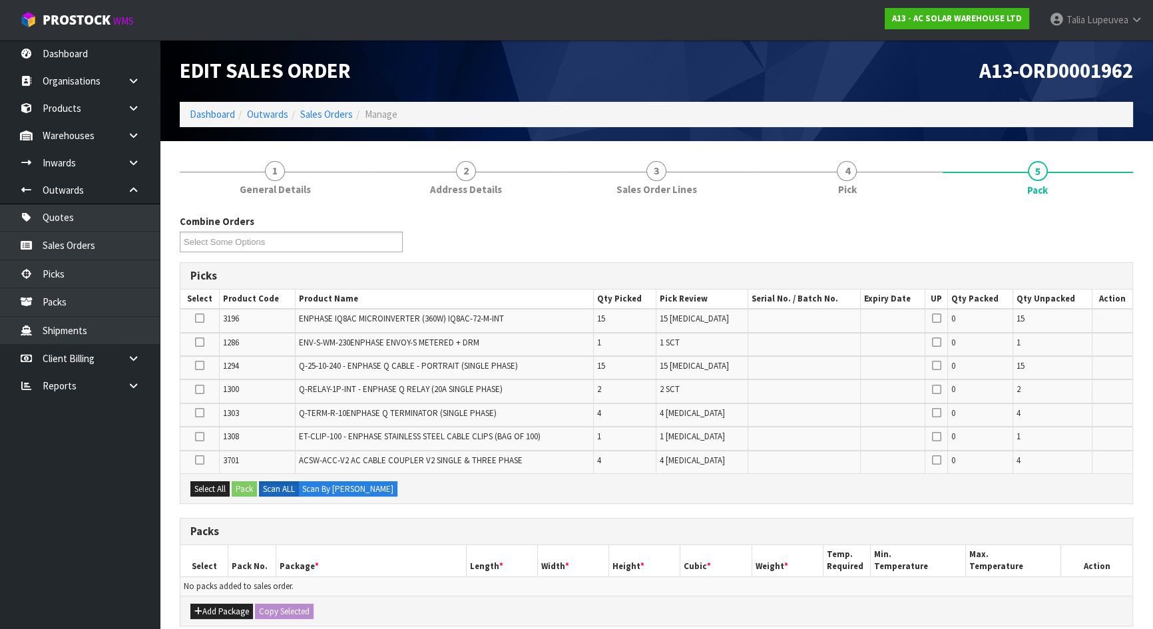
scroll to position [120, 0]
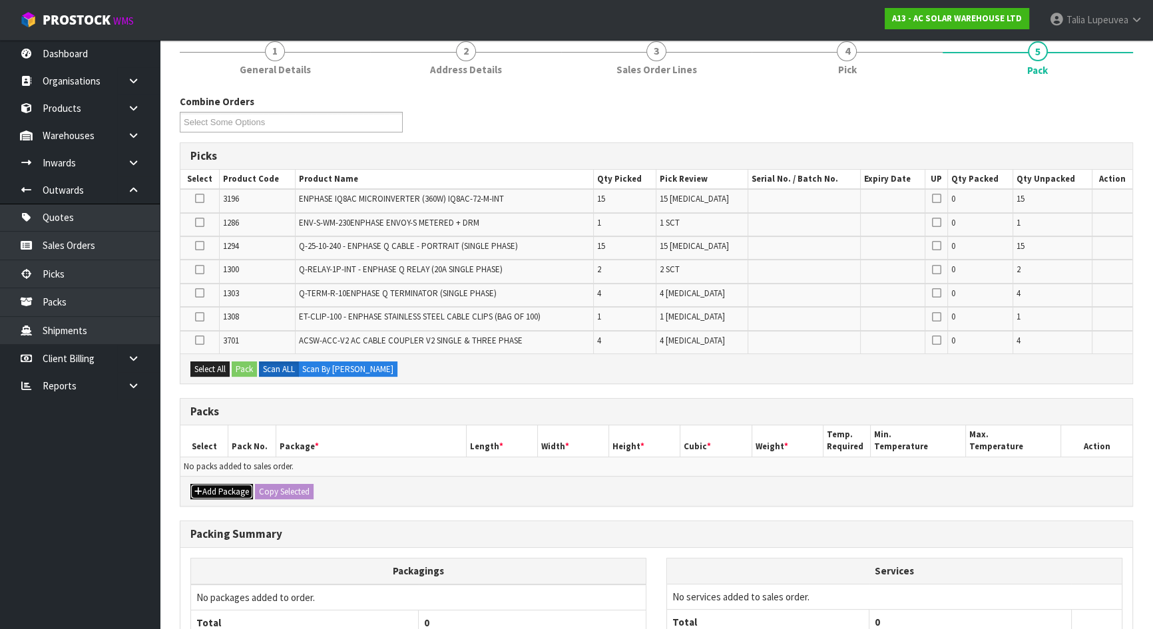
click at [213, 487] on button "Add Package" at bounding box center [221, 492] width 63 height 16
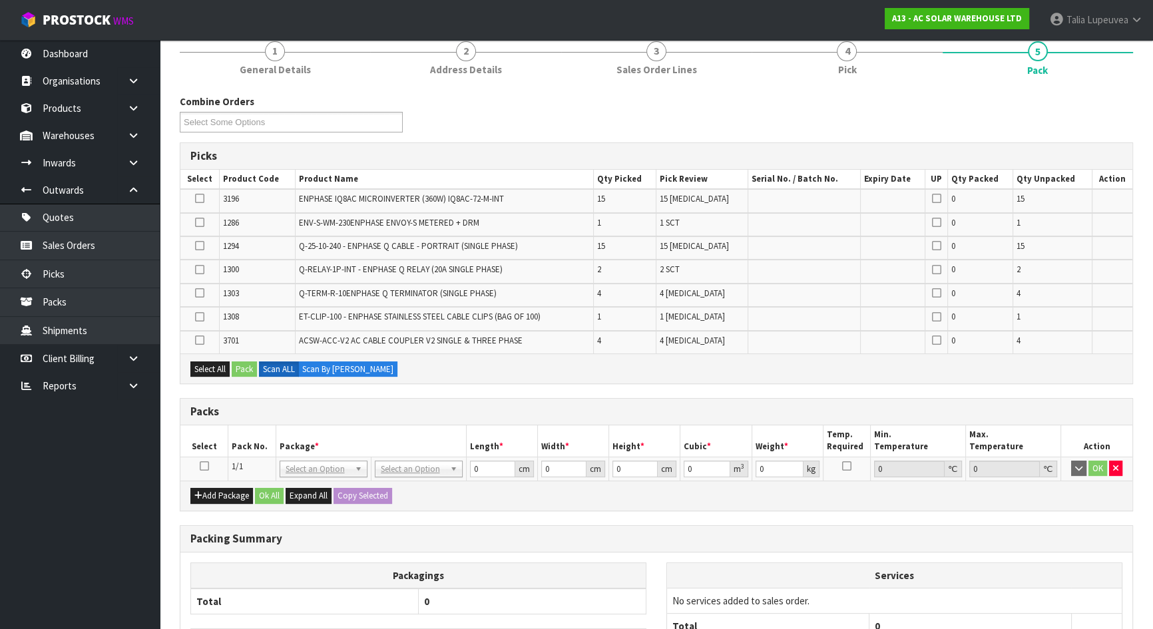
click at [221, 502] on div "Add Package Ok All Expand All Copy Selected" at bounding box center [656, 495] width 952 height 30
click at [221, 494] on button "Add Package" at bounding box center [221, 496] width 63 height 16
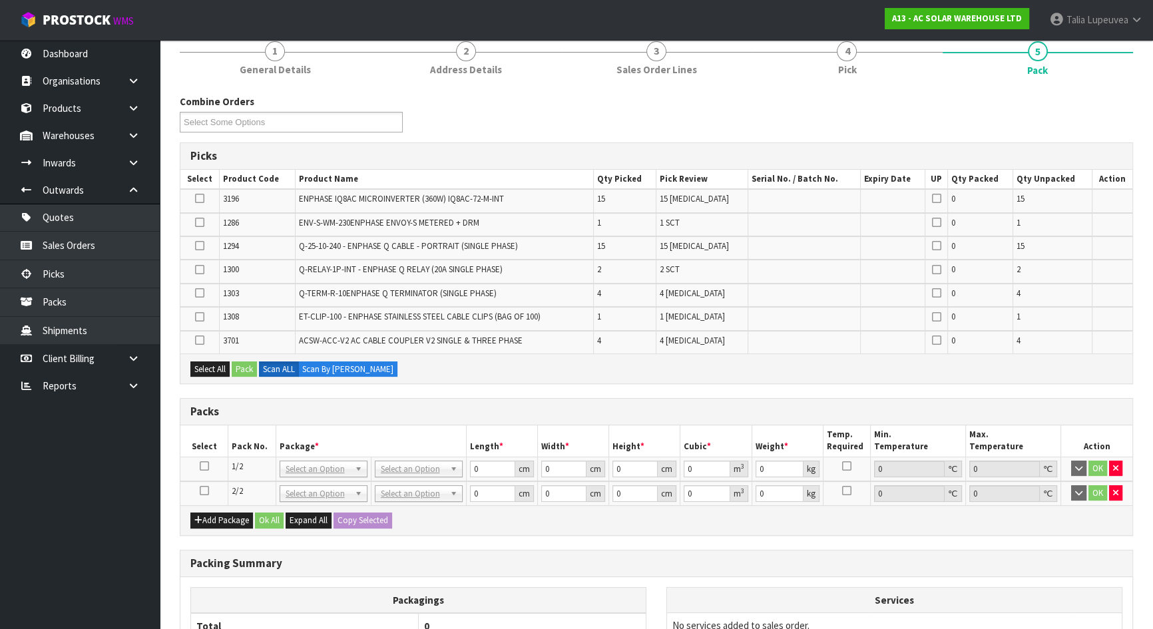
click at [198, 484] on td at bounding box center [204, 493] width 48 height 24
click at [204, 490] on icon at bounding box center [204, 490] width 9 height 1
click at [204, 244] on td at bounding box center [199, 247] width 39 height 23
click at [200, 246] on icon at bounding box center [199, 246] width 9 height 1
click at [0, 0] on input "checkbox" at bounding box center [0, 0] width 0 height 0
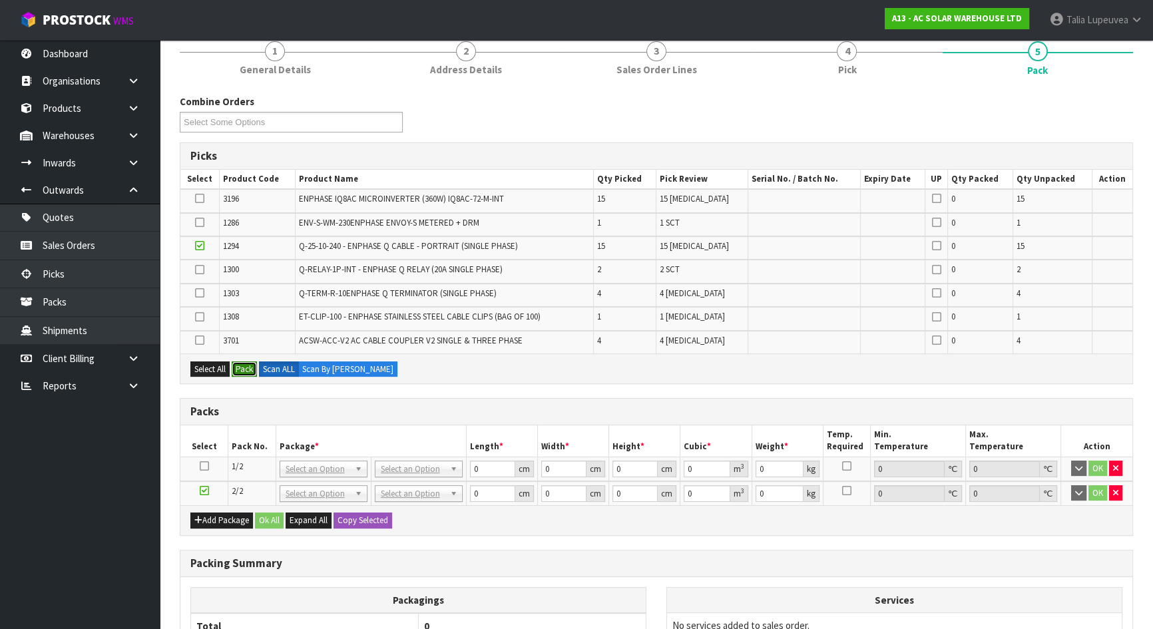
click at [244, 365] on button "Pack" at bounding box center [244, 369] width 25 height 16
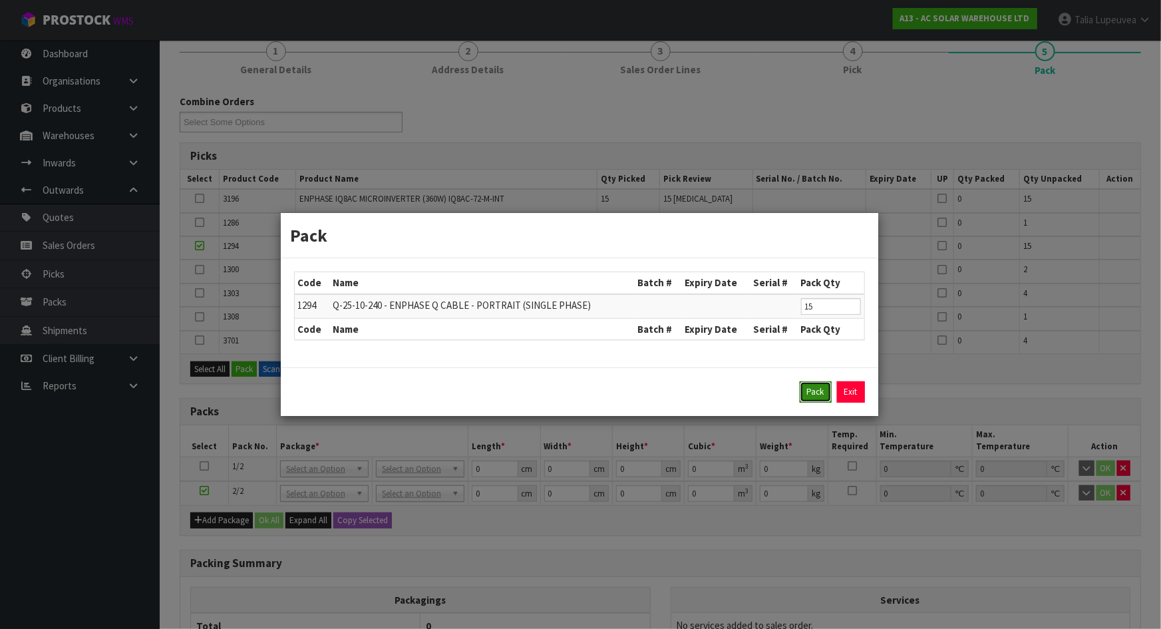
click at [816, 389] on button "Pack" at bounding box center [816, 391] width 32 height 21
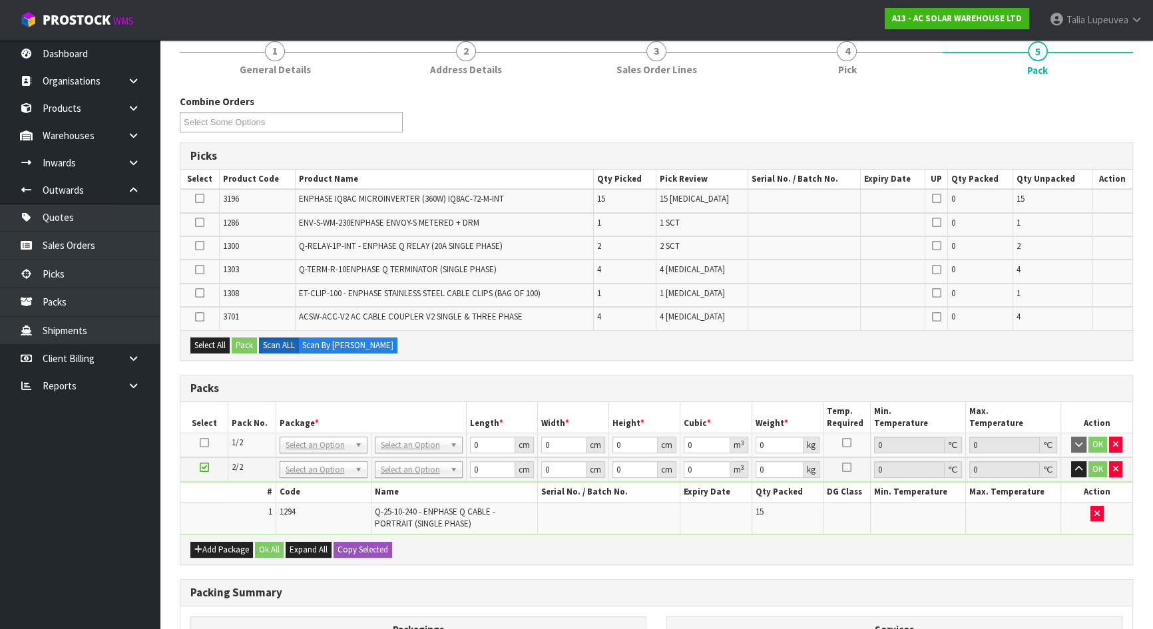
click at [206, 443] on icon at bounding box center [204, 443] width 9 height 1
click at [212, 343] on button "Select All" at bounding box center [209, 345] width 39 height 16
click at [242, 341] on button "Pack" at bounding box center [244, 345] width 25 height 16
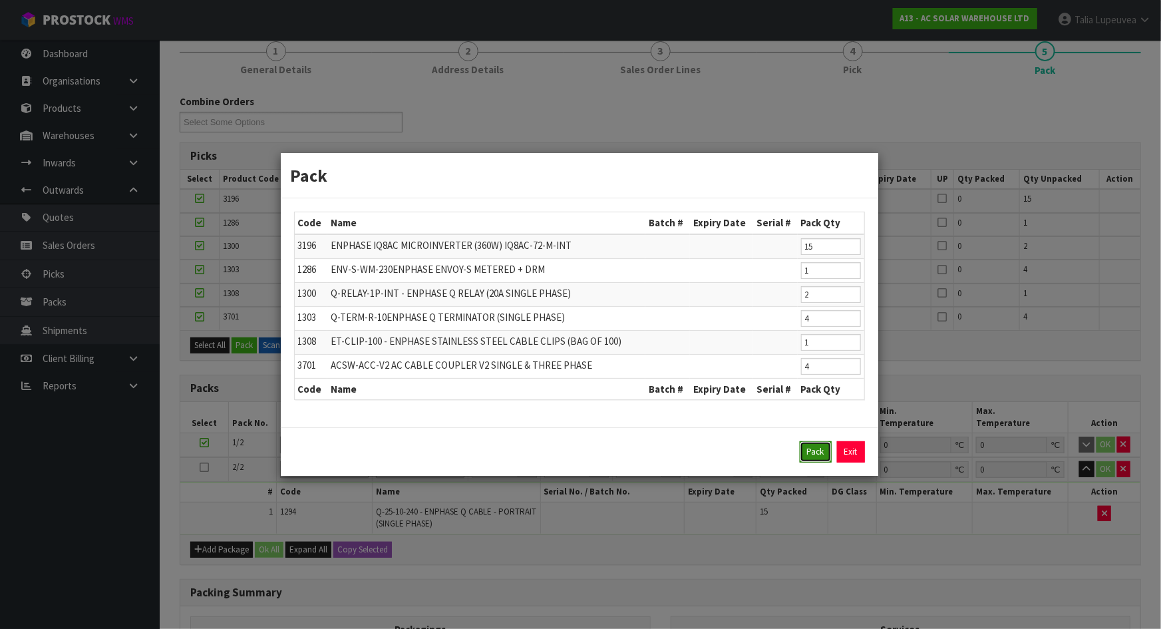
click at [814, 449] on button "Pack" at bounding box center [816, 451] width 32 height 21
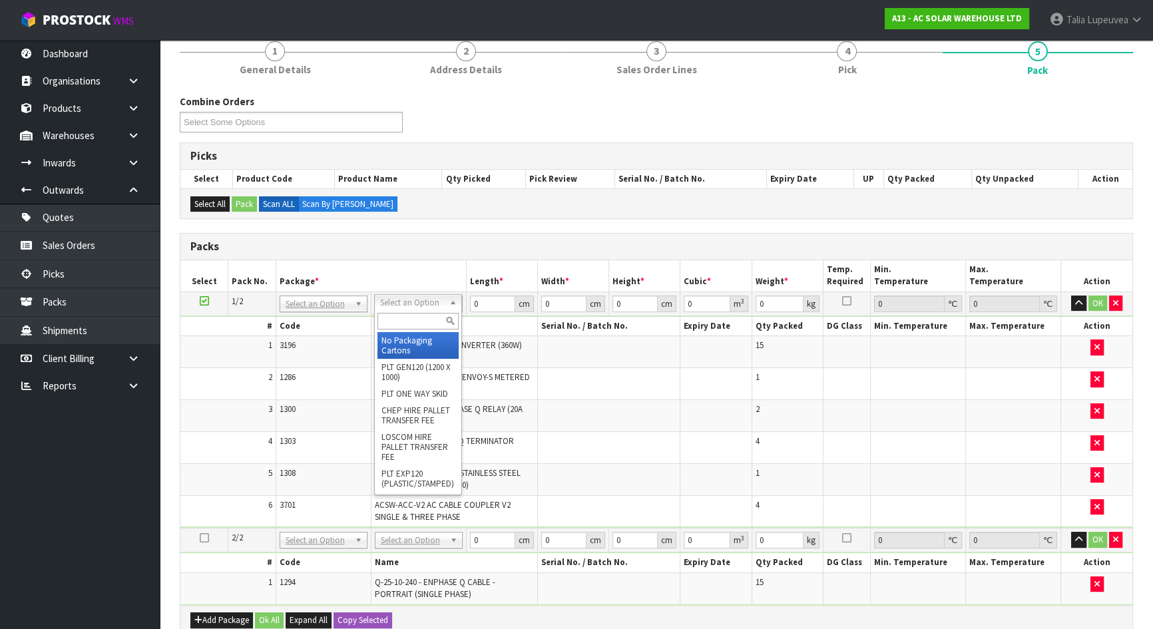
click at [416, 327] on input "text" at bounding box center [417, 321] width 81 height 17
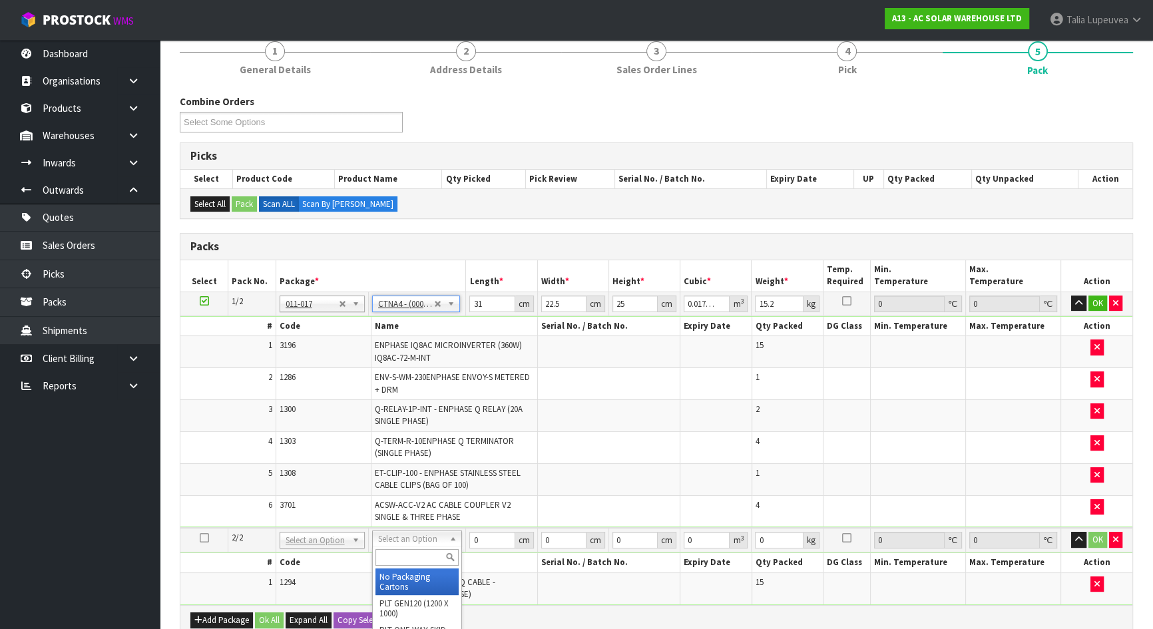
click at [427, 552] on input "text" at bounding box center [416, 557] width 83 height 17
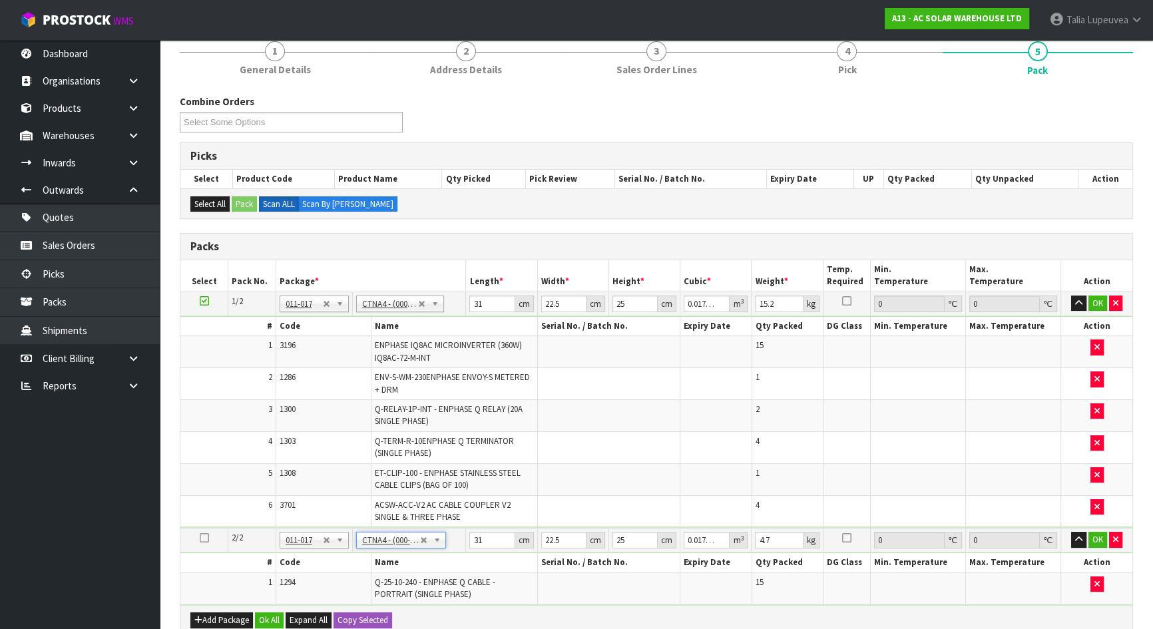
click at [499, 104] on div "Combine Orders A13-ORD0001957 A13-ORD0001962 A13-ORD0001963 Select Some Options" at bounding box center [656, 118] width 973 height 48
click at [1118, 532] on button "button" at bounding box center [1115, 540] width 13 height 16
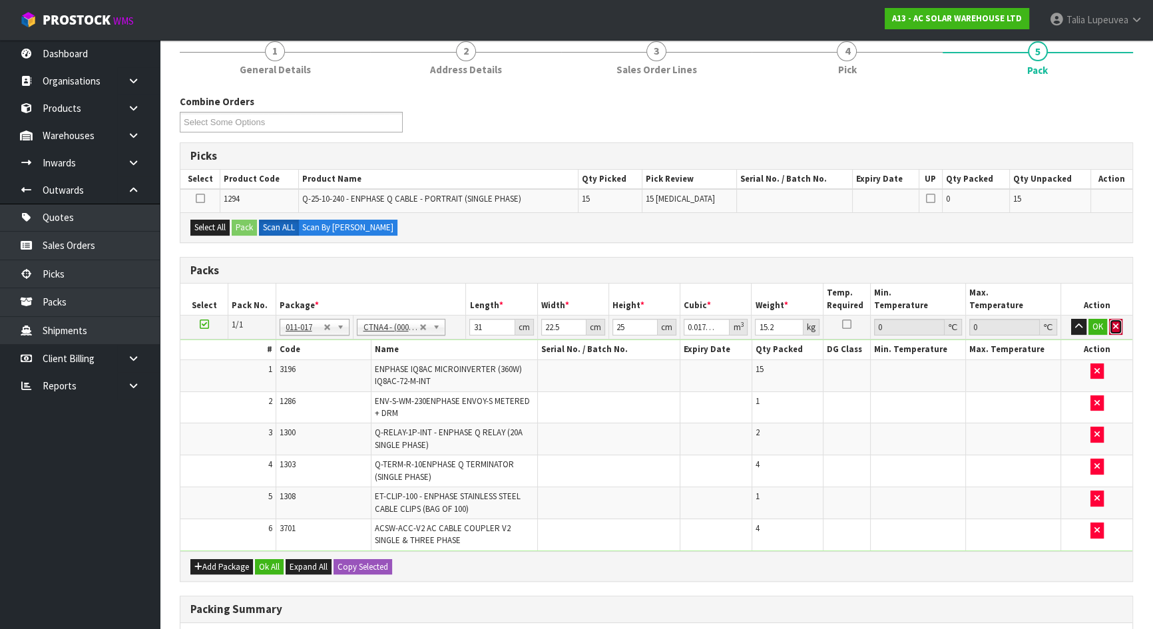
click at [1118, 323] on button "button" at bounding box center [1115, 327] width 13 height 16
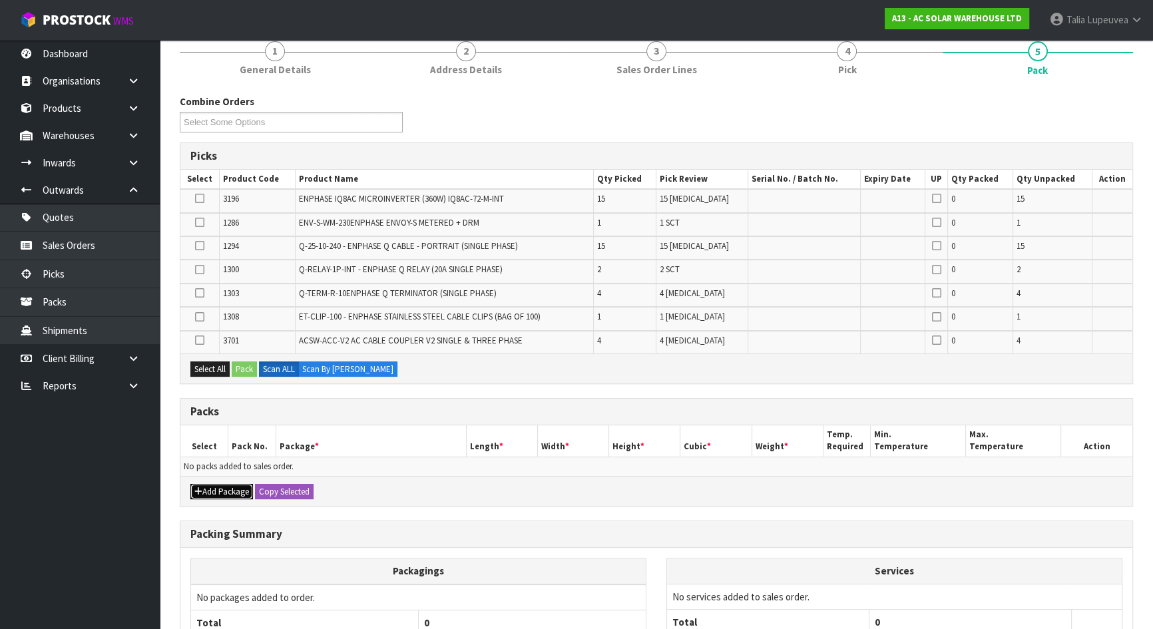
click at [213, 484] on button "Add Package" at bounding box center [221, 492] width 63 height 16
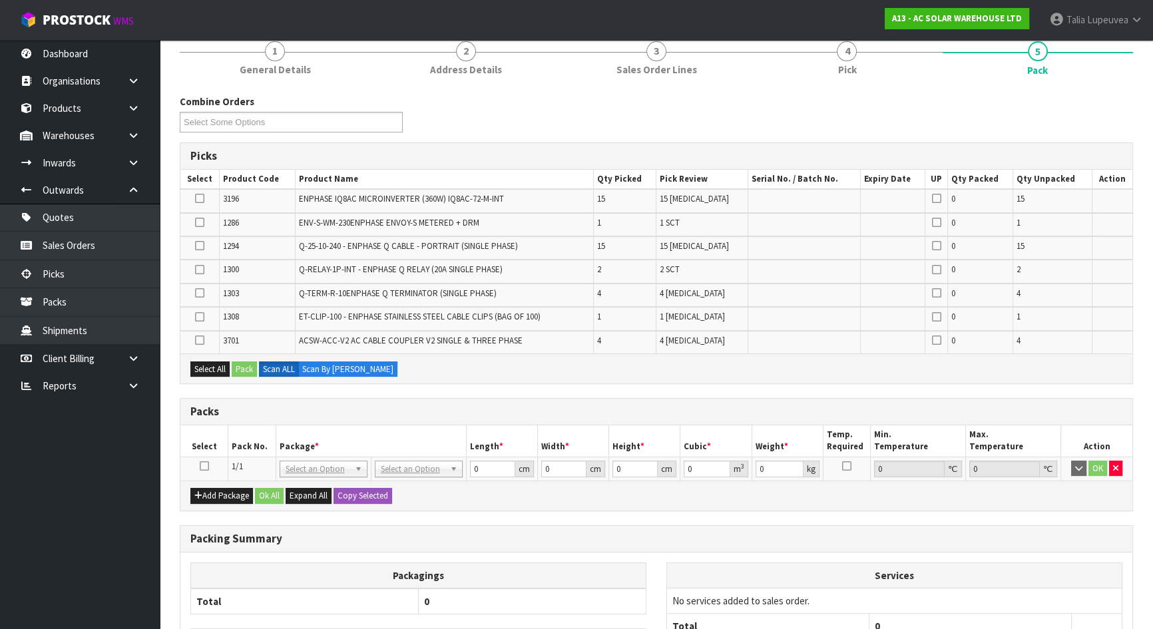
click at [200, 466] on icon at bounding box center [204, 466] width 9 height 1
drag, startPoint x: 208, startPoint y: 361, endPoint x: 252, endPoint y: 371, distance: 45.0
click at [210, 362] on button "Select All" at bounding box center [209, 369] width 39 height 16
click at [252, 371] on button "Pack" at bounding box center [244, 369] width 25 height 16
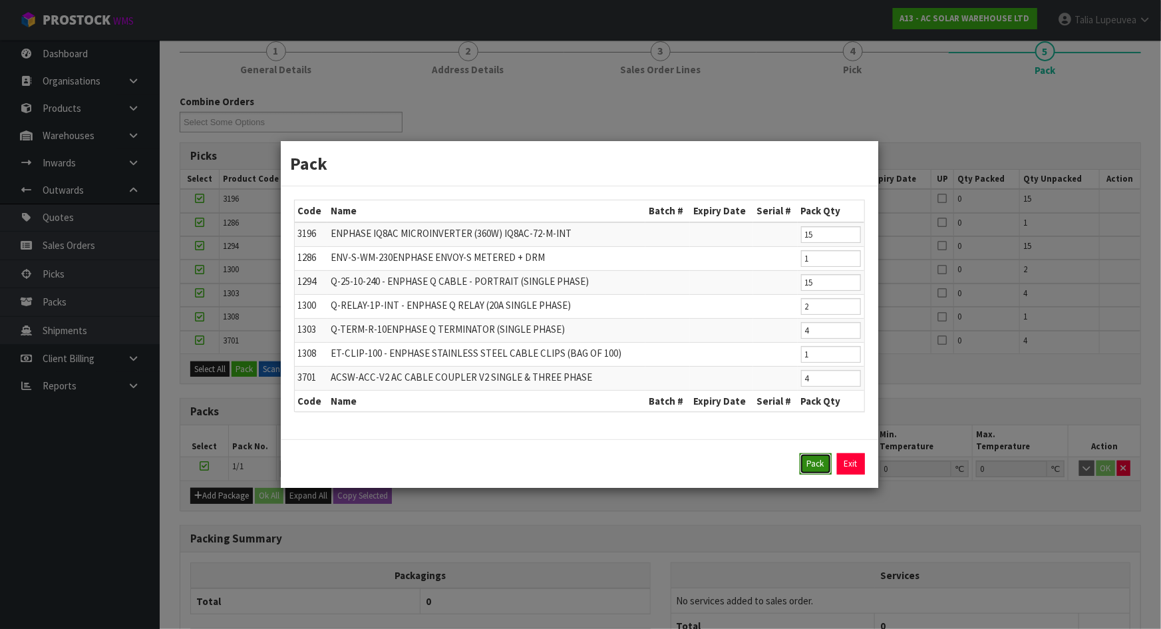
drag, startPoint x: 822, startPoint y: 467, endPoint x: 816, endPoint y: 472, distance: 8.1
click at [822, 467] on button "Pack" at bounding box center [816, 463] width 32 height 21
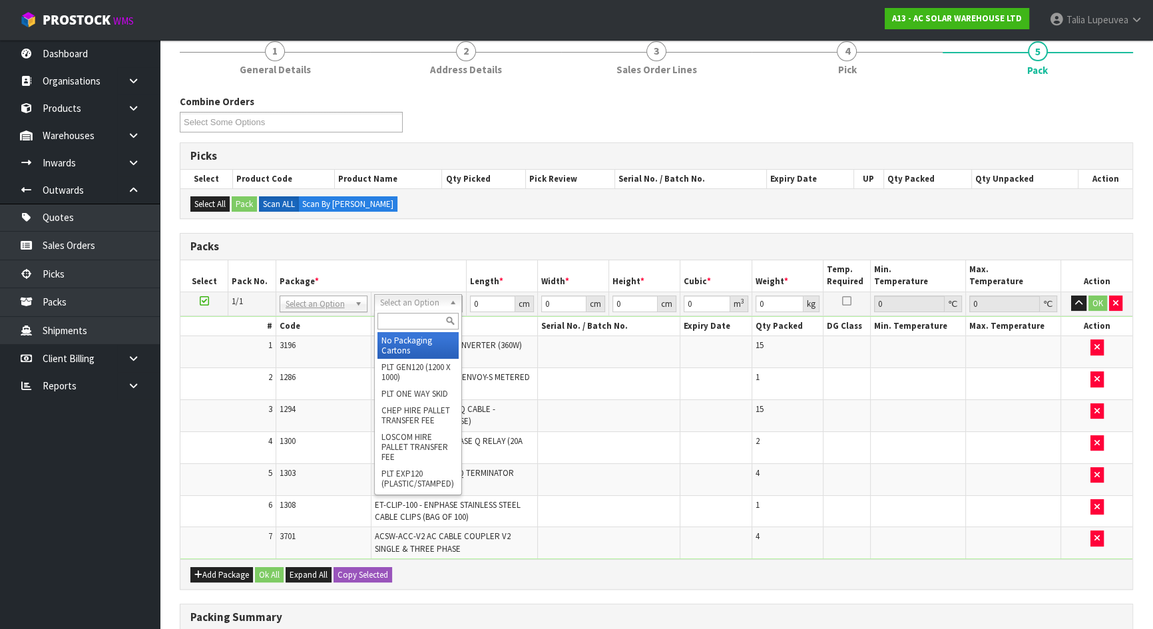
click at [413, 321] on input "text" at bounding box center [417, 321] width 81 height 17
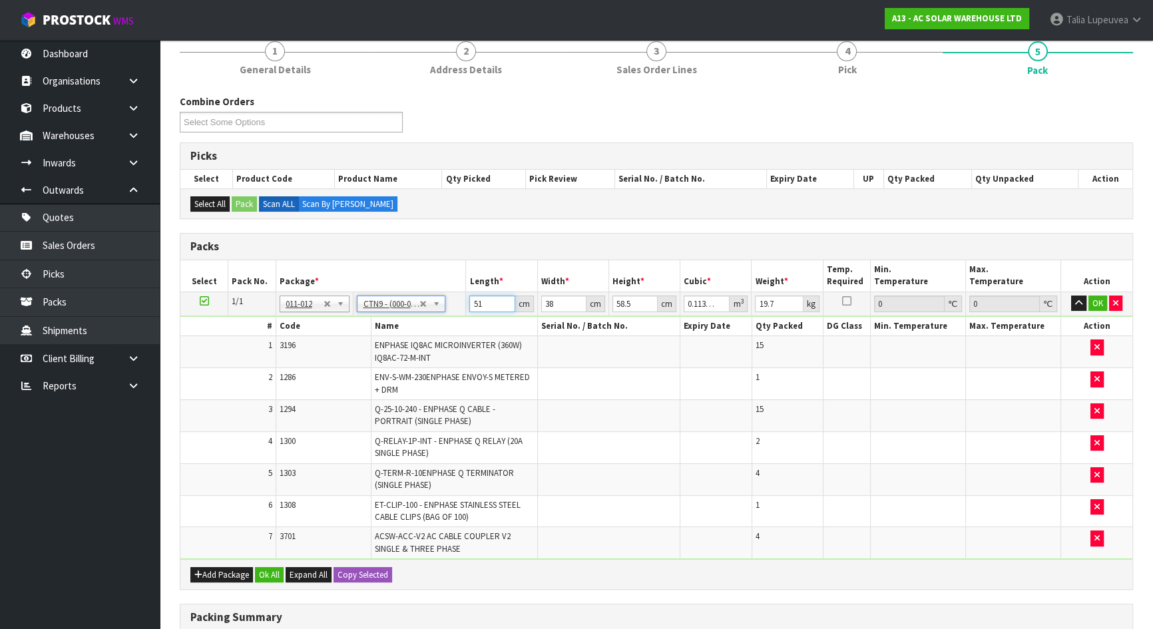
click at [481, 300] on input "51" at bounding box center [491, 303] width 45 height 17
click at [480, 301] on input "51" at bounding box center [491, 303] width 45 height 17
click at [479, 301] on input "51" at bounding box center [491, 303] width 45 height 17
click at [1095, 301] on button "OK" at bounding box center [1097, 303] width 19 height 16
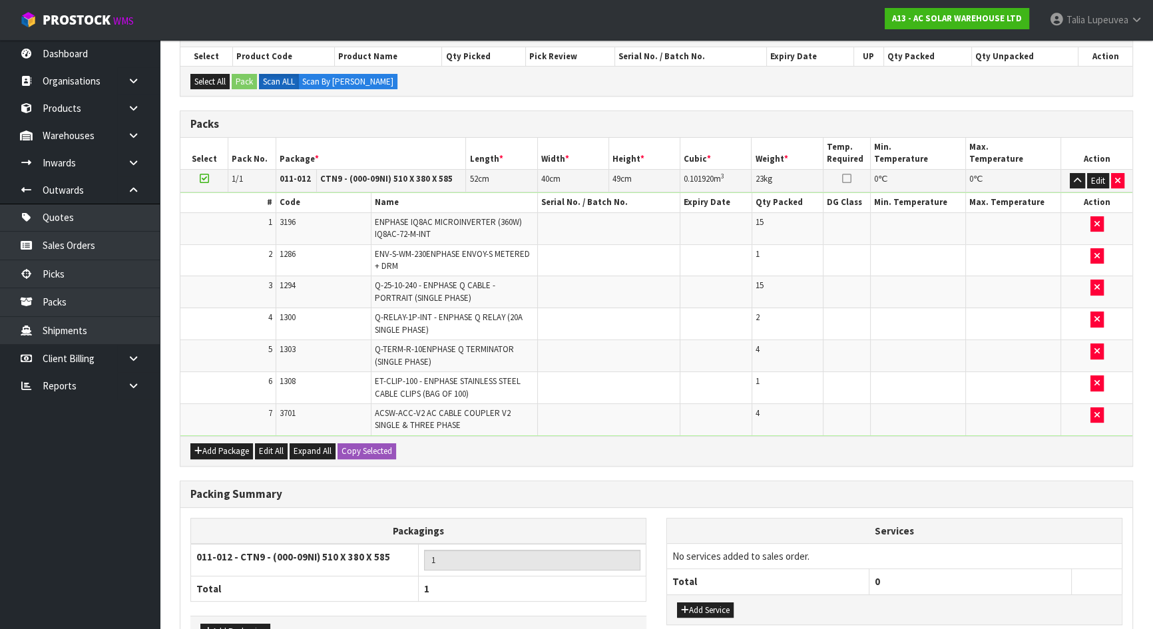
scroll to position [330, 0]
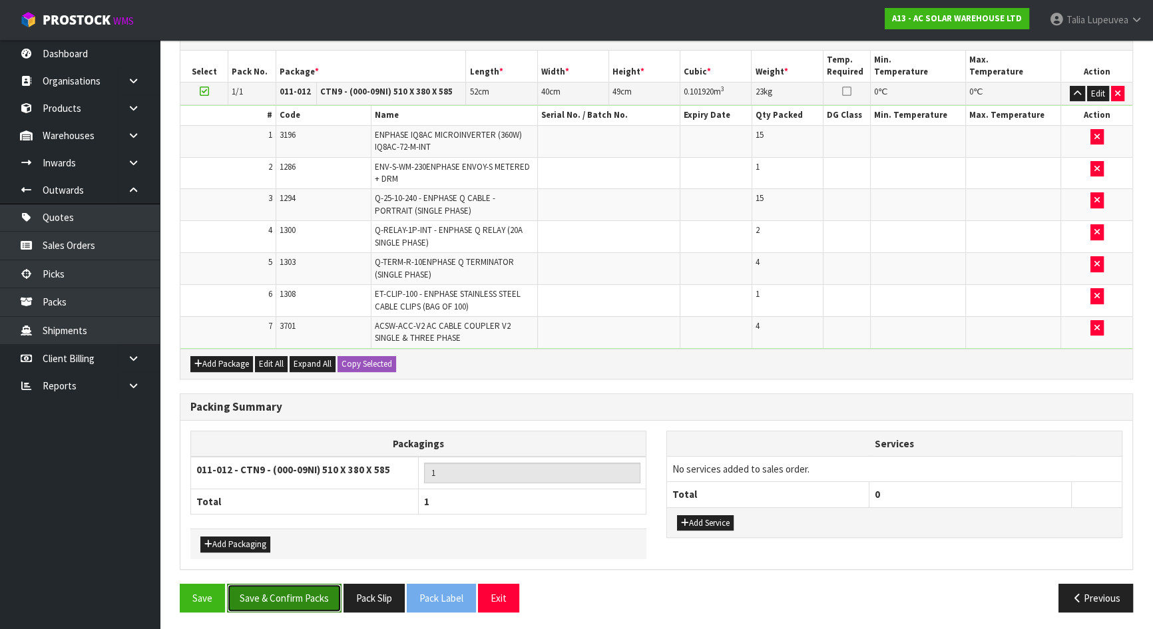
click at [285, 585] on button "Save & Confirm Packs" at bounding box center [284, 598] width 114 height 29
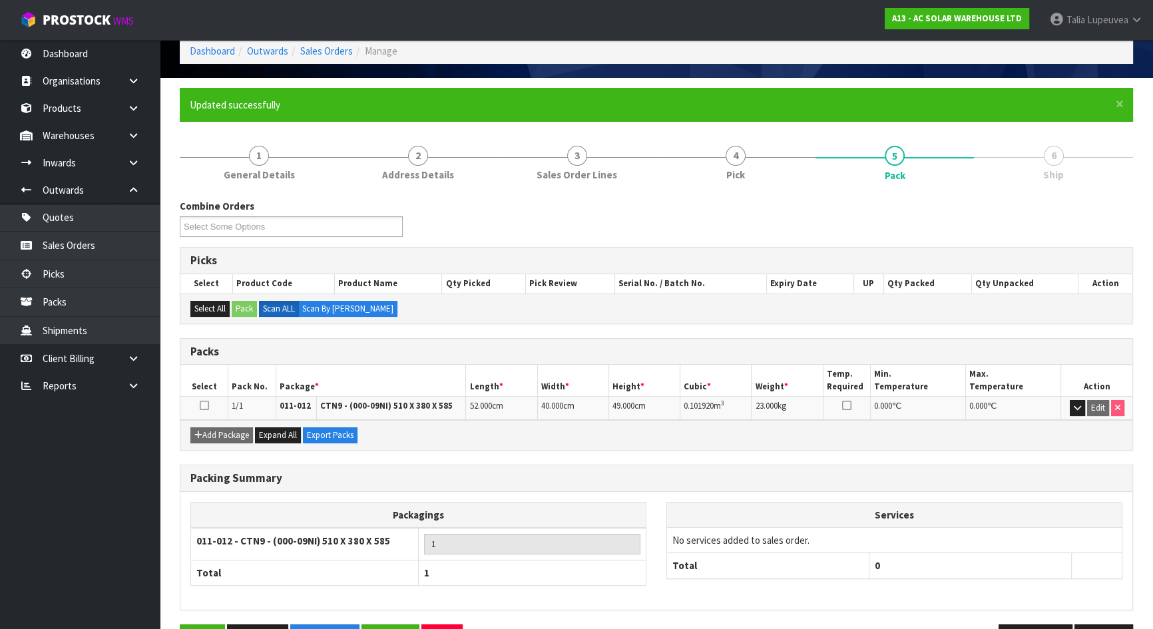
scroll to position [106, 0]
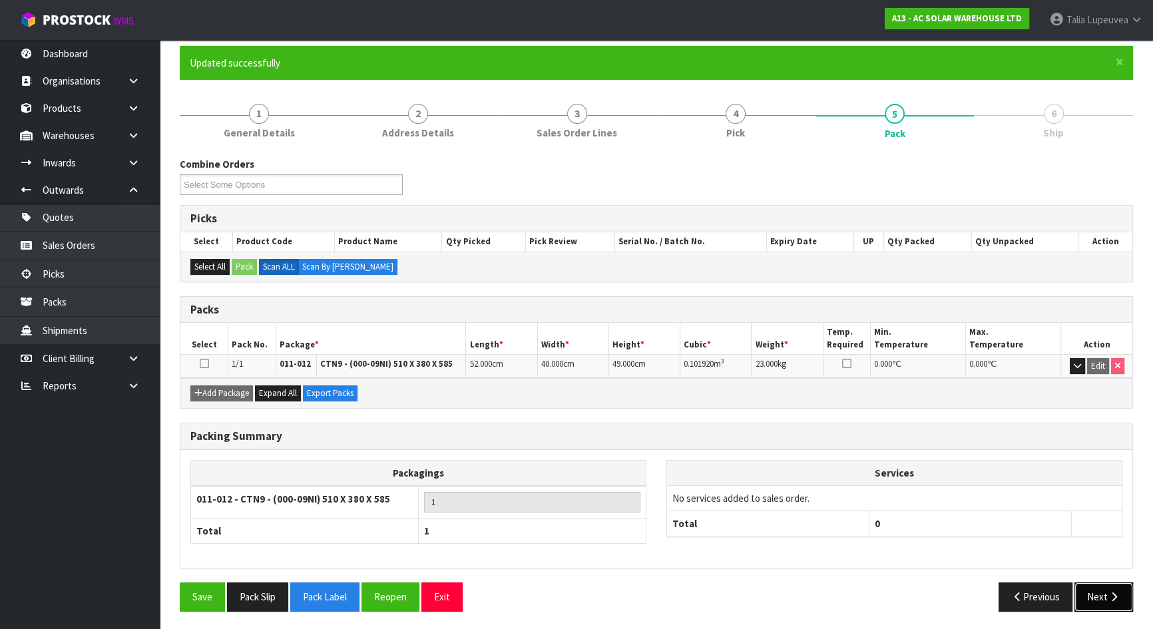
click at [1105, 587] on button "Next" at bounding box center [1103, 596] width 59 height 29
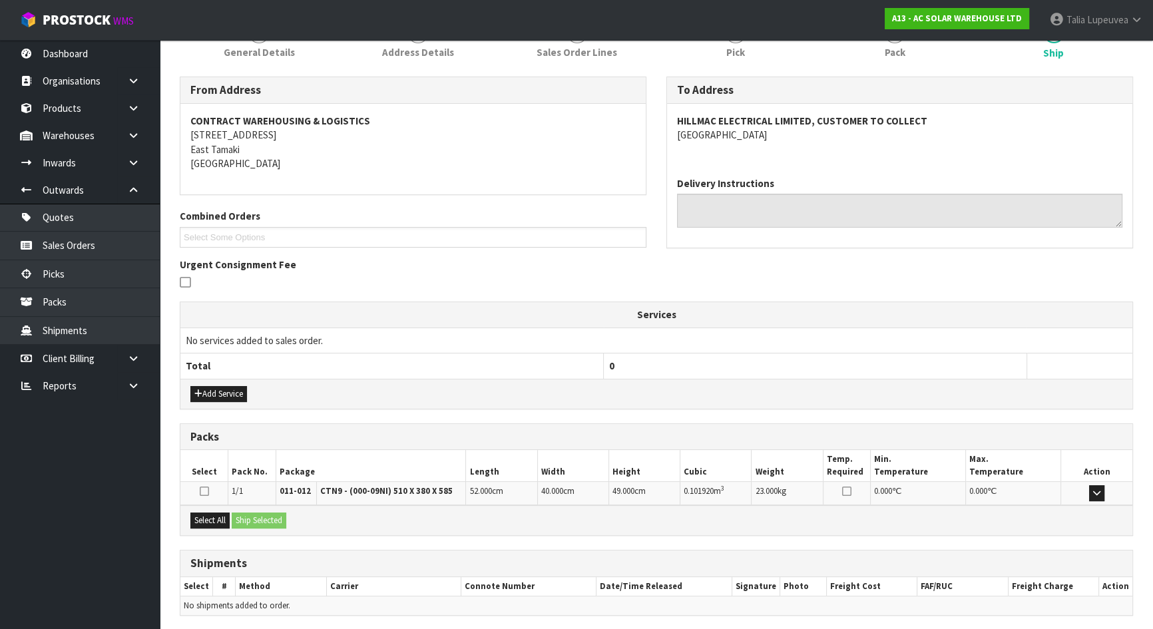
scroll to position [234, 0]
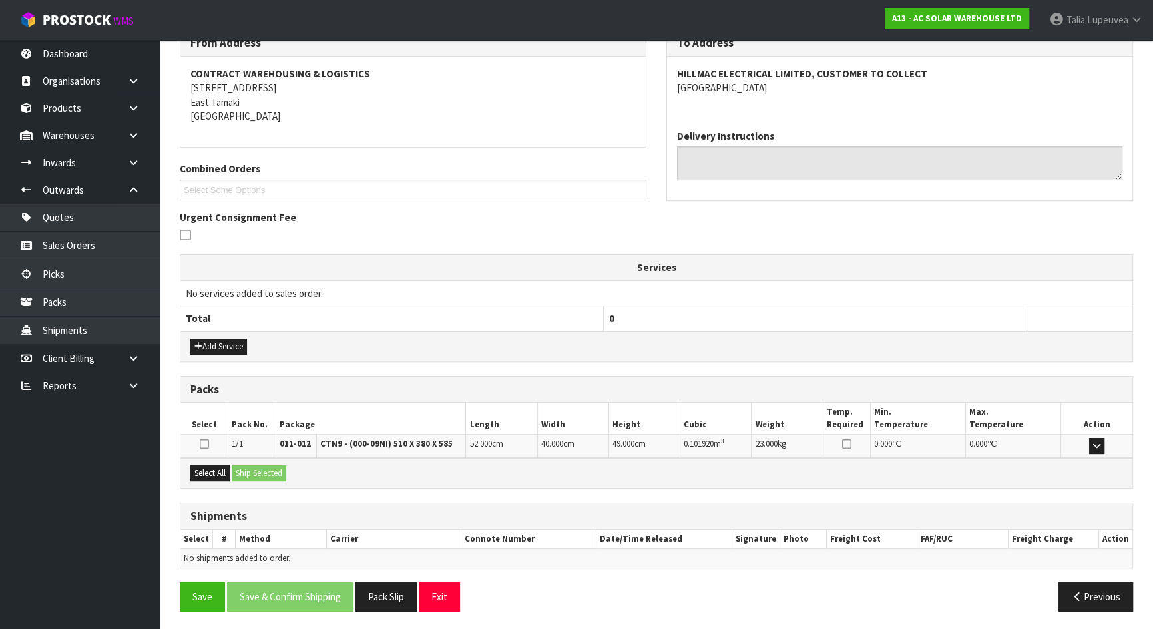
click at [443, 486] on div "From Address CONTRACT WAREHOUSING & LOGISTICS 17 Allens Road East Tamaki Auckla…" at bounding box center [656, 325] width 953 height 592
click at [210, 465] on button "Select All" at bounding box center [209, 473] width 39 height 16
click at [252, 465] on button "Ship Selected" at bounding box center [259, 473] width 55 height 16
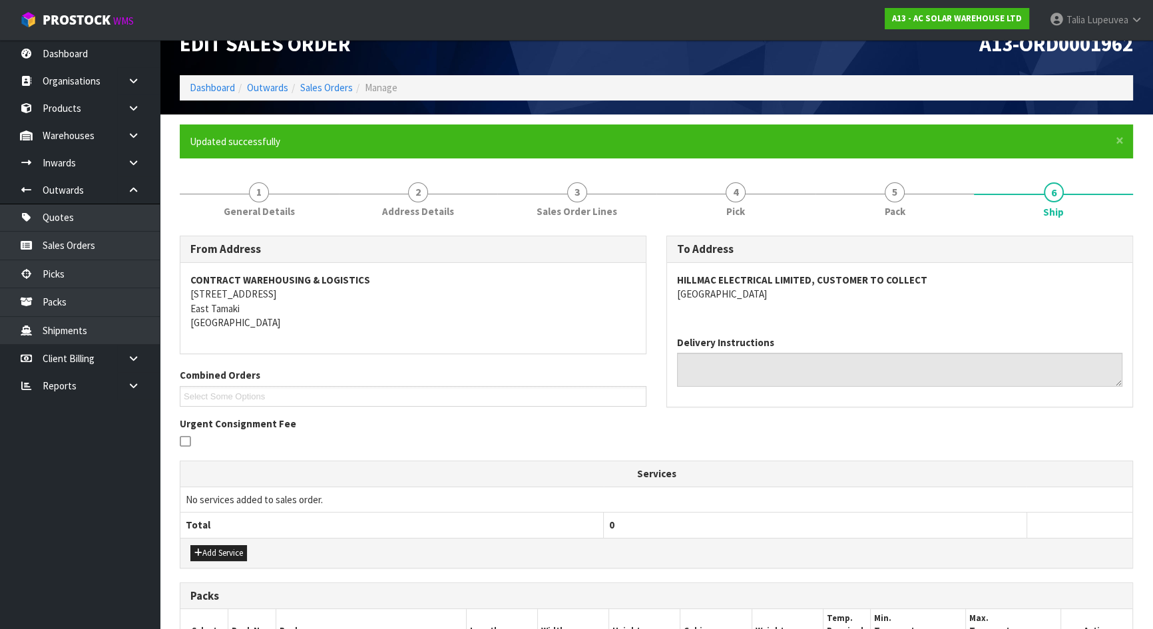
scroll to position [0, 0]
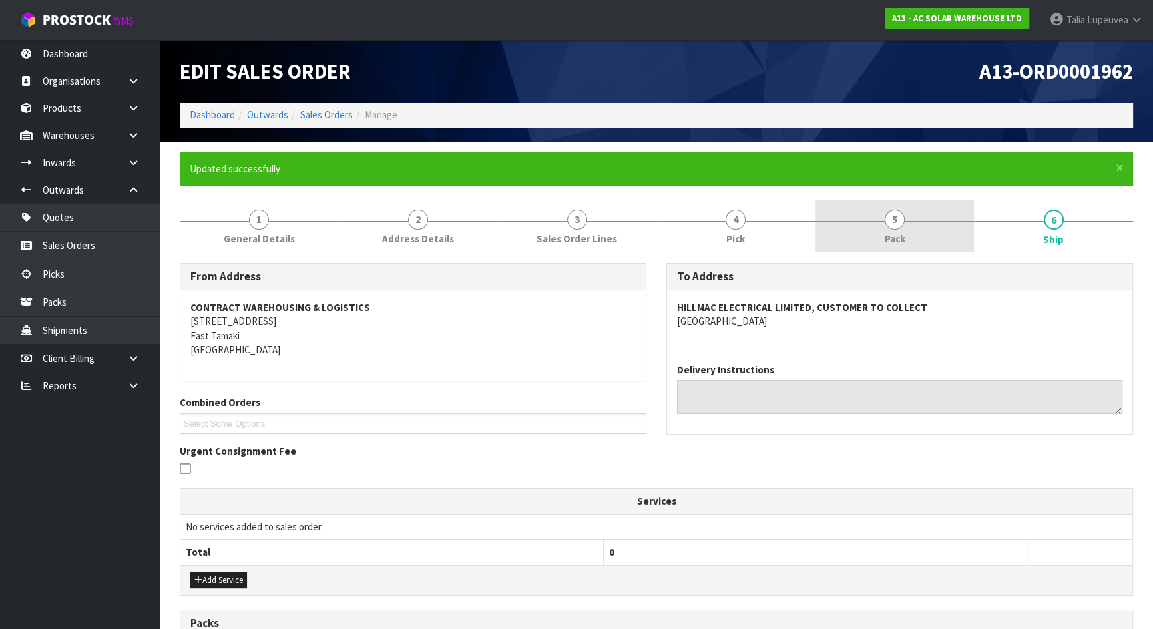
click at [883, 218] on link "5 Pack" at bounding box center [894, 226] width 159 height 53
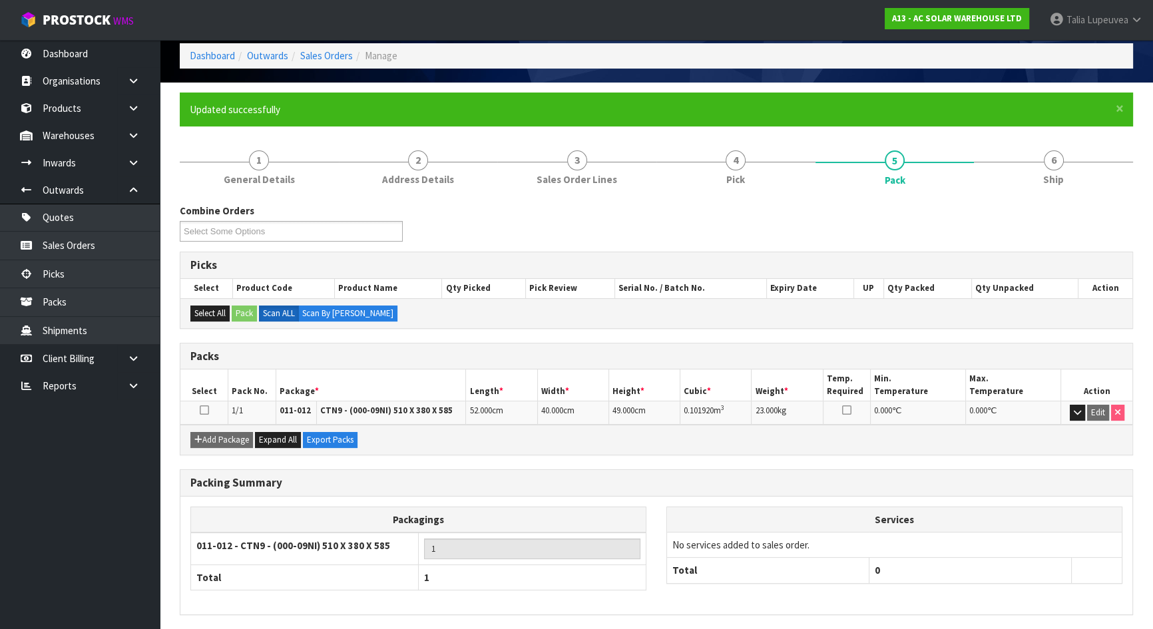
scroll to position [106, 0]
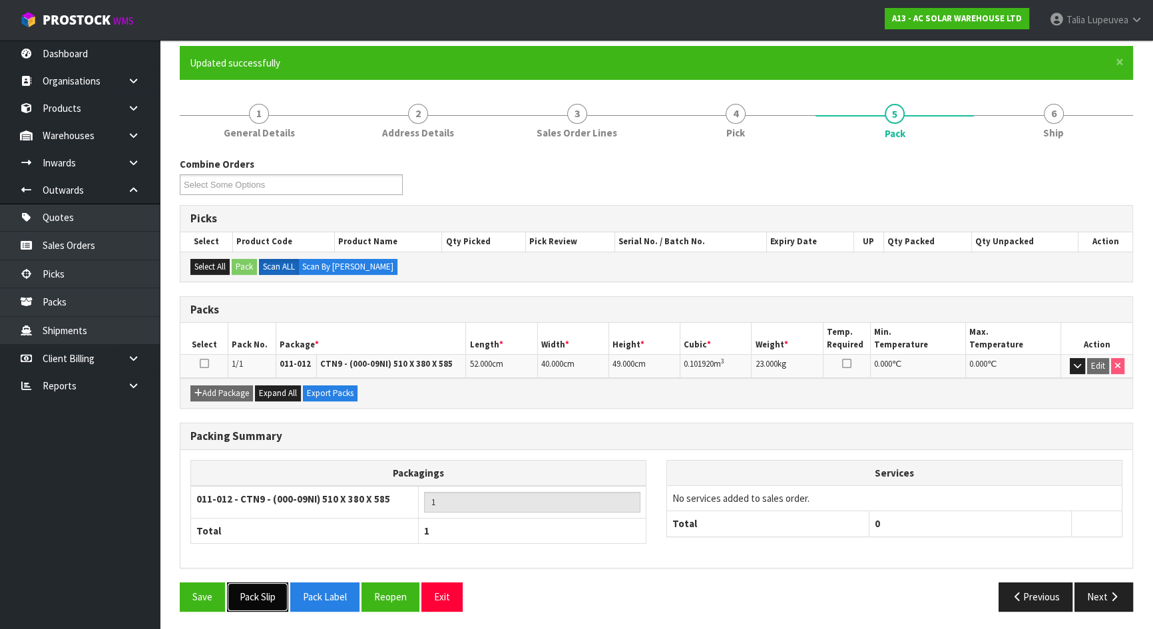
click at [251, 588] on button "Pack Slip" at bounding box center [257, 596] width 61 height 29
click at [335, 590] on button "Pack Label" at bounding box center [324, 596] width 69 height 29
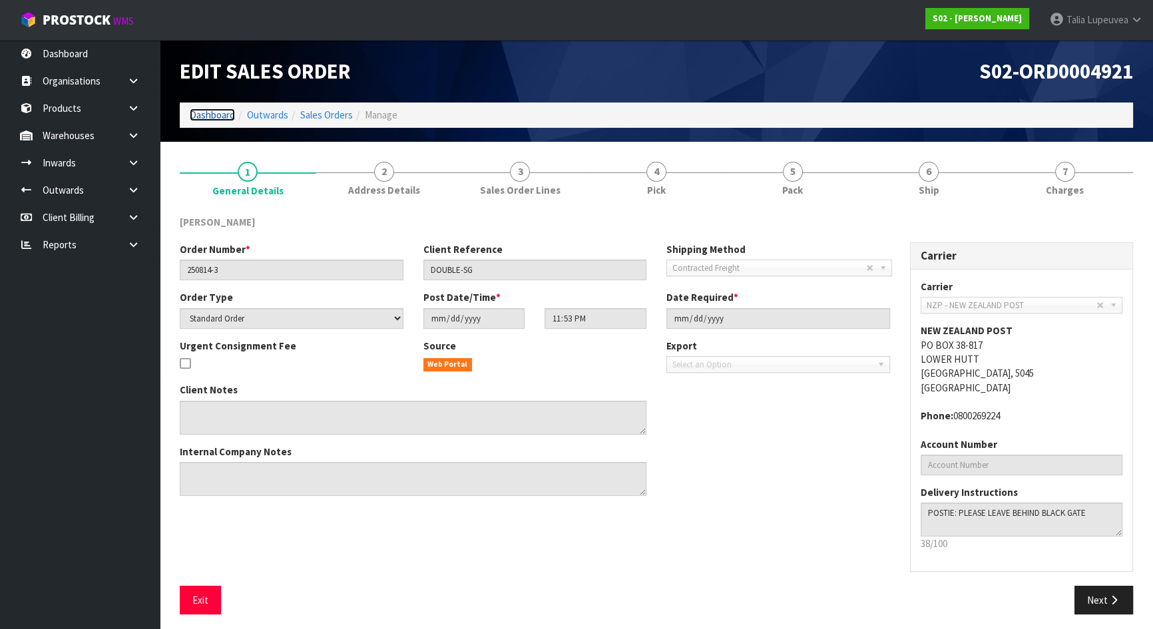
click at [214, 116] on link "Dashboard" at bounding box center [212, 114] width 45 height 13
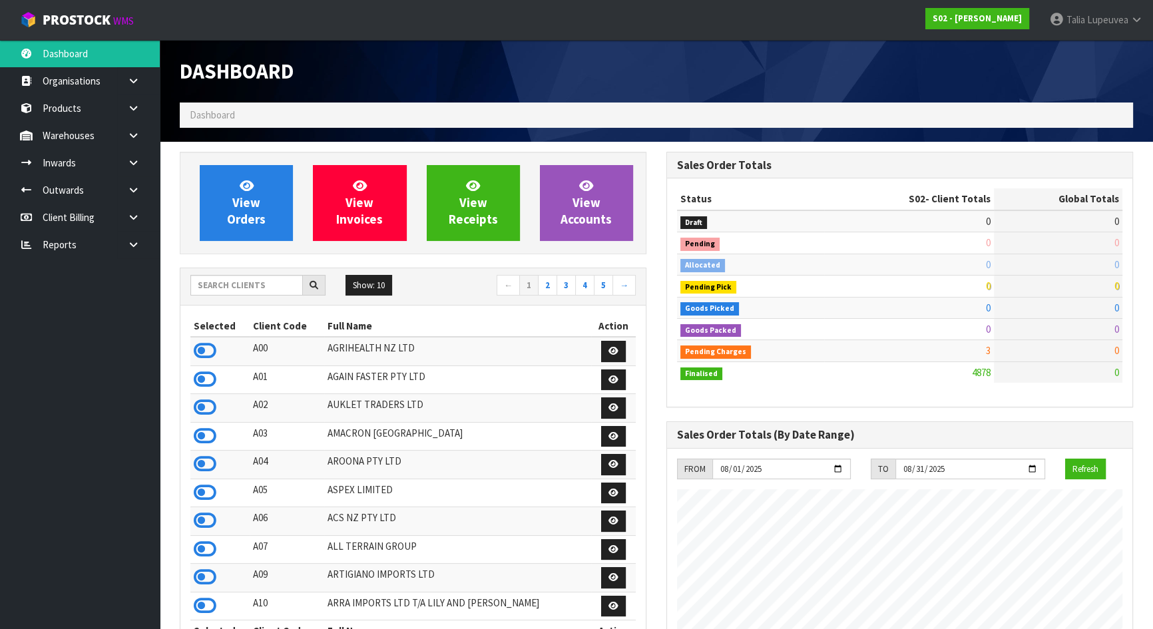
scroll to position [1006, 486]
click at [256, 288] on input "text" at bounding box center [246, 285] width 112 height 21
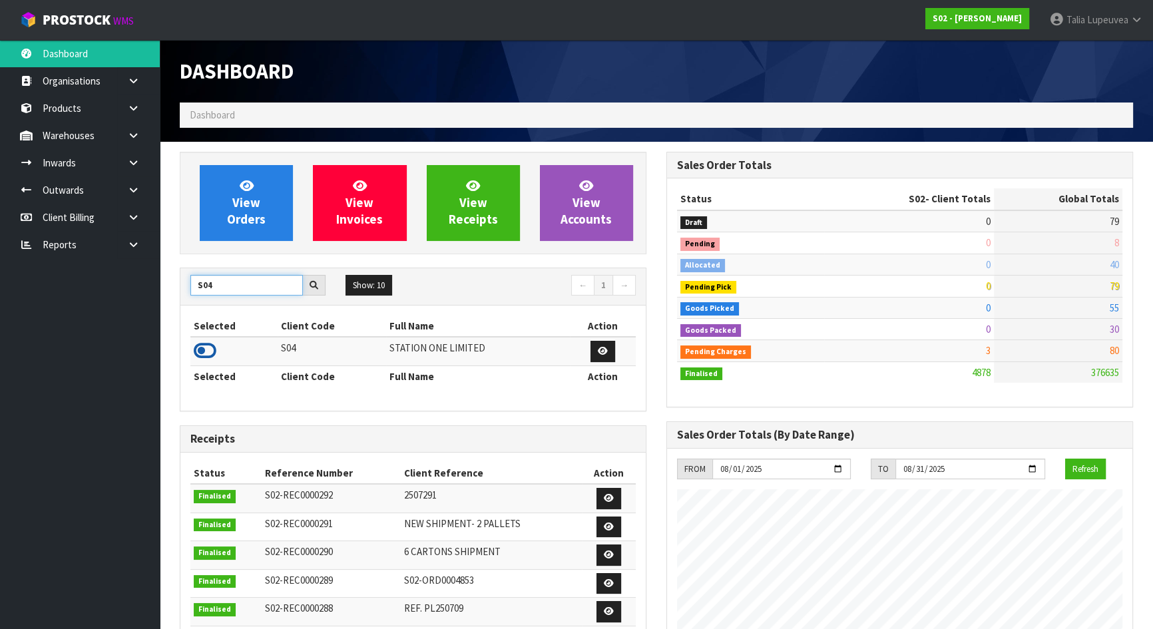
type input "S04"
click at [206, 347] on icon at bounding box center [205, 351] width 23 height 20
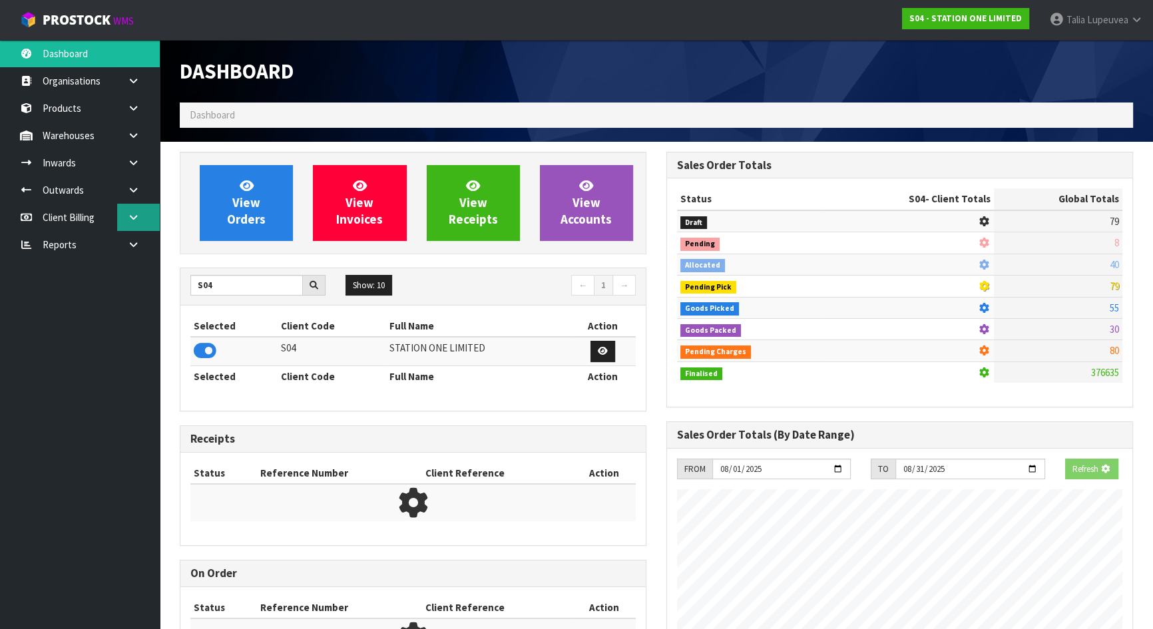
scroll to position [834, 486]
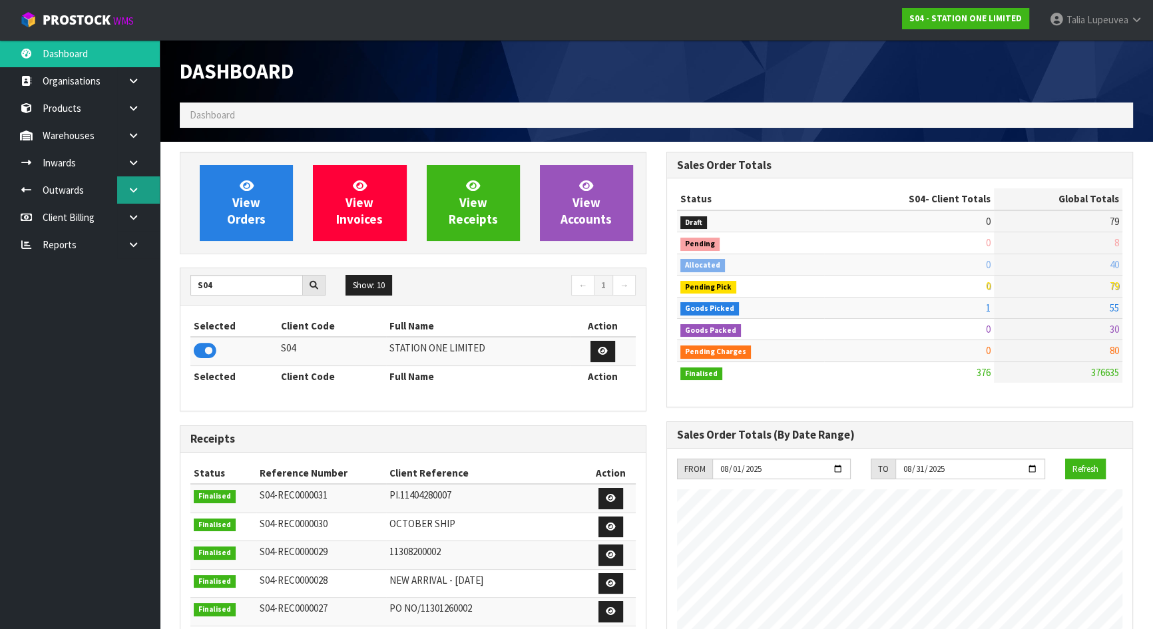
click at [124, 183] on link at bounding box center [138, 189] width 43 height 27
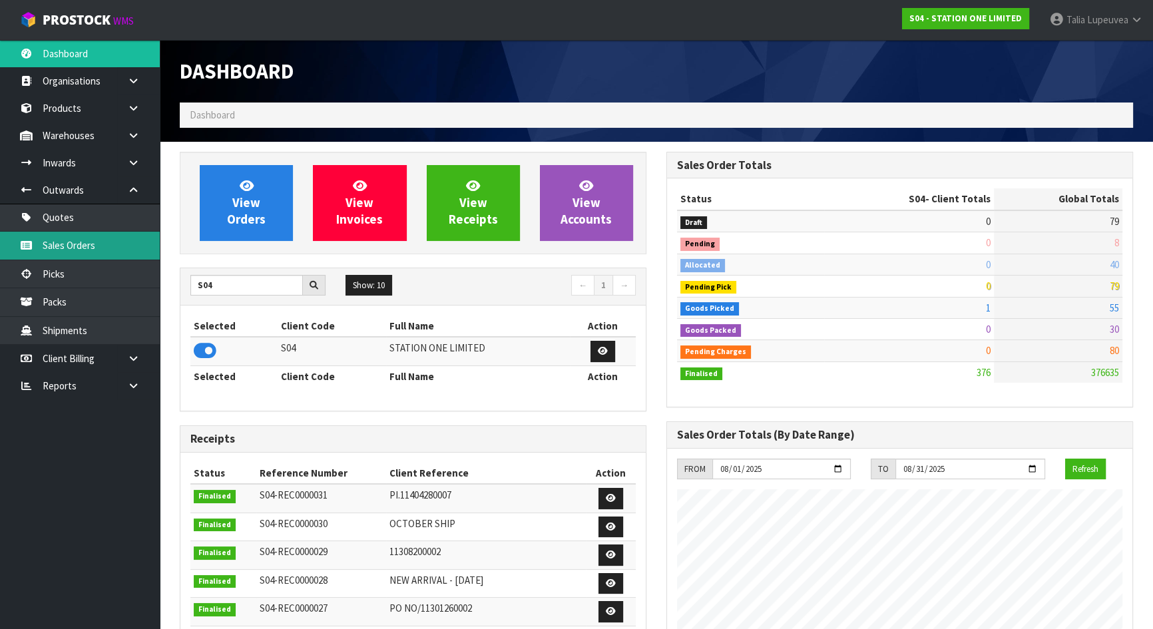
click at [127, 235] on link "Sales Orders" at bounding box center [80, 245] width 160 height 27
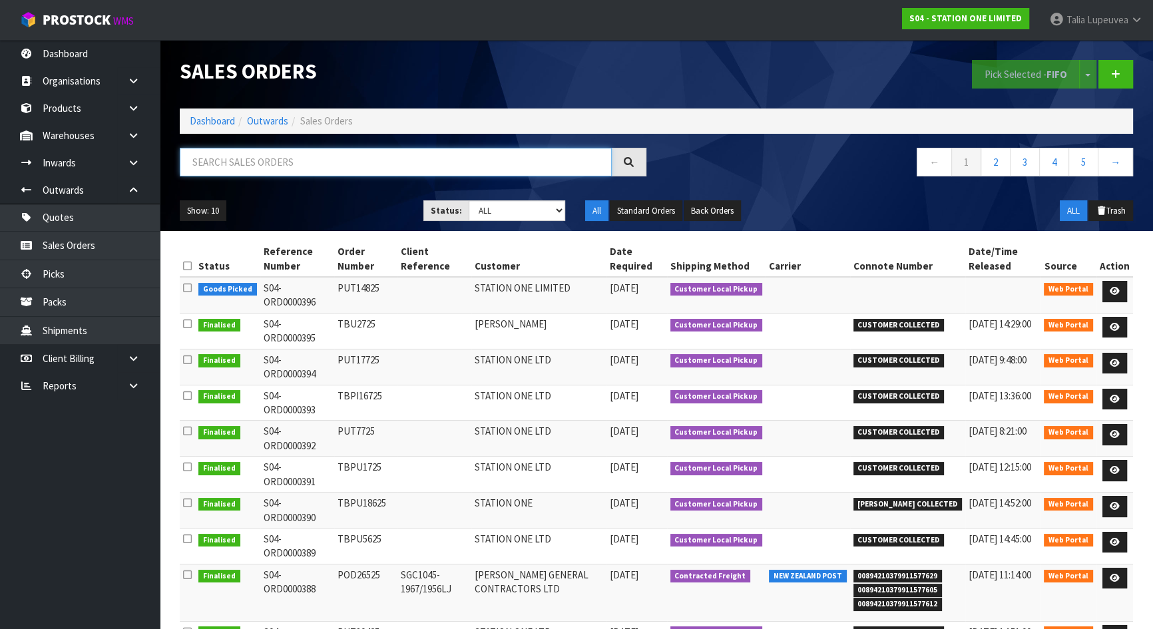
click at [260, 168] on input "text" at bounding box center [396, 162] width 432 height 29
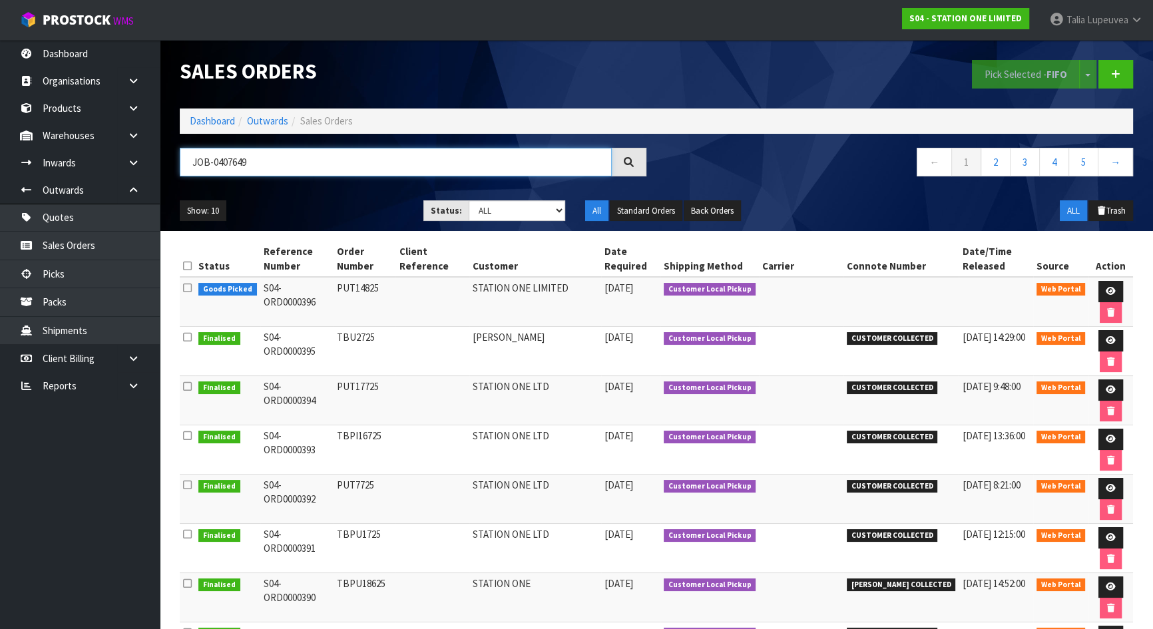
type input "JOB-0407649"
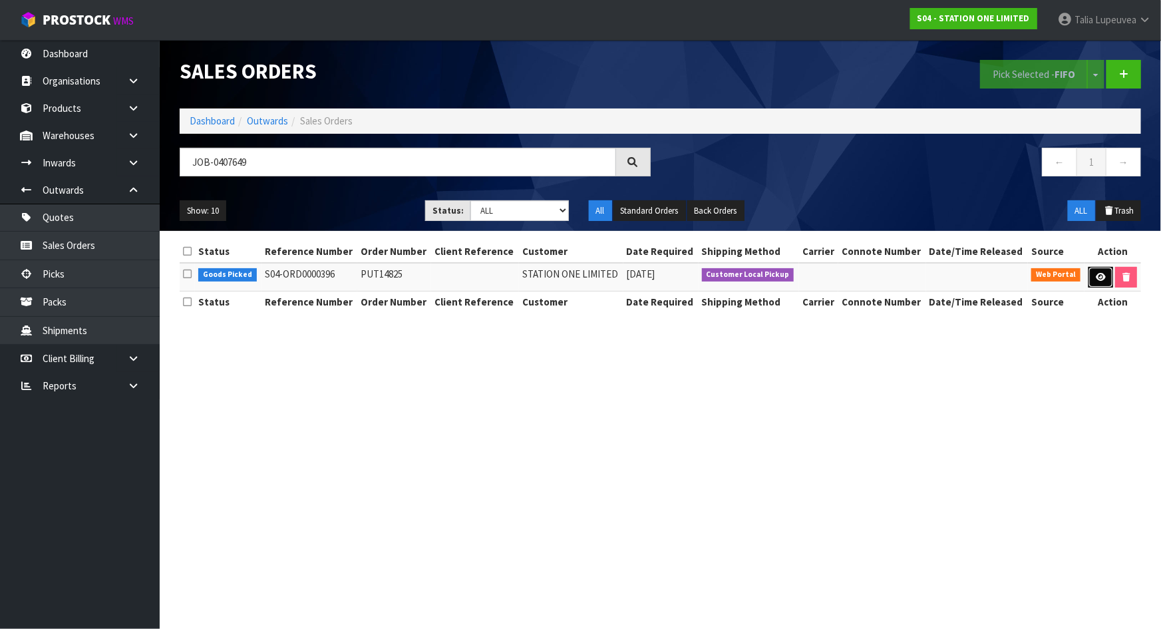
click at [1091, 275] on link at bounding box center [1101, 277] width 25 height 21
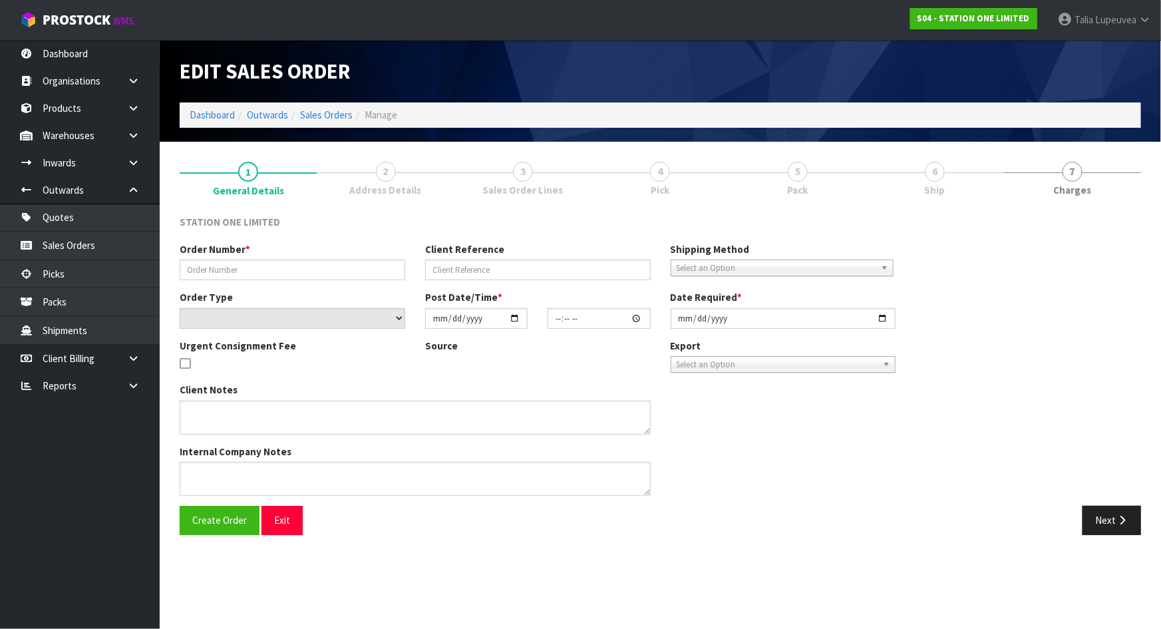
type input "PUT14825"
select select "number:0"
type input "[DATE]"
type input "10:05:00.000"
type input "[DATE]"
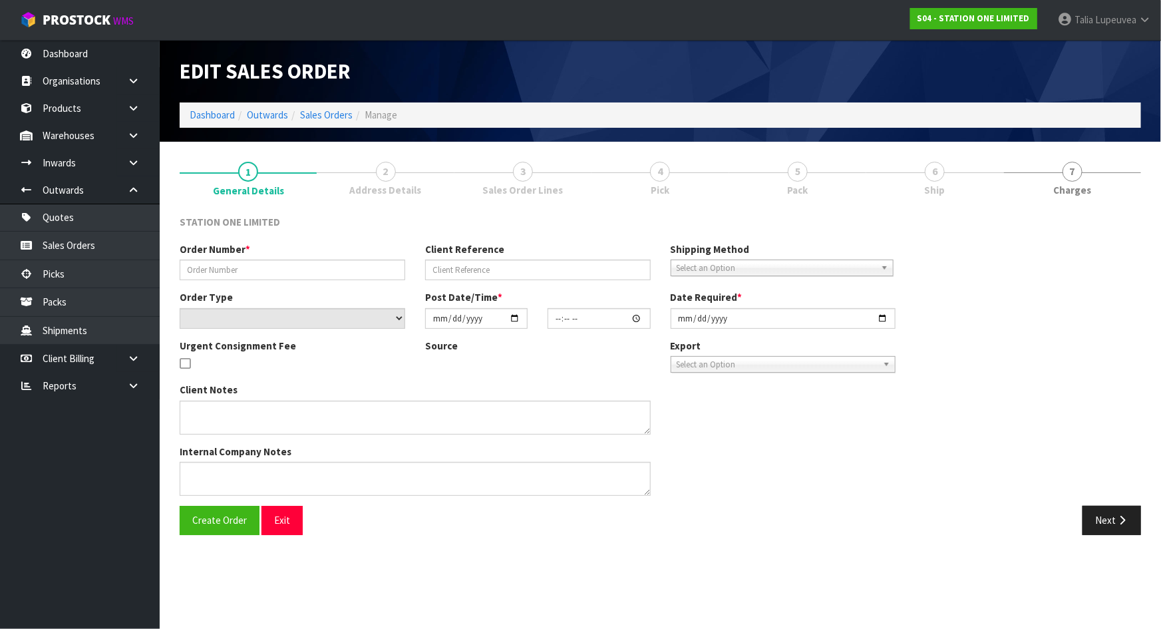
type textarea "CAN WE PICK UP THIS AFTERNOON AFTER 1PM"
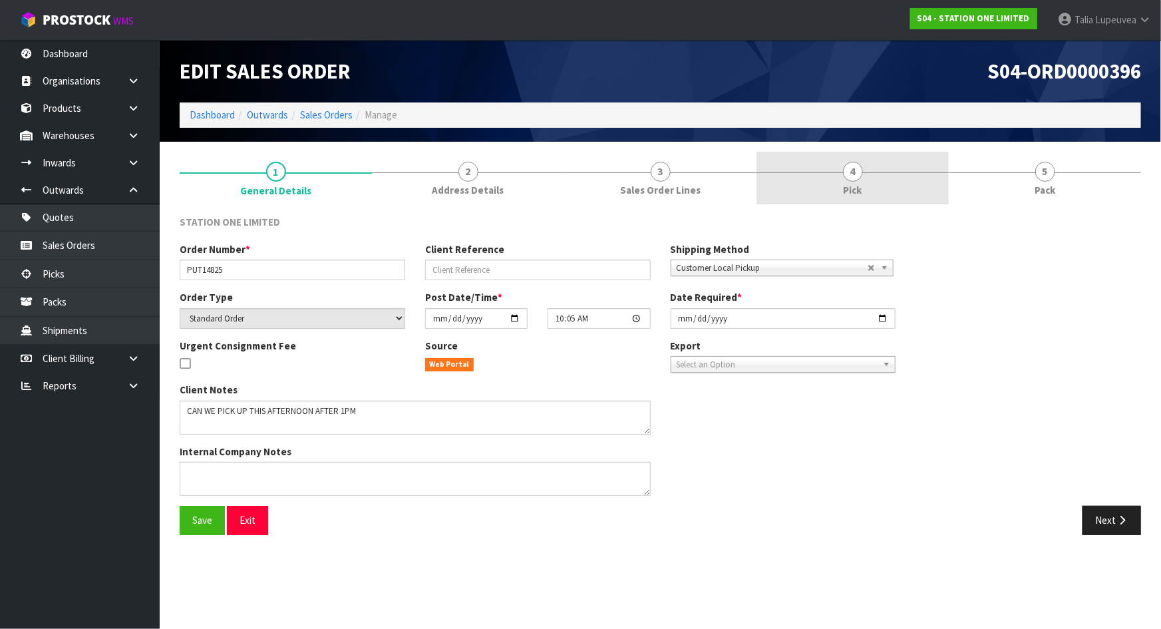
click at [843, 179] on link "4 Pick" at bounding box center [853, 178] width 192 height 53
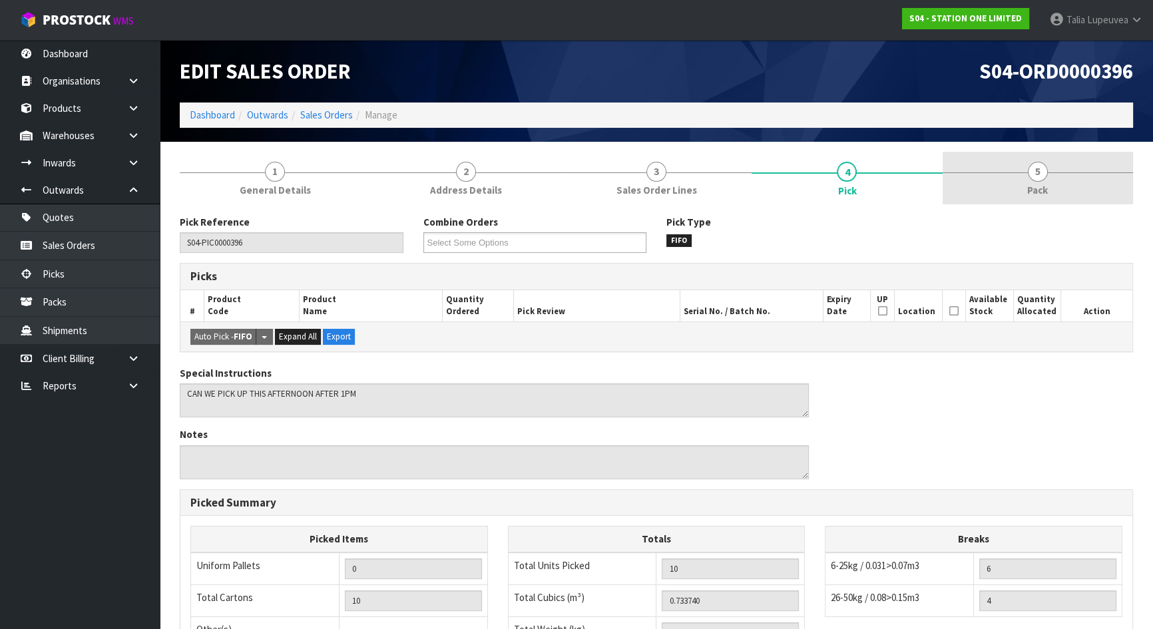
click at [1012, 173] on link "5 Pack" at bounding box center [1037, 178] width 190 height 53
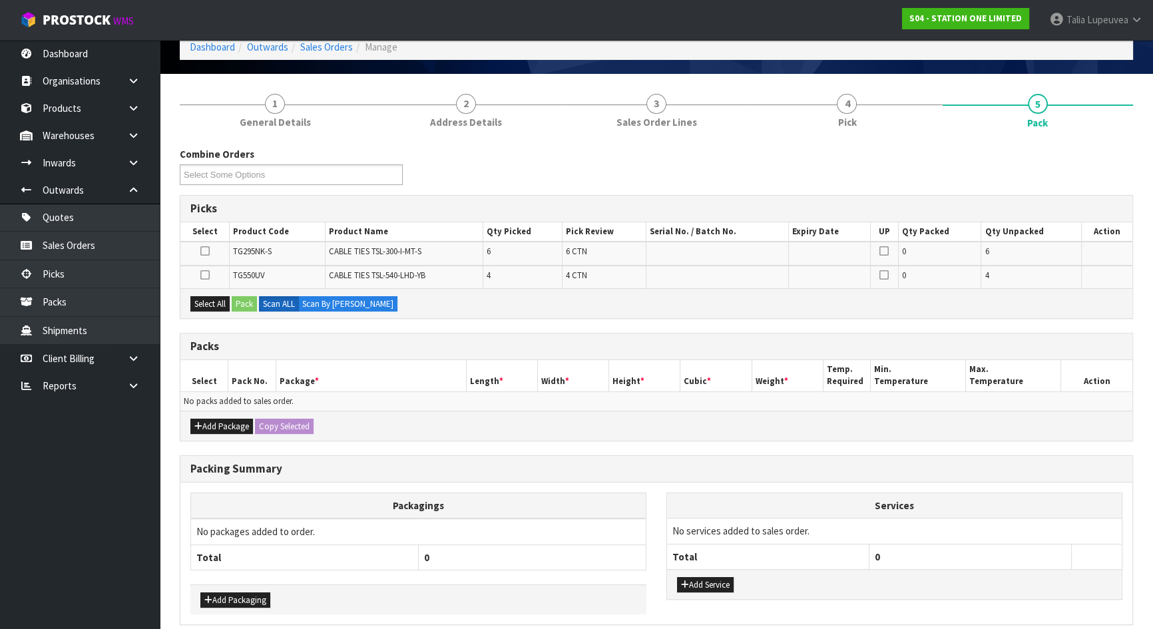
scroll to position [124, 0]
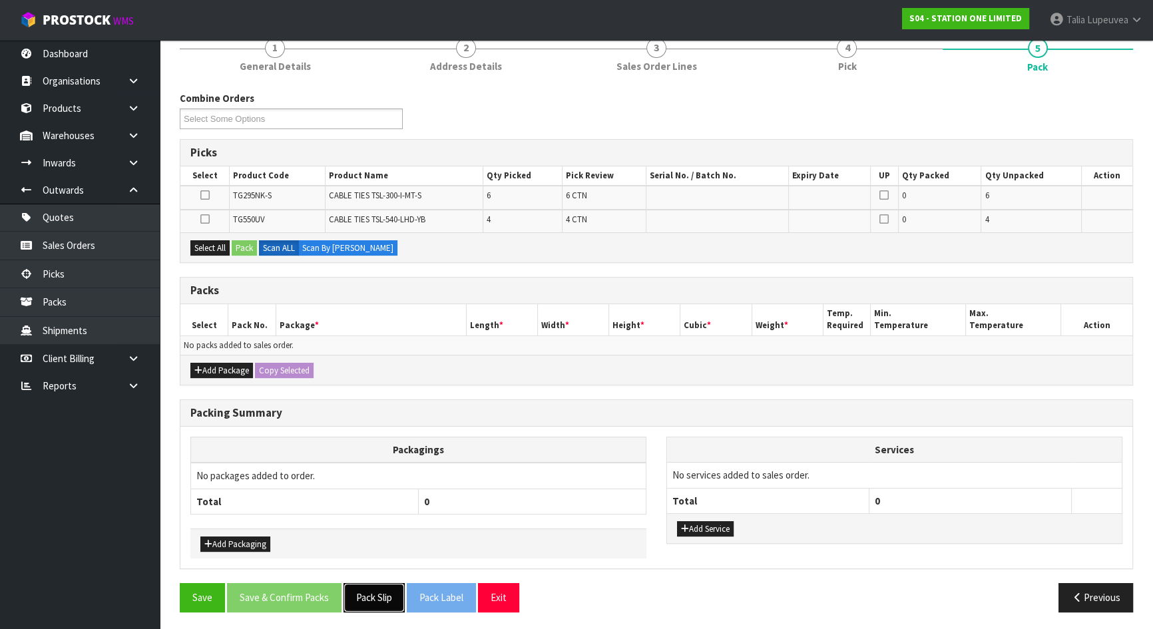
click at [357, 588] on button "Pack Slip" at bounding box center [373, 597] width 61 height 29
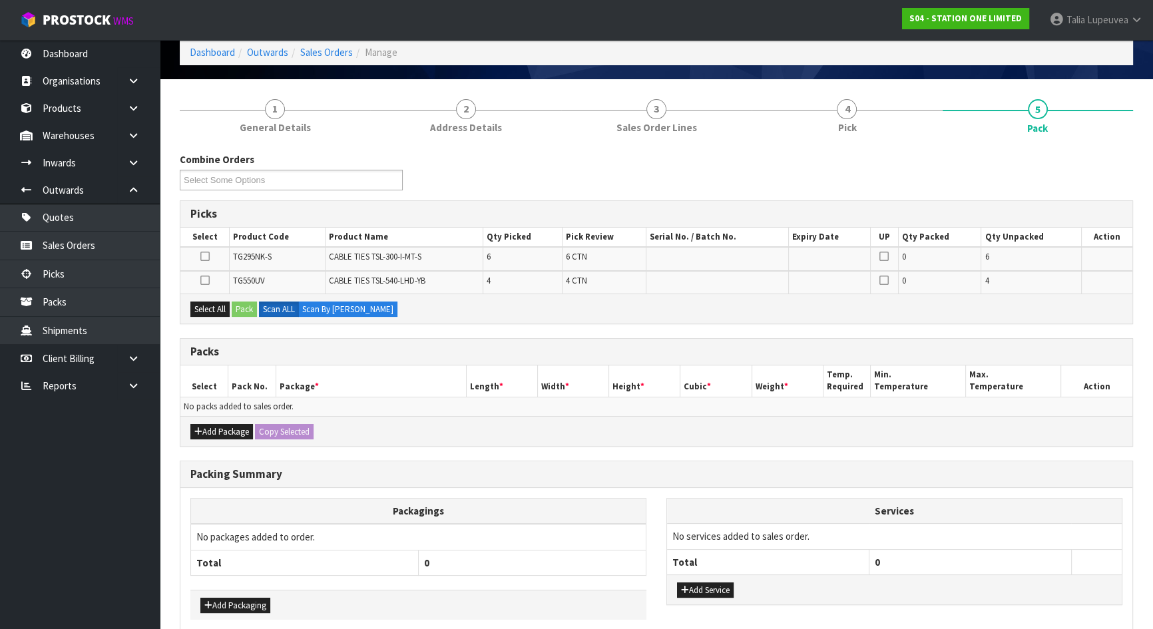
scroll to position [0, 0]
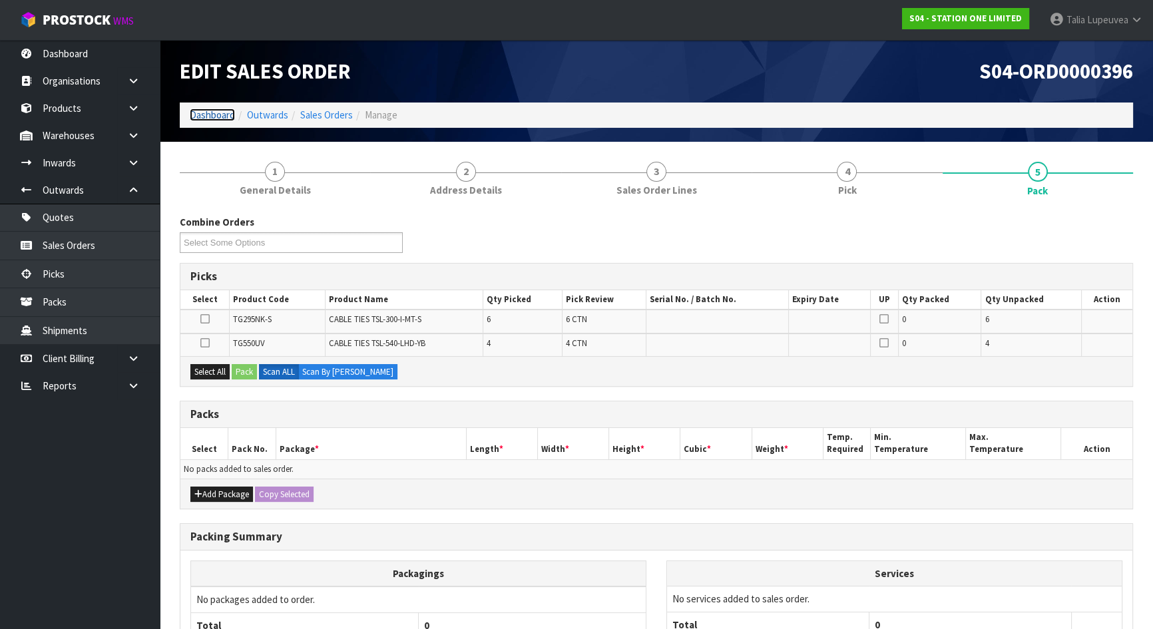
click at [208, 118] on link "Dashboard" at bounding box center [212, 114] width 45 height 13
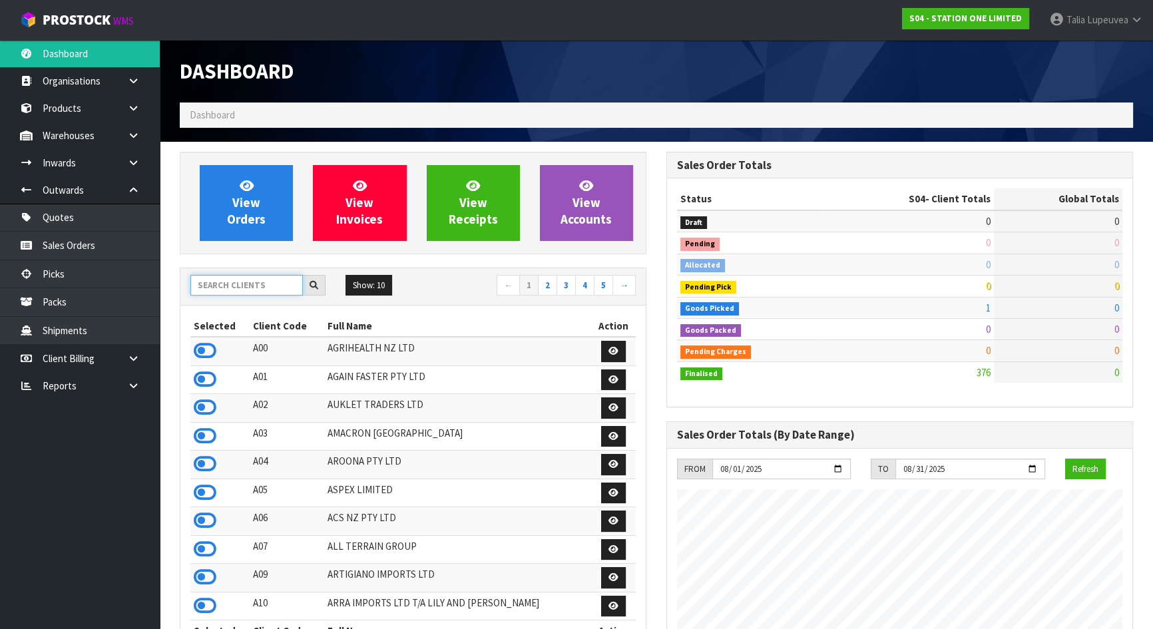
scroll to position [834, 486]
click at [254, 283] on input "text" at bounding box center [246, 285] width 112 height 21
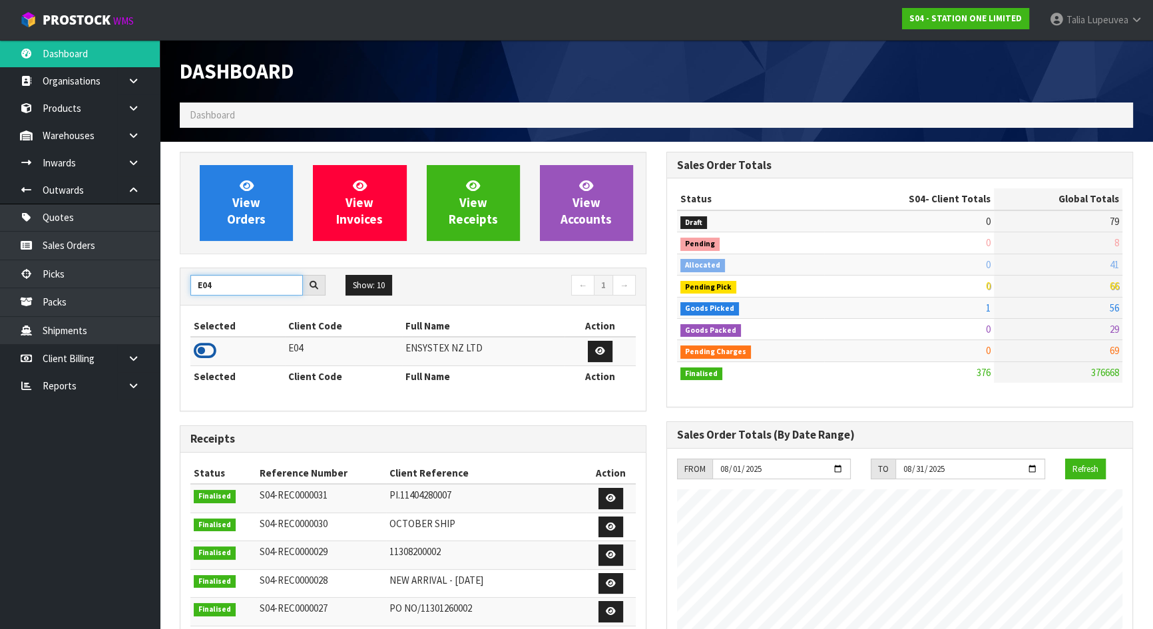
type input "E04"
click at [204, 347] on icon at bounding box center [205, 351] width 23 height 20
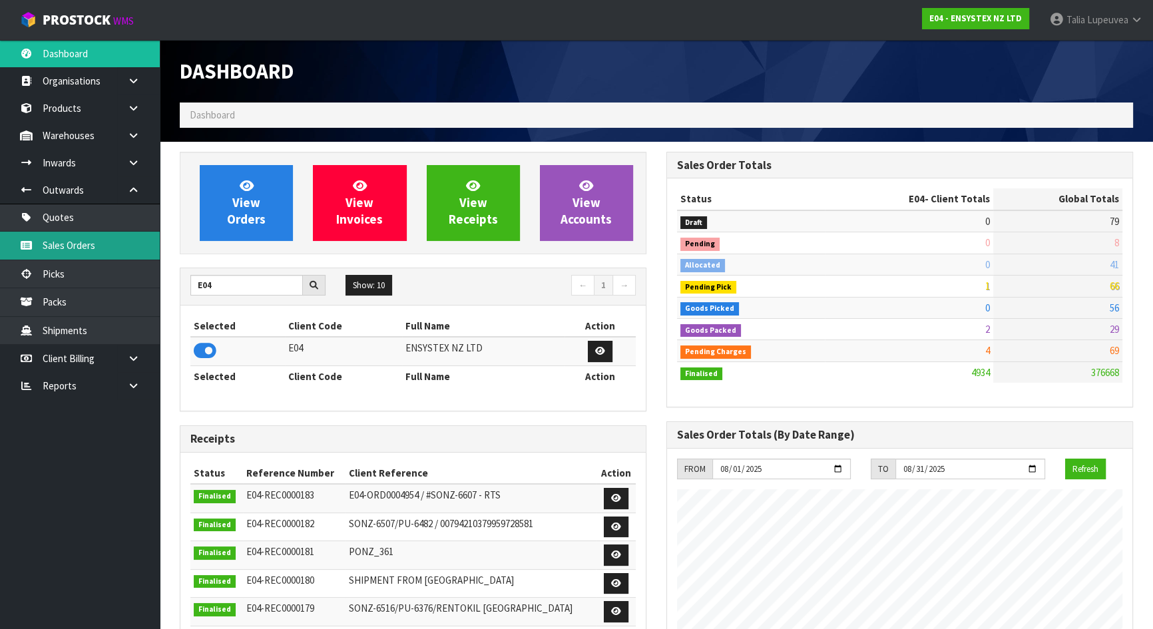
scroll to position [1035, 486]
click at [132, 241] on link "Sales Orders" at bounding box center [80, 245] width 160 height 27
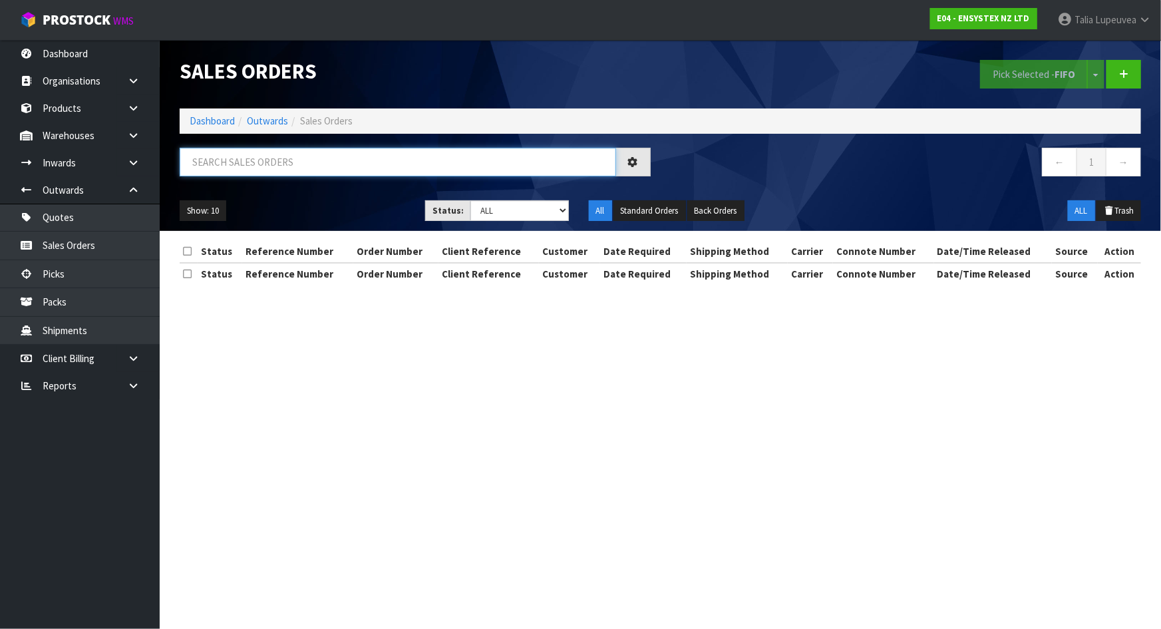
click at [281, 163] on input "text" at bounding box center [398, 162] width 437 height 29
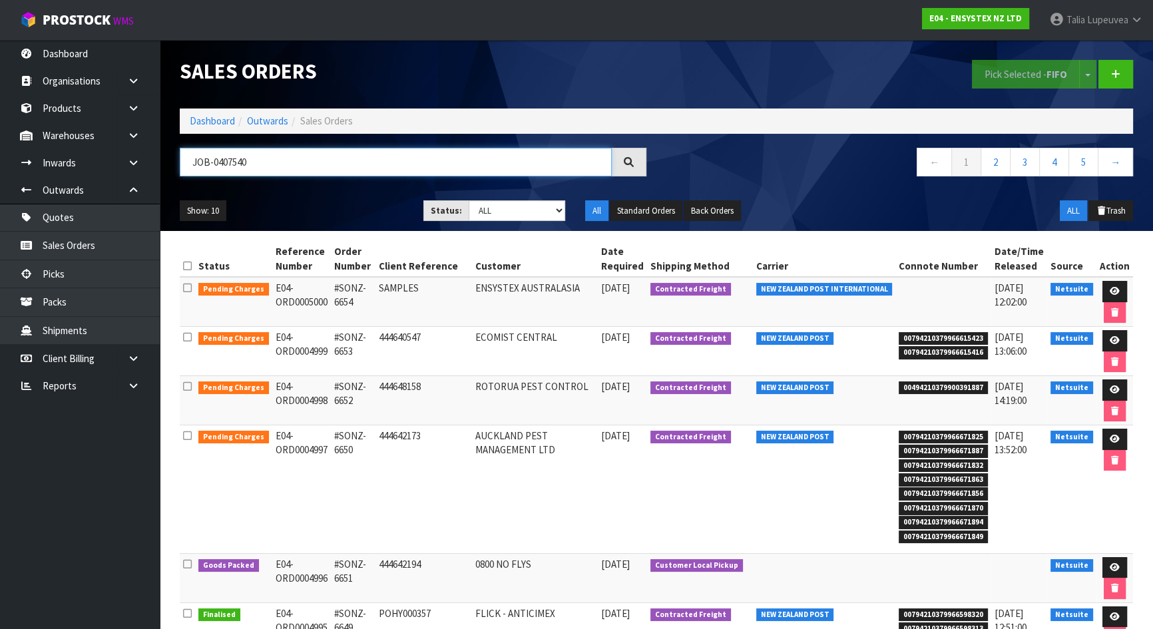
type input "JOB-0407540"
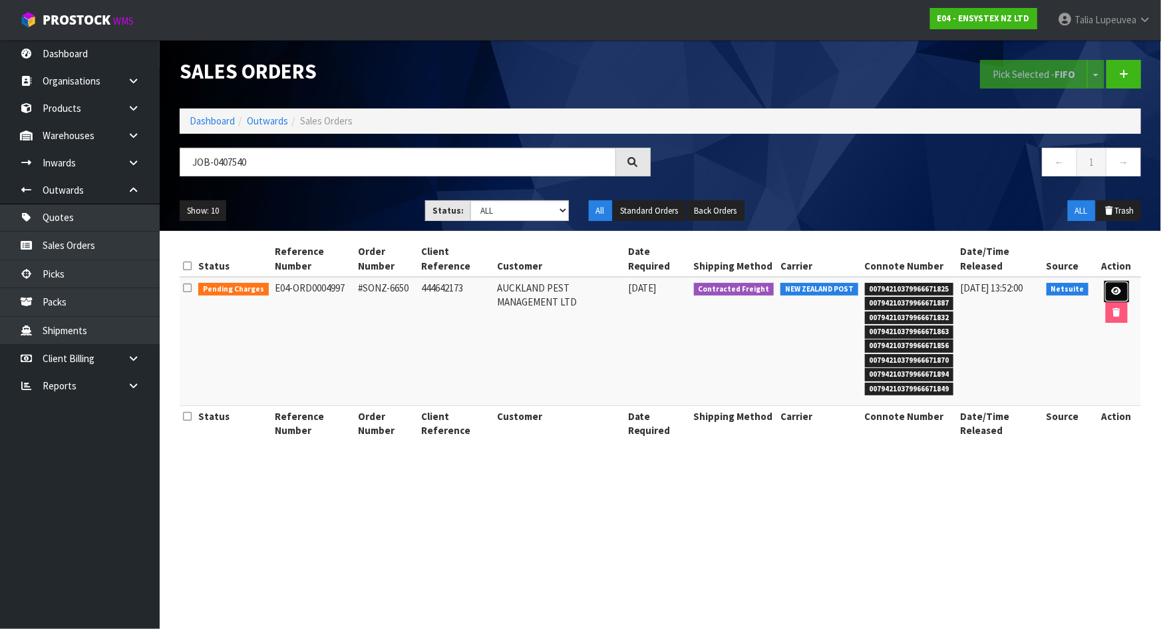
click at [1112, 291] on icon at bounding box center [1117, 291] width 10 height 9
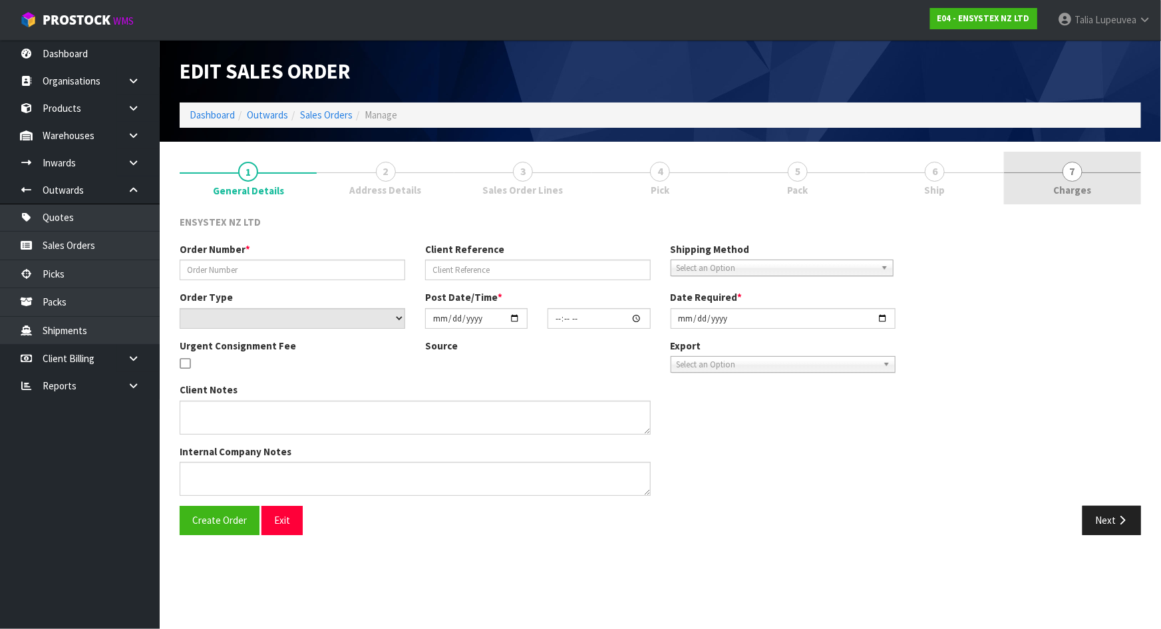
type input "#SONZ-6650"
type input "444642173"
select select "number:0"
type input "[DATE]"
type input "14:15:14.000"
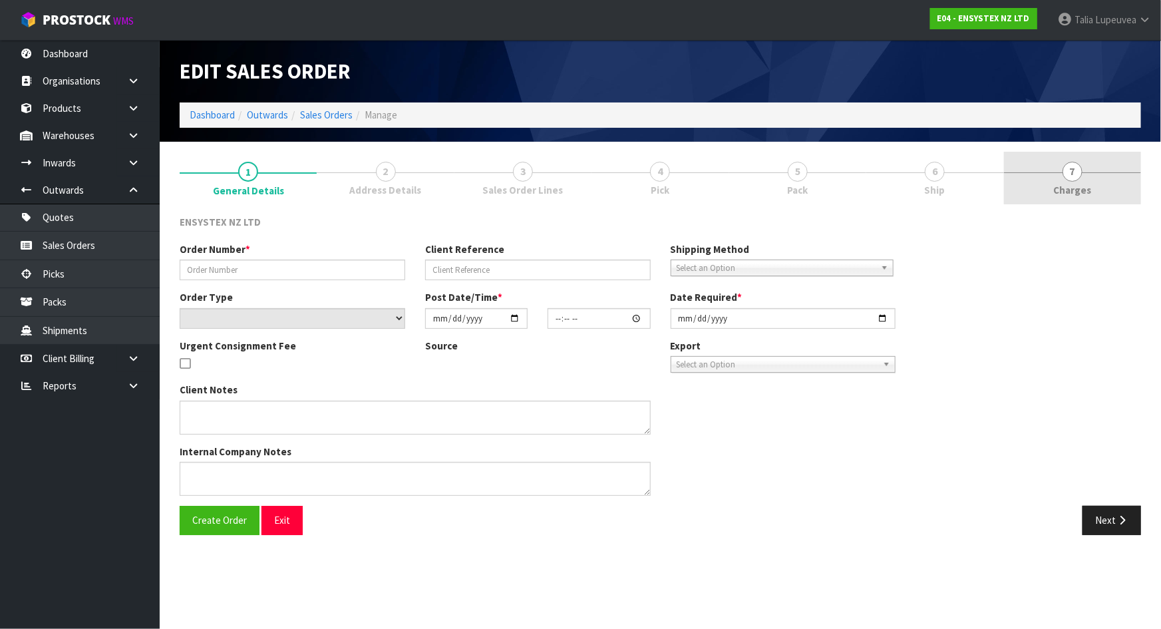
type input "[DATE]"
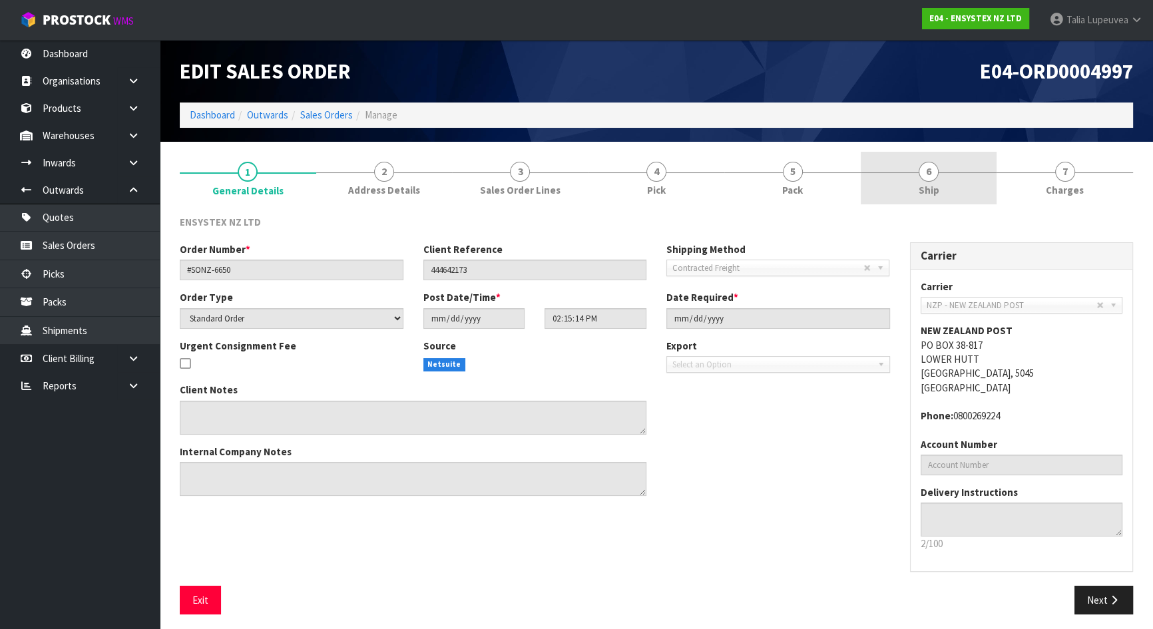
click at [926, 184] on span "Ship" at bounding box center [928, 190] width 21 height 14
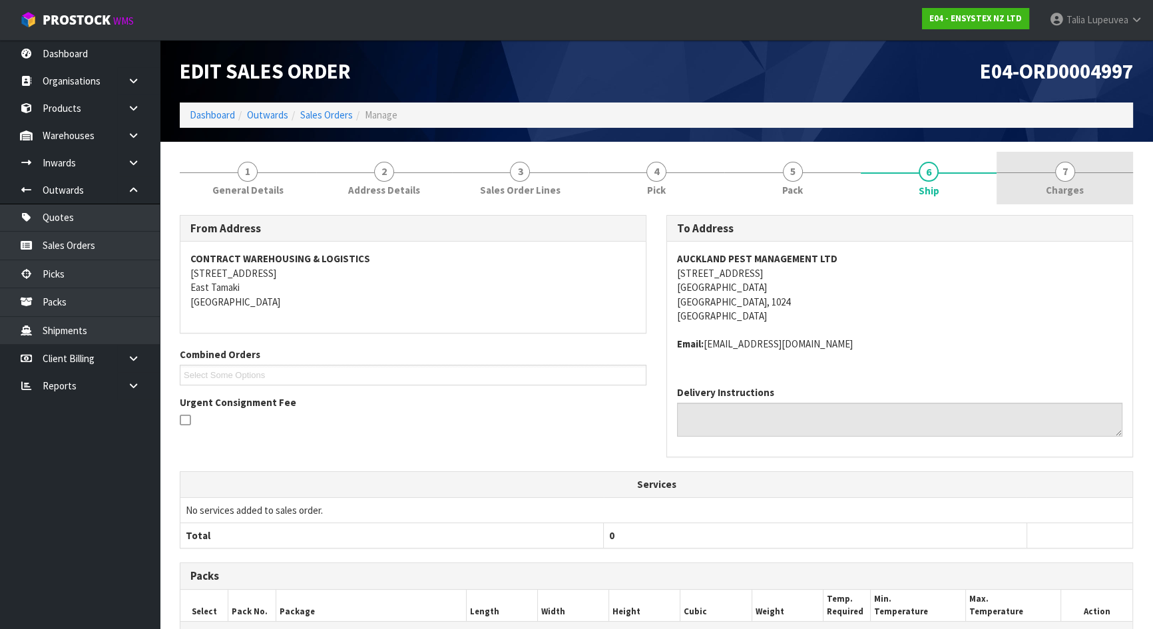
click at [1076, 190] on span "Charges" at bounding box center [1064, 190] width 38 height 14
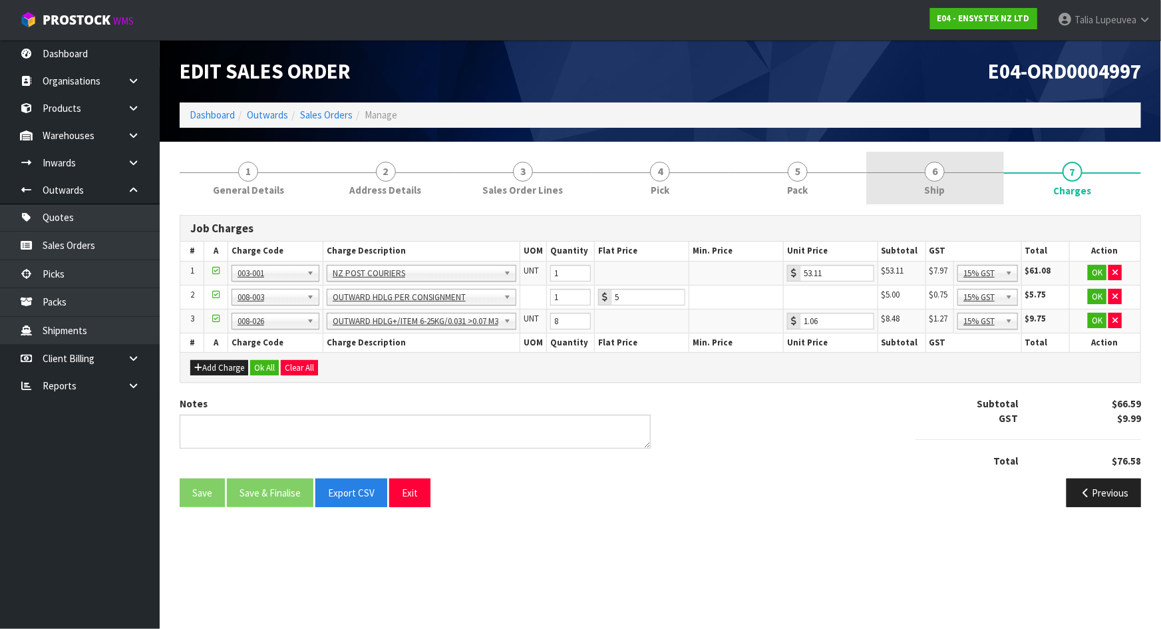
click at [970, 180] on link "6 Ship" at bounding box center [934, 178] width 137 height 53
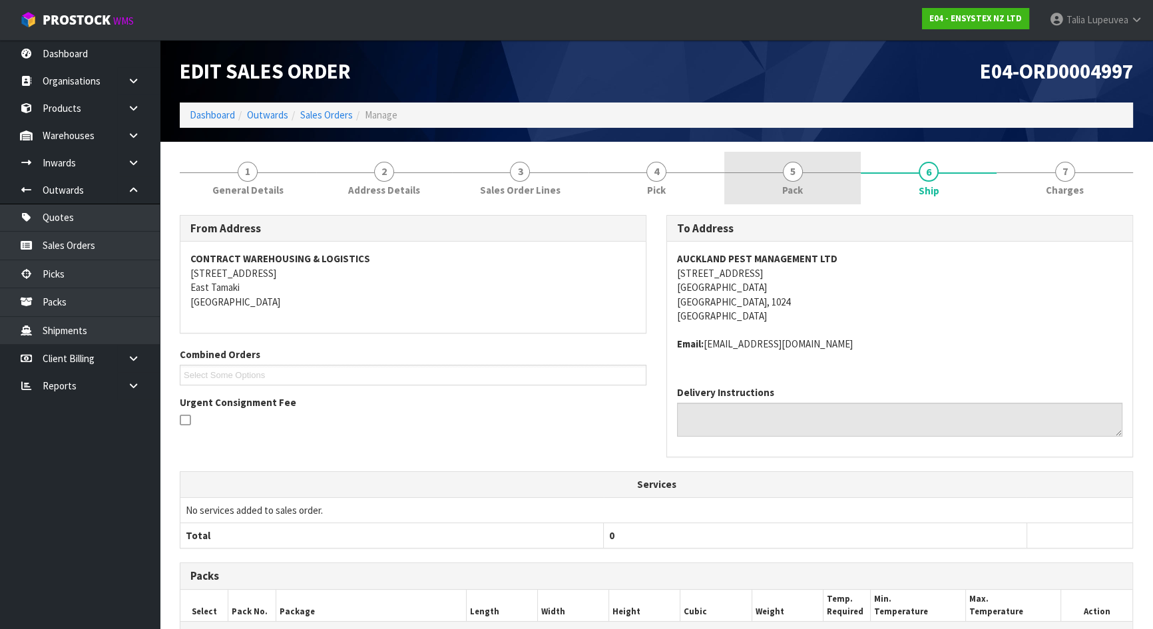
click at [797, 181] on link "5 Pack" at bounding box center [792, 178] width 136 height 53
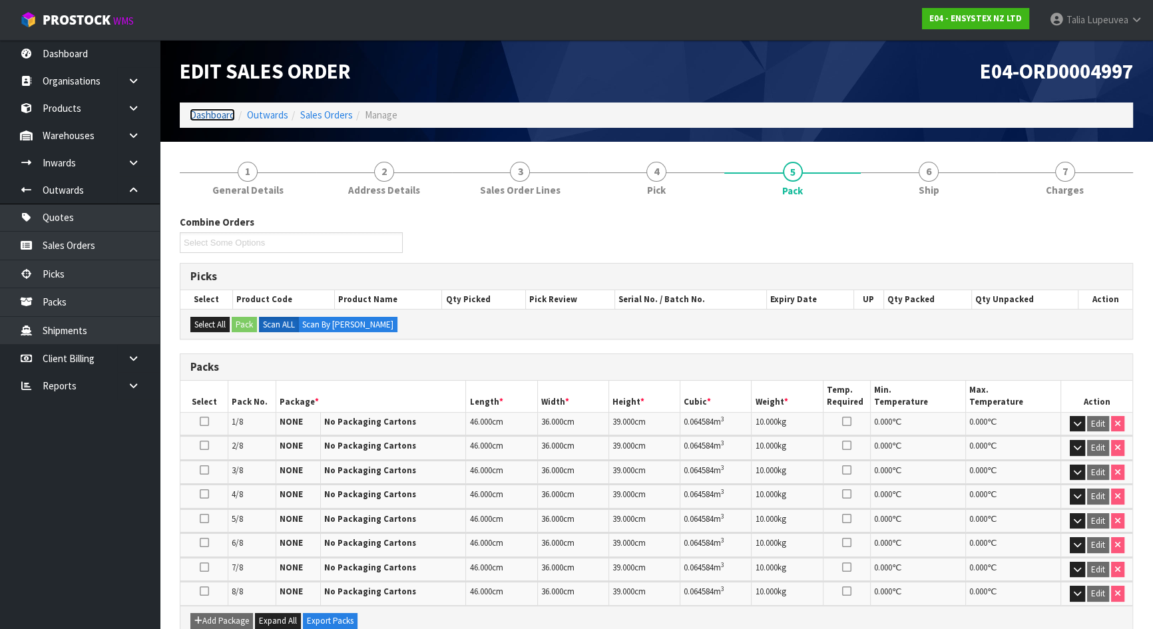
click at [212, 120] on link "Dashboard" at bounding box center [212, 114] width 45 height 13
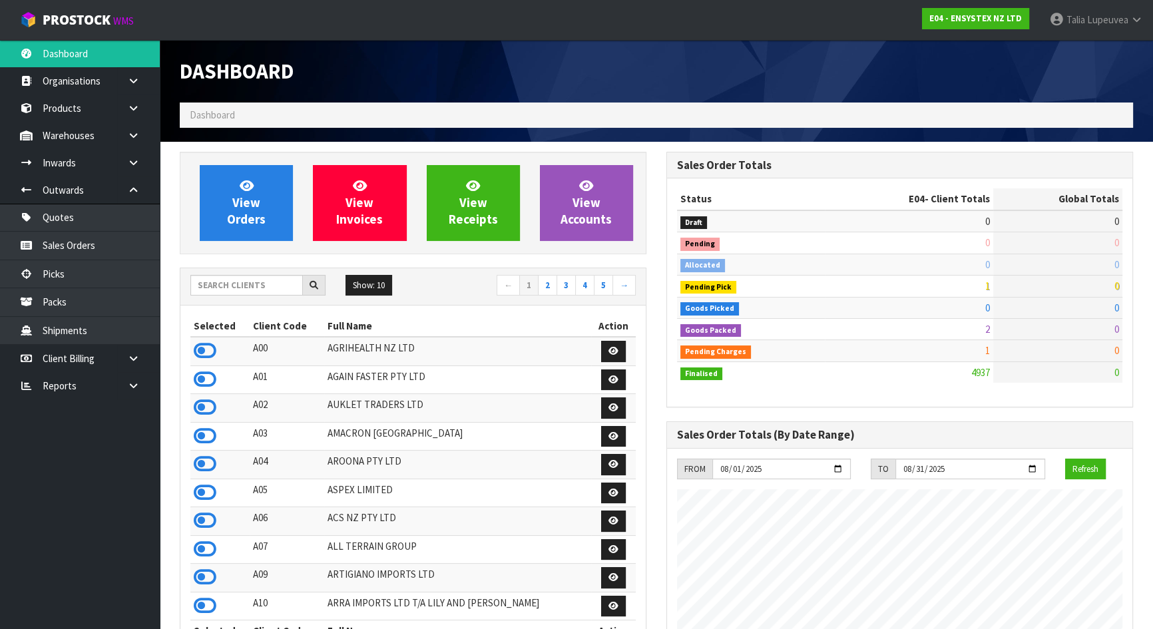
scroll to position [1035, 486]
click at [257, 281] on input "text" at bounding box center [246, 285] width 112 height 21
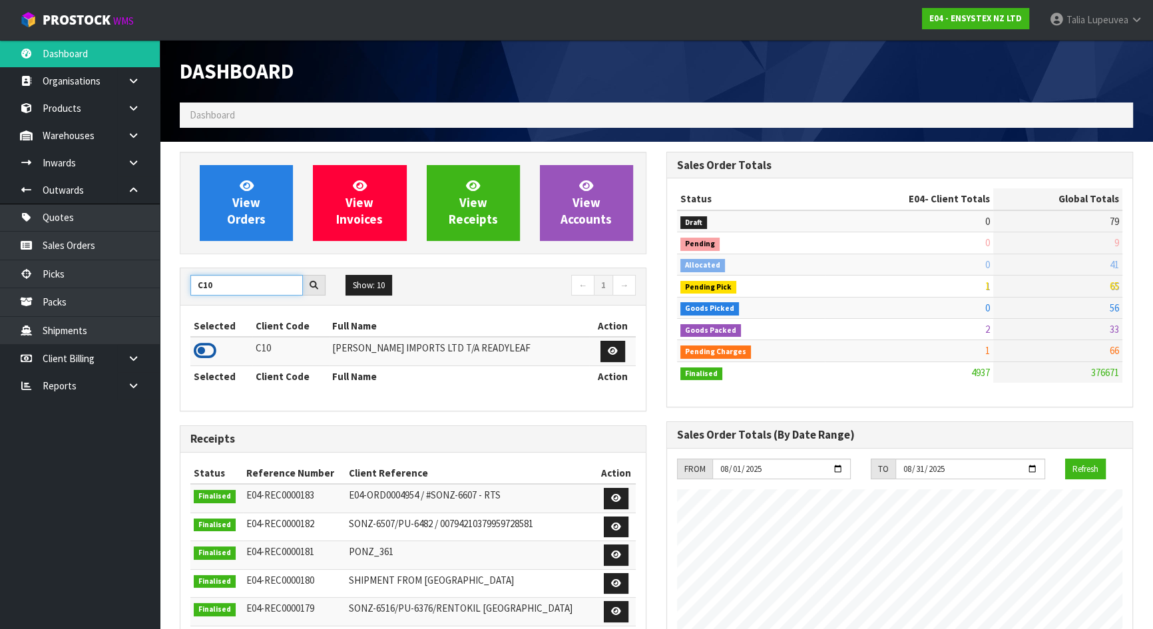
type input "C10"
click at [211, 348] on icon at bounding box center [205, 351] width 23 height 20
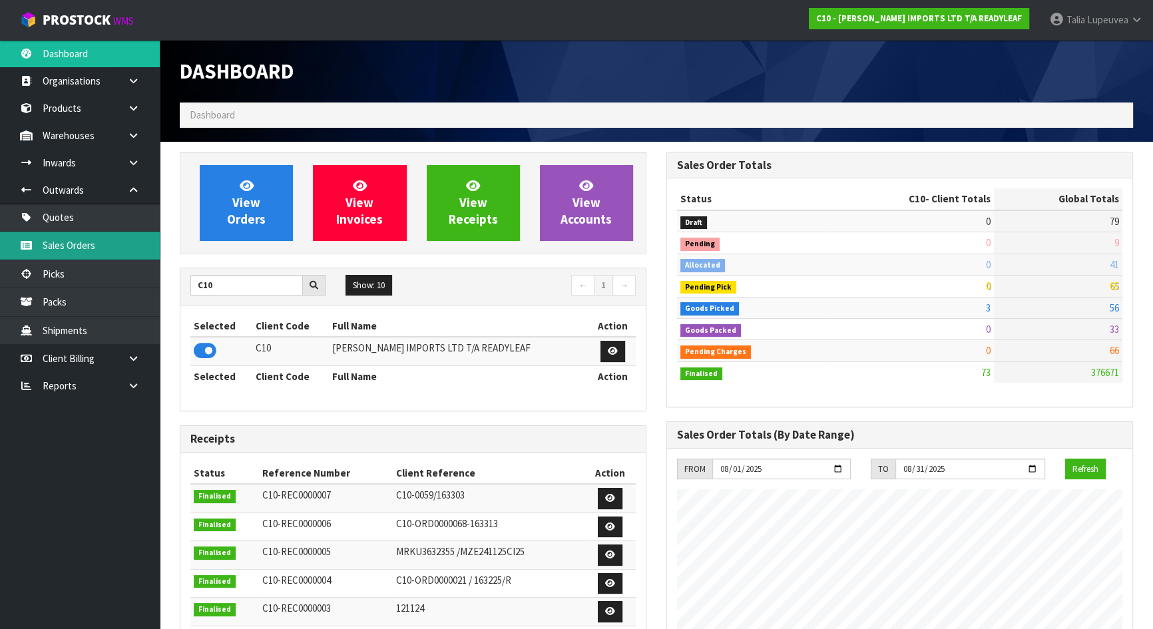
scroll to position [898, 486]
click at [113, 253] on link "Sales Orders" at bounding box center [80, 245] width 160 height 27
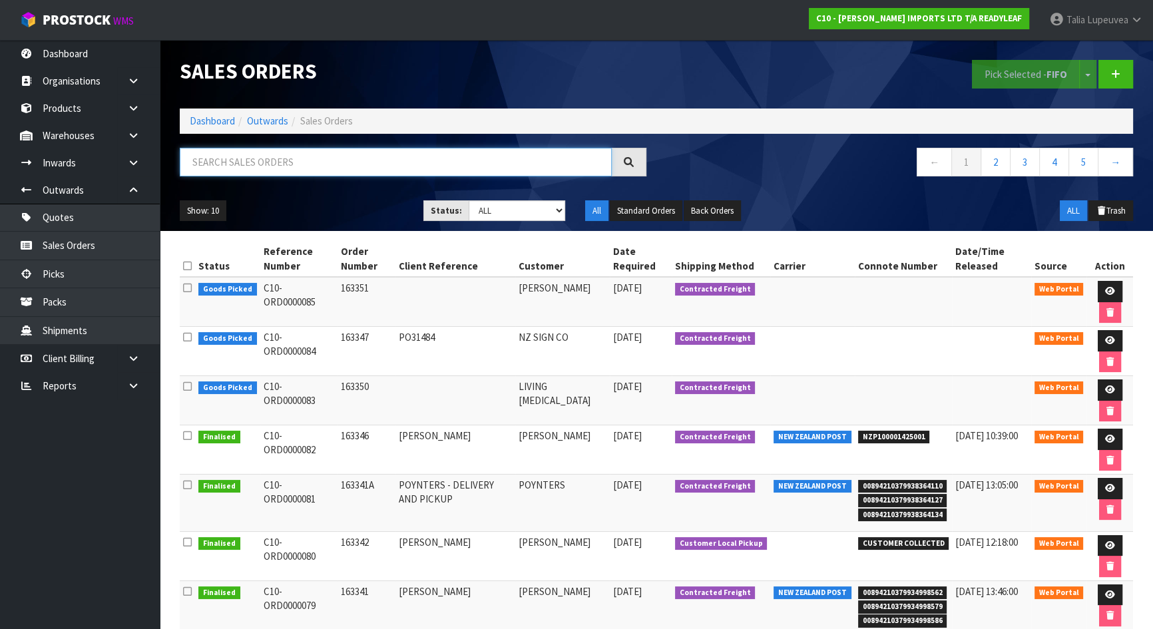
click at [315, 159] on input "text" at bounding box center [396, 162] width 432 height 29
type input "JOB-0407597"
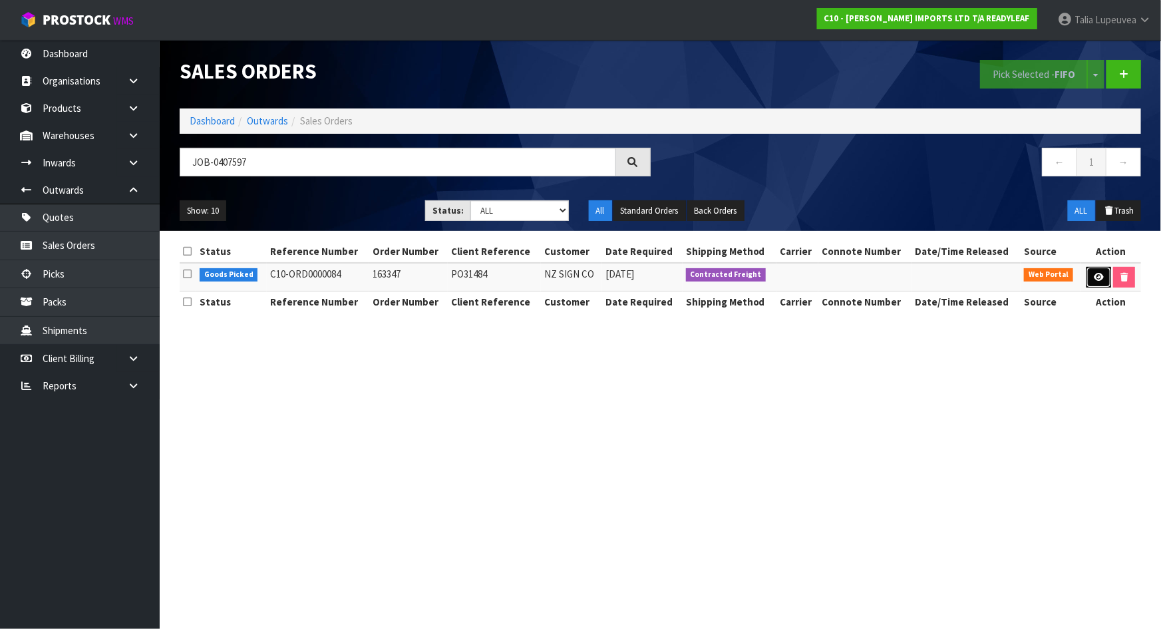
click at [1094, 273] on icon at bounding box center [1099, 277] width 10 height 9
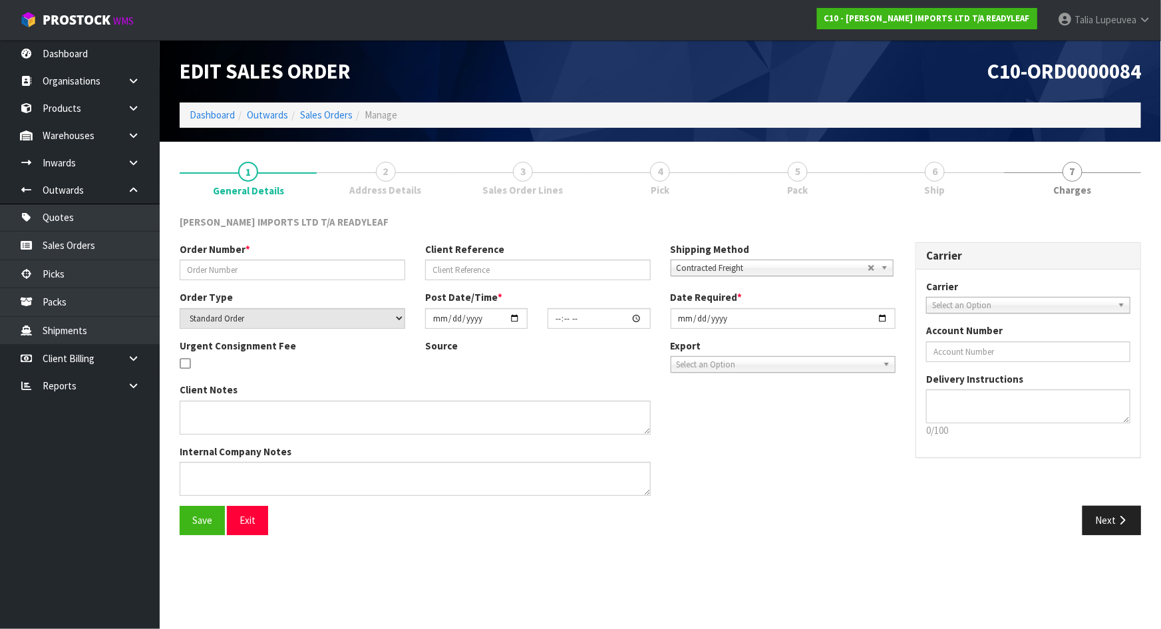
type input "163347"
type input "PO31484"
select select "number:0"
type input "[DATE]"
type input "20:51:00.000"
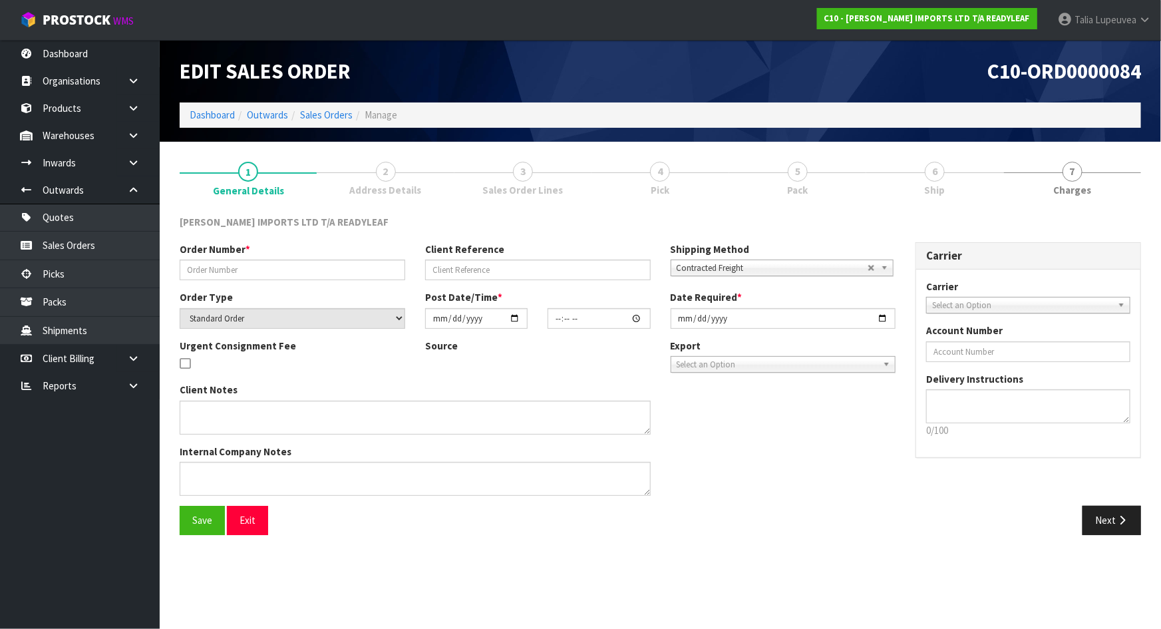
type input "[DATE]"
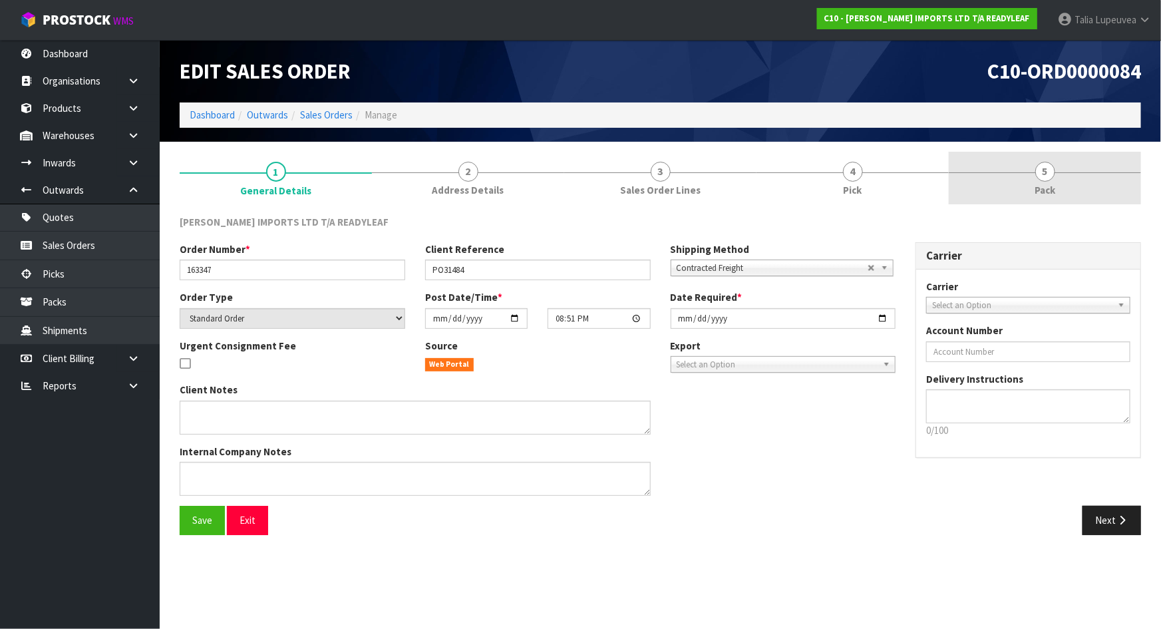
click at [1023, 179] on link "5 Pack" at bounding box center [1045, 178] width 192 height 53
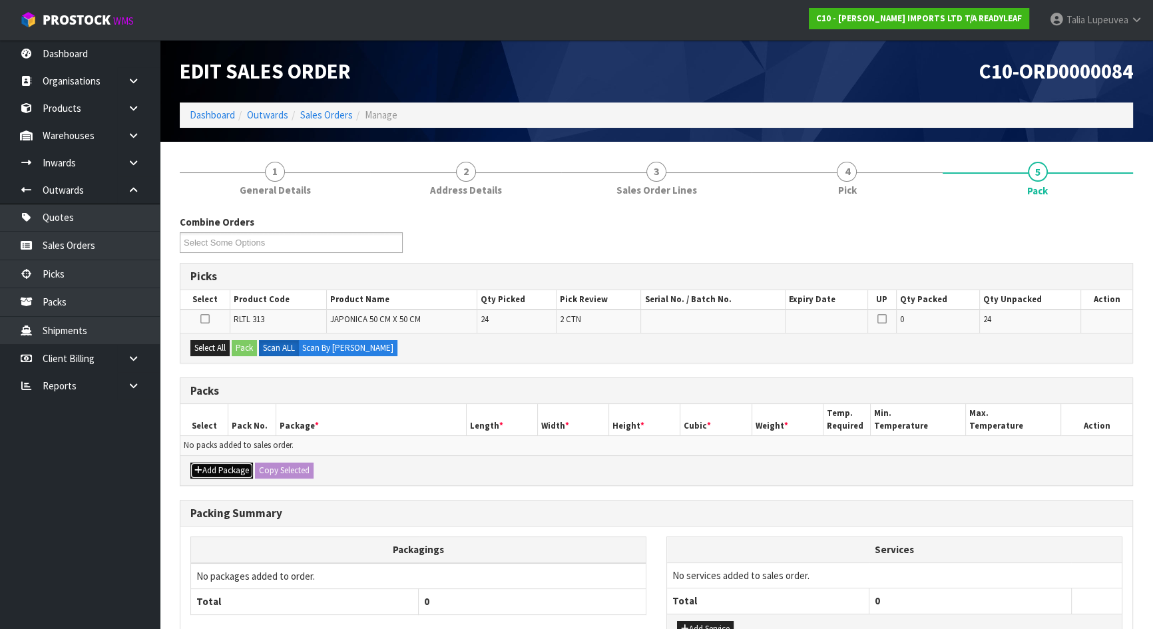
click at [211, 464] on button "Add Package" at bounding box center [221, 470] width 63 height 16
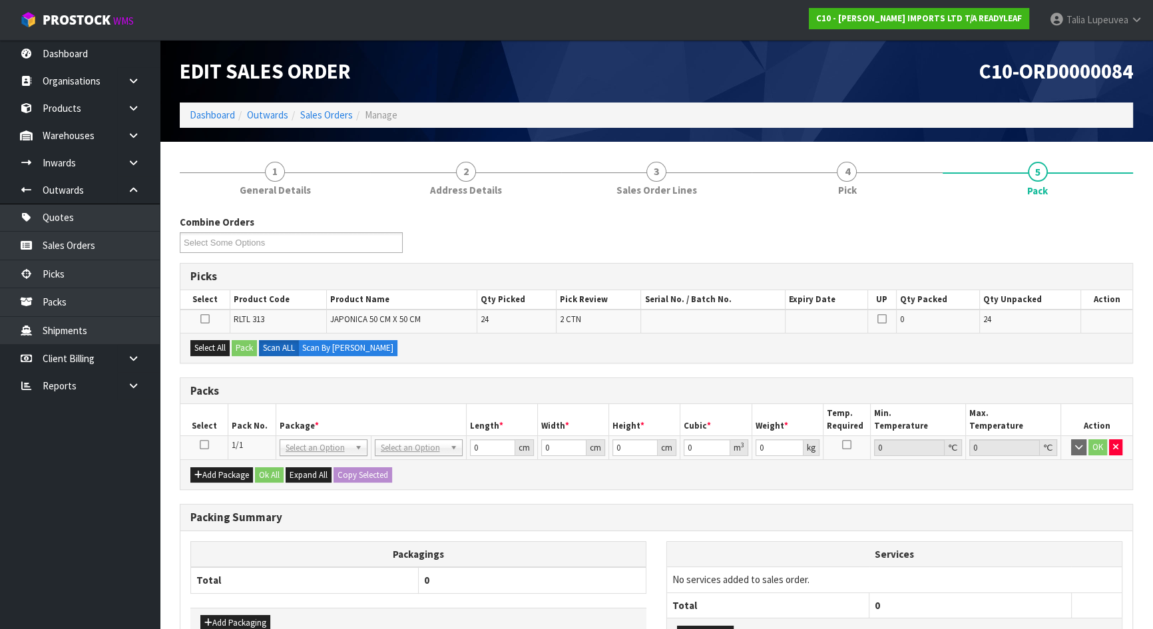
click at [202, 445] on icon at bounding box center [204, 445] width 9 height 1
click at [213, 343] on button "Select All" at bounding box center [209, 348] width 39 height 16
click at [242, 341] on button "Pack" at bounding box center [244, 348] width 25 height 16
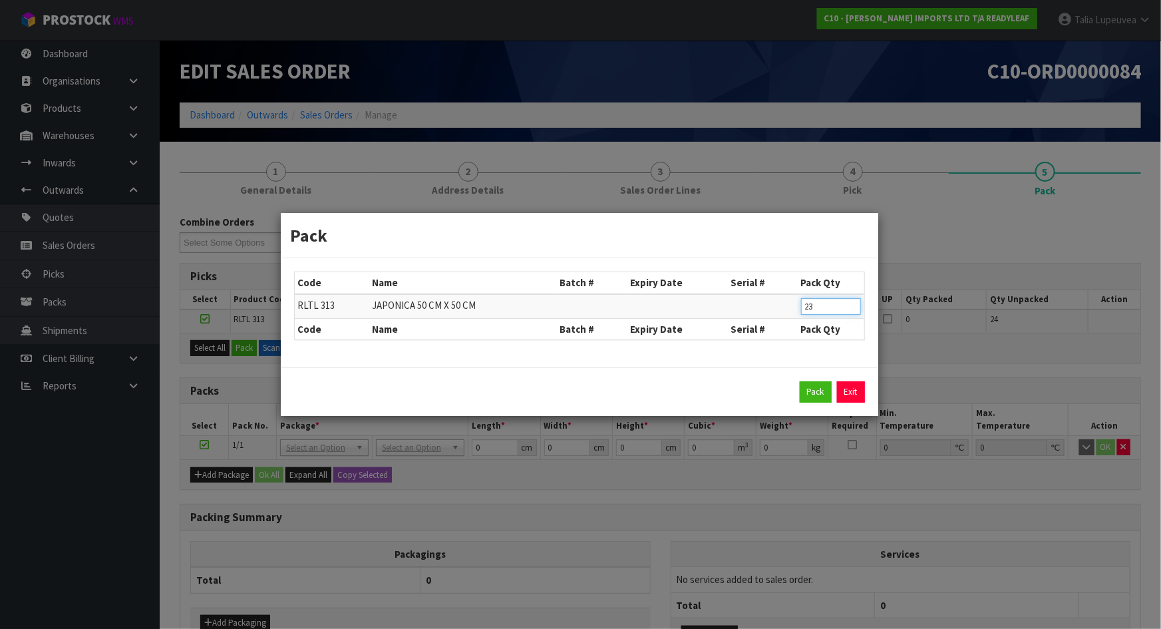
click at [854, 308] on input "23" at bounding box center [831, 306] width 60 height 17
click at [854, 308] on input "22" at bounding box center [831, 306] width 60 height 17
click at [854, 308] on input "21" at bounding box center [831, 306] width 60 height 17
click at [854, 308] on input "20" at bounding box center [831, 306] width 60 height 17
click at [854, 308] on input "19" at bounding box center [831, 306] width 60 height 17
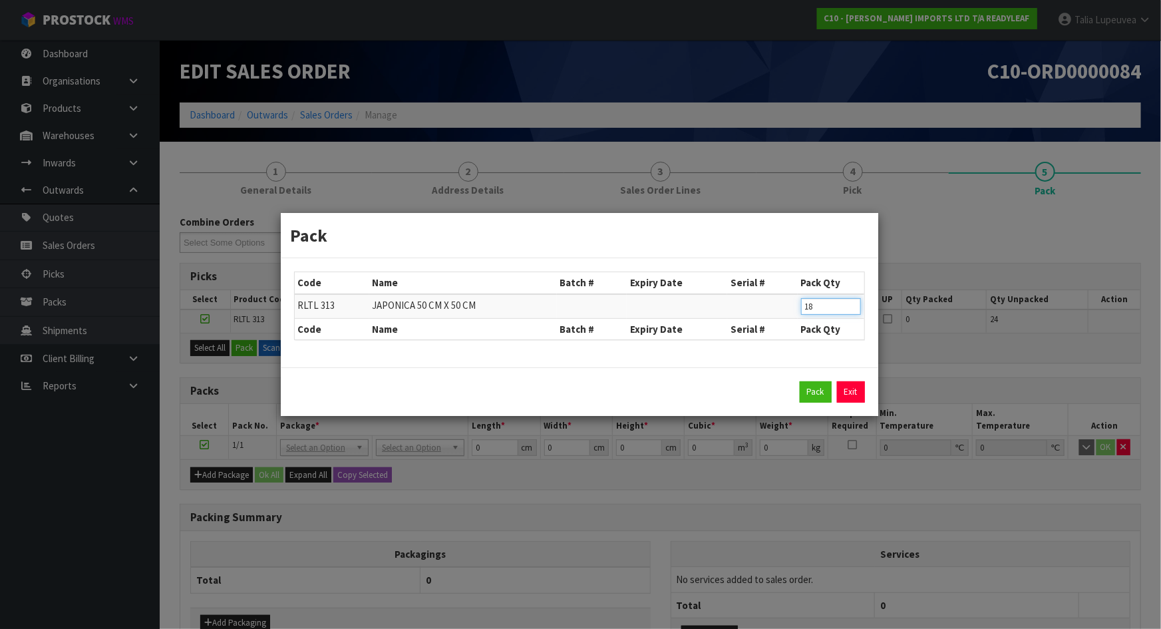
click at [854, 308] on input "18" at bounding box center [831, 306] width 60 height 17
click at [854, 308] on input "17" at bounding box center [831, 306] width 60 height 17
click at [854, 308] on input "16" at bounding box center [831, 306] width 60 height 17
click at [854, 308] on input "15" at bounding box center [831, 306] width 60 height 17
click at [854, 308] on input "14" at bounding box center [831, 306] width 60 height 17
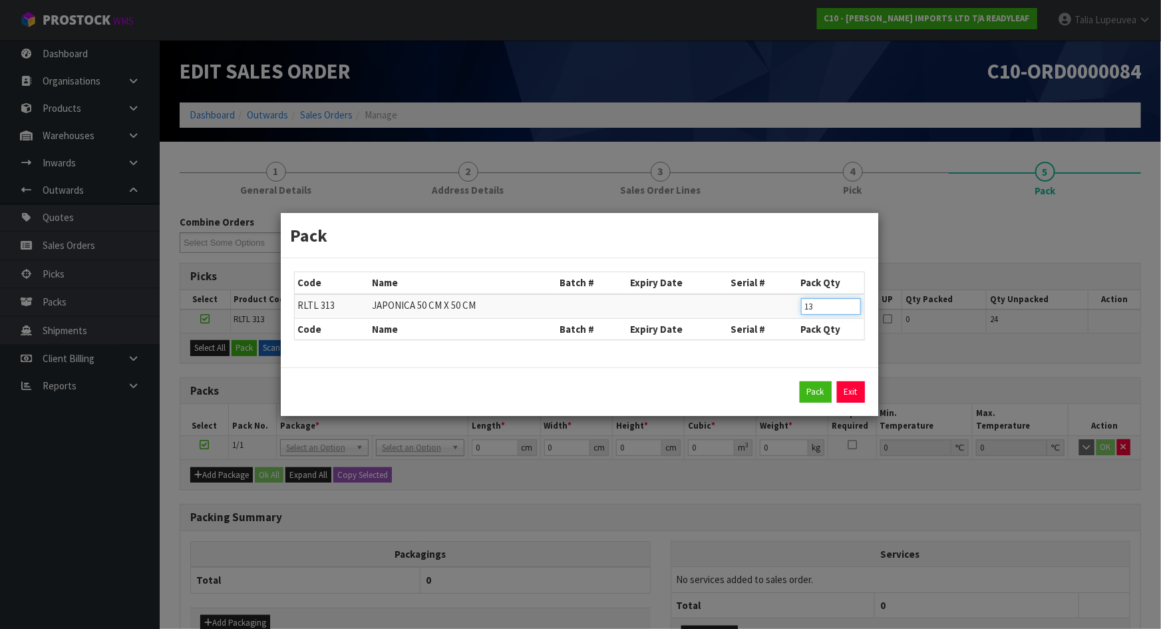
click at [854, 308] on input "13" at bounding box center [831, 306] width 60 height 17
type input "12"
click at [854, 308] on input "12" at bounding box center [831, 306] width 60 height 17
click at [820, 381] on button "Pack" at bounding box center [816, 391] width 32 height 21
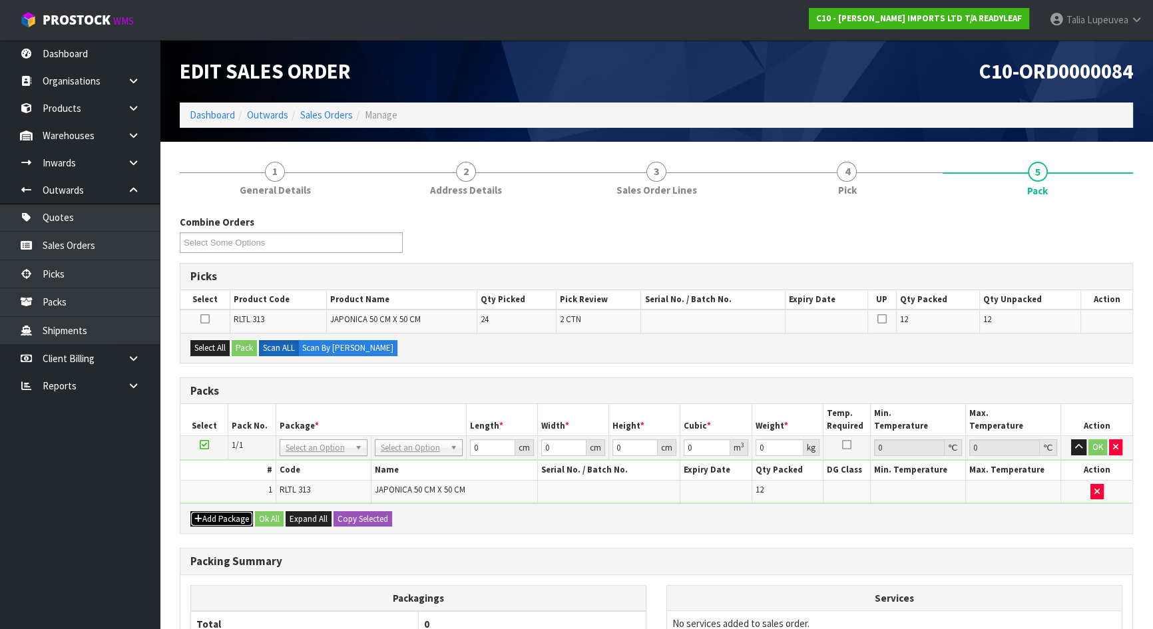
click at [226, 511] on button "Add Package" at bounding box center [221, 519] width 63 height 16
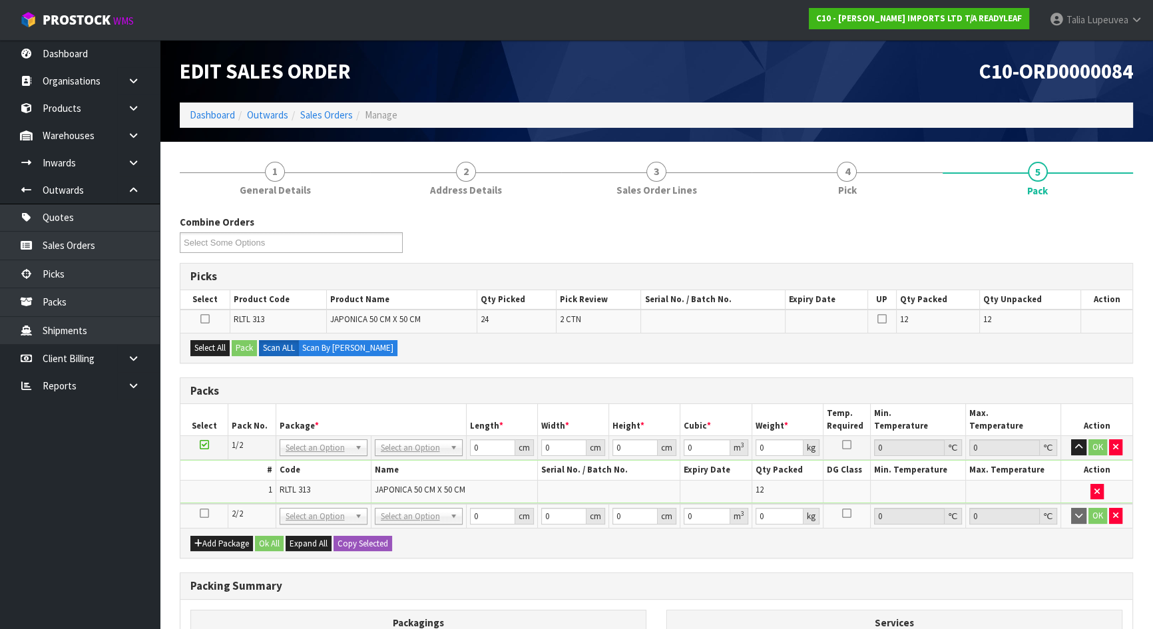
click at [206, 513] on icon at bounding box center [204, 513] width 9 height 1
click at [216, 349] on button "Select All" at bounding box center [209, 348] width 39 height 16
click at [248, 347] on button "Pack" at bounding box center [244, 348] width 25 height 16
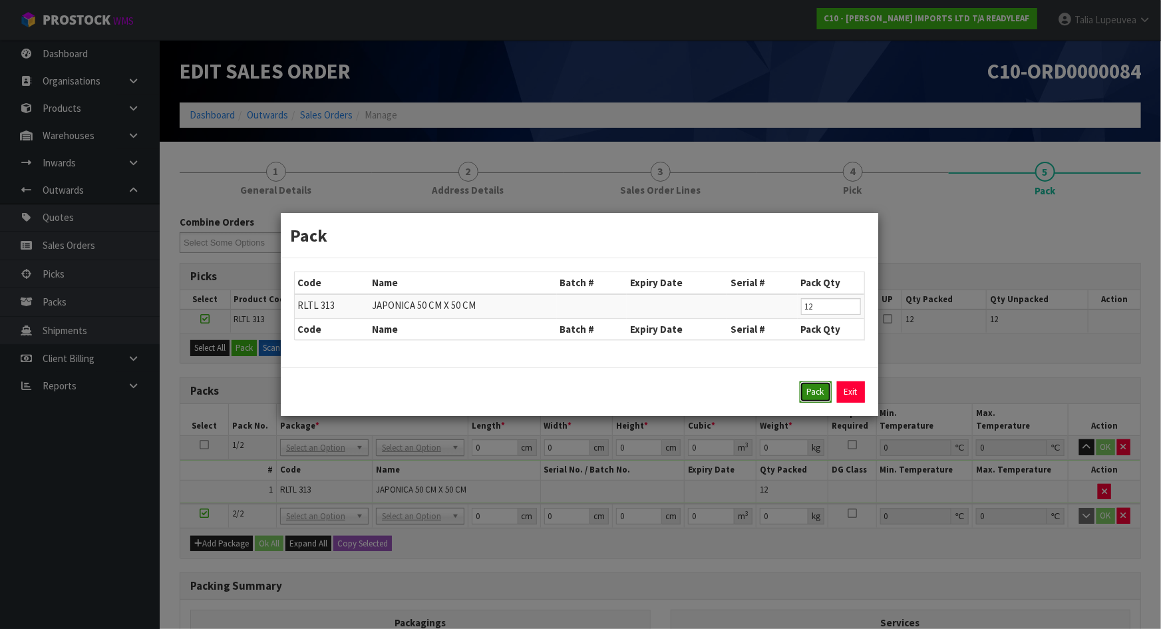
click at [812, 385] on button "Pack" at bounding box center [816, 391] width 32 height 21
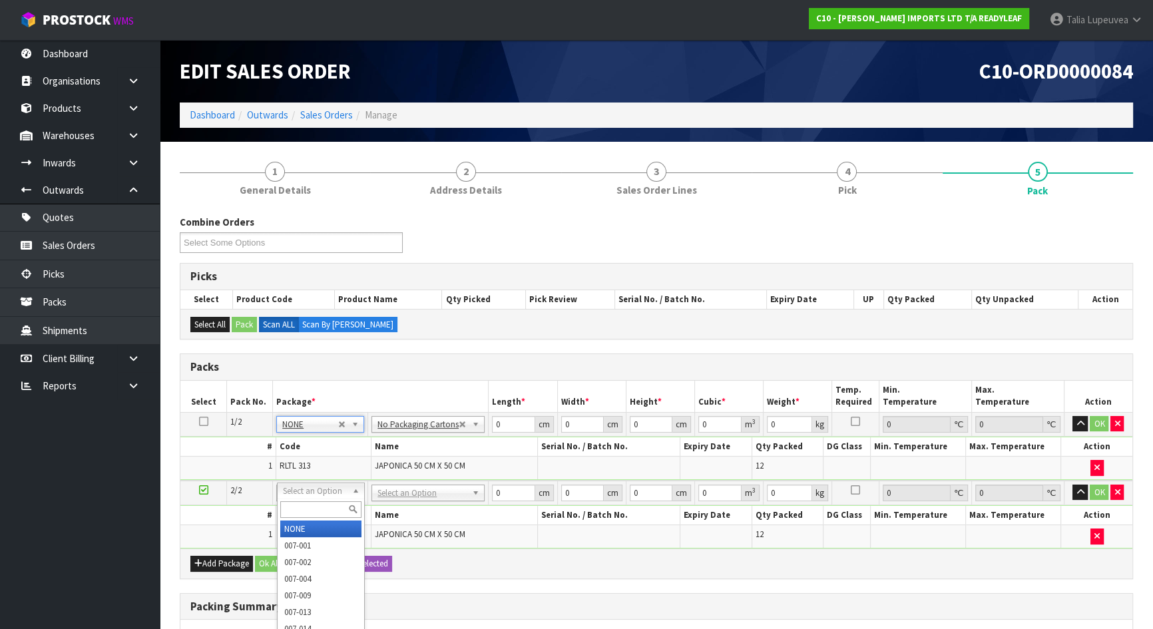
type input "2"
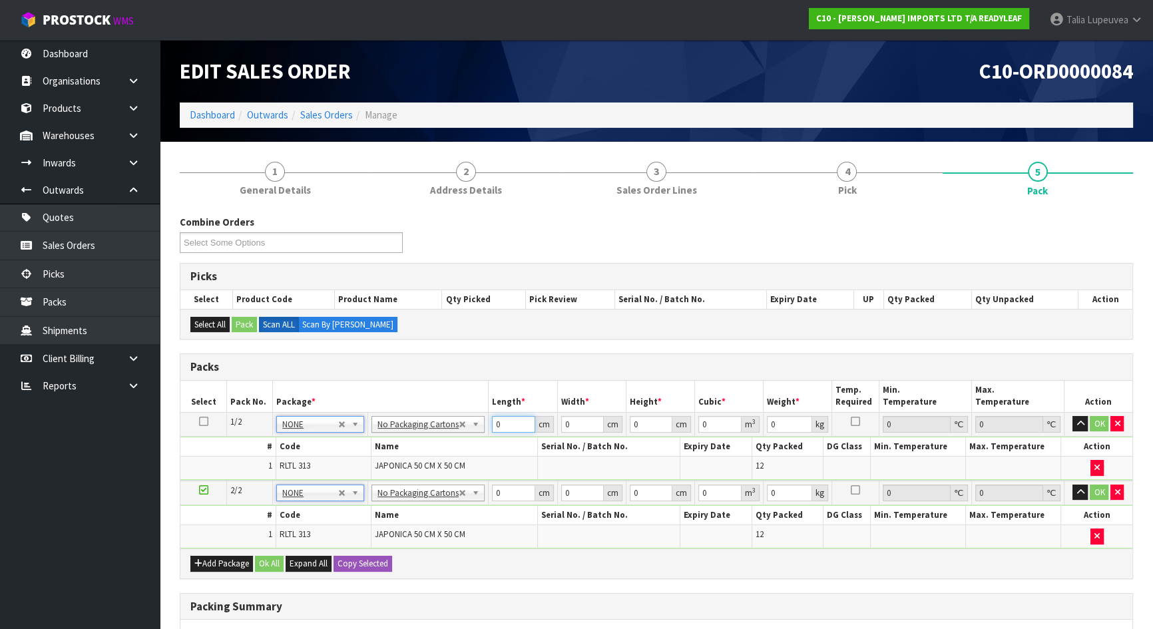
click at [498, 421] on input "0" at bounding box center [513, 424] width 43 height 17
type input "63"
type input "60"
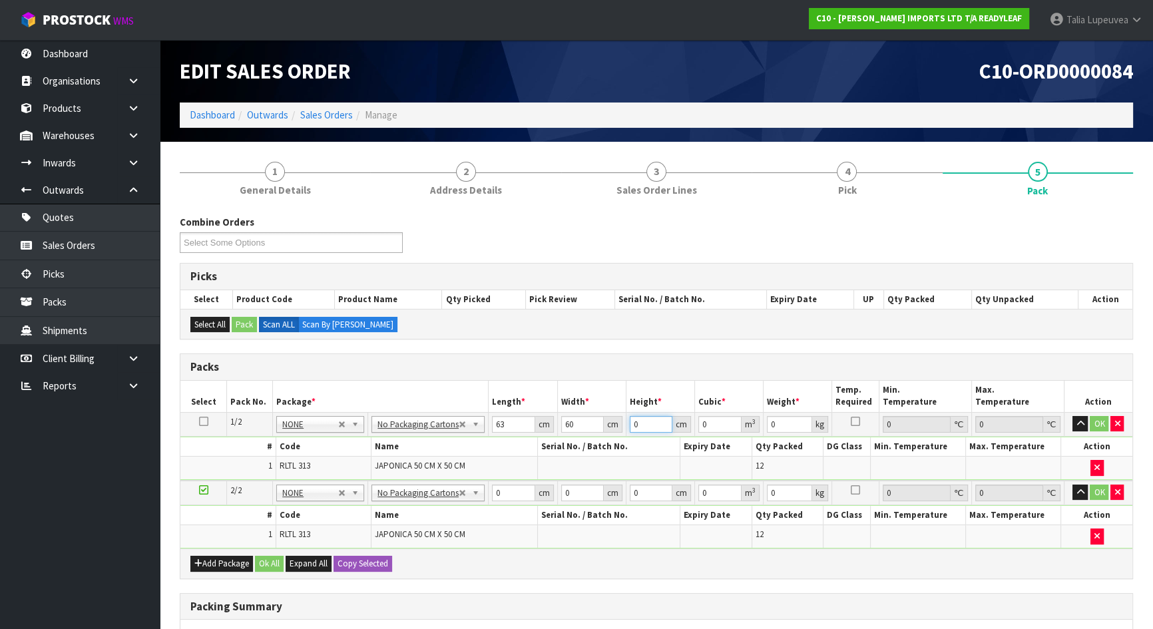
type input "4"
type input "0.01512"
type input "44"
type input "0.16632"
type input "44"
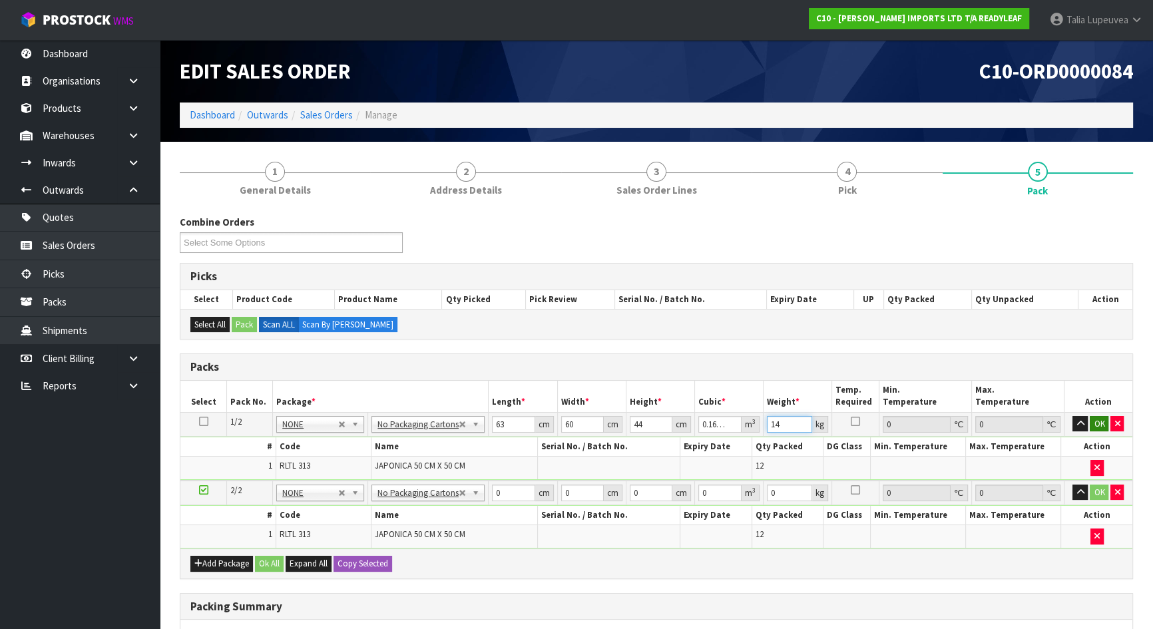
type input "14"
click at [1093, 422] on button "OK" at bounding box center [1098, 424] width 19 height 16
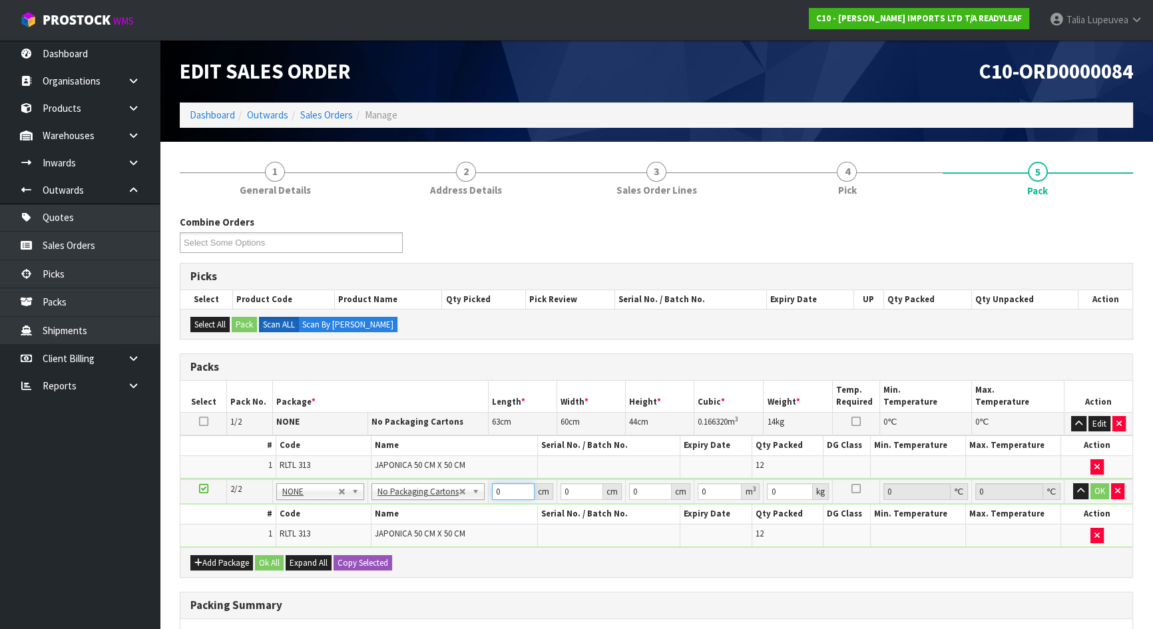
click at [495, 487] on input "0" at bounding box center [513, 491] width 43 height 17
click at [495, 488] on input "0" at bounding box center [513, 491] width 43 height 17
type input "63"
type input "60"
type input "4"
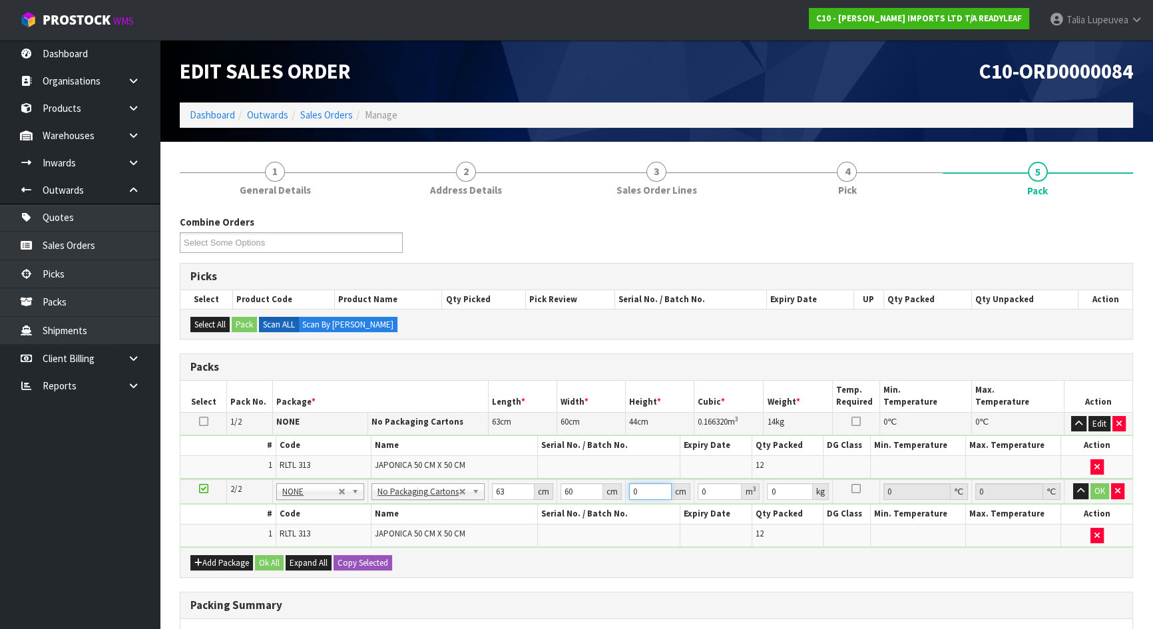
type input "0.01512"
type input "47"
type input "0.17766"
type input "47"
type input "14"
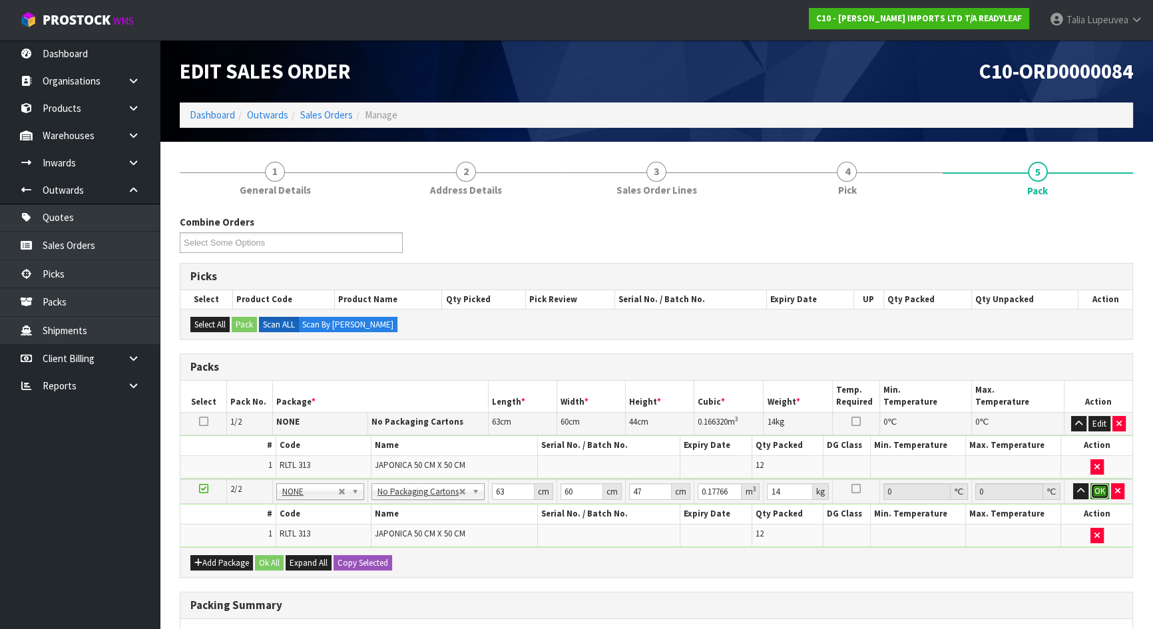
click at [1098, 484] on button "OK" at bounding box center [1099, 491] width 19 height 16
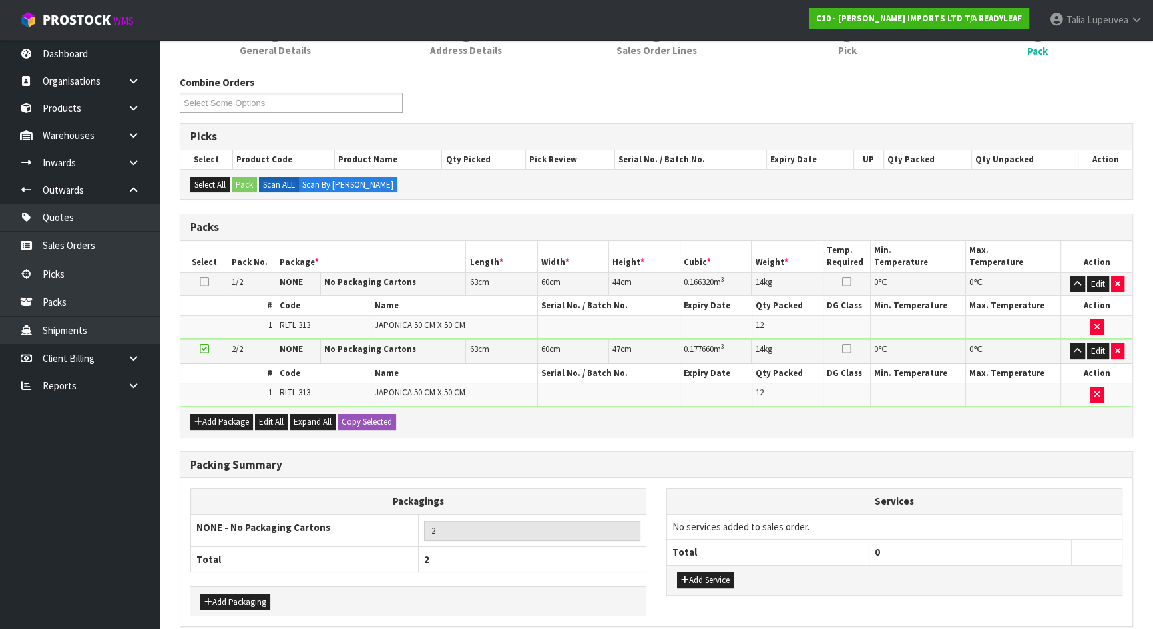
scroll to position [197, 0]
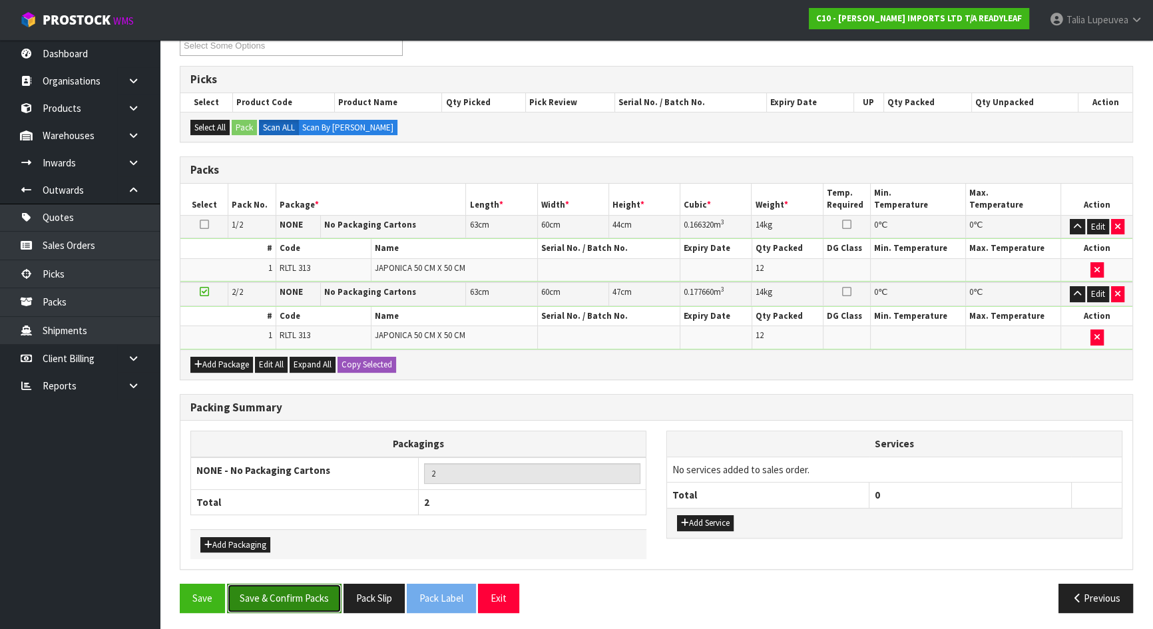
drag, startPoint x: 292, startPoint y: 594, endPoint x: 311, endPoint y: 592, distance: 18.7
click at [292, 593] on button "Save & Confirm Packs" at bounding box center [284, 598] width 114 height 29
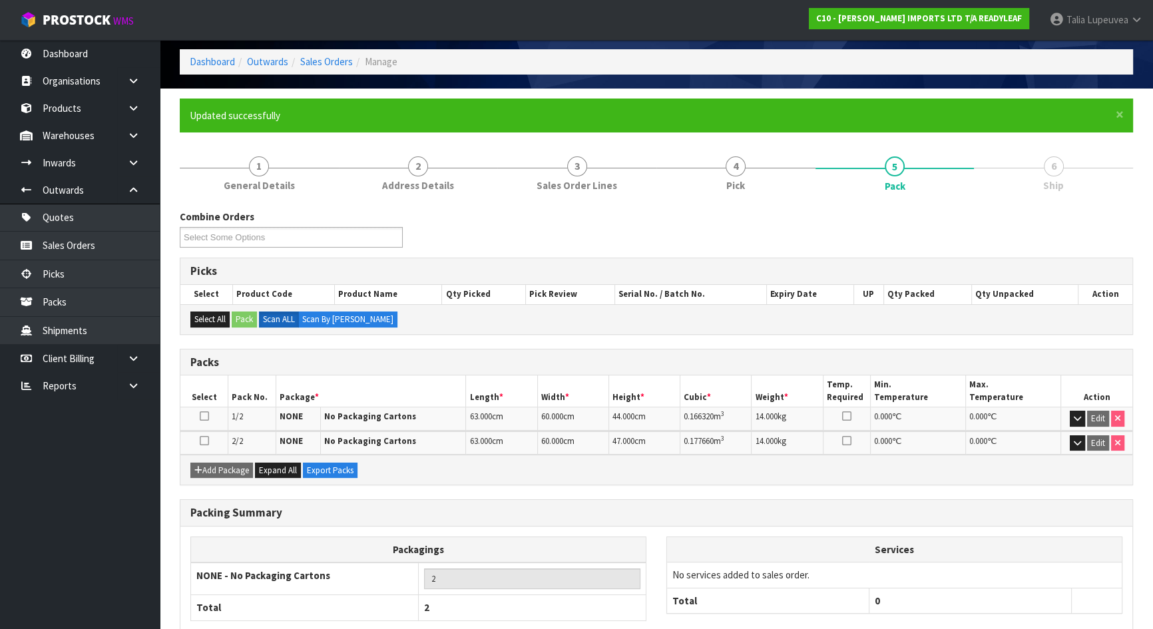
scroll to position [130, 0]
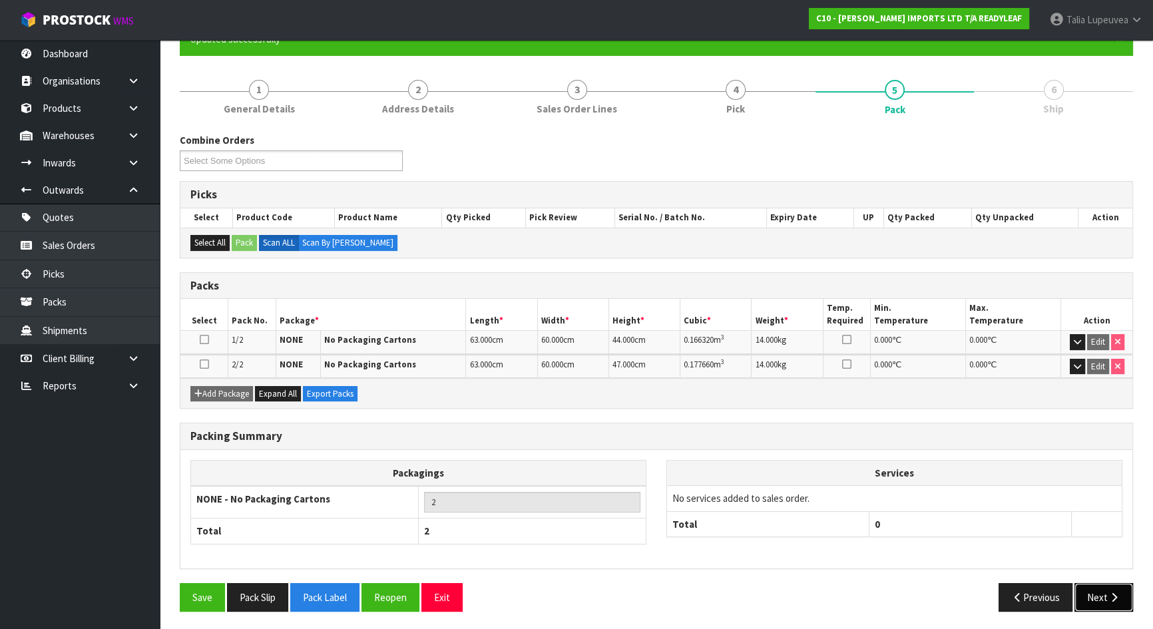
click at [1089, 594] on button "Next" at bounding box center [1103, 597] width 59 height 29
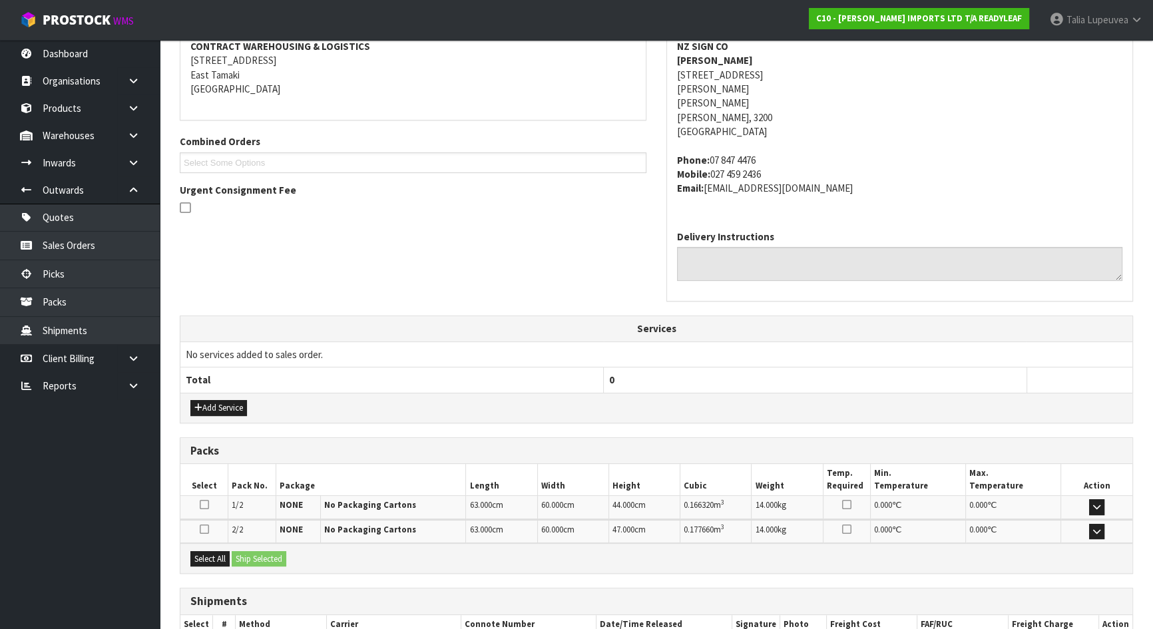
scroll to position [346, 0]
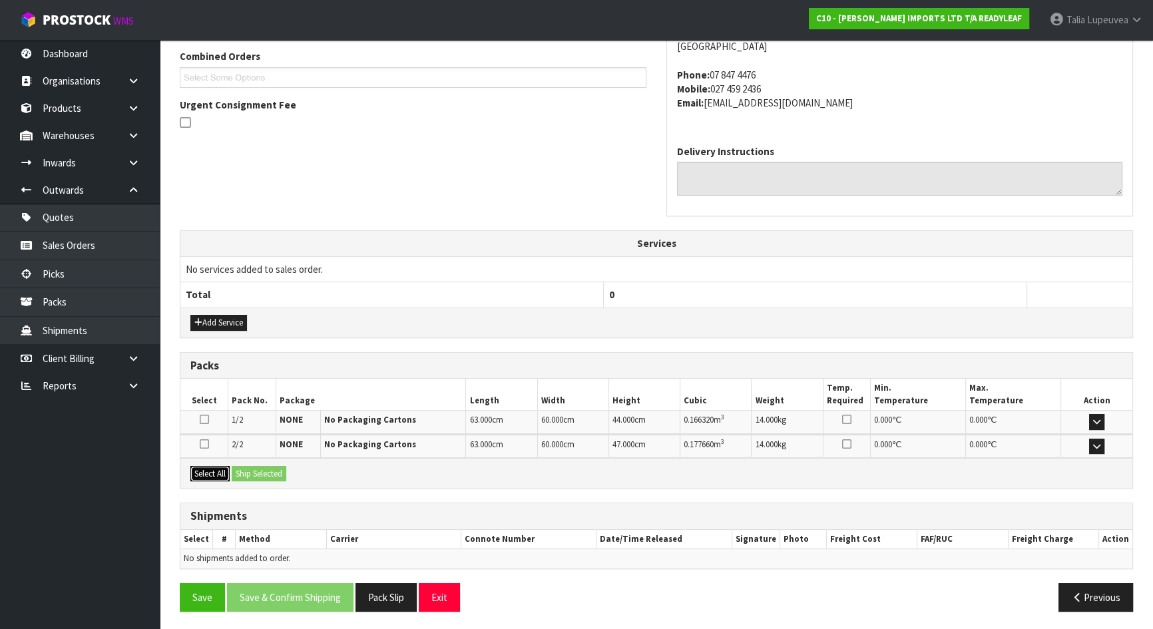
click at [220, 468] on button "Select All" at bounding box center [209, 474] width 39 height 16
click at [238, 468] on button "Ship Selected" at bounding box center [259, 474] width 55 height 16
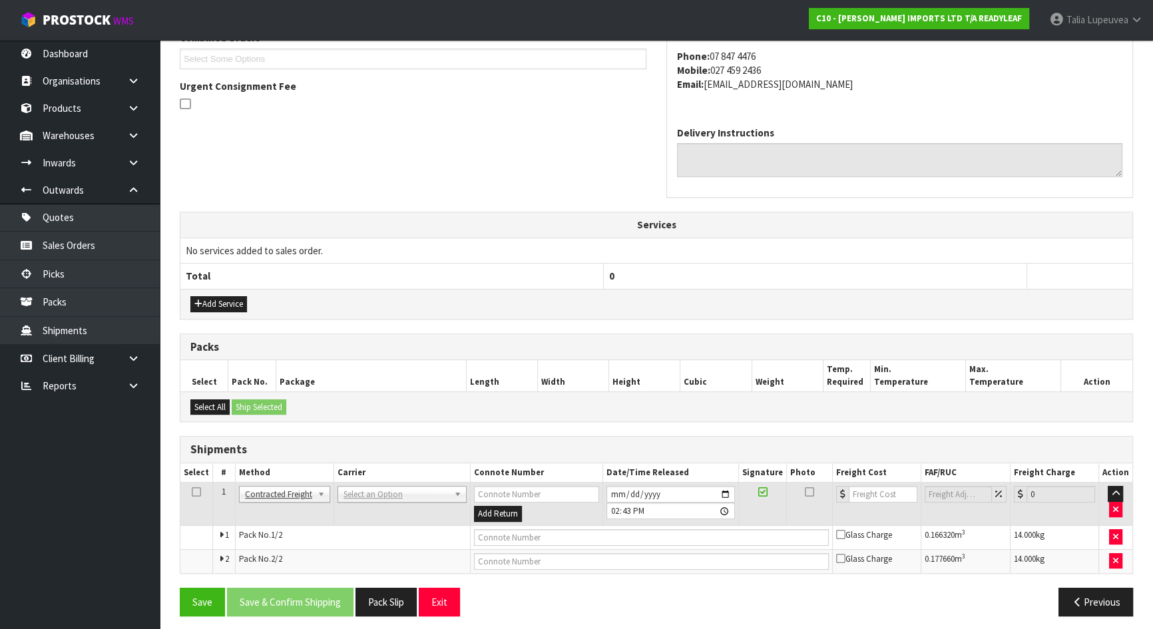
scroll to position [370, 0]
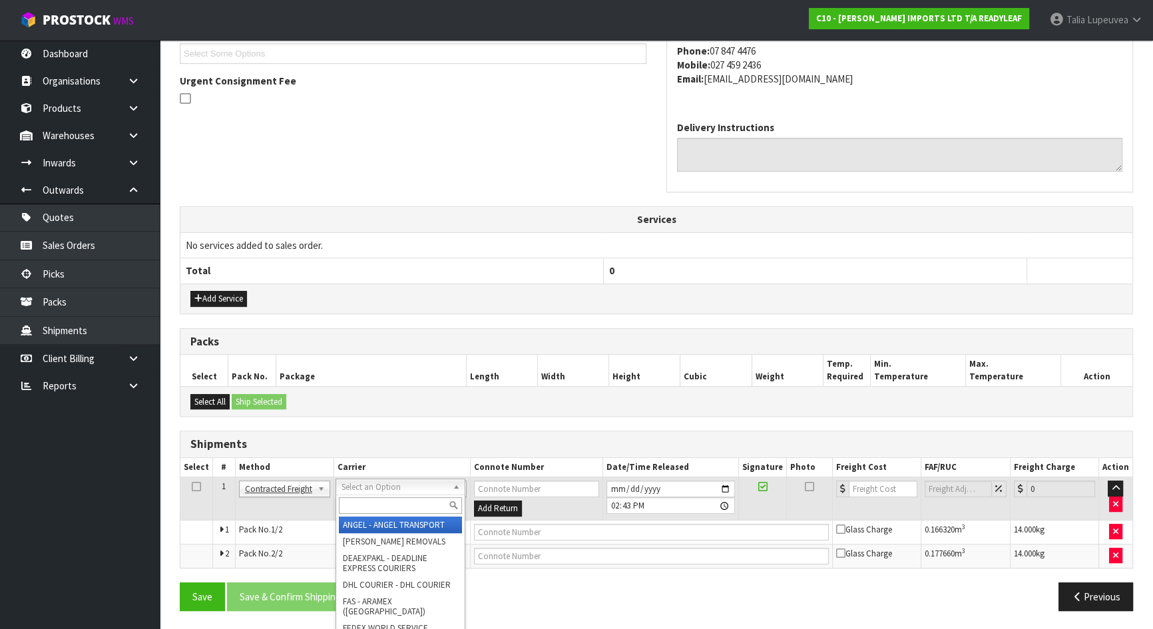
click at [408, 506] on input "text" at bounding box center [400, 505] width 123 height 17
type input "nzp"
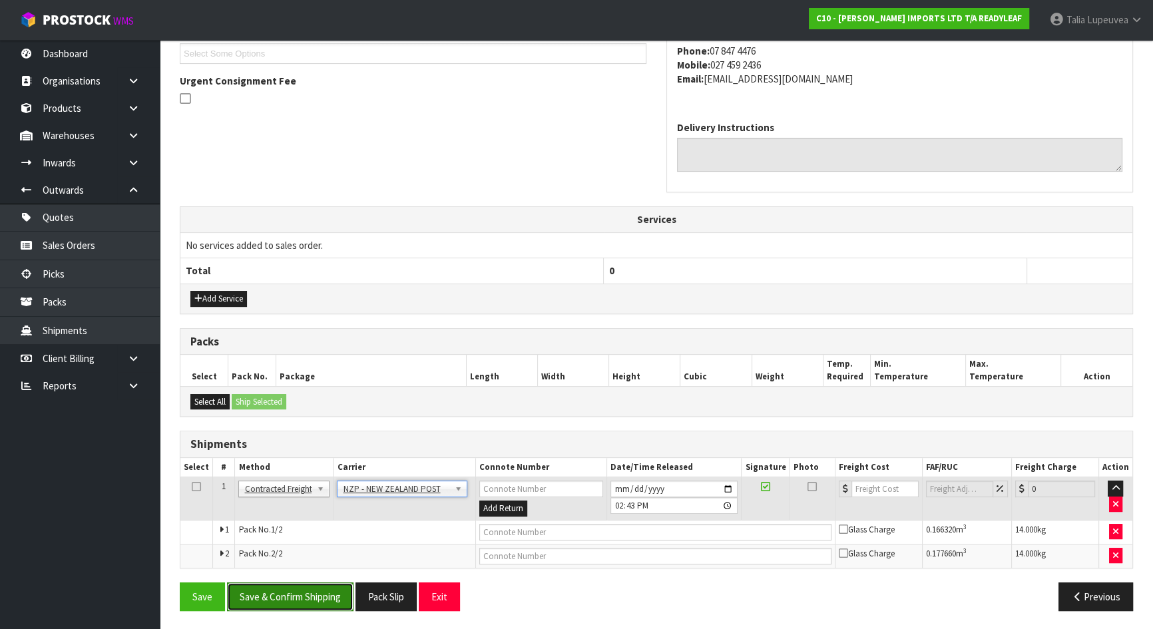
click at [305, 592] on button "Save & Confirm Shipping" at bounding box center [290, 596] width 126 height 29
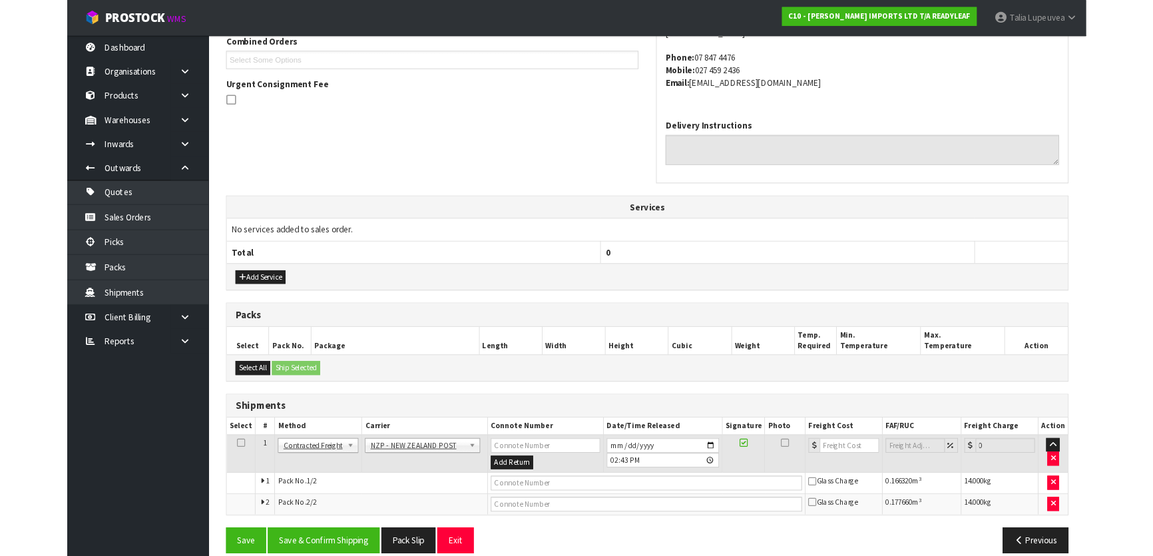
scroll to position [0, 0]
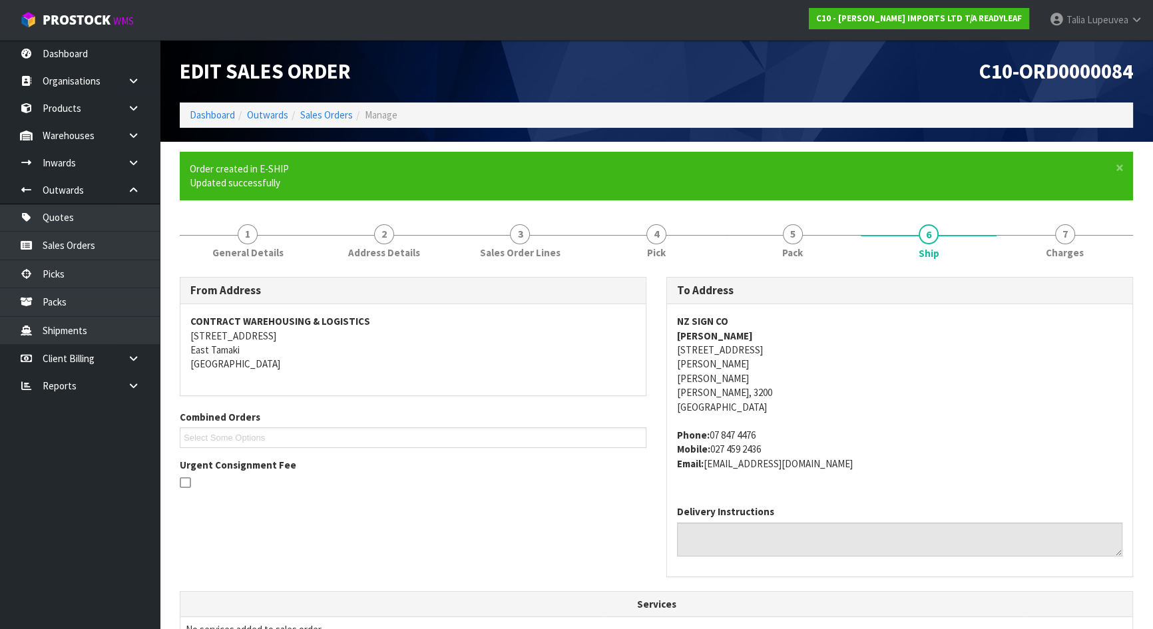
click at [1081, 65] on span "C10-ORD0000084" at bounding box center [1056, 71] width 154 height 27
copy div "C10-ORD0000084"
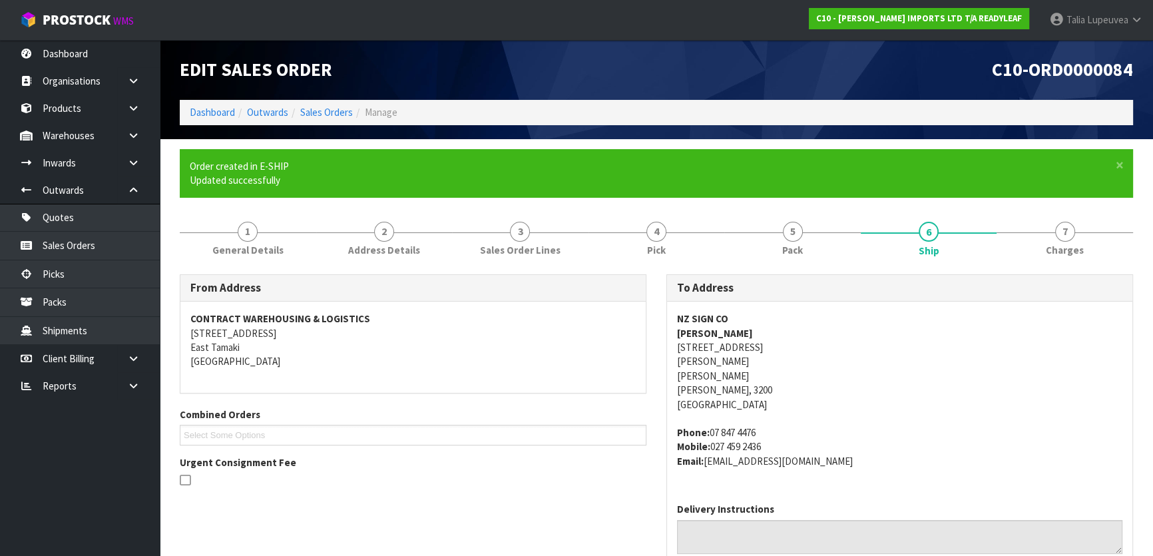
click at [709, 314] on strong "NZ SIGN CO" at bounding box center [702, 318] width 51 height 13
click at [708, 313] on strong "NZ SIGN CO" at bounding box center [702, 318] width 51 height 13
copy strong "NZ SIGN CO"
click at [254, 262] on link "1 General Details" at bounding box center [248, 238] width 136 height 53
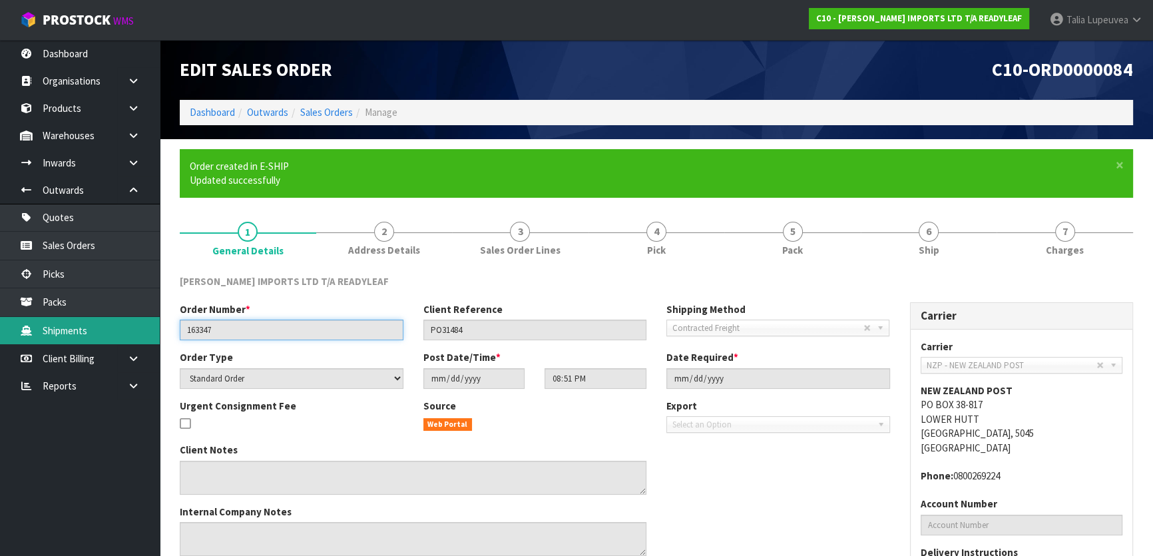
drag, startPoint x: 264, startPoint y: 325, endPoint x: 112, endPoint y: 343, distance: 152.9
click at [112, 343] on body "Toggle navigation ProStock WMS C10 - [PERSON_NAME] IMPORTS LTD T/A READYLEAF Ta…" at bounding box center [576, 278] width 1153 height 556
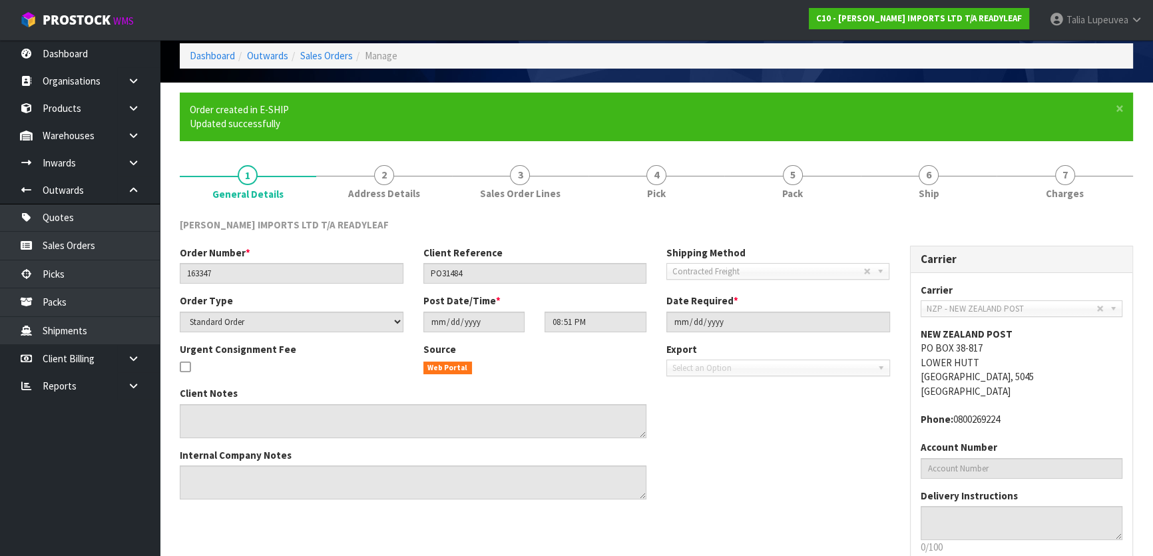
scroll to position [138, 0]
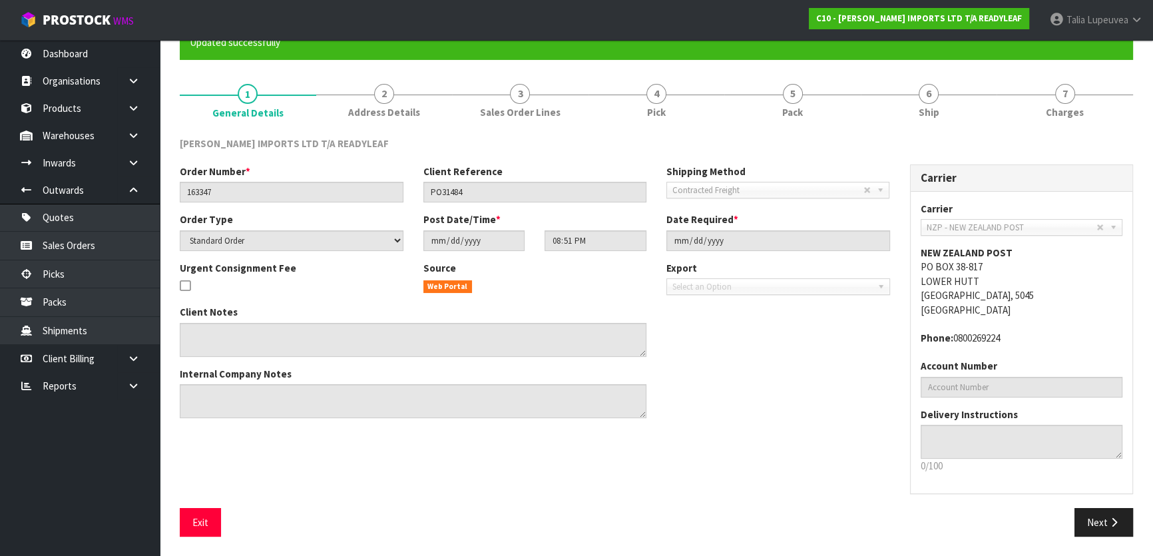
drag, startPoint x: 948, startPoint y: 110, endPoint x: 939, endPoint y: 236, distance: 126.8
click at [948, 110] on link "6 Ship" at bounding box center [928, 100] width 136 height 53
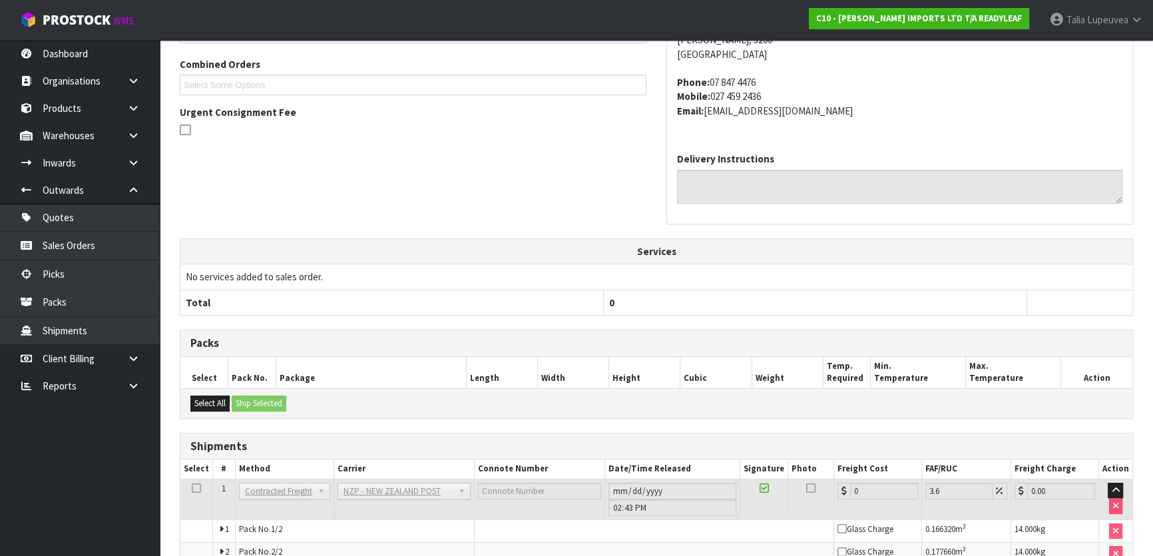
scroll to position [420, 0]
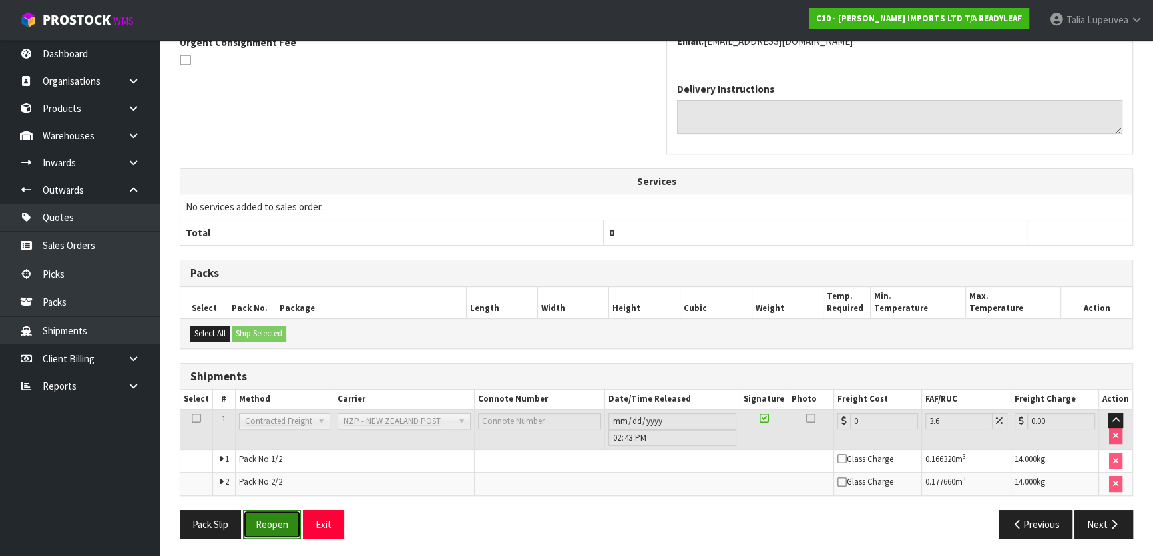
click at [279, 528] on button "Reopen" at bounding box center [272, 524] width 58 height 29
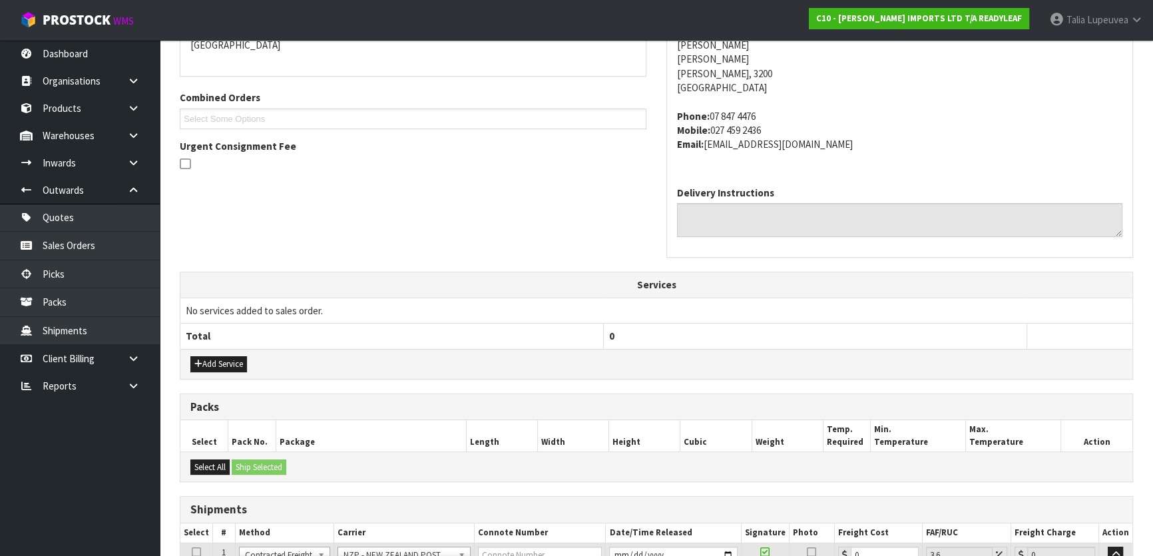
scroll to position [452, 0]
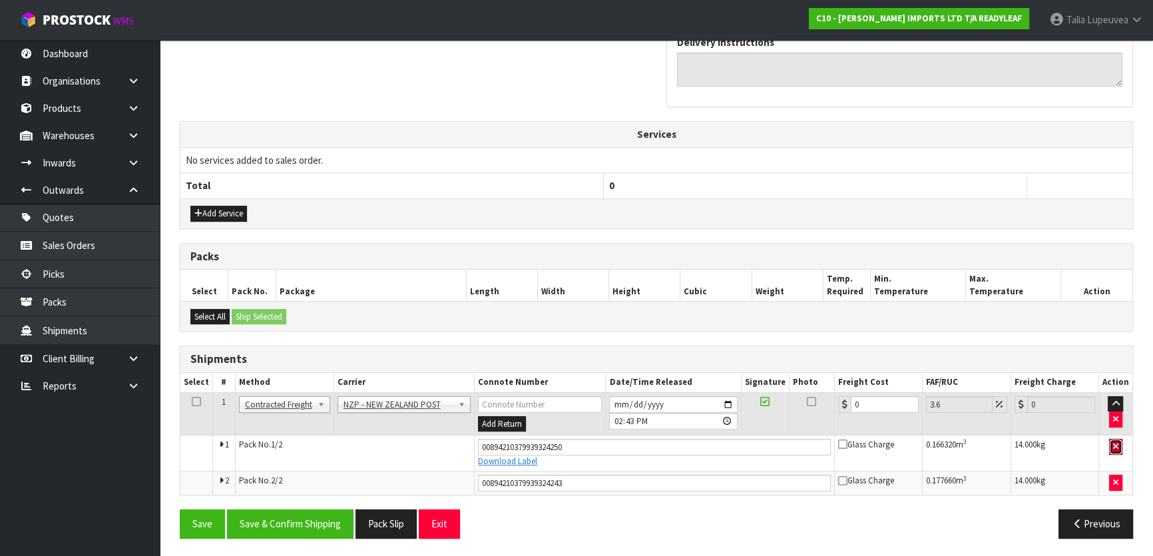
click at [1114, 446] on icon "button" at bounding box center [1115, 446] width 5 height 9
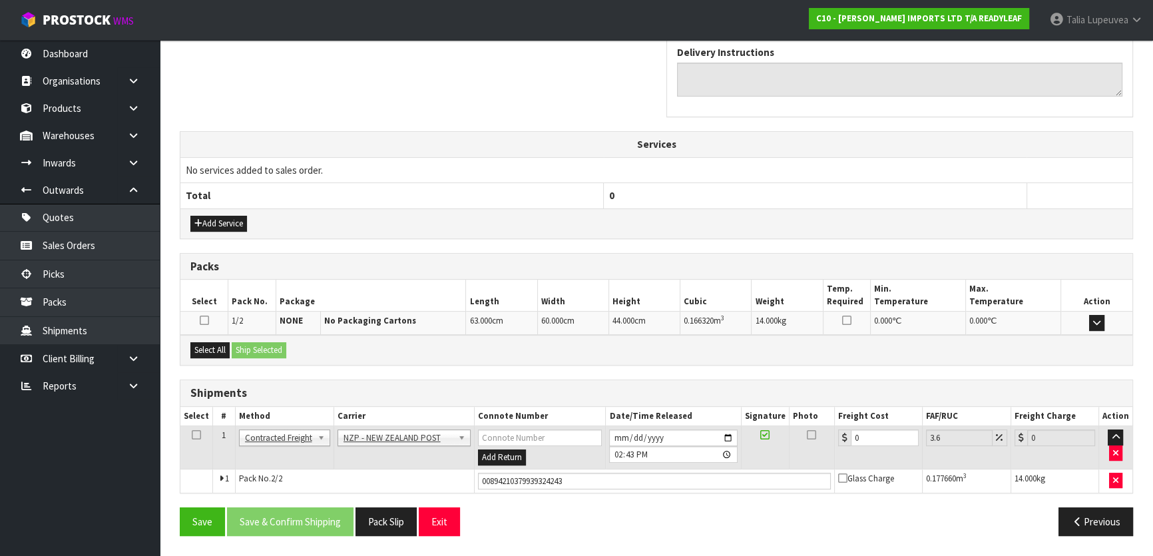
scroll to position [439, 0]
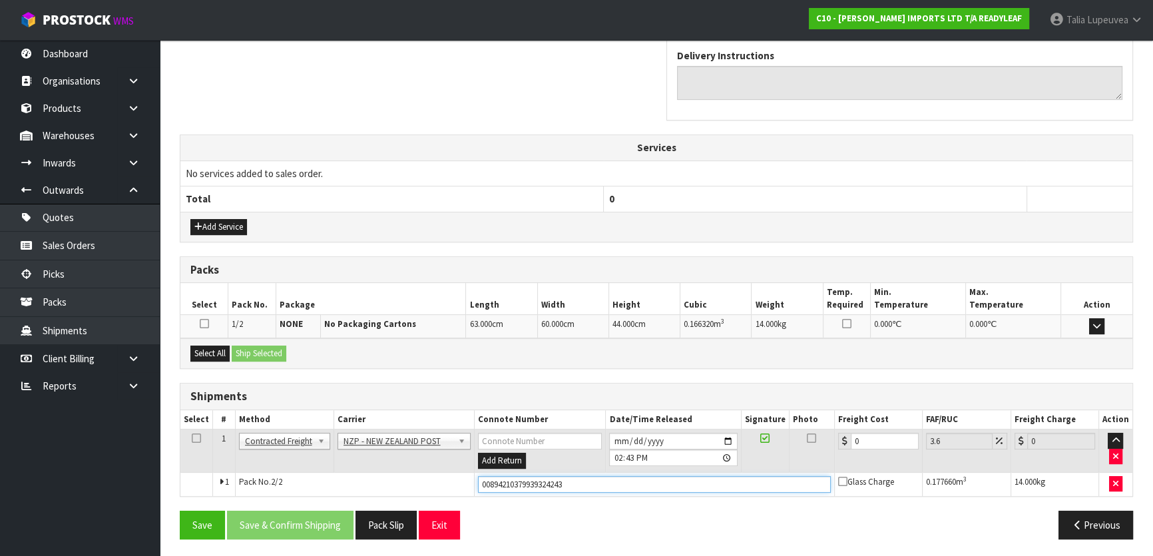
drag, startPoint x: 593, startPoint y: 479, endPoint x: 385, endPoint y: 494, distance: 208.2
click at [385, 494] on div "From Address CONTRACT WAREHOUSING & LOGISTICS [STREET_ADDRESS] Combined Orders …" at bounding box center [656, 185] width 953 height 728
paste input "FWM58268332"
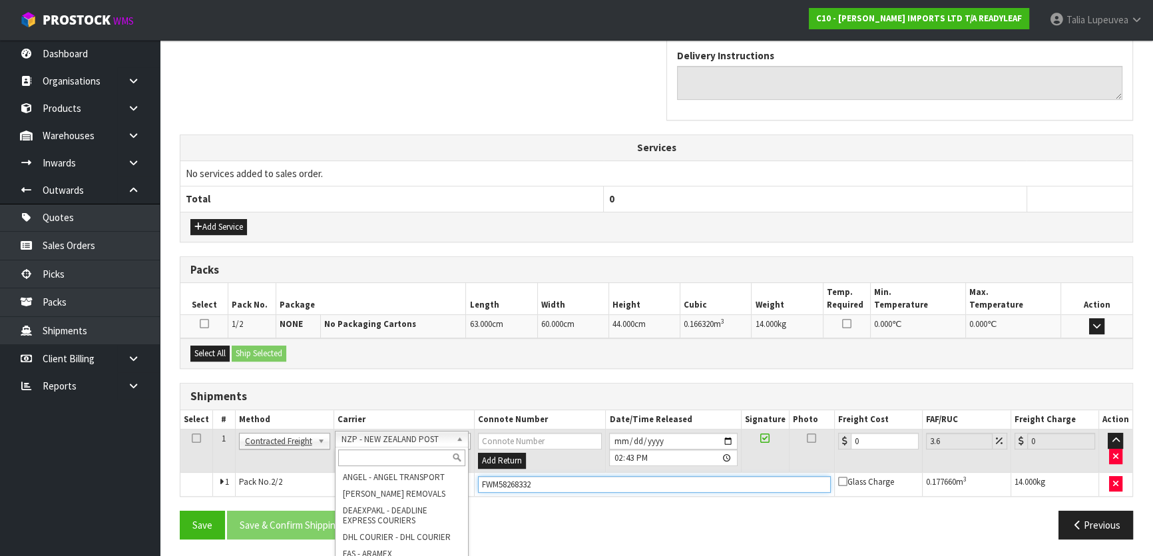
type input "FWM58268332"
click at [395, 459] on input "text" at bounding box center [401, 457] width 127 height 17
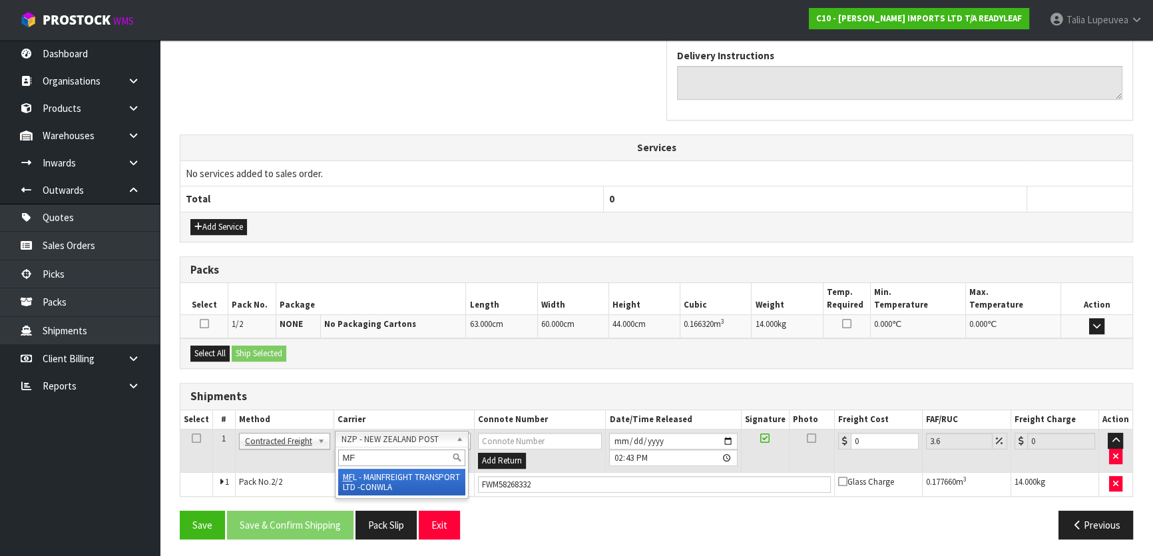
type input "MF"
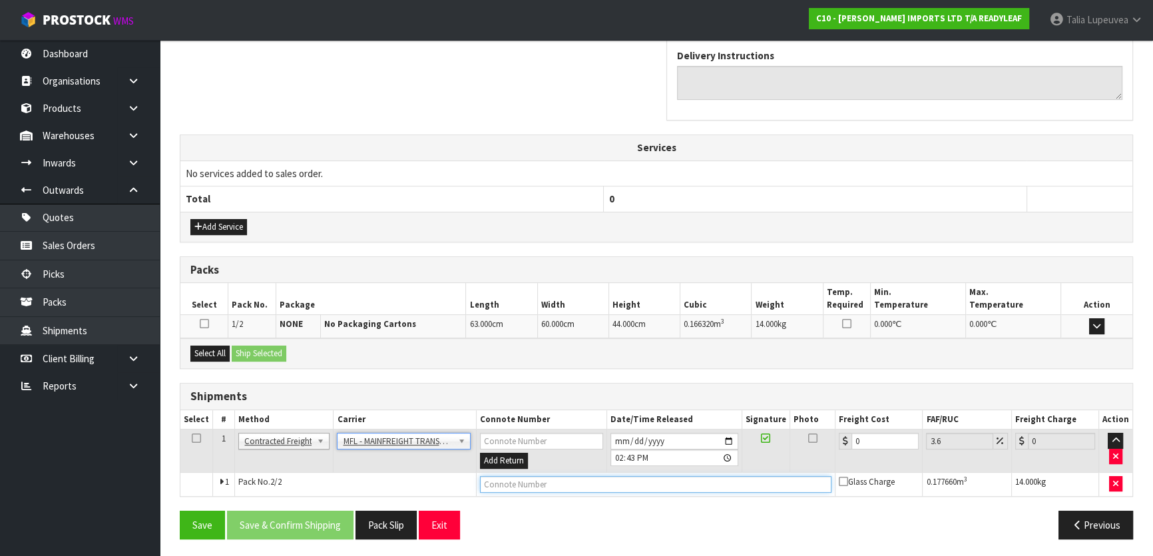
click at [548, 476] on input "text" at bounding box center [656, 484] width 352 height 17
paste input "FWM58268332"
type input "FWM58268332"
drag, startPoint x: 871, startPoint y: 437, endPoint x: 854, endPoint y: 454, distance: 24.0
click at [830, 443] on tr "1 Client Local Pickup Customer Local Pickup Company Freight Contracted Freight …" at bounding box center [656, 450] width 952 height 43
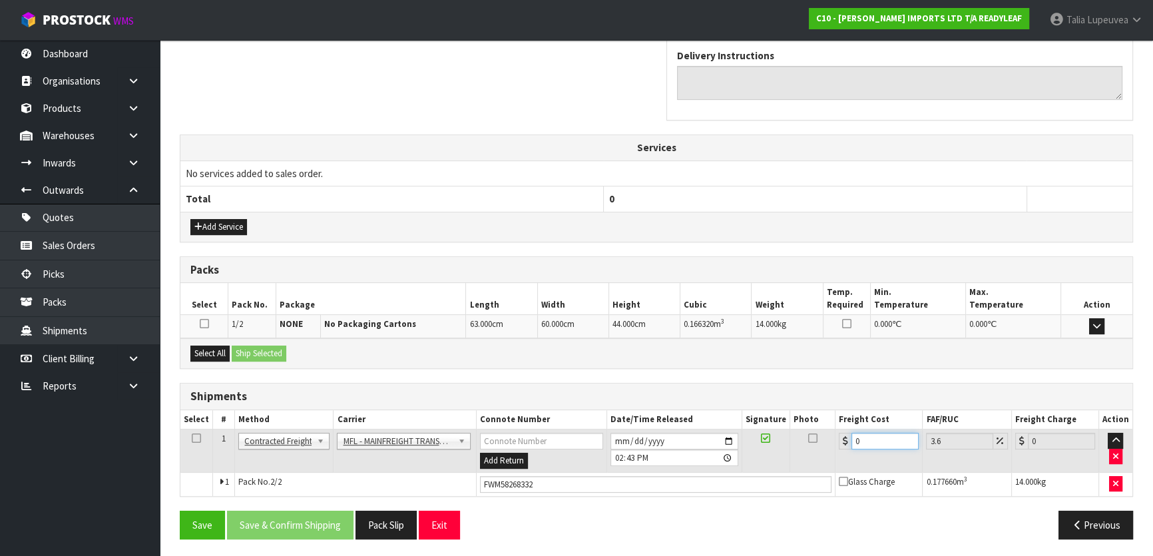
type input "4"
type input "4.14"
type input "46"
type input "47.66"
type input "46"
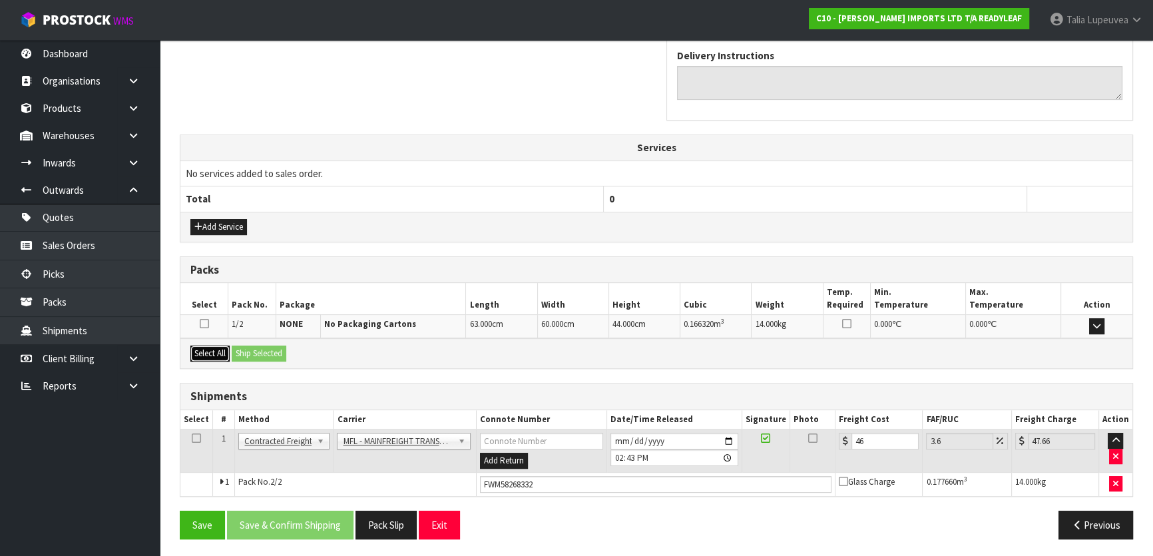
click at [212, 349] on button "Select All" at bounding box center [209, 353] width 39 height 16
click at [268, 353] on button "Ship Selected" at bounding box center [259, 353] width 55 height 16
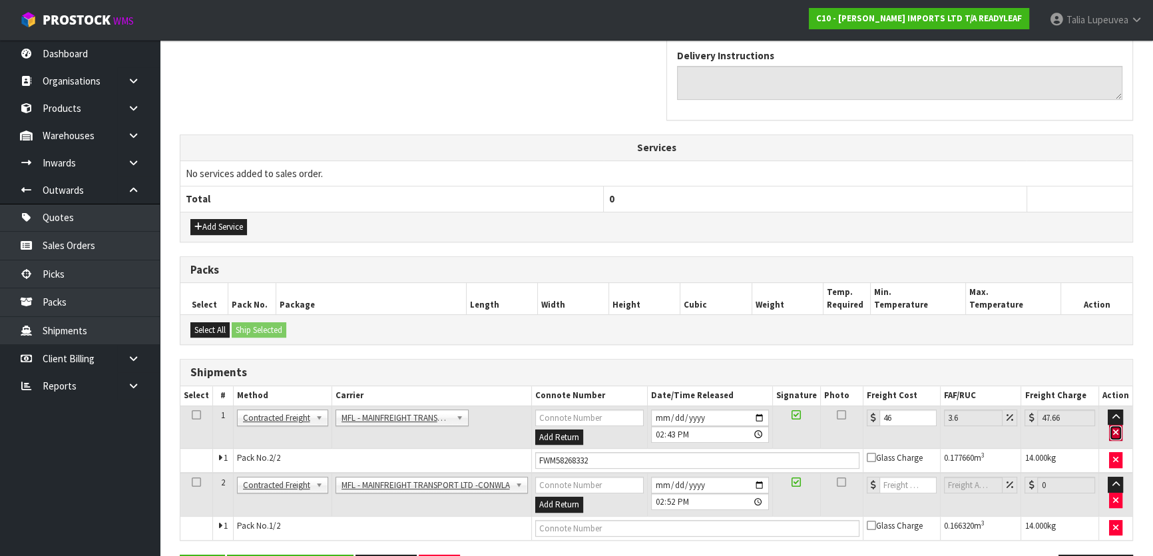
click at [1113, 428] on button "button" at bounding box center [1115, 433] width 13 height 16
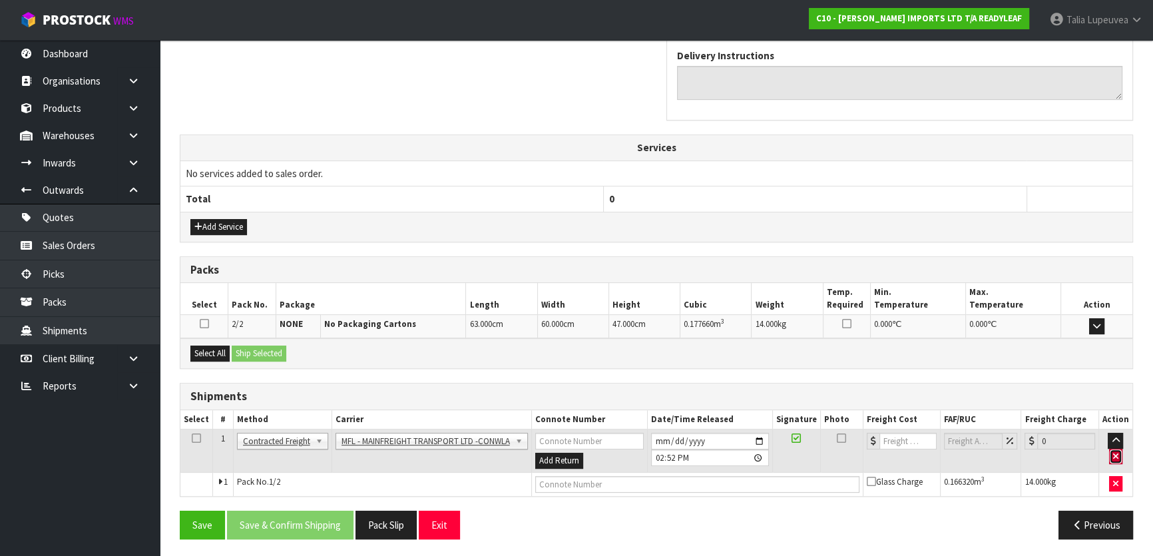
click at [1120, 455] on button "button" at bounding box center [1115, 457] width 13 height 16
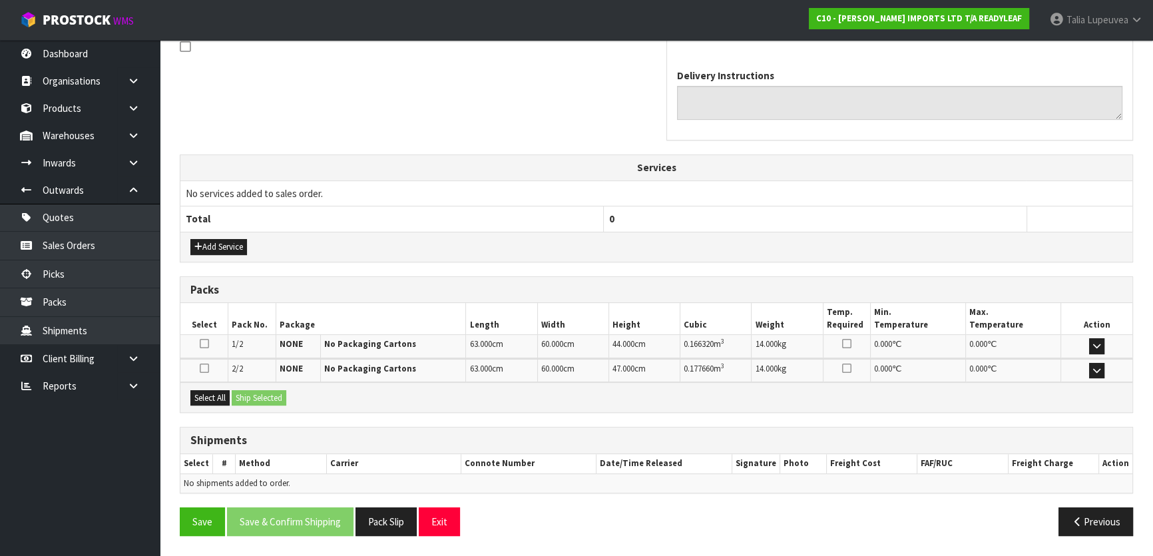
scroll to position [416, 0]
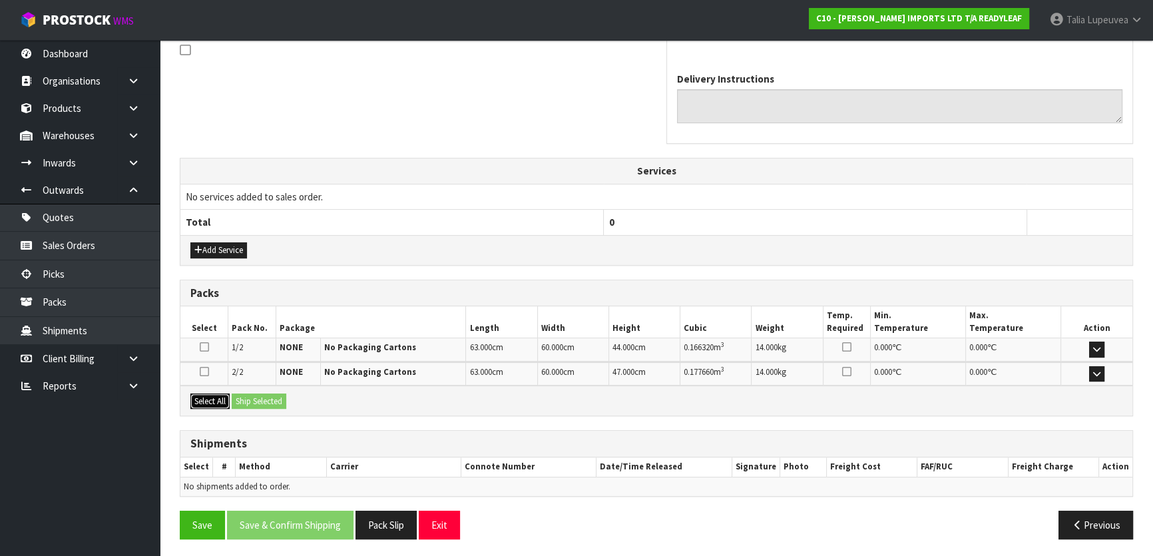
drag, startPoint x: 204, startPoint y: 397, endPoint x: 268, endPoint y: 387, distance: 65.2
click at [204, 394] on button "Select All" at bounding box center [209, 401] width 39 height 16
click at [267, 401] on button "Ship Selected" at bounding box center [259, 401] width 55 height 16
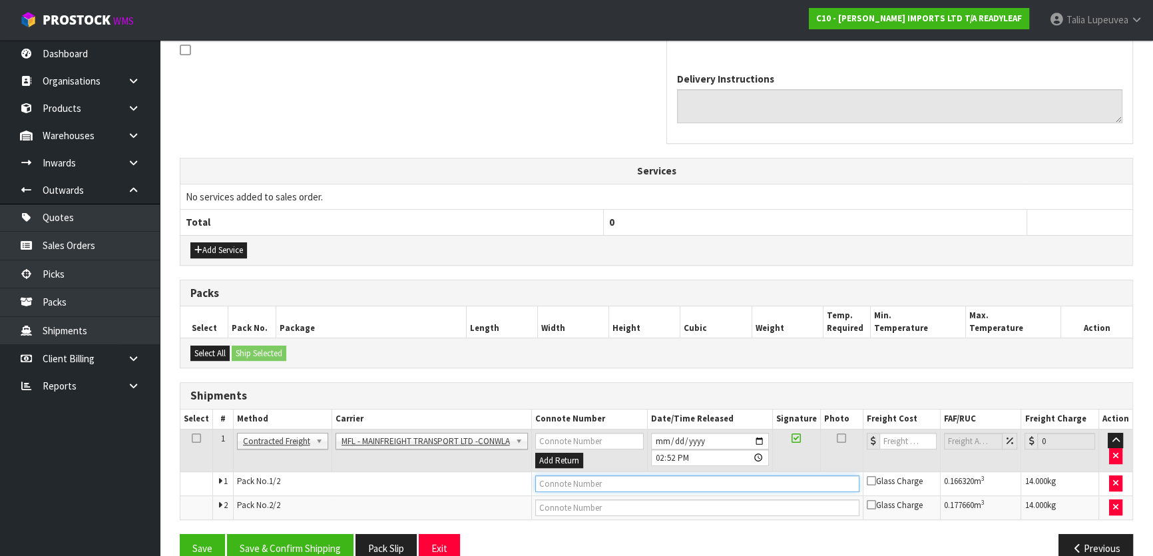
click at [638, 484] on input "text" at bounding box center [697, 483] width 324 height 17
paste input "FWM58268332"
type input "FWM58268332"
click at [916, 439] on input "number" at bounding box center [907, 441] width 57 height 17
type input "46"
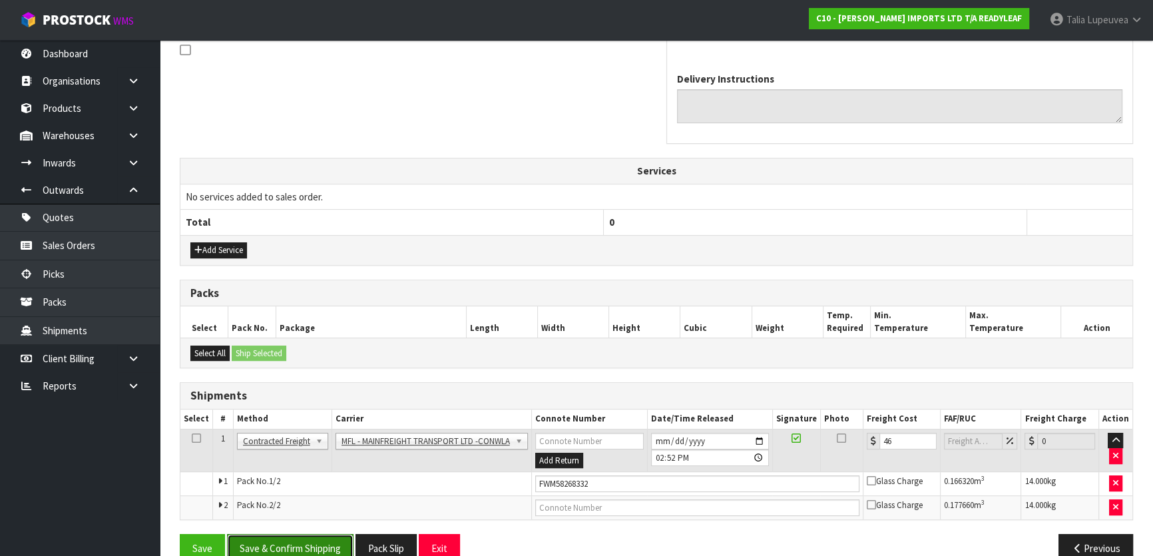
click at [339, 544] on button "Save & Confirm Shipping" at bounding box center [290, 548] width 126 height 29
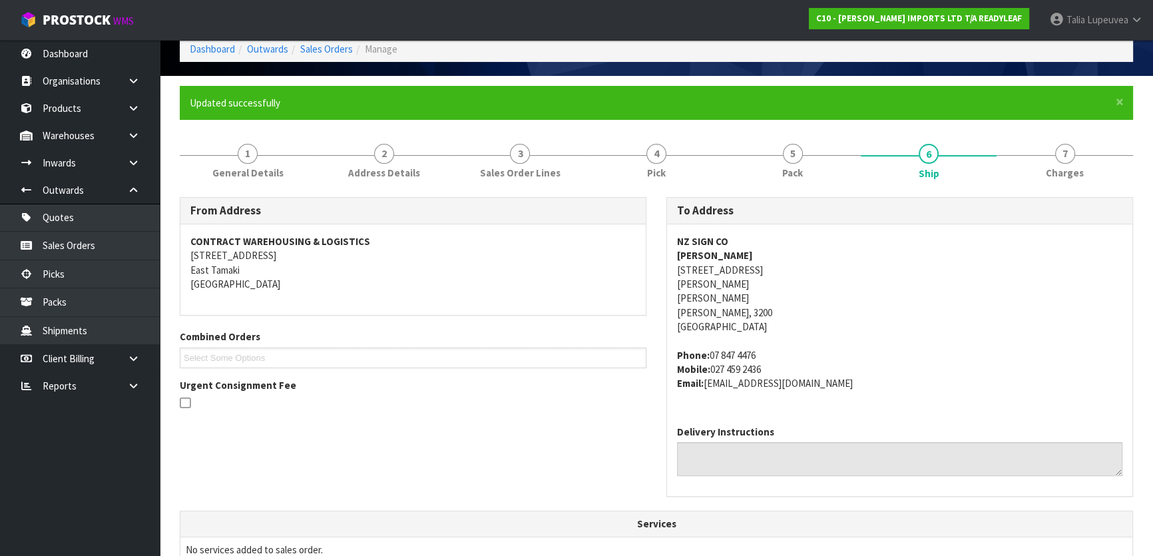
scroll to position [0, 0]
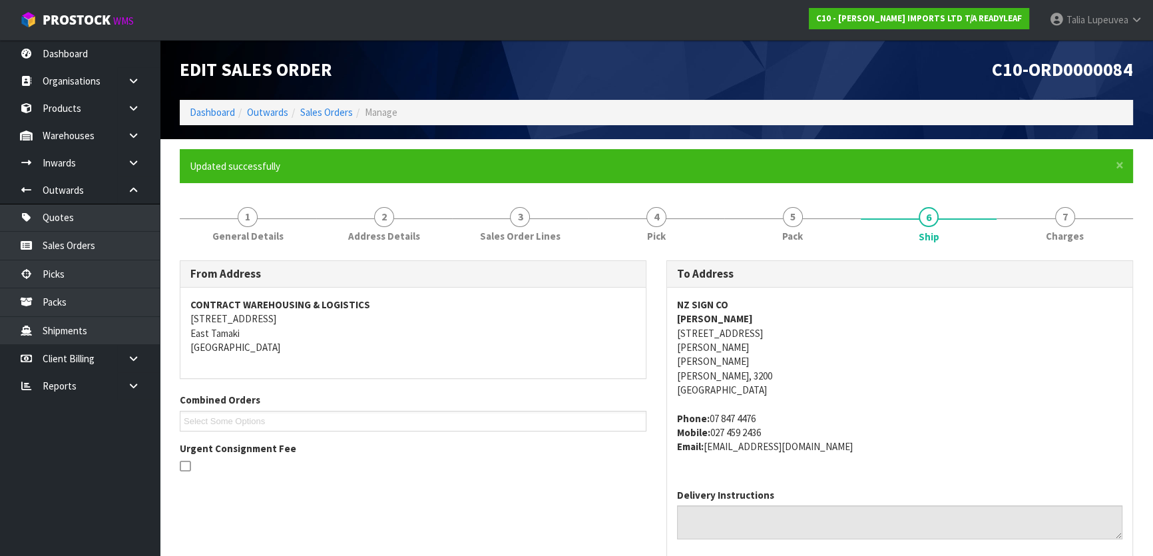
click at [317, 344] on address "CONTRACT WAREHOUSING & LOGISTICS [STREET_ADDRESS]" at bounding box center [412, 325] width 445 height 57
click at [317, 343] on address "CONTRACT WAREHOUSING & LOGISTICS [STREET_ADDRESS]" at bounding box center [412, 325] width 445 height 57
